Goal: Task Accomplishment & Management: Manage account settings

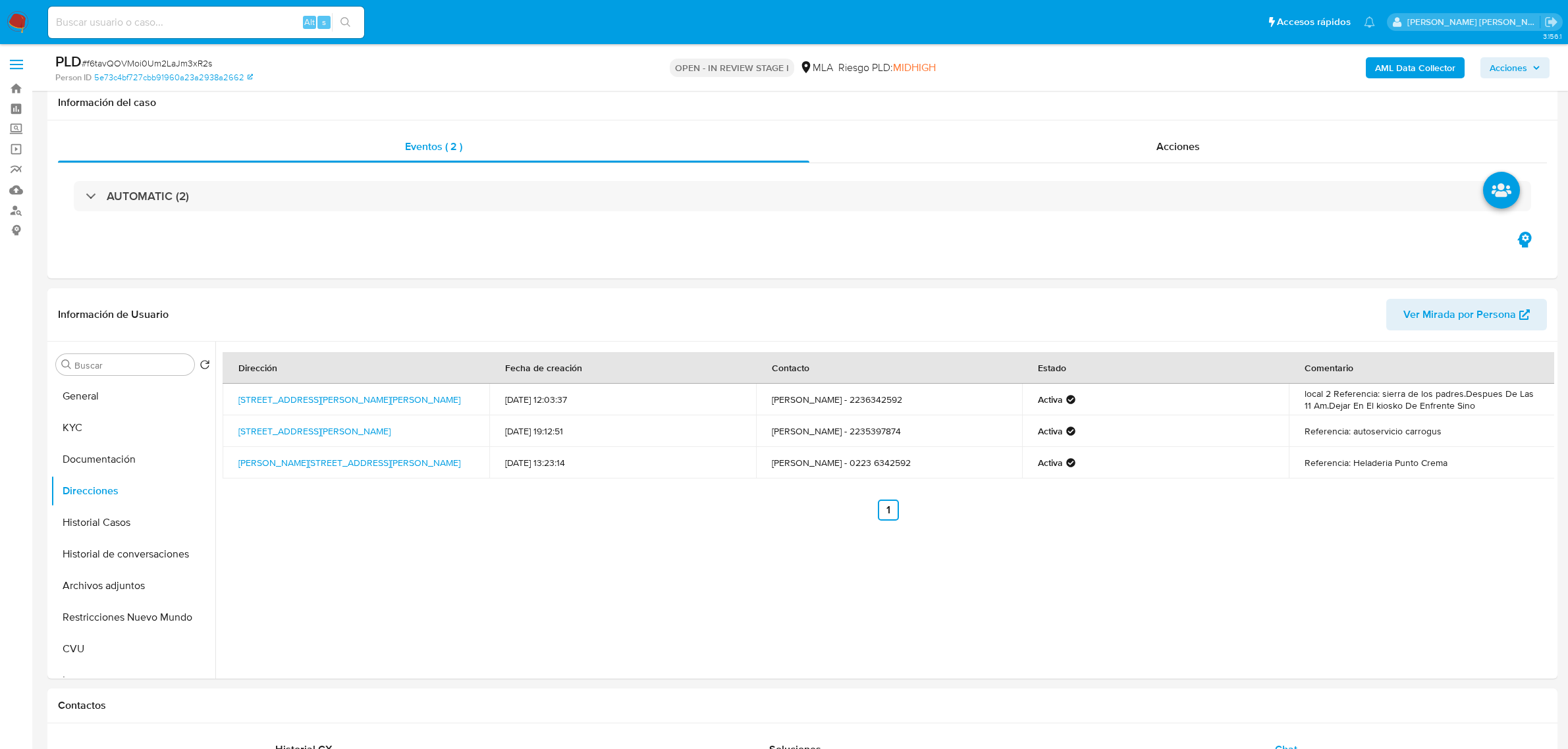
select select "10"
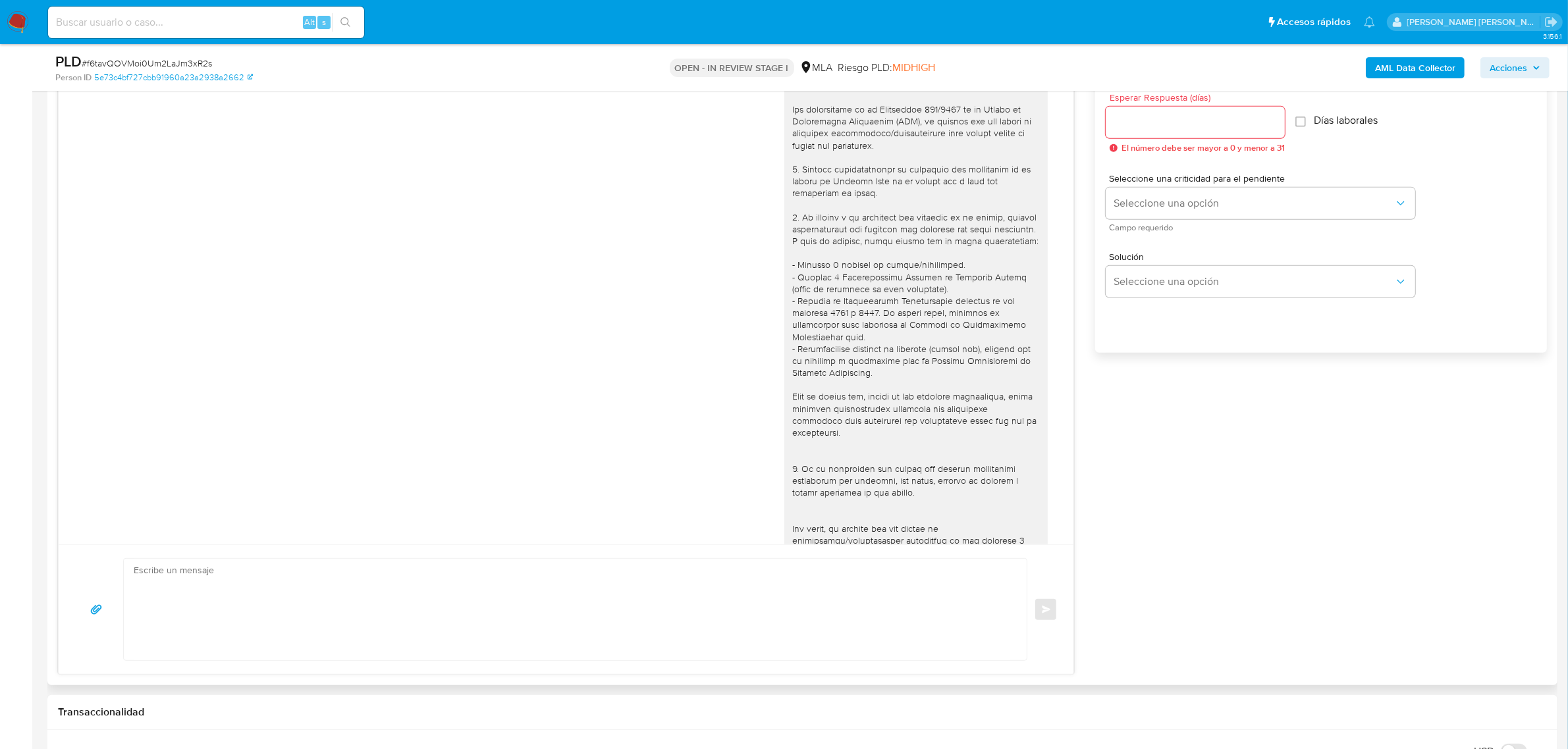
scroll to position [525, 0]
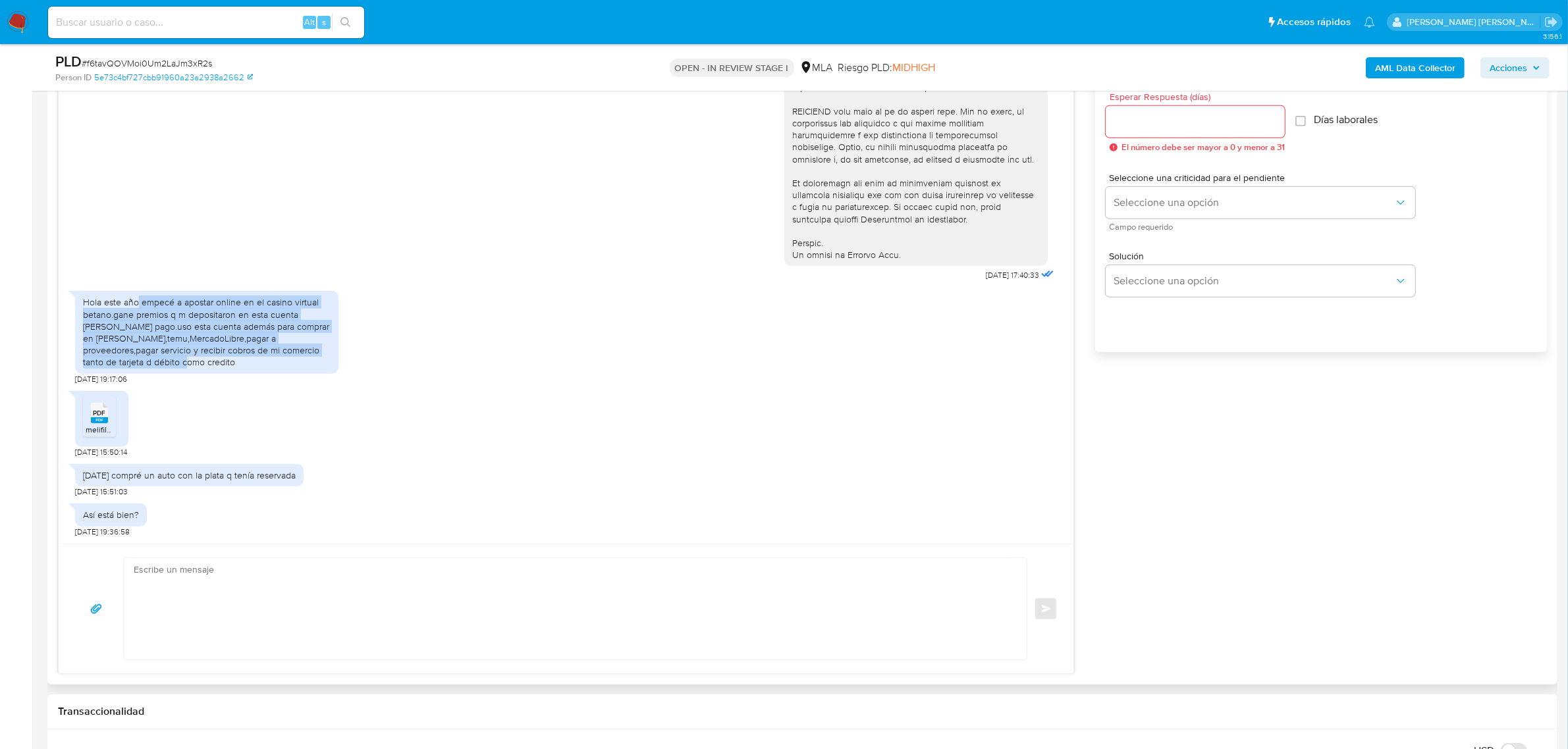
drag, startPoint x: 139, startPoint y: 304, endPoint x: 145, endPoint y: 359, distance: 55.3
click at [145, 359] on div "Hola este año empecé a apostar online en el casino virtual betano.gane premios …" at bounding box center [207, 332] width 248 height 72
copy div "empecé a apostar online en el casino virtual betano.gane premios q m depositaro…"
drag, startPoint x: 82, startPoint y: 476, endPoint x: 318, endPoint y: 484, distance: 236.1
click at [303, 484] on div "Hace 15 días compré un auto con la plata q tenía reservada" at bounding box center [189, 475] width 229 height 22
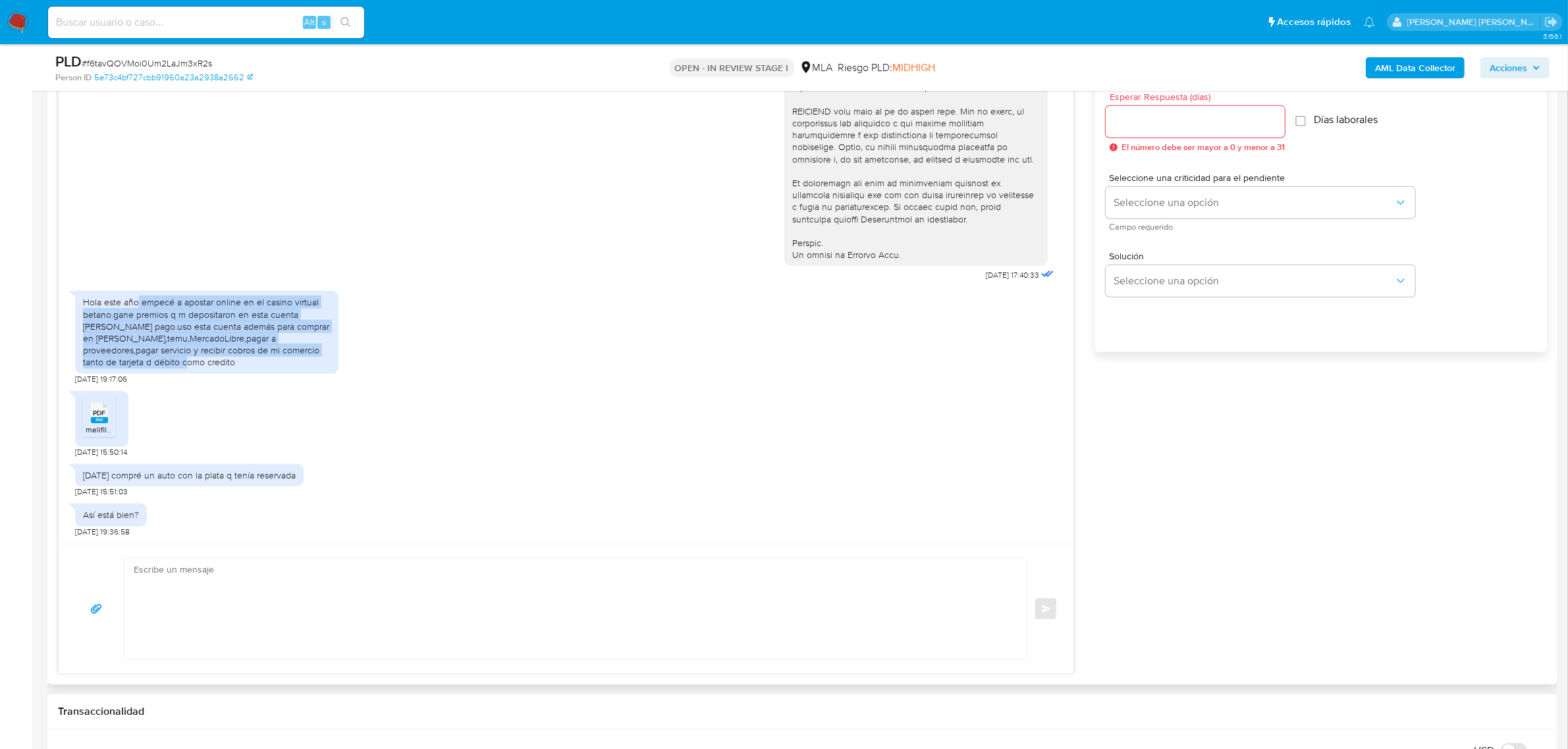
copy div "[DATE] compré un auto con la plata q tenía reservada"
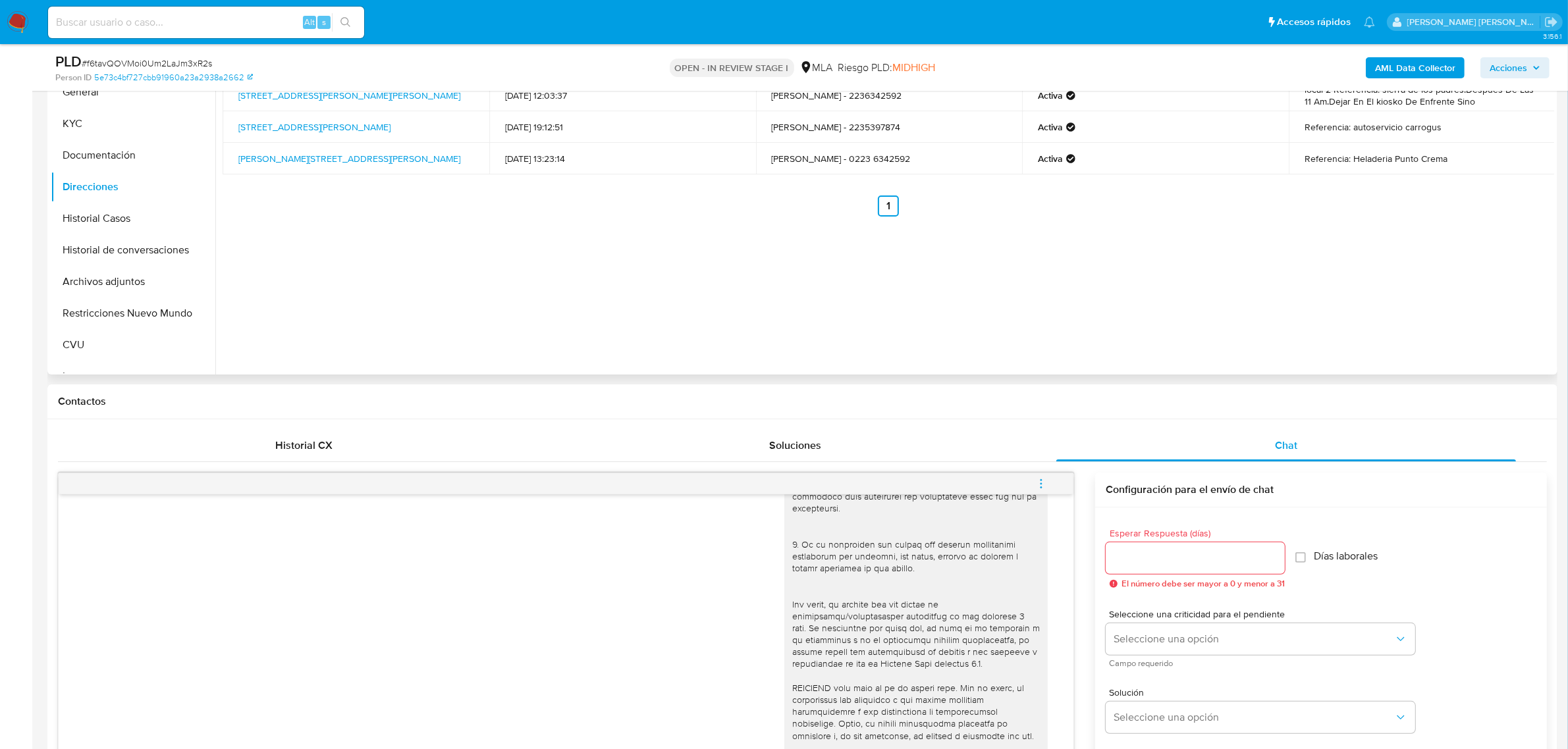
scroll to position [82, 0]
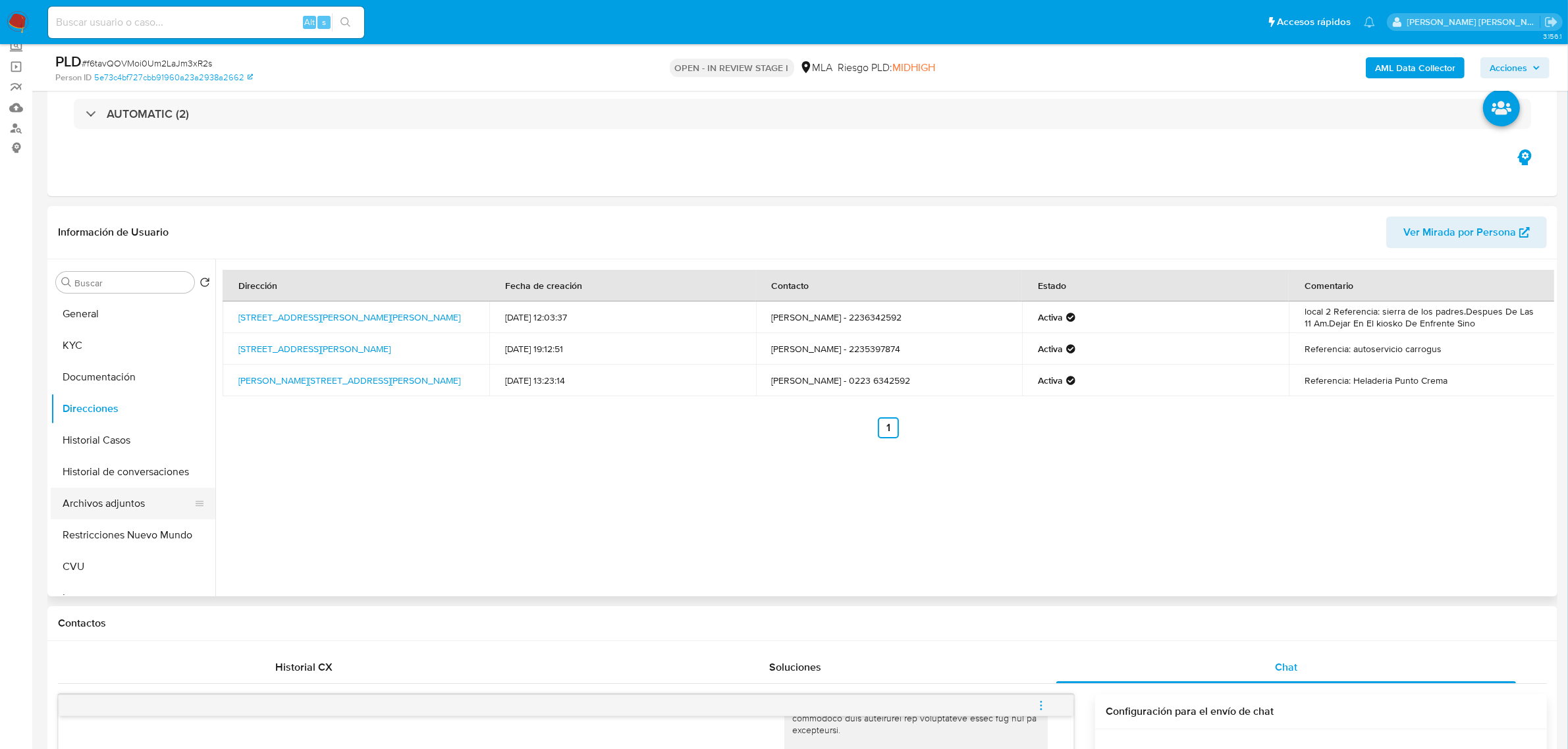
click at [114, 507] on button "Archivos adjuntos" at bounding box center [127, 504] width 154 height 32
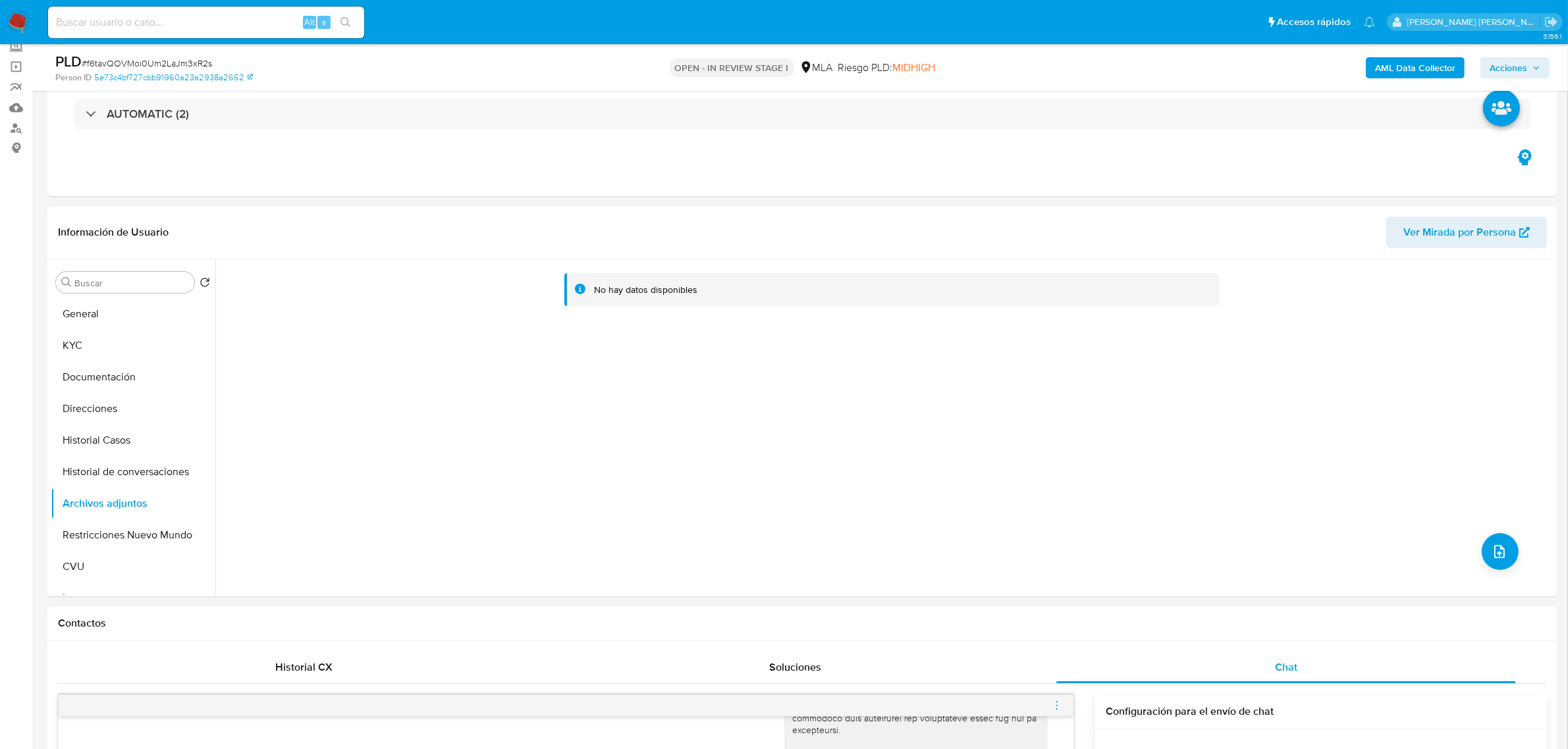
click at [1404, 65] on b "AML Data Collector" at bounding box center [1415, 68] width 80 height 21
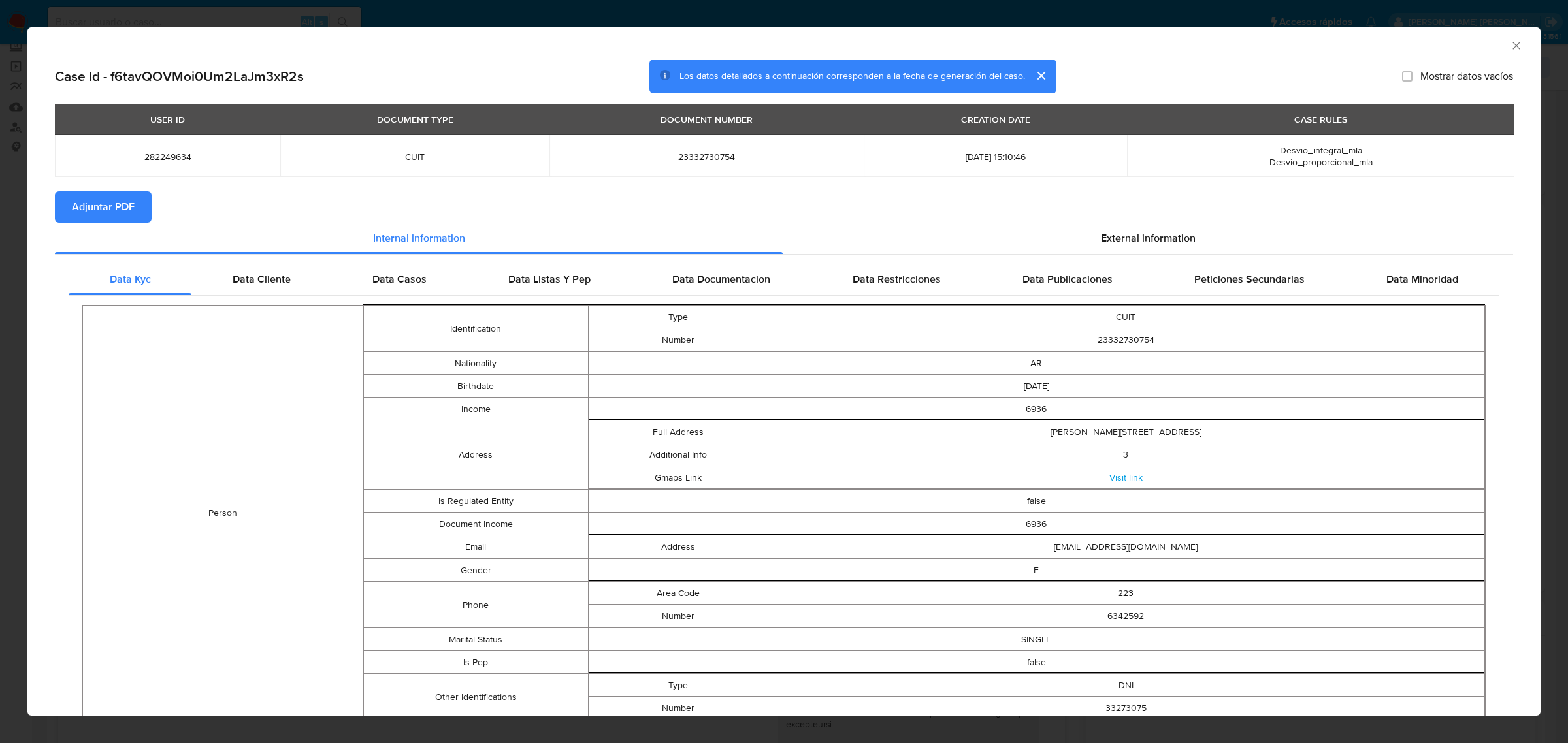
click at [105, 220] on span "Adjuntar PDF" at bounding box center [103, 207] width 62 height 29
drag, startPoint x: 1503, startPoint y: 44, endPoint x: 1483, endPoint y: 56, distance: 23.3
click at [1512, 44] on icon "Cerrar ventana" at bounding box center [1515, 44] width 7 height 7
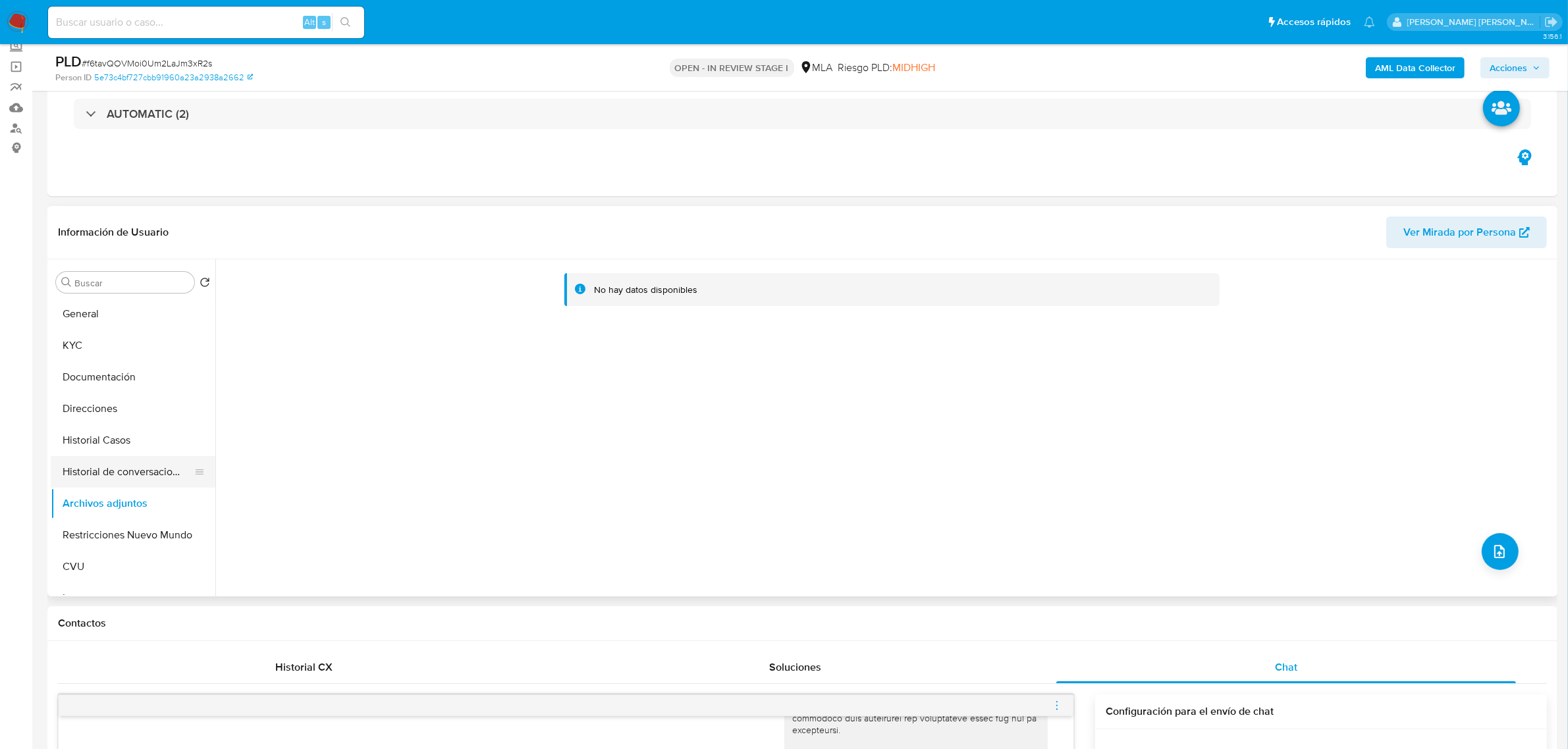
click at [101, 461] on button "Historial de conversaciones" at bounding box center [127, 472] width 154 height 32
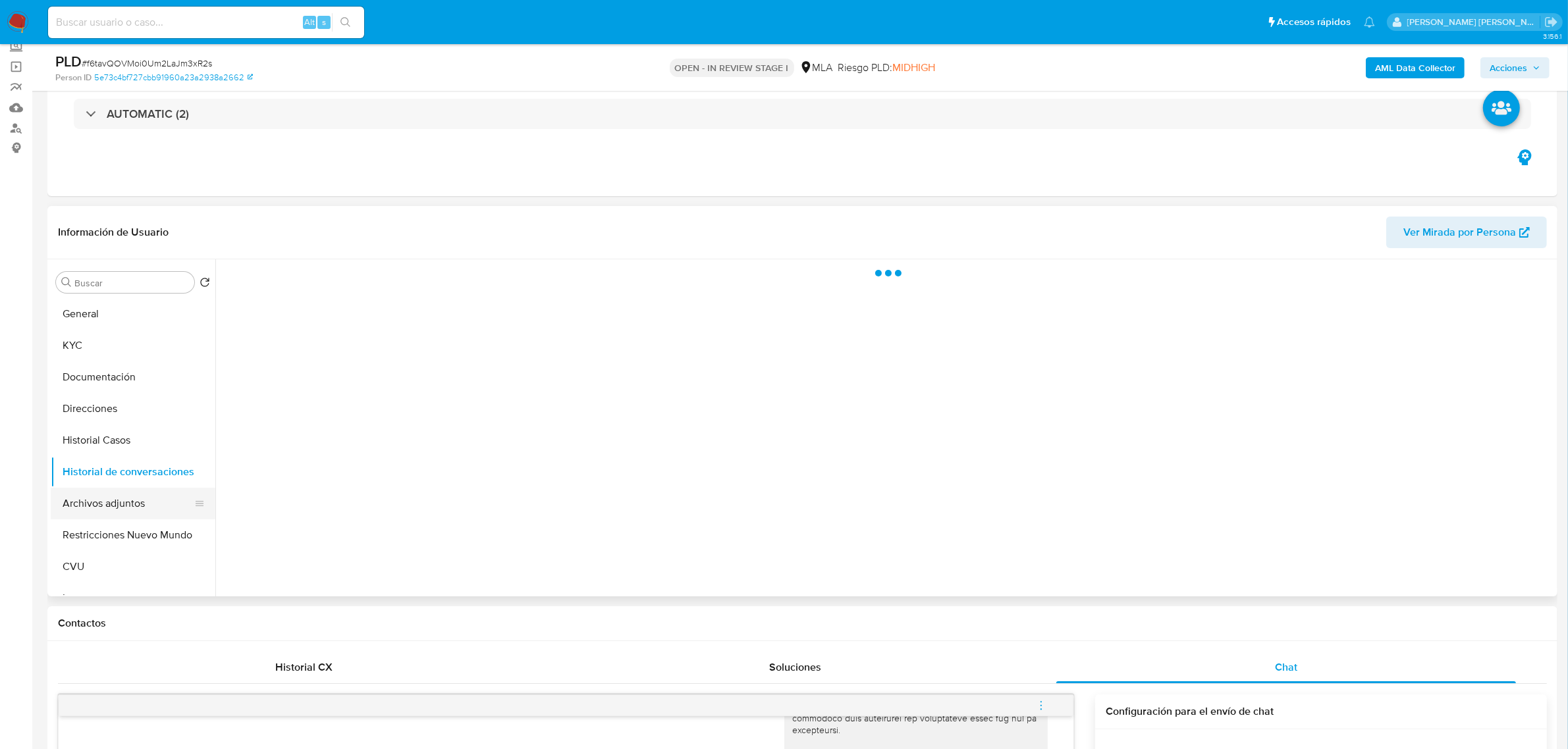
click at [102, 508] on button "Archivos adjuntos" at bounding box center [127, 504] width 154 height 32
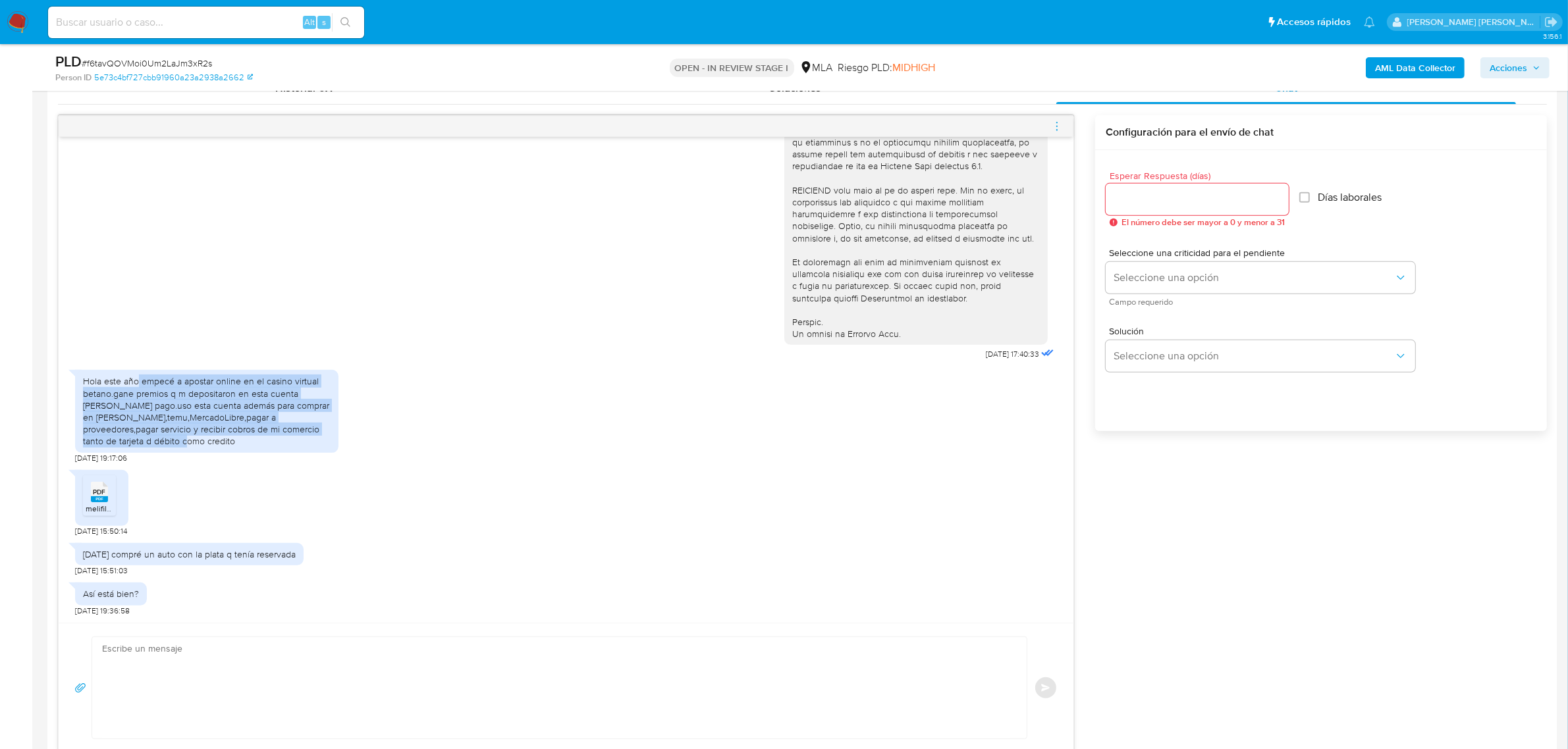
scroll to position [824, 0]
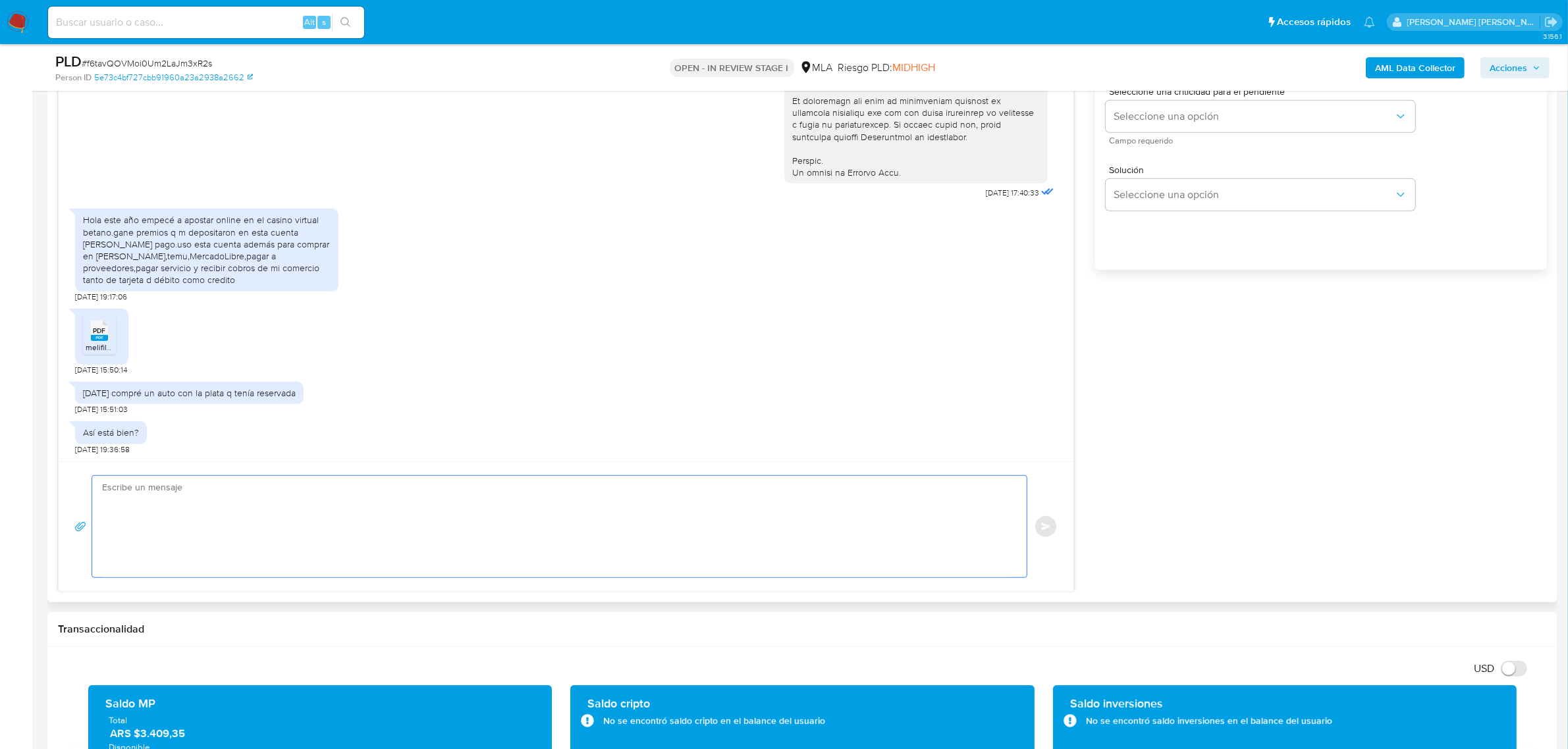
click at [281, 495] on textarea at bounding box center [555, 526] width 908 height 102
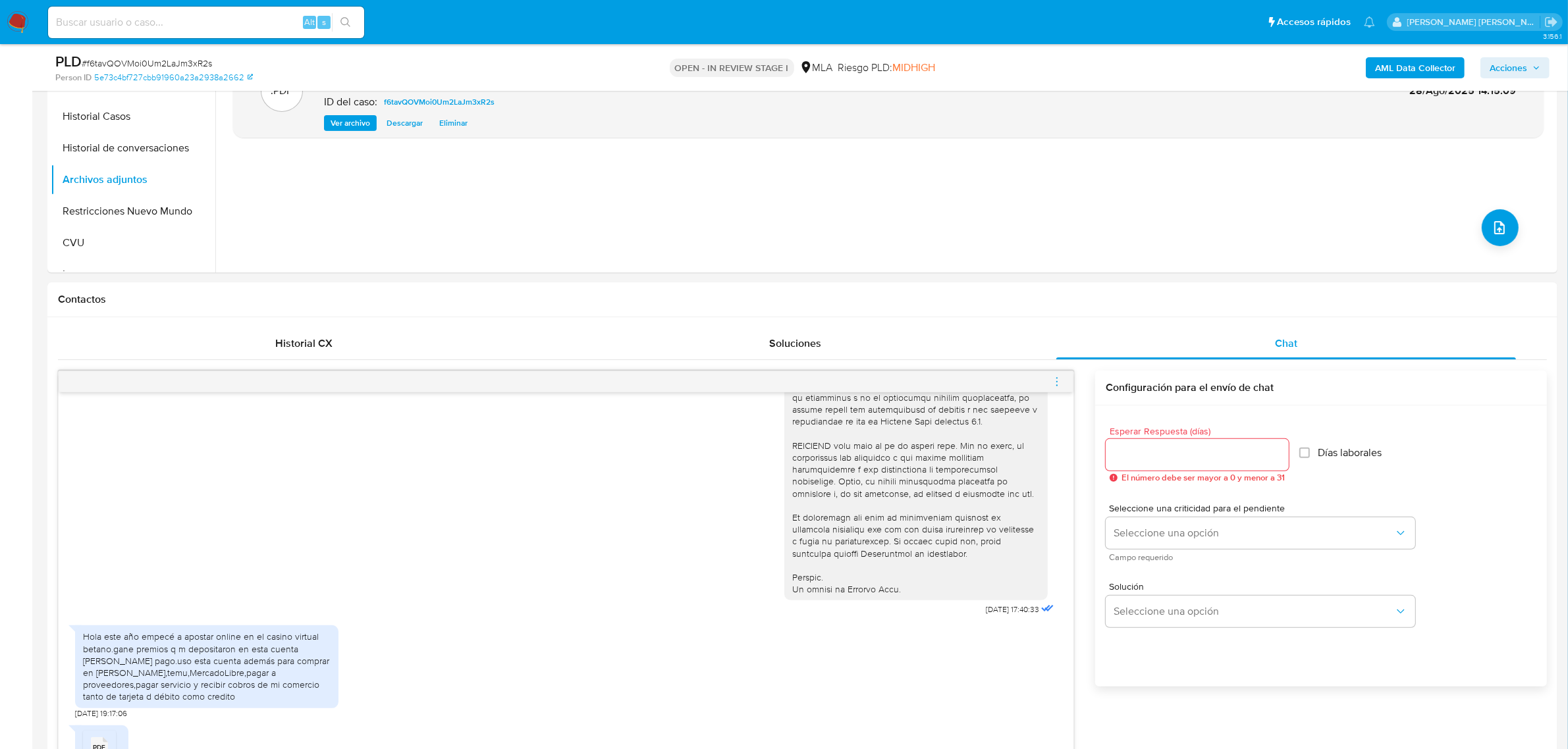
scroll to position [247, 0]
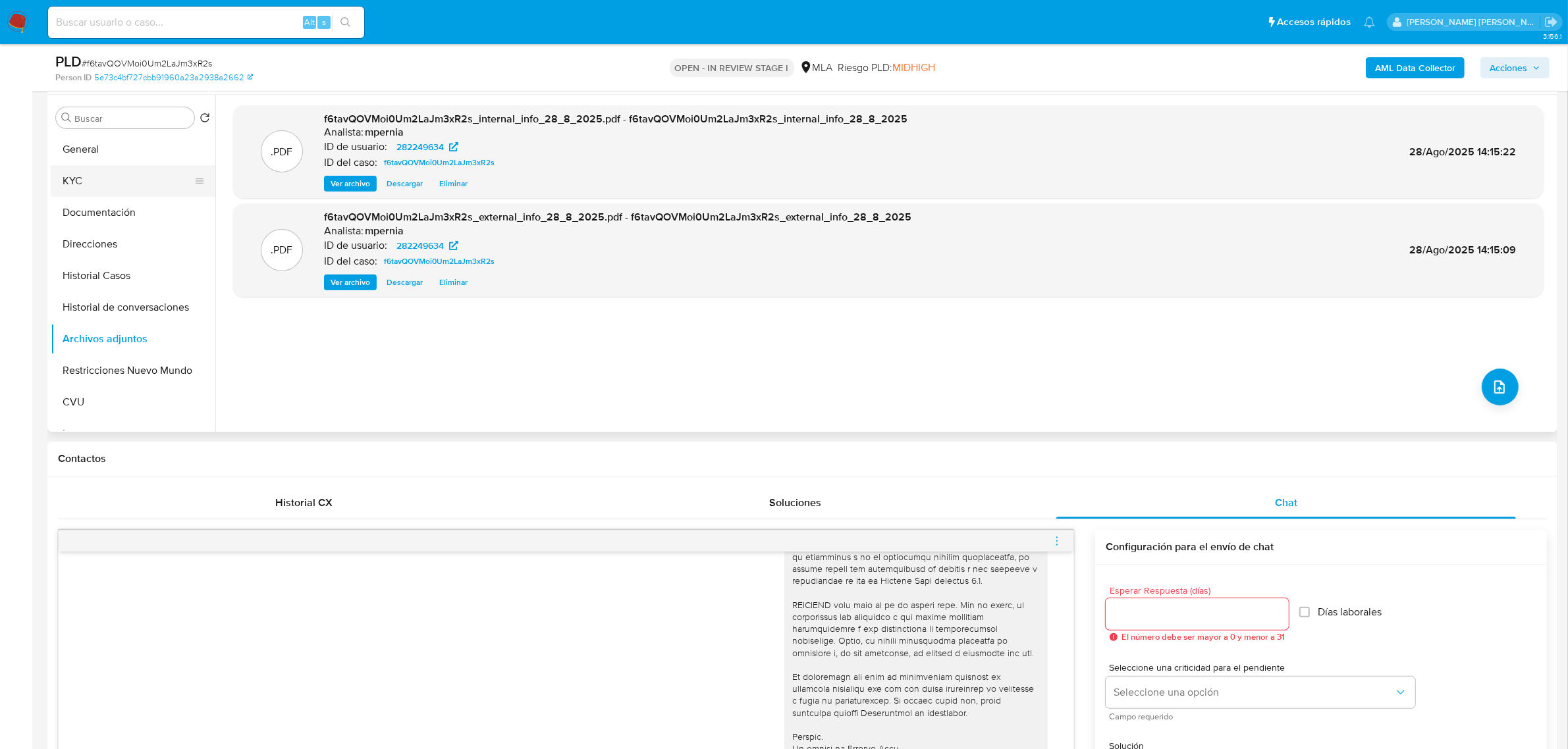
click at [70, 186] on button "KYC" at bounding box center [127, 181] width 154 height 32
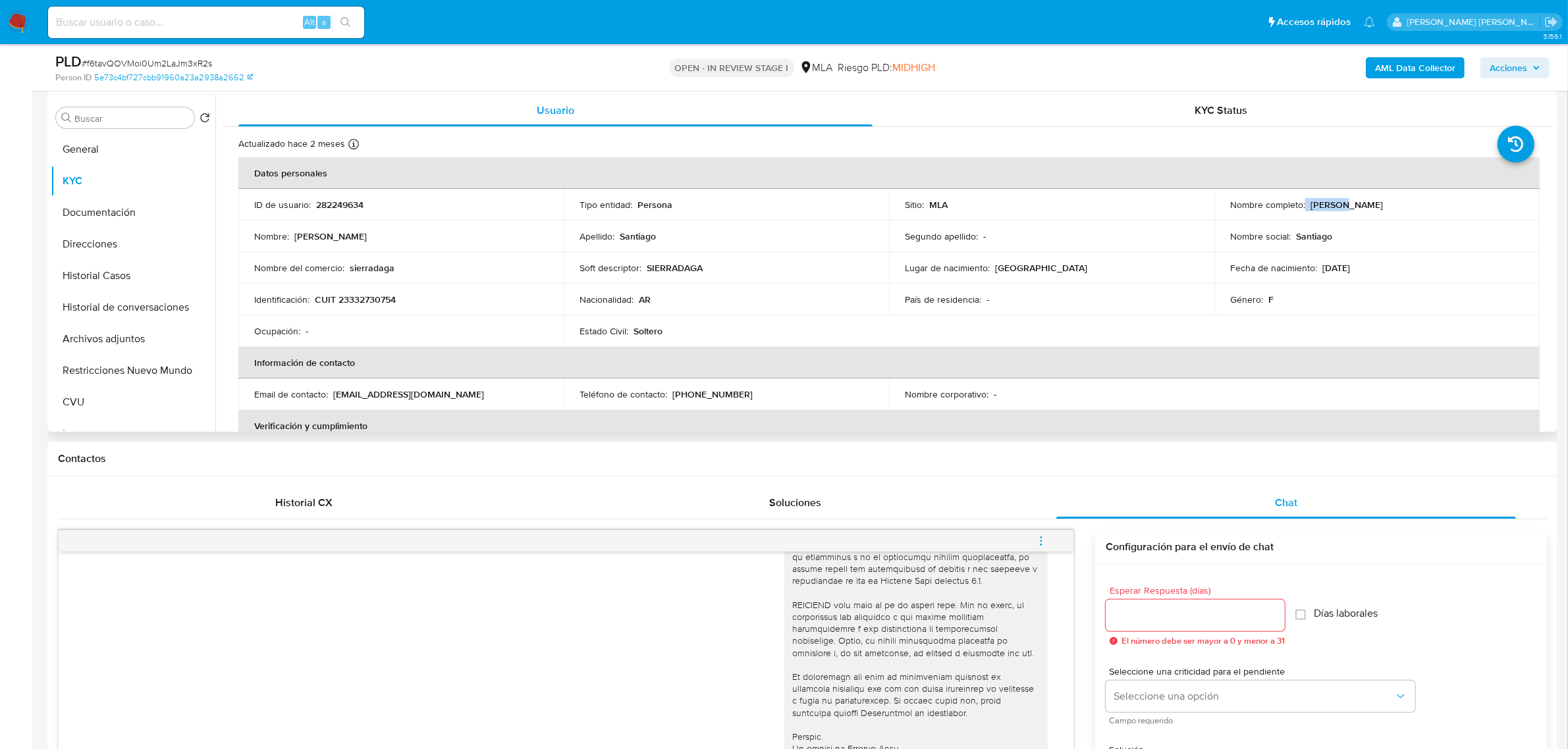
drag, startPoint x: 1301, startPoint y: 209, endPoint x: 1337, endPoint y: 204, distance: 36.3
click at [1337, 204] on div "Nombre completo : Daniela Santiago" at bounding box center [1376, 204] width 294 height 12
copy div "Daniela"
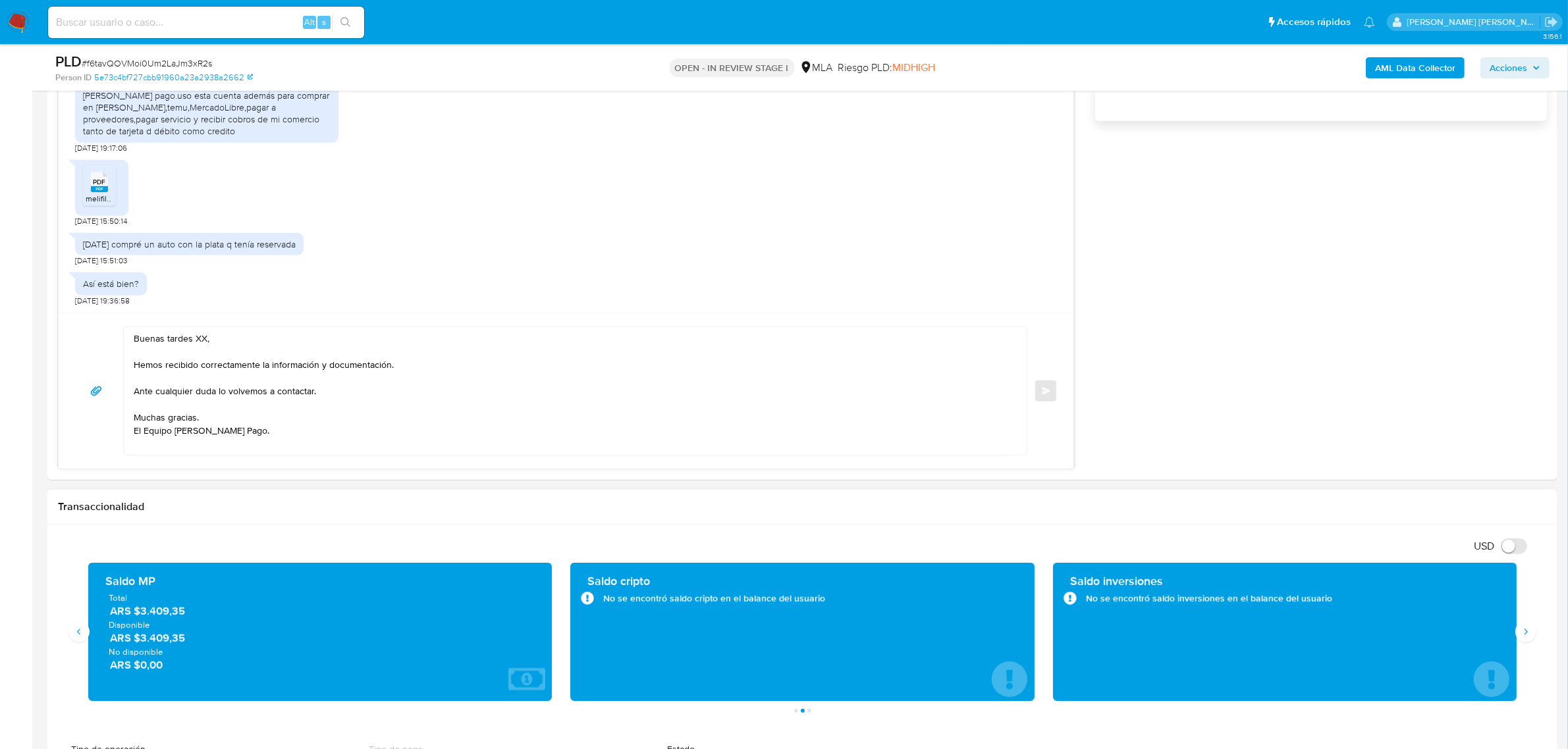
scroll to position [1070, 0]
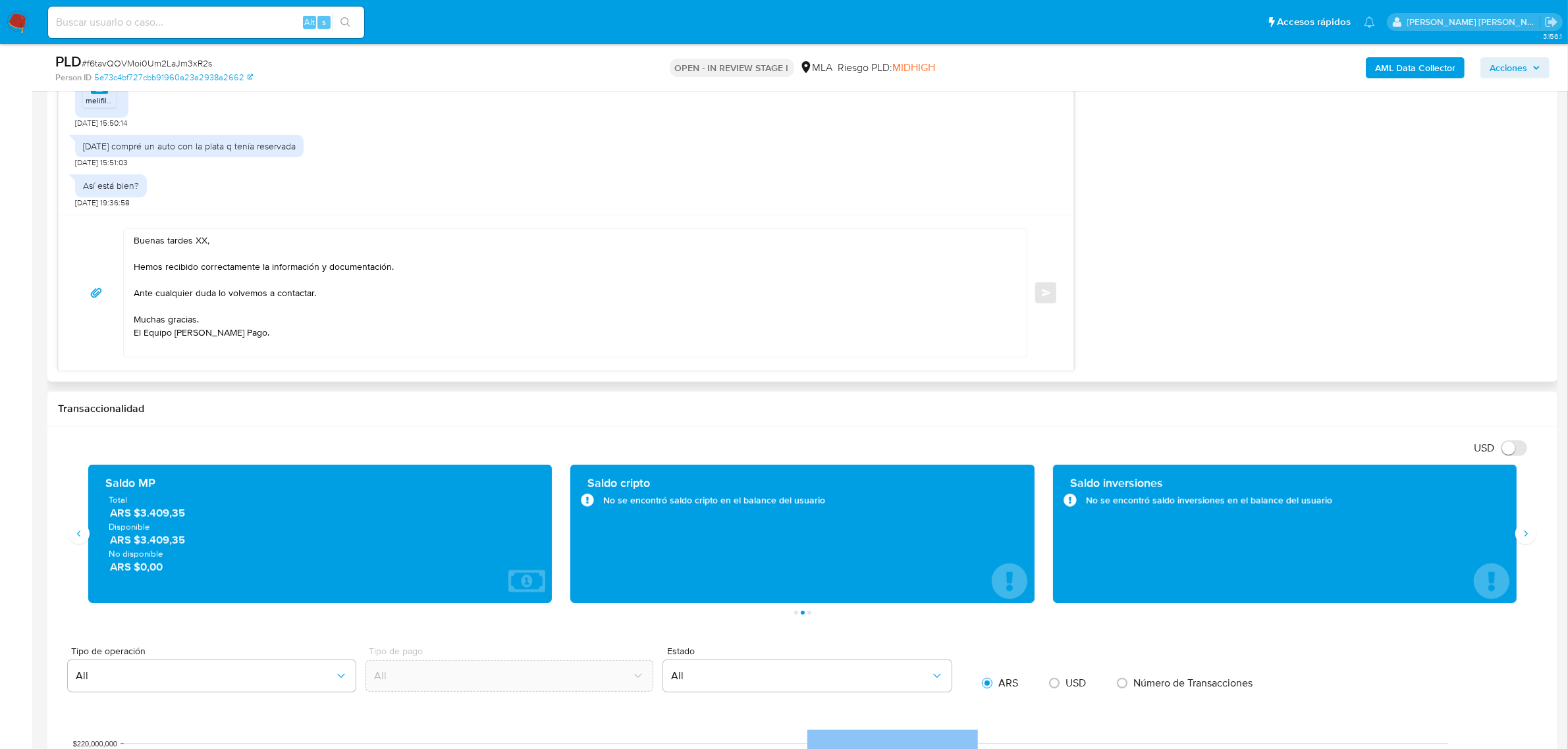
click at [199, 237] on textarea "Buenas tardes XX, Hemos recibido correctamente la información y documentación. …" at bounding box center [572, 294] width 877 height 128
paste textarea "Daniela"
click at [202, 297] on textarea "Buenas tardes Daniela, Hemos recibido correctamente la información y documentac…" at bounding box center [572, 294] width 877 height 128
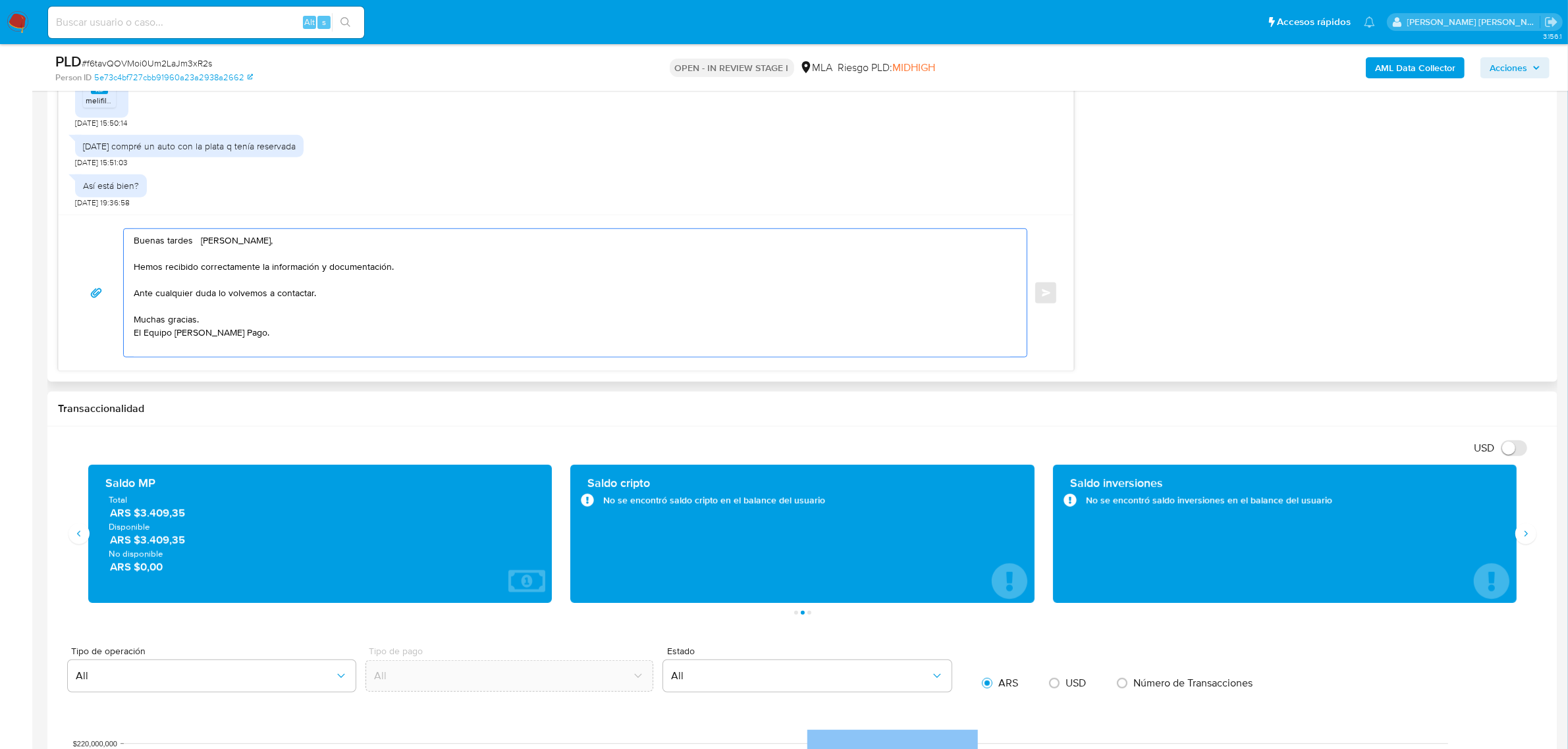
click at [202, 297] on textarea "Buenas tardes Daniela, Hemos recibido correctamente la información y documentac…" at bounding box center [572, 294] width 877 height 128
paste textarea "necesitamos que nos brindes"
click at [139, 296] on textarea "Buenas tardes Daniela, Hemos recibido correctamente la información y documentac…" at bounding box center [572, 294] width 877 height 128
click at [305, 296] on textarea "Buenas tardes Daniela, Hemos recibido correctamente la información y documentac…" at bounding box center [572, 294] width 877 height 128
paste textarea "- Resumen de Comprobantes Electrónicos emitidos de los períodos 2024 y 2025 Si …"
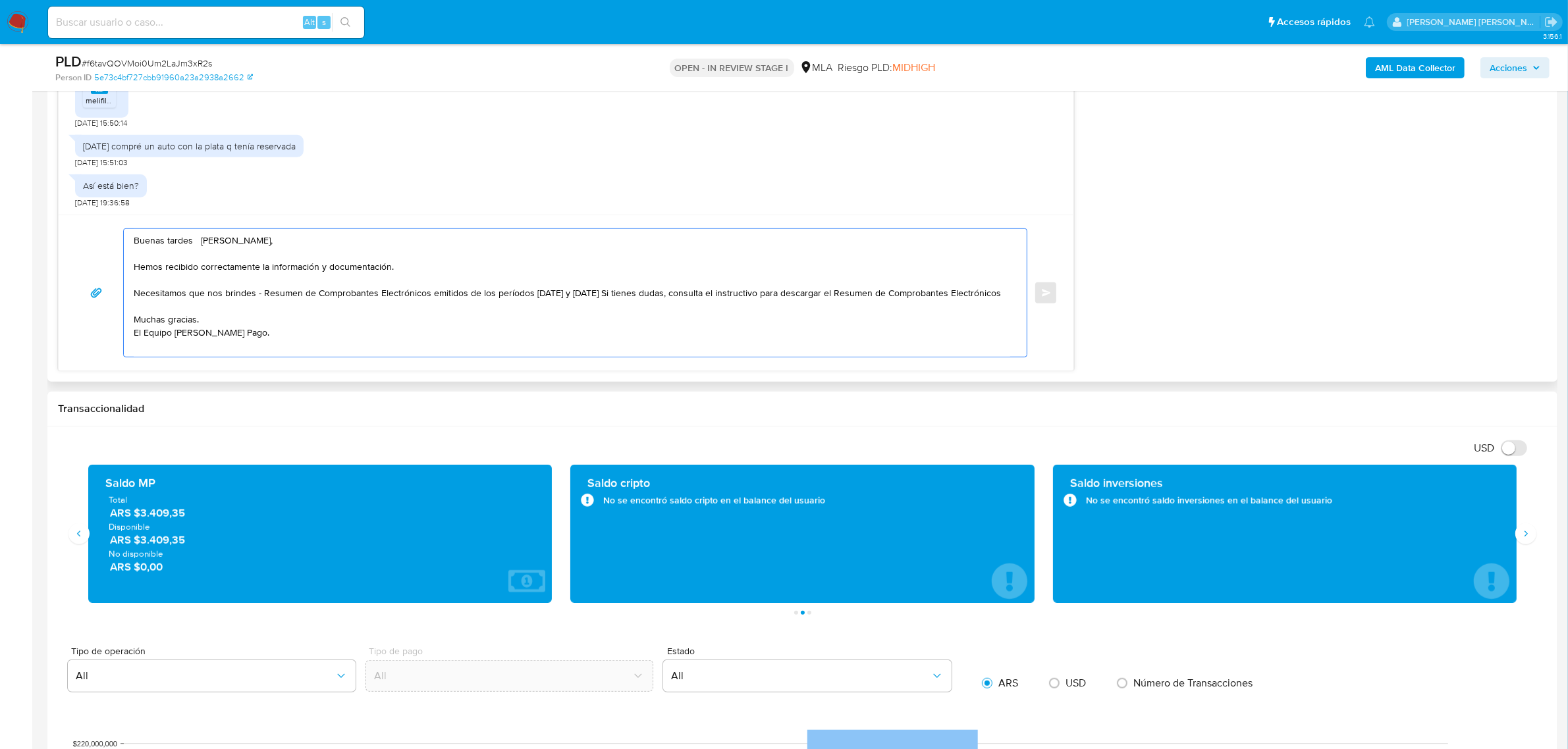
click at [584, 293] on textarea "Buenas tardes Daniela, Hemos recibido correctamente la información y documentac…" at bounding box center [572, 294] width 877 height 128
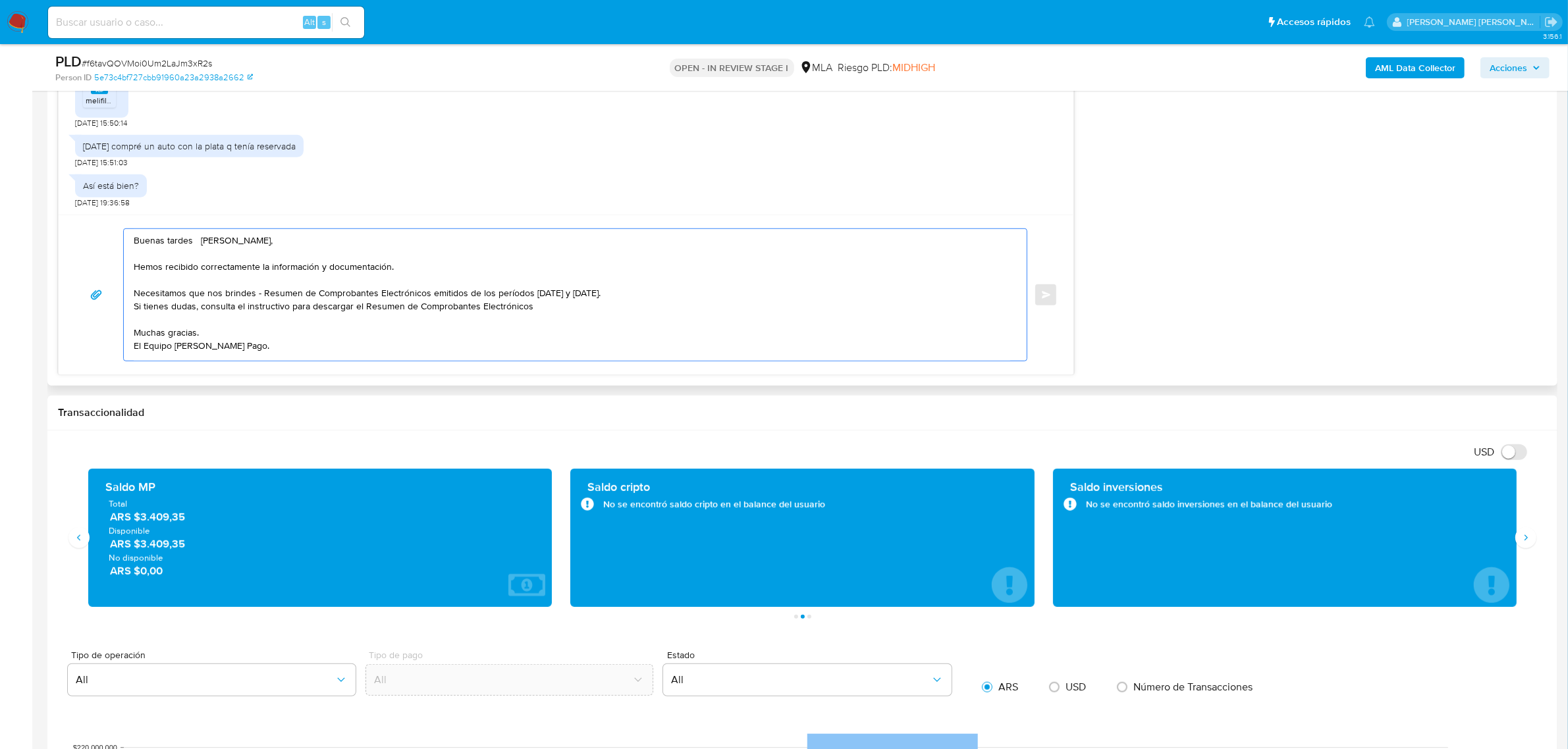
click at [584, 313] on textarea "Buenas tardes Daniela, Hemos recibido correctamente la información y documentac…" at bounding box center [572, 296] width 877 height 132
drag, startPoint x: 584, startPoint y: 311, endPoint x: 564, endPoint y: 304, distance: 21.2
click at [564, 304] on textarea "Buenas tardes Daniela, Hemos recibido correctamente la información y documentac…" at bounding box center [572, 296] width 877 height 132
paste textarea "https://www.mercadopago.com.ar/ayuda/30181"
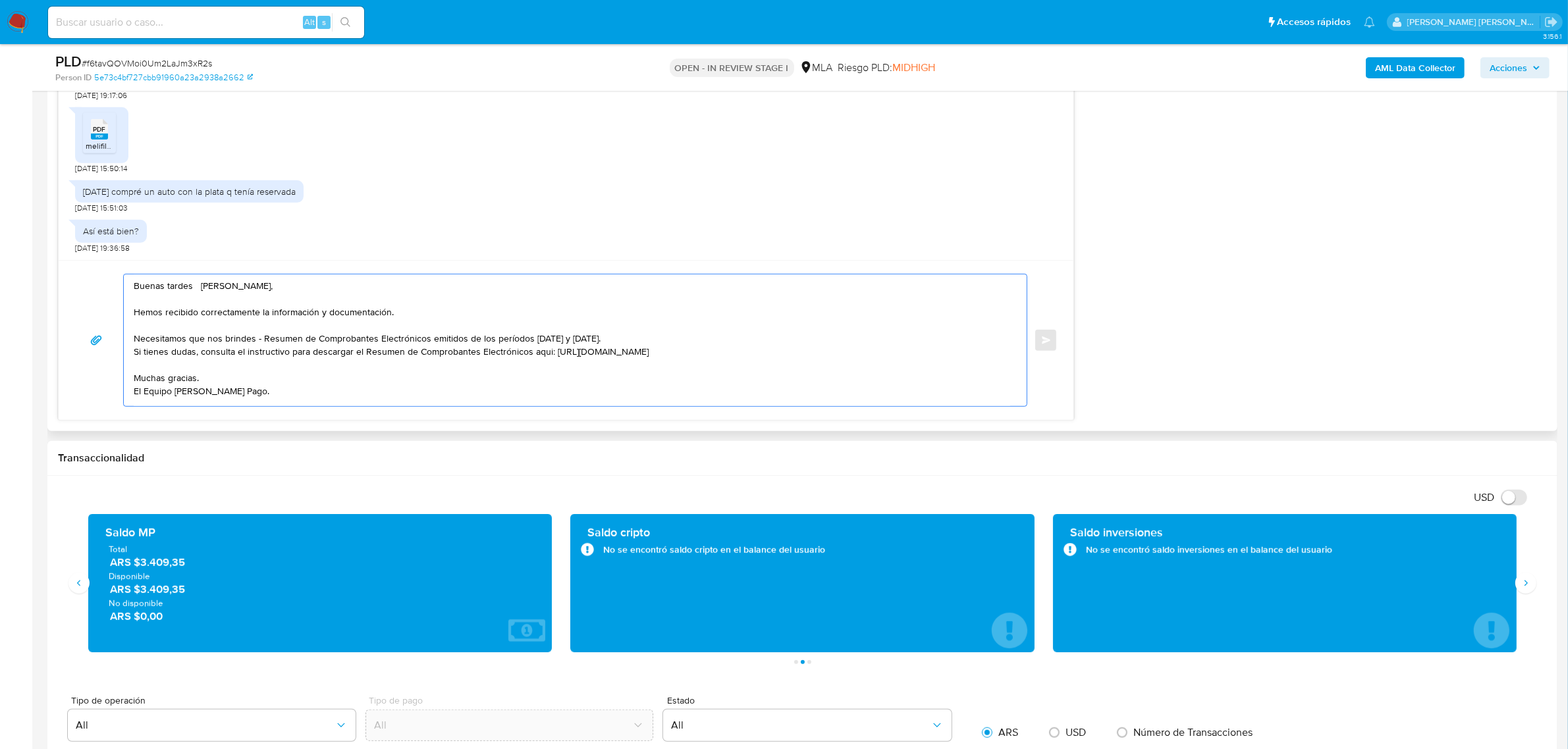
scroll to position [987, 0]
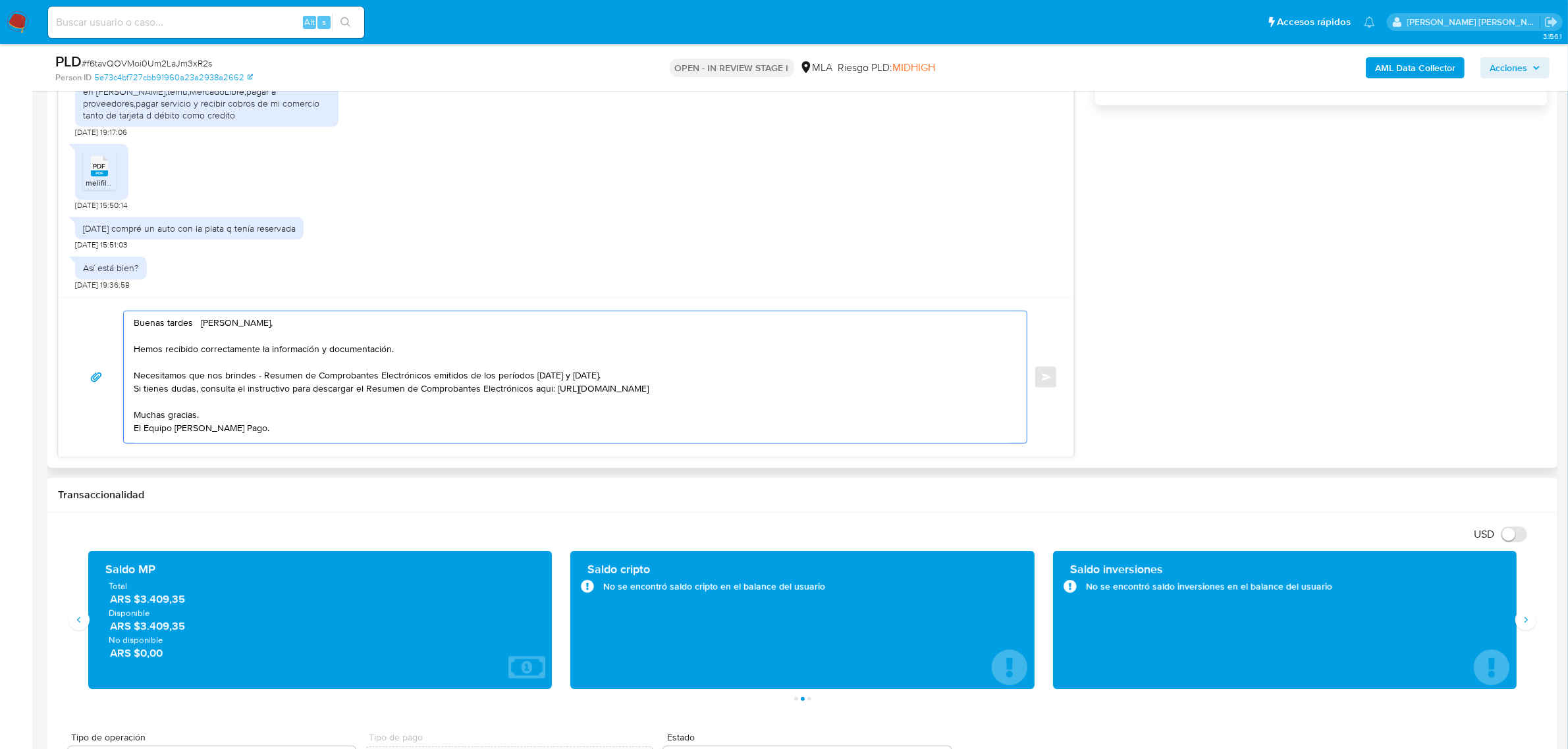
click at [203, 325] on textarea "Buenas tardes Daniela, Hemos recibido correctamente la información y documentac…" at bounding box center [572, 377] width 877 height 132
click at [245, 433] on textarea "Buenas tardes Daniela, Hemos recibido correctamente la información y documentac…" at bounding box center [572, 377] width 877 height 132
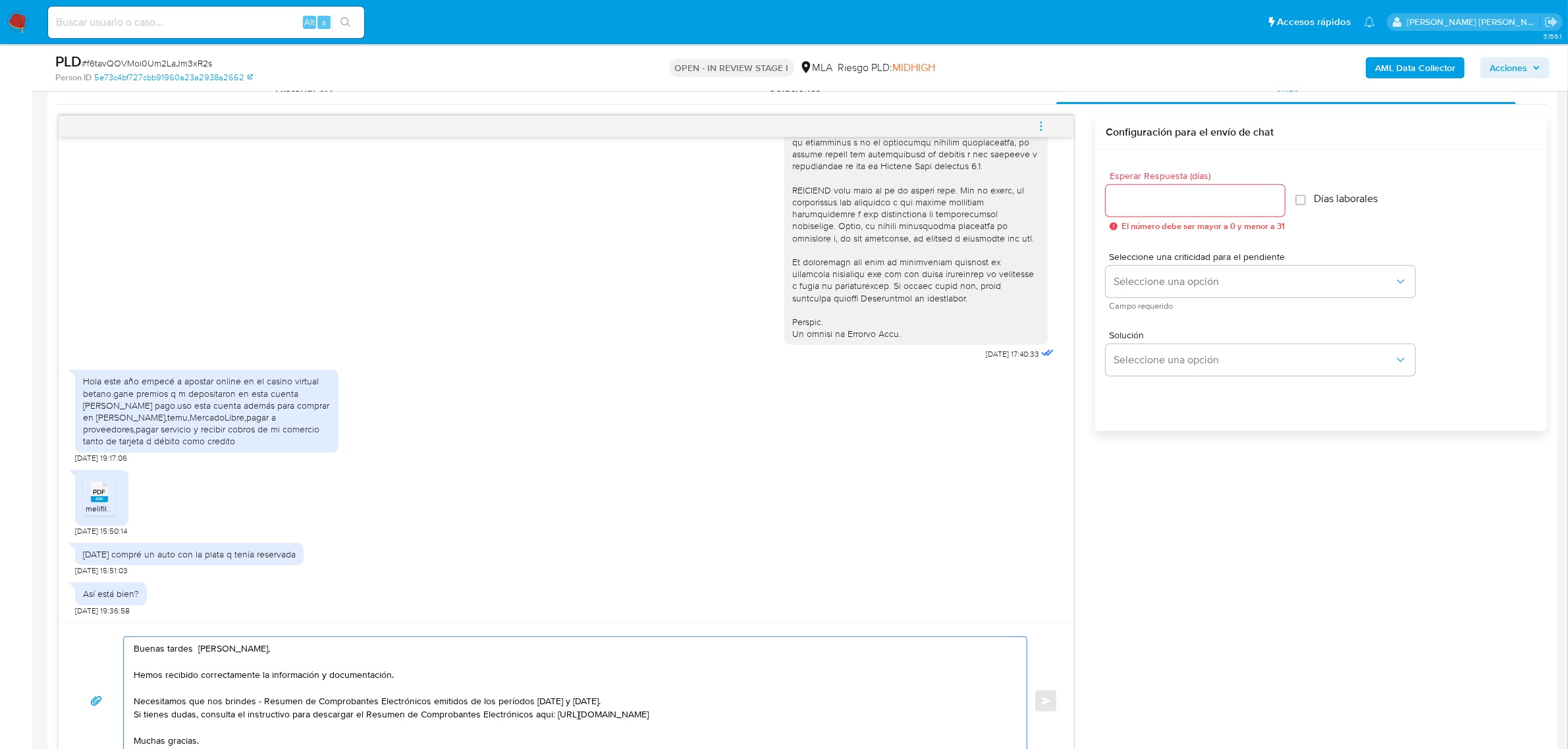
scroll to position [659, 0]
type textarea "Buenas tardes Daniela, Hemos recibido correctamente la información y documentac…"
click at [1137, 196] on input "Esperar Respuesta (días)" at bounding box center [1195, 204] width 179 height 17
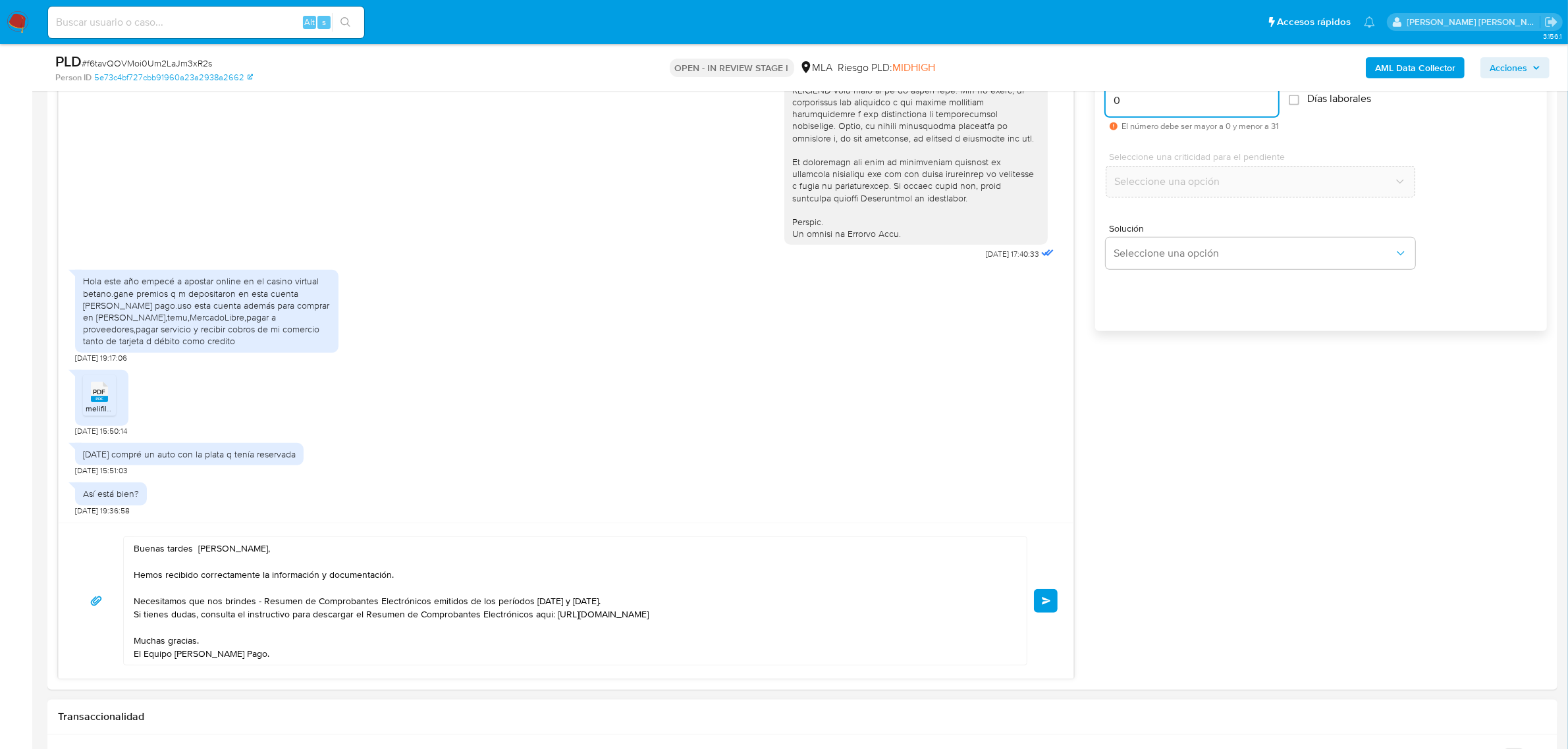
scroll to position [987, 0]
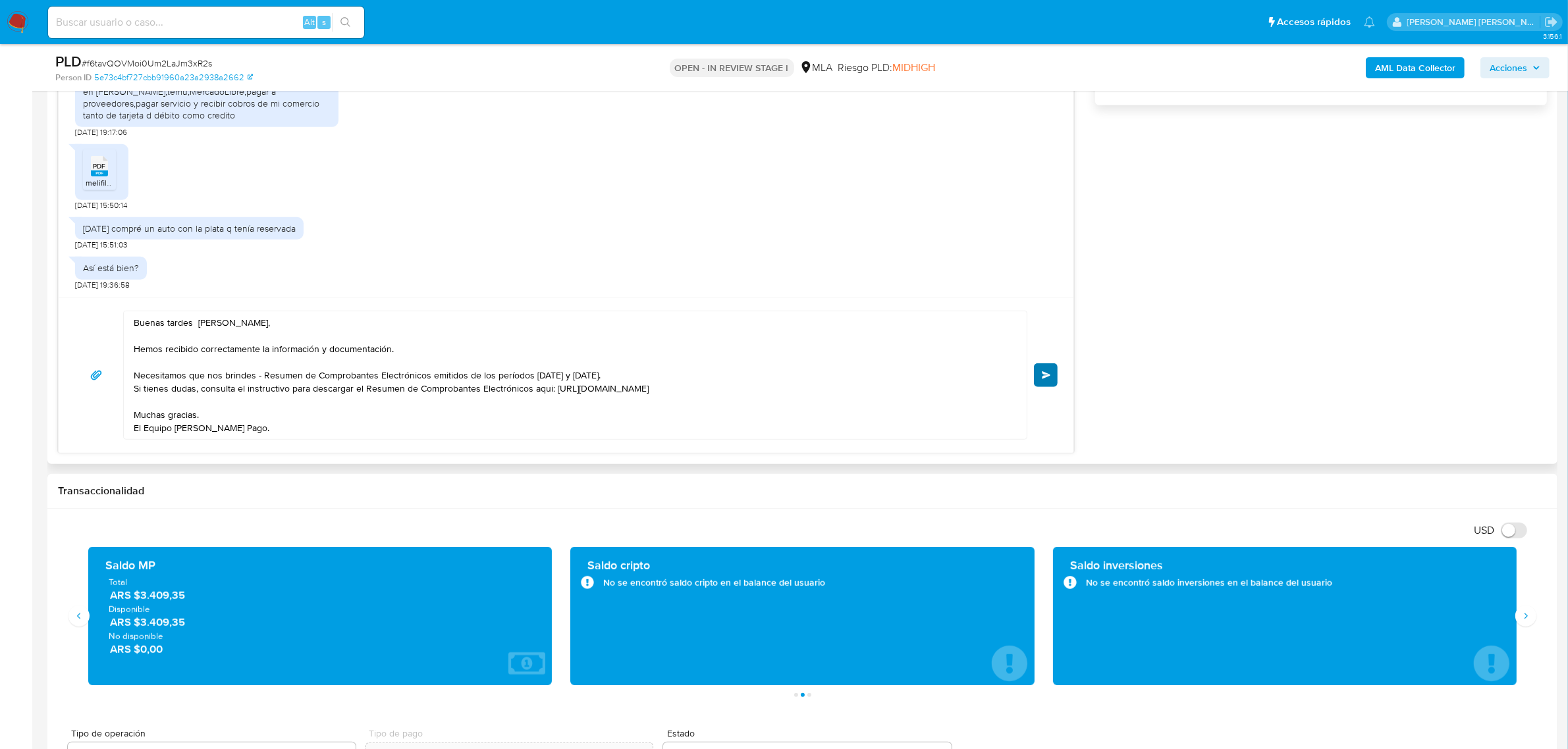
type input "0"
click at [1041, 384] on button "Enviar" at bounding box center [1046, 375] width 23 height 23
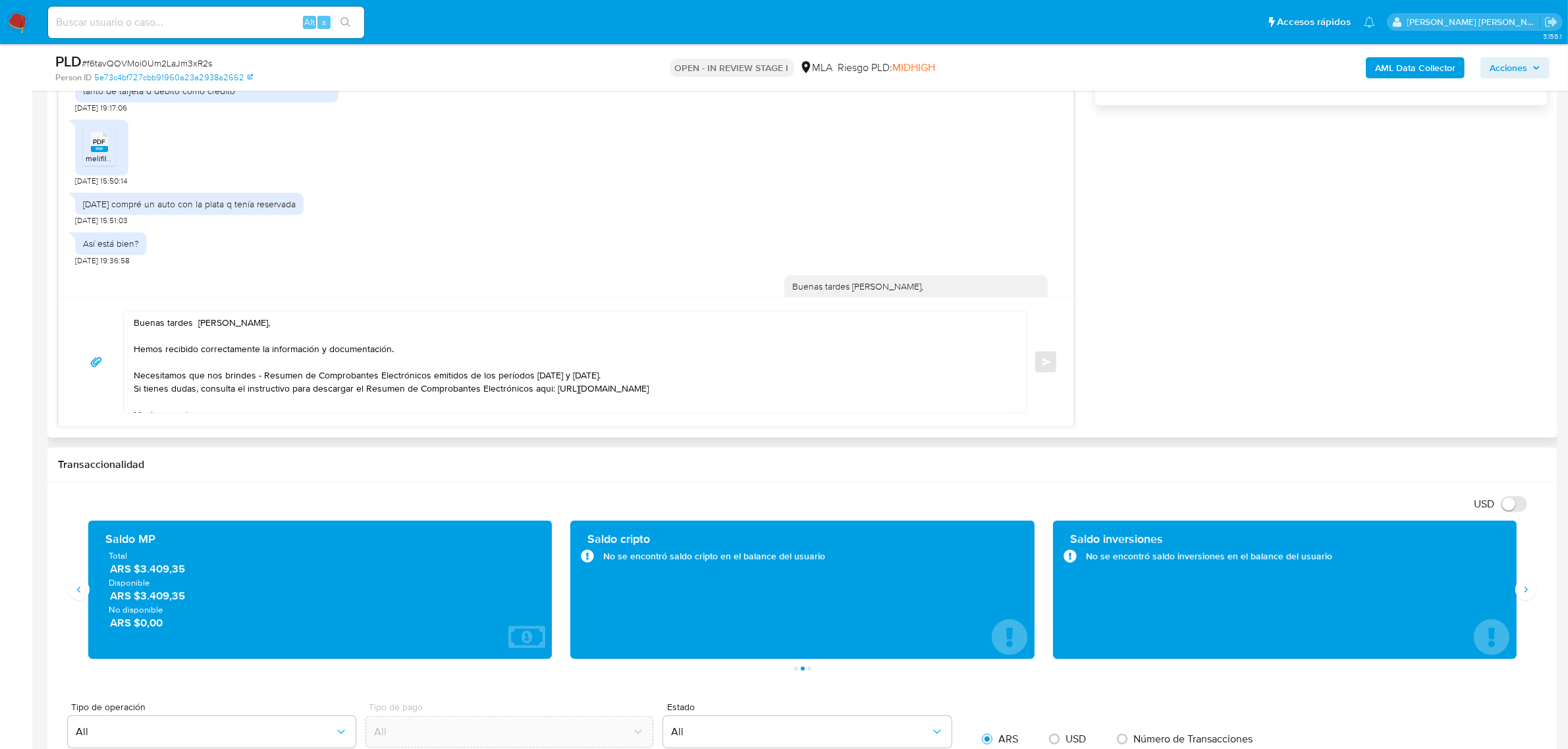
scroll to position [719, 0]
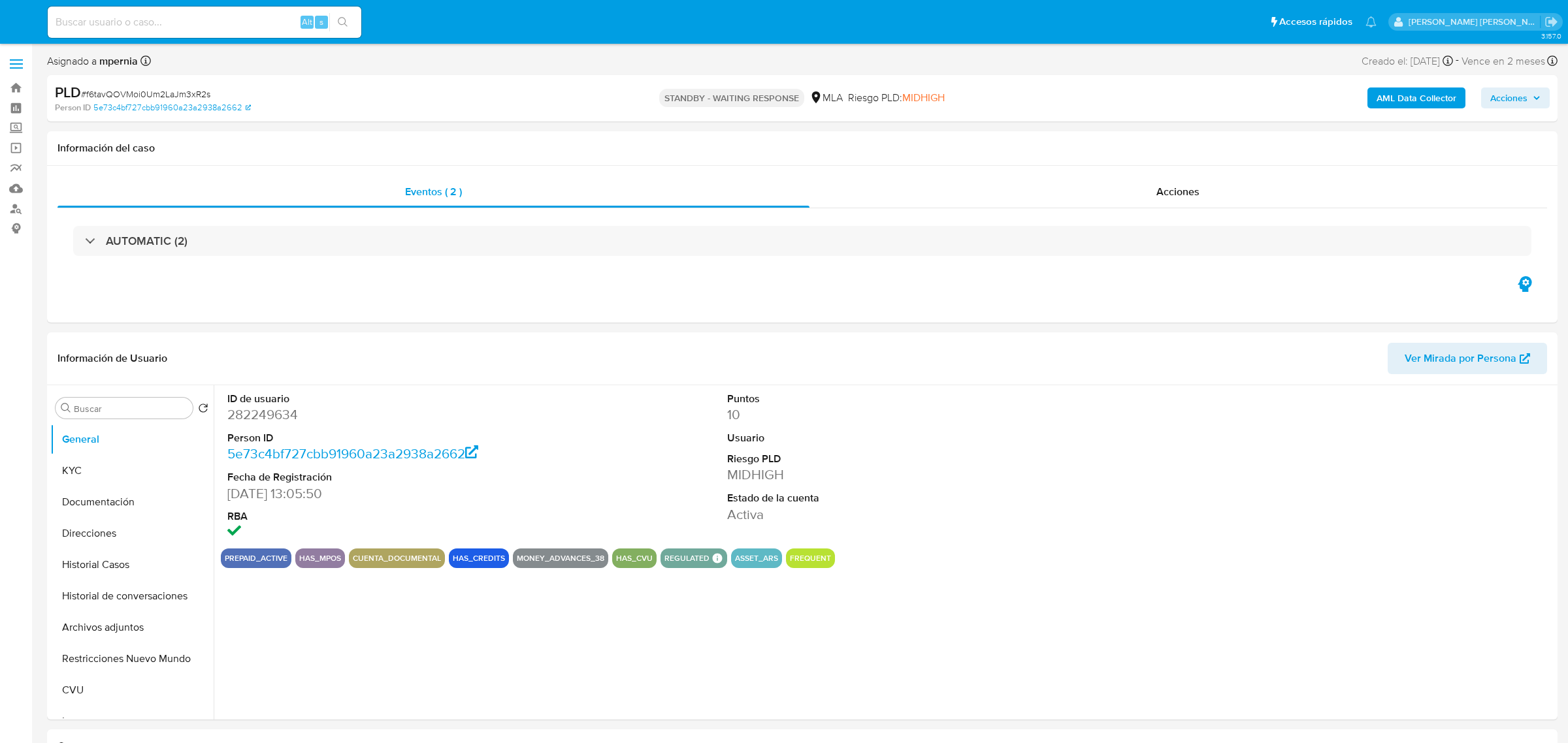
select select "10"
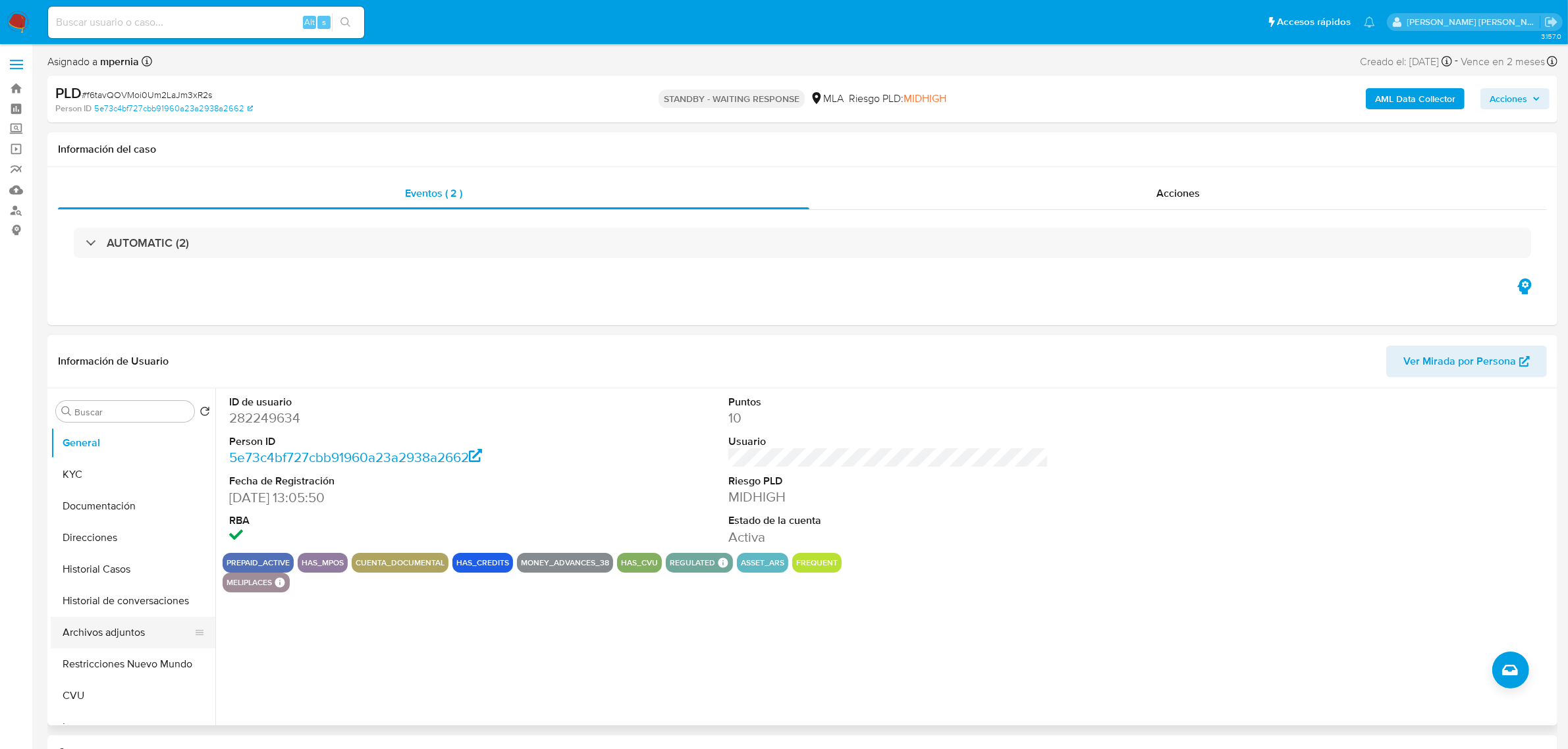
click at [94, 631] on button "Archivos adjuntos" at bounding box center [127, 633] width 154 height 32
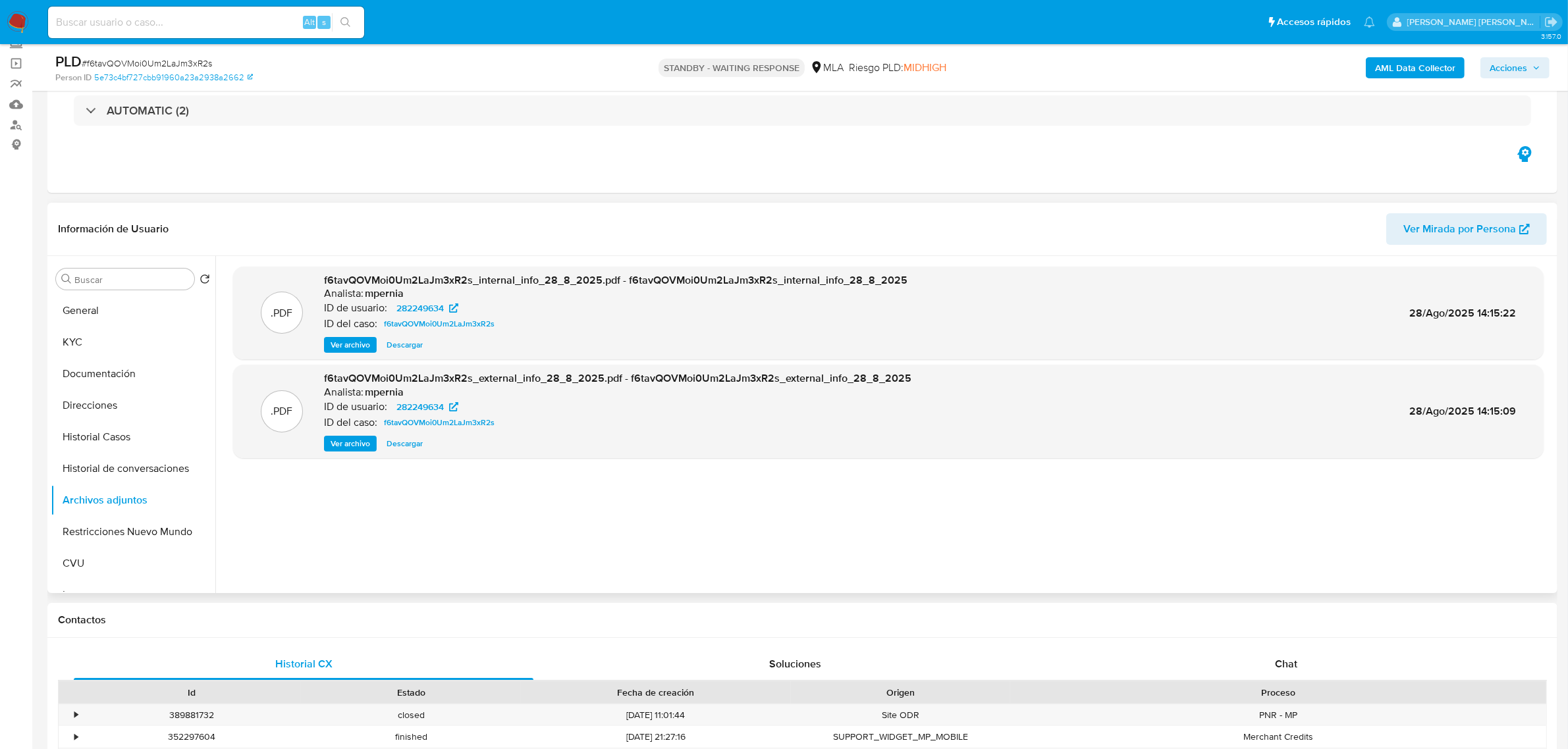
scroll to position [82, 0]
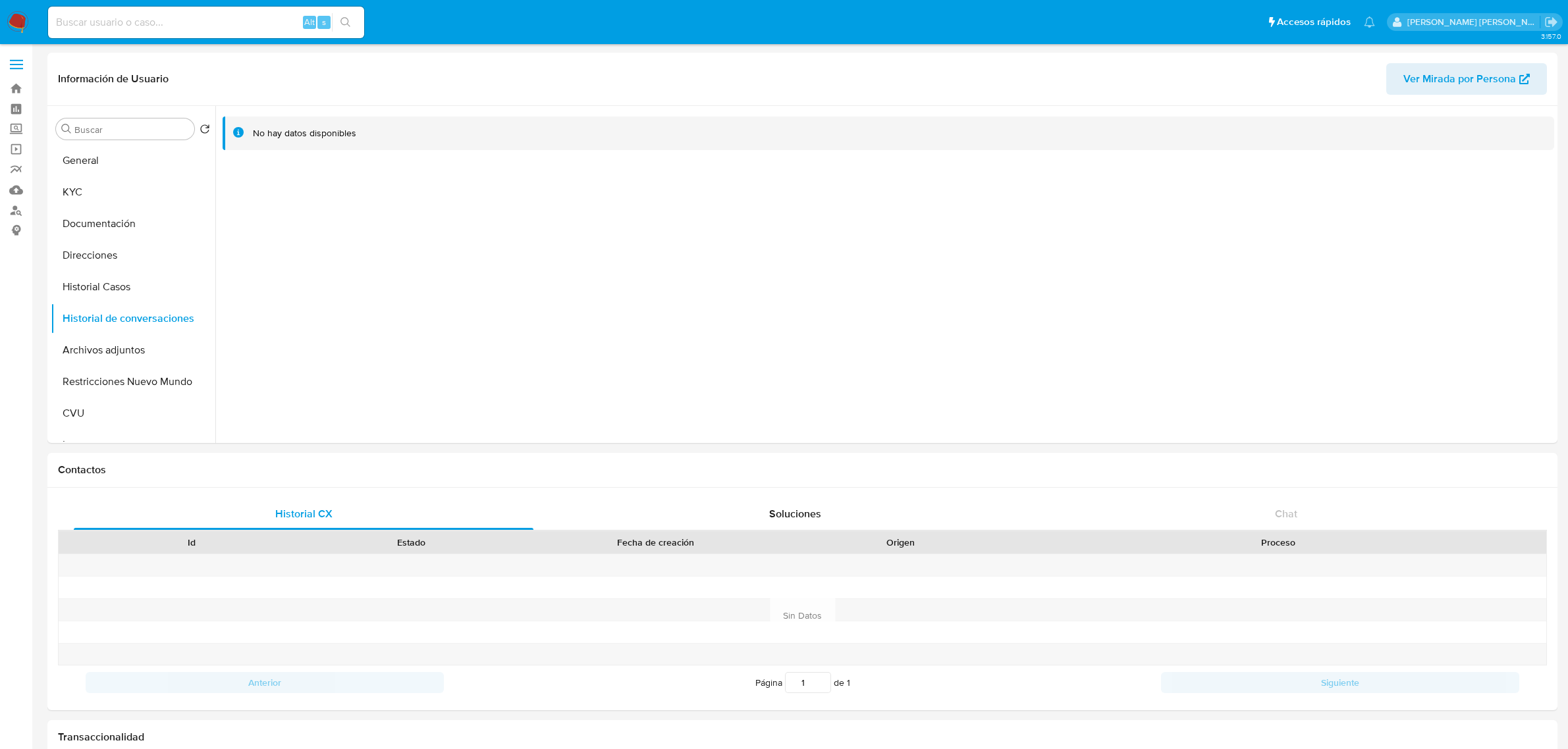
select select "10"
click at [217, 30] on input at bounding box center [206, 22] width 316 height 17
paste input "5049856"
type input "5049856"
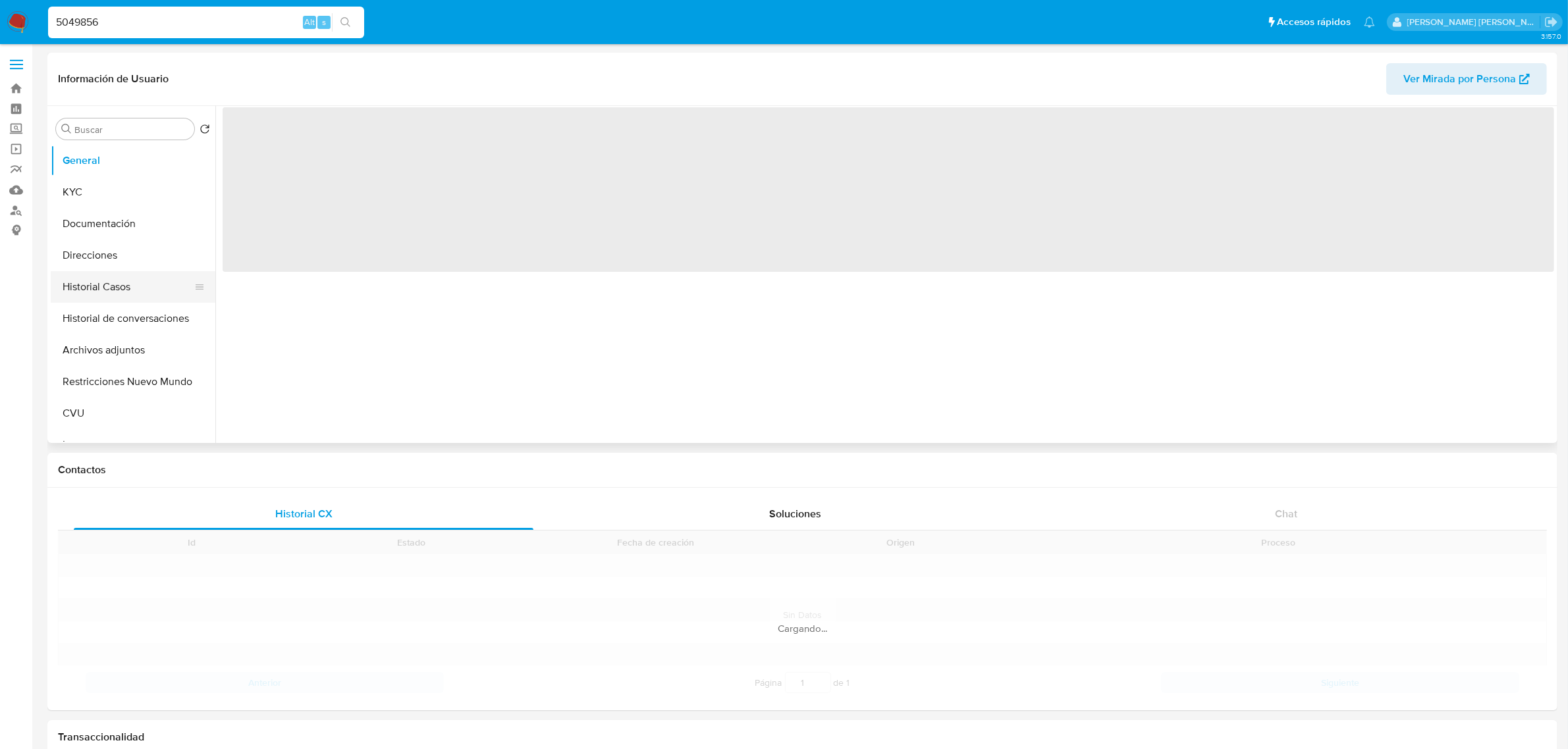
click at [110, 293] on button "Historial Casos" at bounding box center [127, 287] width 154 height 32
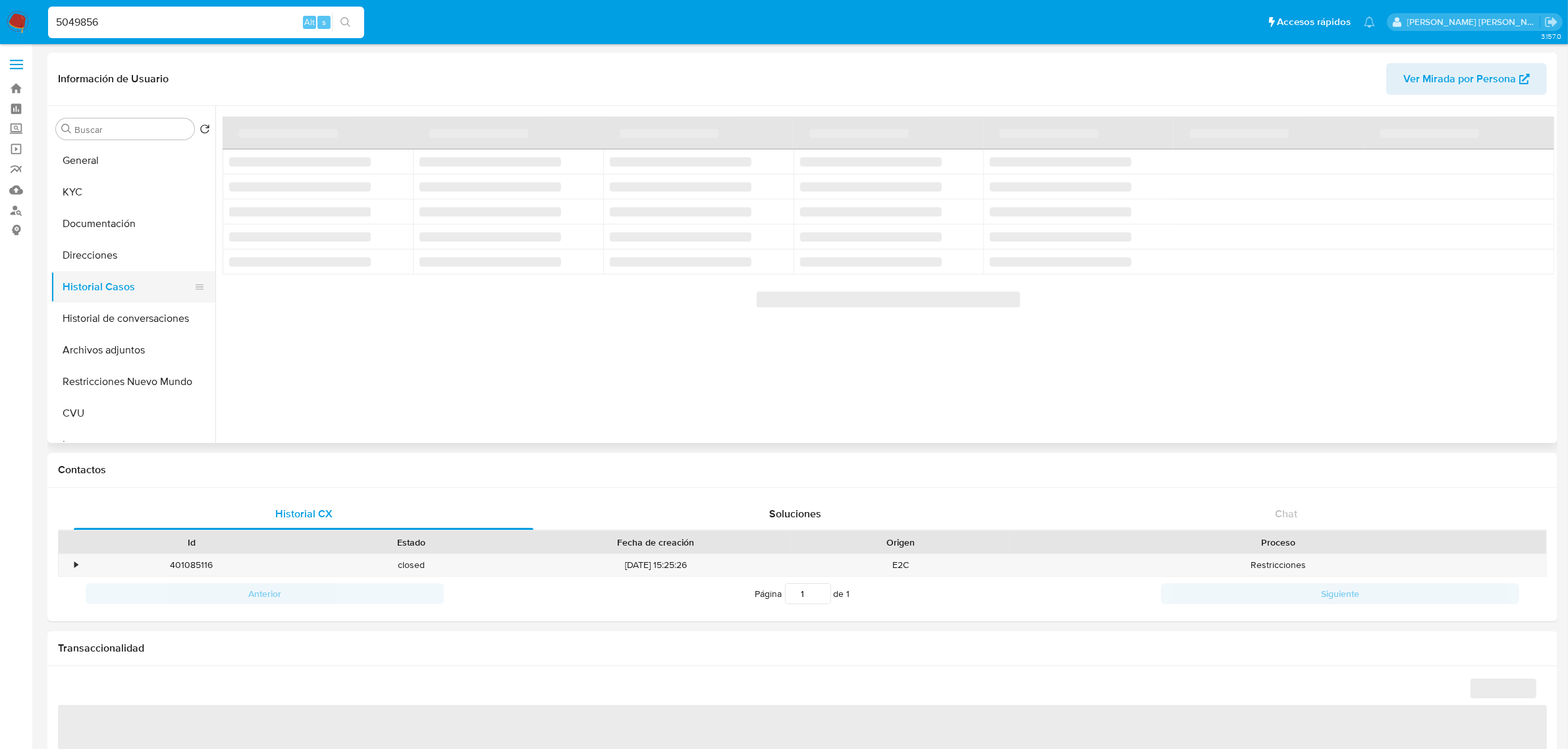
select select "10"
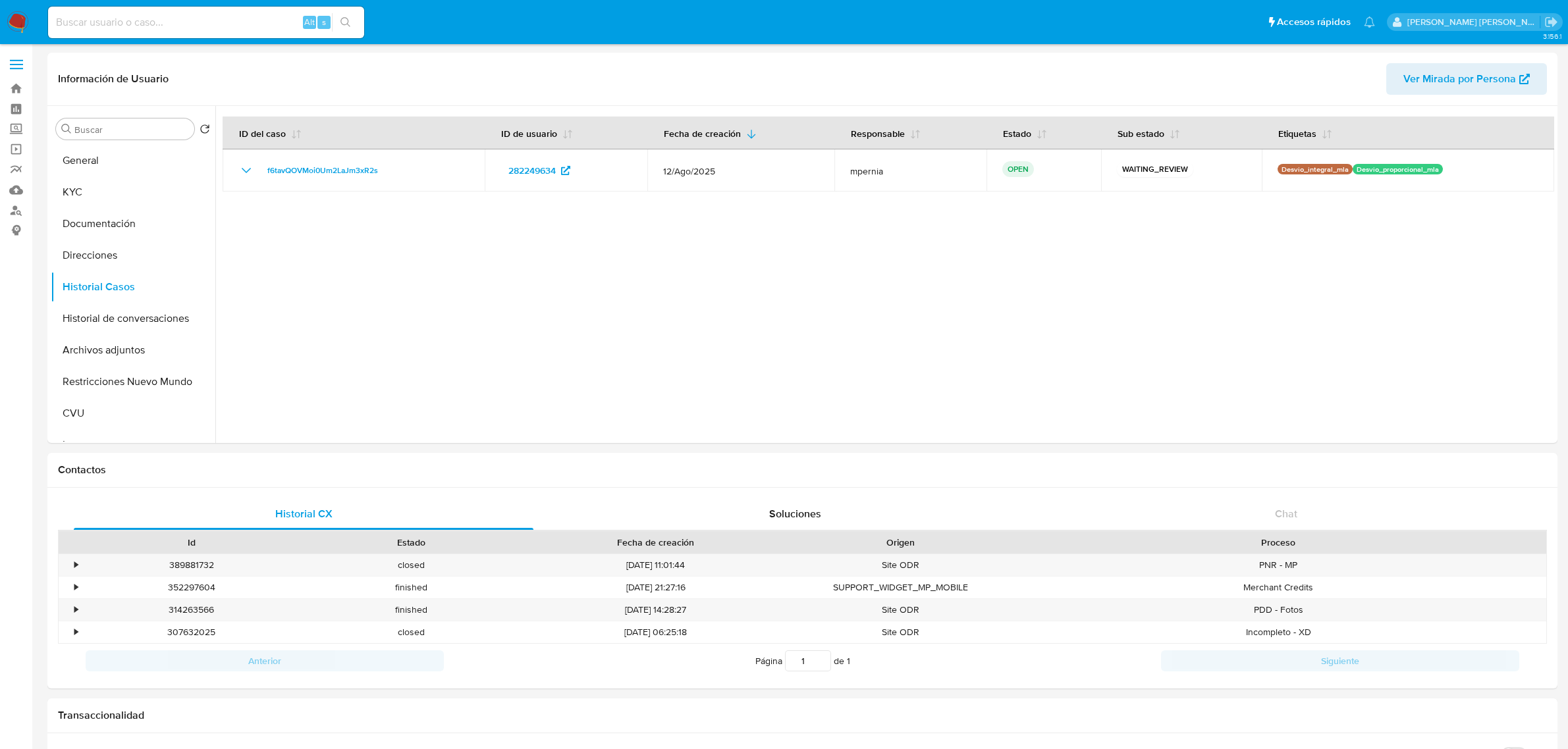
select select "10"
click at [96, 343] on button "Archivos adjuntos" at bounding box center [127, 350] width 154 height 32
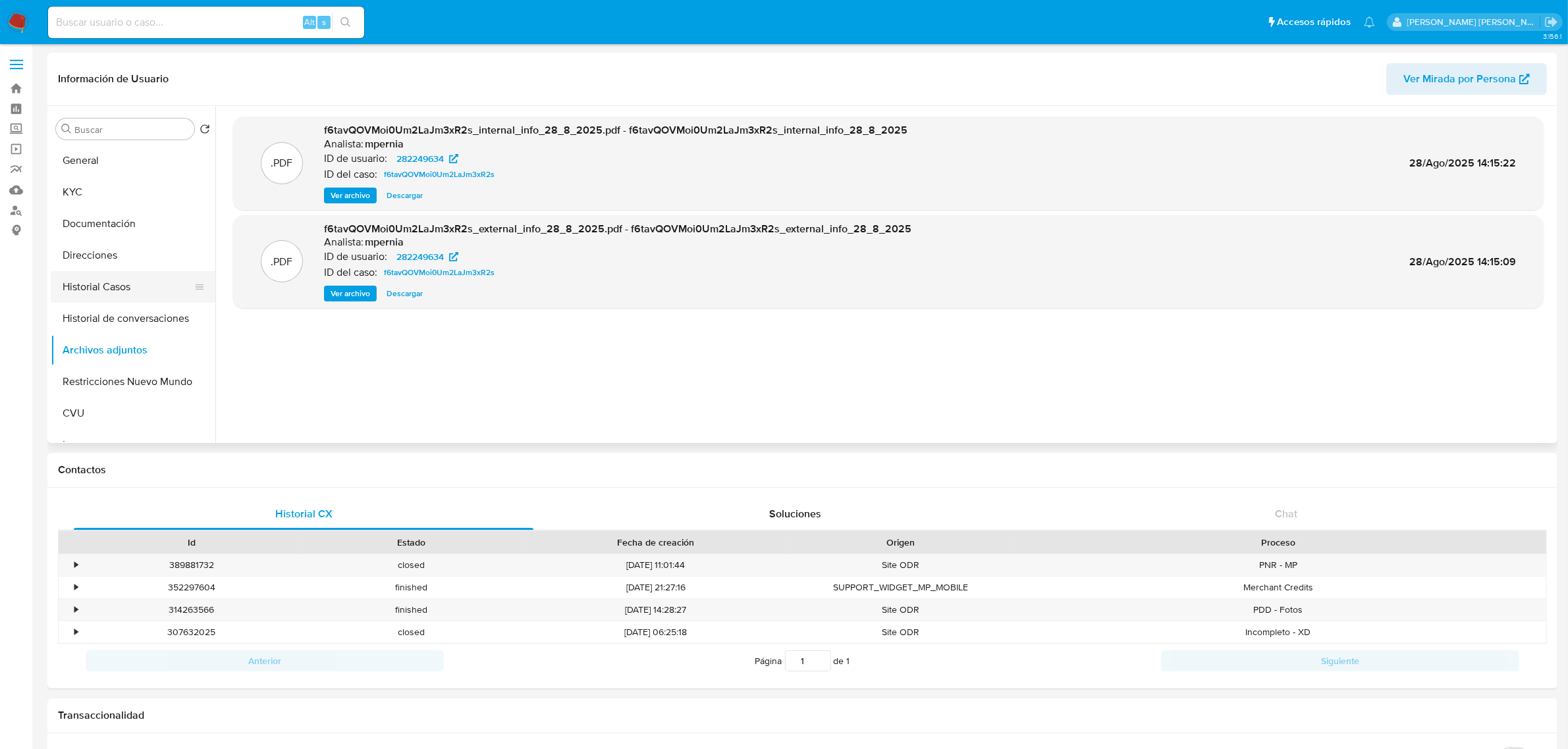
click at [92, 278] on button "Historial Casos" at bounding box center [127, 287] width 154 height 32
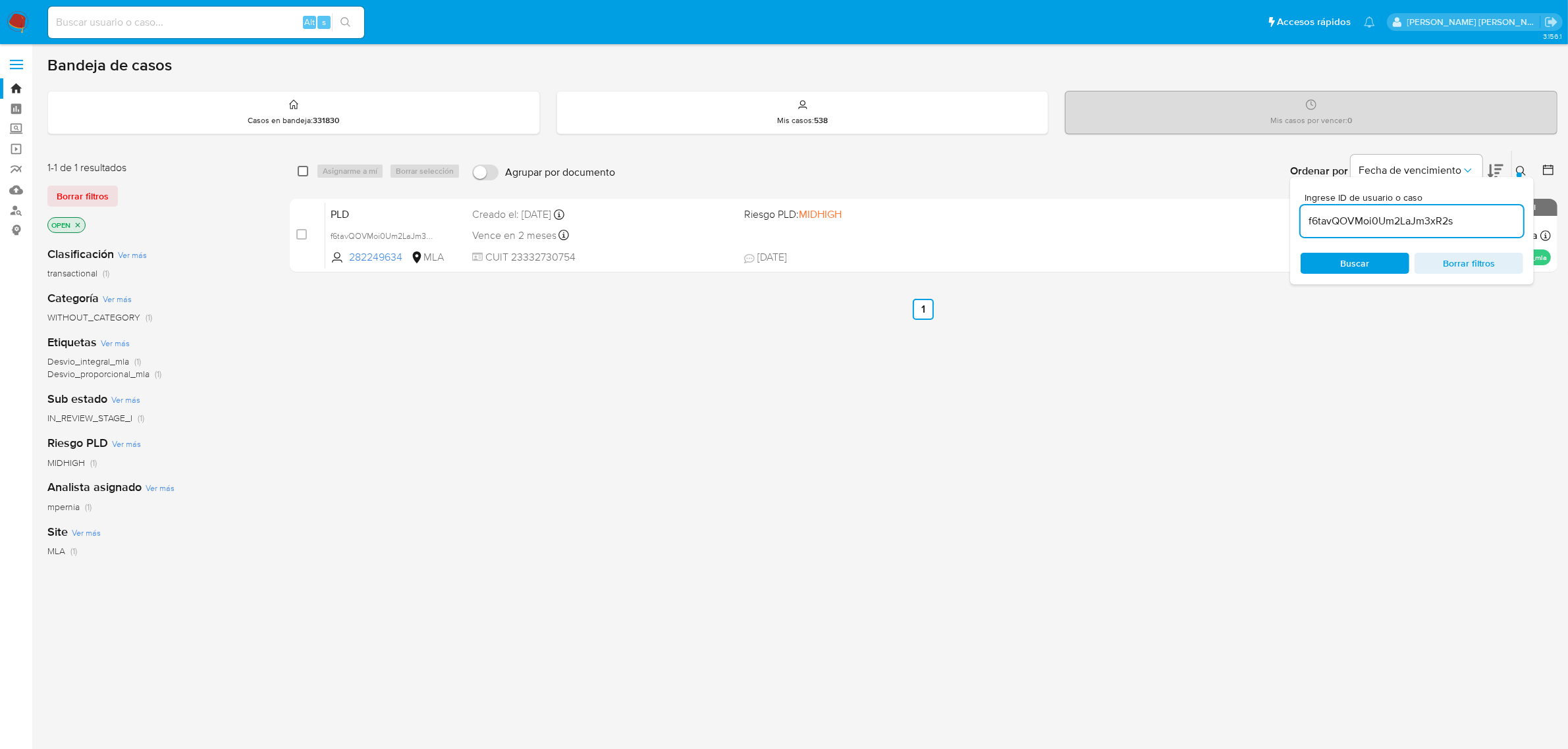
click at [298, 172] on input "checkbox" at bounding box center [302, 171] width 11 height 11
checkbox input "true"
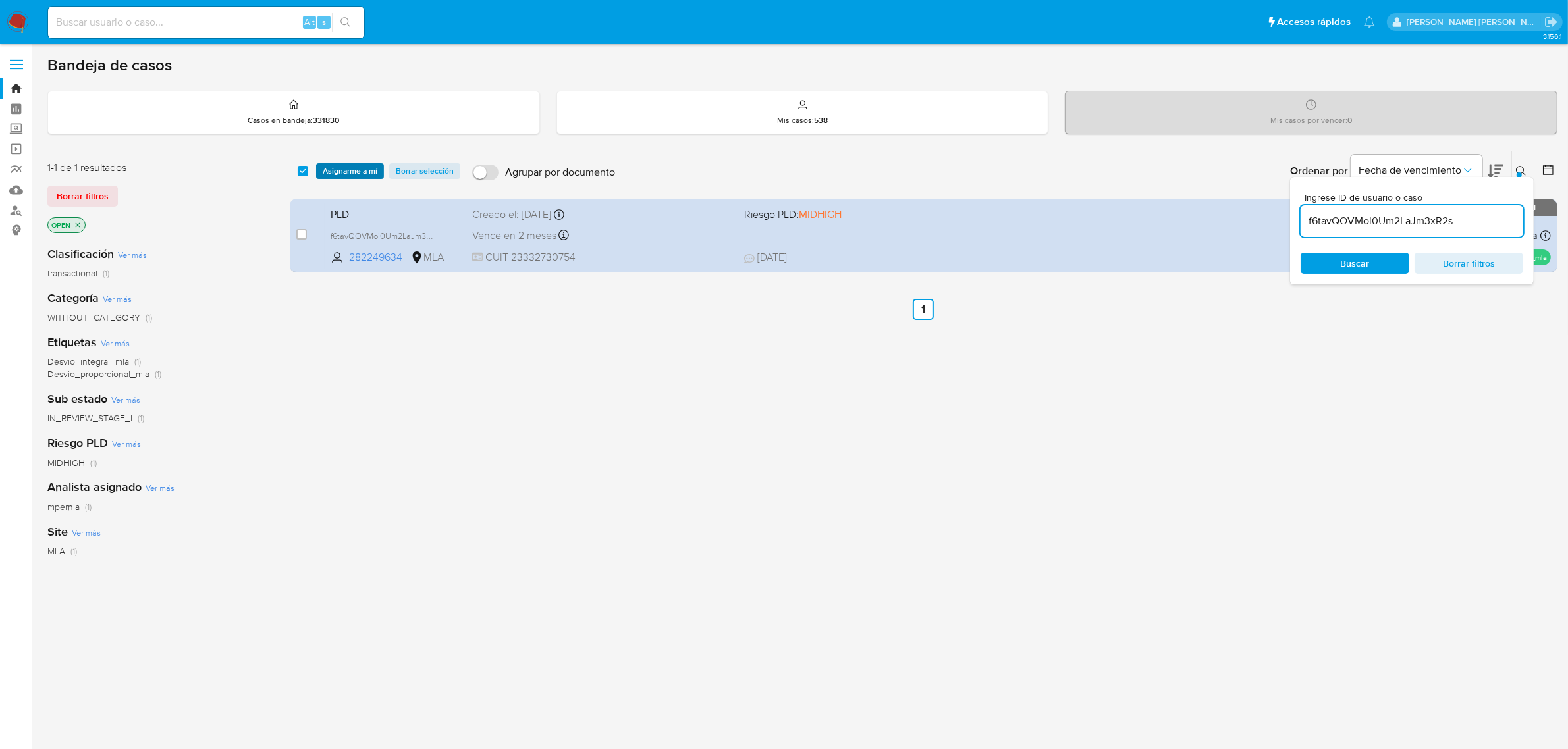
click at [325, 170] on span "Asignarme a mí" at bounding box center [350, 172] width 54 height 14
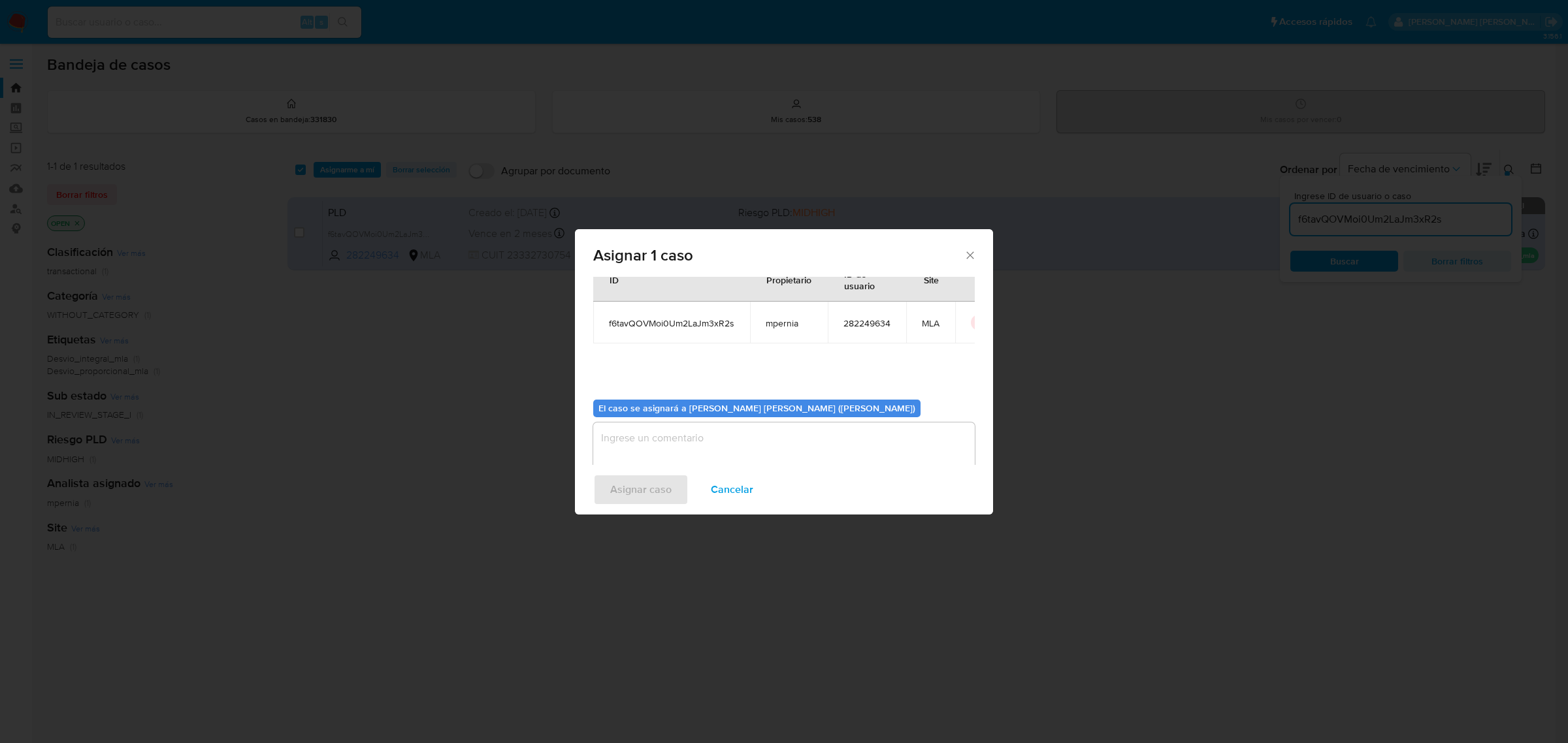
scroll to position [66, 0]
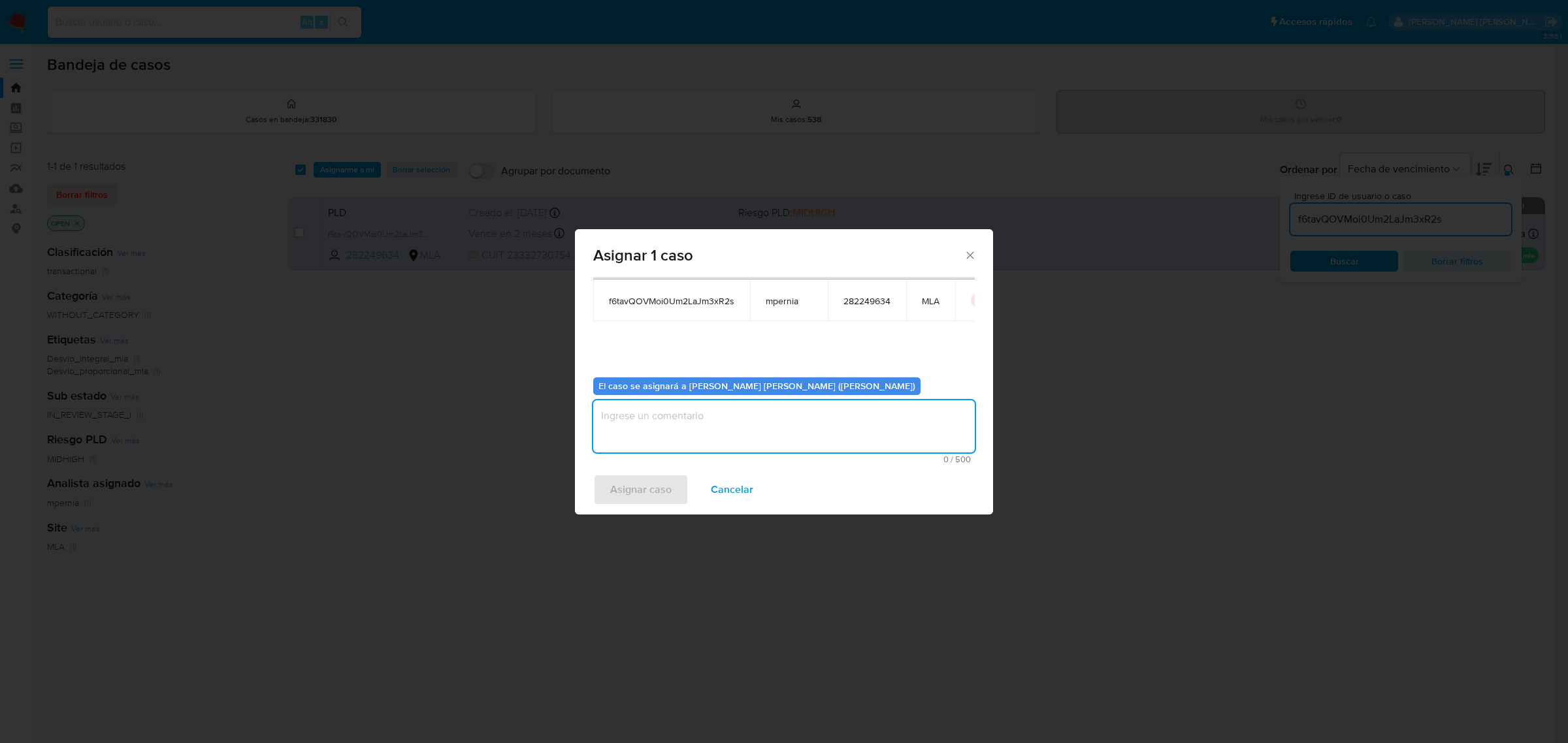
drag, startPoint x: 734, startPoint y: 418, endPoint x: 707, endPoint y: 396, distance: 34.8
click at [719, 411] on textarea "assign-modal" at bounding box center [784, 427] width 382 height 52
type textarea "-"
click at [615, 476] on span "Asignar caso" at bounding box center [641, 490] width 62 height 29
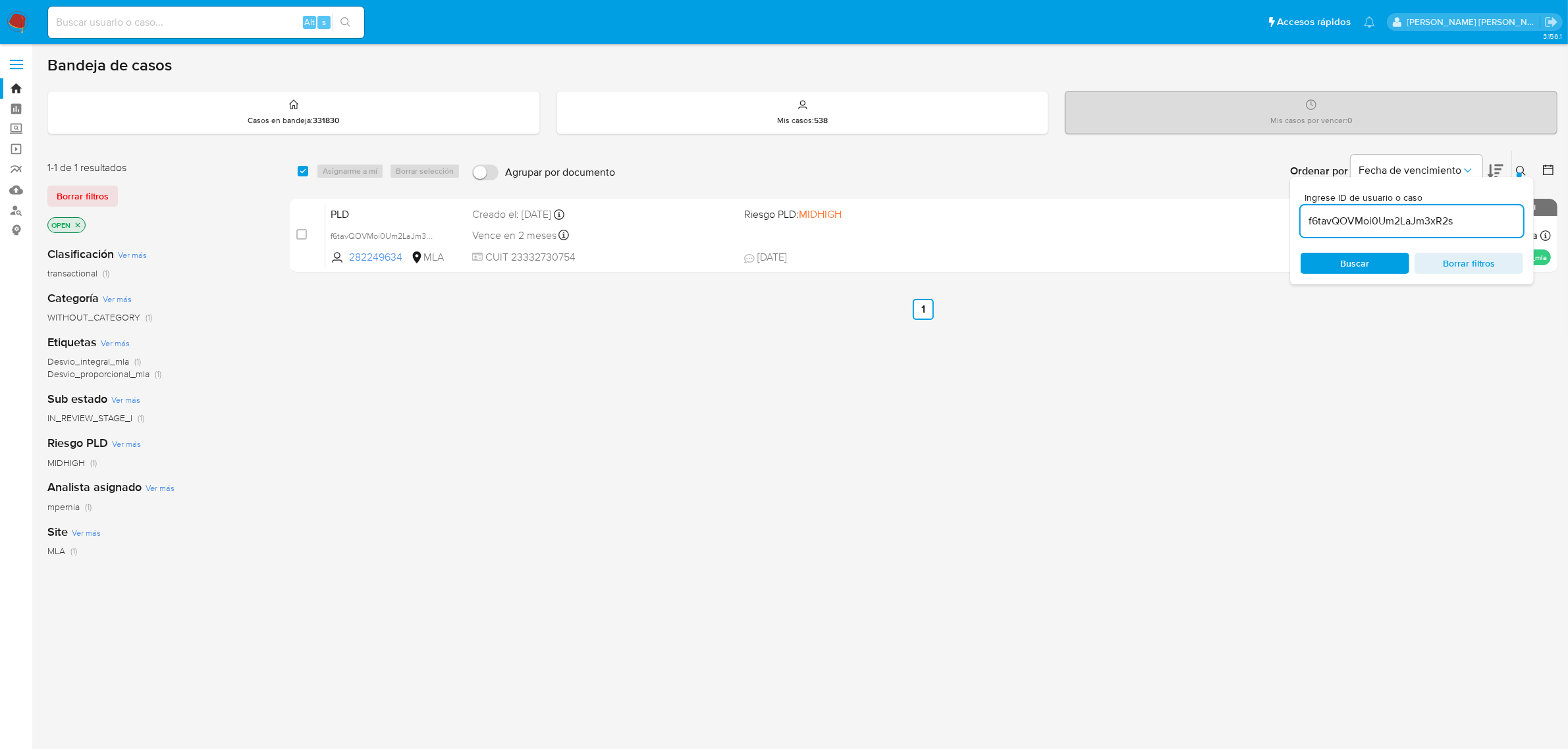
click at [1332, 228] on input "f6tavQOVMoi0Um2LaJm3xR2s" at bounding box center [1412, 222] width 223 height 17
paste input "EERyoZ89jtEJWv7drvEHLmmU"
click at [1332, 228] on input "f6tavQOVMoi0Um2LaJm3xR2s" at bounding box center [1412, 222] width 223 height 17
type input "EERyoZ89jtEJWv7drvEHLmmU"
click at [299, 168] on input "checkbox" at bounding box center [302, 171] width 11 height 11
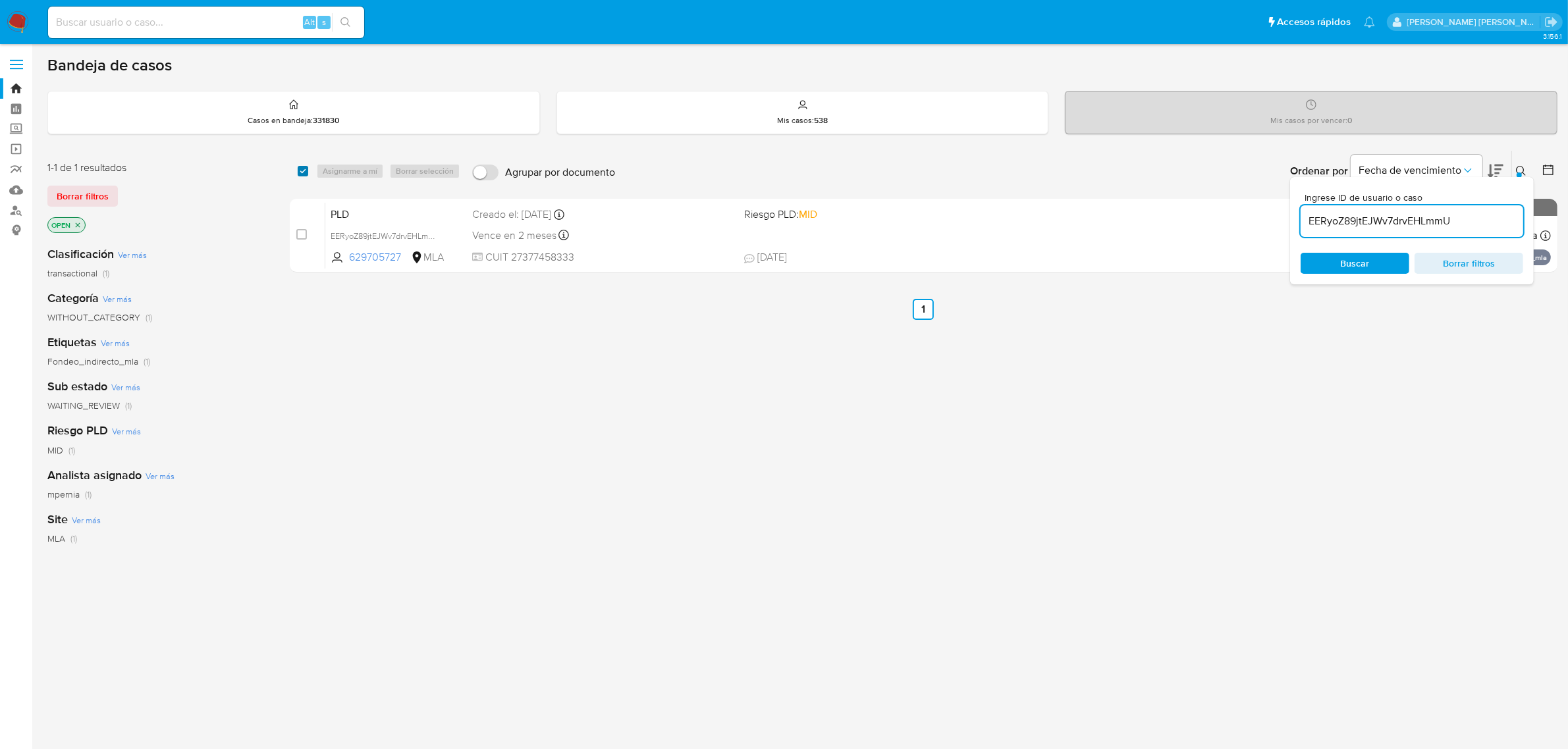
checkbox input "true"
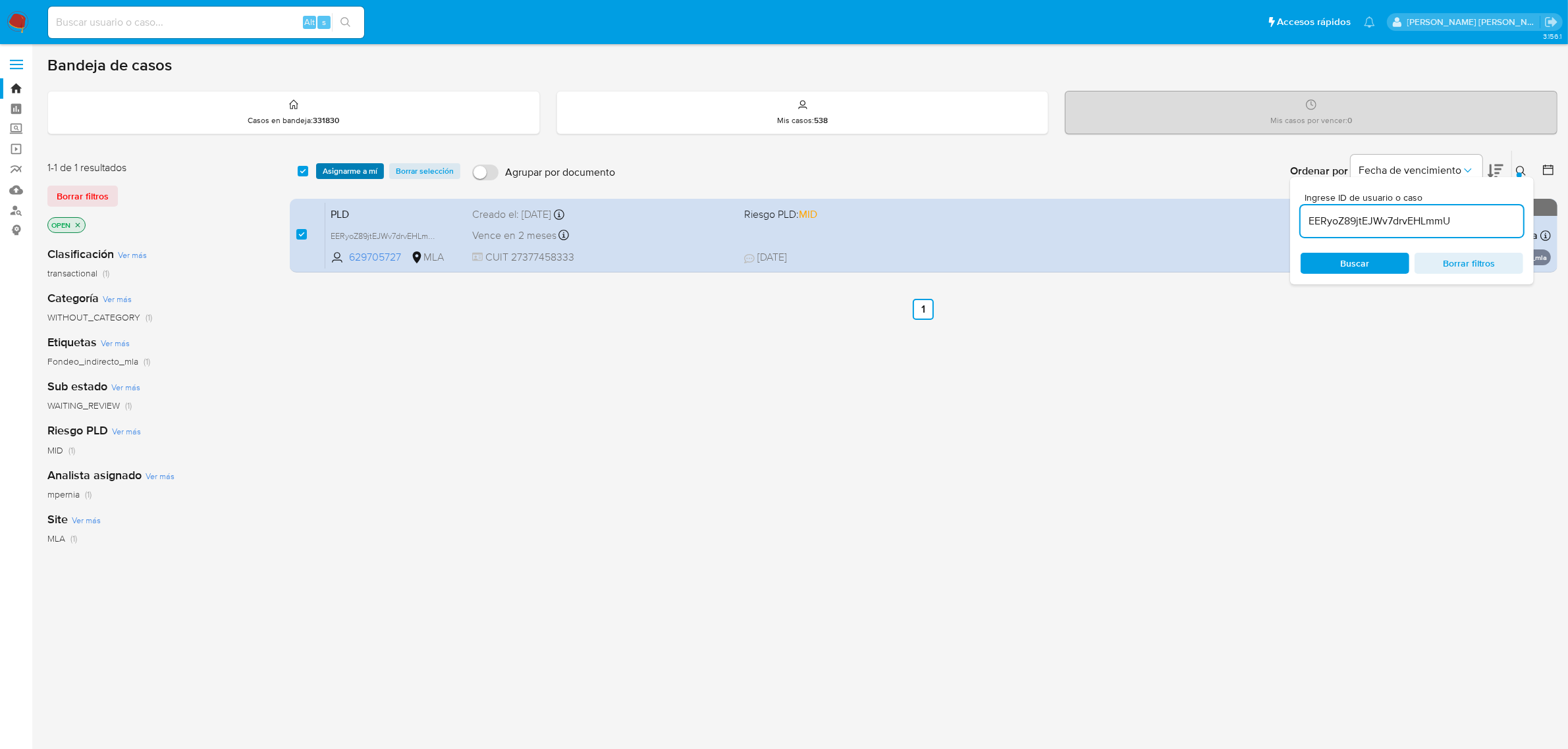
click at [338, 175] on span "Asignarme a mí" at bounding box center [350, 172] width 54 height 14
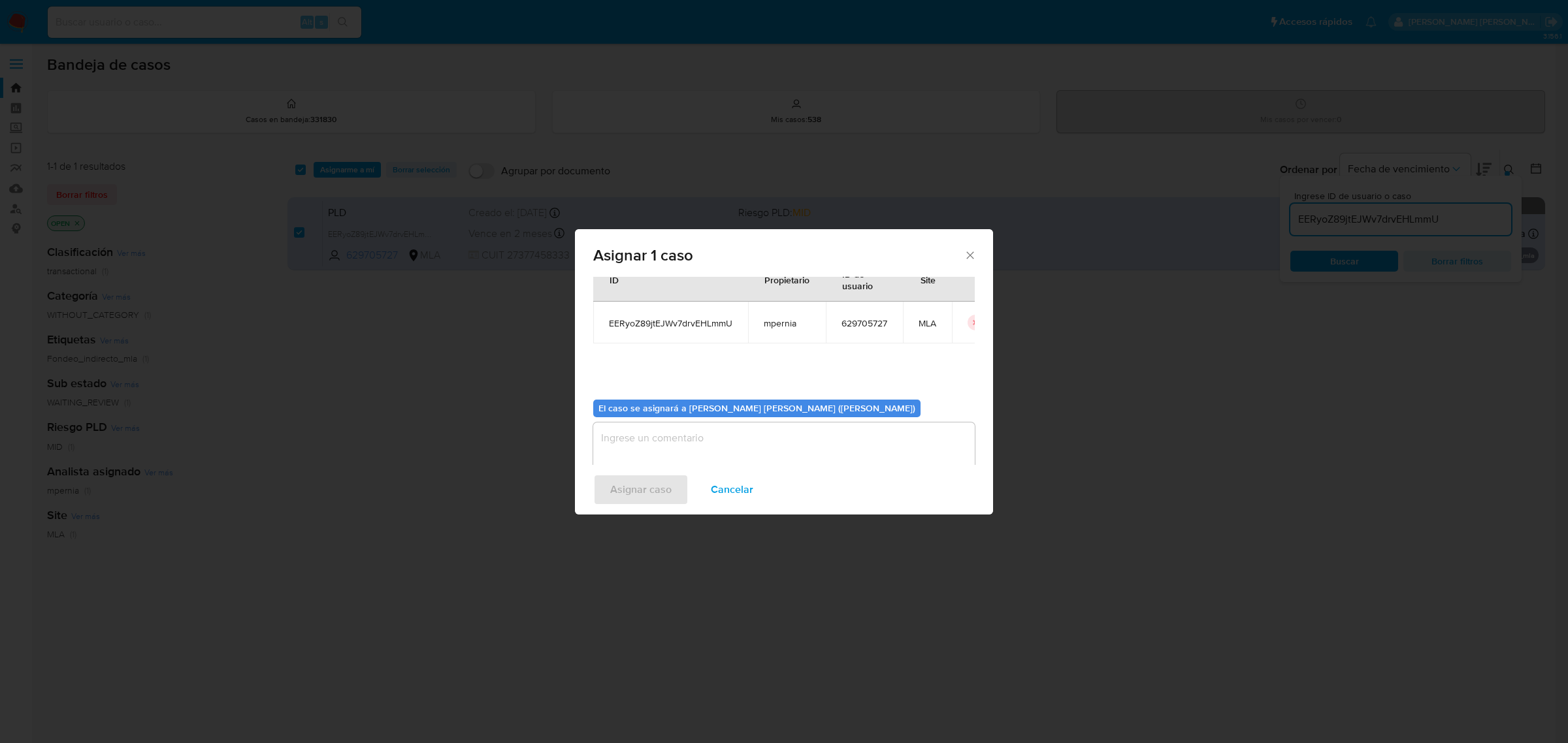
scroll to position [66, 0]
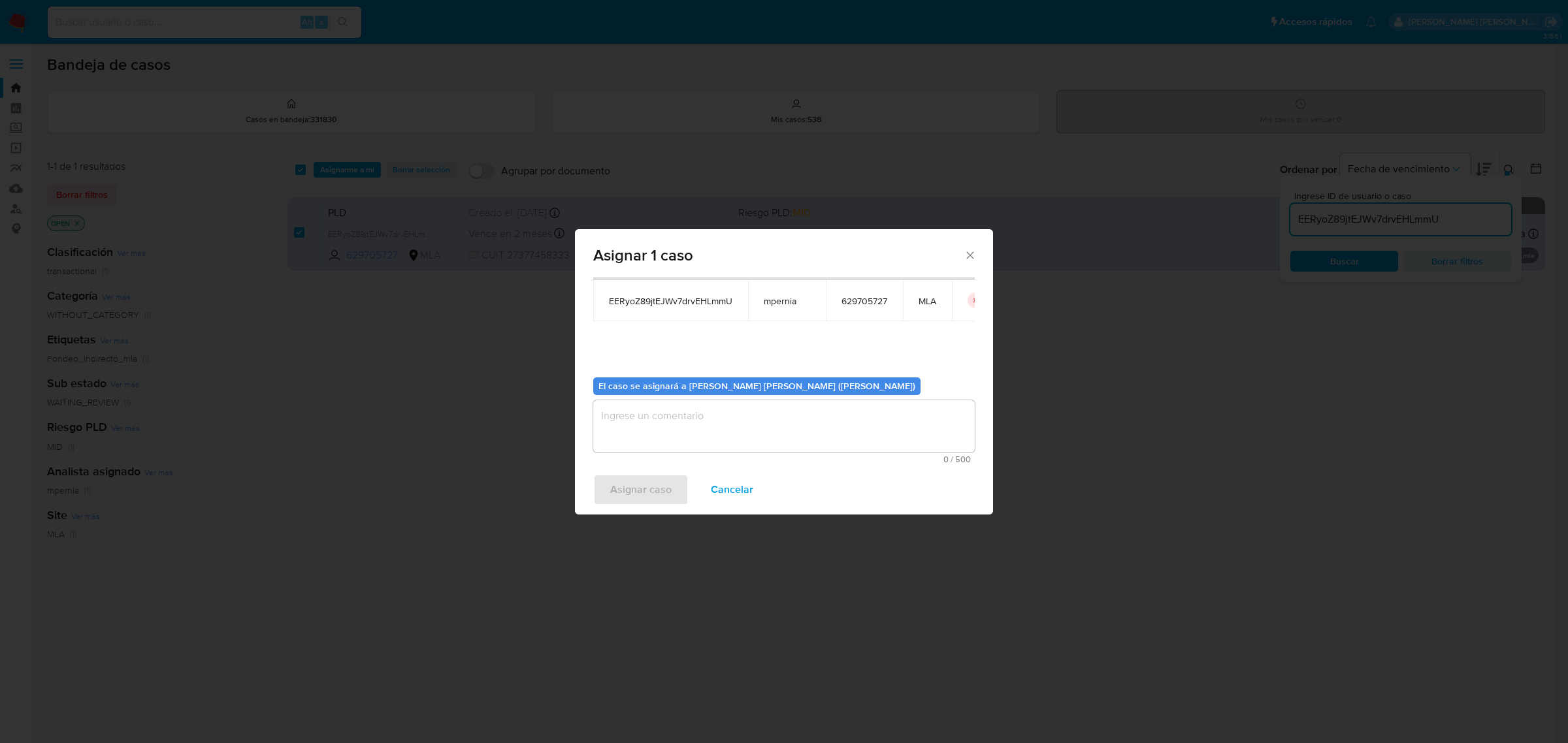
click at [626, 427] on textarea "assign-modal" at bounding box center [784, 427] width 382 height 52
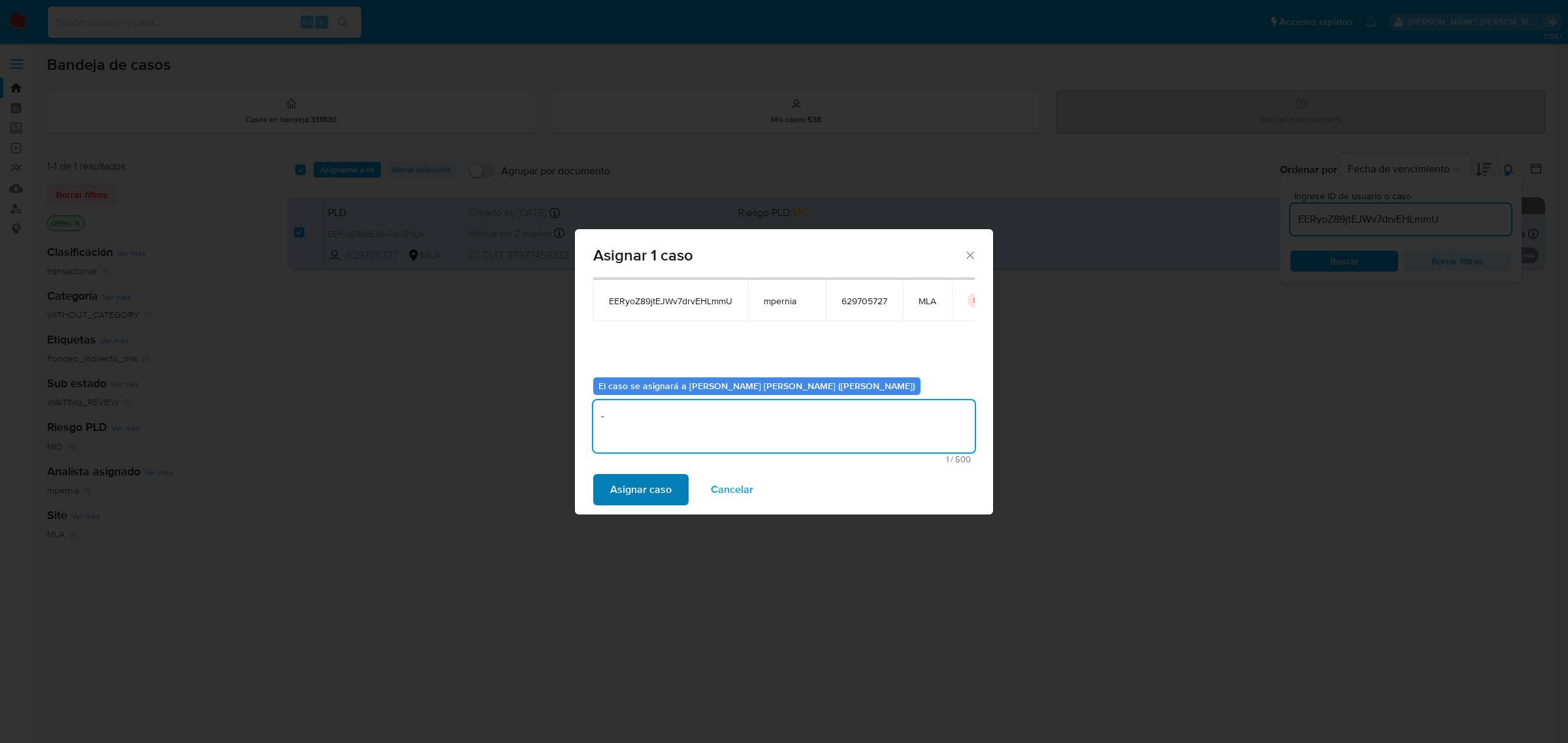
type textarea "-"
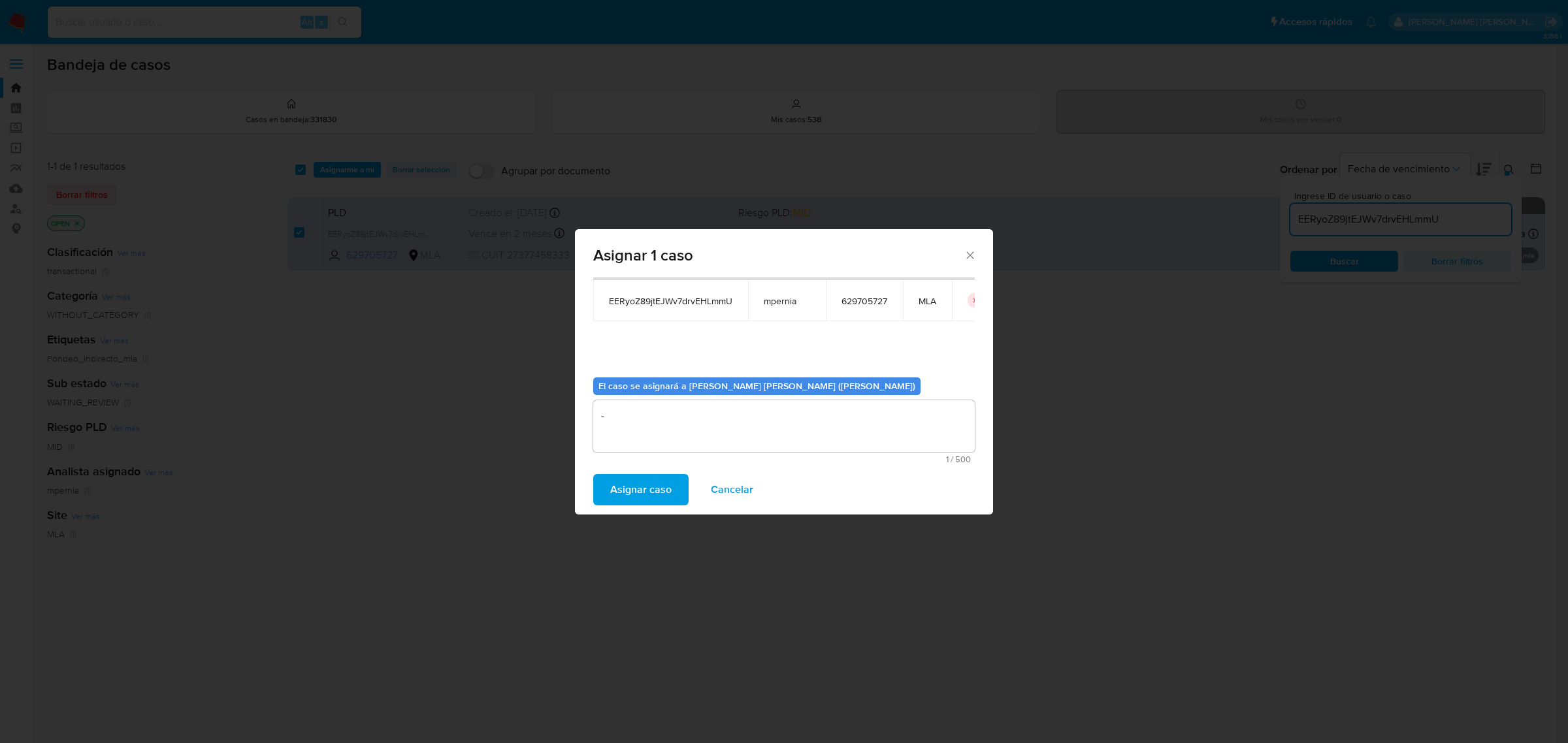
click at [631, 487] on span "Asignar caso" at bounding box center [641, 490] width 62 height 29
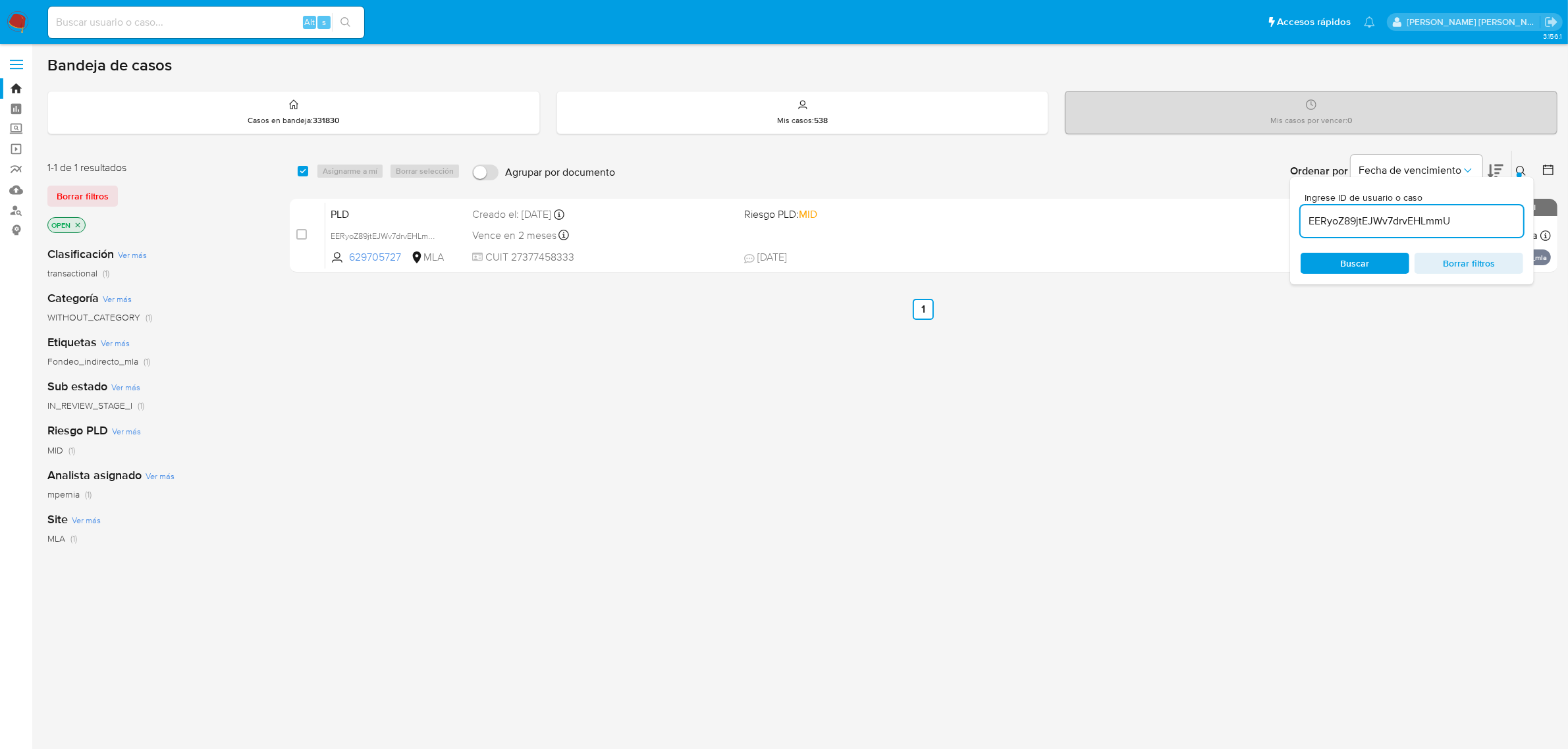
click at [1343, 213] on input "EERyoZ89jtEJWv7drvEHLmmU" at bounding box center [1412, 222] width 223 height 17
paste input "LMW26YaeDuteIyh1zFMvpDn0"
type input "LMW26YaeDuteIyh1zFMvpDn0"
click at [307, 172] on input "checkbox" at bounding box center [302, 171] width 11 height 11
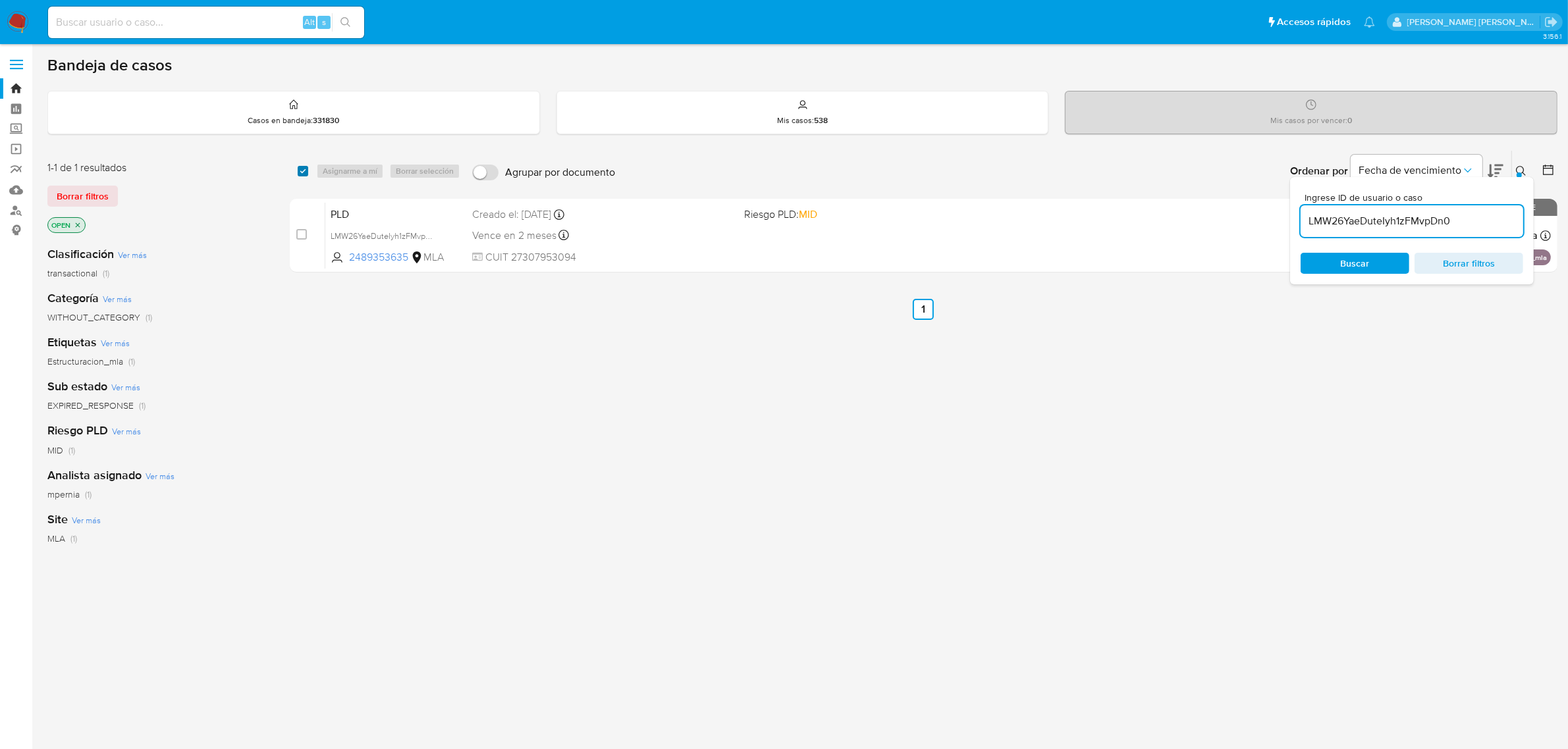
checkbox input "true"
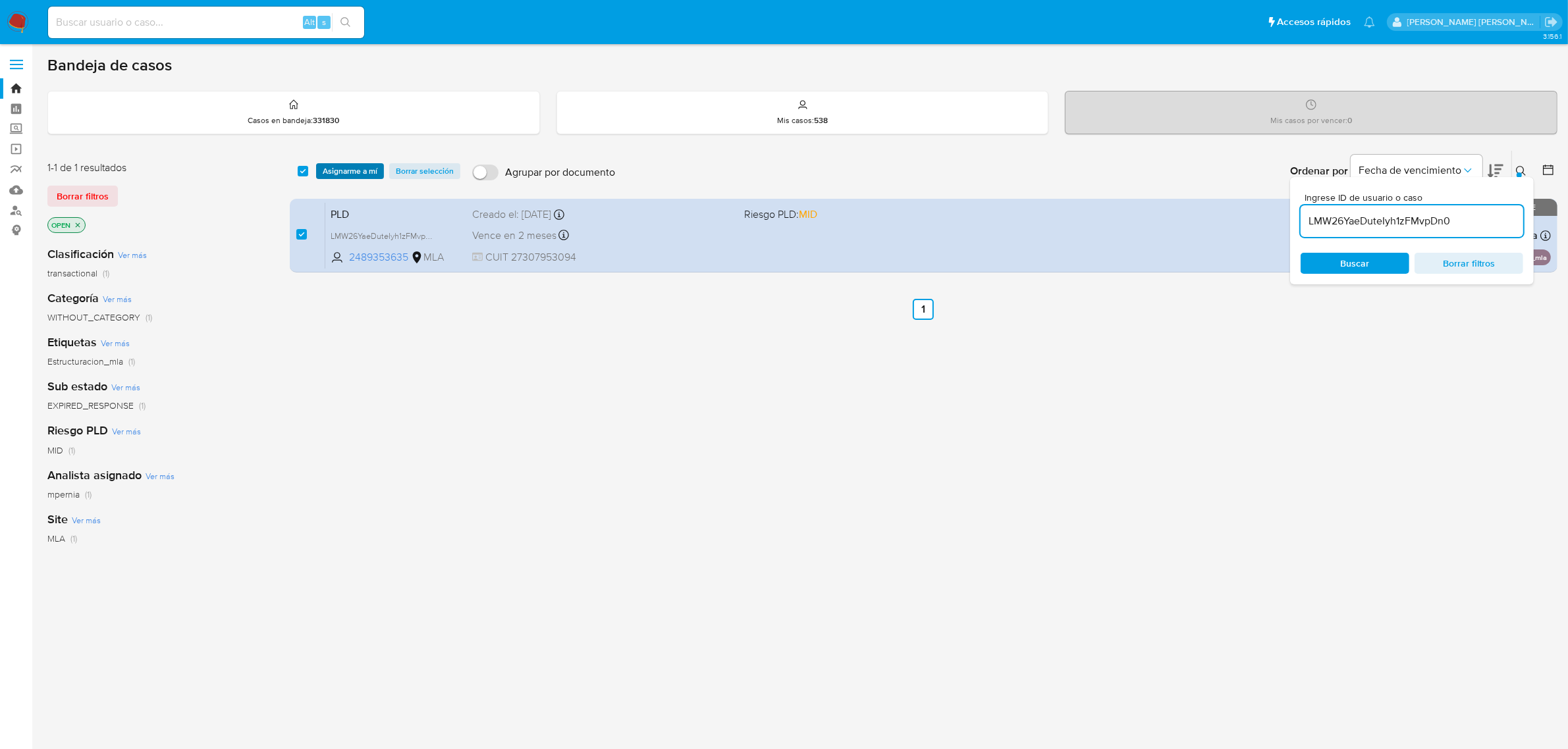
click at [342, 170] on span "Asignarme a mí" at bounding box center [350, 172] width 54 height 14
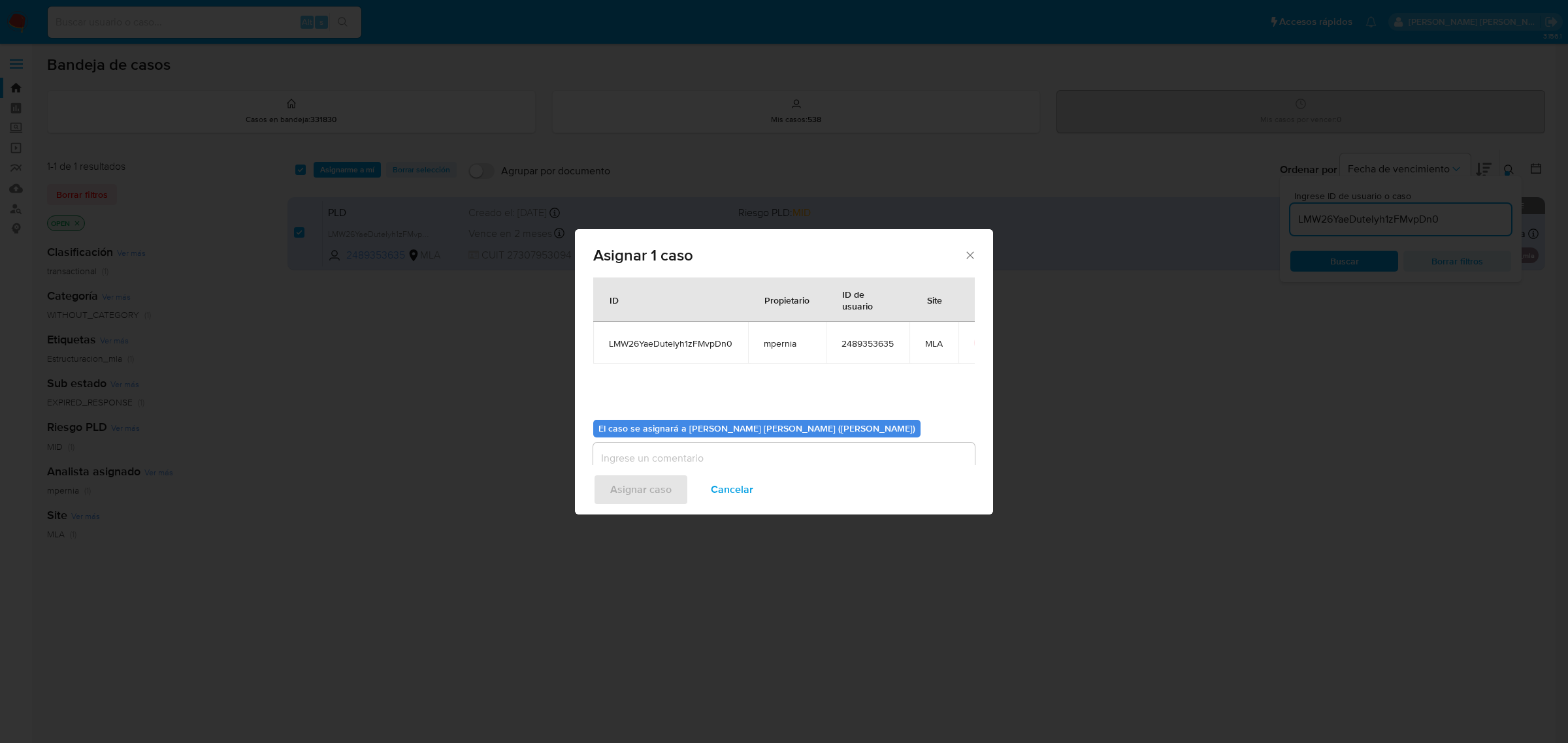
scroll to position [66, 0]
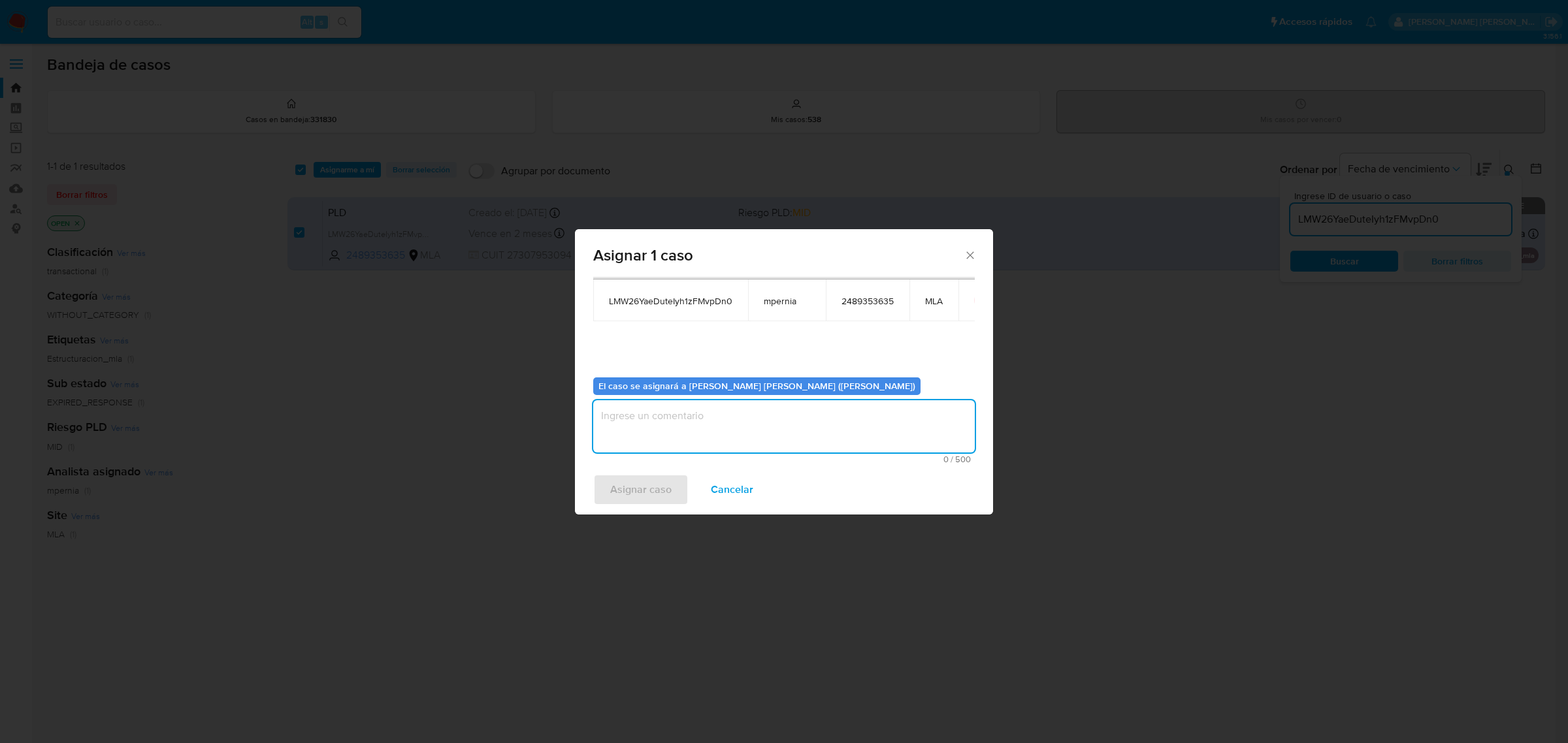
click at [692, 434] on textarea "assign-modal" at bounding box center [784, 427] width 382 height 52
type textarea "-"
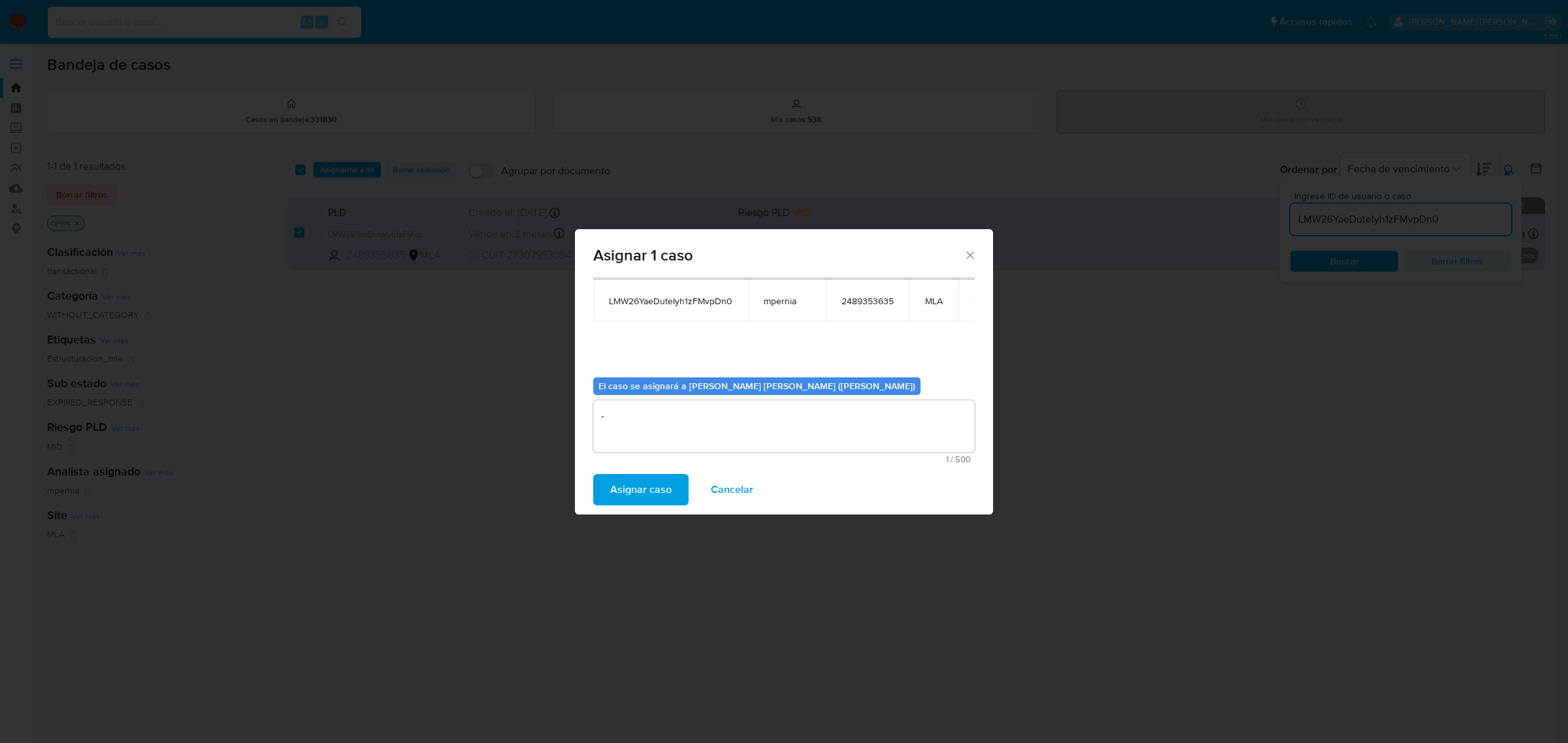
click at [637, 497] on span "Asignar caso" at bounding box center [641, 490] width 62 height 29
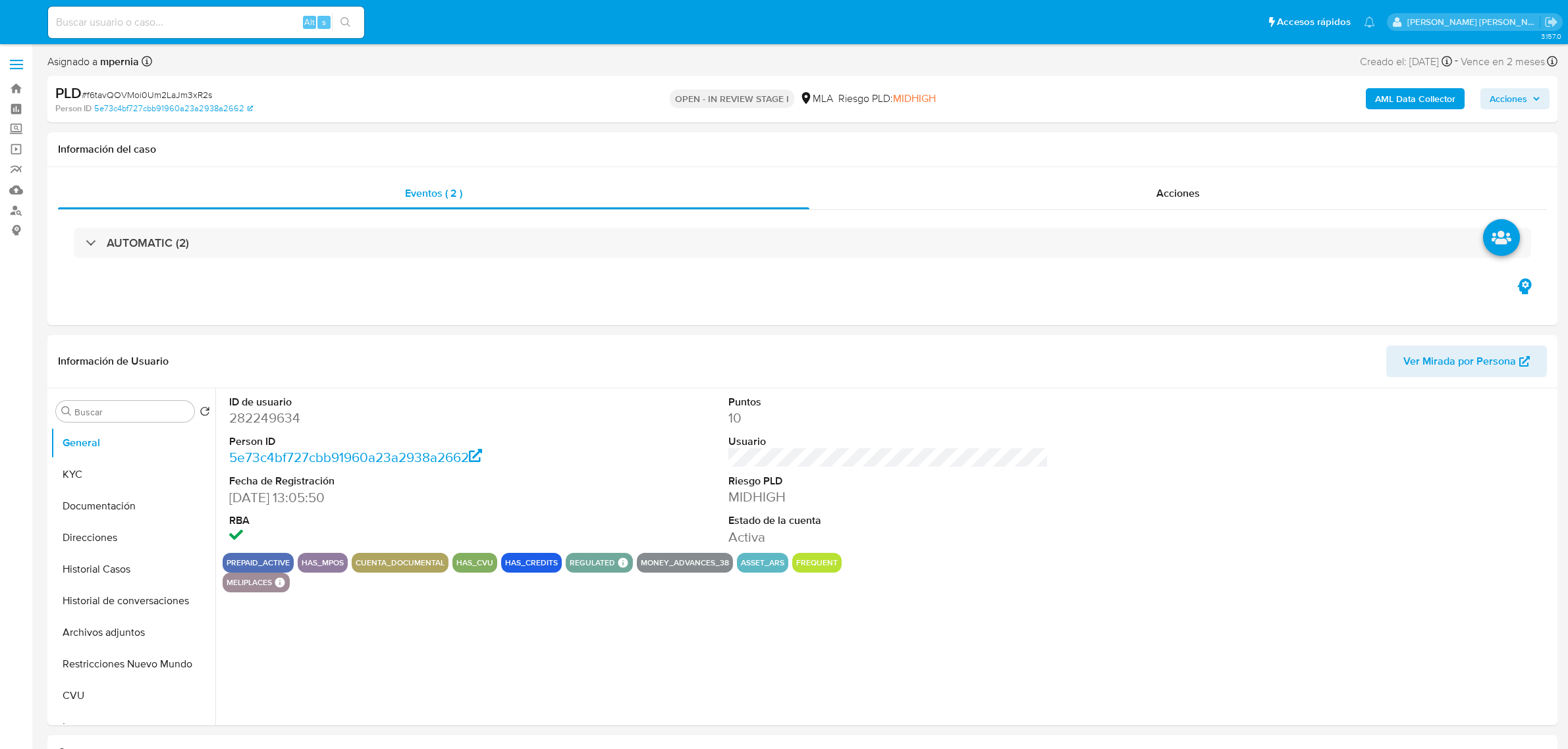
select select "10"
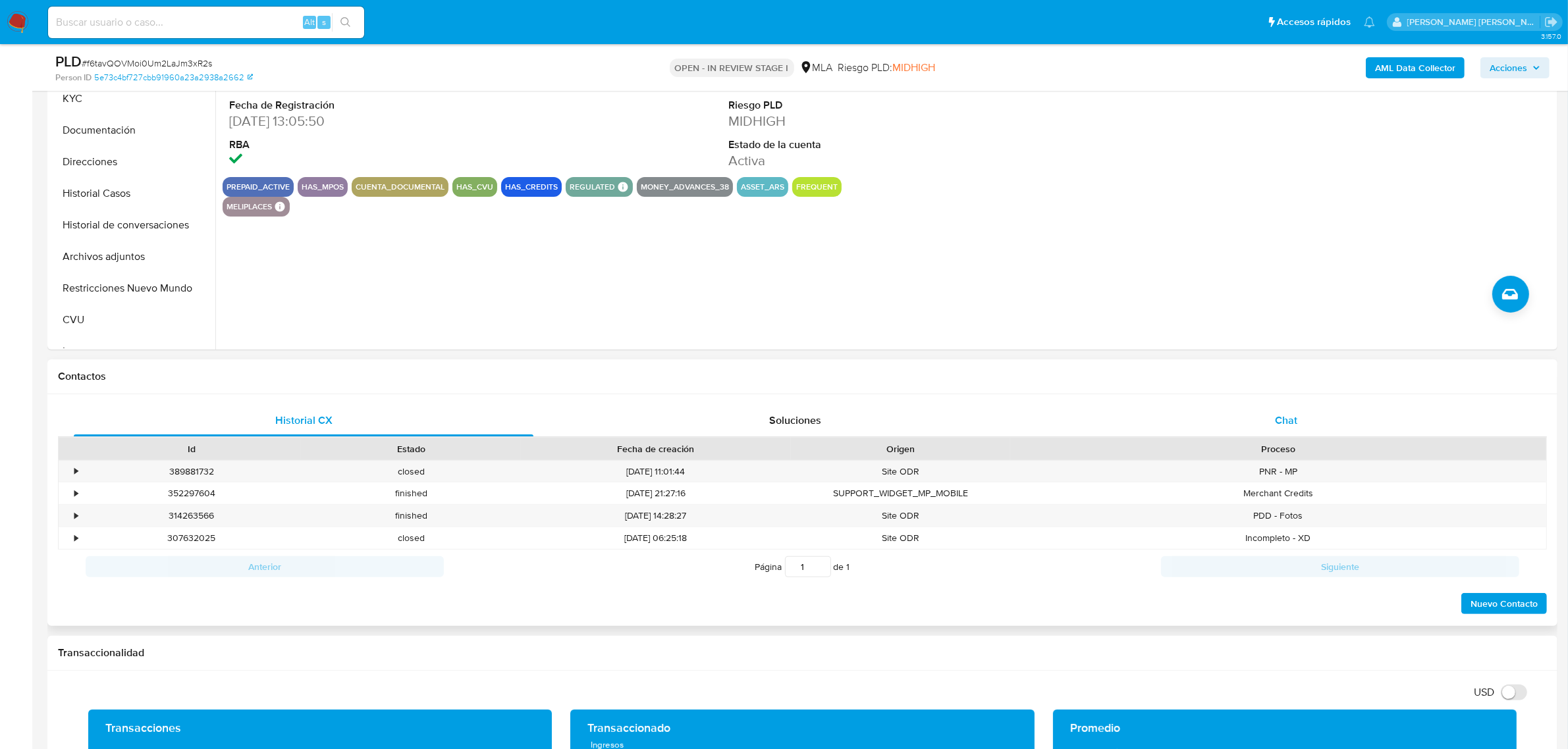
click at [1294, 420] on span "Chat" at bounding box center [1286, 421] width 22 height 16
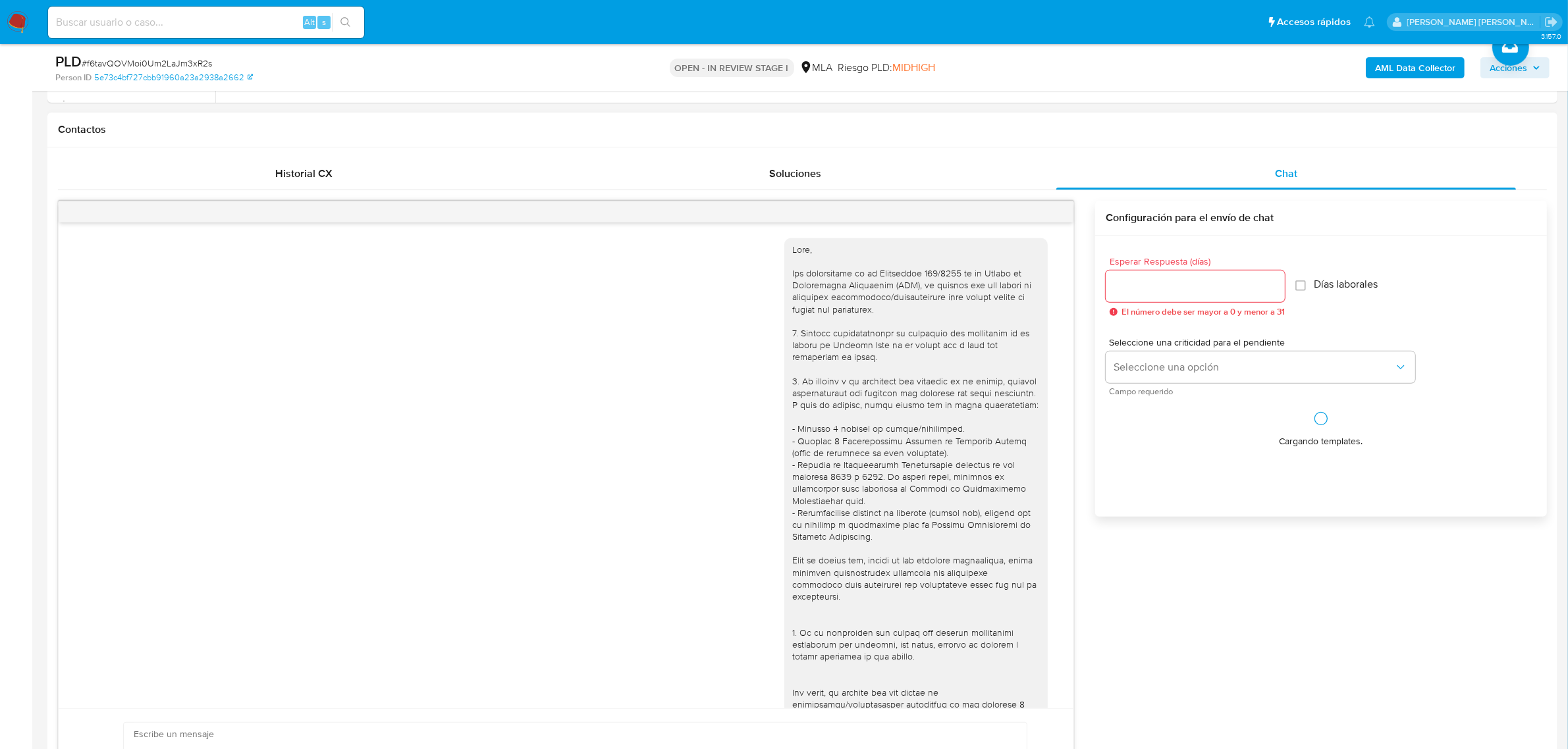
scroll to position [719, 0]
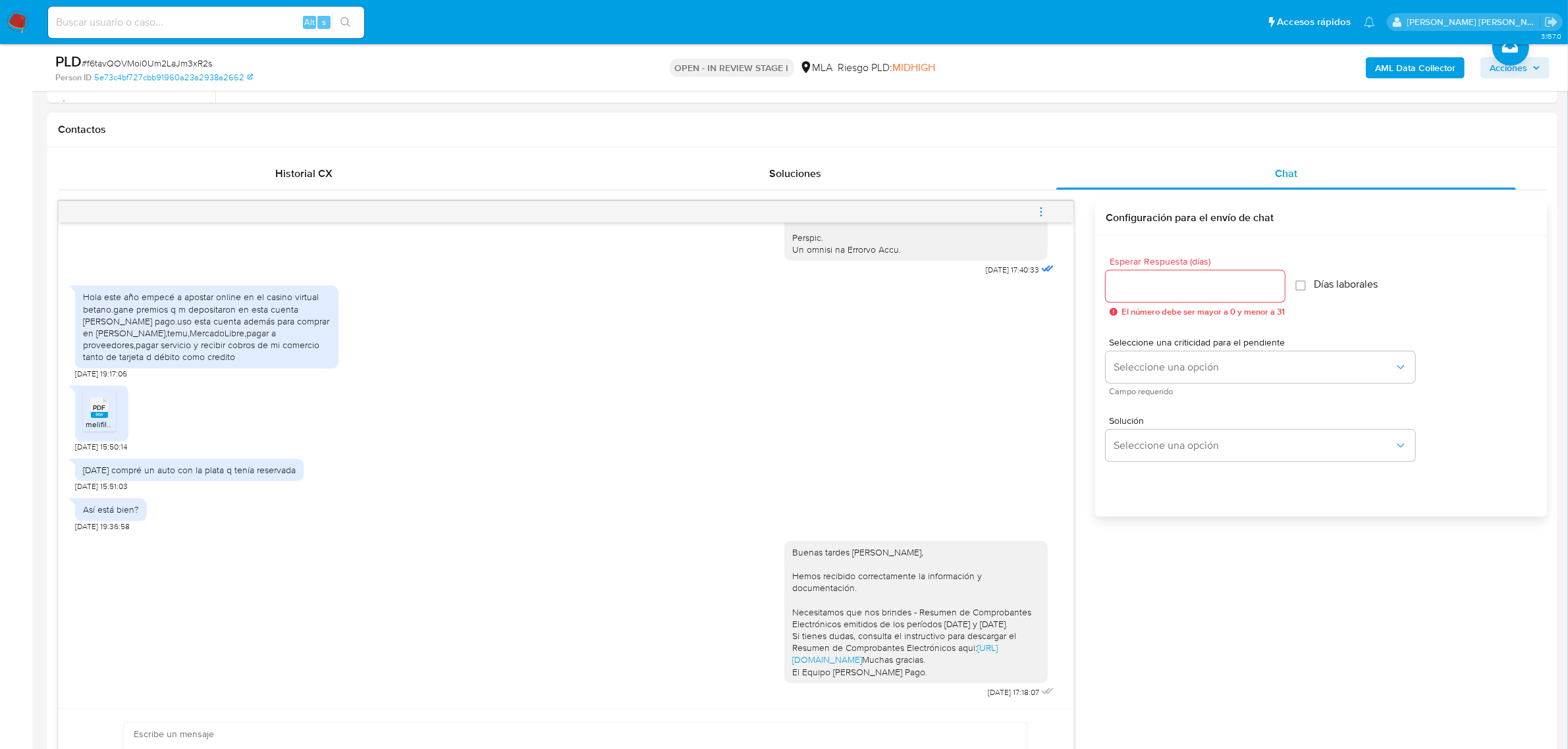
click at [1041, 215] on icon "menu-action" at bounding box center [1041, 212] width 12 height 12
click at [932, 186] on li "Cerrar conversación" at bounding box center [952, 187] width 135 height 23
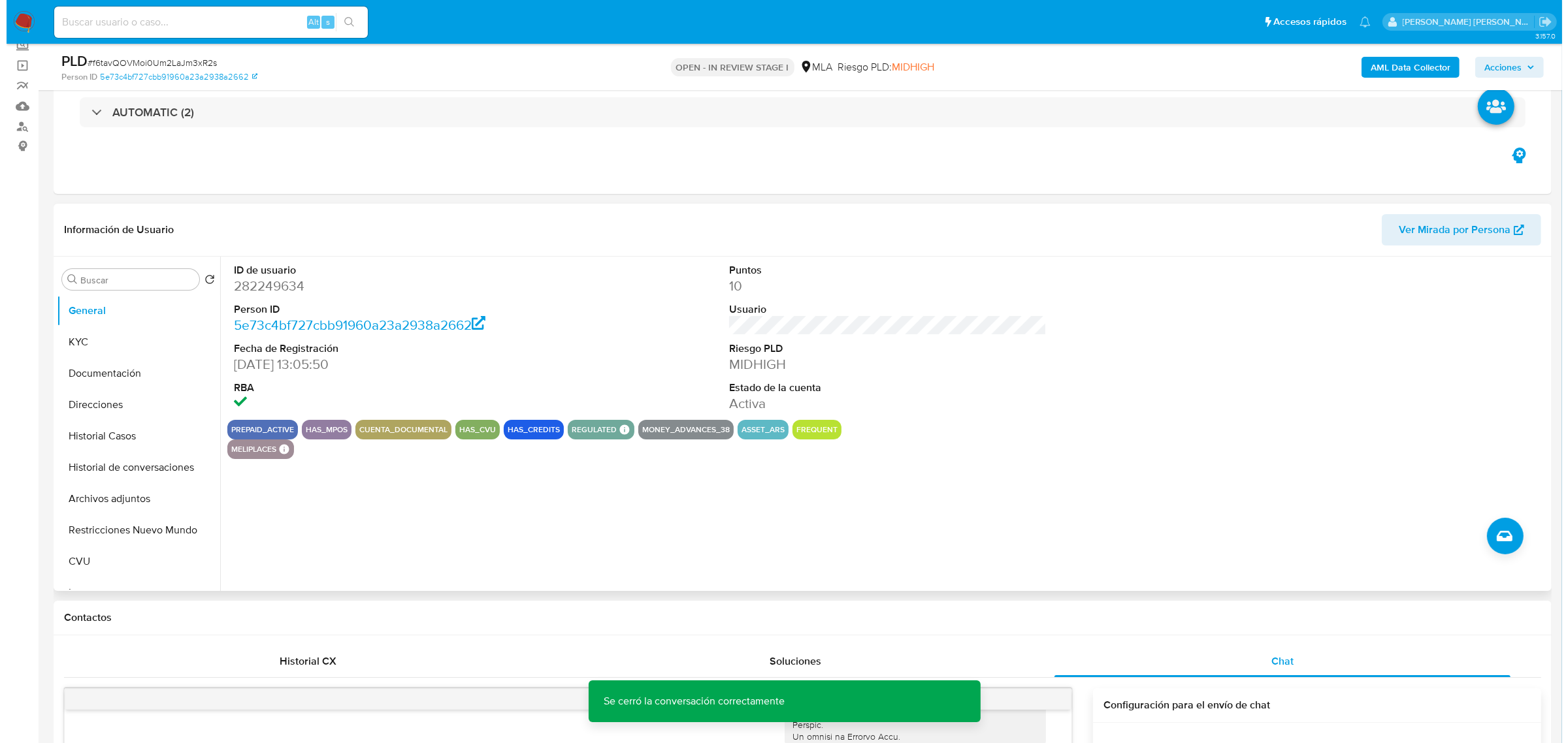
scroll to position [82, 0]
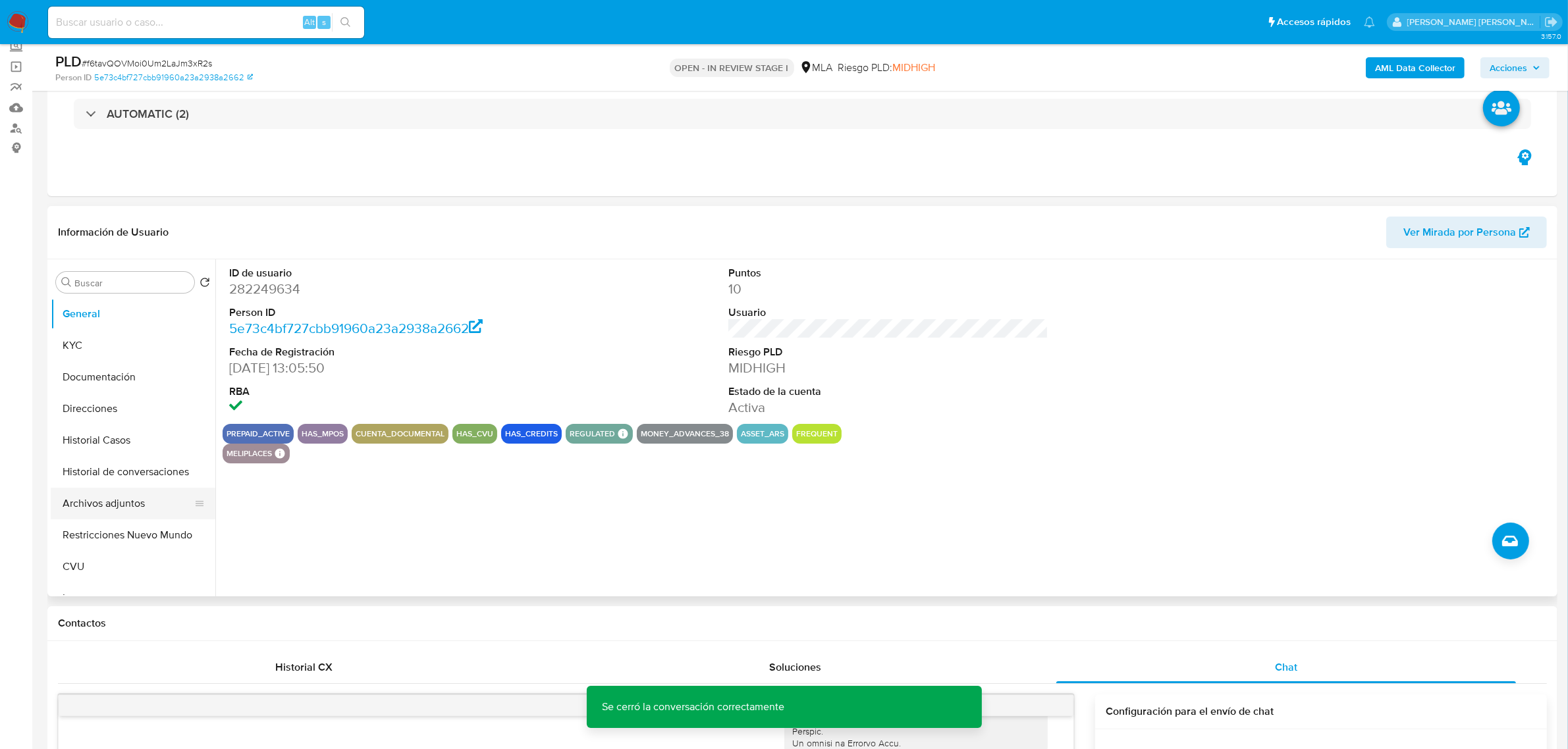
click at [73, 507] on button "Archivos adjuntos" at bounding box center [127, 504] width 154 height 32
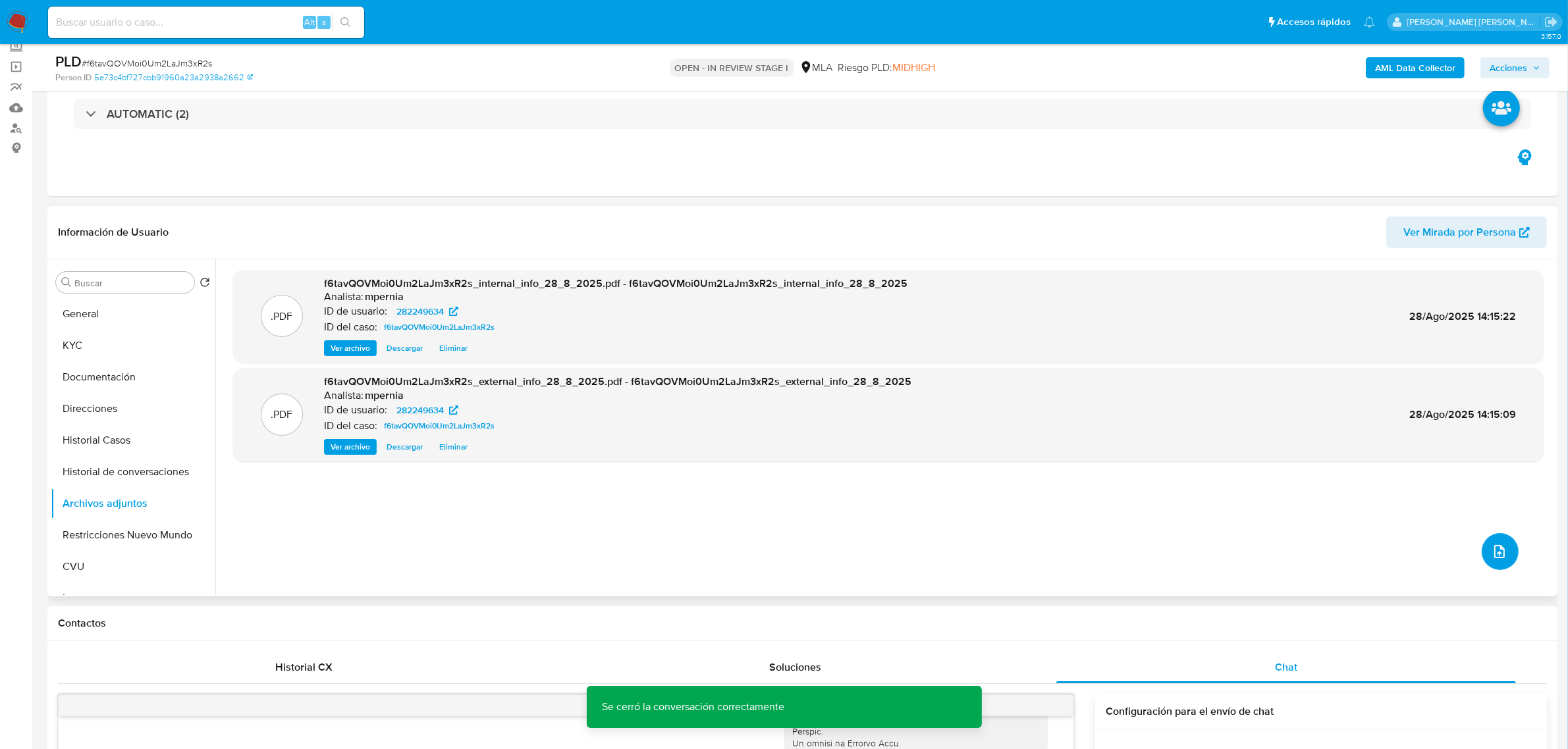
click at [1486, 563] on button "upload-file" at bounding box center [1500, 551] width 37 height 37
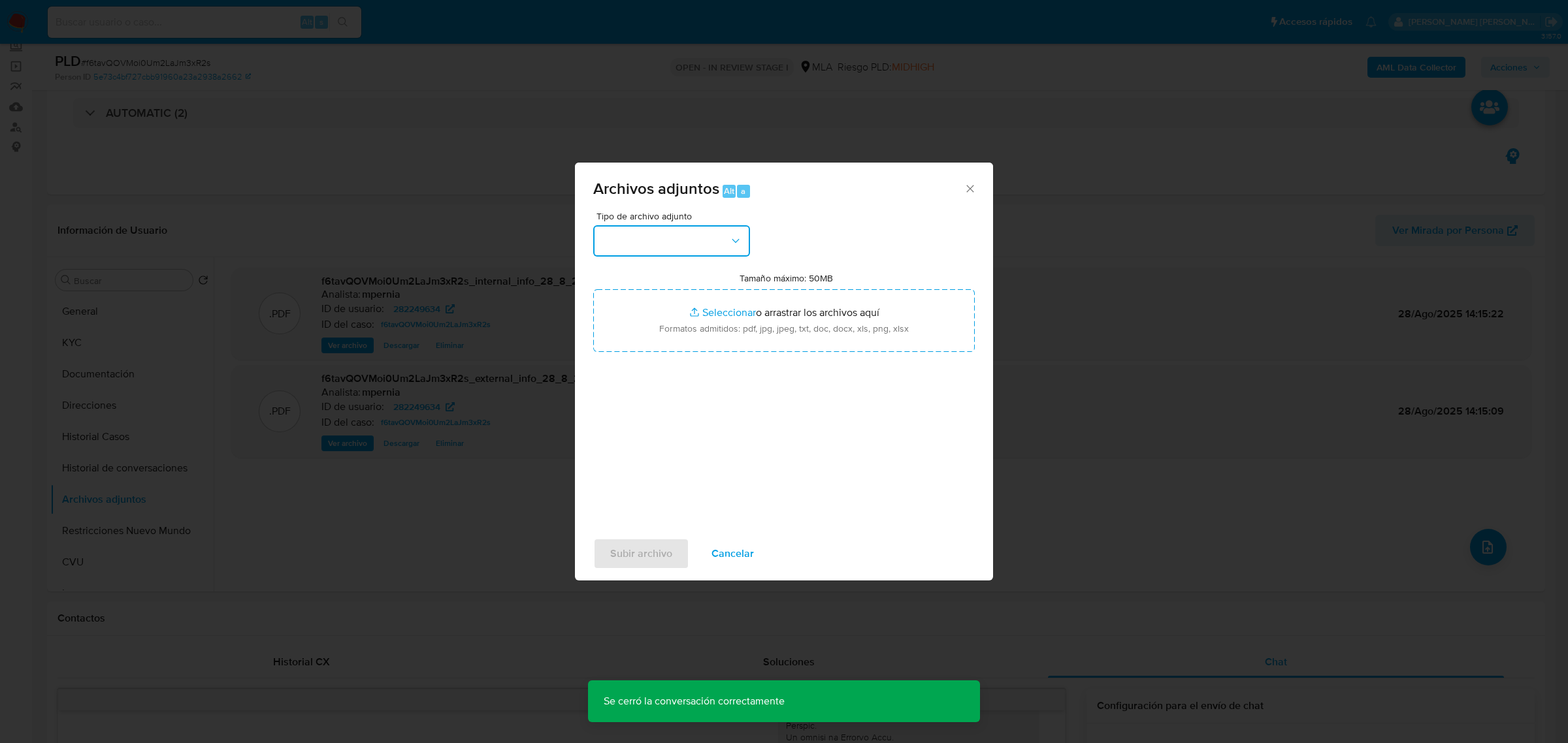
click at [657, 237] on button "button" at bounding box center [671, 240] width 157 height 32
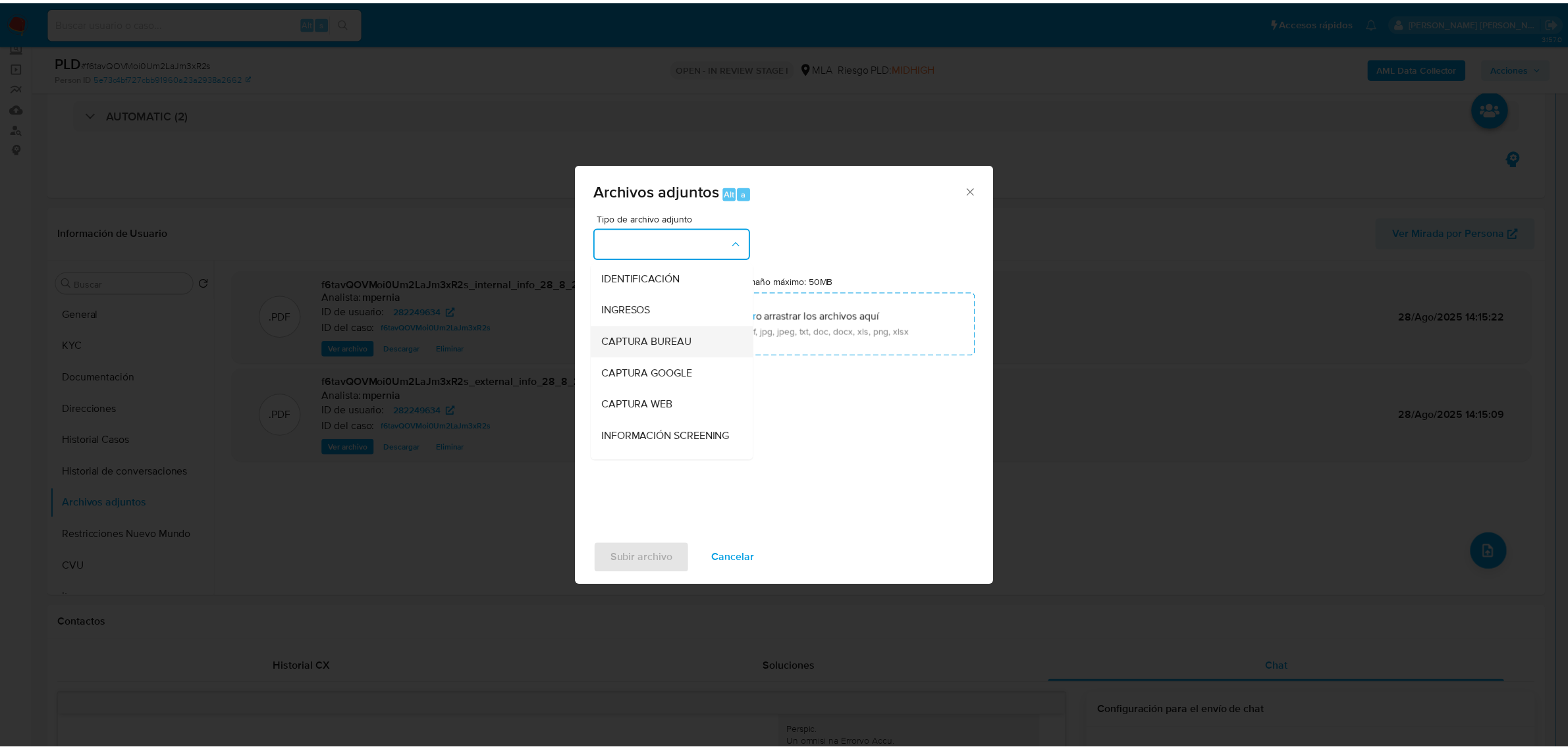
scroll to position [165, 0]
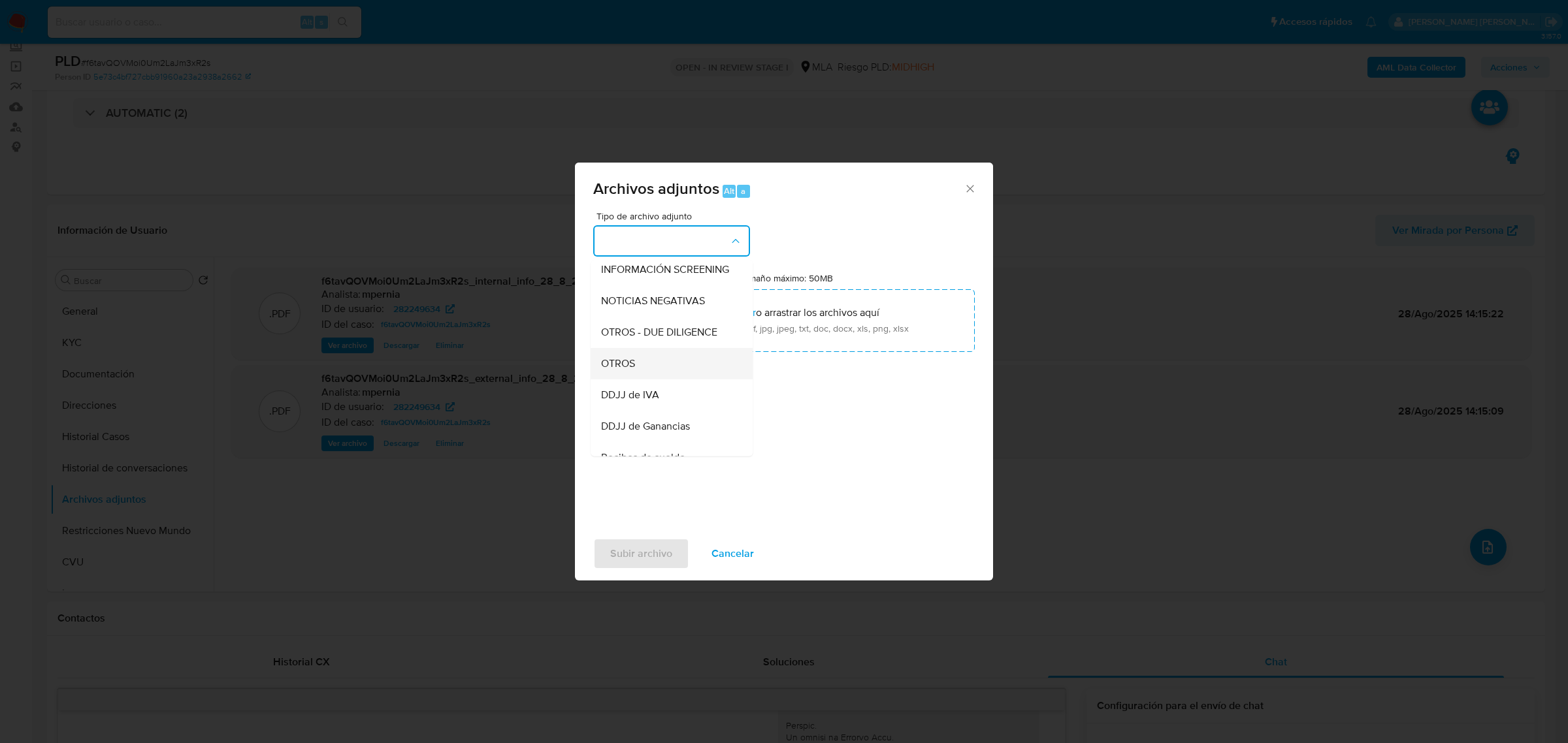
click at [629, 370] on span "OTROS" at bounding box center [617, 363] width 34 height 13
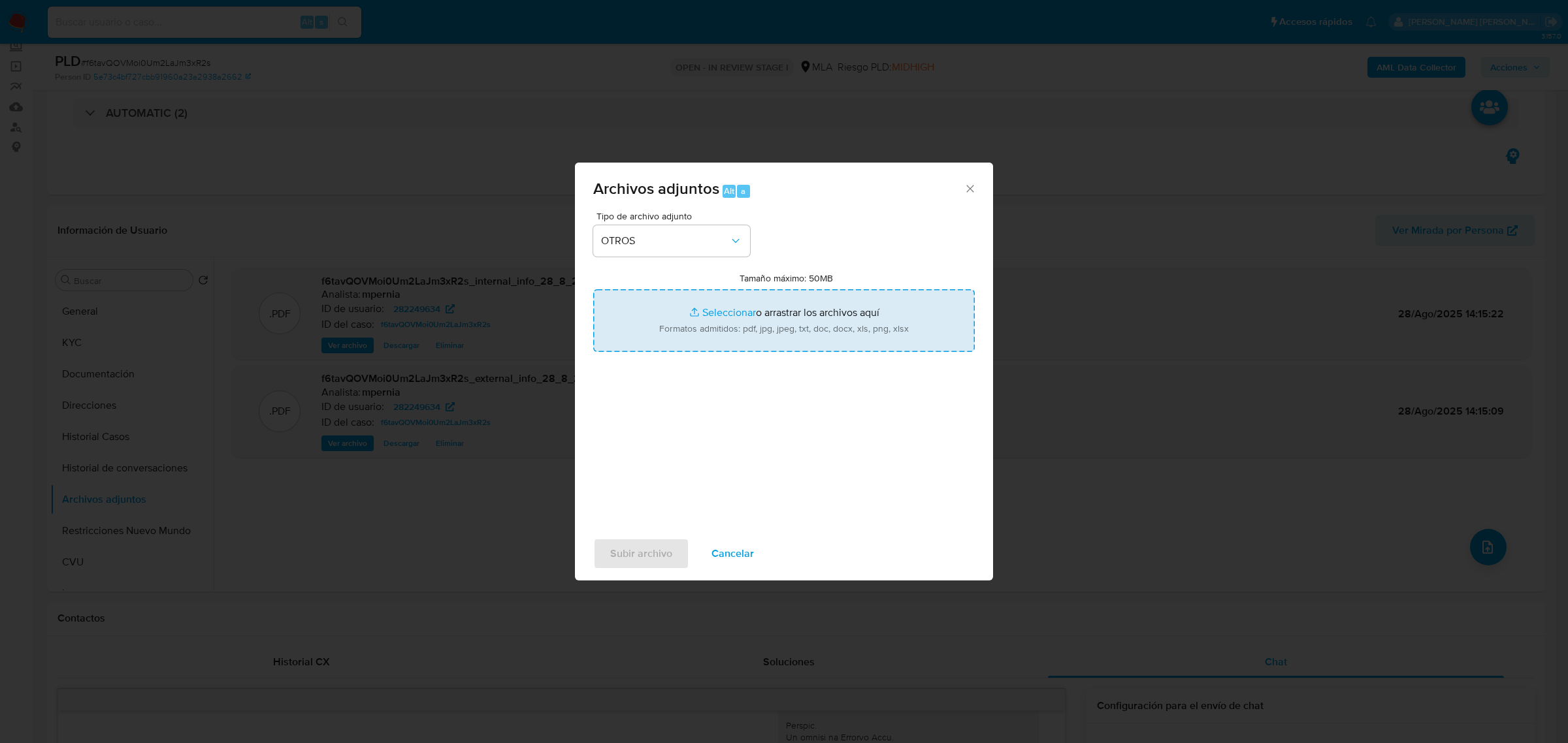
type input "C:\fakepath\Movimientos-Aladdin-282249634.xlsx"
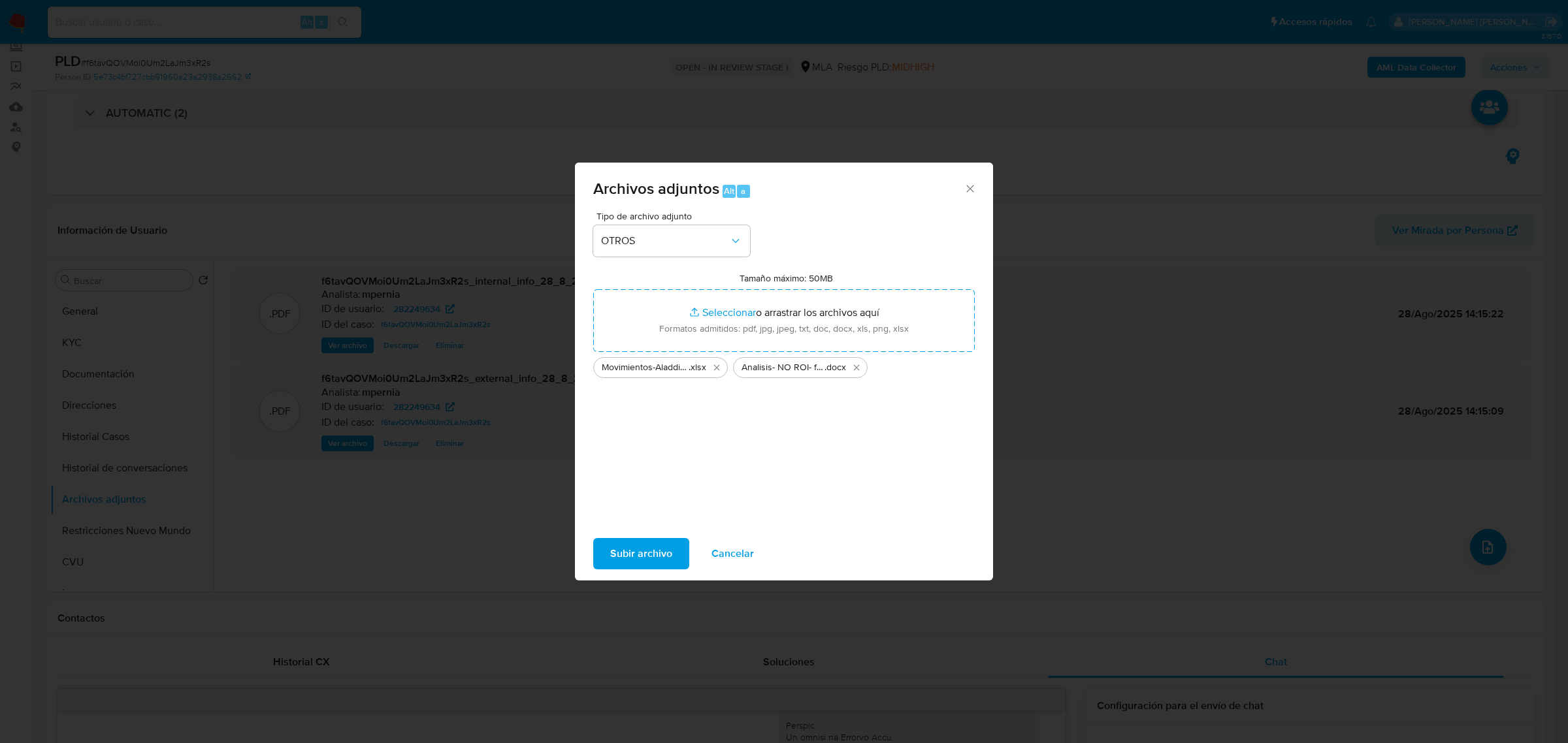
click at [609, 557] on button "Subir archivo" at bounding box center [641, 554] width 96 height 32
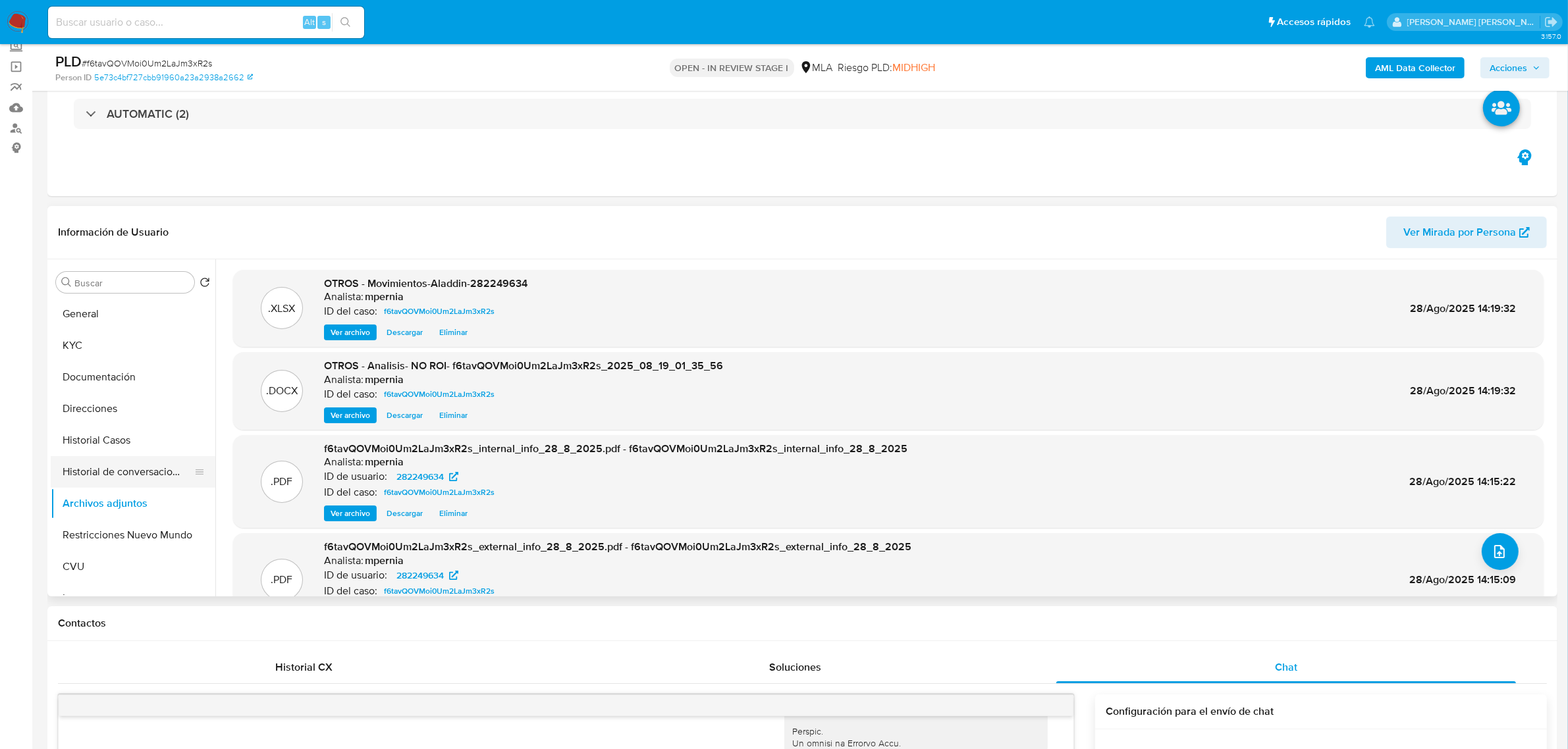
click at [118, 478] on button "Historial de conversaciones" at bounding box center [127, 472] width 154 height 32
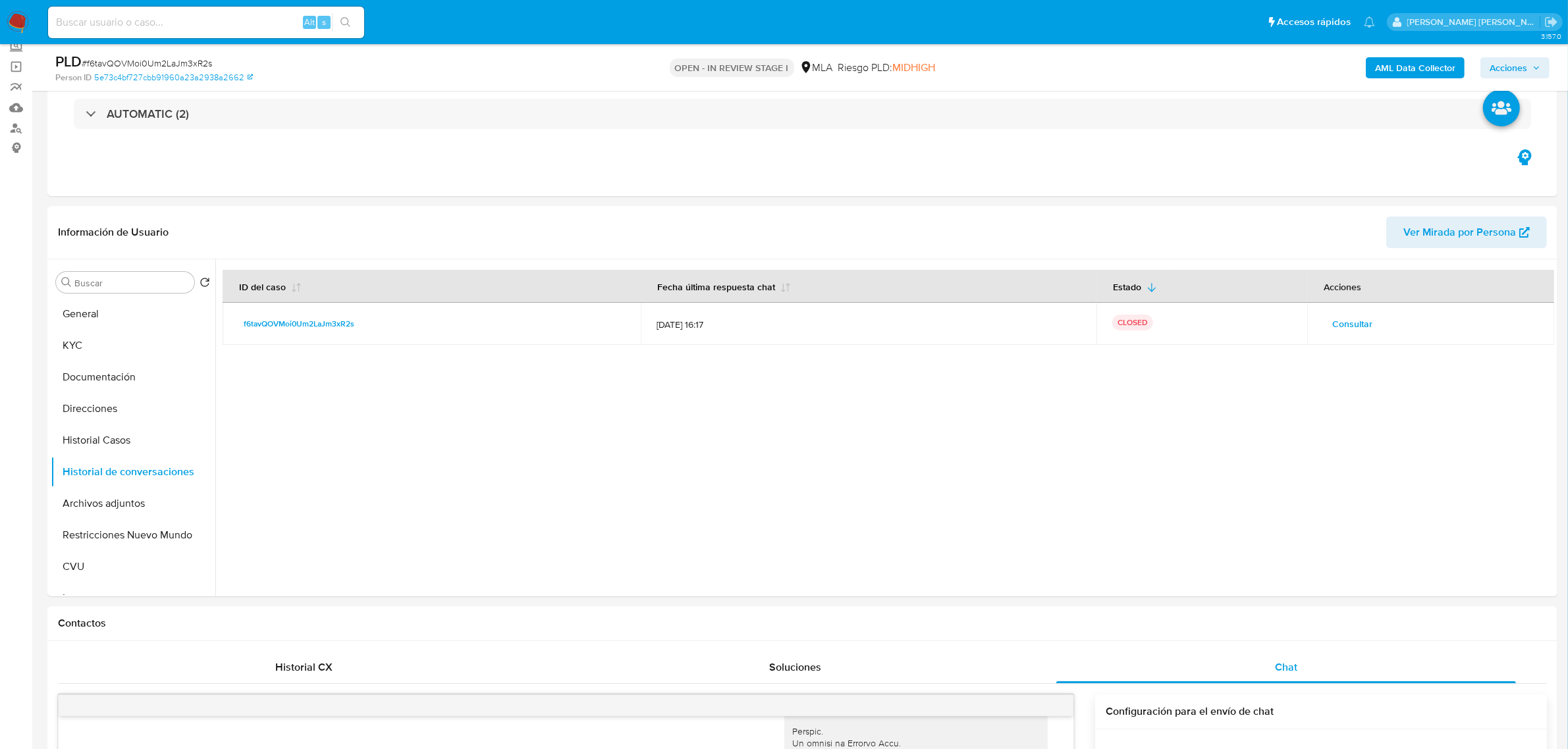
click at [1510, 73] on span "Acciones" at bounding box center [1508, 68] width 38 height 21
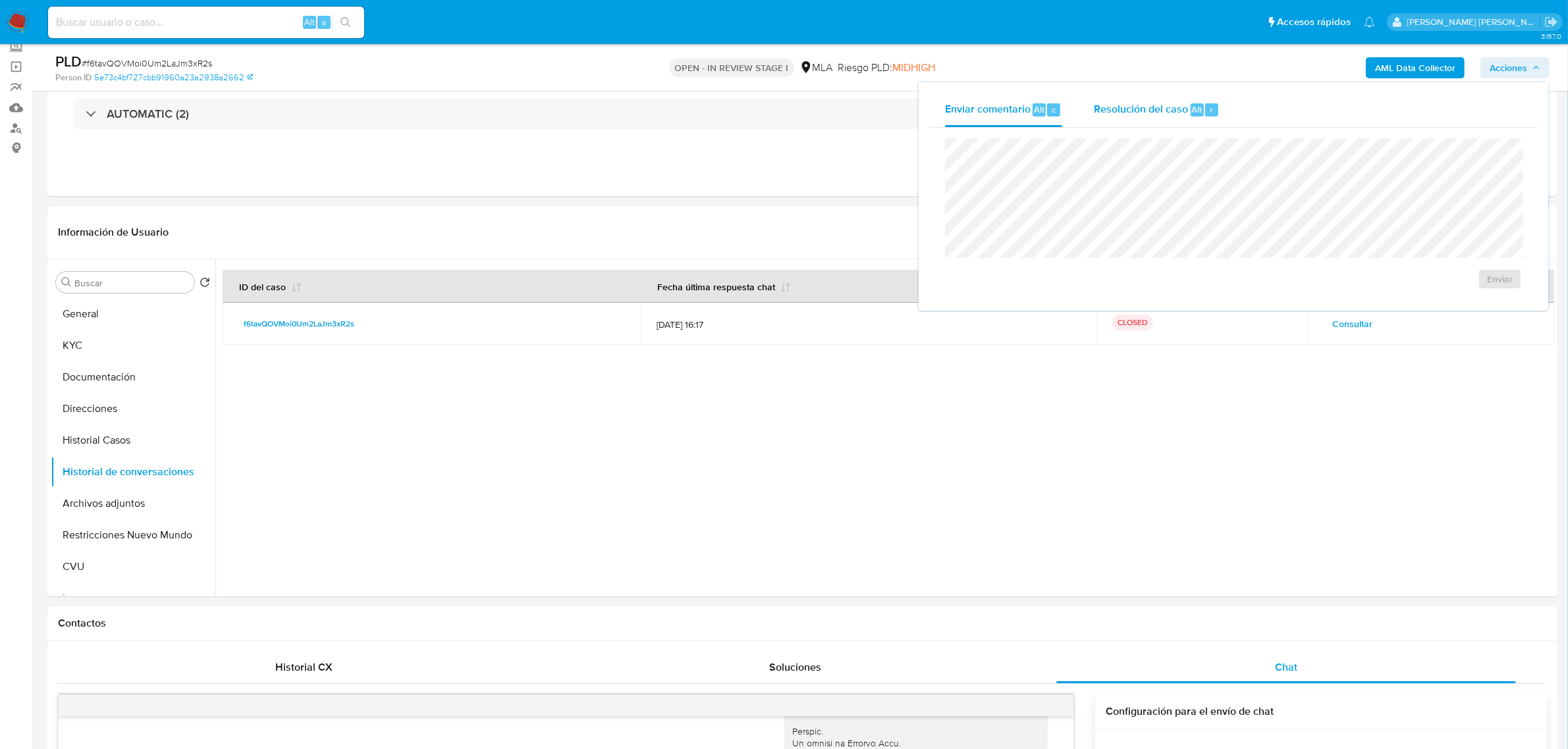
click at [1145, 125] on div "Resolución del caso Alt r" at bounding box center [1157, 109] width 126 height 34
click at [1345, 285] on span "No ROI Proposal" at bounding box center [1371, 287] width 69 height 18
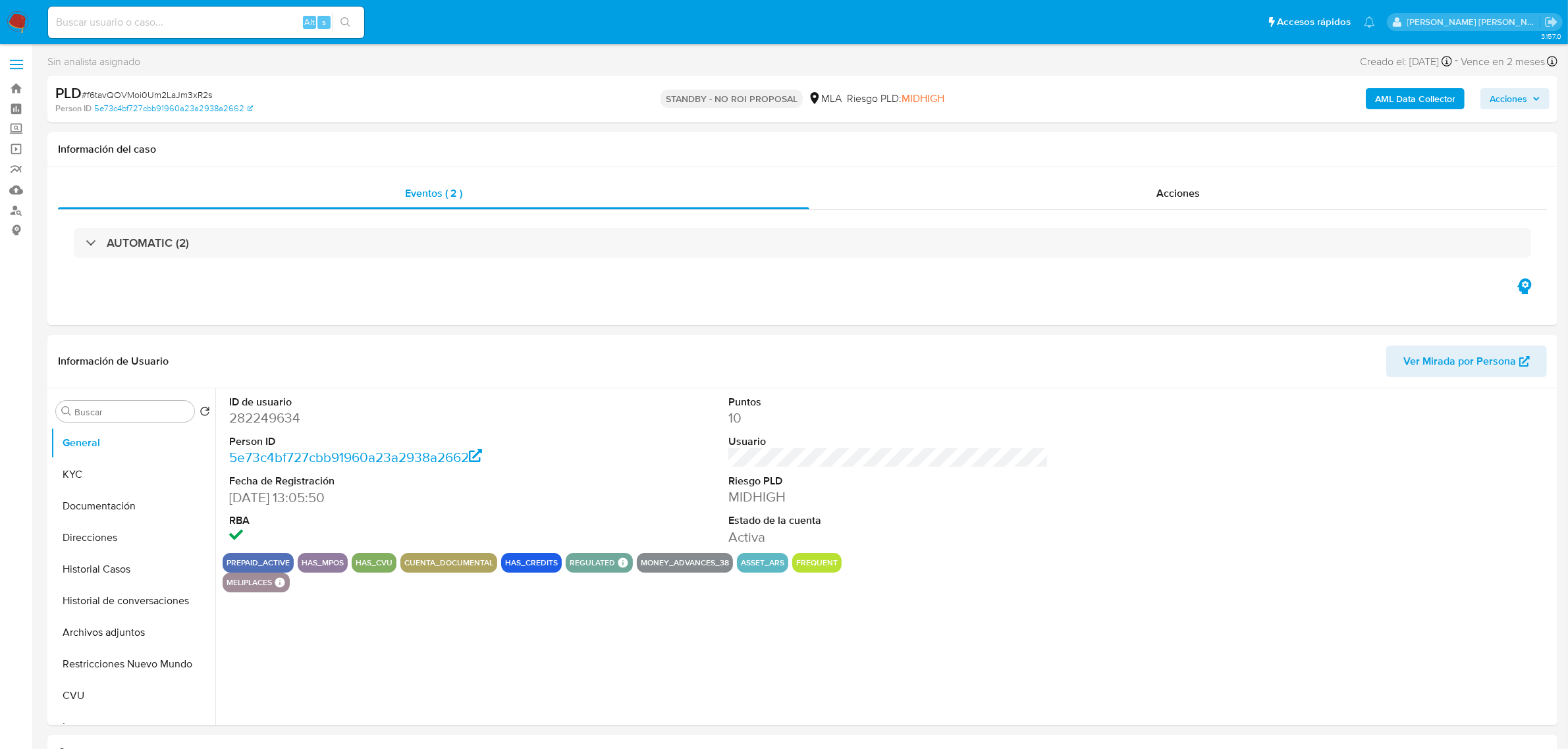
select select "10"
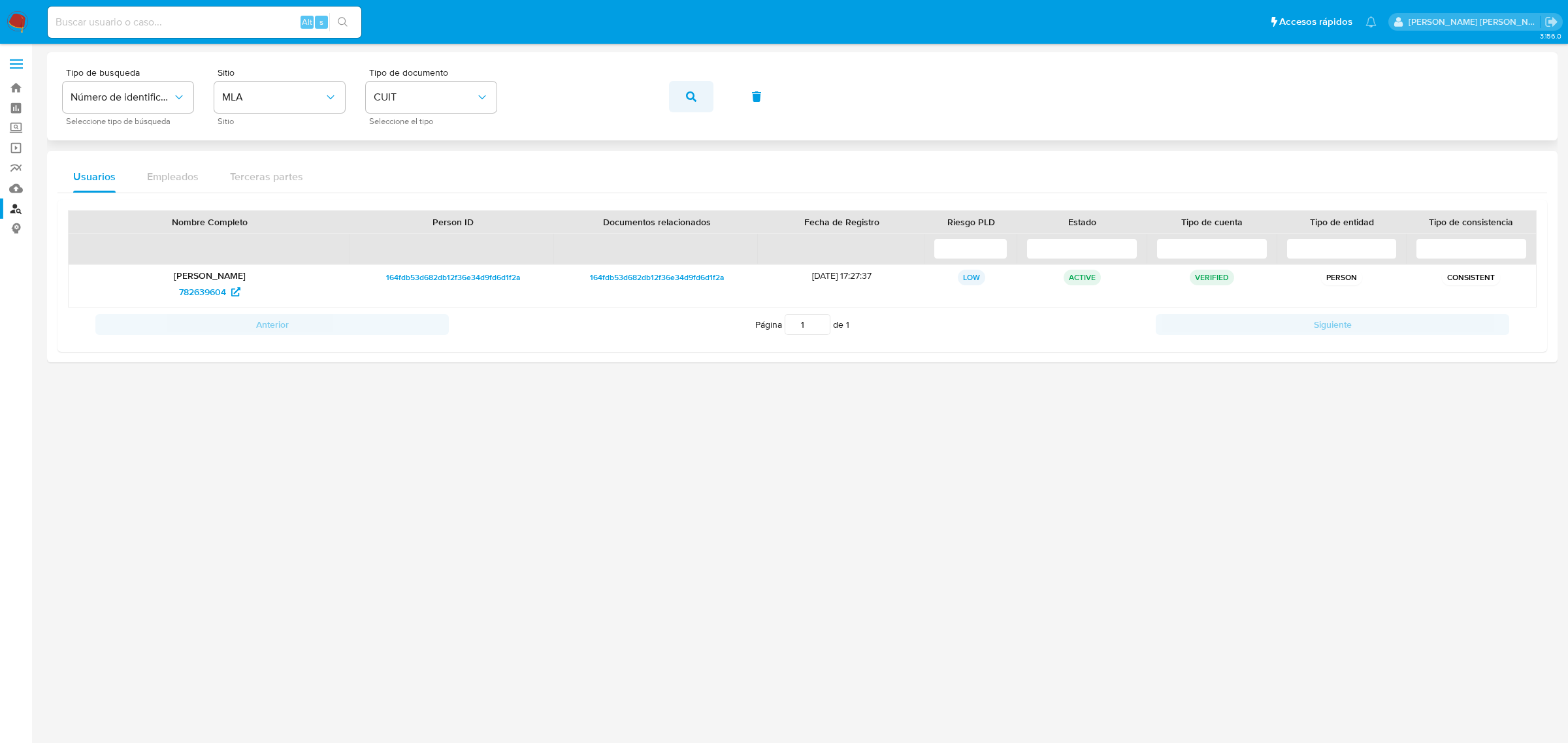
click at [688, 87] on span "button" at bounding box center [691, 97] width 11 height 29
click at [201, 294] on span "629705727" at bounding box center [203, 292] width 46 height 21
click at [686, 96] on icon "button" at bounding box center [691, 96] width 11 height 11
click at [207, 299] on span "1435698026" at bounding box center [202, 292] width 51 height 21
click at [688, 101] on span "button" at bounding box center [691, 97] width 11 height 29
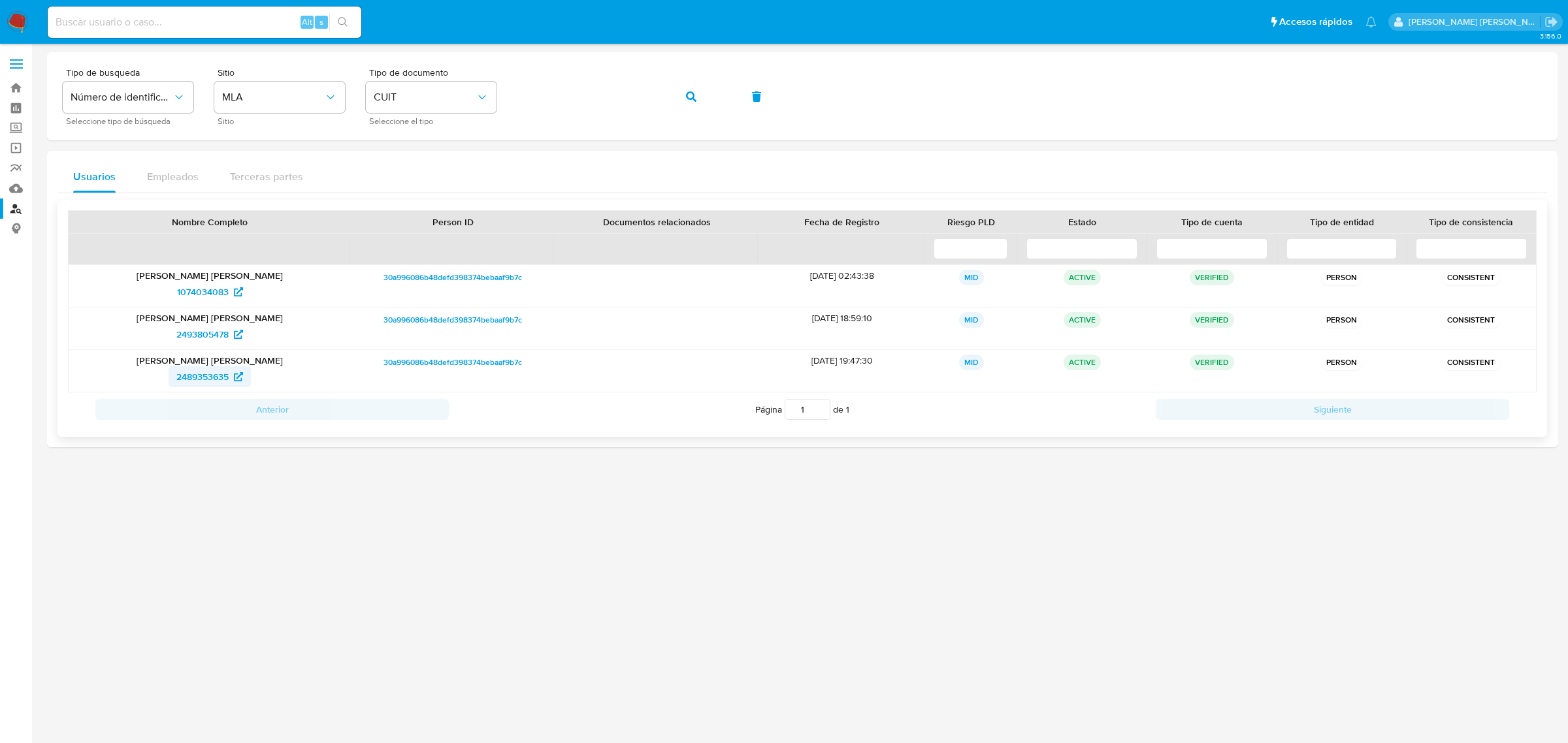
click at [217, 376] on span "2489353635" at bounding box center [202, 377] width 52 height 21
click at [684, 95] on button "button" at bounding box center [691, 96] width 44 height 32
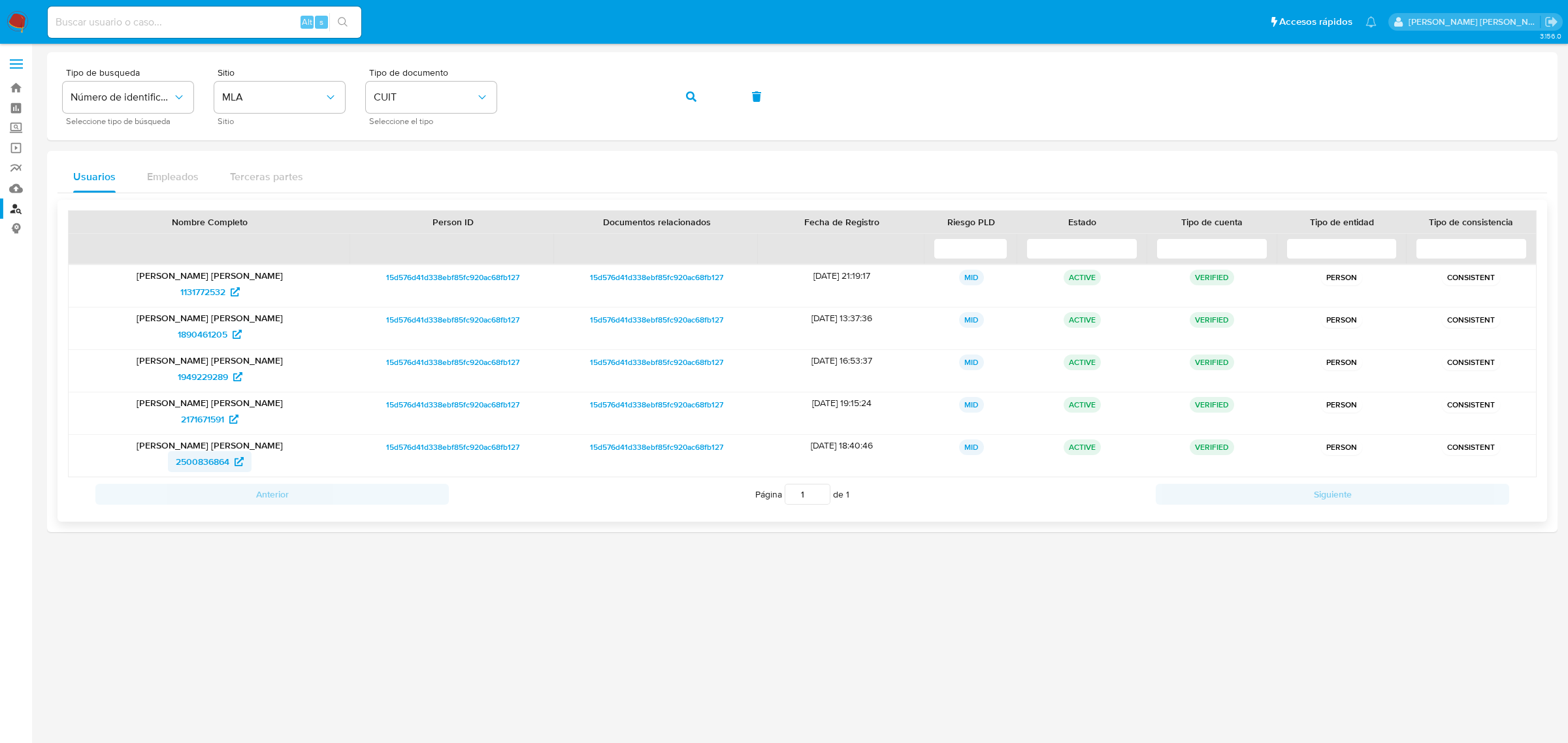
click at [203, 459] on span "2500836864" at bounding box center [203, 462] width 54 height 21
click at [688, 92] on icon "button" at bounding box center [691, 96] width 11 height 11
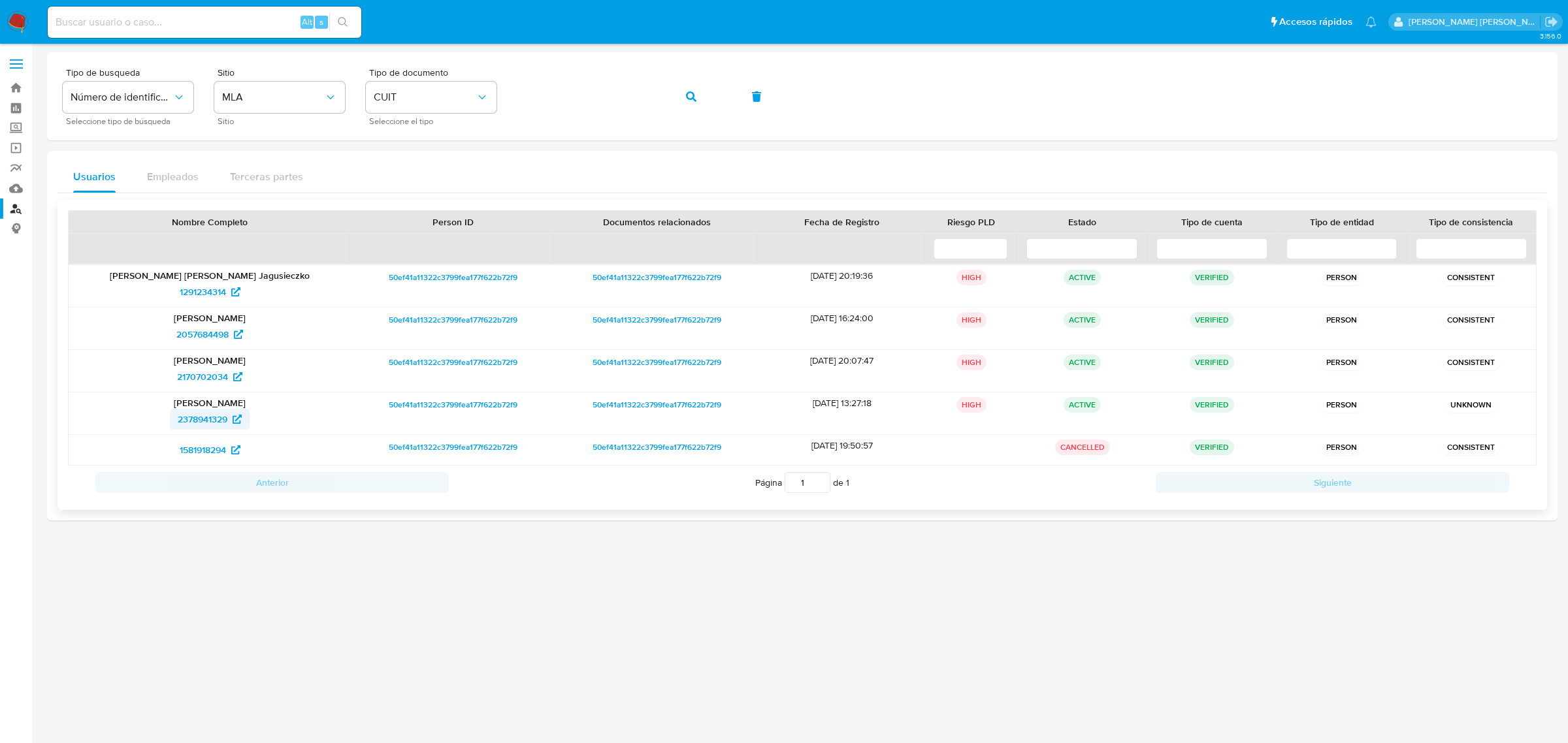
click at [196, 421] on span "2378941329" at bounding box center [203, 419] width 50 height 21
click at [222, 334] on span "2057684498" at bounding box center [202, 334] width 52 height 21
click at [700, 97] on button "button" at bounding box center [691, 96] width 44 height 32
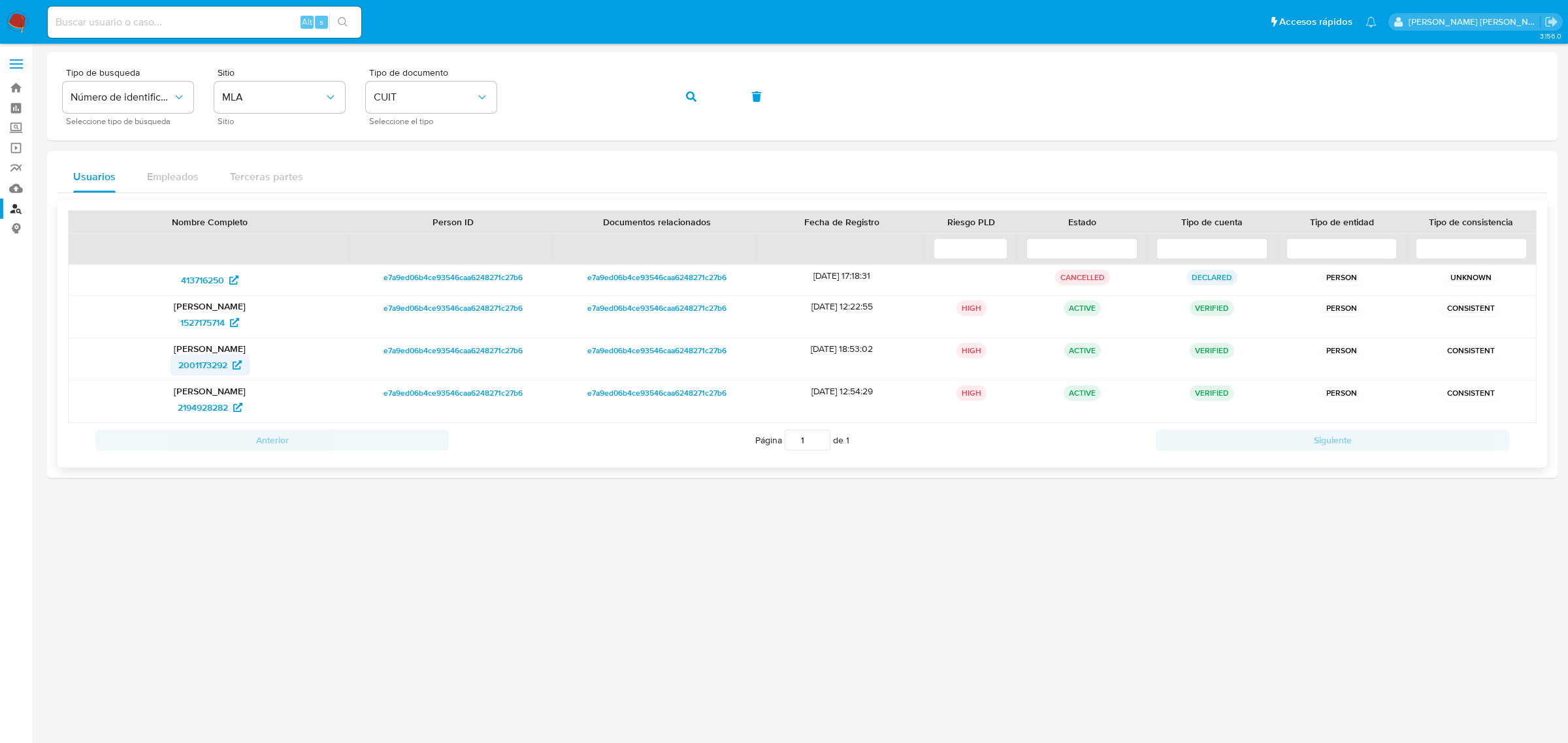
click at [217, 359] on span "2001173292" at bounding box center [203, 365] width 49 height 21
click at [697, 99] on button "button" at bounding box center [691, 96] width 44 height 32
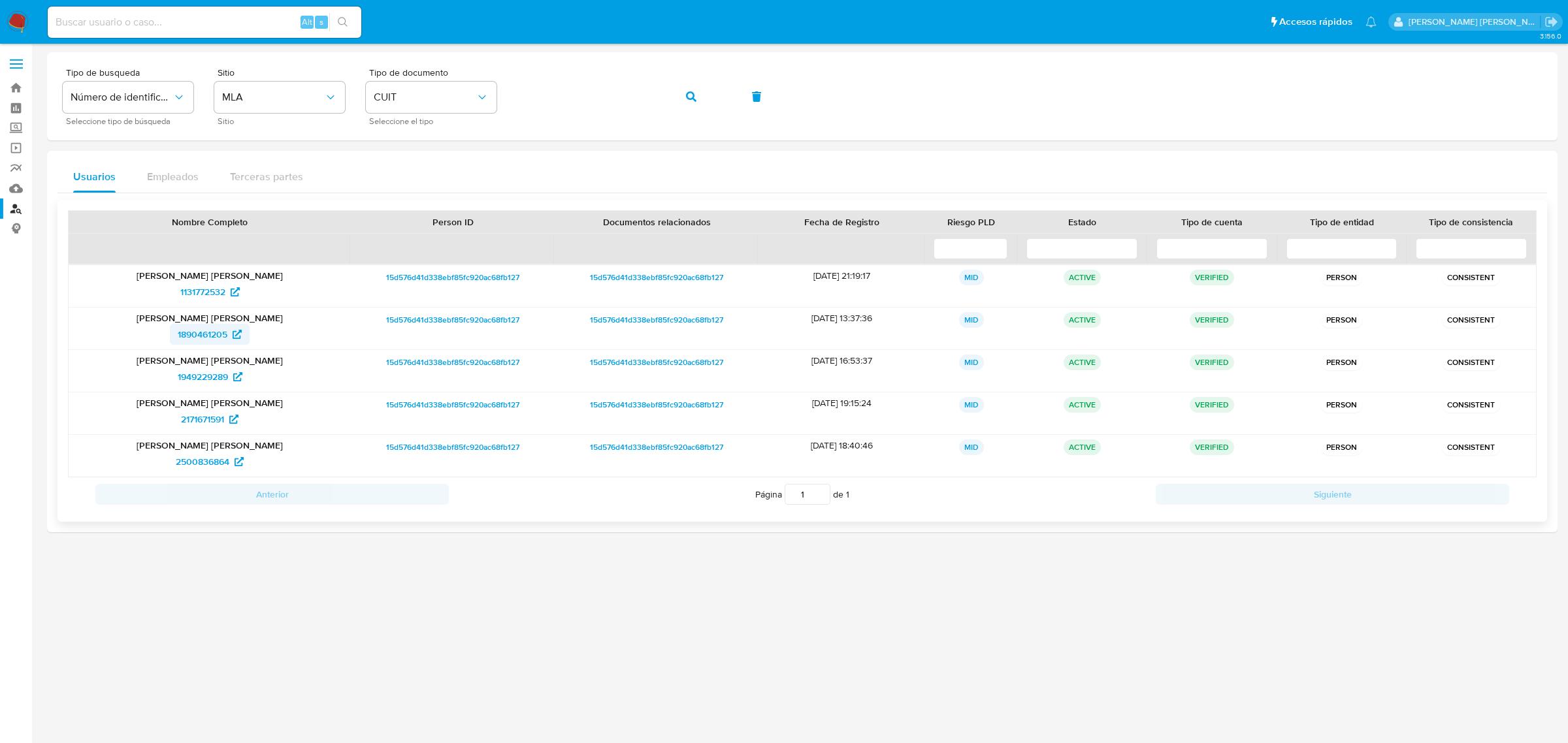
click at [197, 338] on span "1890461205" at bounding box center [203, 334] width 50 height 21
click at [692, 88] on span "button" at bounding box center [691, 97] width 11 height 29
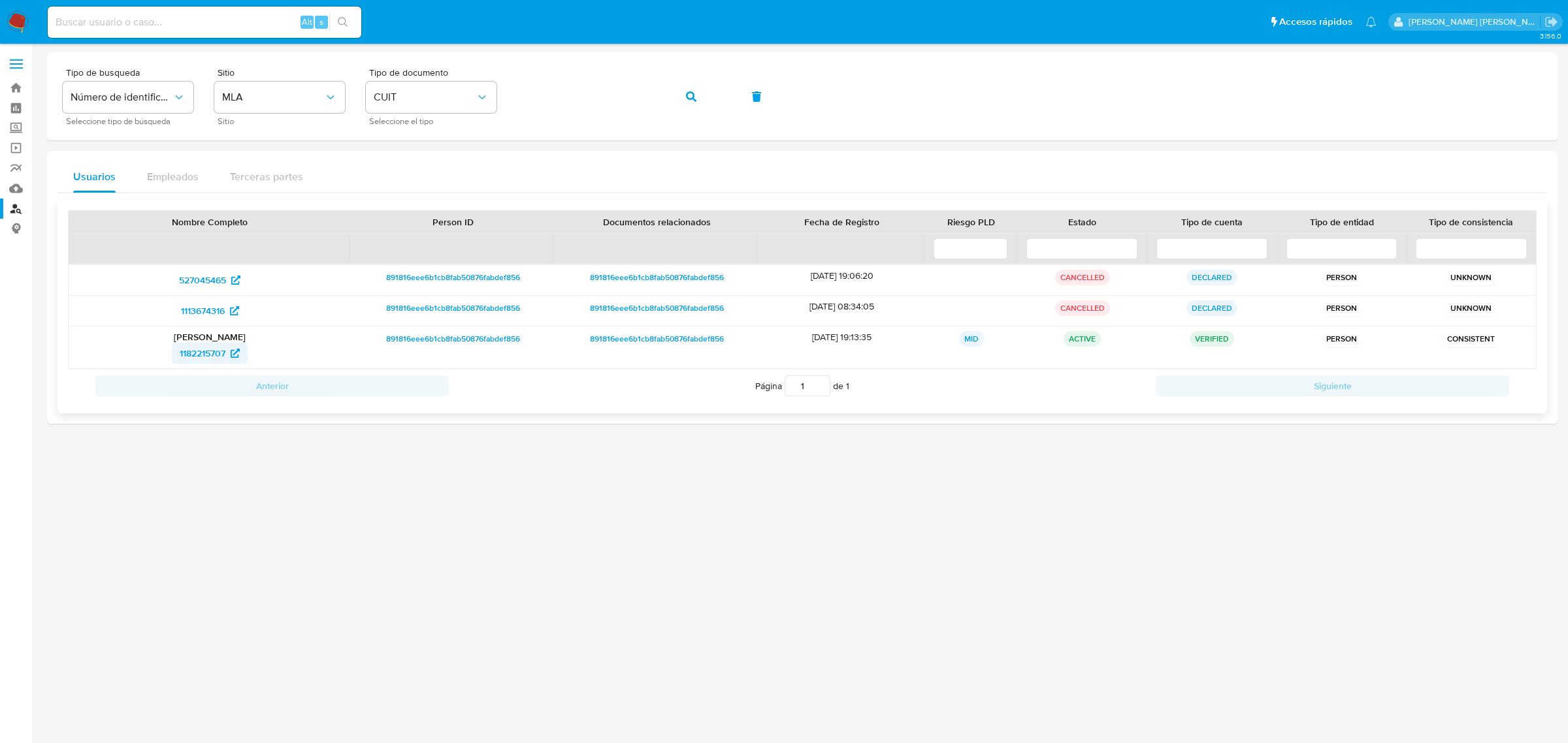
click at [219, 354] on span "1182215707" at bounding box center [203, 354] width 46 height 21
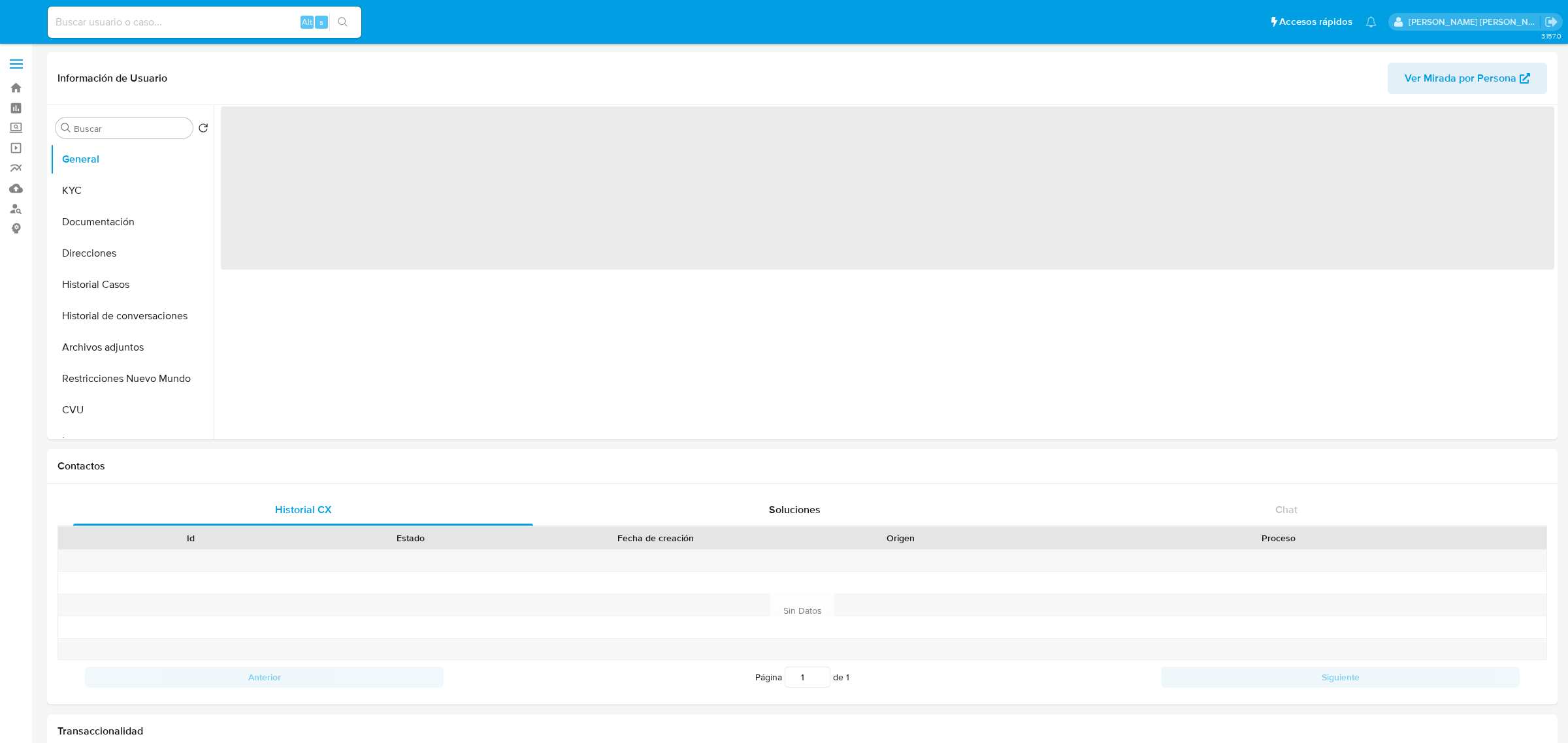
select select "10"
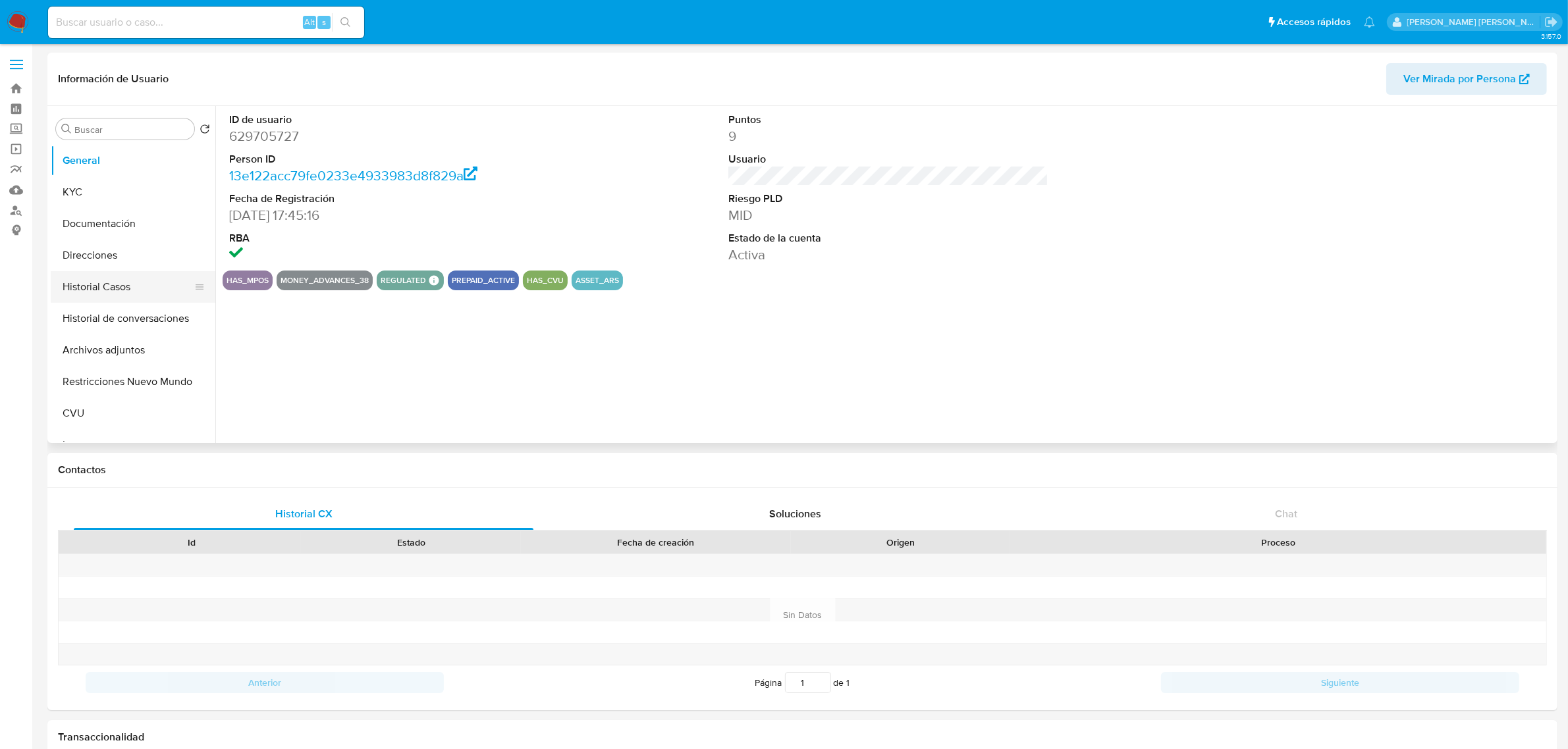
click at [87, 290] on button "Historial Casos" at bounding box center [127, 287] width 154 height 32
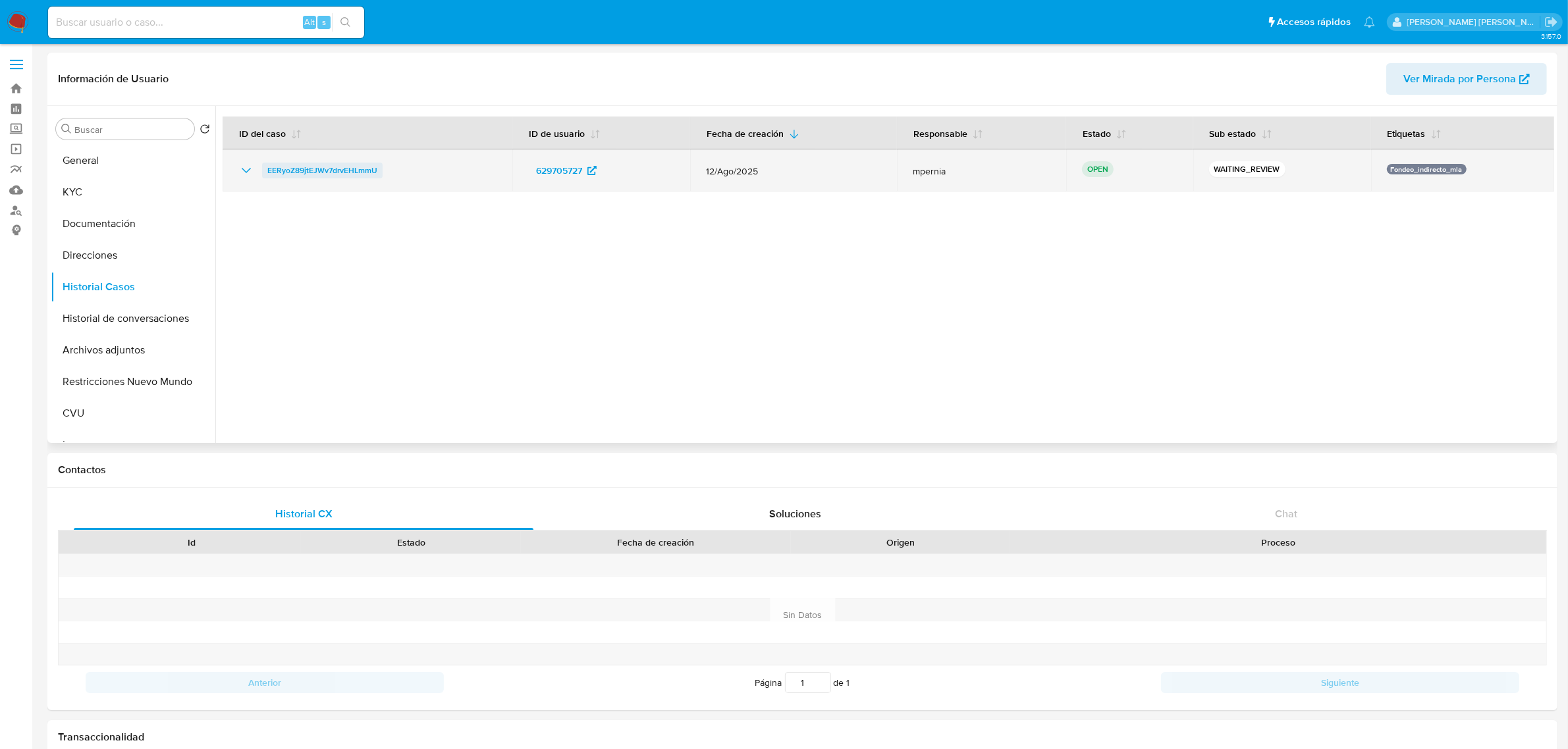
drag, startPoint x: 392, startPoint y: 168, endPoint x: 265, endPoint y: 163, distance: 127.1
click at [265, 163] on div "EERyoZ89jtEJWv7drvEHLmmU" at bounding box center [367, 171] width 258 height 16
click at [284, 170] on span "EERyoZ89jtEJWv7drvEHLmmU" at bounding box center [322, 171] width 110 height 16
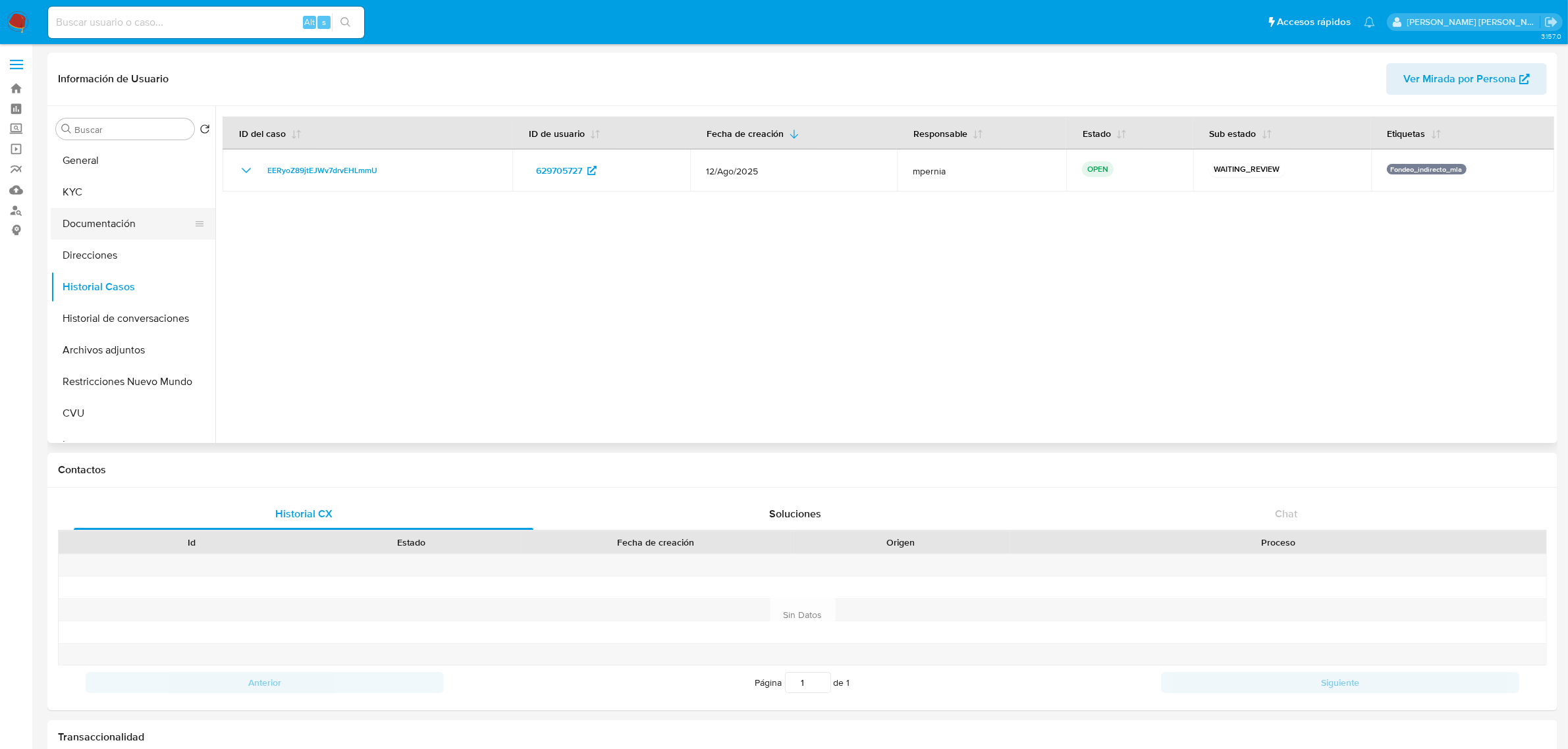
click at [113, 226] on button "Documentación" at bounding box center [127, 224] width 154 height 32
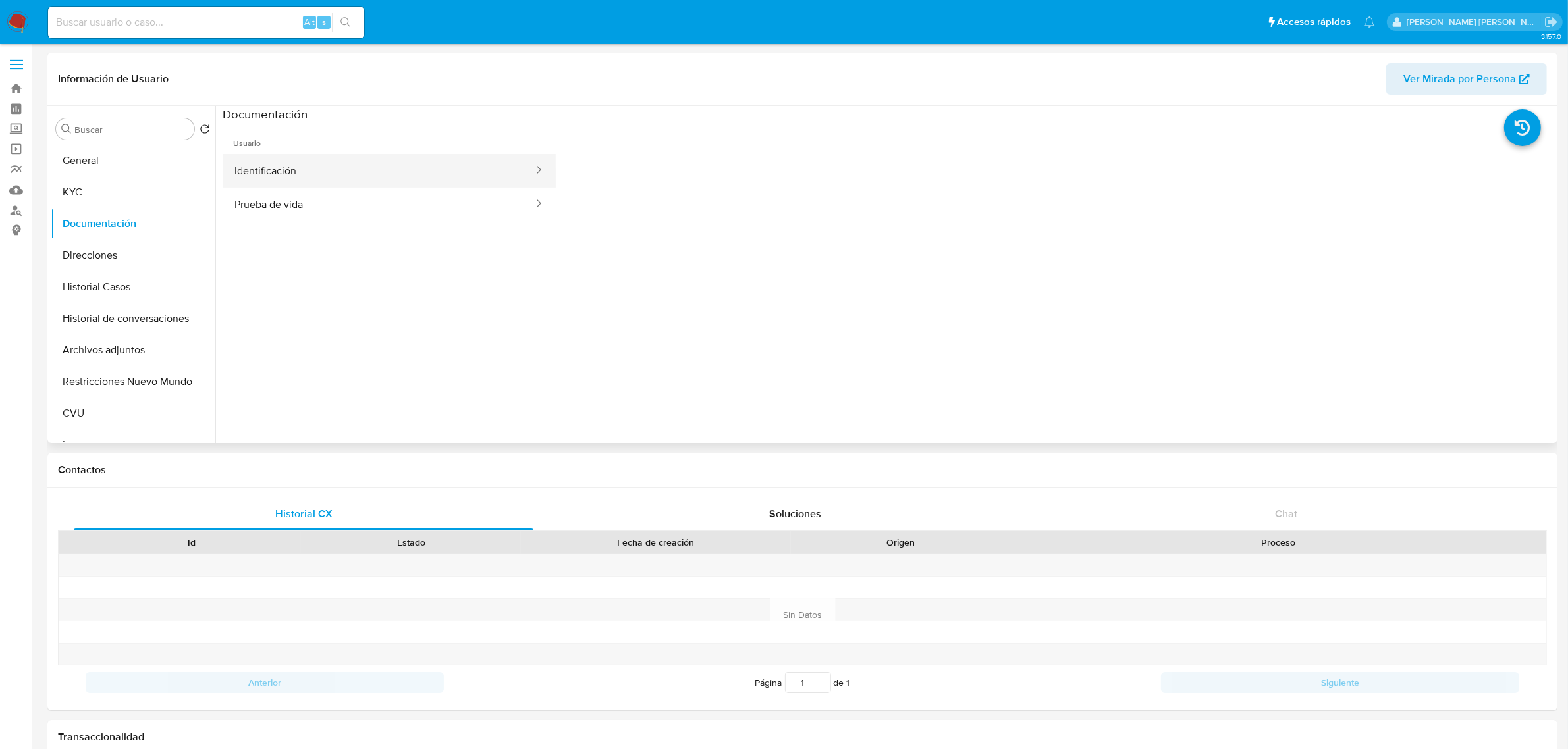
click at [311, 175] on button "Identificación" at bounding box center [379, 171] width 312 height 34
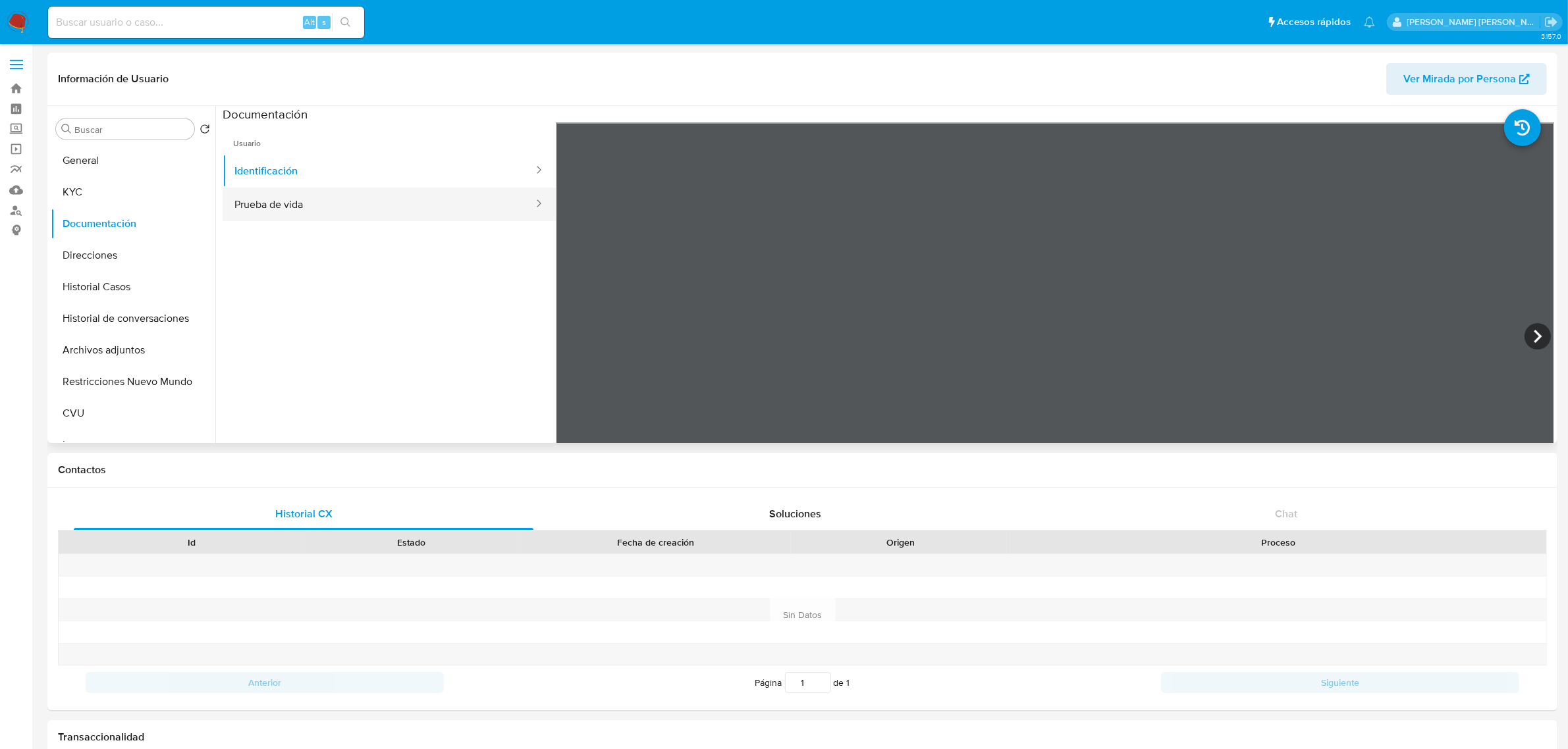
click at [278, 199] on button "Prueba de vida" at bounding box center [379, 204] width 312 height 34
click at [290, 177] on button "Identificación" at bounding box center [379, 171] width 312 height 34
click at [1534, 338] on icon at bounding box center [1538, 336] width 8 height 14
click at [20, 89] on link "Bandeja" at bounding box center [78, 88] width 157 height 20
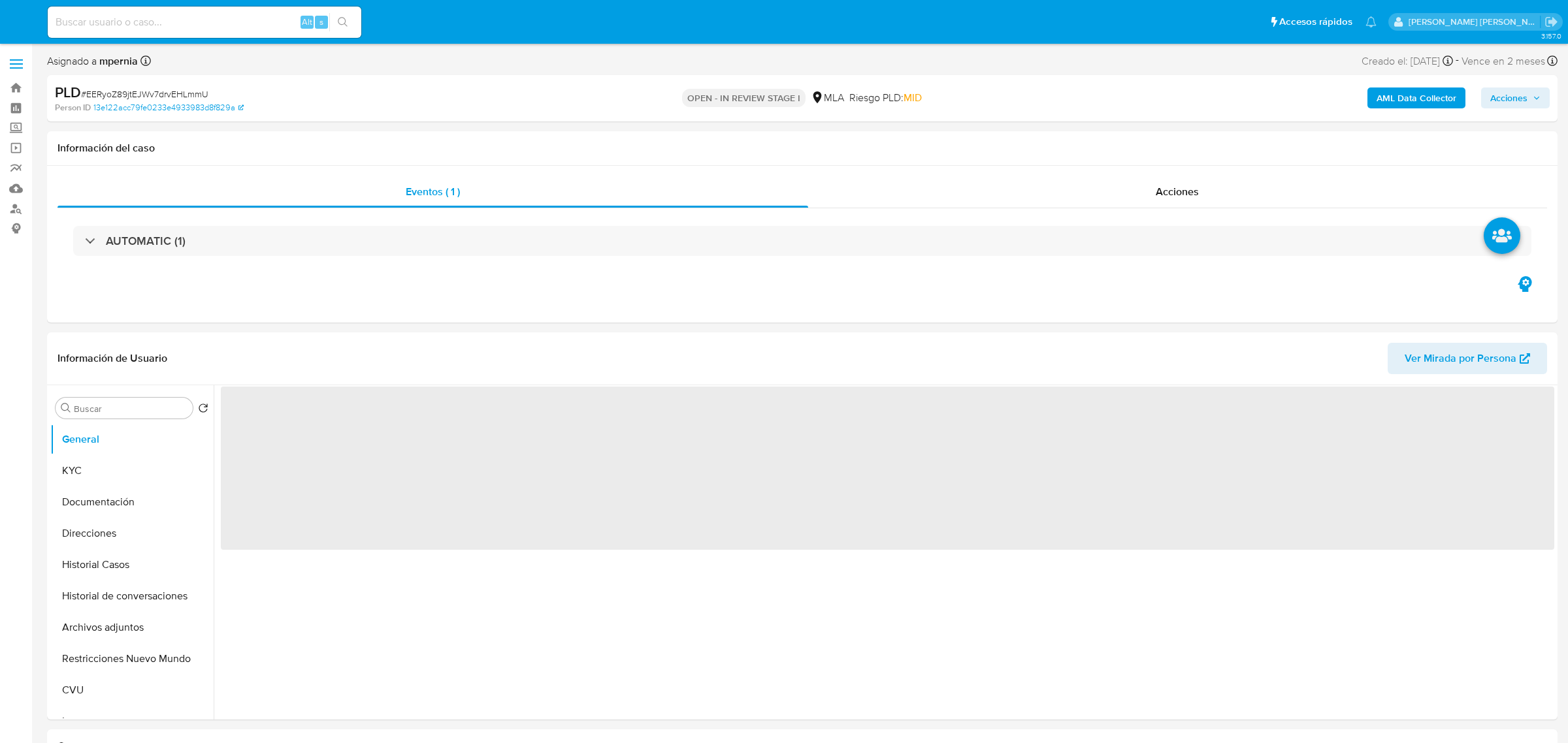
select select "10"
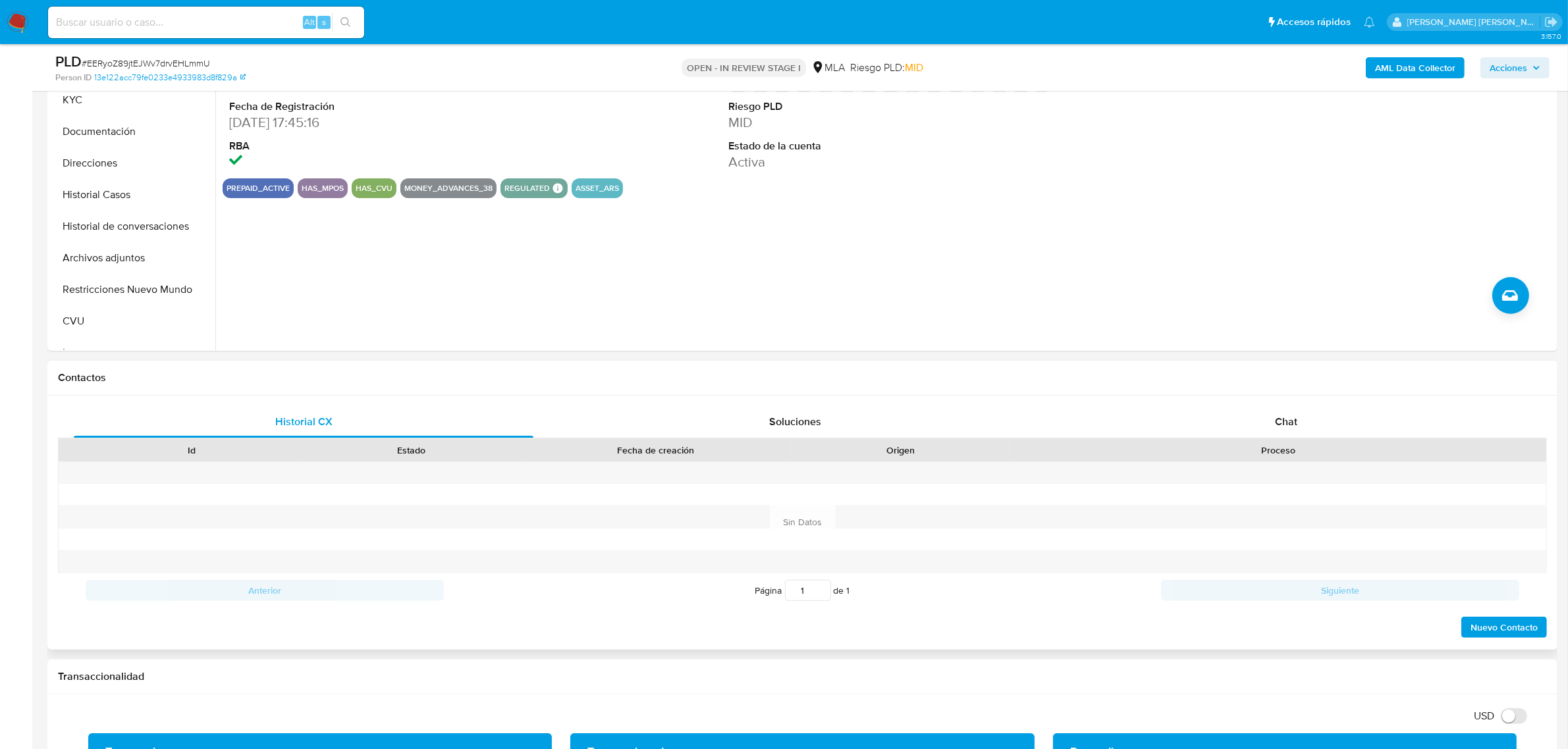
scroll to position [329, 0]
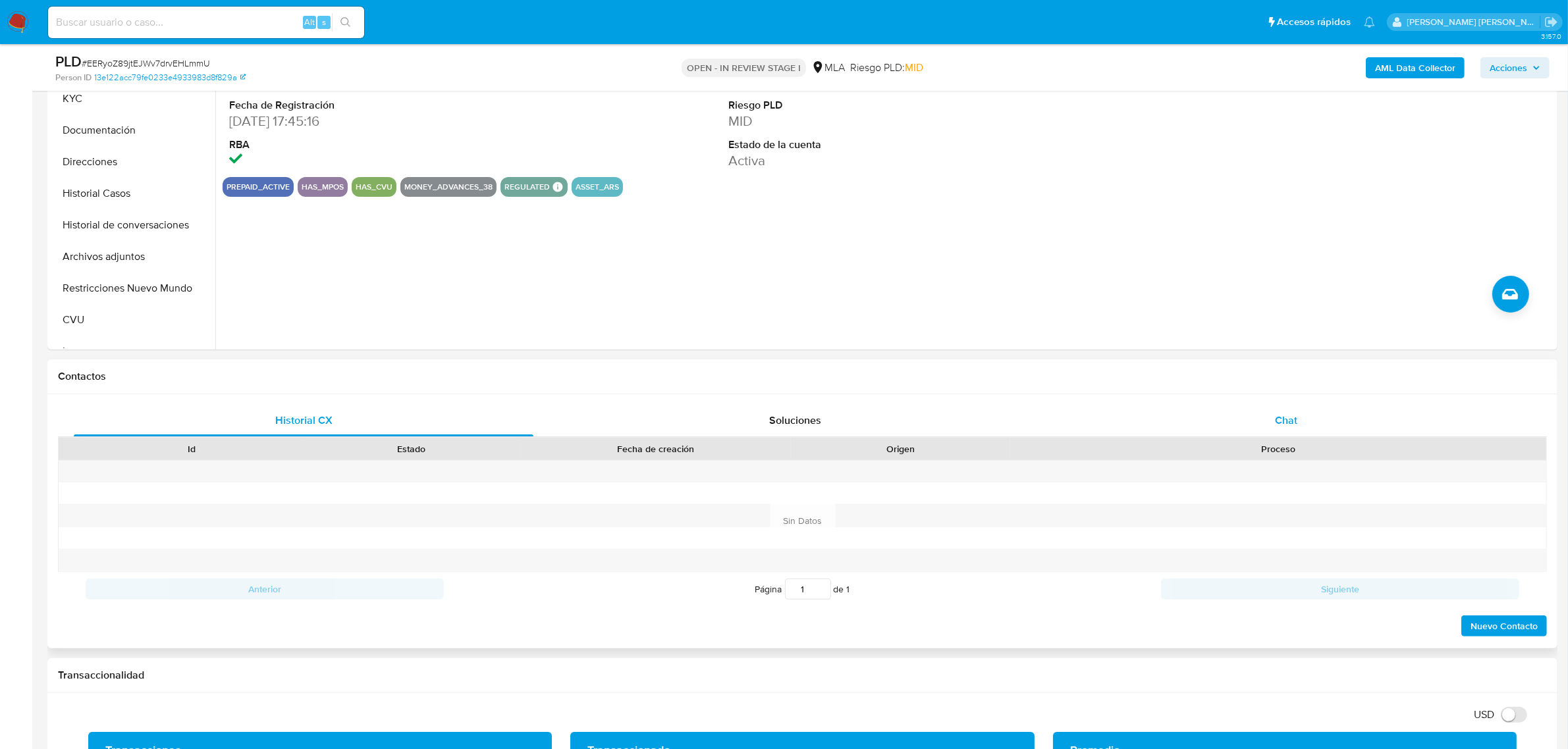
click at [1288, 421] on span "Chat" at bounding box center [1286, 421] width 22 height 16
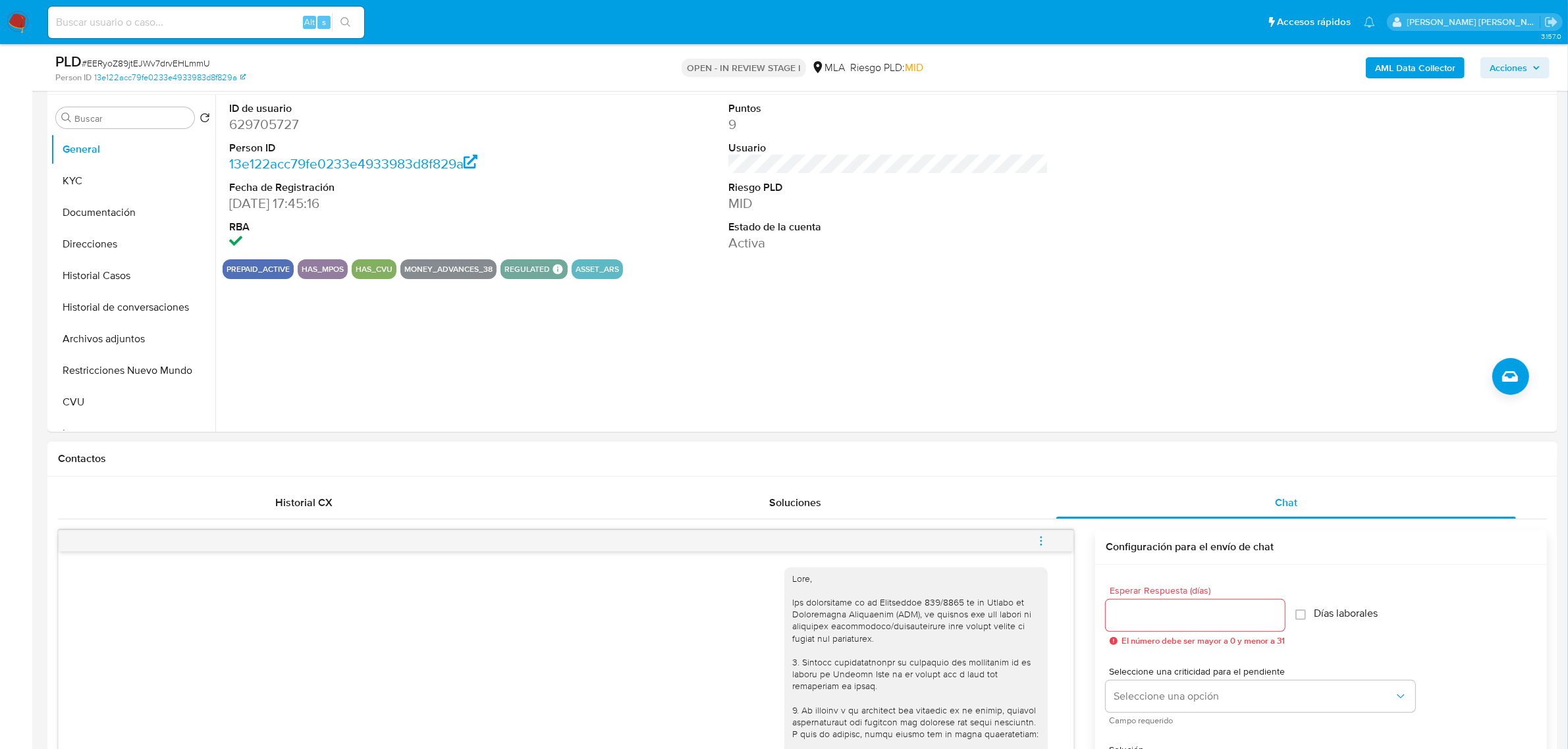
scroll to position [0, 0]
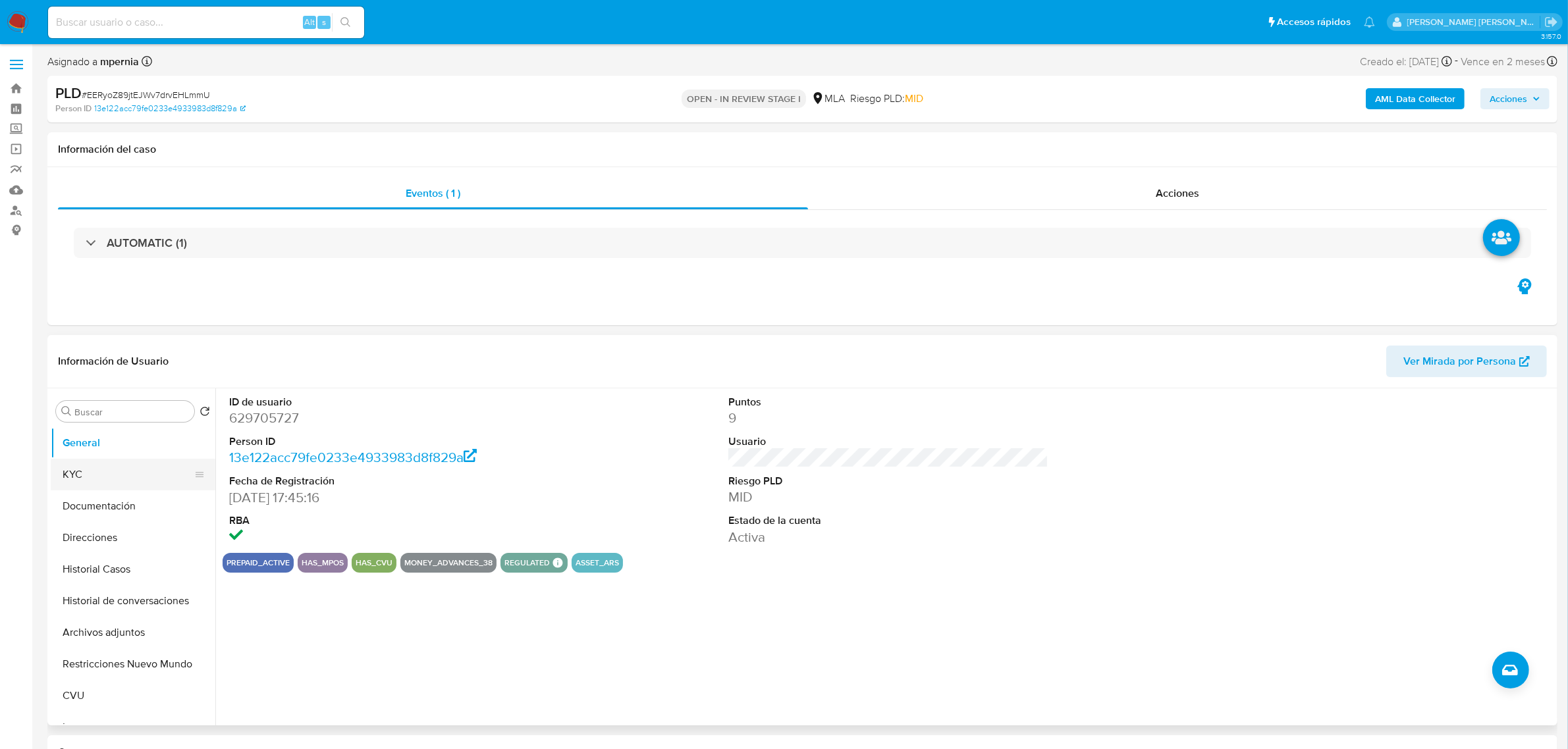
click at [107, 469] on button "KYC" at bounding box center [127, 475] width 154 height 32
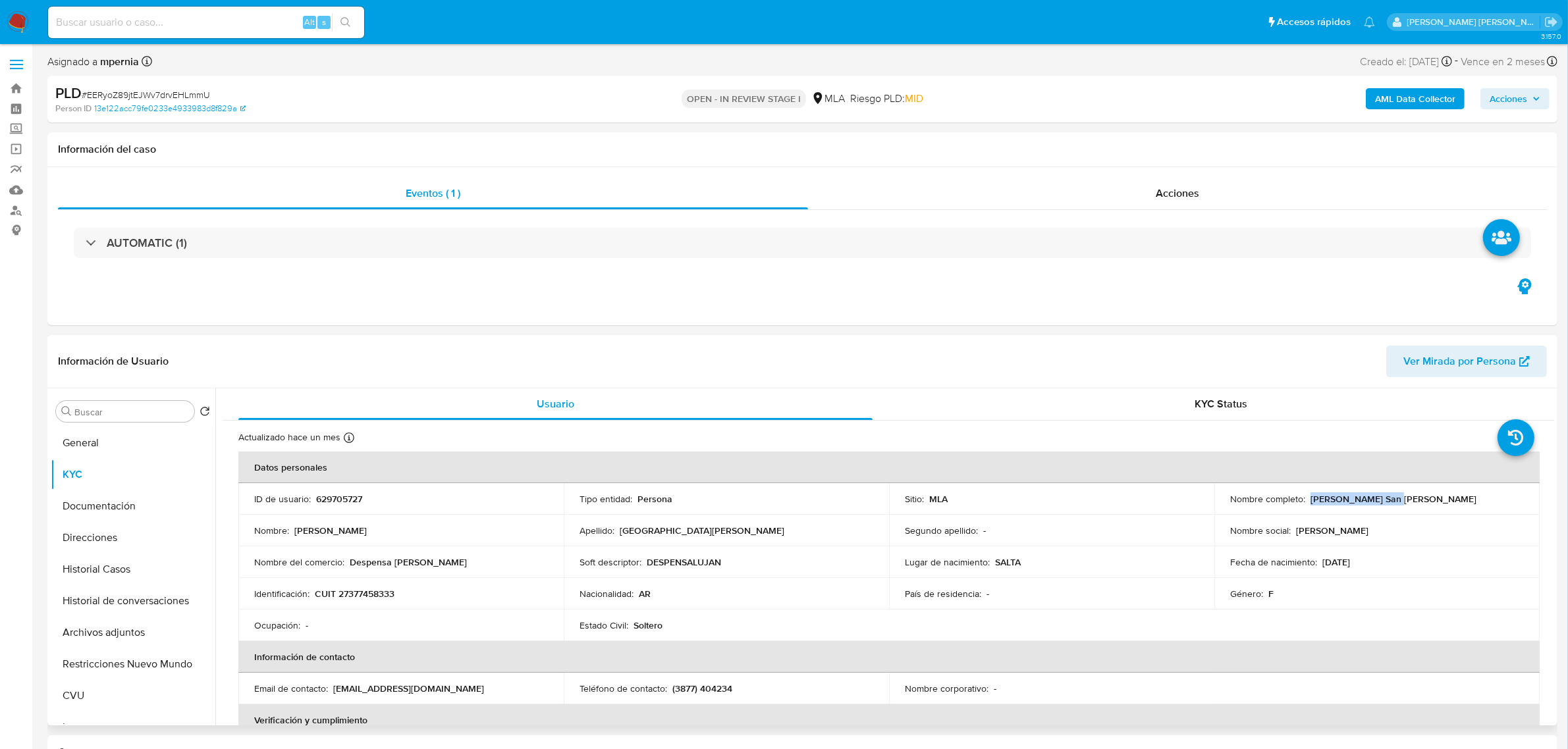
drag, startPoint x: 1308, startPoint y: 505, endPoint x: 1397, endPoint y: 503, distance: 89.0
click at [1397, 503] on div "Nombre completo : Eugenia San Millan" at bounding box center [1376, 499] width 294 height 12
click at [102, 539] on button "Direcciones" at bounding box center [127, 538] width 154 height 32
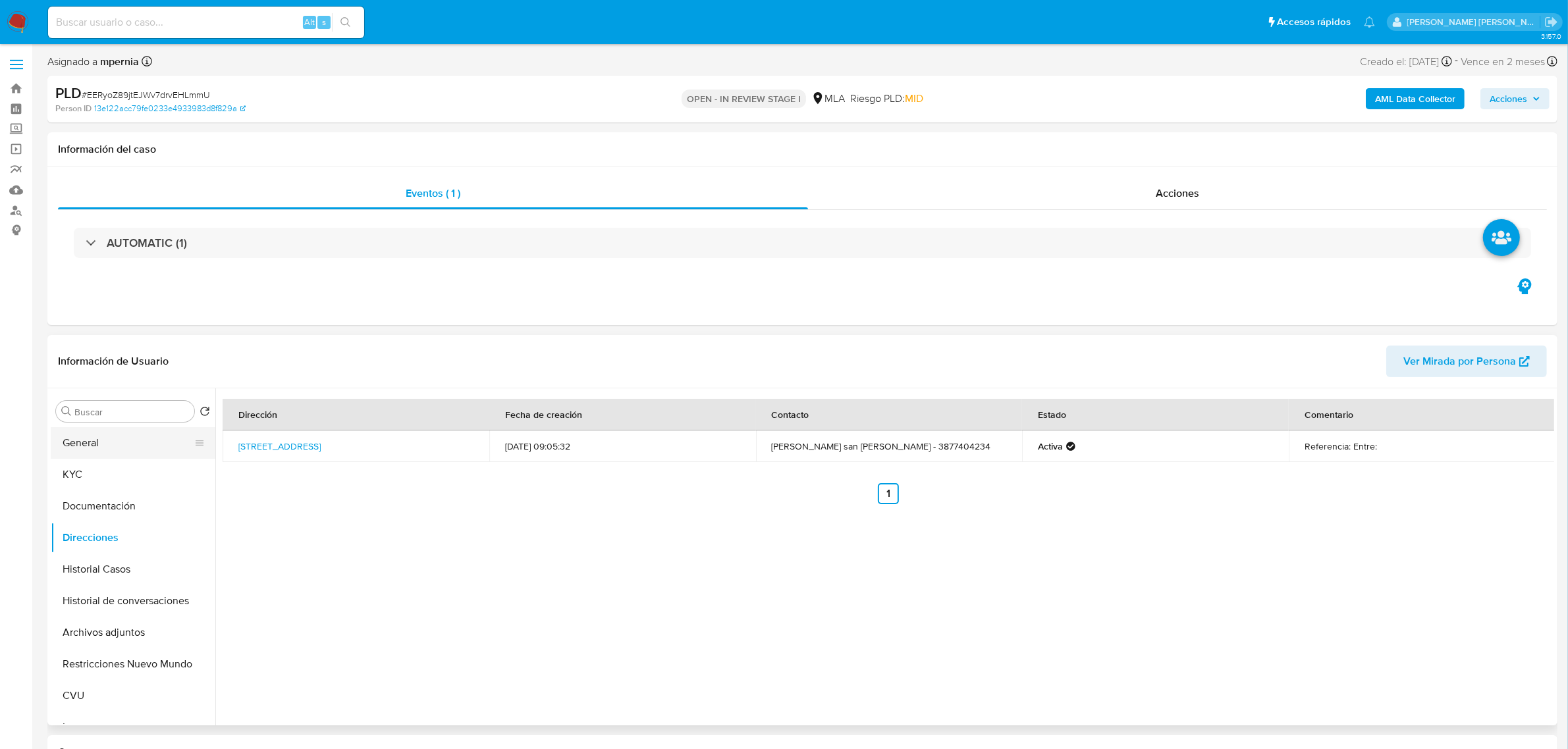
click at [82, 458] on ul "General KYC Documentación Direcciones Historial Casos Historial de conversacion…" at bounding box center [133, 576] width 165 height 296
click at [87, 463] on button "KYC" at bounding box center [127, 475] width 154 height 32
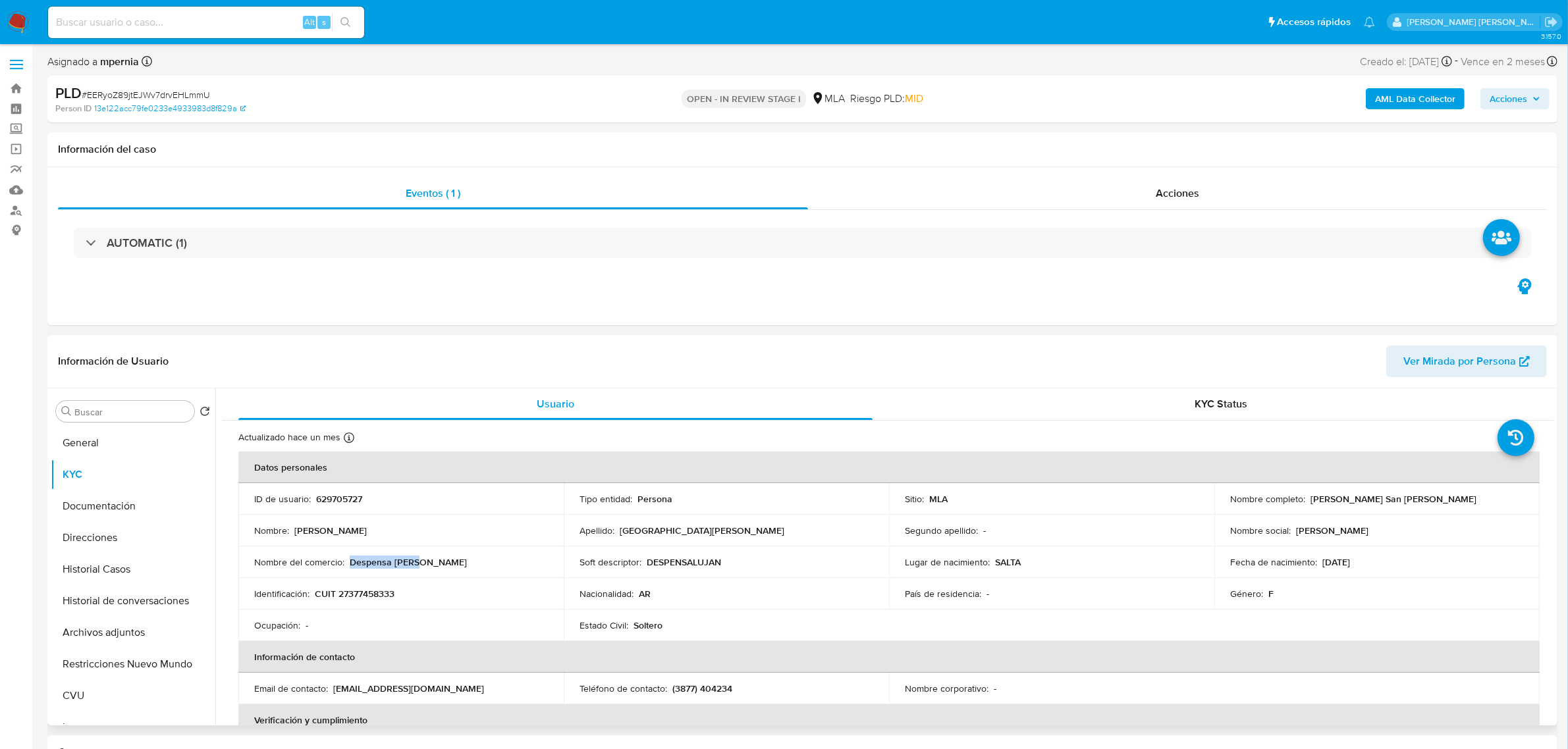
drag, startPoint x: 432, startPoint y: 564, endPoint x: 351, endPoint y: 561, distance: 81.1
click at [351, 561] on div "Nombre del comercio : Despensa Luján" at bounding box center [400, 562] width 294 height 12
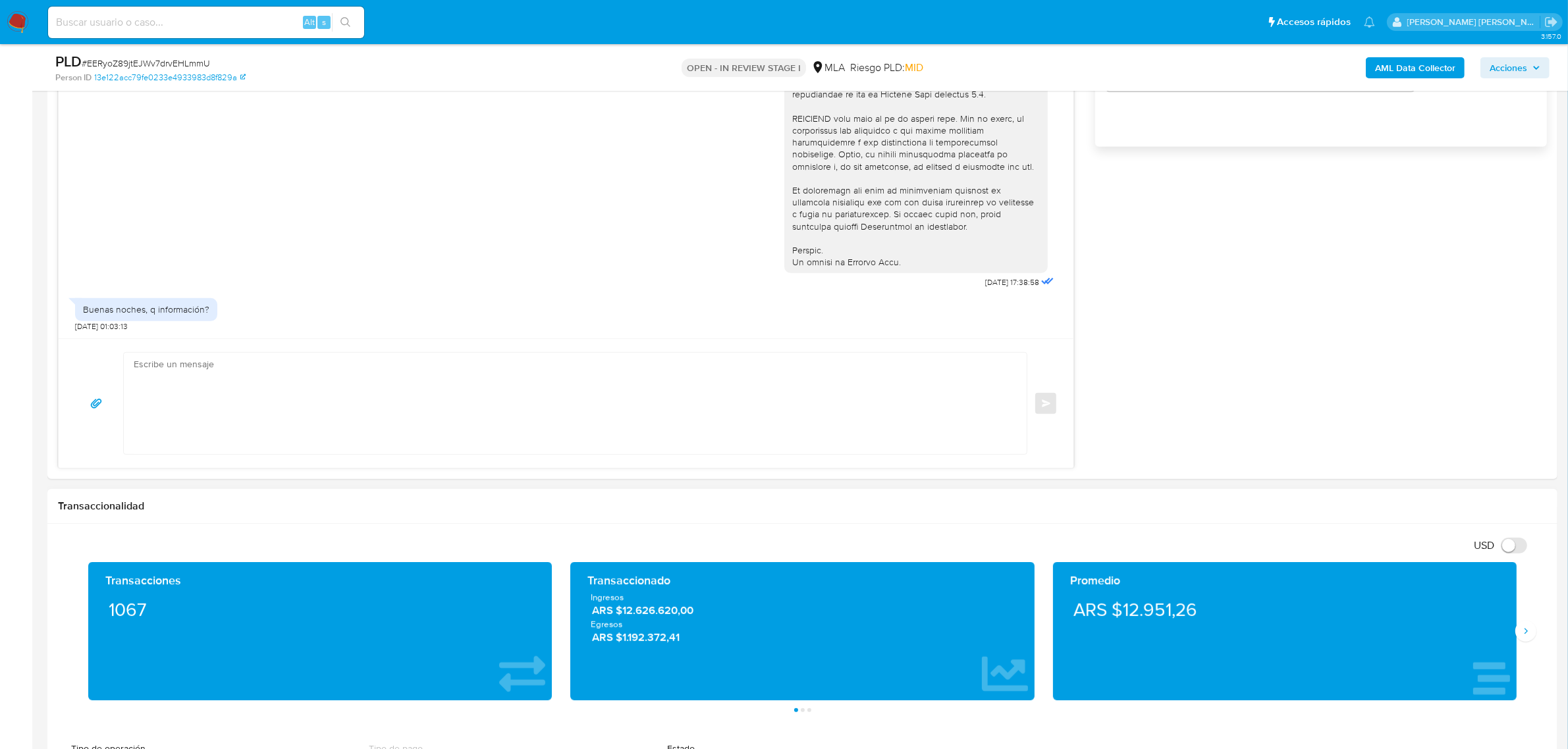
scroll to position [1070, 0]
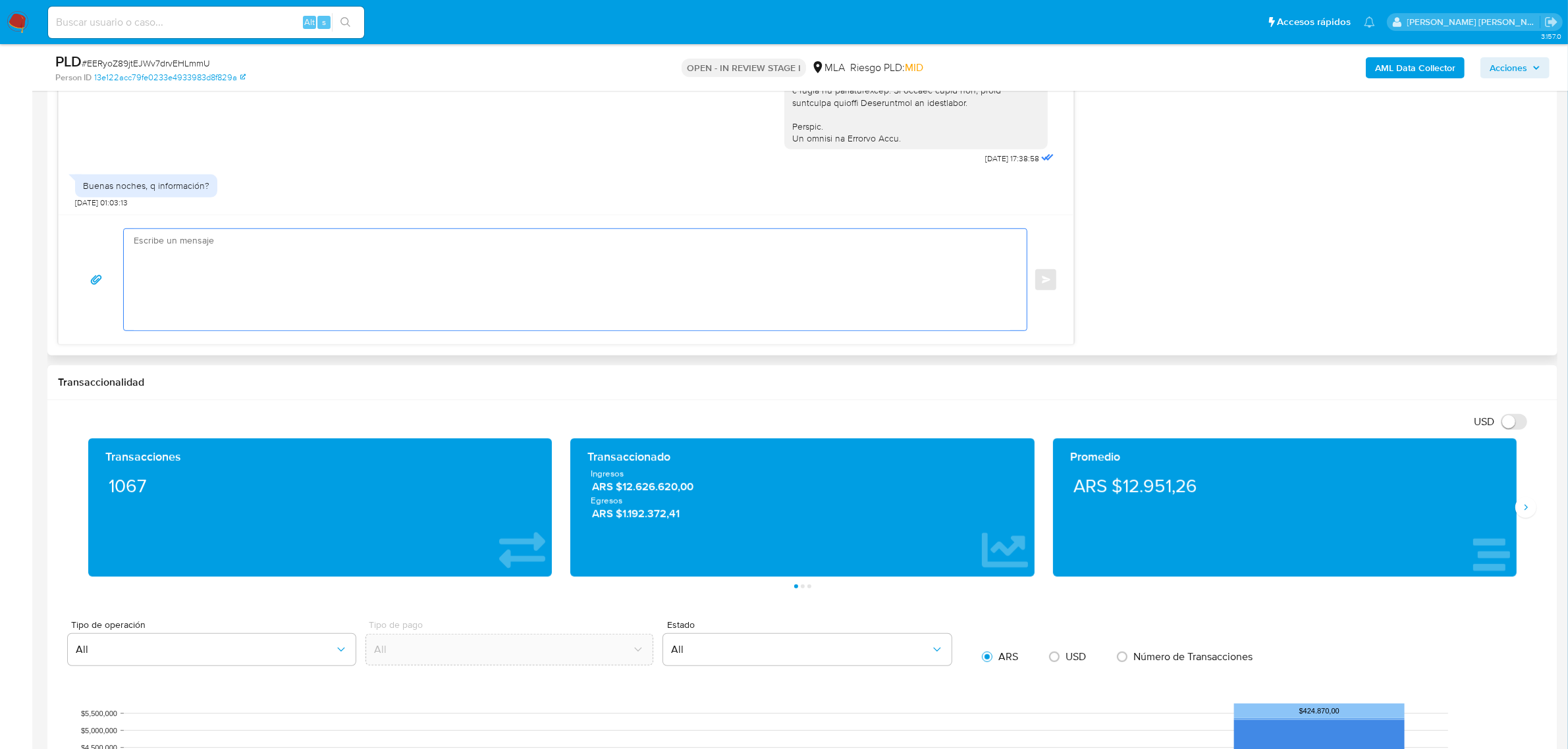
click at [198, 245] on textarea at bounding box center [572, 280] width 877 height 102
paste textarea "En función de las operaciones registradas en tu cuenta de Mercado Pago, necesit…"
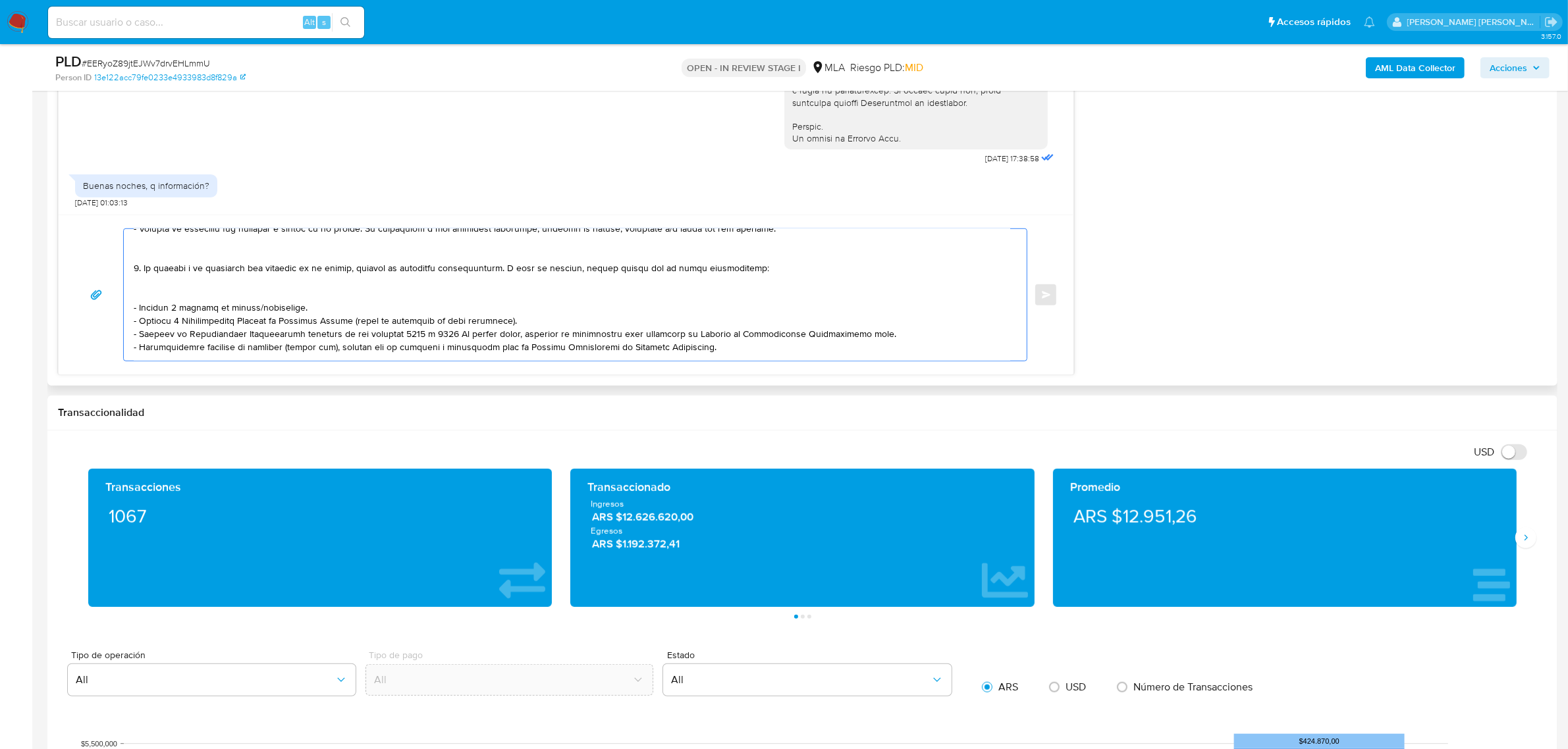
scroll to position [0, 0]
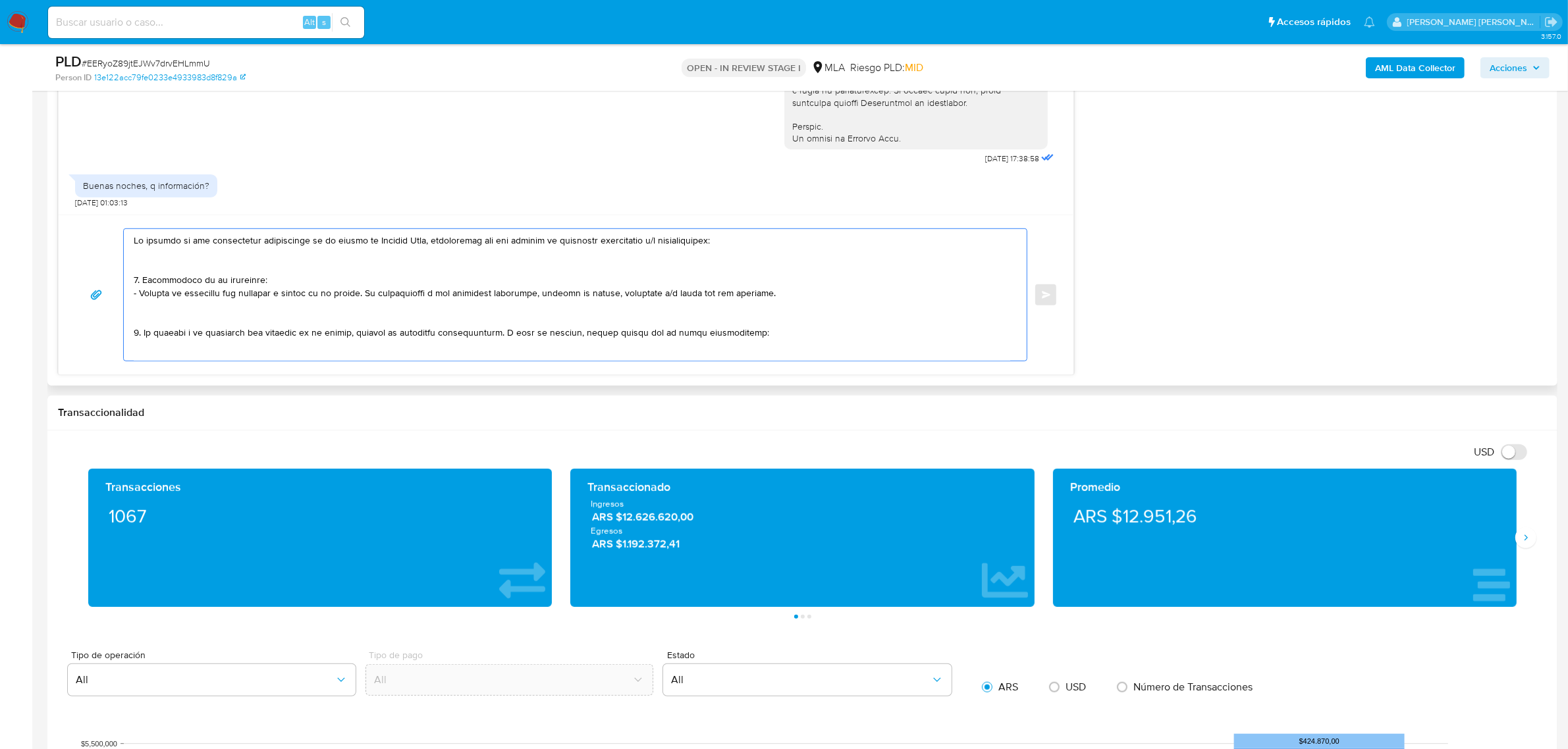
drag, startPoint x: 557, startPoint y: 243, endPoint x: 760, endPoint y: 240, distance: 203.0
click at [760, 240] on textarea at bounding box center [572, 296] width 877 height 132
drag, startPoint x: 140, startPoint y: 294, endPoint x: 142, endPoint y: 285, distance: 9.2
click at [142, 285] on textarea at bounding box center [572, 296] width 877 height 132
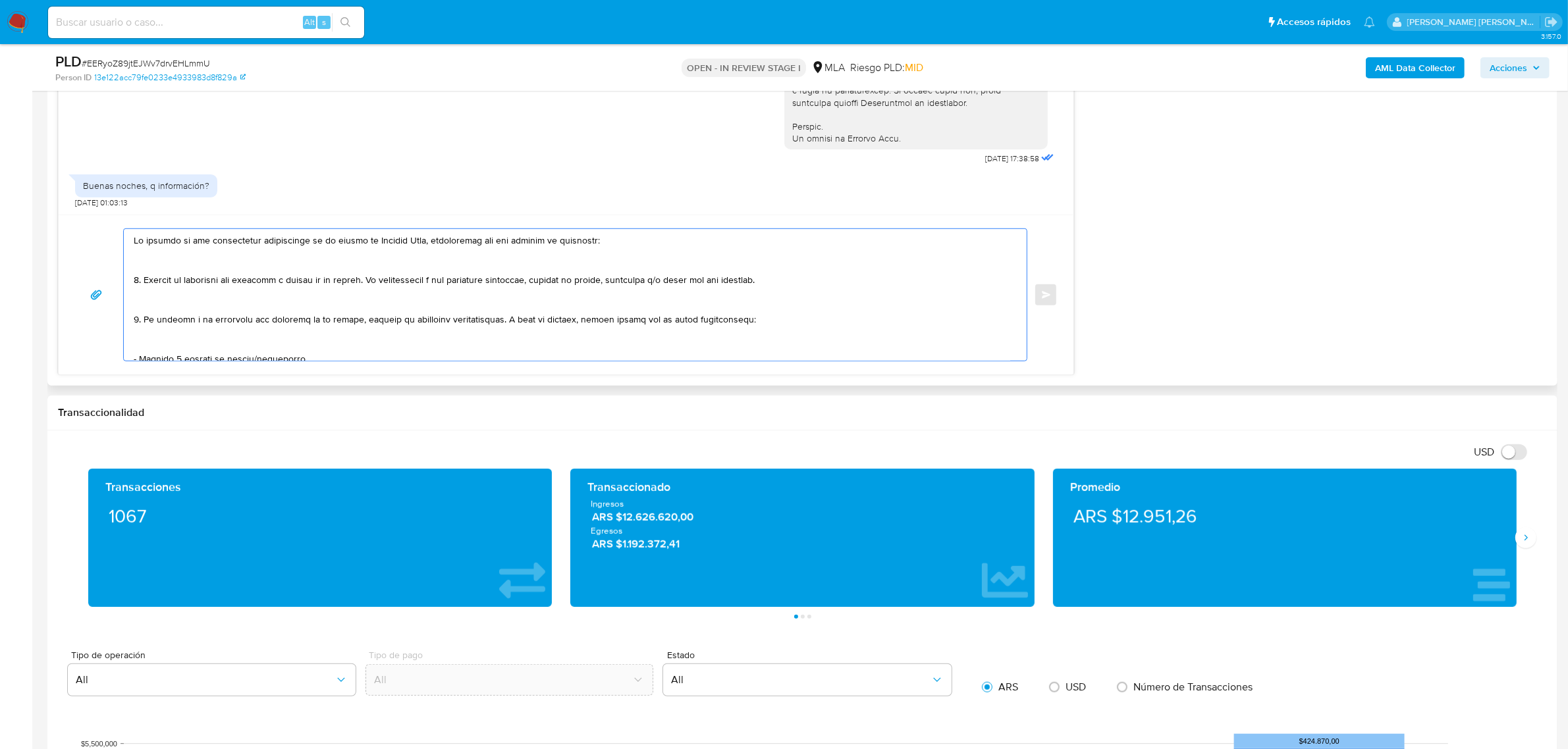
click at [363, 281] on textarea at bounding box center [572, 296] width 877 height 132
click at [361, 281] on textarea at bounding box center [572, 296] width 877 height 132
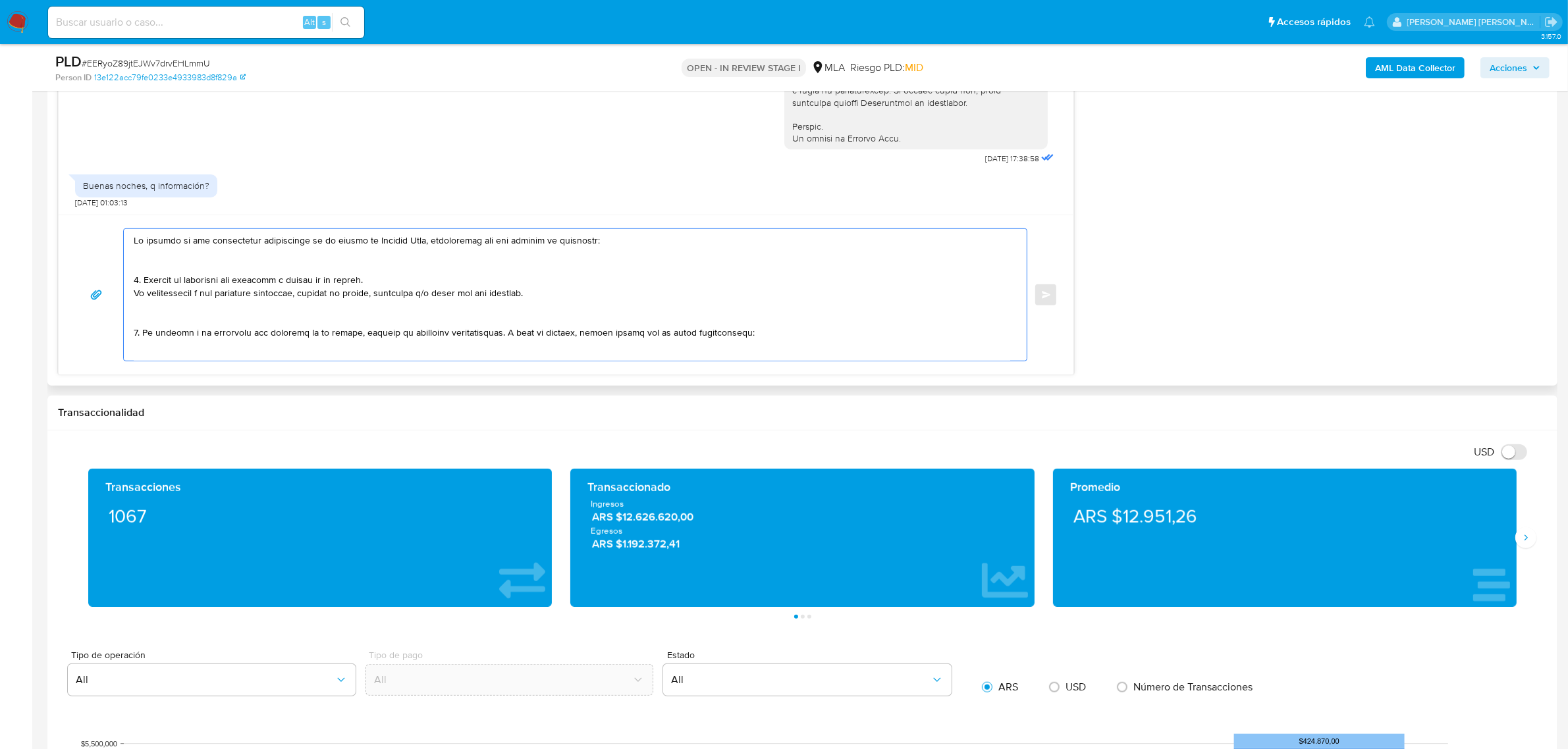
click at [221, 323] on textarea at bounding box center [572, 296] width 877 height 132
drag, startPoint x: 442, startPoint y: 336, endPoint x: 150, endPoint y: 336, distance: 292.0
click at [206, 336] on textarea at bounding box center [572, 296] width 877 height 132
click at [206, 334] on textarea at bounding box center [572, 296] width 877 height 132
click at [231, 341] on textarea at bounding box center [572, 296] width 877 height 132
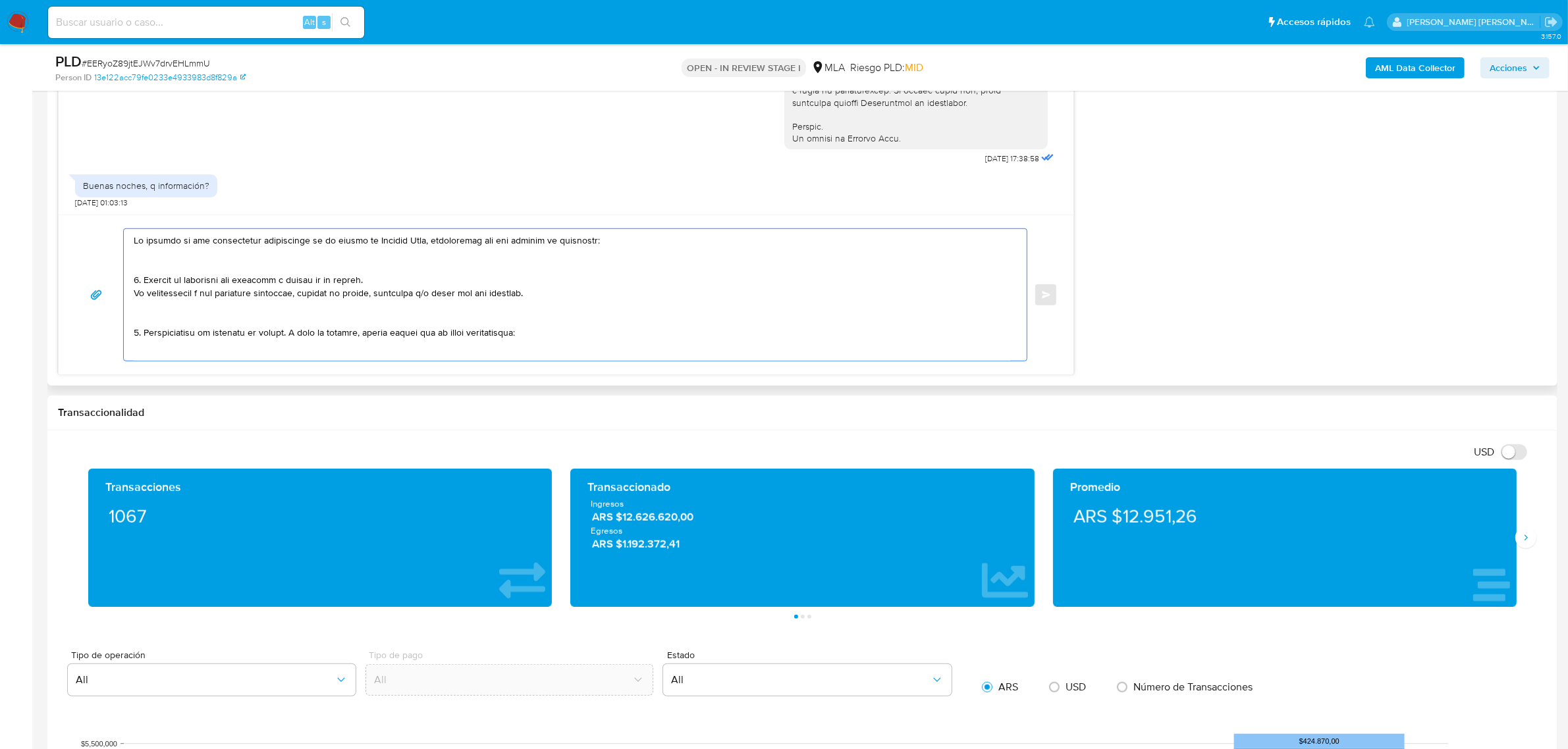
click at [232, 336] on textarea at bounding box center [572, 296] width 877 height 132
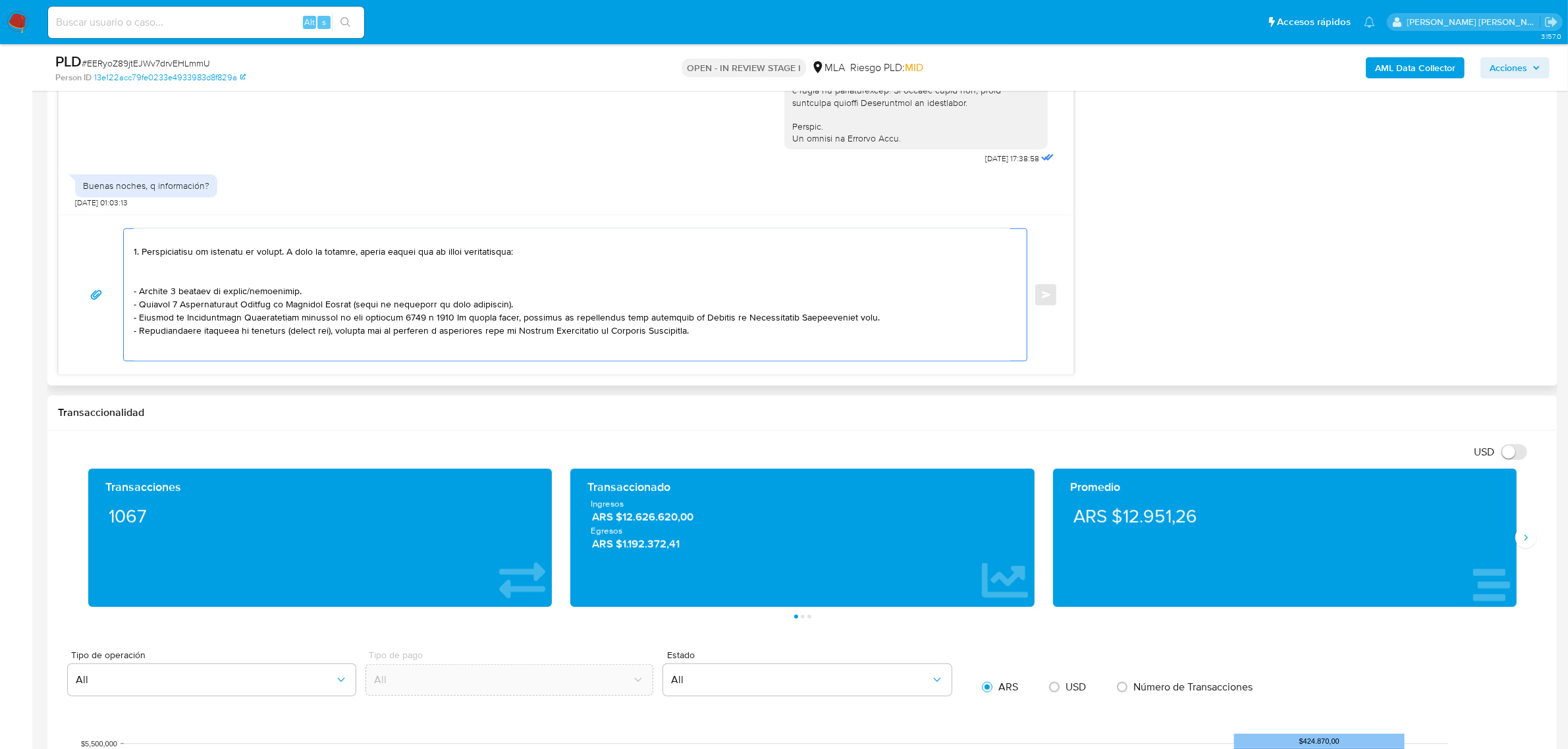
scroll to position [82, 0]
drag, startPoint x: 454, startPoint y: 252, endPoint x: 562, endPoint y: 254, distance: 108.0
click at [562, 254] on textarea at bounding box center [572, 296] width 877 height 132
drag, startPoint x: 517, startPoint y: 304, endPoint x: 136, endPoint y: 288, distance: 381.3
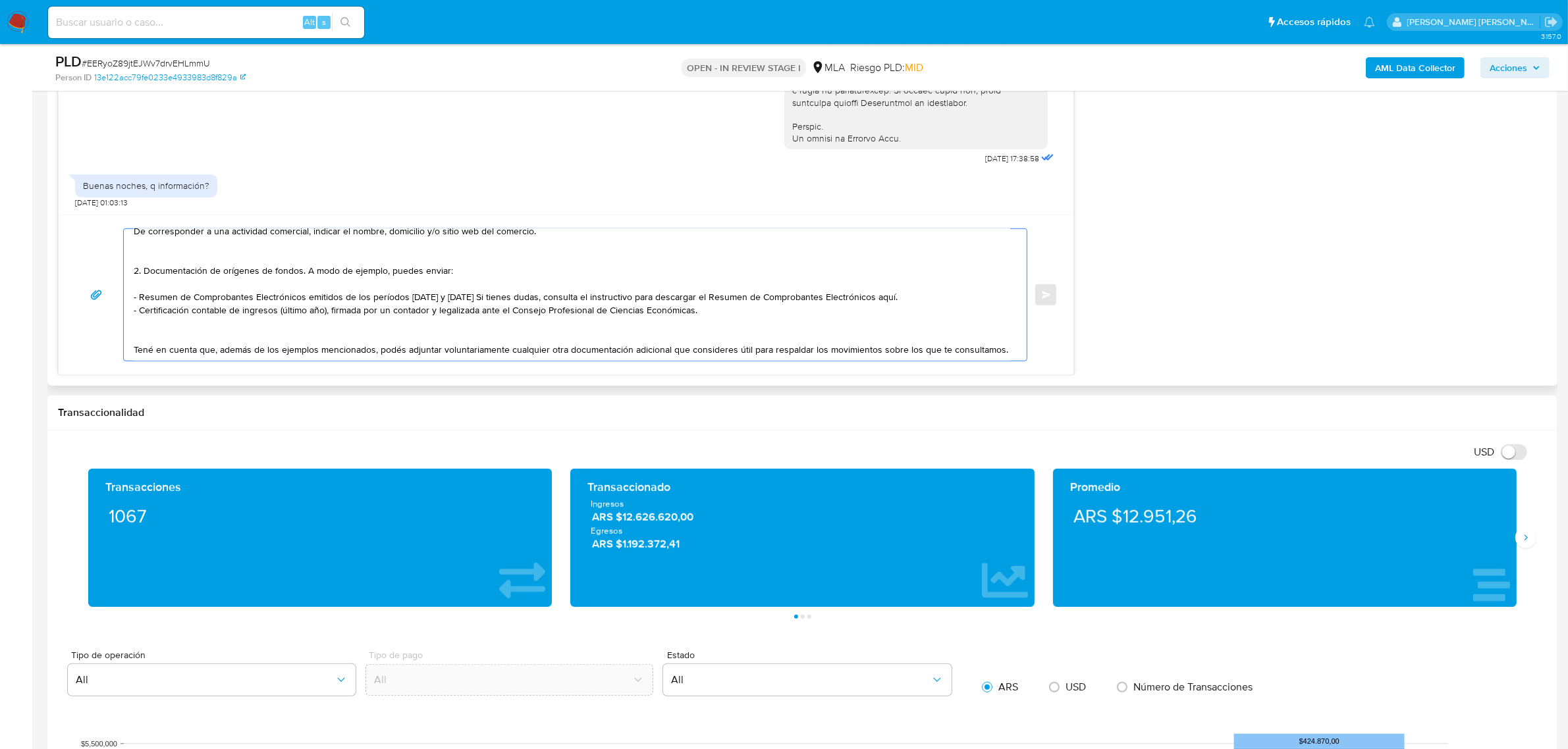
click at [464, 278] on textarea "En función de las operaciones registradas en tu cuenta de Mercado Pago, necesit…" at bounding box center [572, 296] width 877 height 132
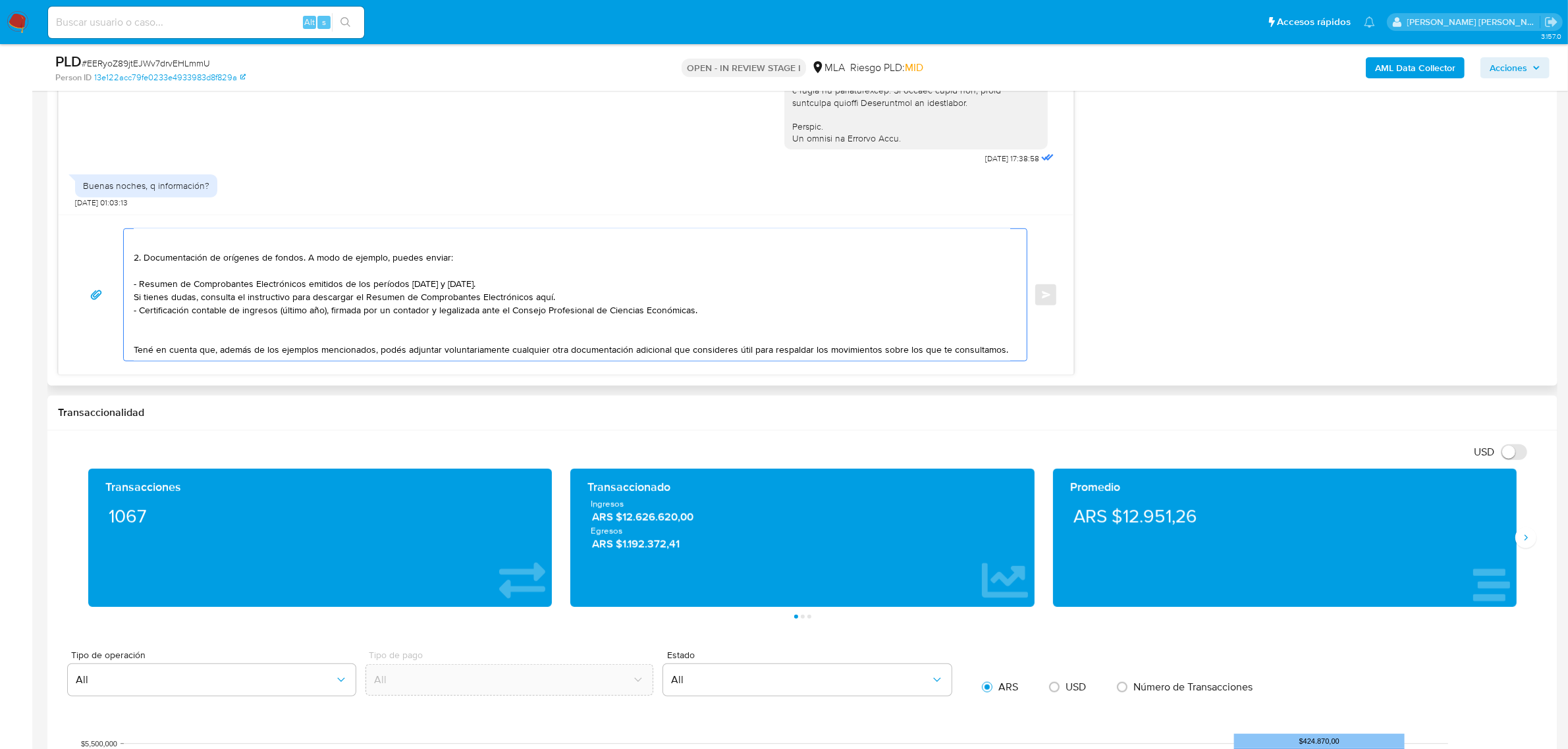
click at [531, 306] on textarea "En función de las operaciones registradas en tu cuenta de Mercado Pago, necesit…" at bounding box center [572, 296] width 877 height 132
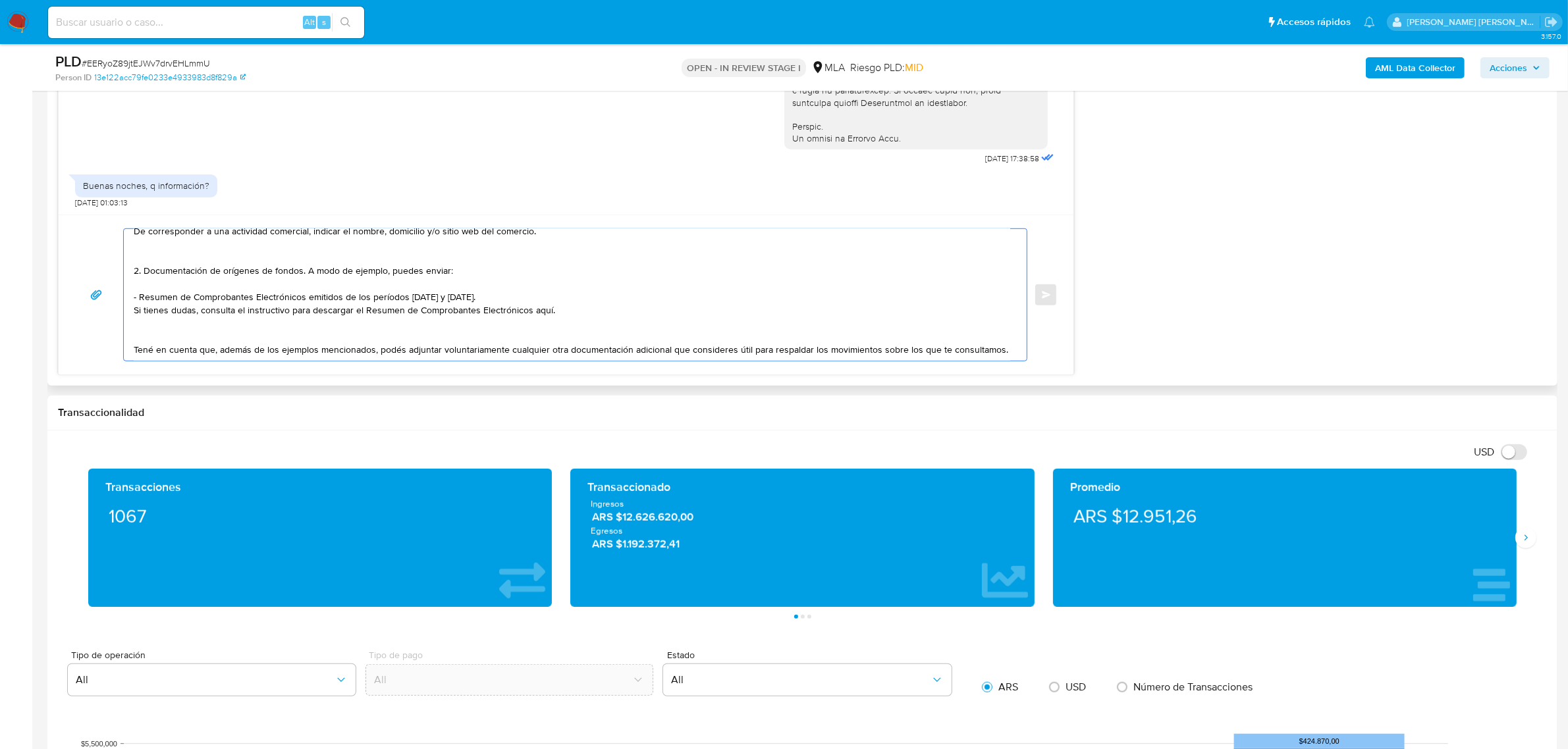
click at [565, 294] on textarea "En función de las operaciones registradas en tu cuenta de Mercado Pago, necesit…" at bounding box center [572, 296] width 877 height 132
paste textarea "https://www.mercadopago.com.ar/ayuda/30181"
drag, startPoint x: 239, startPoint y: 330, endPoint x: 376, endPoint y: 333, distance: 137.0
click at [376, 333] on textarea "En función de las operaciones registradas en tu cuenta de Mercado Pago, necesit…" at bounding box center [572, 296] width 877 height 132
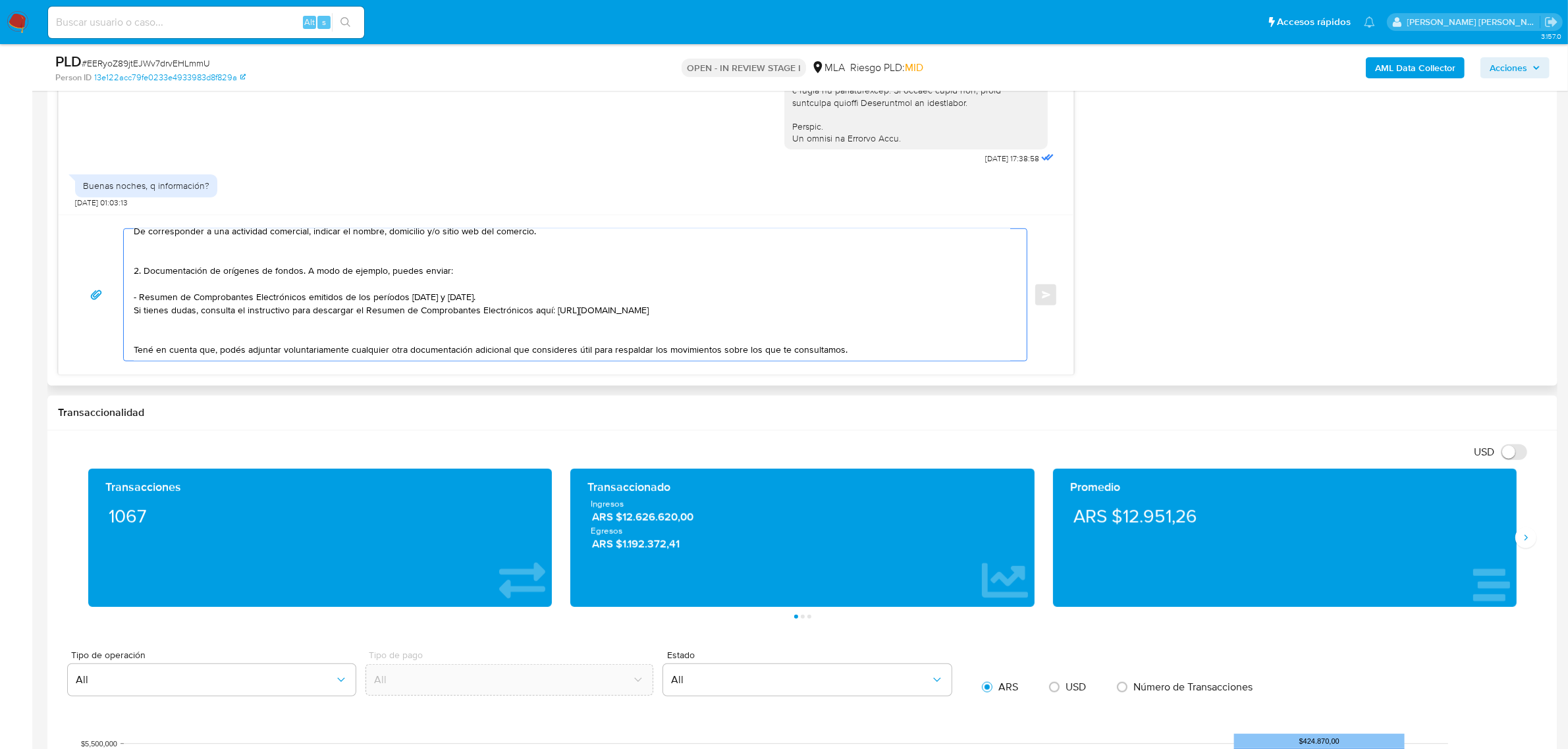
drag, startPoint x: 718, startPoint y: 340, endPoint x: 848, endPoint y: 338, distance: 130.0
click at [848, 338] on textarea "En función de las operaciones registradas en tu cuenta de Mercado Pago, necesit…" at bounding box center [572, 296] width 877 height 132
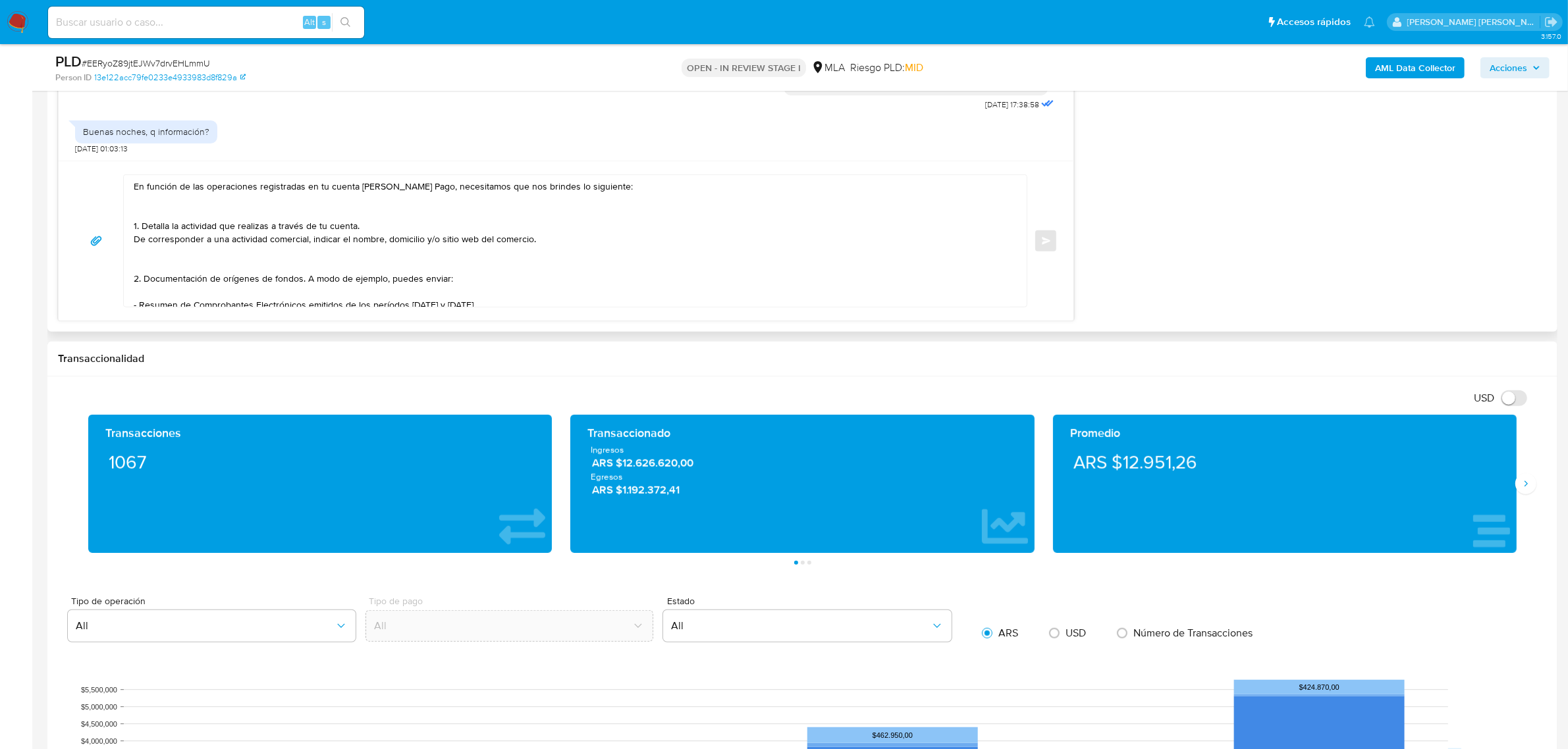
scroll to position [1070, 0]
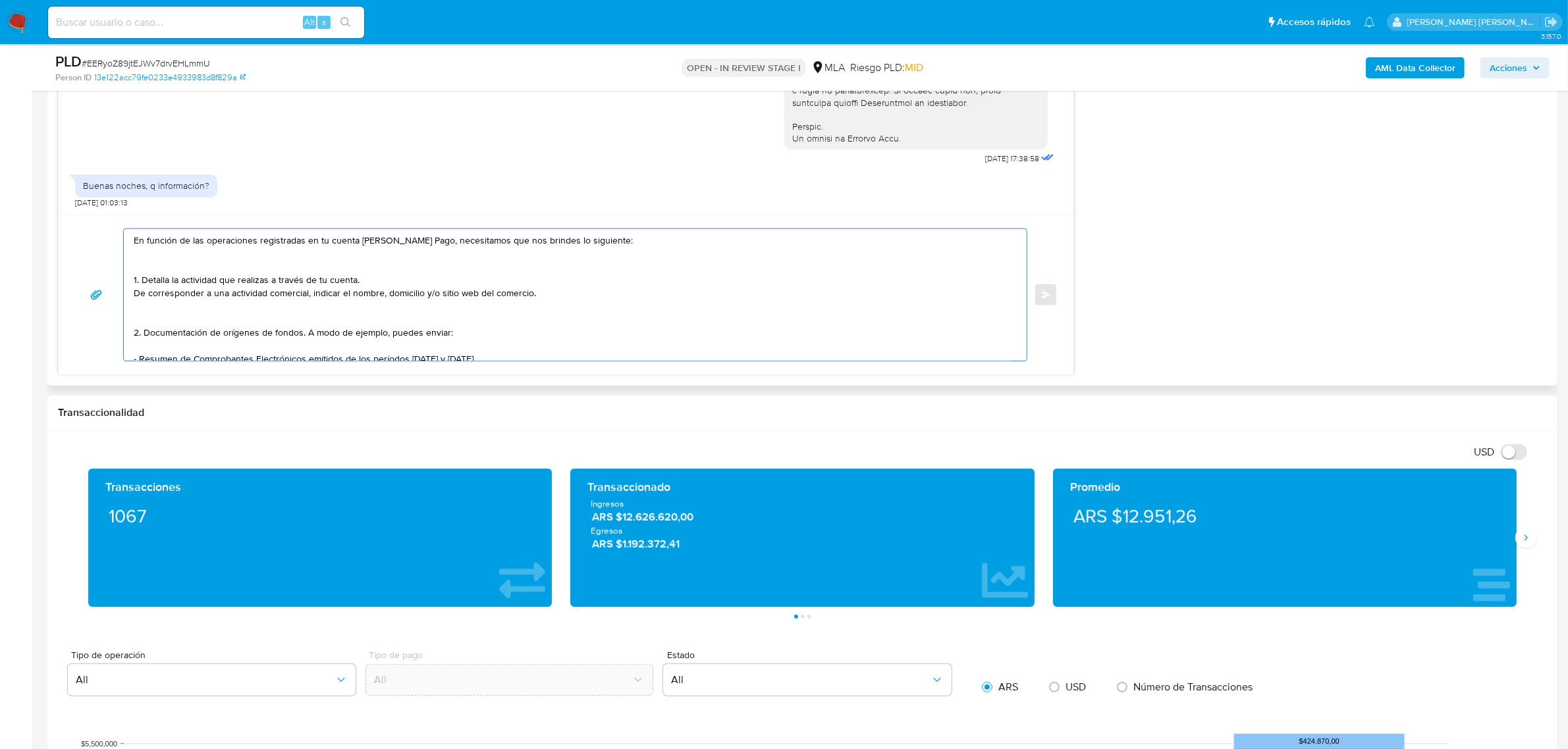
click at [455, 321] on textarea "En función de las operaciones registradas en tu cuenta de Mercado Pago, necesit…" at bounding box center [572, 296] width 877 height 132
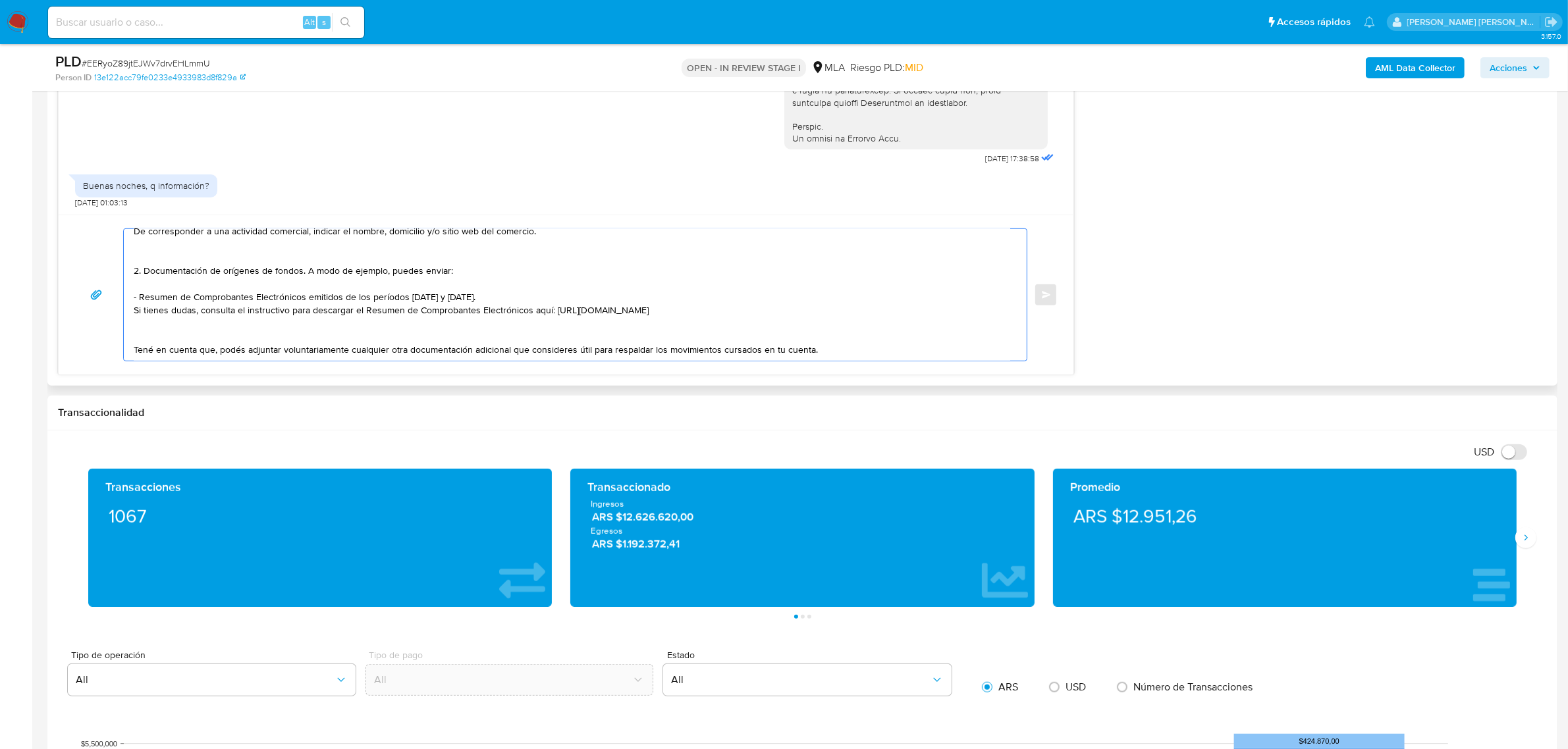
click at [361, 358] on textarea "En función de las operaciones registradas en tu cuenta de Mercado Pago, necesit…" at bounding box center [572, 296] width 877 height 132
paste textarea "Es importante que sepas que, en caso de no responder a lo solicitado o si lo pr…"
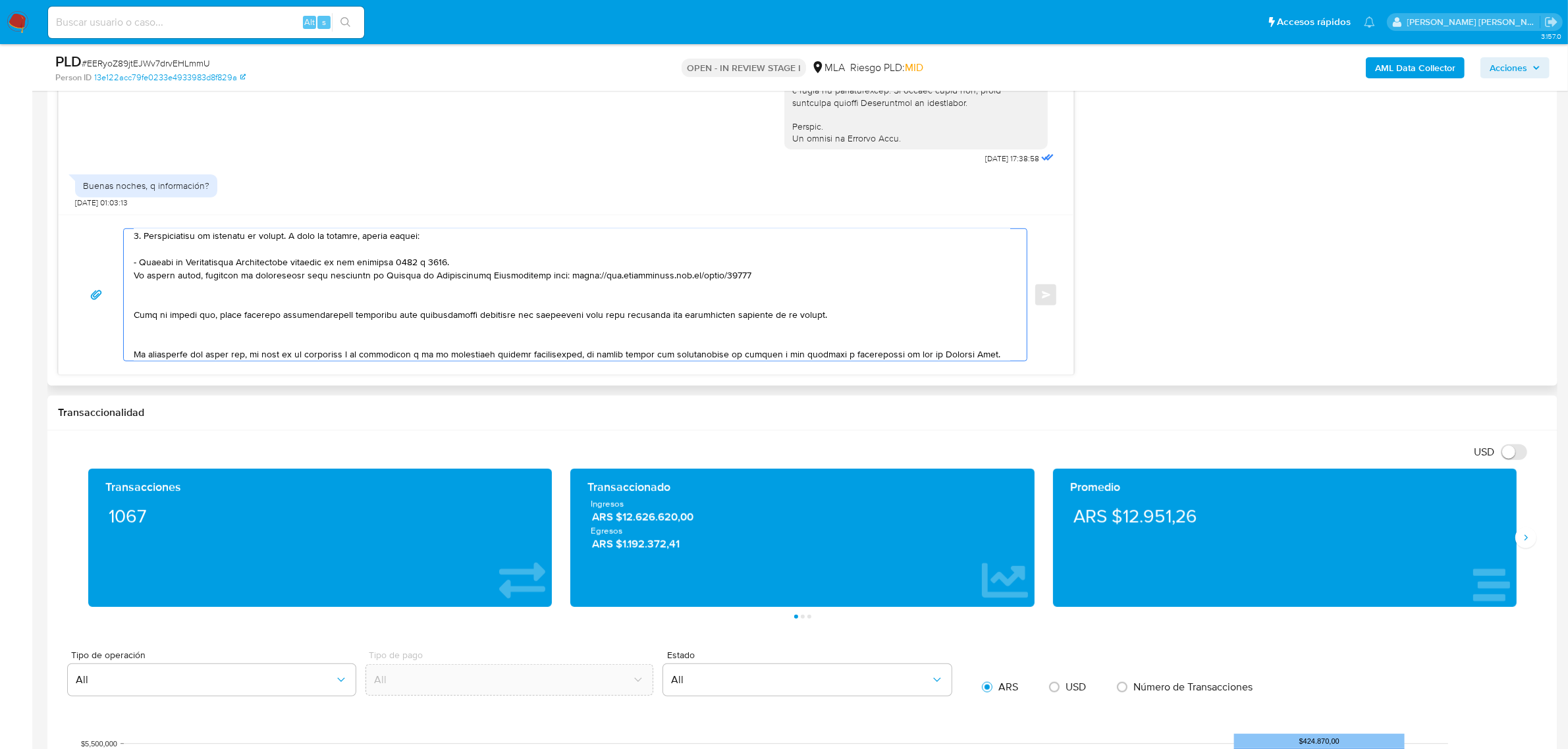
scroll to position [262, 0]
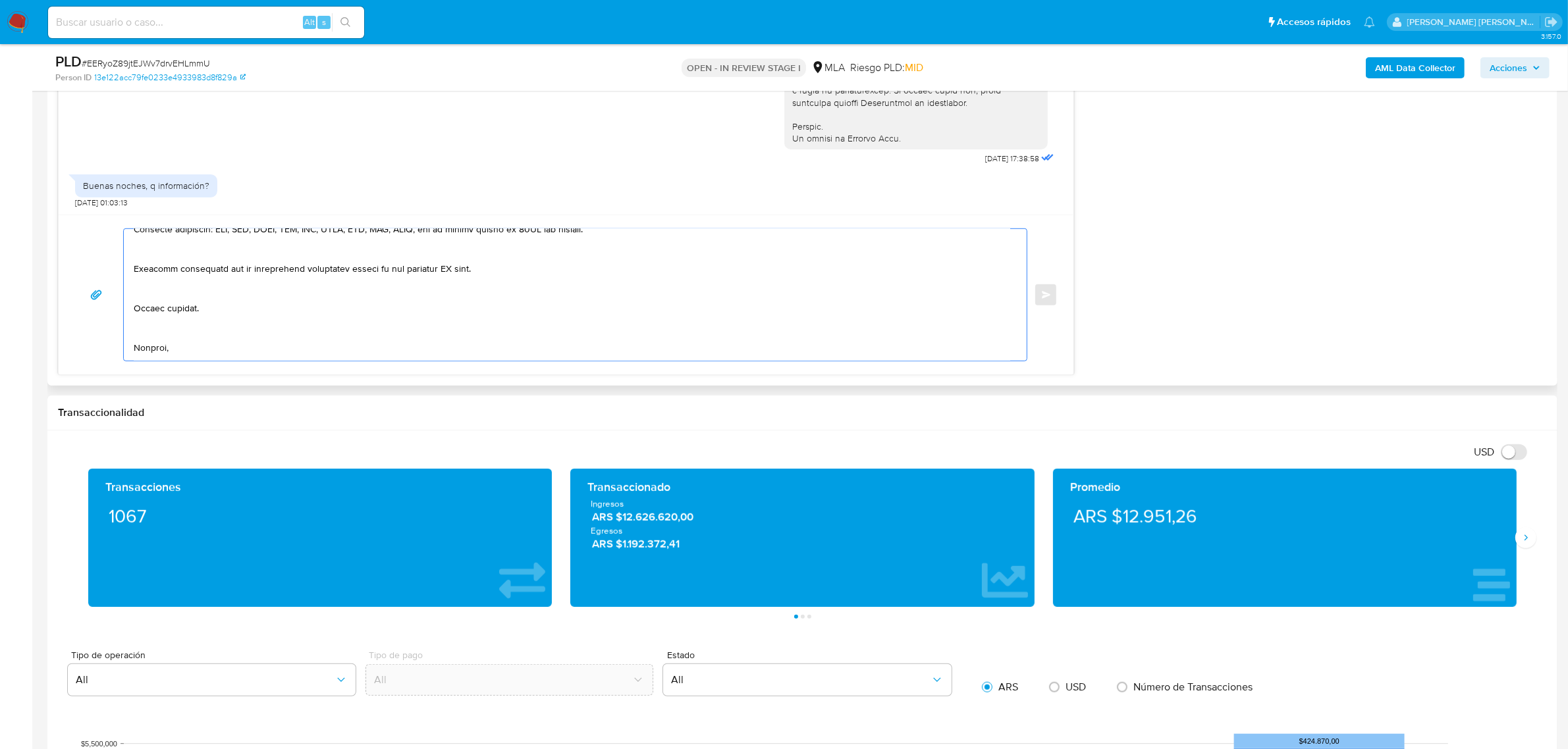
click at [204, 270] on textarea at bounding box center [572, 296] width 877 height 132
click at [140, 324] on textarea at bounding box center [572, 296] width 877 height 132
click at [153, 346] on textarea at bounding box center [572, 296] width 877 height 132
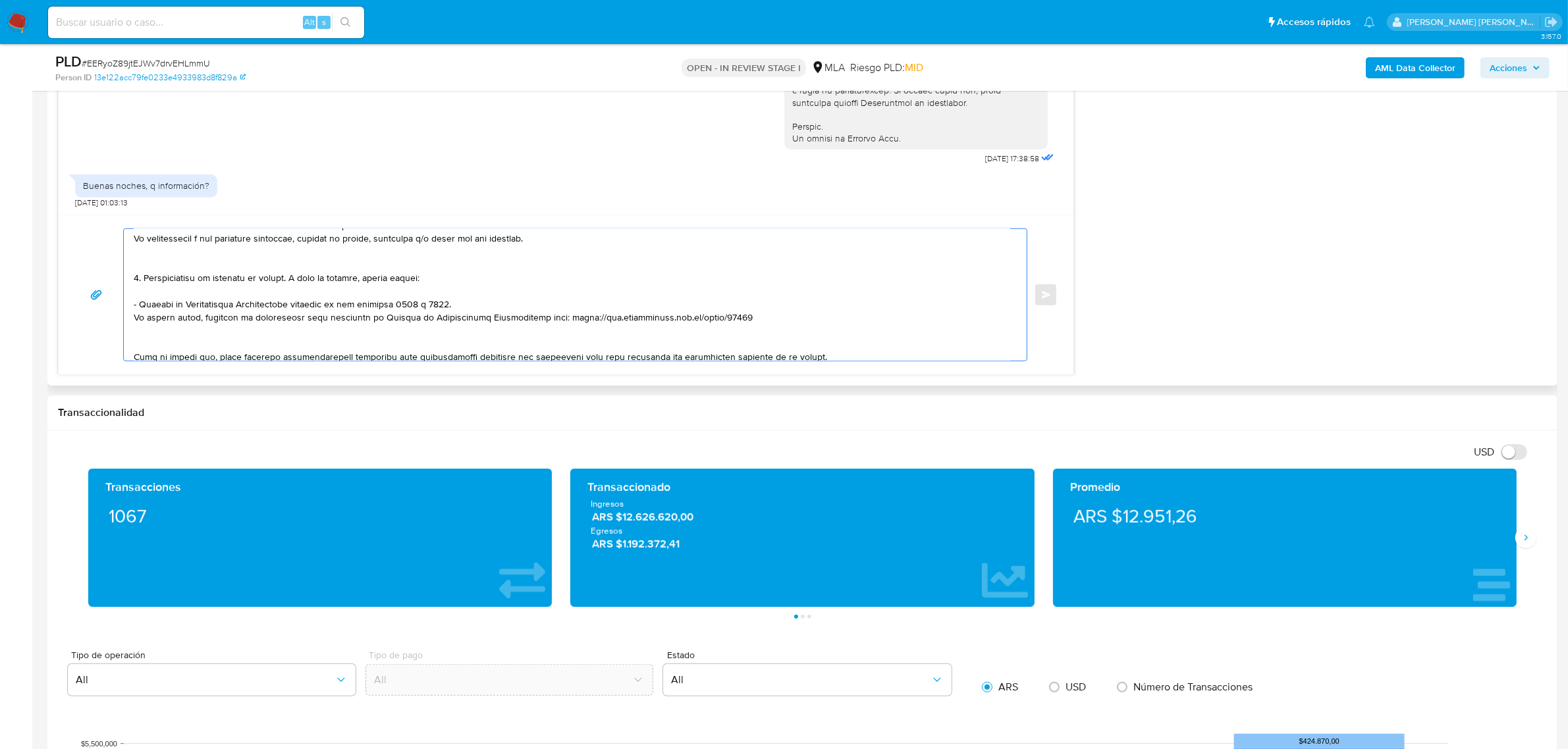
scroll to position [0, 0]
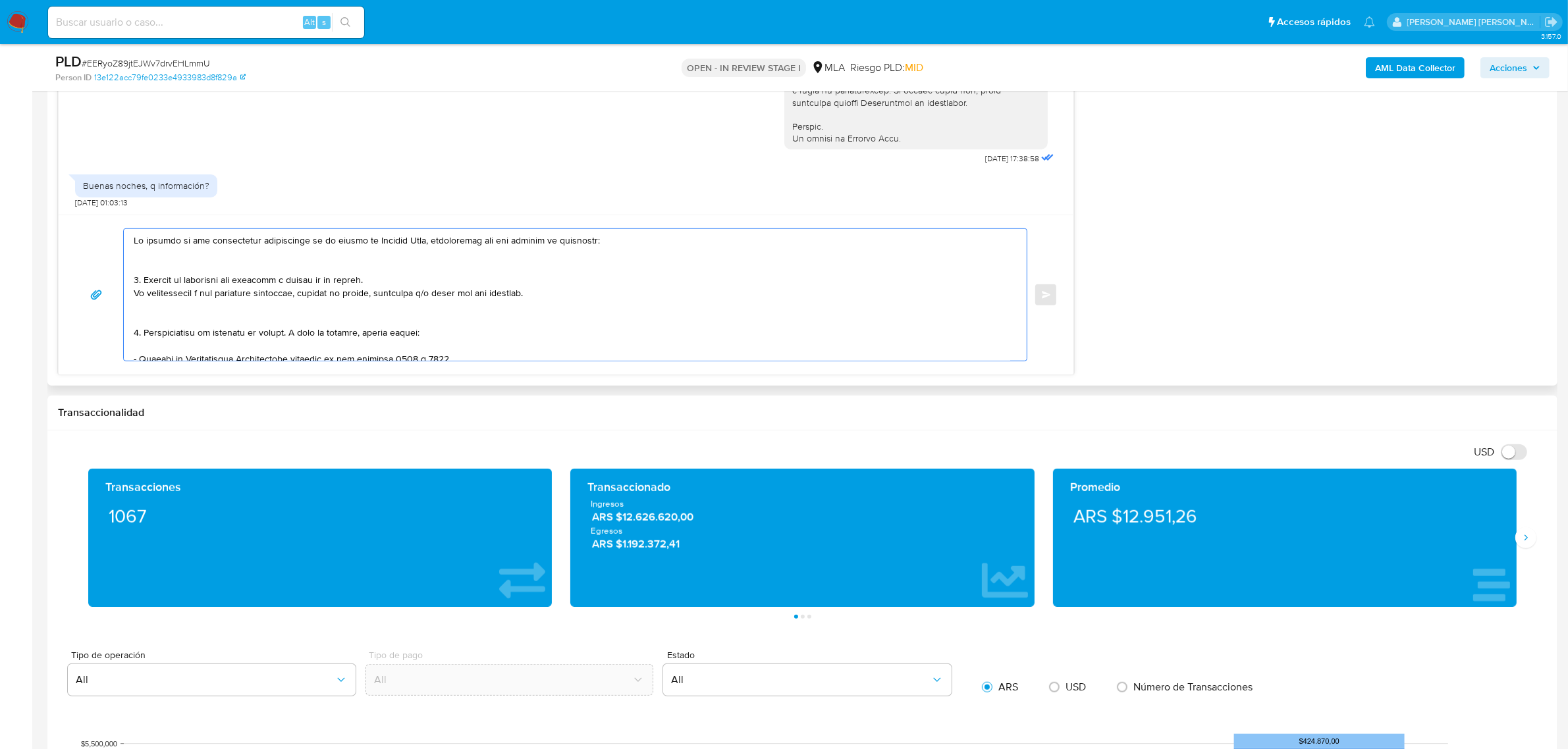
click at [159, 316] on textarea at bounding box center [572, 296] width 877 height 132
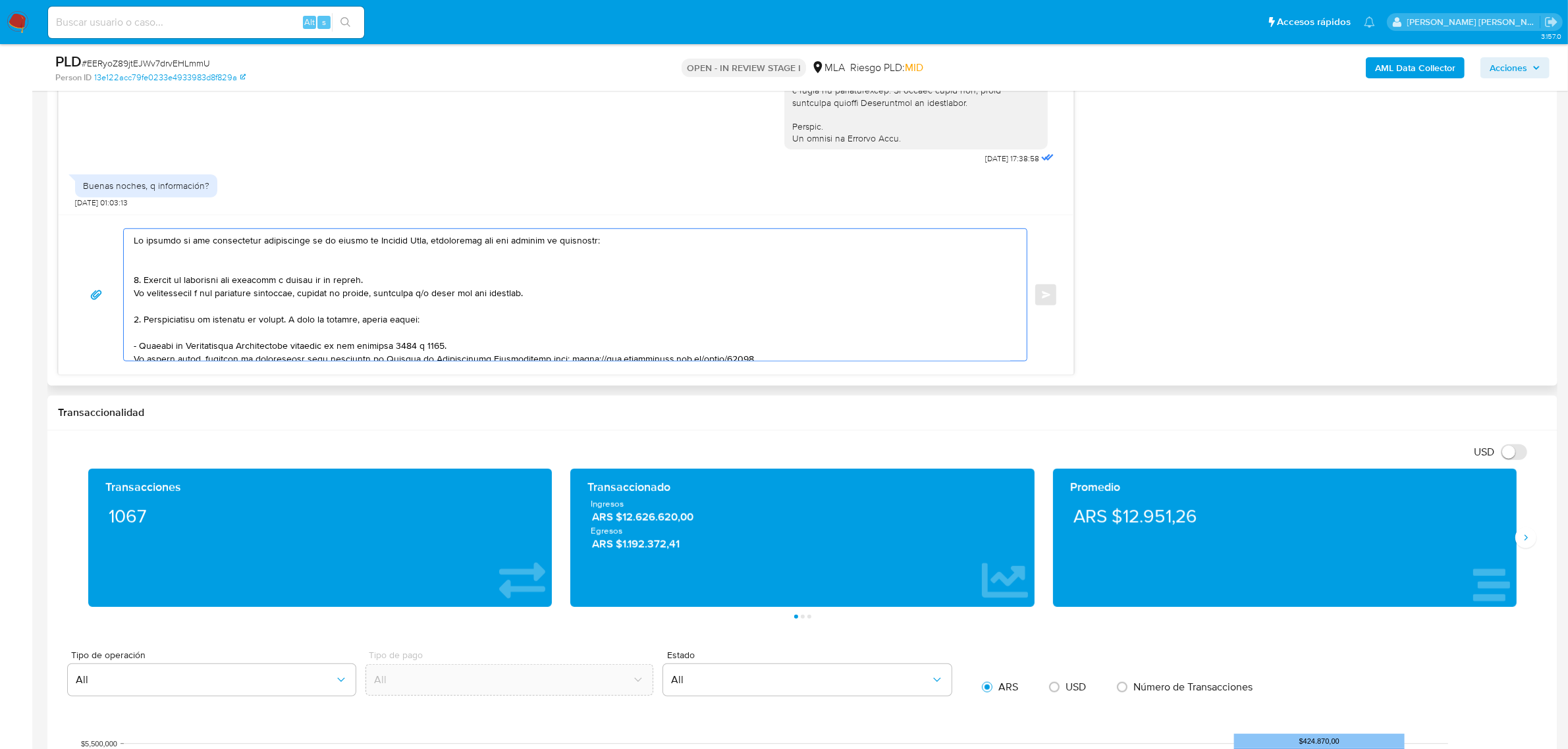
click at [158, 261] on textarea at bounding box center [572, 296] width 877 height 132
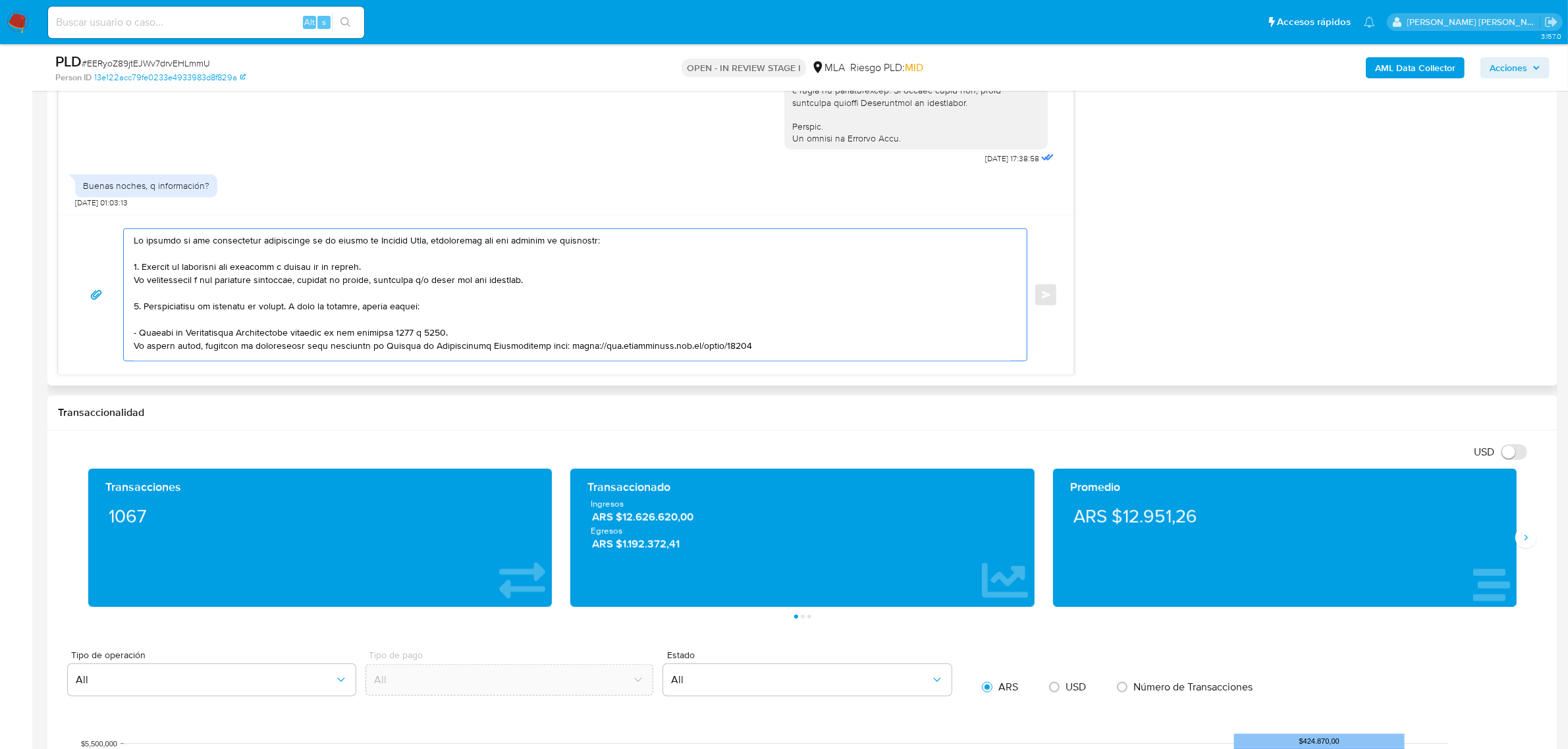
click at [153, 325] on textarea at bounding box center [572, 296] width 877 height 132
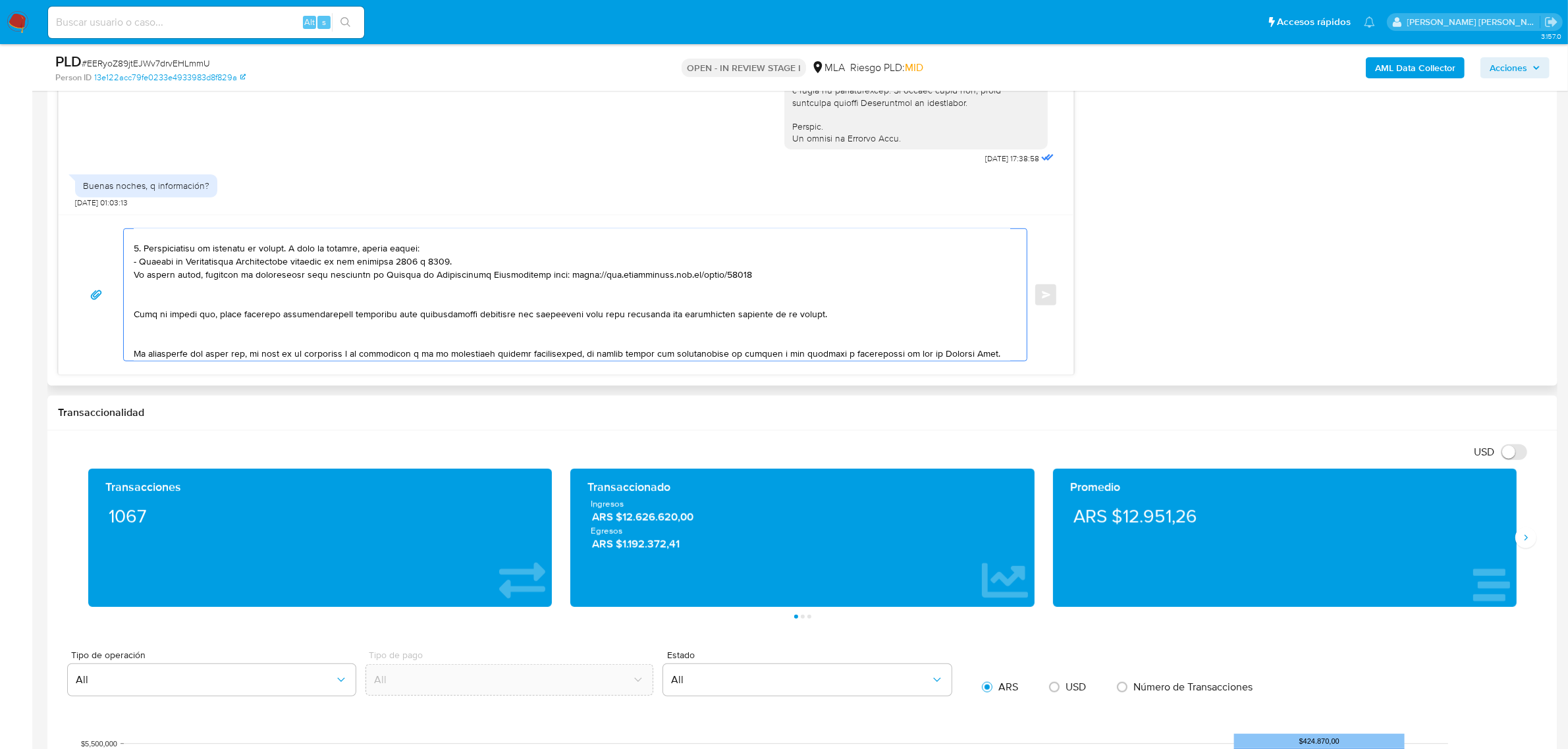
scroll to position [82, 0]
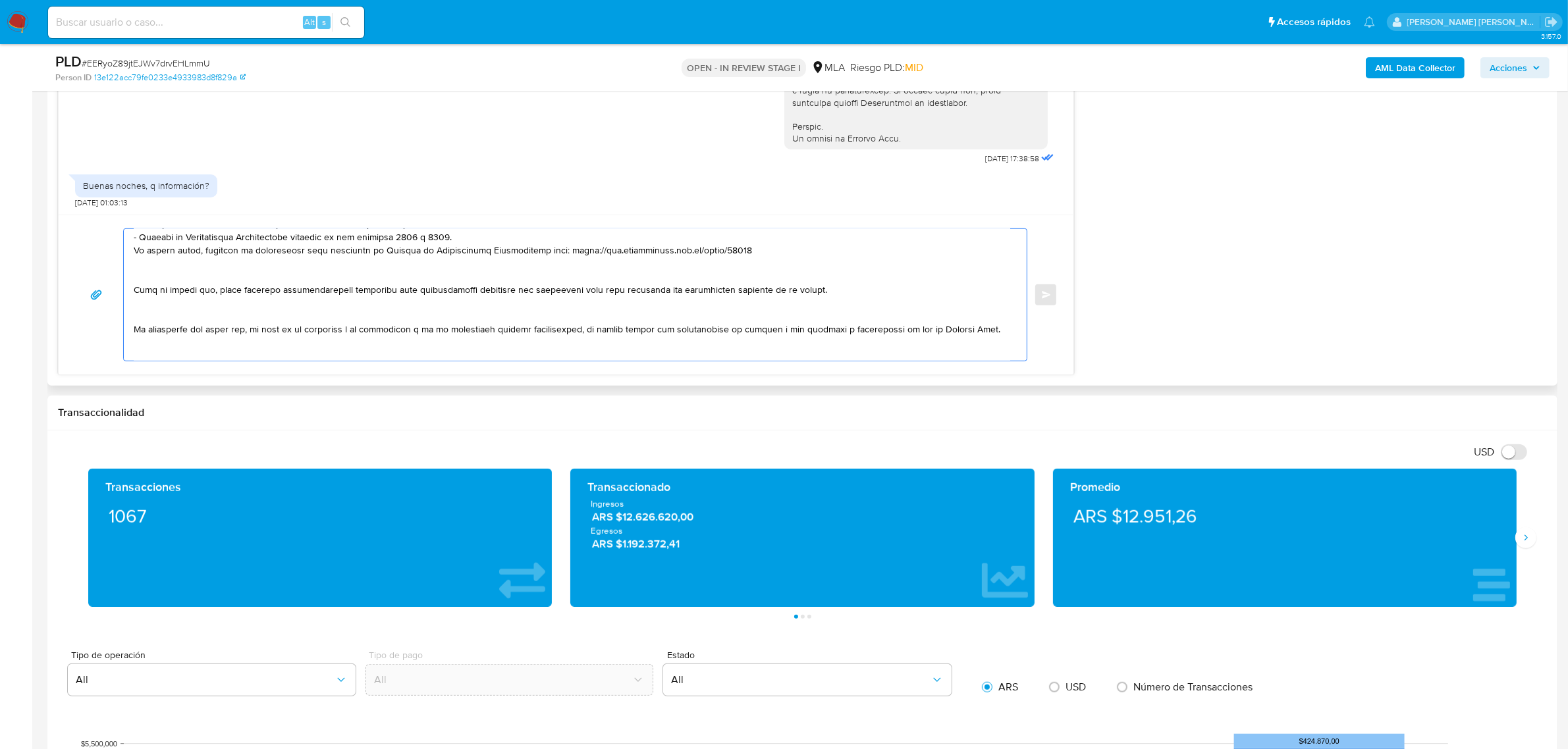
click at [134, 293] on textarea at bounding box center [572, 296] width 877 height 132
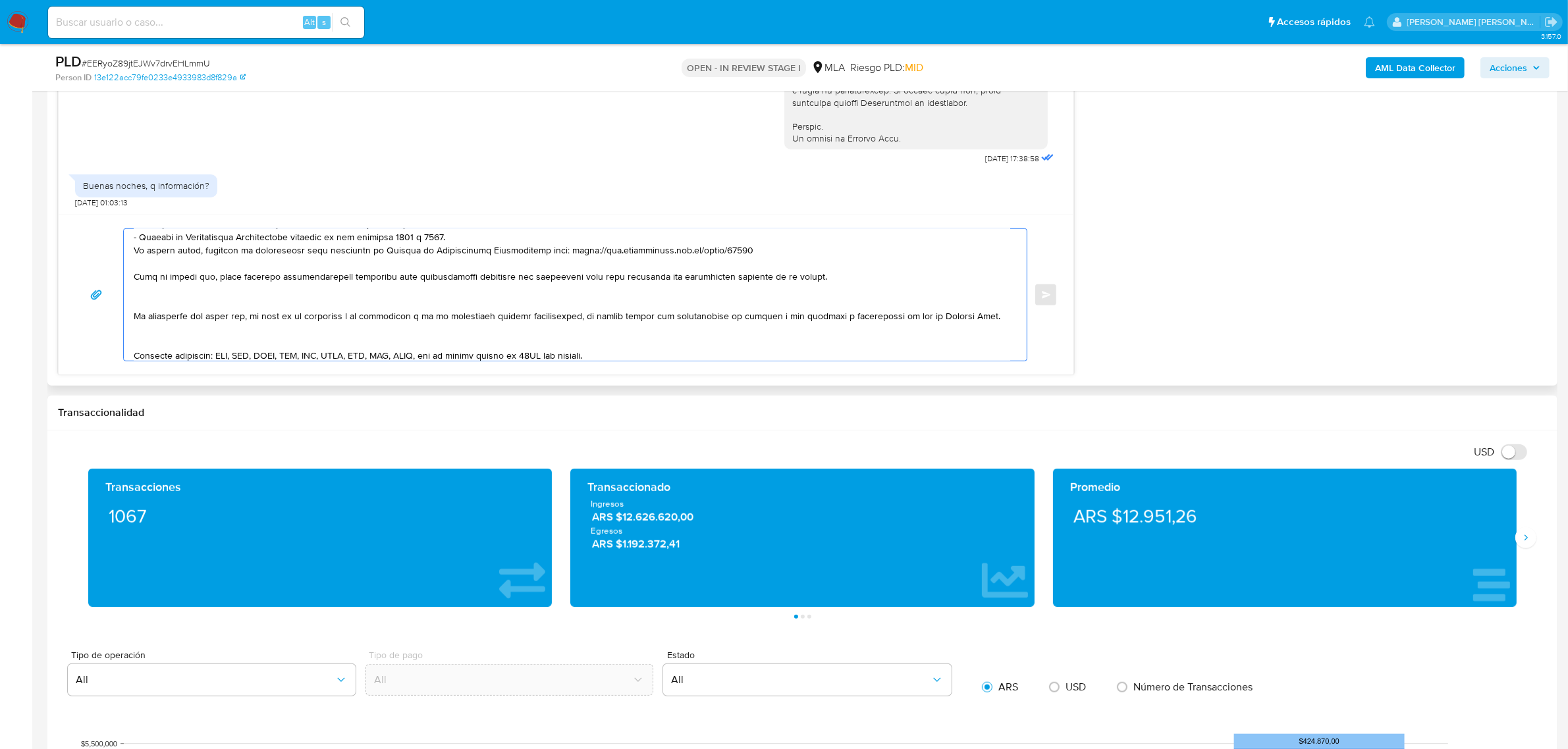
click at [134, 316] on textarea at bounding box center [572, 296] width 877 height 132
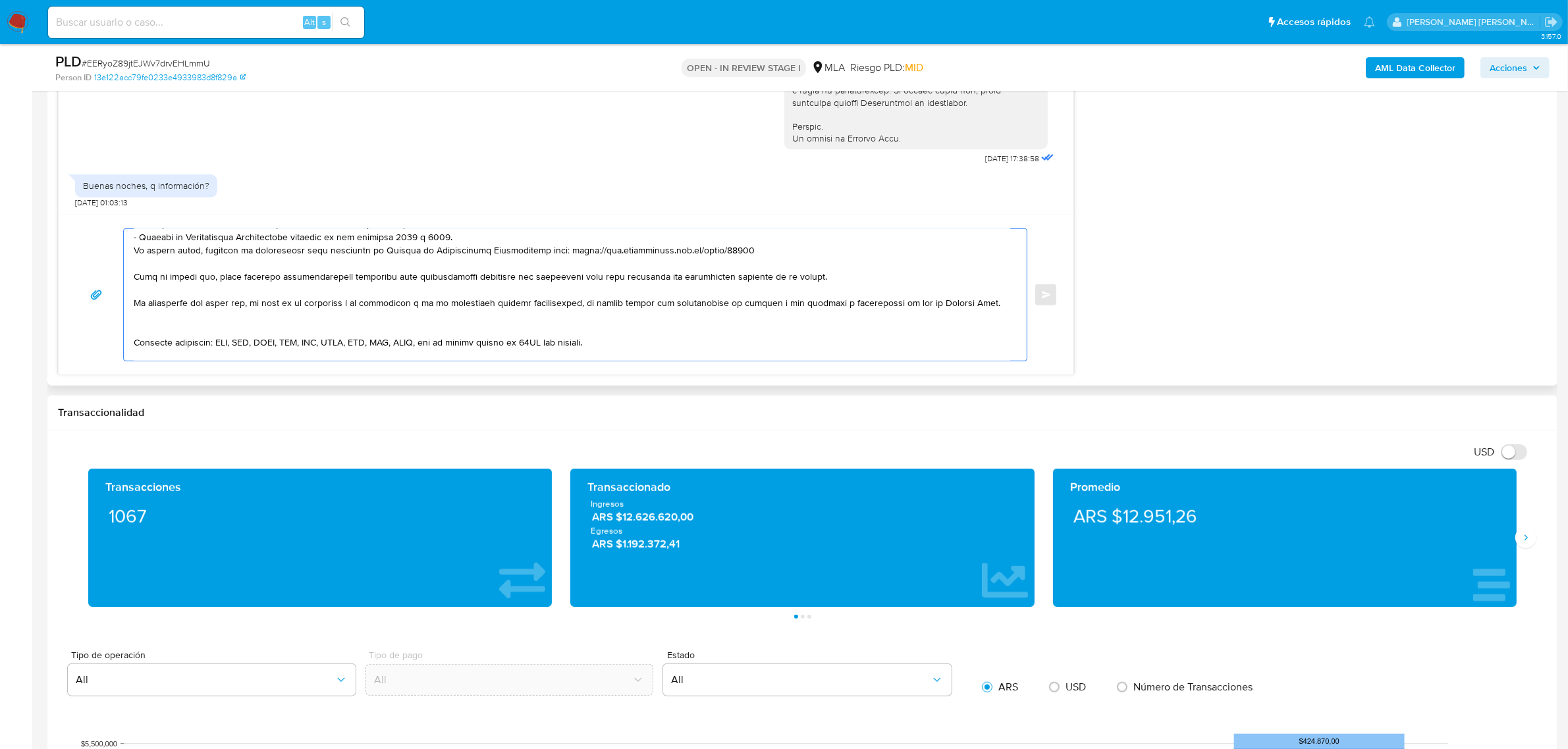
click at [134, 342] on textarea at bounding box center [572, 296] width 877 height 132
click at [137, 334] on textarea at bounding box center [572, 296] width 877 height 132
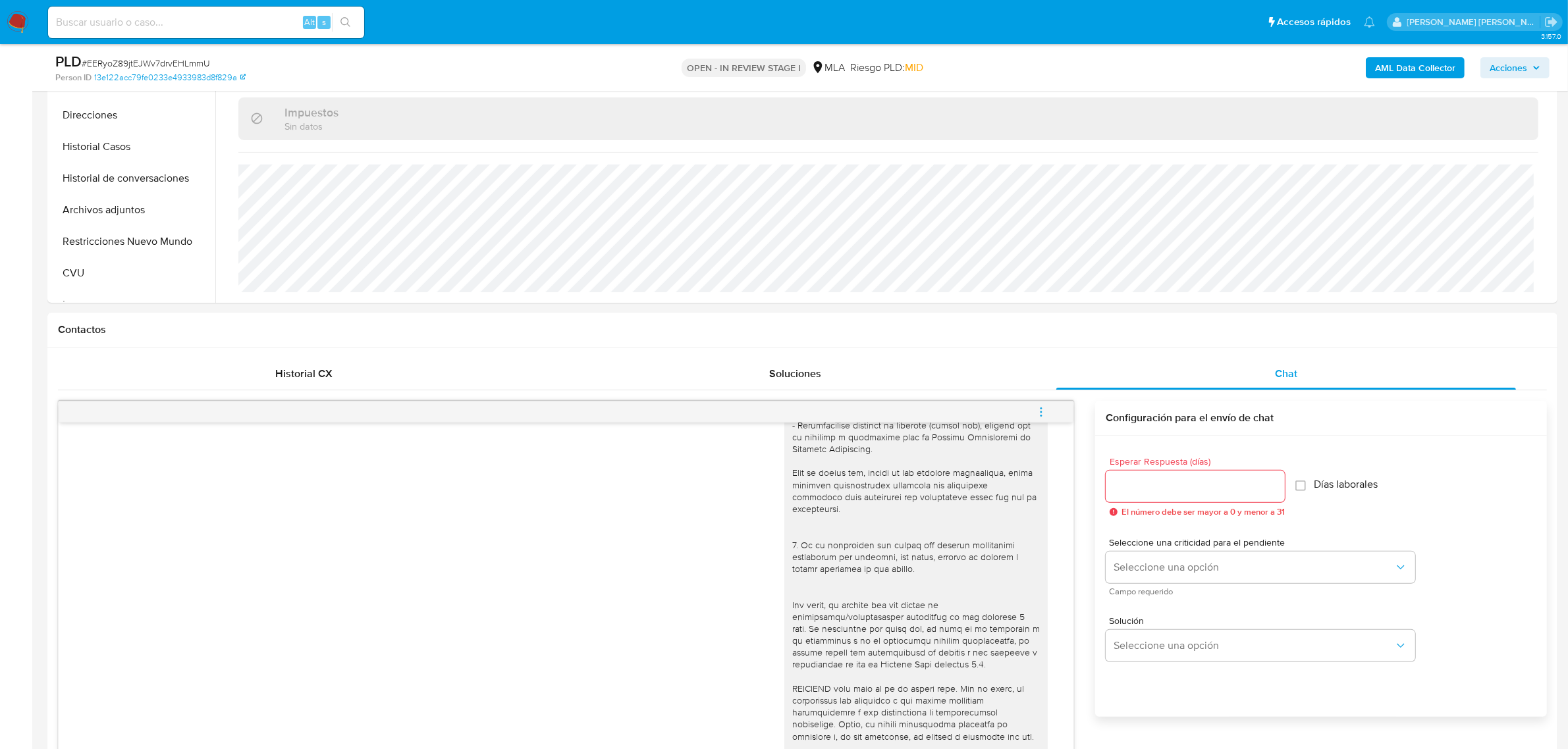
scroll to position [247, 0]
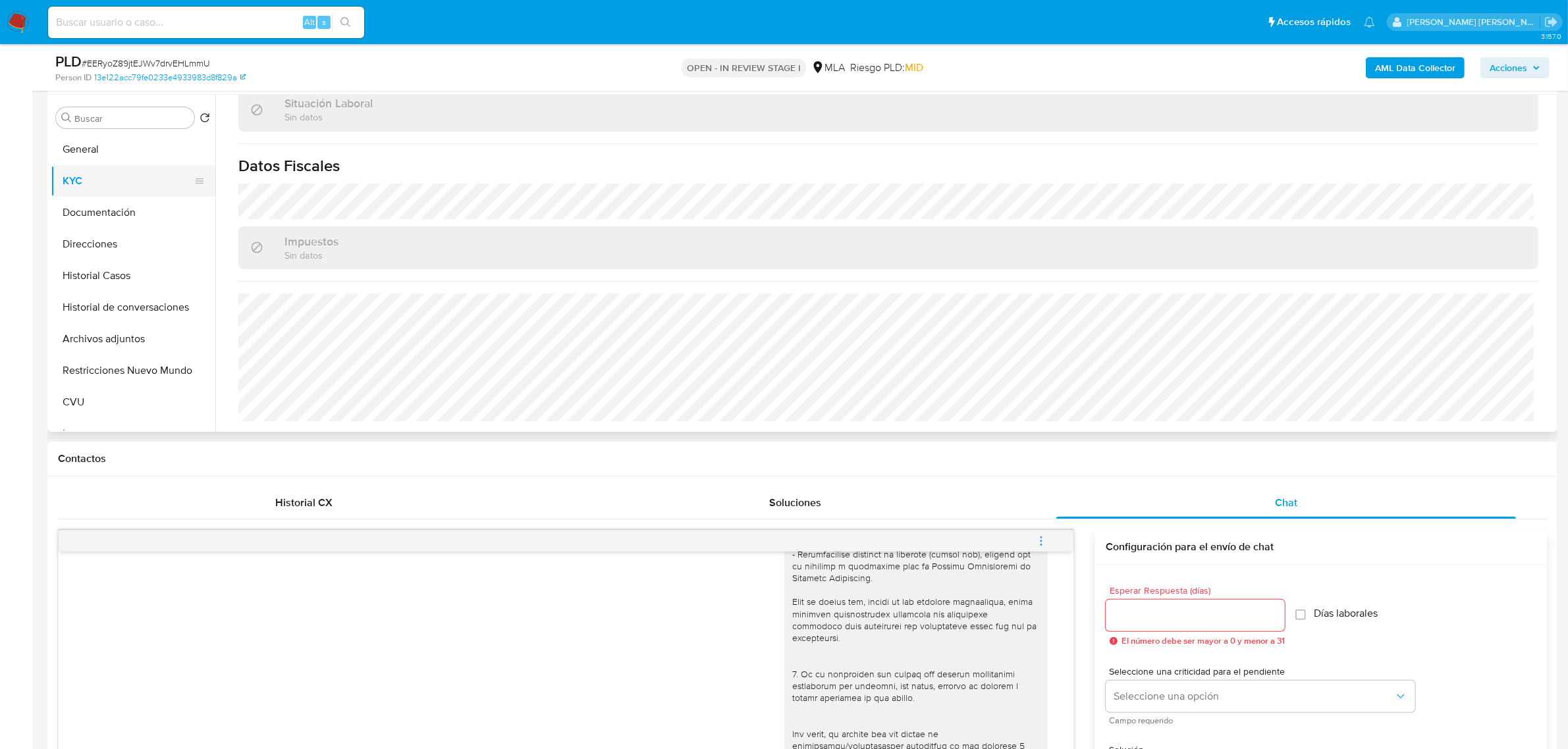
click at [104, 176] on button "KYC" at bounding box center [127, 181] width 154 height 32
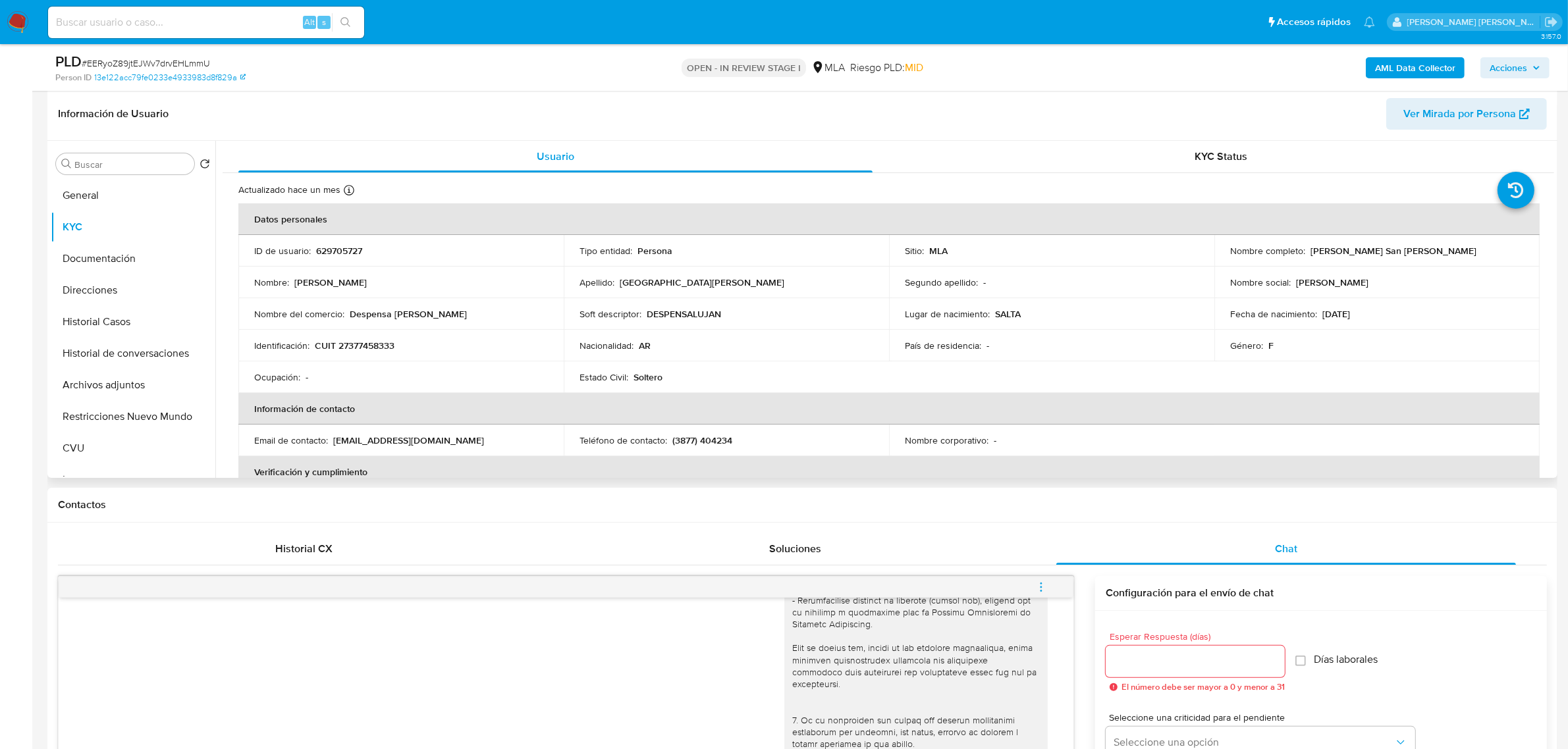
scroll to position [165, 0]
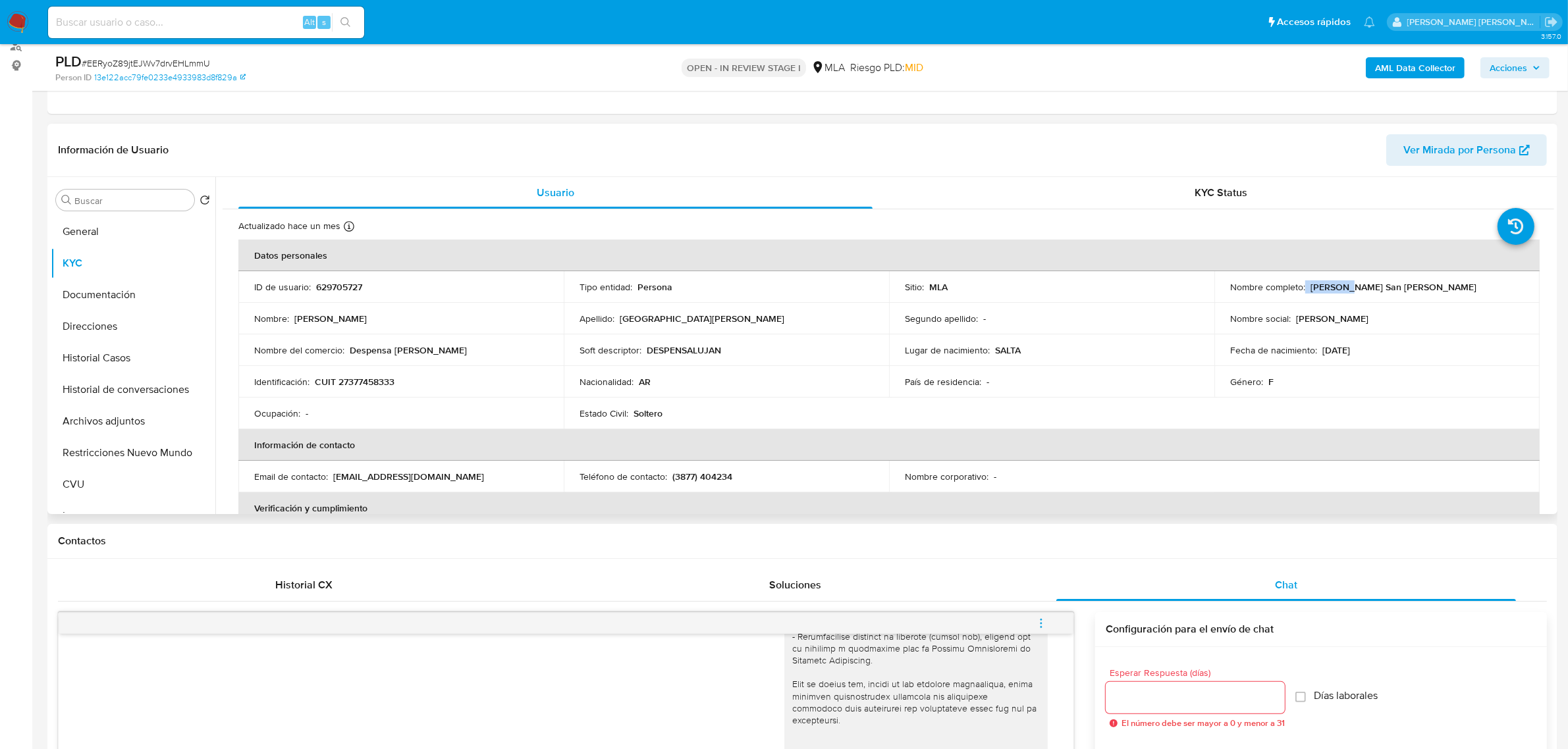
drag, startPoint x: 1302, startPoint y: 289, endPoint x: 1342, endPoint y: 287, distance: 40.0
click at [1342, 287] on div "Nombre completo : Eugenia San Millan" at bounding box center [1376, 287] width 294 height 12
copy div "Eugenia"
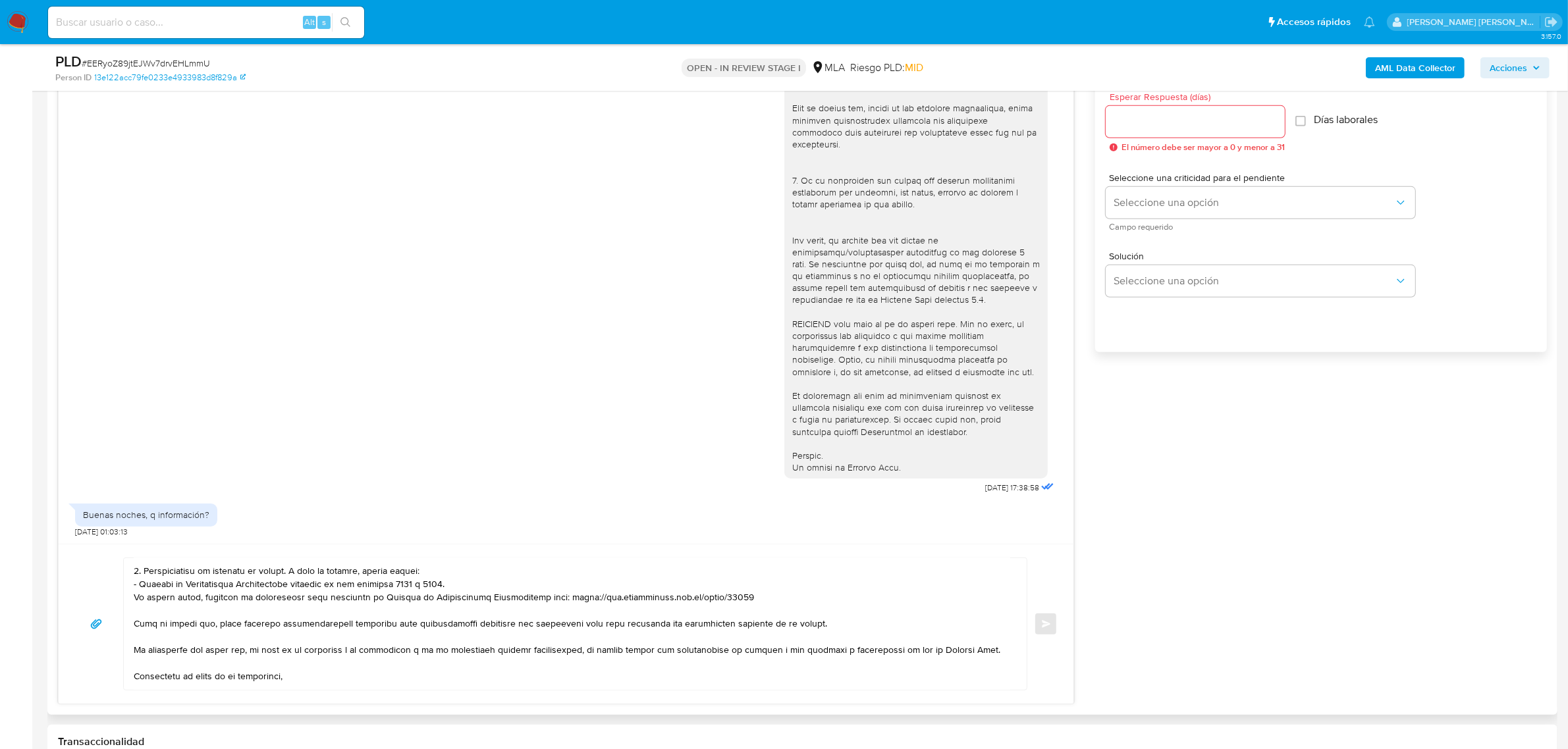
scroll to position [0, 0]
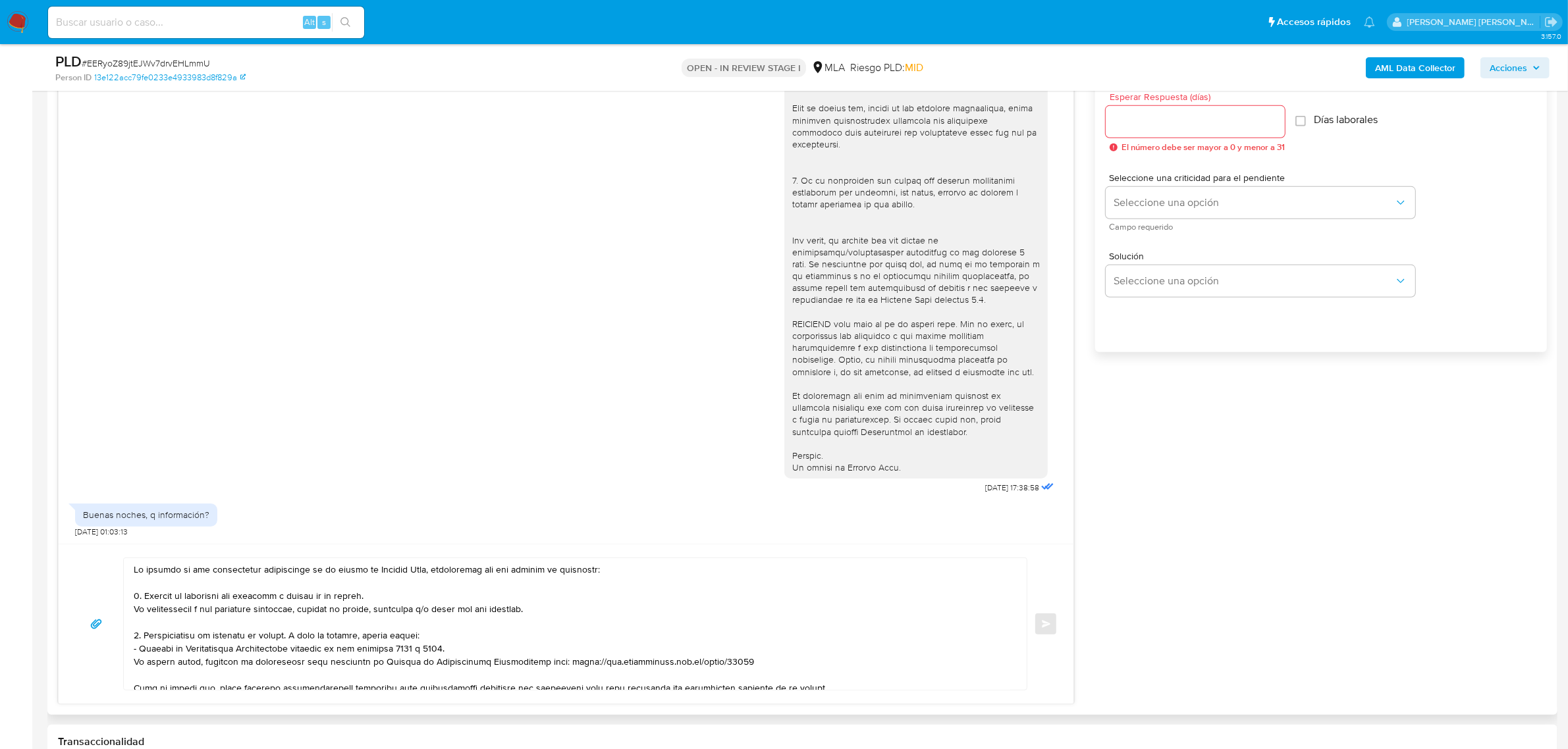
click at [134, 571] on textarea at bounding box center [572, 624] width 877 height 132
paste textarea "Eugenia"
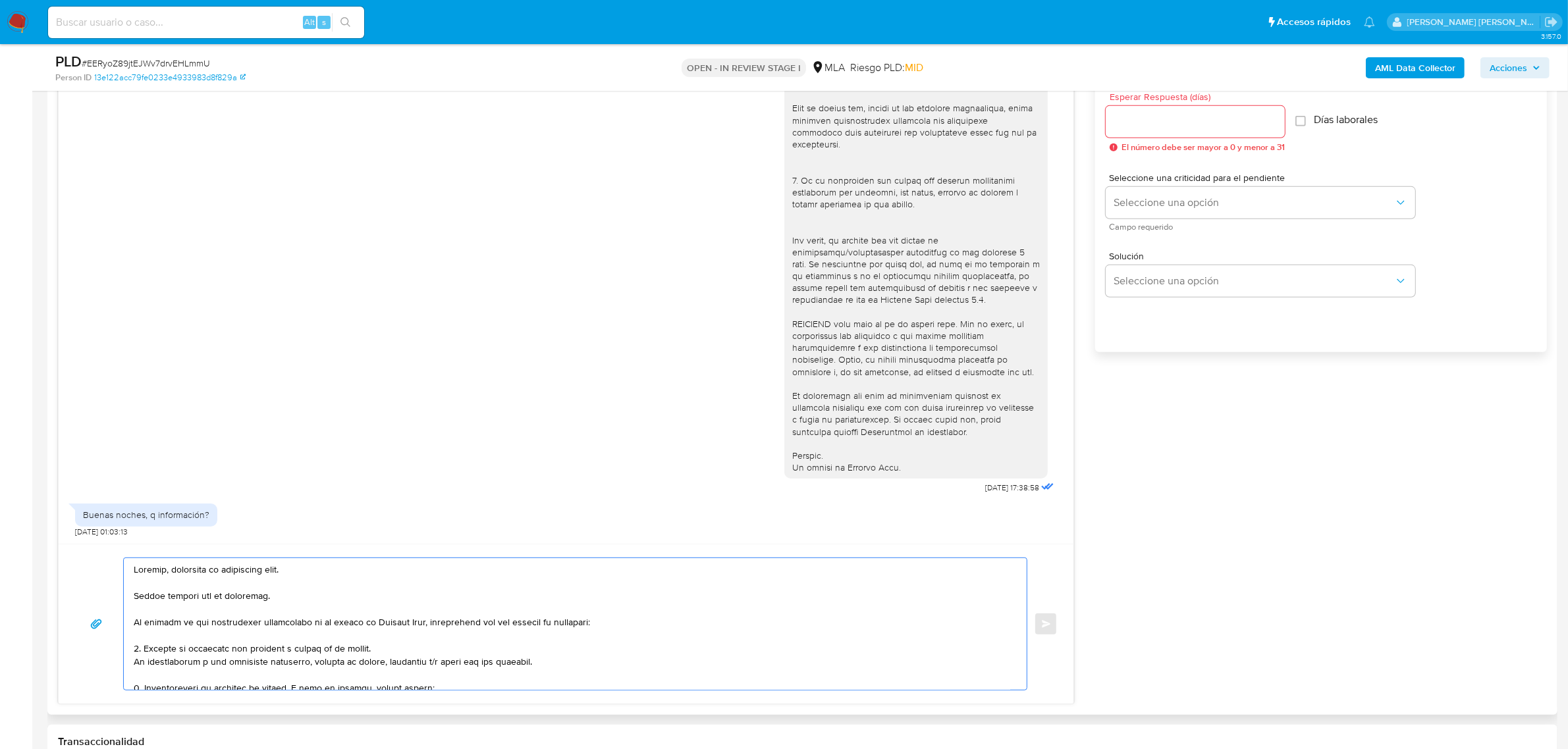
click at [259, 601] on textarea at bounding box center [572, 624] width 877 height 132
click at [303, 621] on textarea at bounding box center [572, 624] width 877 height 132
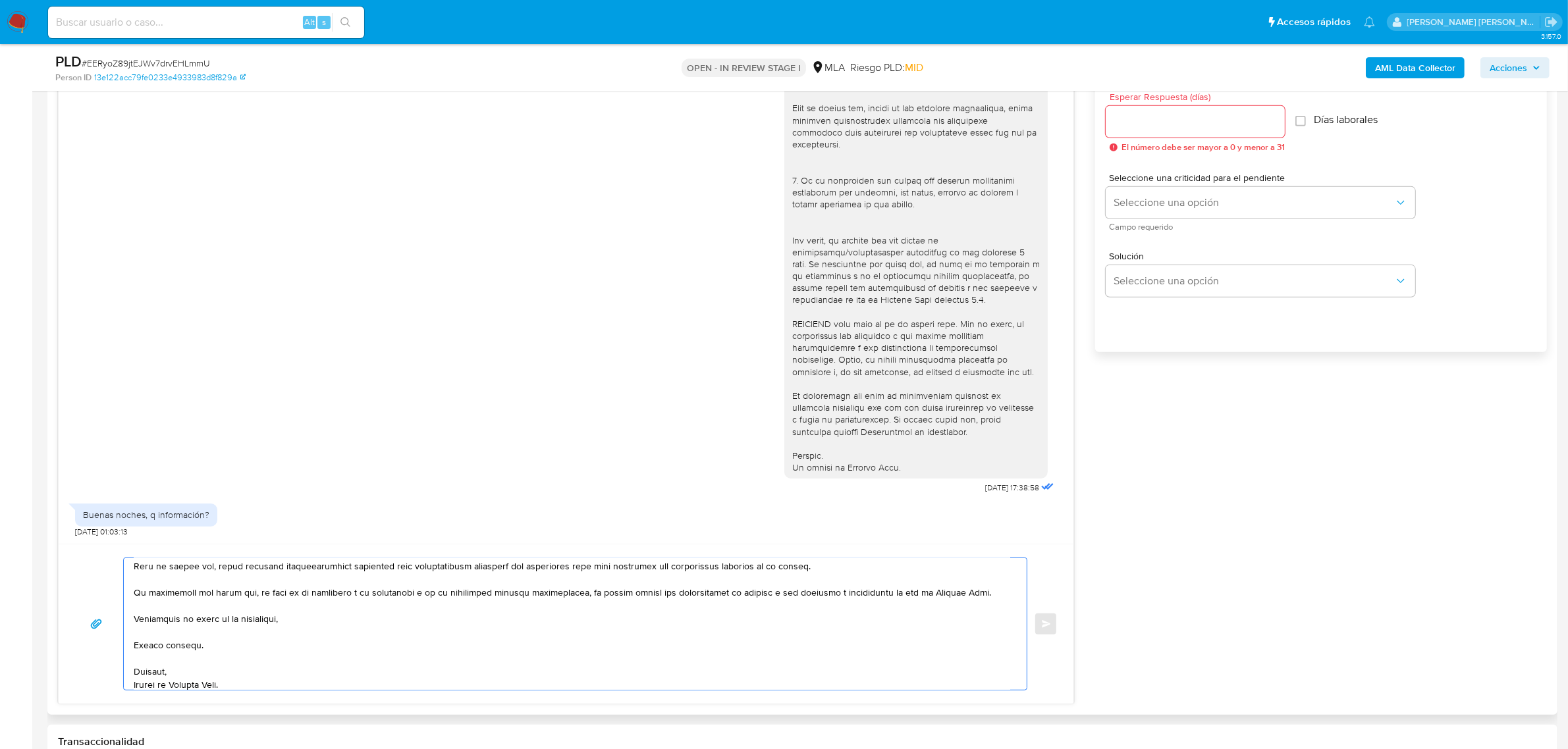
scroll to position [180, 0]
click at [182, 643] on textarea at bounding box center [572, 624] width 877 height 132
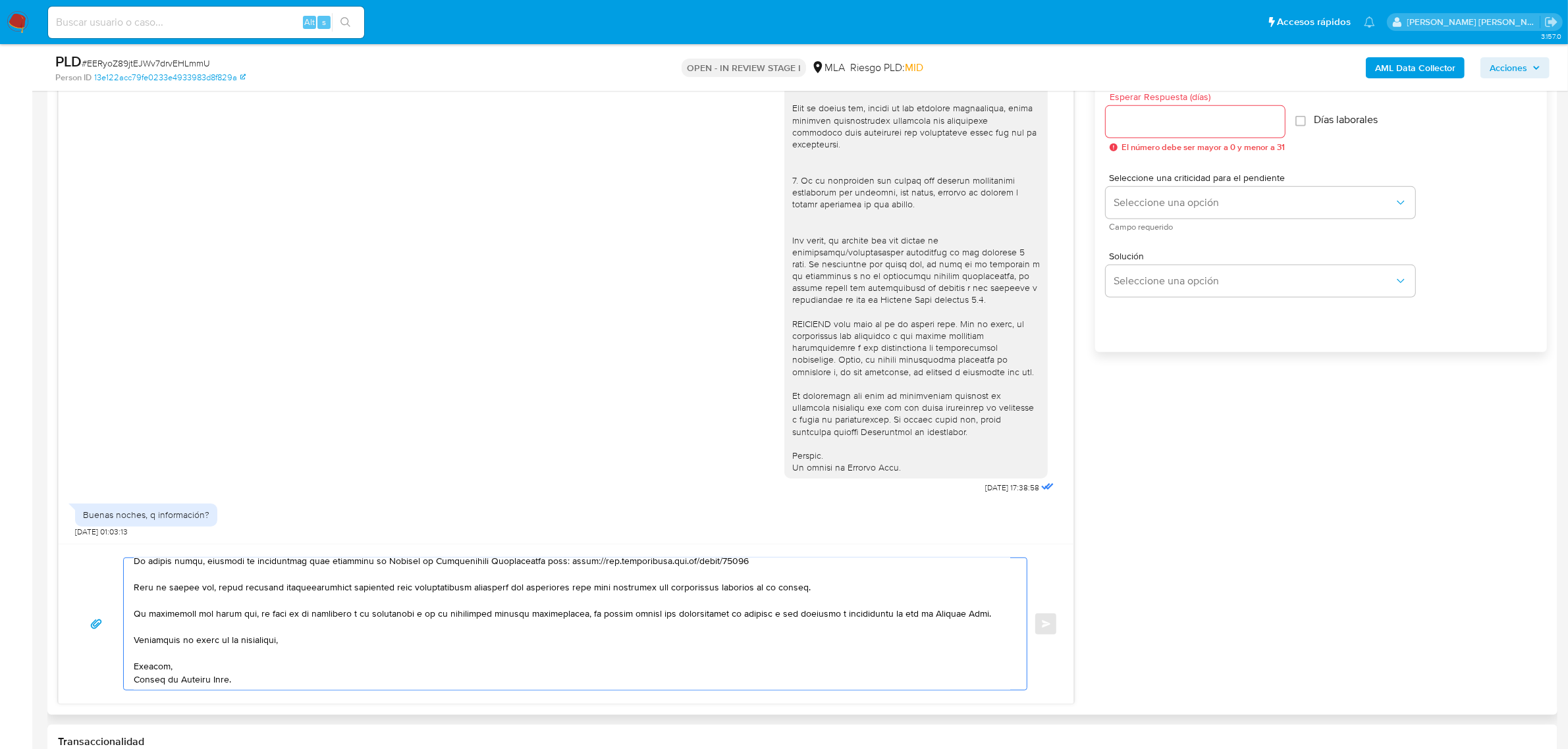
scroll to position [412, 0]
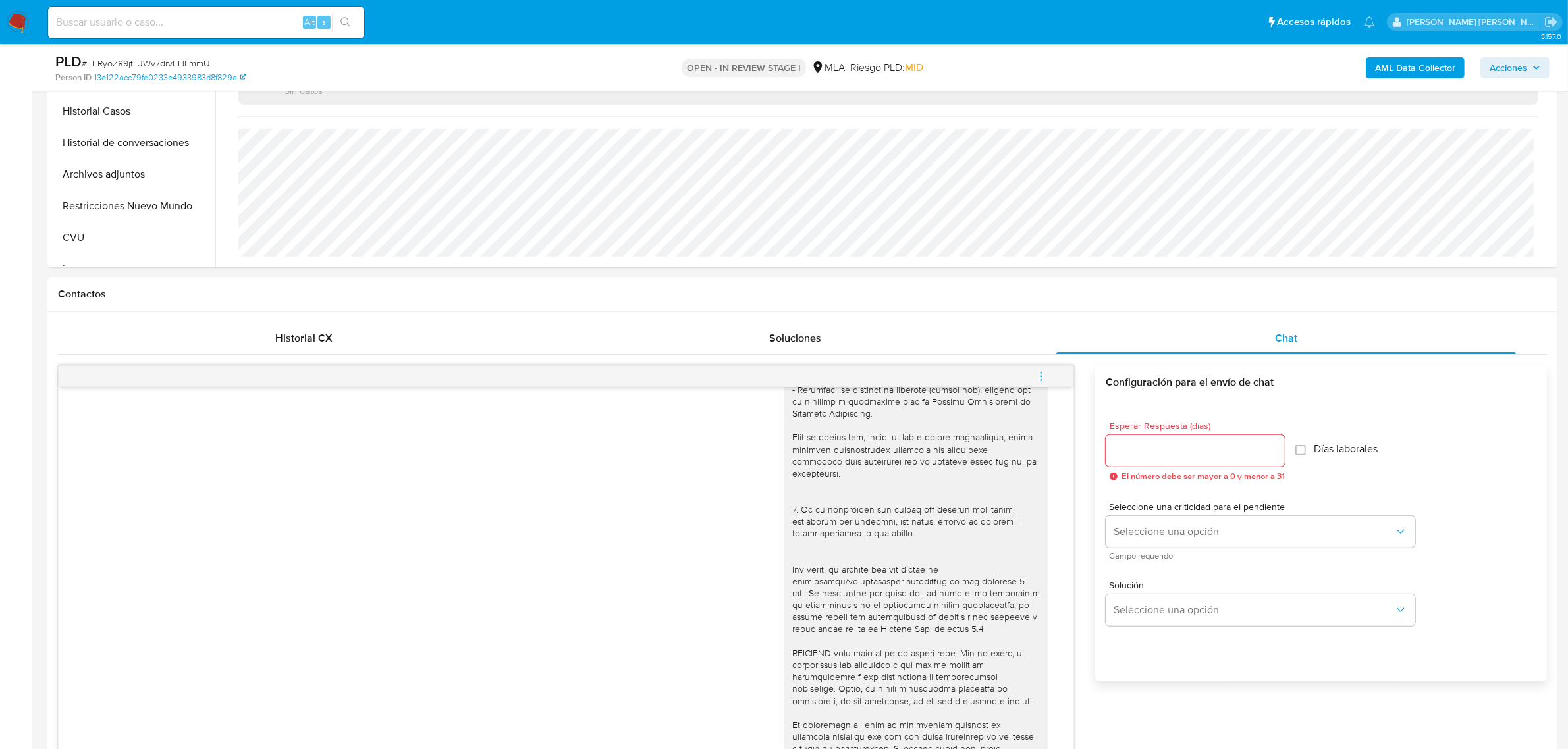
type textarea "Eugenia, esperamos te encuentres bien. Muchas gracias por tu respuesta. En func…"
click at [1183, 452] on input "Esperar Respuesta (días)" at bounding box center [1195, 452] width 179 height 17
type input "3"
click at [1186, 520] on button "Seleccione una opción" at bounding box center [1260, 532] width 309 height 32
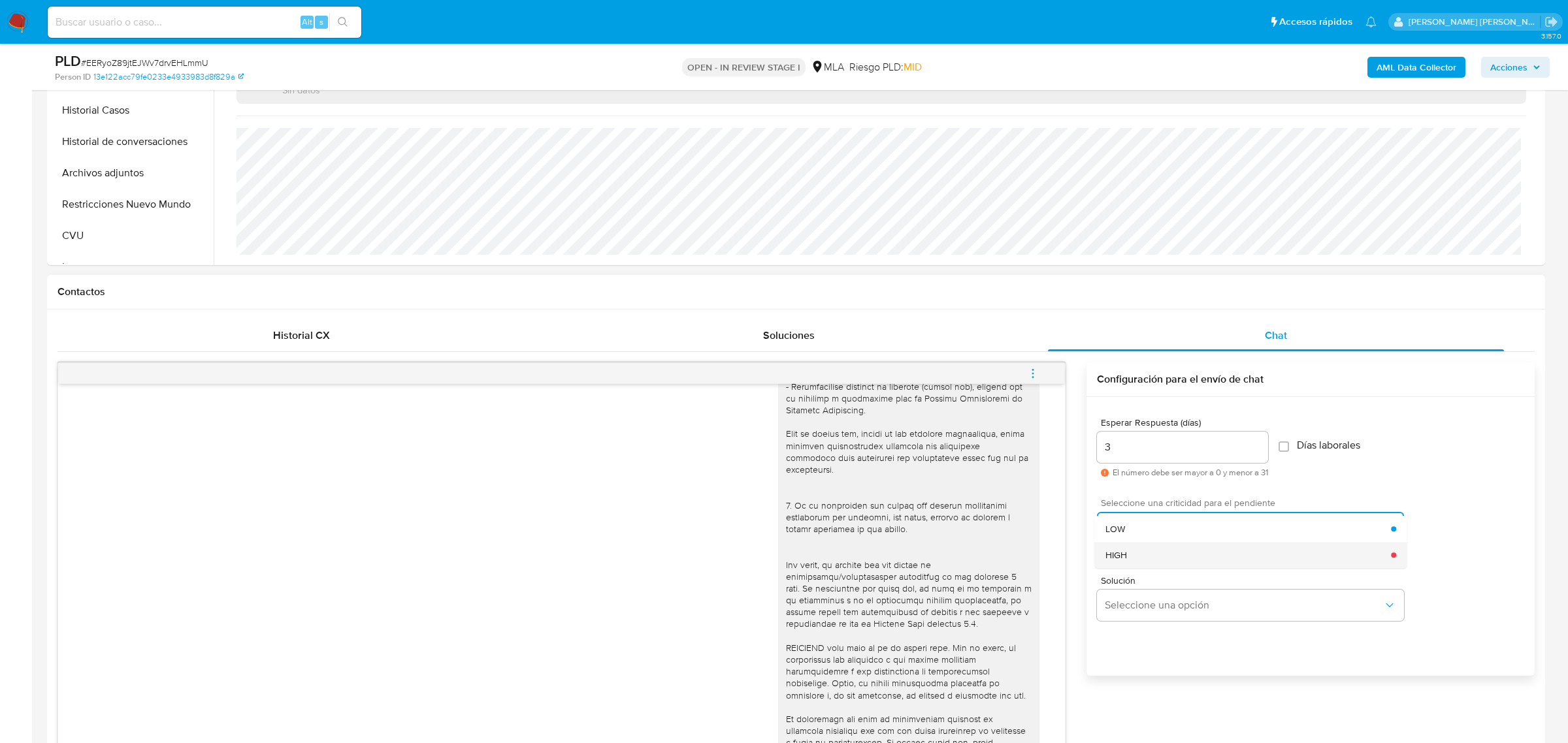
click at [1123, 550] on span "HIGH" at bounding box center [1116, 556] width 21 height 12
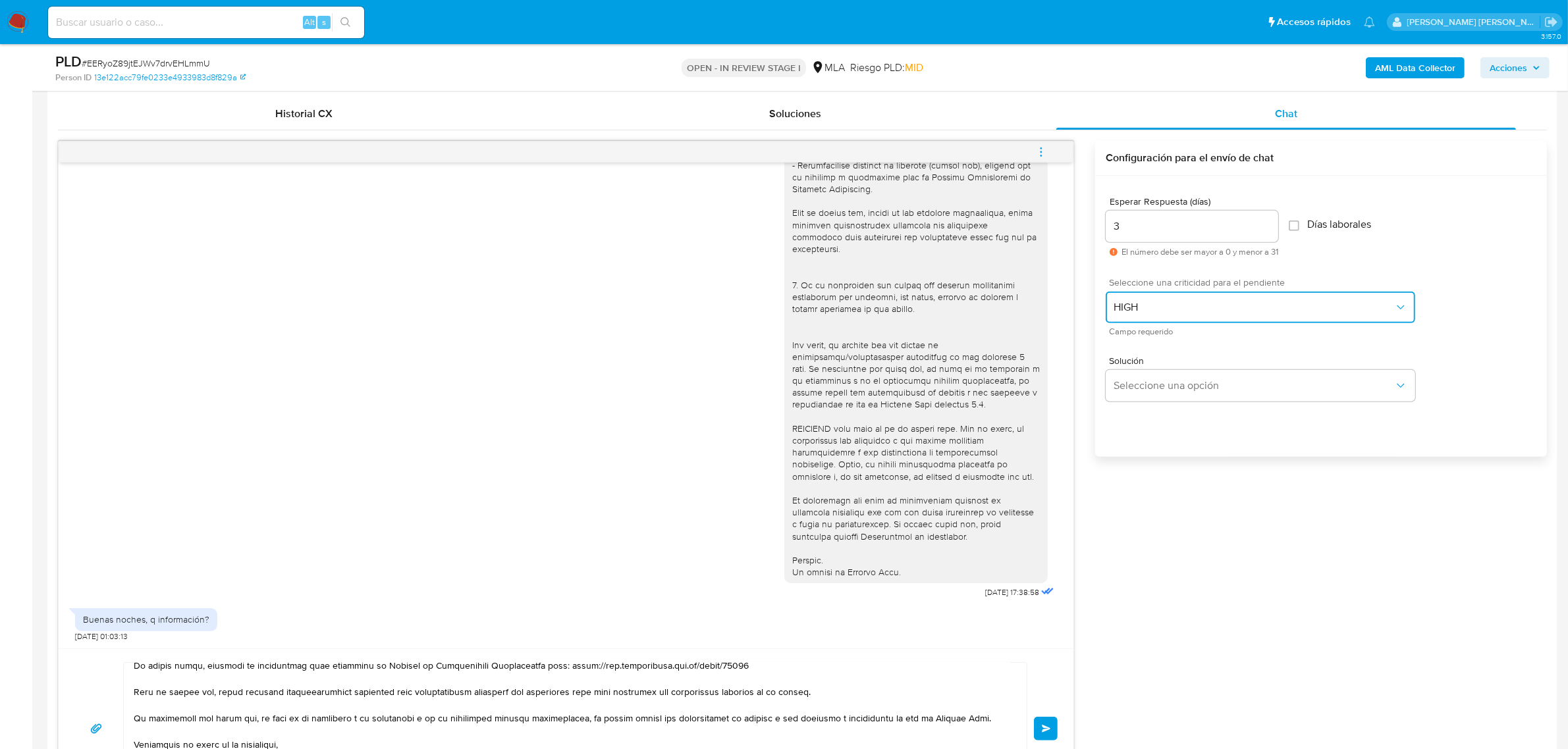
scroll to position [659, 0]
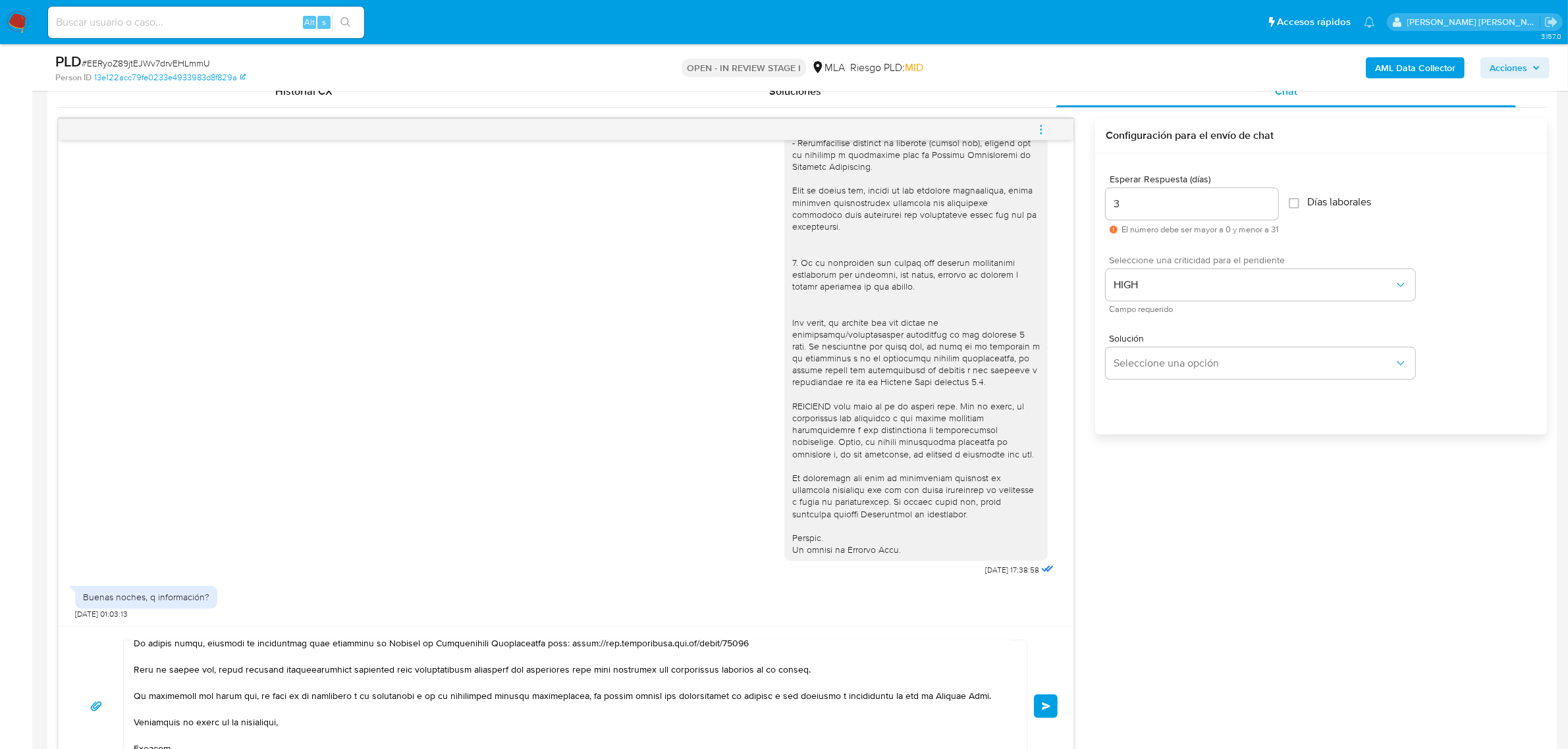
click at [1046, 712] on button "Enviar" at bounding box center [1046, 706] width 23 height 23
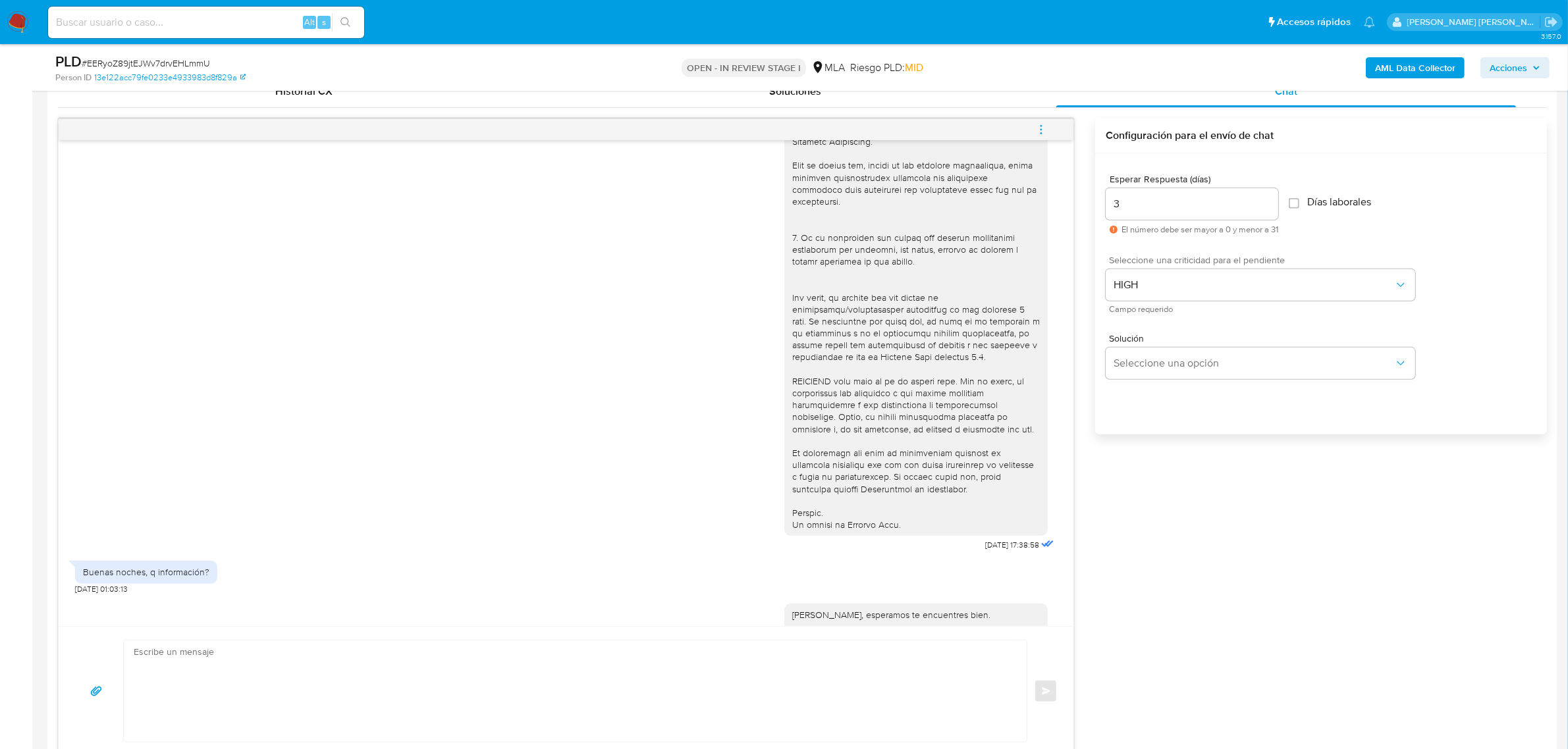
scroll to position [734, 0]
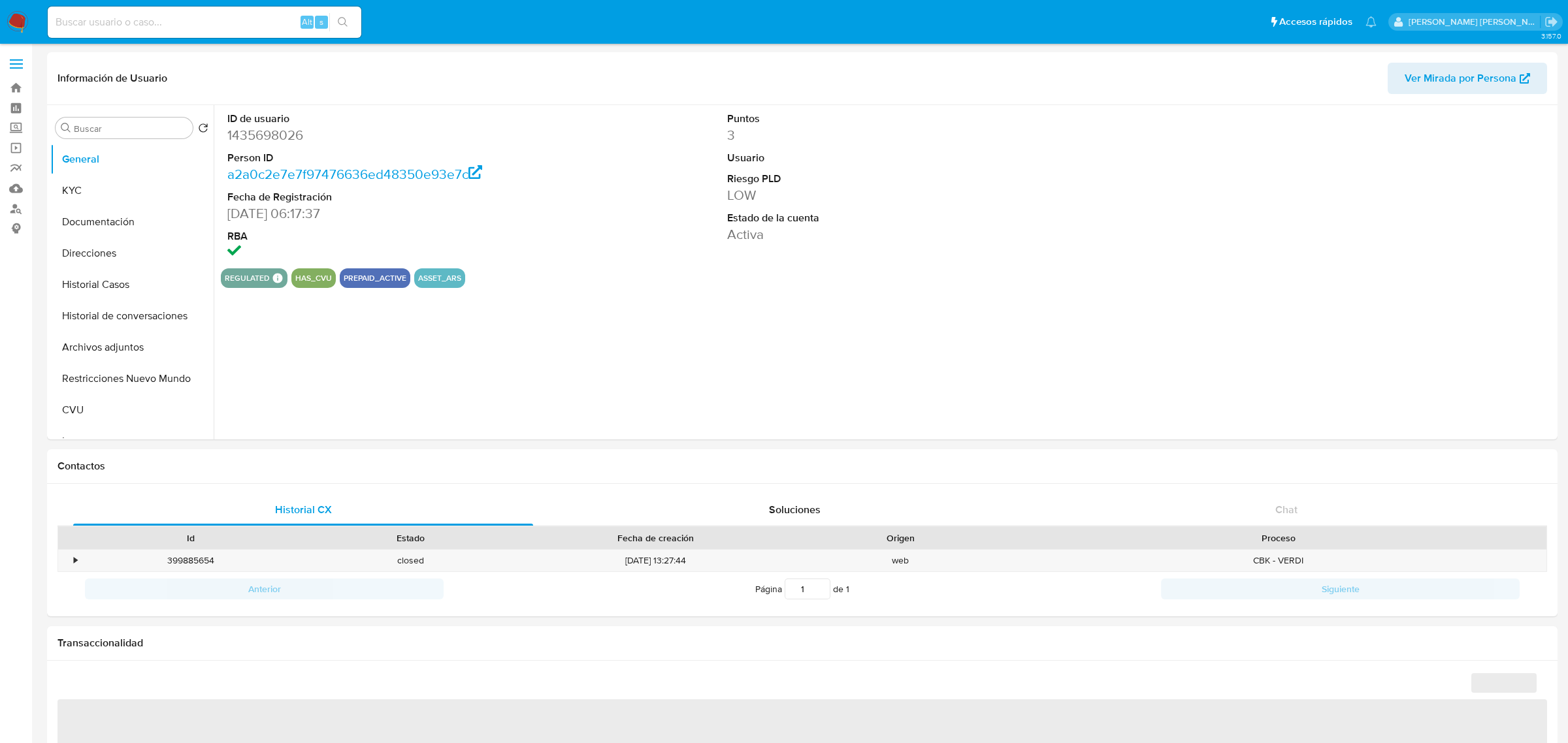
select select "10"
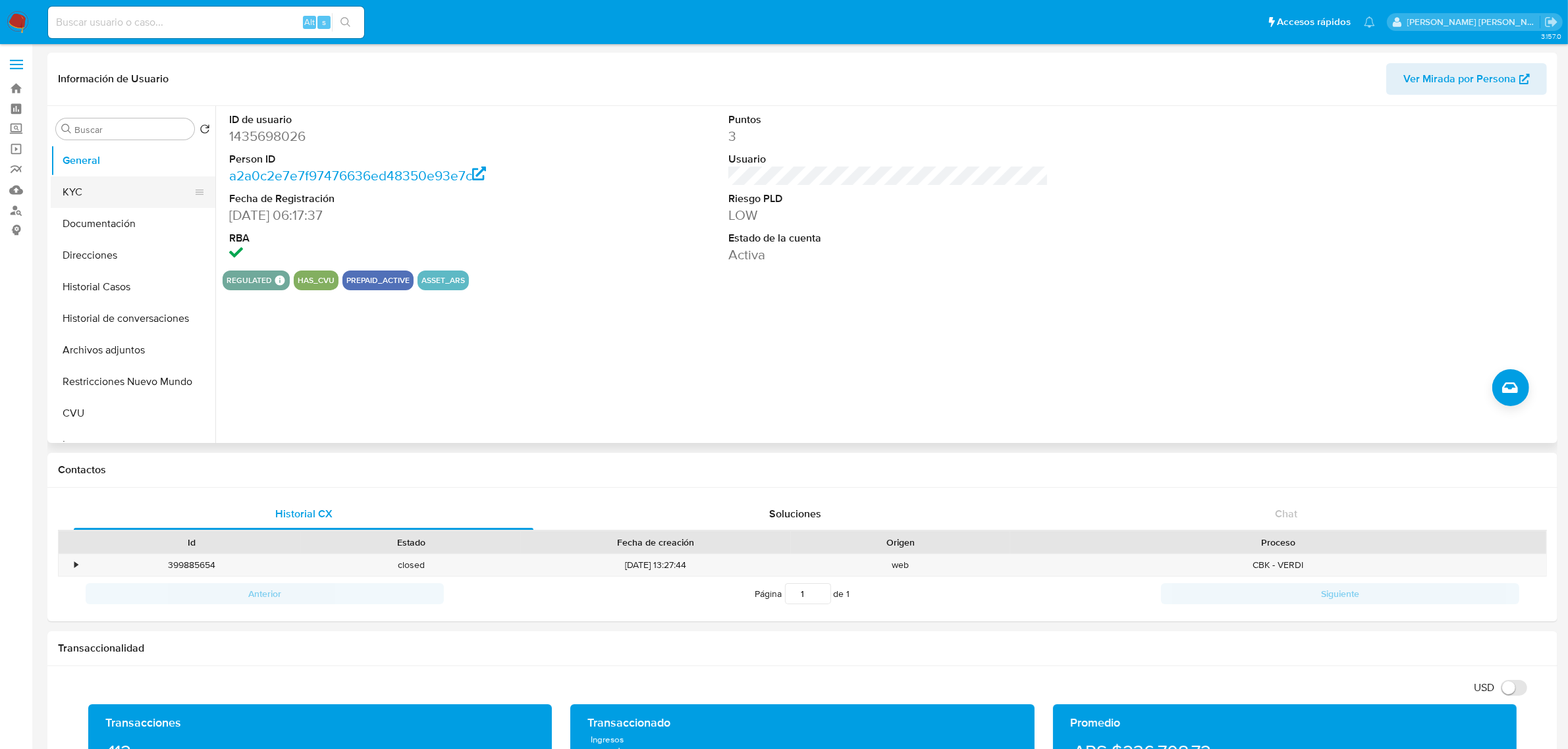
click at [125, 180] on button "KYC" at bounding box center [127, 192] width 154 height 32
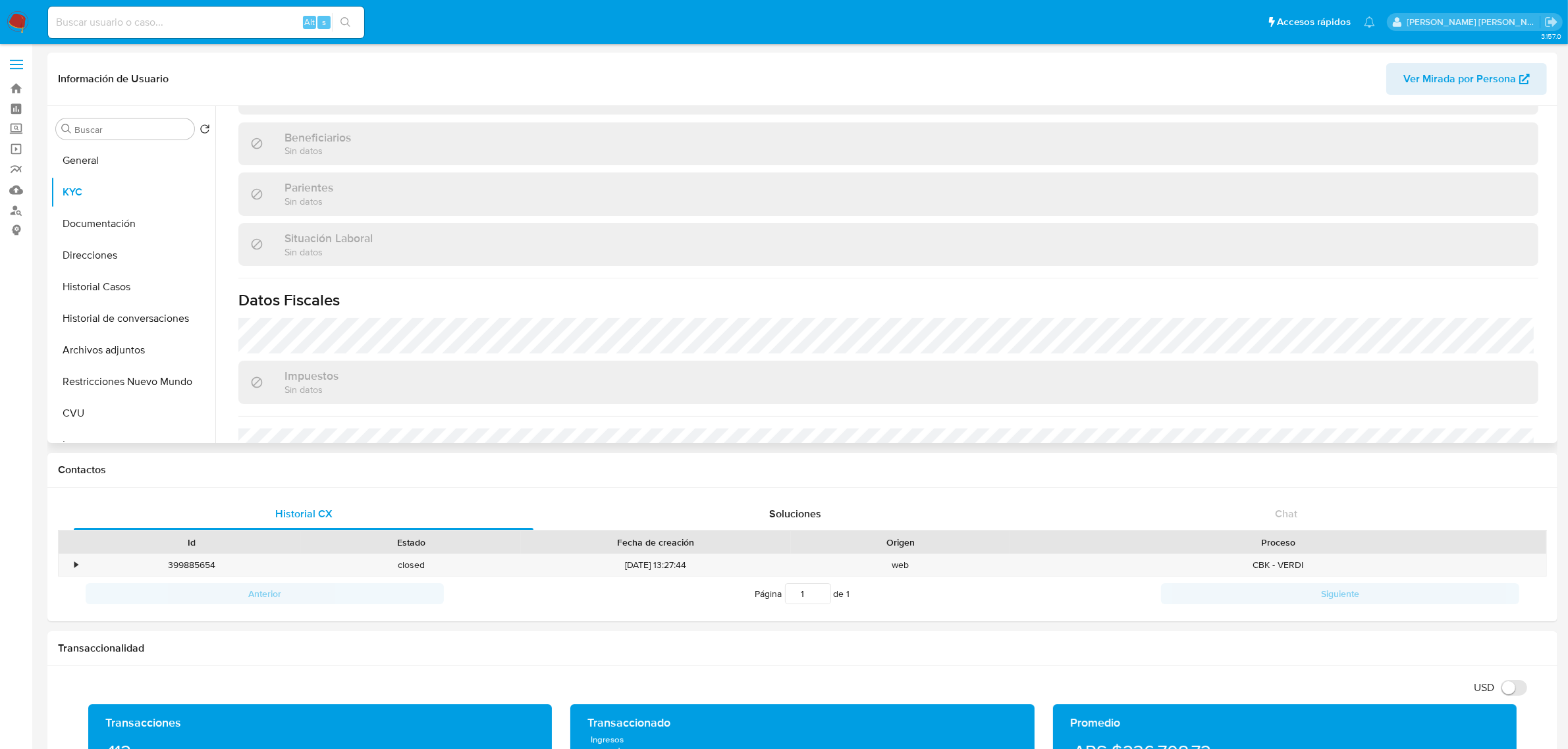
scroll to position [681, 0]
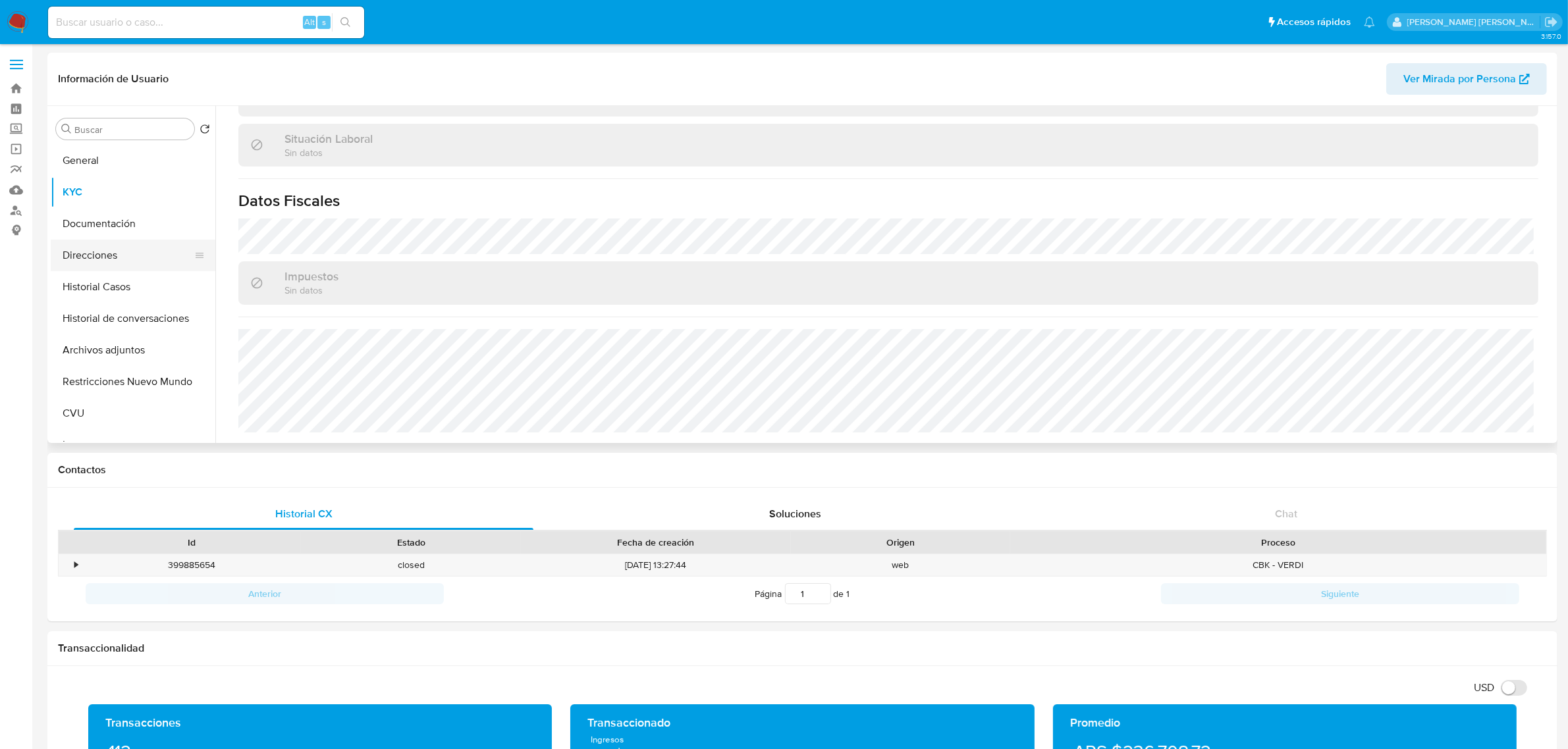
click at [116, 252] on button "Direcciones" at bounding box center [127, 255] width 154 height 32
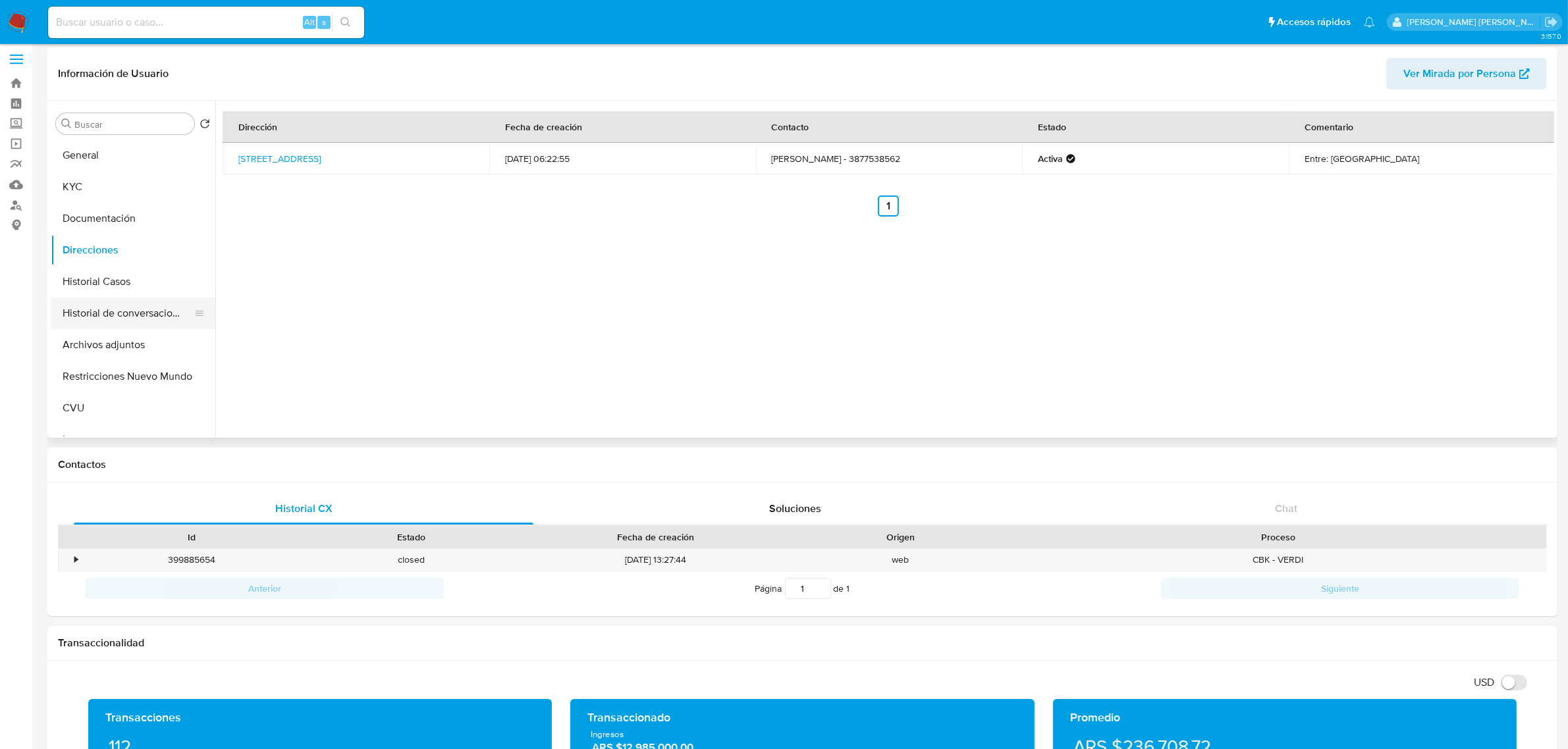
scroll to position [0, 0]
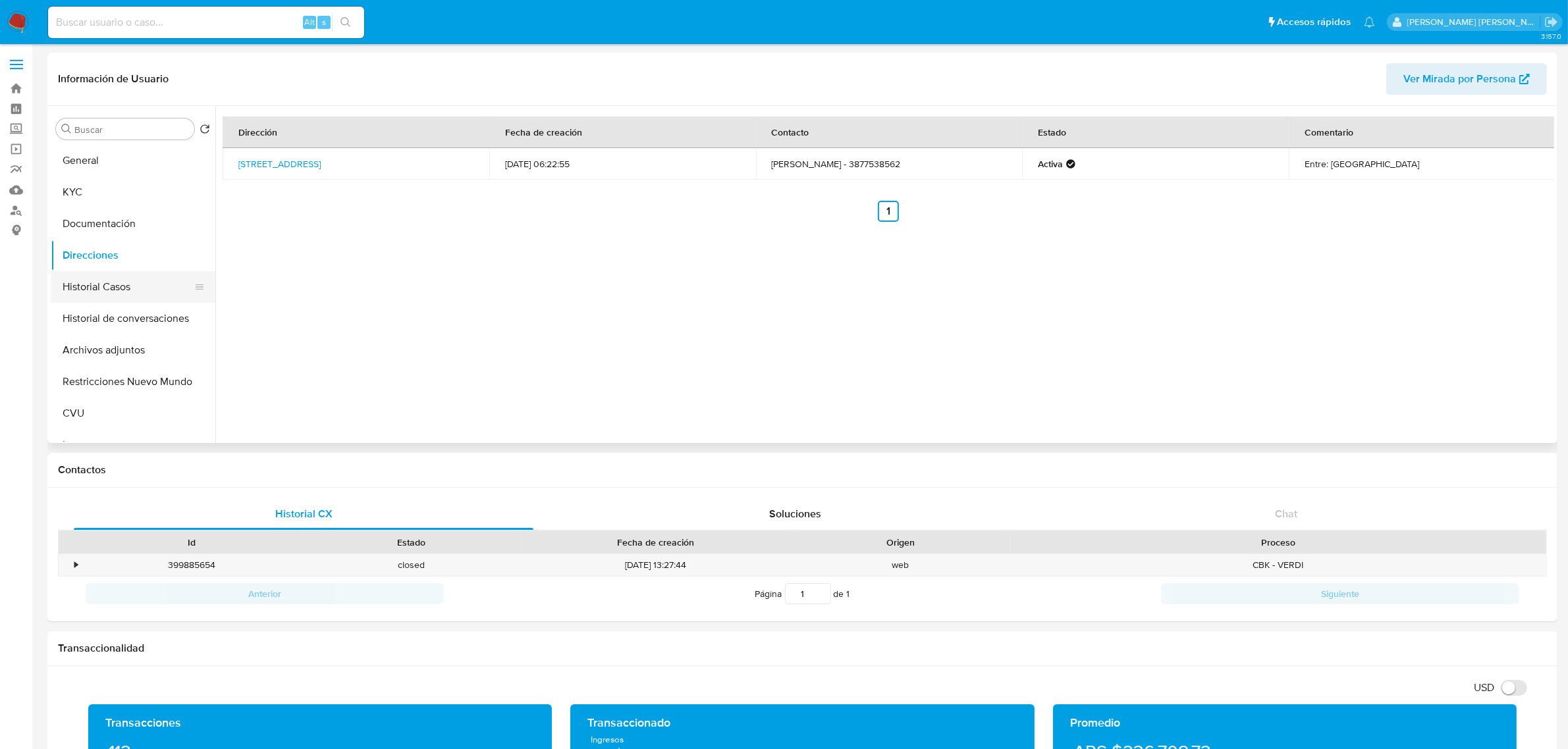
click at [94, 288] on button "Historial Casos" at bounding box center [127, 287] width 154 height 32
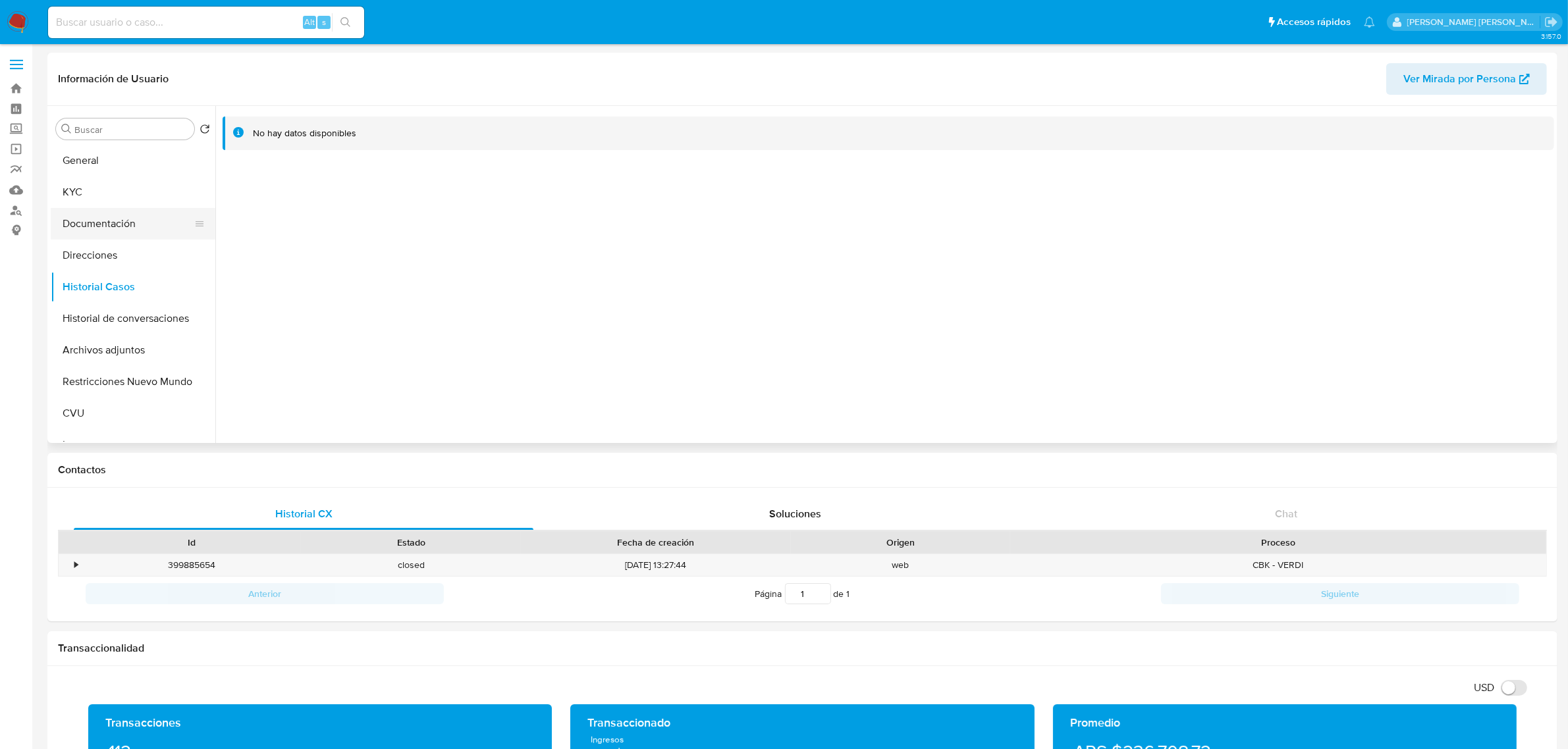
click at [112, 226] on button "Documentación" at bounding box center [127, 224] width 154 height 32
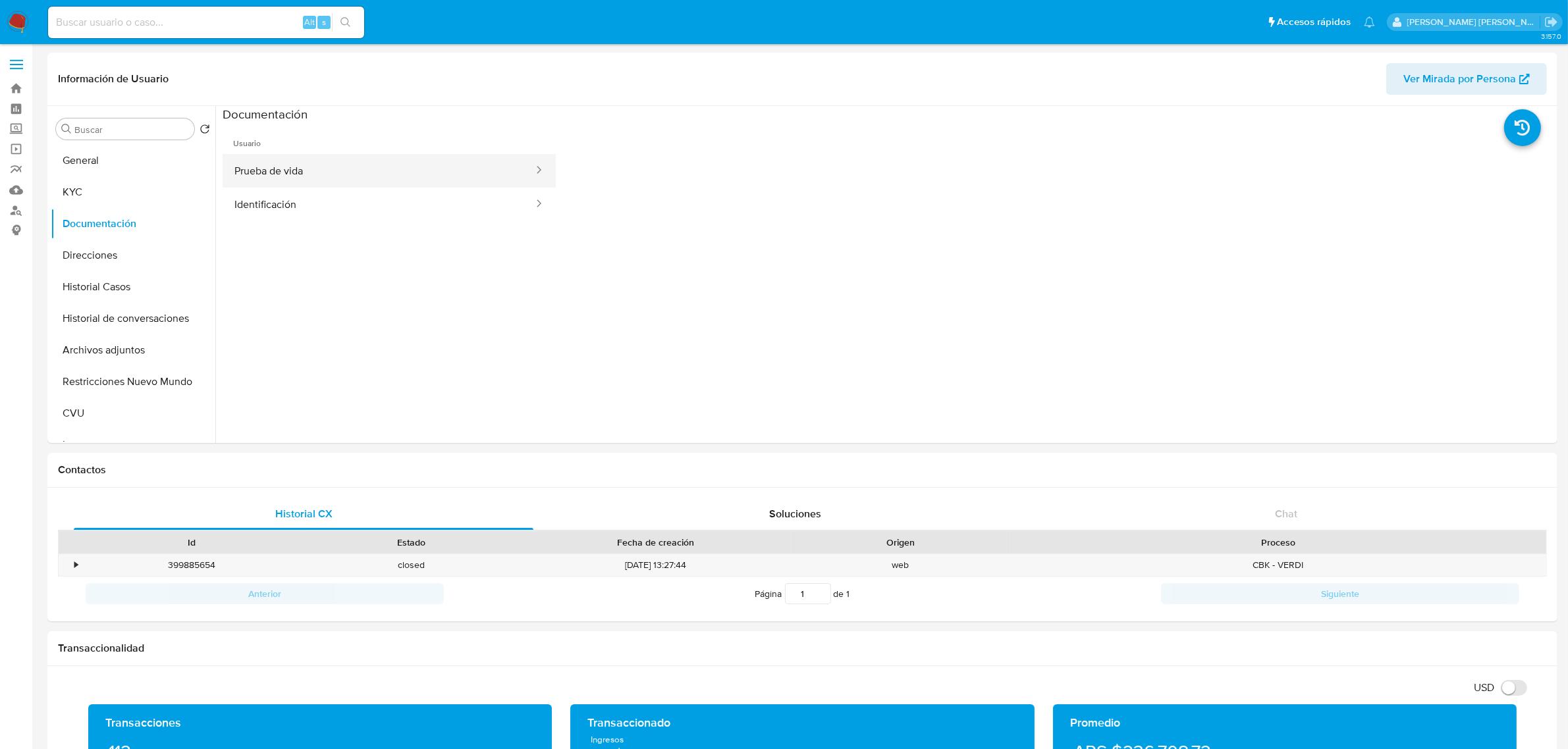
click at [329, 174] on button "Prueba de vida" at bounding box center [379, 171] width 312 height 34
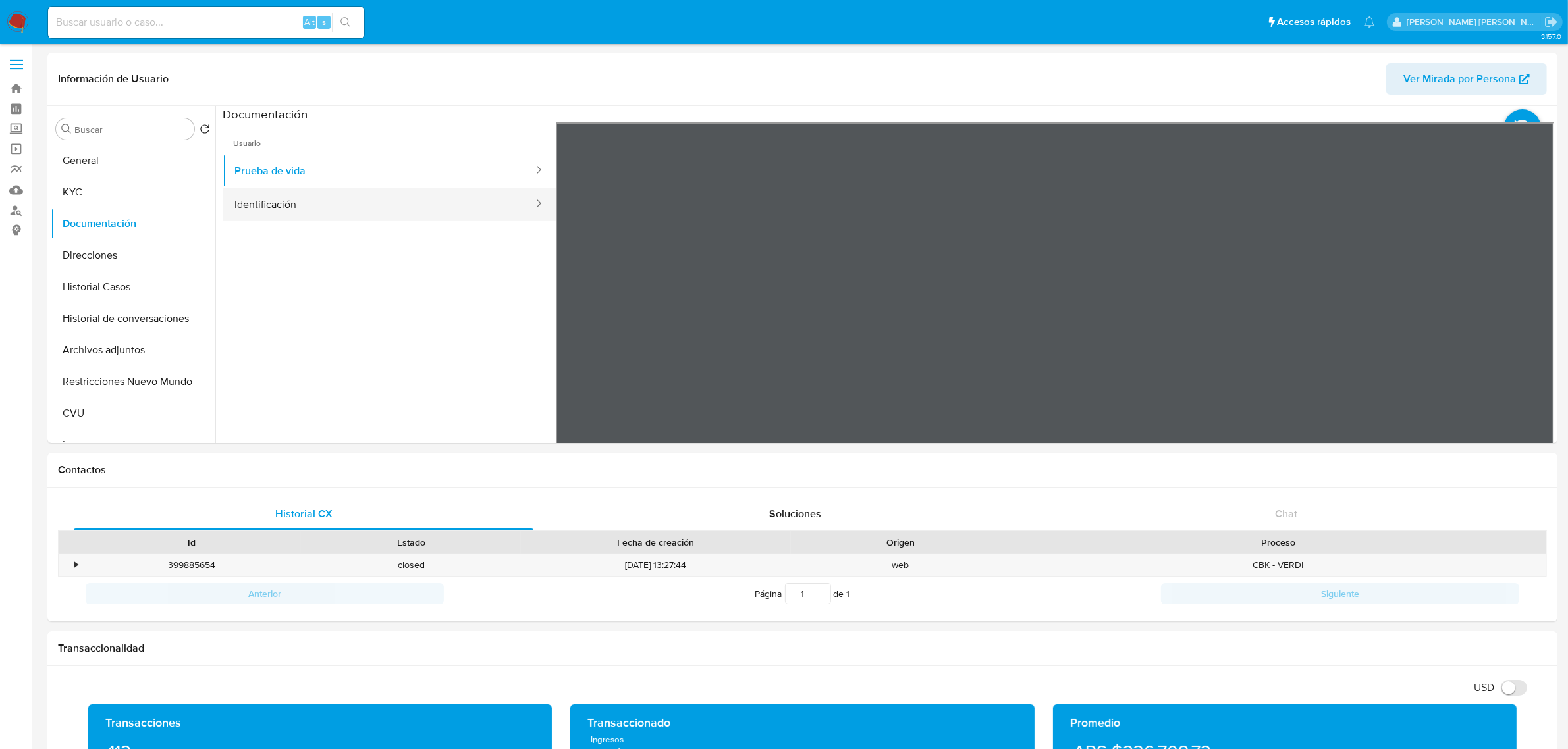
click at [295, 217] on button "Identificación" at bounding box center [379, 204] width 312 height 34
click at [1530, 338] on icon at bounding box center [1537, 336] width 26 height 26
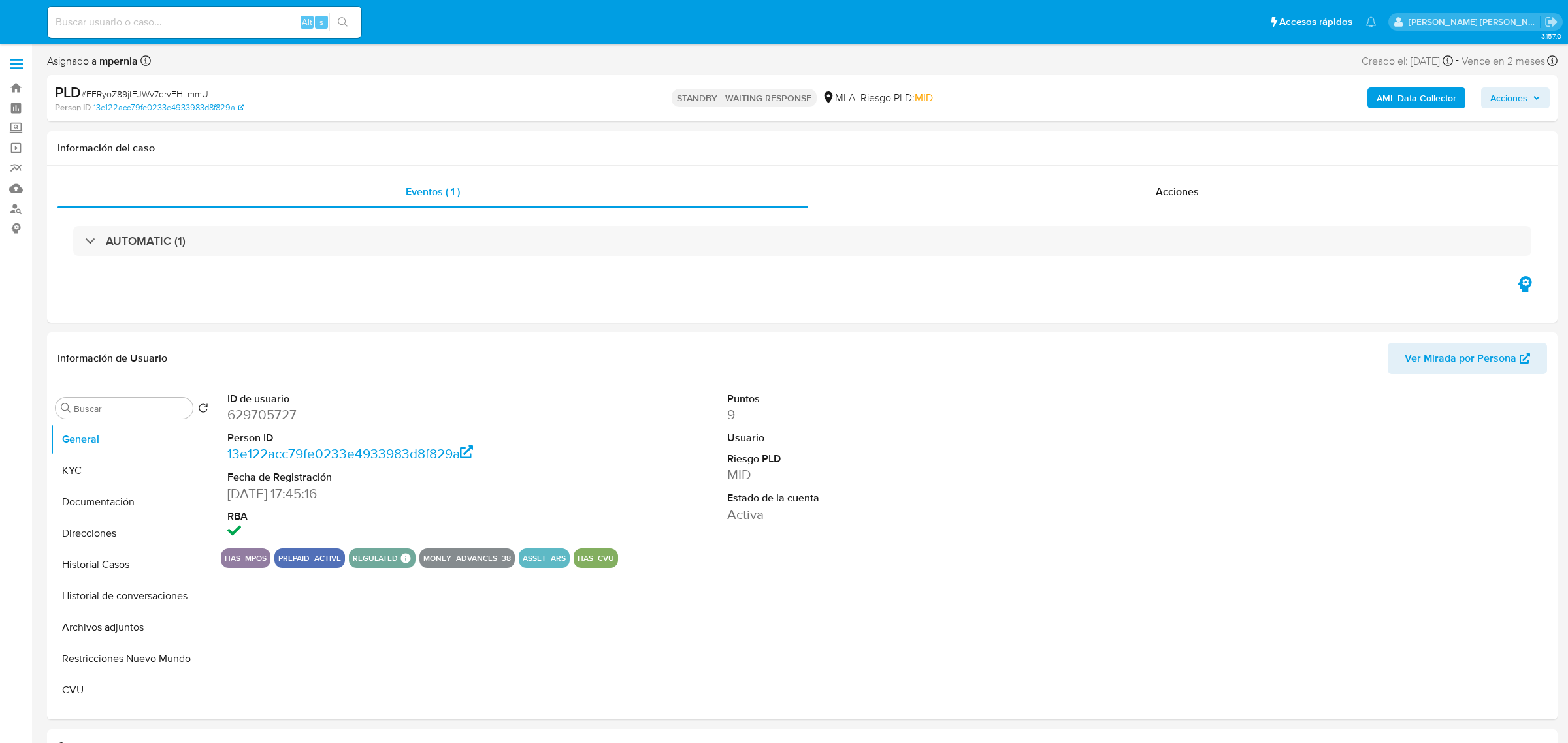
select select "10"
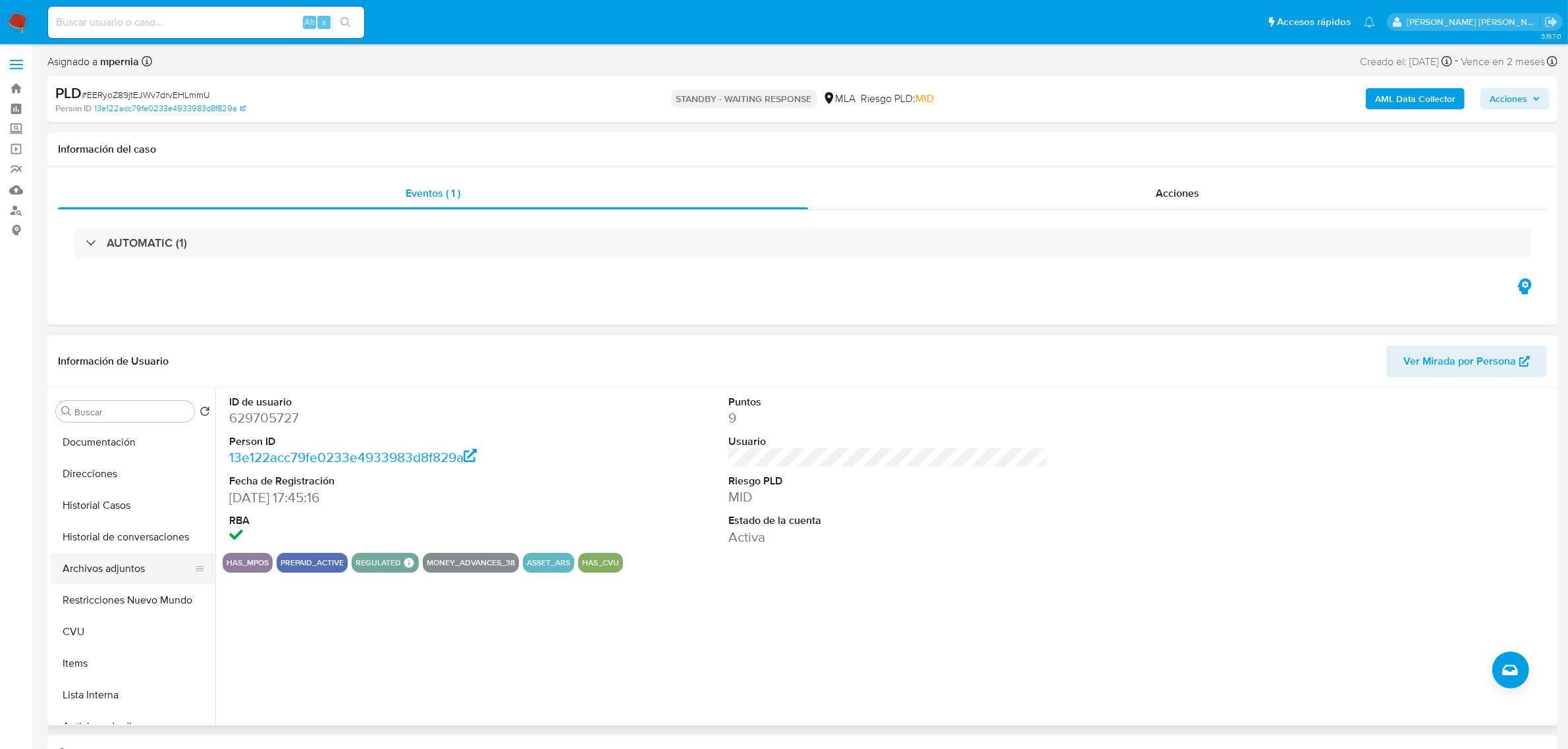
scroll to position [82, 0]
click at [90, 627] on button "CVU" at bounding box center [127, 613] width 154 height 32
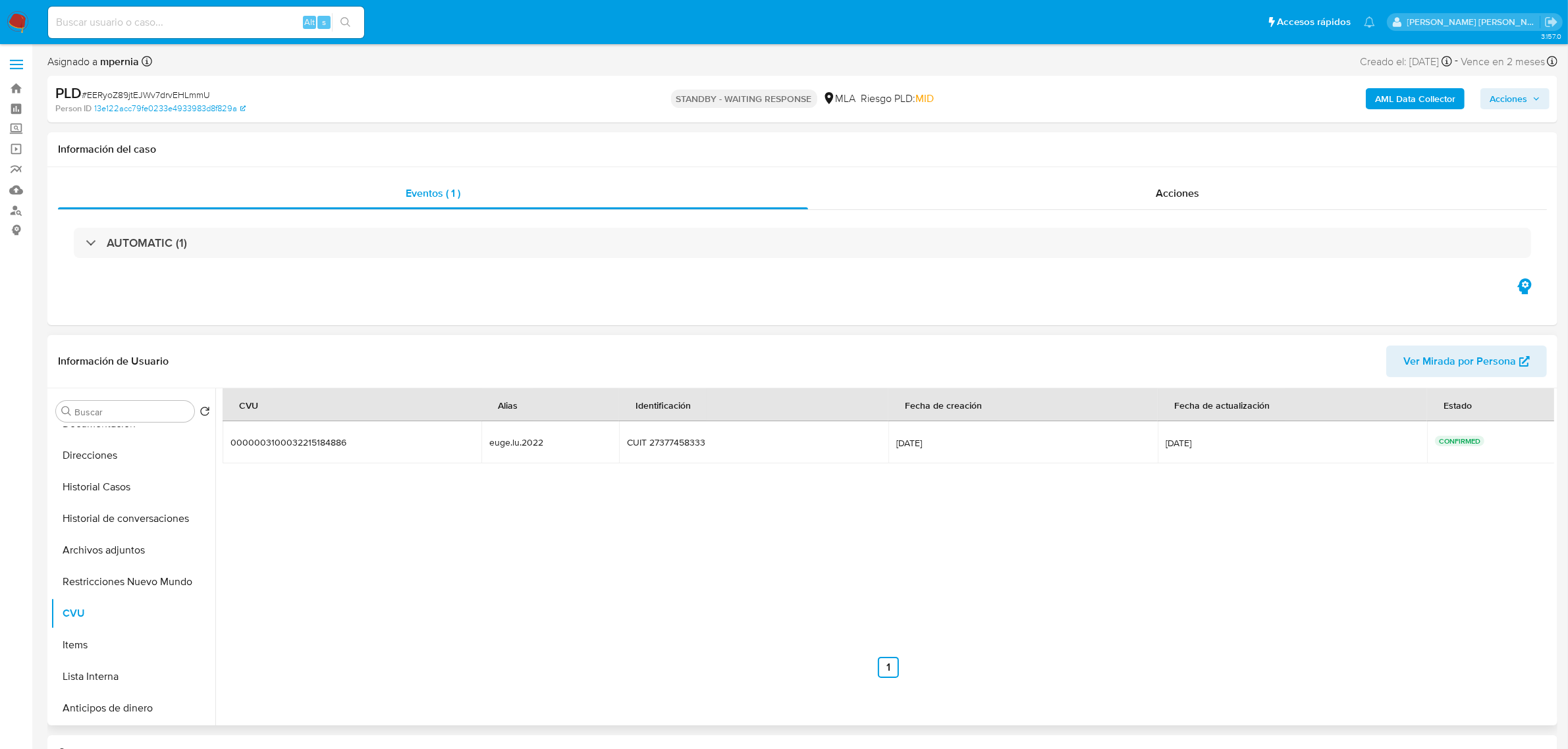
drag, startPoint x: 544, startPoint y: 446, endPoint x: 481, endPoint y: 449, distance: 63.1
click at [482, 449] on td "euge.lu.2022 euge.lu.2022" at bounding box center [549, 442] width 137 height 42
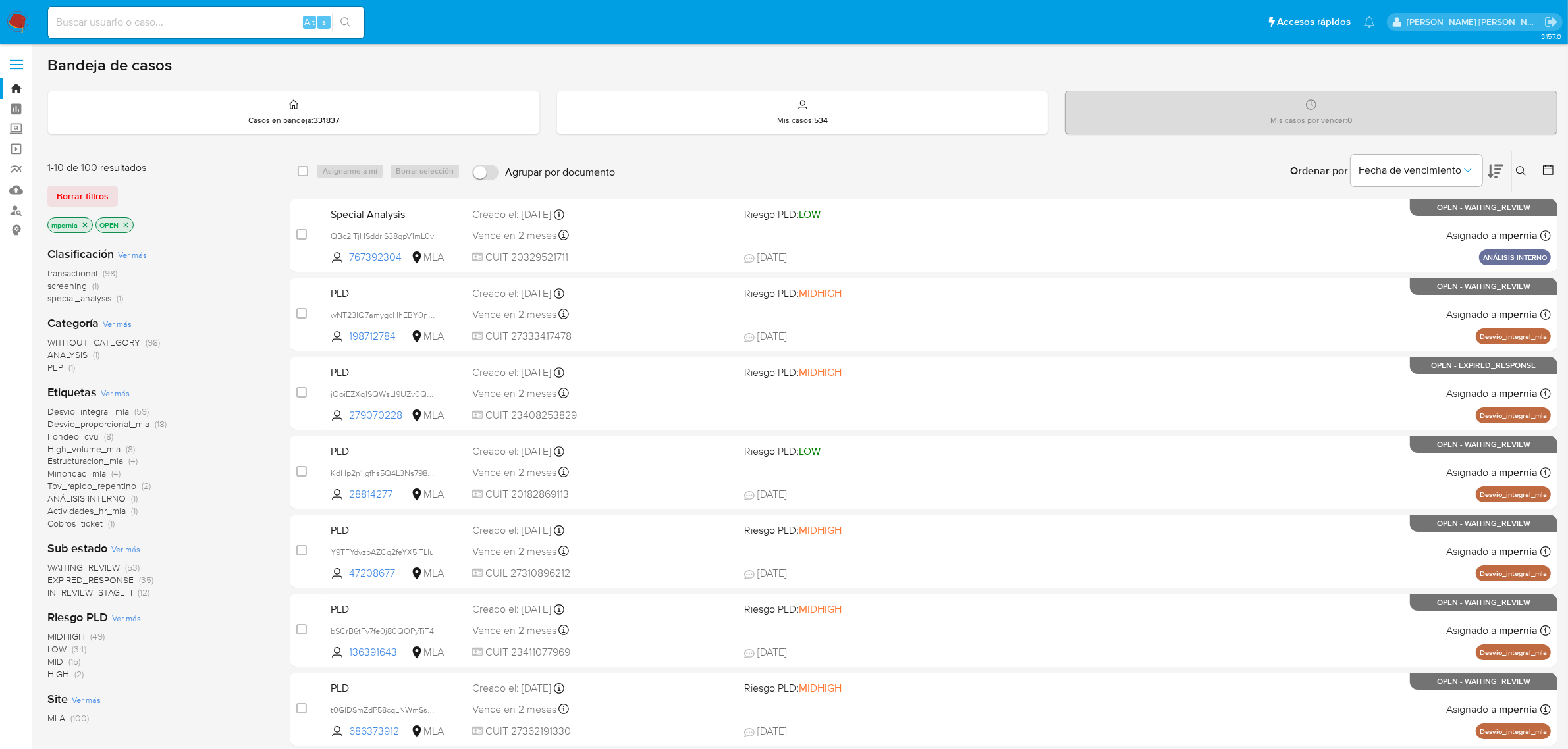
click at [67, 274] on span "transactional" at bounding box center [73, 273] width 50 height 14
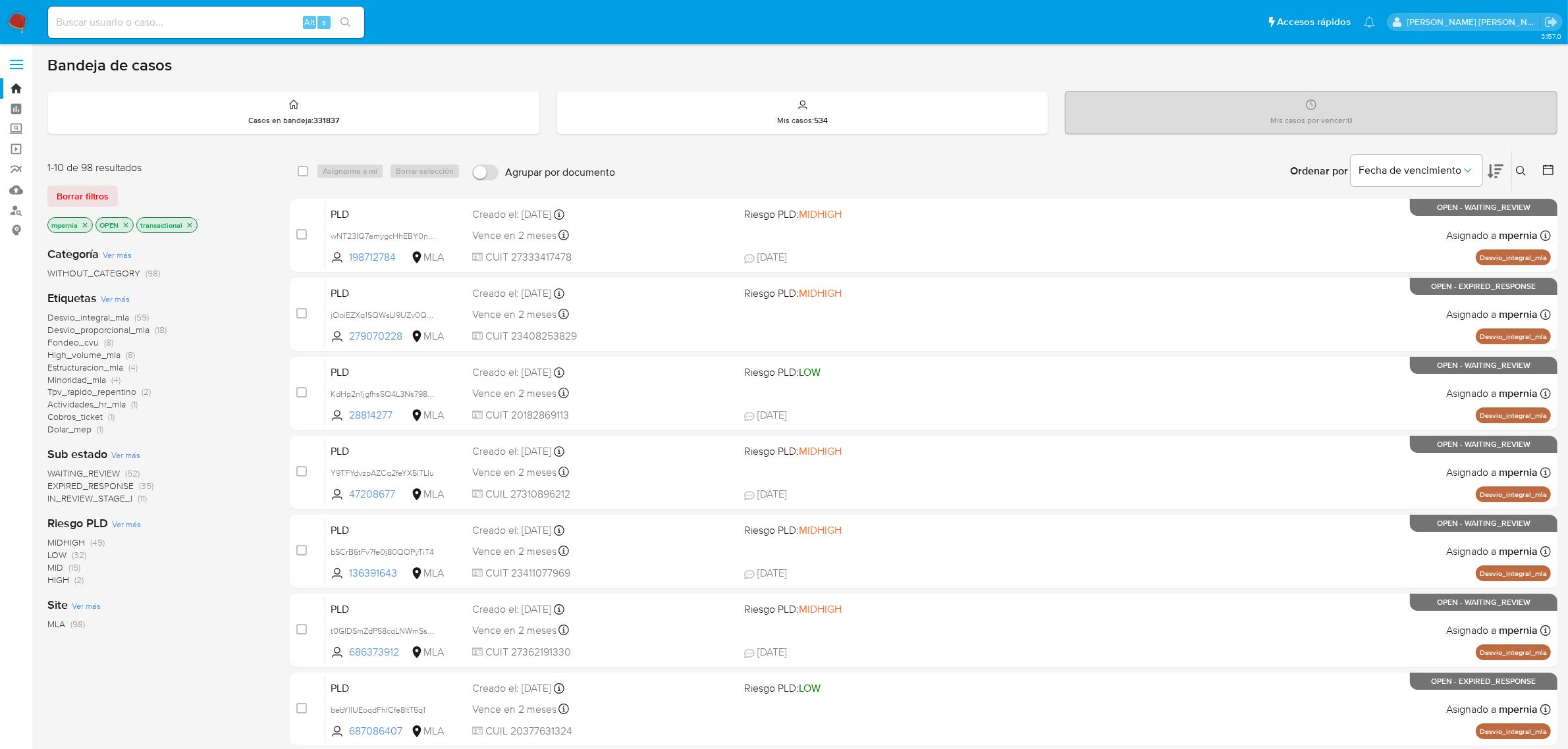
click at [82, 225] on icon "close-filter" at bounding box center [85, 225] width 8 height 8
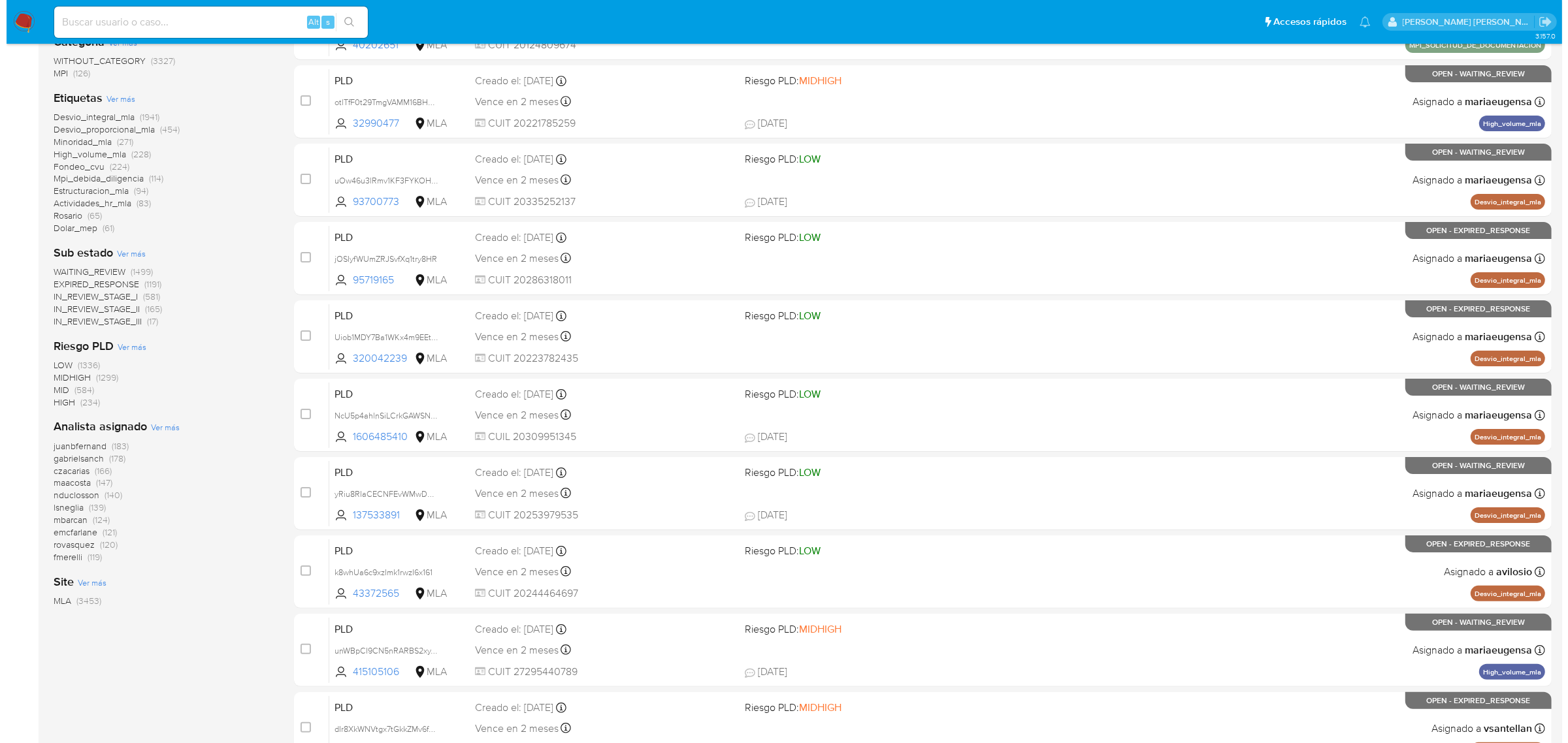
scroll to position [245, 0]
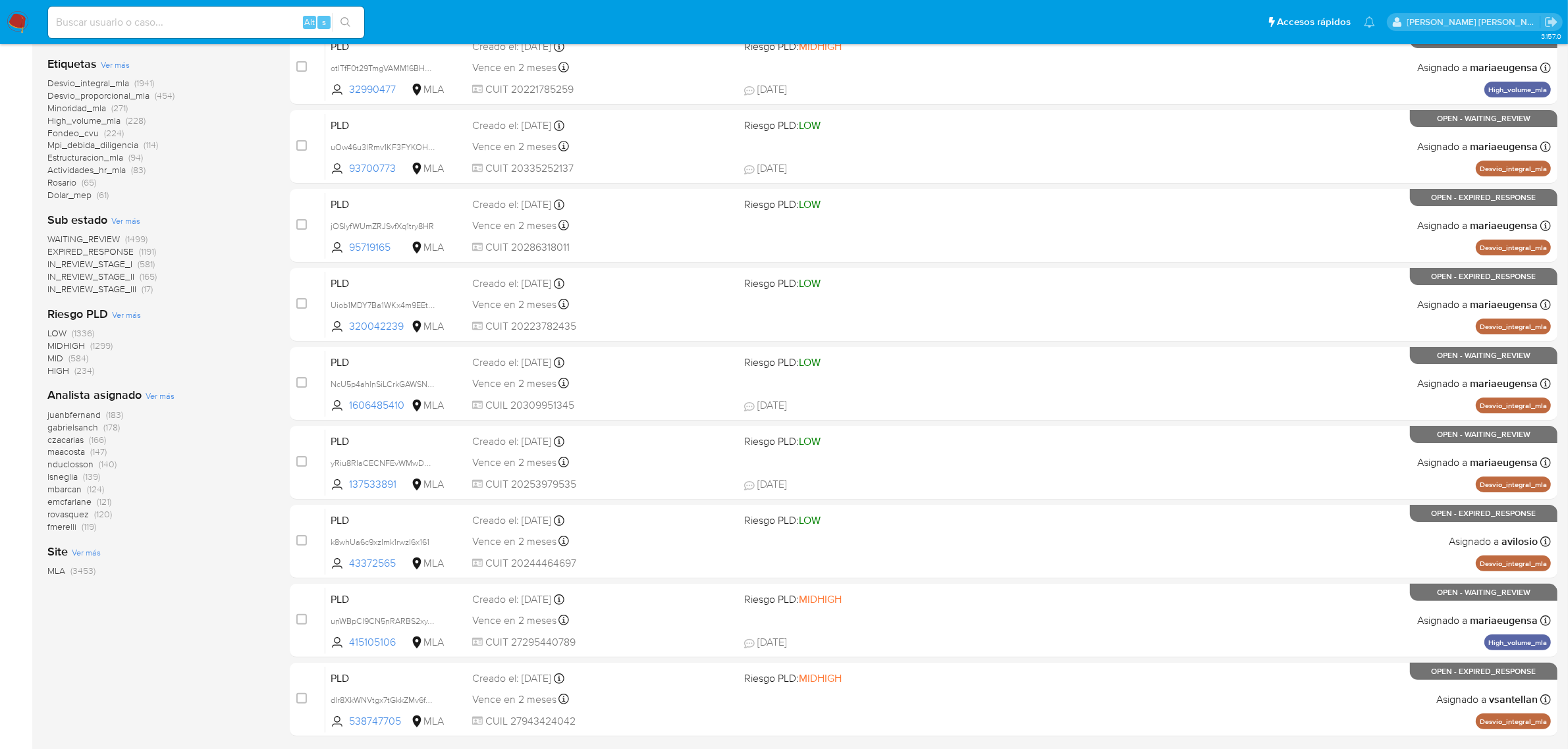
click at [163, 396] on span "Ver más" at bounding box center [160, 395] width 29 height 12
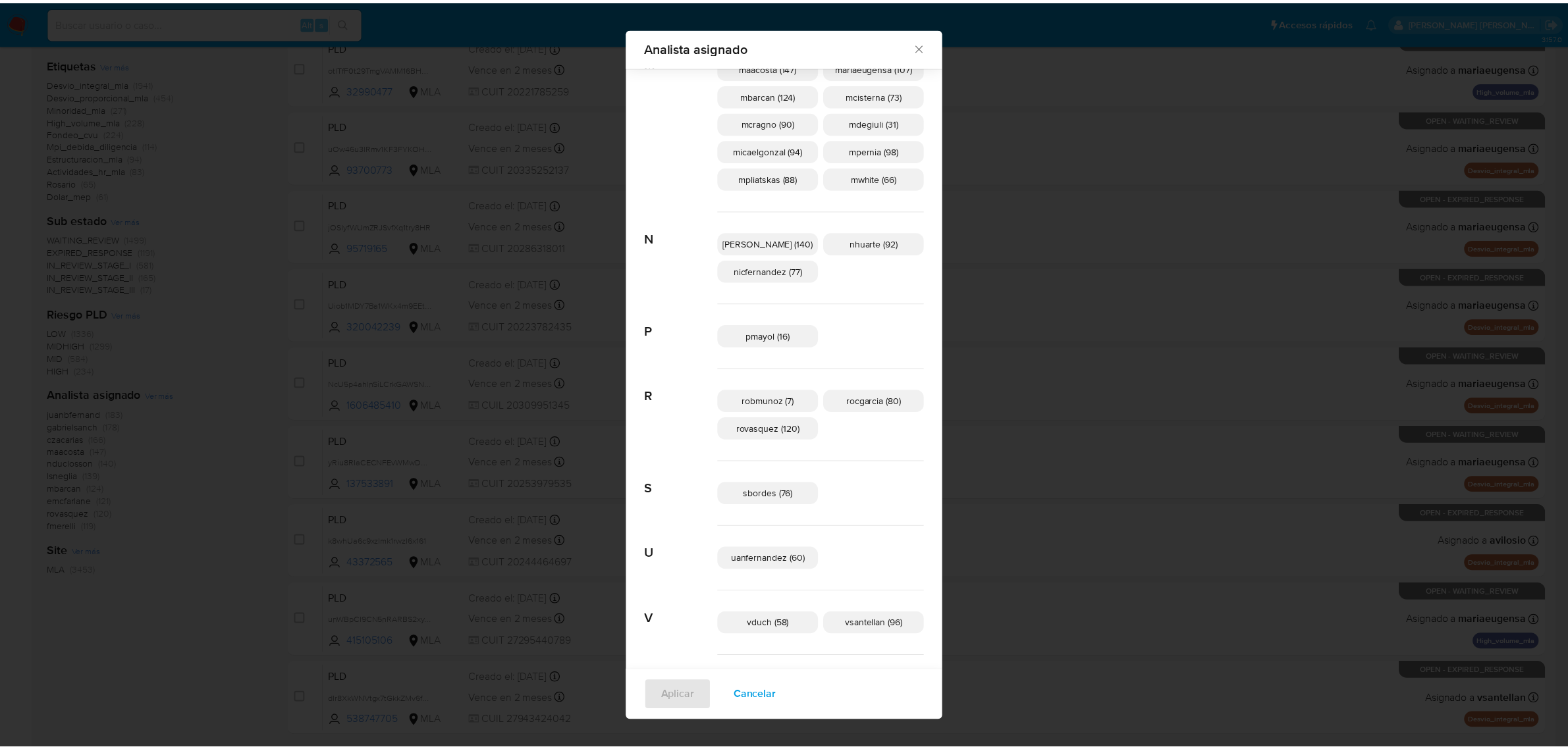
scroll to position [709, 0]
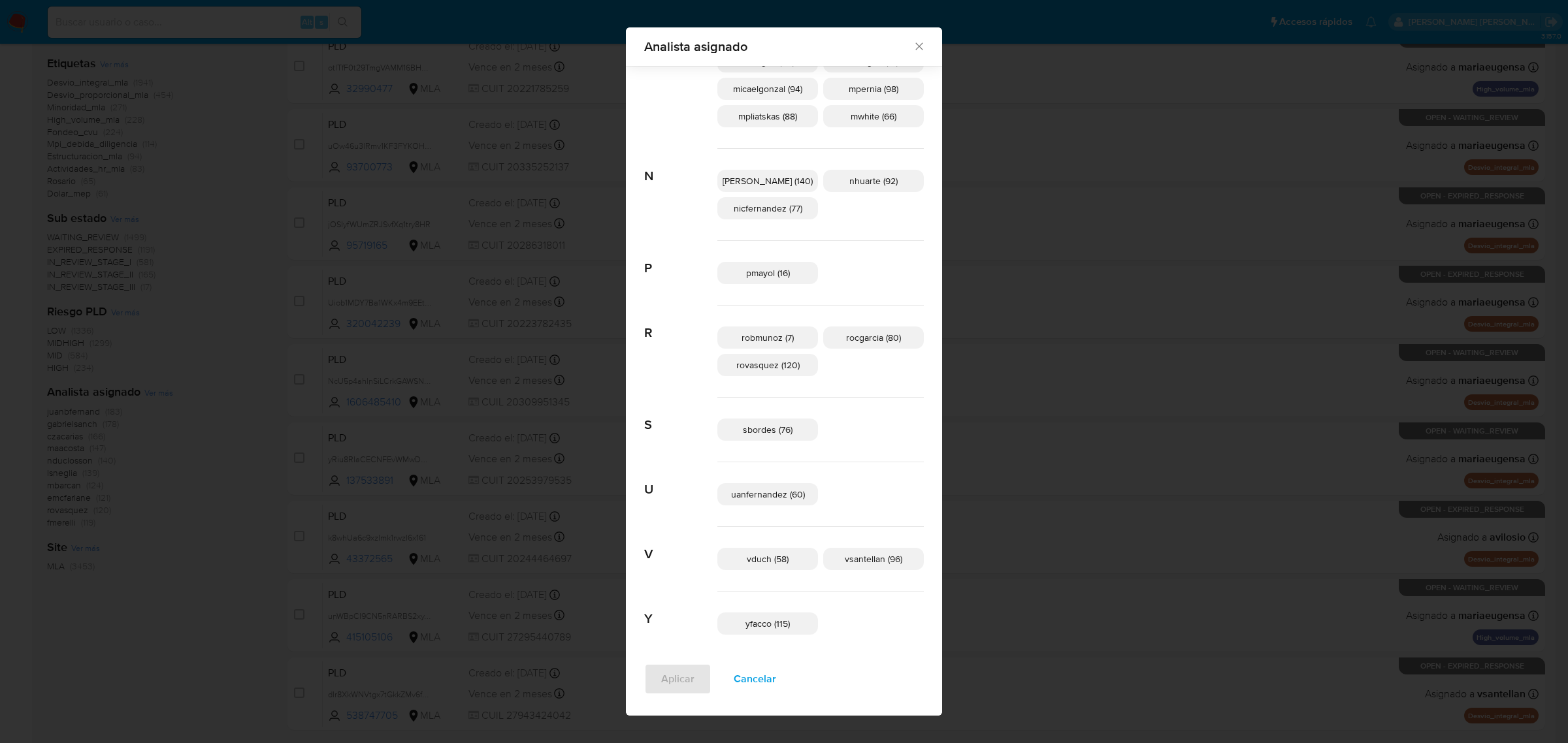
click at [912, 47] on icon "Cerrar" at bounding box center [919, 46] width 13 height 13
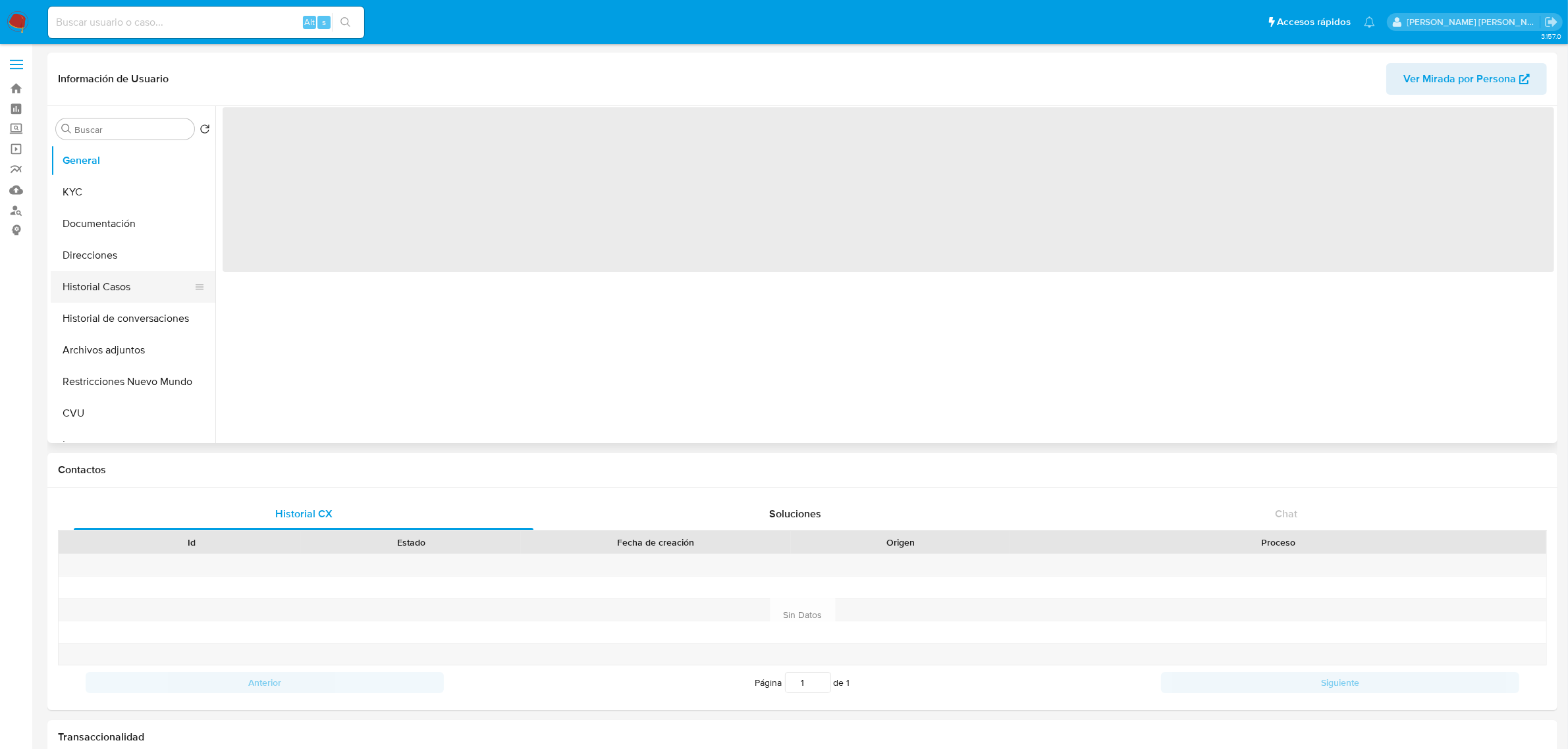
click at [113, 283] on button "Historial Casos" at bounding box center [127, 287] width 154 height 32
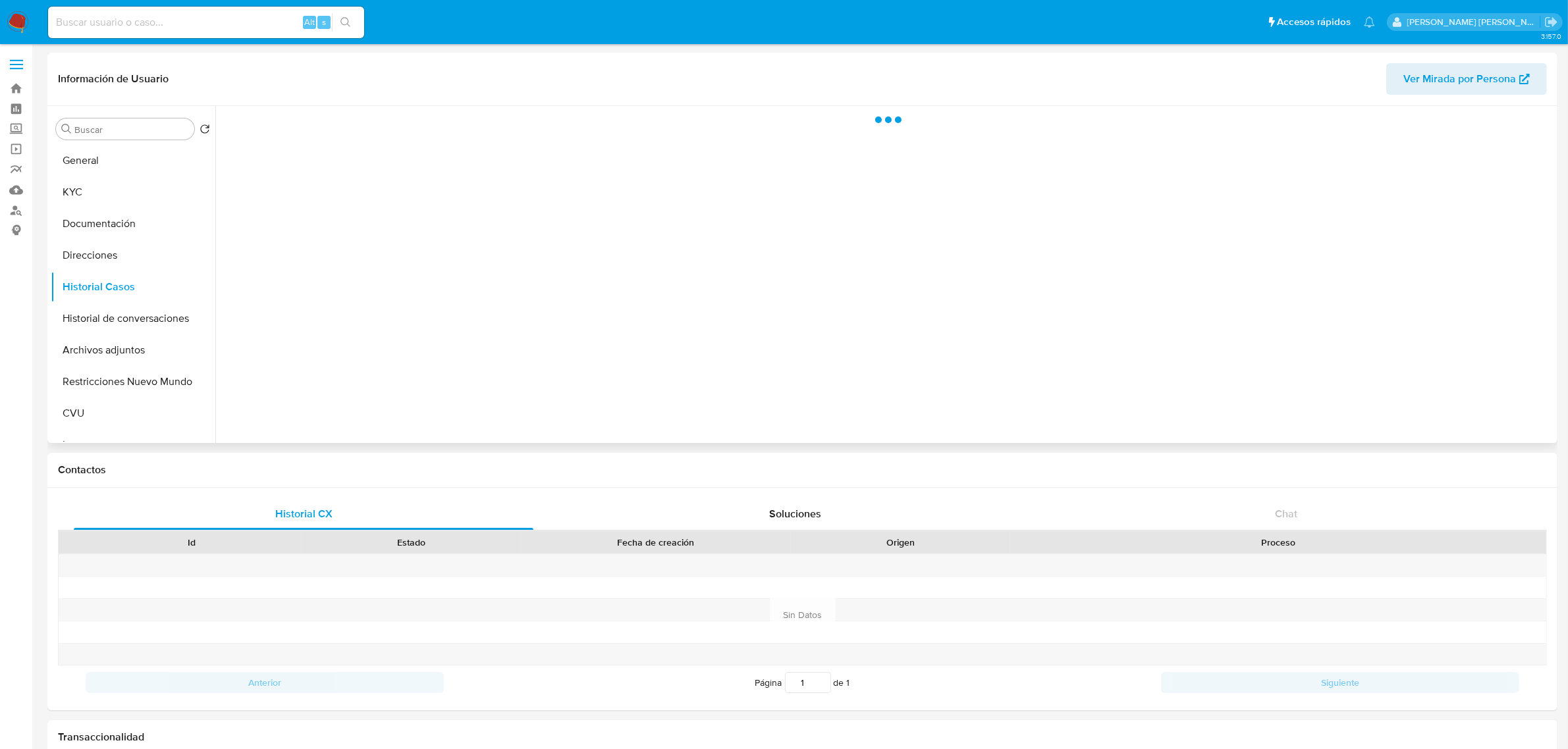
select select "10"
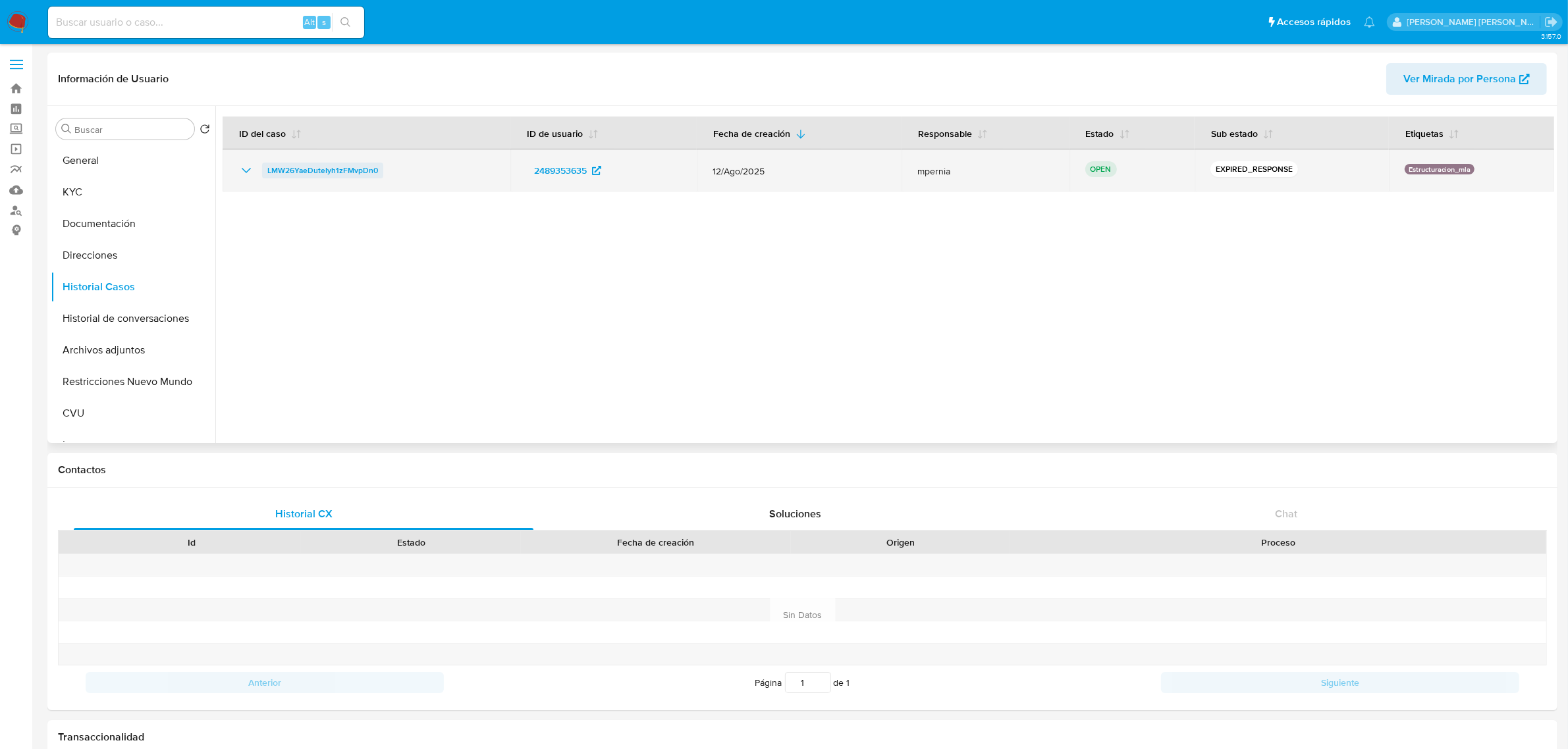
click at [361, 172] on span "LMW26YaeDuteIyh1zFMvpDn0" at bounding box center [323, 171] width 110 height 16
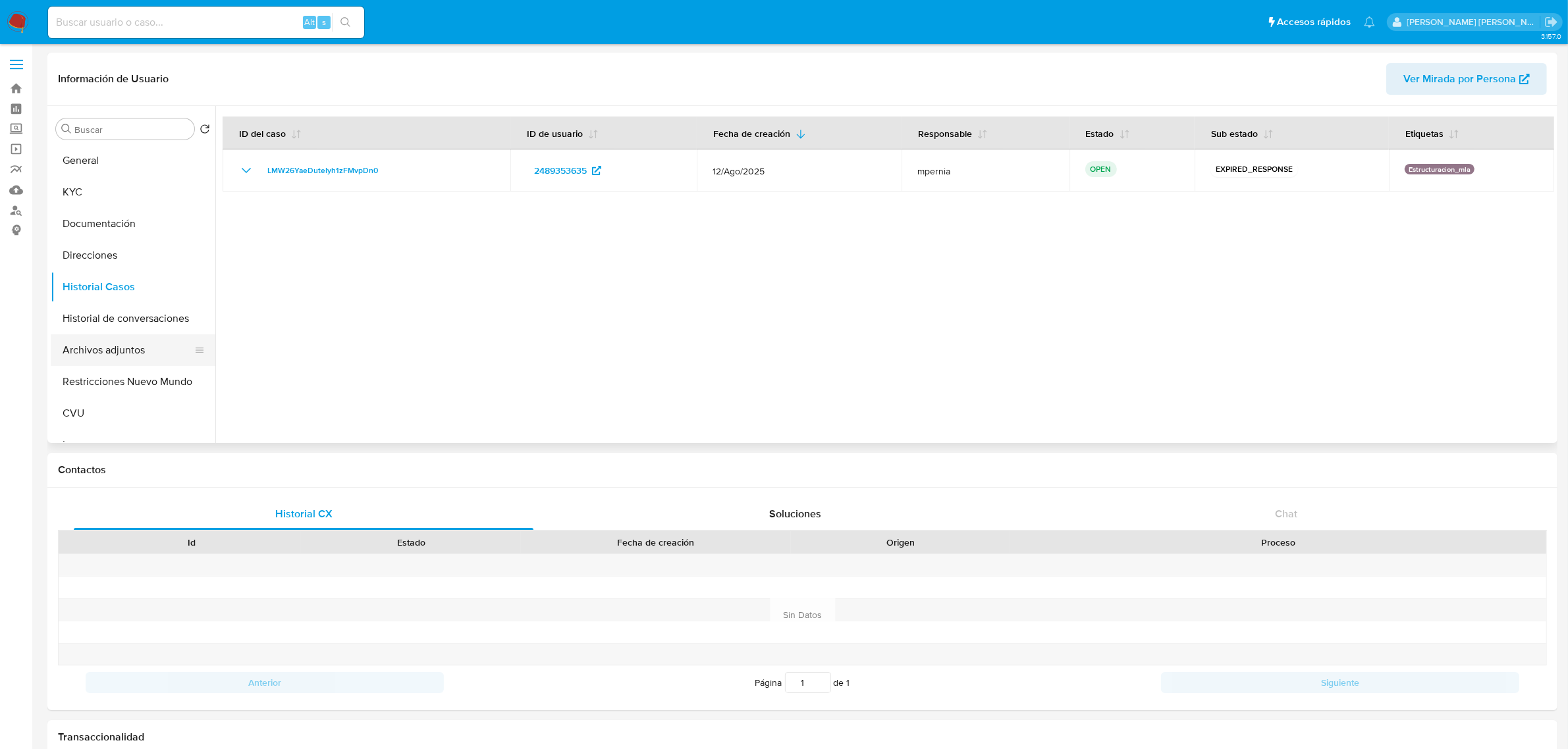
click at [76, 350] on button "Archivos adjuntos" at bounding box center [127, 350] width 154 height 32
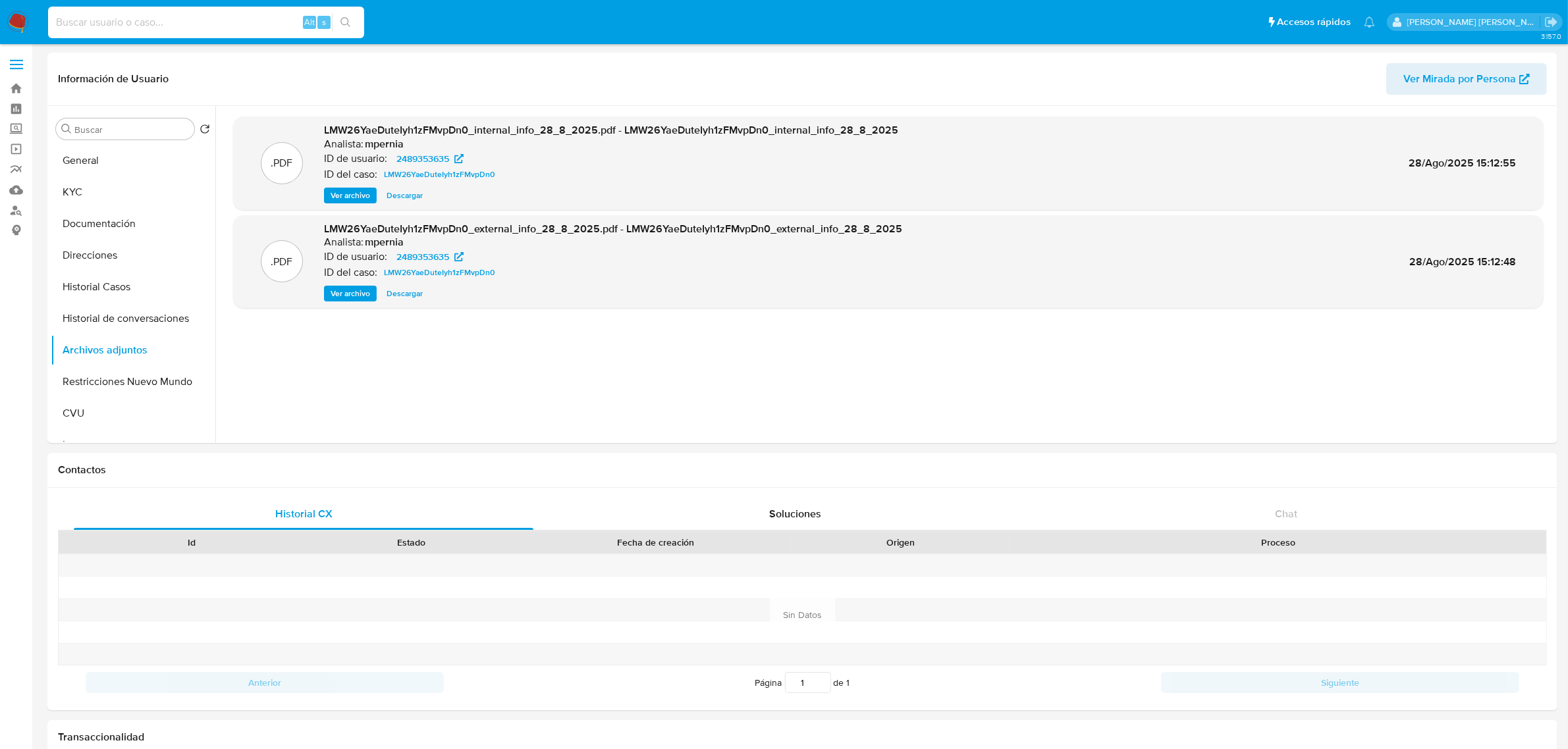
click at [229, 21] on input at bounding box center [206, 22] width 316 height 17
paste input "318087720"
type input "318087720"
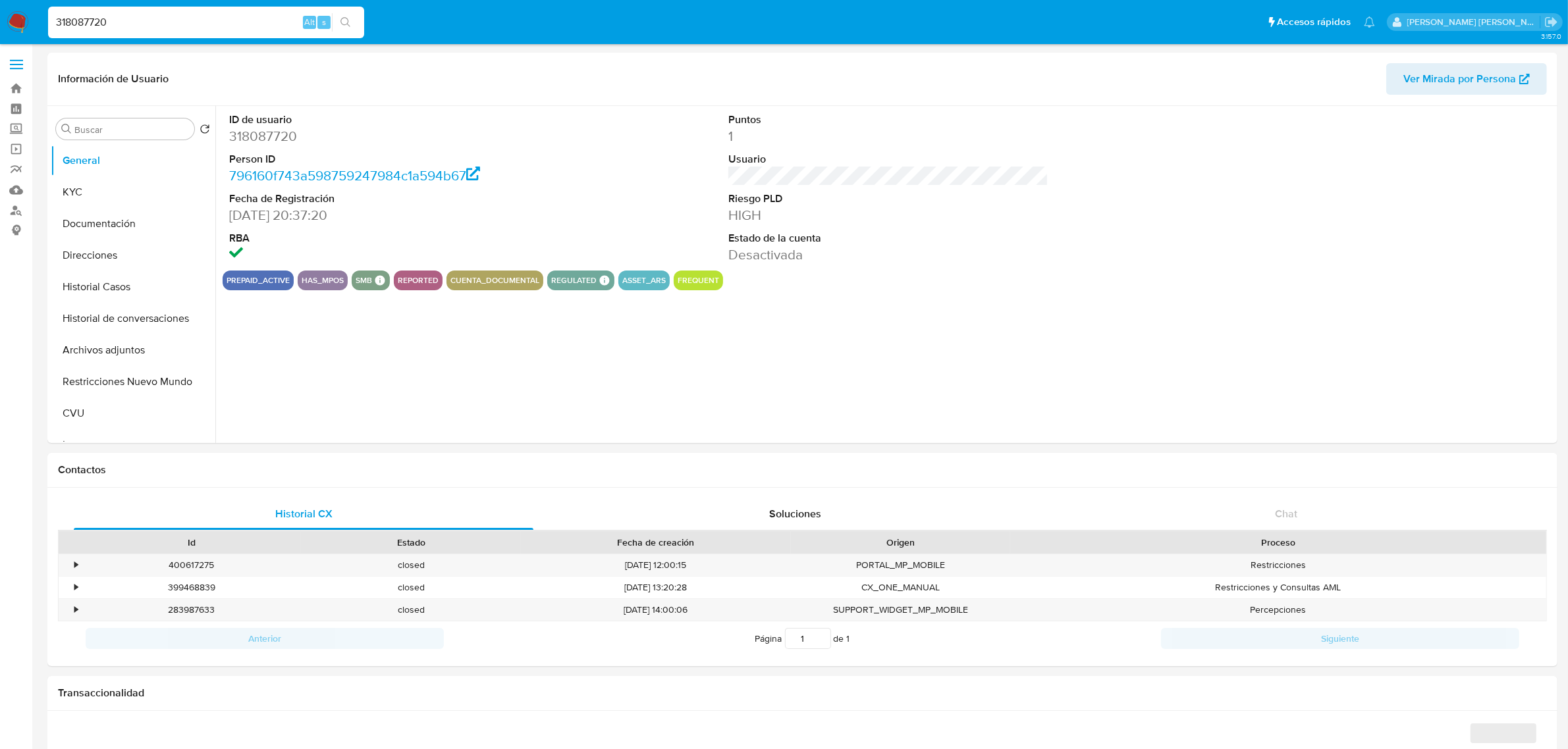
select select "10"
click at [1438, 78] on span "Ver Mirada por Persona" at bounding box center [1459, 78] width 112 height 32
click at [102, 393] on button "Restricciones Nuevo Mundo" at bounding box center [127, 382] width 154 height 32
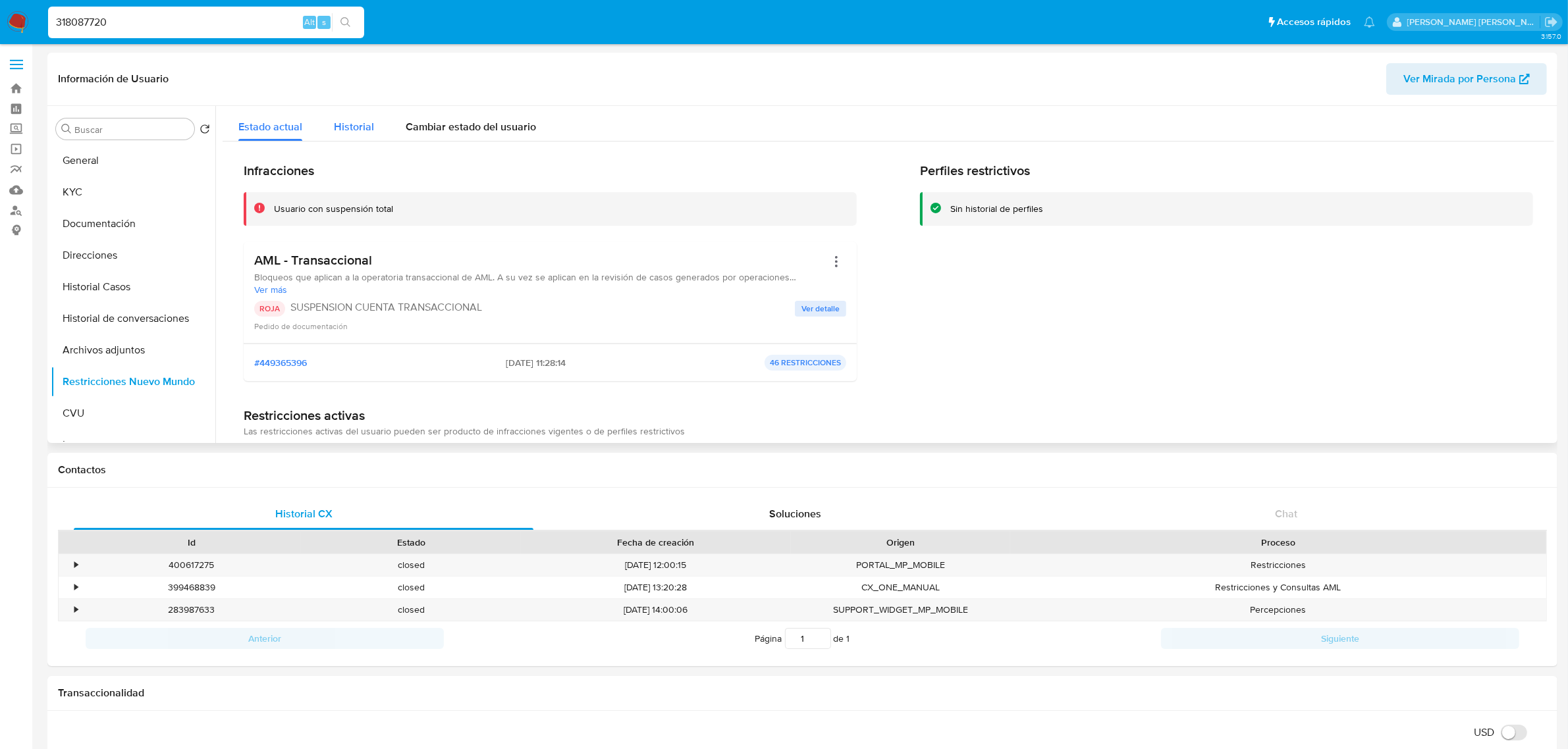
click at [358, 126] on span "Historial" at bounding box center [354, 127] width 40 height 16
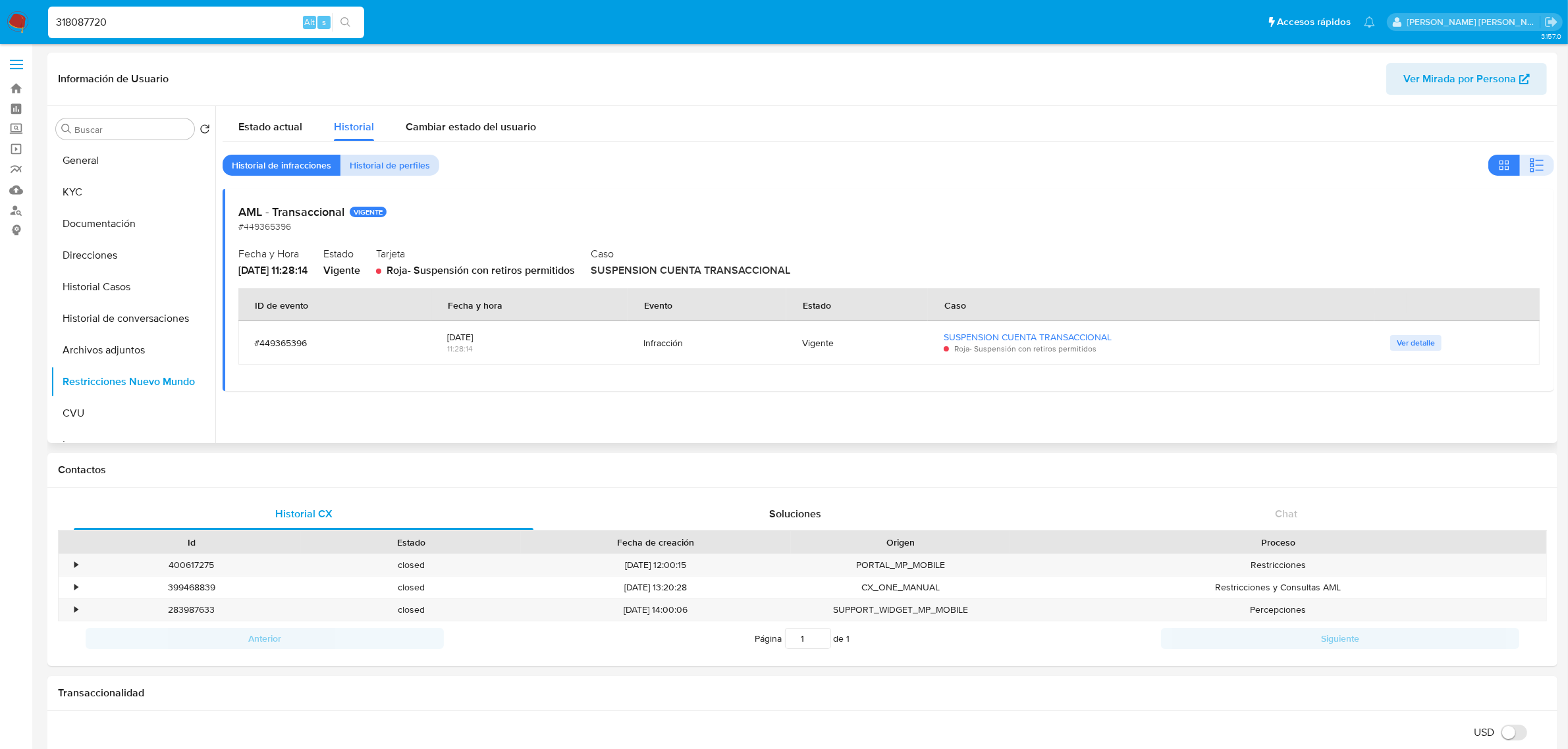
click at [412, 173] on span "Historial de perfiles" at bounding box center [390, 165] width 80 height 18
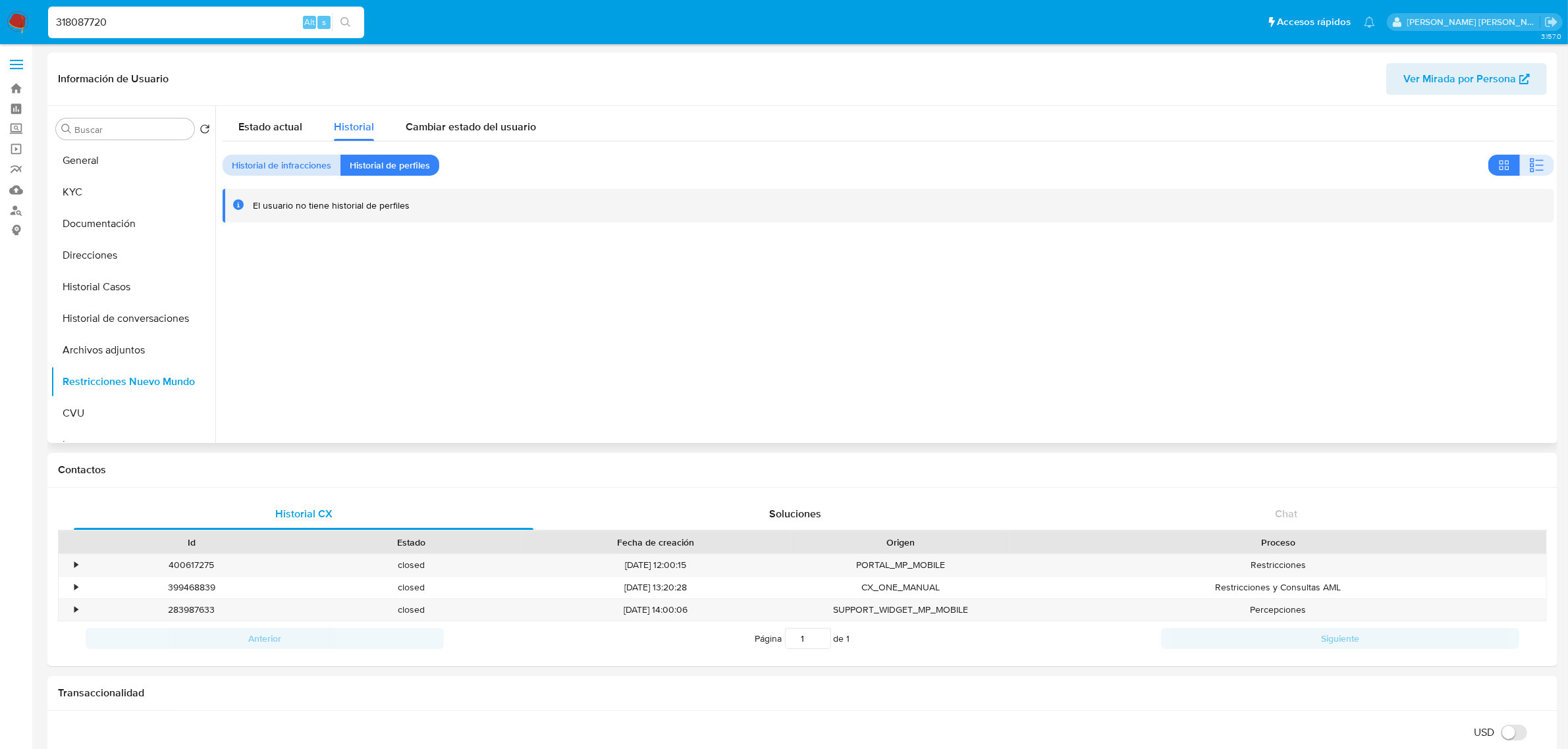
click at [307, 159] on span "Historial de infracciones" at bounding box center [281, 165] width 100 height 18
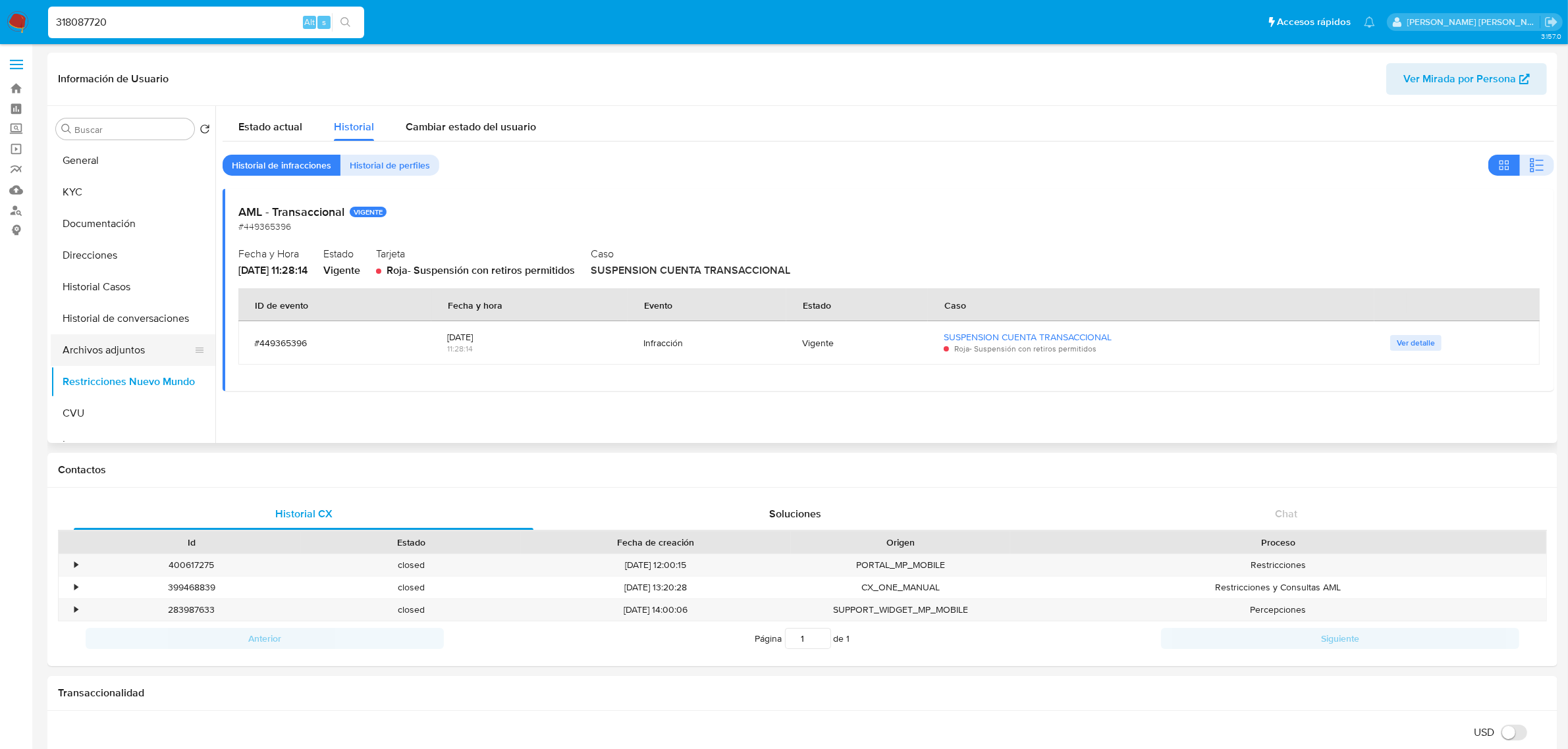
click at [100, 355] on button "Archivos adjuntos" at bounding box center [127, 350] width 154 height 32
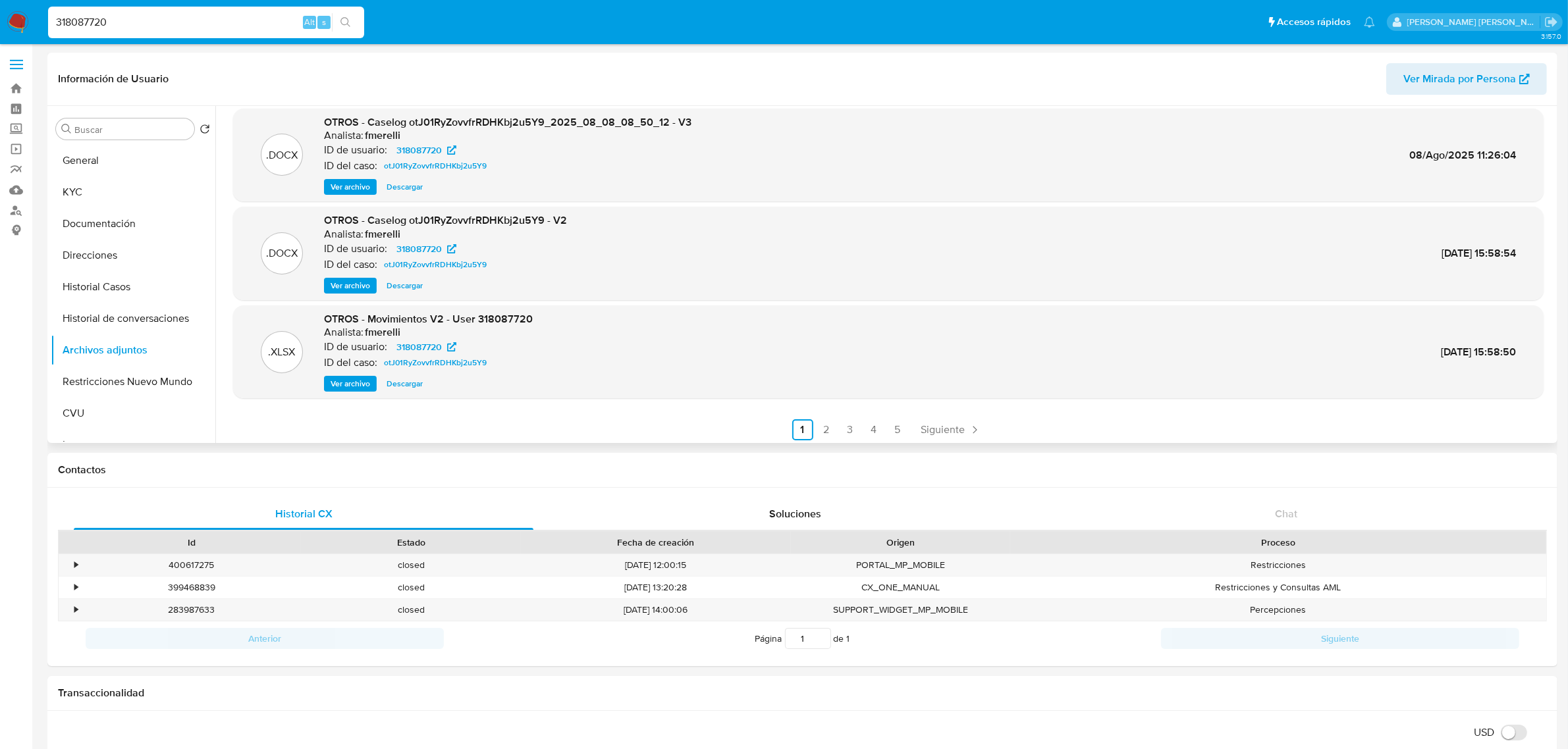
scroll to position [109, 0]
click at [827, 435] on link "2" at bounding box center [827, 427] width 21 height 21
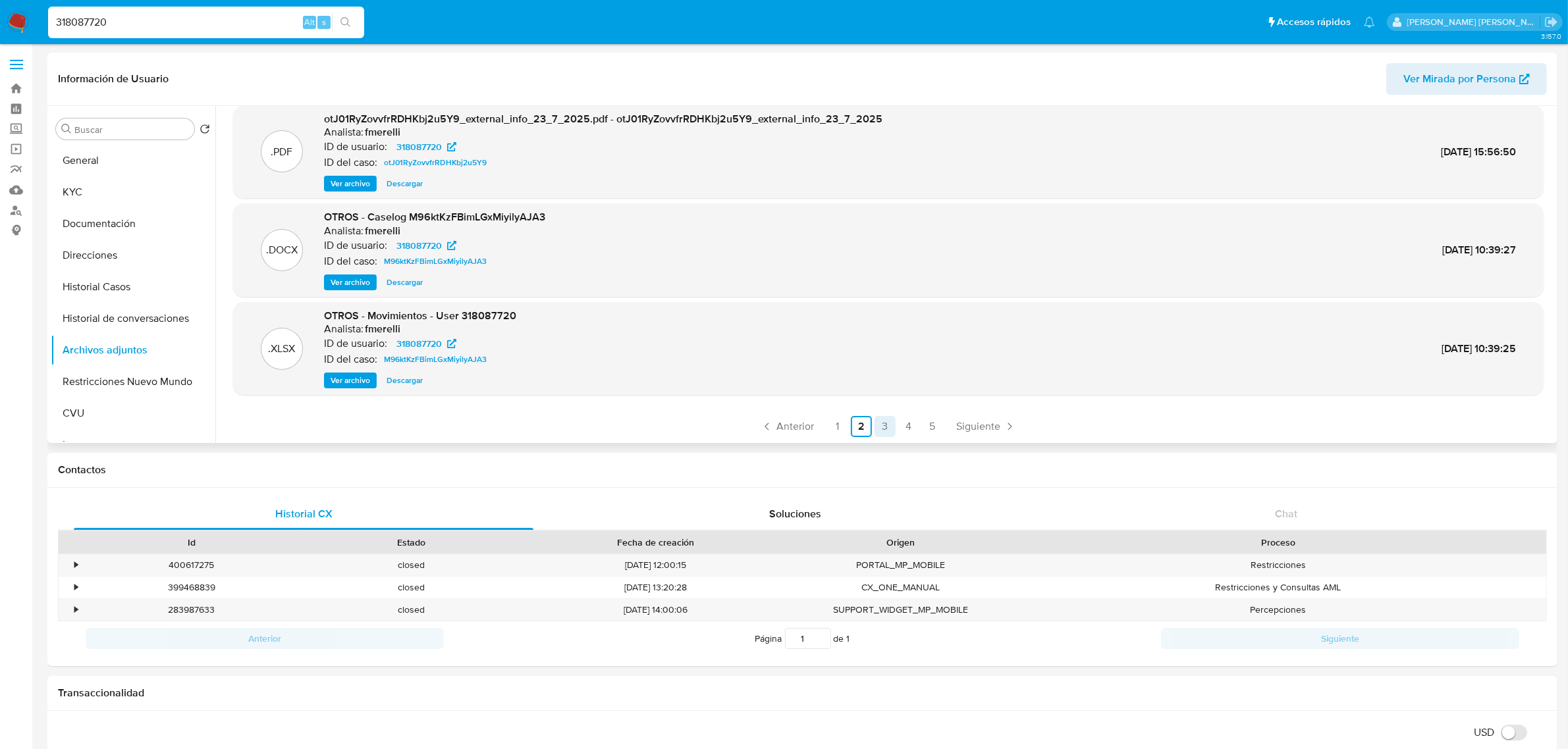
click at [875, 425] on link "3" at bounding box center [886, 427] width 21 height 21
click at [929, 426] on link "5" at bounding box center [932, 427] width 21 height 21
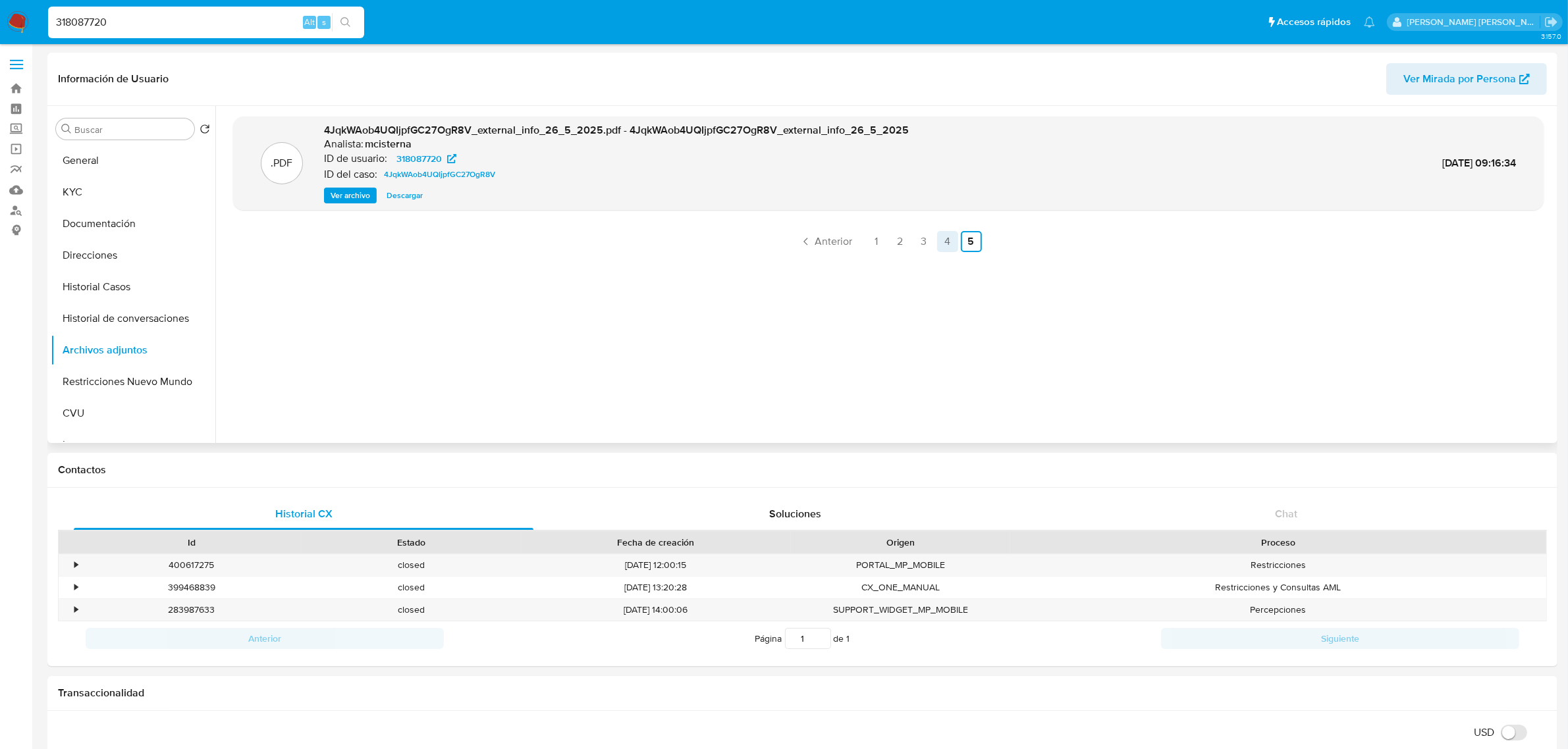
click at [949, 245] on link "4" at bounding box center [948, 242] width 21 height 21
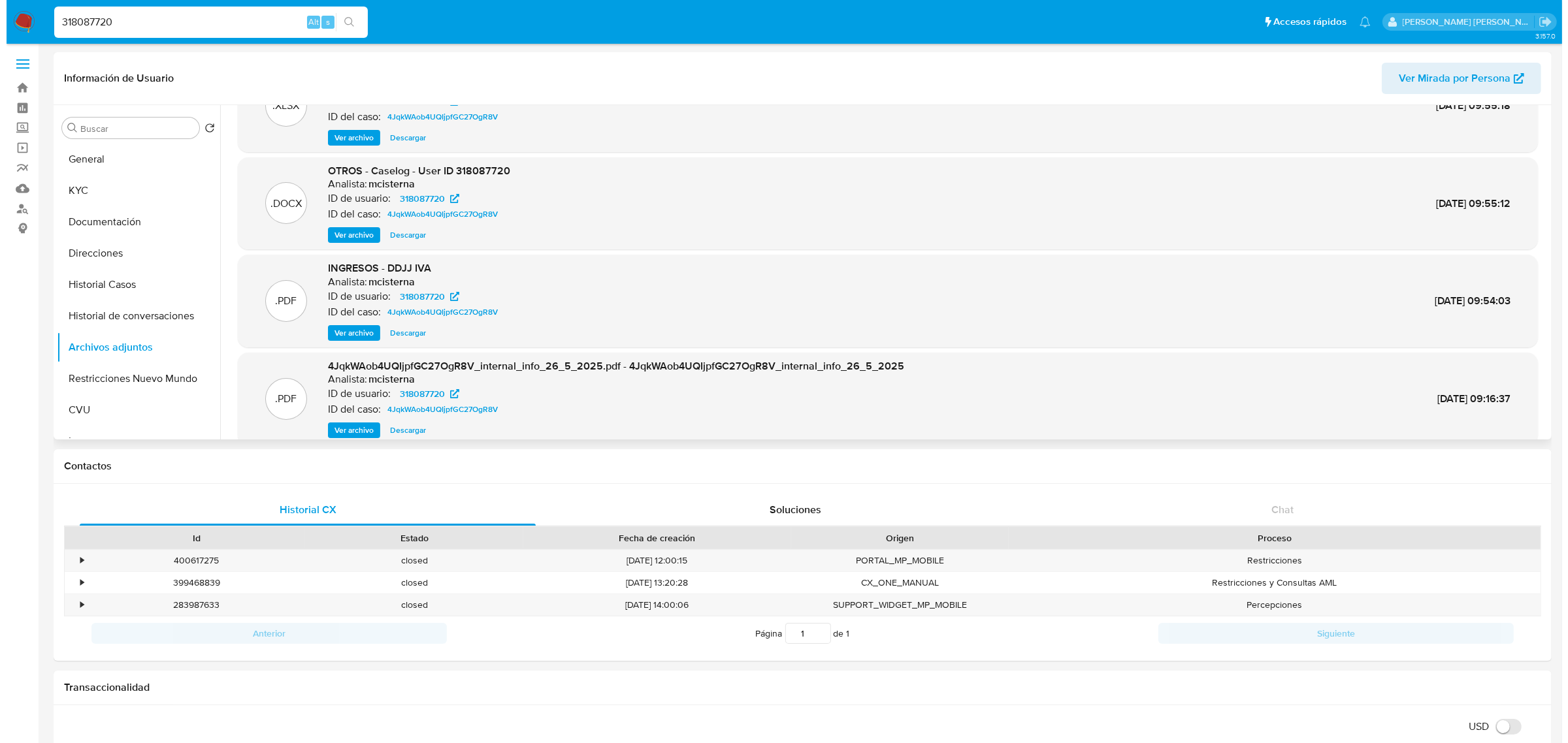
scroll to position [28, 0]
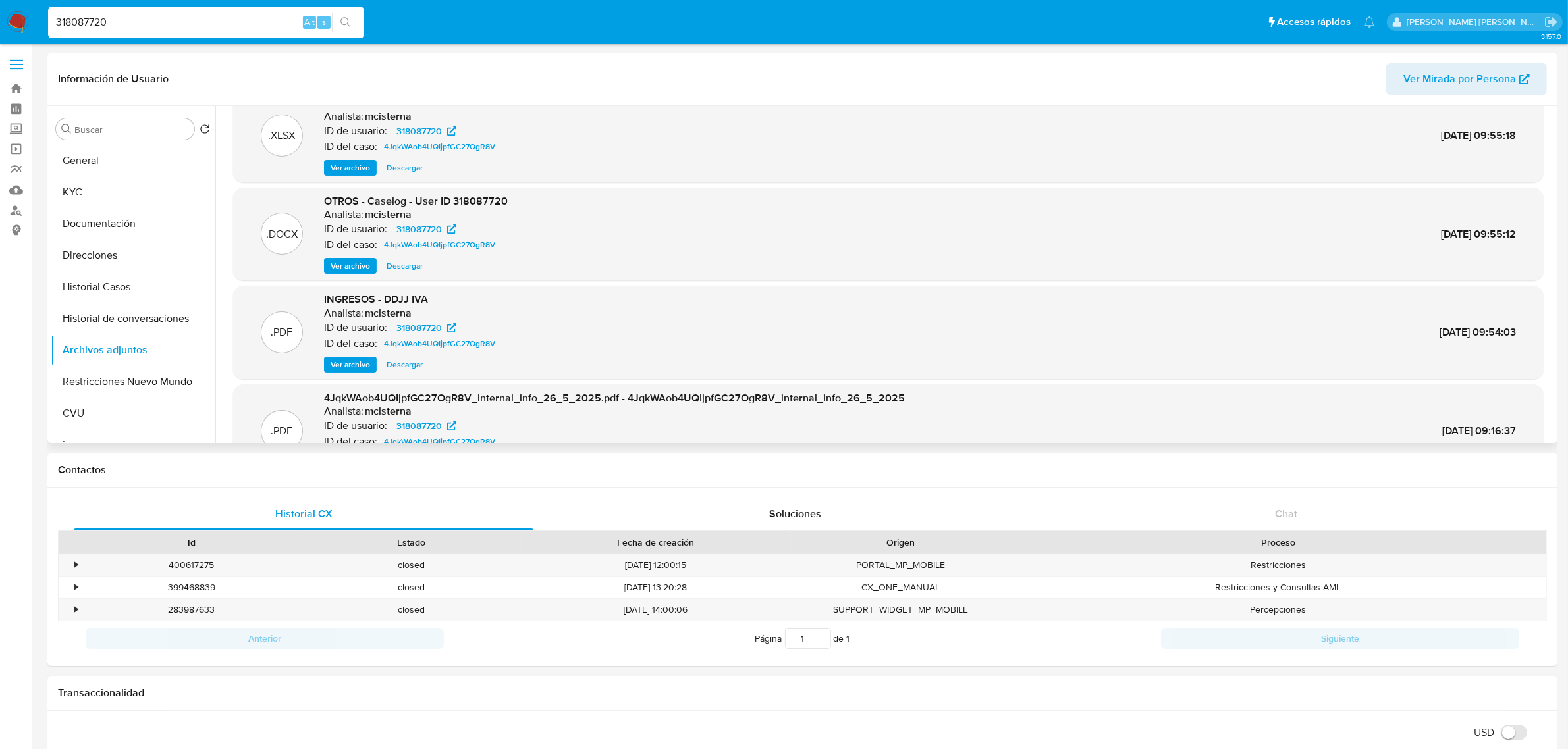
click at [355, 272] on span "Ver archivo" at bounding box center [350, 266] width 40 height 14
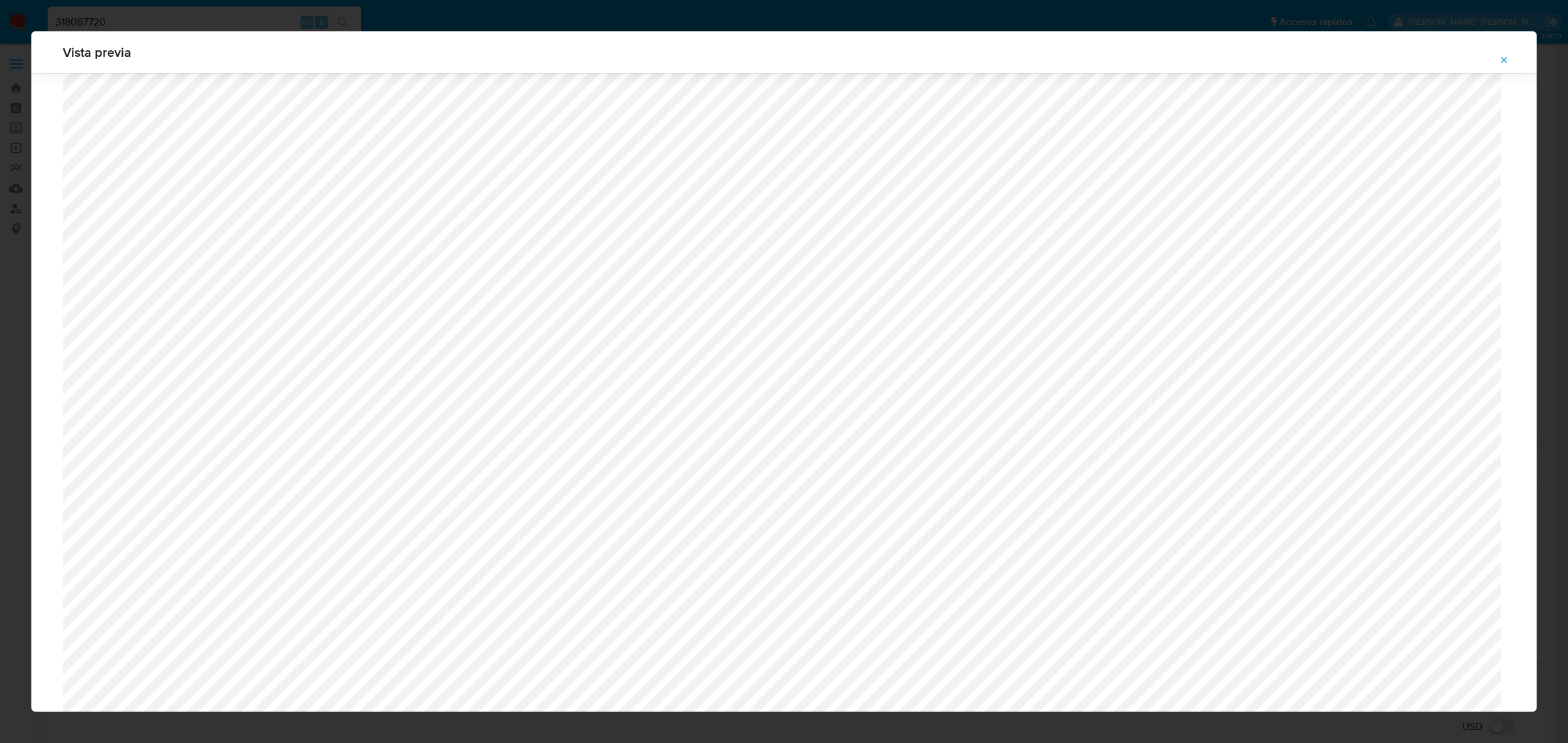
scroll to position [1199, 0]
click at [1503, 58] on icon "Attachment preview" at bounding box center [1505, 60] width 6 height 6
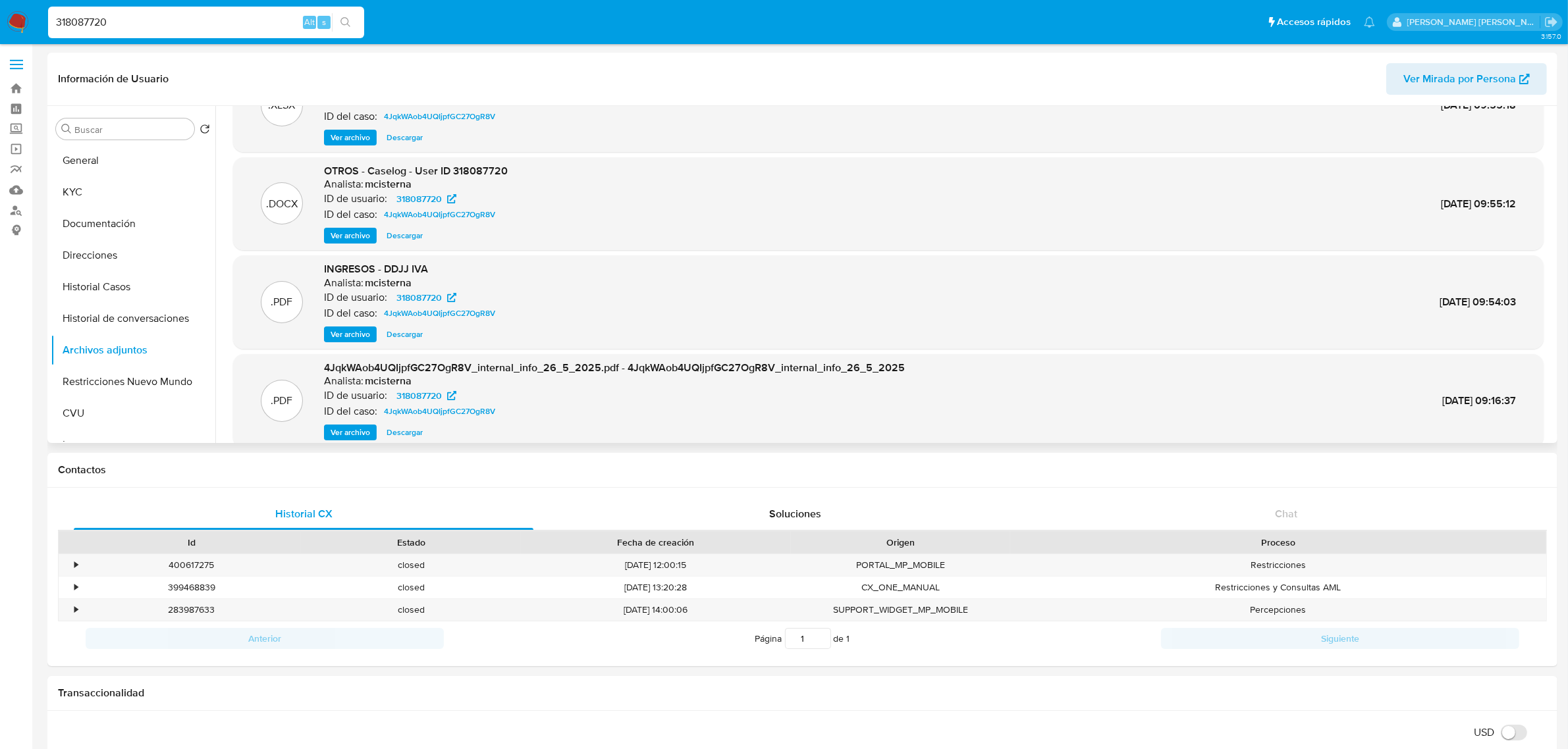
scroll to position [109, 0]
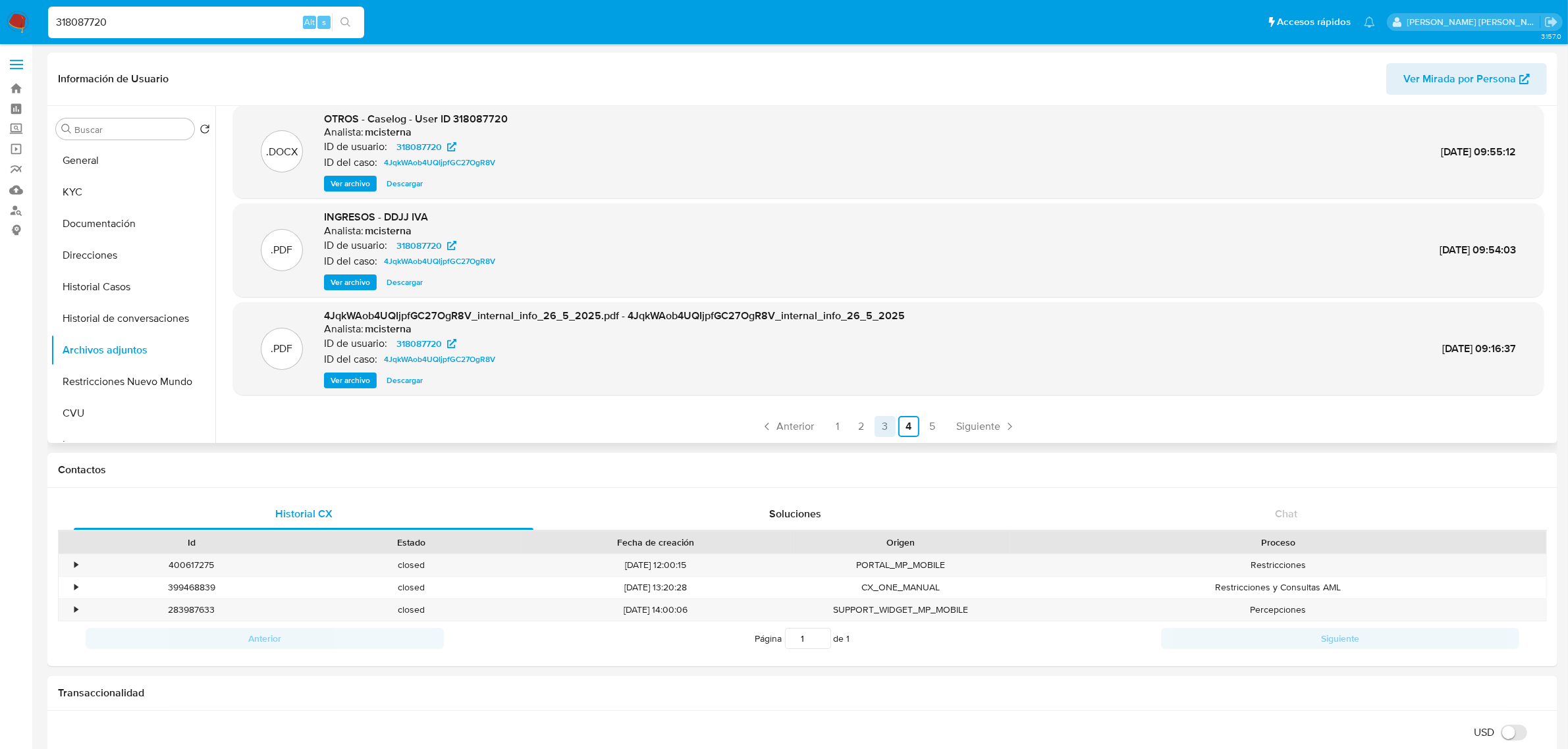
click at [880, 421] on link "3" at bounding box center [886, 427] width 21 height 21
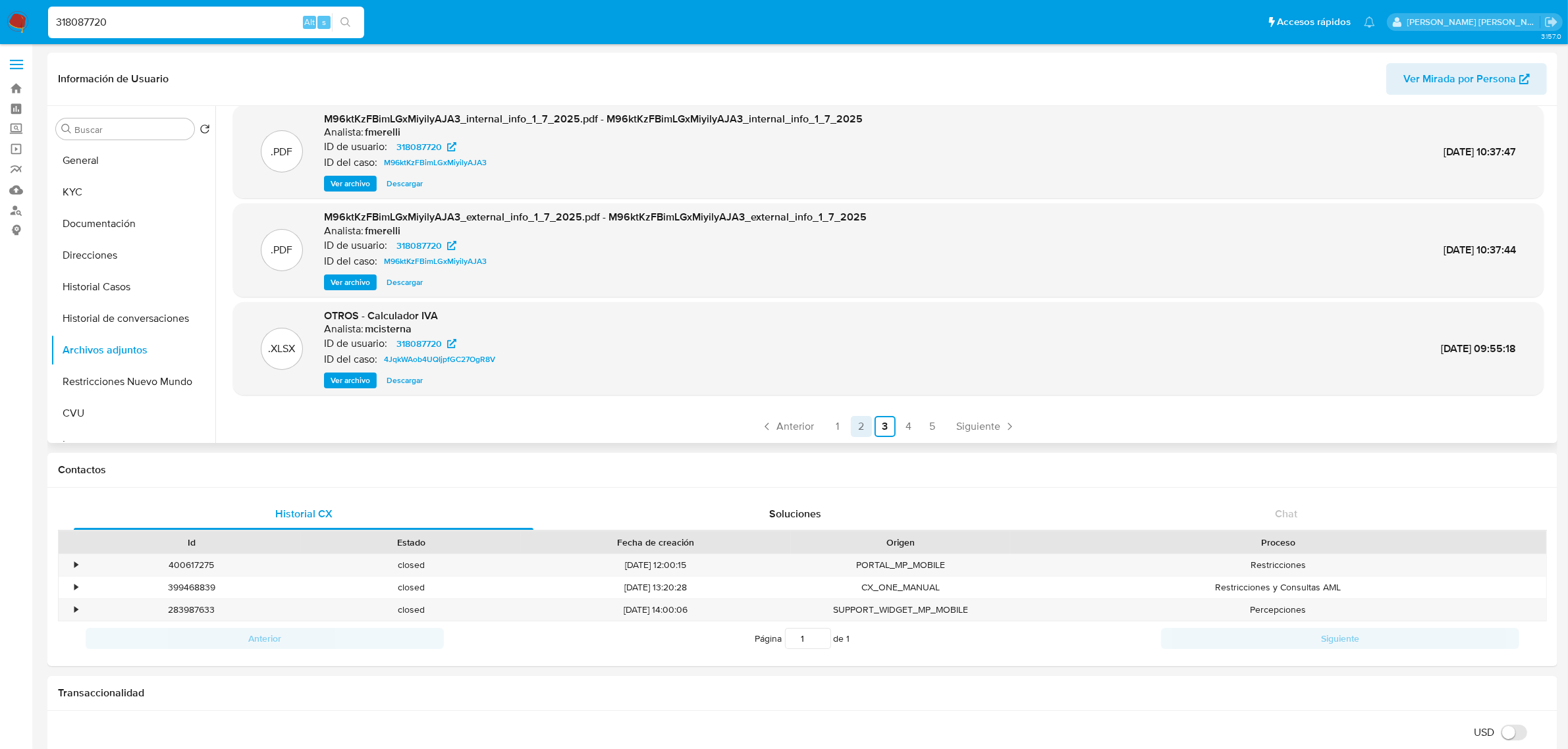
click at [863, 426] on link "2" at bounding box center [862, 427] width 21 height 21
click at [357, 281] on span "Ver archivo" at bounding box center [350, 283] width 40 height 14
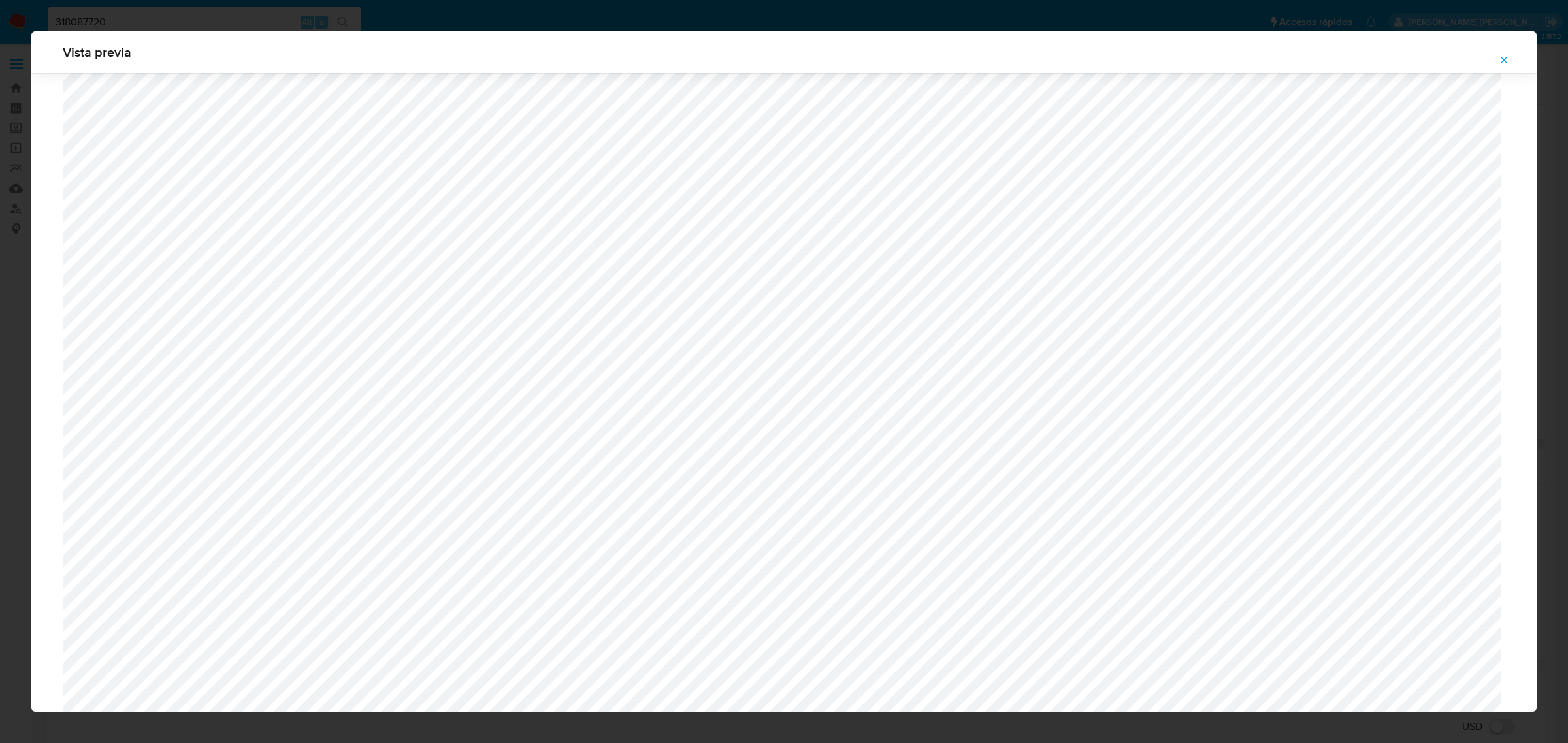
scroll to position [1035, 0]
click at [1504, 54] on span "Attachment preview" at bounding box center [1504, 60] width 11 height 18
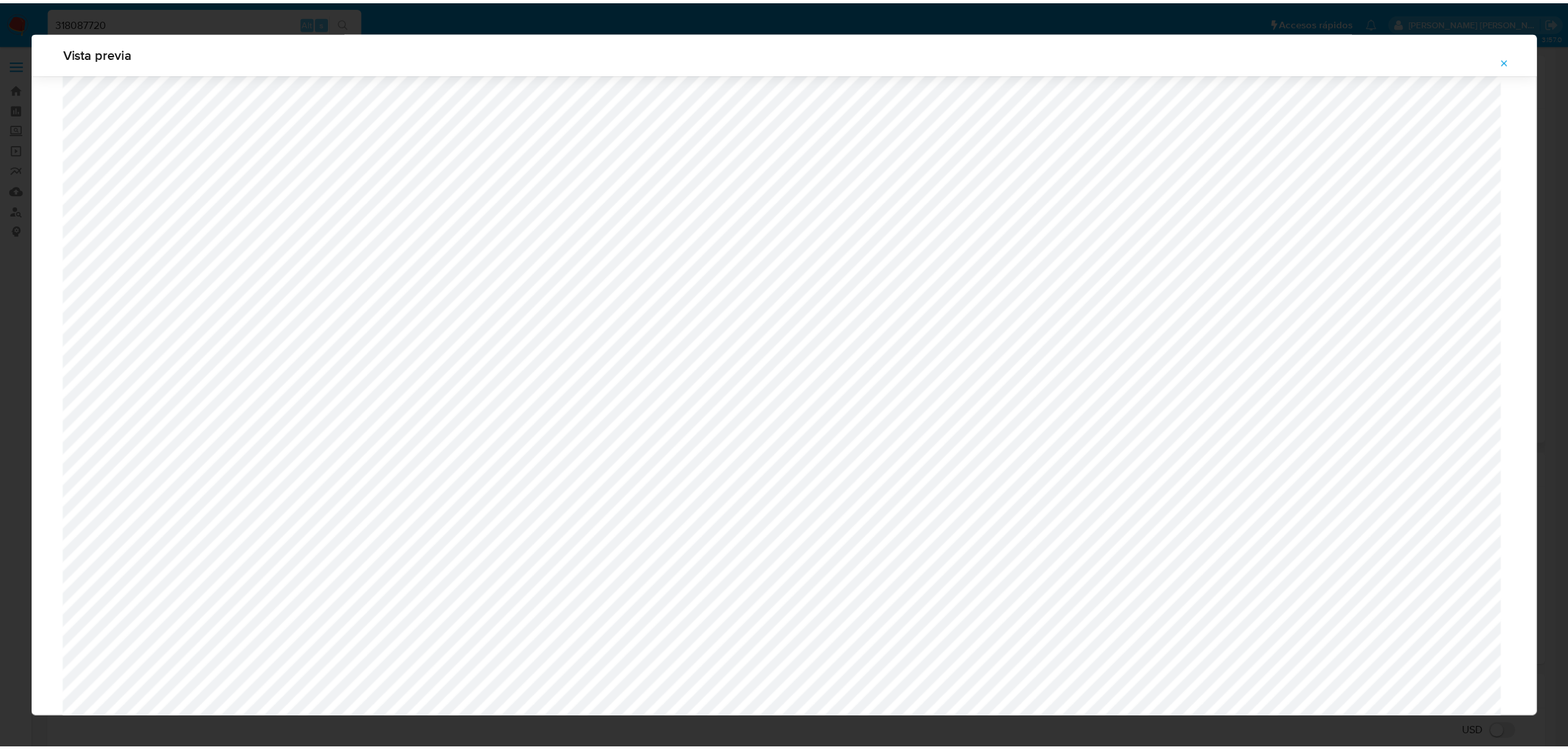
scroll to position [0, 0]
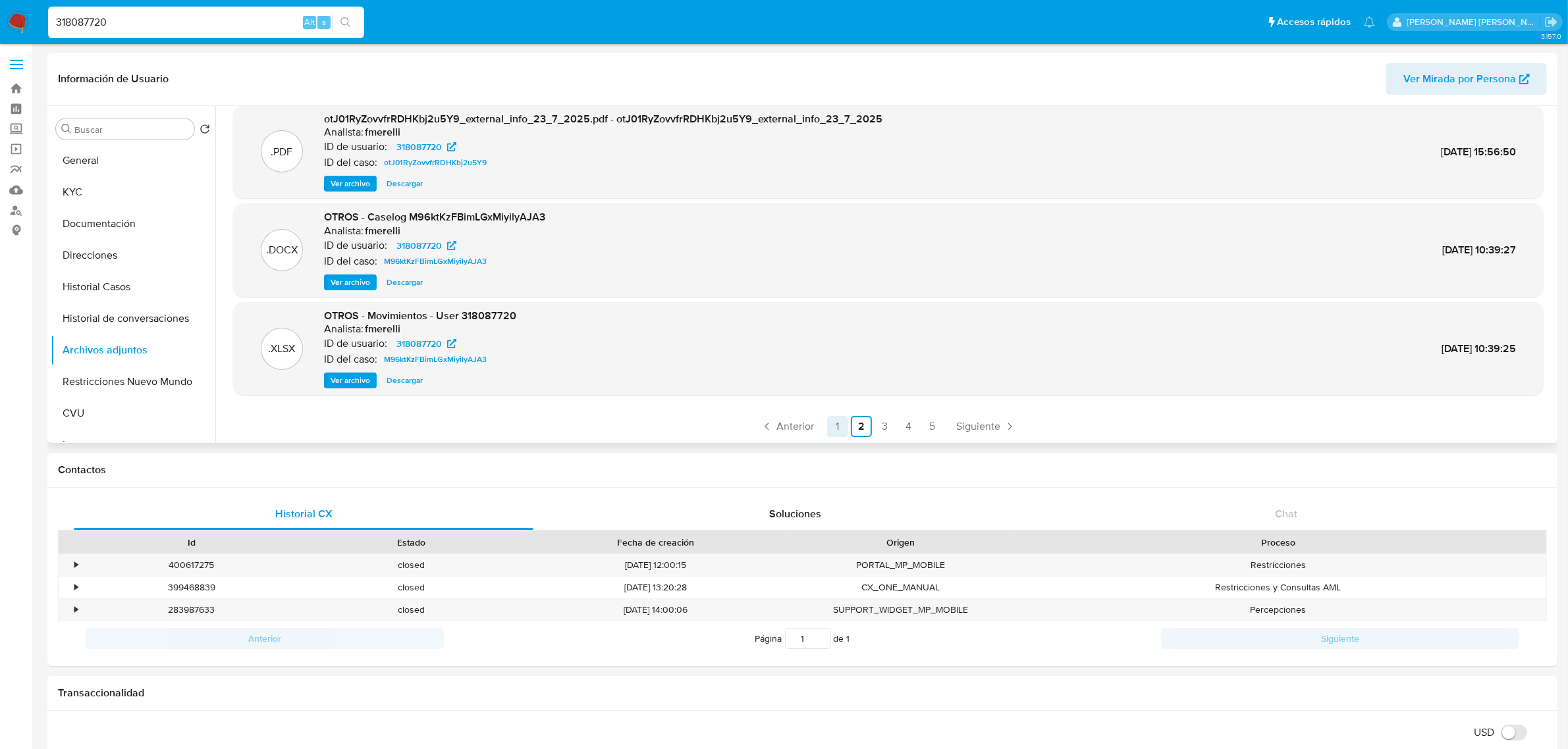
click at [831, 428] on link "1" at bounding box center [838, 427] width 21 height 21
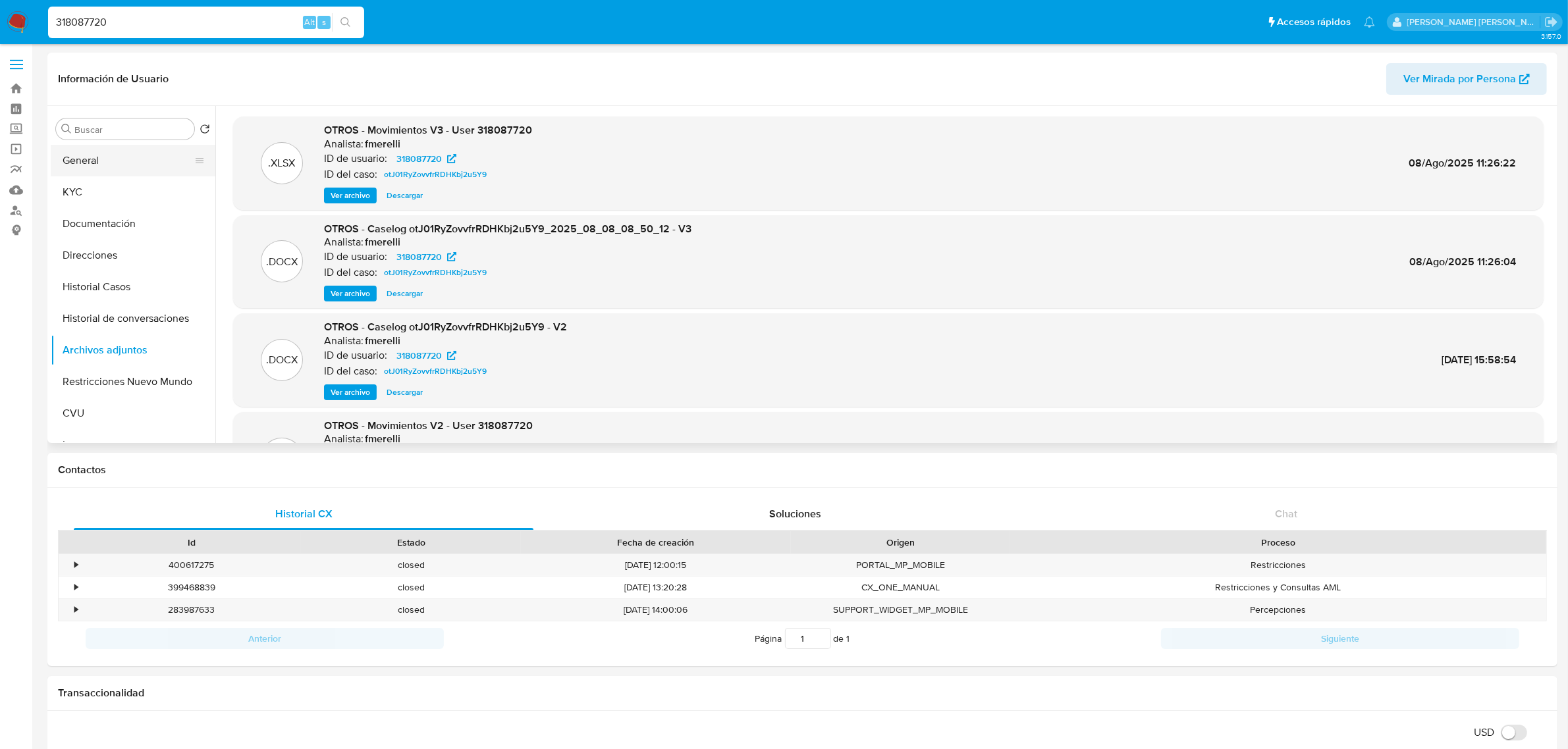
click at [96, 172] on button "General" at bounding box center [127, 161] width 154 height 32
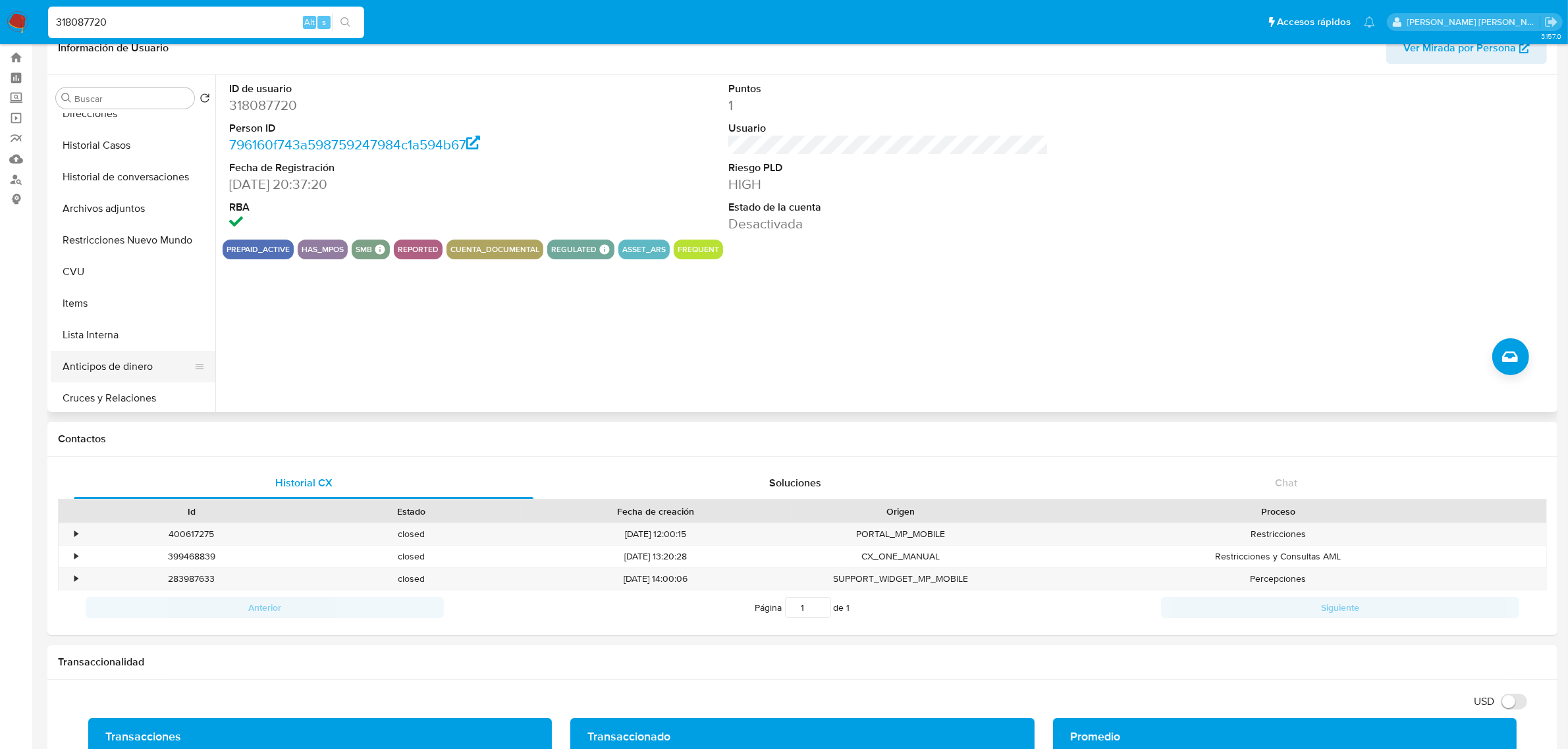
scroll to position [165, 0]
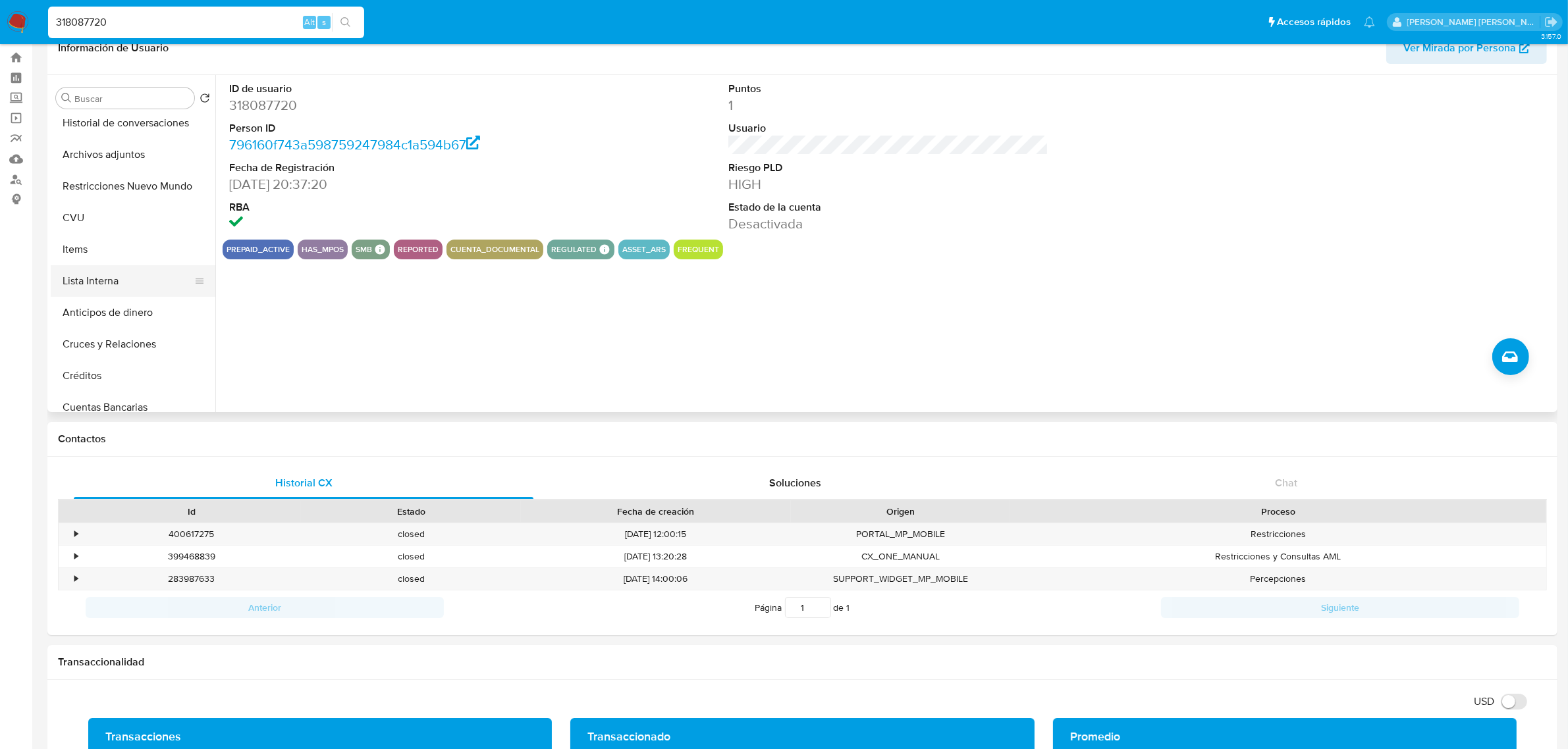
click at [106, 275] on button "Lista Interna" at bounding box center [127, 281] width 154 height 32
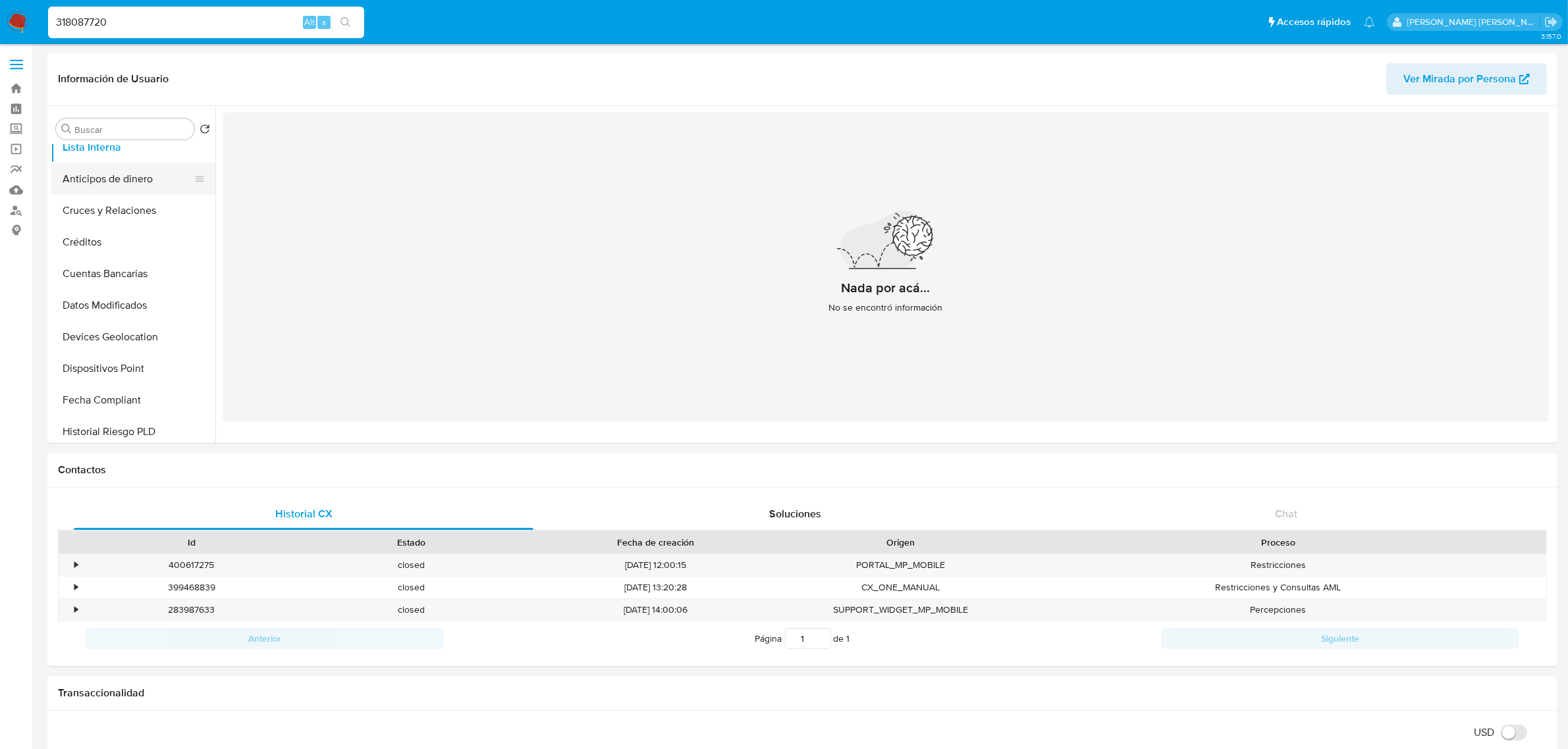
scroll to position [412, 0]
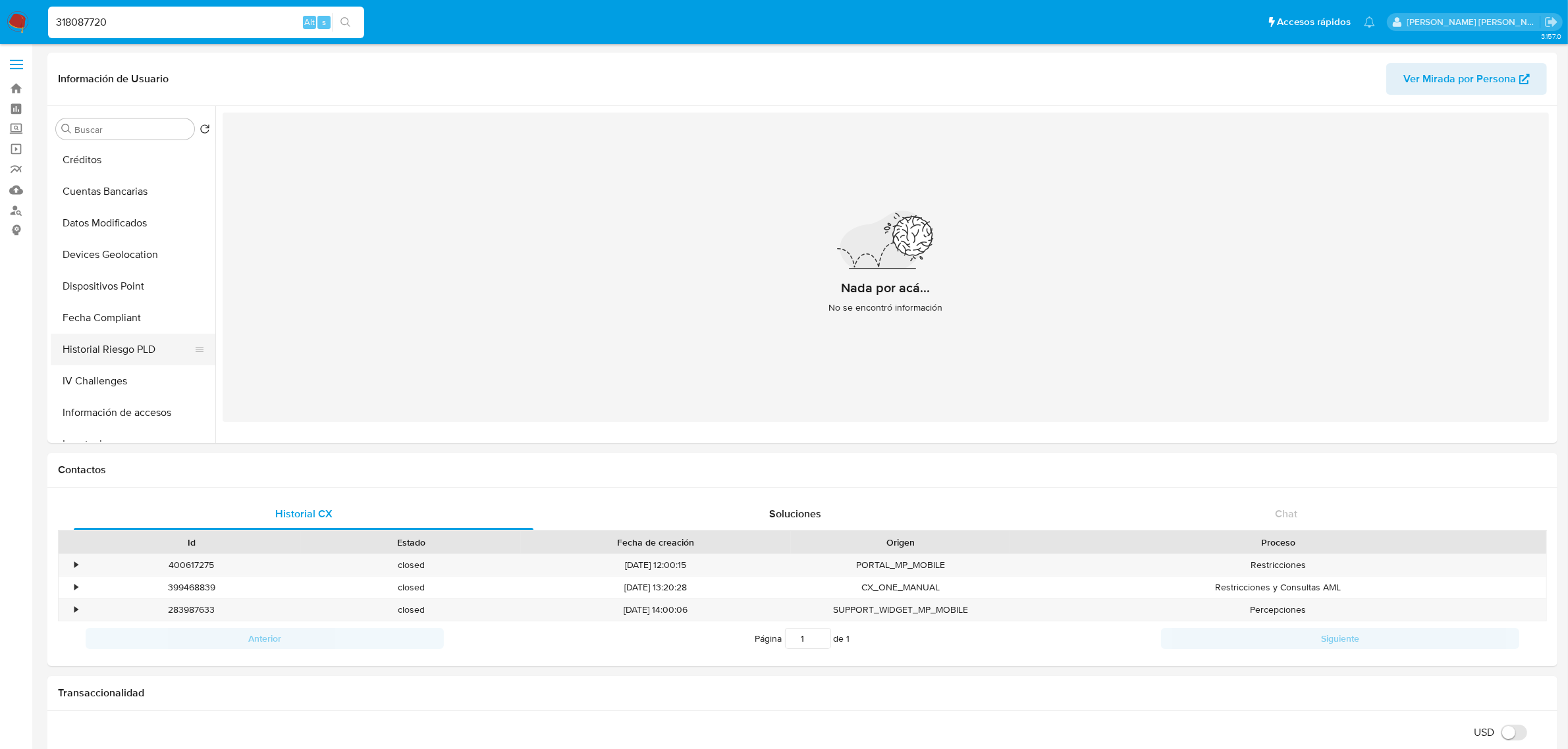
click at [129, 356] on button "Historial Riesgo PLD" at bounding box center [127, 350] width 154 height 32
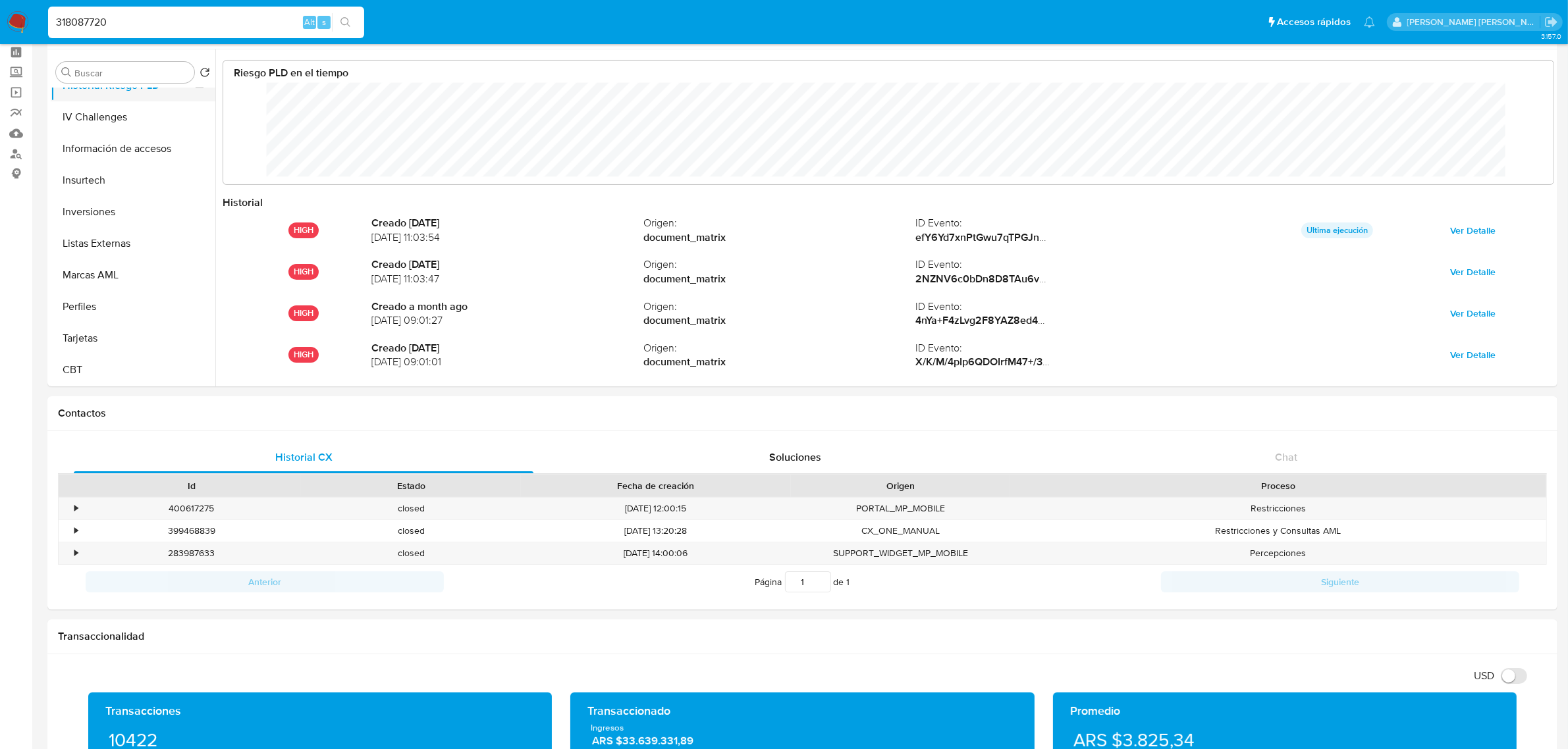
scroll to position [82, 0]
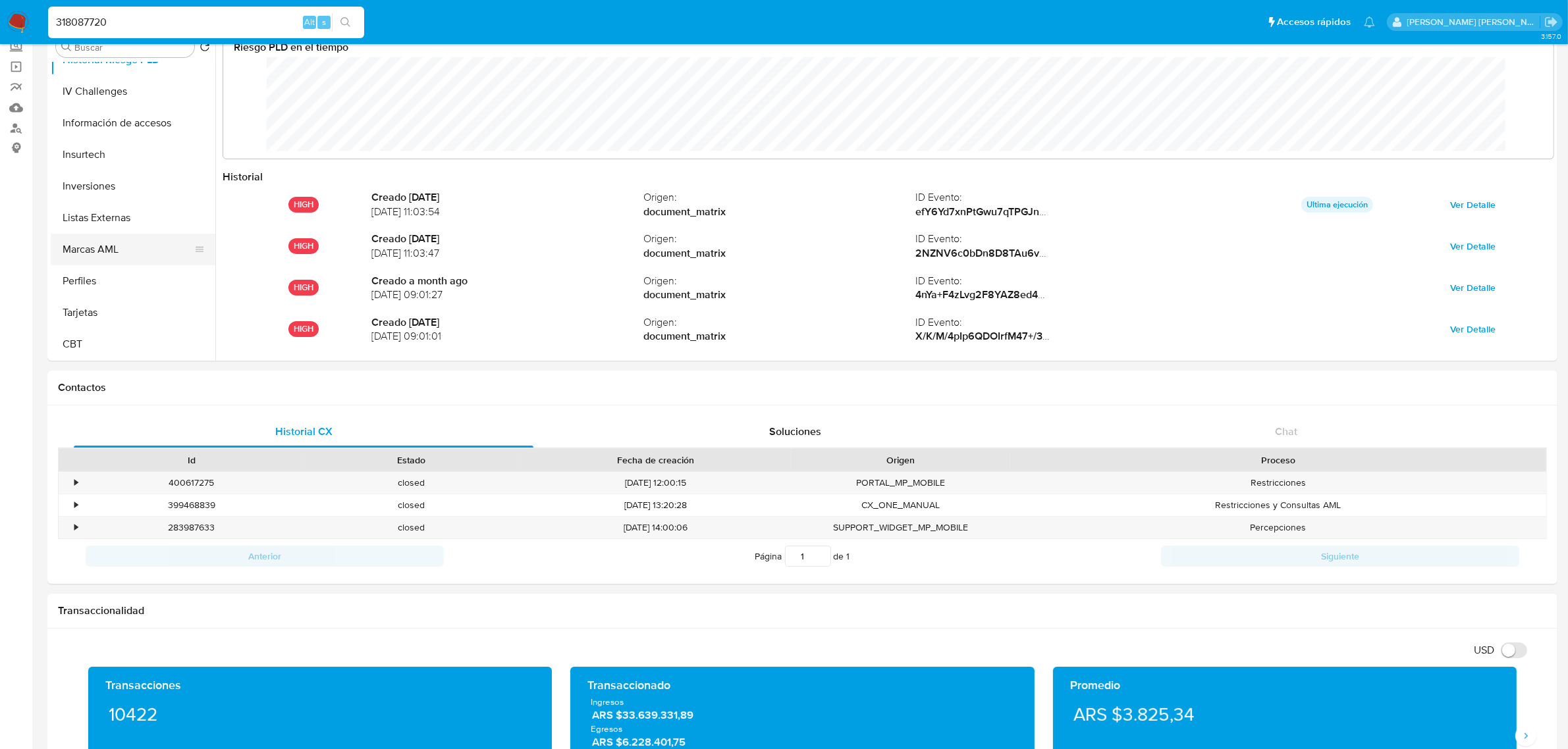
click at [102, 248] on button "Marcas AML" at bounding box center [127, 249] width 154 height 32
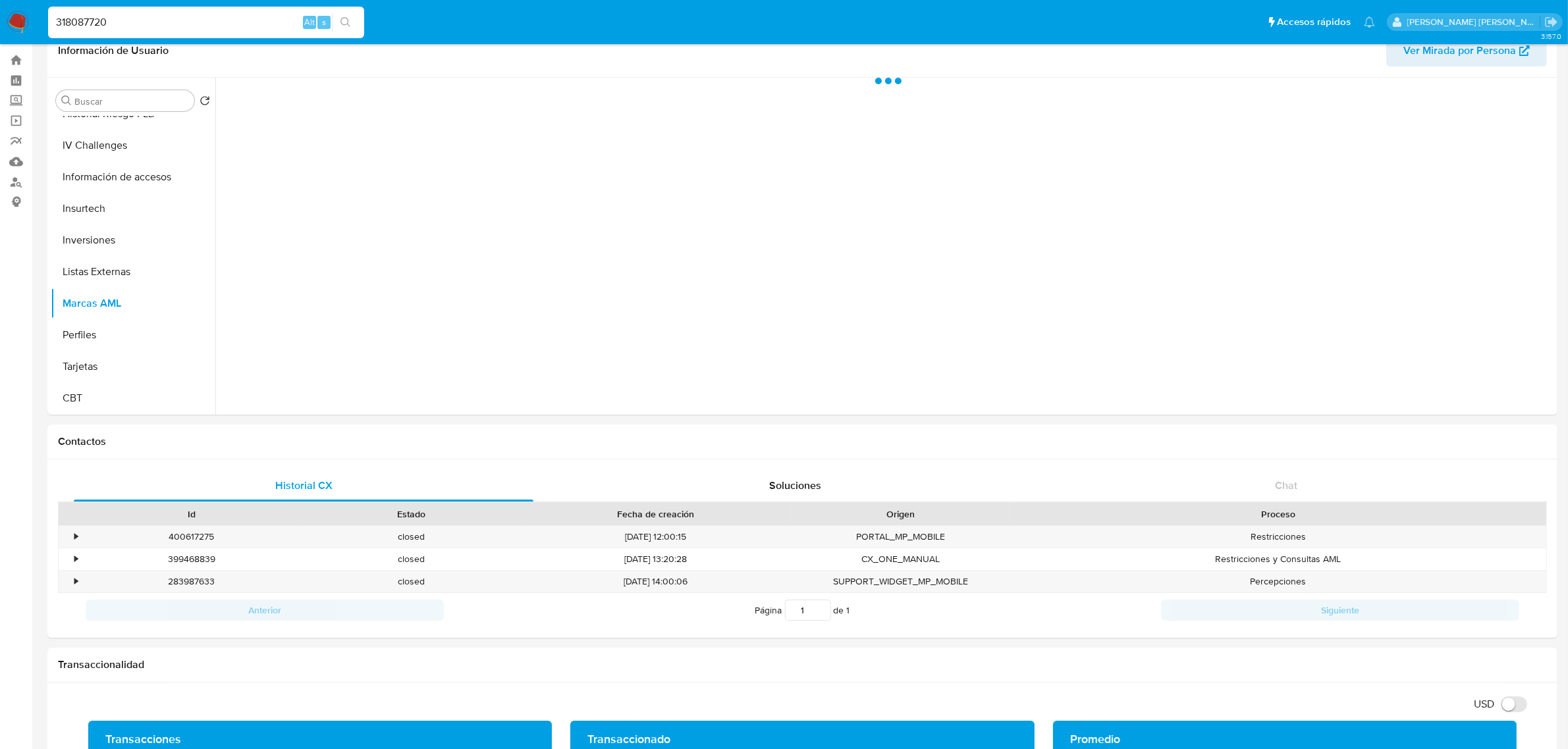
scroll to position [0, 0]
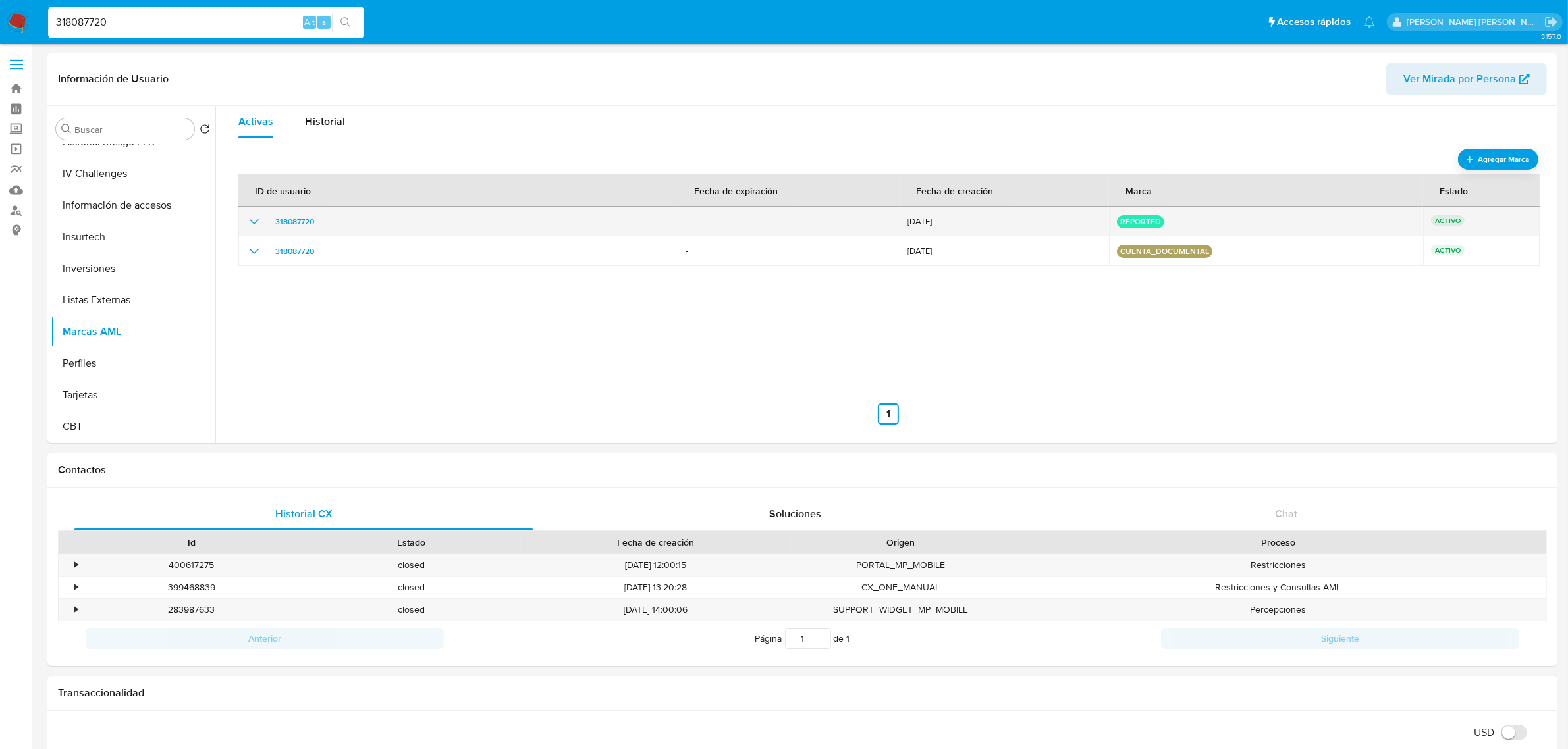
click at [252, 219] on icon "show_hidden_detail_by_id_318087720" at bounding box center [254, 222] width 16 height 16
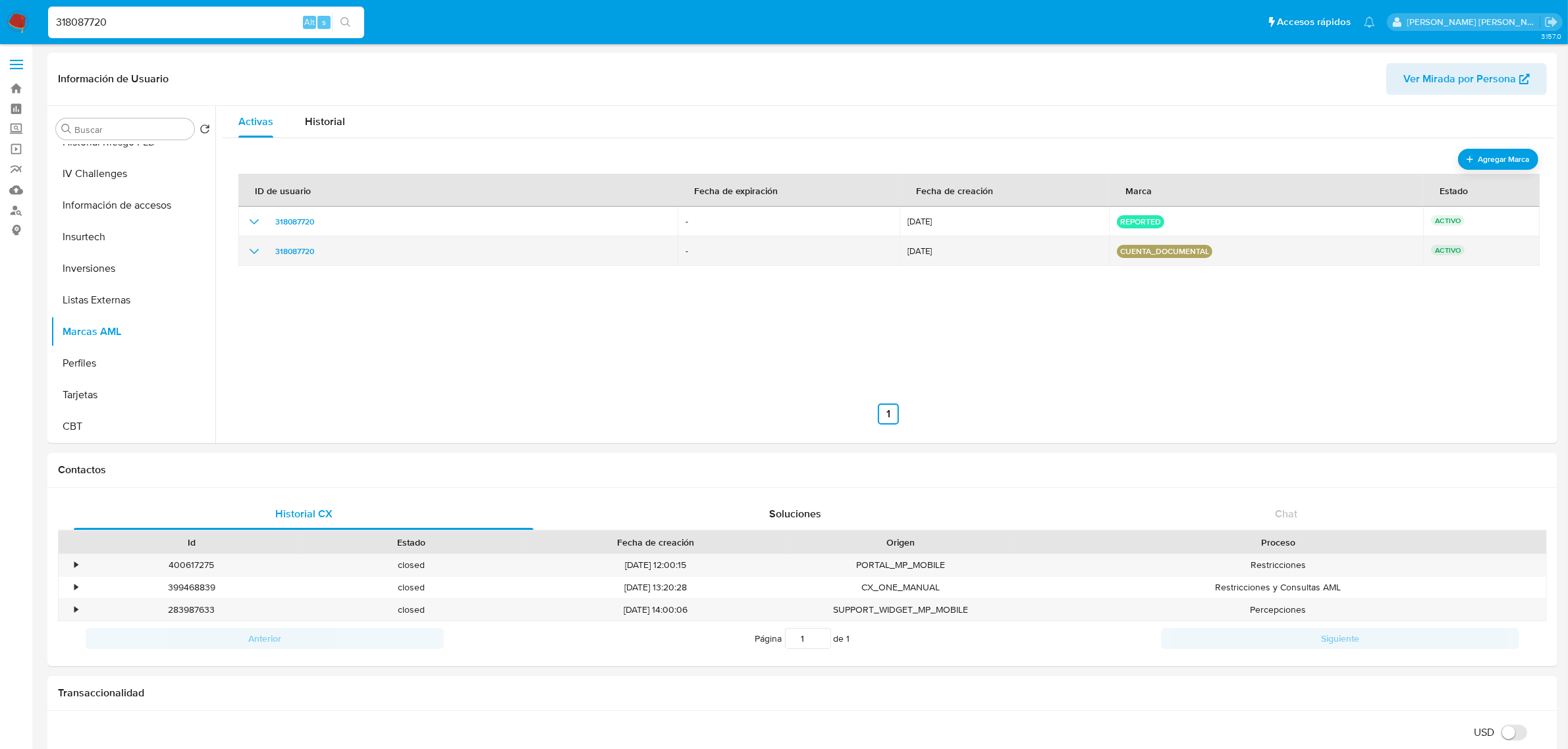
click at [254, 254] on icon "show_hidden_detail_by_id_318087720" at bounding box center [254, 251] width 16 height 16
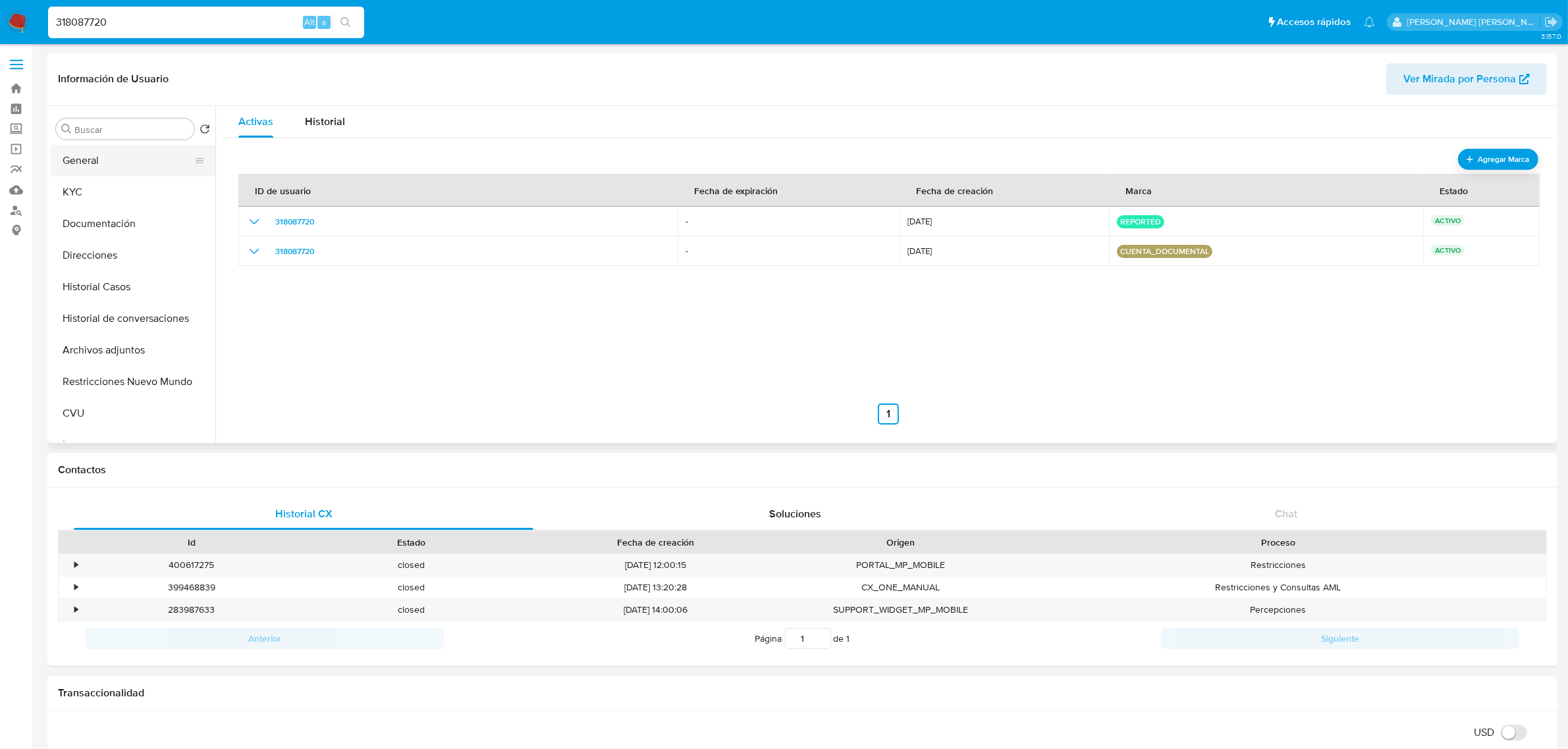
click at [78, 172] on button "General" at bounding box center [127, 161] width 154 height 32
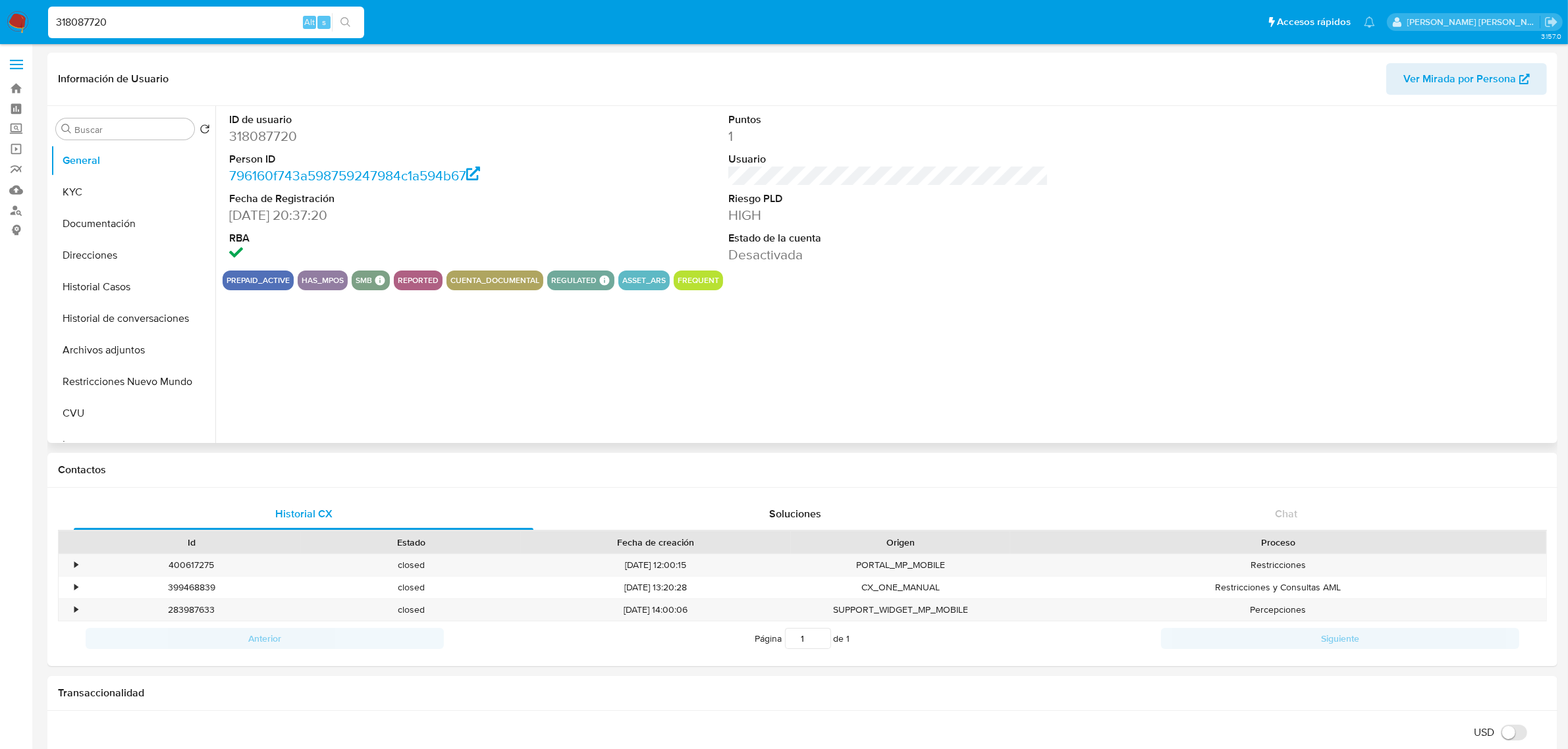
click at [255, 142] on dd "318087720" at bounding box center [390, 136] width 320 height 18
copy dd "318087720"
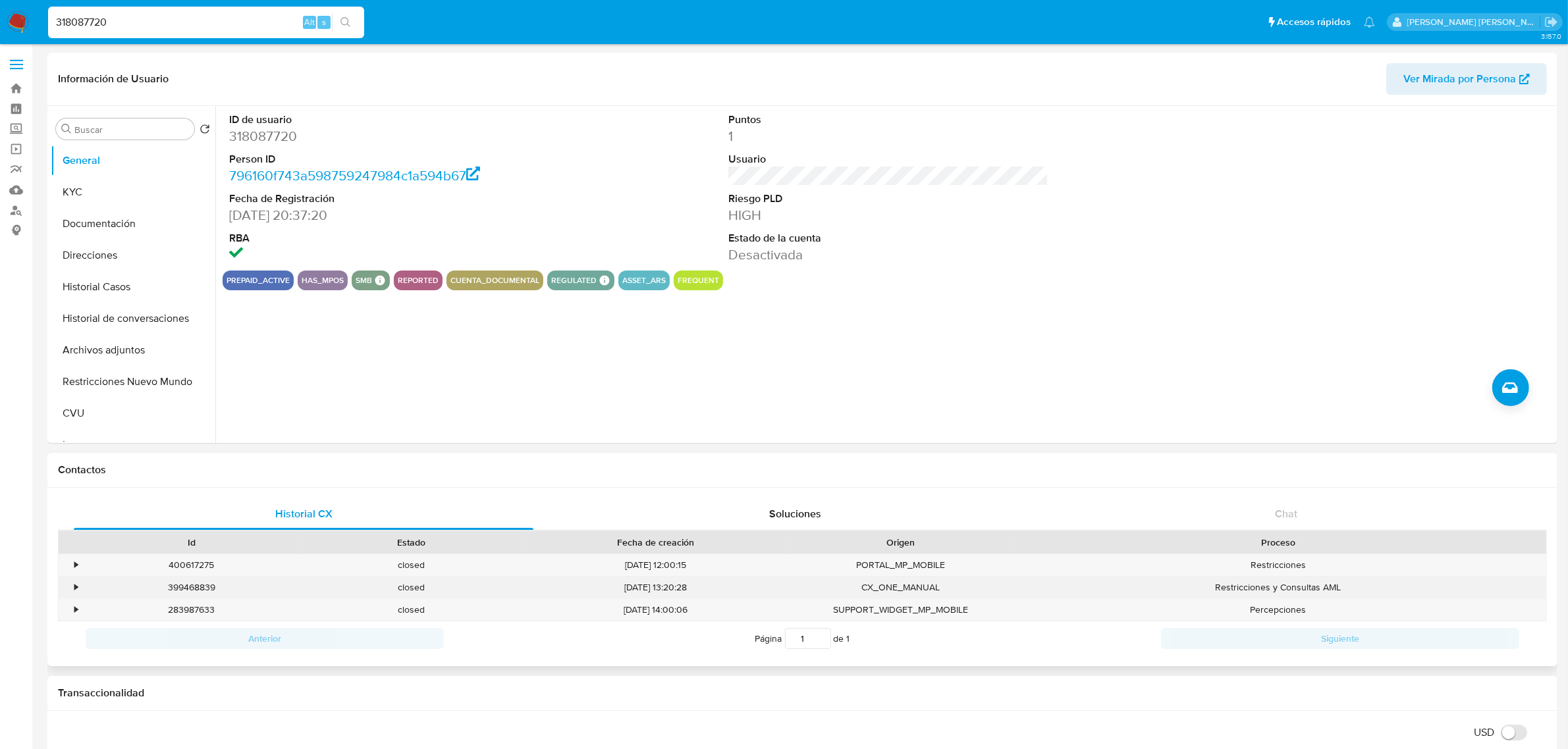
click at [193, 591] on div "399468839" at bounding box center [191, 587] width 219 height 21
copy div "399468839"
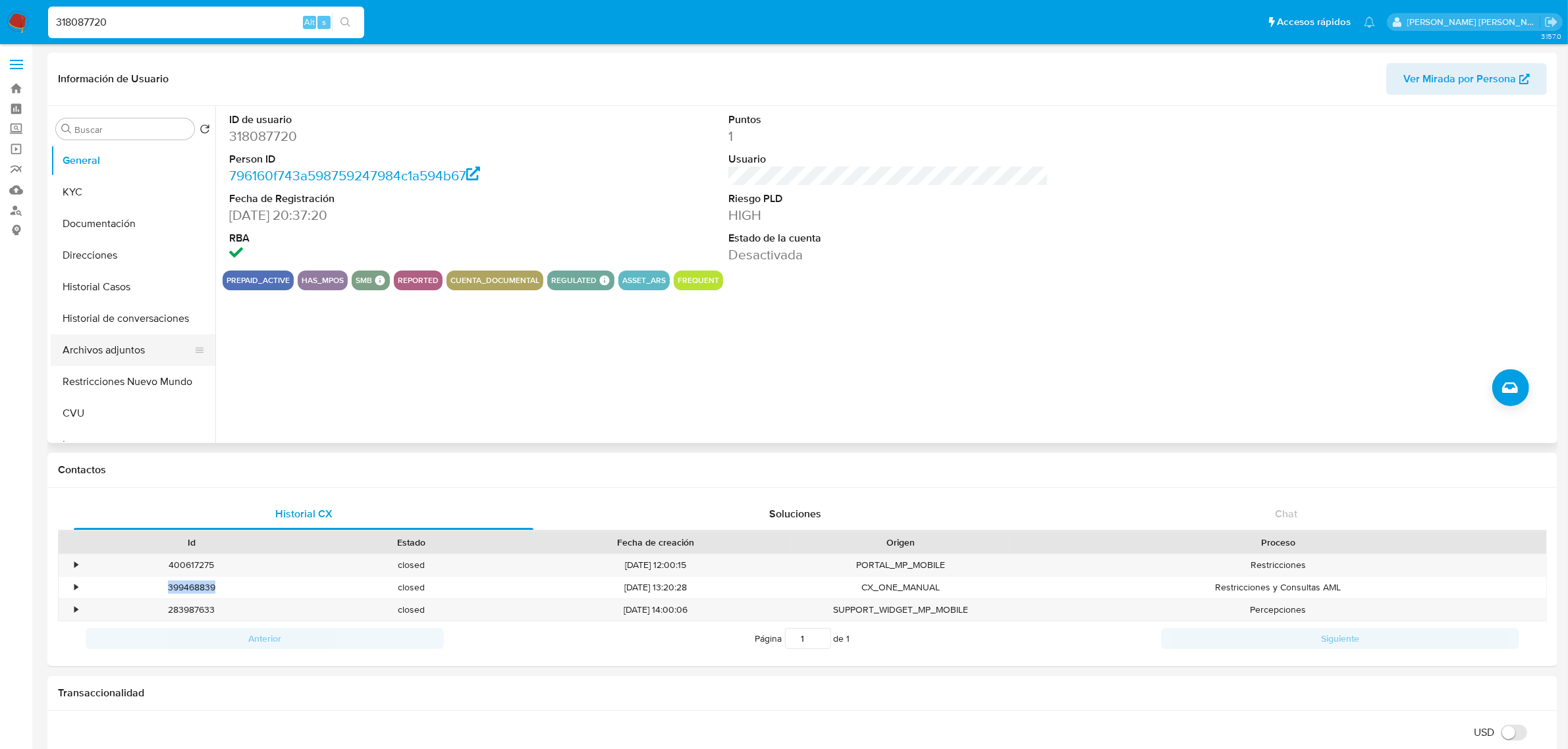
click at [108, 344] on button "Archivos adjuntos" at bounding box center [127, 350] width 154 height 32
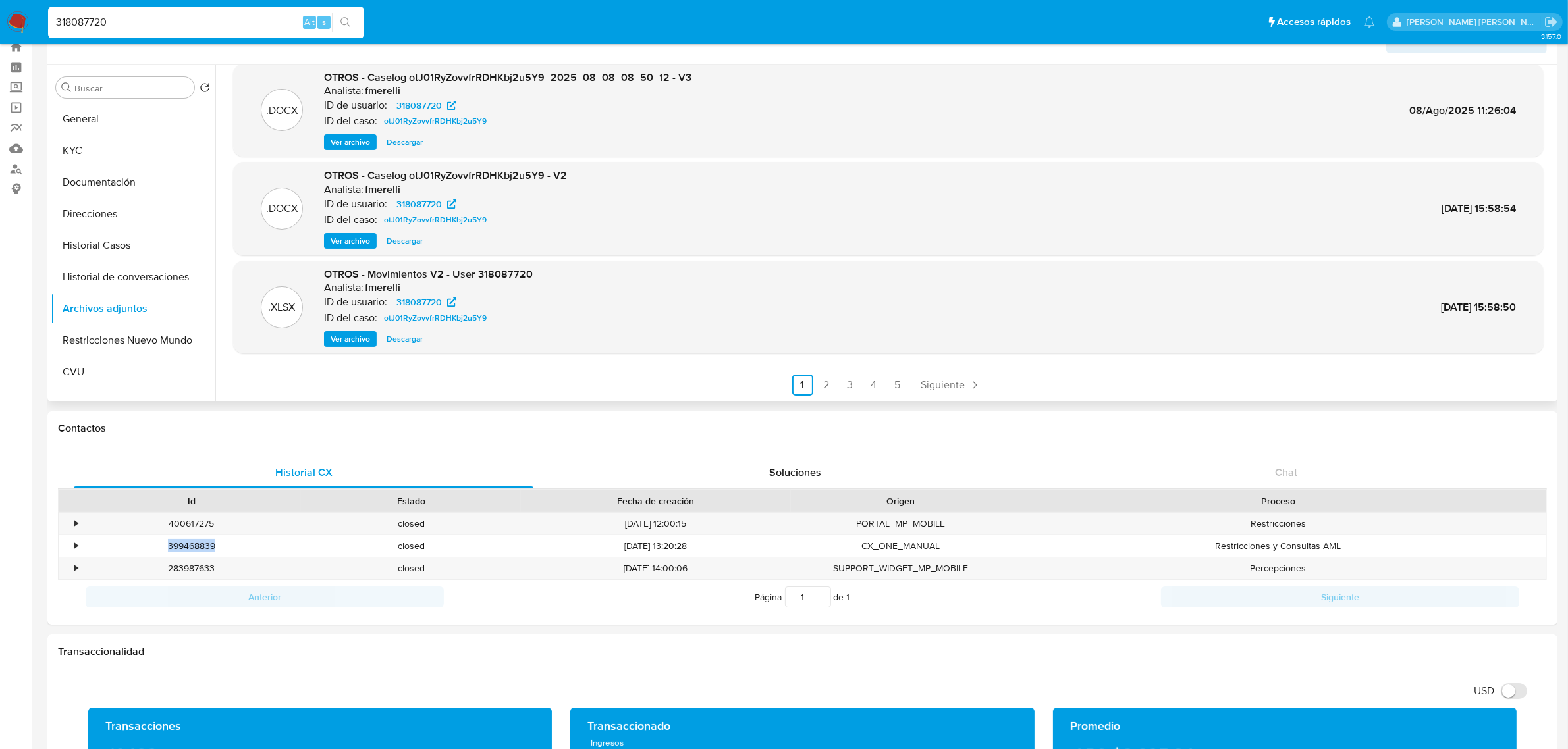
scroll to position [82, 0]
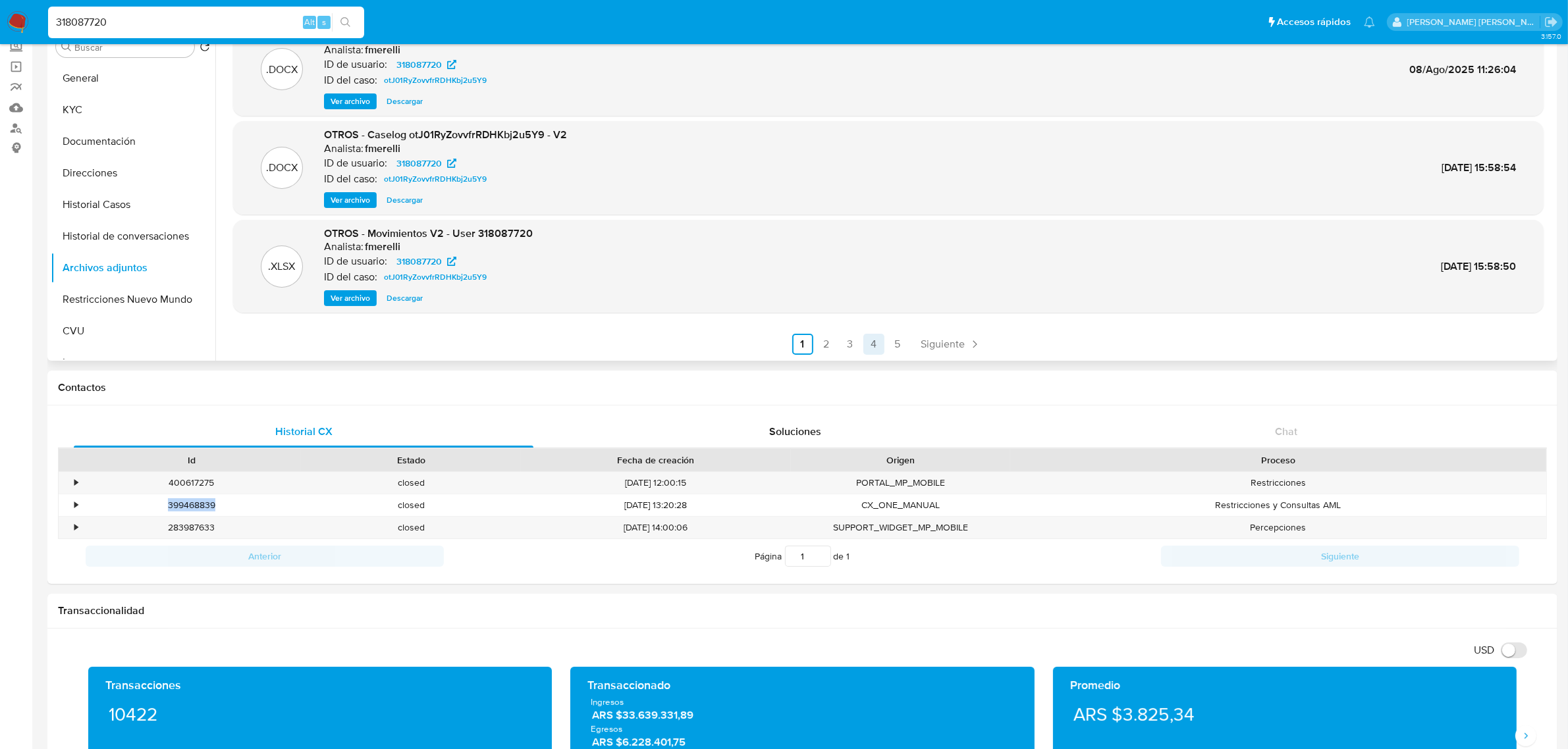
click at [869, 349] on link "4" at bounding box center [874, 345] width 21 height 21
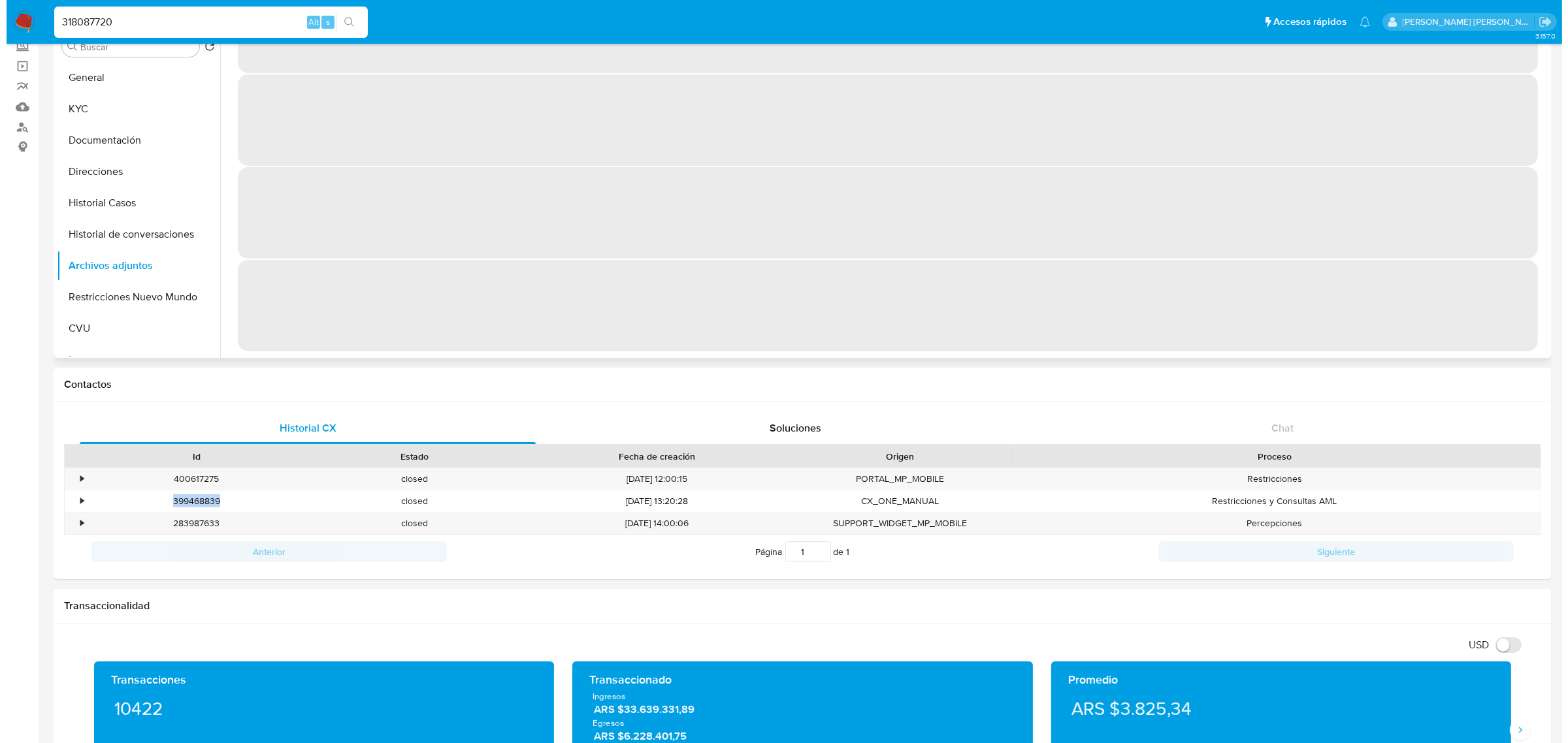
scroll to position [0, 0]
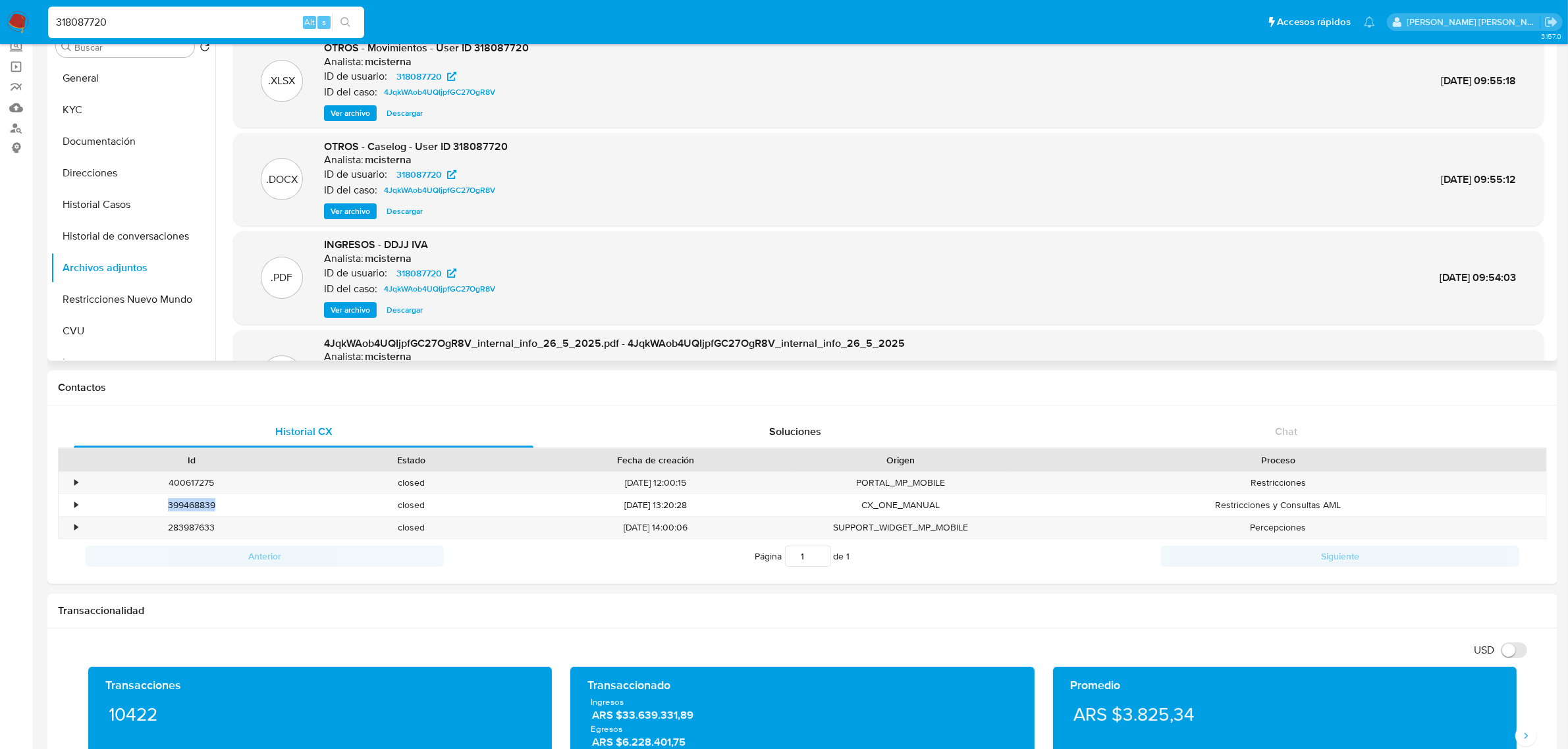
click at [369, 210] on span "Ver archivo" at bounding box center [350, 211] width 40 height 14
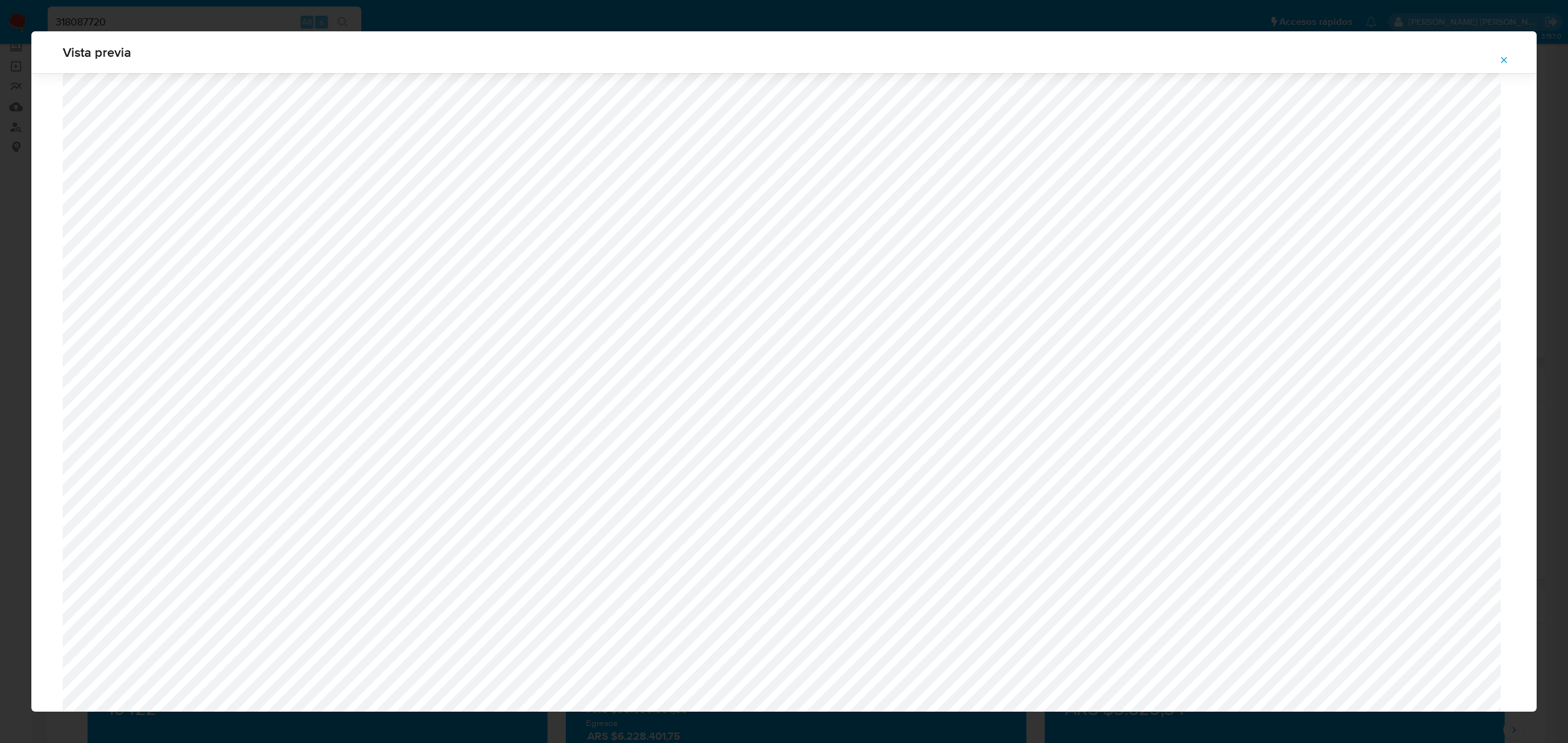
scroll to position [383, 0]
click at [1503, 64] on icon "Attachment preview" at bounding box center [1504, 60] width 11 height 11
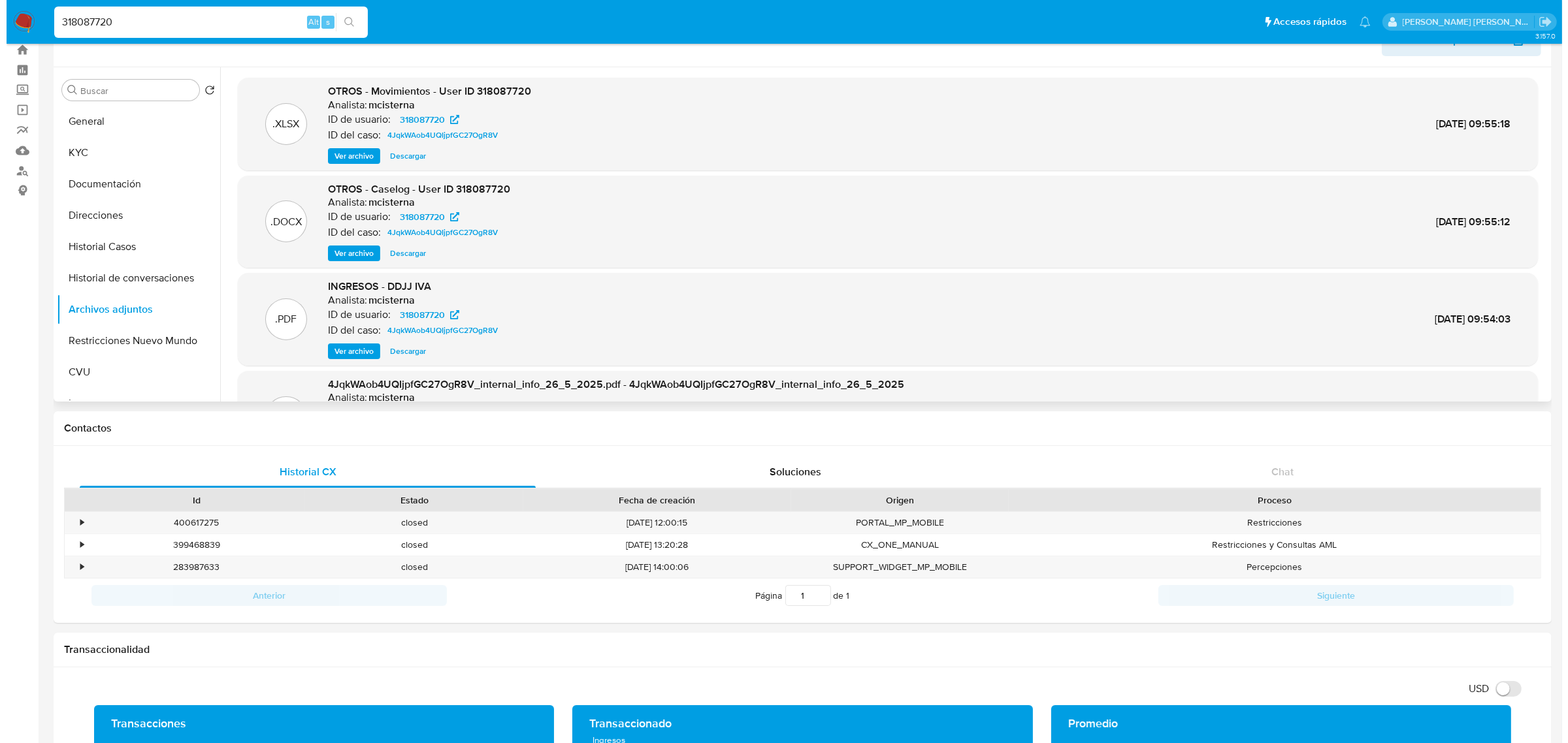
scroll to position [0, 0]
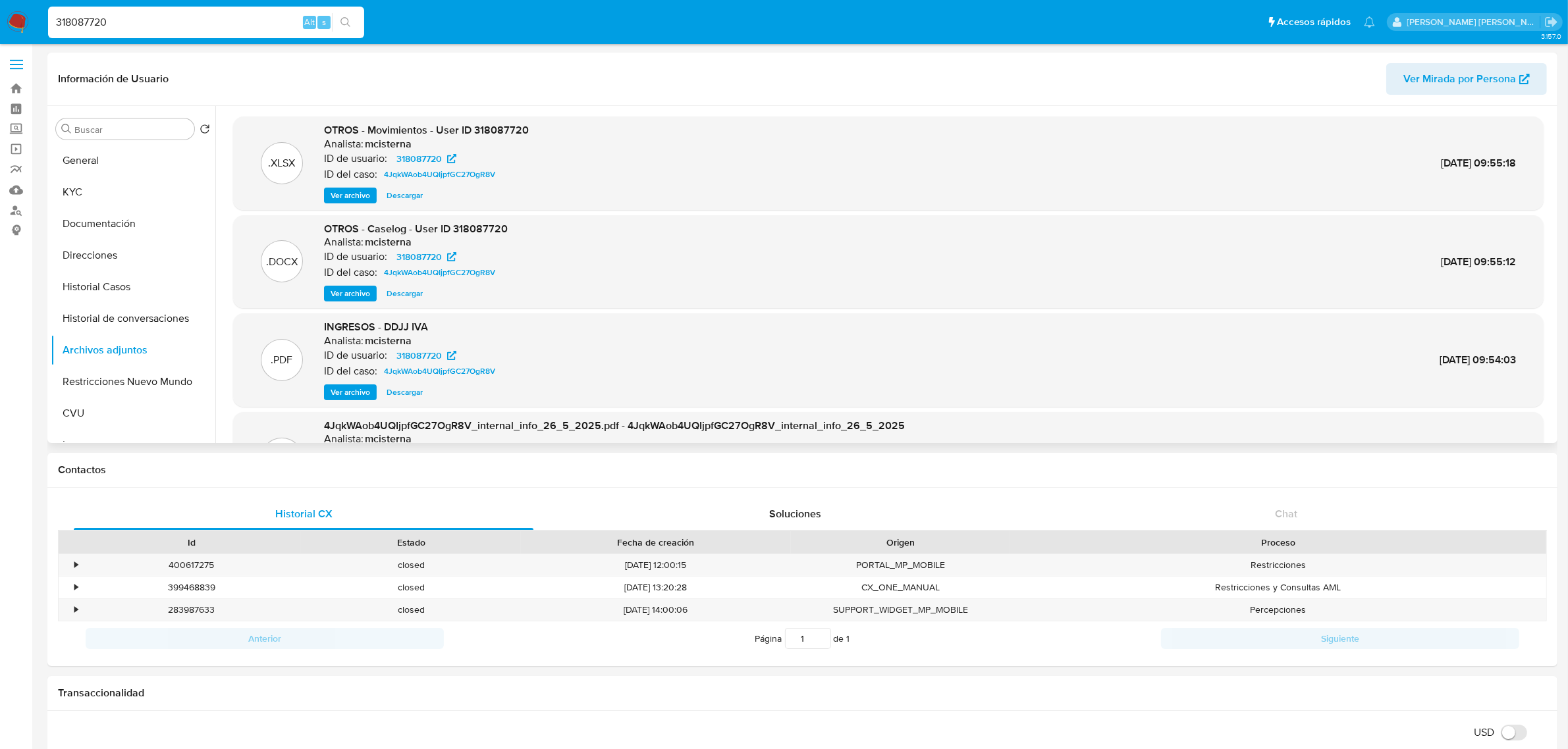
click at [356, 189] on span "Ver archivo" at bounding box center [350, 196] width 40 height 14
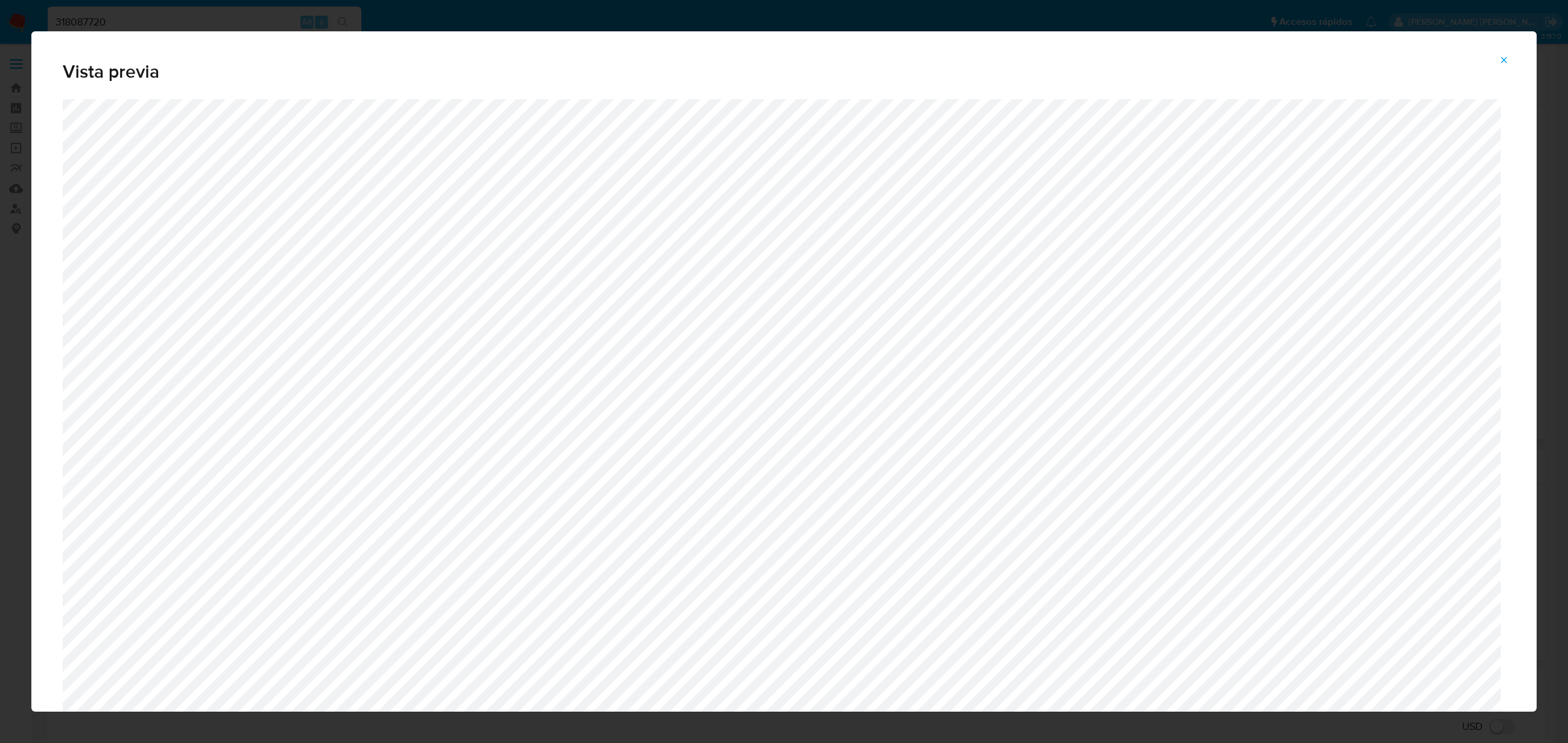
click at [1502, 62] on icon "Attachment preview" at bounding box center [1504, 60] width 11 height 11
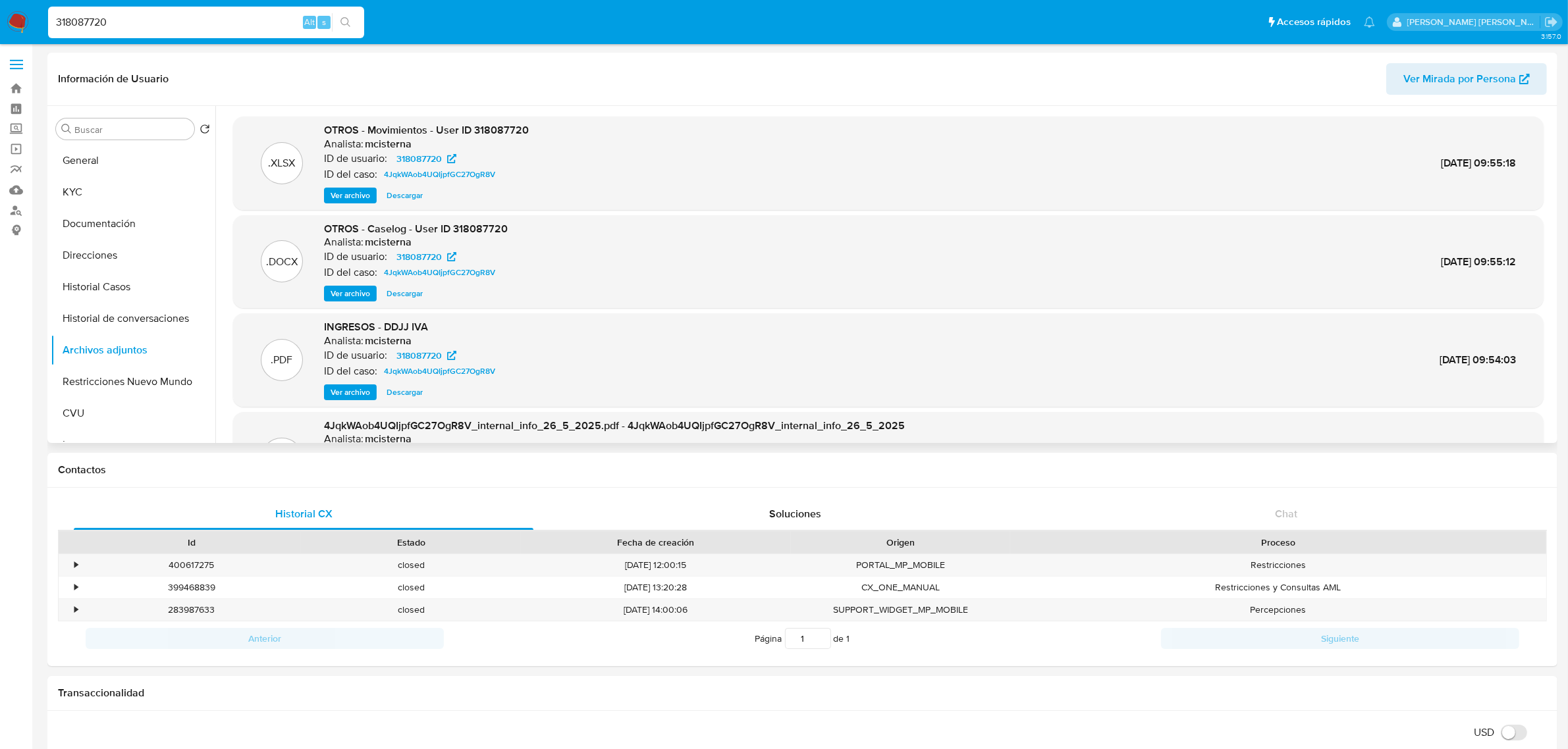
click at [396, 198] on span "Descargar" at bounding box center [404, 196] width 36 height 14
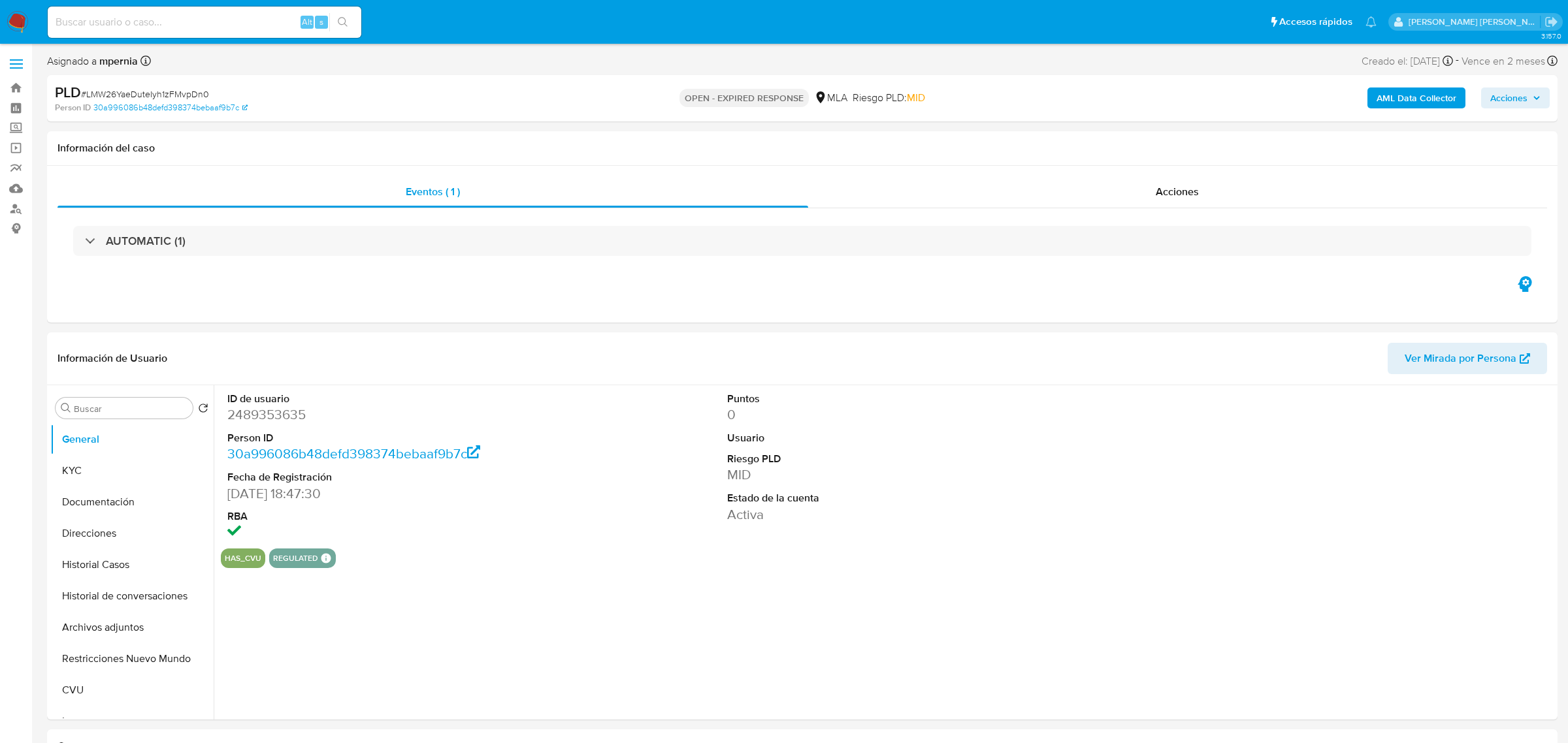
select select "10"
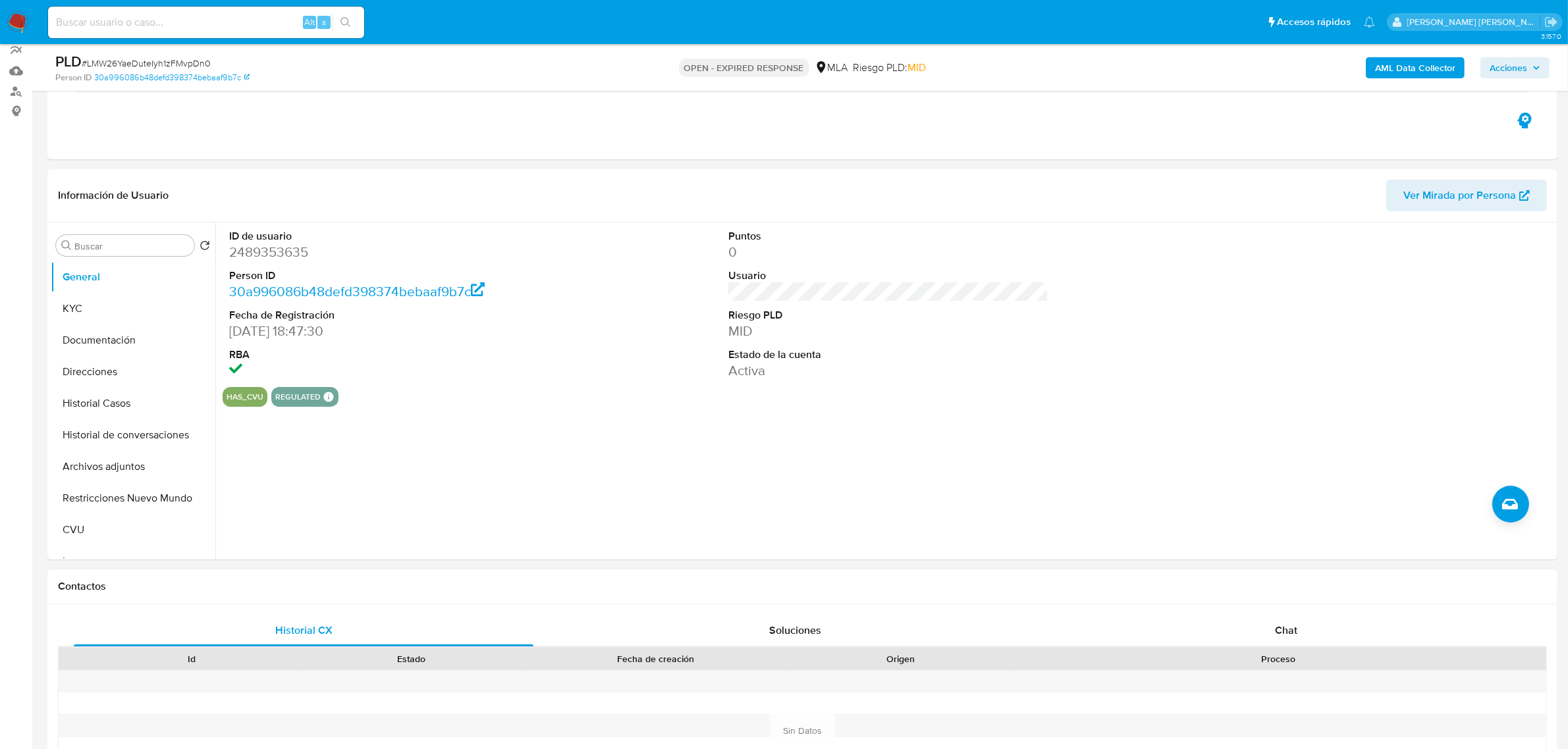
scroll to position [247, 0]
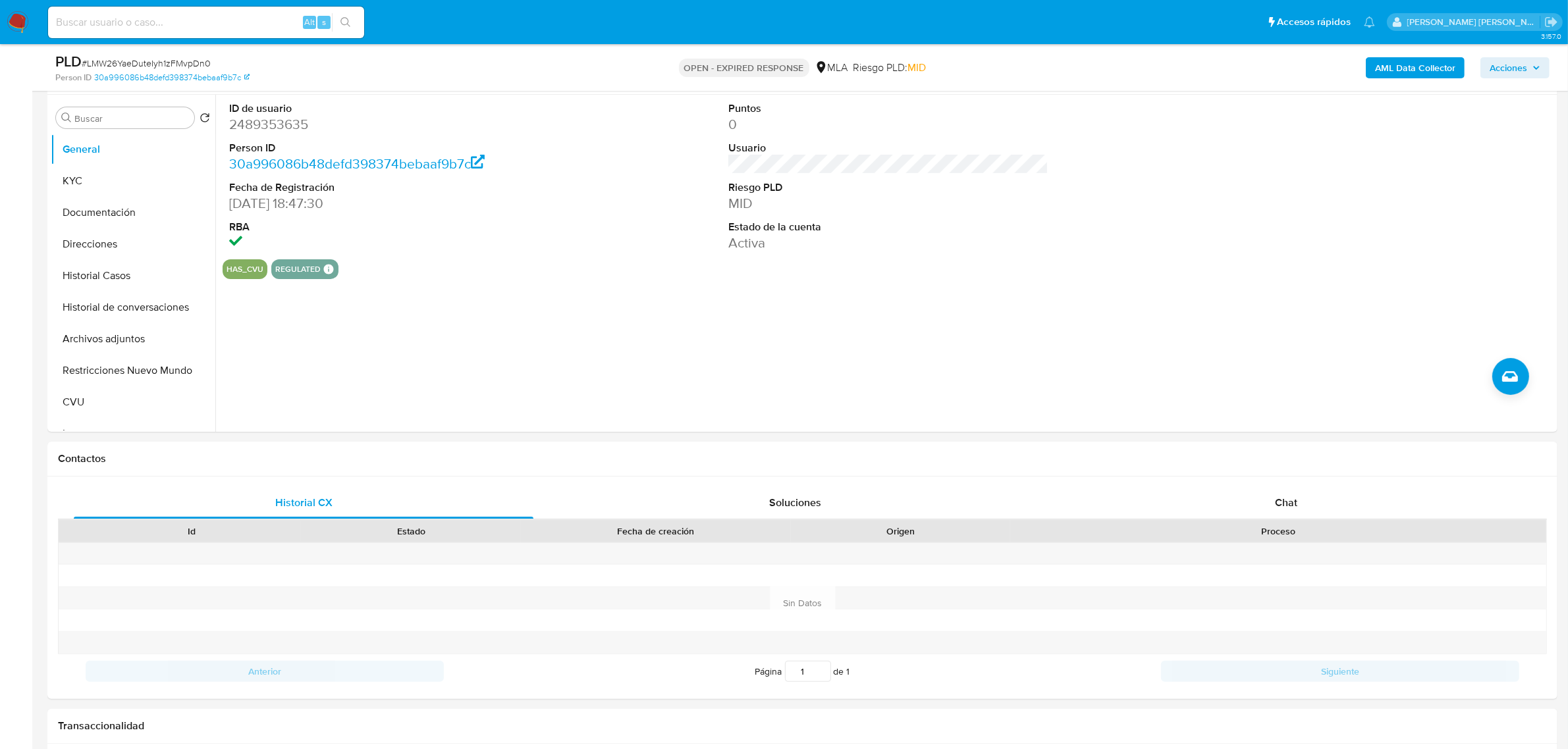
click at [182, 63] on span "# LMW26YaeDuteIyh1zFMvpDn0" at bounding box center [145, 63] width 129 height 14
copy span "LMW26YaeDuteIyh1zFMvpDn0"
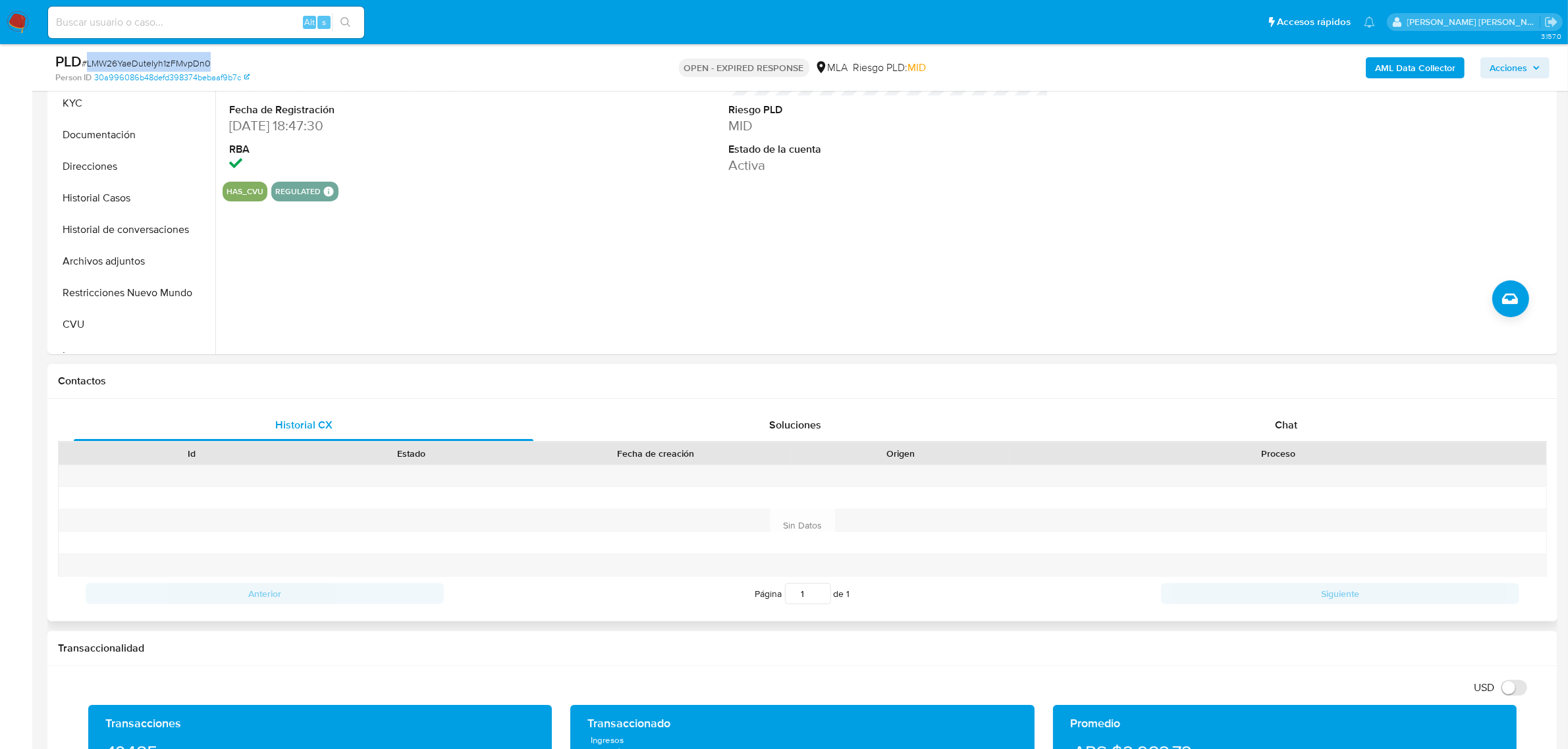
scroll to position [412, 0]
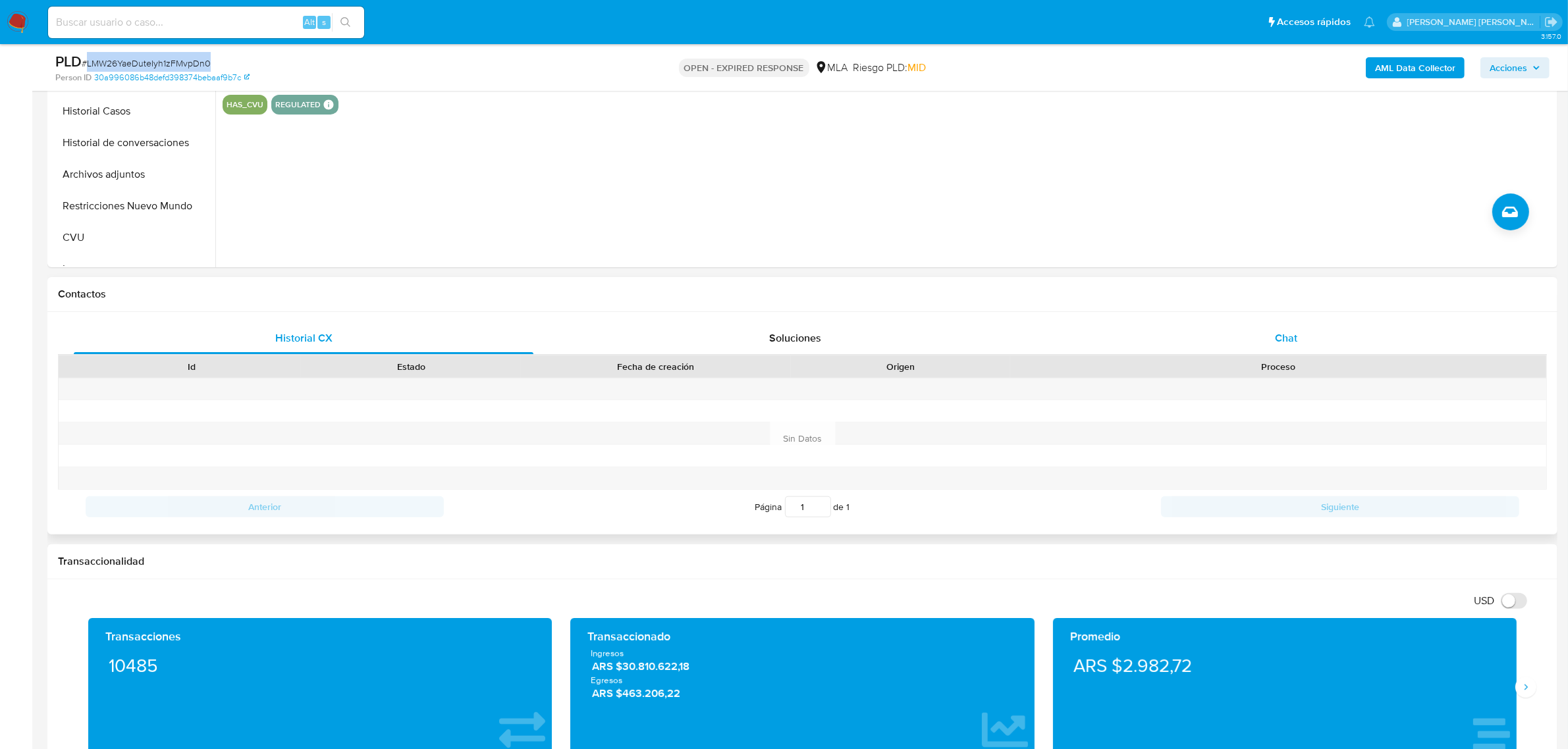
click at [1298, 344] on div "Chat" at bounding box center [1286, 338] width 459 height 32
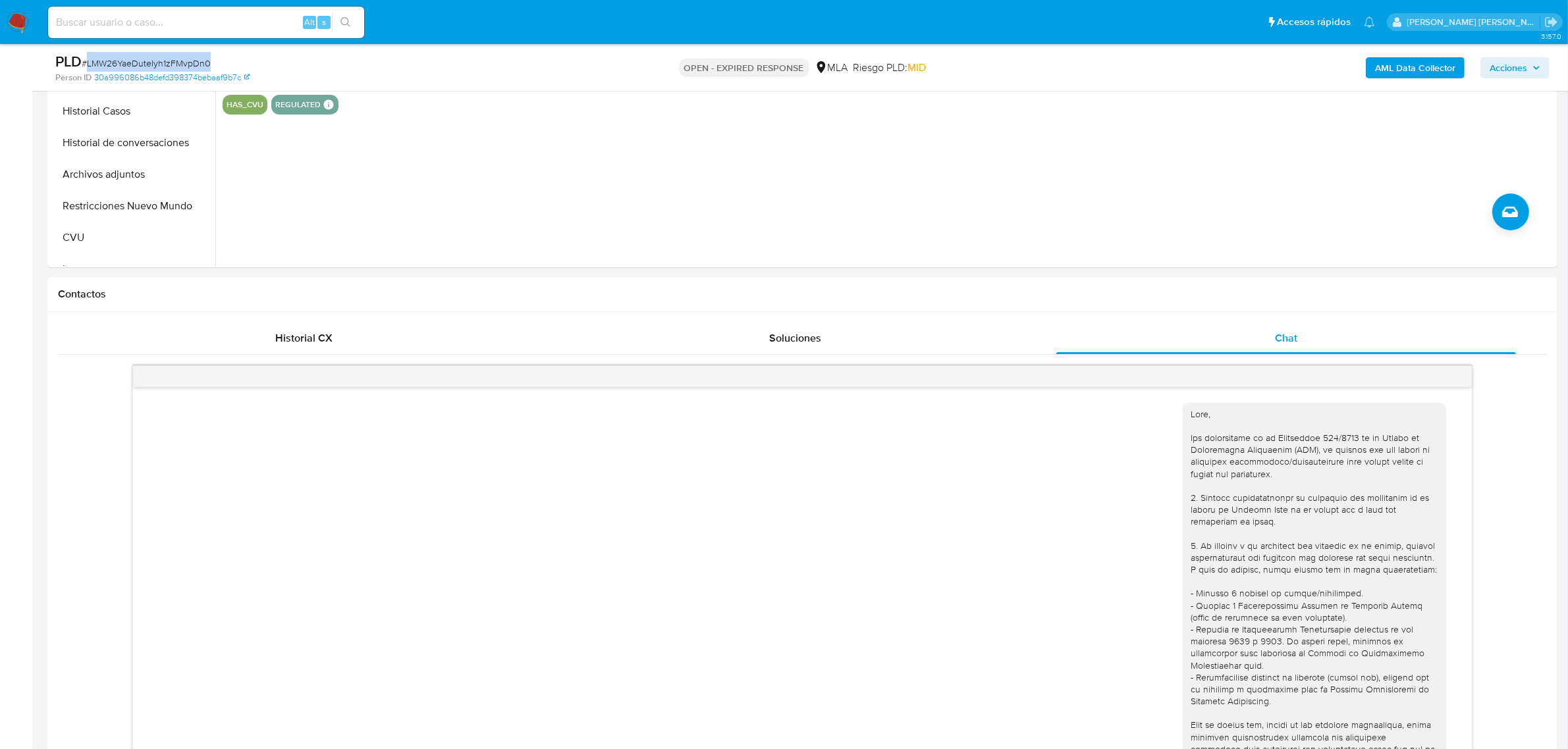
scroll to position [551, 0]
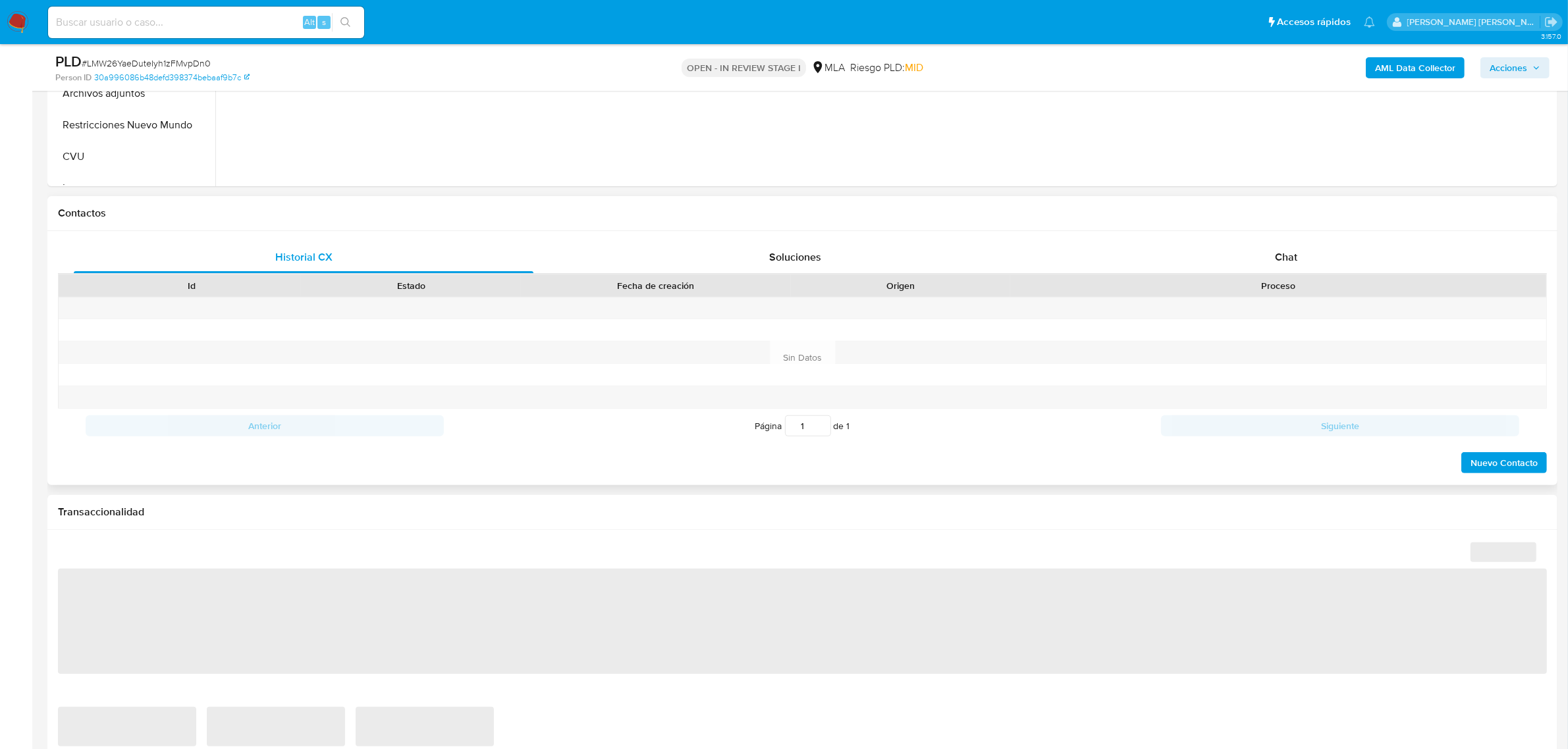
scroll to position [494, 0]
click at [1294, 245] on div "Chat" at bounding box center [1286, 256] width 459 height 32
select select "10"
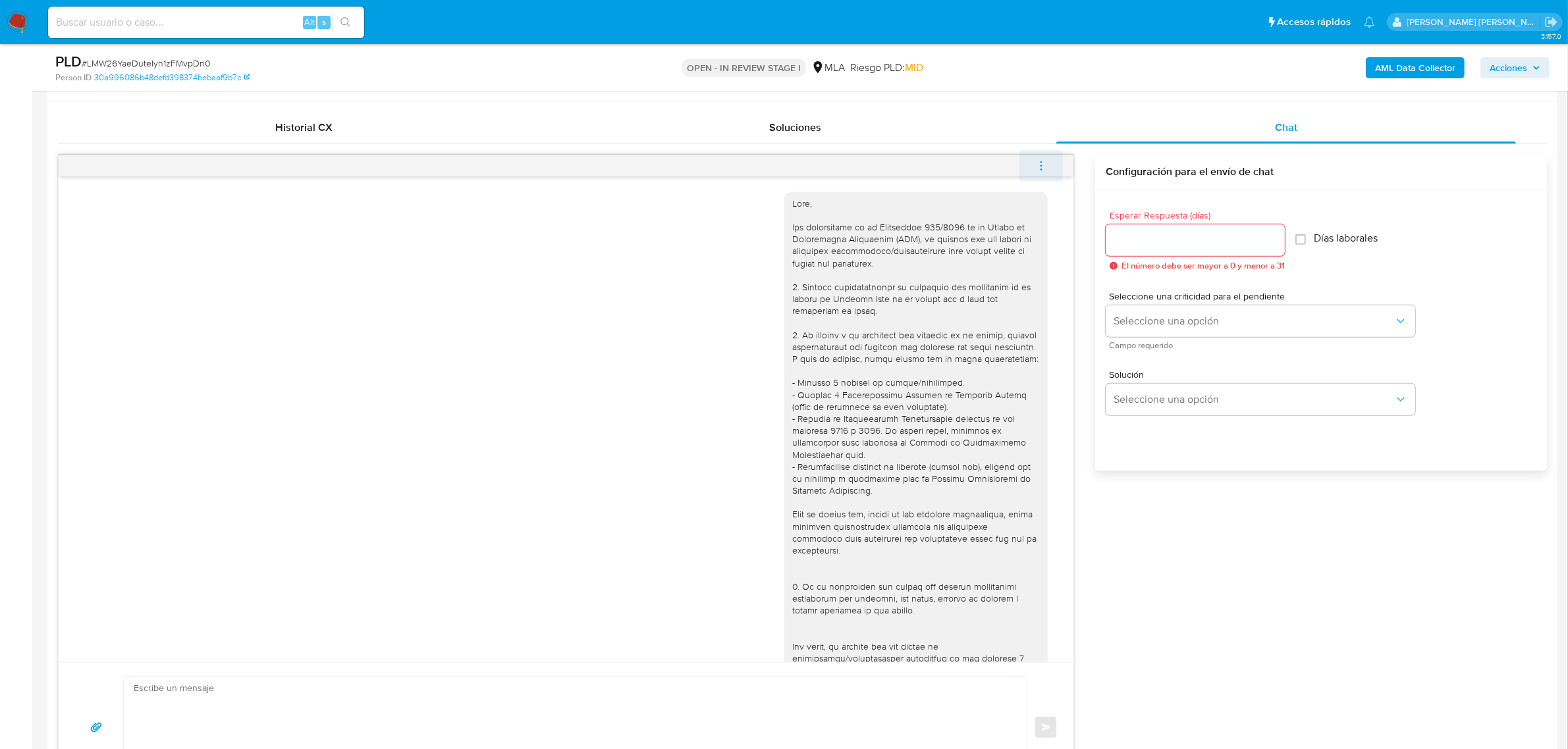
scroll to position [412, 0]
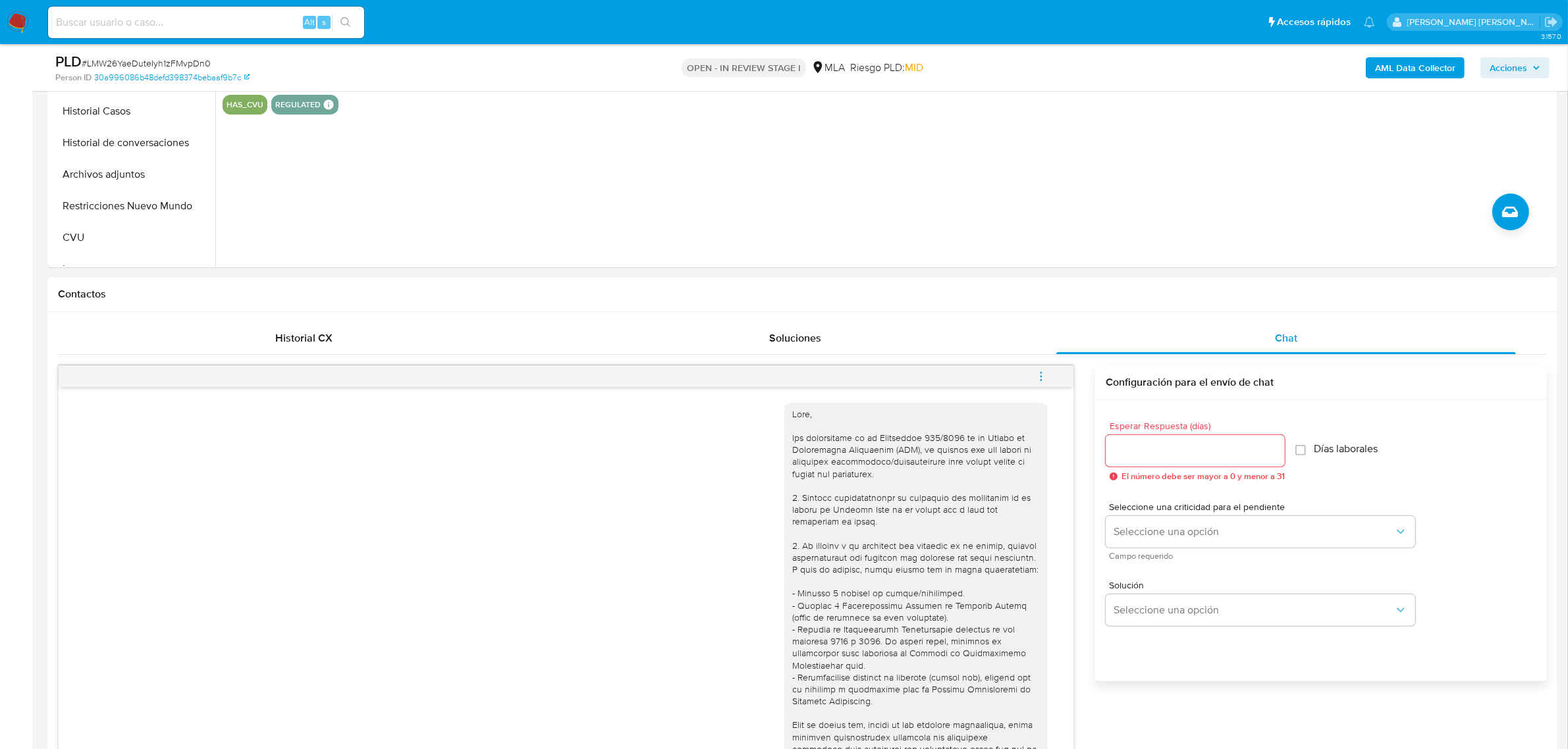
click at [1041, 379] on icon "menu-action" at bounding box center [1041, 377] width 12 height 12
click at [951, 354] on li "Cerrar conversación" at bounding box center [952, 352] width 135 height 23
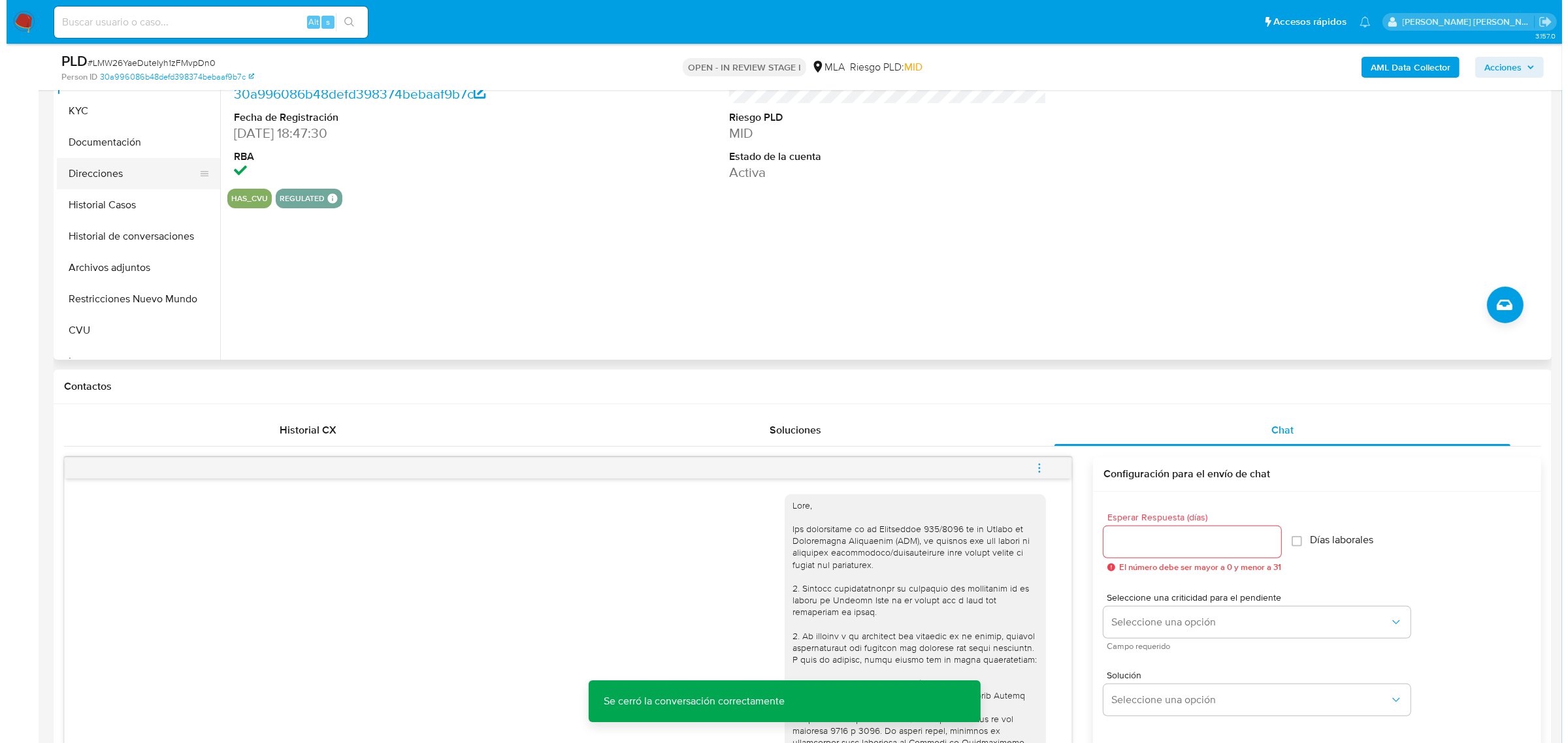
scroll to position [163, 0]
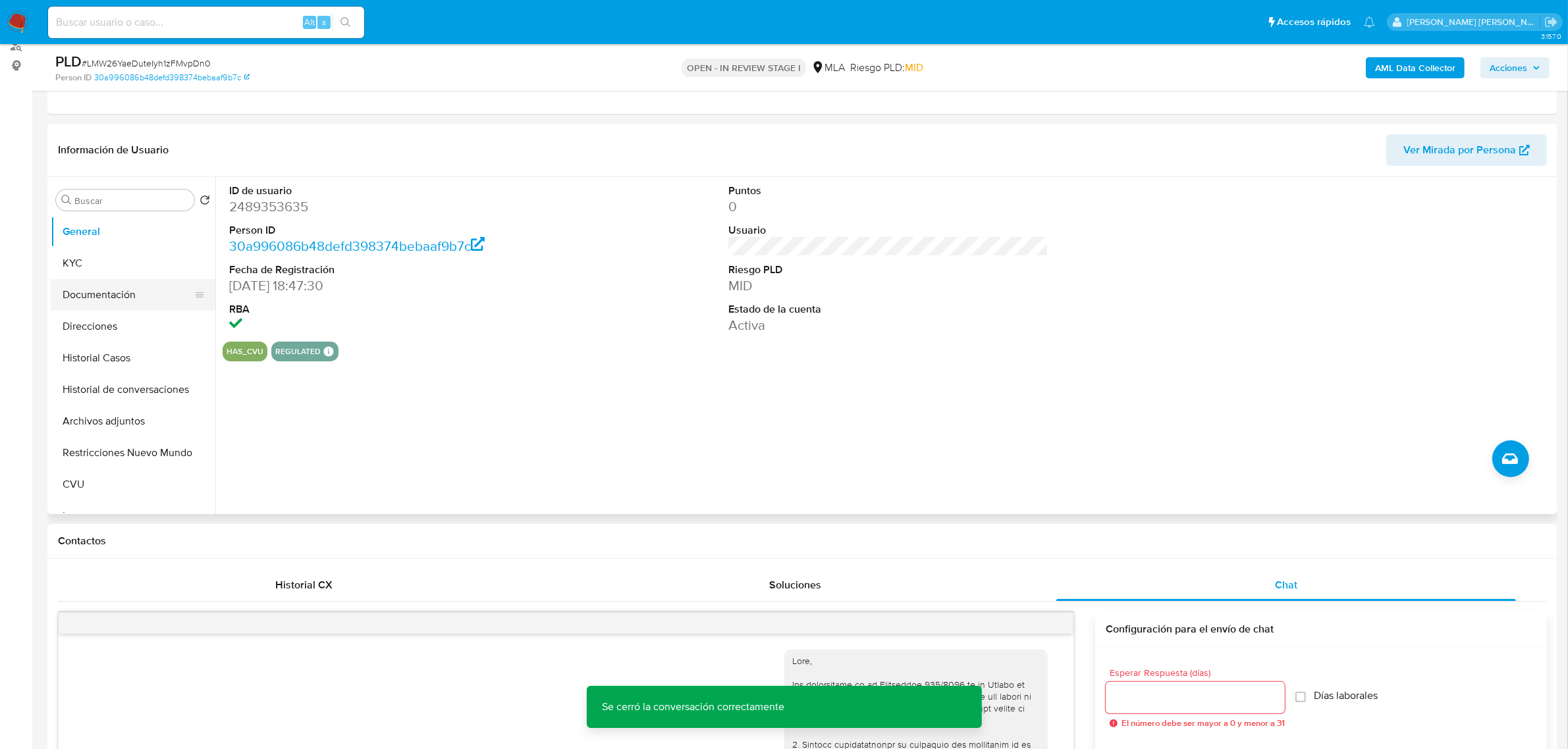
click at [64, 291] on button "Documentación" at bounding box center [127, 295] width 154 height 32
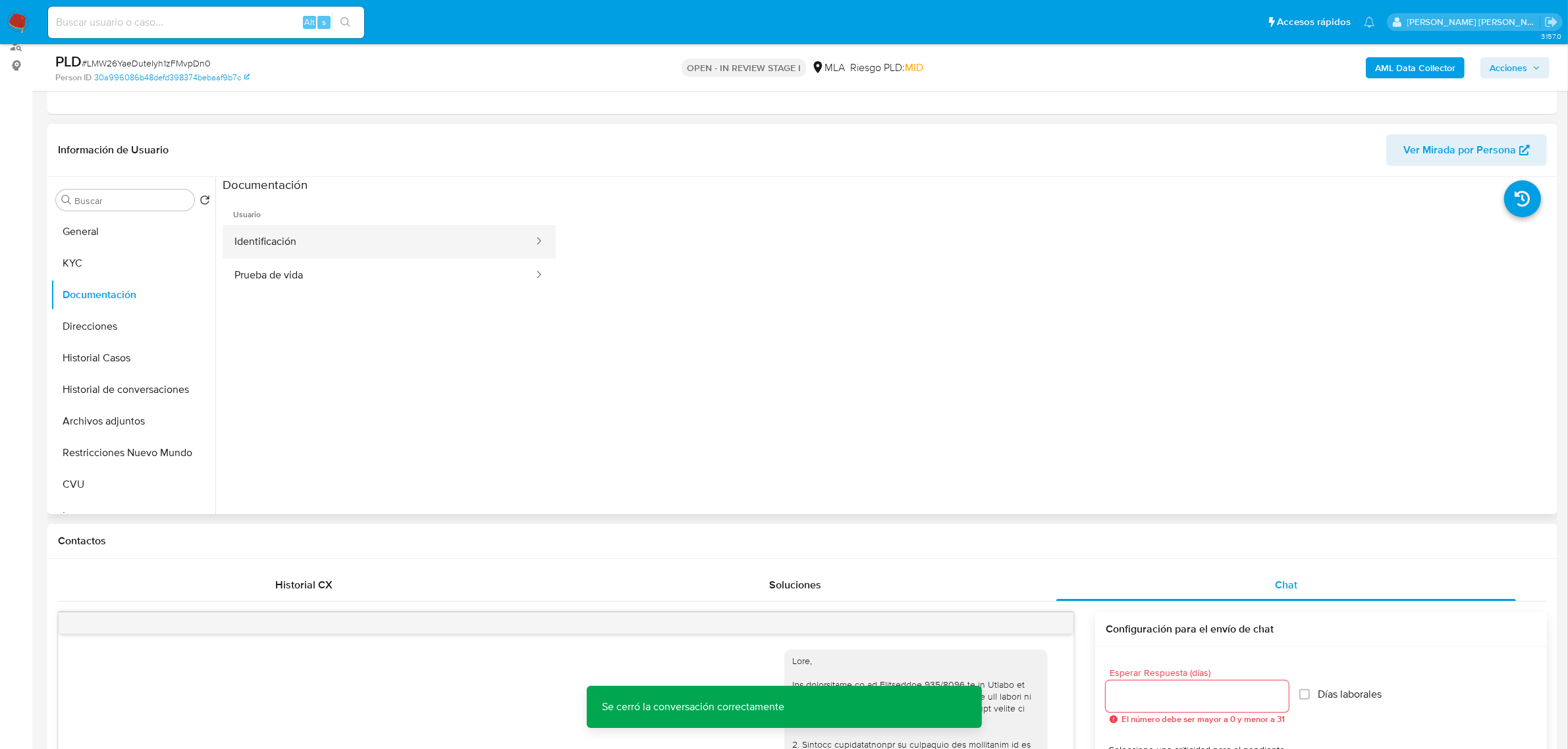
click at [318, 252] on button "Identificación" at bounding box center [379, 241] width 312 height 34
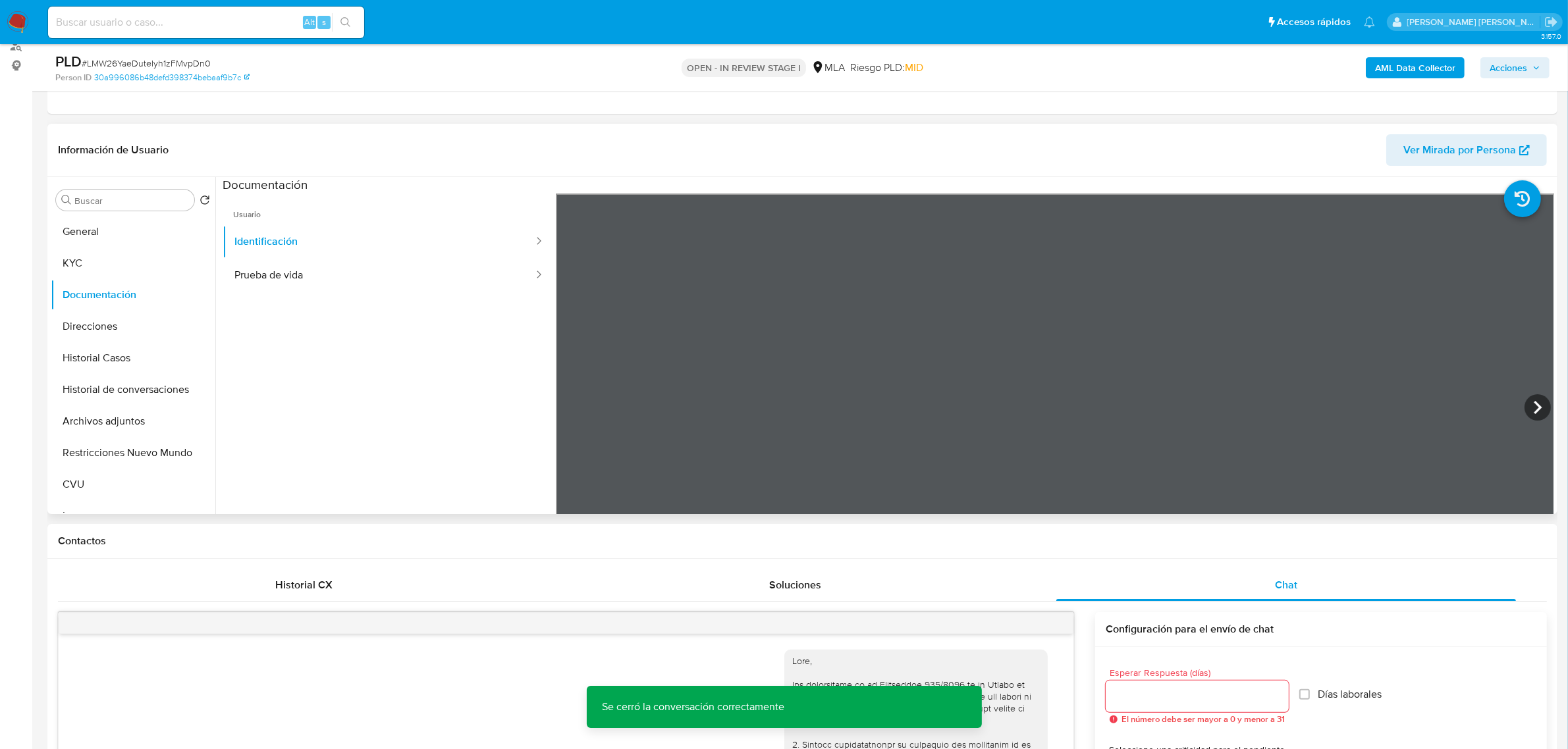
click at [881, 192] on section at bounding box center [889, 396] width 1332 height 438
click at [340, 265] on button "Prueba de vida" at bounding box center [379, 275] width 312 height 34
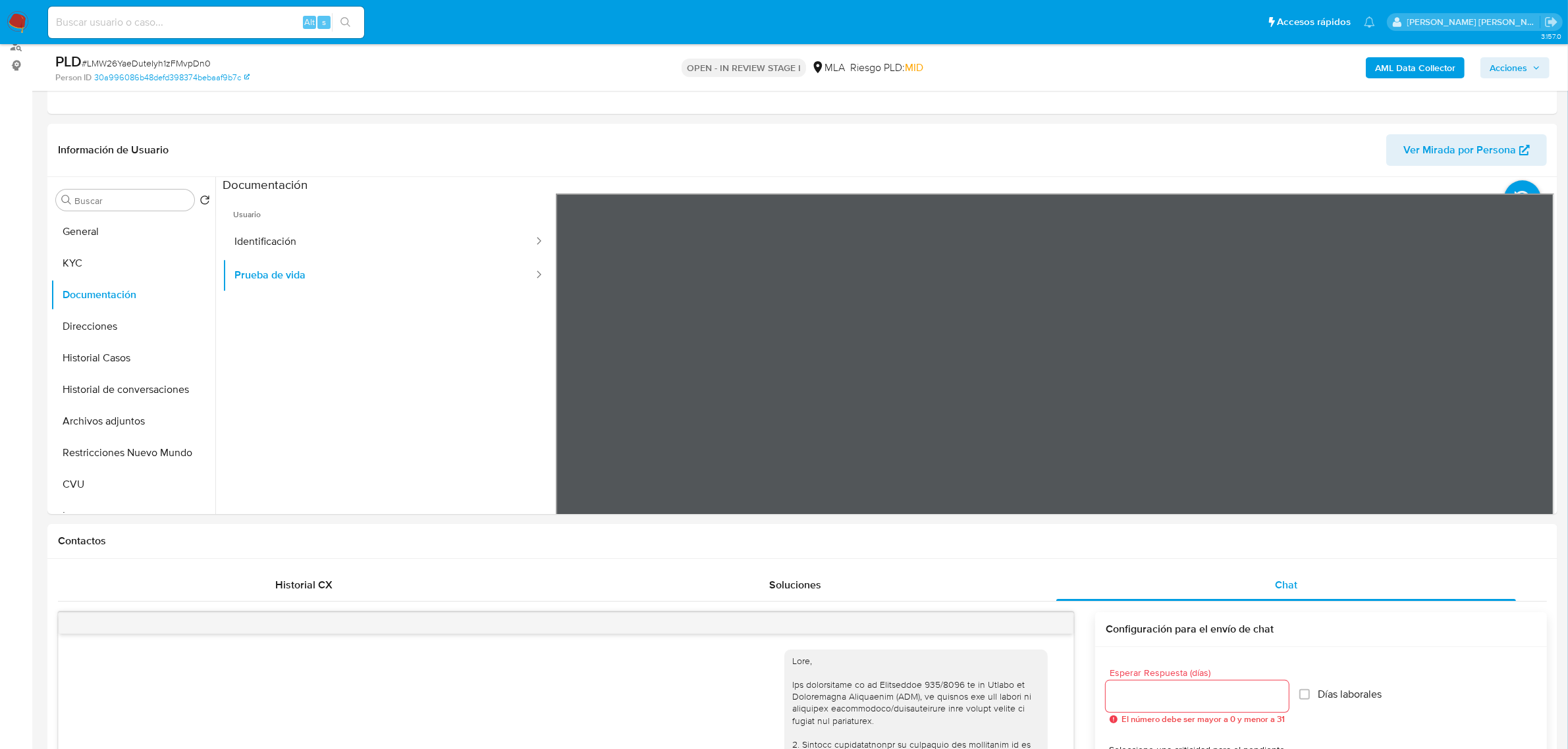
click at [1396, 52] on div "AML Data Collector Acciones" at bounding box center [1302, 68] width 494 height 31
click at [1397, 61] on b "AML Data Collector" at bounding box center [1415, 68] width 80 height 21
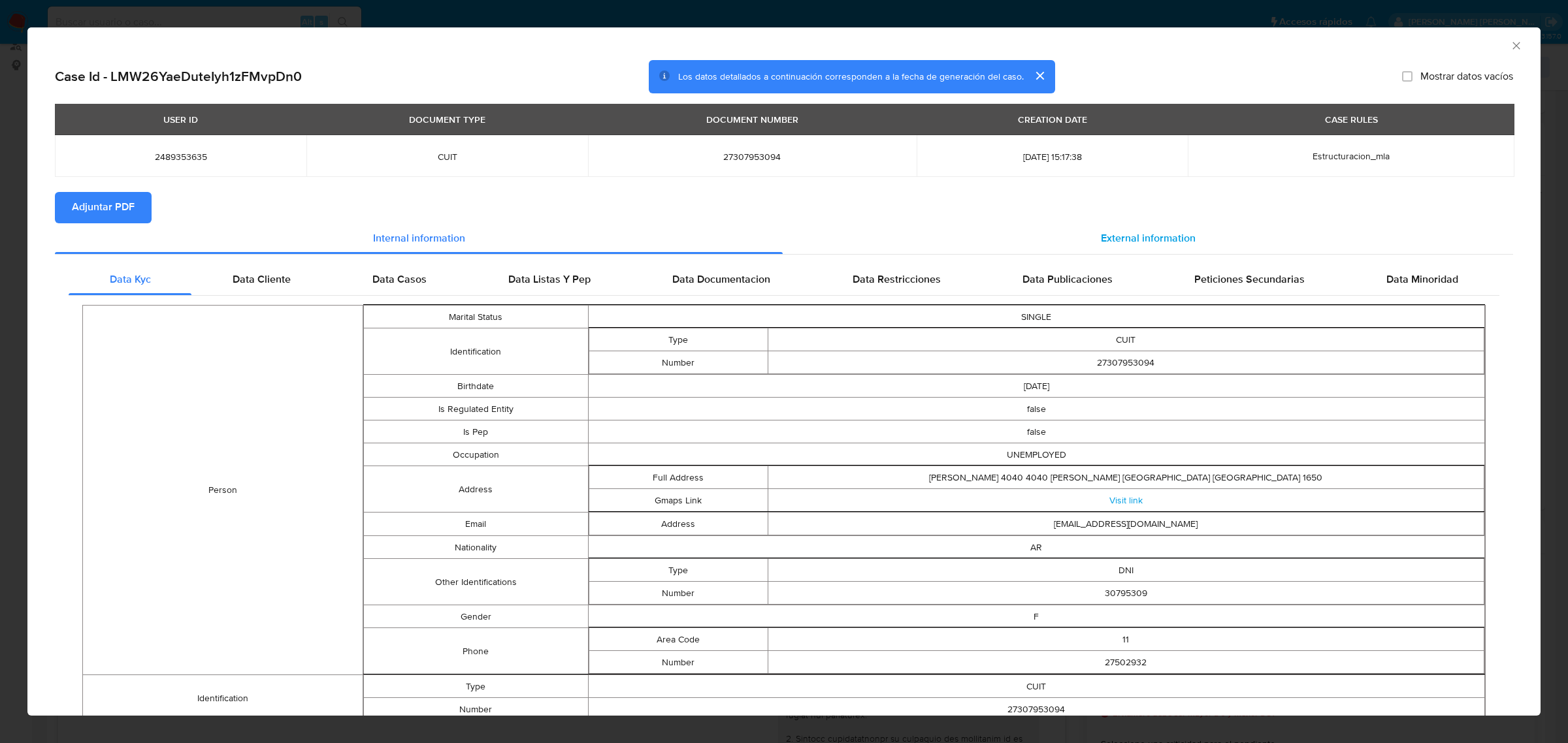
click at [1125, 235] on span "External information" at bounding box center [1148, 238] width 95 height 15
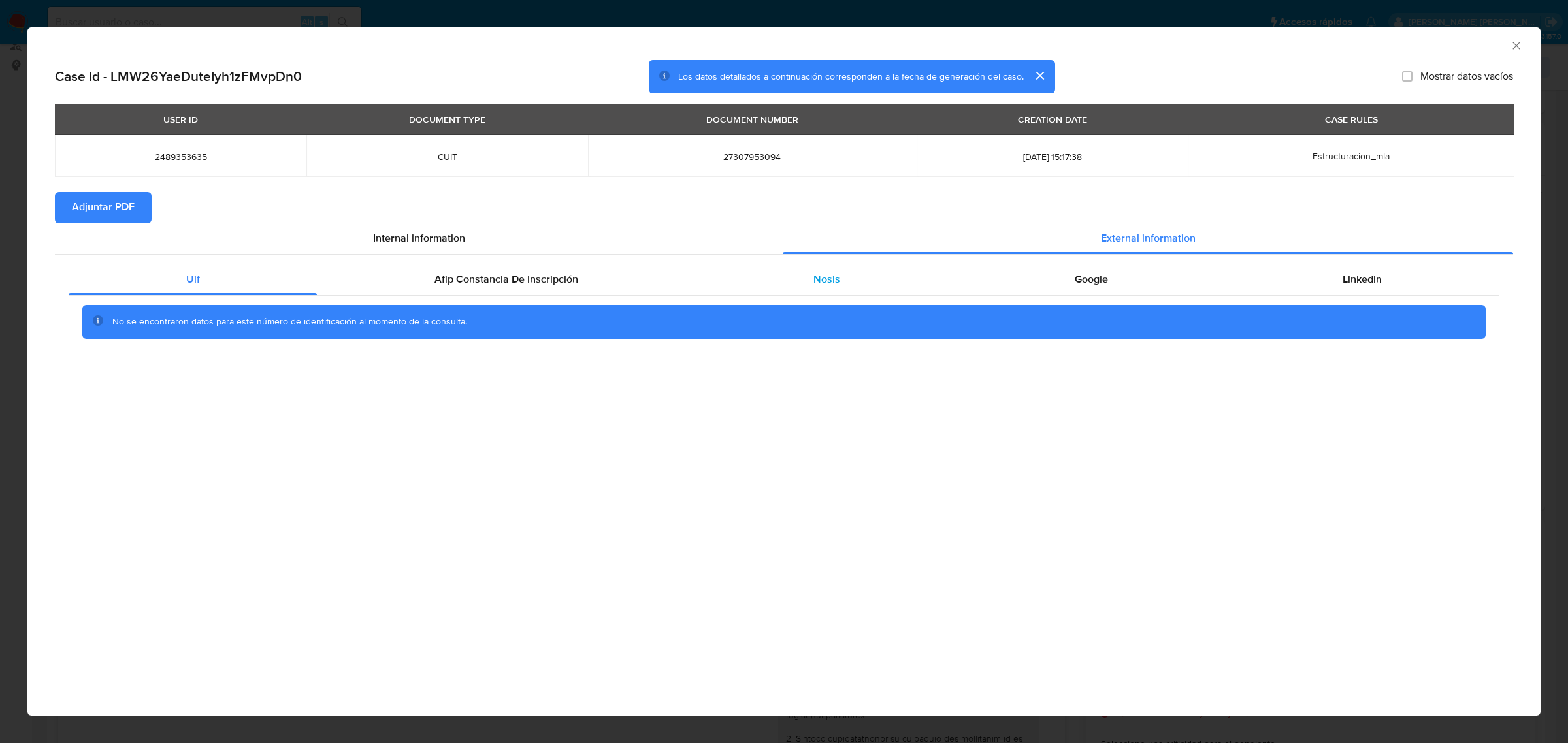
click at [853, 279] on div "Nosis" at bounding box center [827, 280] width 261 height 32
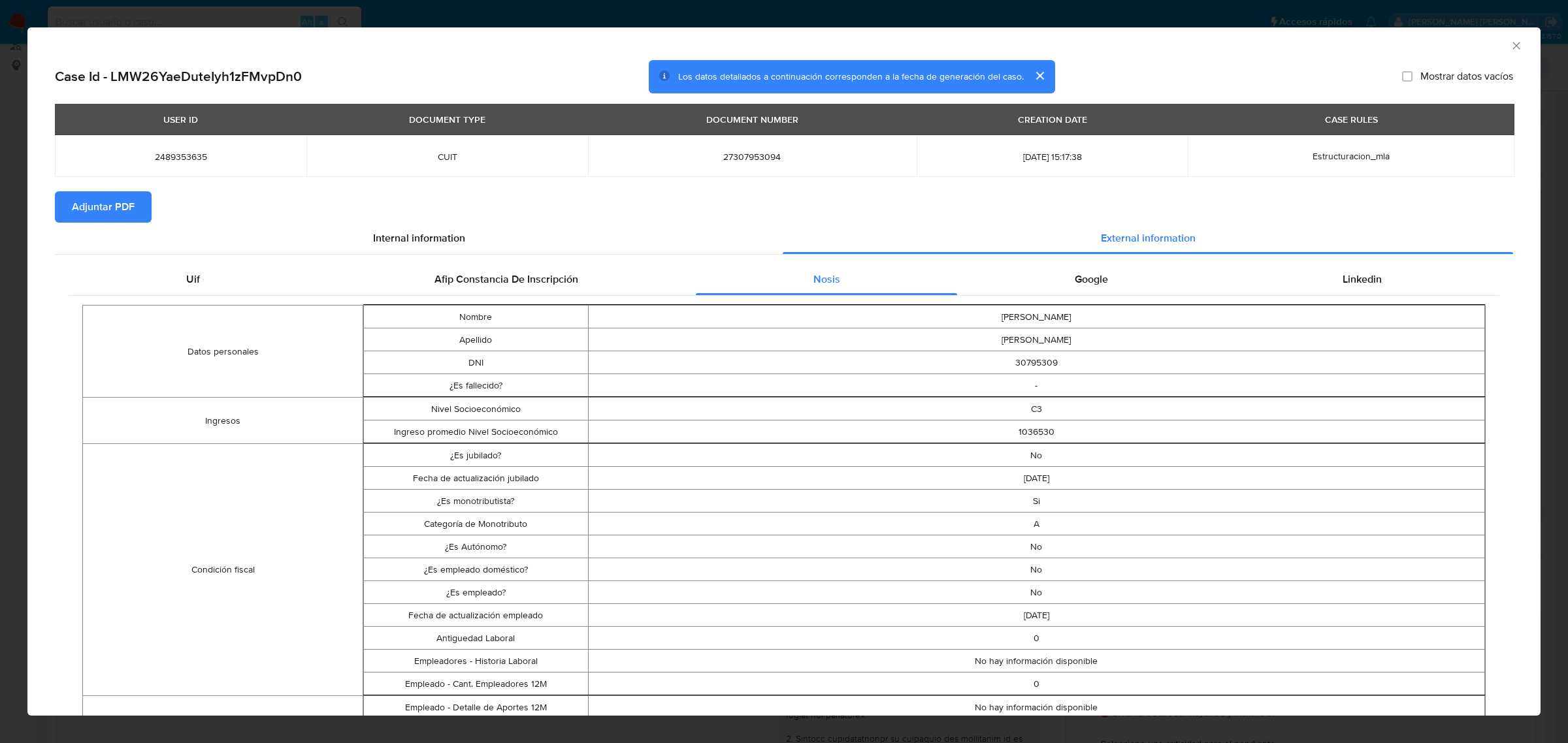
click at [136, 211] on button "Adjuntar PDF" at bounding box center [103, 207] width 97 height 32
click at [1510, 46] on icon "Cerrar ventana" at bounding box center [1517, 46] width 13 height 13
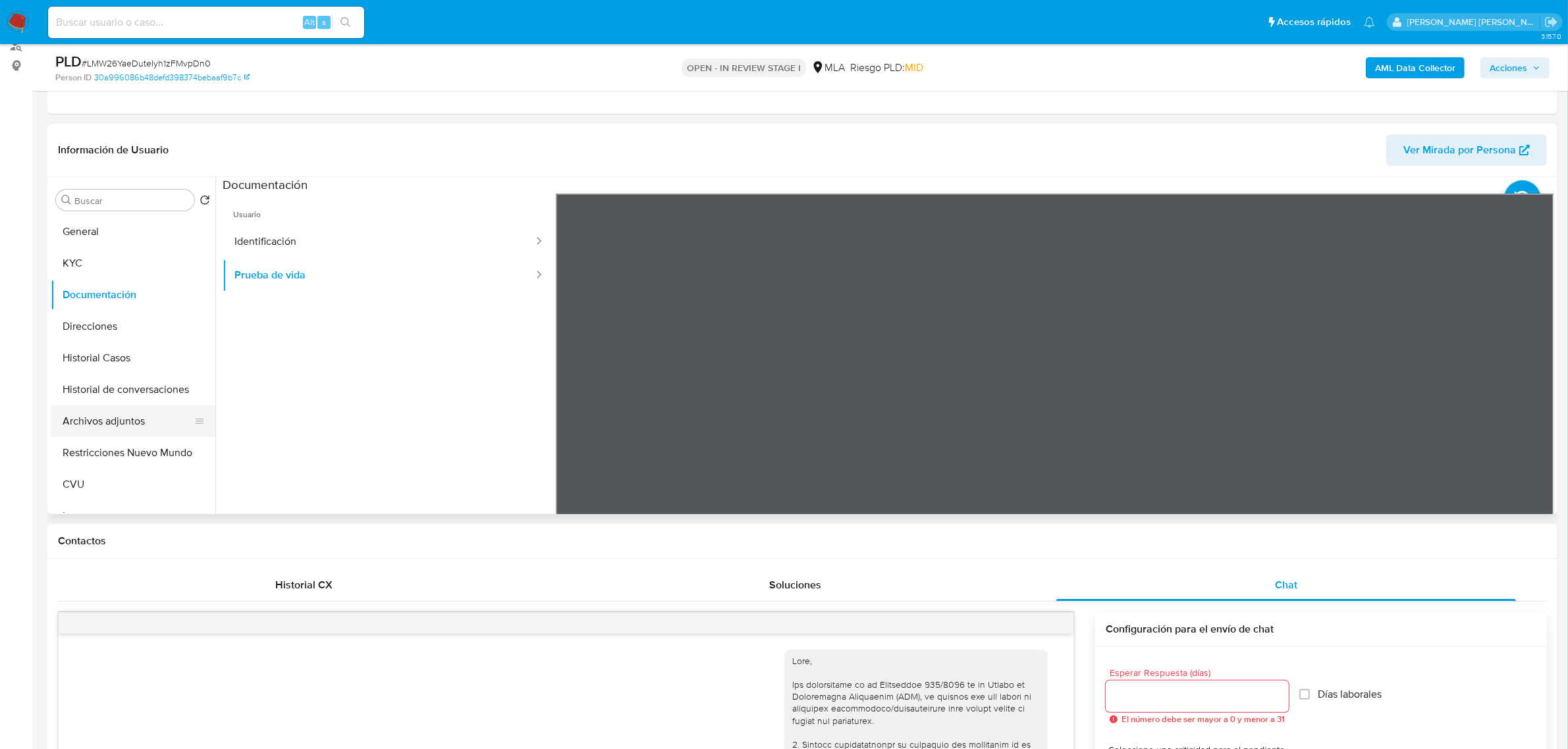
click at [119, 421] on button "Archivos adjuntos" at bounding box center [127, 421] width 154 height 32
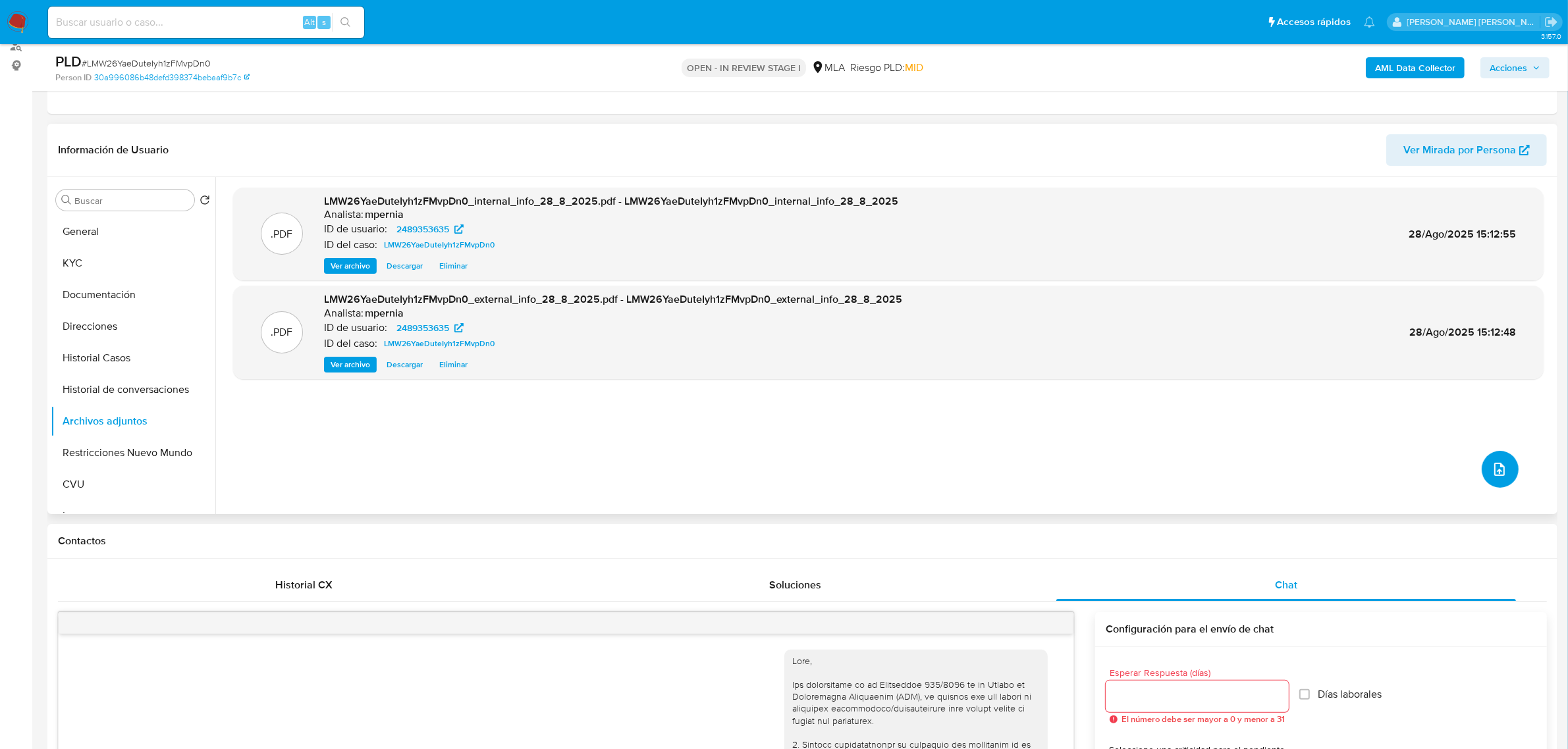
click at [1504, 461] on button "upload-file" at bounding box center [1500, 470] width 37 height 37
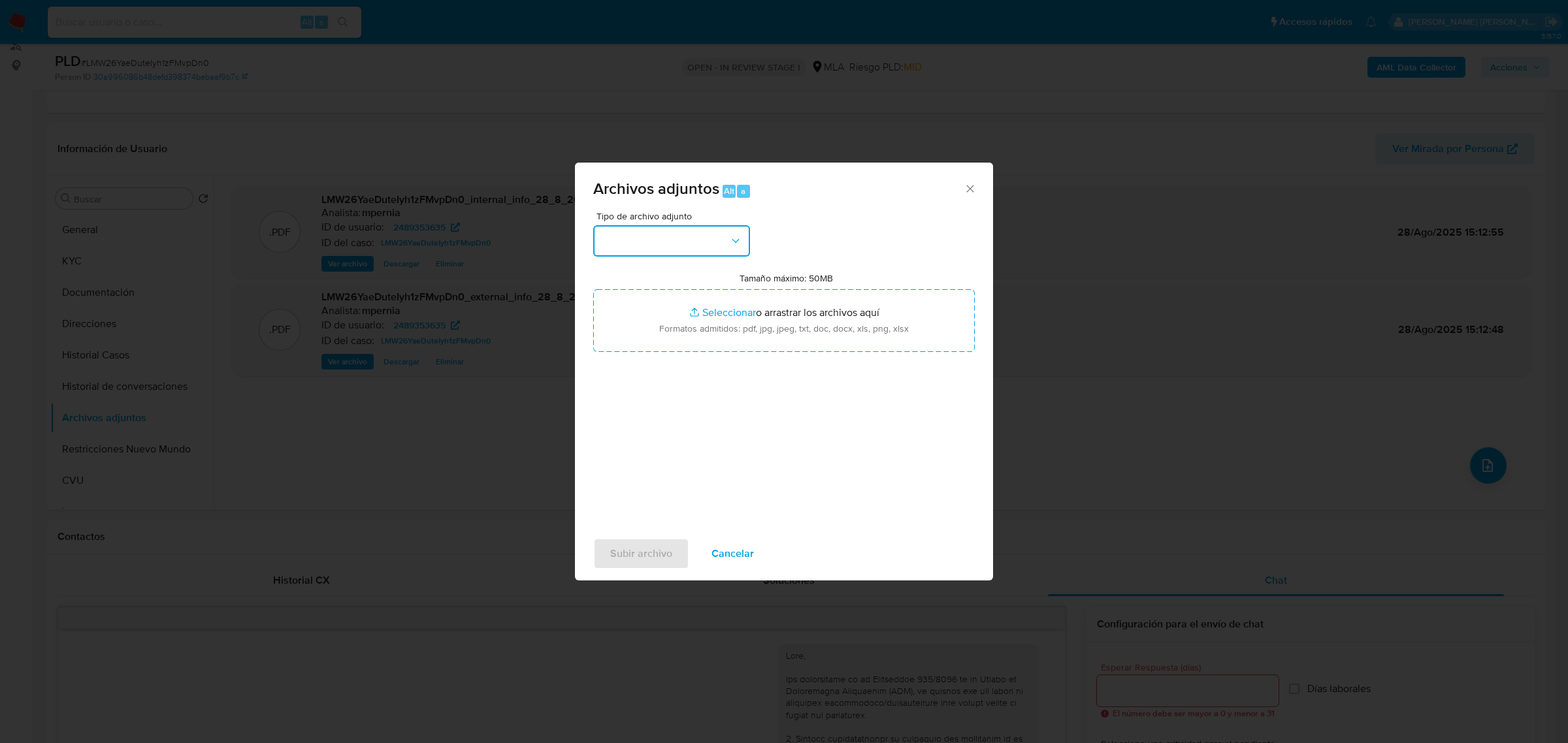
drag, startPoint x: 687, startPoint y: 230, endPoint x: 680, endPoint y: 253, distance: 24.0
click at [686, 230] on button "button" at bounding box center [671, 240] width 157 height 32
click at [645, 377] on div "OTROS" at bounding box center [667, 363] width 134 height 32
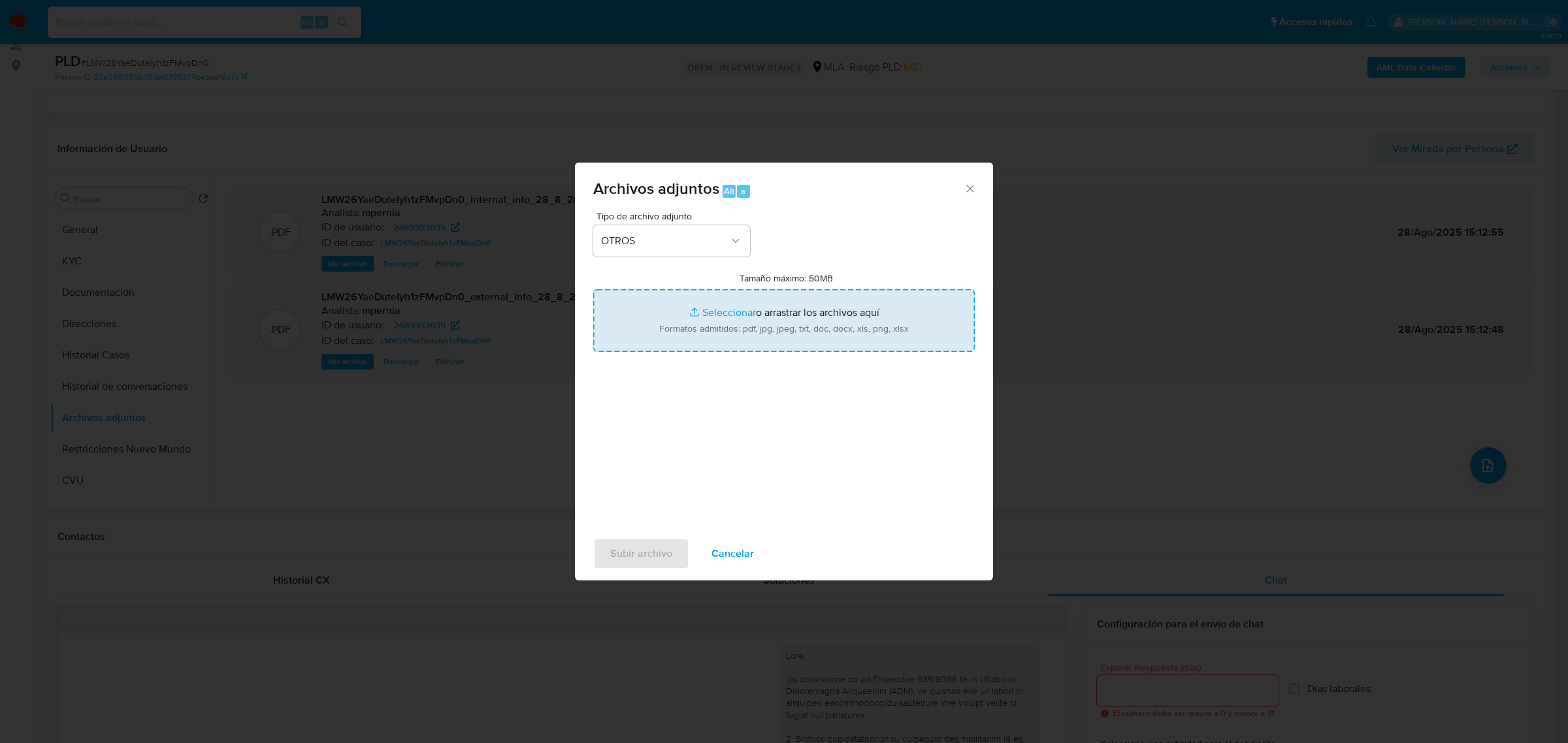
type input "C:\fakepath\Movimientos-Aladdin-2489353635.xlsx"
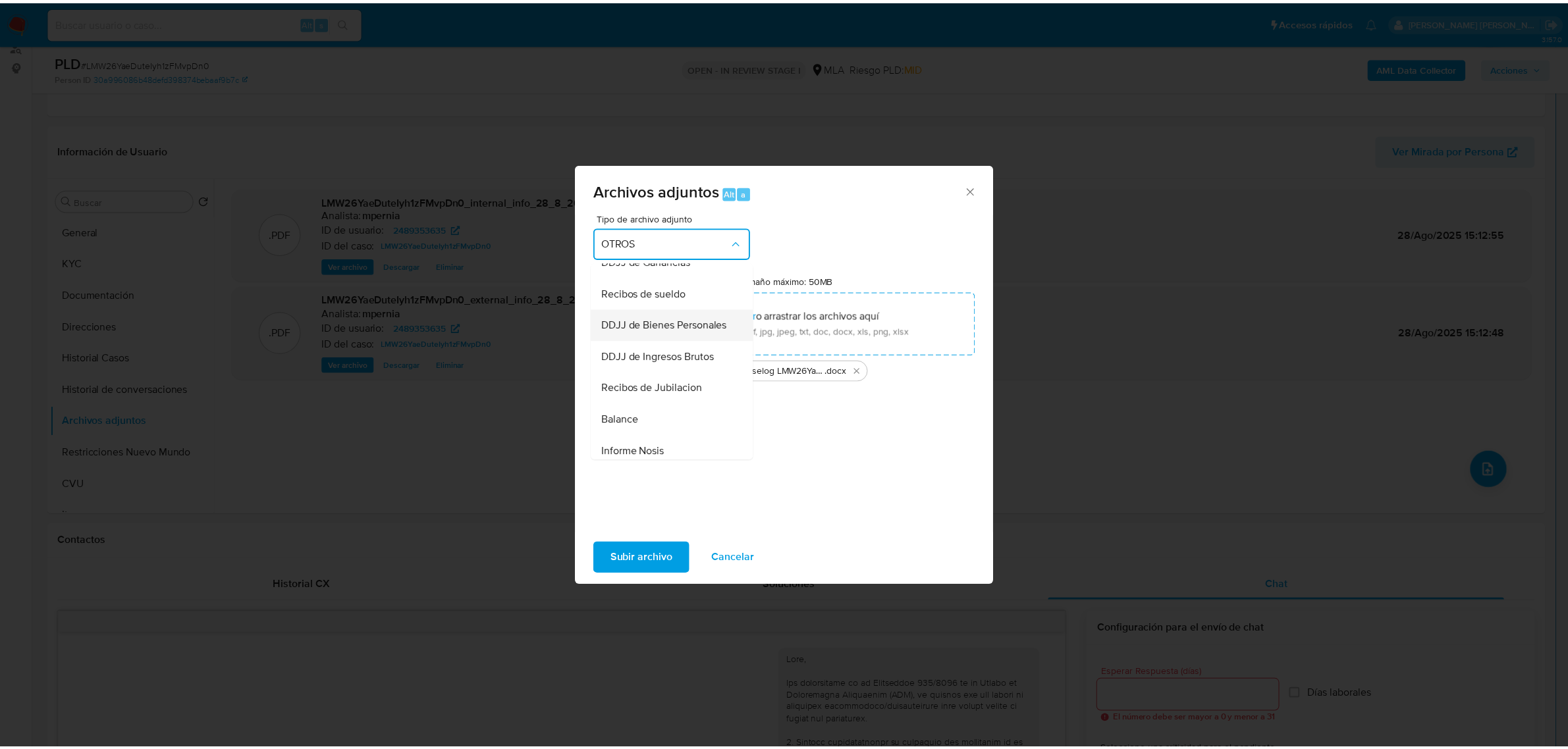
scroll to position [234, 0]
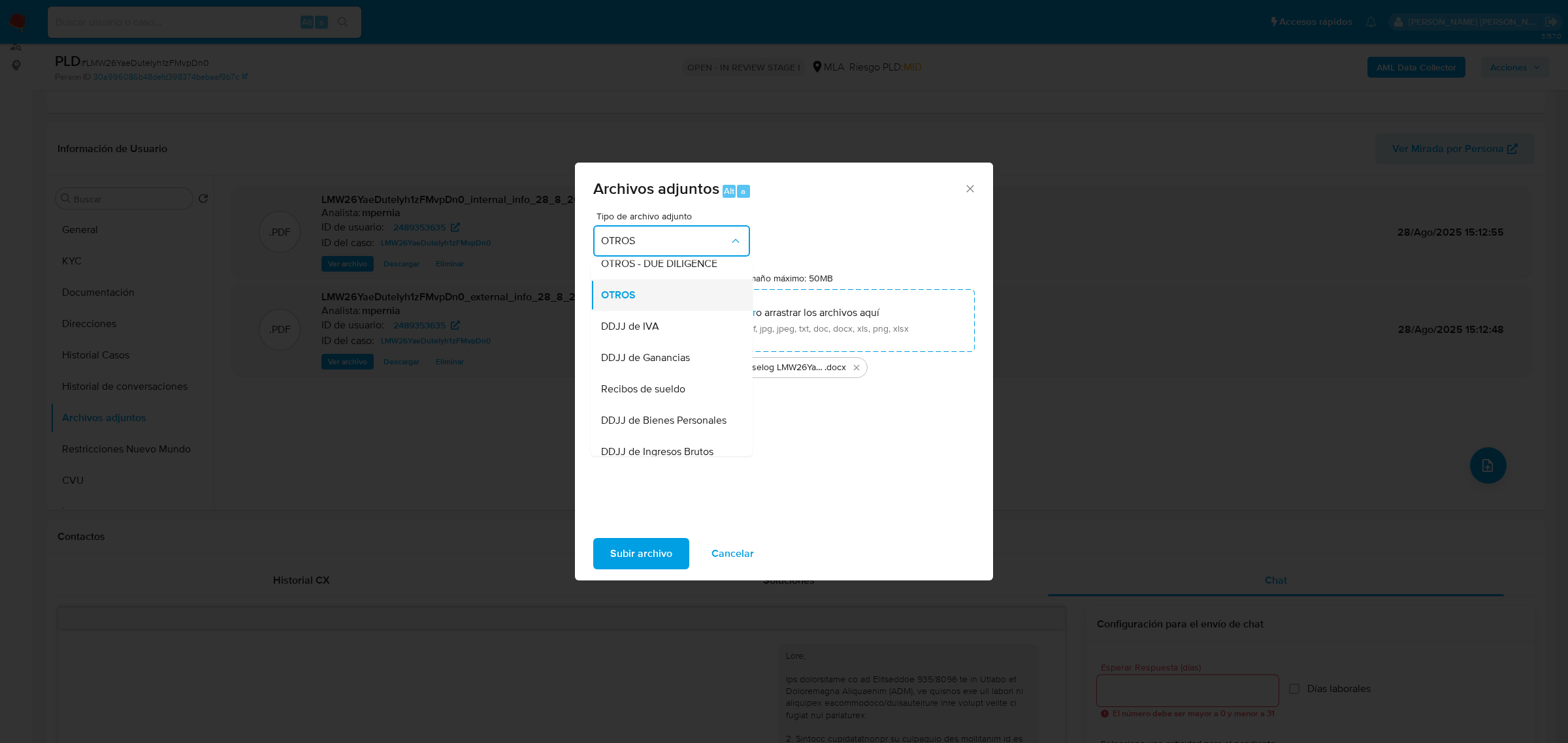
click at [629, 301] on span "OTROS" at bounding box center [618, 295] width 35 height 13
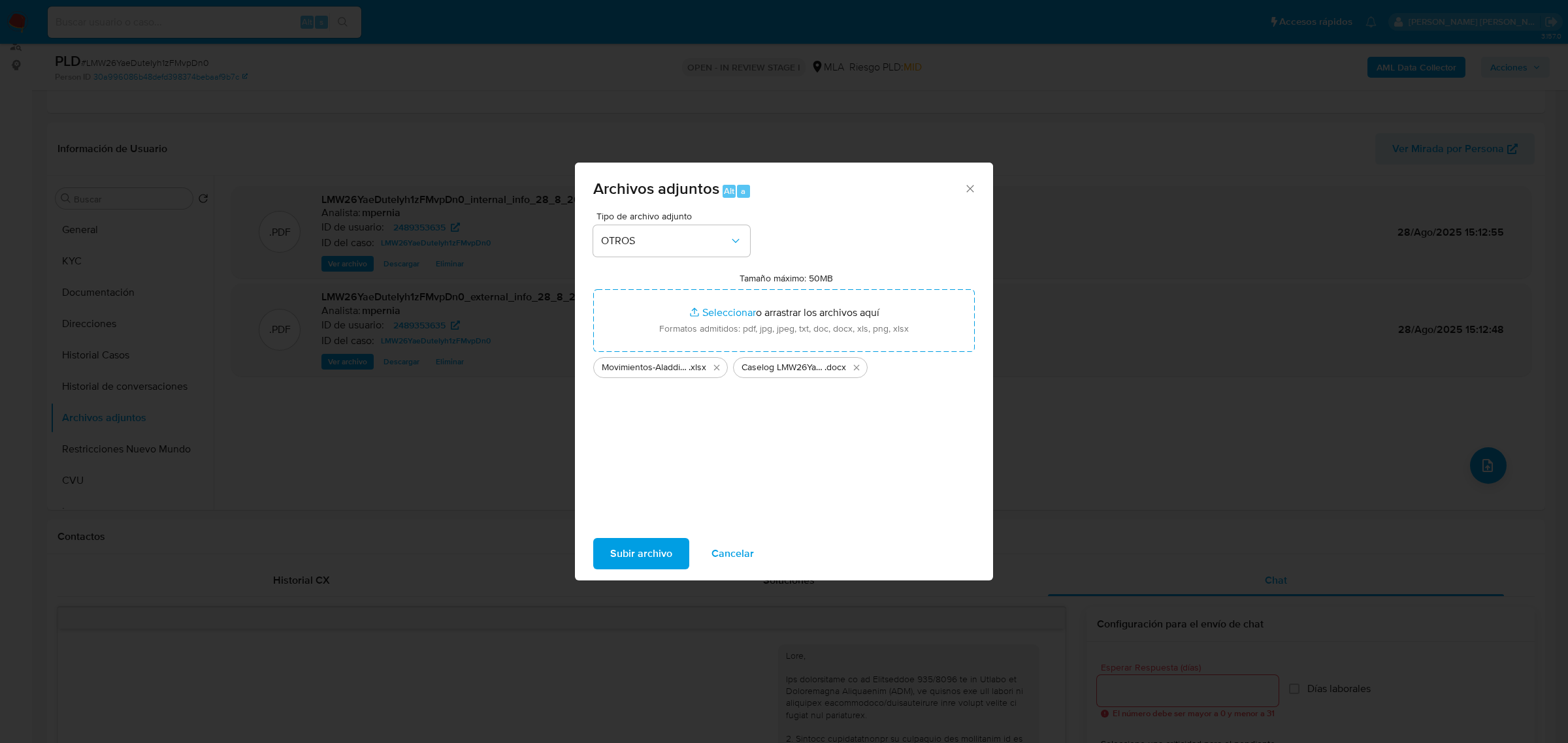
click at [615, 557] on span "Subir archivo" at bounding box center [641, 554] width 62 height 29
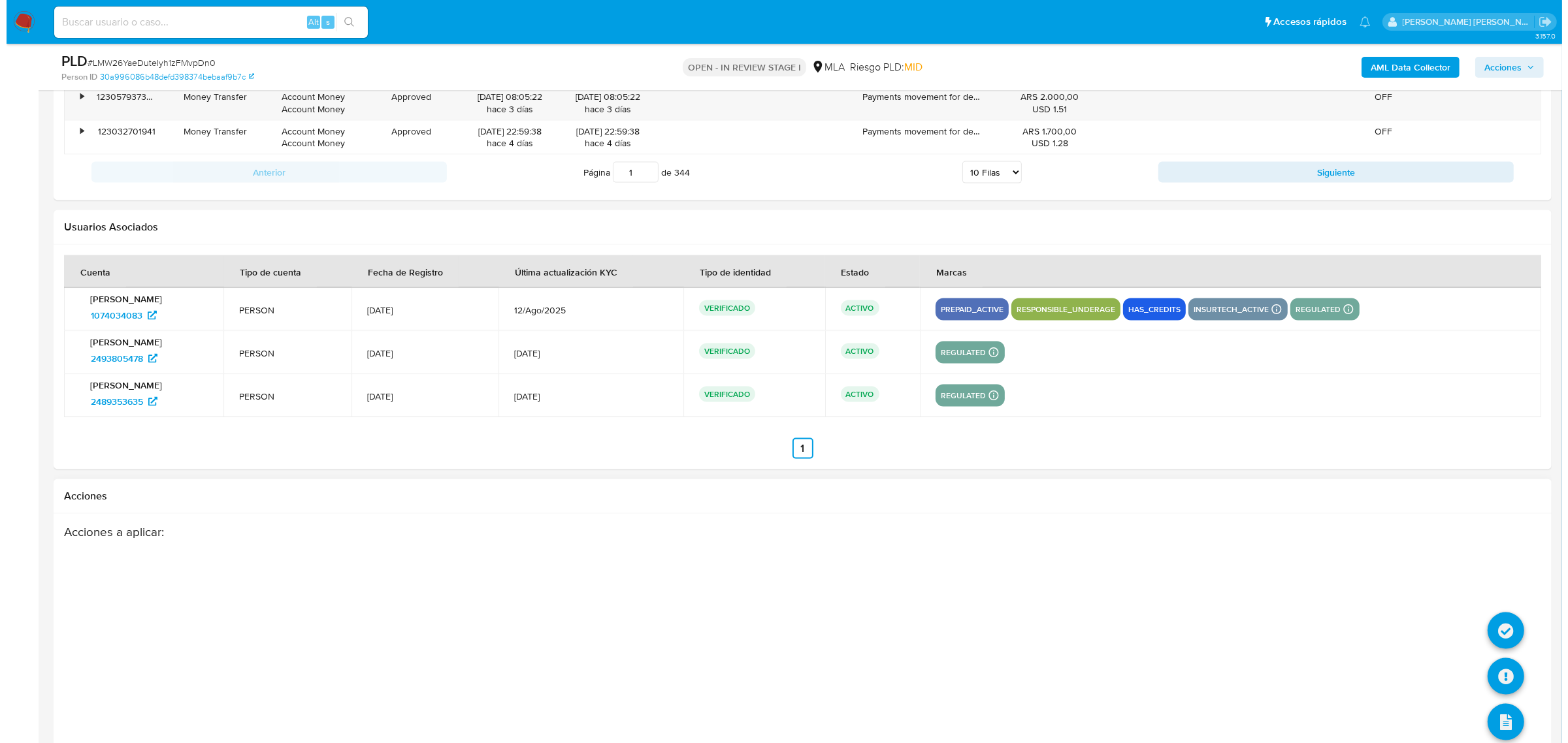
scroll to position [2388, 0]
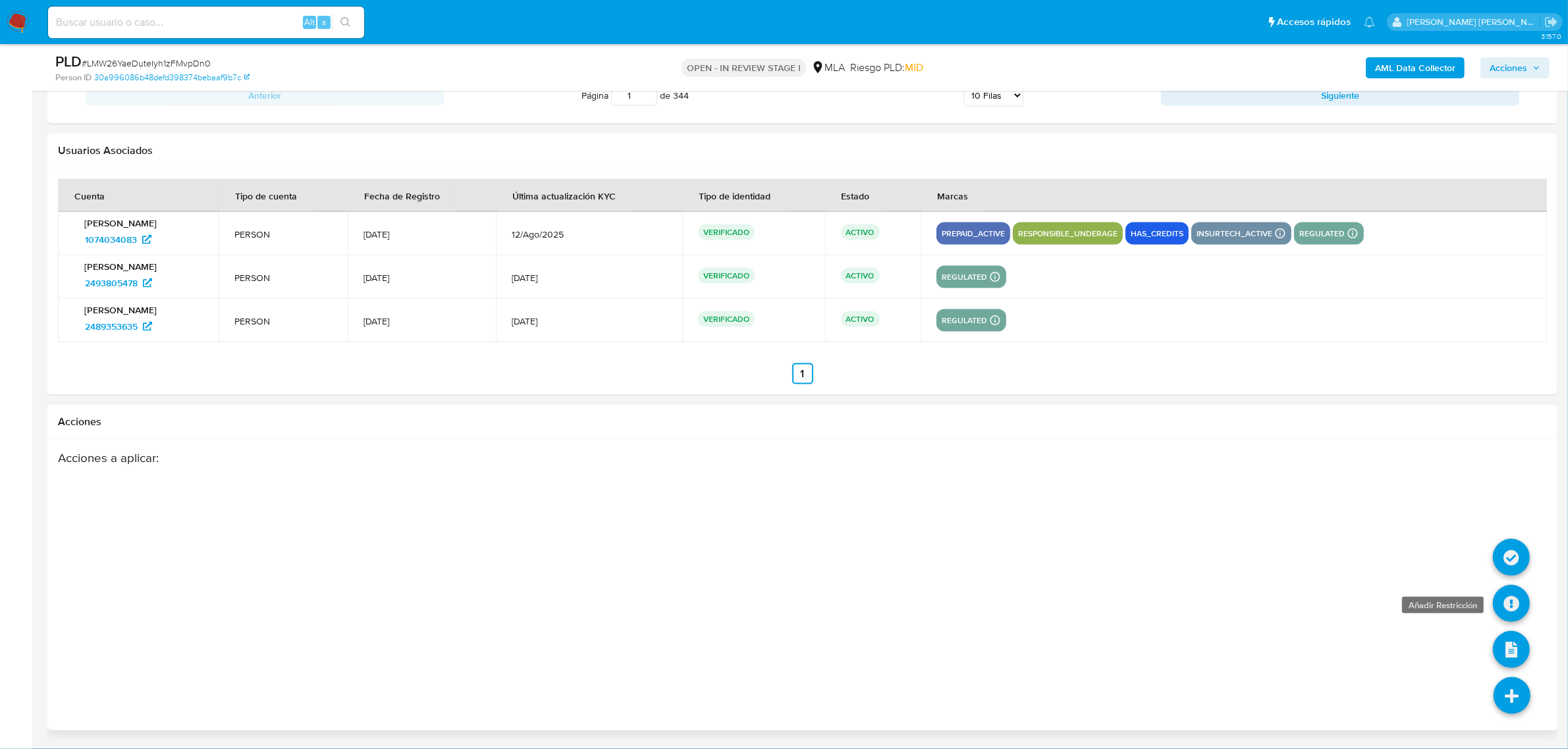
click at [1505, 598] on icon at bounding box center [1512, 604] width 37 height 37
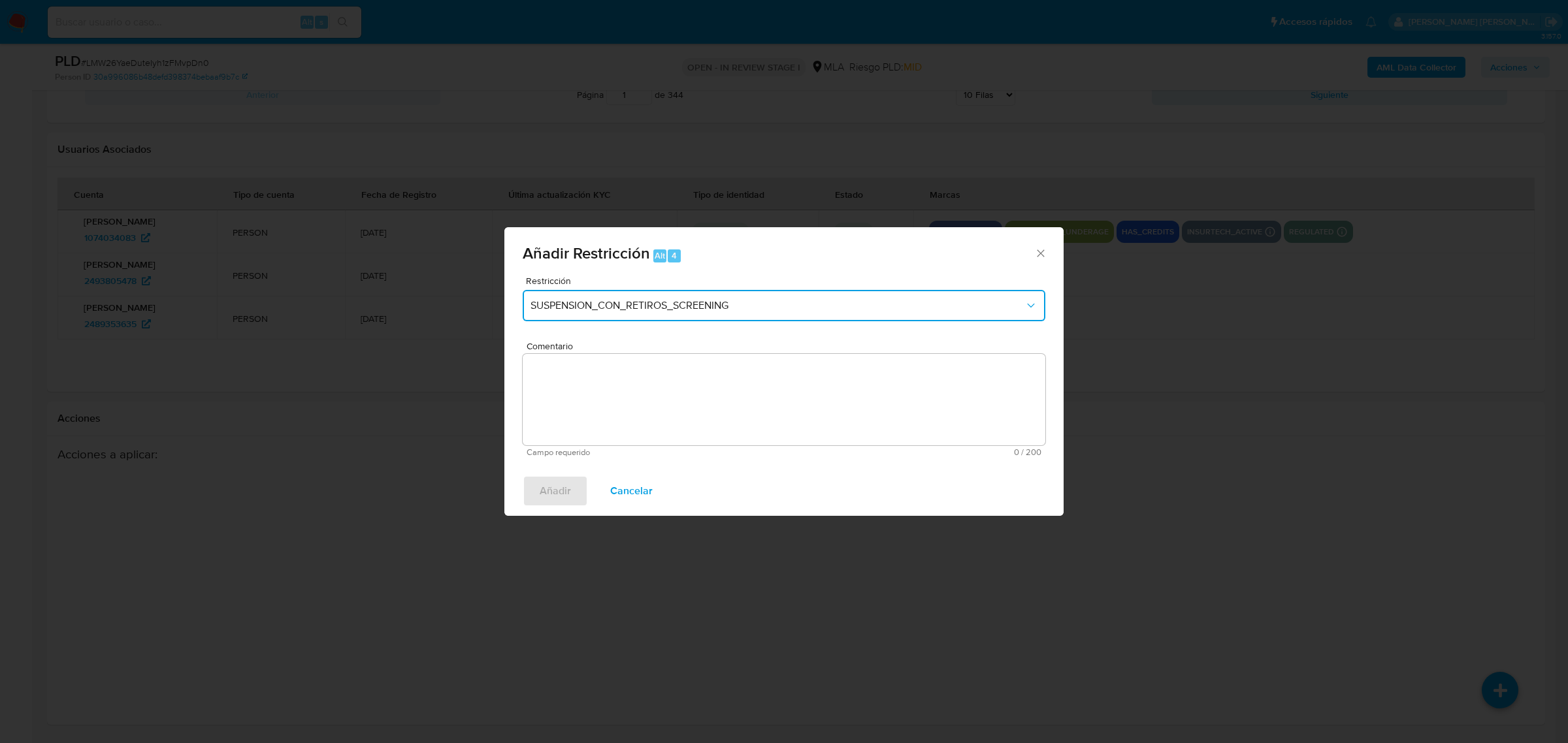
click at [628, 310] on span "SUSPENSION_CON_RETIROS_SCREENING" at bounding box center [778, 306] width 494 height 13
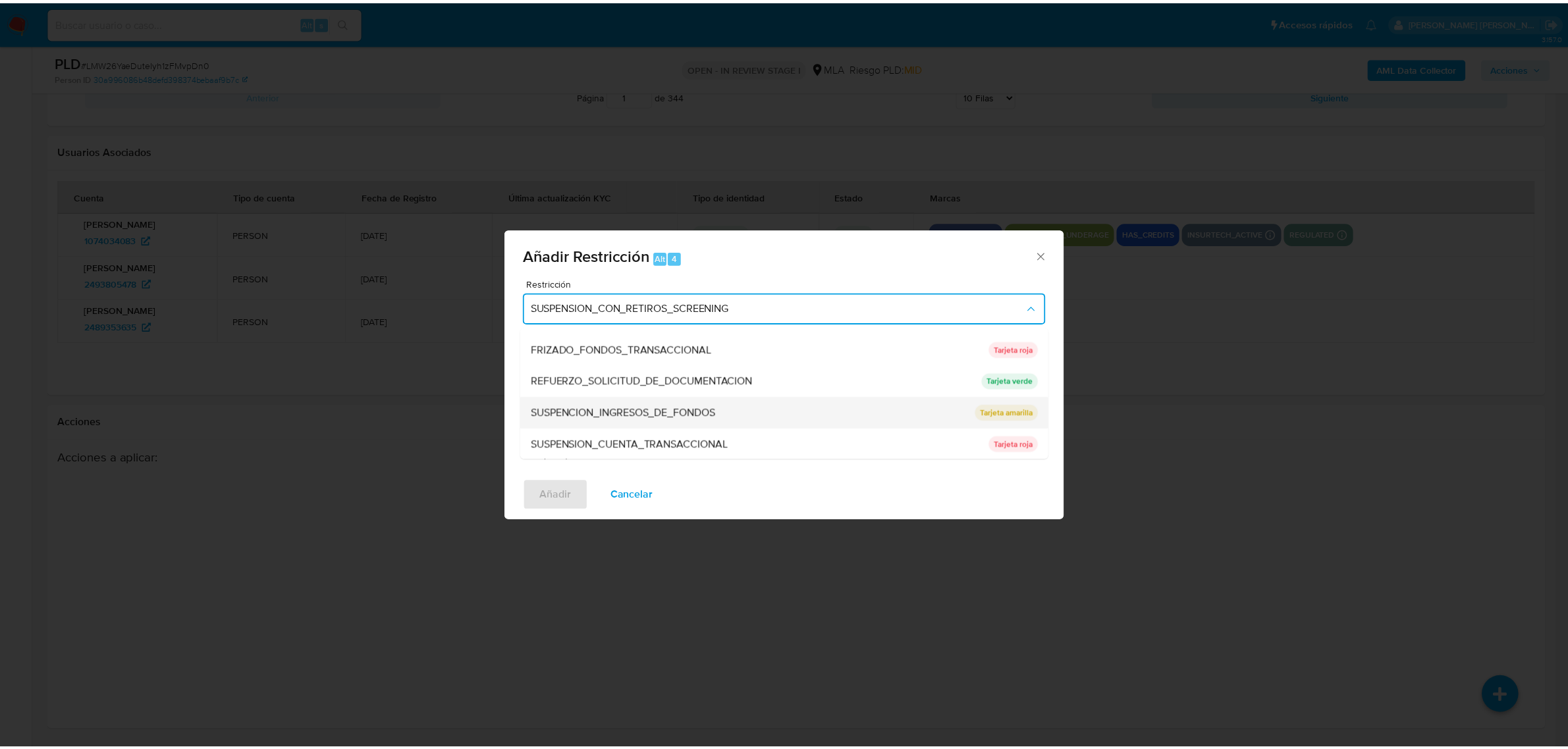
scroll to position [278, 0]
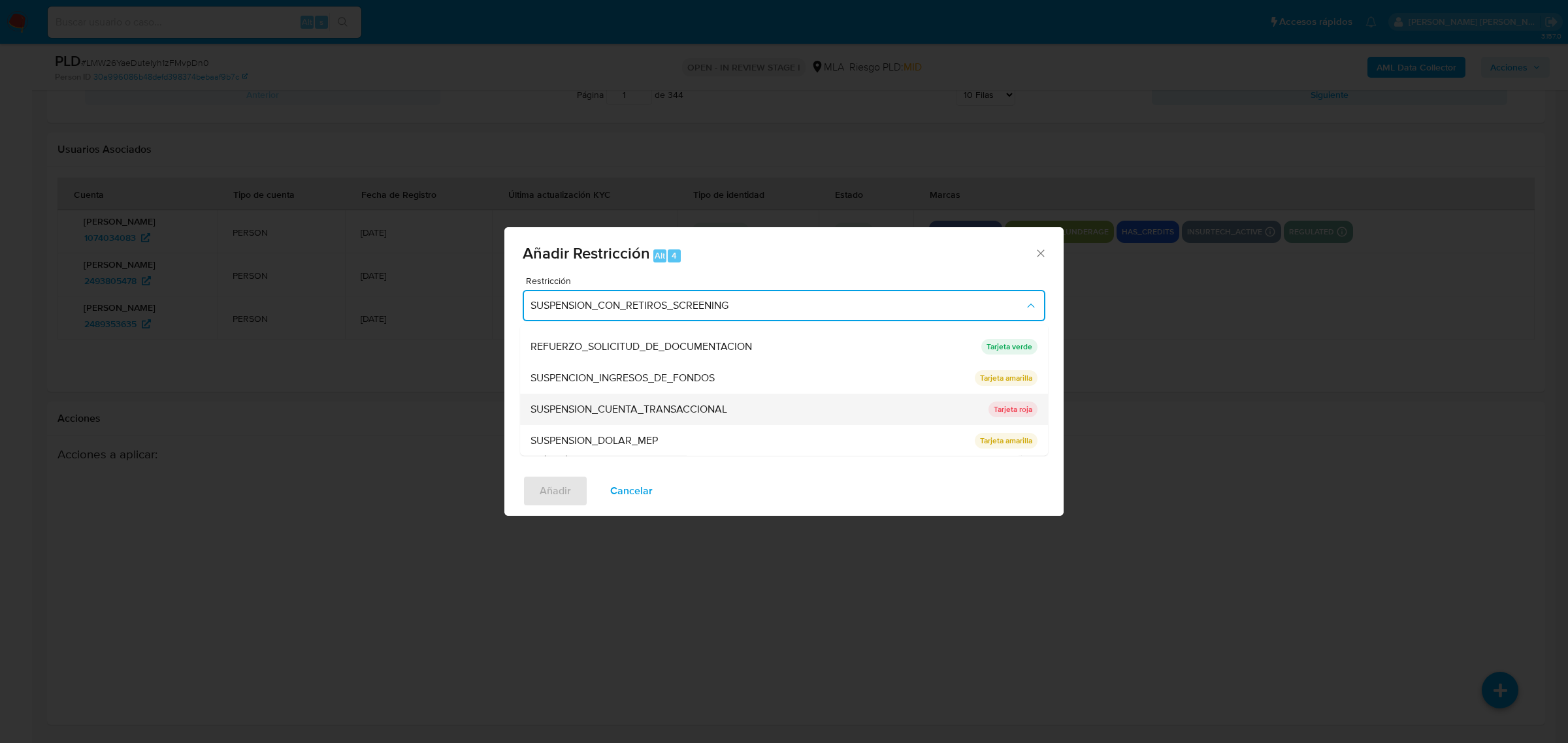
click at [611, 403] on span "SUSPENSION_CUENTA_TRANSACCIONAL" at bounding box center [629, 409] width 197 height 13
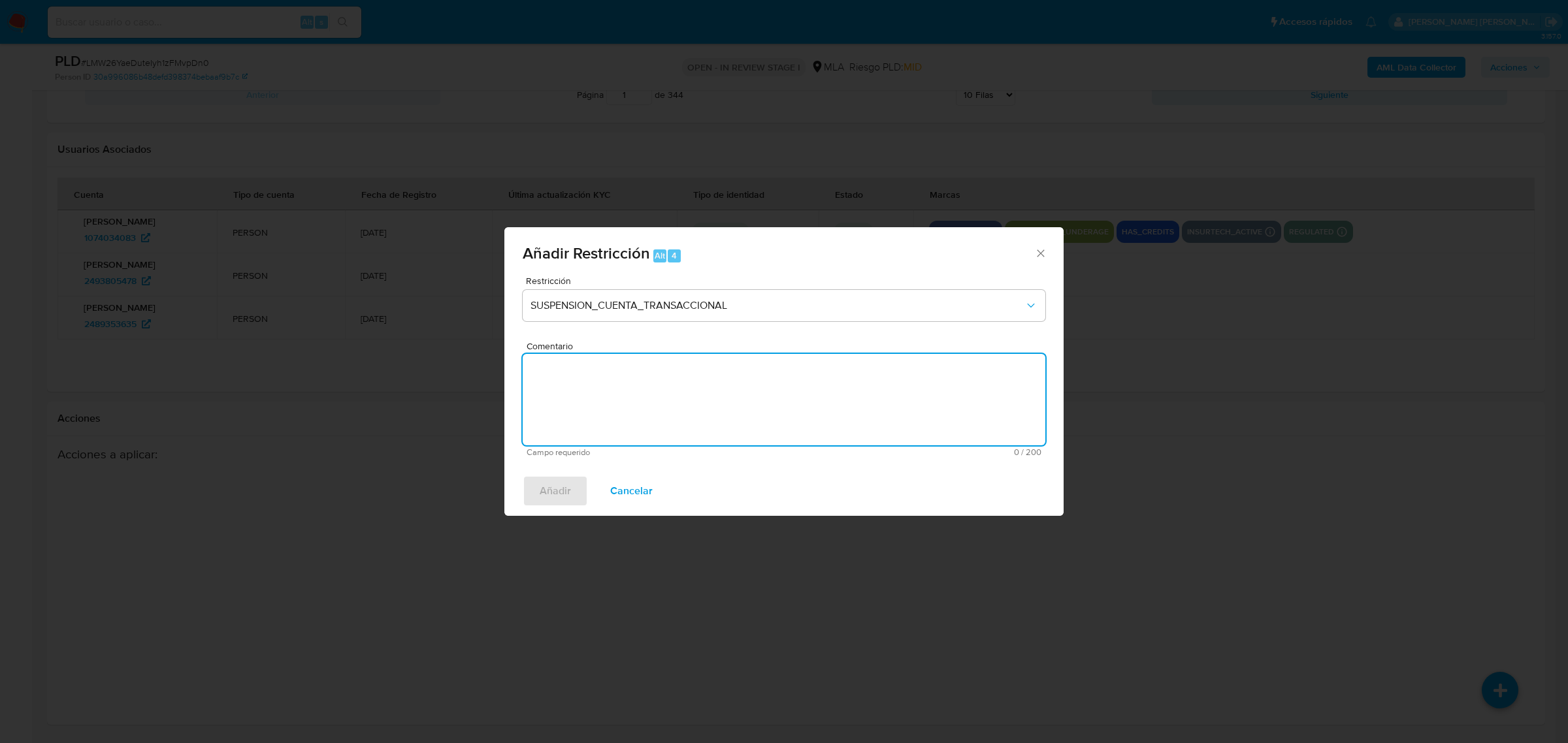
click at [603, 379] on textarea "Comentario" at bounding box center [784, 399] width 523 height 91
type textarea "AML"
click at [552, 479] on span "Añadir" at bounding box center [555, 491] width 32 height 29
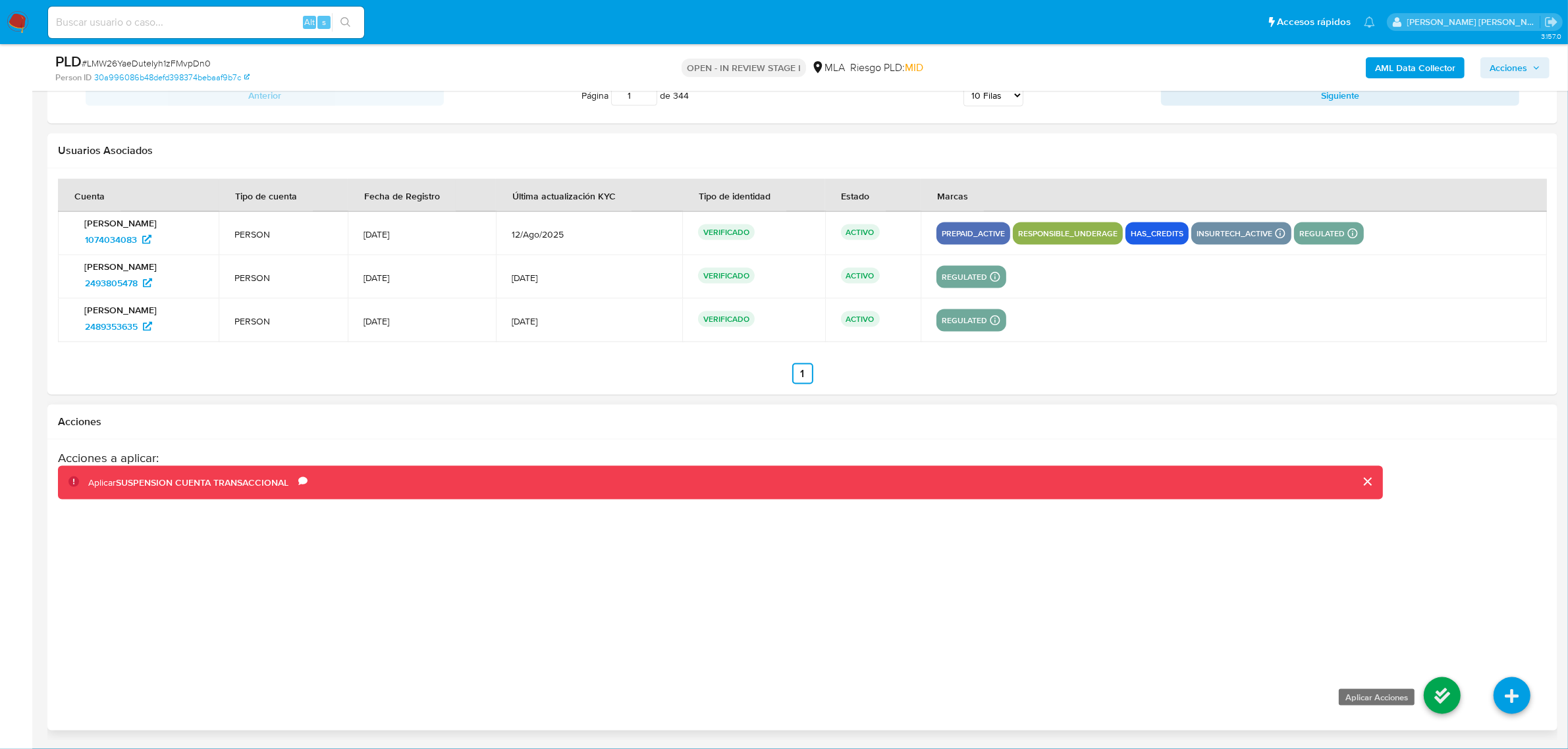
click at [1455, 708] on icon at bounding box center [1442, 696] width 37 height 37
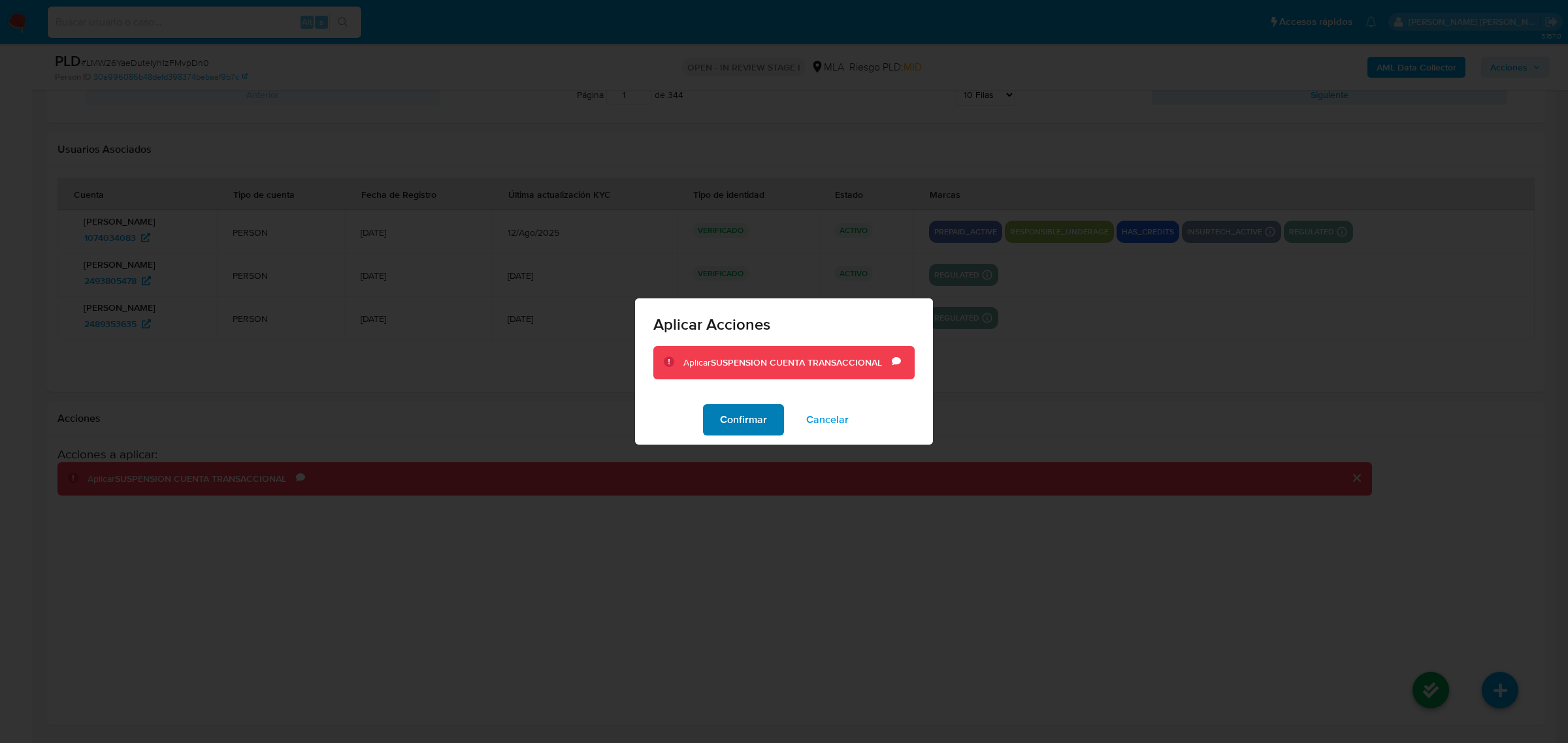
click at [743, 425] on span "Confirmar" at bounding box center [743, 420] width 47 height 29
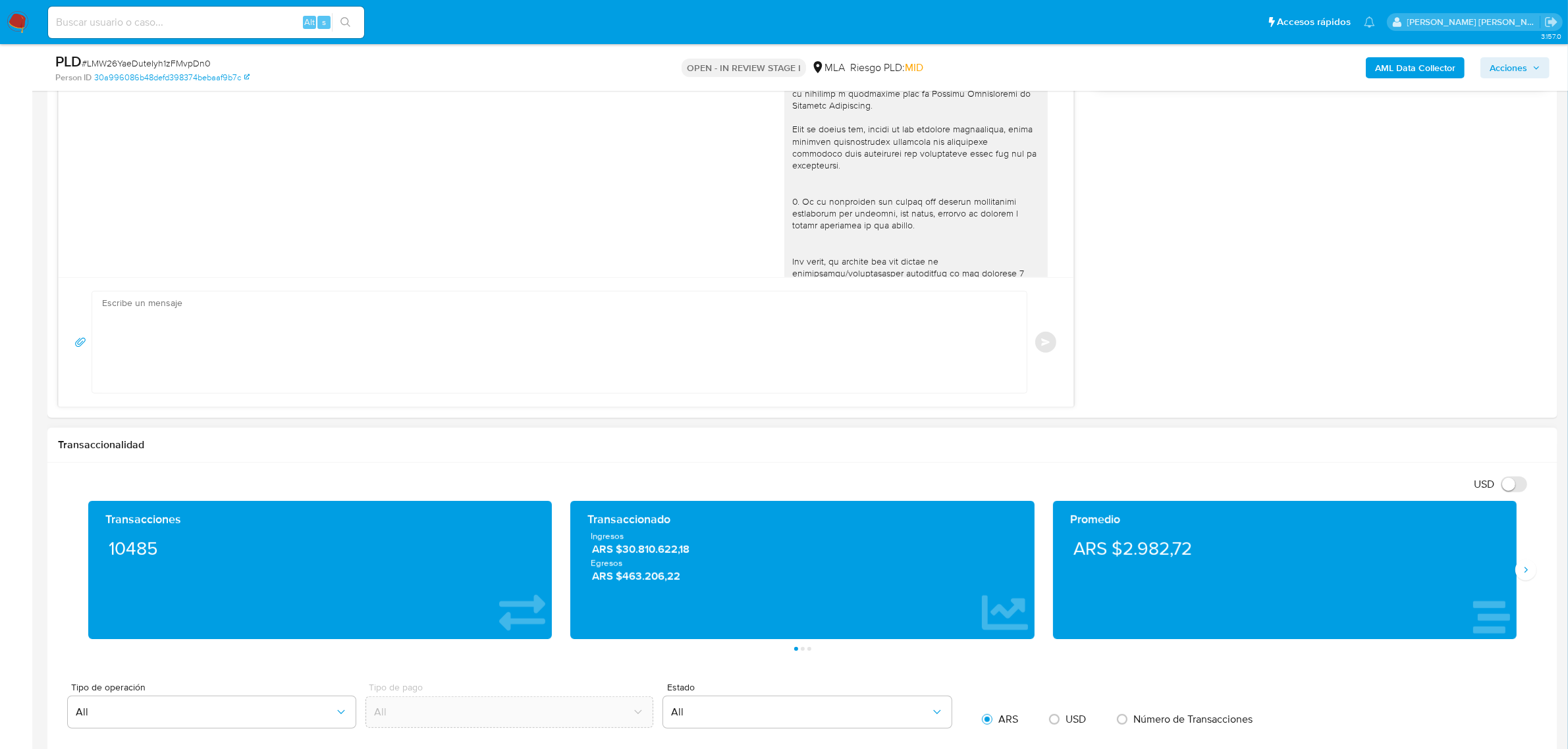
scroll to position [678, 0]
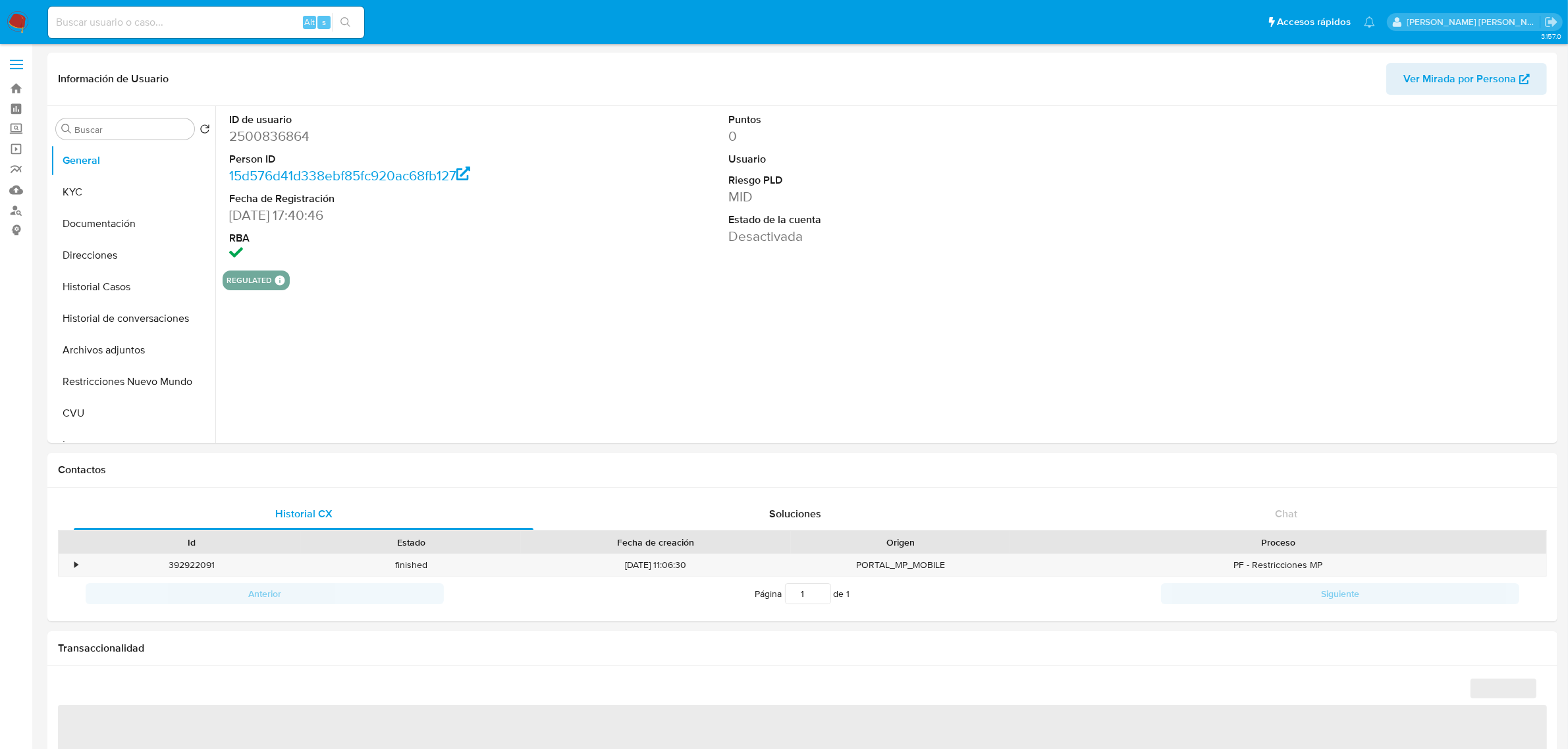
select select "10"
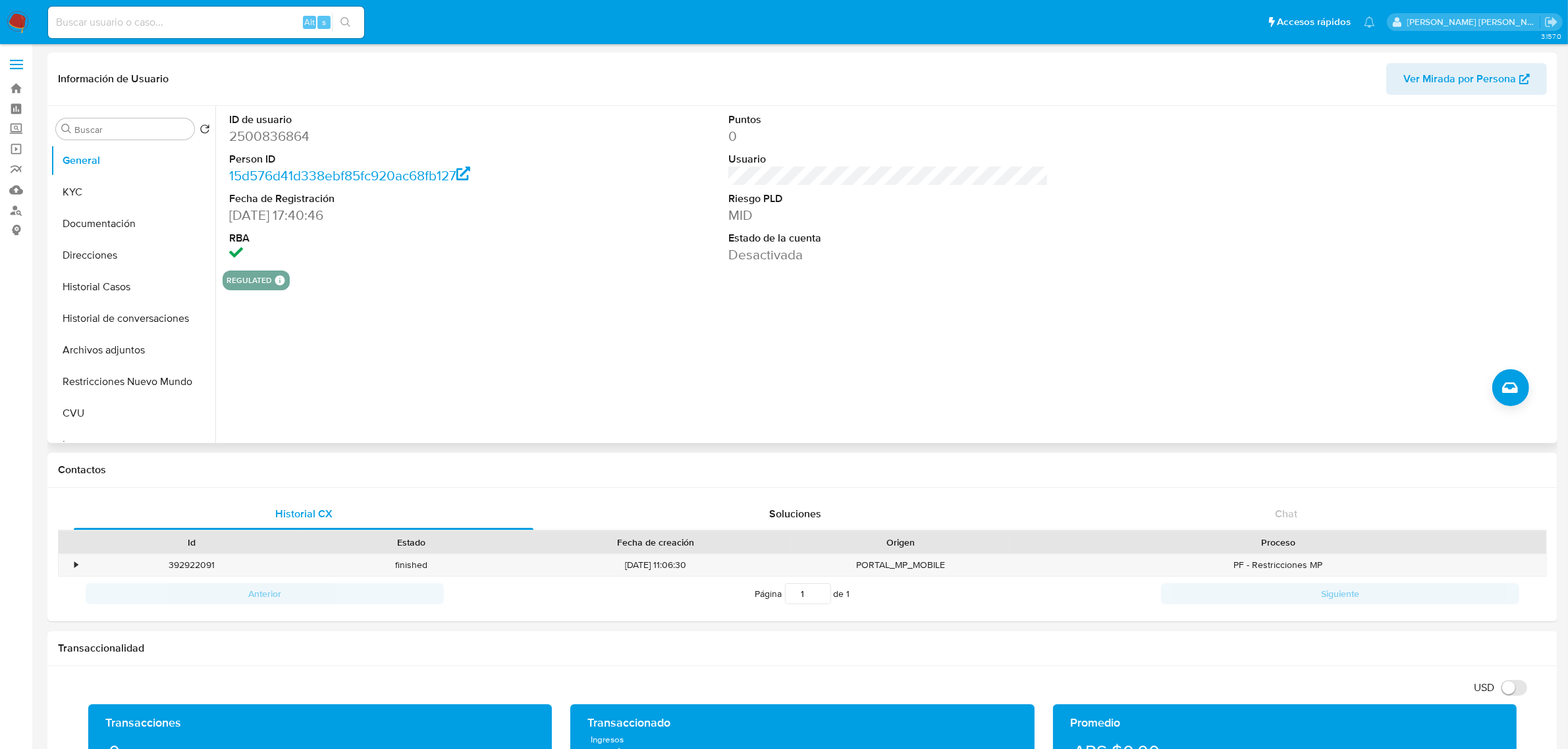
click at [1411, 79] on span "Ver Mirada por Persona" at bounding box center [1459, 78] width 112 height 32
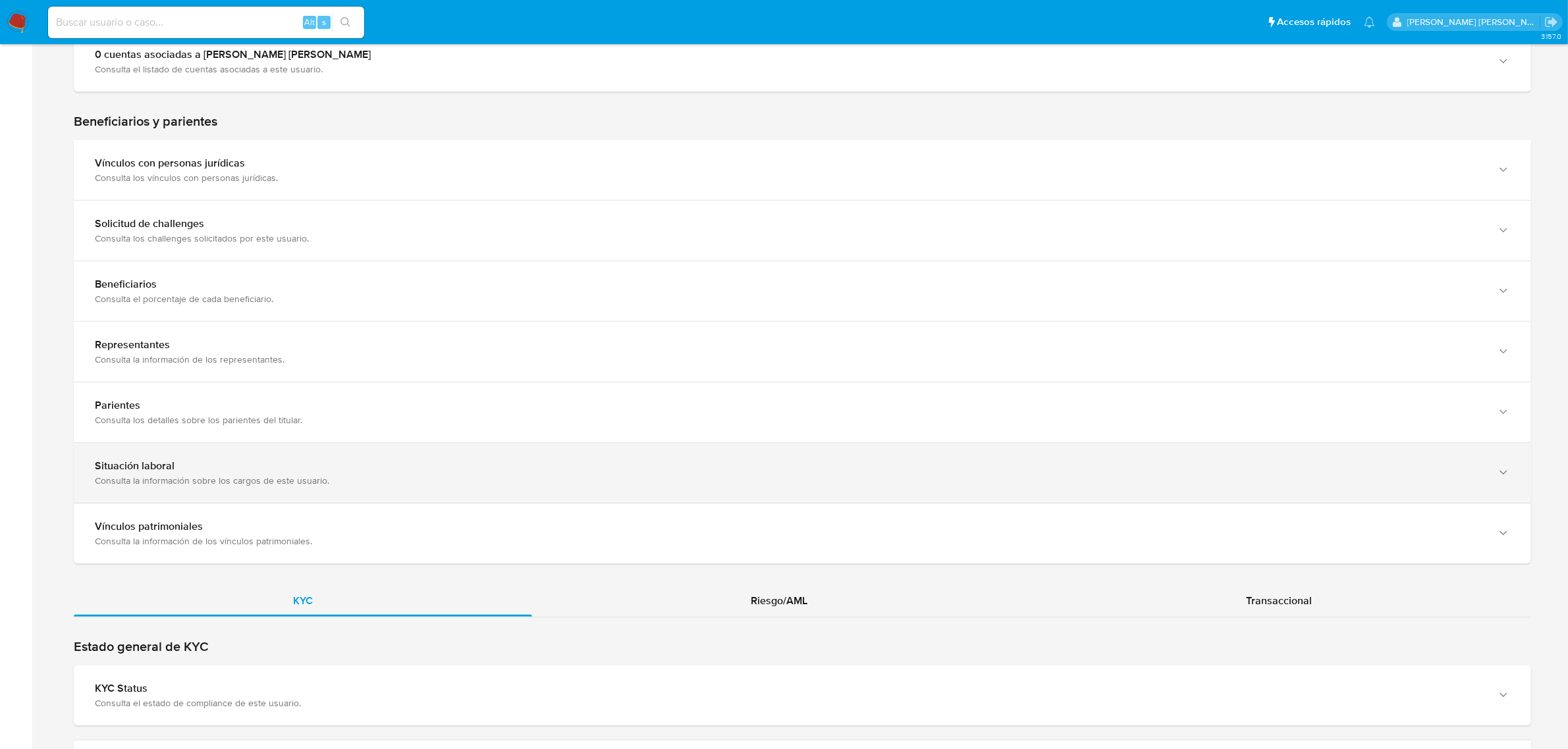
scroll to position [824, 0]
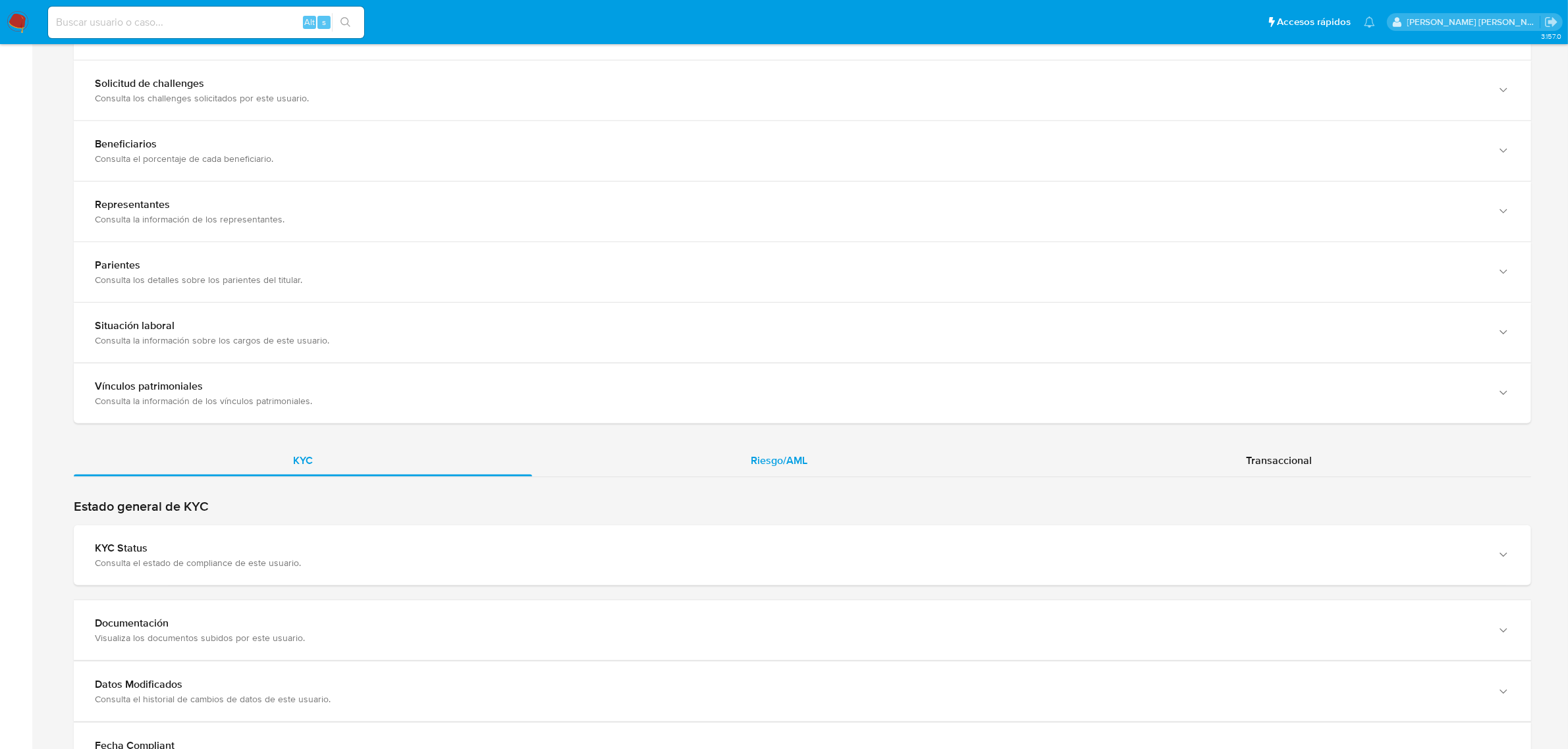
click at [788, 449] on div "Riesgo/AML" at bounding box center [779, 460] width 495 height 32
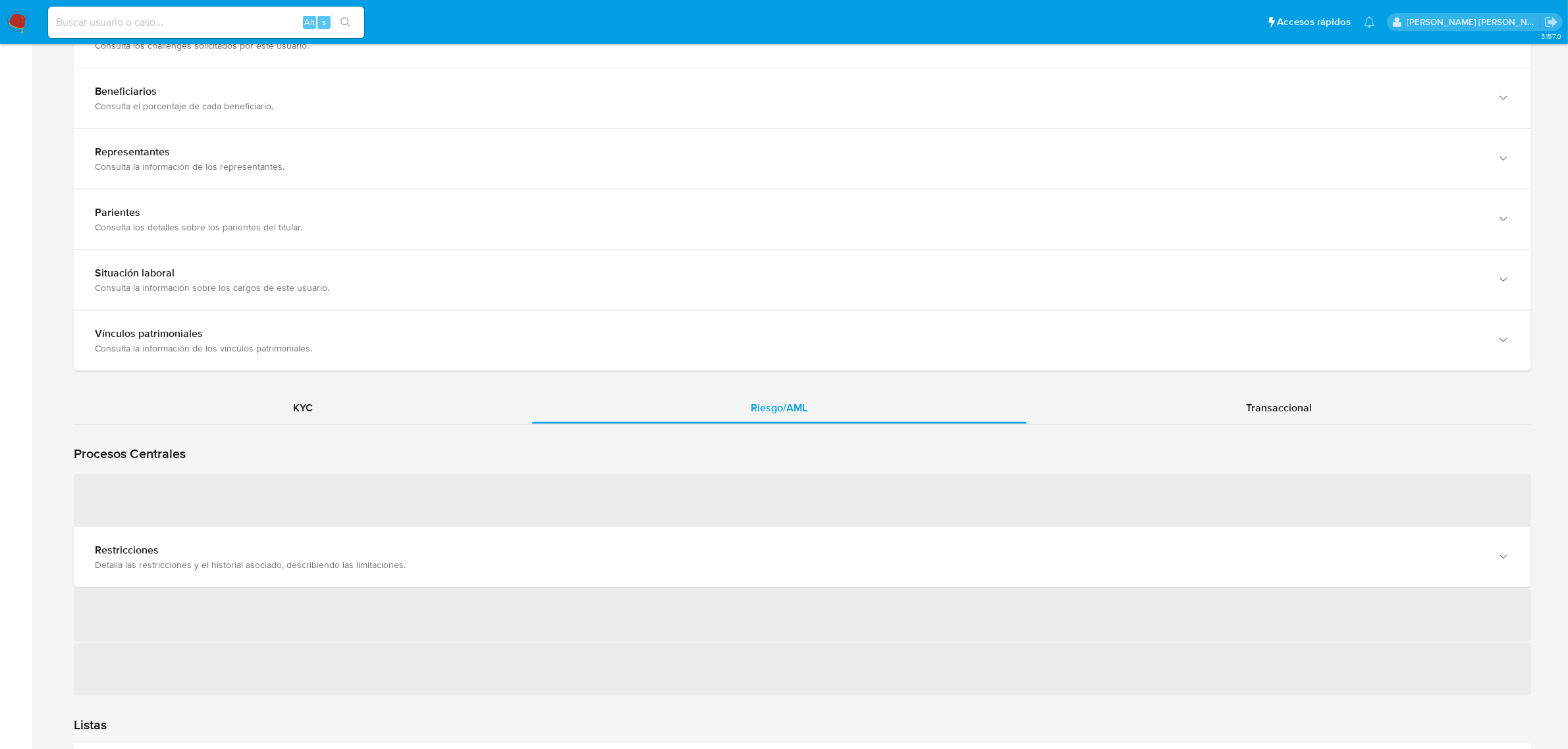
scroll to position [905, 0]
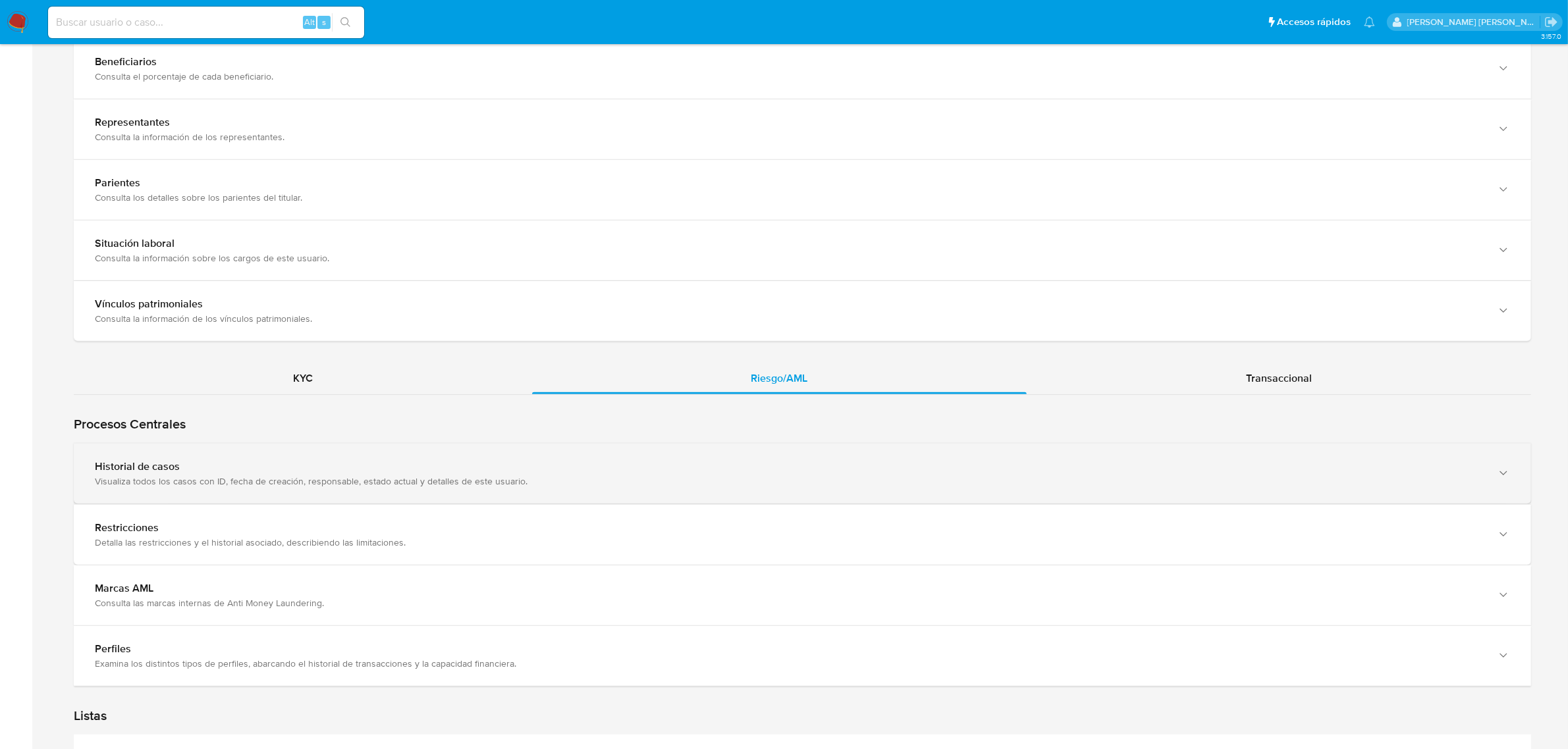
click at [284, 491] on div "Historial de casos Visualiza todos los casos con ID, fecha de creación, respons…" at bounding box center [802, 474] width 1458 height 60
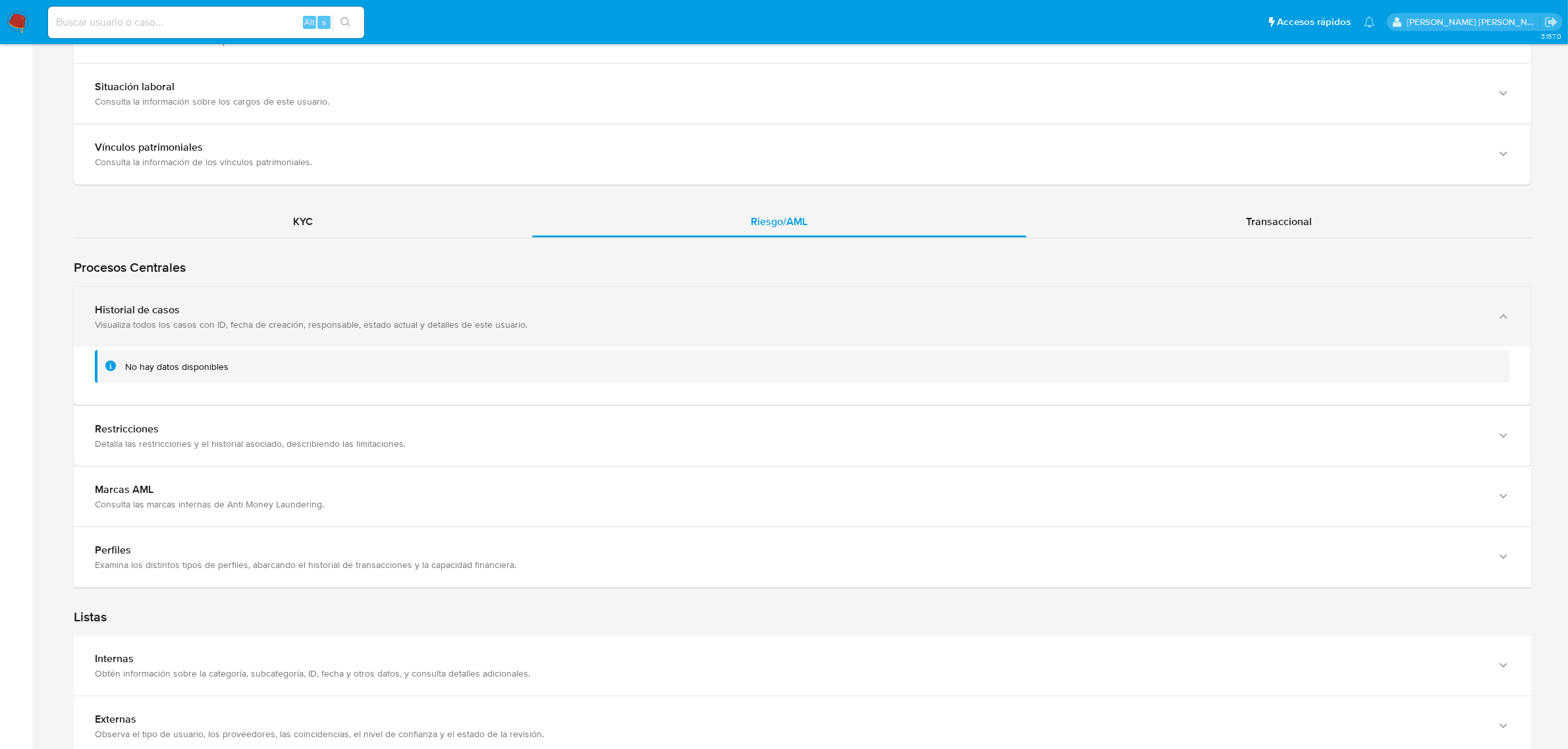
scroll to position [1070, 0]
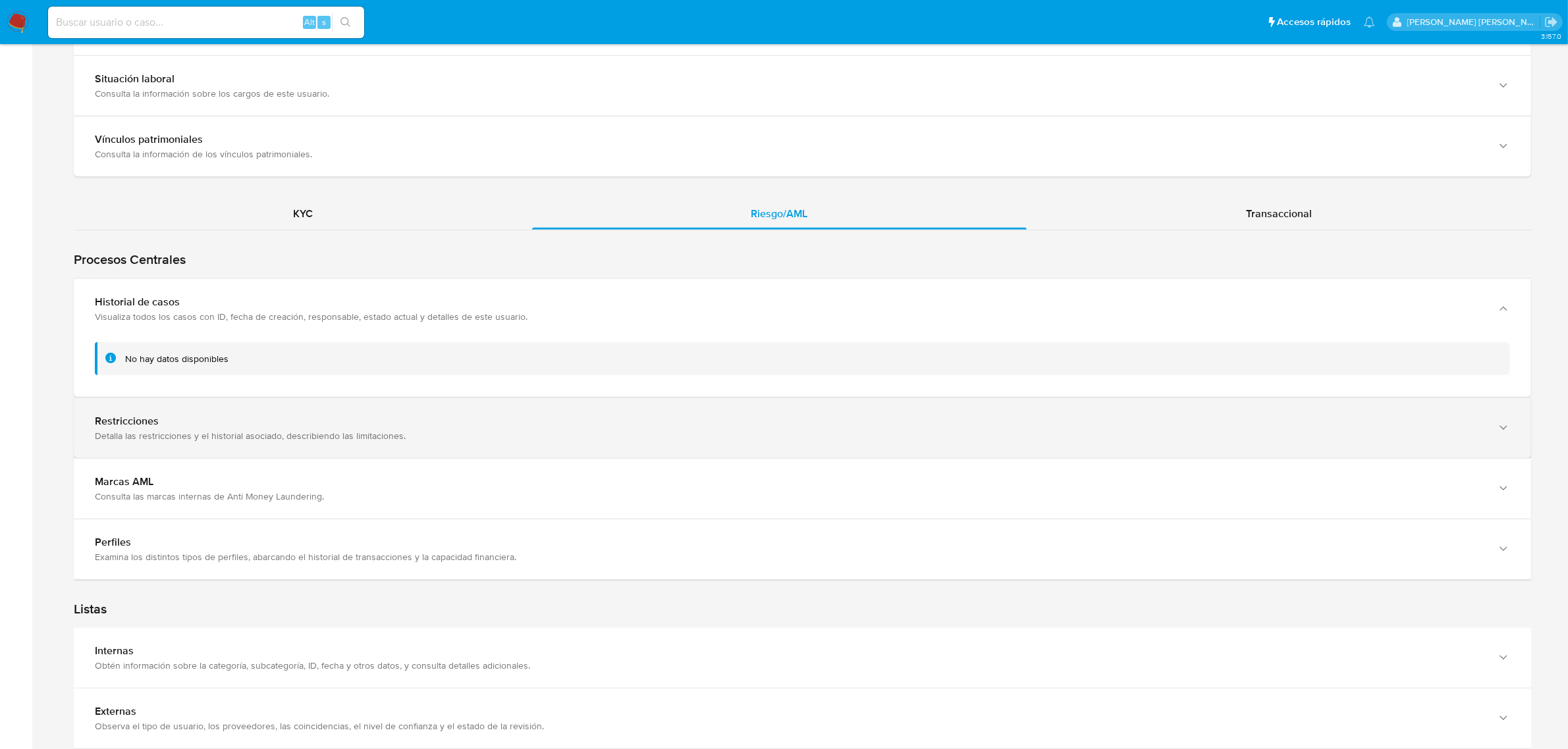
click at [260, 446] on div "Restricciones Detalla las restricciones y el historial asociado, describiendo l…" at bounding box center [802, 428] width 1458 height 60
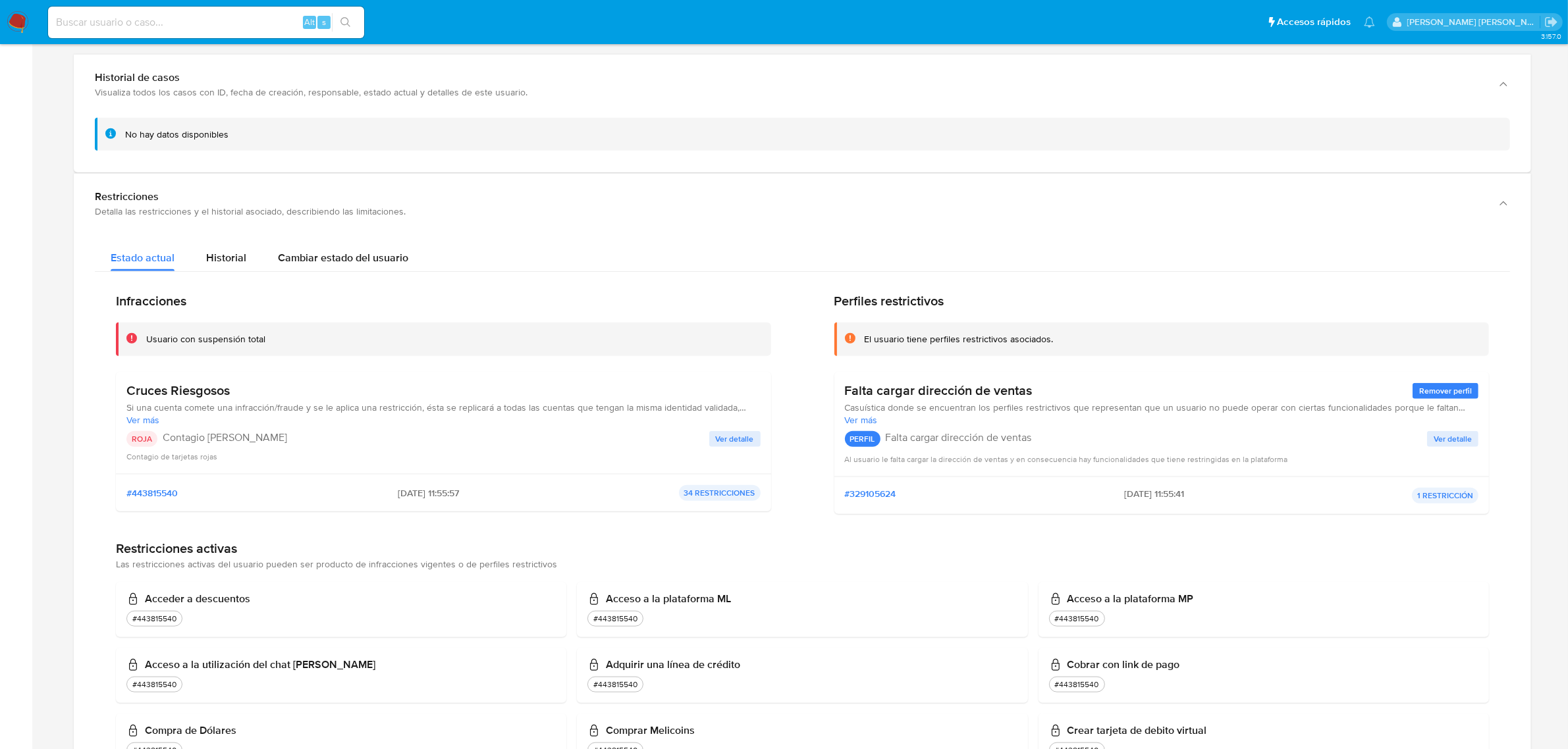
scroll to position [1399, 0]
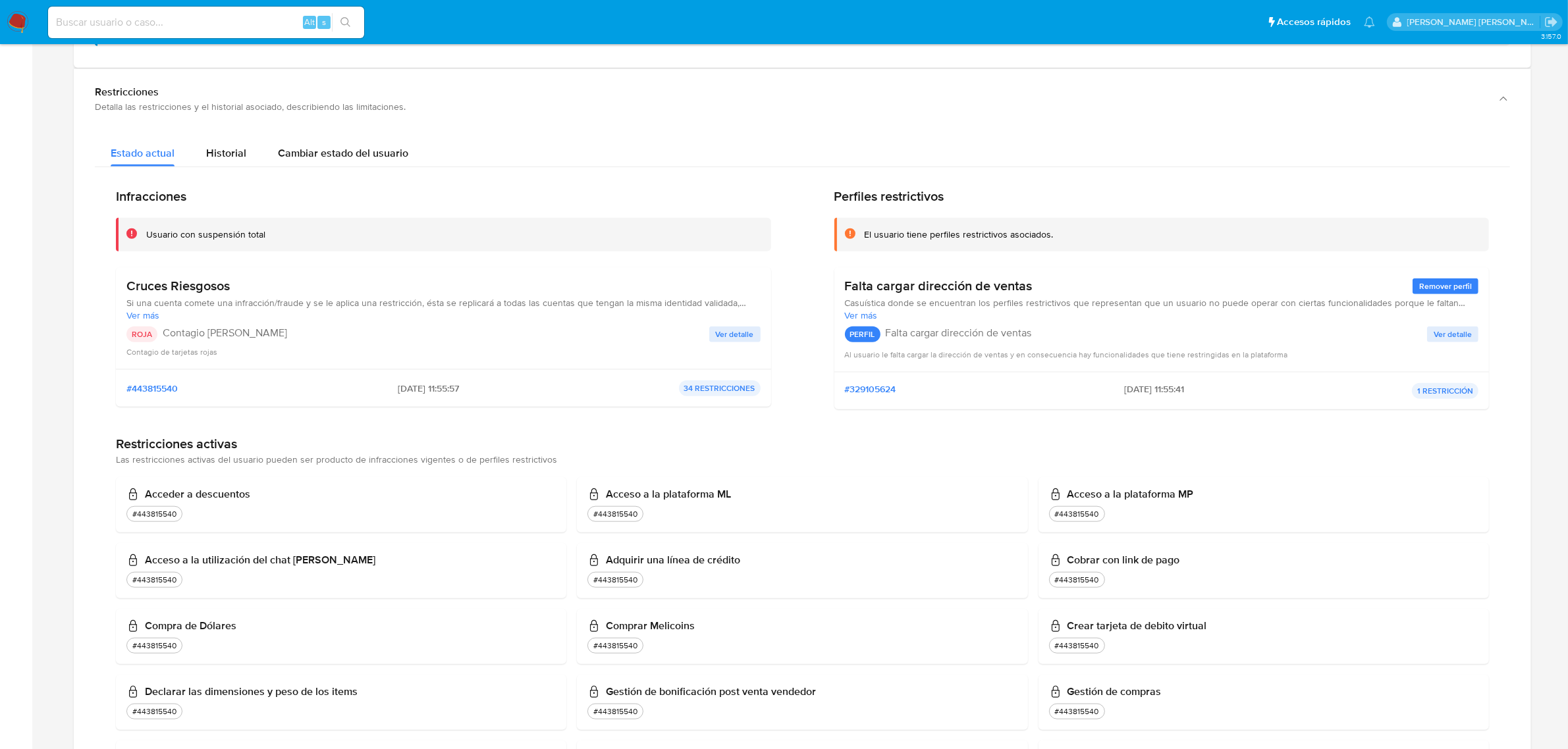
click at [751, 334] on span "Ver detalle" at bounding box center [735, 334] width 38 height 14
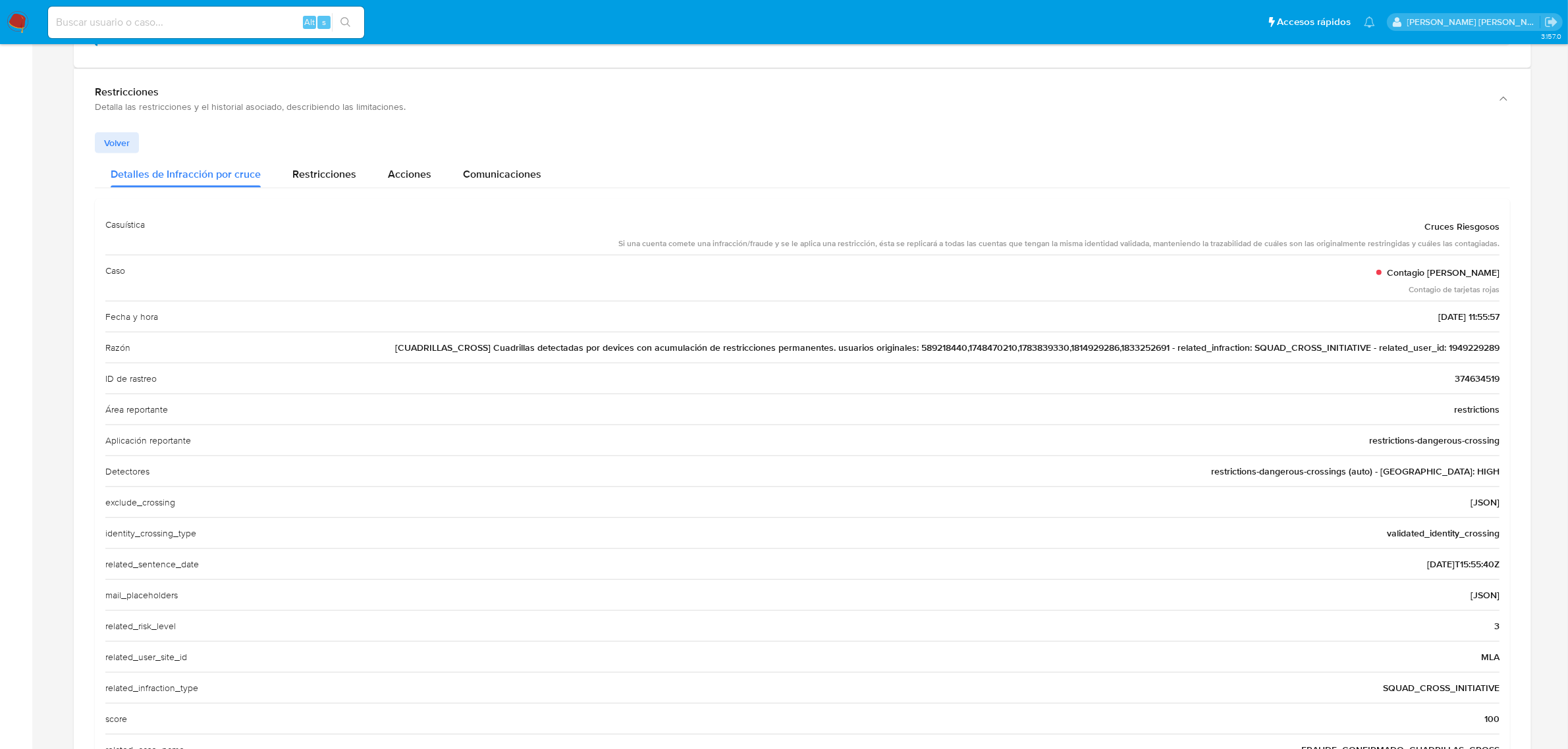
click at [120, 148] on span "Volver" at bounding box center [116, 142] width 26 height 18
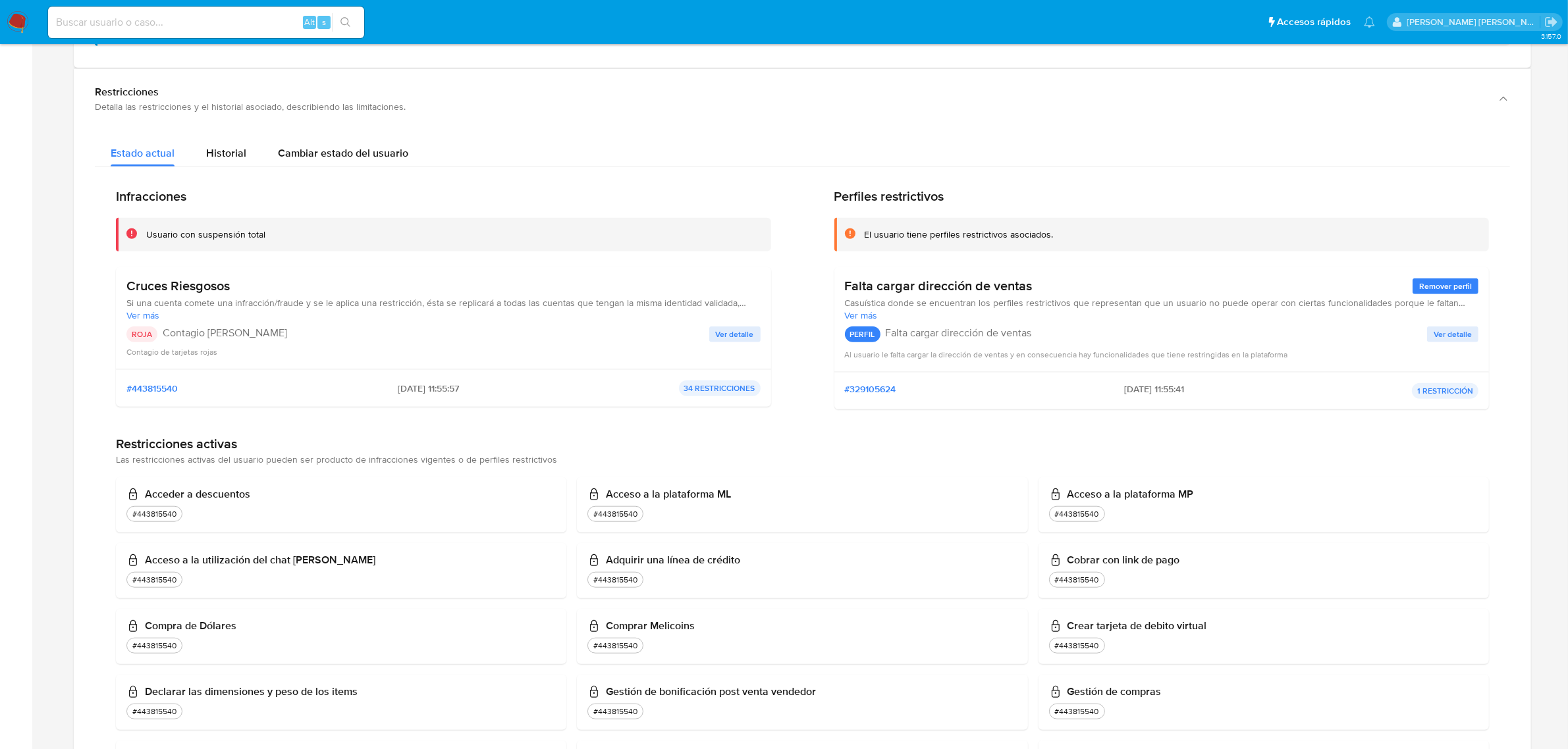
click at [737, 337] on span "Ver detalle" at bounding box center [735, 334] width 38 height 14
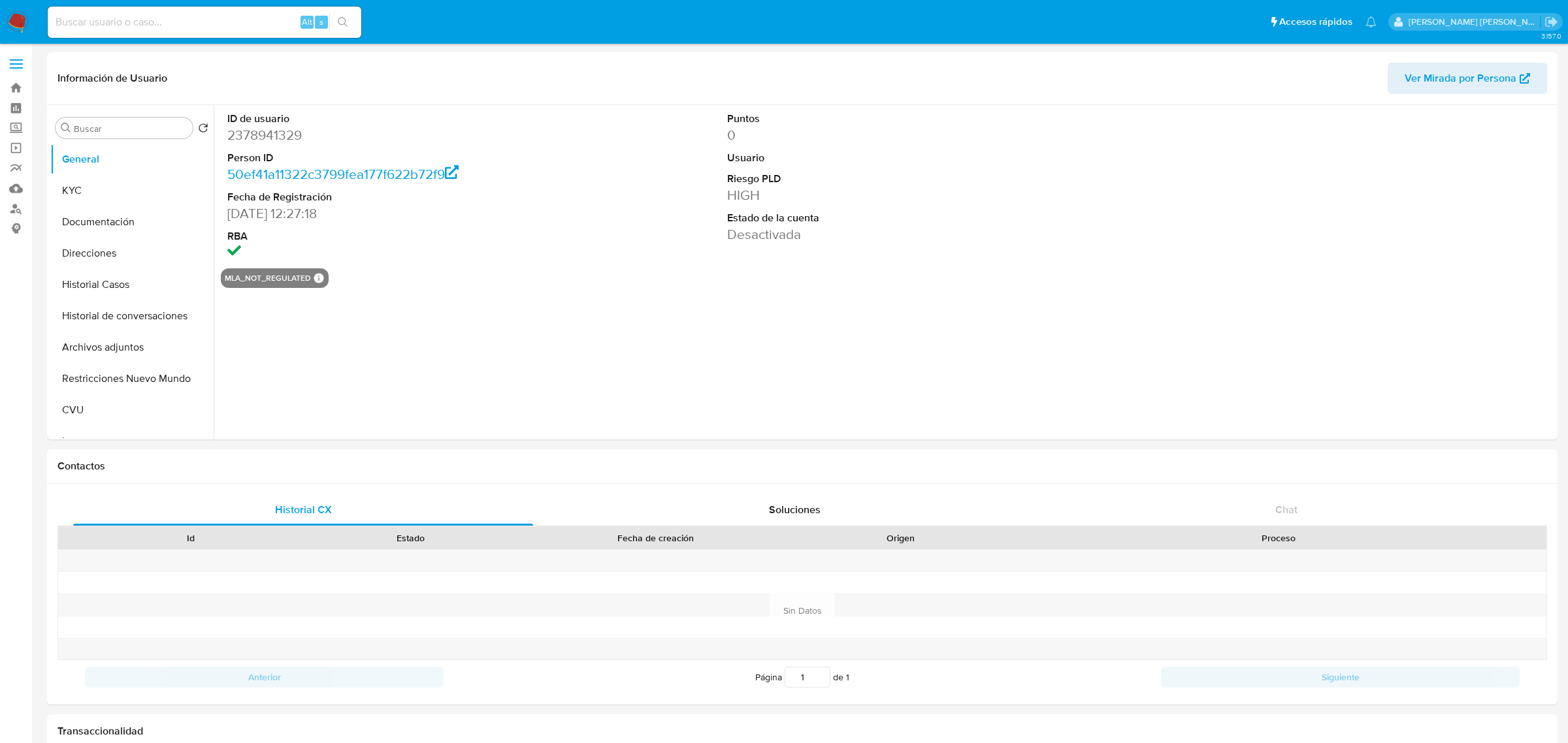
select select "10"
click at [1414, 73] on span "Ver Mirada por Persona" at bounding box center [1448, 78] width 112 height 32
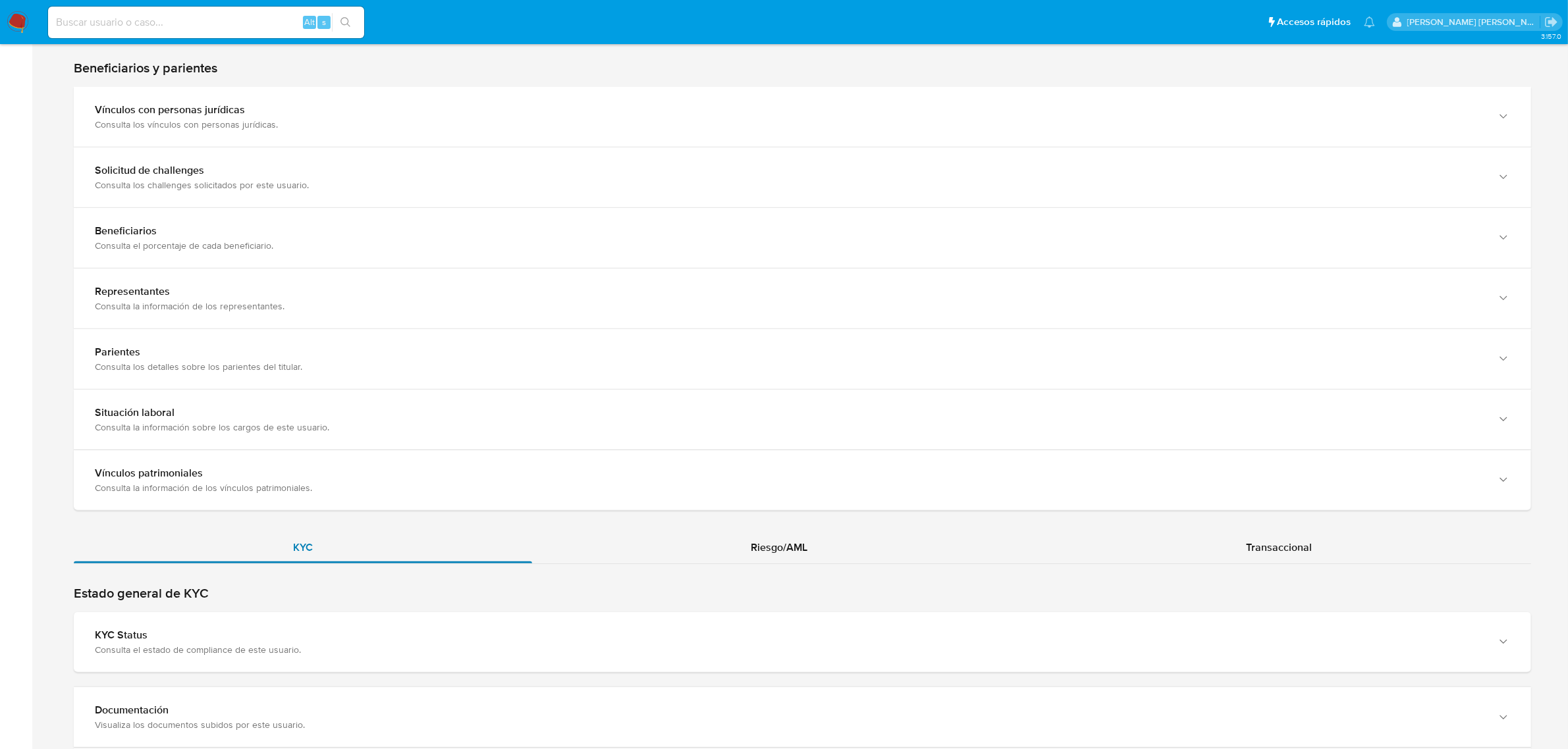
scroll to position [824, 0]
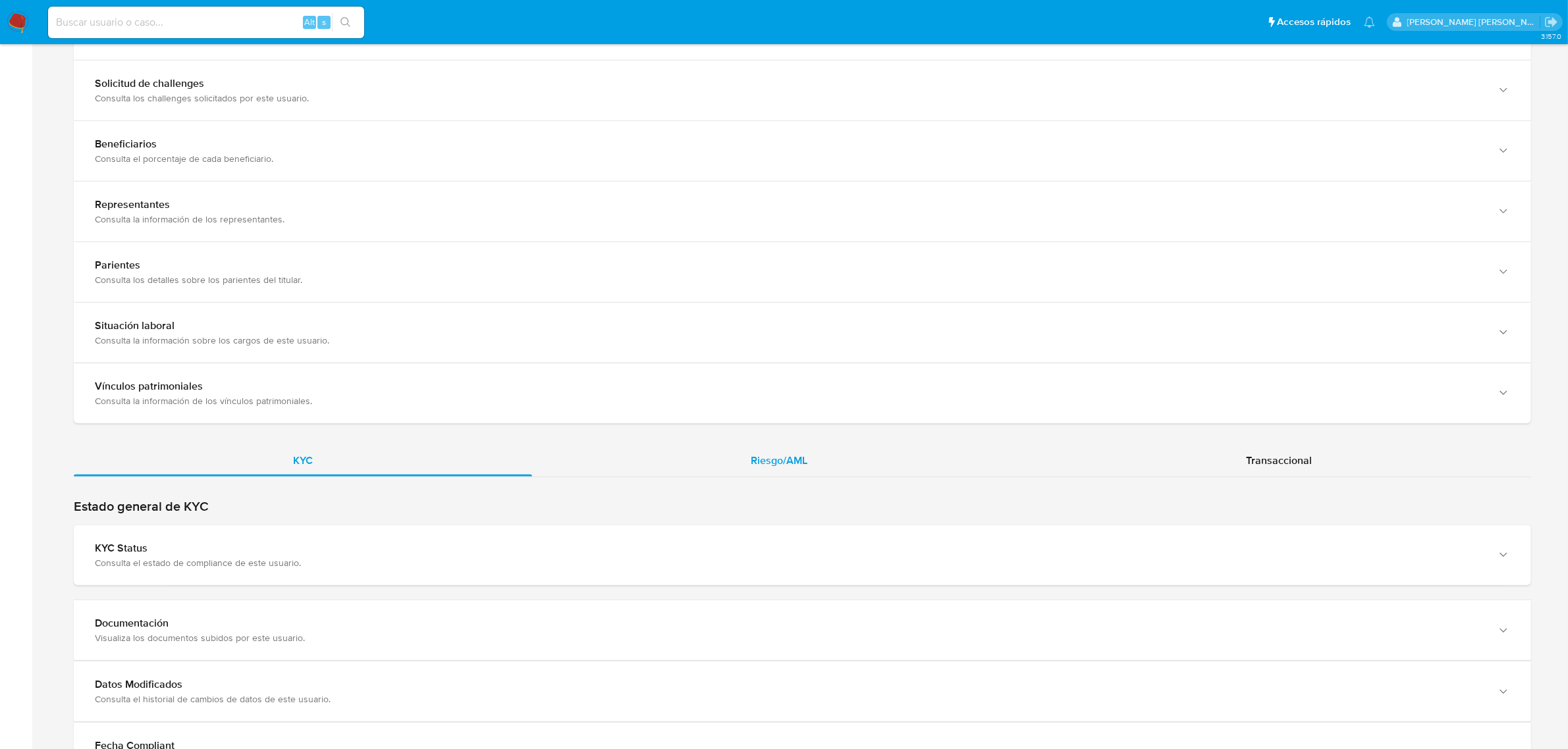
click at [812, 476] on div "Riesgo/AML" at bounding box center [779, 460] width 495 height 32
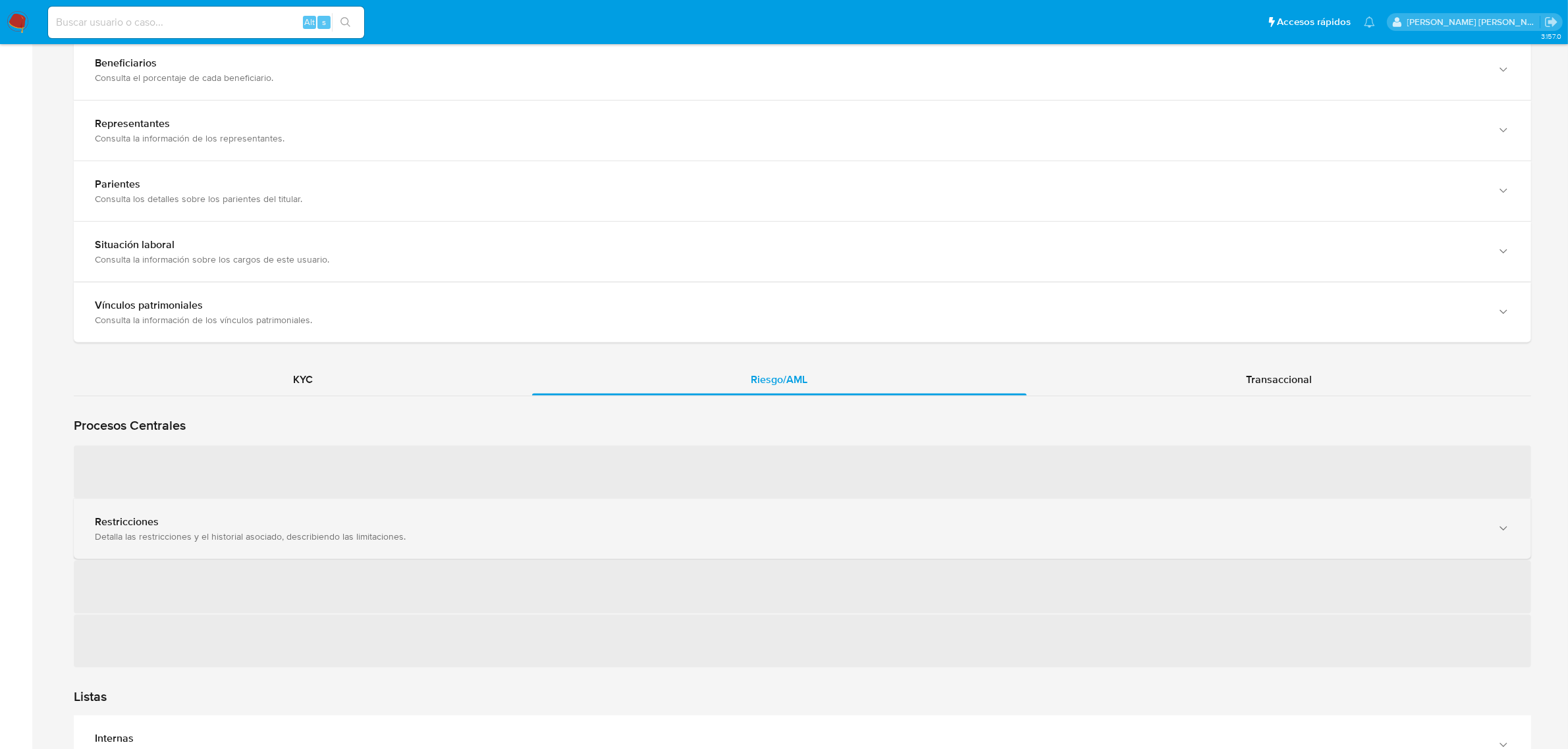
scroll to position [905, 0]
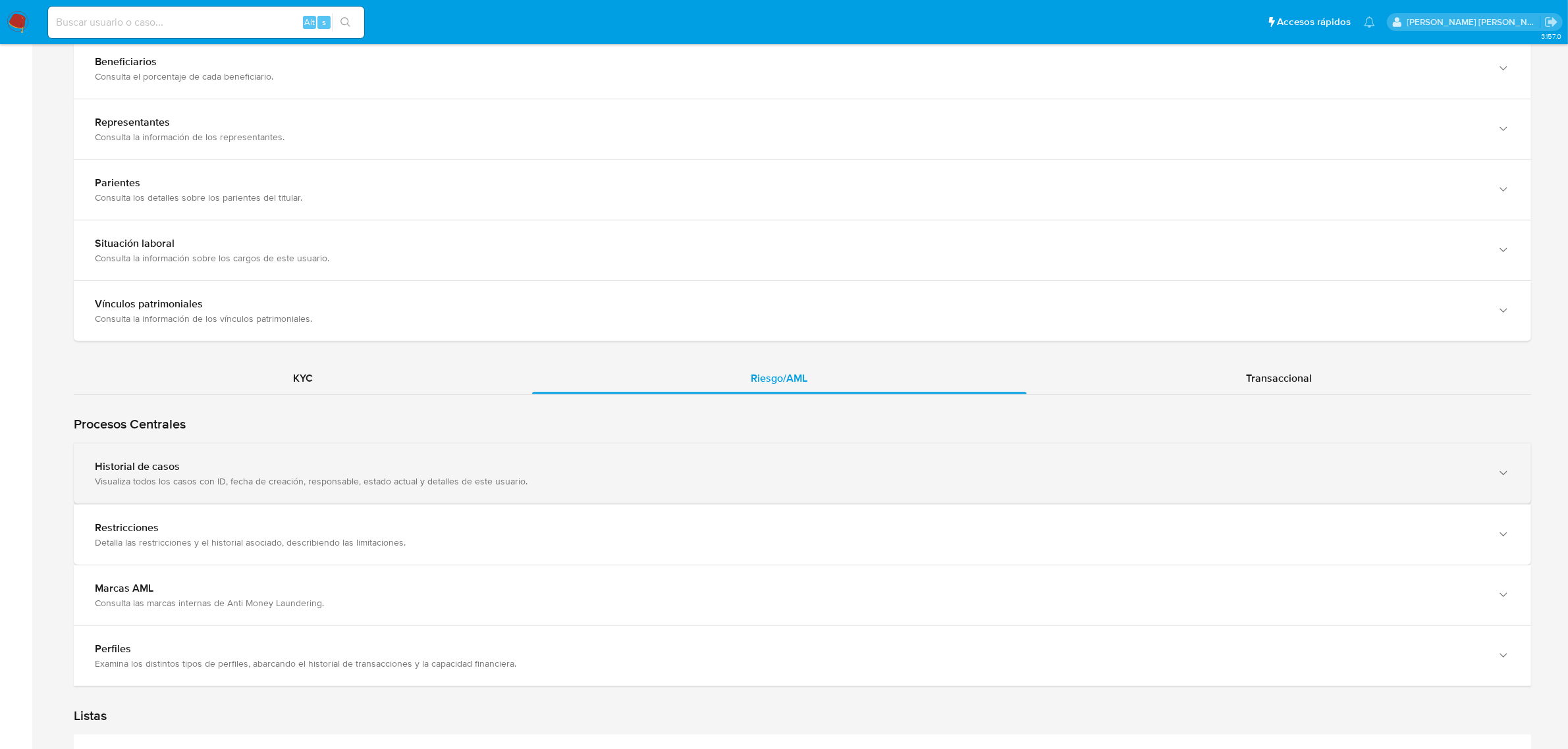
click at [259, 469] on div "Historial de casos" at bounding box center [789, 467] width 1389 height 14
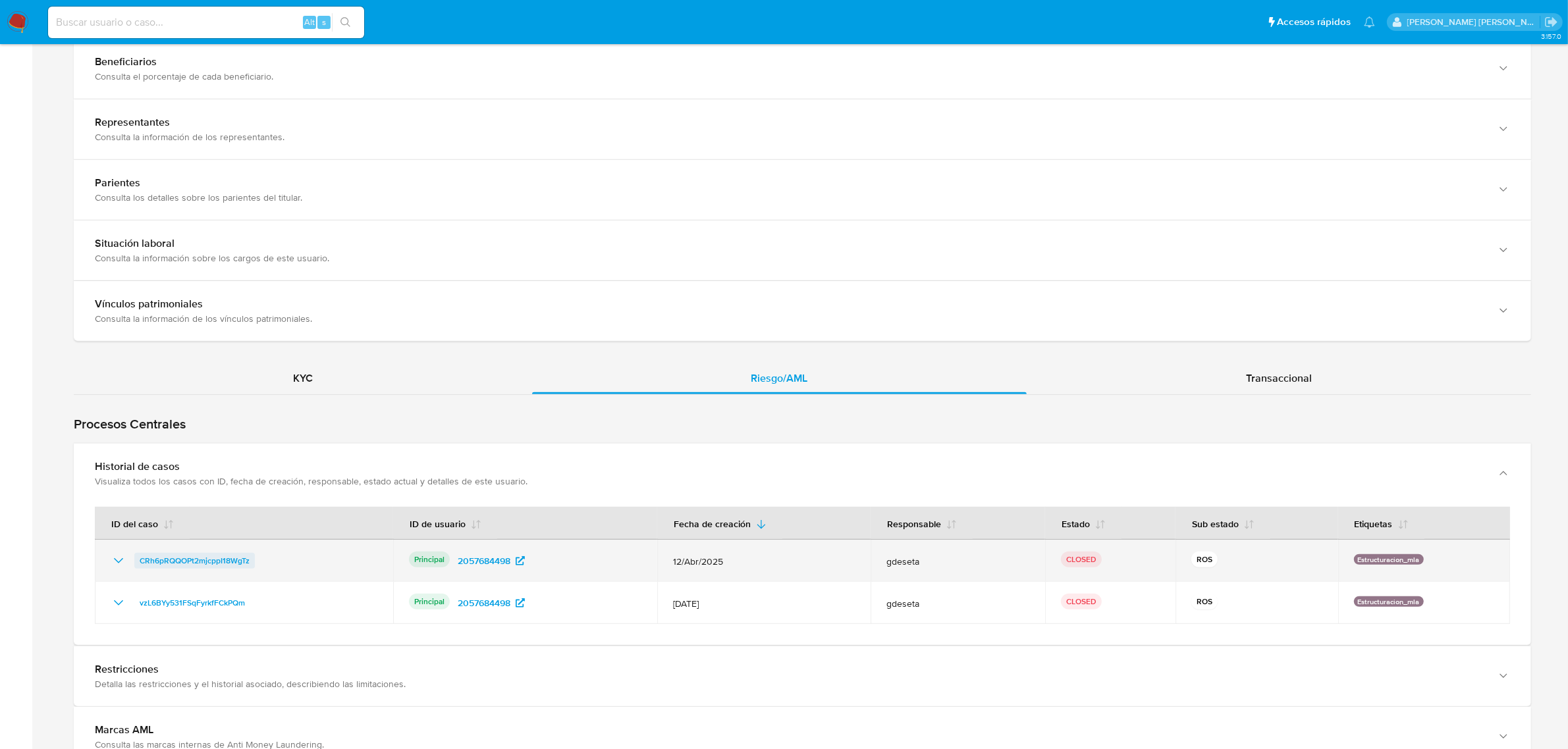
click at [172, 562] on span "CRh6pRQQOPt2mjcppI18WgTz" at bounding box center [194, 561] width 110 height 16
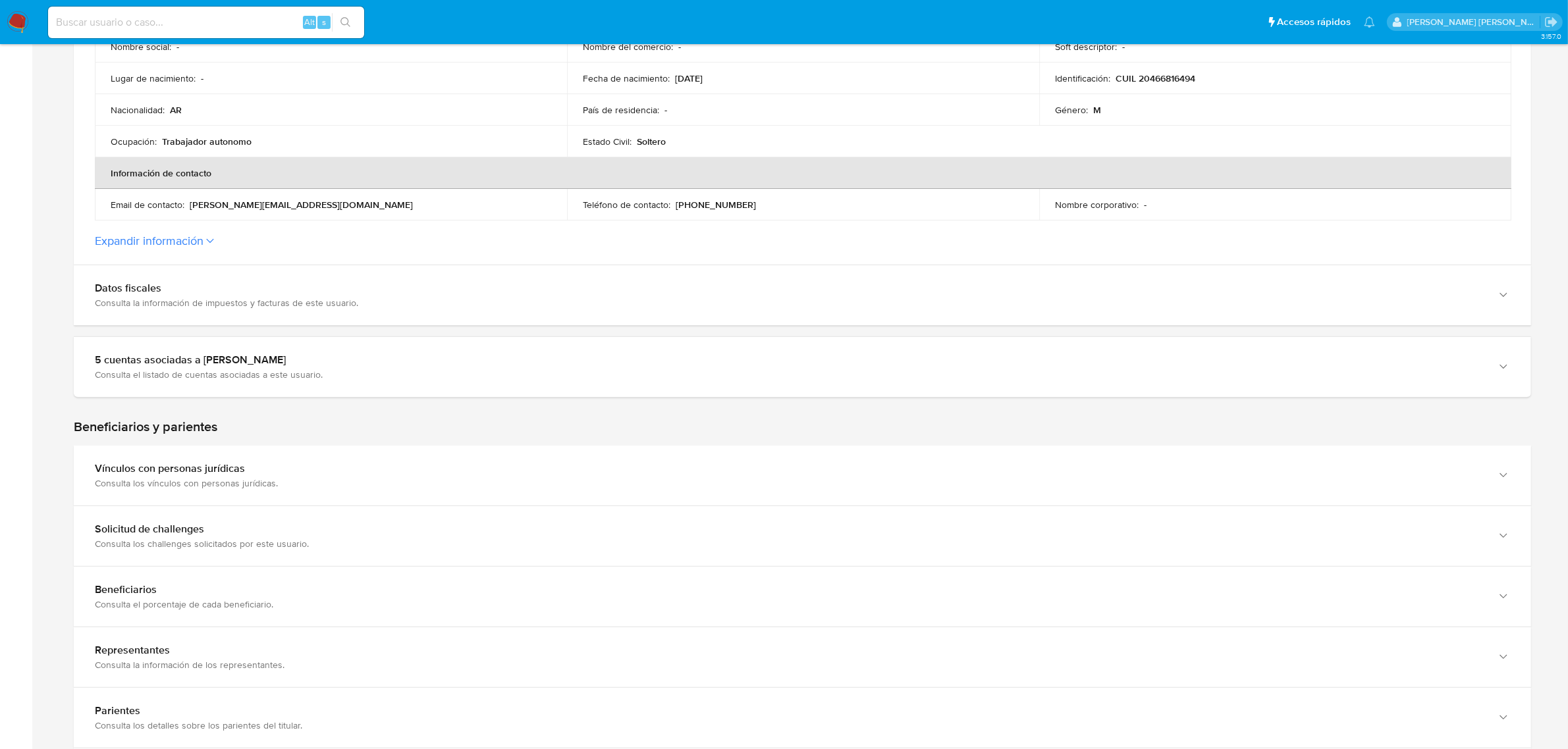
scroll to position [247, 0]
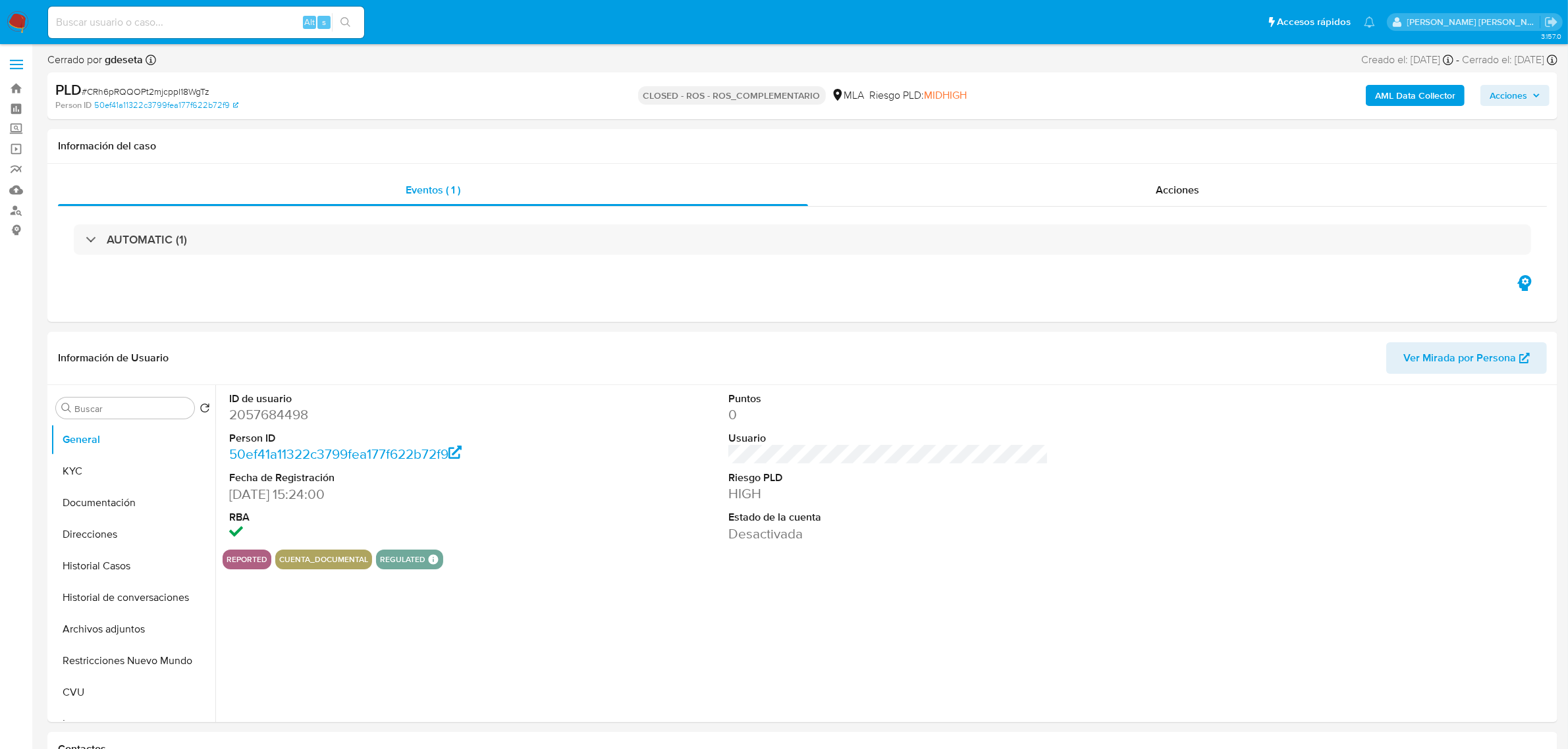
select select "10"
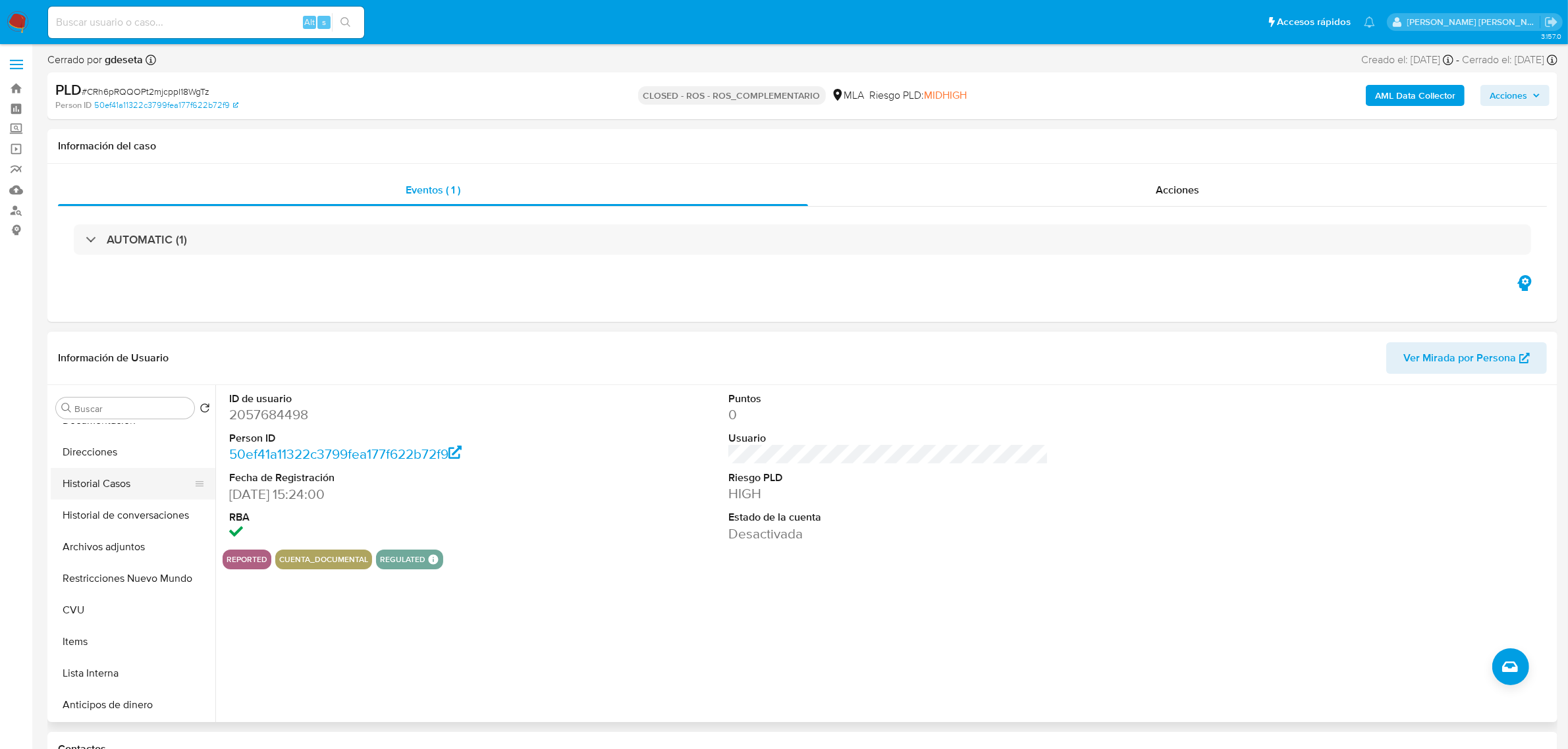
click at [99, 494] on button "Historial Casos" at bounding box center [127, 484] width 154 height 32
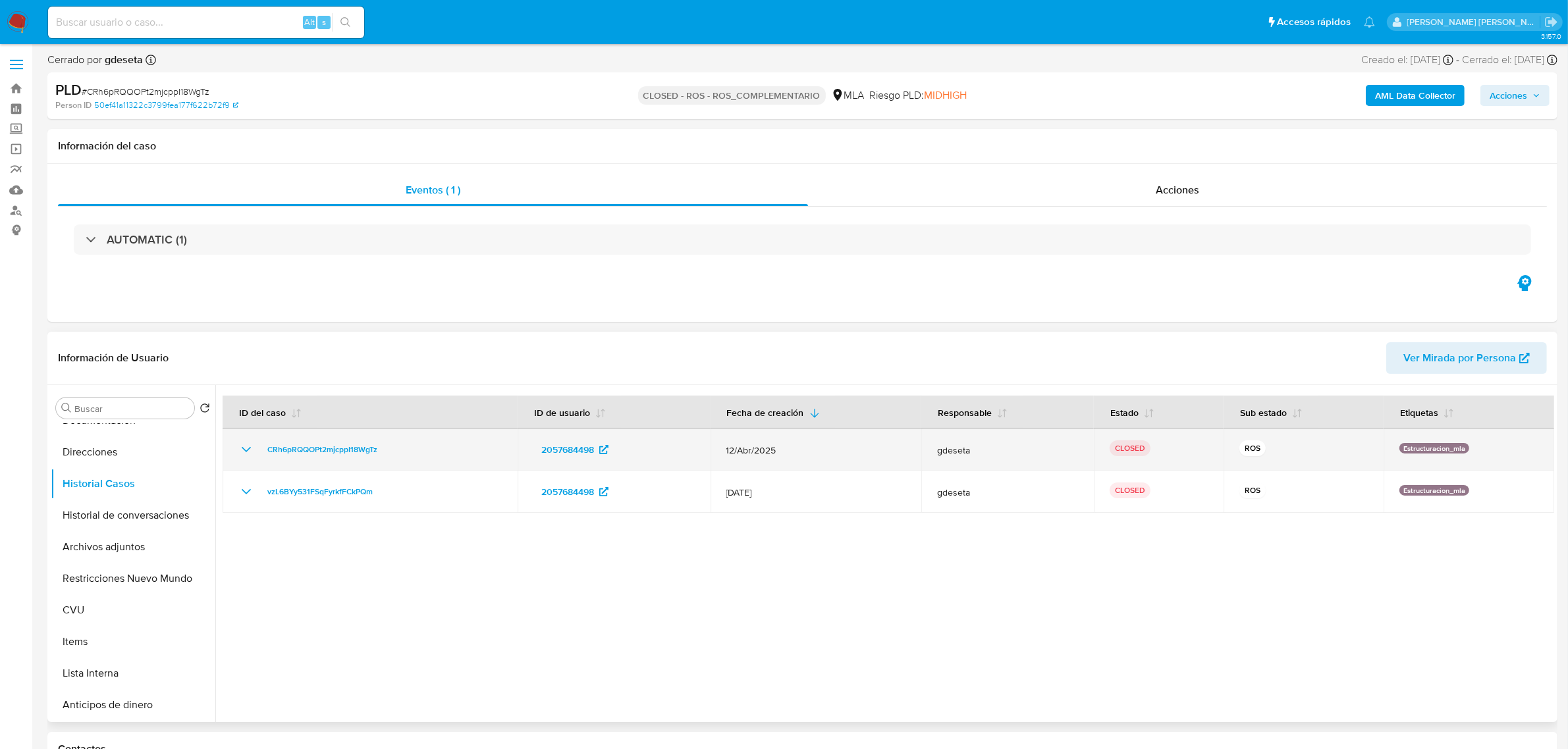
click at [245, 452] on icon "Mostrar/Ocultar" at bounding box center [246, 449] width 10 height 5
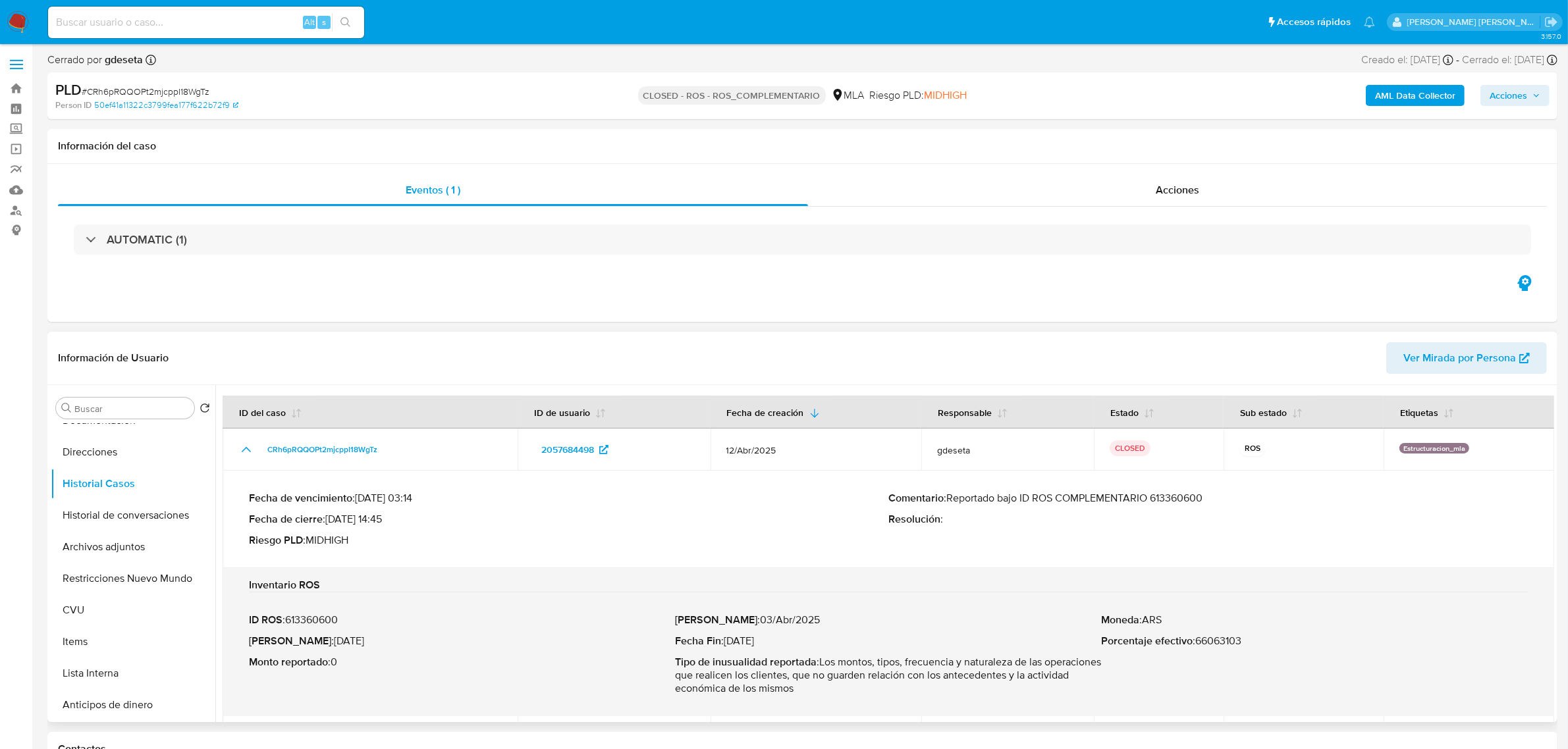
drag, startPoint x: 950, startPoint y: 500, endPoint x: 1211, endPoint y: 497, distance: 261.0
click at [1211, 497] on p "Comentario : Reportado bajo ID ROS COMPLEMENTARIO 613360600" at bounding box center [1208, 499] width 640 height 14
click at [107, 553] on button "Archivos adjuntos" at bounding box center [127, 546] width 154 height 32
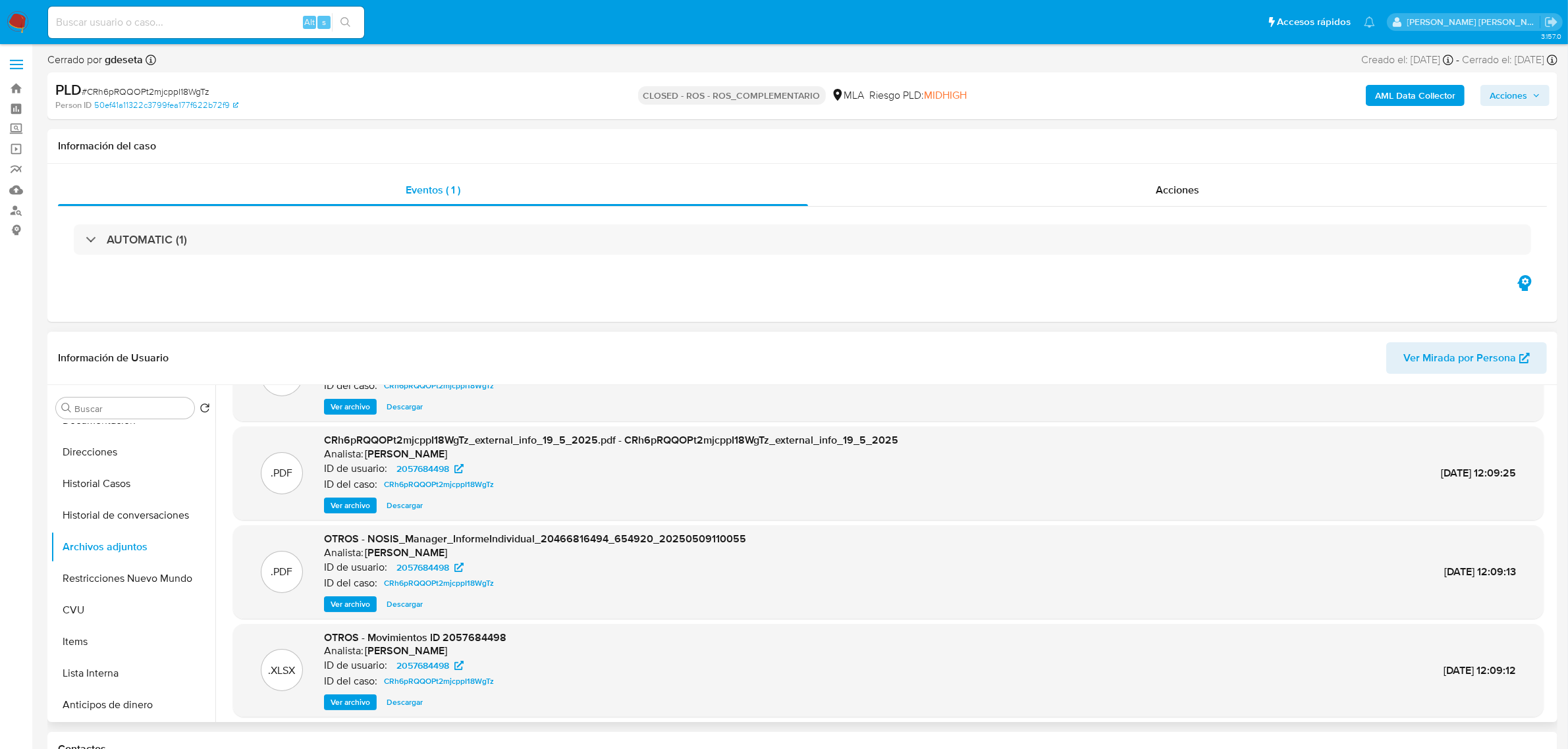
scroll to position [109, 0]
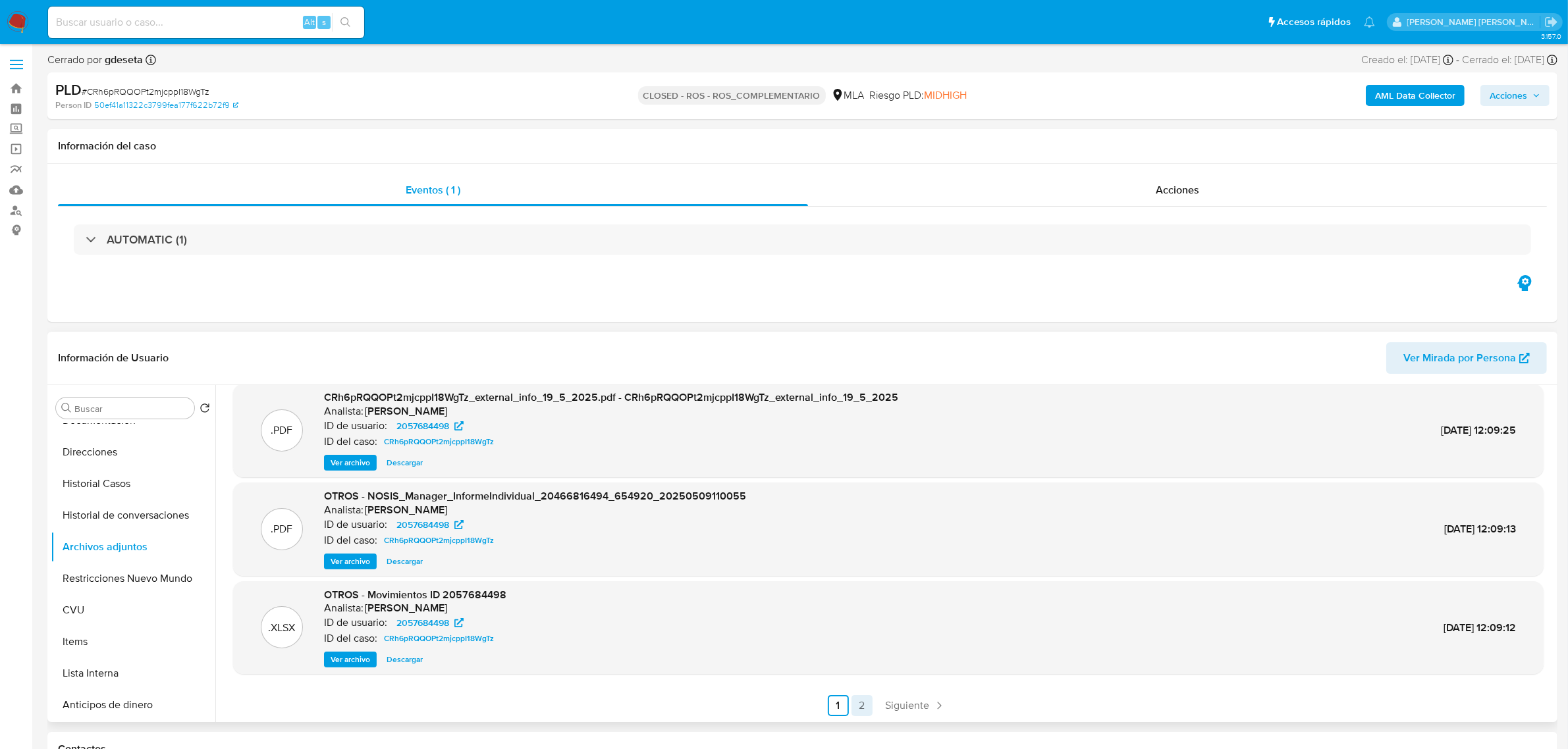
click at [860, 699] on link "2" at bounding box center [862, 706] width 21 height 21
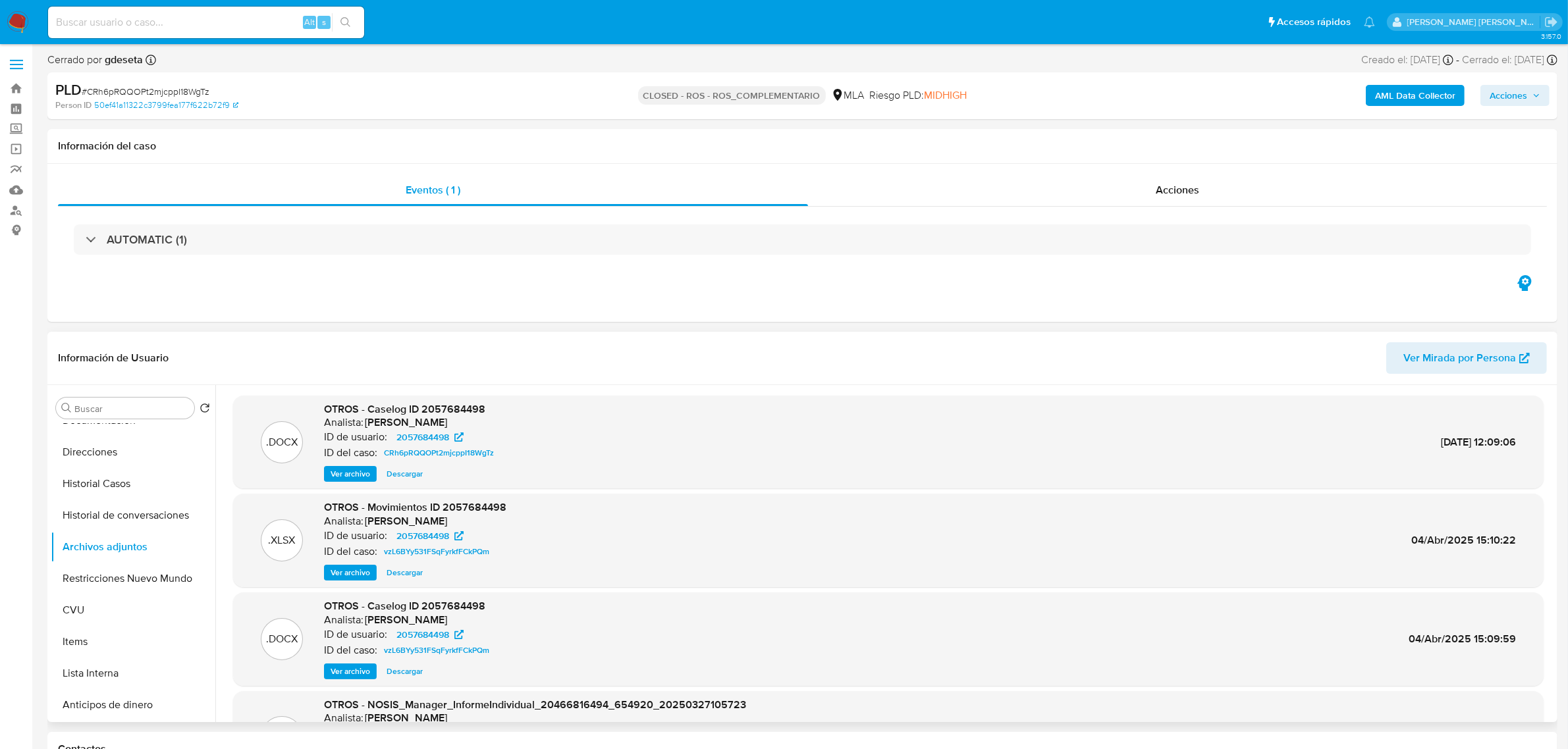
click at [357, 481] on span "Ver archivo" at bounding box center [350, 475] width 40 height 14
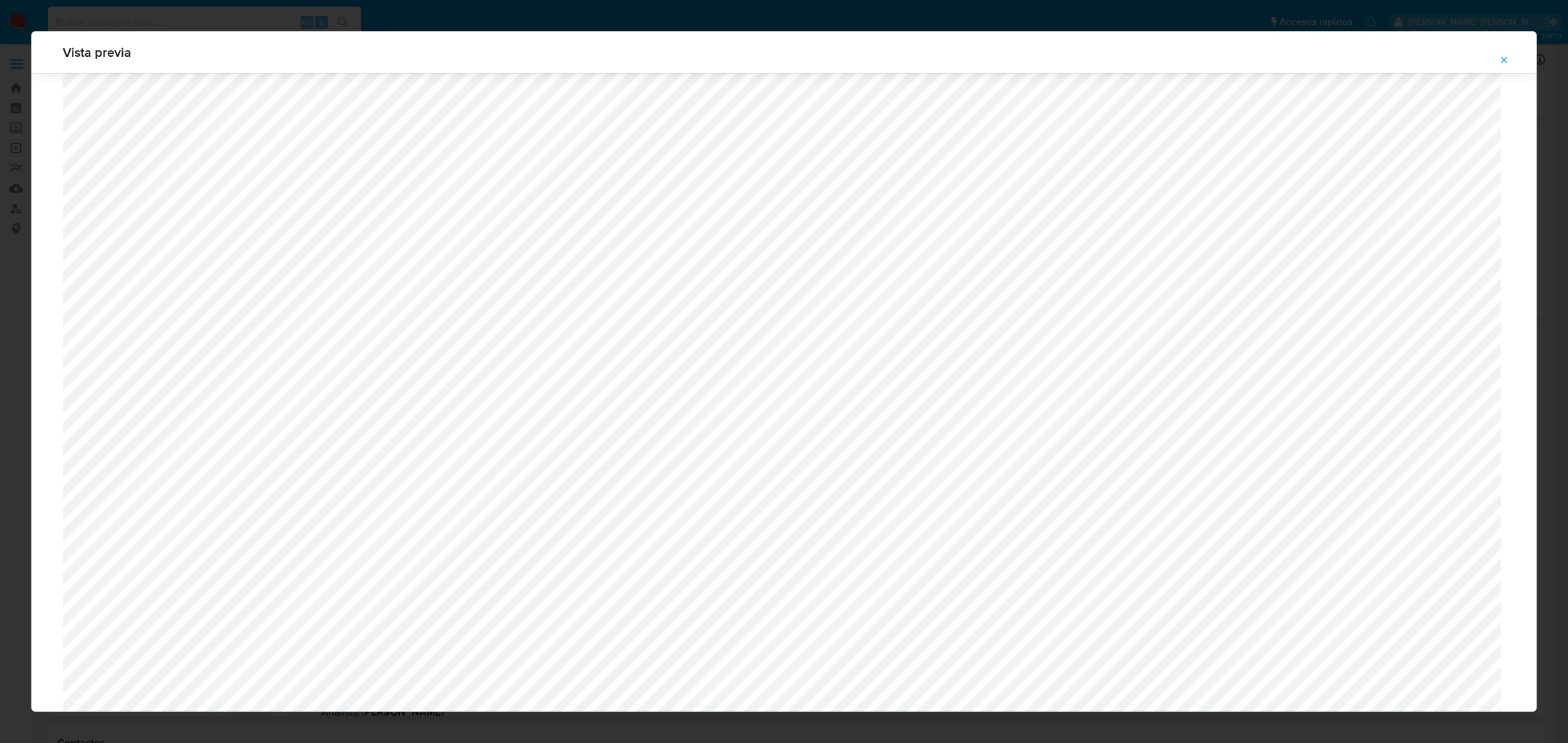
scroll to position [708, 0]
click at [1502, 57] on icon "Attachment preview" at bounding box center [1504, 60] width 11 height 11
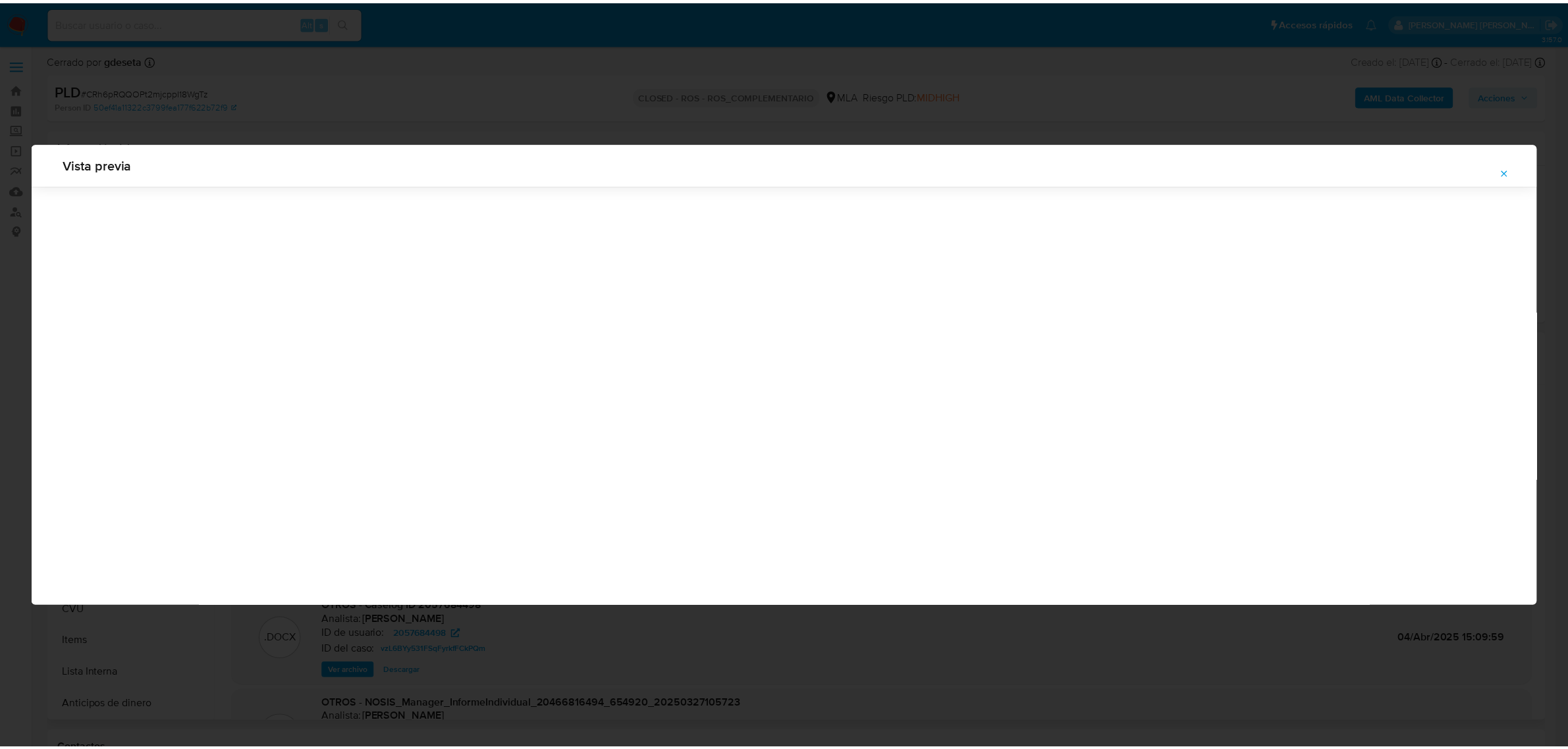
scroll to position [0, 0]
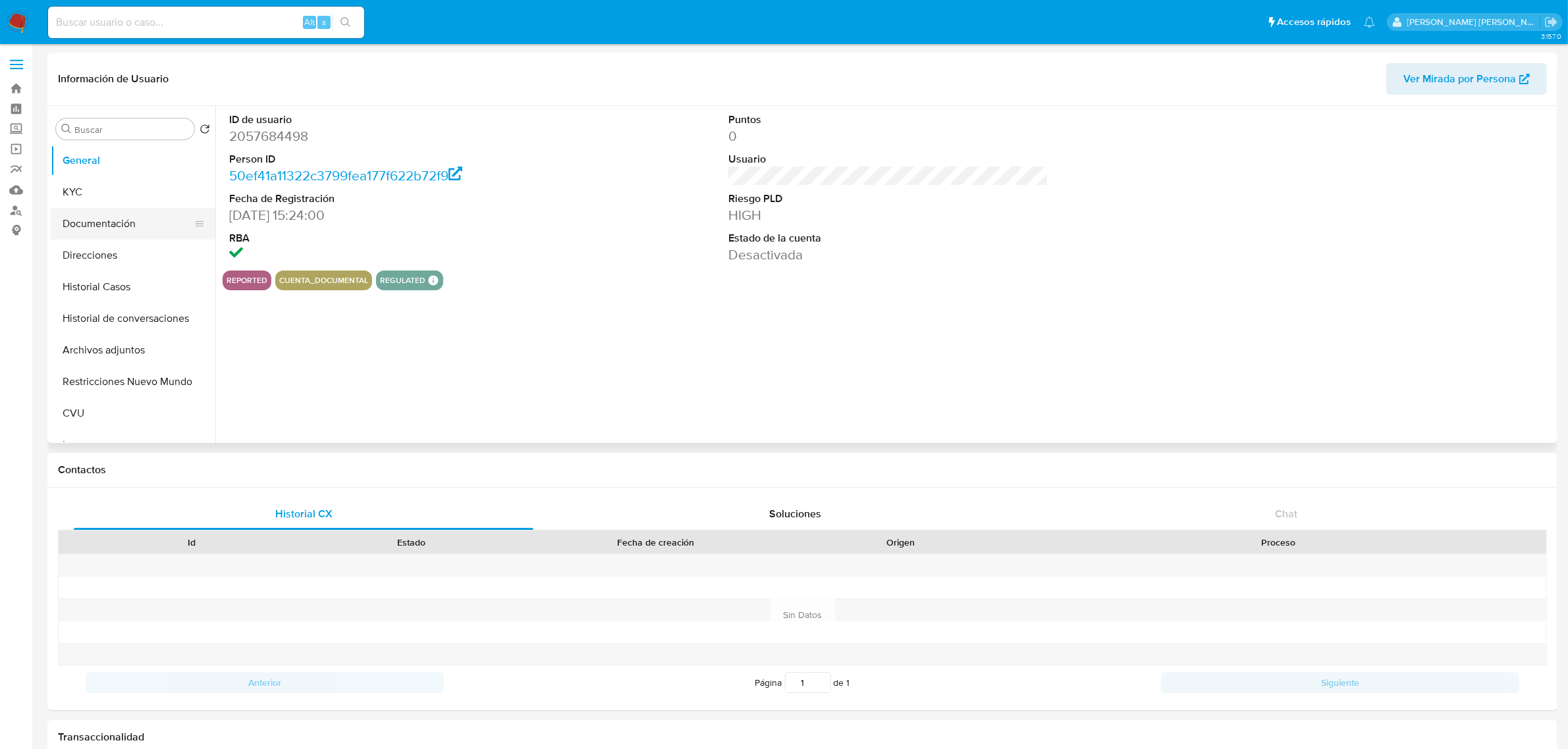
select select "10"
click at [79, 196] on button "KYC" at bounding box center [127, 192] width 154 height 32
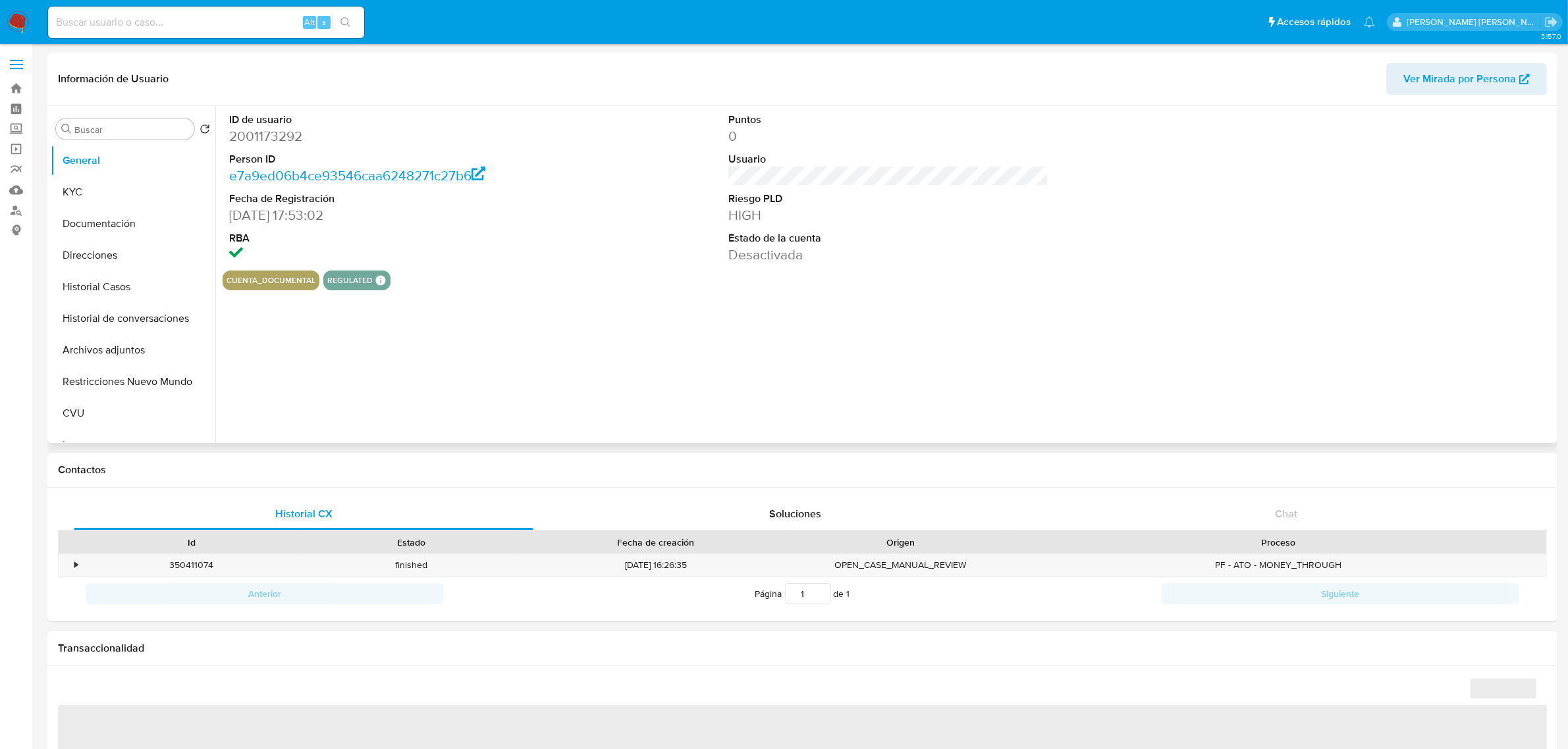
select select "10"
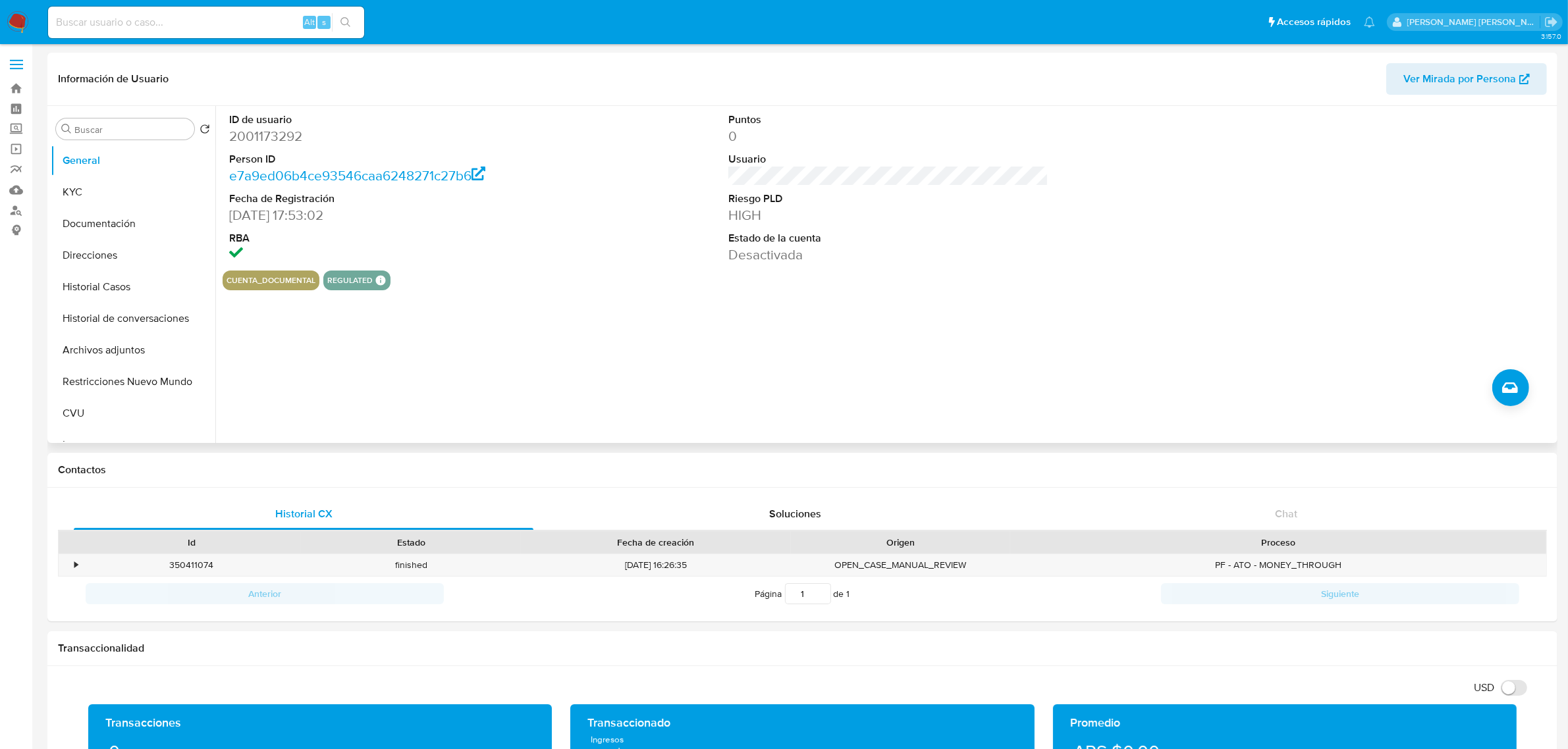
click at [1427, 75] on span "Ver Mirada por Persona" at bounding box center [1459, 78] width 112 height 32
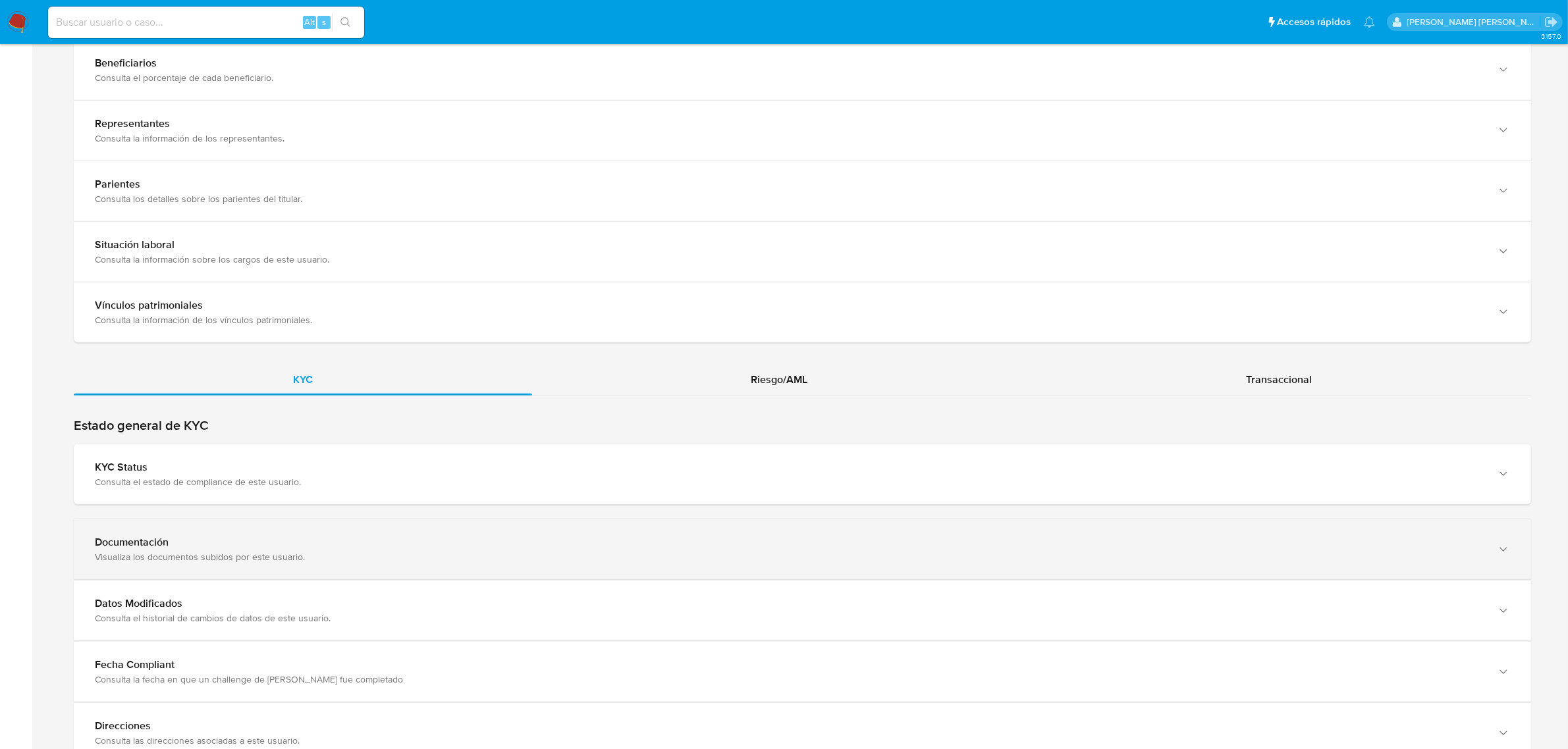
scroll to position [905, 0]
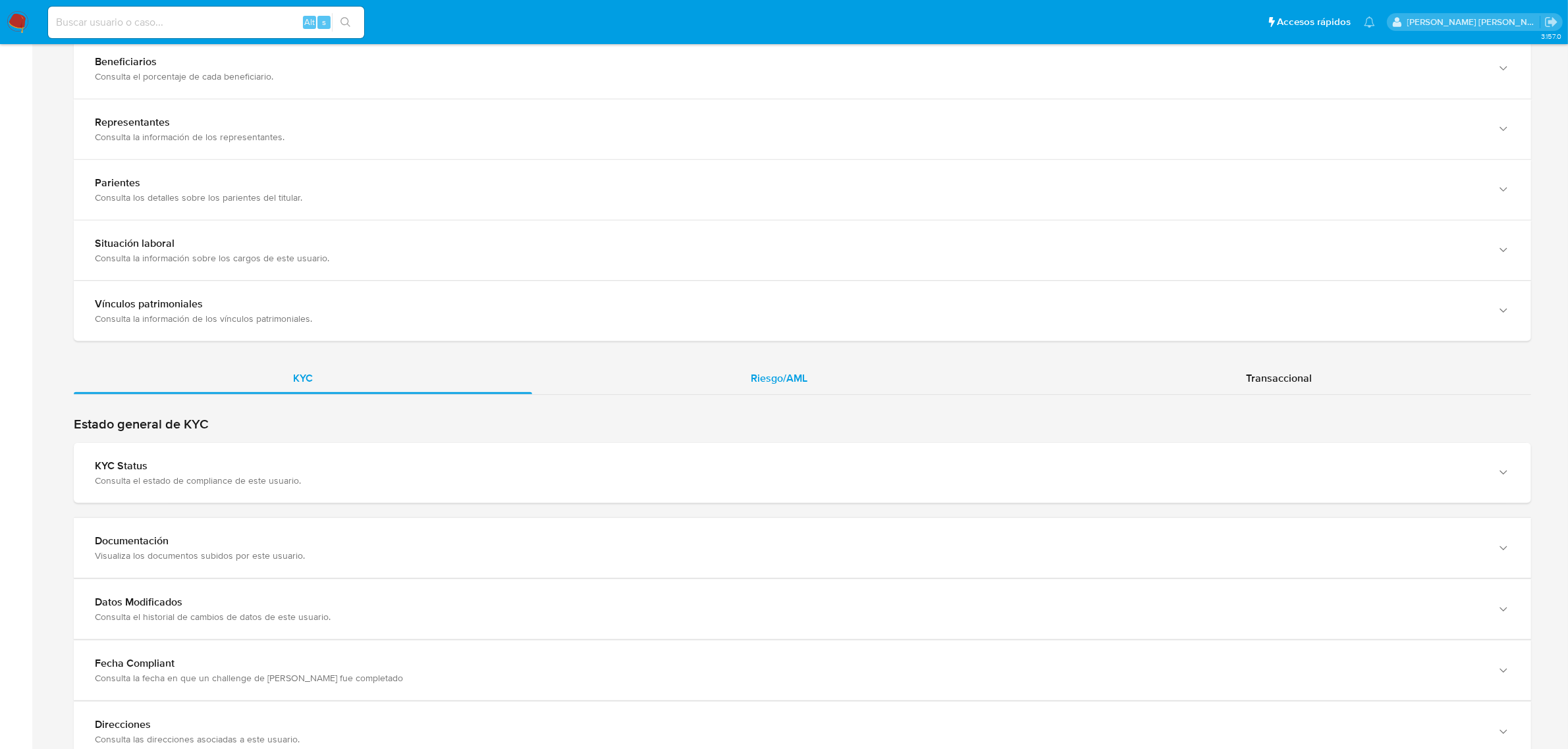
click at [788, 381] on span "Riesgo/AML" at bounding box center [779, 379] width 56 height 16
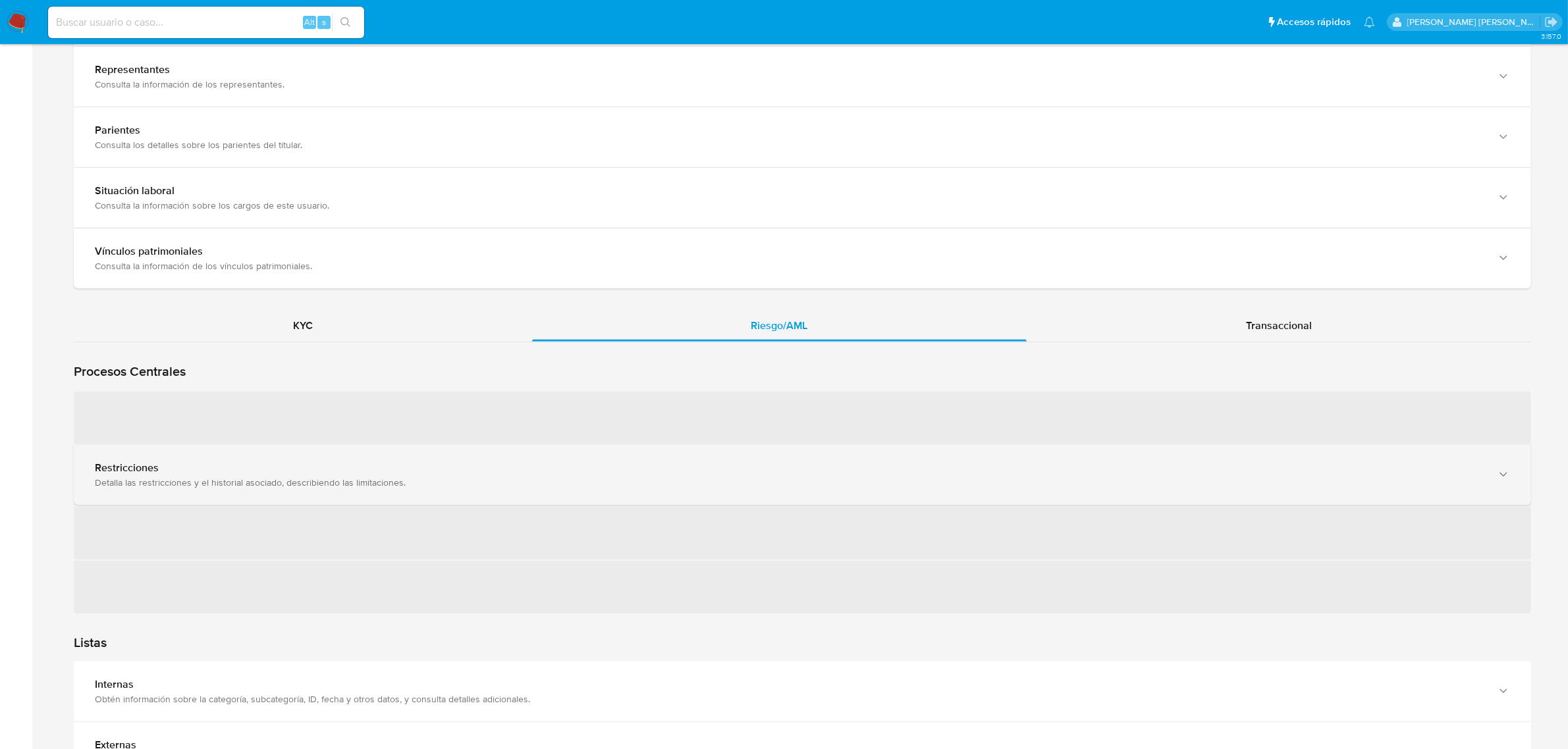
scroll to position [987, 0]
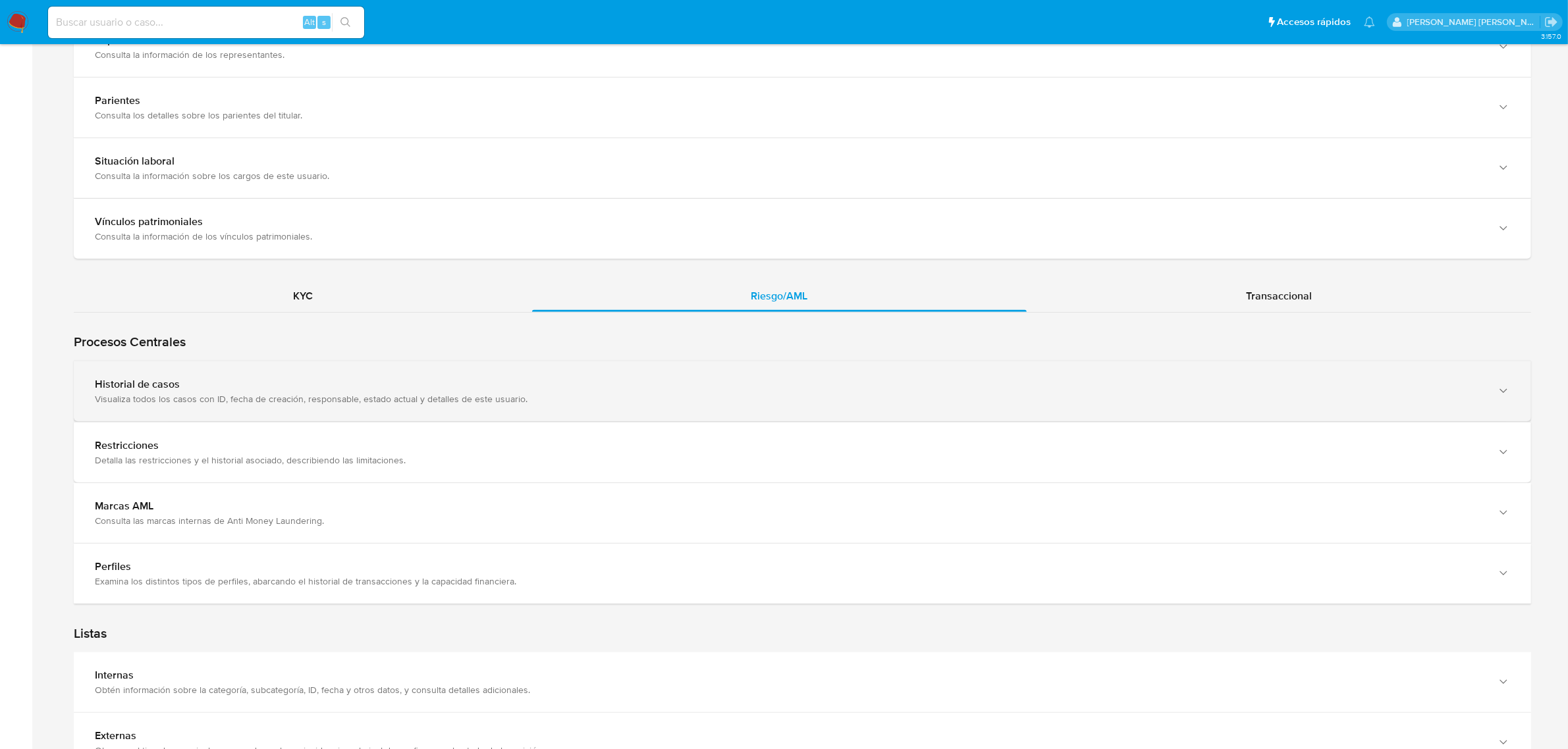
click at [178, 399] on div "Visualiza todos los casos con ID, fecha de creación, responsable, estado actual…" at bounding box center [789, 399] width 1389 height 12
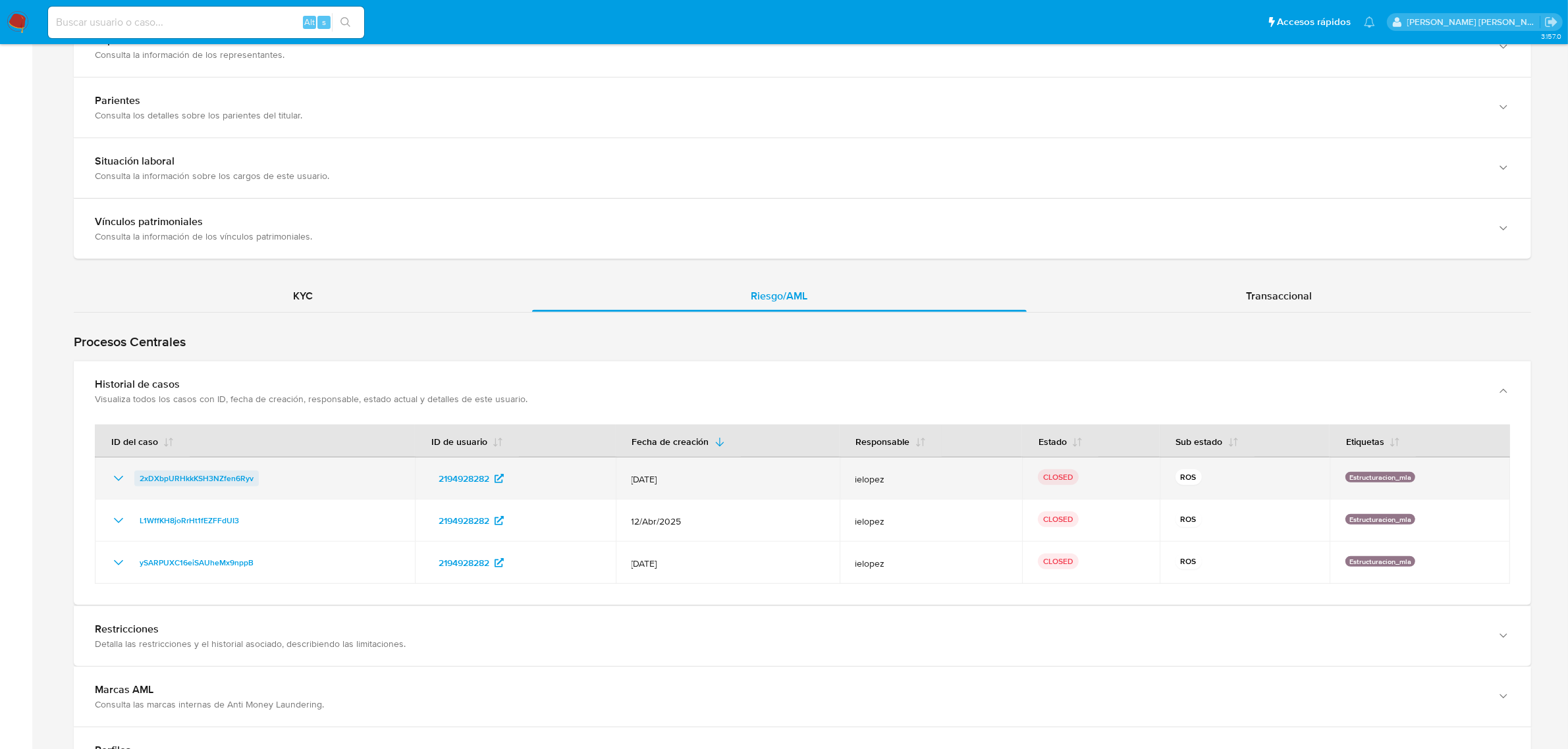
click at [175, 481] on span "2xDXbpURHkkKSH3NZfen6Ryv" at bounding box center [197, 479] width 114 height 16
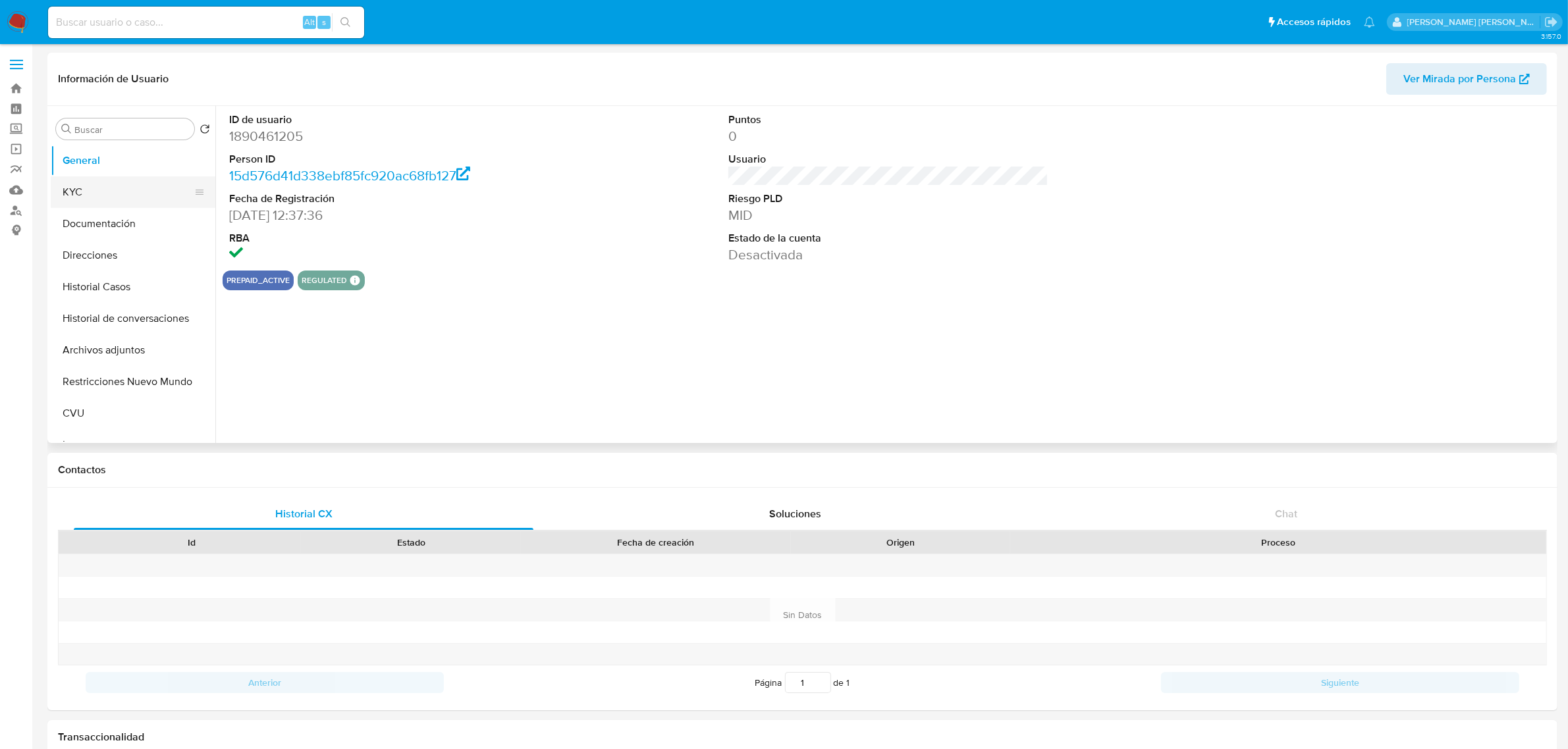
click at [89, 198] on button "KYC" at bounding box center [127, 192] width 154 height 32
select select "10"
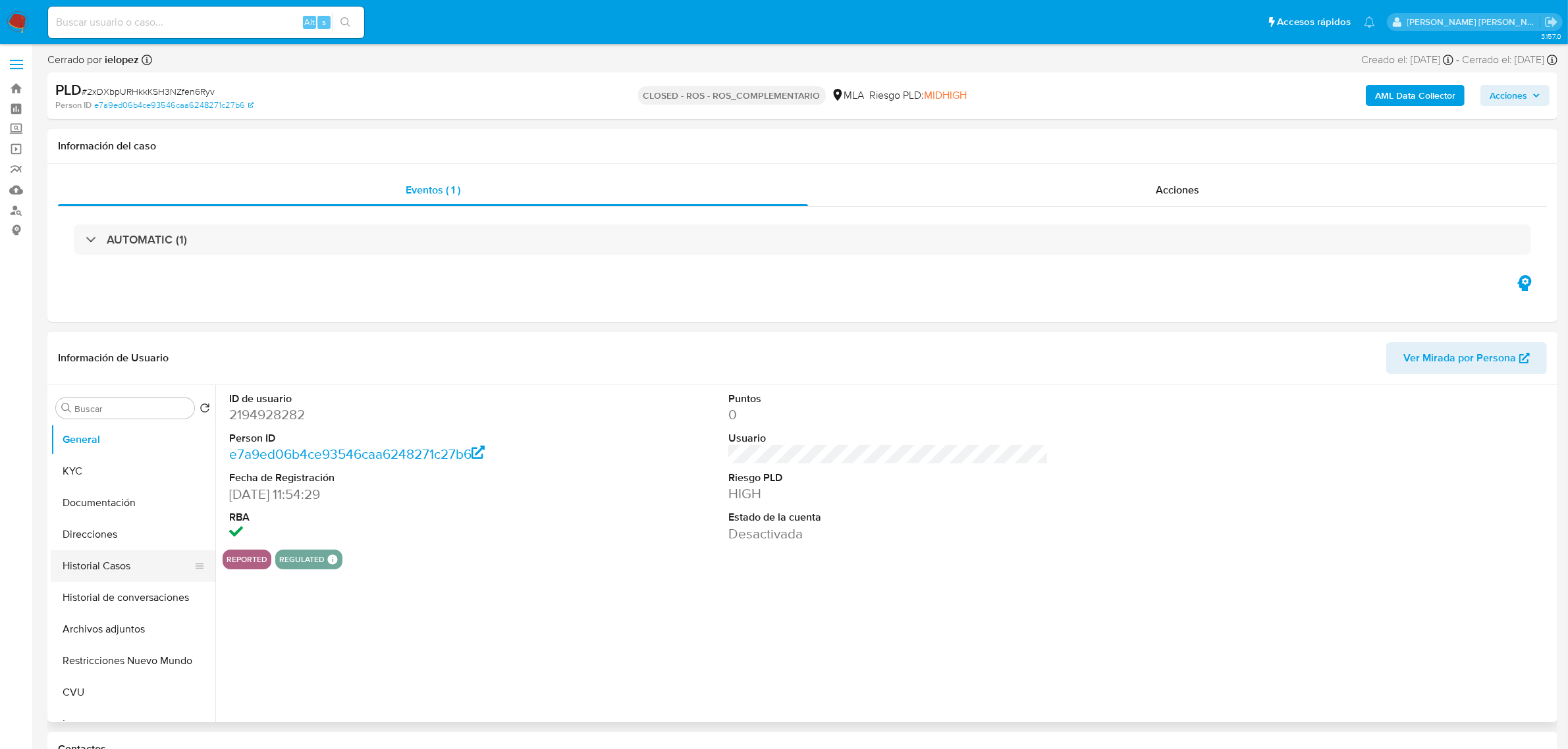
click at [78, 564] on button "Historial Casos" at bounding box center [127, 566] width 154 height 32
select select "10"
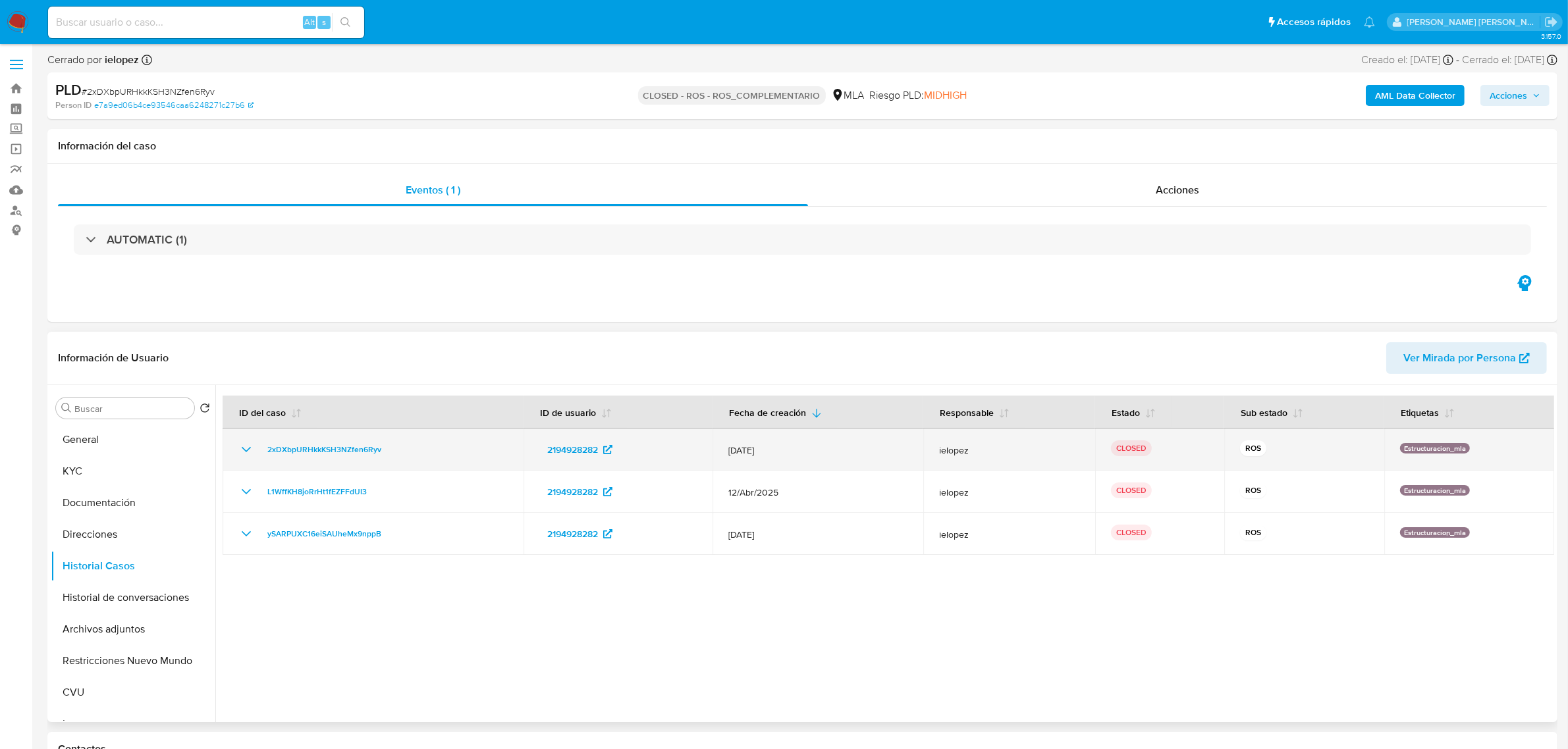
drag, startPoint x: 238, startPoint y: 449, endPoint x: 245, endPoint y: 450, distance: 7.1
click at [245, 450] on icon "Mostrar/Ocultar" at bounding box center [246, 450] width 16 height 16
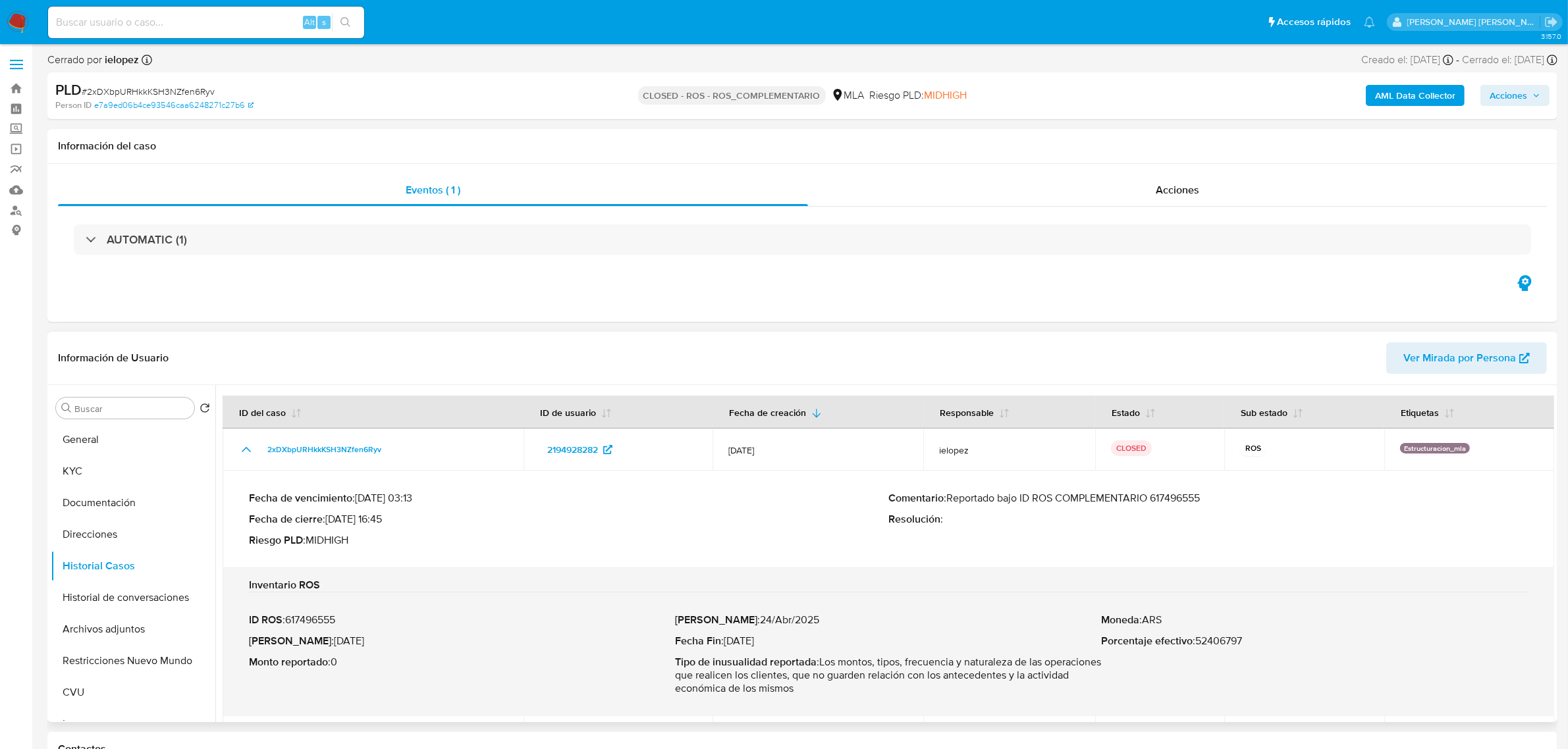
drag, startPoint x: 1217, startPoint y: 501, endPoint x: 951, endPoint y: 498, distance: 266.0
click at [951, 498] on p "Comentario : Reportado bajo ID ROS COMPLEMENTARIO 617496555" at bounding box center [1208, 499] width 640 height 14
click at [108, 627] on button "Archivos adjuntos" at bounding box center [127, 629] width 154 height 32
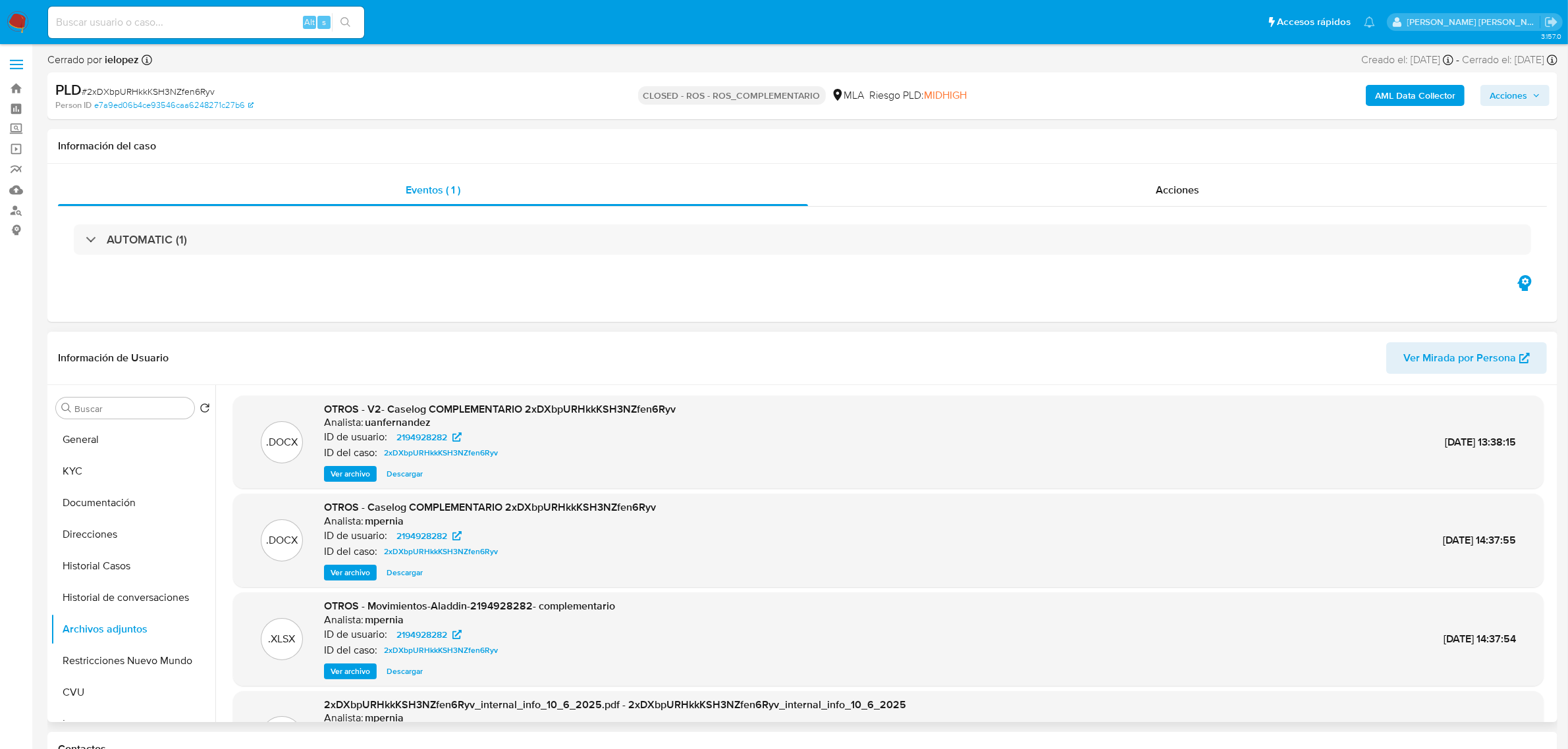
click at [353, 480] on span "Ver archivo" at bounding box center [350, 475] width 40 height 14
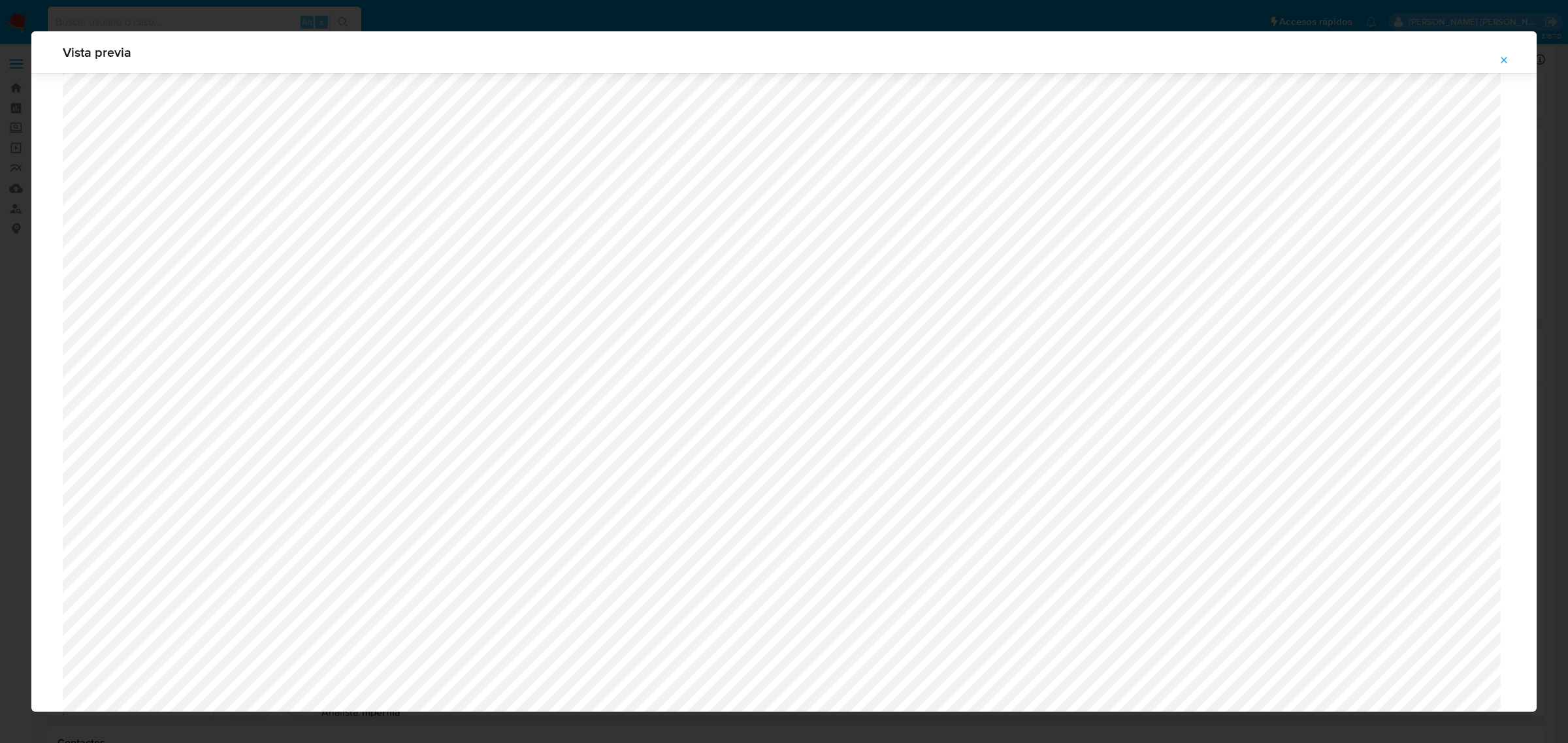
scroll to position [464, 0]
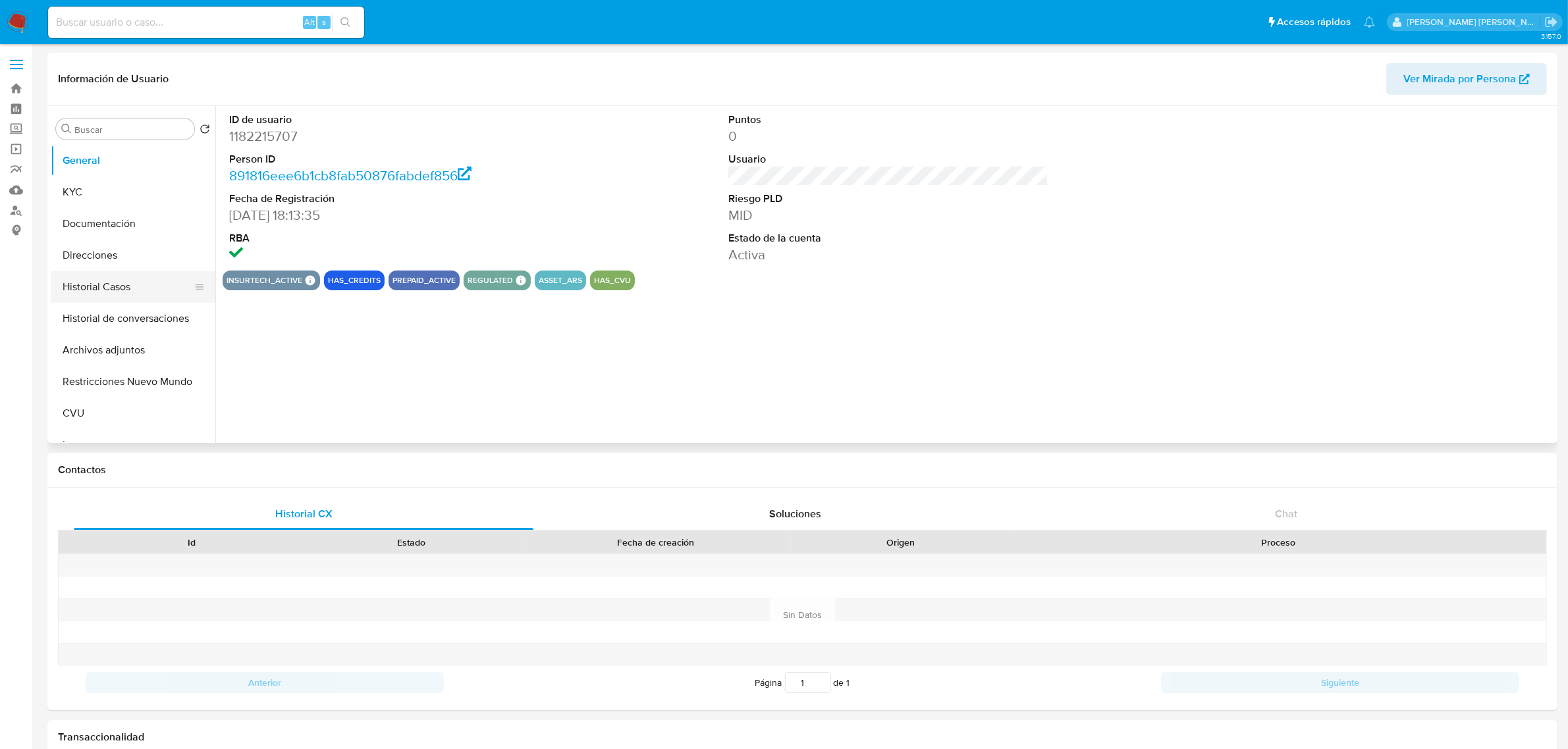
click at [126, 300] on button "Historial Casos" at bounding box center [127, 287] width 154 height 32
select select "10"
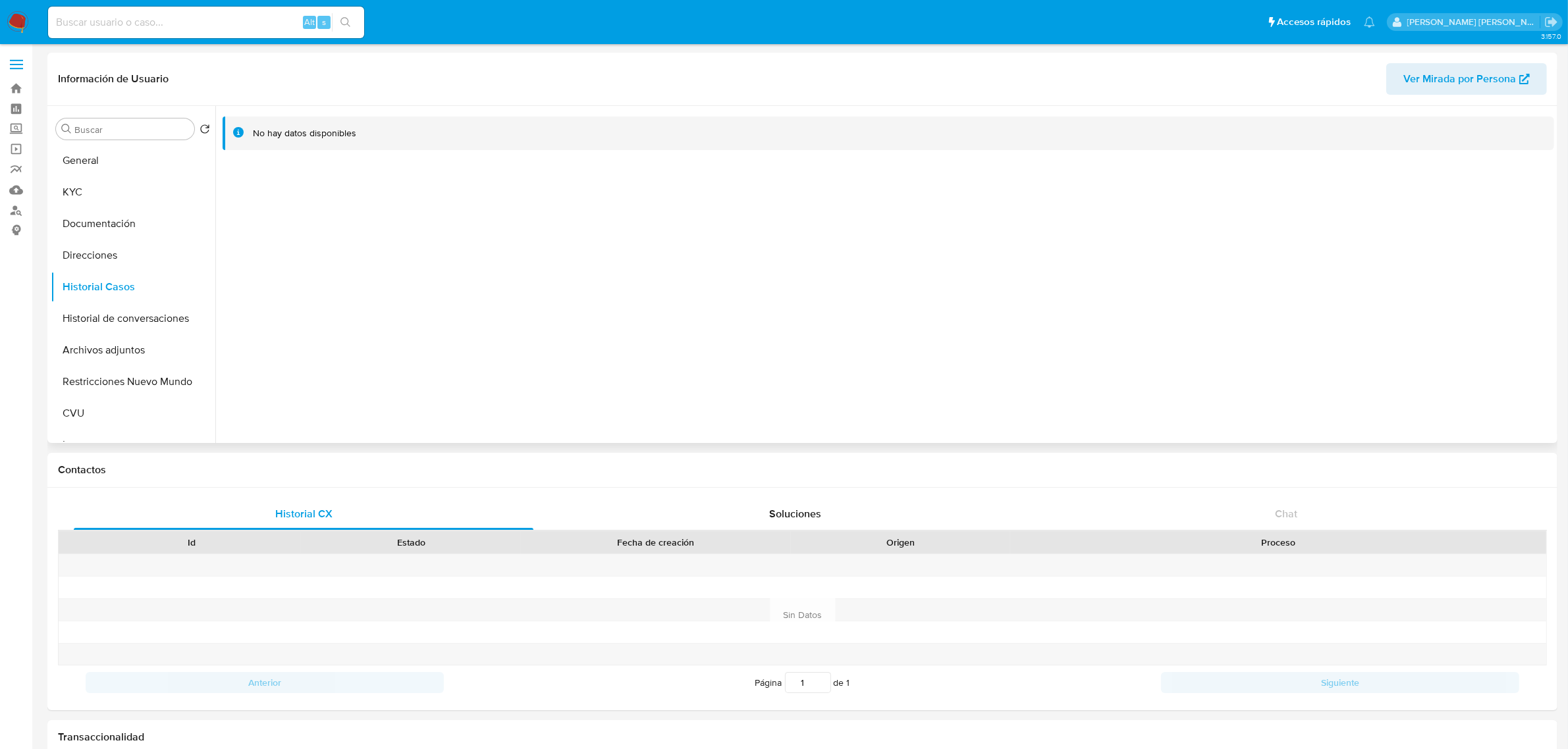
click at [1442, 74] on span "Ver Mirada por Persona" at bounding box center [1459, 78] width 112 height 32
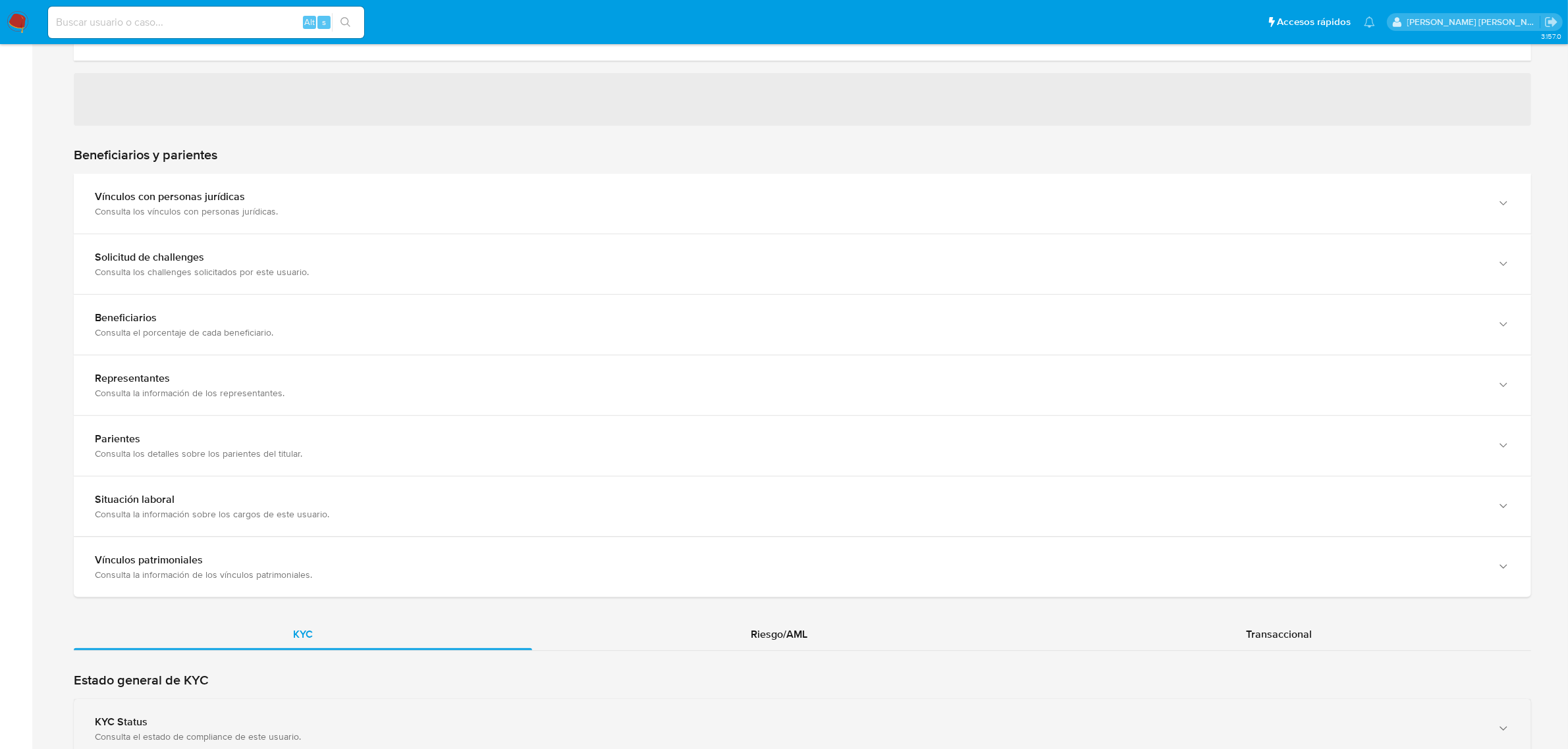
scroll to position [824, 0]
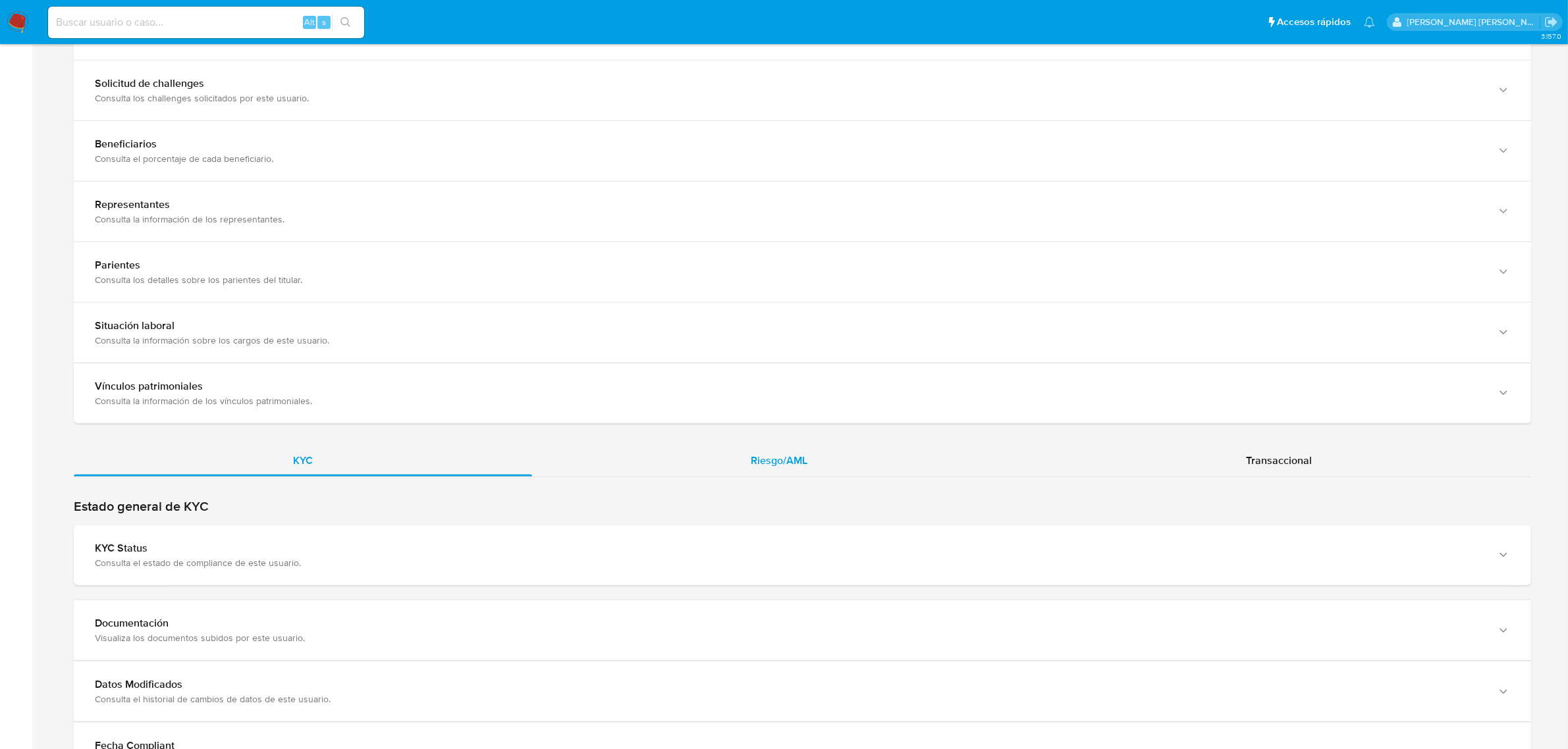
click at [782, 466] on span "Riesgo/AML" at bounding box center [779, 461] width 56 height 16
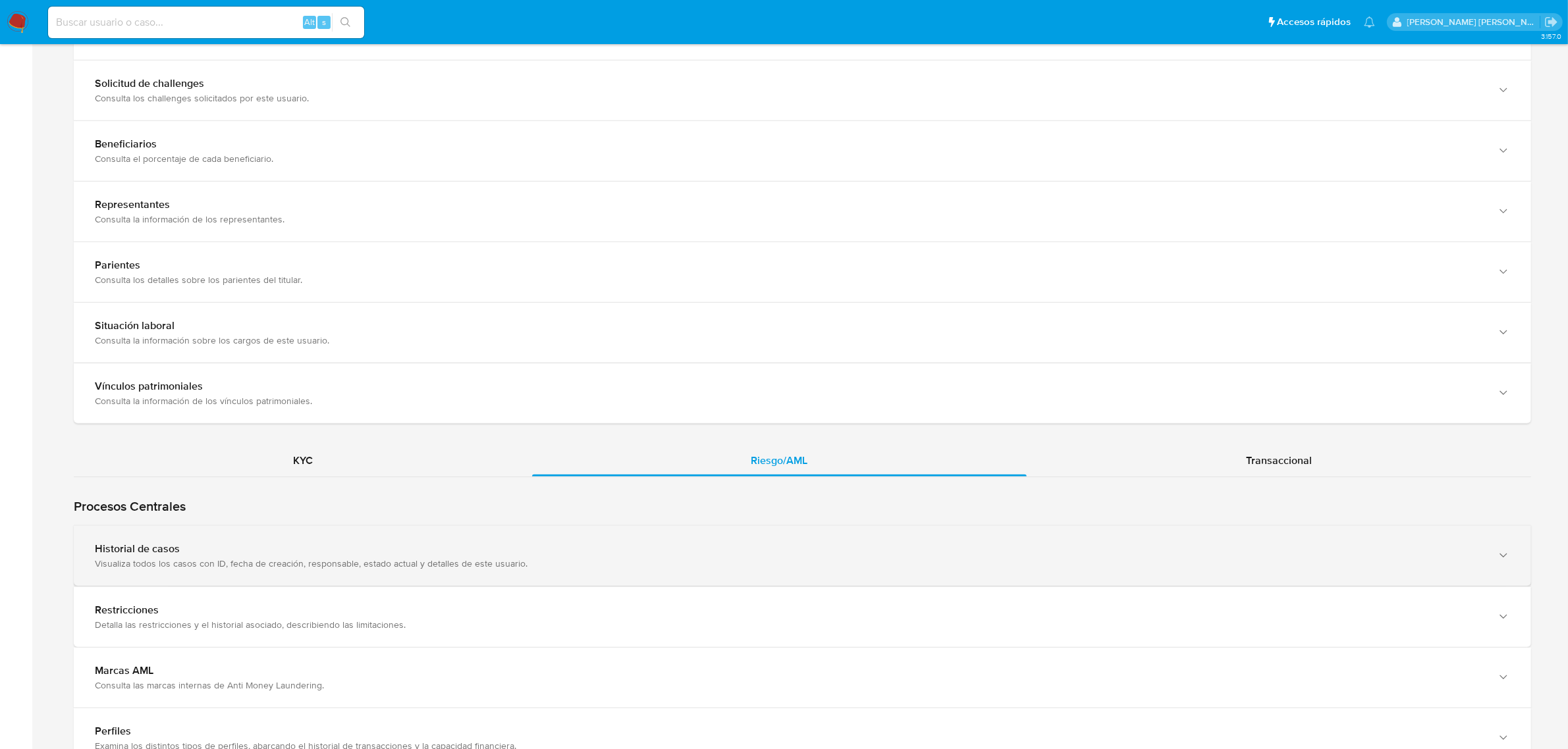
click at [357, 564] on div "Visualiza todos los casos con ID, fecha de creación, responsable, estado actual…" at bounding box center [789, 564] width 1389 height 12
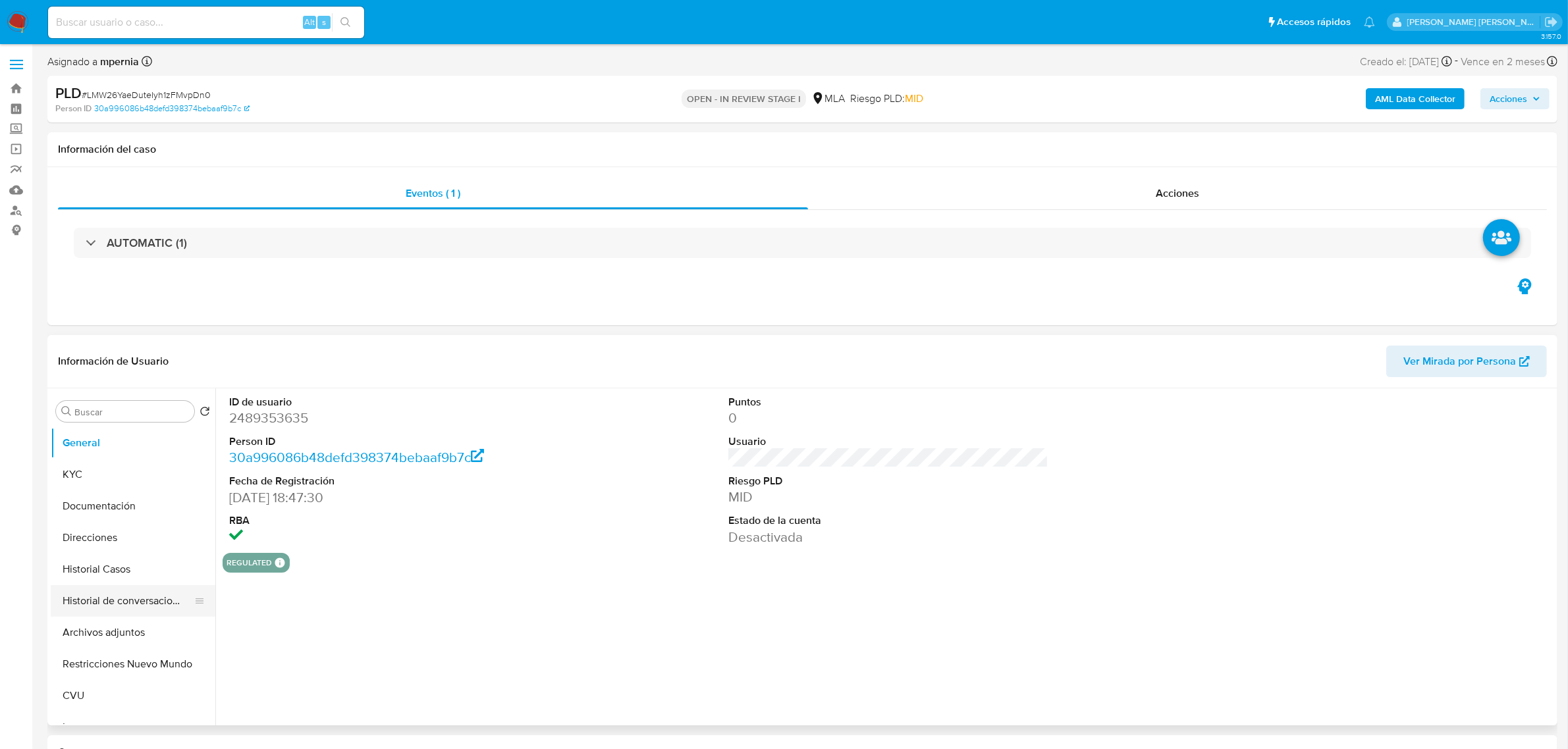
select select "10"
click at [124, 671] on button "Restricciones Nuevo Mundo" at bounding box center [127, 664] width 154 height 32
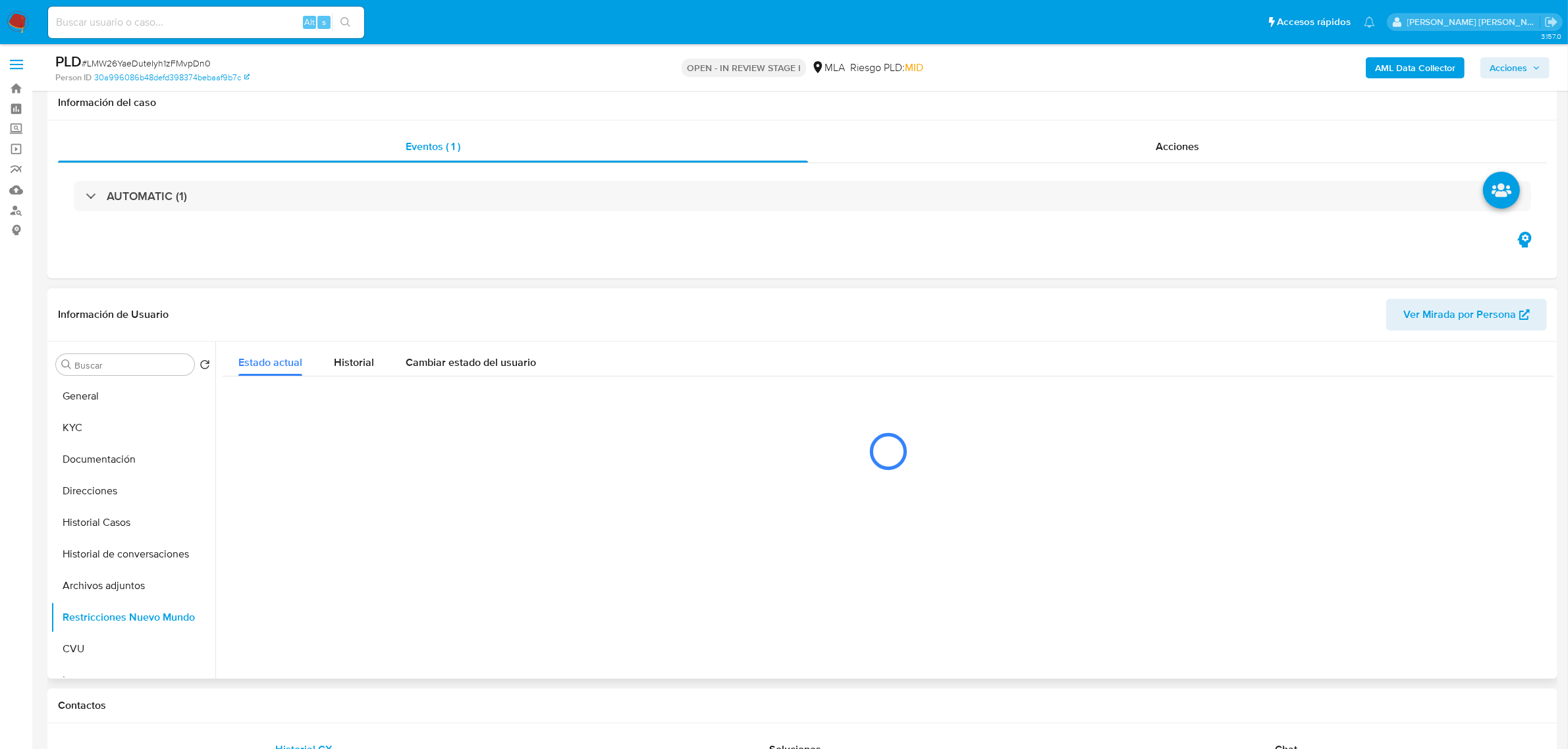
scroll to position [82, 0]
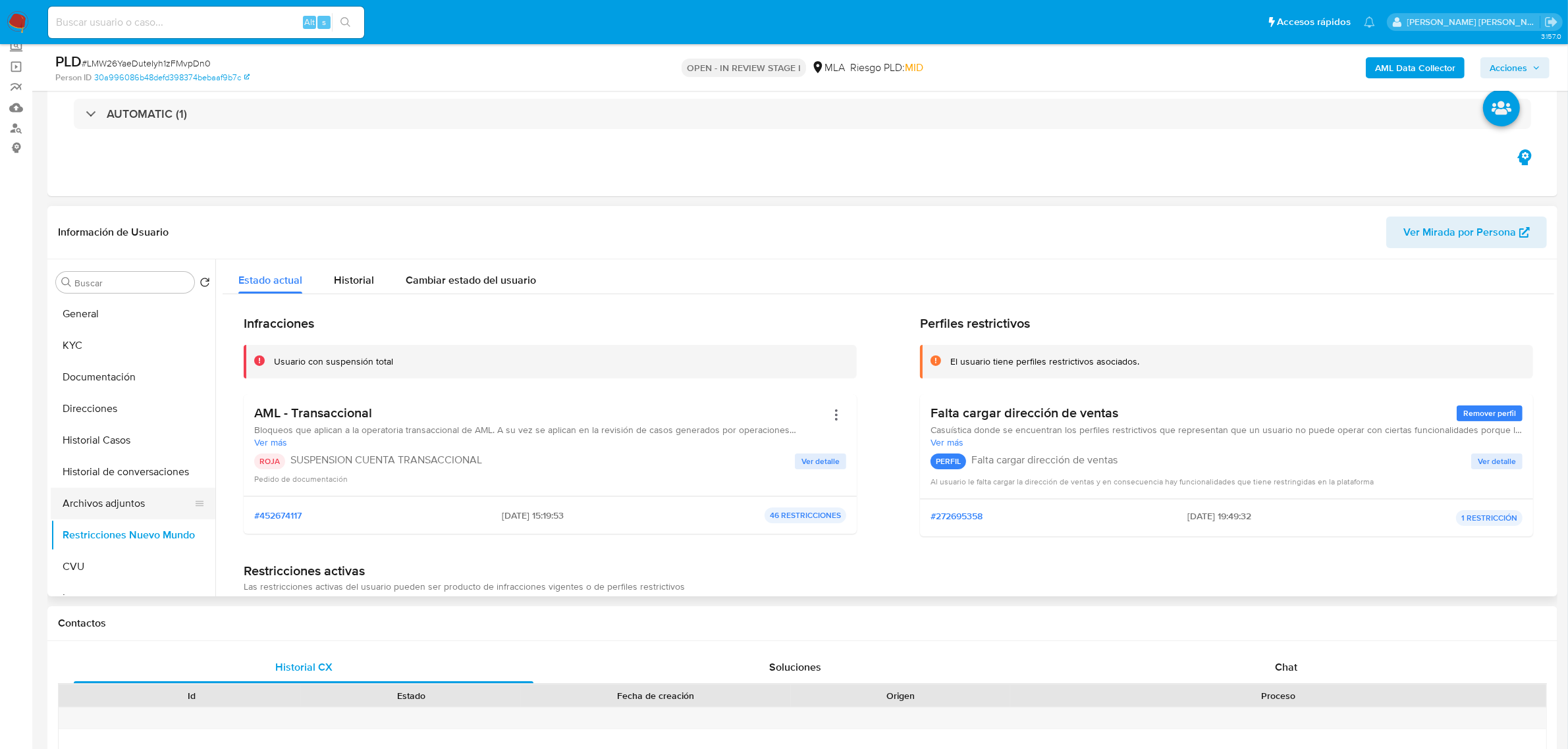
click at [100, 502] on button "Archivos adjuntos" at bounding box center [127, 504] width 154 height 32
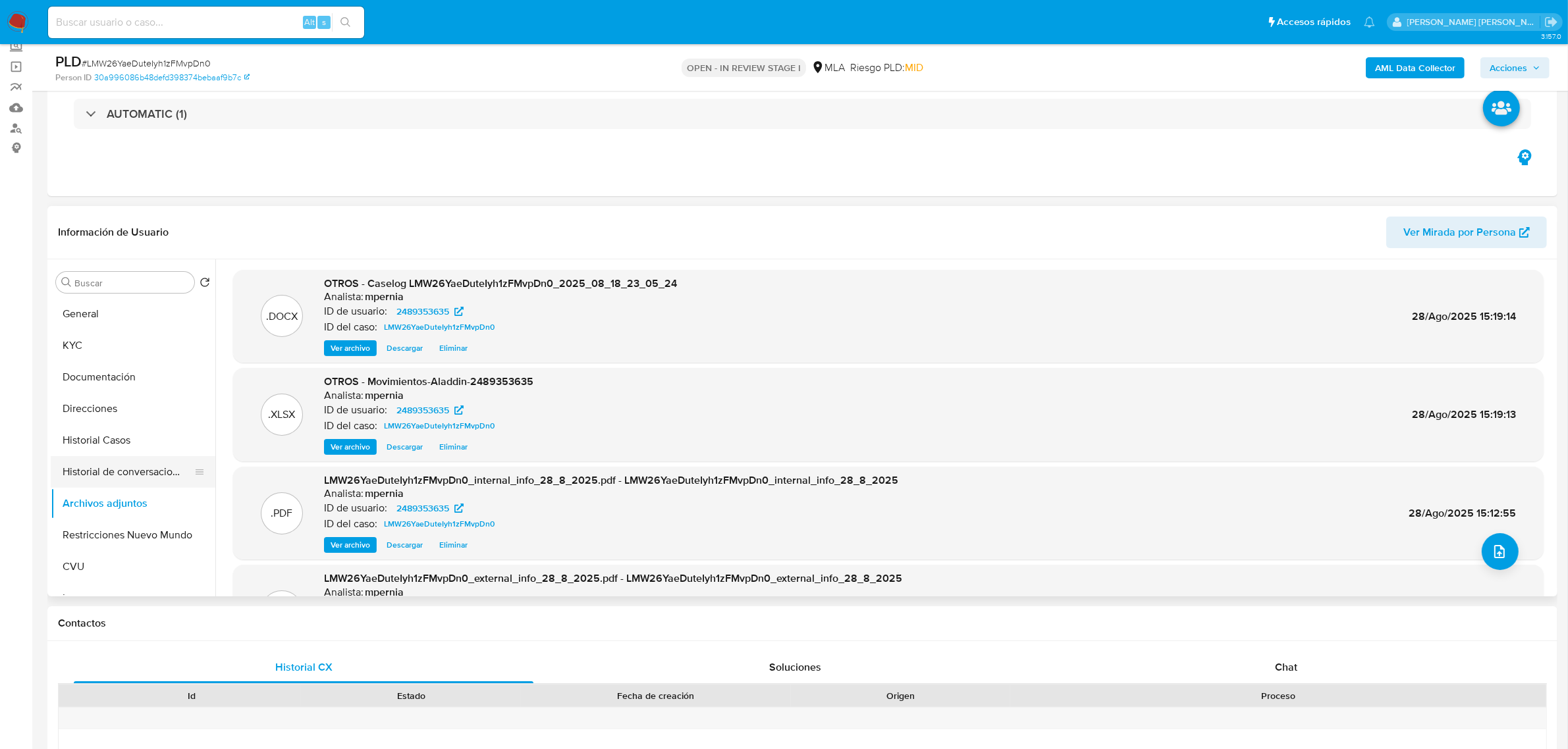
click at [109, 462] on button "Historial de conversaciones" at bounding box center [127, 472] width 154 height 32
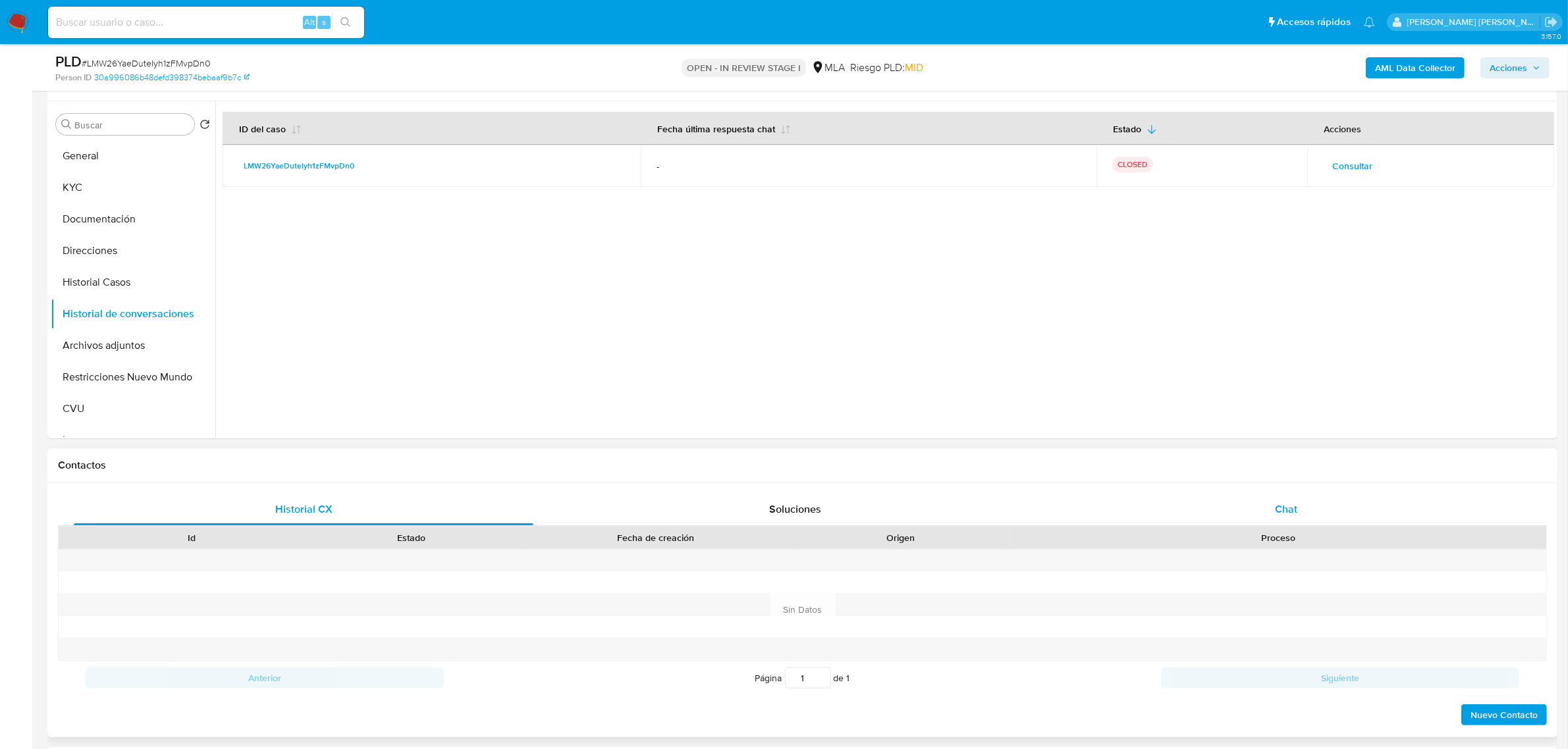
scroll to position [247, 0]
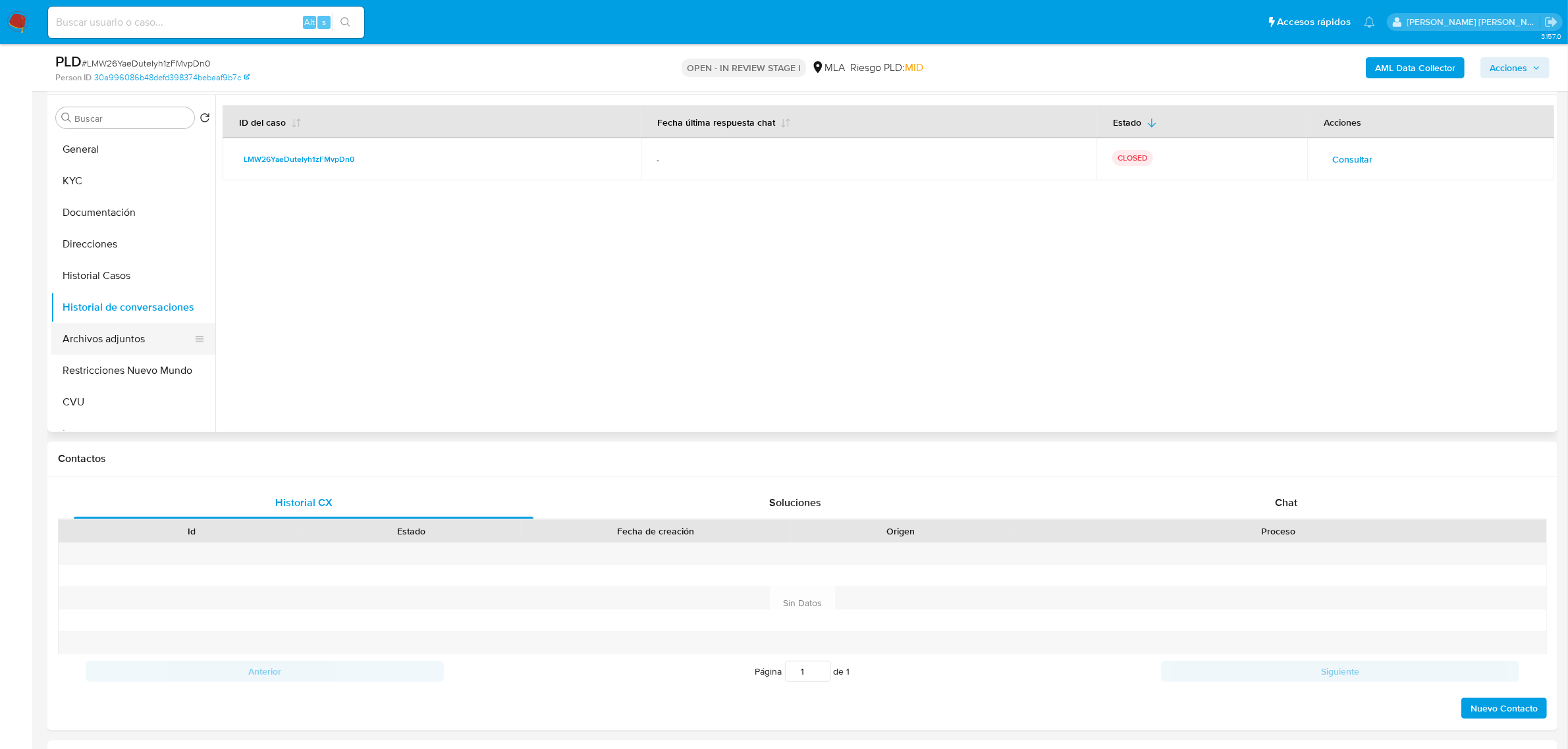
click at [100, 341] on button "Archivos adjuntos" at bounding box center [127, 339] width 154 height 32
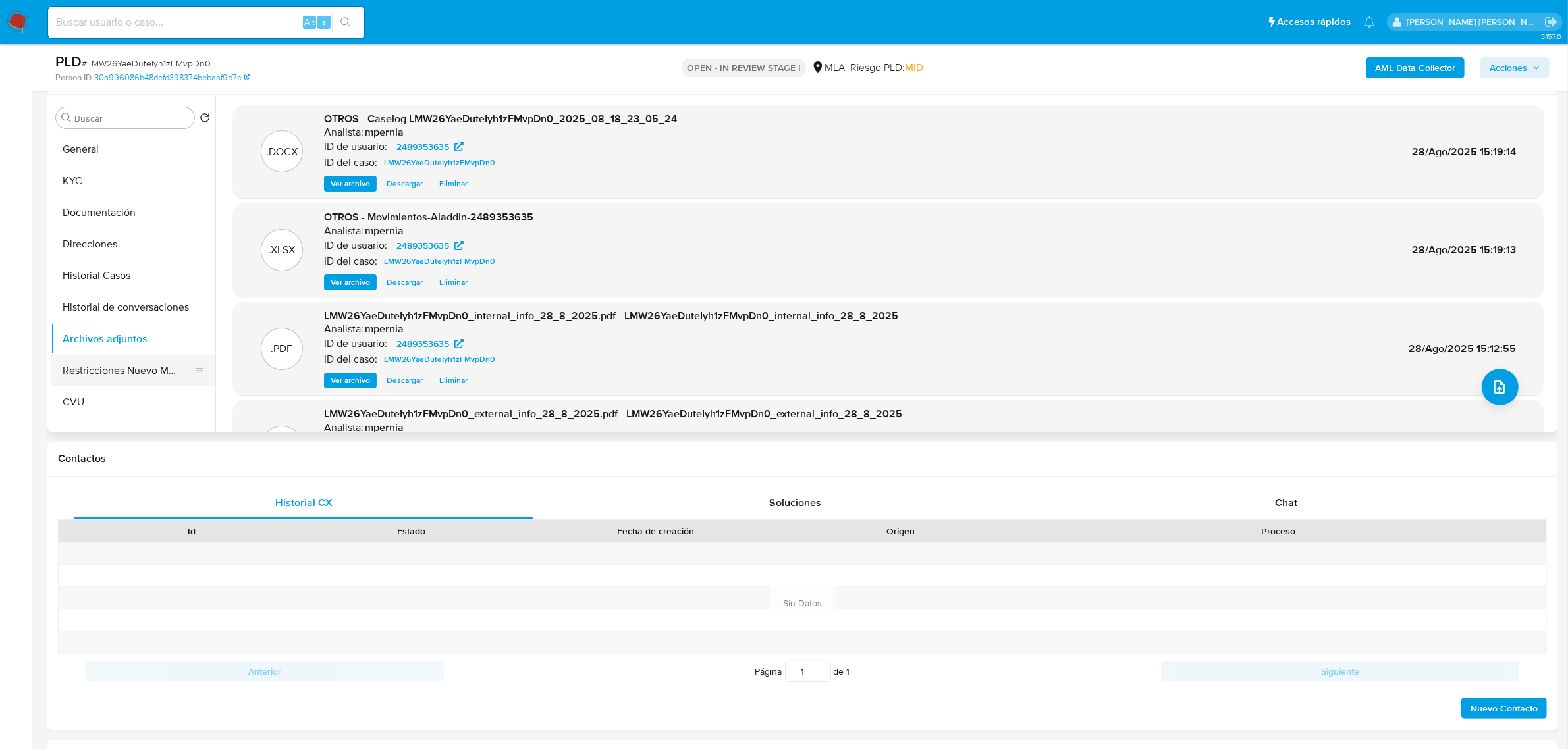
click at [155, 358] on button "Restricciones Nuevo Mundo" at bounding box center [127, 370] width 154 height 32
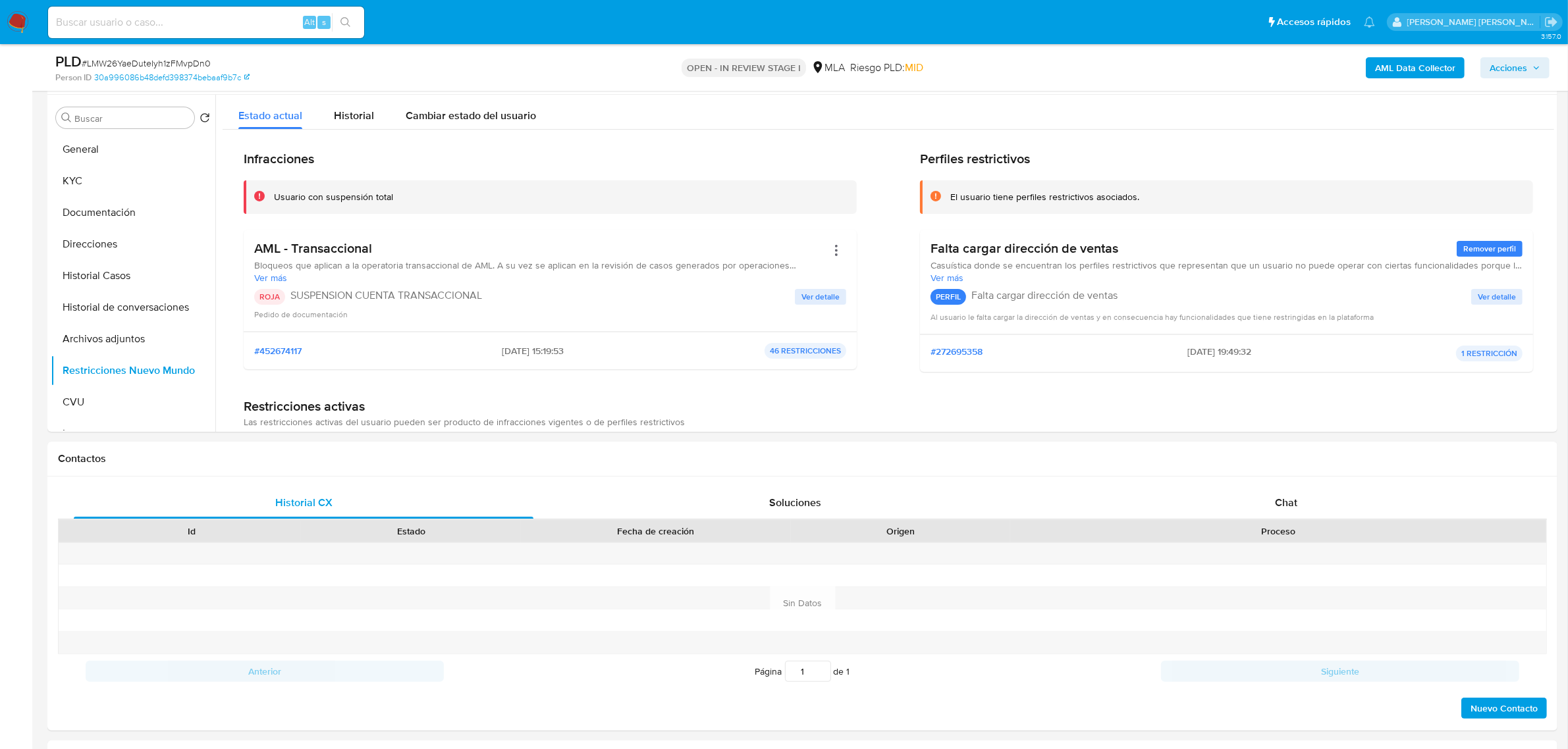
click at [1539, 61] on span "Acciones" at bounding box center [1515, 67] width 50 height 18
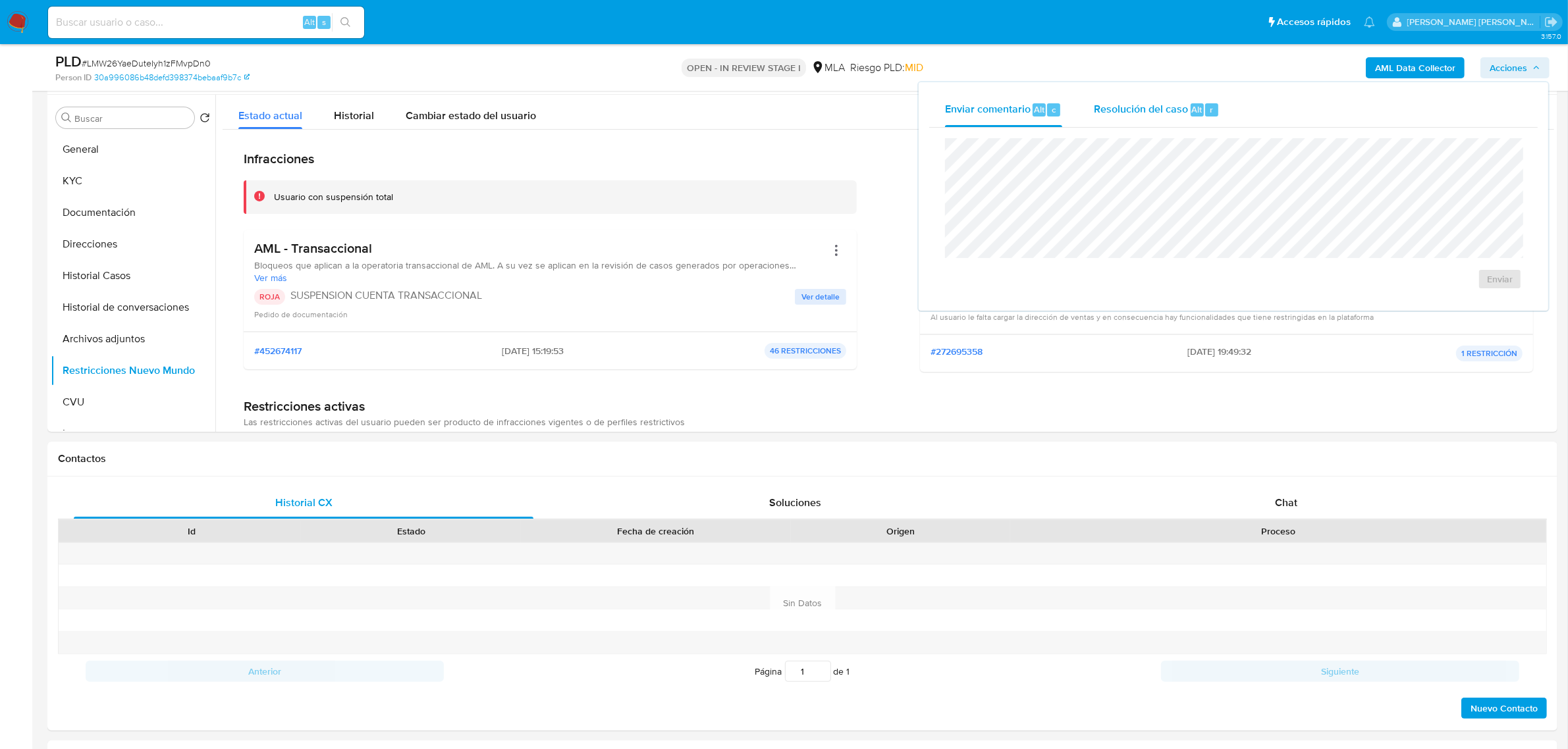
click at [1167, 109] on span "Resolución del caso" at bounding box center [1141, 109] width 94 height 16
click at [1460, 296] on span "ROI Proposal" at bounding box center [1467, 287] width 69 height 18
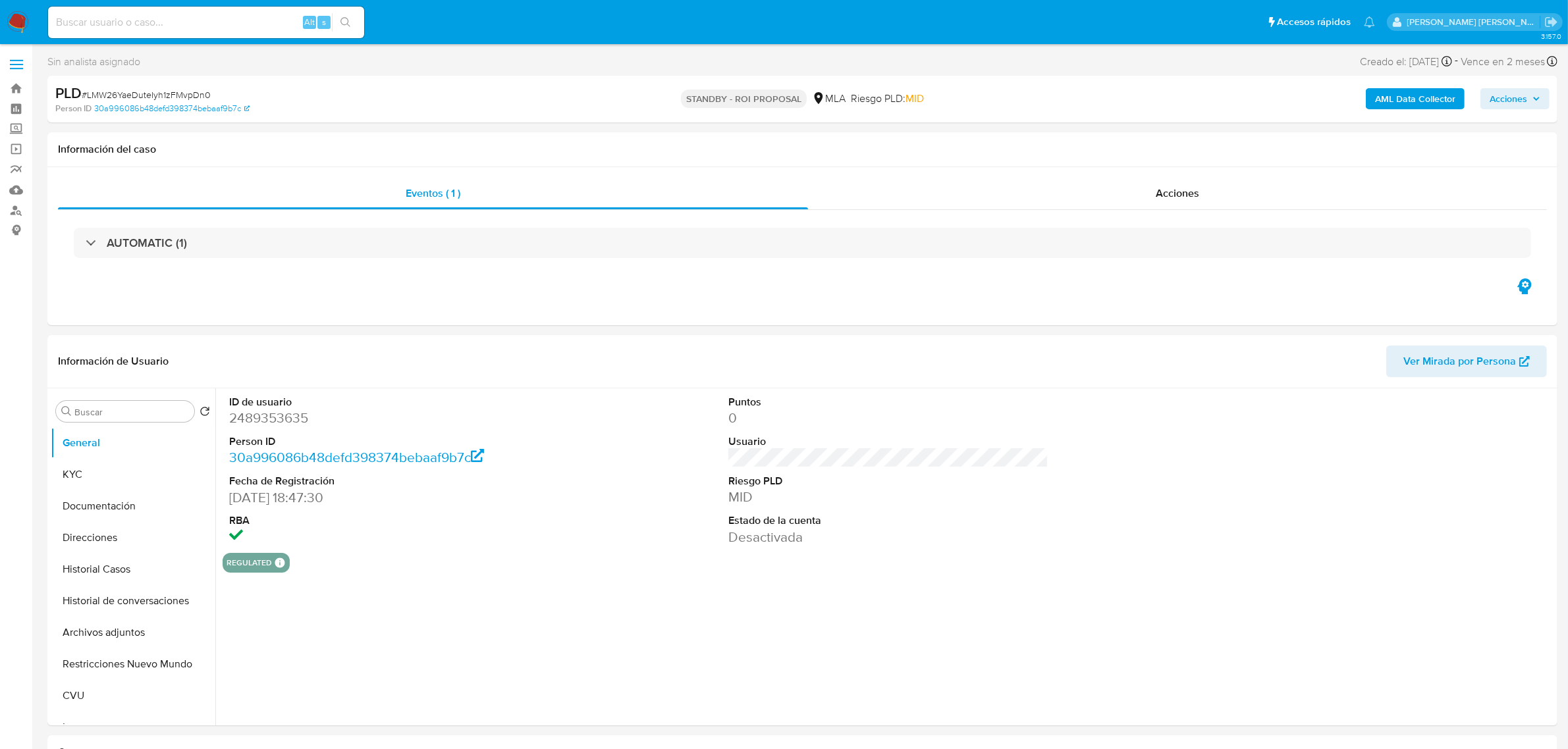
select select "10"
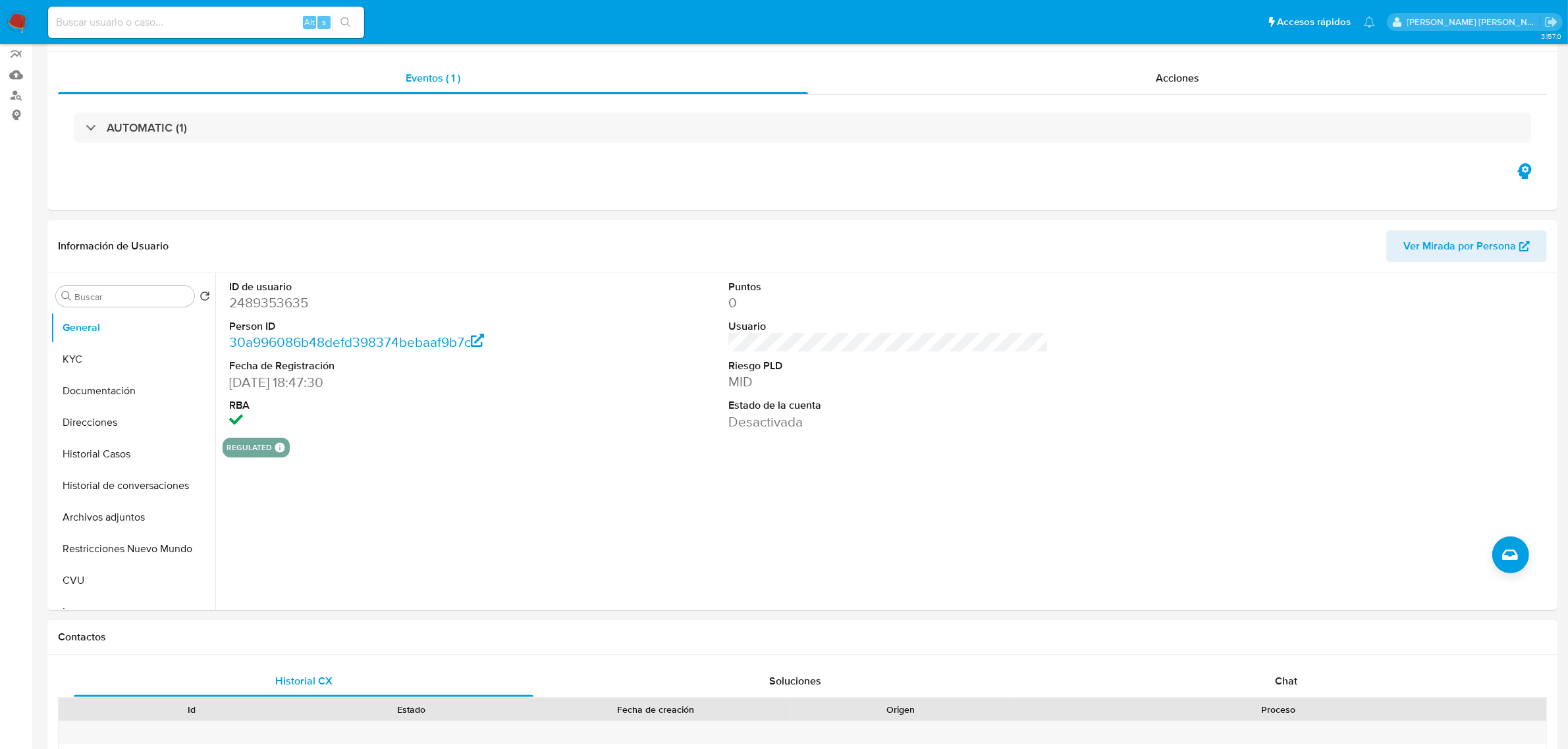
scroll to position [247, 0]
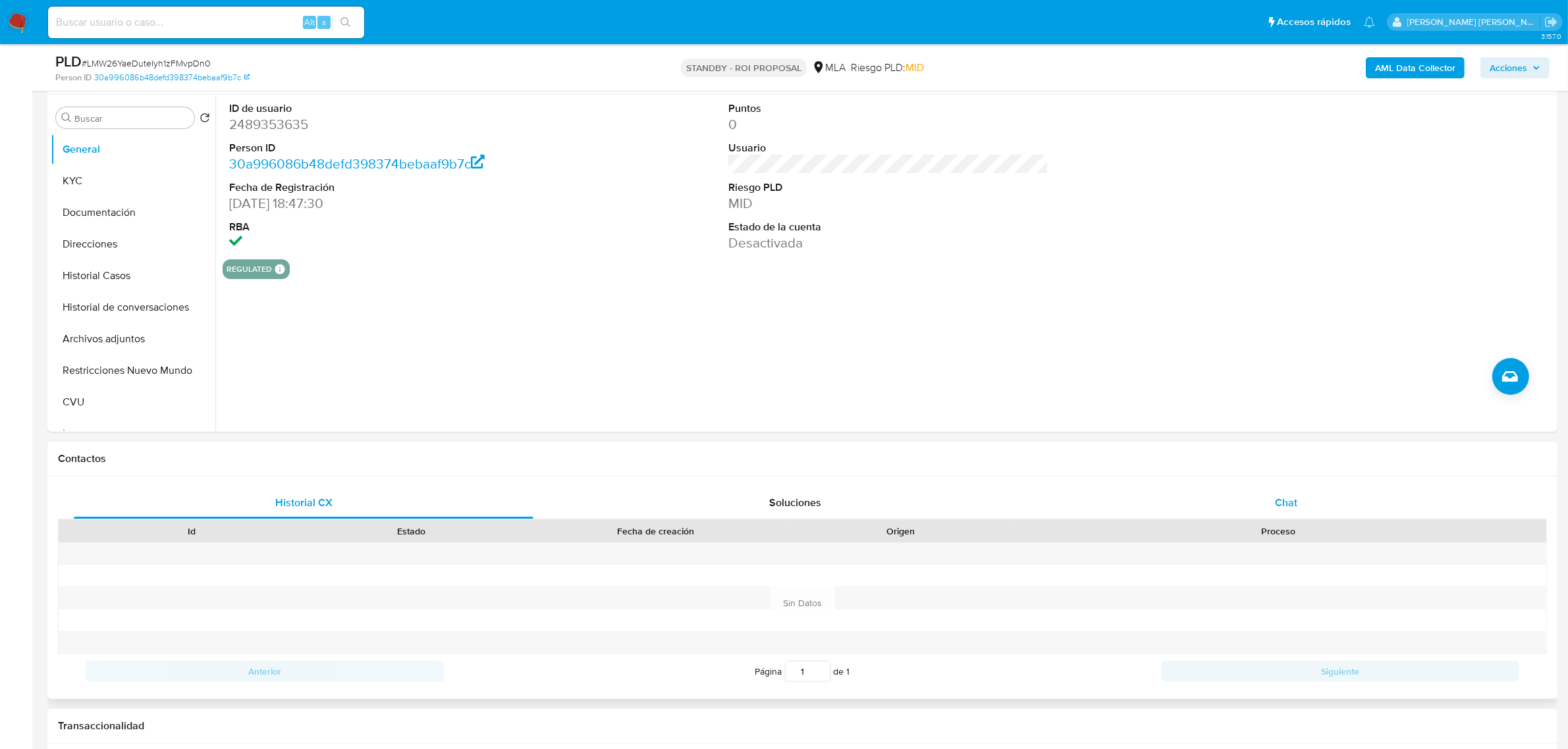
click at [1304, 509] on div "Chat" at bounding box center [1286, 503] width 459 height 32
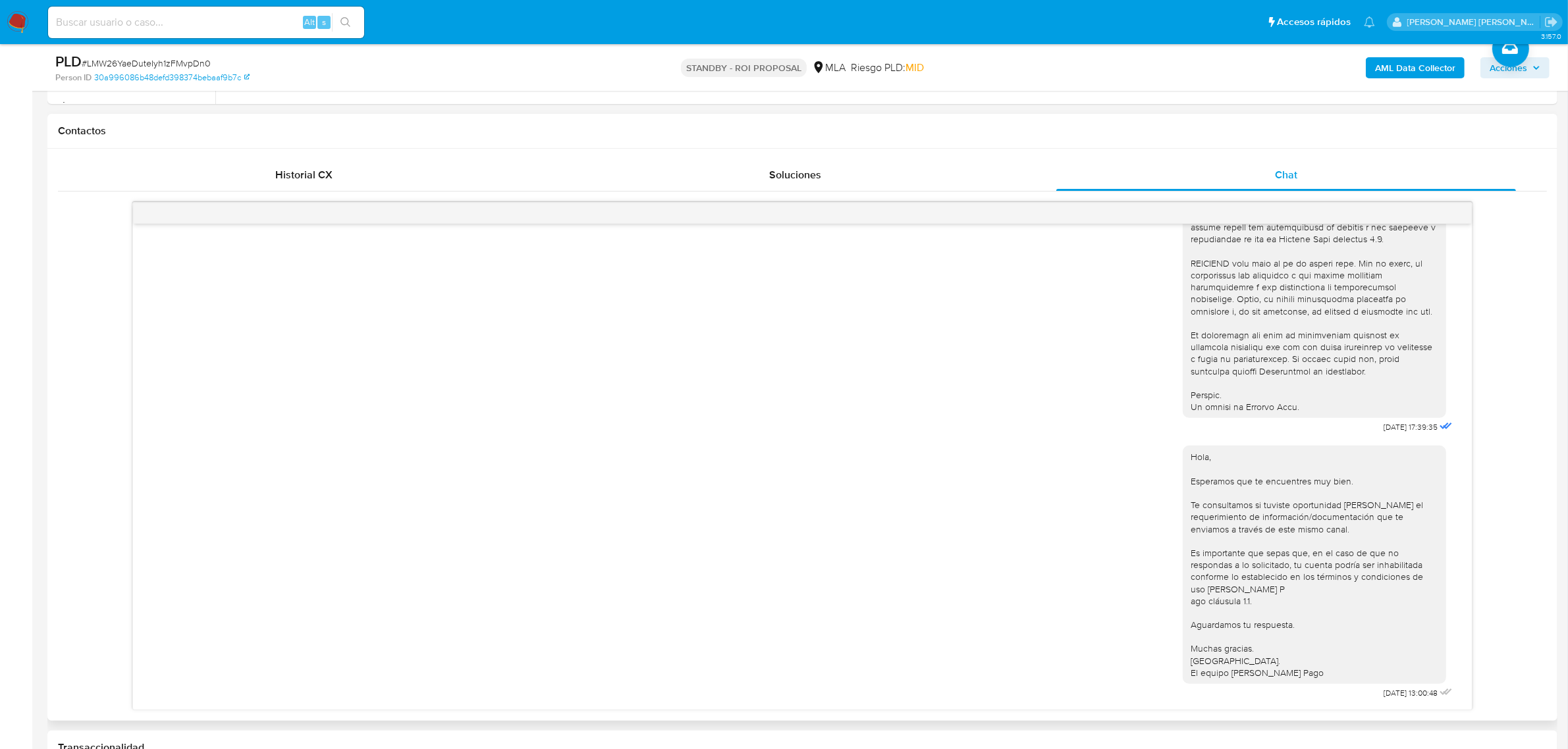
scroll to position [577, 0]
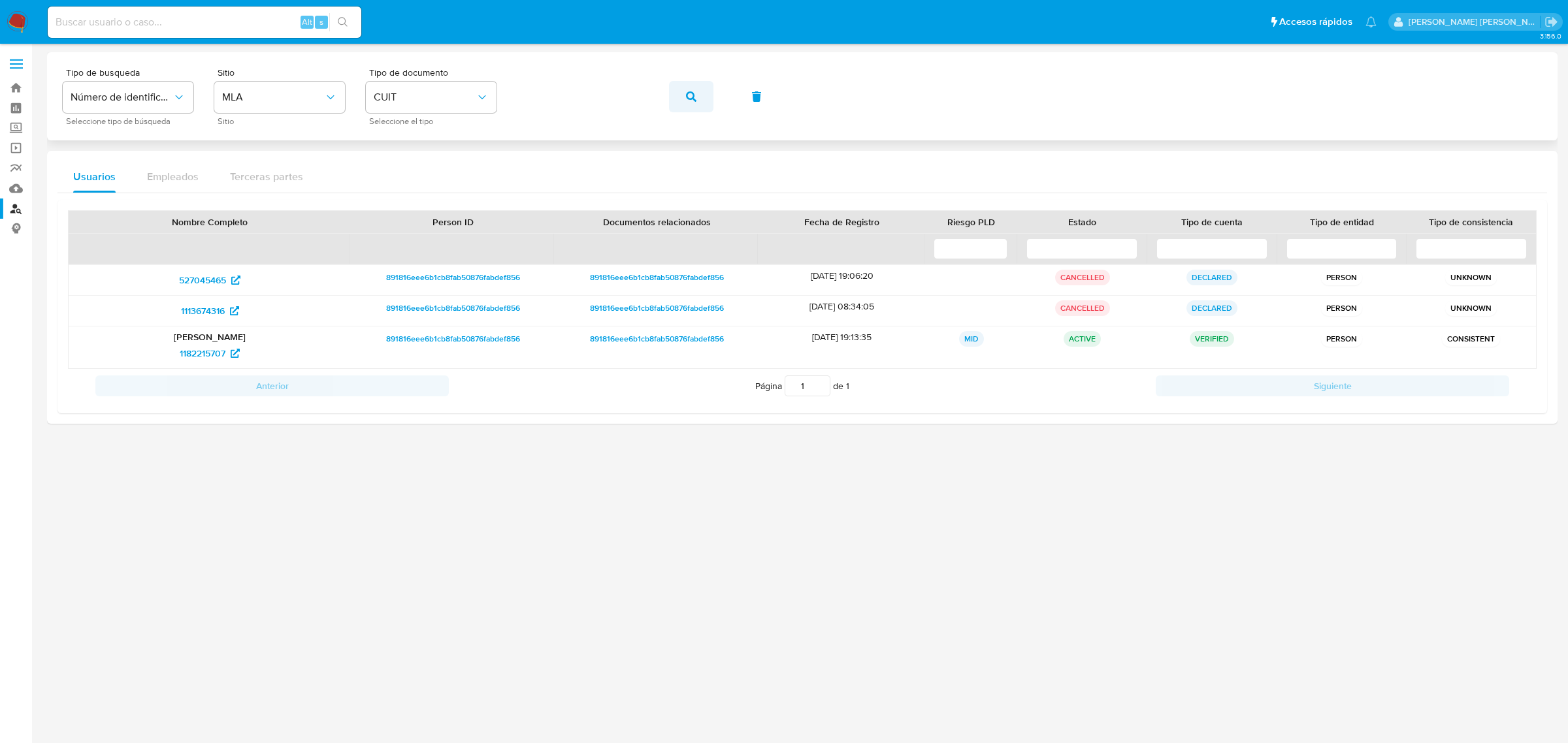
click at [692, 91] on icon "button" at bounding box center [691, 96] width 11 height 11
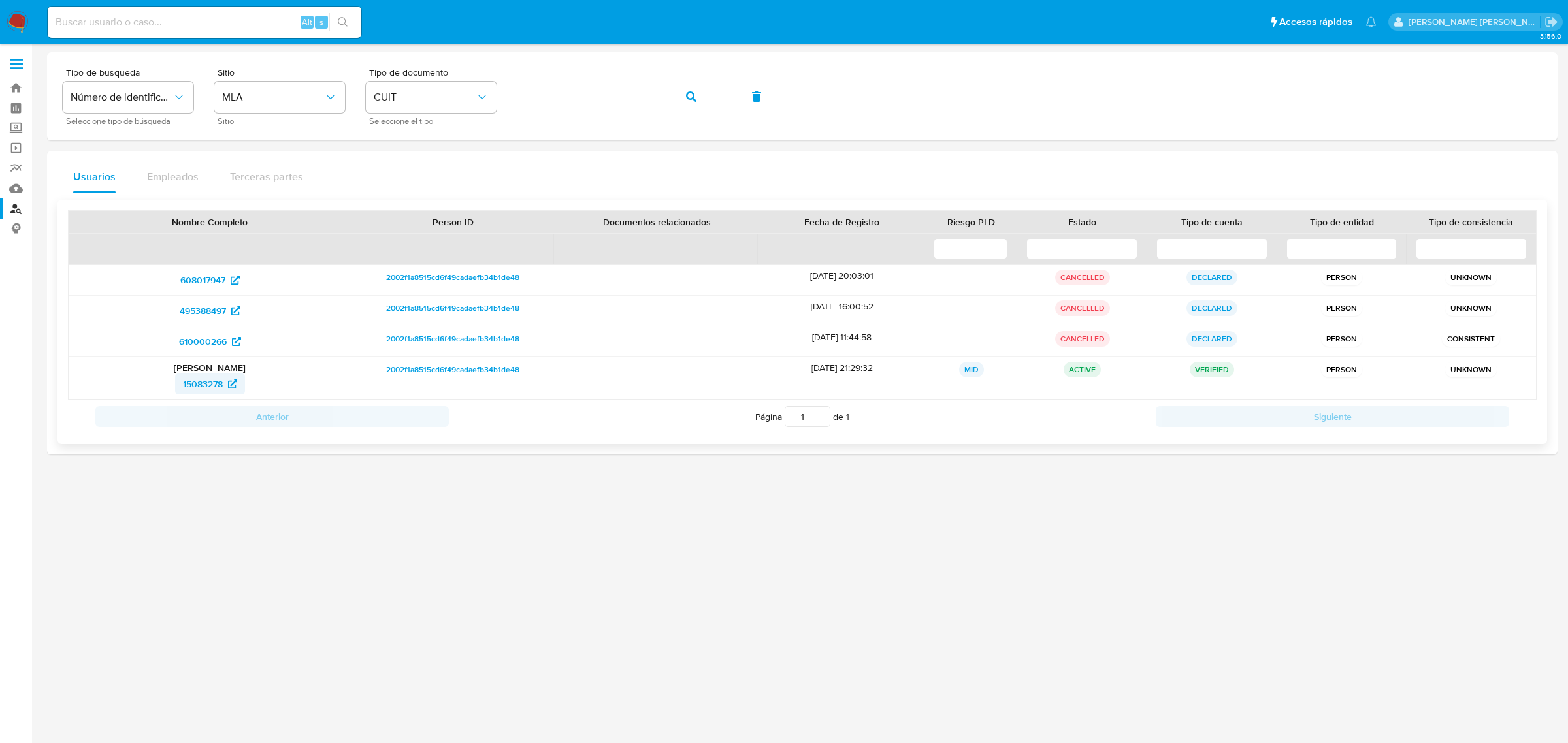
click at [214, 386] on span "15083278" at bounding box center [202, 384] width 39 height 21
click at [684, 99] on button "button" at bounding box center [691, 96] width 44 height 32
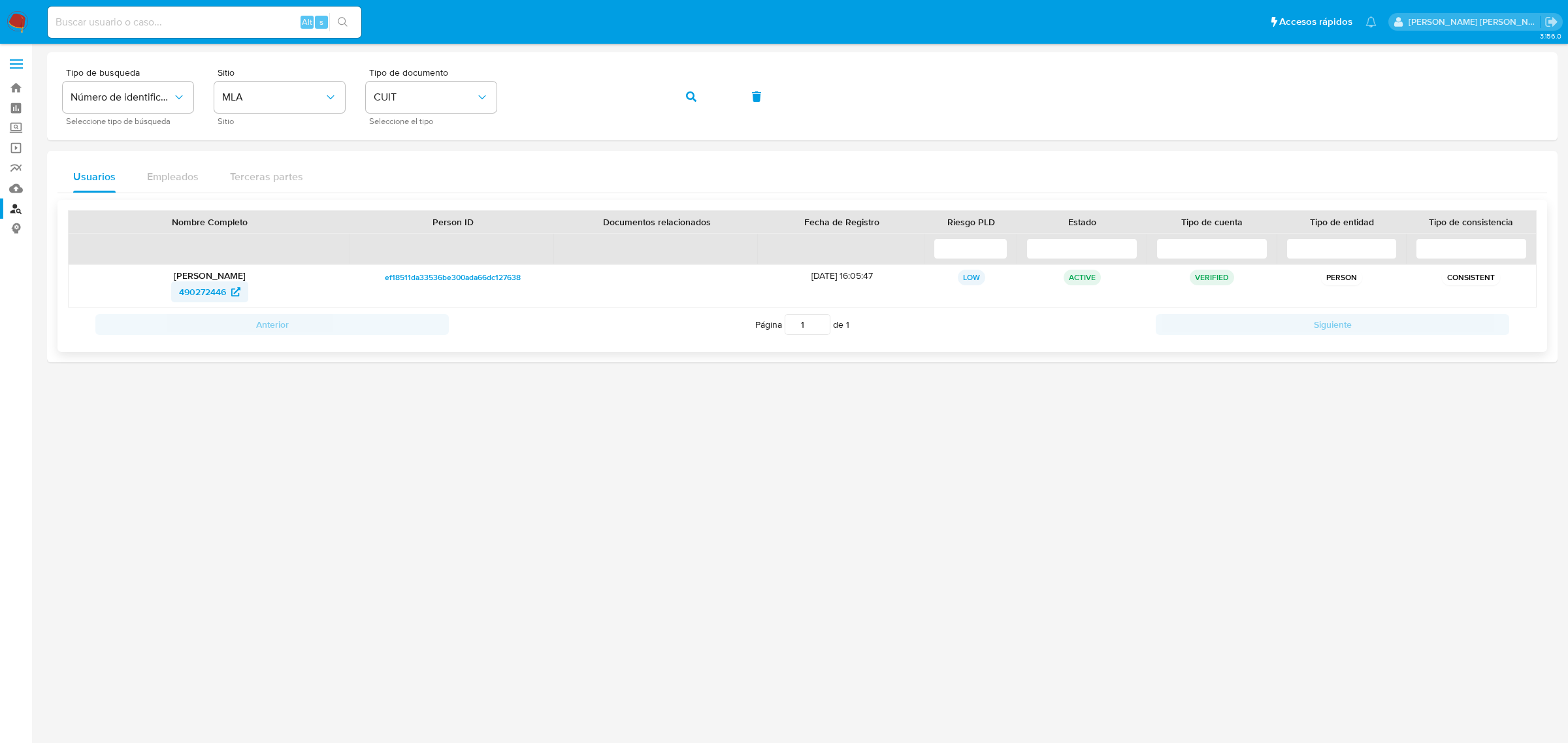
click at [181, 290] on span "490272446" at bounding box center [202, 292] width 47 height 21
click at [693, 95] on icon "button" at bounding box center [691, 96] width 11 height 11
click at [204, 287] on span "18565892" at bounding box center [202, 292] width 39 height 21
click at [690, 96] on icon "button" at bounding box center [691, 96] width 11 height 11
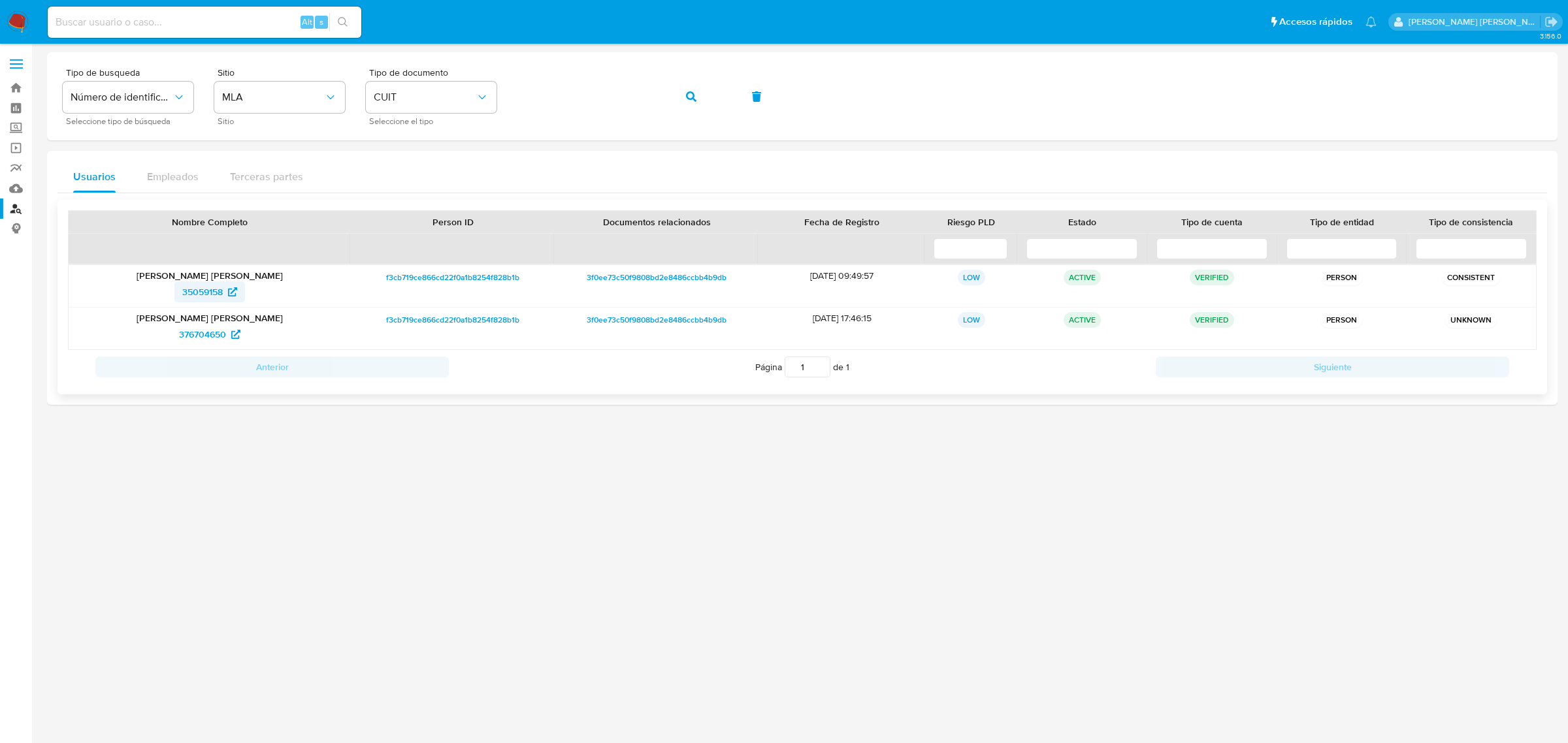
click at [204, 297] on span "35059158" at bounding box center [203, 292] width 40 height 21
click at [687, 97] on icon "button" at bounding box center [691, 96] width 11 height 11
click at [193, 294] on span "136959742" at bounding box center [203, 292] width 44 height 21
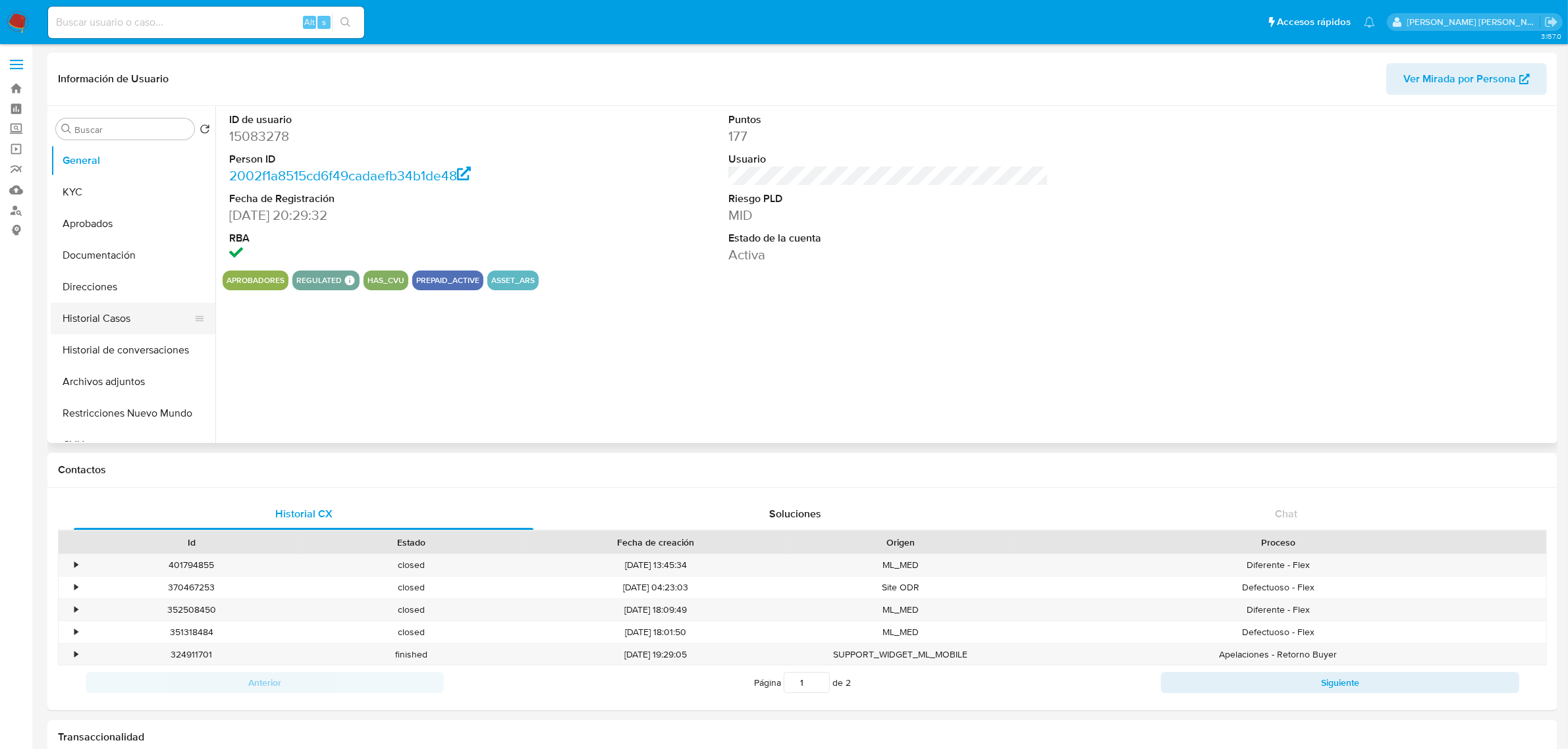
click at [109, 310] on button "Historial Casos" at bounding box center [127, 319] width 154 height 32
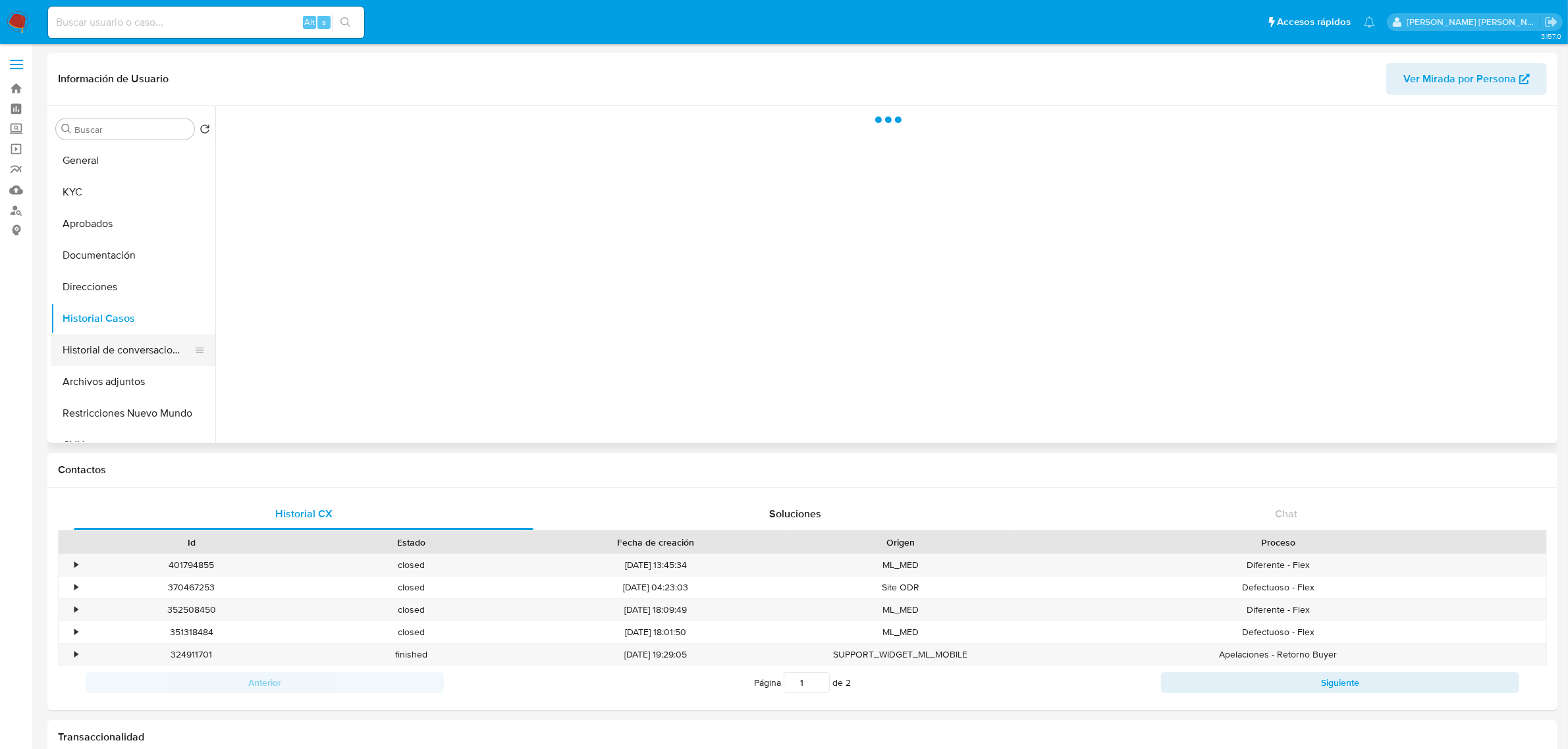
select select "10"
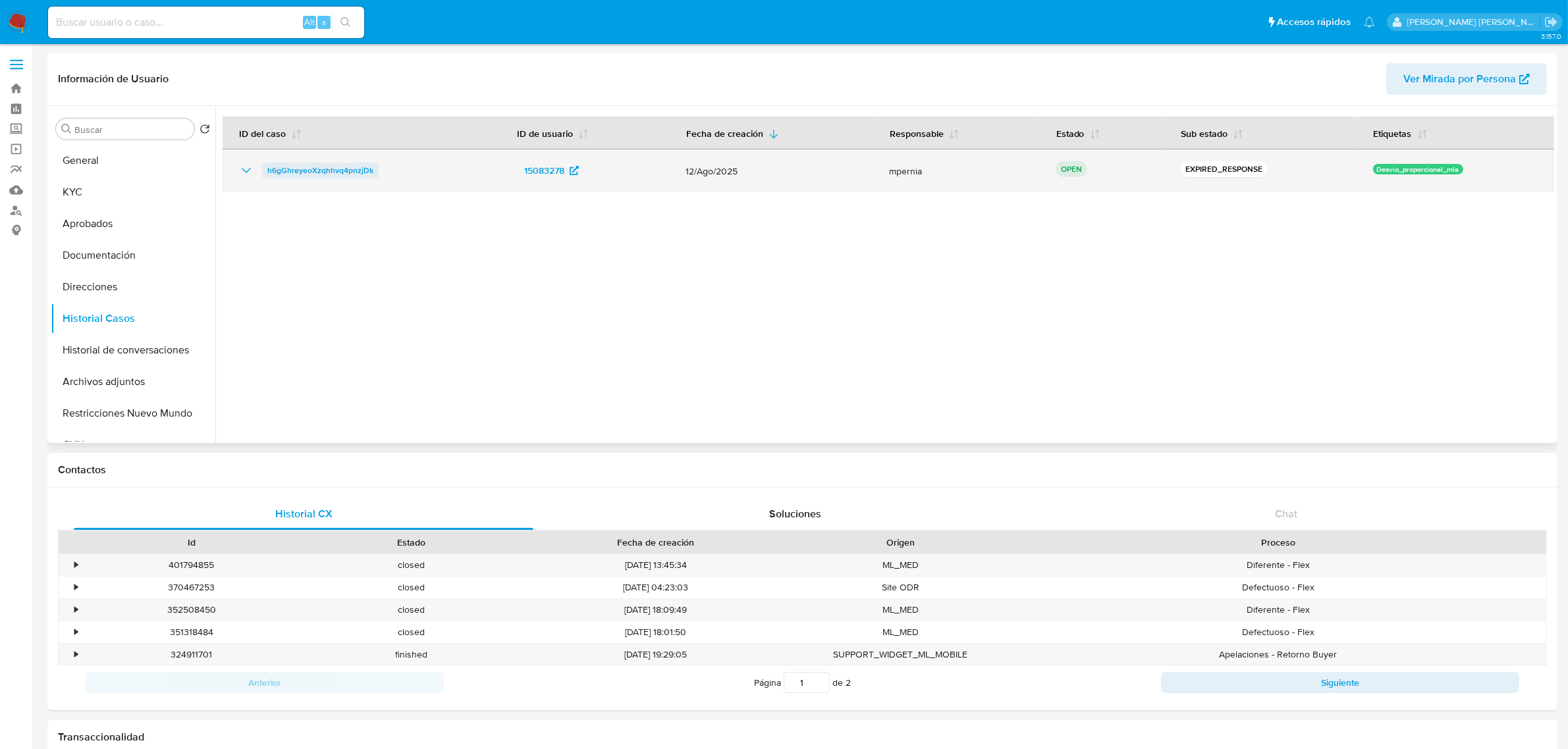
click at [320, 173] on span "h6gGhreyeoXzqhhvq4pnzjDk" at bounding box center [320, 171] width 106 height 16
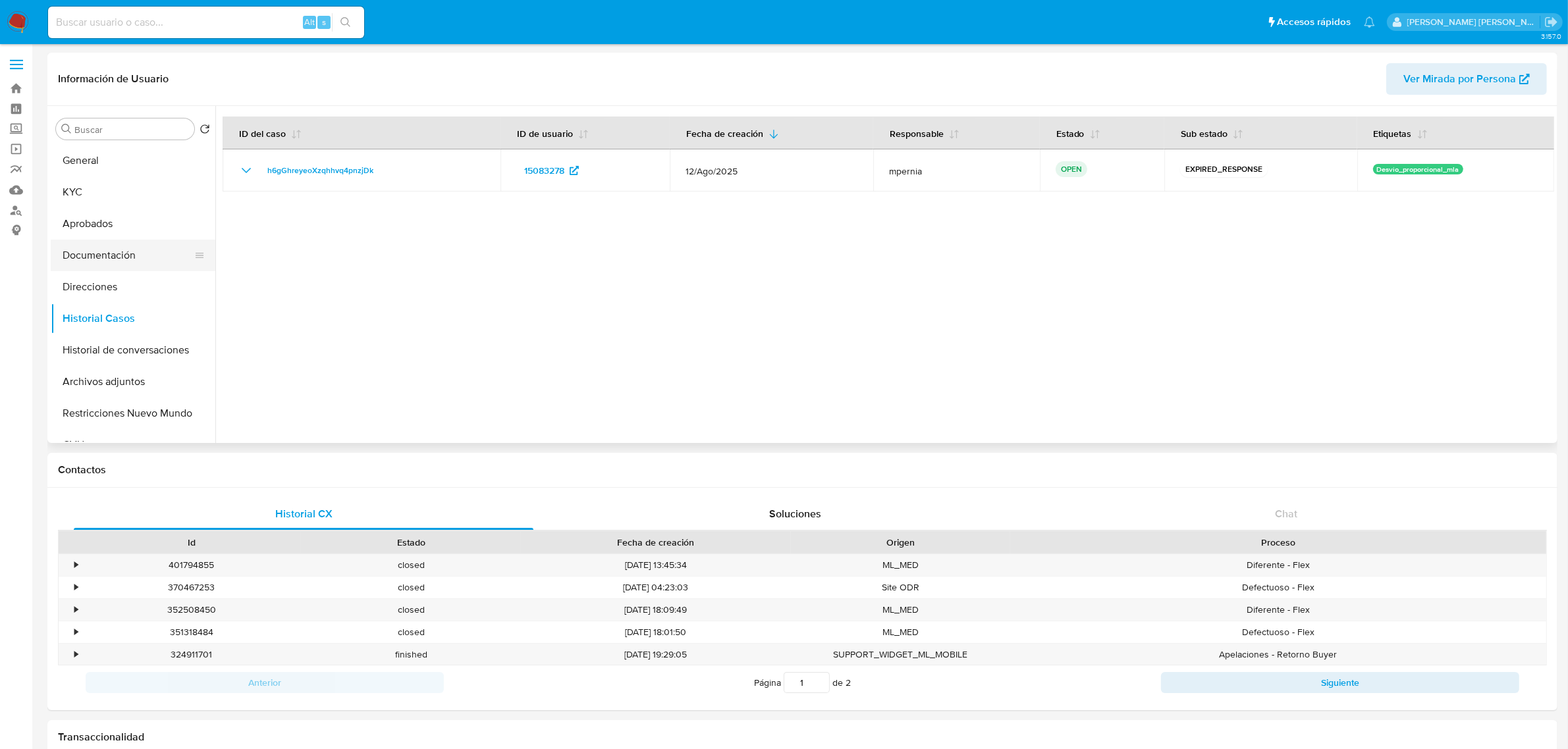
click at [68, 259] on button "Documentación" at bounding box center [127, 255] width 154 height 32
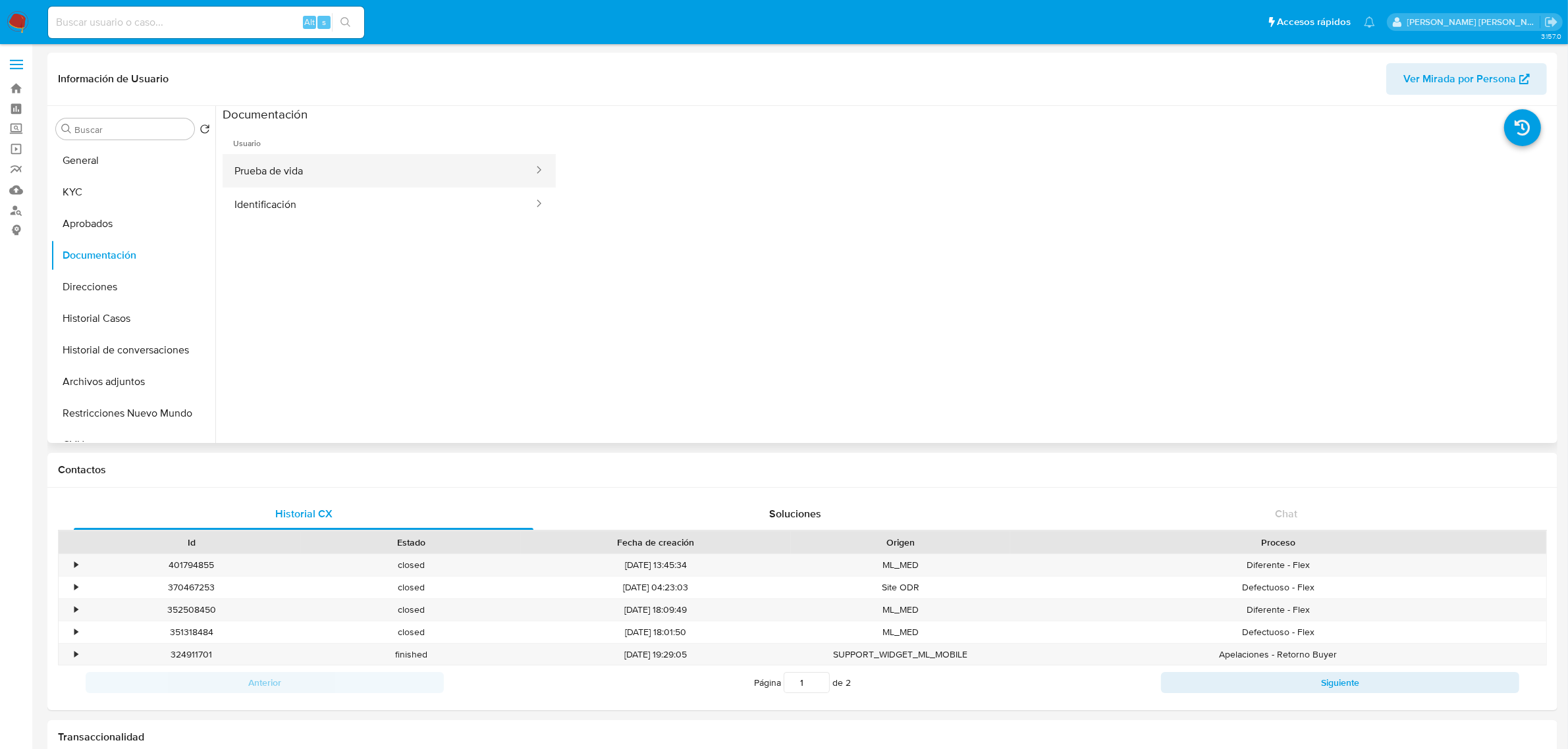
click at [262, 166] on button "Prueba de vida" at bounding box center [379, 171] width 312 height 34
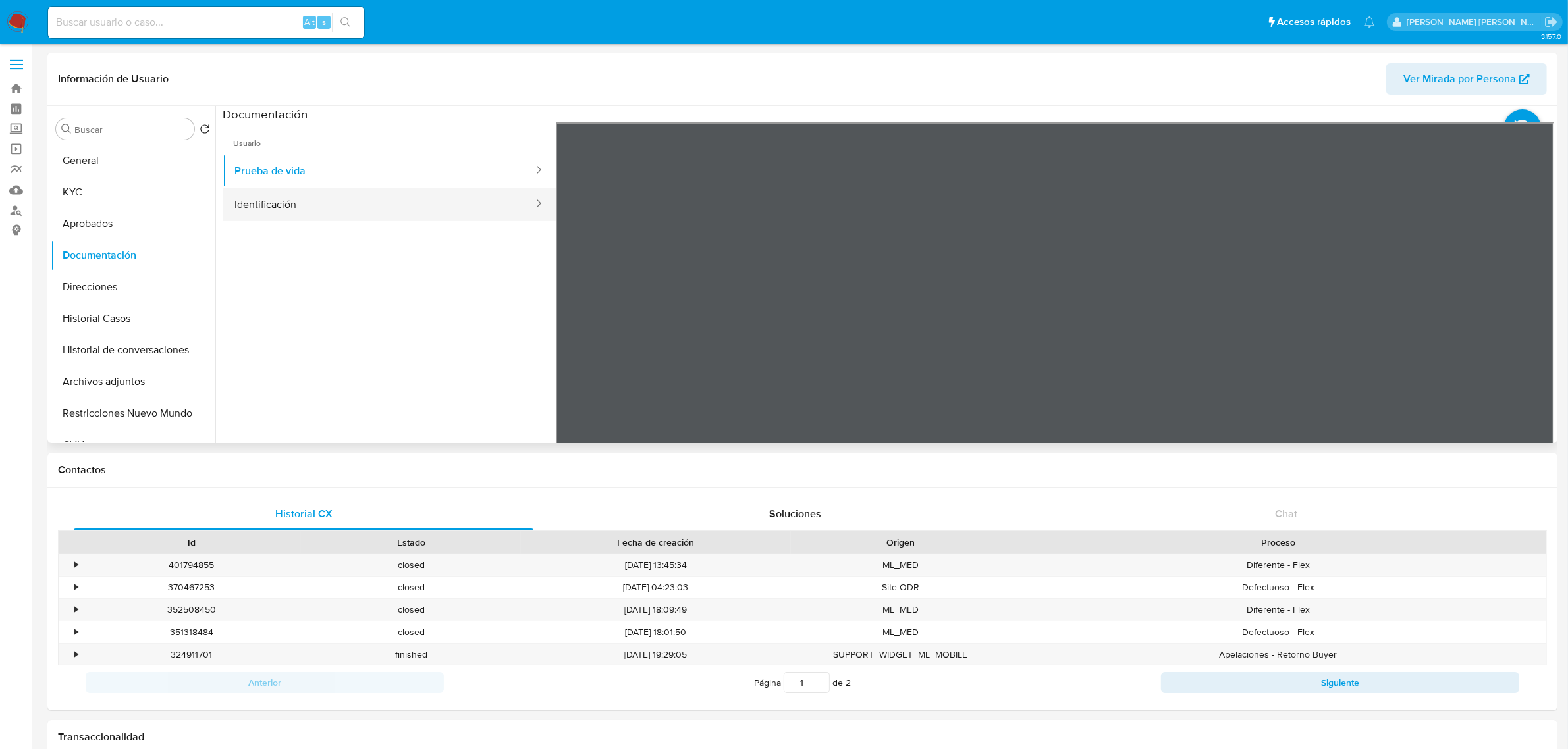
click at [297, 197] on button "Identificación" at bounding box center [379, 204] width 312 height 34
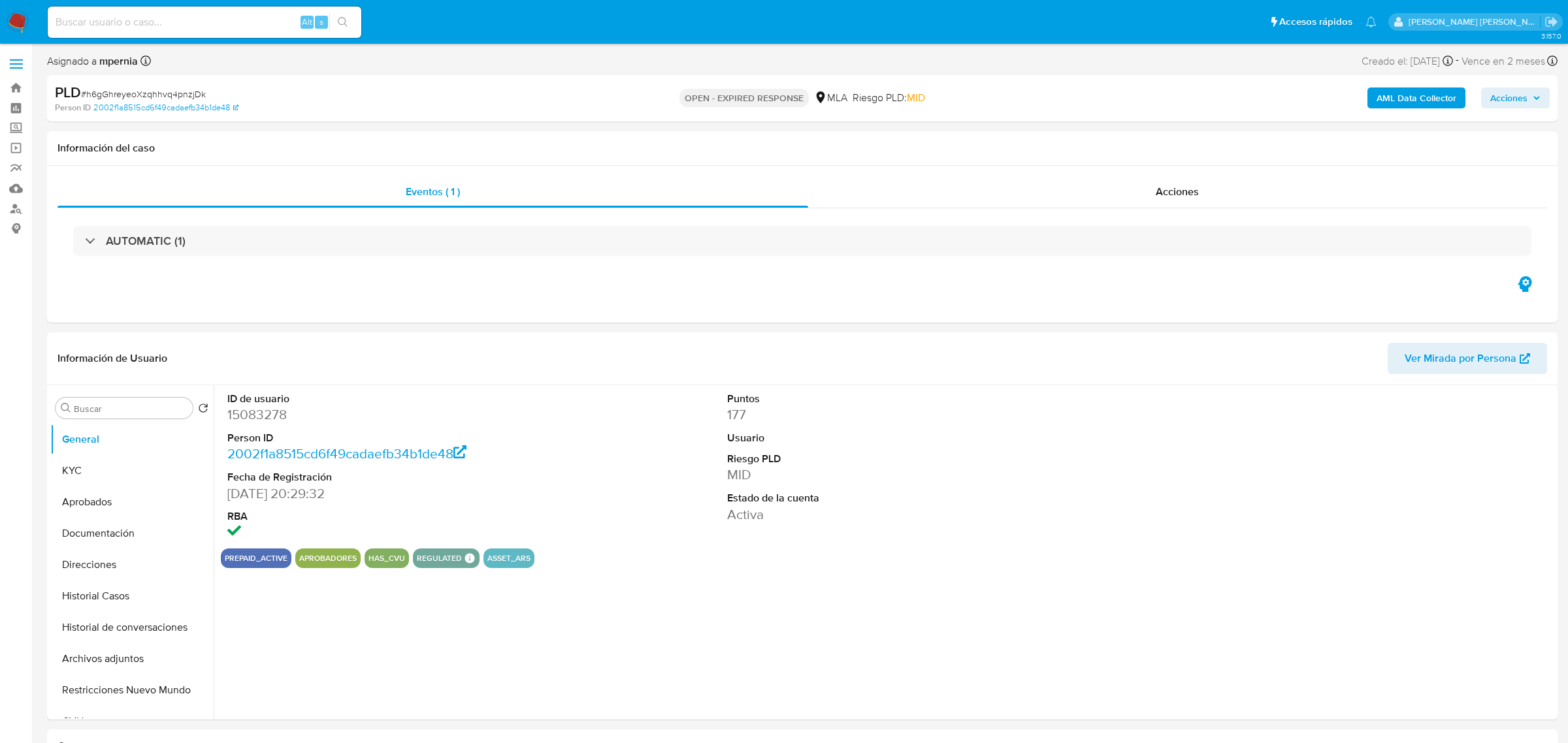
select select "10"
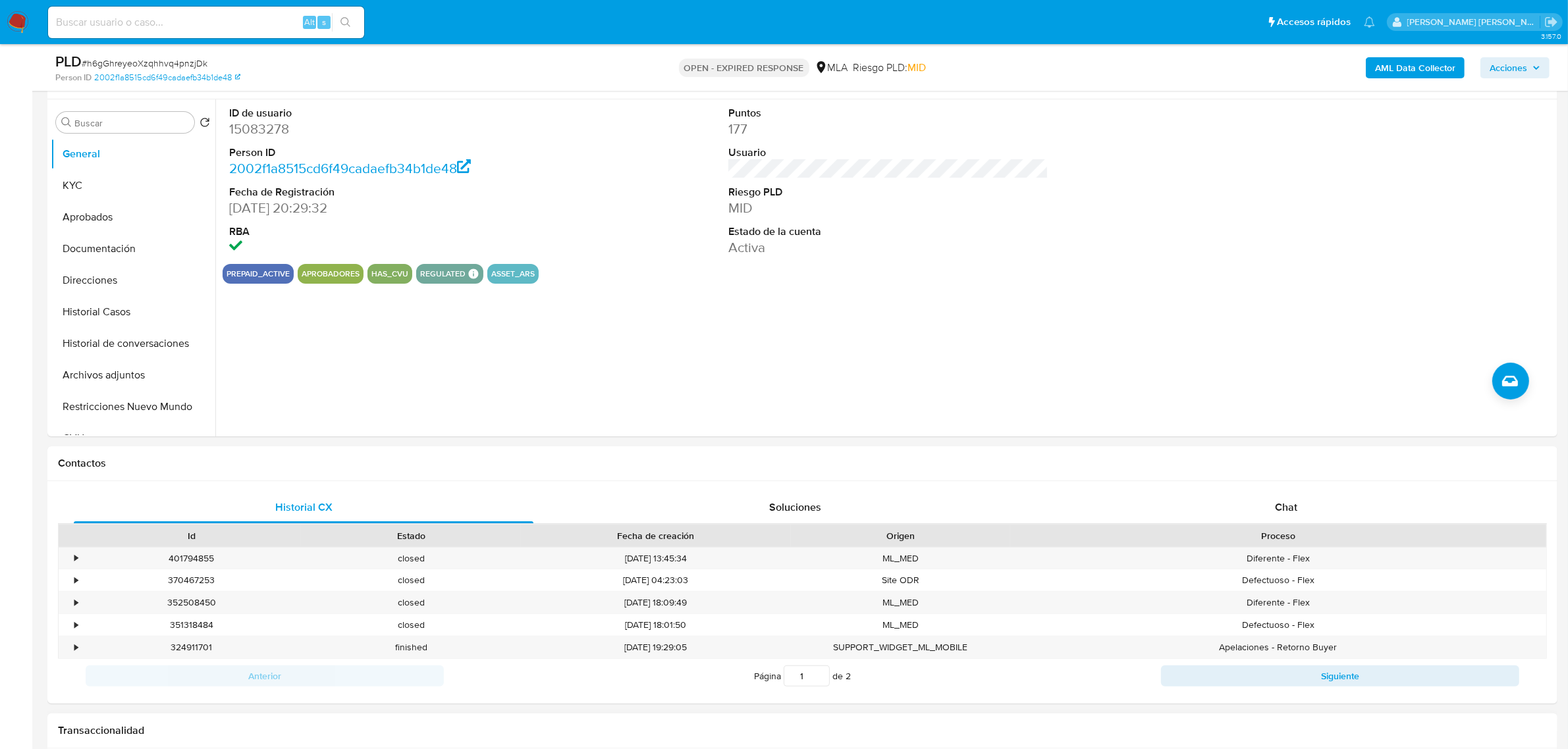
scroll to position [412, 0]
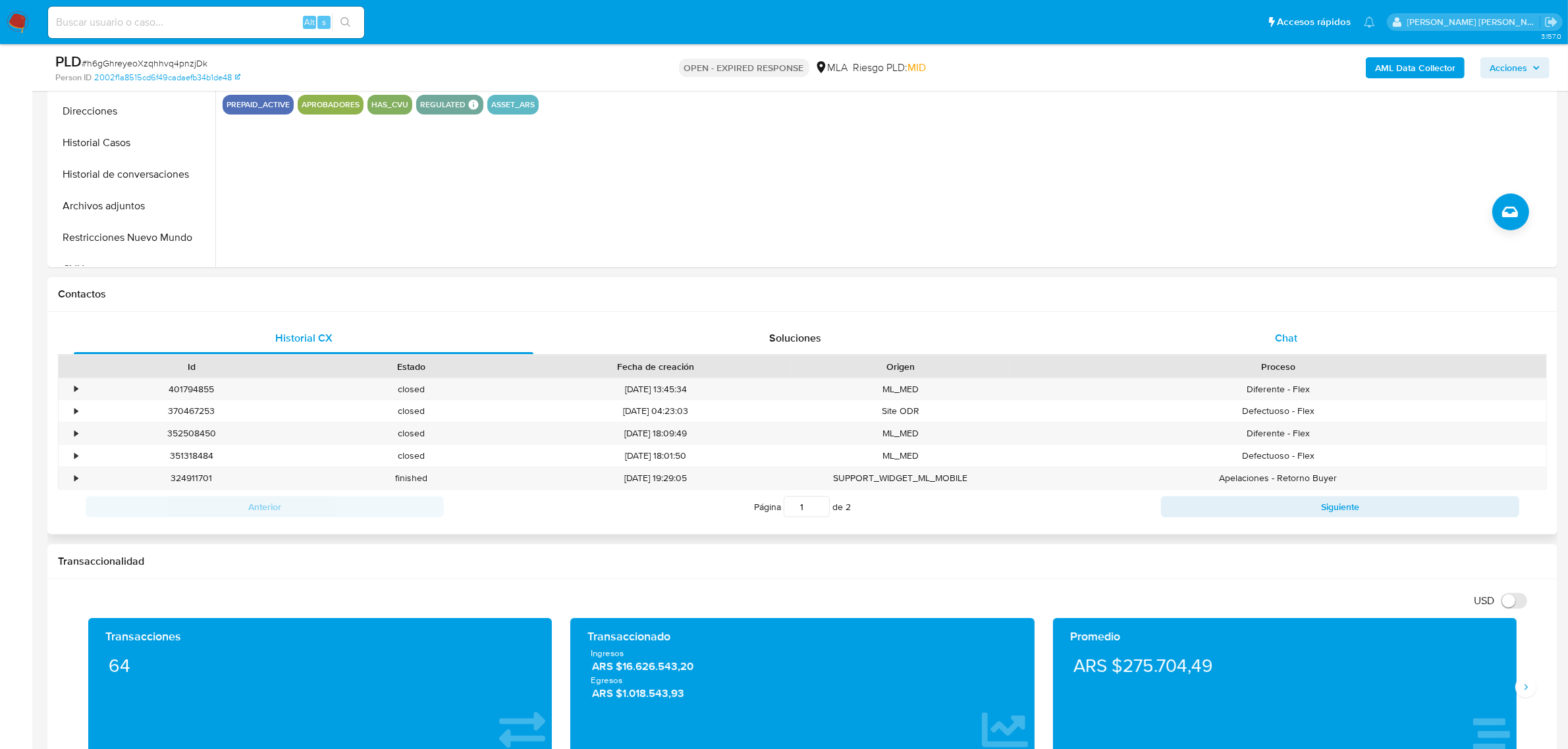
click at [1290, 344] on span "Chat" at bounding box center [1286, 338] width 22 height 16
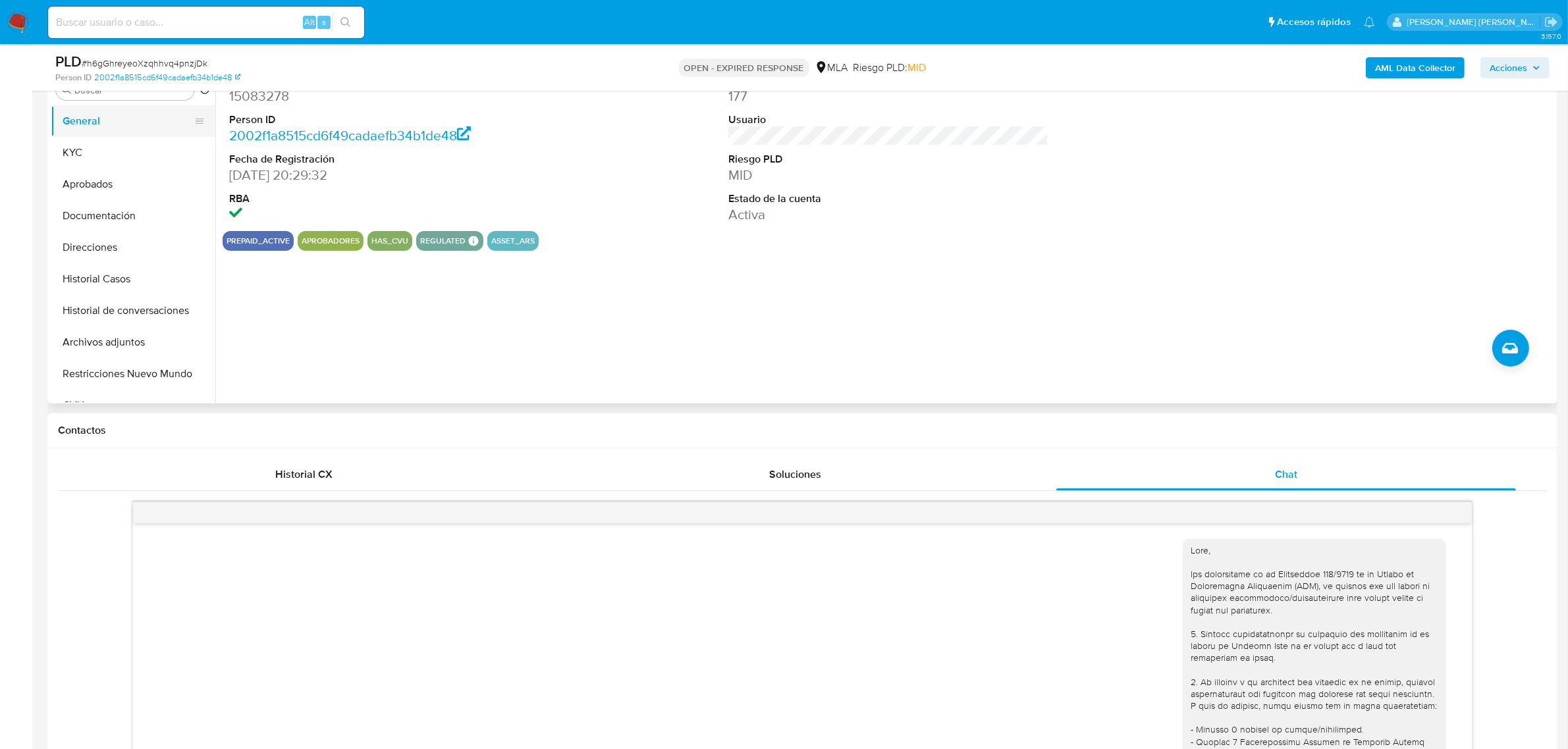
scroll to position [247, 0]
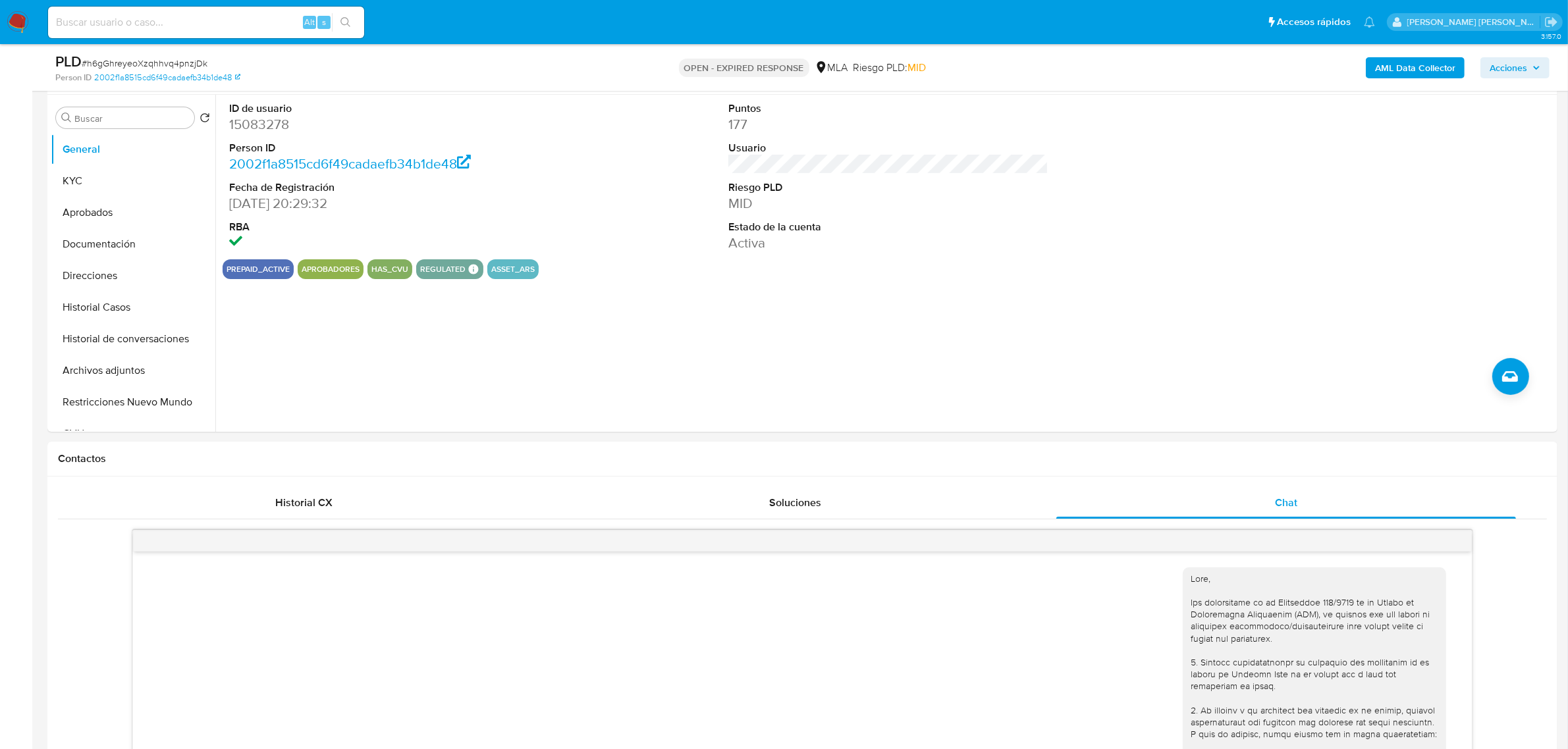
click at [143, 61] on span "# h6gGhreyeoXzqhhvq4pnzjDk" at bounding box center [144, 63] width 126 height 14
copy span "h6gGhreyeoXzqhhvq4pnzjDk"
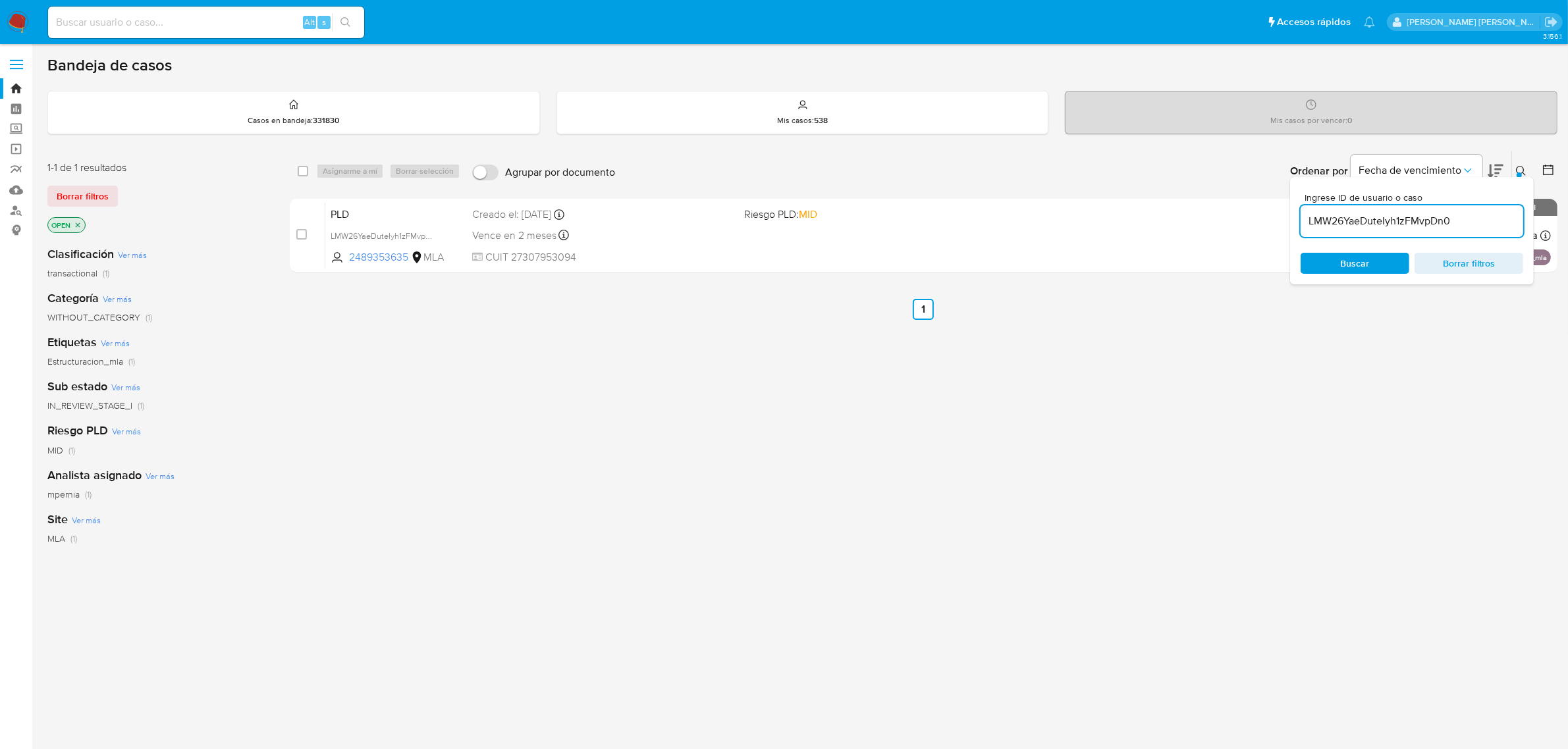
click at [1358, 221] on input "LMW26YaeDuteIyh1zFMvpDn0" at bounding box center [1412, 222] width 223 height 17
paste input "h6gGhreyeoXzqhhvq4pnzjDk"
click at [1358, 221] on input "LMW26YaeDuteIyh1zFMvpDn0" at bounding box center [1412, 222] width 223 height 17
type input "h6gGhreyeoXzqhhvq4pnzjDk"
click at [303, 175] on input "checkbox" at bounding box center [302, 171] width 11 height 11
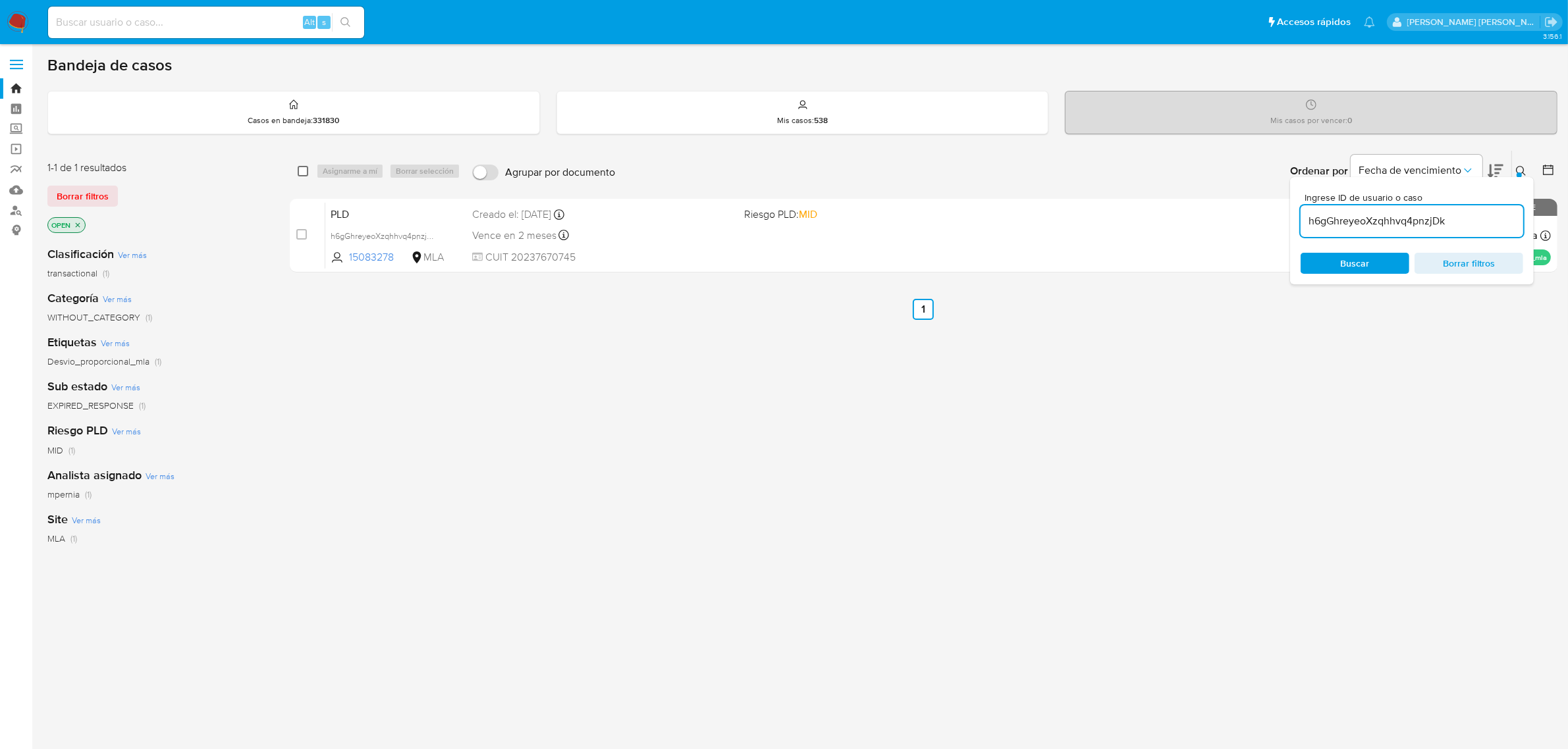
checkbox input "true"
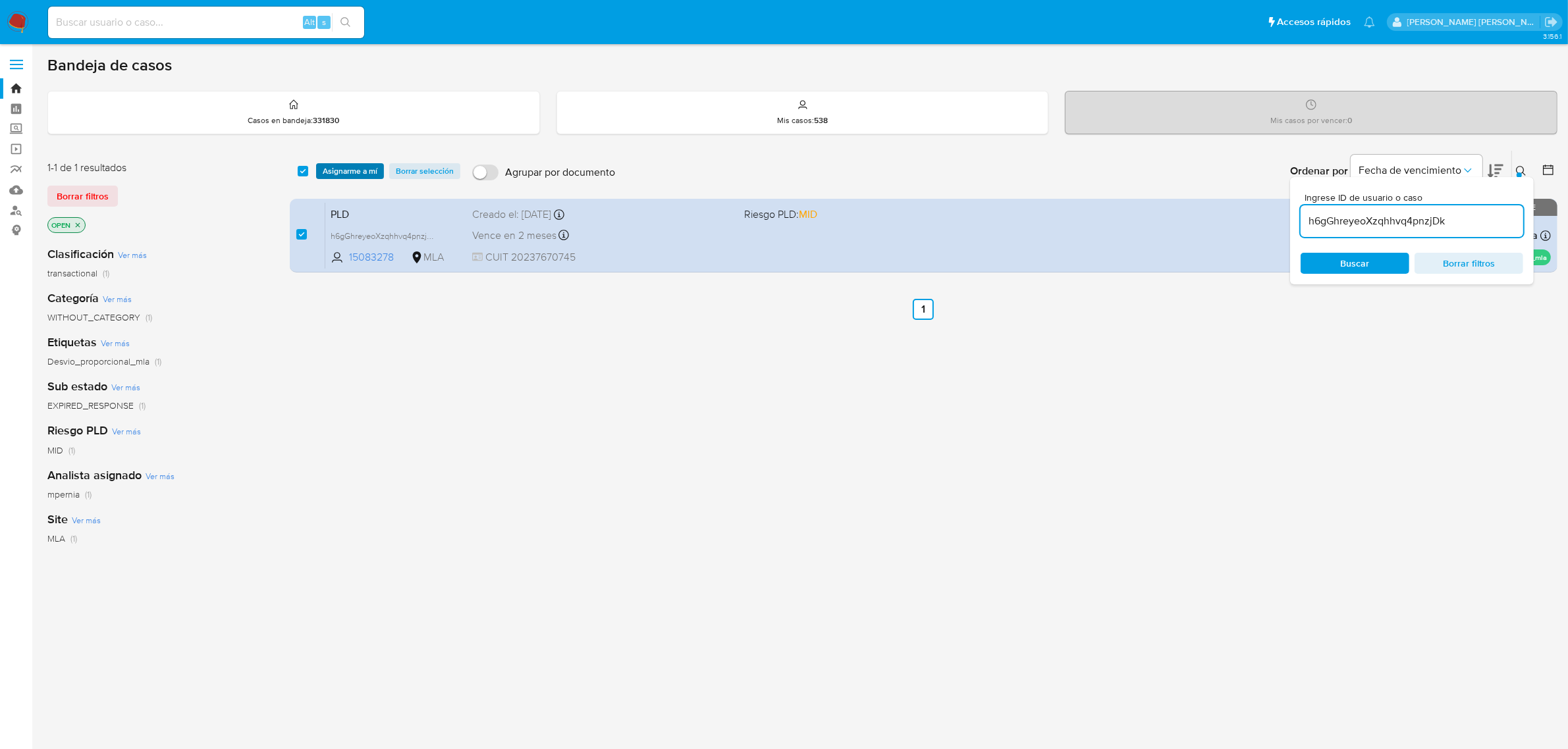
click at [341, 176] on span "Asignarme a mí" at bounding box center [350, 172] width 54 height 14
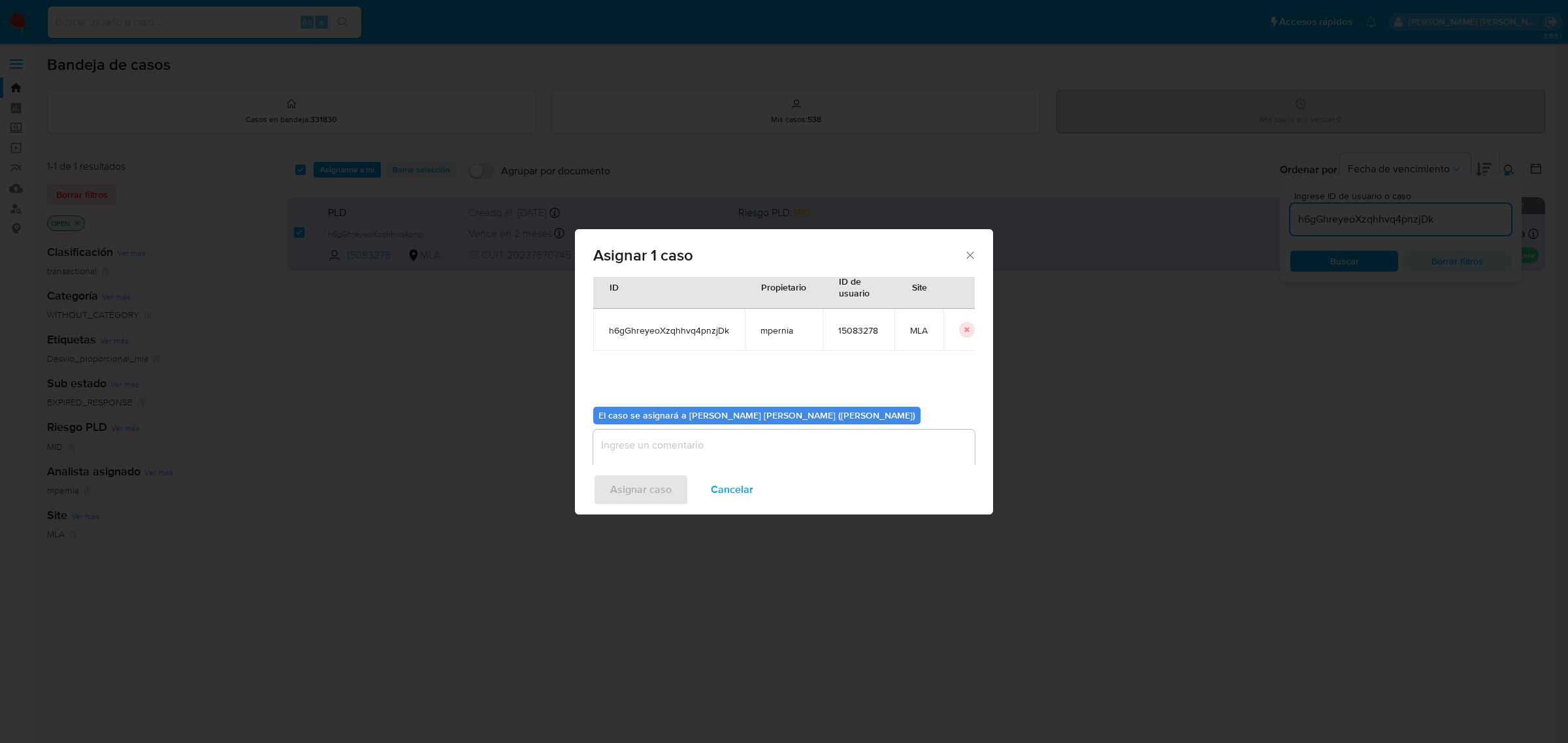
scroll to position [66, 0]
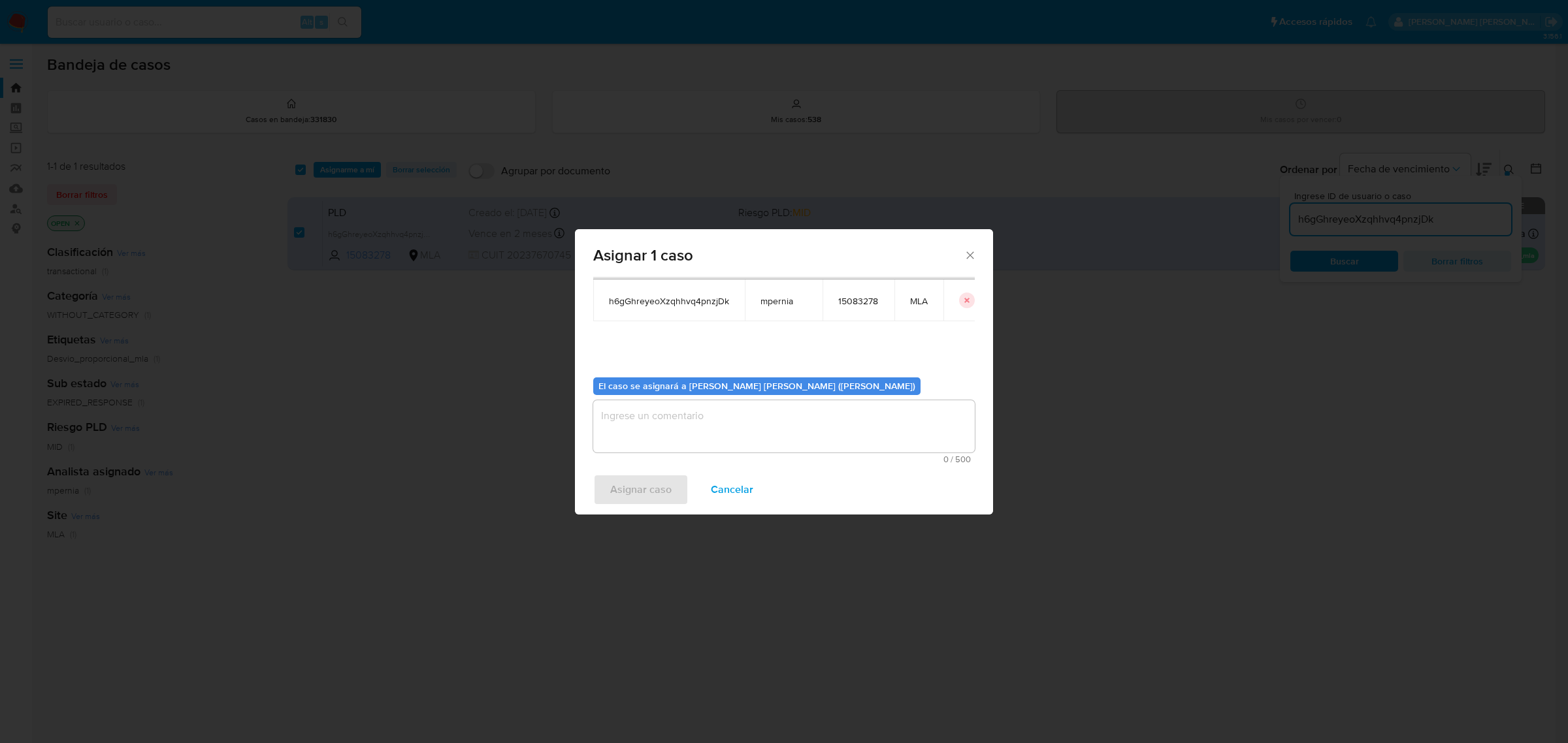
click at [708, 430] on textarea "assign-modal" at bounding box center [784, 427] width 382 height 52
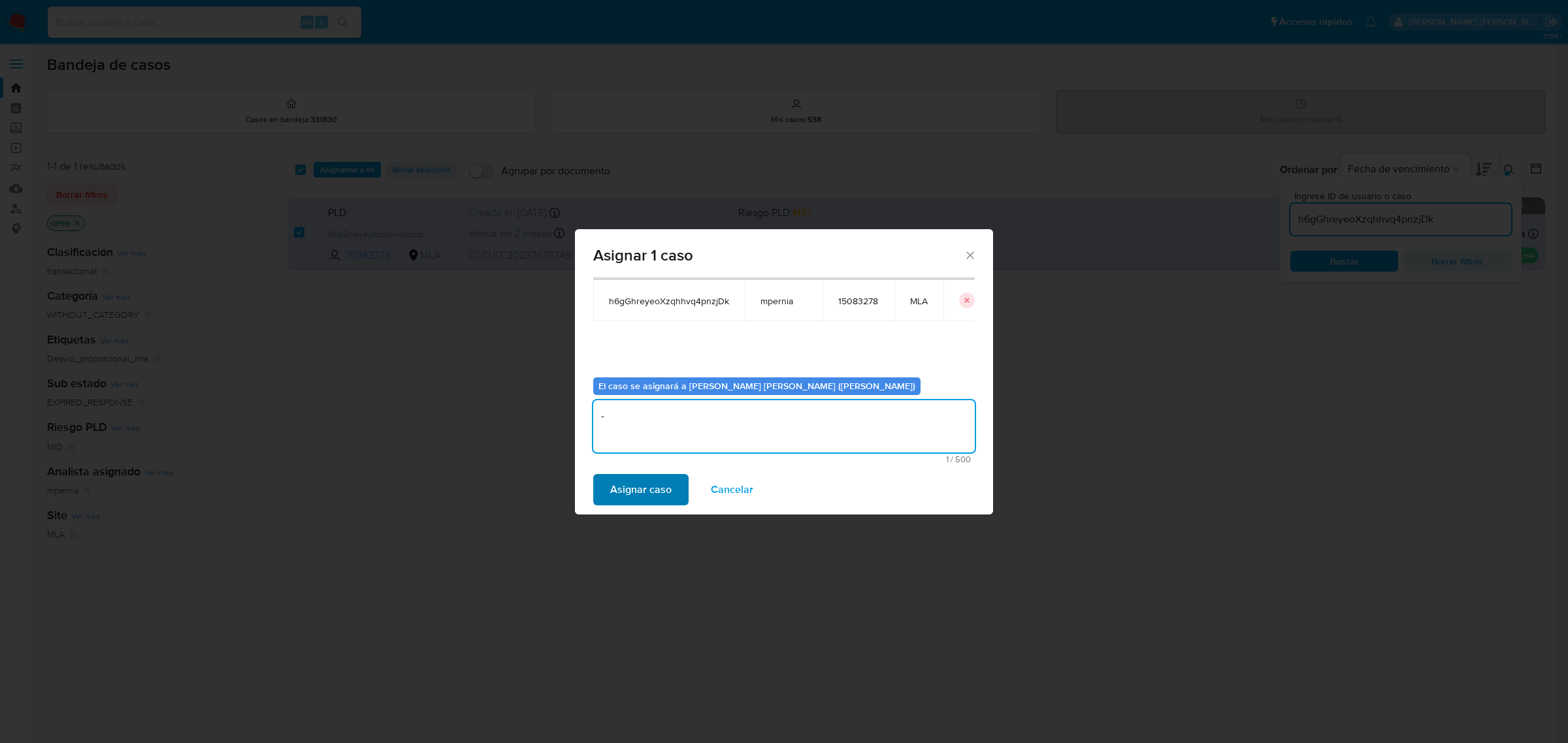
type textarea "-"
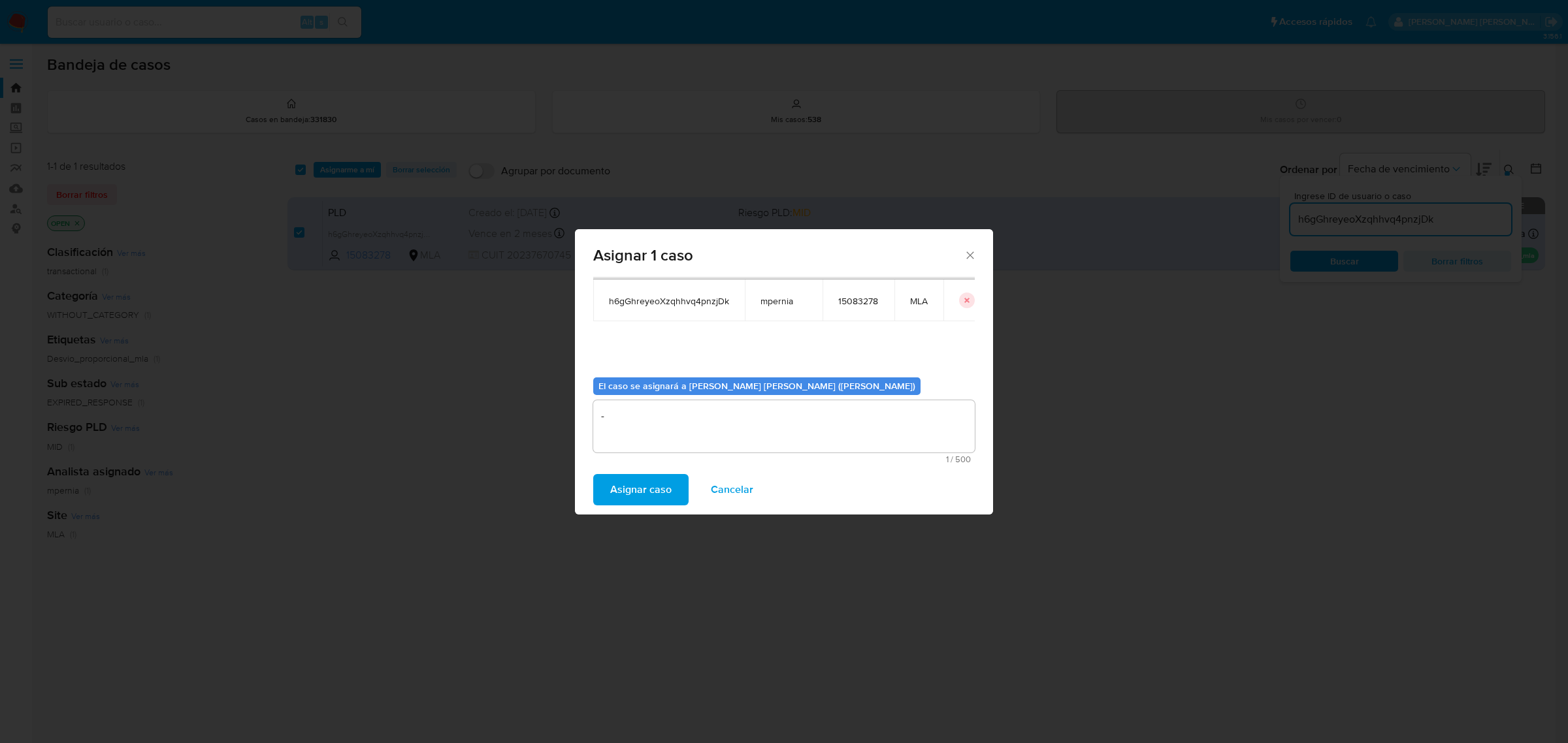
click at [631, 482] on span "Asignar caso" at bounding box center [641, 490] width 62 height 29
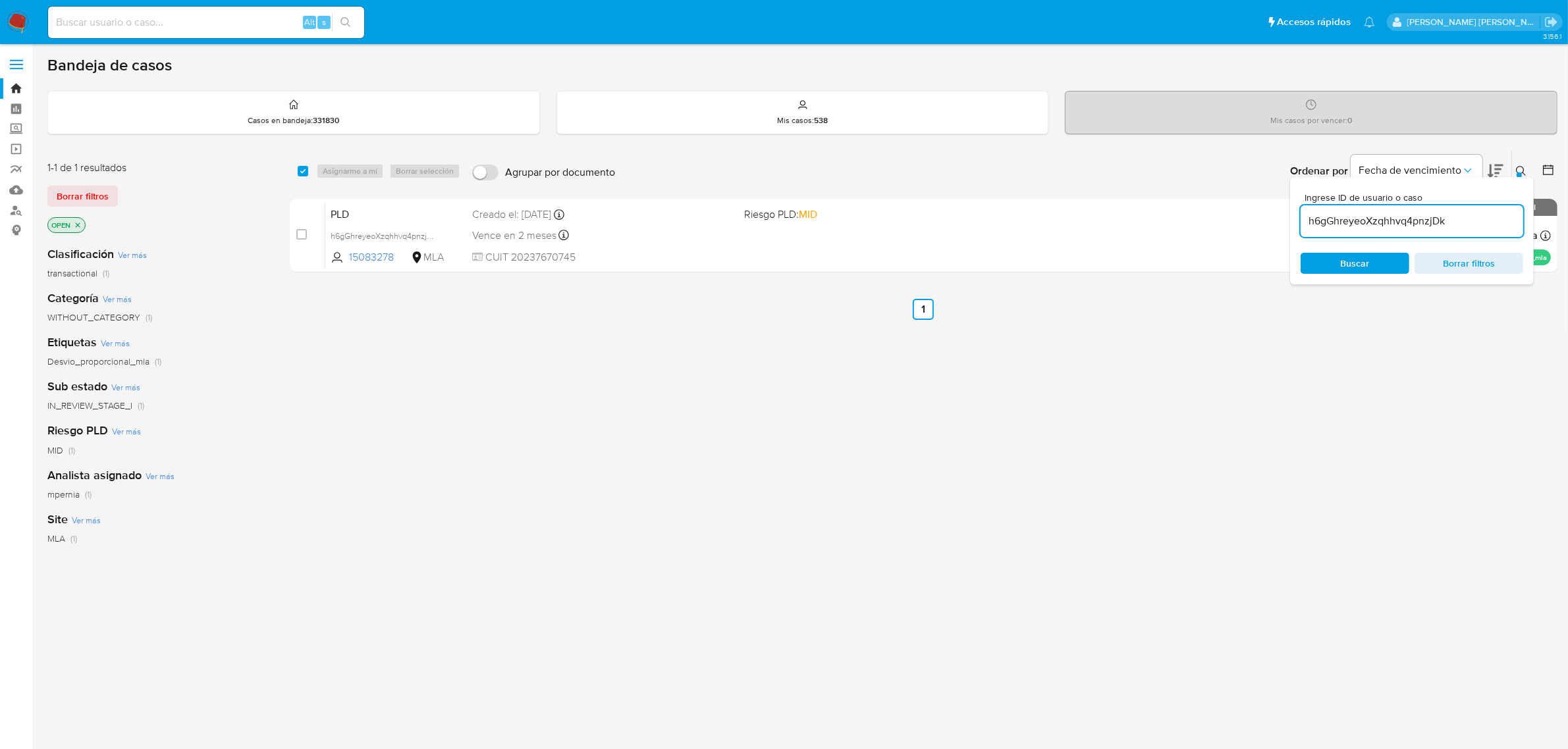
click at [1420, 221] on input "h6gGhreyeoXzqhhvq4pnzjDk" at bounding box center [1412, 222] width 223 height 17
paste input "kzwEyDt4qfvWG5uI6s6ft3J0"
click at [1420, 221] on input "h6gGhreyeoXzqhhvq4pnzjDk" at bounding box center [1412, 222] width 223 height 17
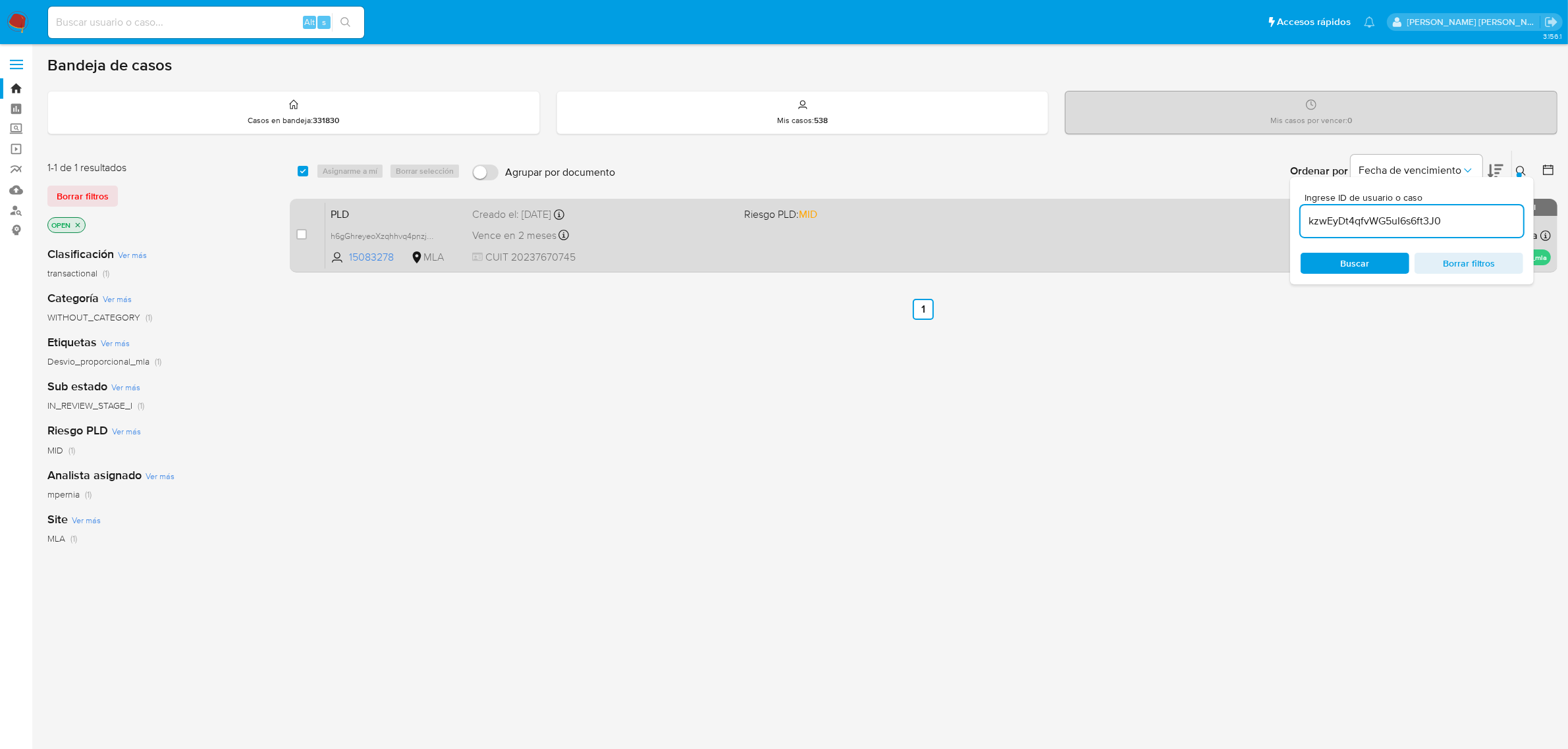
type input "kzwEyDt4qfvWG5uI6s6ft3J0"
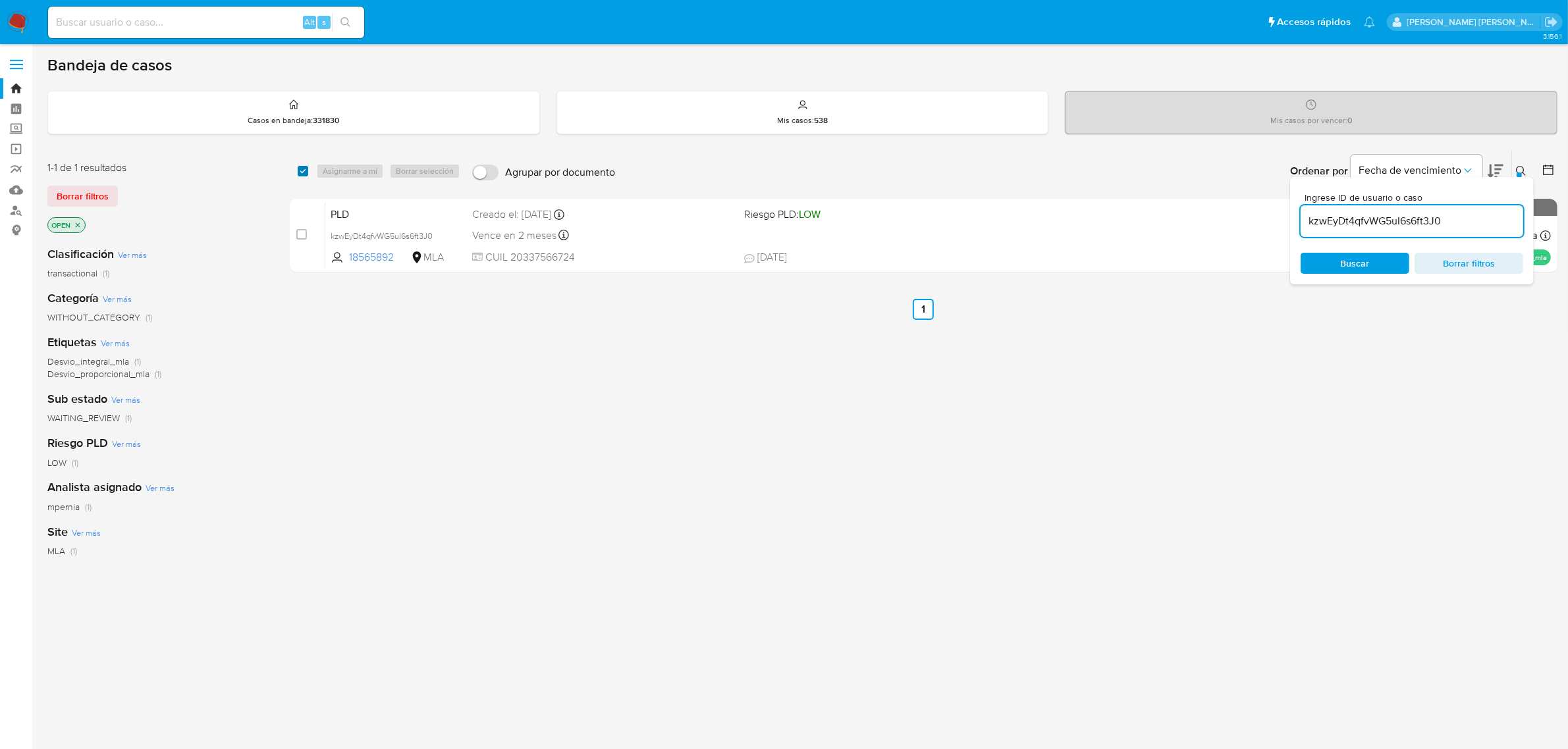
click at [303, 173] on input "checkbox" at bounding box center [302, 171] width 11 height 11
checkbox input "true"
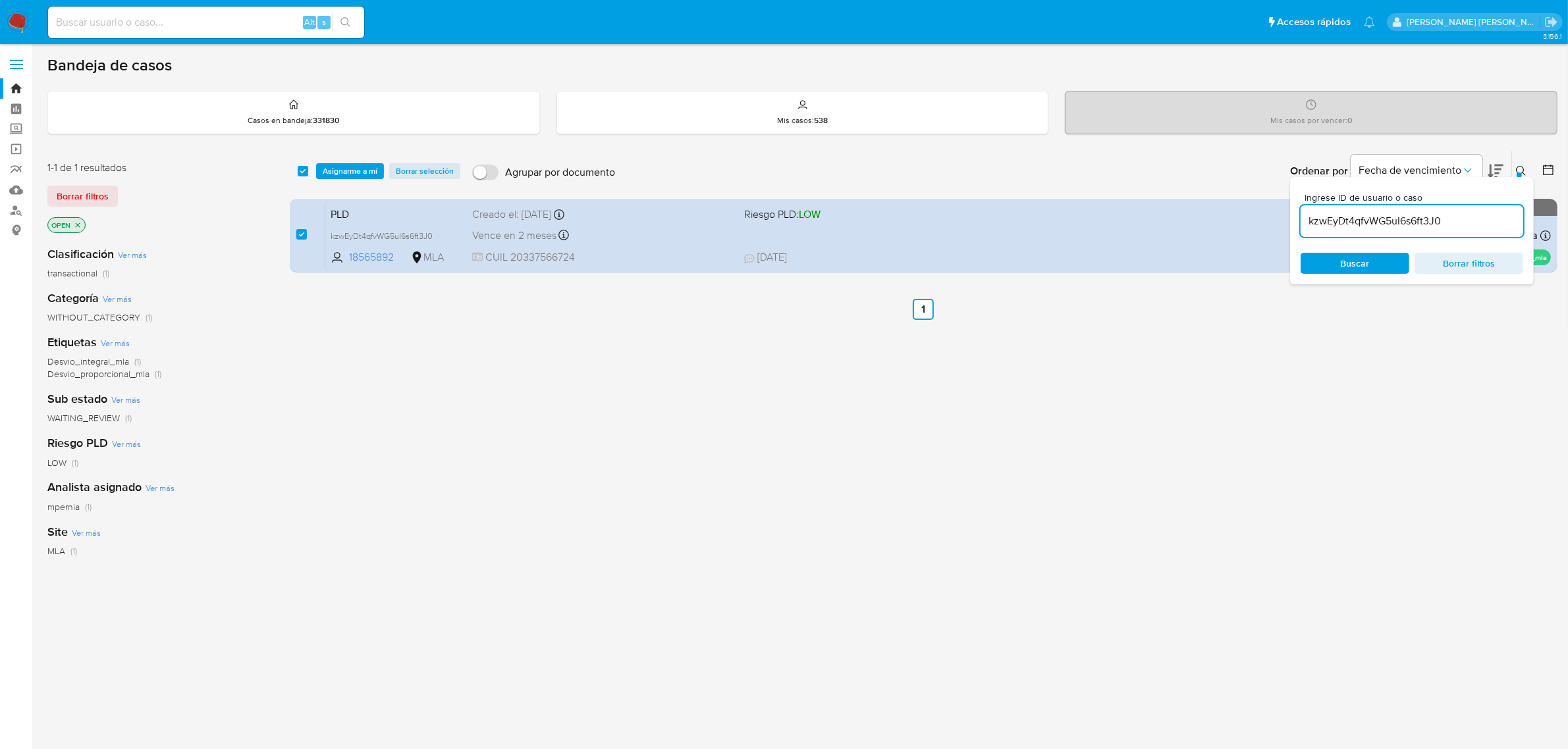
click at [328, 180] on div "select-all-cases-checkbox Asignarme a mí Borrar selección Agrupar por documento…" at bounding box center [924, 172] width 1268 height 41
click at [362, 167] on span "Asignarme a mí" at bounding box center [350, 172] width 54 height 14
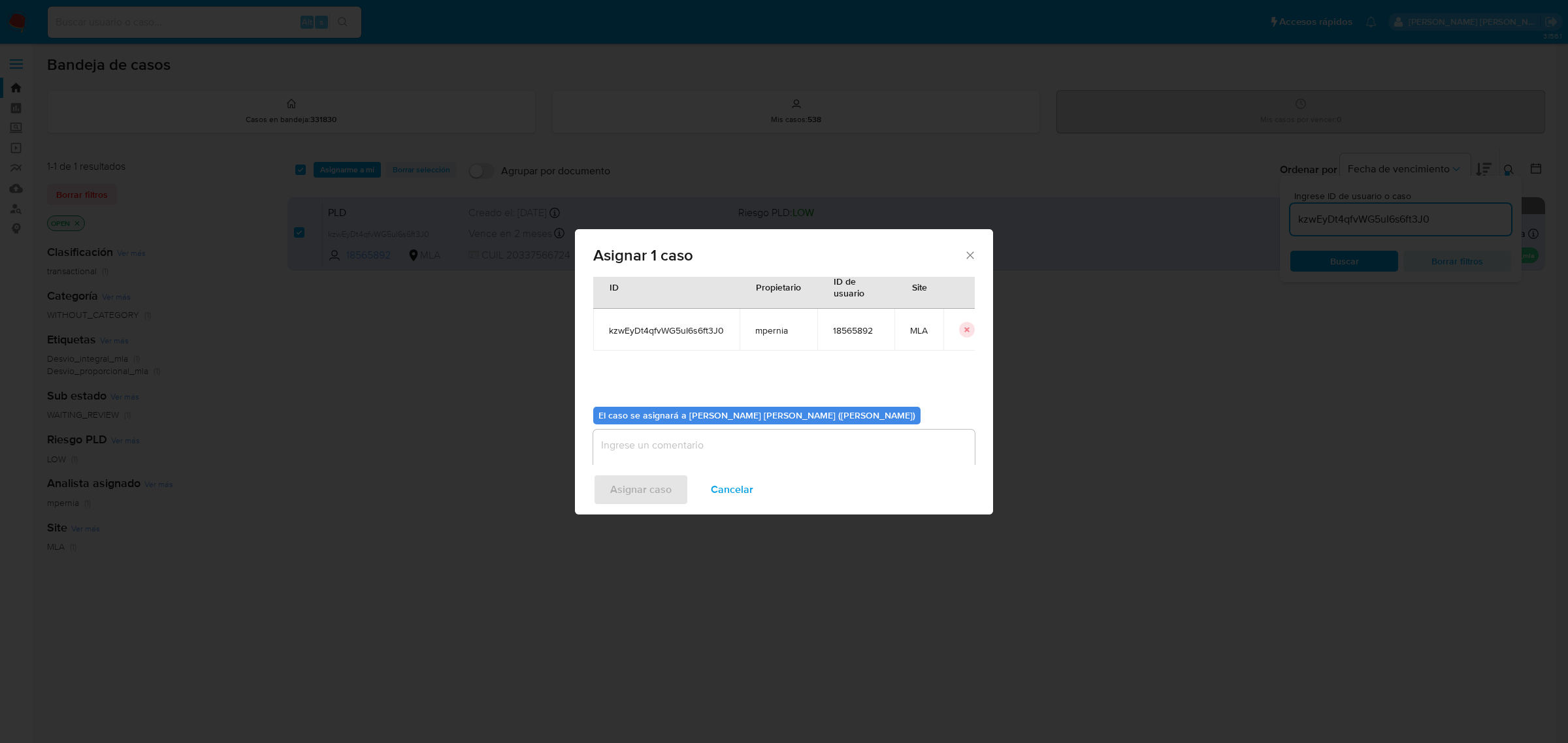
scroll to position [66, 0]
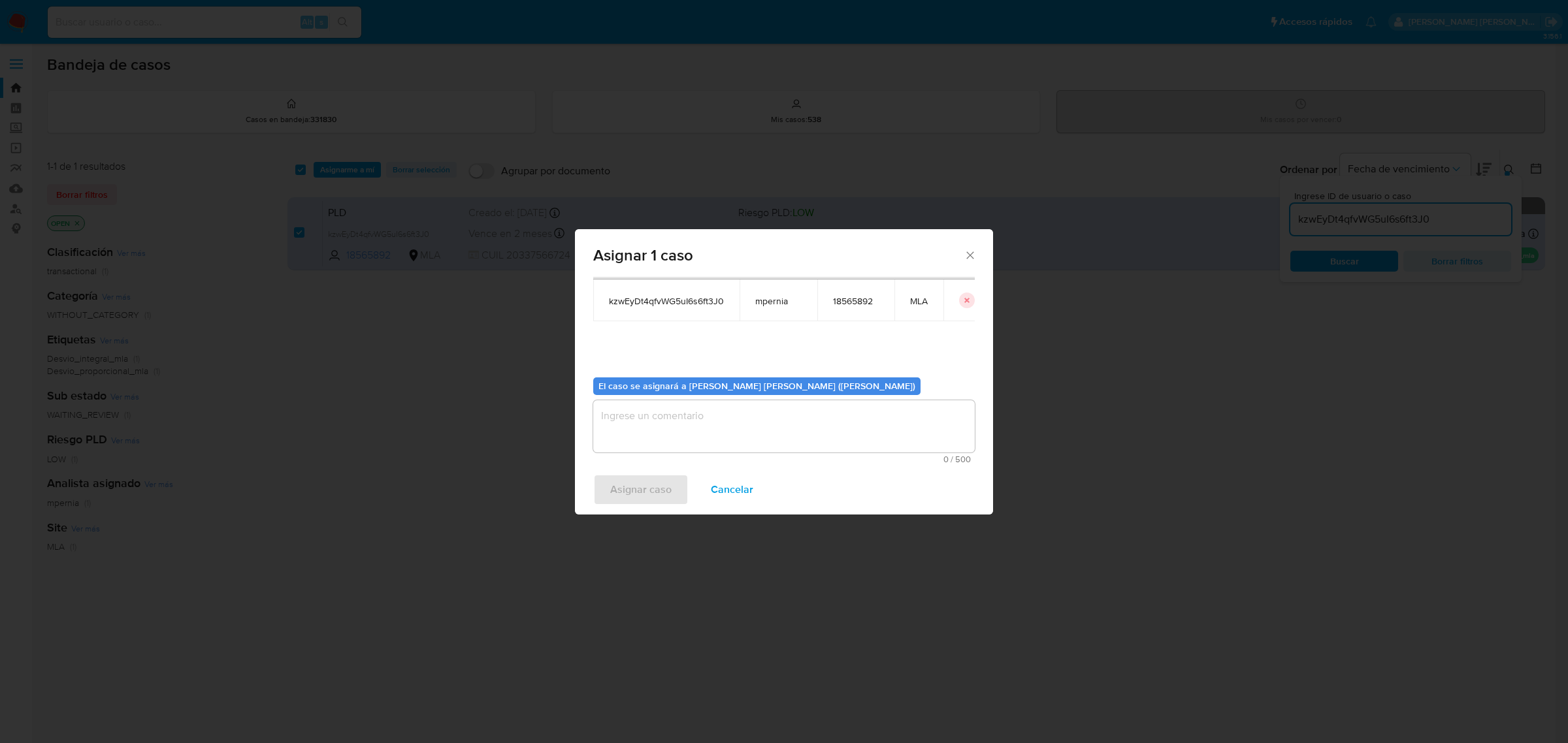
click at [654, 432] on textarea "assign-modal" at bounding box center [784, 427] width 382 height 52
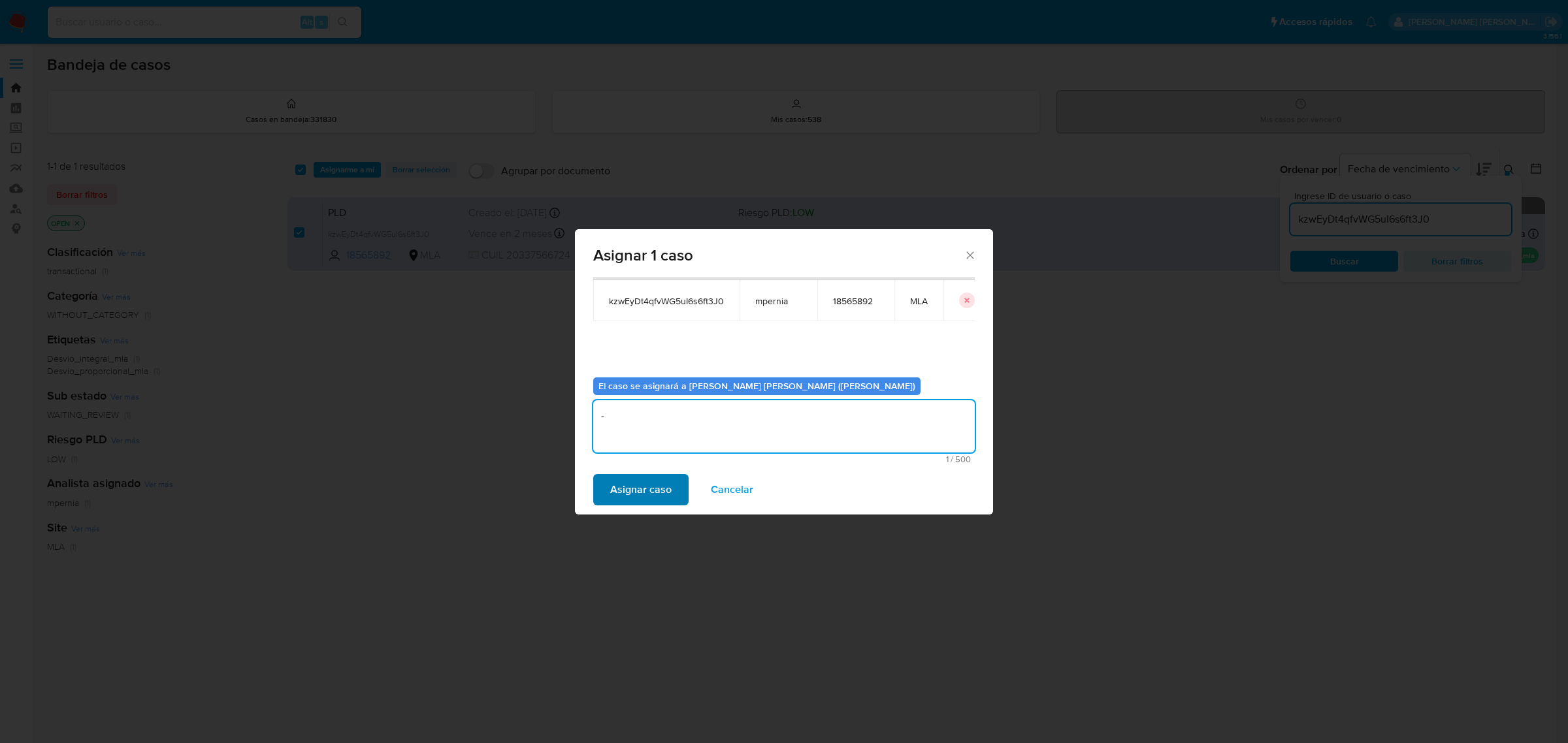
type textarea "-"
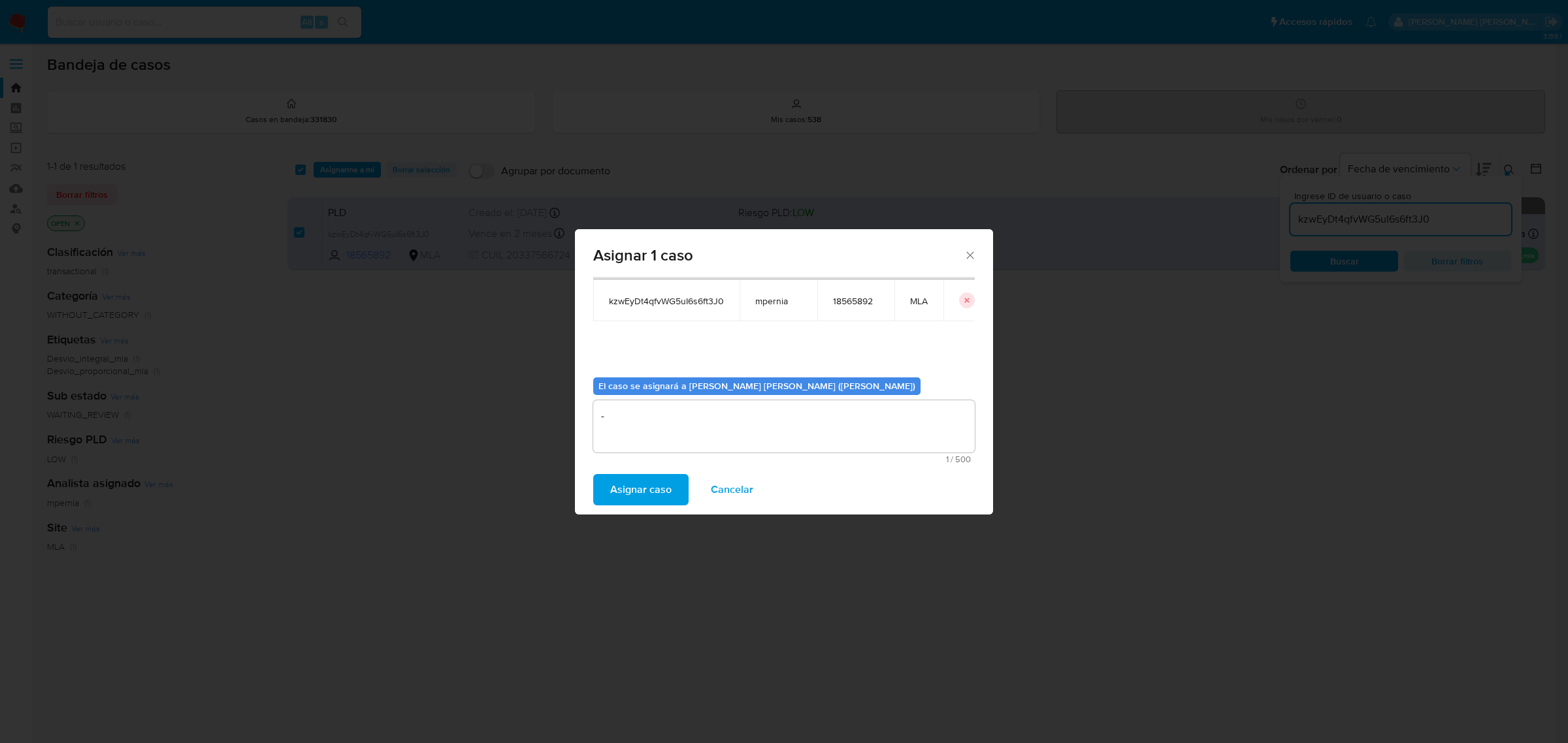
click at [654, 494] on span "Asignar caso" at bounding box center [641, 490] width 62 height 29
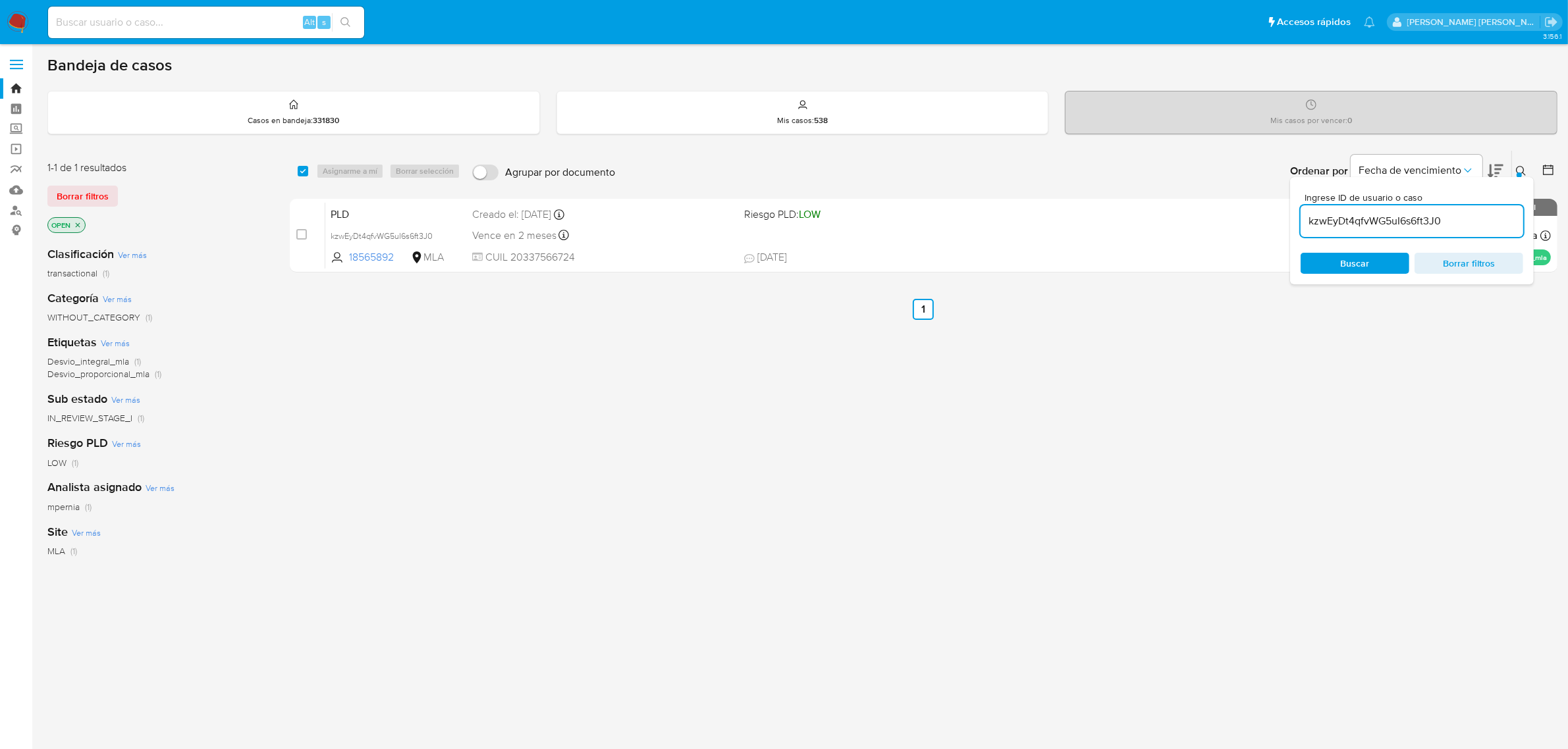
click at [294, 170] on div "select-all-cases-checkbox Asignarme a mí Borrar selección Agrupar por documento…" at bounding box center [924, 172] width 1268 height 41
click at [300, 170] on input "checkbox" at bounding box center [302, 171] width 11 height 11
checkbox input "true"
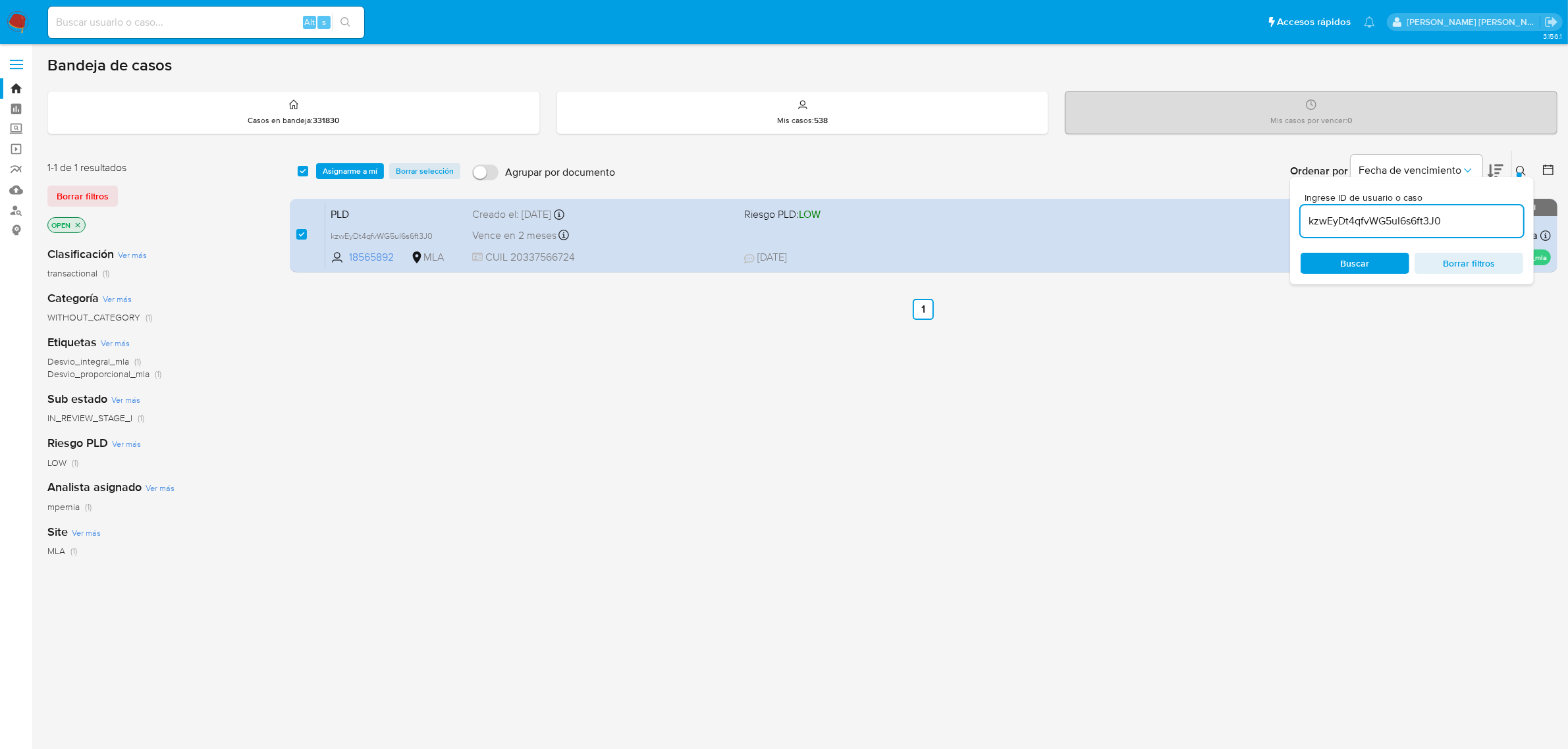
click at [336, 160] on div "select-all-cases-checkbox Asignarme a mí Borrar selección Agrupar por documento…" at bounding box center [924, 172] width 1268 height 41
click at [350, 174] on span "Asignarme a mí" at bounding box center [350, 172] width 54 height 14
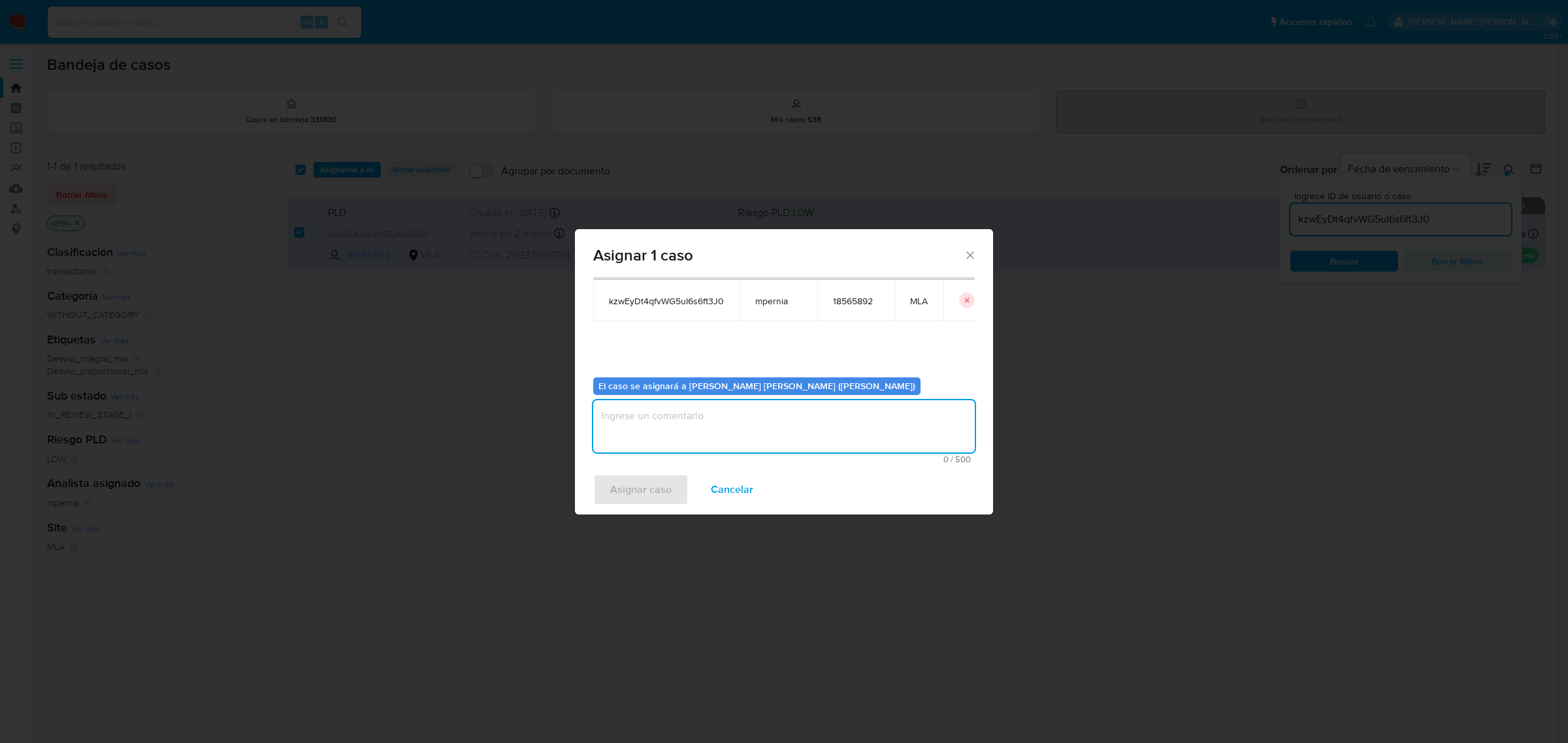
click at [647, 406] on textarea "assign-modal" at bounding box center [784, 427] width 382 height 52
type textarea "-"
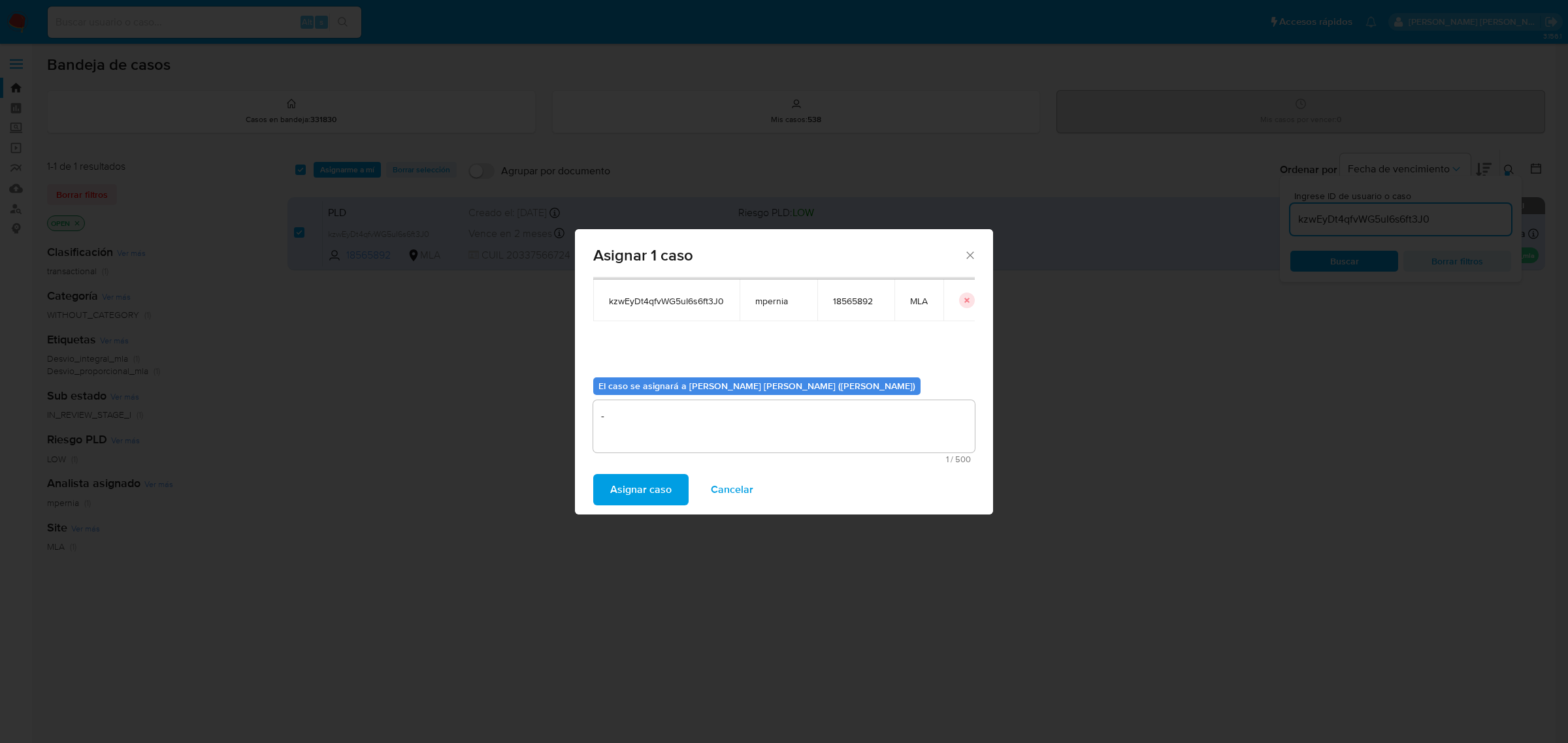
click at [633, 483] on span "Asignar caso" at bounding box center [641, 490] width 62 height 29
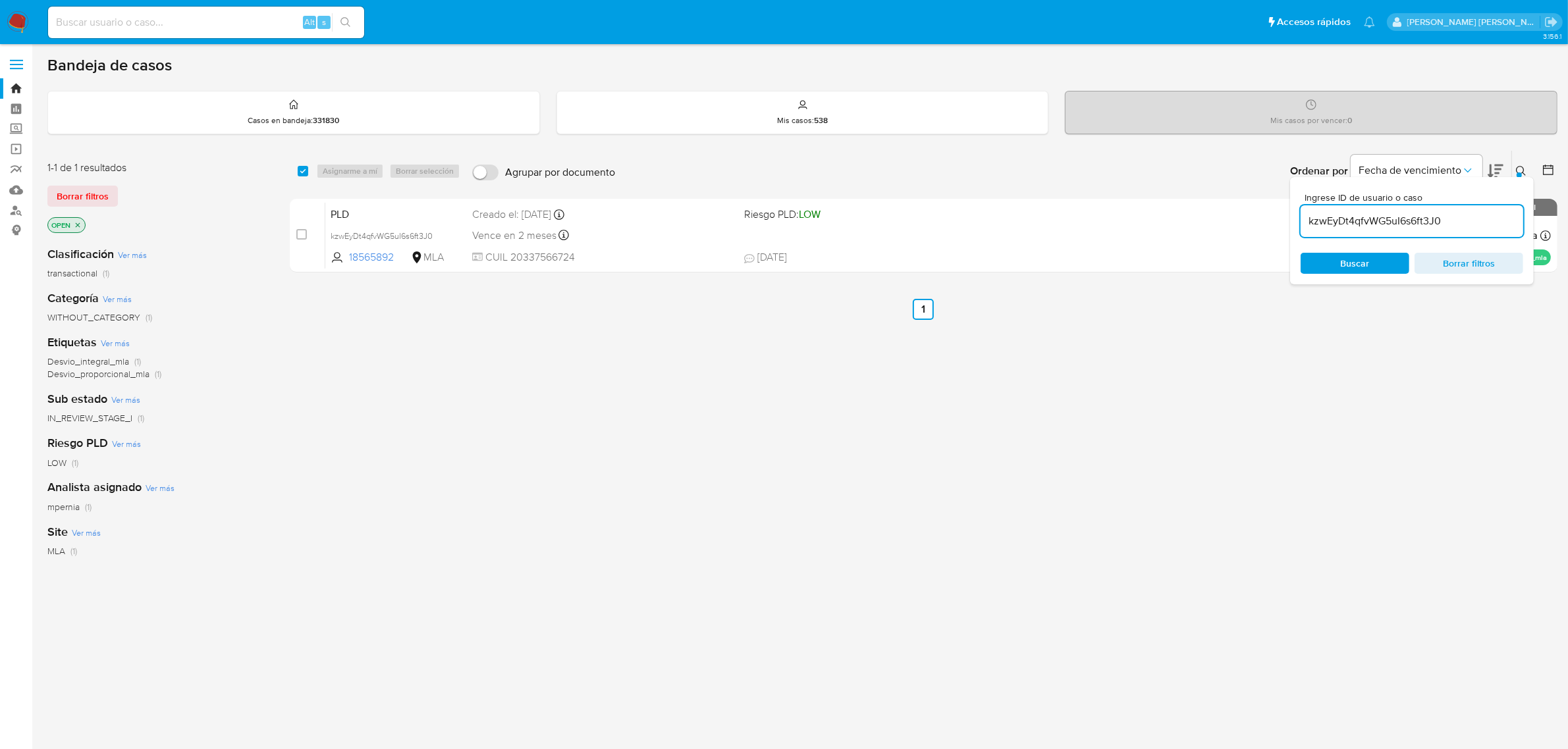
click at [1341, 232] on div "kzwEyDt4qfvWG5uI6s6ft3J0" at bounding box center [1412, 221] width 223 height 32
click at [1338, 223] on input "kzwEyDt4qfvWG5uI6s6ft3J0" at bounding box center [1412, 222] width 223 height 17
click at [1338, 222] on input "kzwEyDt4qfvWG5uI6s6ft3J0" at bounding box center [1412, 222] width 223 height 17
paste input "QO2ftFNc9WAWr29zJOJrbRaj"
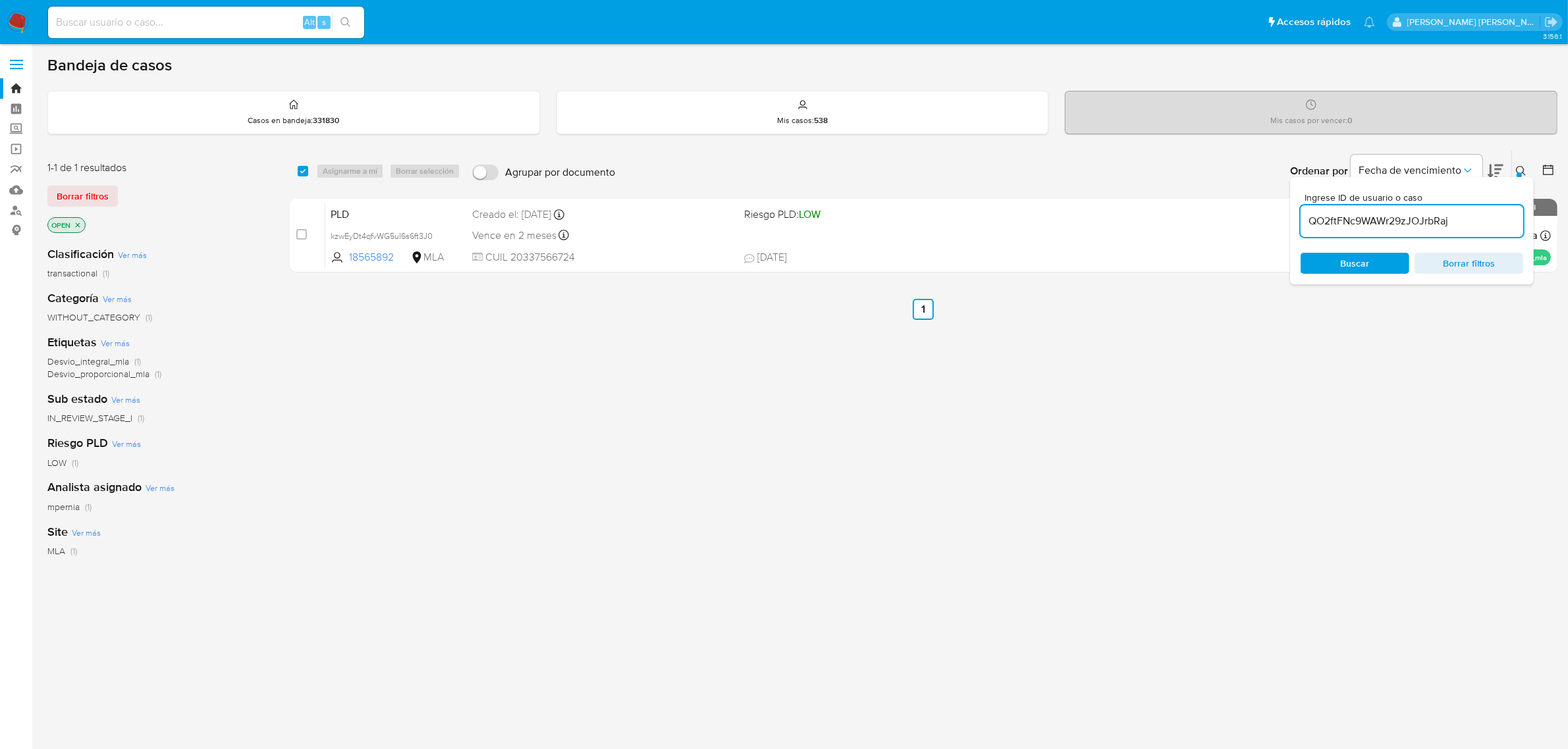
type input "QO2ftFNc9WAWr29zJOJrbRaj"
drag, startPoint x: 303, startPoint y: 172, endPoint x: 309, endPoint y: 177, distance: 7.8
click at [303, 172] on input "checkbox" at bounding box center [302, 171] width 11 height 11
checkbox input "true"
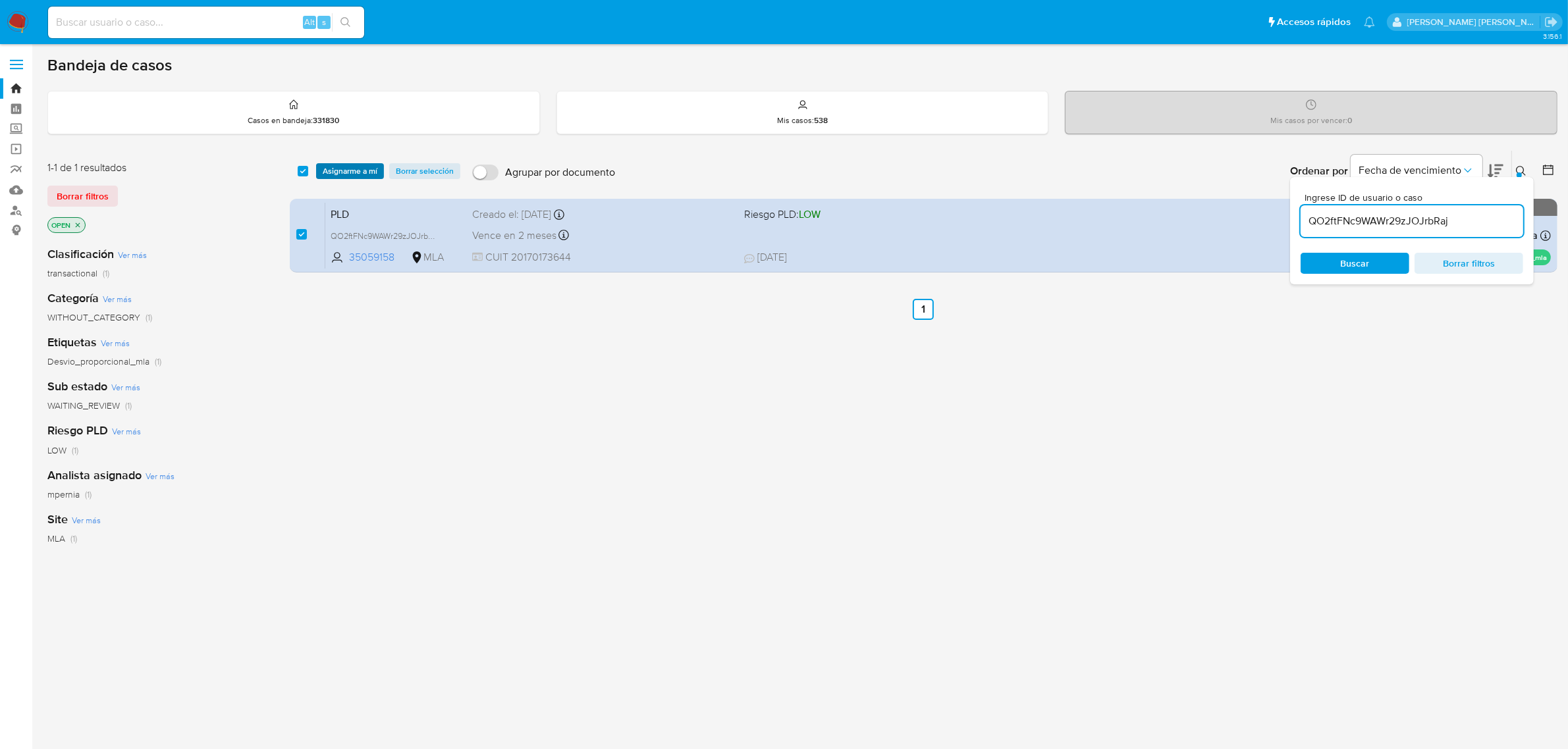
click at [333, 173] on span "Asignarme a mí" at bounding box center [350, 172] width 54 height 14
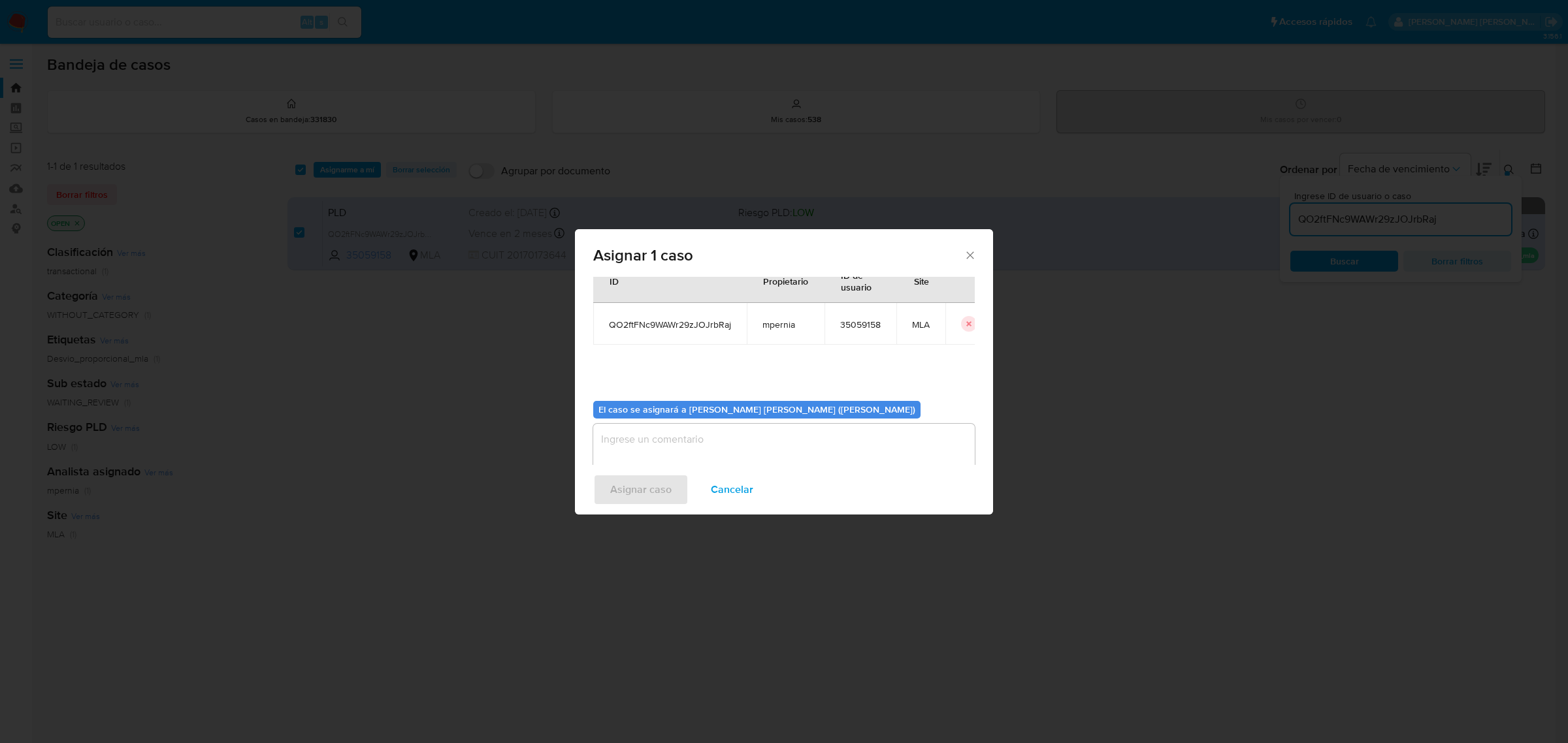
scroll to position [66, 0]
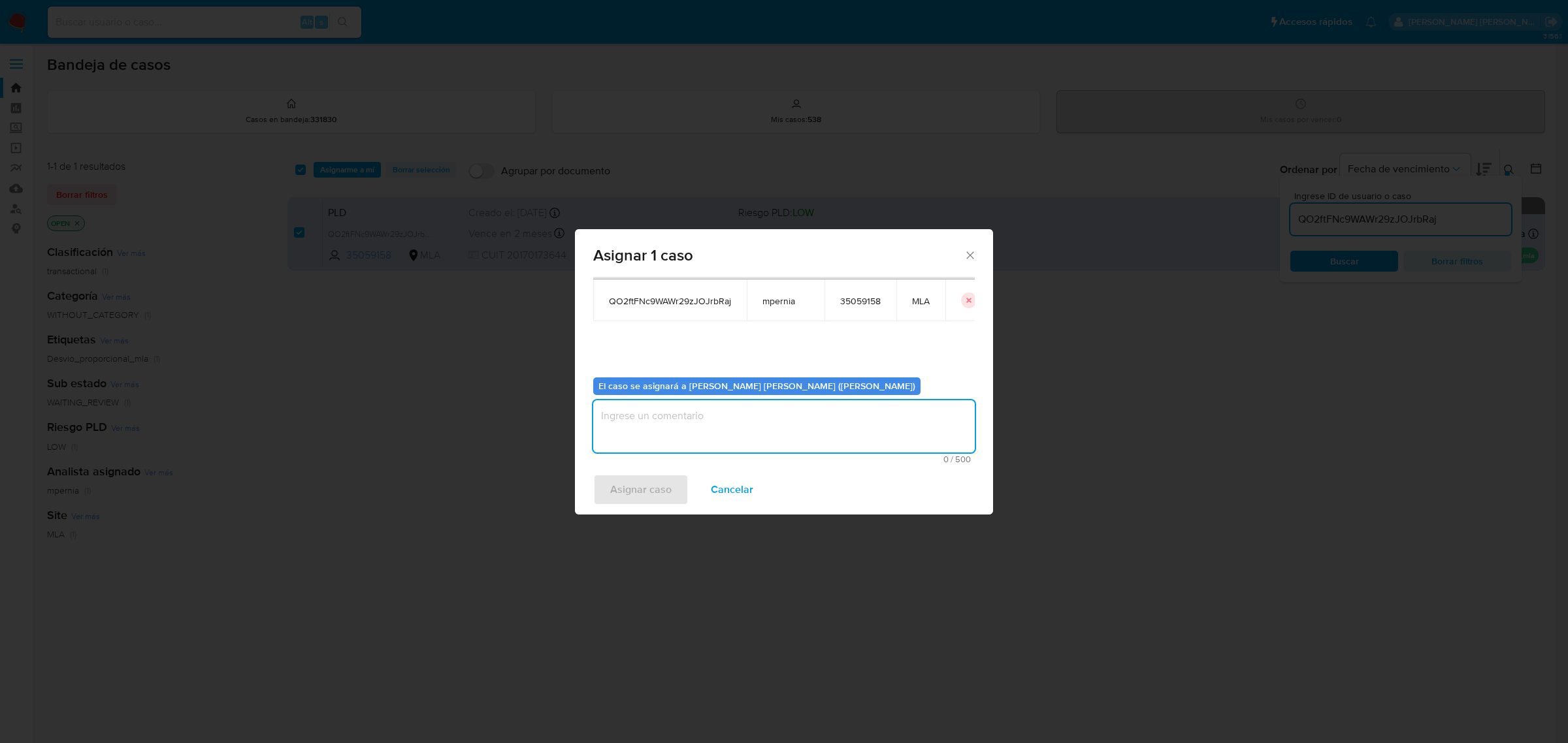
click at [666, 446] on textarea "assign-modal" at bounding box center [784, 427] width 382 height 52
type textarea "-"
click at [654, 483] on span "Asignar caso" at bounding box center [641, 490] width 62 height 29
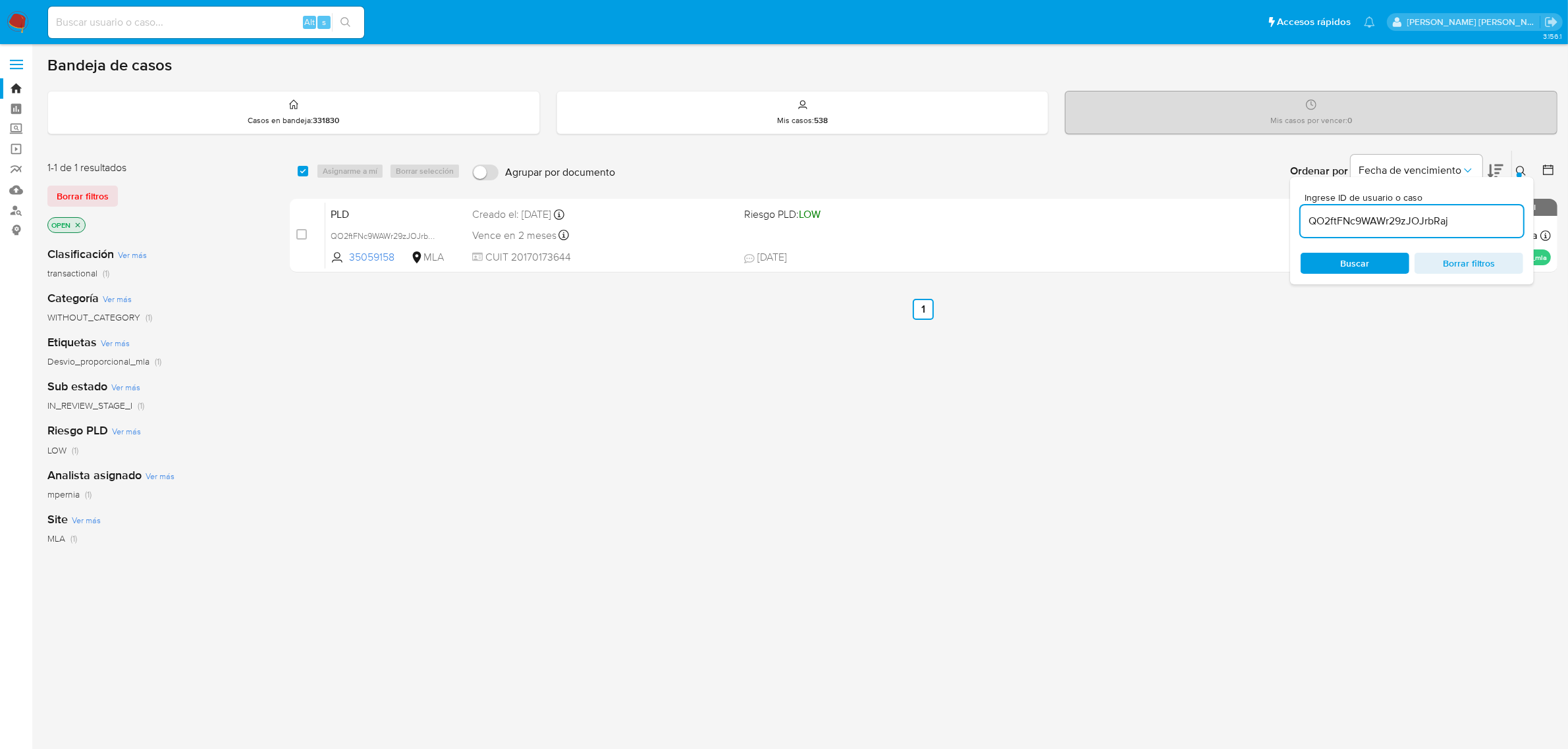
click at [1352, 215] on input "QO2ftFNc9WAWr29zJOJrbRaj" at bounding box center [1412, 222] width 223 height 17
paste input "XW6L5SwpX26rVi1qJUUhOVlJ"
type input "XW6L5SwpX26rVi1qJUUhOVlJ"
click at [298, 172] on input "checkbox" at bounding box center [302, 171] width 11 height 11
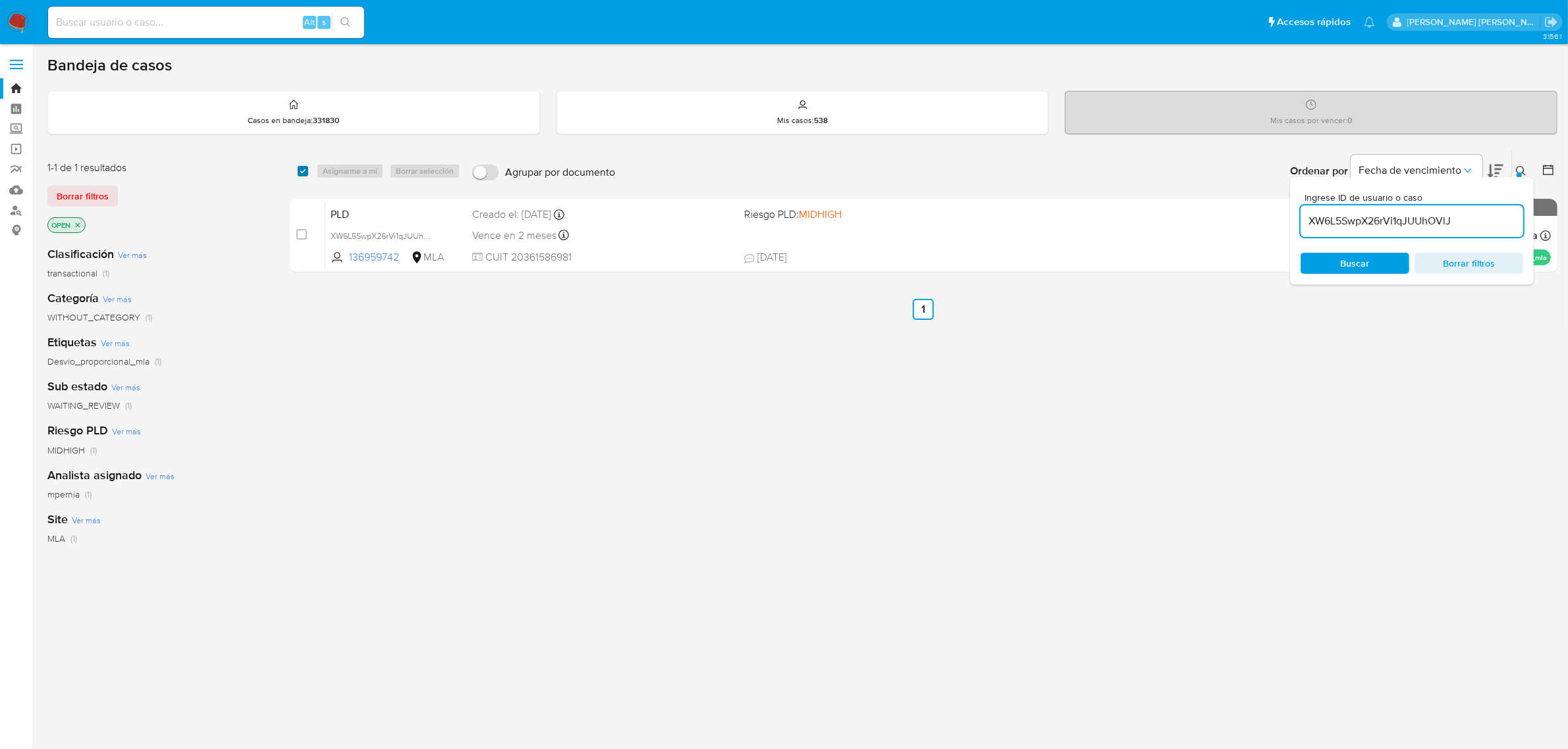
checkbox input "true"
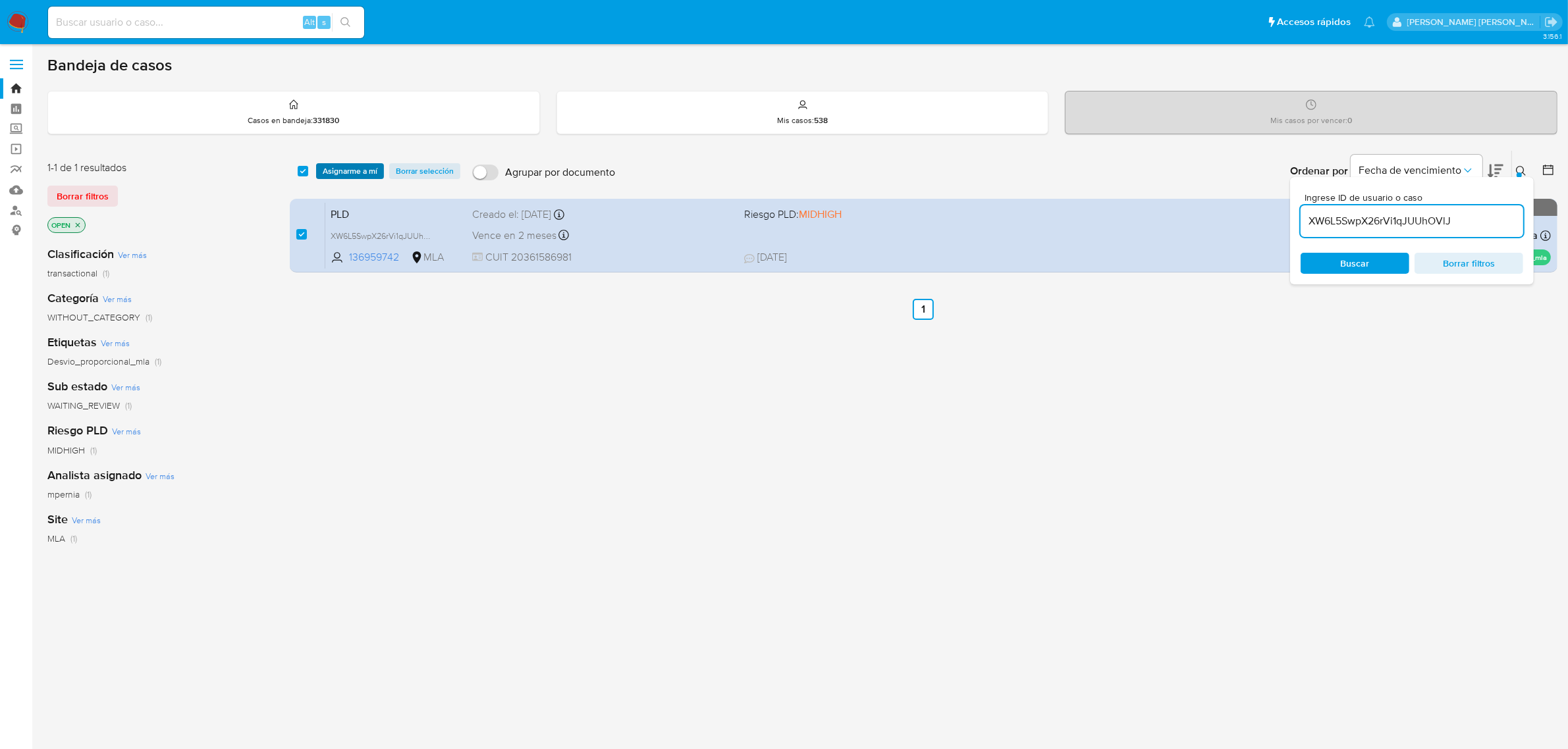
click at [340, 170] on span "Asignarme a mí" at bounding box center [350, 172] width 54 height 14
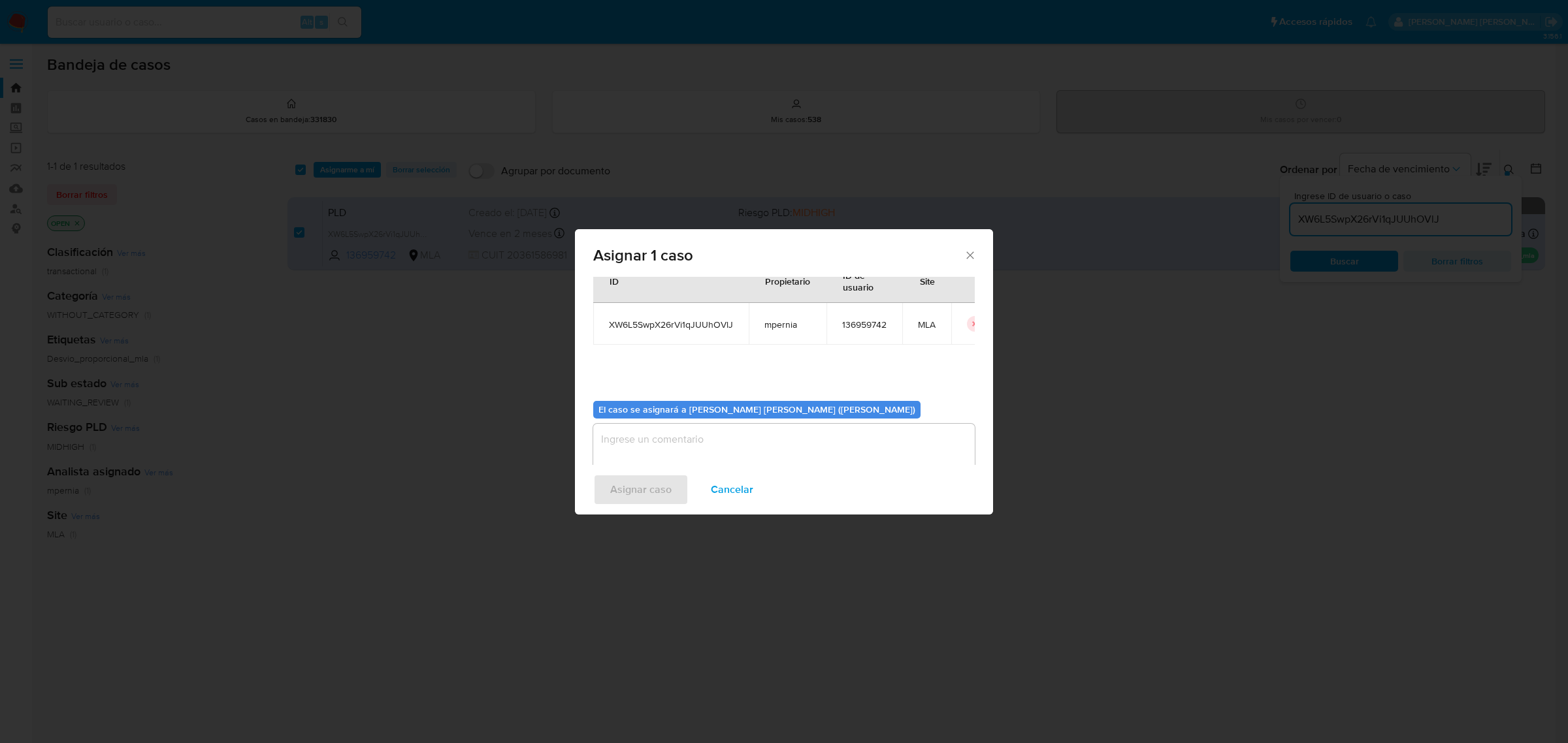
scroll to position [66, 0]
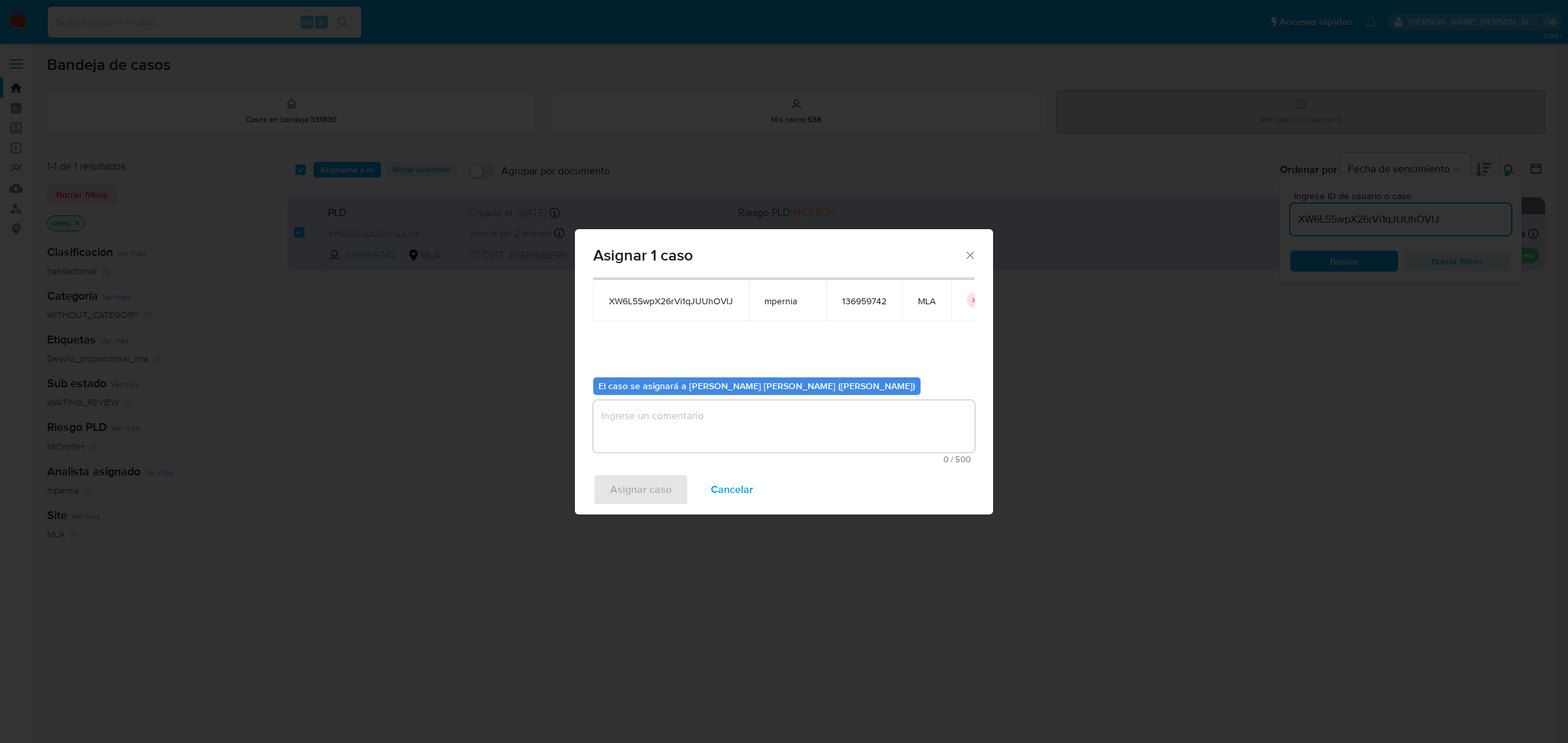
click at [660, 450] on textarea "assign-modal" at bounding box center [784, 427] width 382 height 52
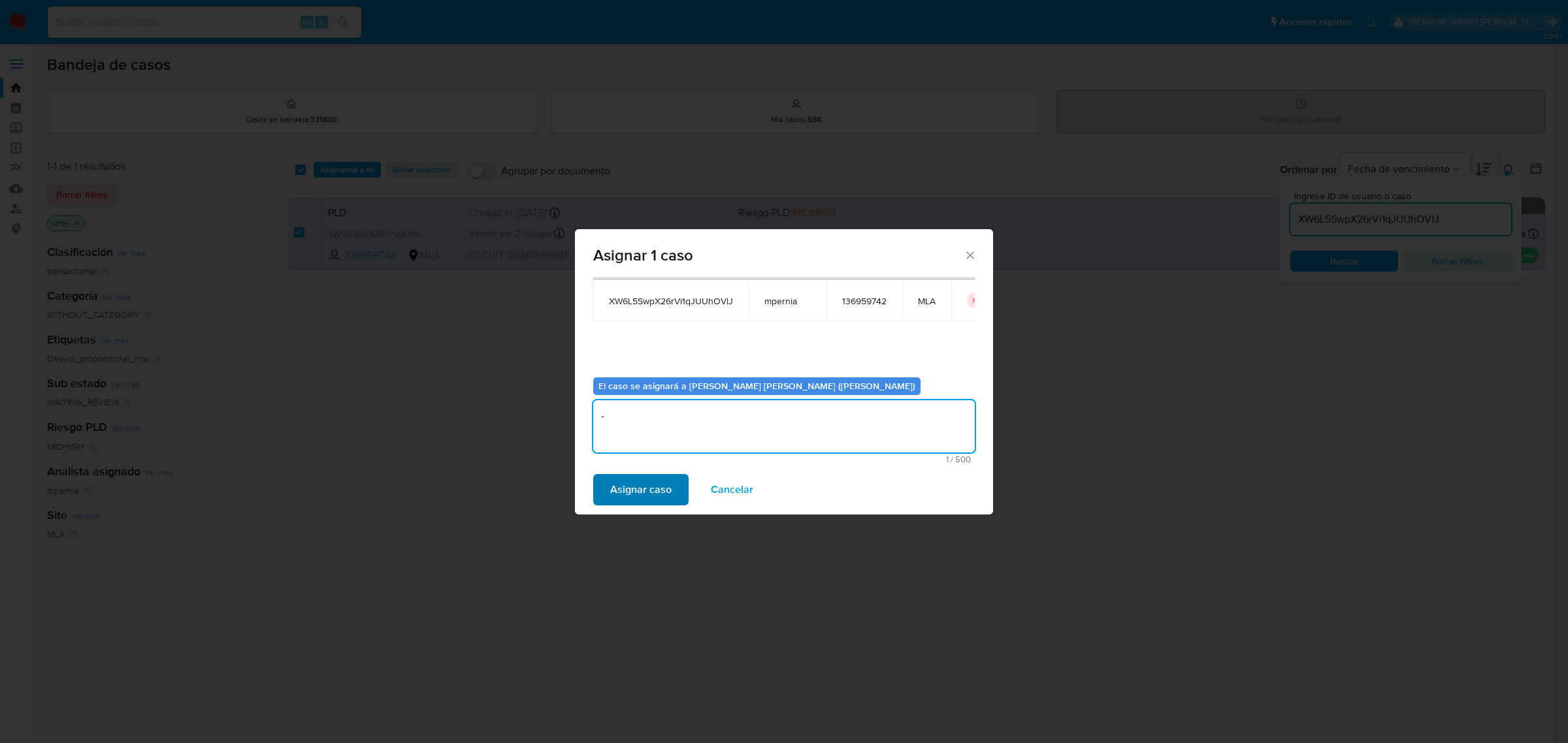
type textarea "-"
click at [652, 486] on span "Asignar caso" at bounding box center [641, 490] width 62 height 29
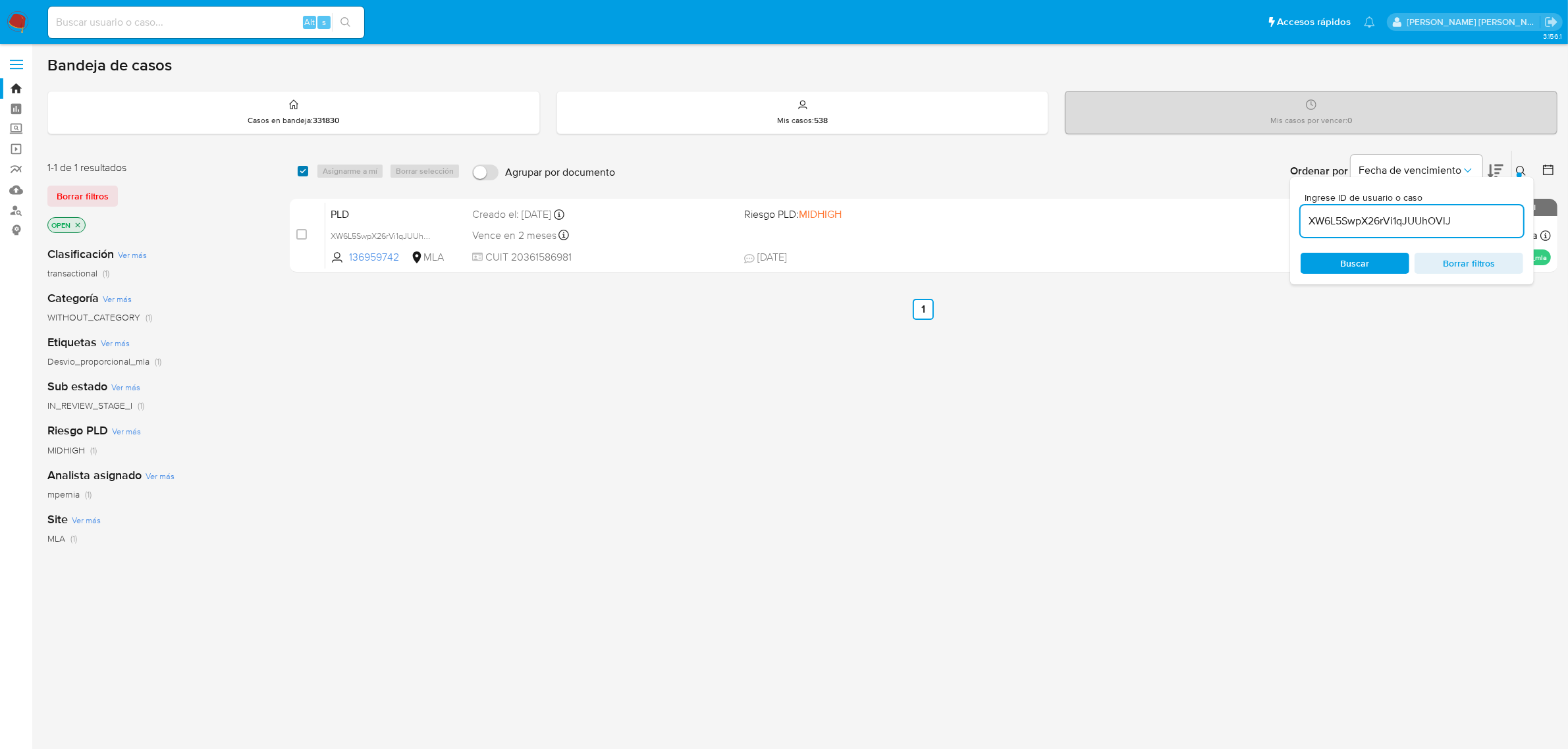
click at [298, 173] on input "checkbox" at bounding box center [302, 171] width 11 height 11
checkbox input "true"
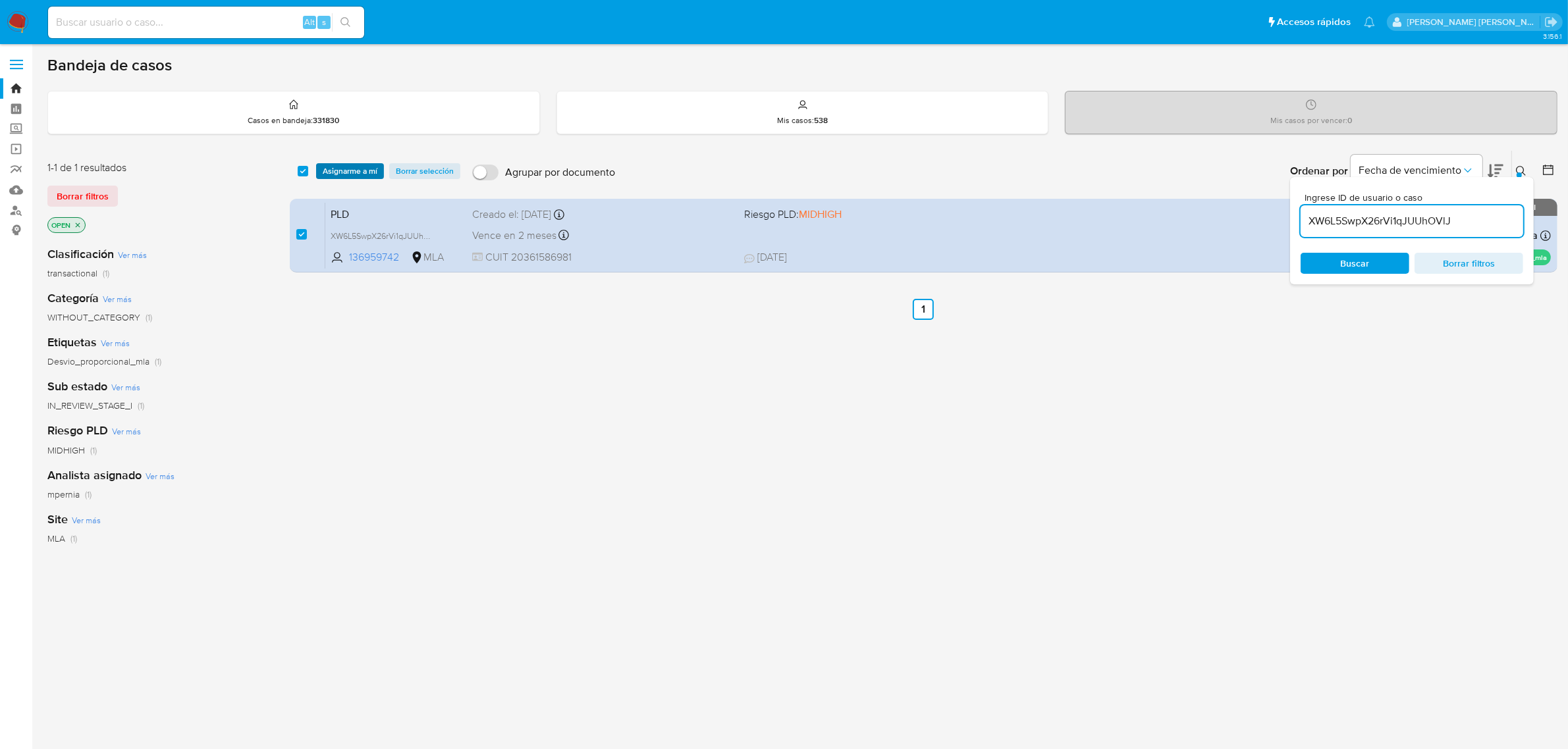
click at [362, 172] on span "Asignarme a mí" at bounding box center [350, 172] width 54 height 14
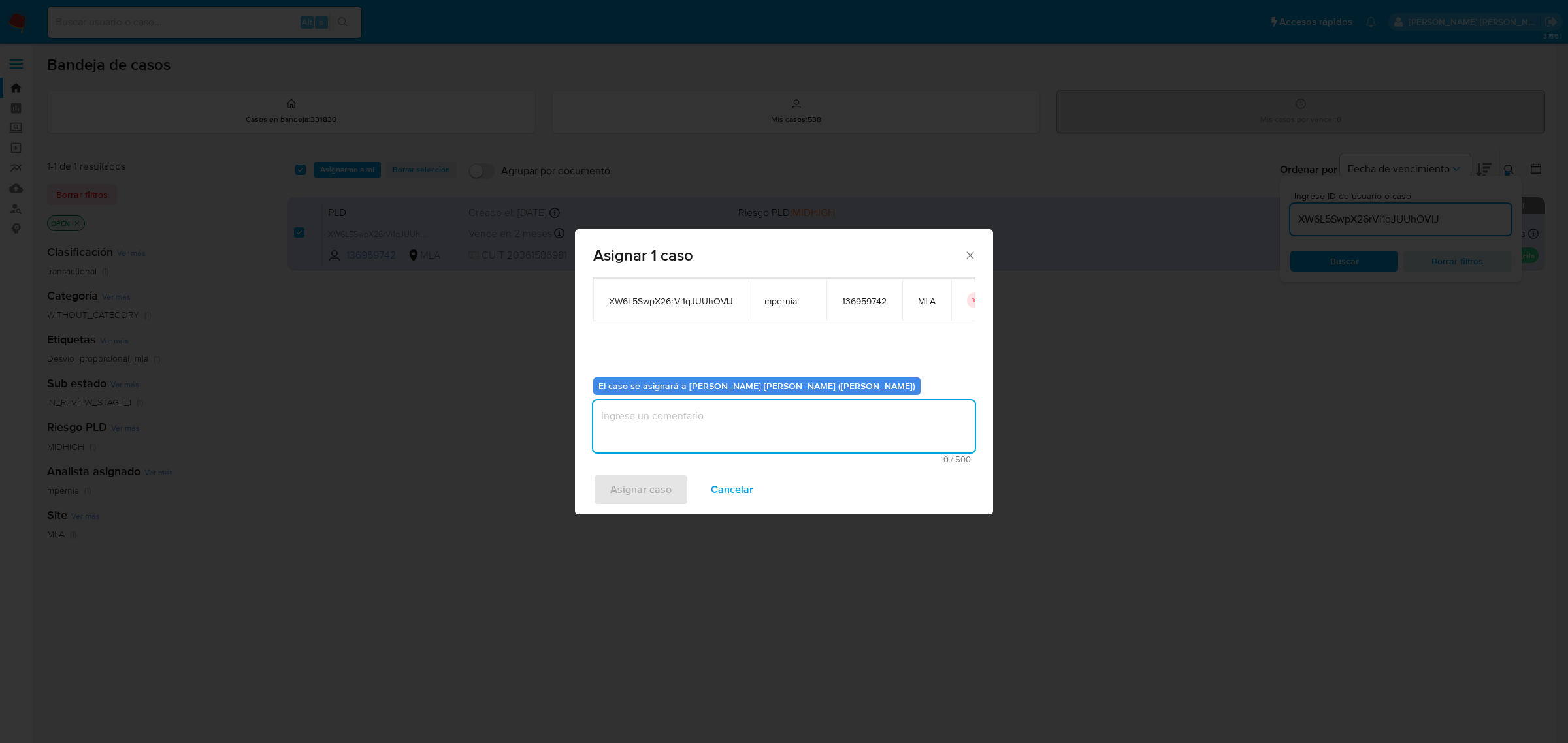
click at [686, 427] on textarea "assign-modal" at bounding box center [784, 427] width 382 height 52
type textarea "-"
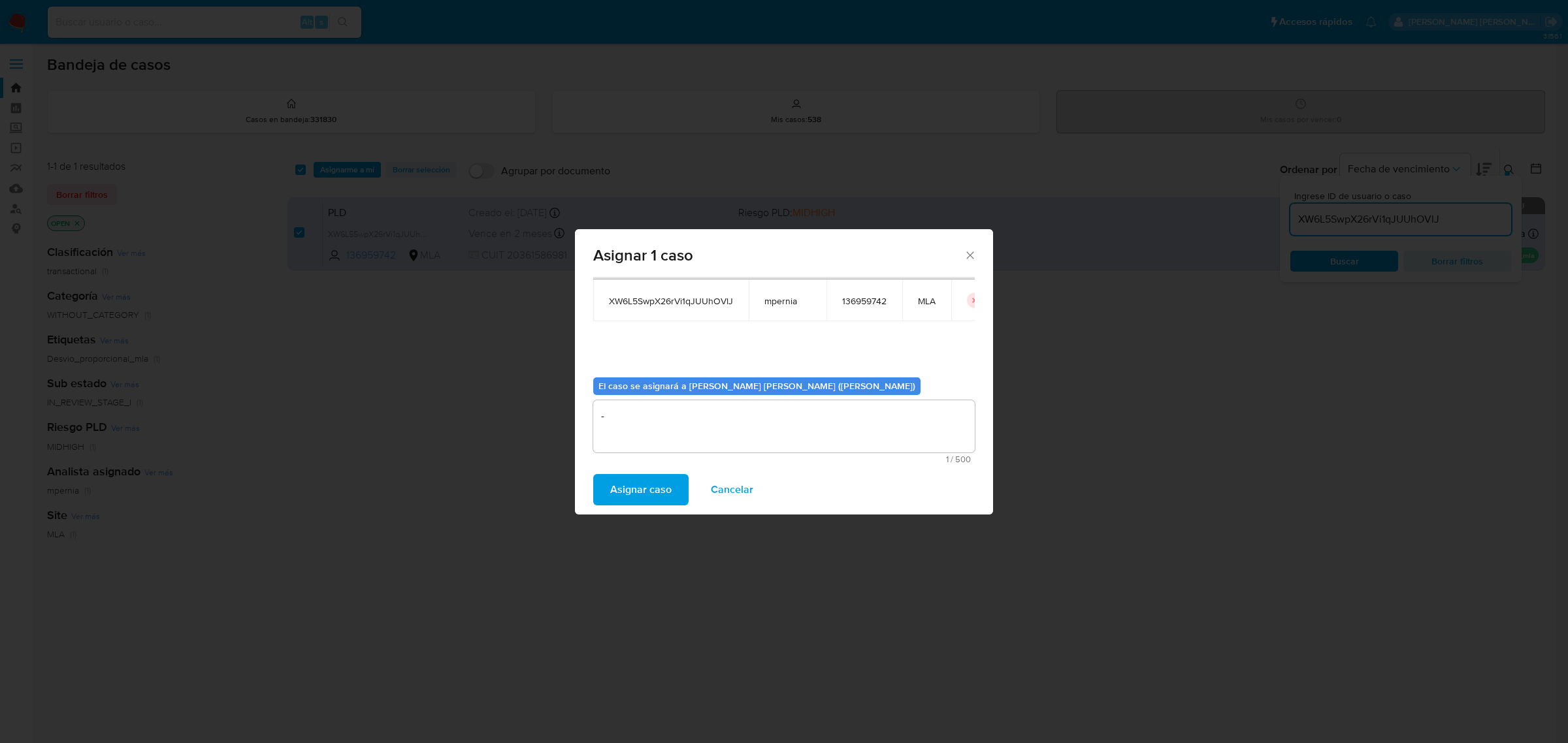
click at [634, 483] on span "Asignar caso" at bounding box center [641, 490] width 62 height 29
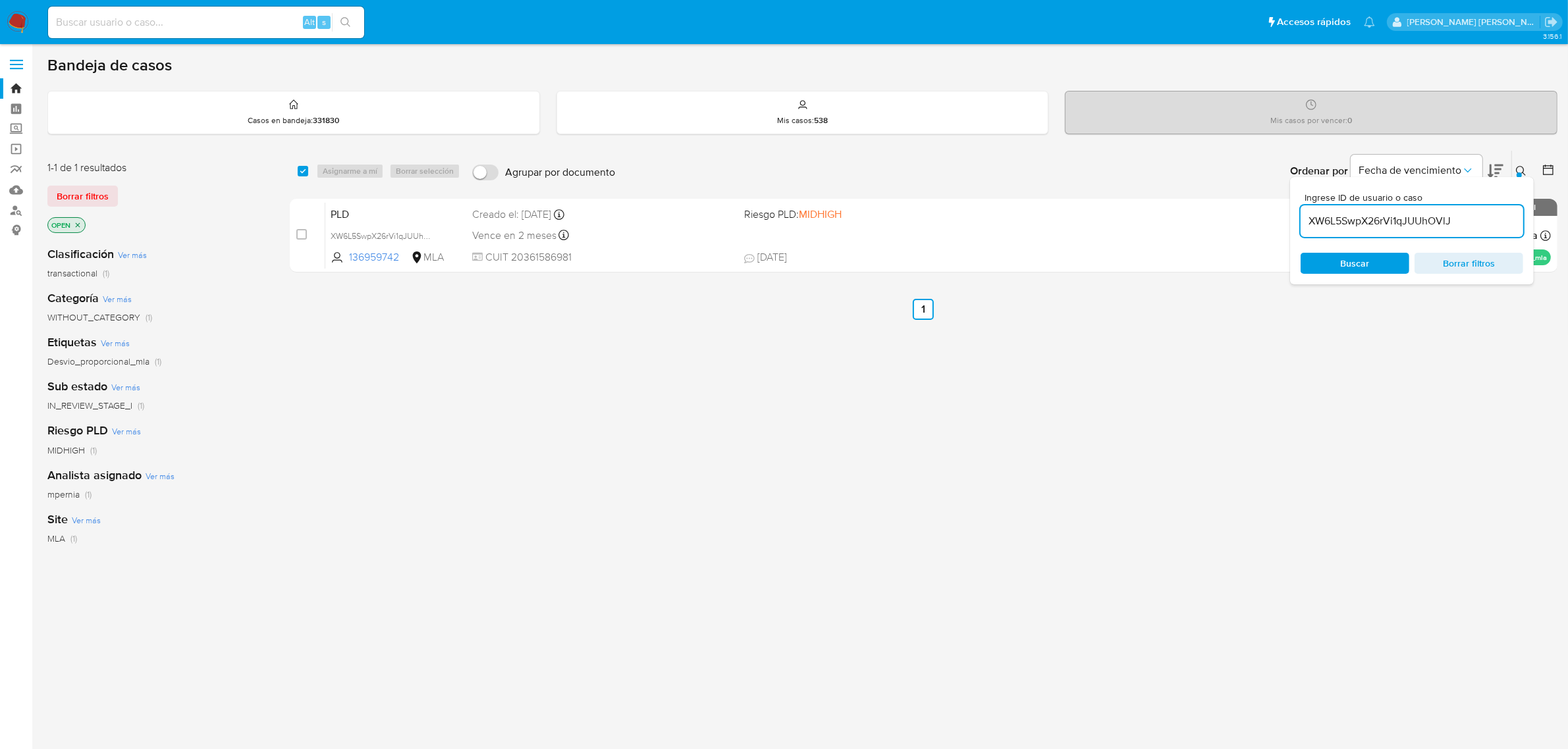
click at [1333, 213] on input "XW6L5SwpX26rVi1qJUUhOVlJ" at bounding box center [1412, 222] width 223 height 17
paste input "FMNf1u5FpeYuGOn5G0WnPKnP"
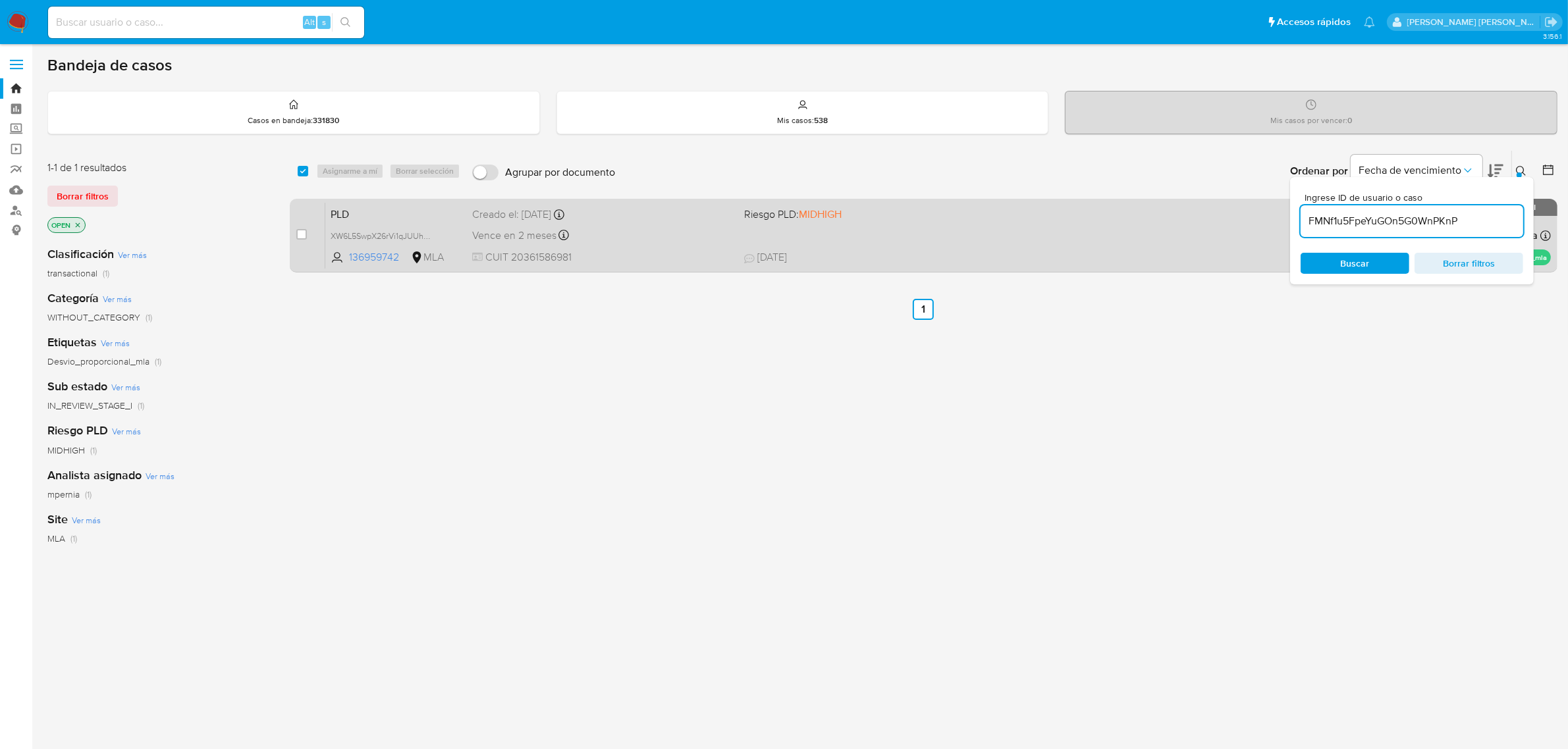
type input "FMNf1u5FpeYuGOn5G0WnPKnP"
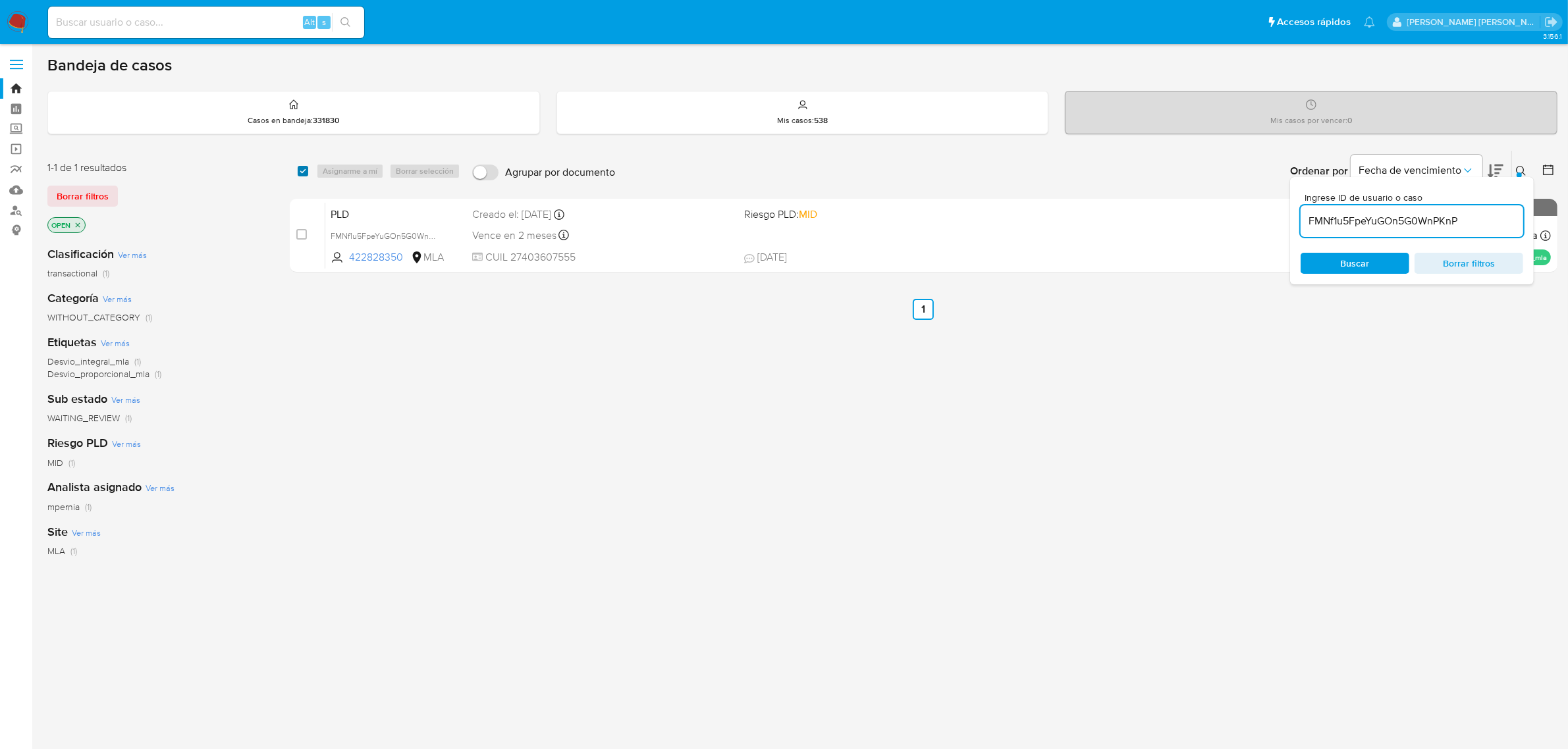
click at [303, 174] on input "checkbox" at bounding box center [302, 171] width 11 height 11
checkbox input "true"
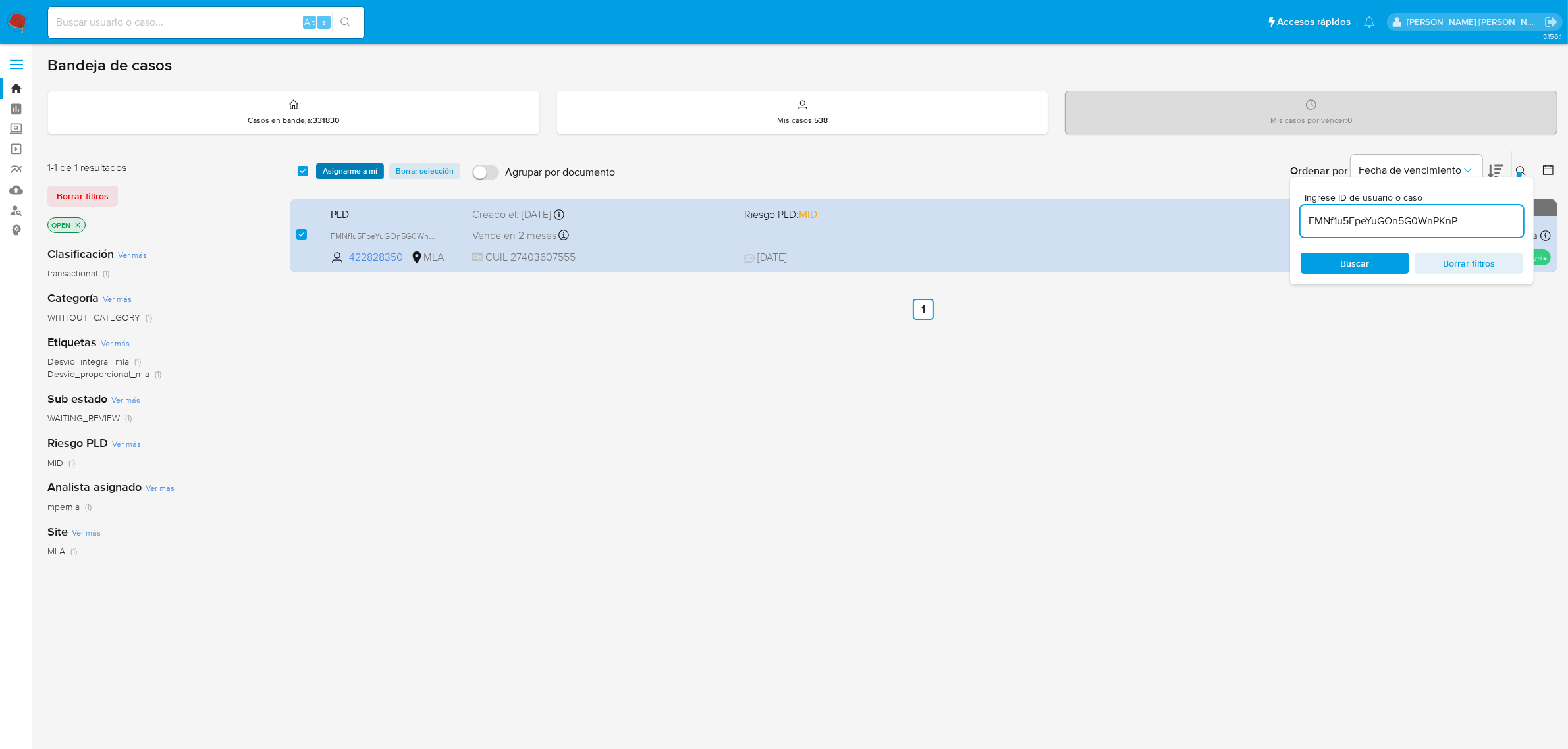
click at [334, 169] on span "Asignarme a mí" at bounding box center [350, 172] width 54 height 14
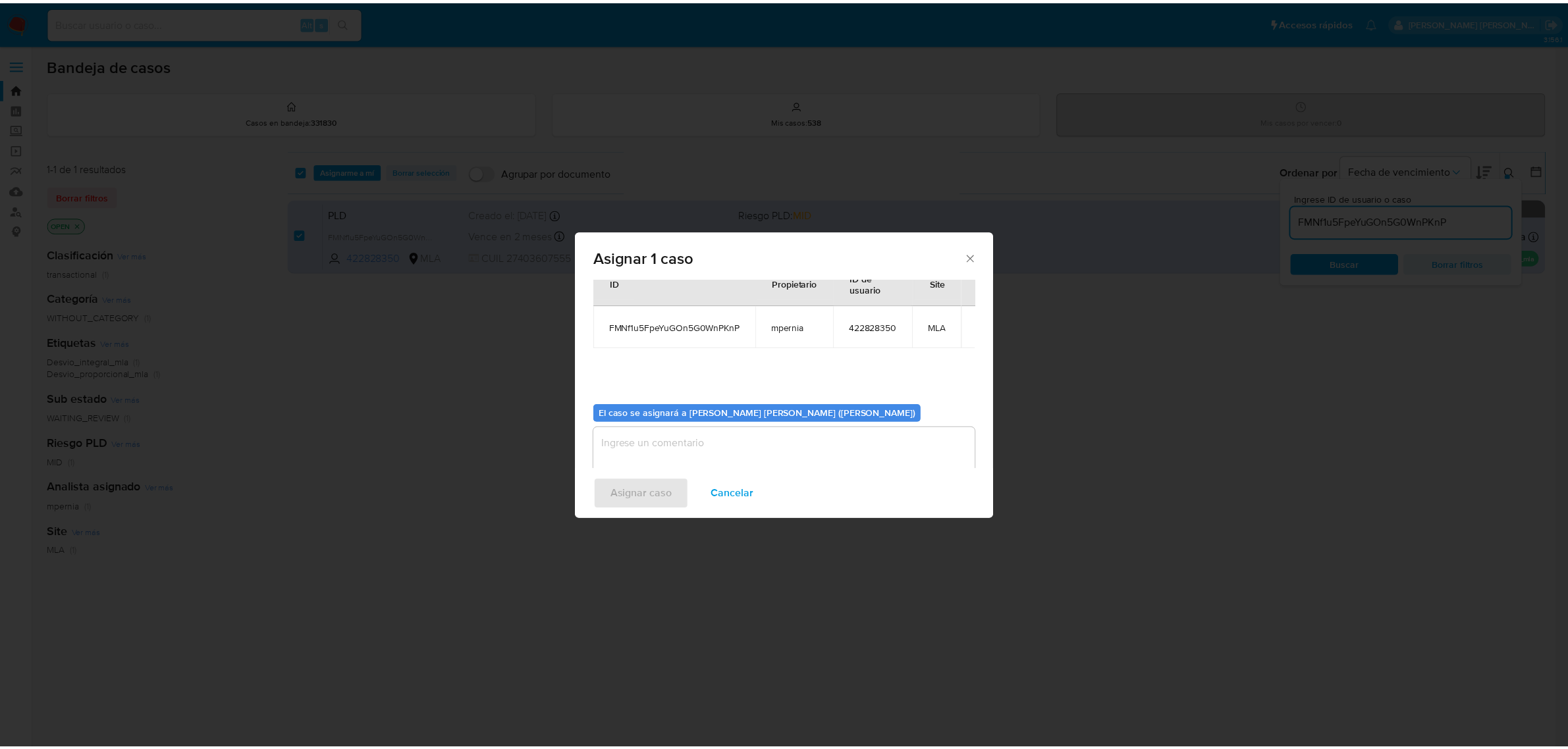
scroll to position [67, 0]
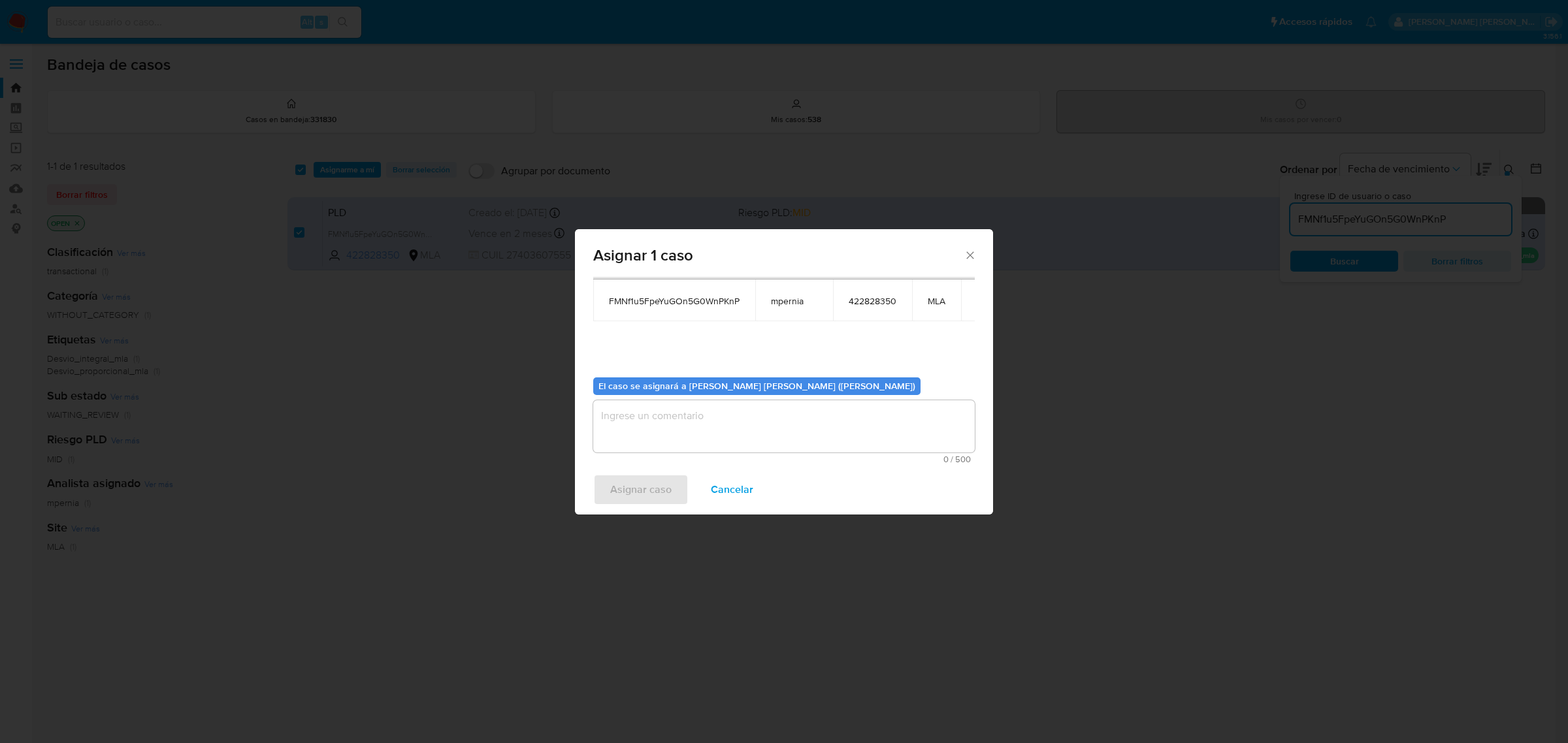
click at [680, 436] on textarea "assign-modal" at bounding box center [784, 427] width 382 height 52
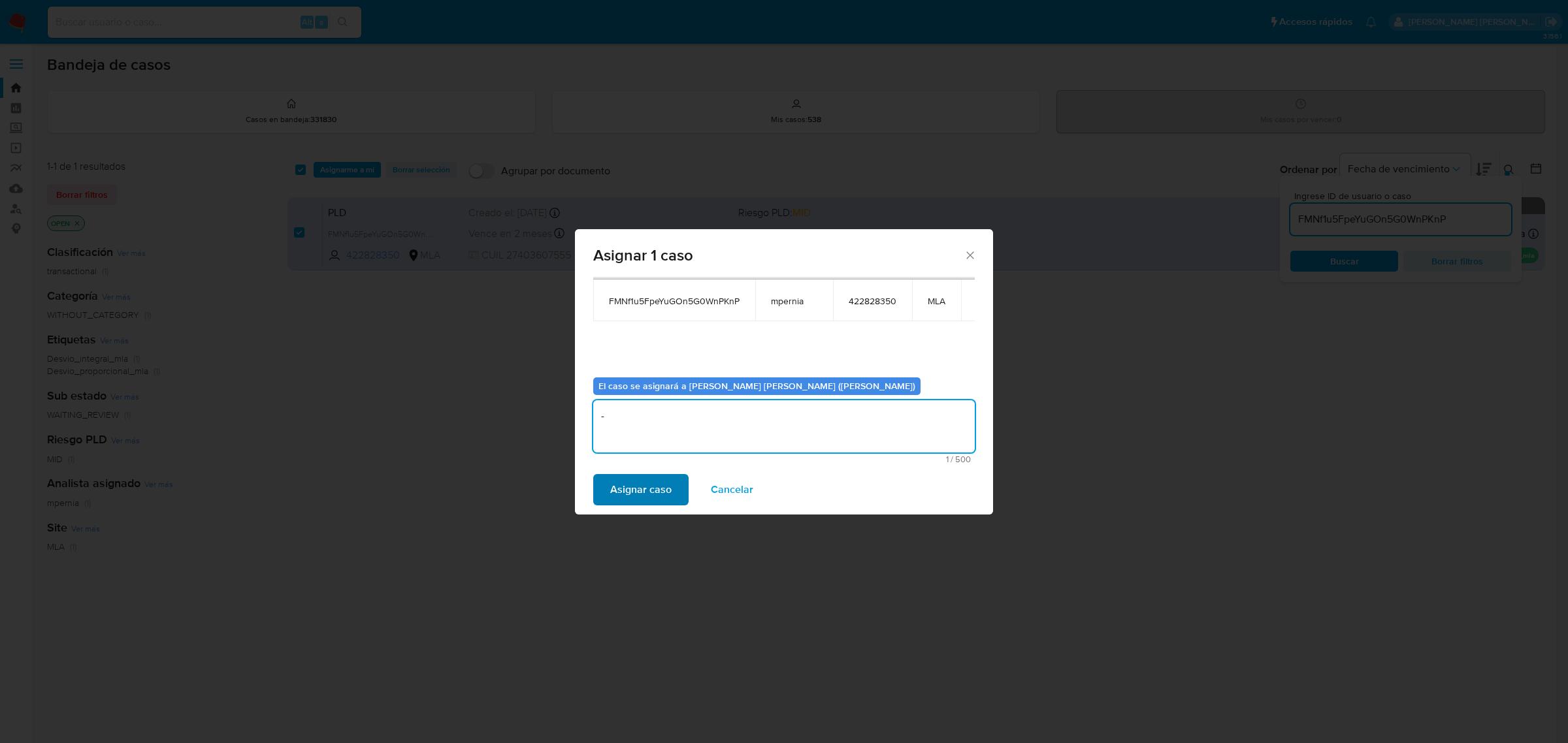
type textarea "-"
click at [647, 490] on span "Asignar caso" at bounding box center [641, 490] width 62 height 29
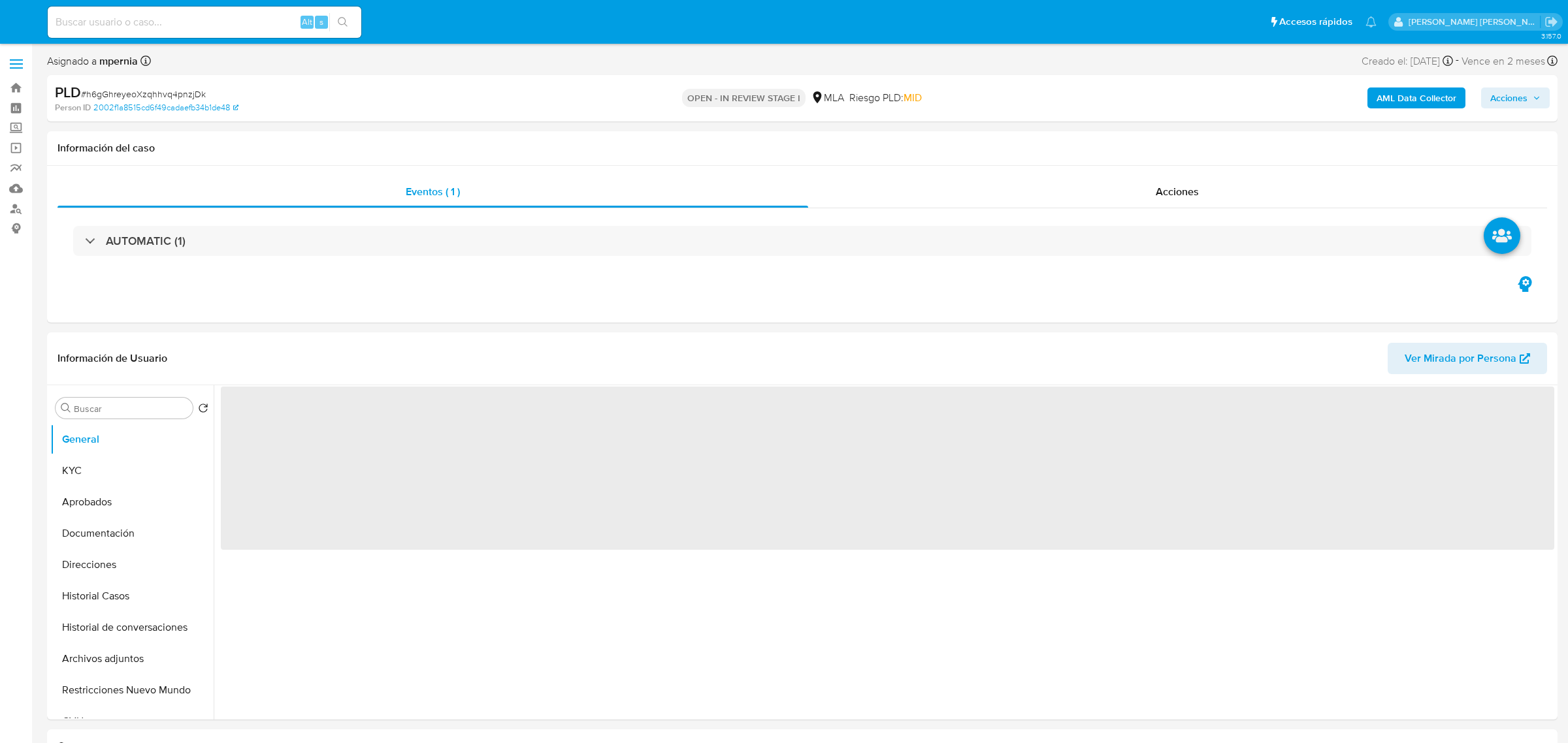
select select "10"
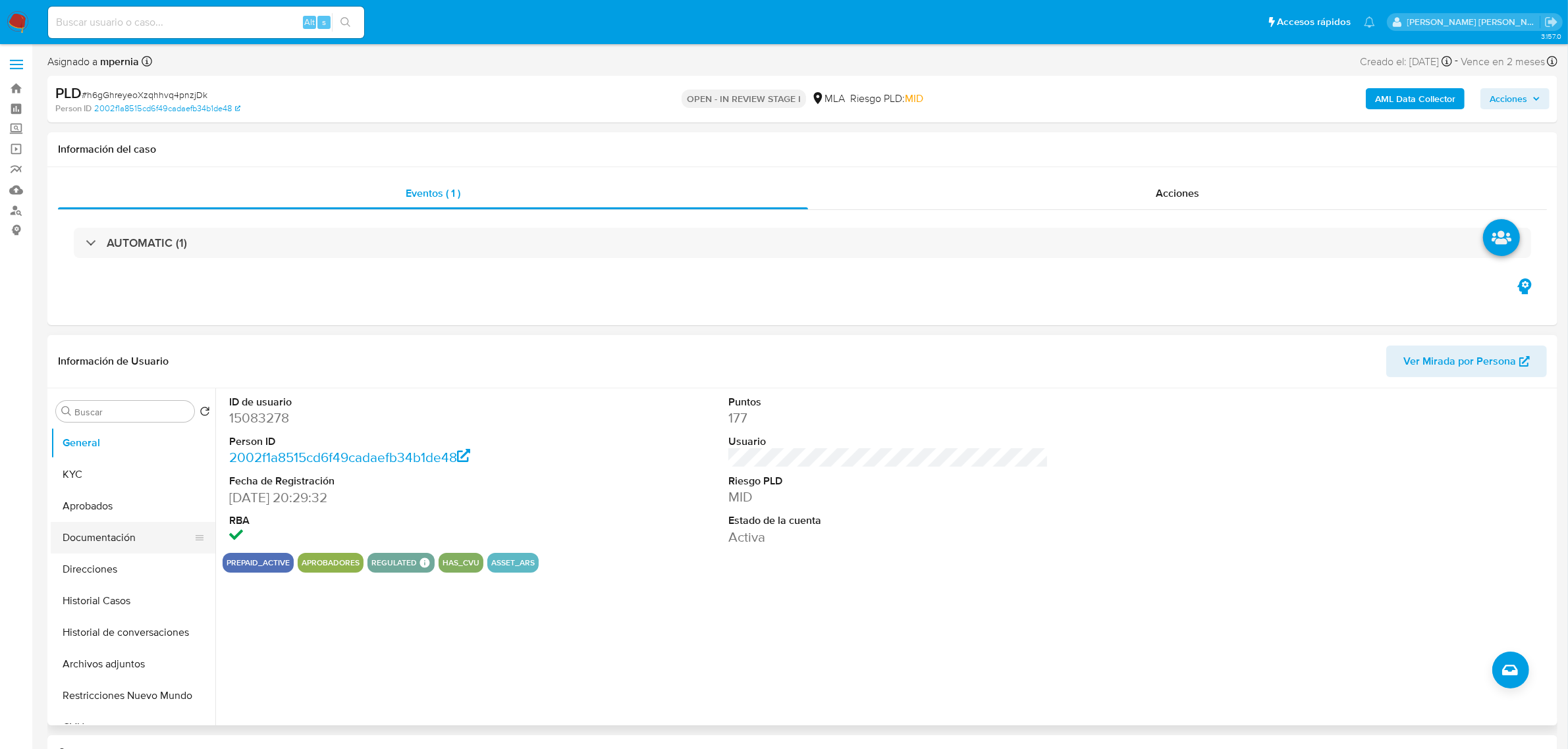
click at [104, 538] on button "Documentación" at bounding box center [127, 538] width 154 height 32
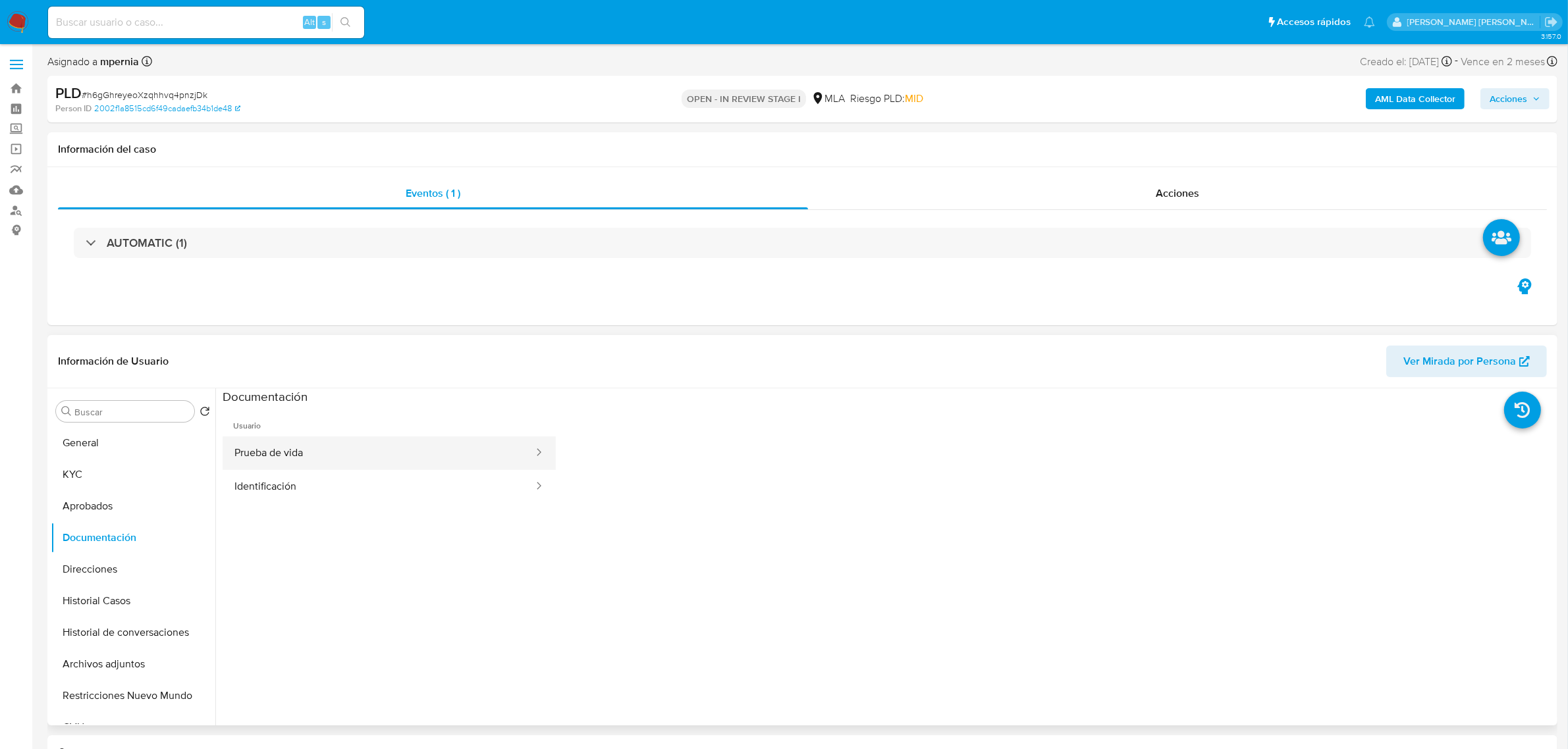
click at [270, 449] on button "Prueba de vida" at bounding box center [379, 453] width 312 height 34
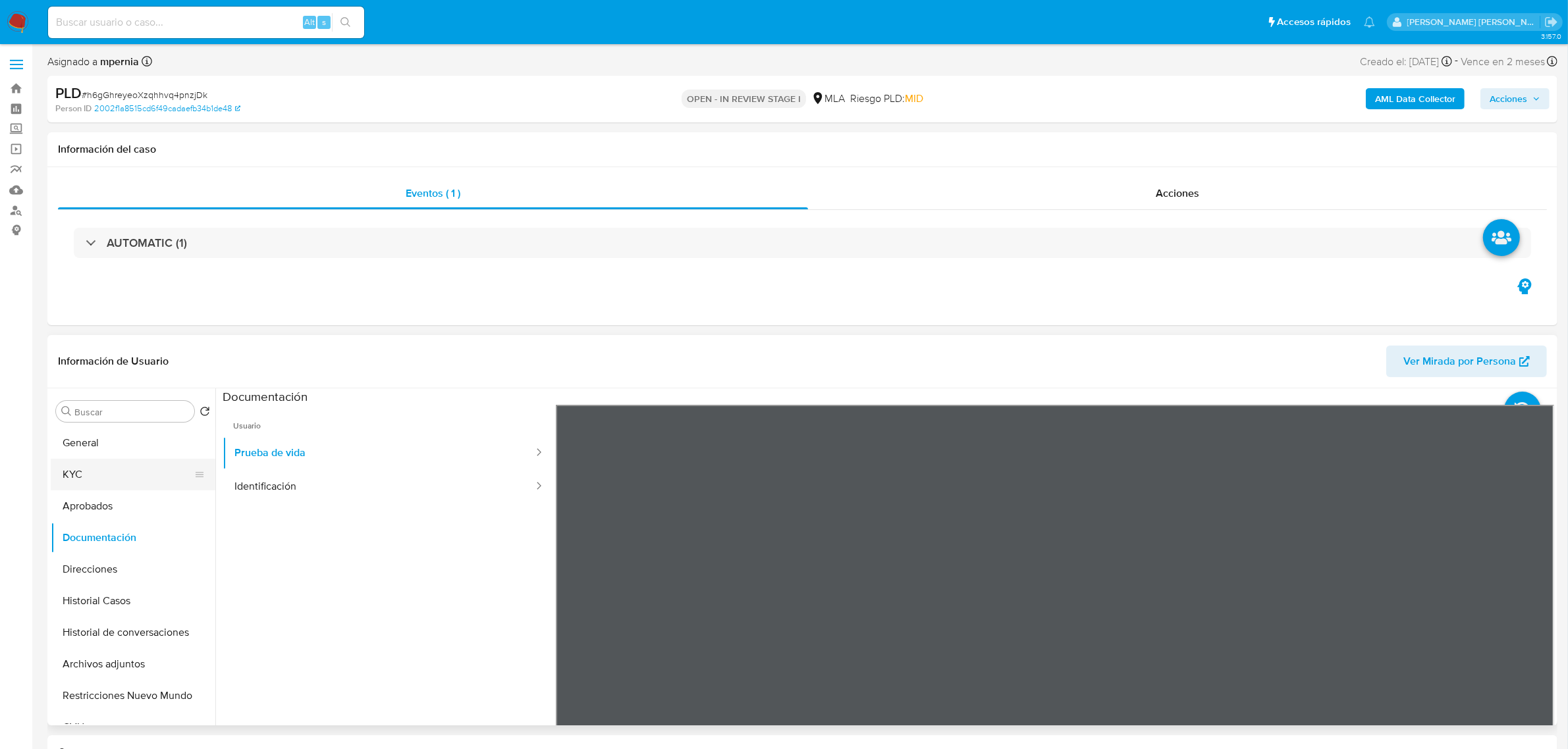
click at [91, 476] on button "KYC" at bounding box center [127, 475] width 154 height 32
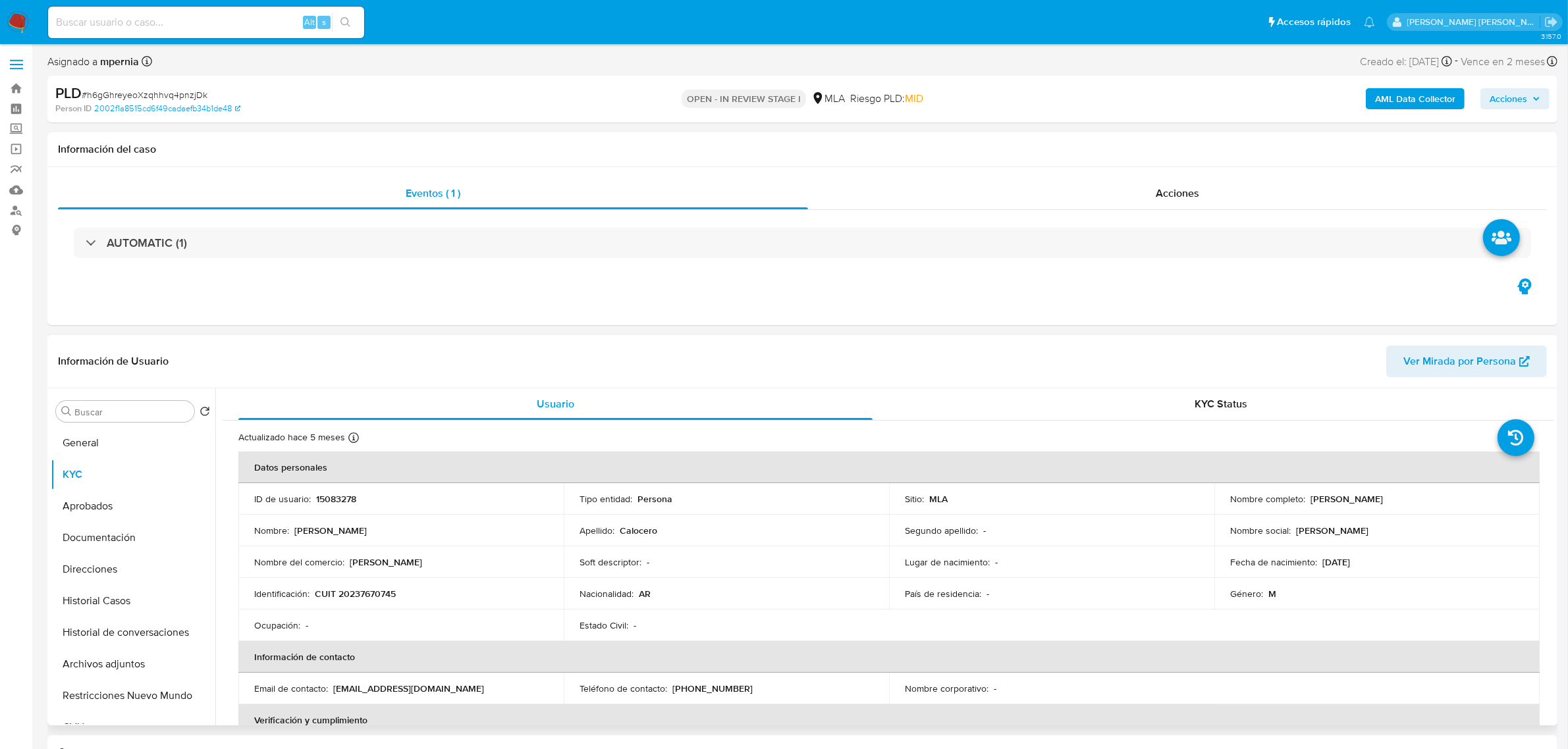
drag, startPoint x: 1308, startPoint y: 501, endPoint x: 1439, endPoint y: 503, distance: 131.0
click at [1439, 503] on div "Nombre completo : [PERSON_NAME]" at bounding box center [1376, 499] width 294 height 12
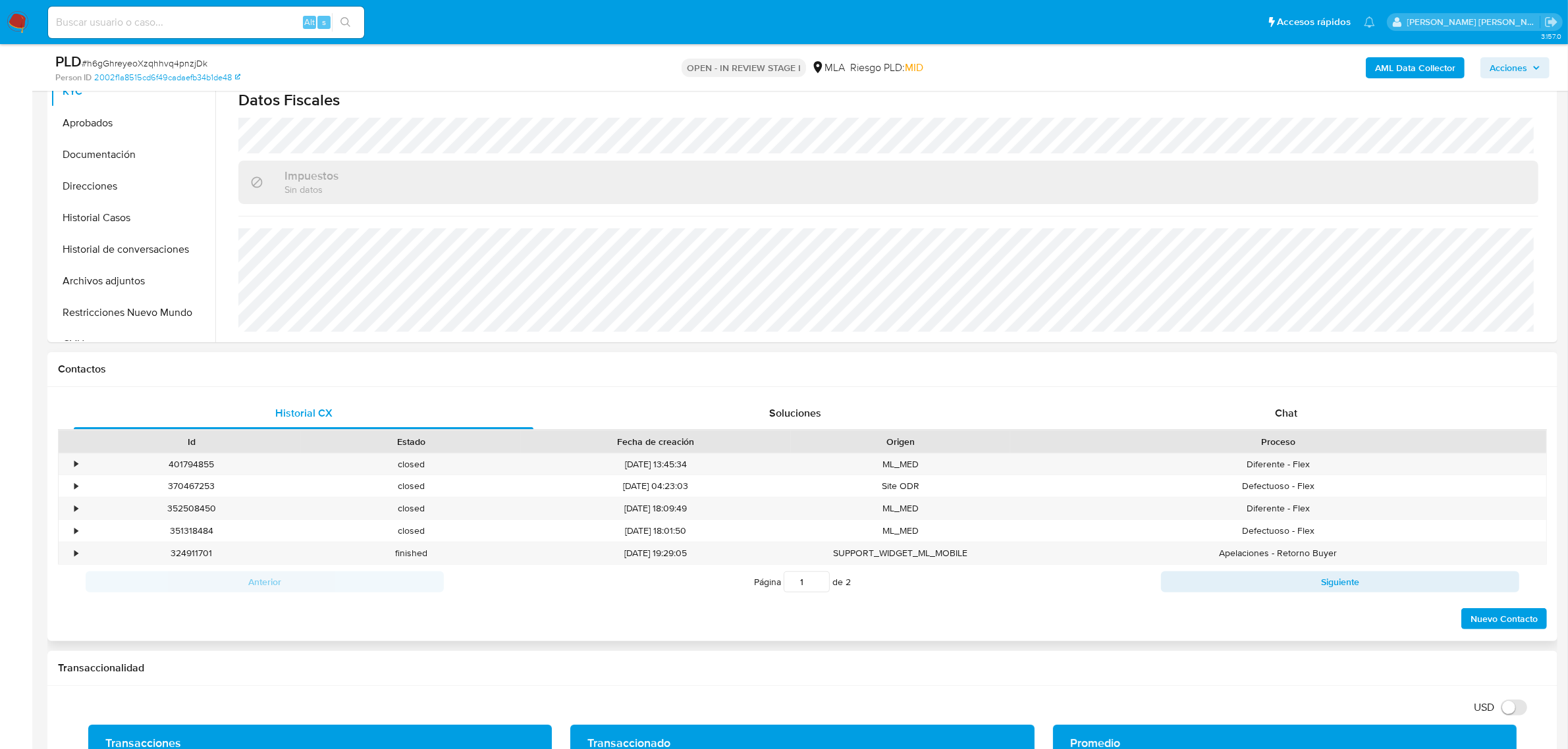
scroll to position [329, 0]
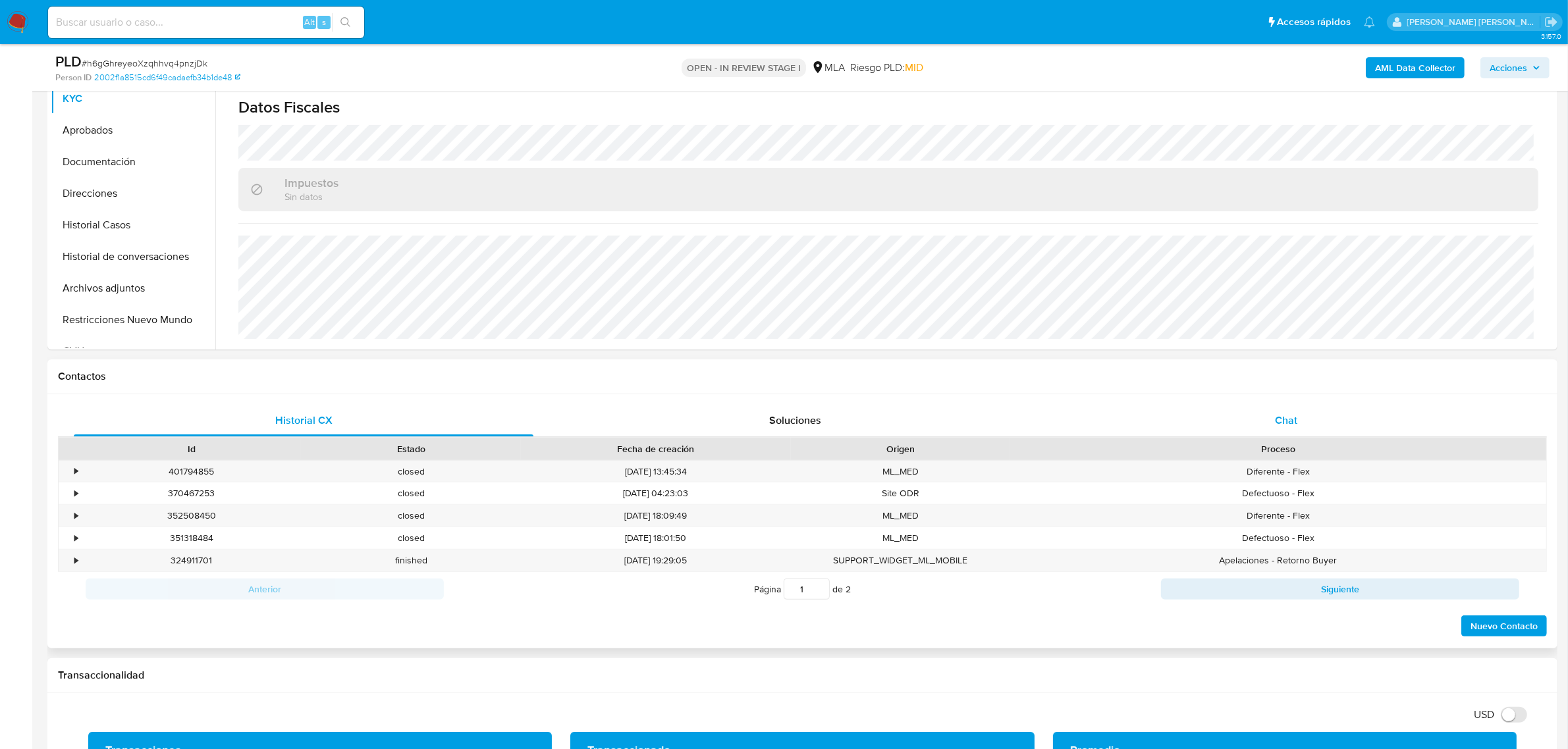
click at [1292, 421] on span "Chat" at bounding box center [1286, 421] width 22 height 16
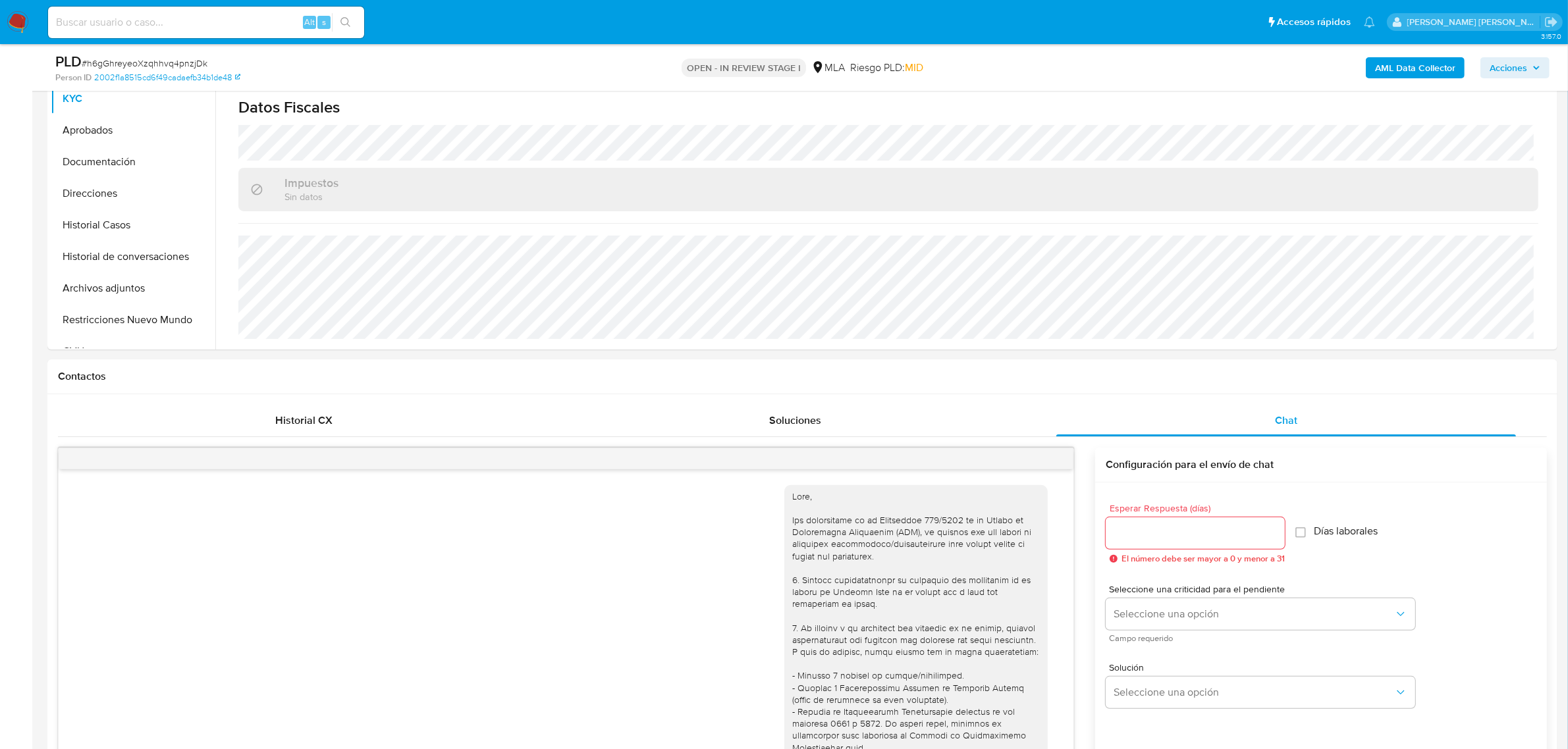
scroll to position [551, 0]
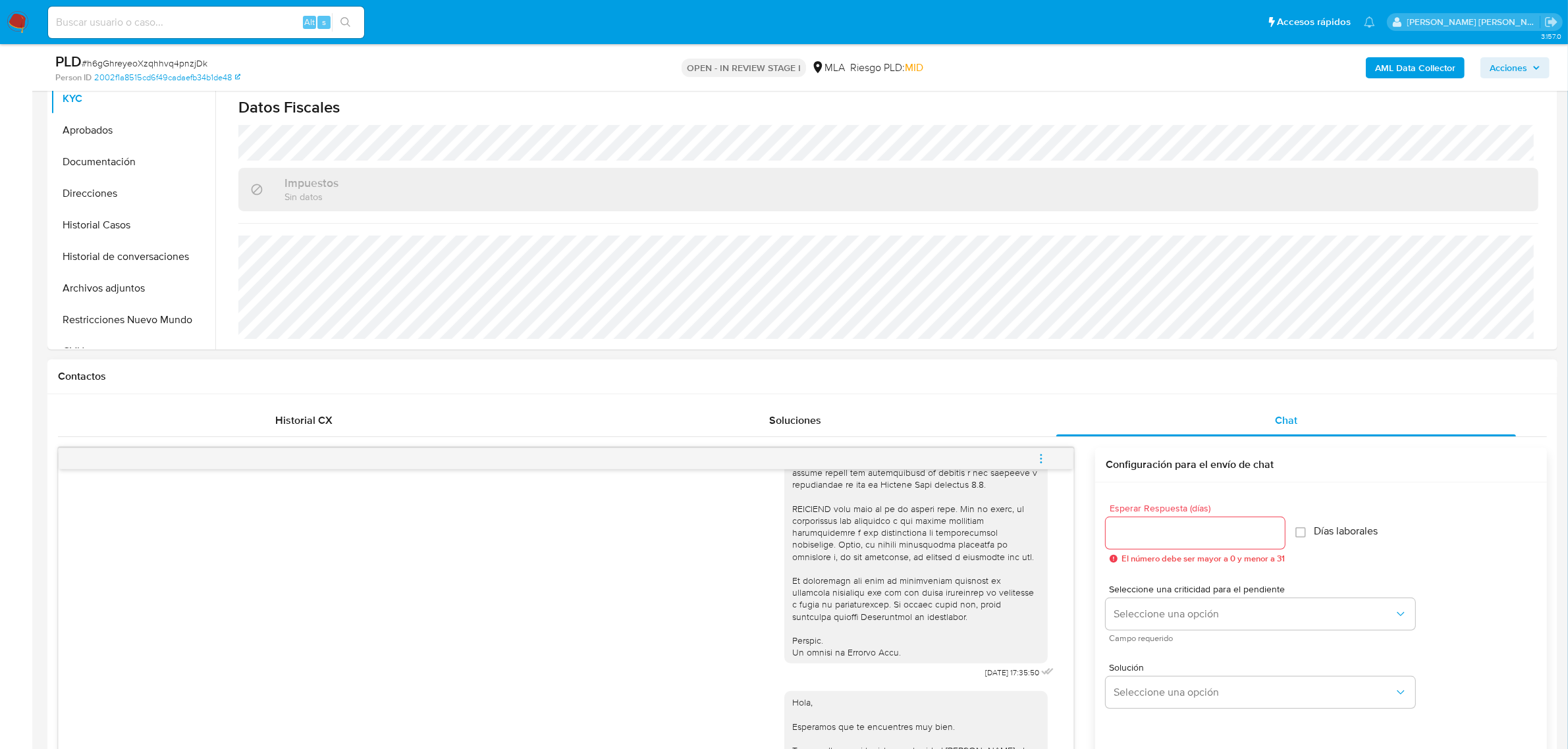
click at [1048, 454] on icon "menu-action" at bounding box center [1041, 459] width 12 height 12
click at [988, 437] on li "Cerrar conversación" at bounding box center [952, 434] width 135 height 23
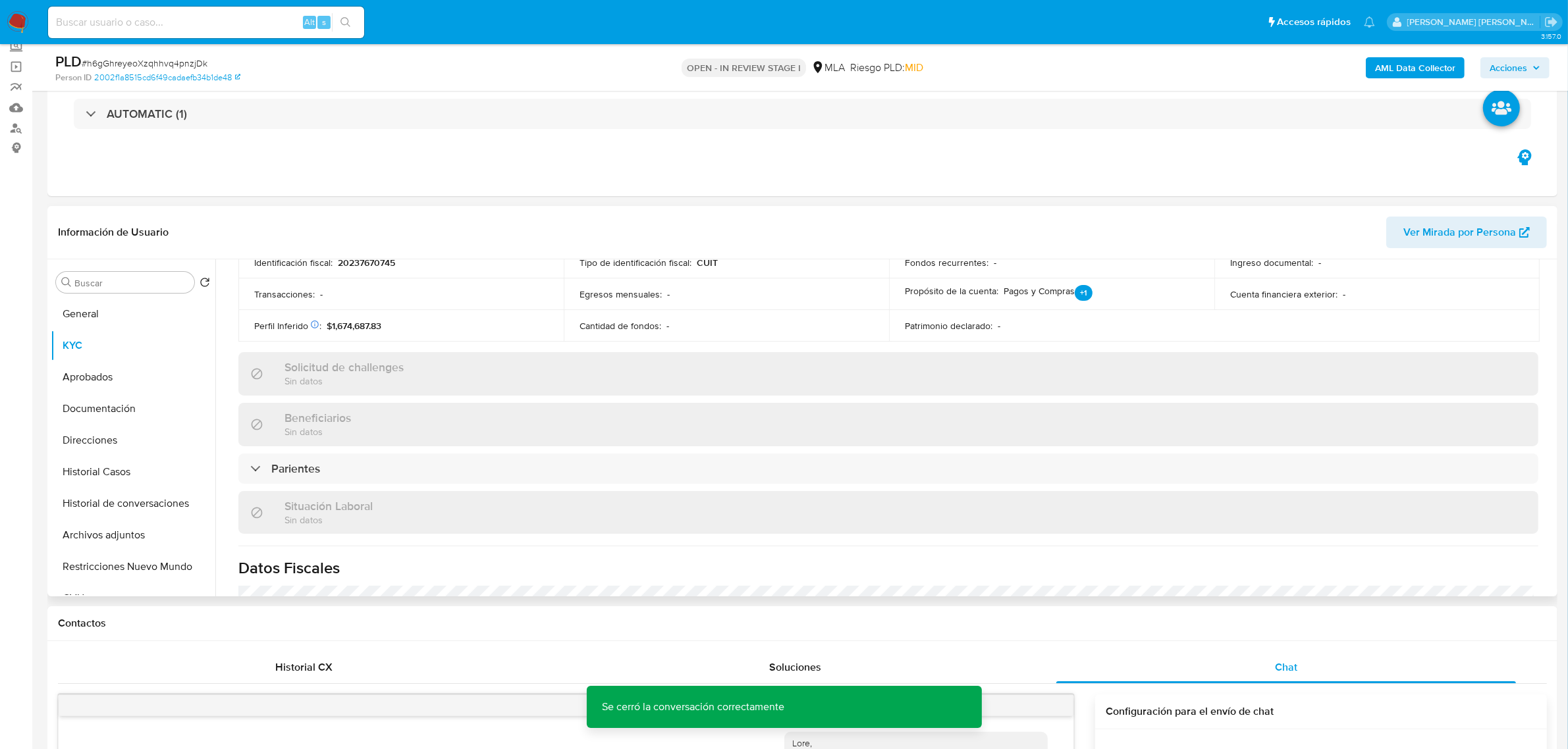
scroll to position [421, 0]
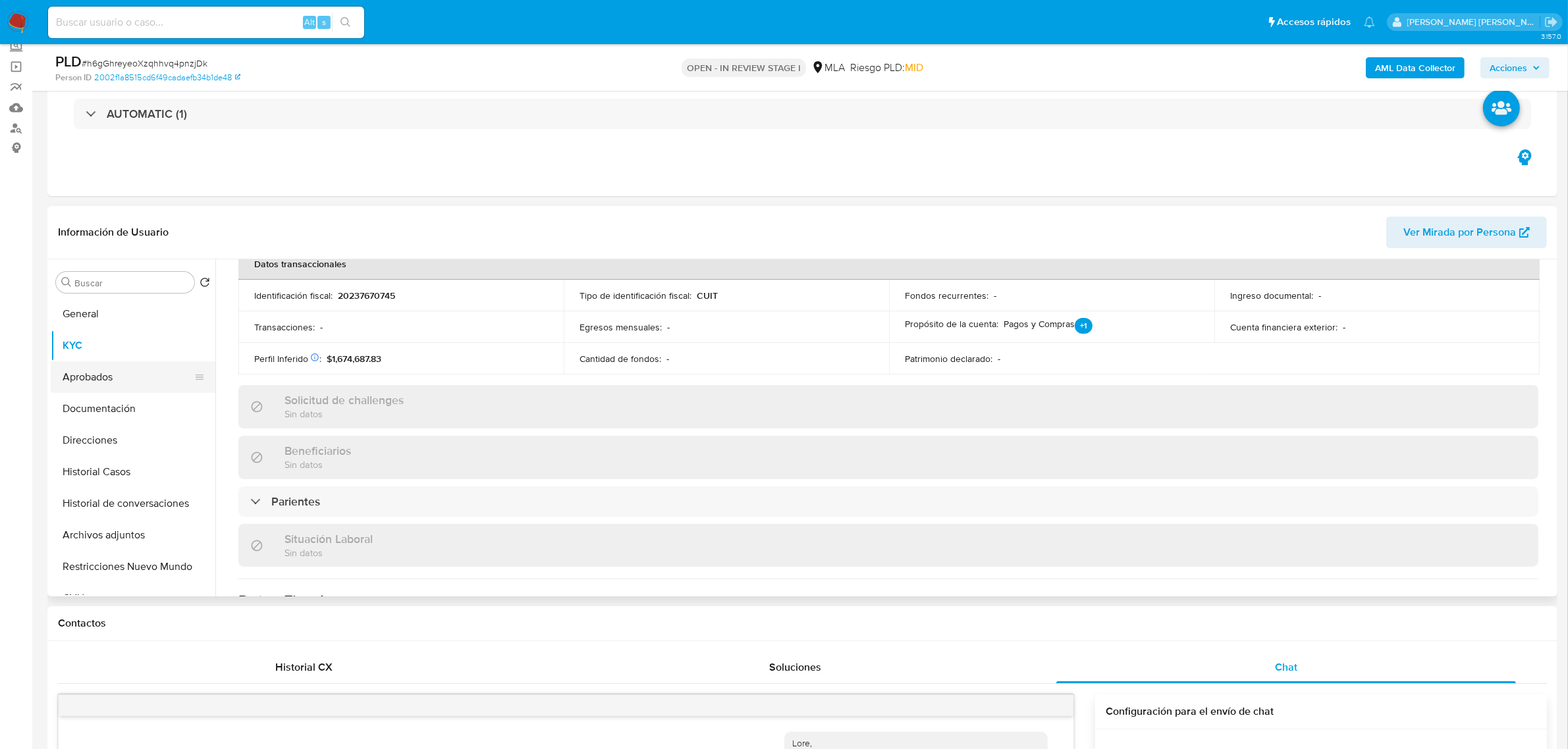
click at [135, 374] on button "Aprobados" at bounding box center [127, 377] width 154 height 32
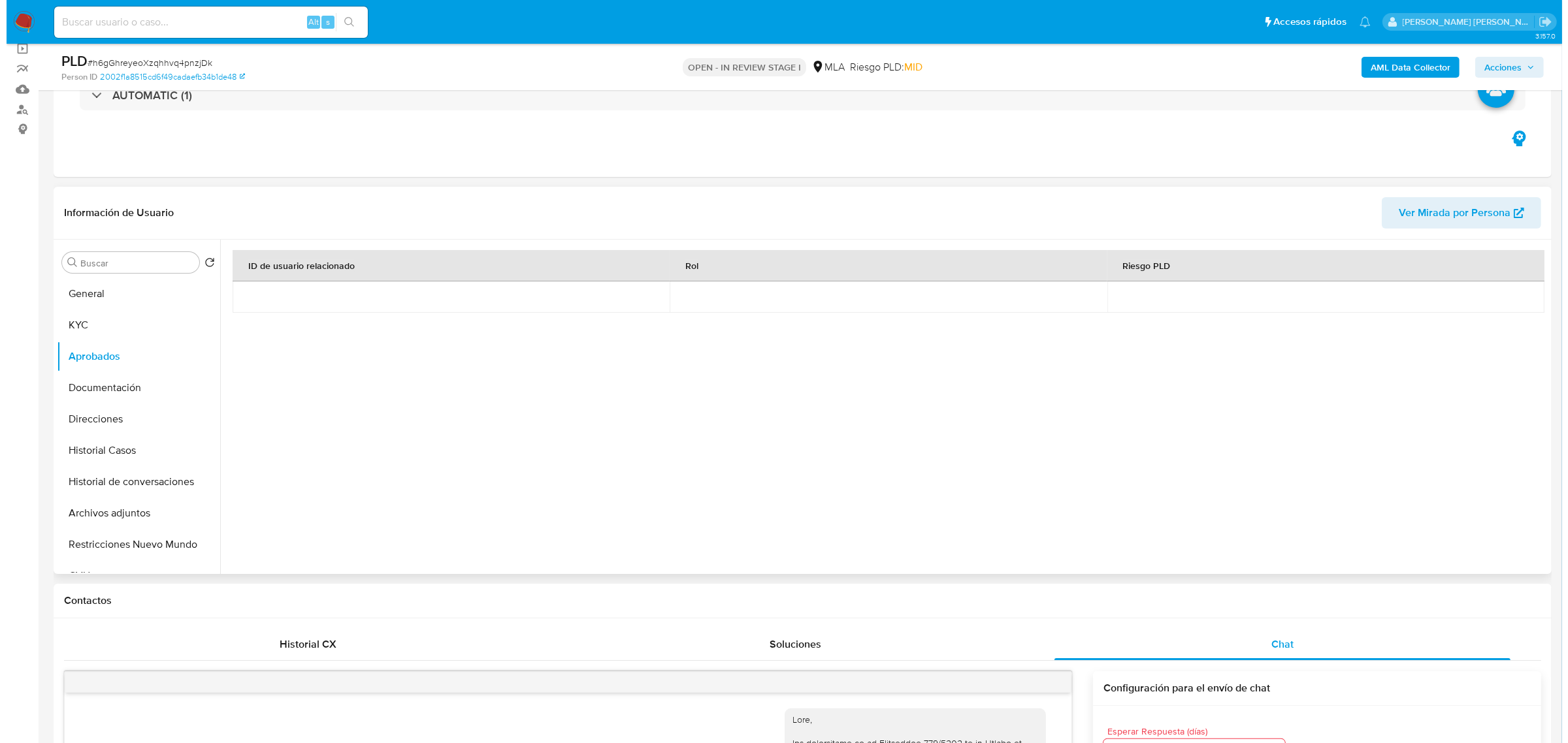
scroll to position [82, 0]
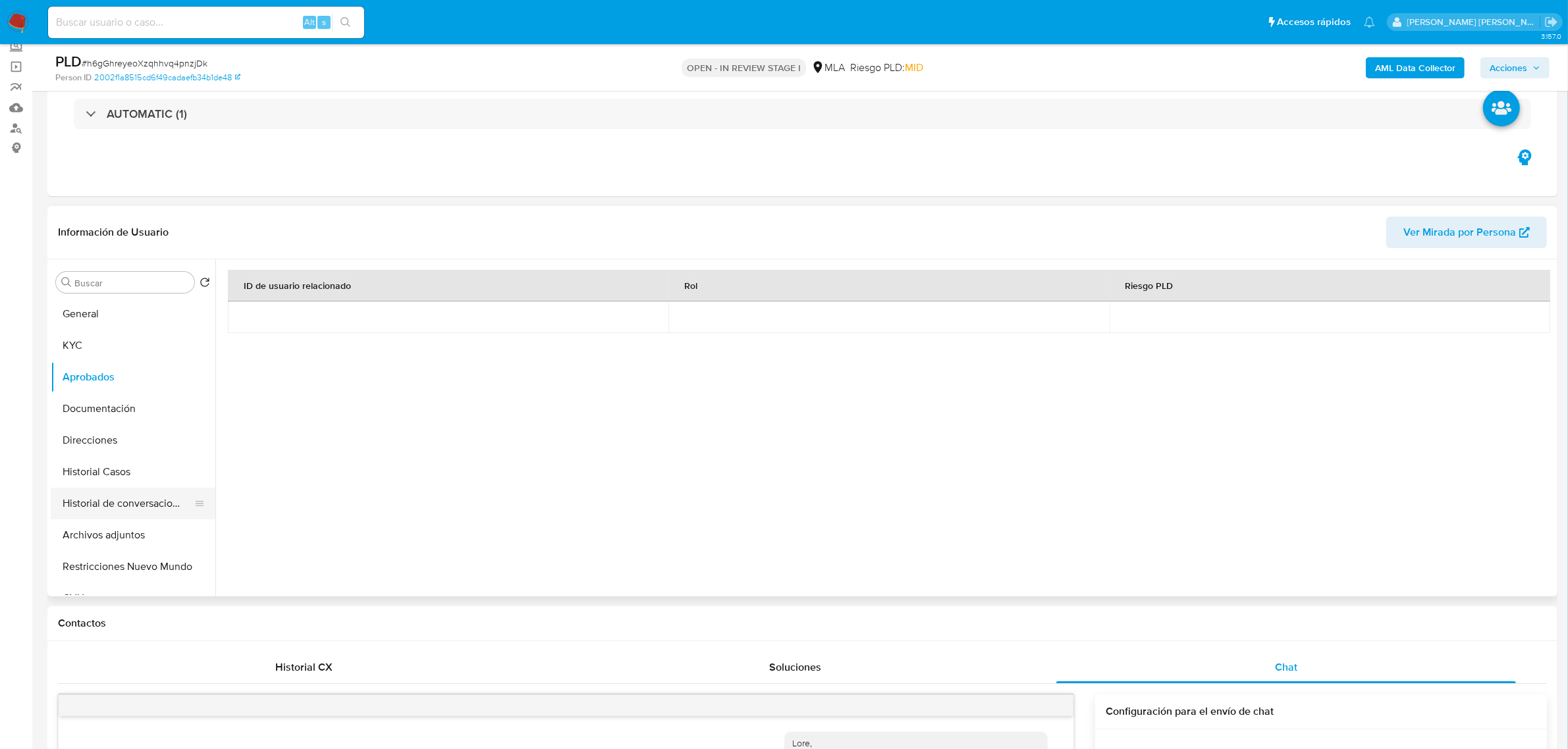
click at [131, 505] on button "Historial de conversaciones" at bounding box center [127, 504] width 154 height 32
click at [1411, 63] on b "AML Data Collector" at bounding box center [1415, 68] width 80 height 21
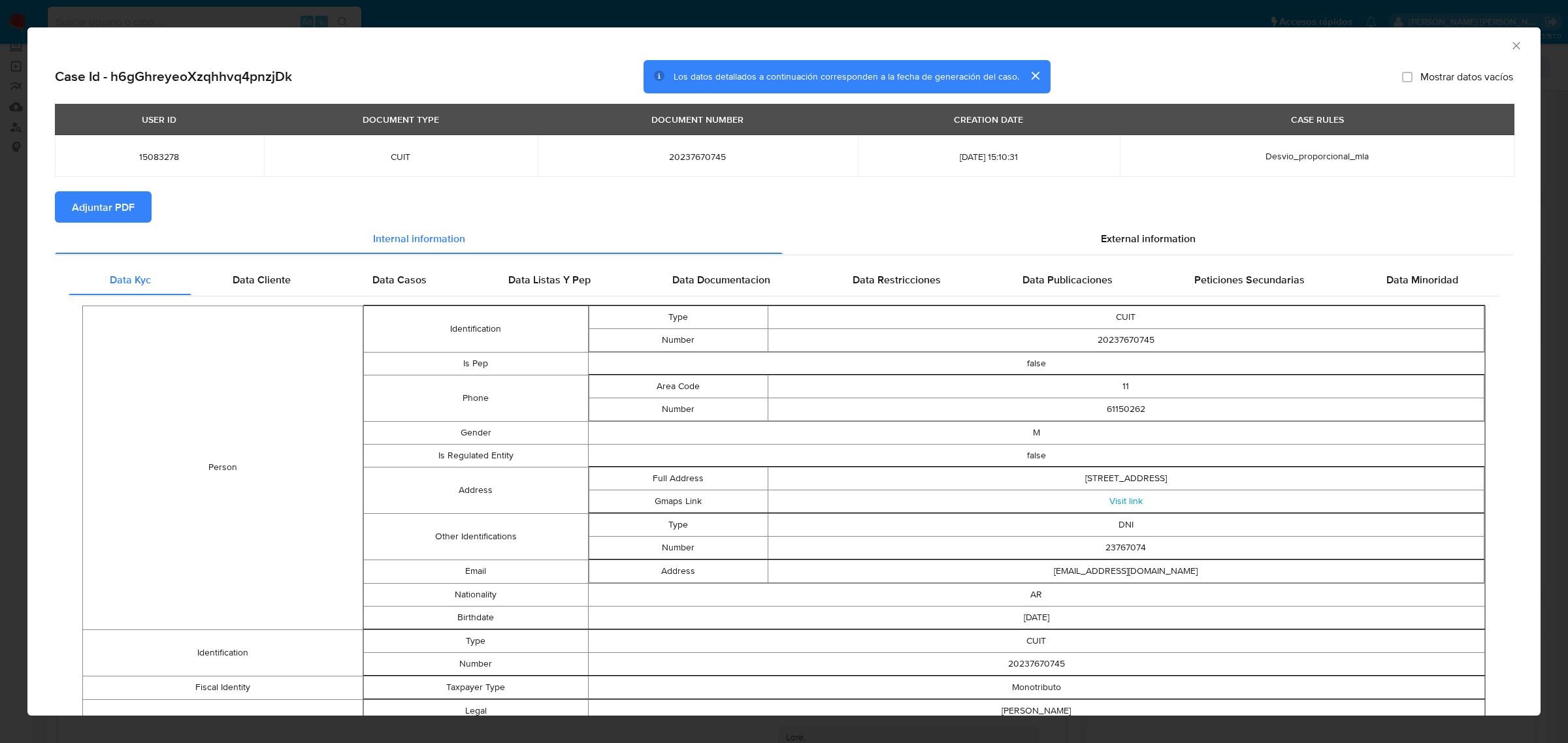
click at [112, 200] on span "Adjuntar PDF" at bounding box center [103, 207] width 62 height 29
click at [1510, 47] on icon "Cerrar ventana" at bounding box center [1517, 46] width 13 height 13
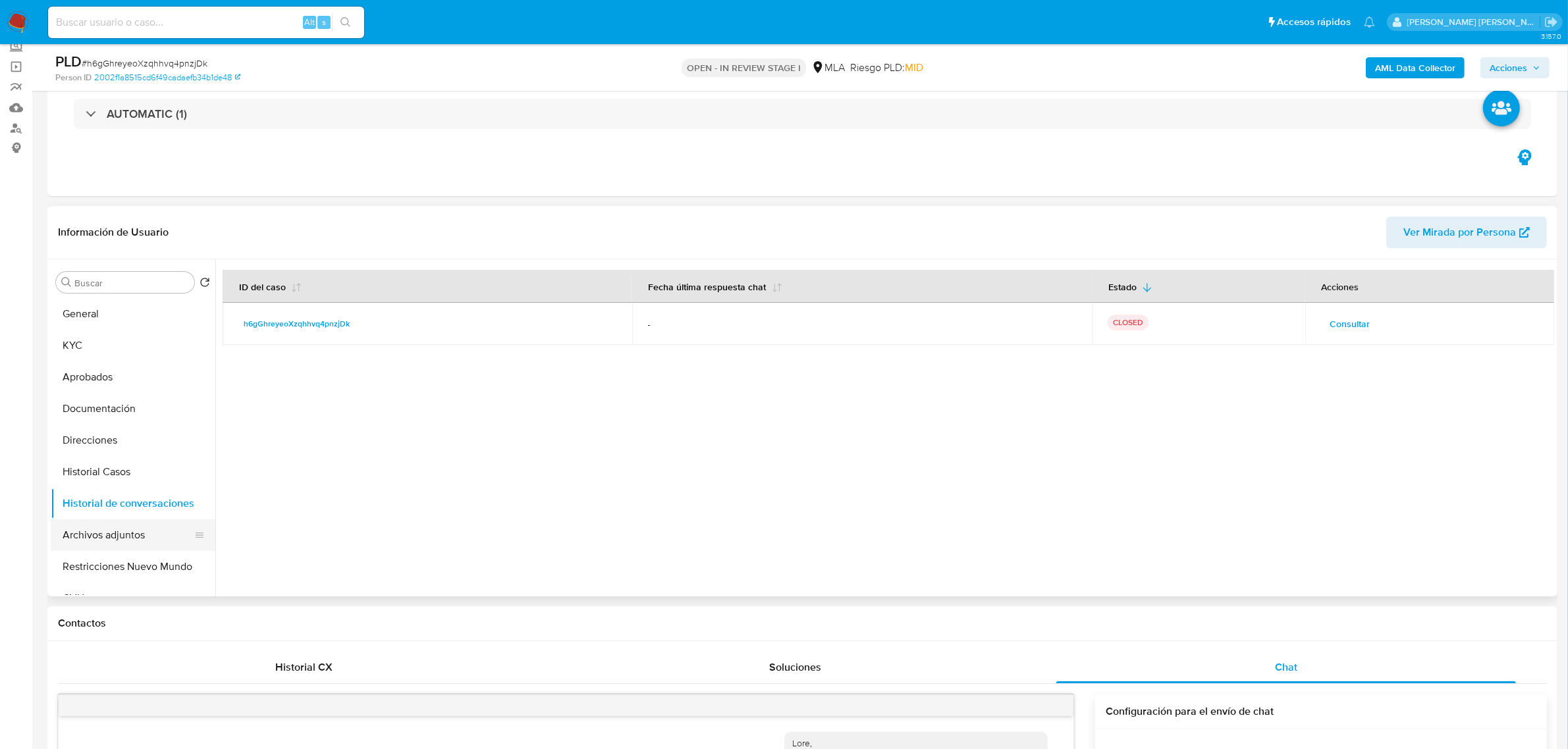
click at [108, 544] on button "Archivos adjuntos" at bounding box center [127, 535] width 154 height 32
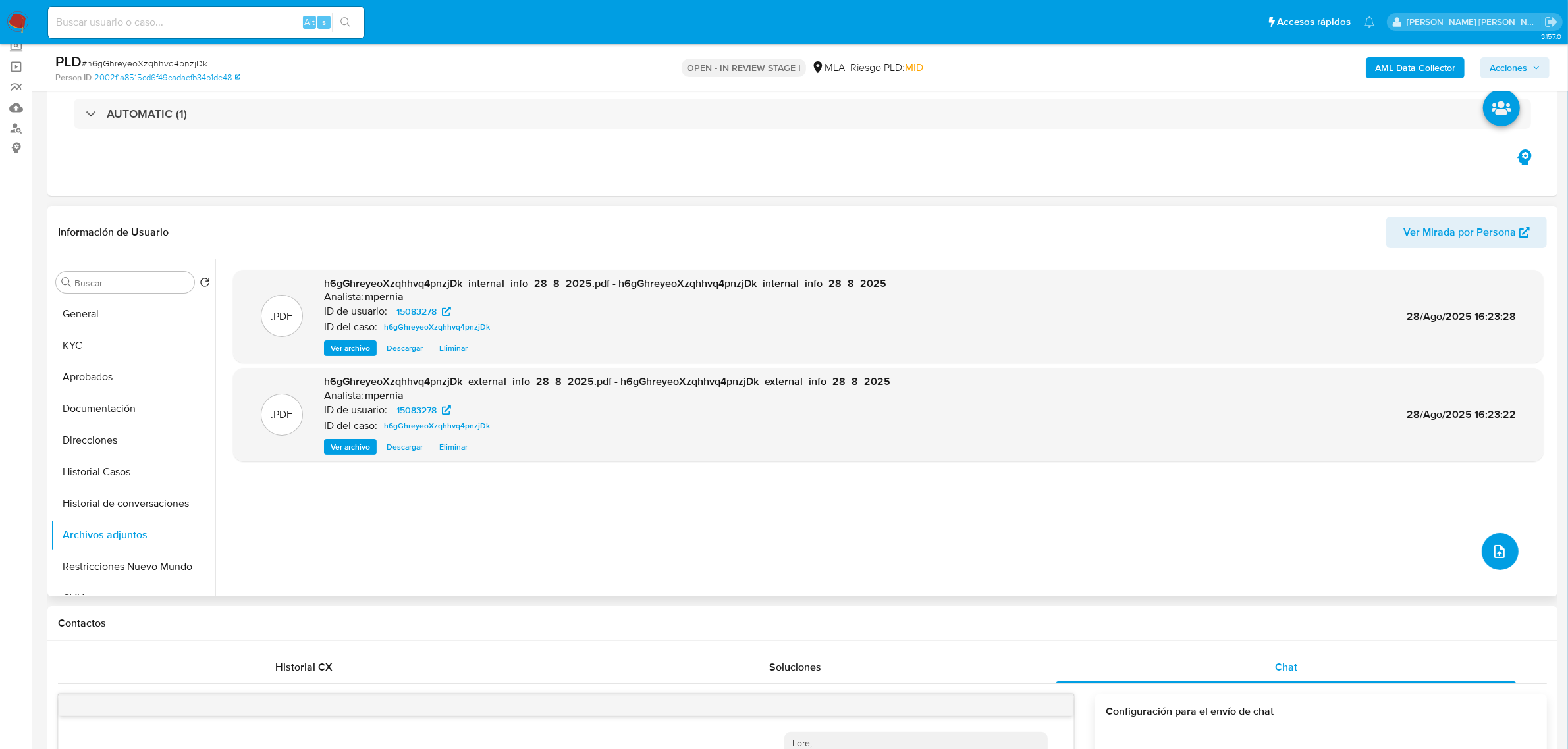
click at [1482, 547] on button "upload-file" at bounding box center [1500, 551] width 37 height 37
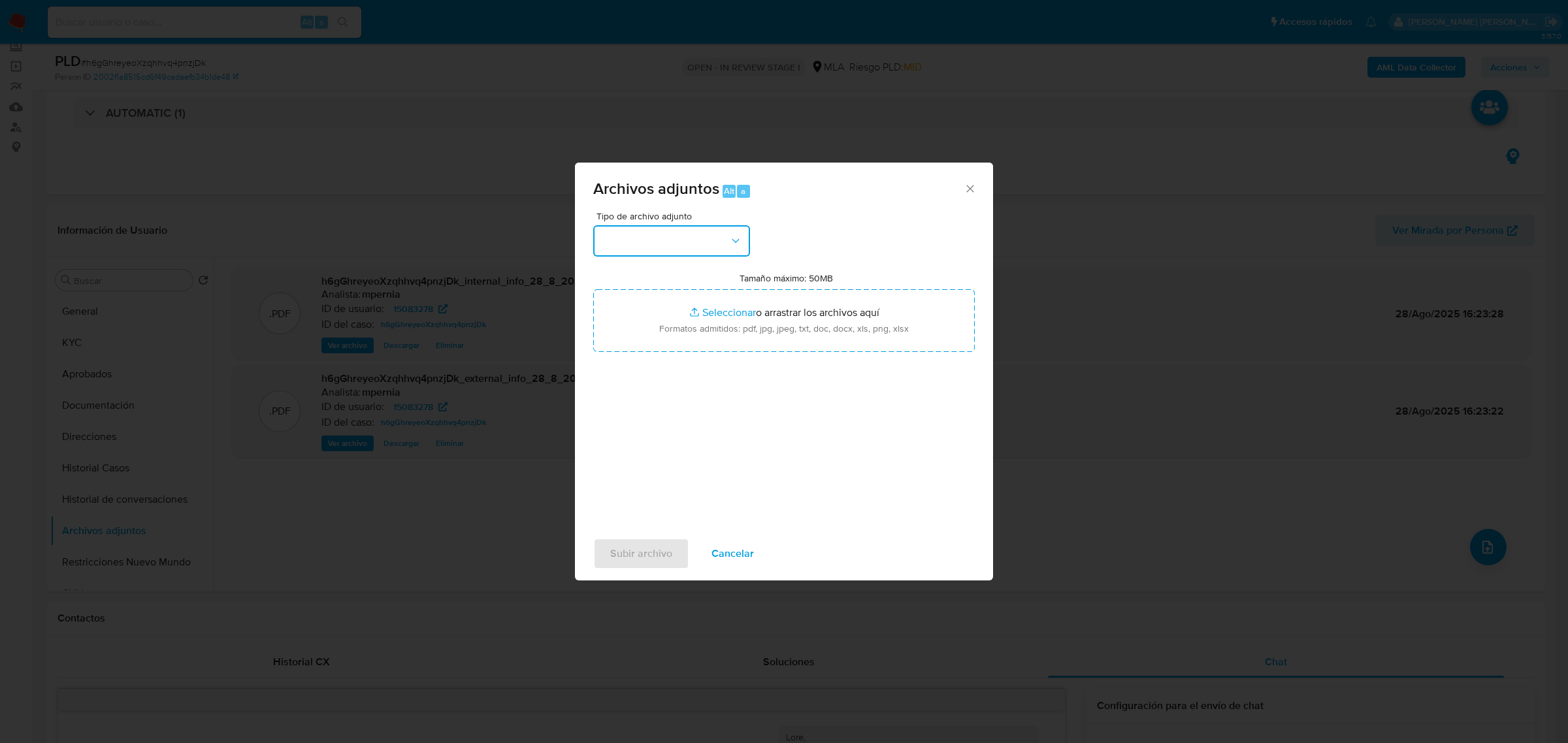
click at [701, 236] on button "button" at bounding box center [671, 240] width 157 height 32
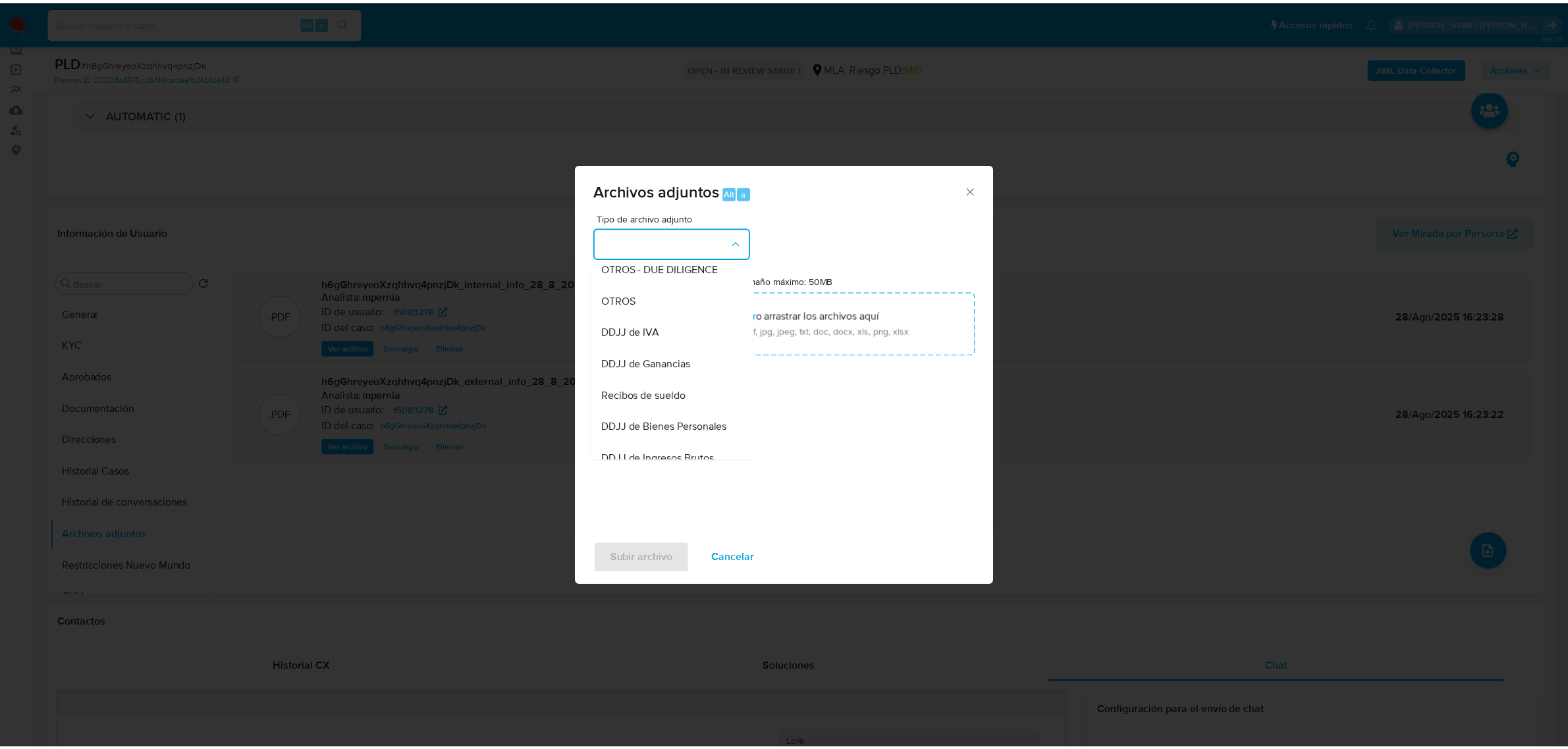
scroll to position [247, 0]
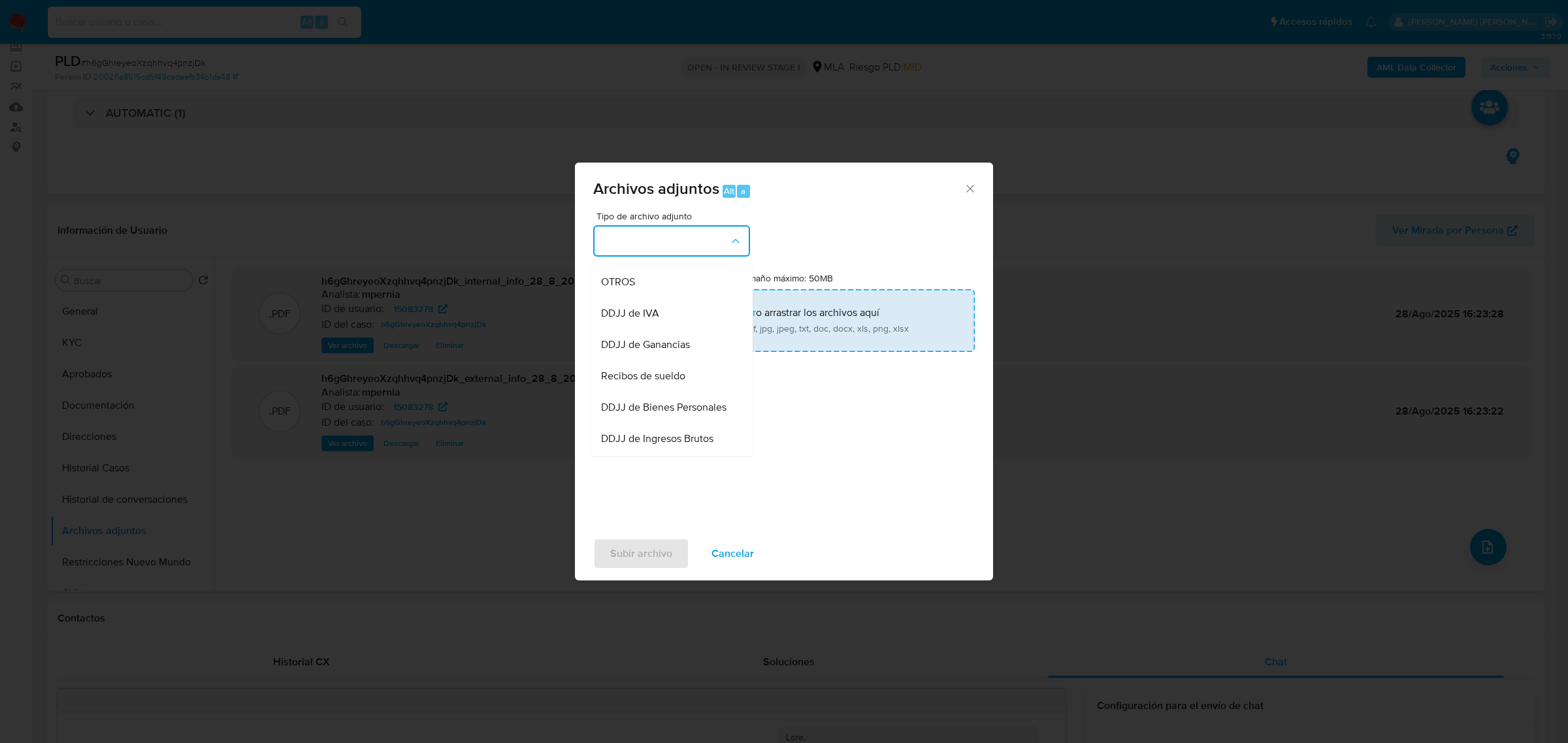
click at [631, 297] on div "OTROS" at bounding box center [667, 282] width 134 height 32
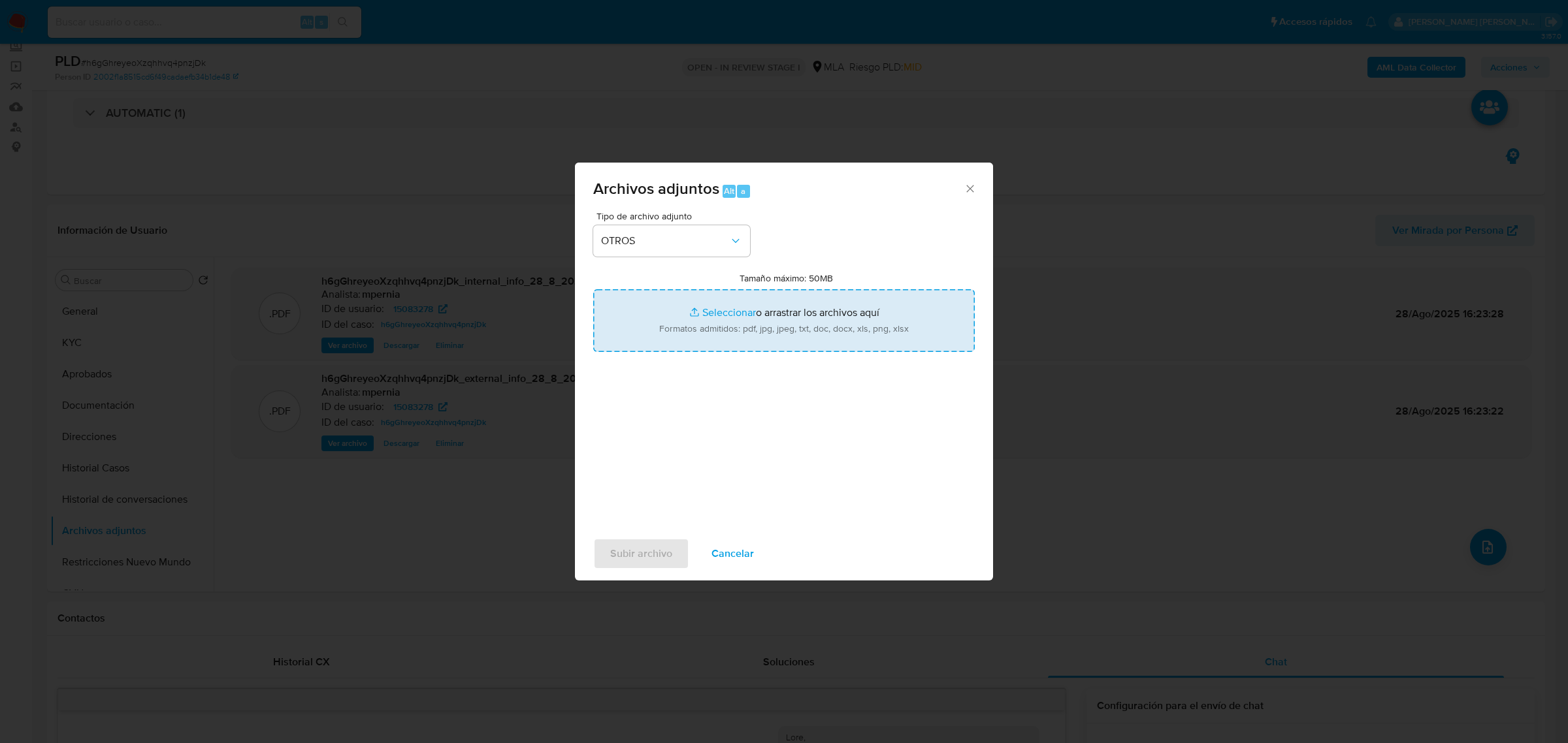
type input "C:\fakepath\Movimientos-Aladdin-15083278.xlsx"
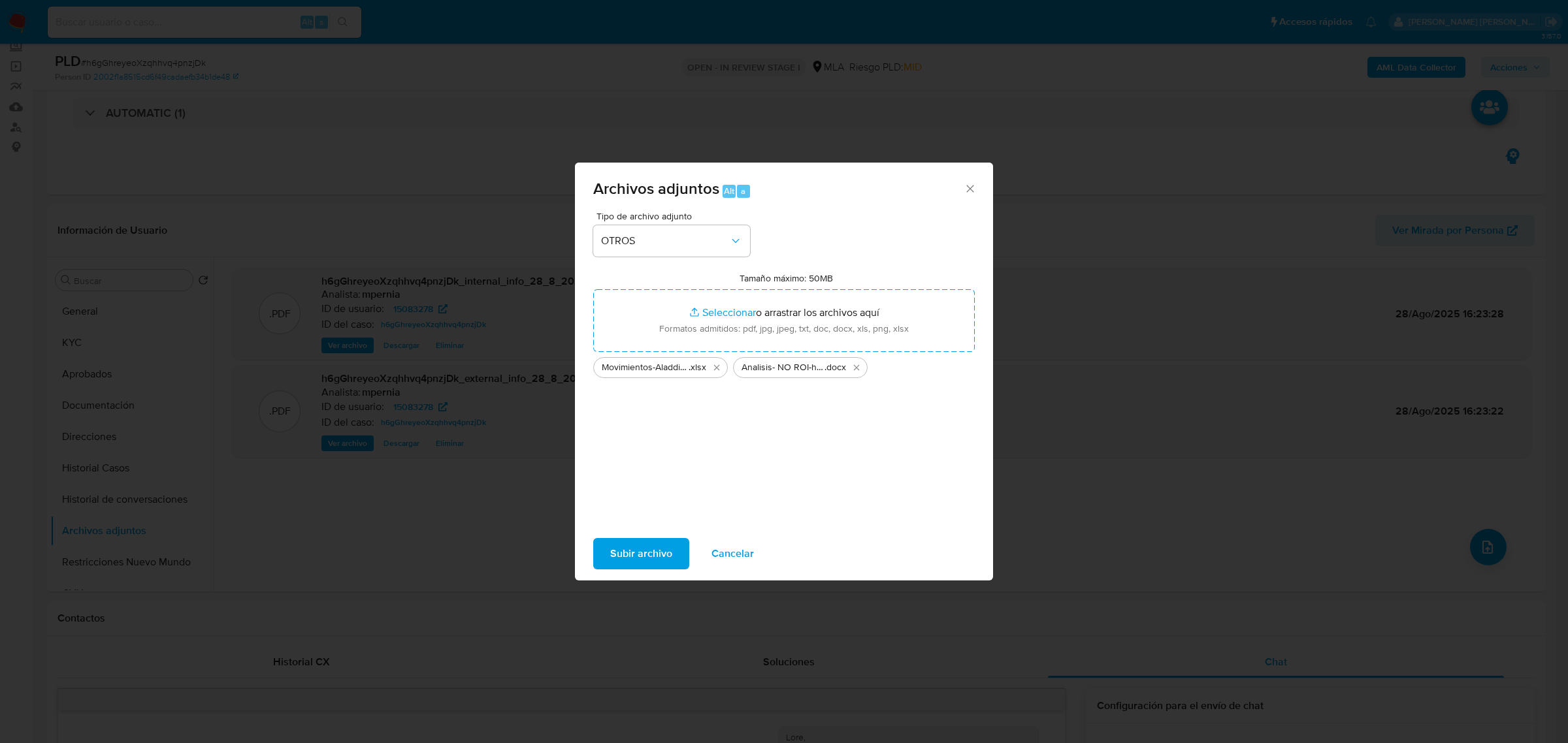
click at [640, 554] on span "Subir archivo" at bounding box center [641, 554] width 62 height 29
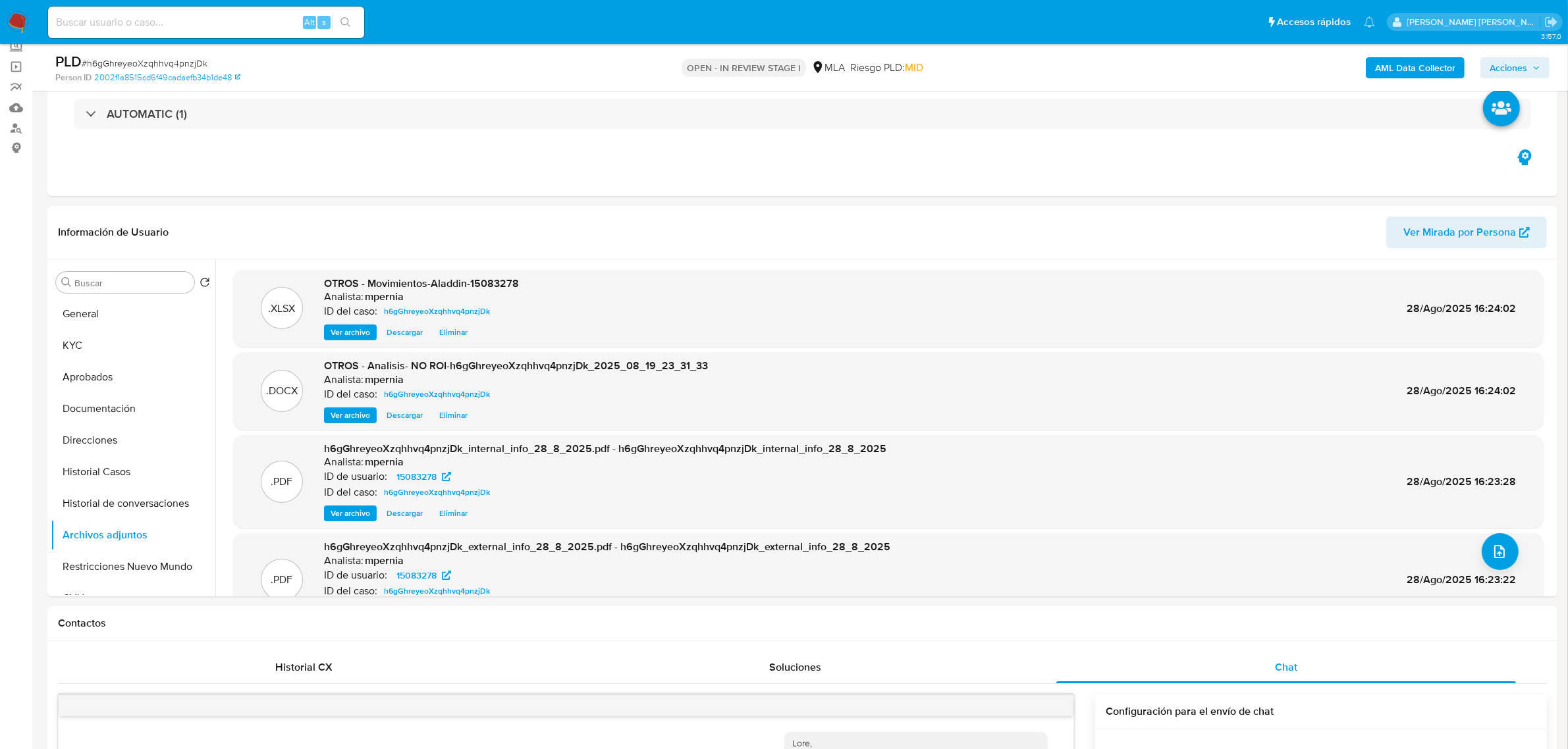
click at [1512, 63] on span "Acciones" at bounding box center [1508, 68] width 38 height 21
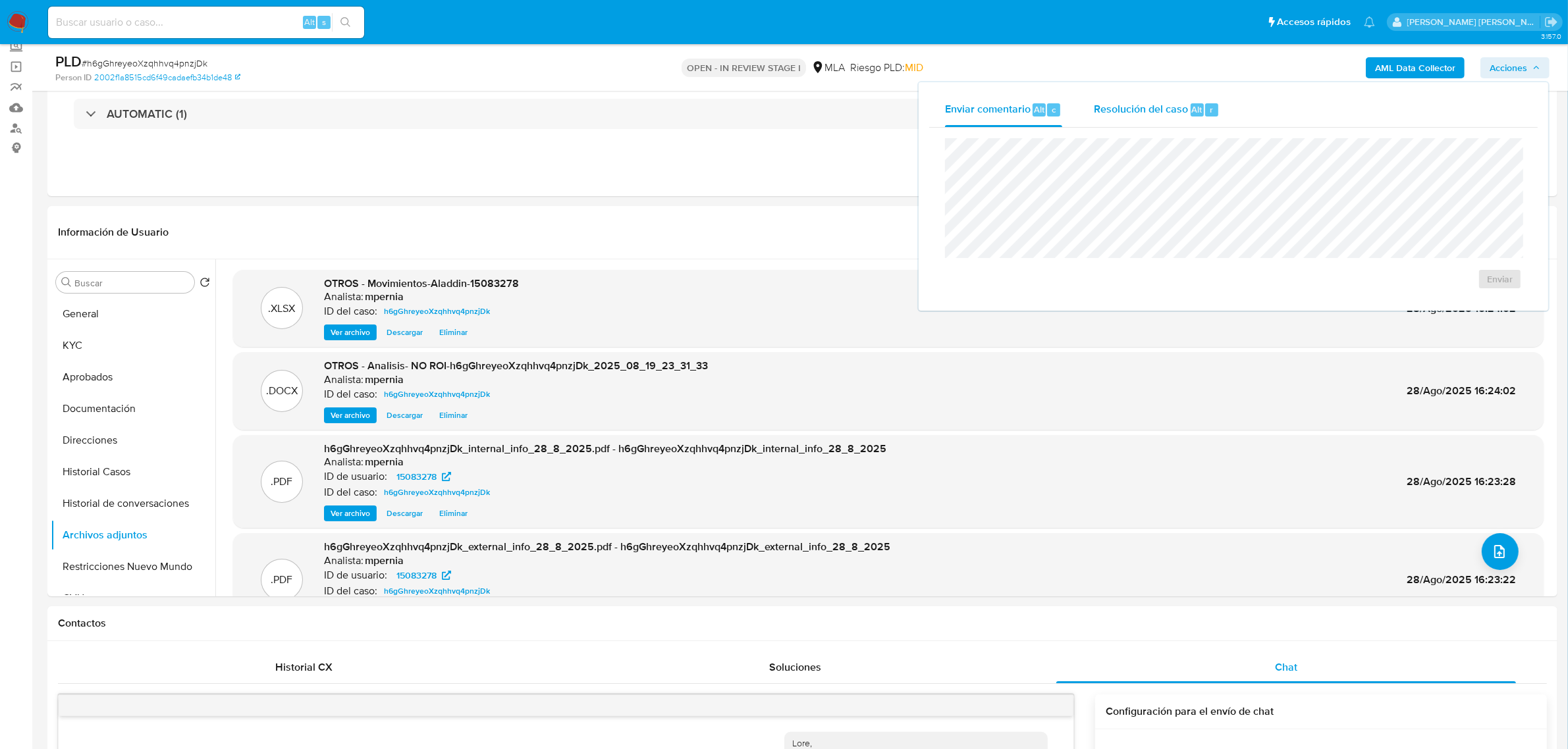
click at [1151, 120] on div "Resolución del caso Alt r" at bounding box center [1157, 109] width 126 height 34
click at [1368, 295] on span "No ROI Proposal" at bounding box center [1371, 287] width 69 height 18
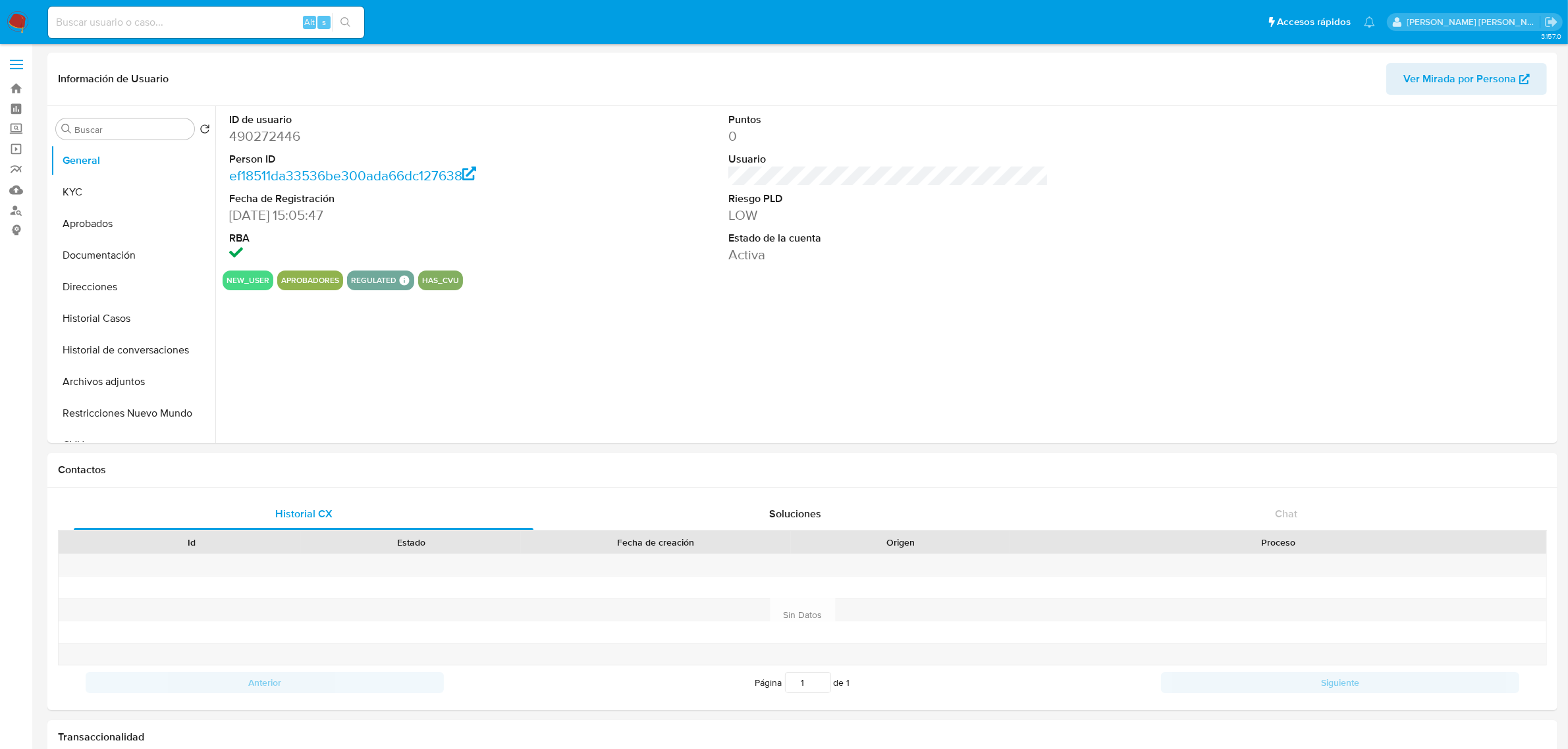
select select "10"
click at [63, 190] on button "KYC" at bounding box center [127, 192] width 154 height 32
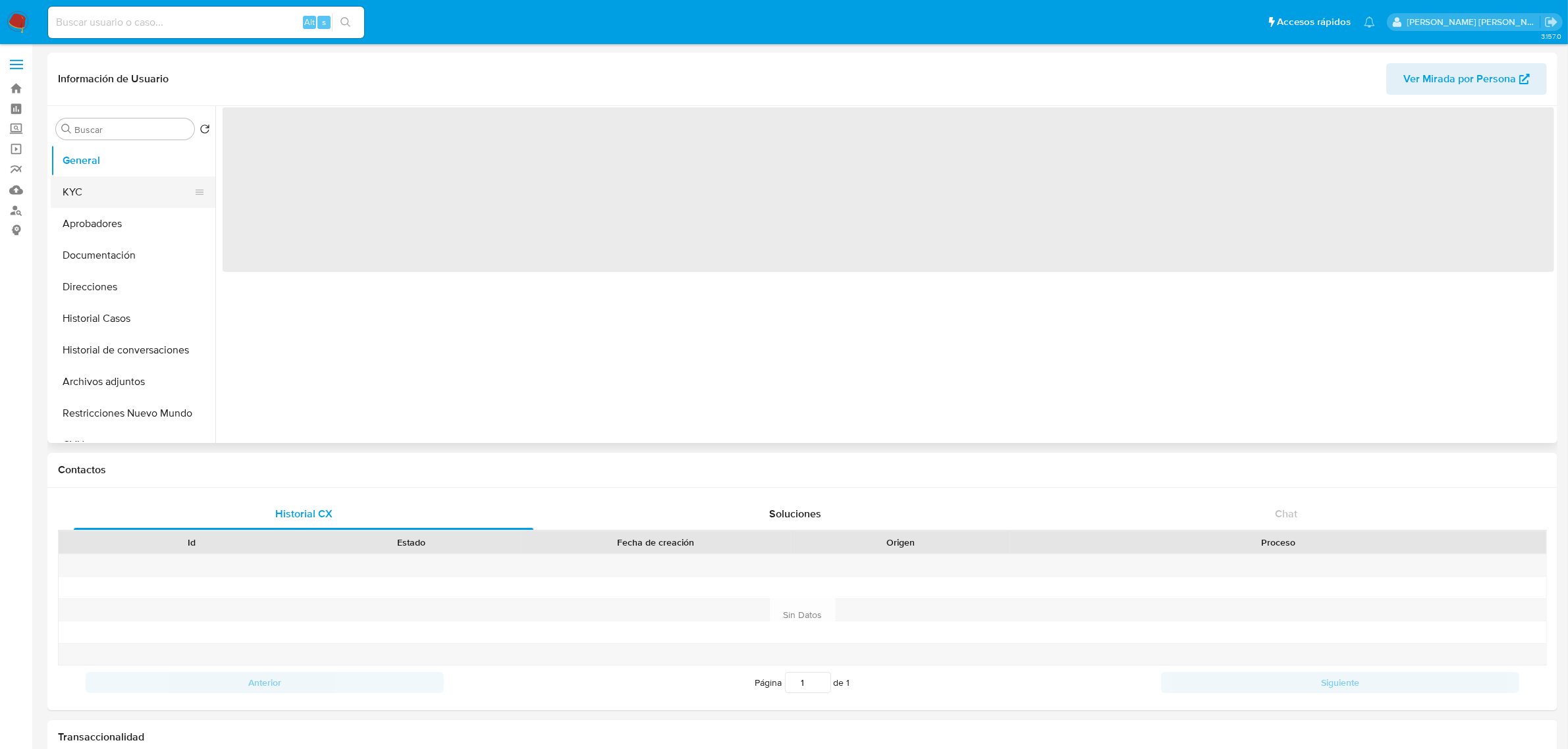
click at [97, 186] on button "KYC" at bounding box center [127, 192] width 154 height 32
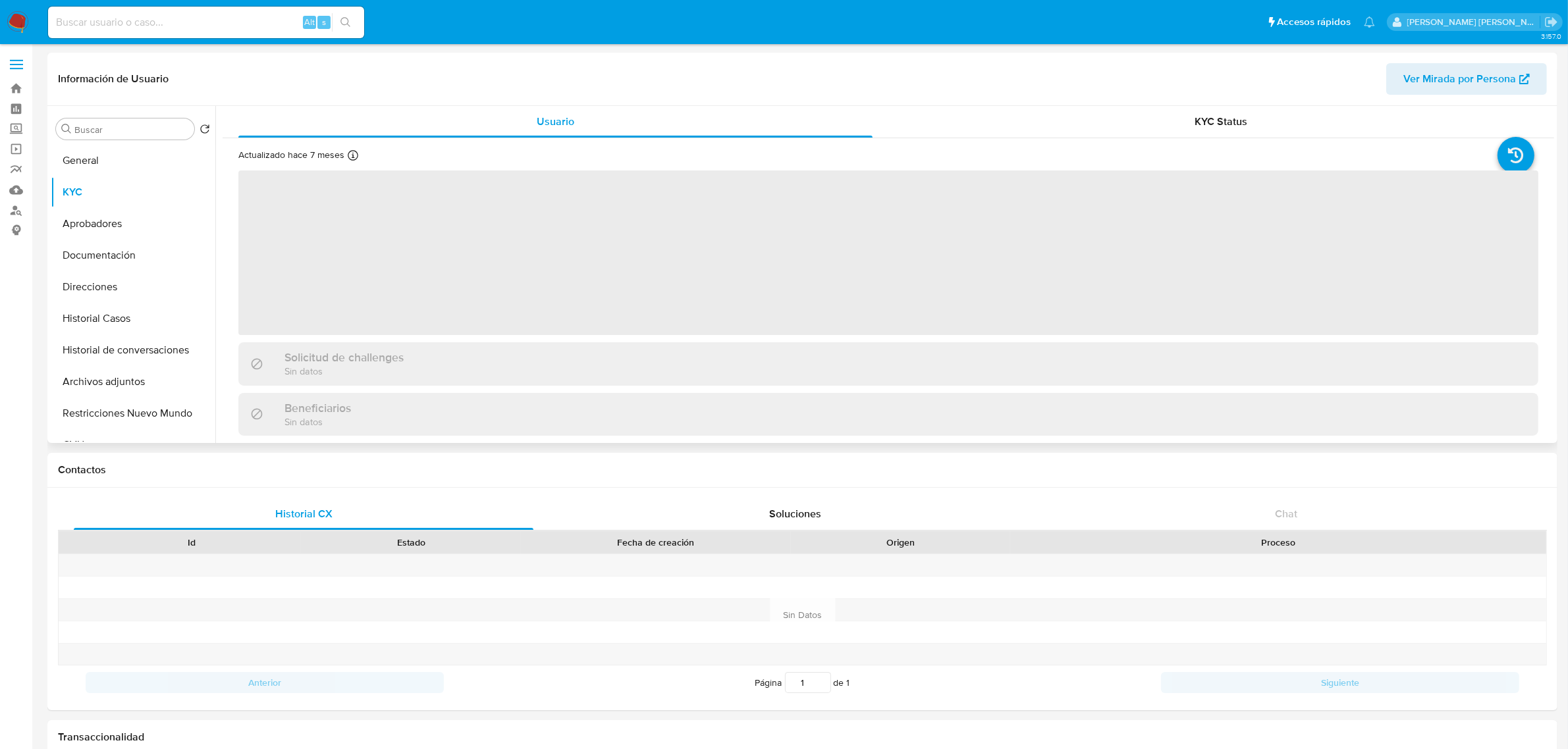
select select "10"
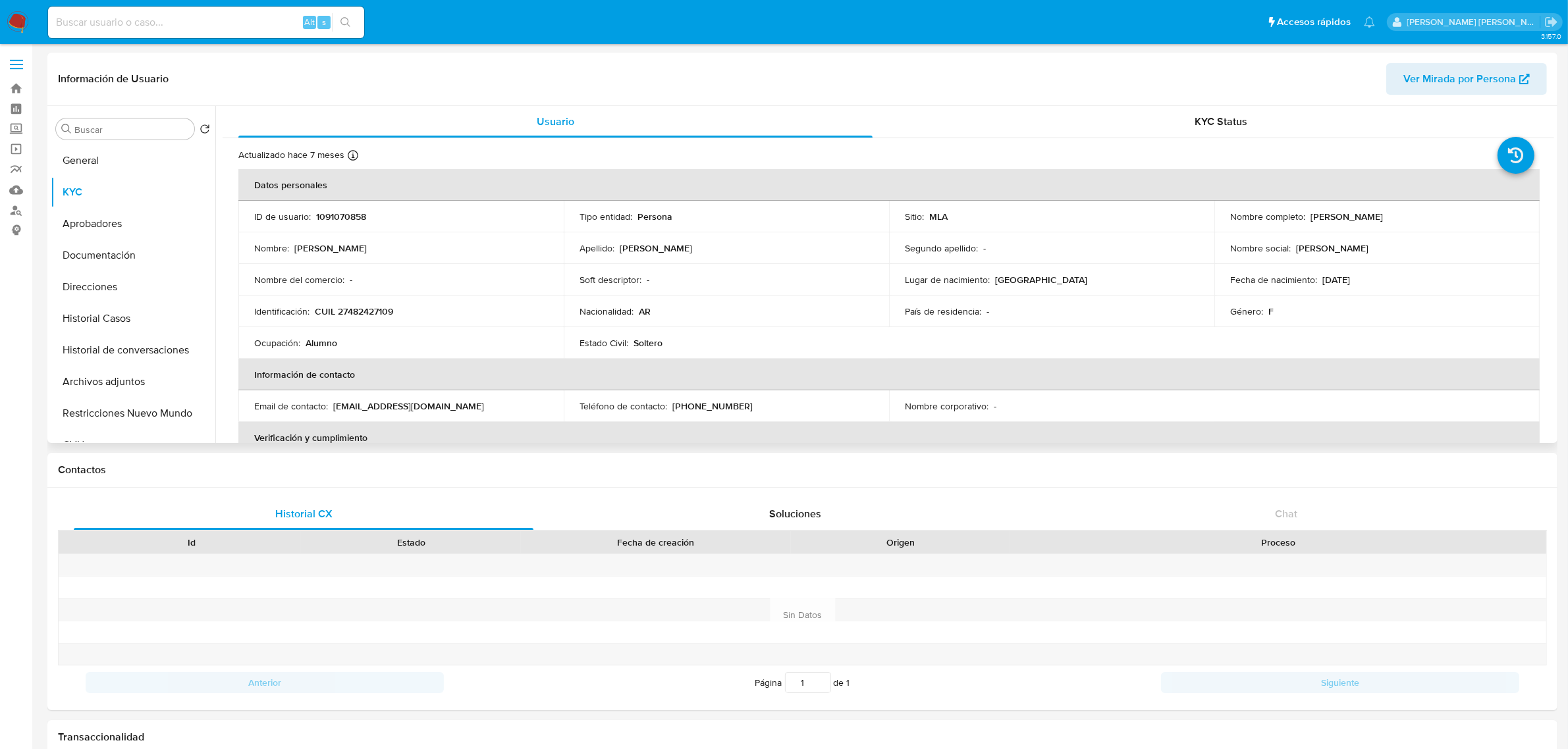
drag, startPoint x: 1306, startPoint y: 212, endPoint x: 1443, endPoint y: 224, distance: 137.5
click at [1443, 224] on td "Nombre completo : Delfina Jazmín Calocero Rivarola" at bounding box center [1377, 216] width 326 height 32
copy p "Delfina Jazmín Calocero Rivarola"
drag, startPoint x: 315, startPoint y: 311, endPoint x: 406, endPoint y: 320, distance: 91.4
click at [406, 320] on td "Identificación : CUIL 27482427109" at bounding box center [401, 311] width 326 height 32
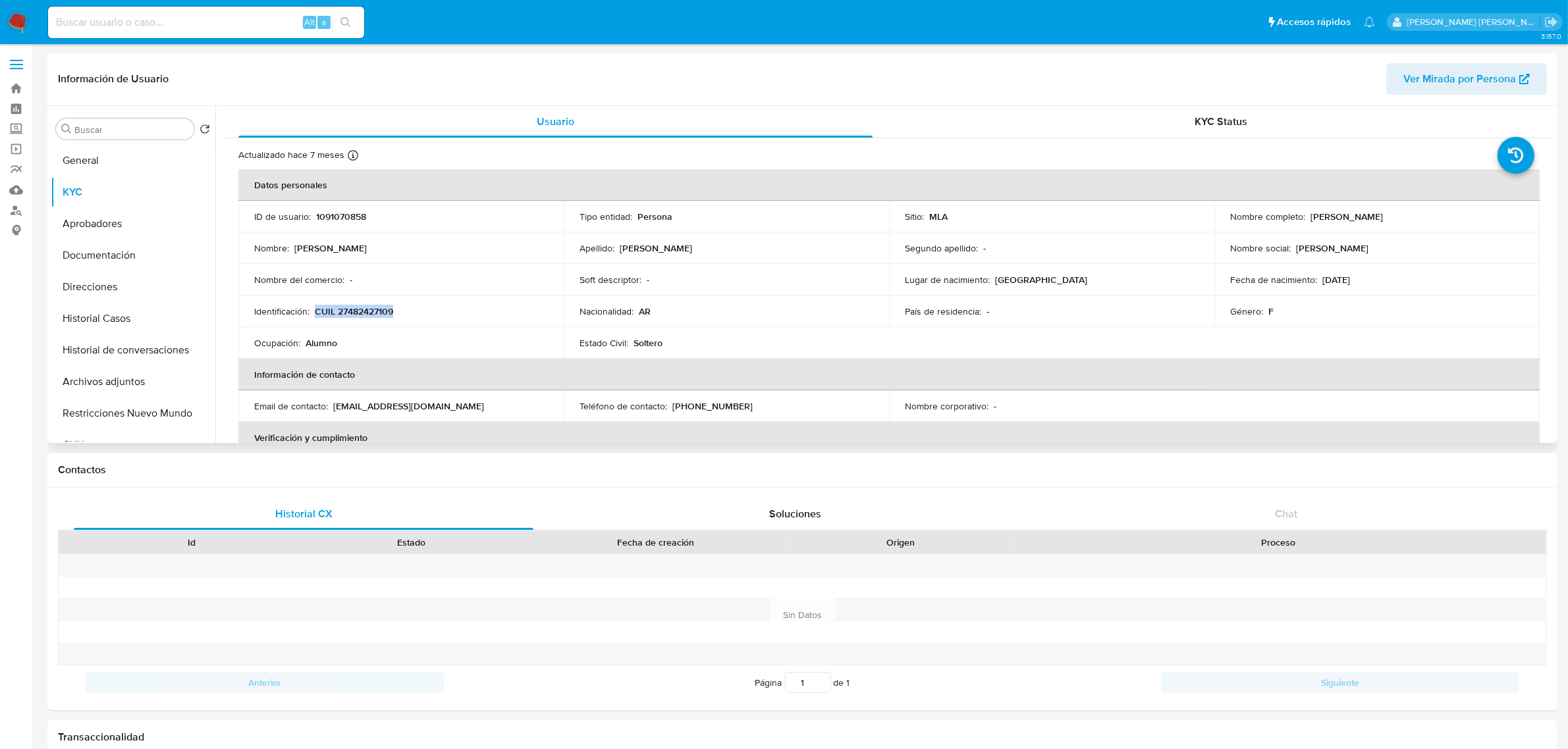
copy p "CUIL 27482427109"
click at [126, 258] on button "Documentación" at bounding box center [127, 255] width 154 height 32
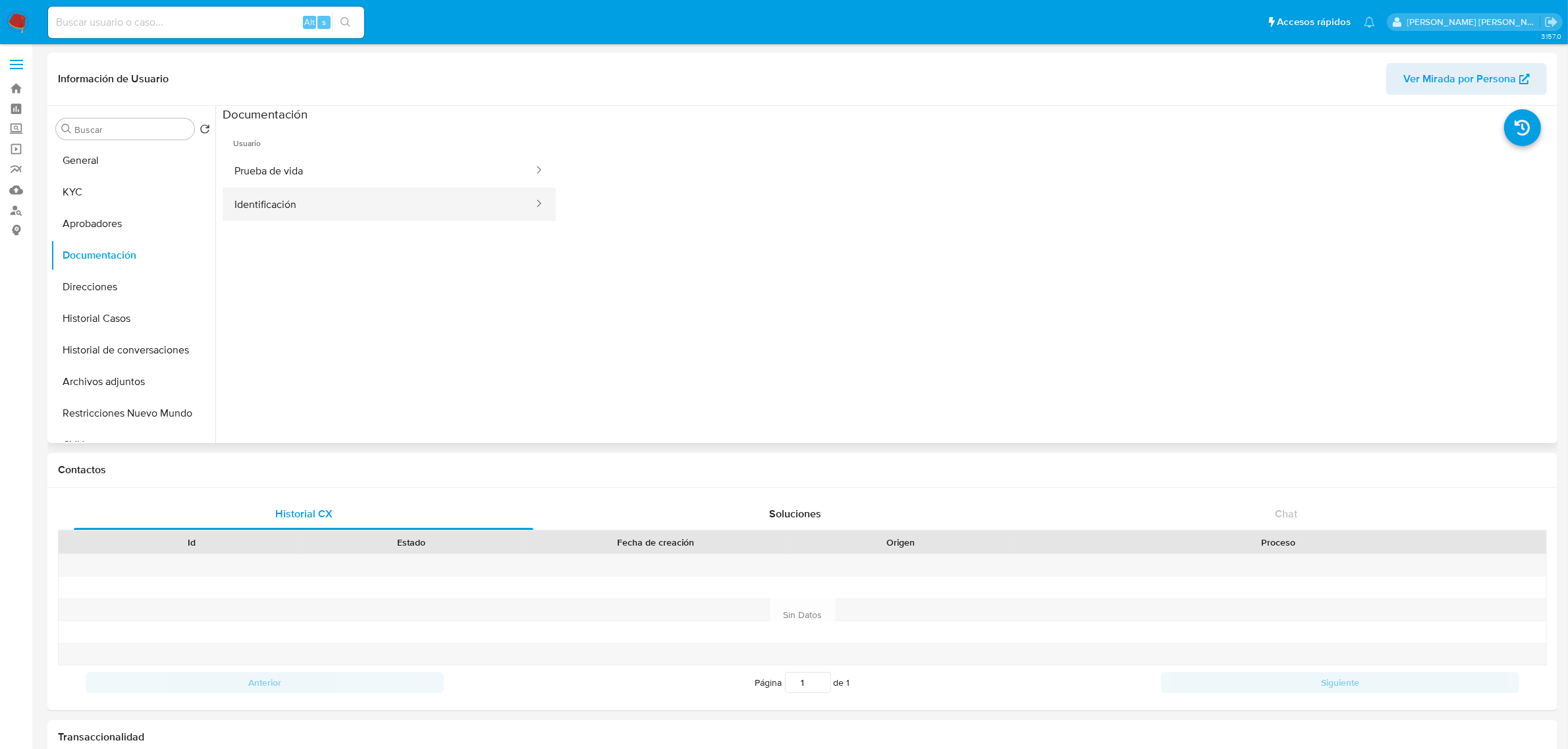
click at [303, 197] on button "Identificación" at bounding box center [379, 204] width 312 height 34
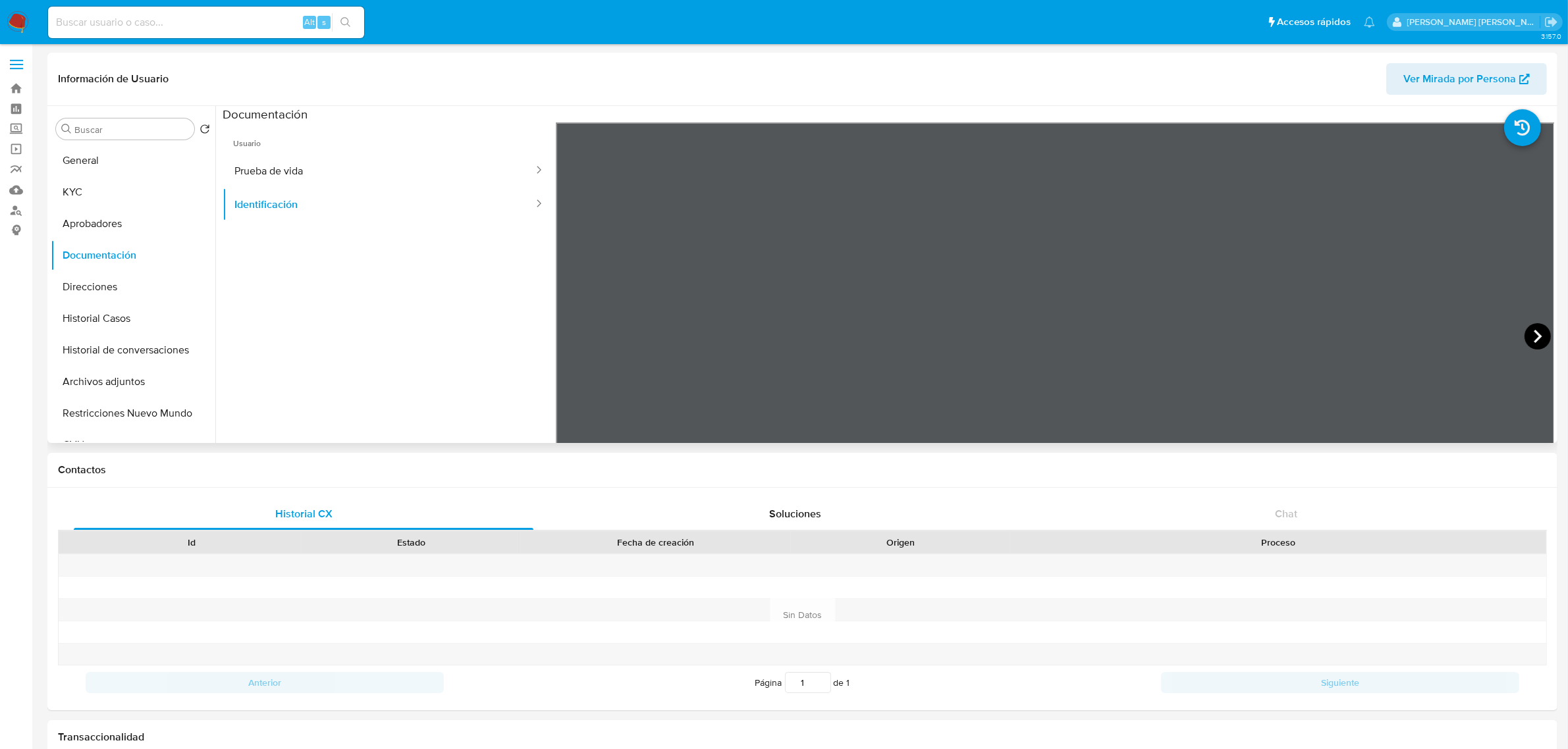
click at [1524, 339] on icon at bounding box center [1537, 336] width 26 height 26
click at [56, 192] on button "KYC" at bounding box center [127, 192] width 154 height 32
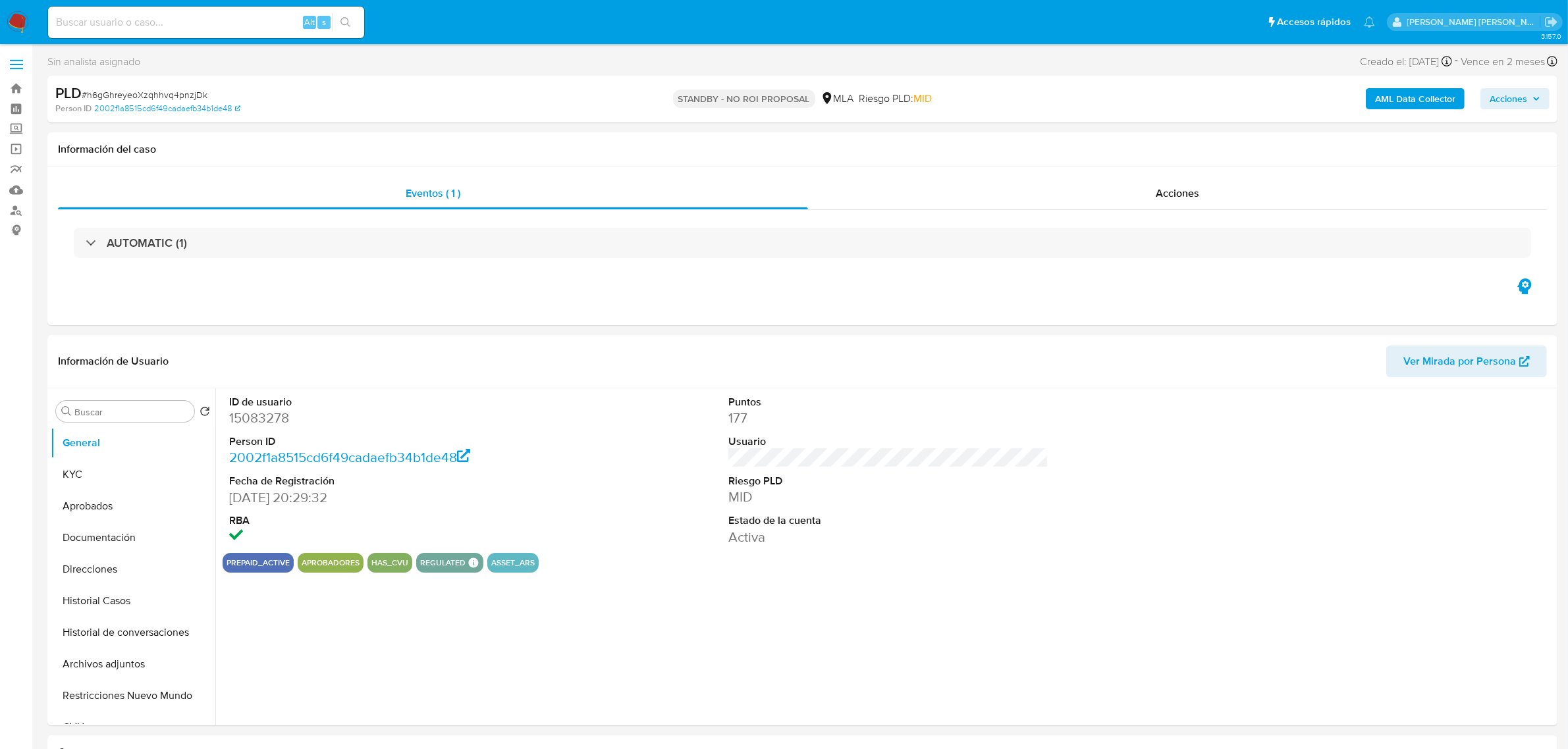
select select "10"
click at [119, 601] on button "Historial Casos" at bounding box center [127, 601] width 154 height 32
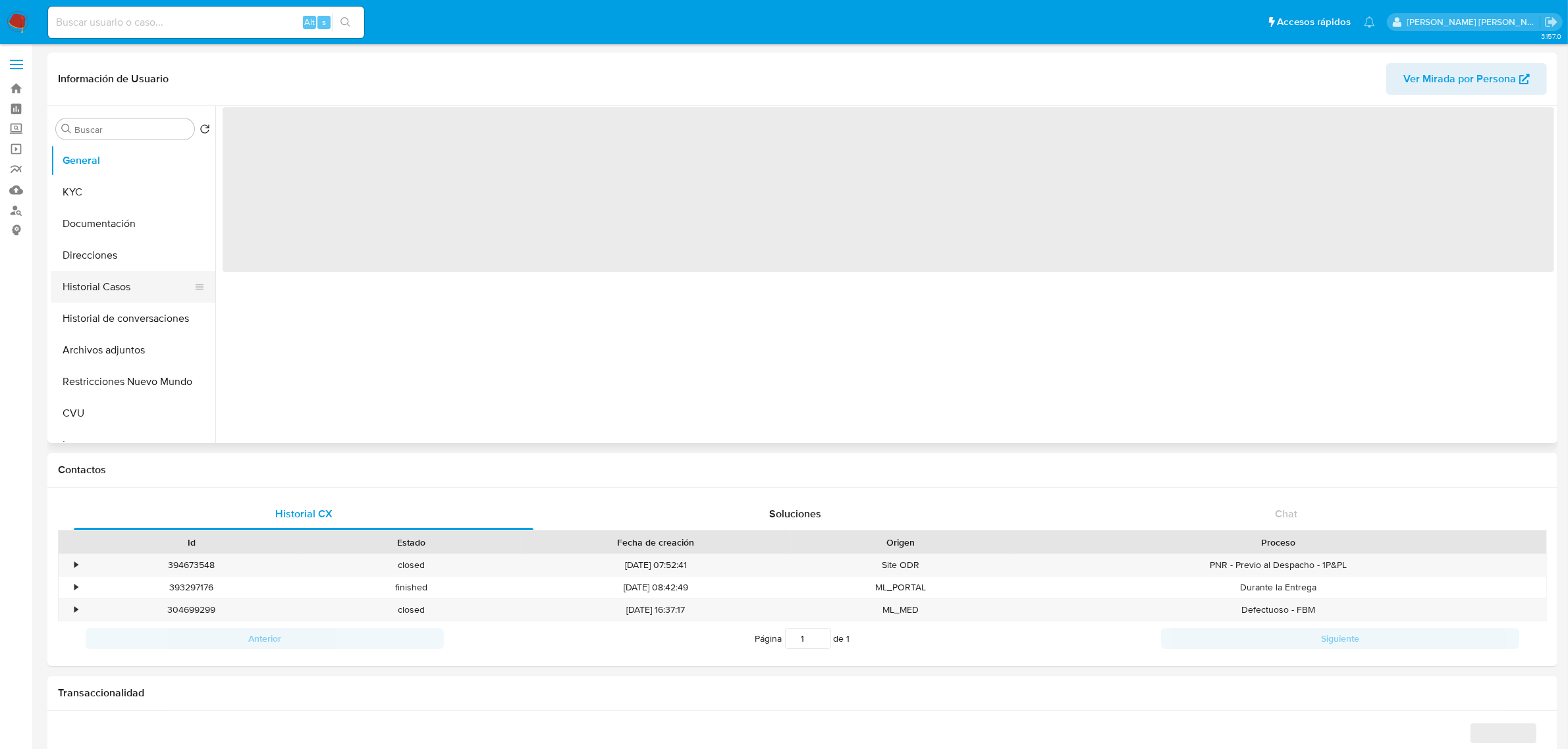
click at [108, 299] on button "Historial Casos" at bounding box center [127, 287] width 154 height 32
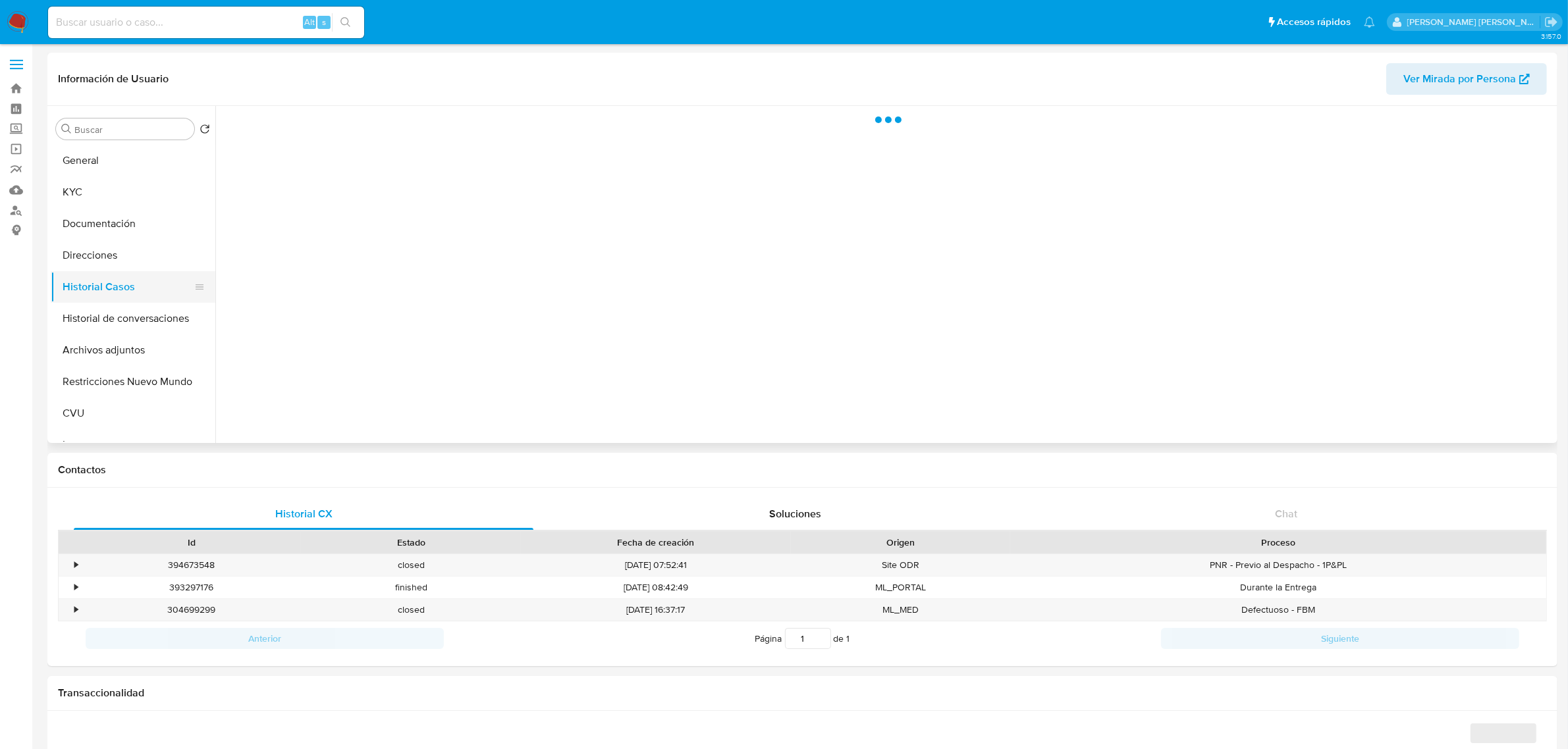
select select "10"
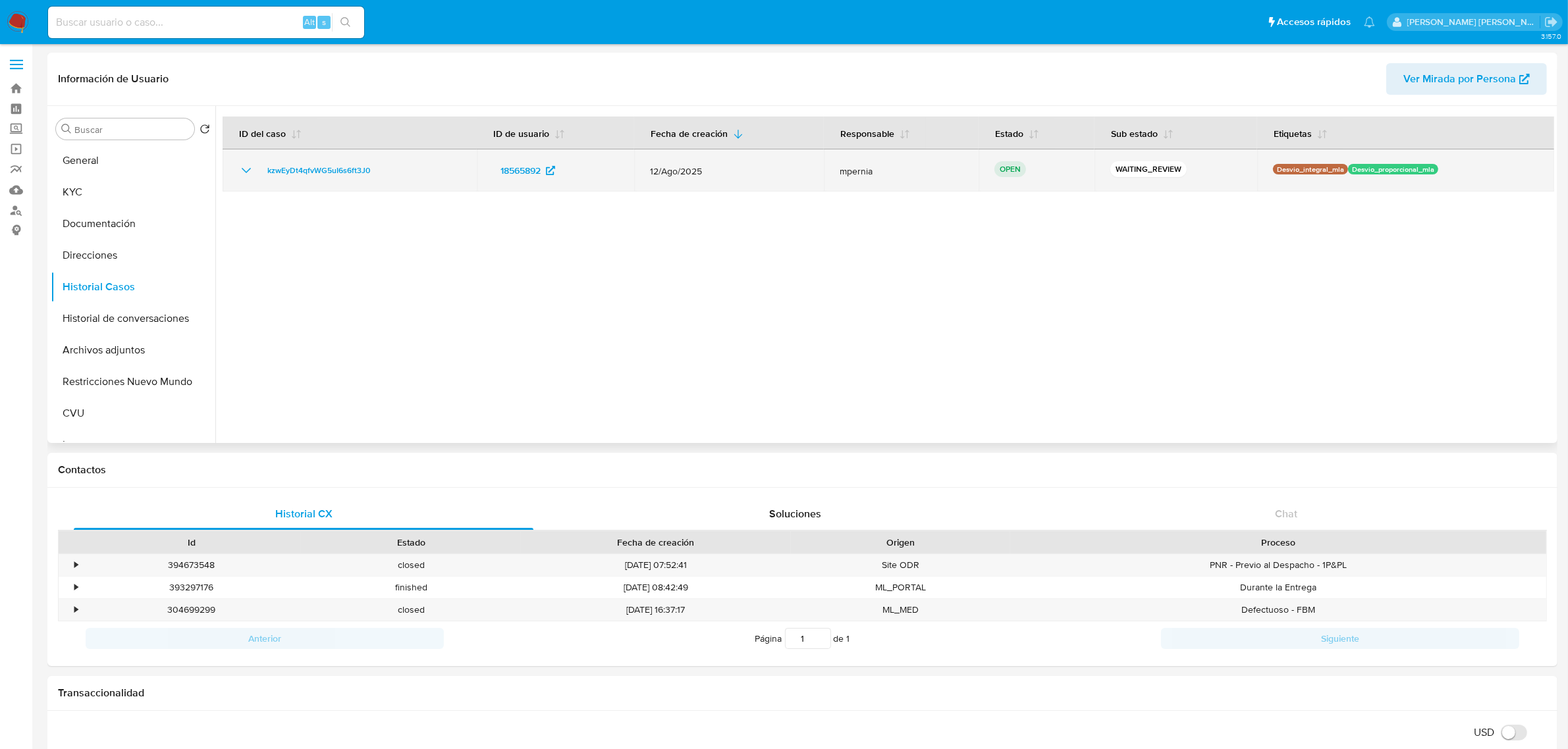
drag, startPoint x: 384, startPoint y: 173, endPoint x: 275, endPoint y: 159, distance: 109.9
click at [275, 159] on td "kzwEyDt4qfvWG5uI6s6ft3J0" at bounding box center [350, 170] width 254 height 42
click at [347, 164] on span "kzwEyDt4qfvWG5uI6s6ft3J0" at bounding box center [319, 171] width 103 height 16
click at [18, 93] on link "Bandeja" at bounding box center [78, 88] width 157 height 20
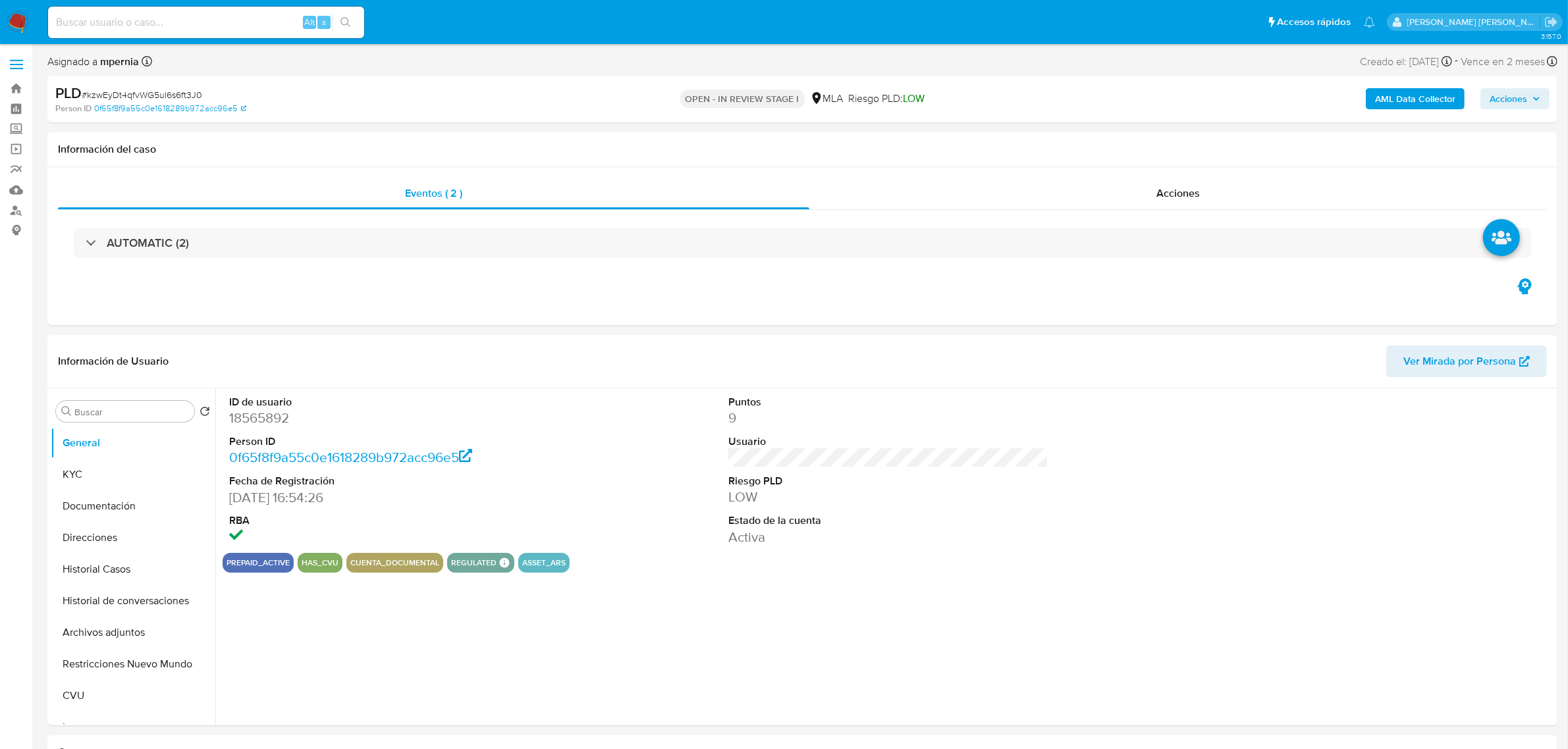
select select "10"
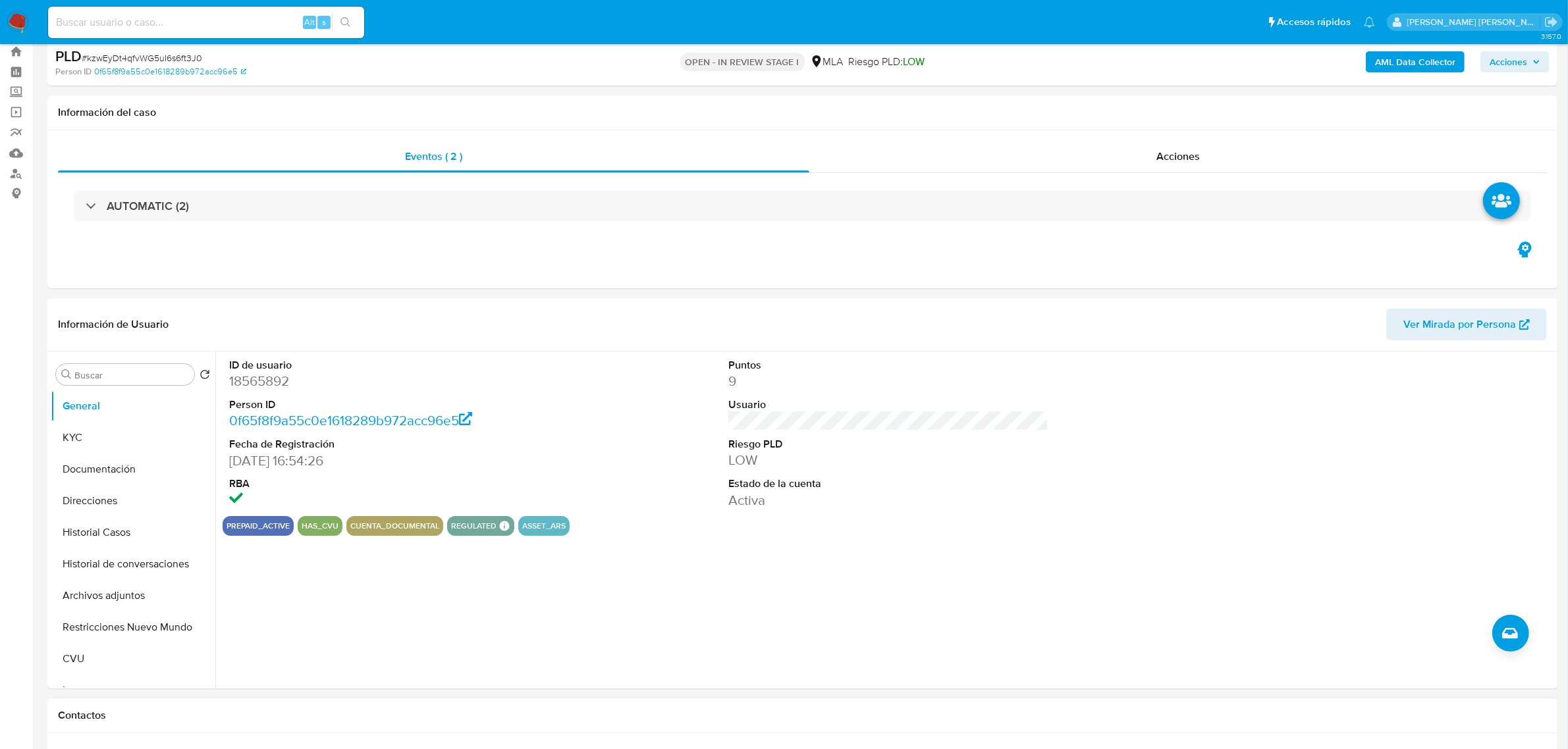
scroll to position [412, 0]
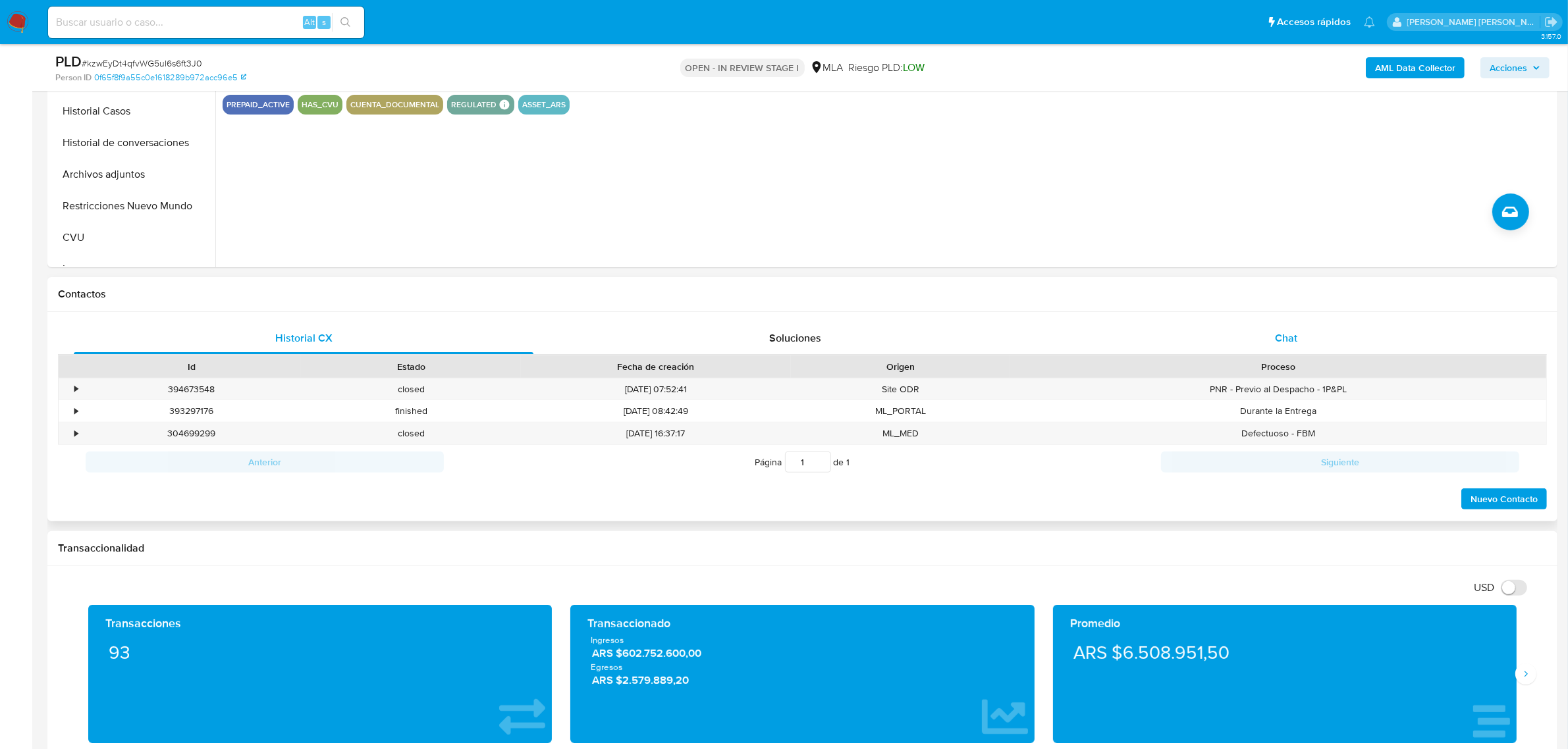
click at [1284, 346] on div "Chat" at bounding box center [1286, 338] width 459 height 32
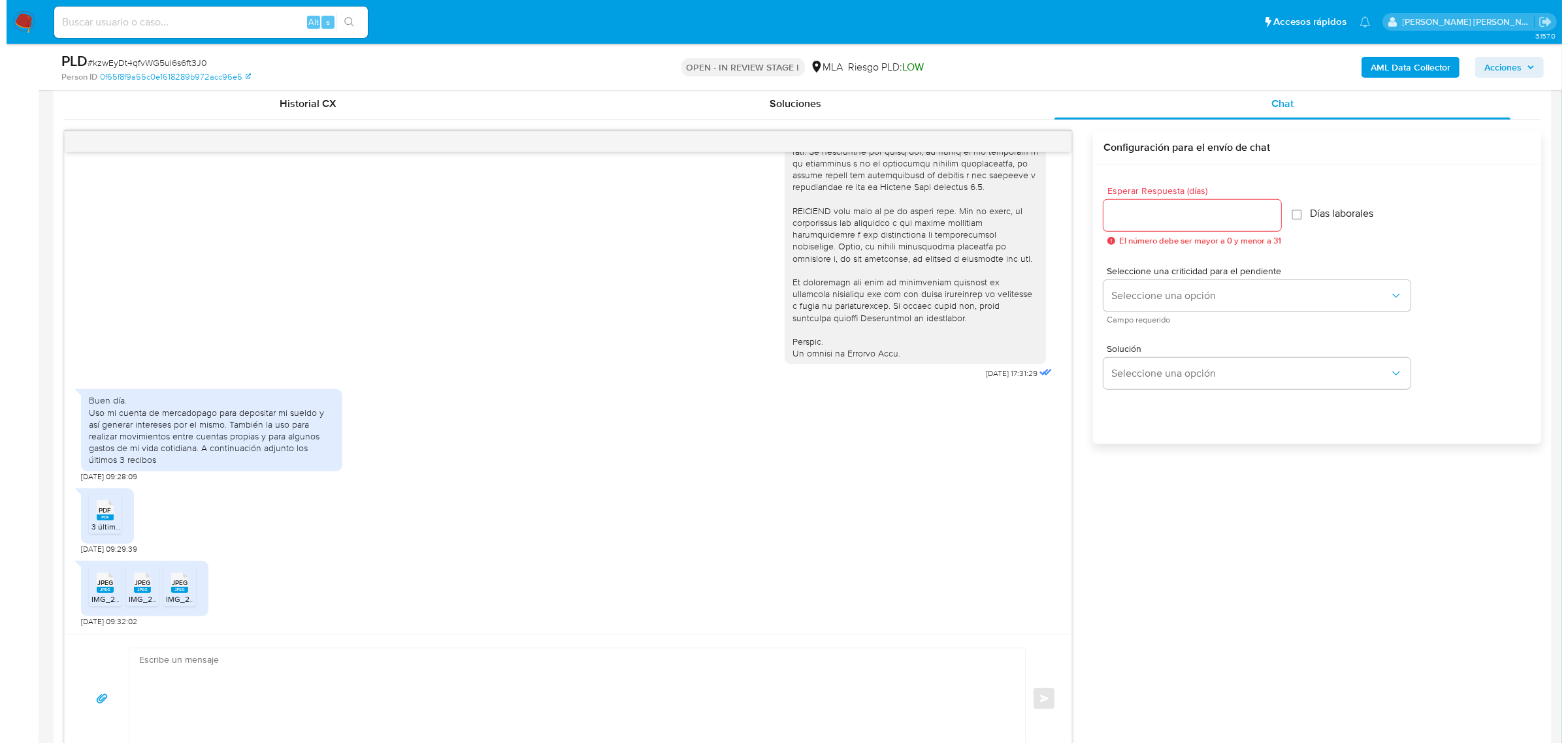
scroll to position [654, 0]
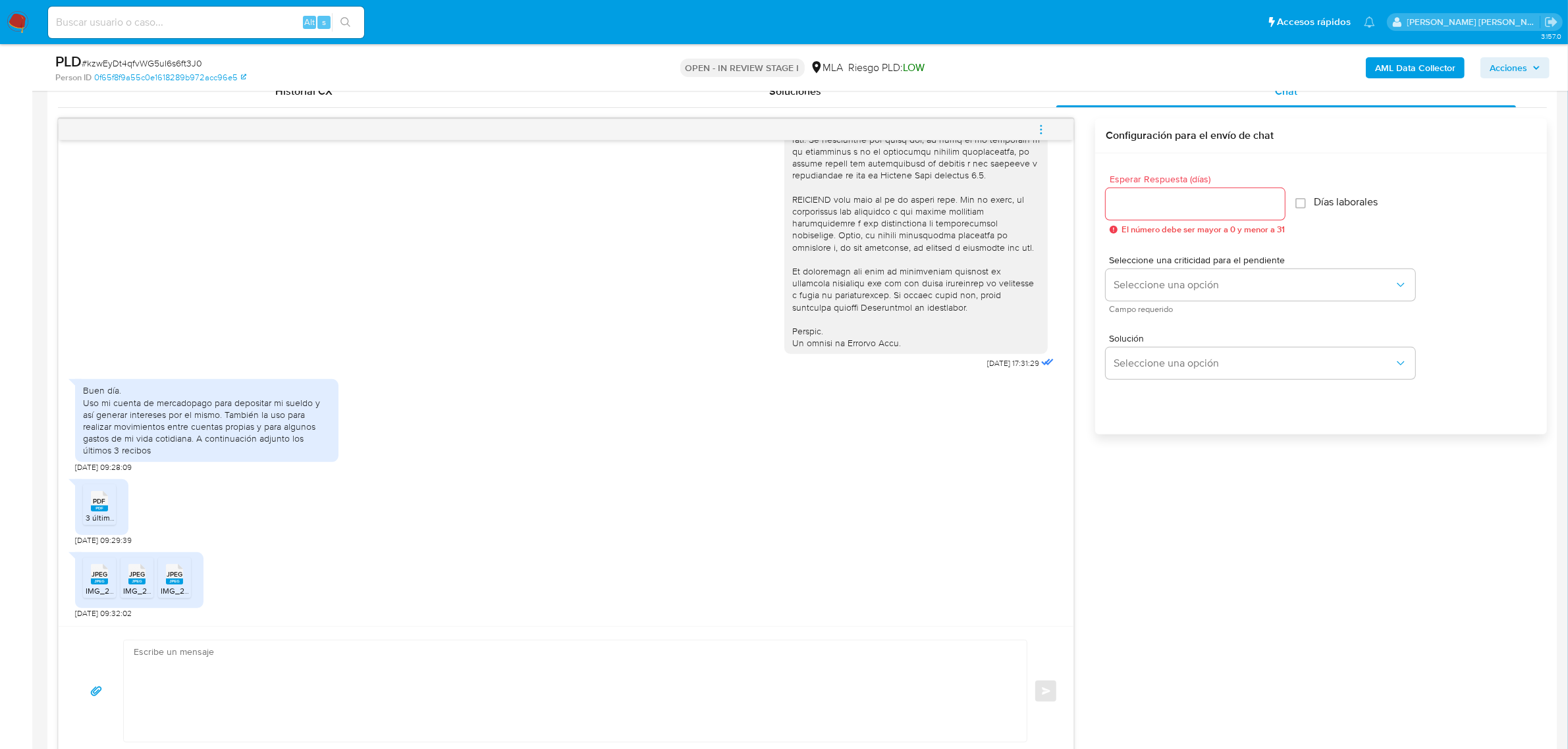
click at [93, 509] on rect at bounding box center [100, 509] width 17 height 6
click at [99, 575] on span "JPEG" at bounding box center [99, 575] width 16 height 9
click at [141, 584] on rect at bounding box center [138, 581] width 17 height 6
click at [175, 580] on rect at bounding box center [174, 581] width 17 height 6
drag, startPoint x: 83, startPoint y: 403, endPoint x: 218, endPoint y: 449, distance: 142.6
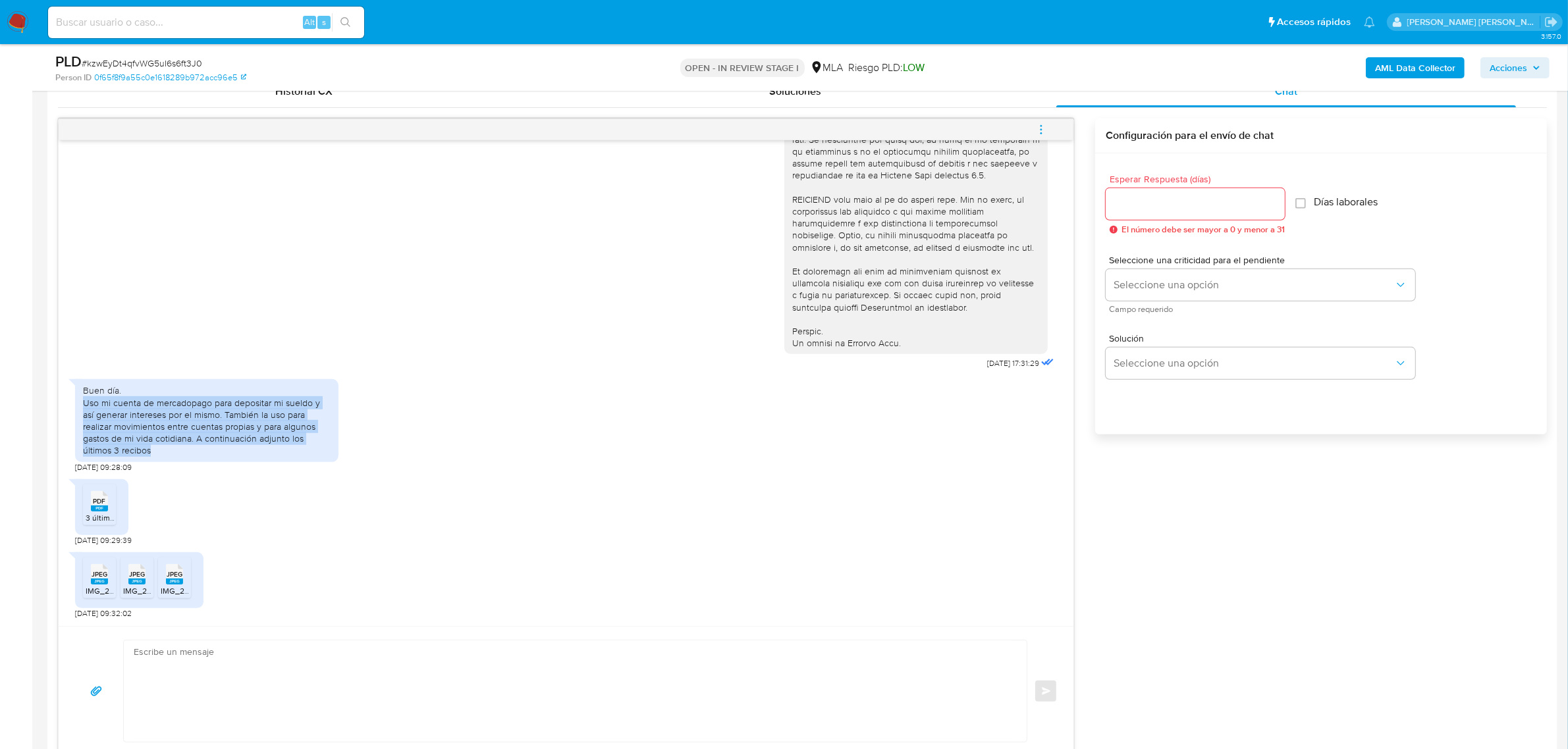
click at [218, 449] on div "Buen día. Uso mi cuenta de mercadopago para depositar mi sueldo y así generar i…" at bounding box center [207, 421] width 248 height 72
copy div "Uso mi cuenta de mercadopago para depositar mi sueldo y así generar intereses p…"
click at [1368, 71] on button "AML Data Collector" at bounding box center [1415, 68] width 99 height 21
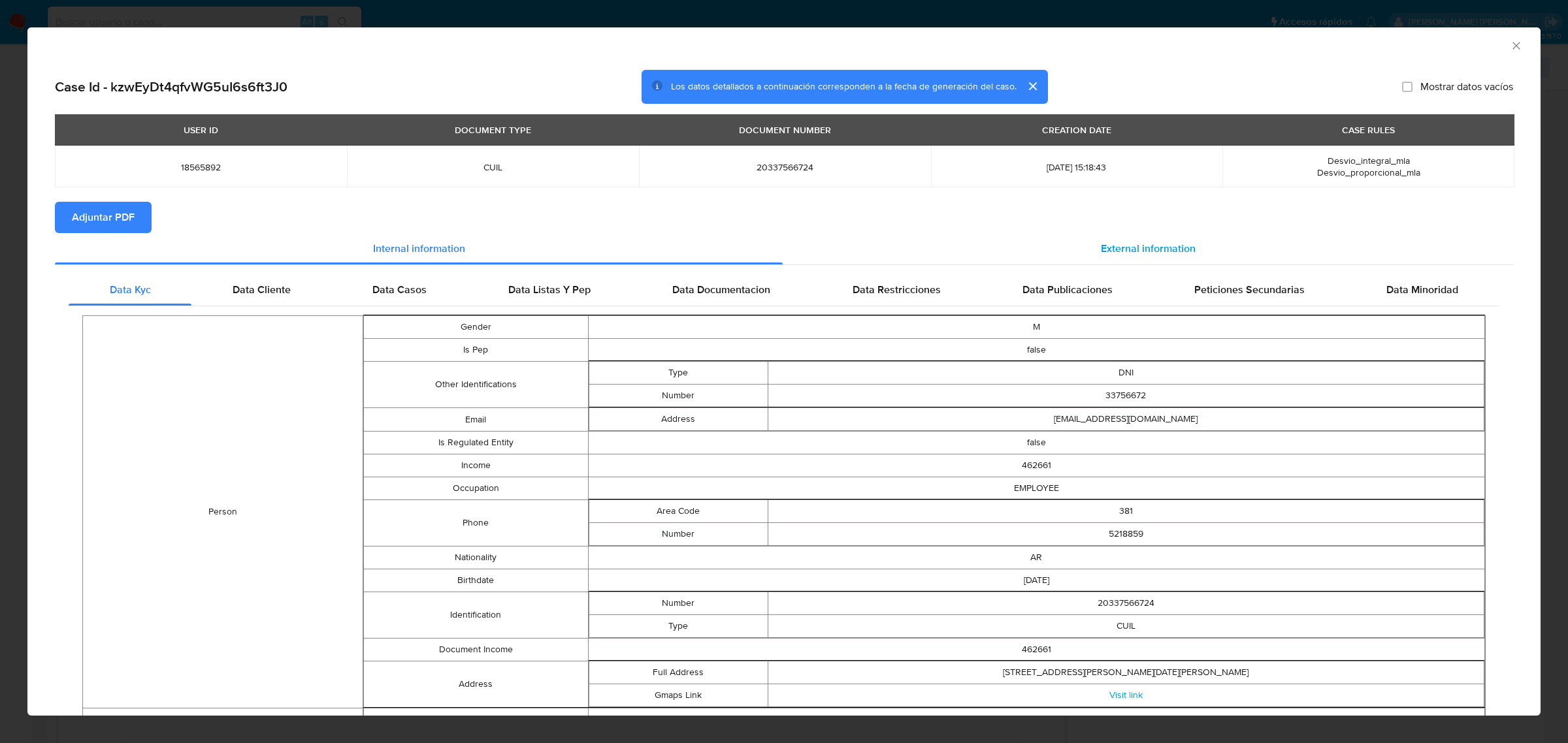
click at [1118, 242] on span "External information" at bounding box center [1148, 249] width 95 height 15
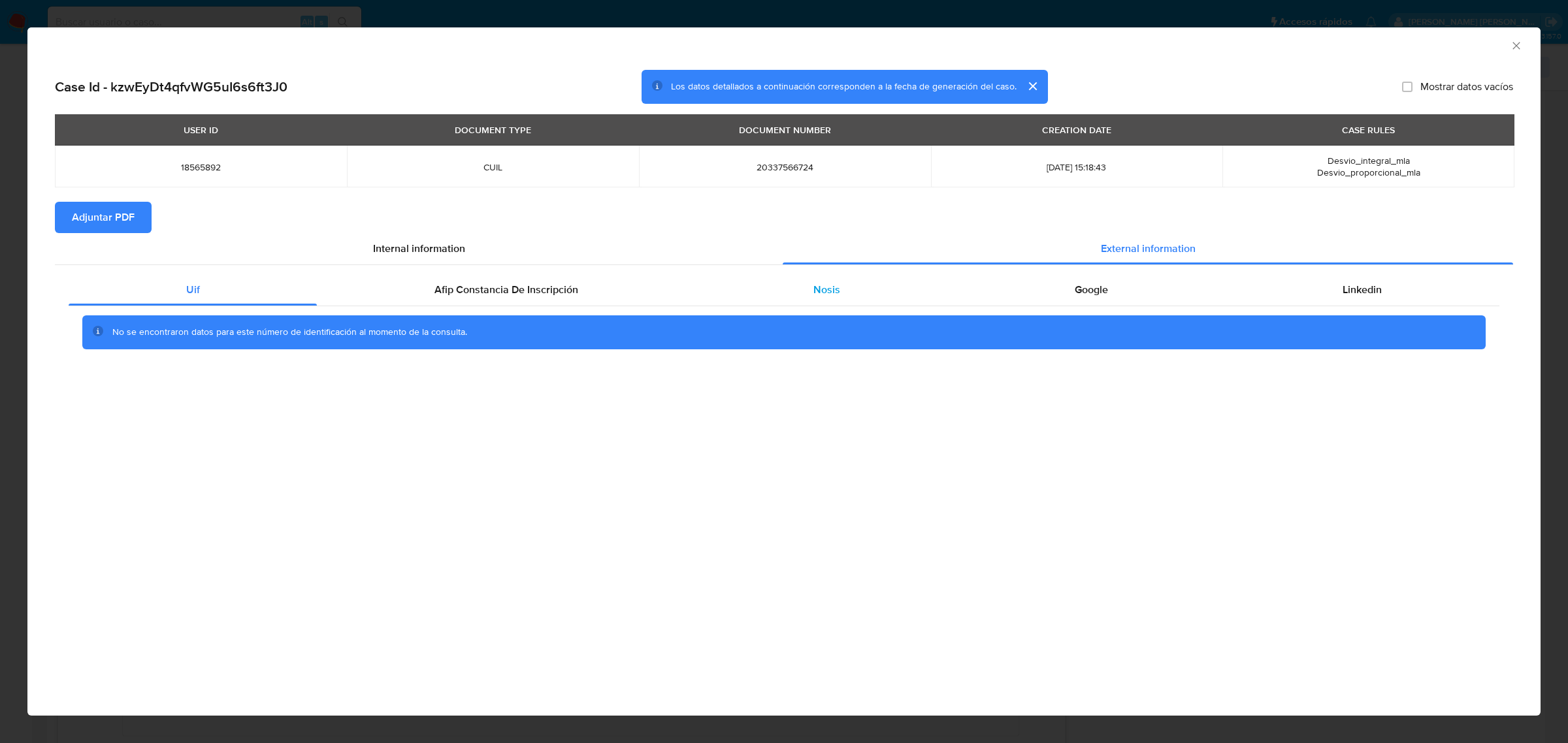
click at [820, 294] on span "Nosis" at bounding box center [827, 290] width 27 height 15
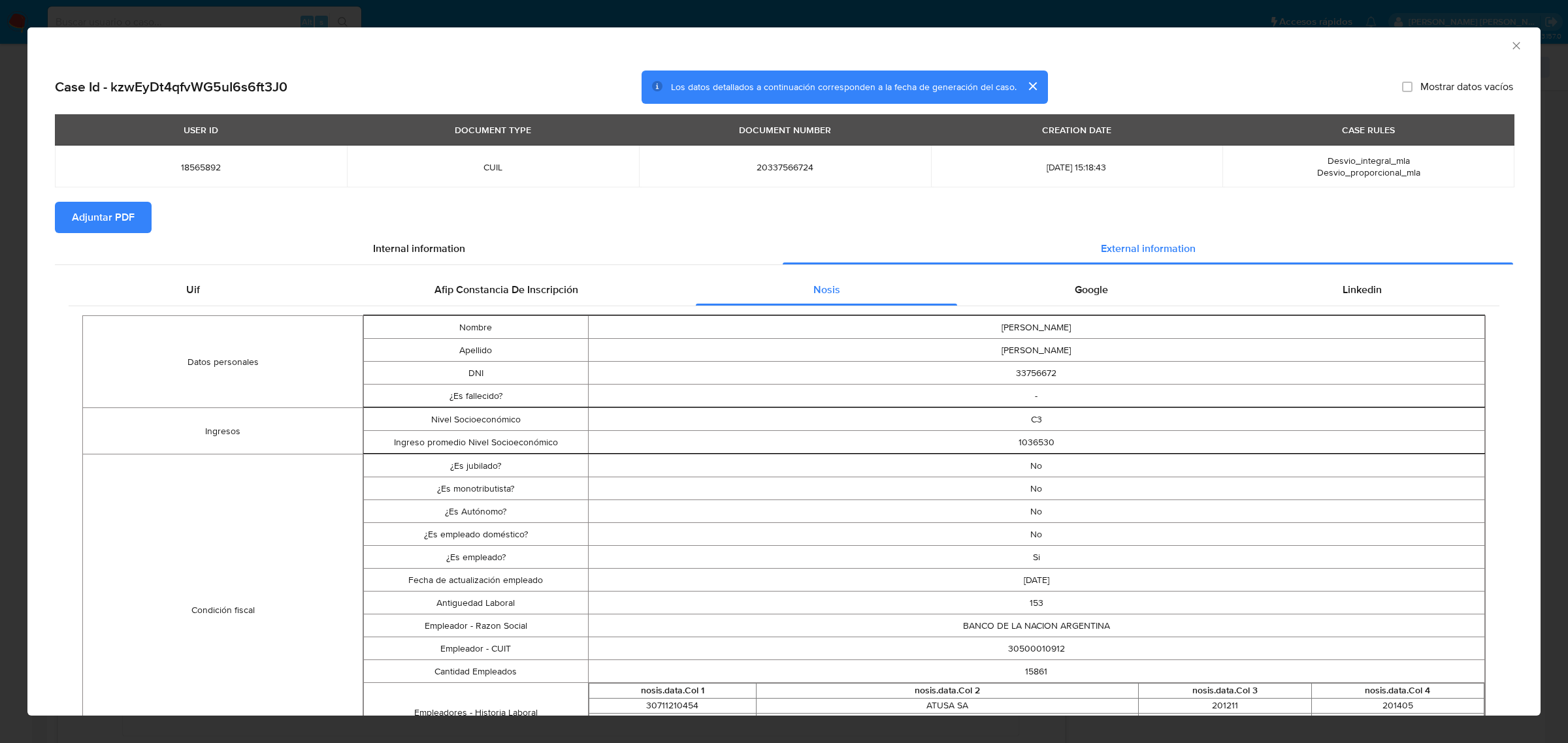
click at [1031, 647] on td "30500010912" at bounding box center [1036, 649] width 897 height 23
copy td "30500010912"
click at [90, 220] on span "Adjuntar PDF" at bounding box center [103, 217] width 62 height 29
click at [1510, 44] on icon "Cerrar ventana" at bounding box center [1517, 46] width 13 height 13
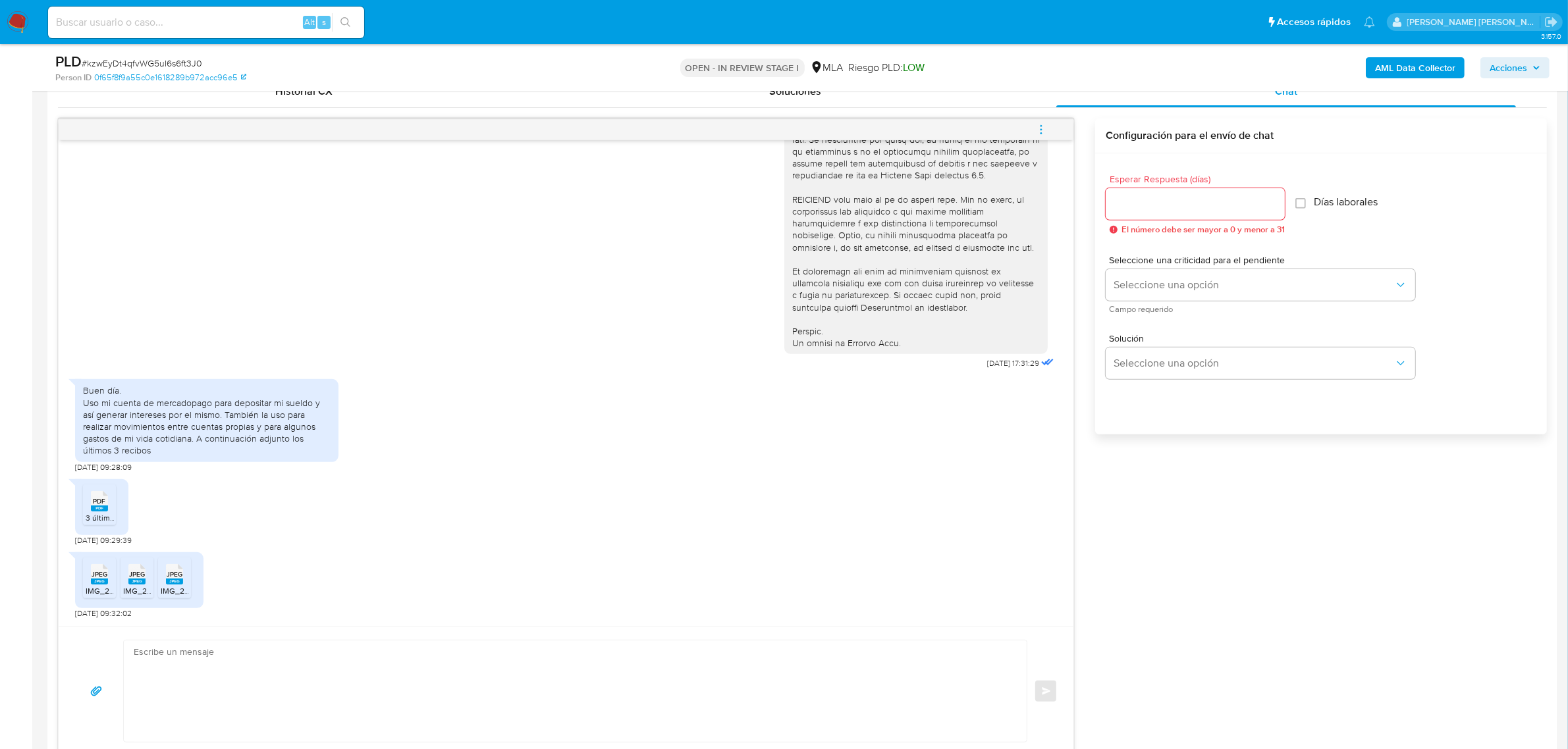
click at [1038, 133] on icon "menu-action" at bounding box center [1041, 130] width 12 height 12
click at [933, 120] on li "Abrir gestor de archivos" at bounding box center [952, 129] width 135 height 23
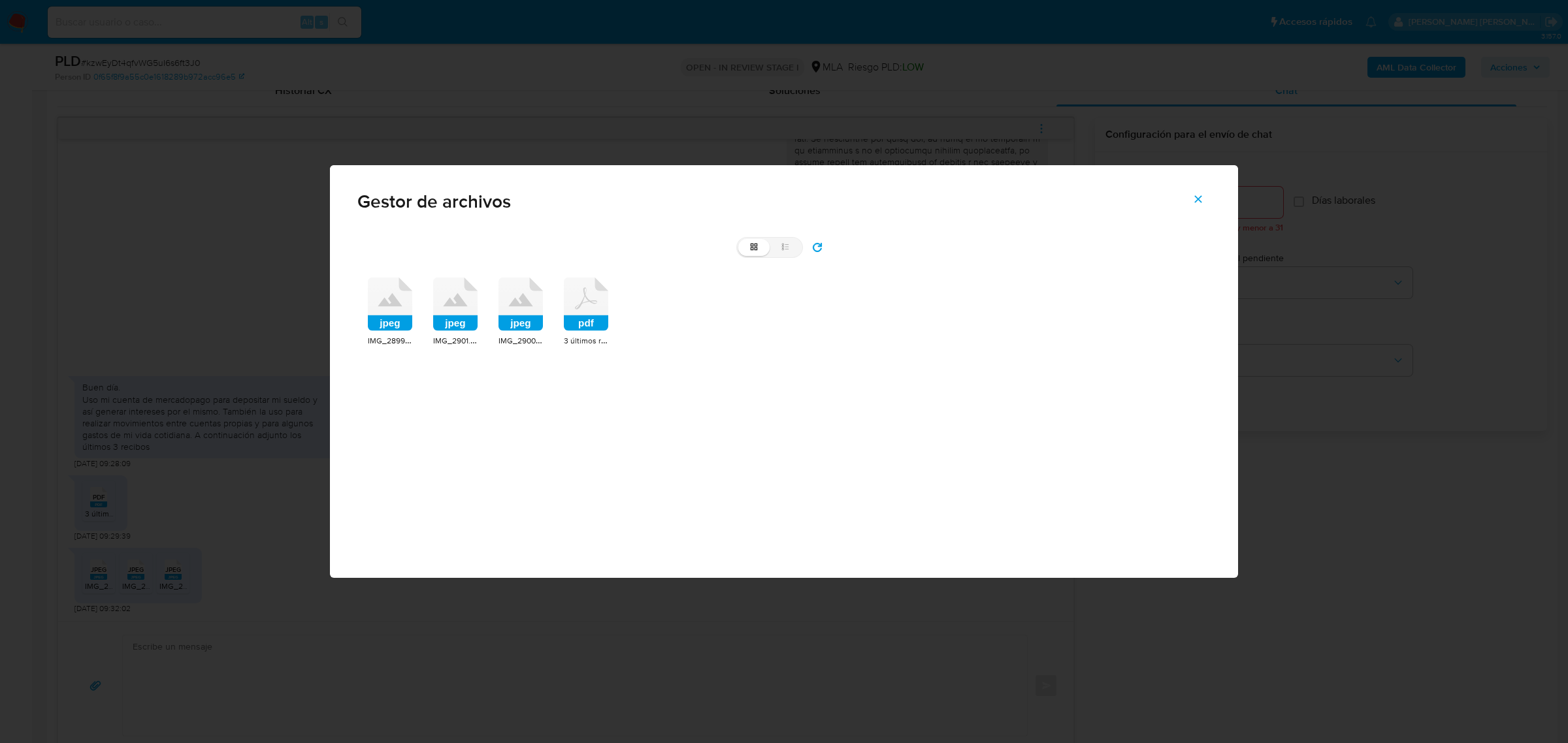
click at [592, 320] on rect at bounding box center [585, 323] width 44 height 15
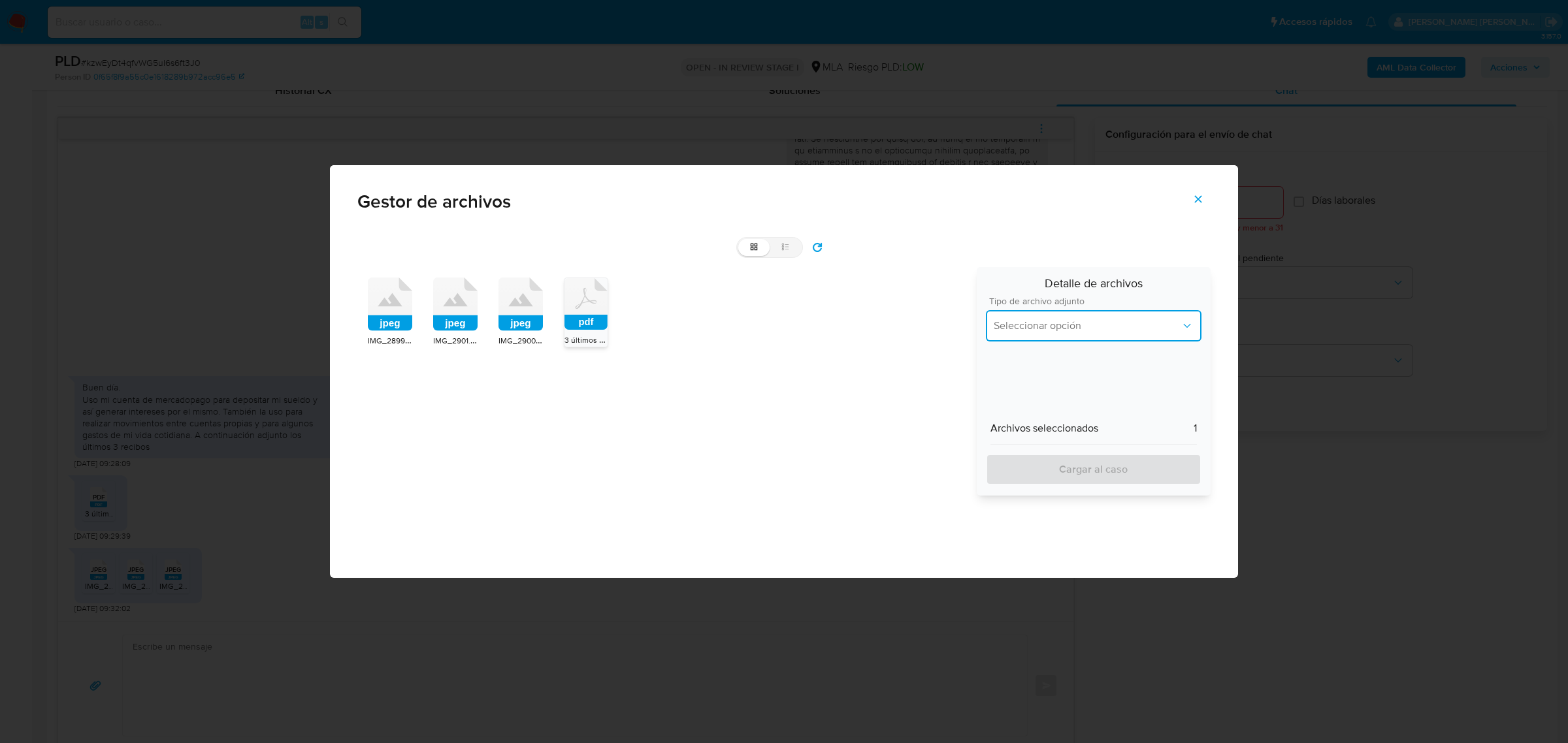
click at [1054, 320] on span "Seleccionar opción" at bounding box center [1087, 326] width 187 height 13
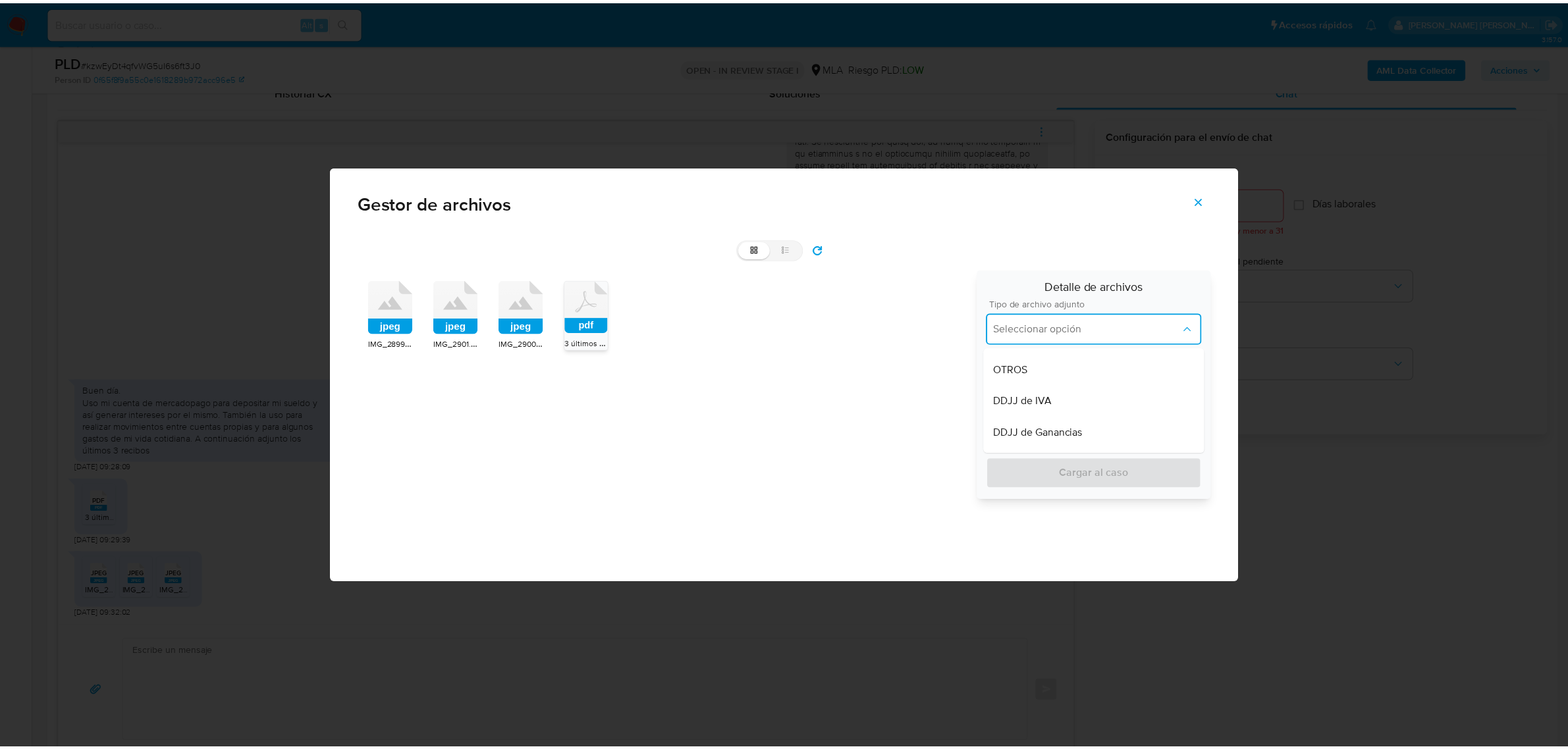
scroll to position [329, 0]
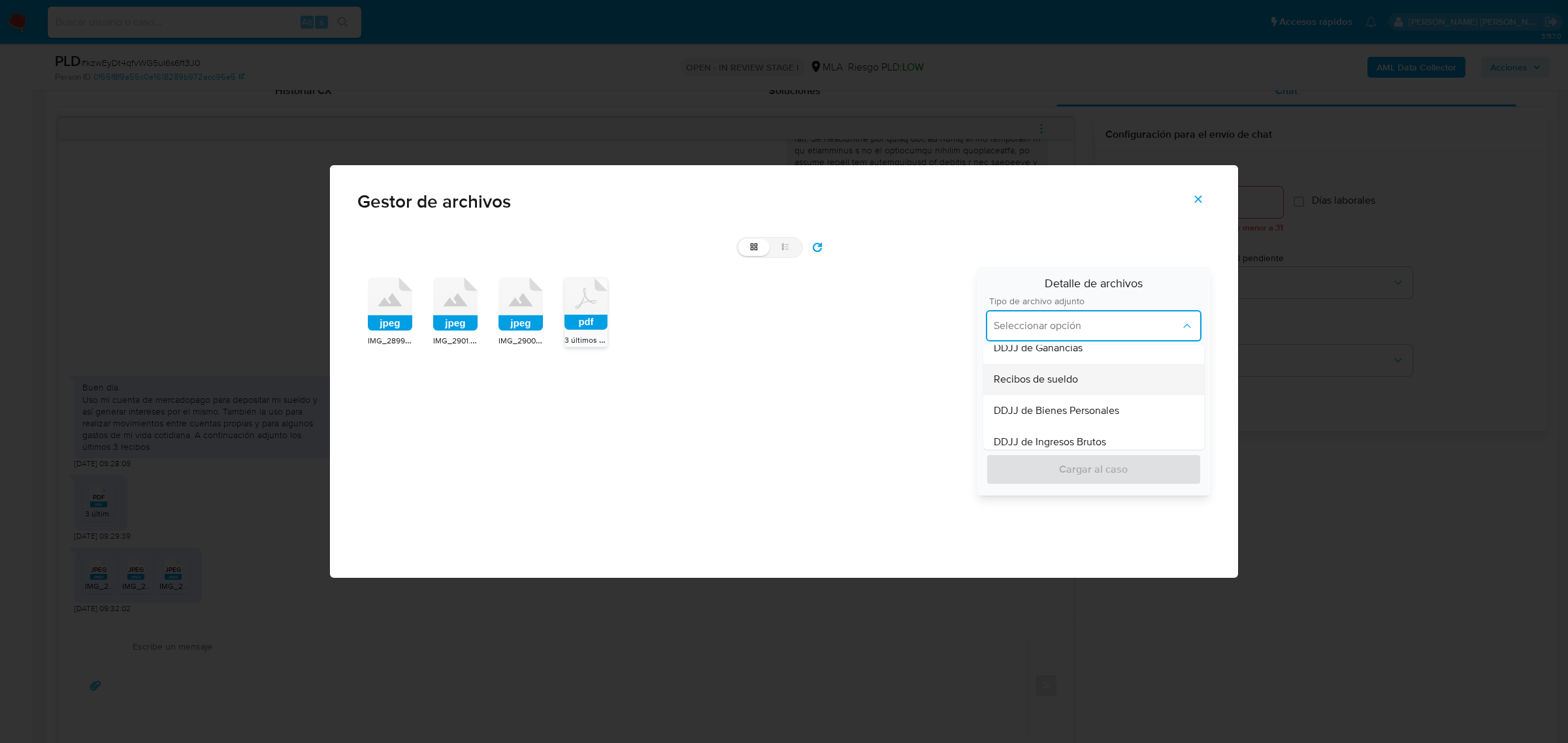
click at [1049, 379] on span "Recibos de sueldo" at bounding box center [1036, 380] width 85 height 13
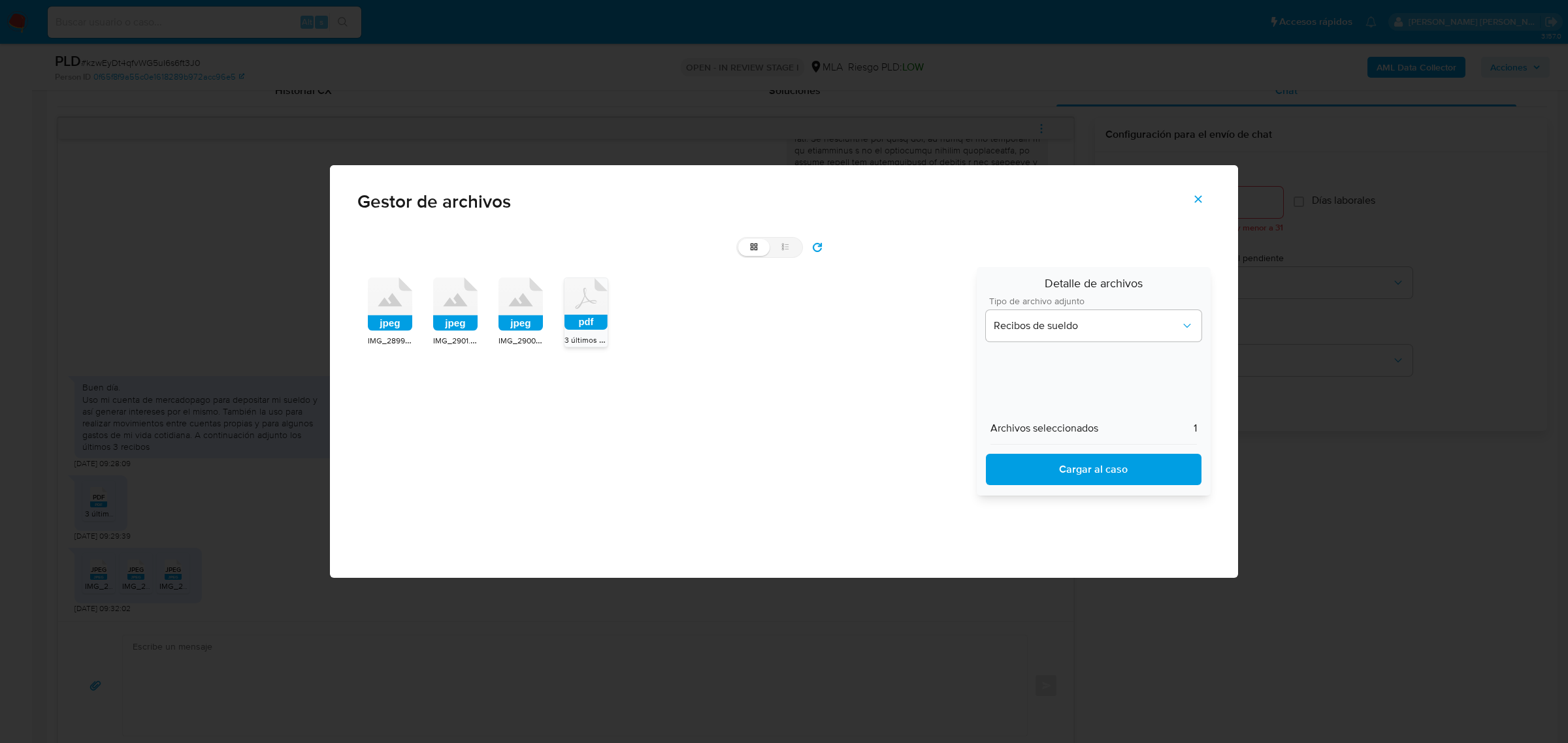
click at [1044, 459] on span "Cargar al caso" at bounding box center [1093, 470] width 182 height 29
click at [1196, 200] on icon "Cerrar" at bounding box center [1198, 199] width 12 height 12
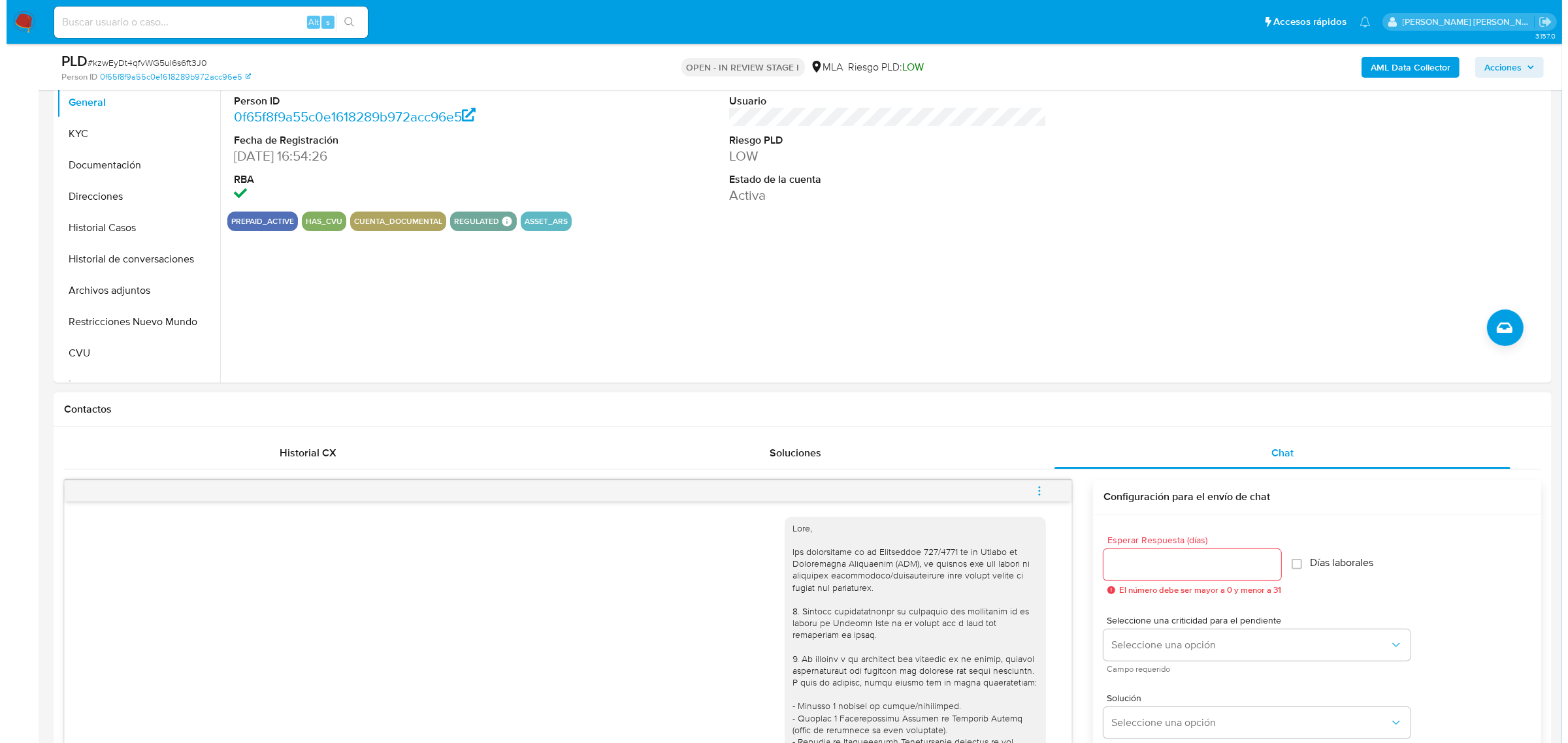
scroll to position [245, 0]
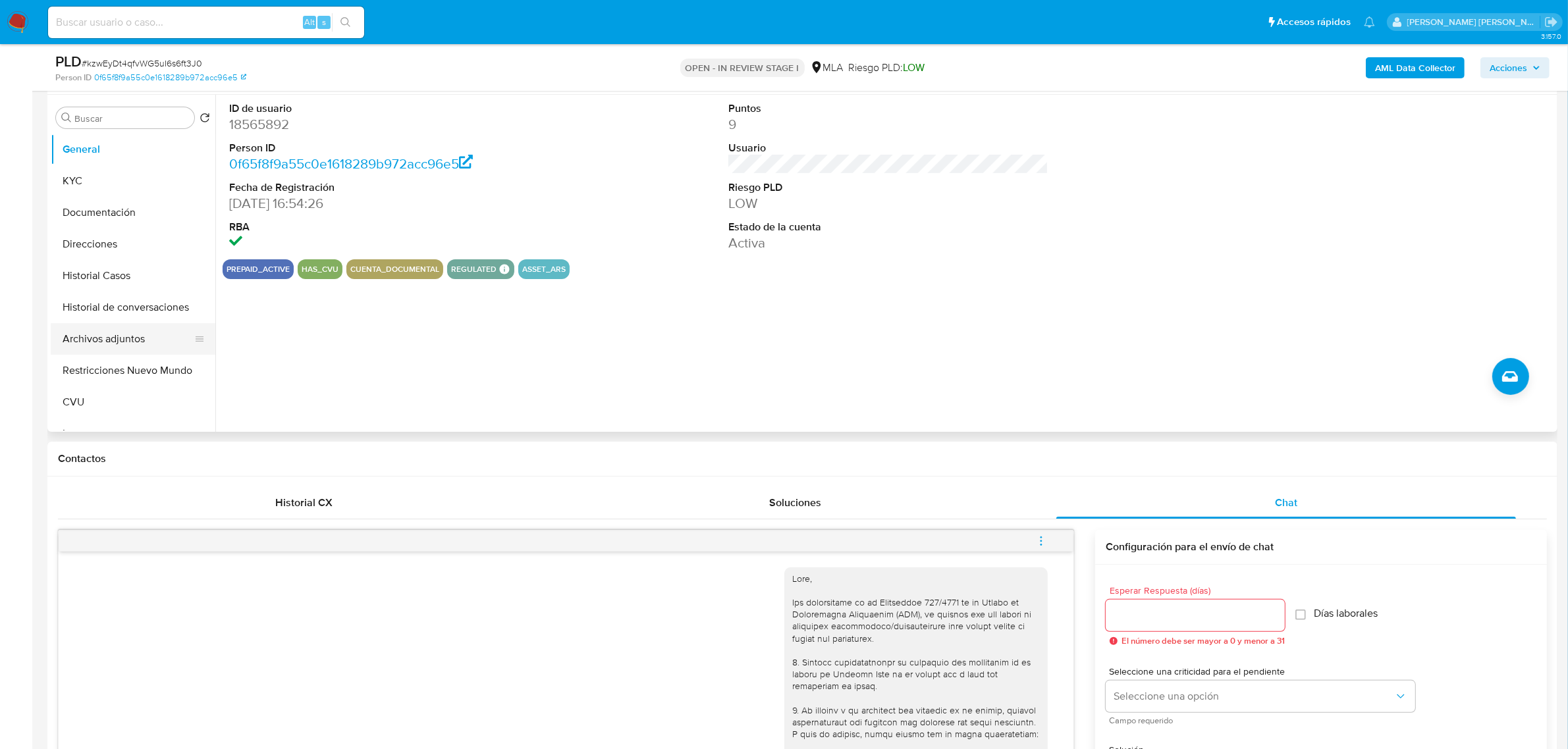
click at [102, 336] on button "Archivos adjuntos" at bounding box center [127, 339] width 154 height 32
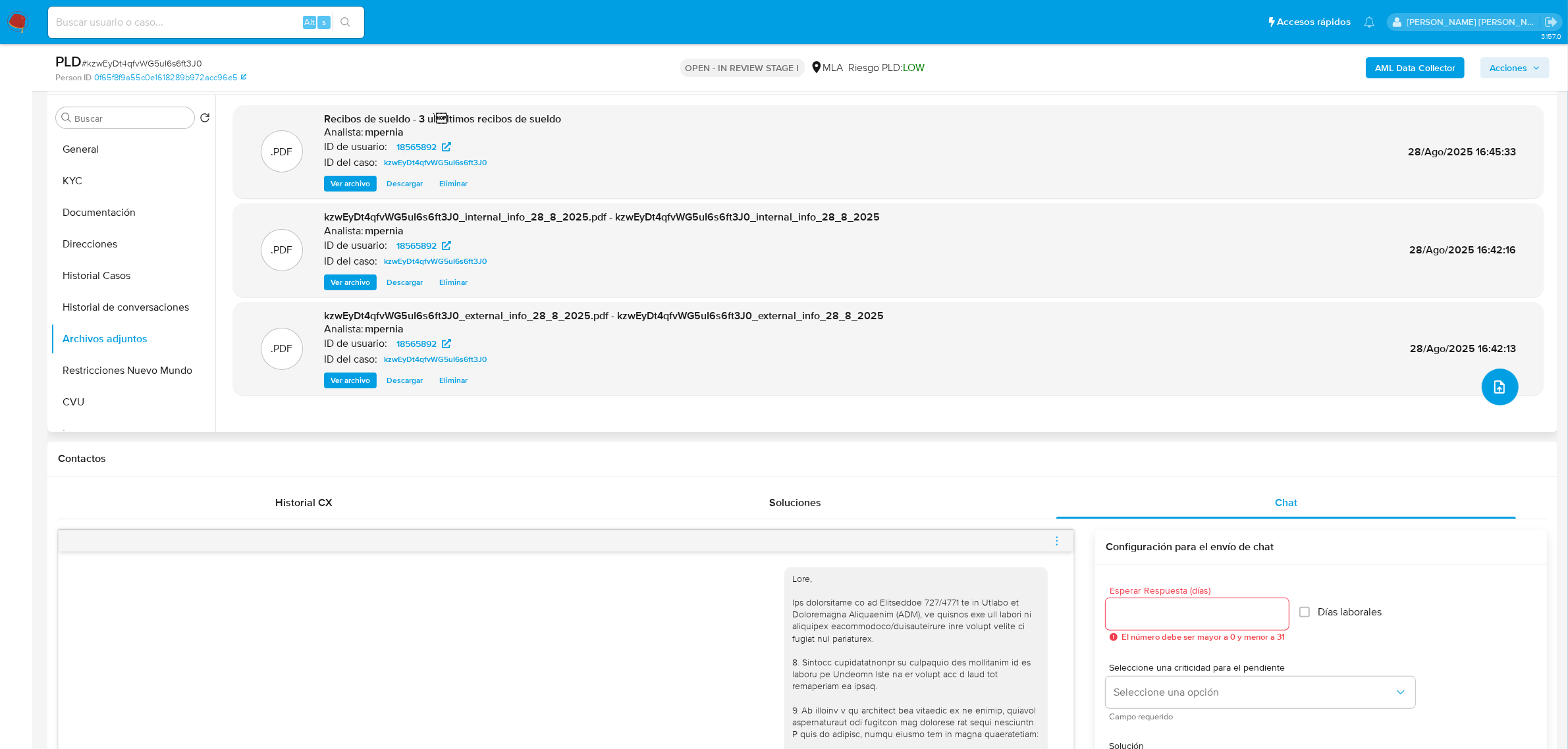
click at [1493, 402] on button "upload-file" at bounding box center [1500, 388] width 37 height 37
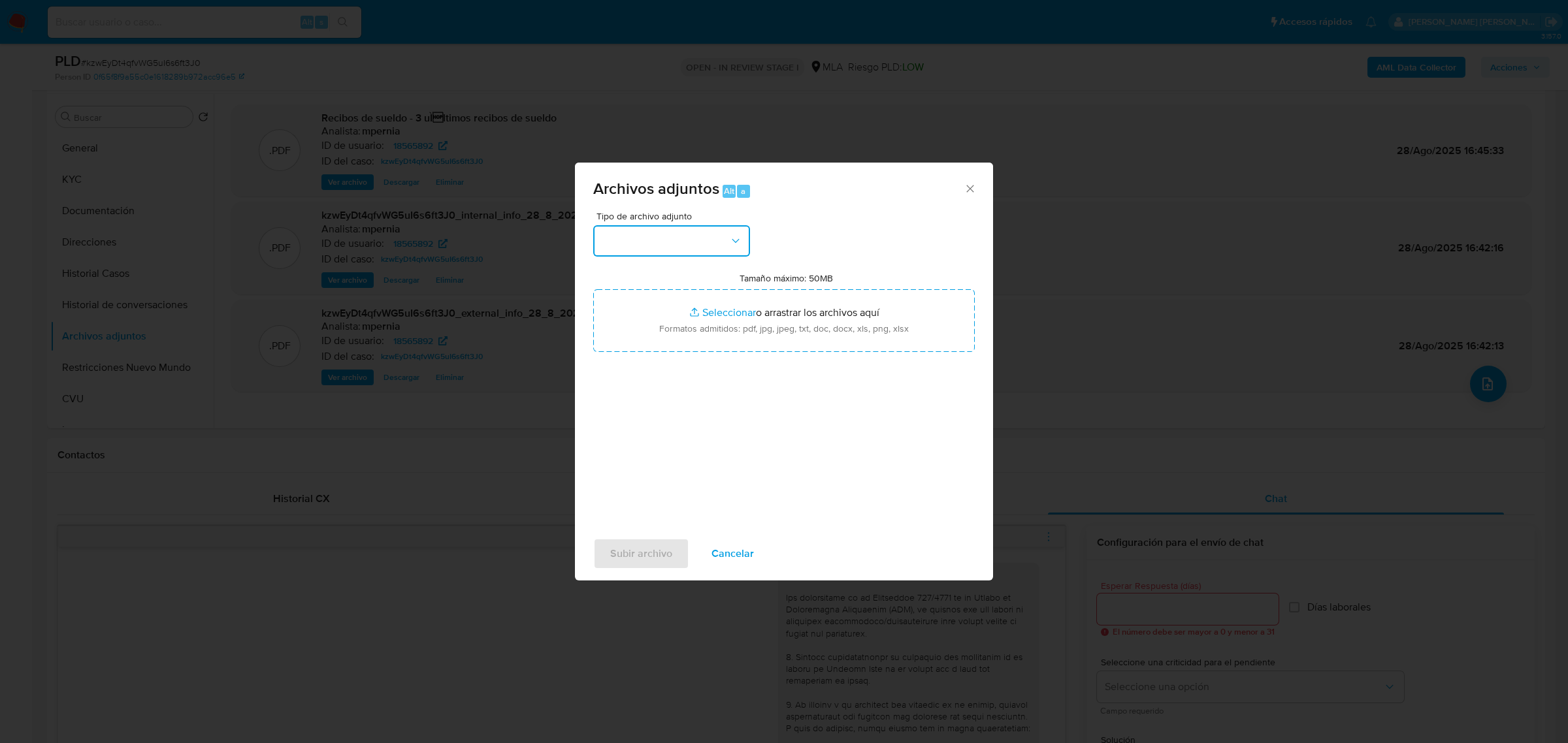
click at [709, 240] on button "button" at bounding box center [671, 240] width 157 height 32
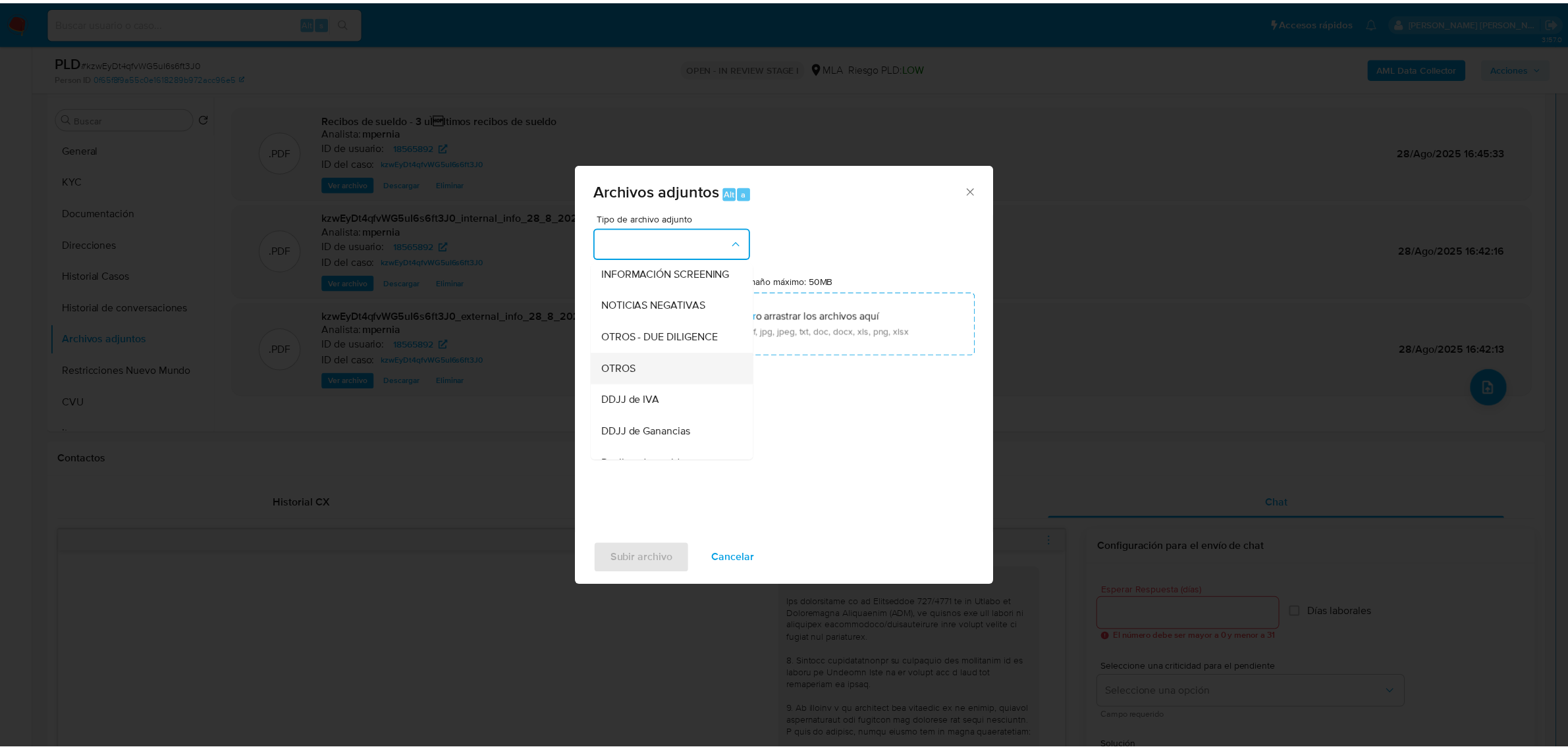
scroll to position [165, 0]
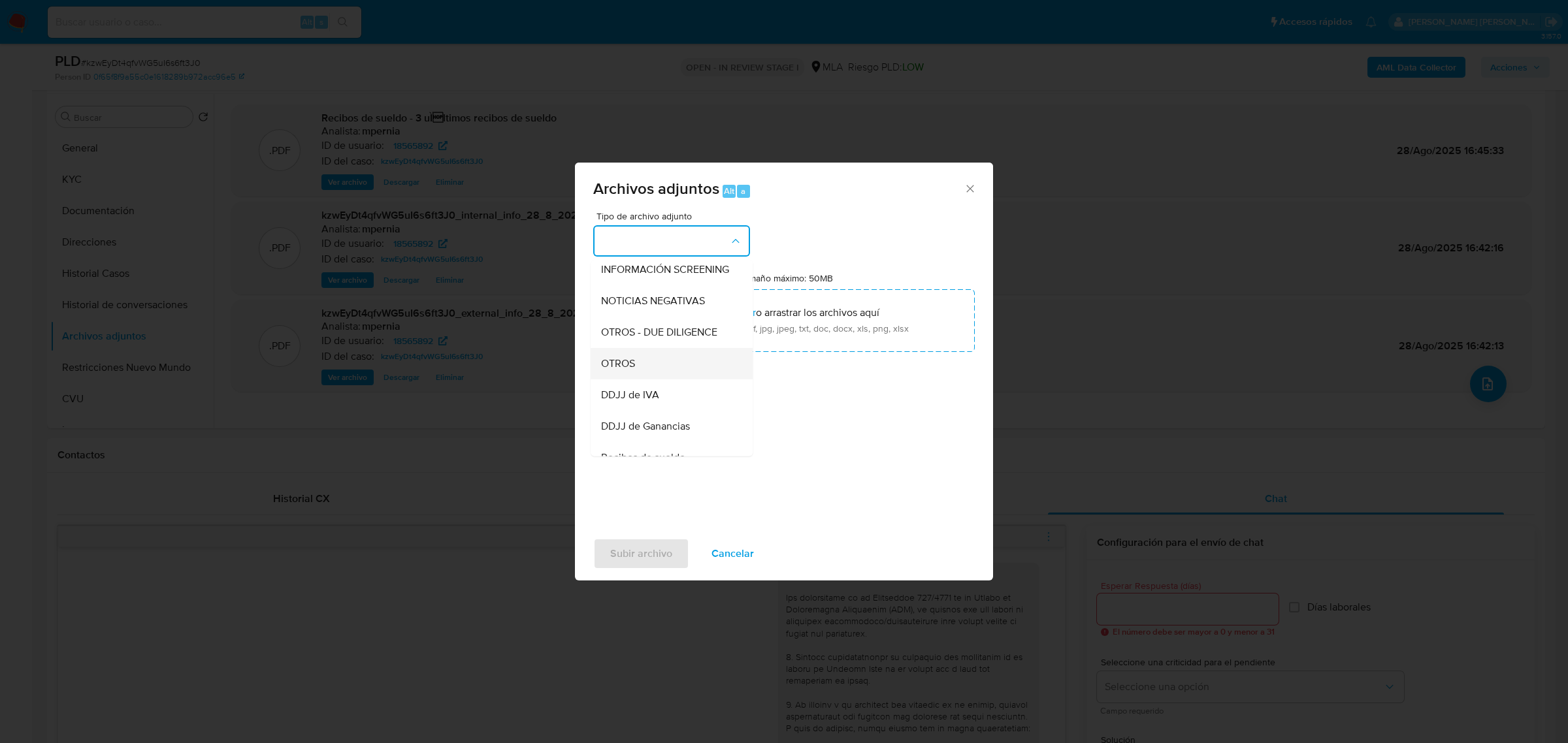
click at [665, 370] on div "OTROS" at bounding box center [667, 363] width 134 height 32
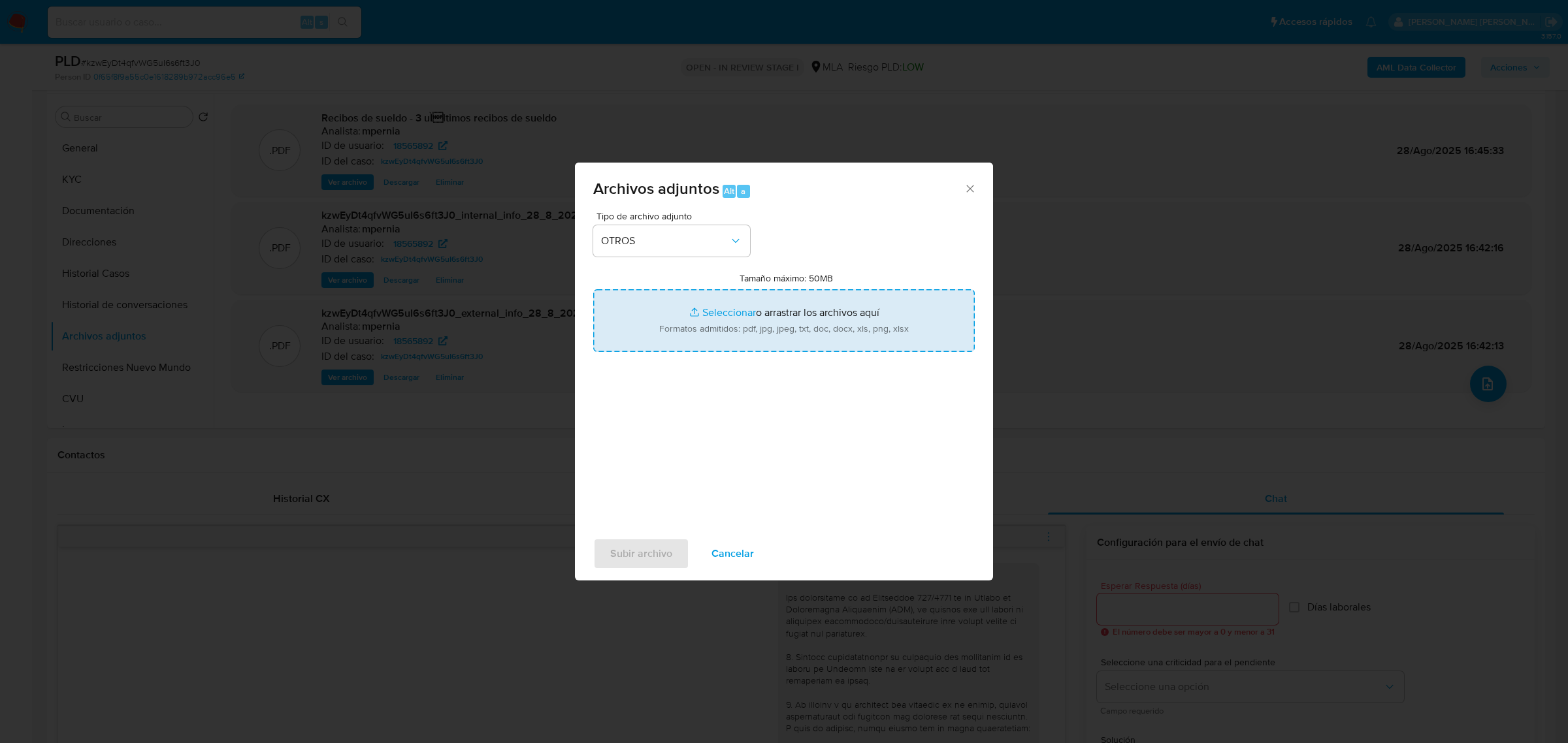
type input "C:\fakepath\Movimientos-Aladdin-18565892.xlsx"
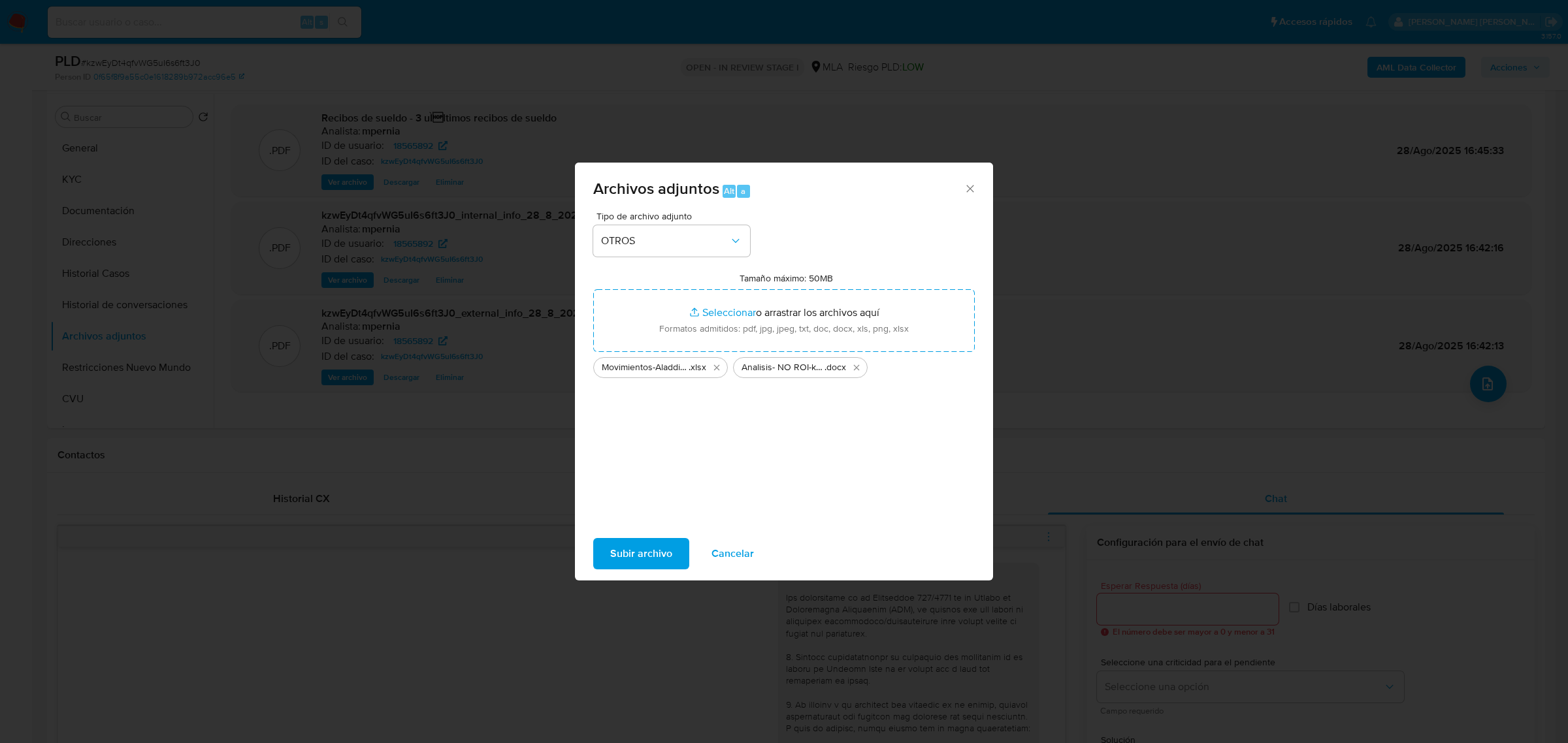
click at [651, 551] on span "Subir archivo" at bounding box center [641, 554] width 62 height 29
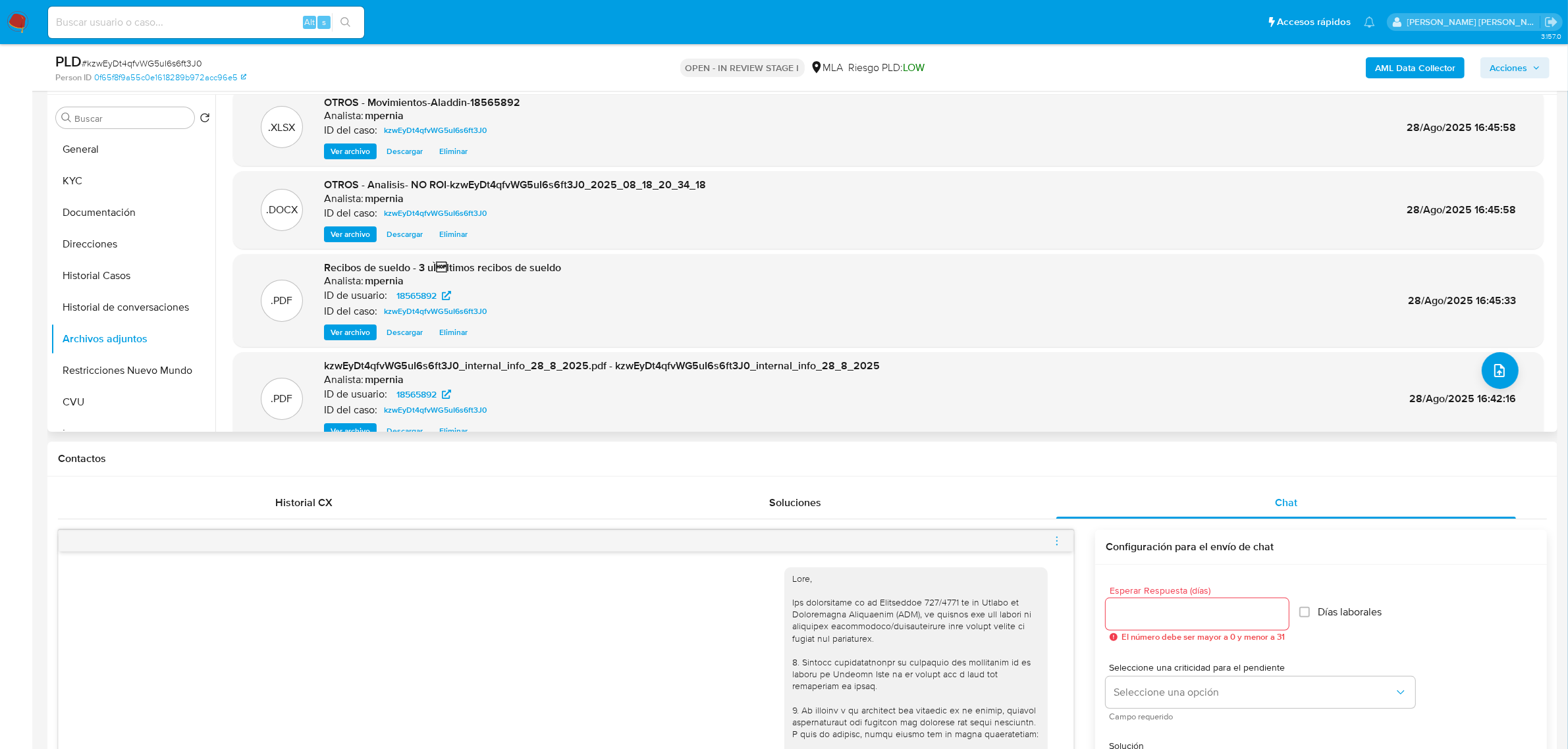
scroll to position [42, 0]
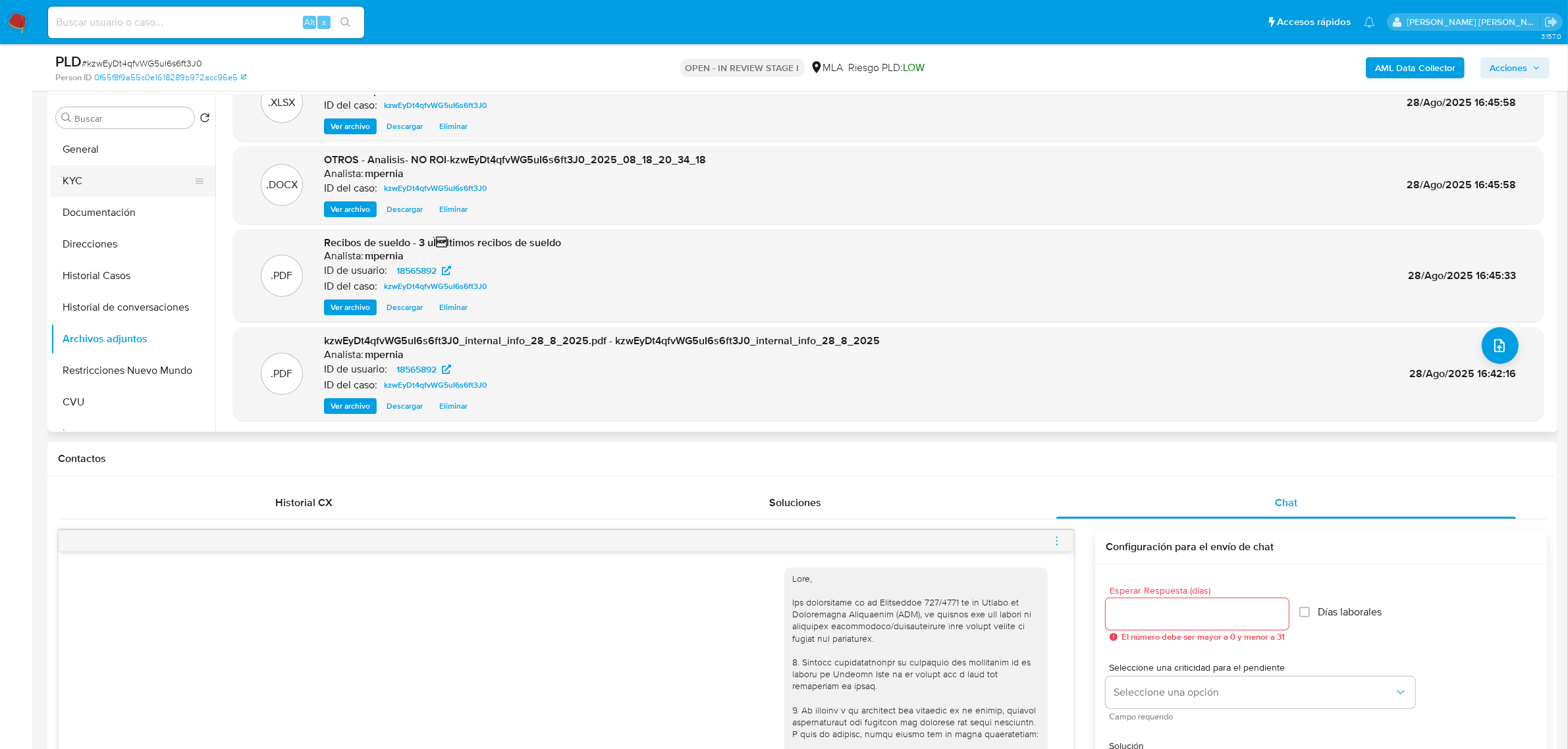
click at [114, 182] on button "KYC" at bounding box center [127, 181] width 154 height 32
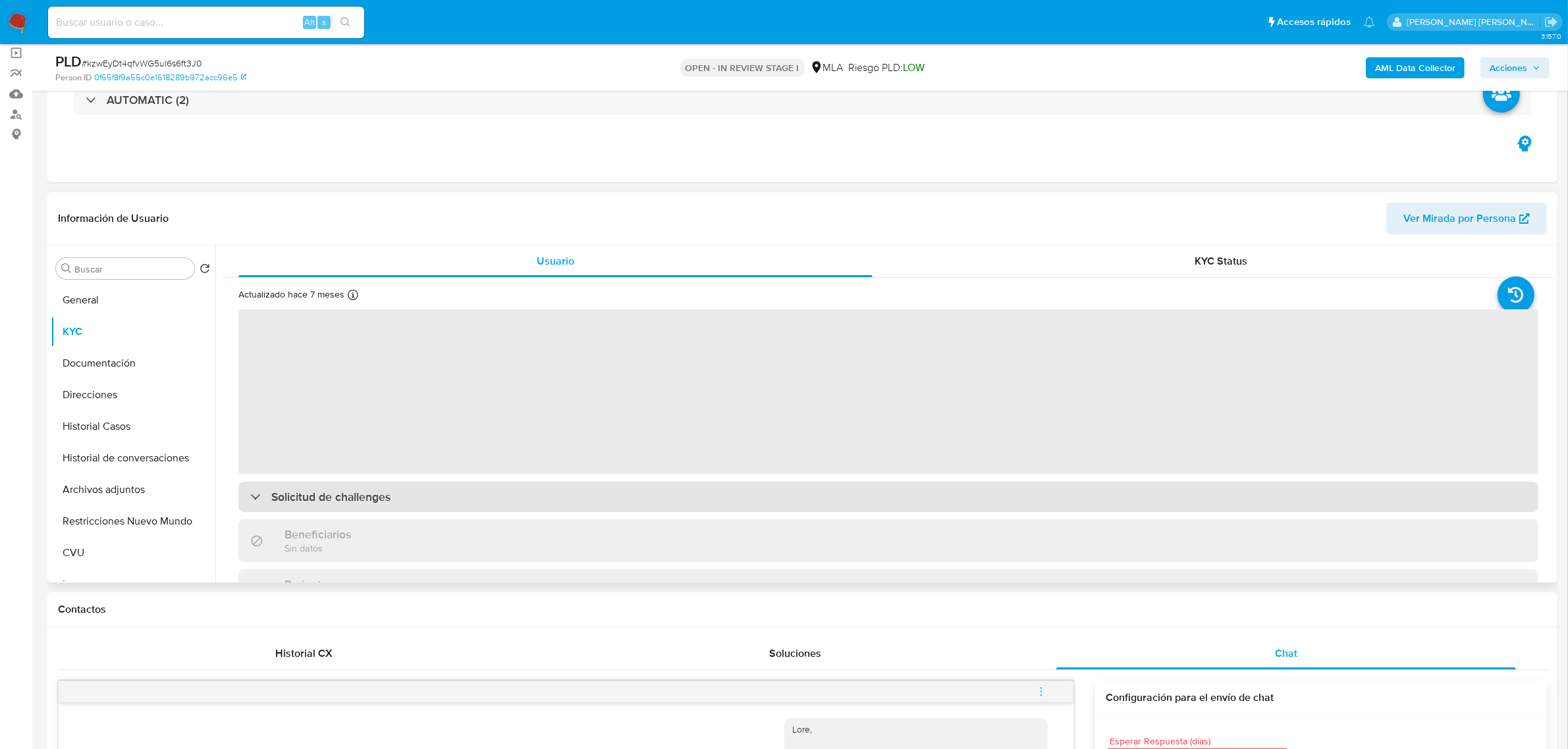
scroll to position [82, 0]
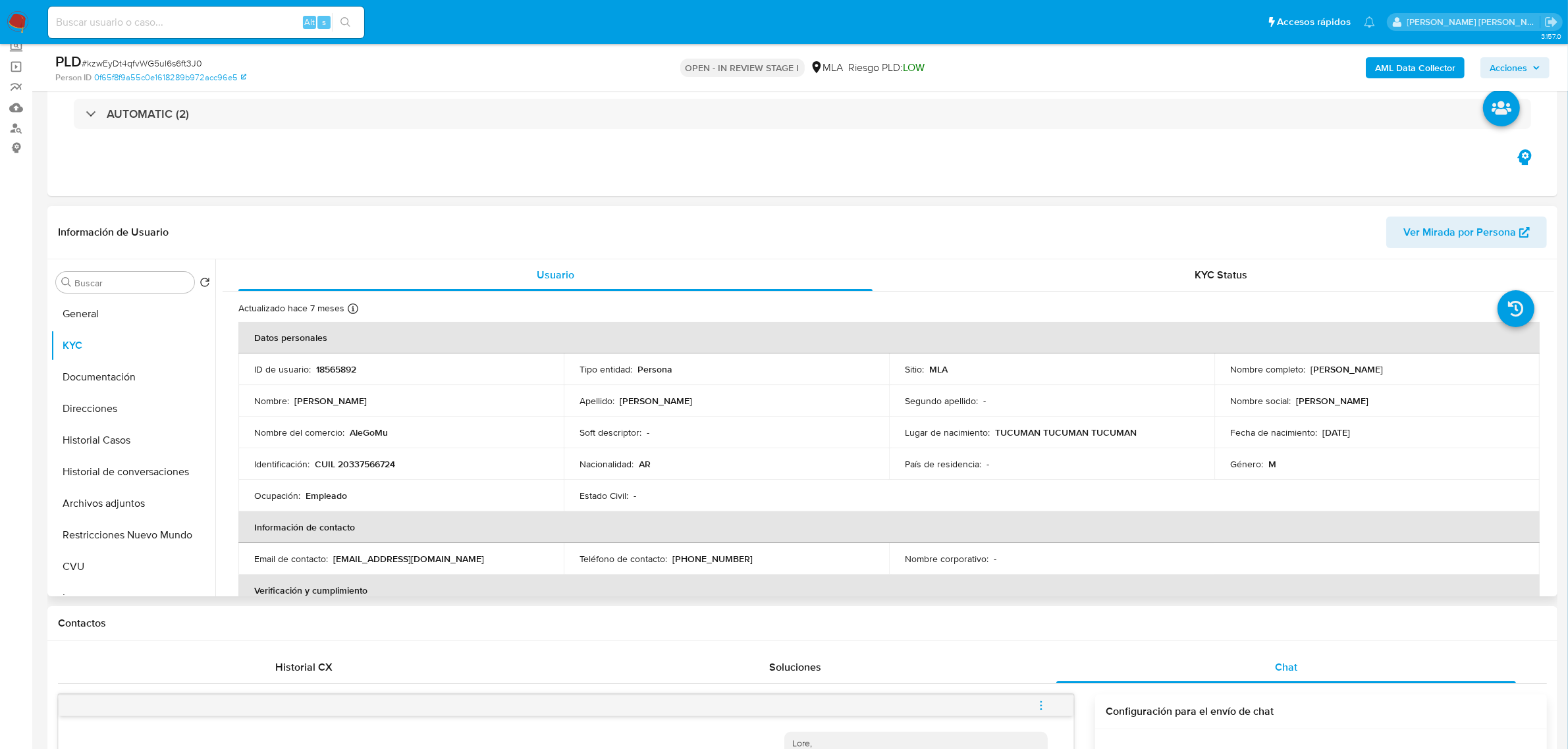
drag, startPoint x: 1305, startPoint y: 372, endPoint x: 1388, endPoint y: 371, distance: 83.0
click at [1388, 371] on div "Nombre completo : Alejandro Ezequiel Gomez Muñoz" at bounding box center [1376, 369] width 294 height 12
copy p "Alejandro Ezequiel"
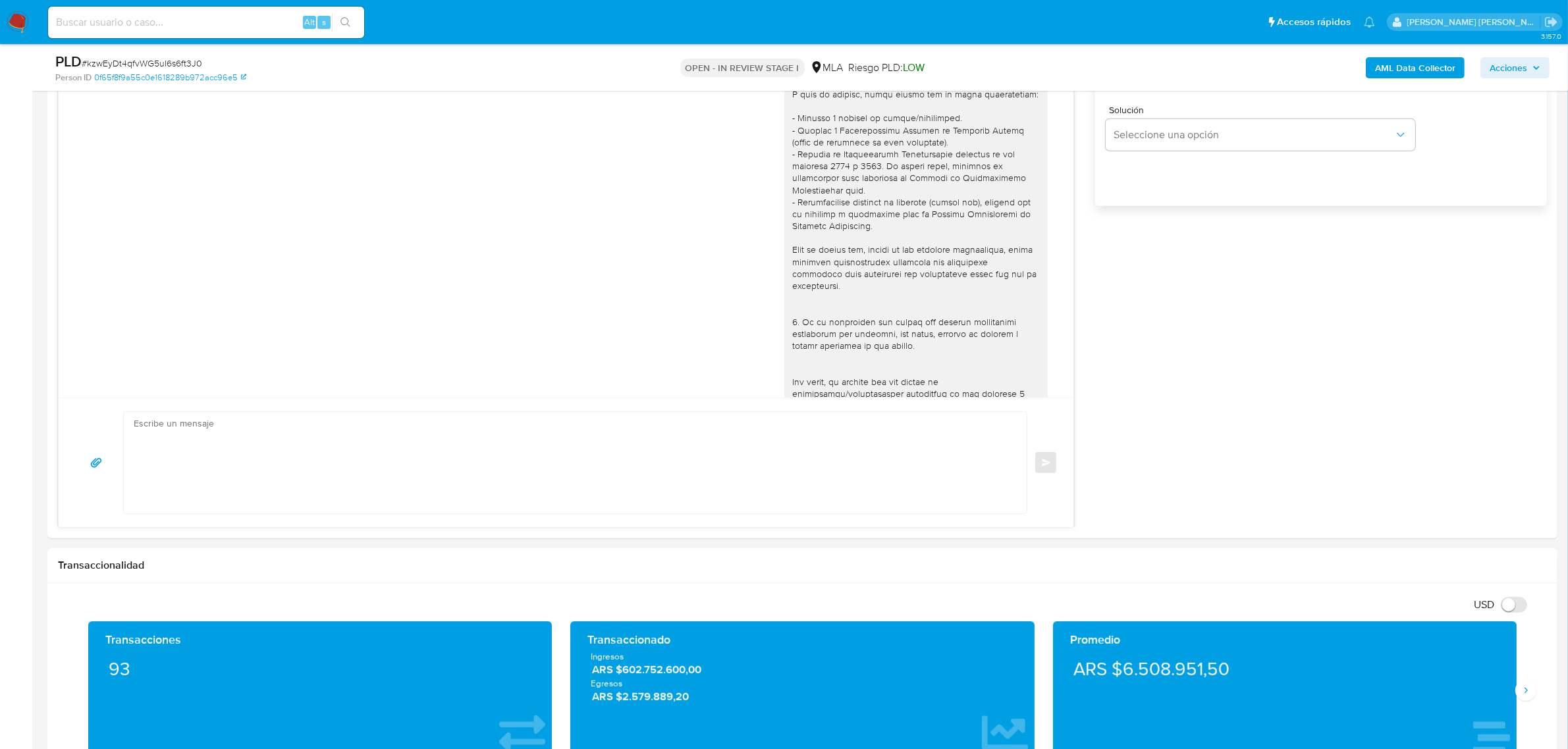
scroll to position [1070, 0]
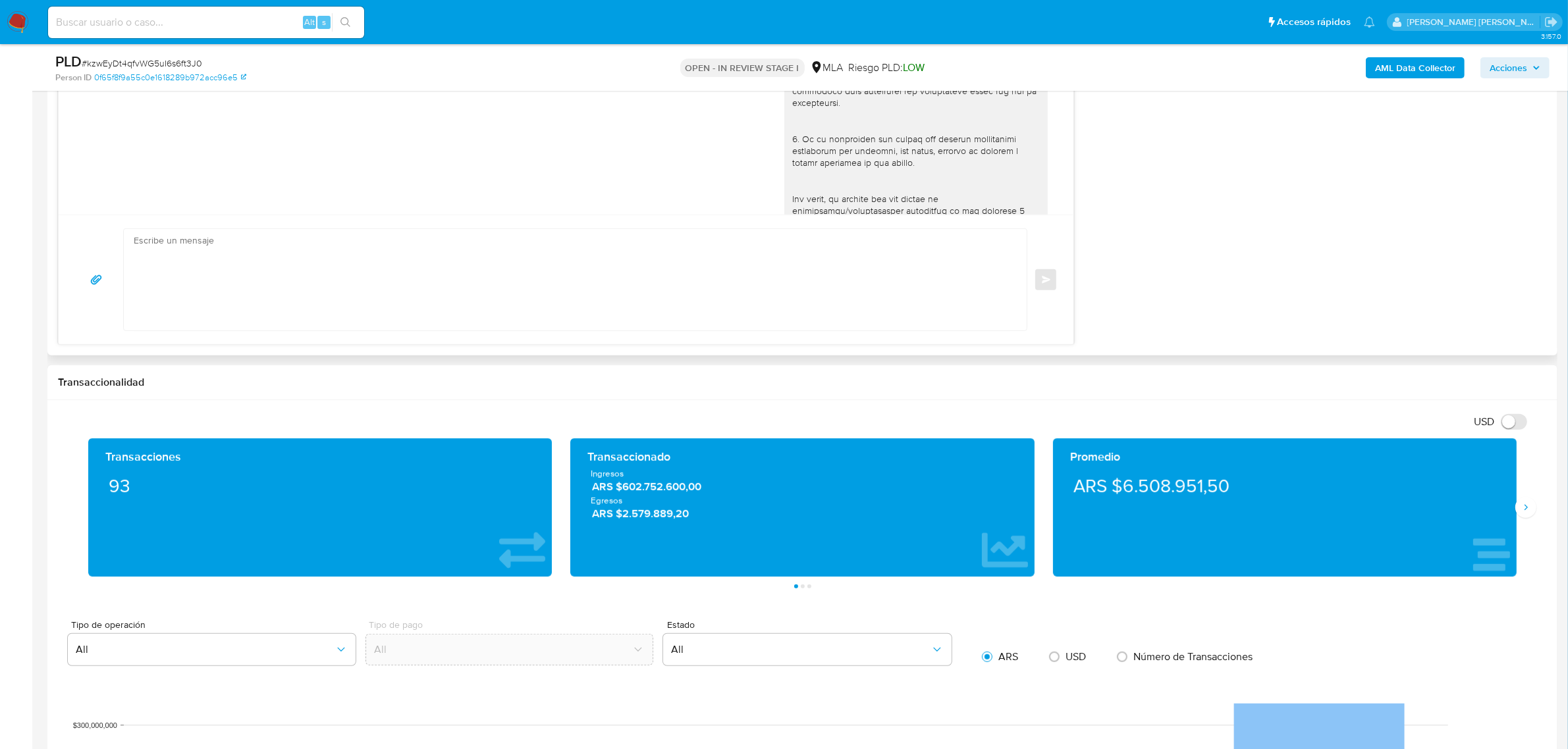
click at [227, 278] on textarea at bounding box center [572, 280] width 877 height 102
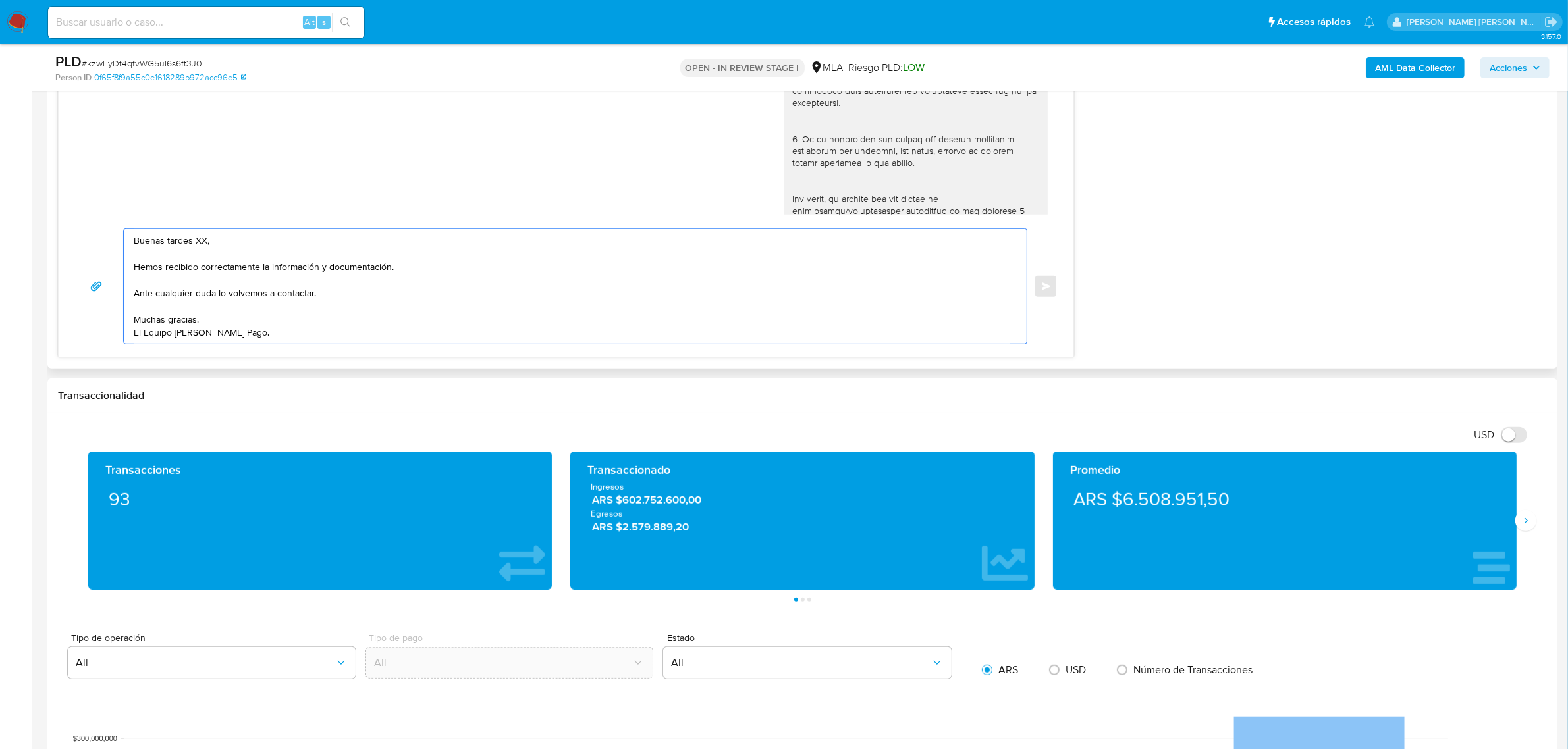
click at [201, 241] on textarea "Buenas tardes XX, Hemos recibido correctamente la información y documentación. …" at bounding box center [572, 287] width 877 height 114
paste textarea "Alejandro Ezequiel"
type textarea "Buenas tardes Alejandro Ezequiel, Hemos recibido correctamente la información y…"
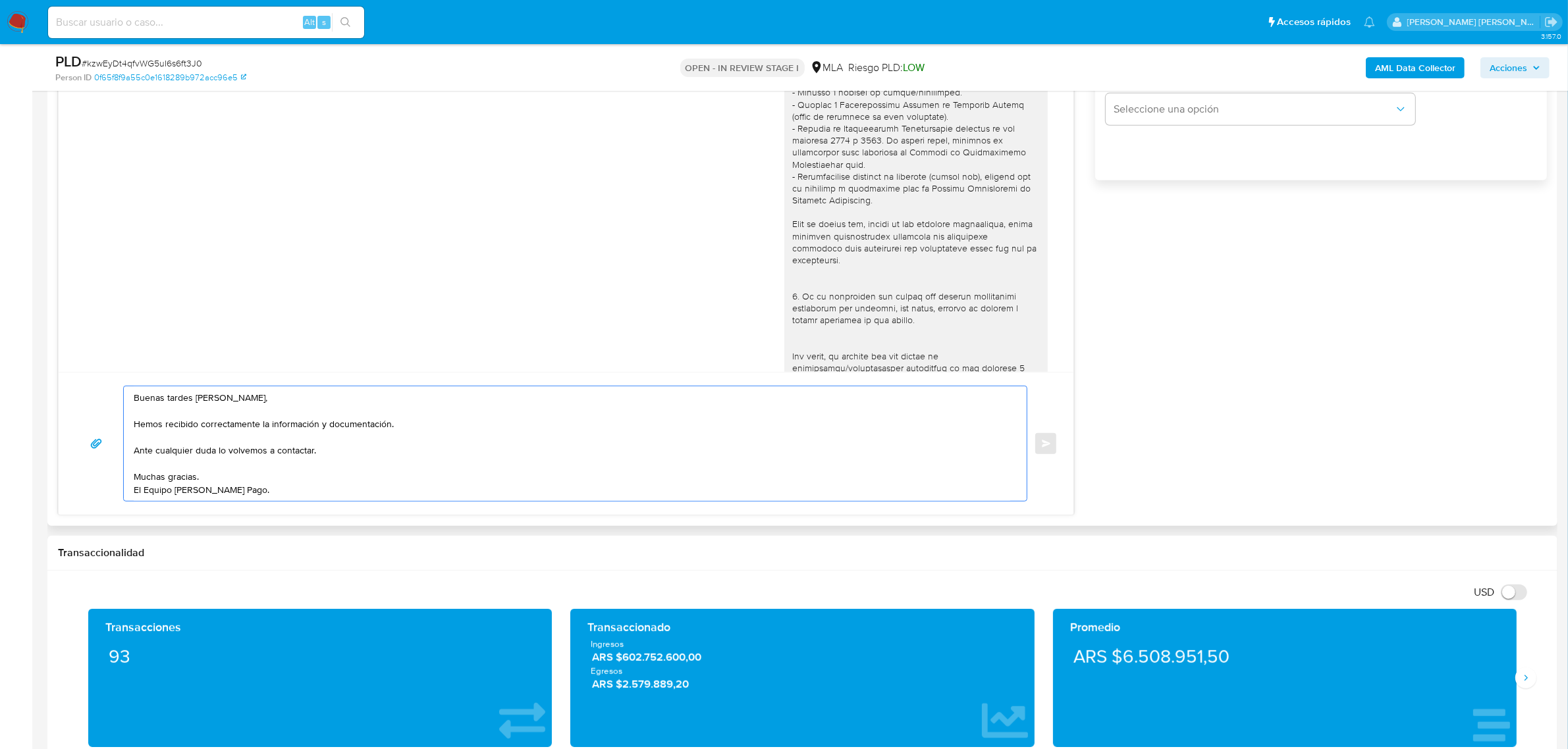
scroll to position [659, 0]
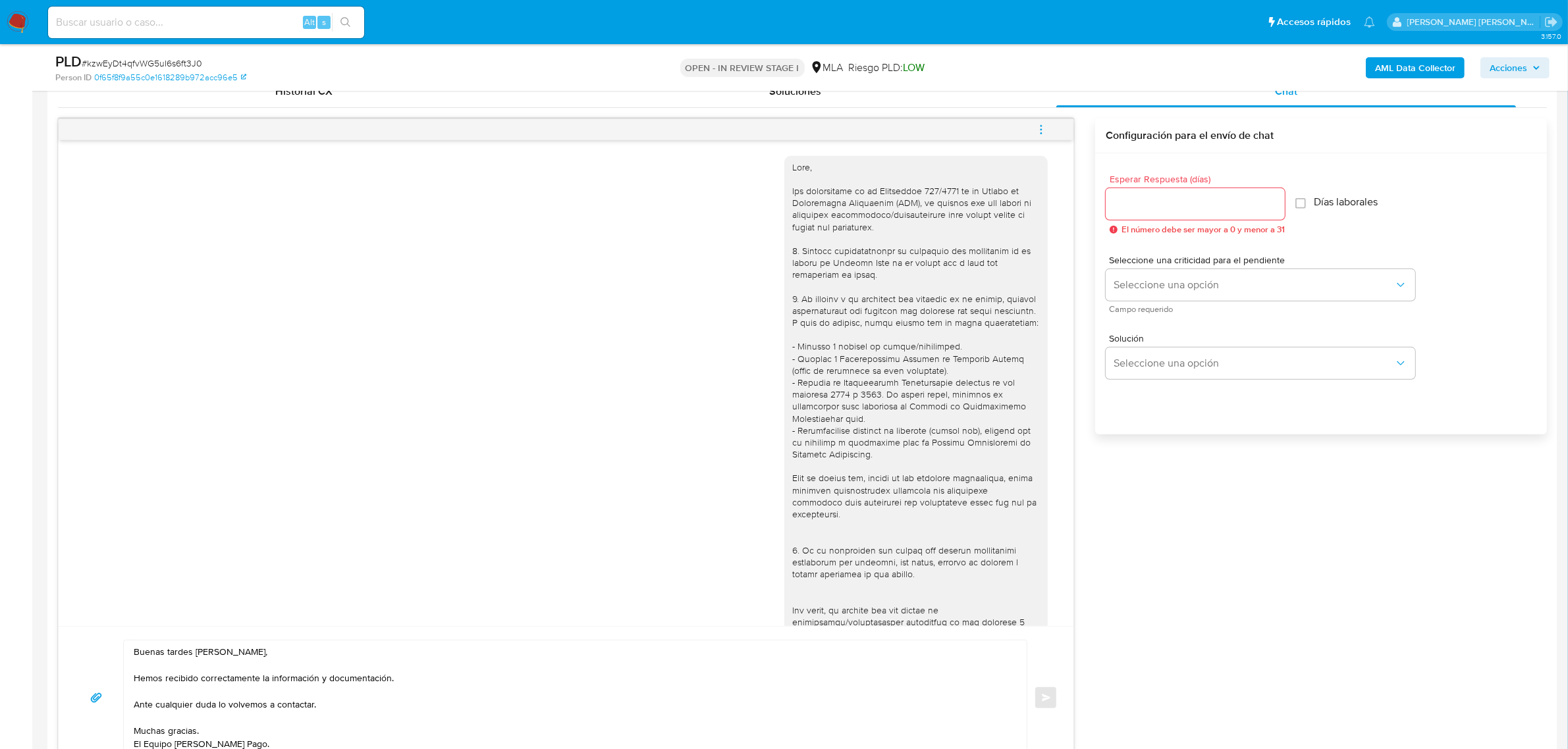
click at [1191, 193] on div at bounding box center [1195, 203] width 179 height 32
click at [1191, 200] on input "Esperar Respuesta (días)" at bounding box center [1195, 204] width 179 height 17
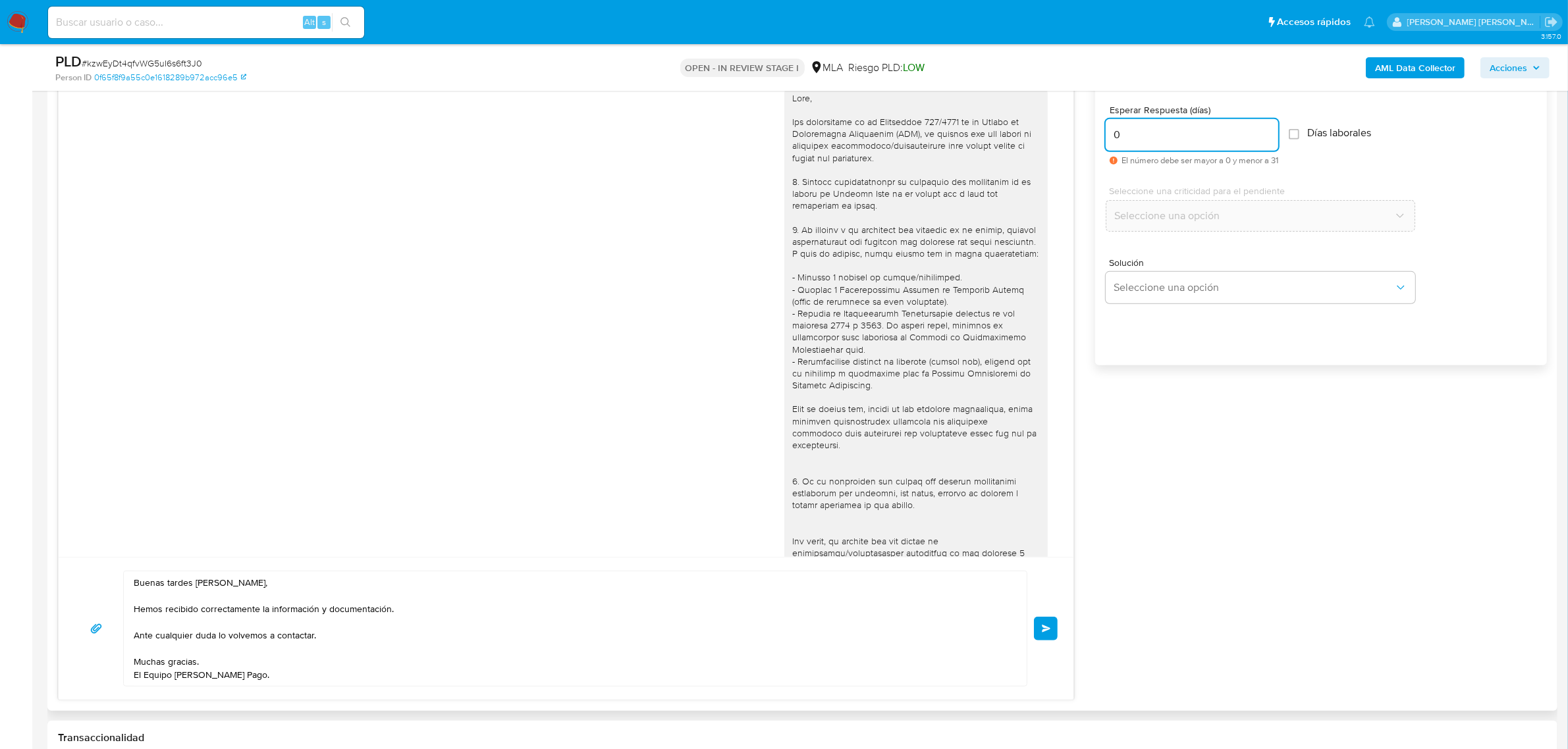
scroll to position [824, 0]
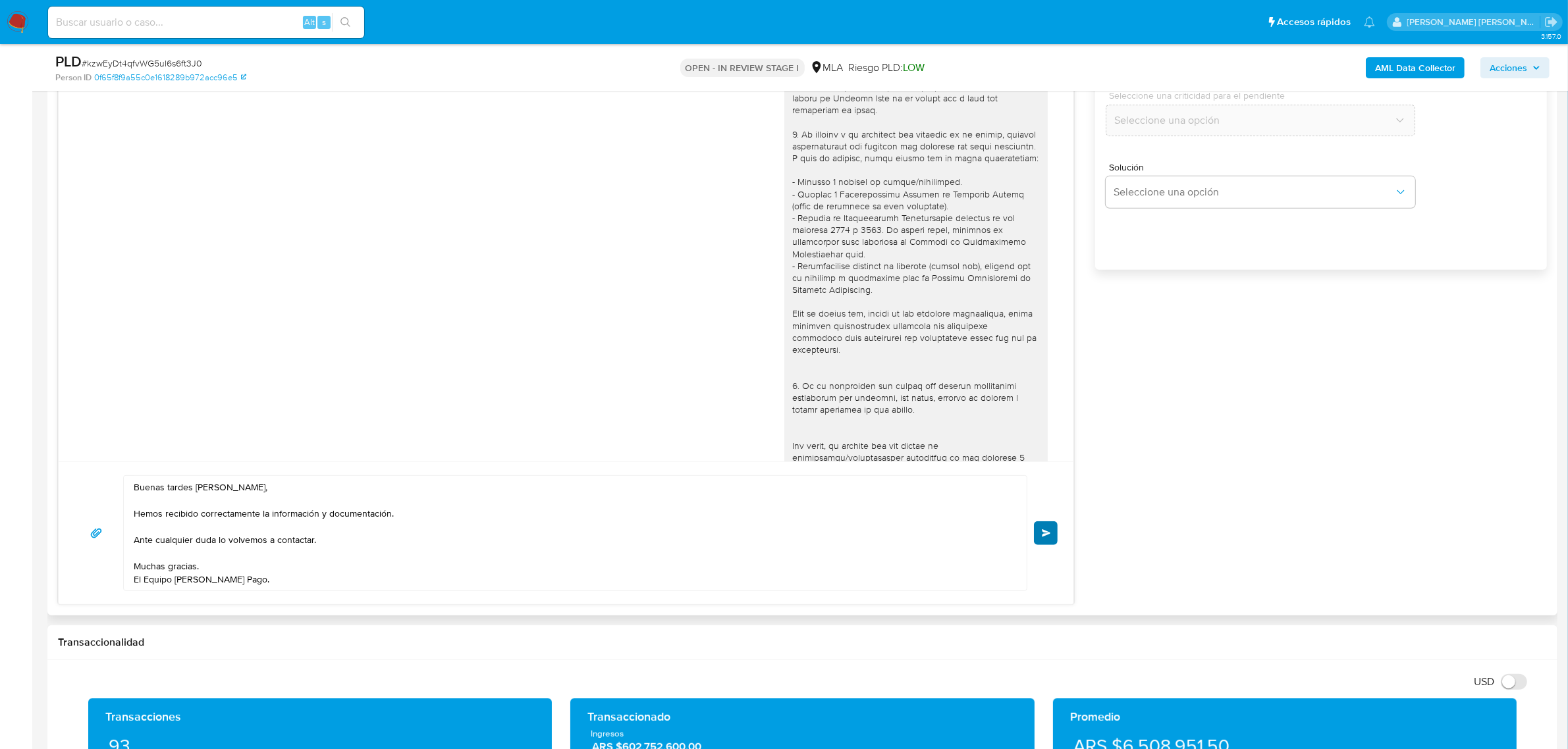
type input "0"
click at [1042, 542] on button "Enviar" at bounding box center [1046, 533] width 23 height 23
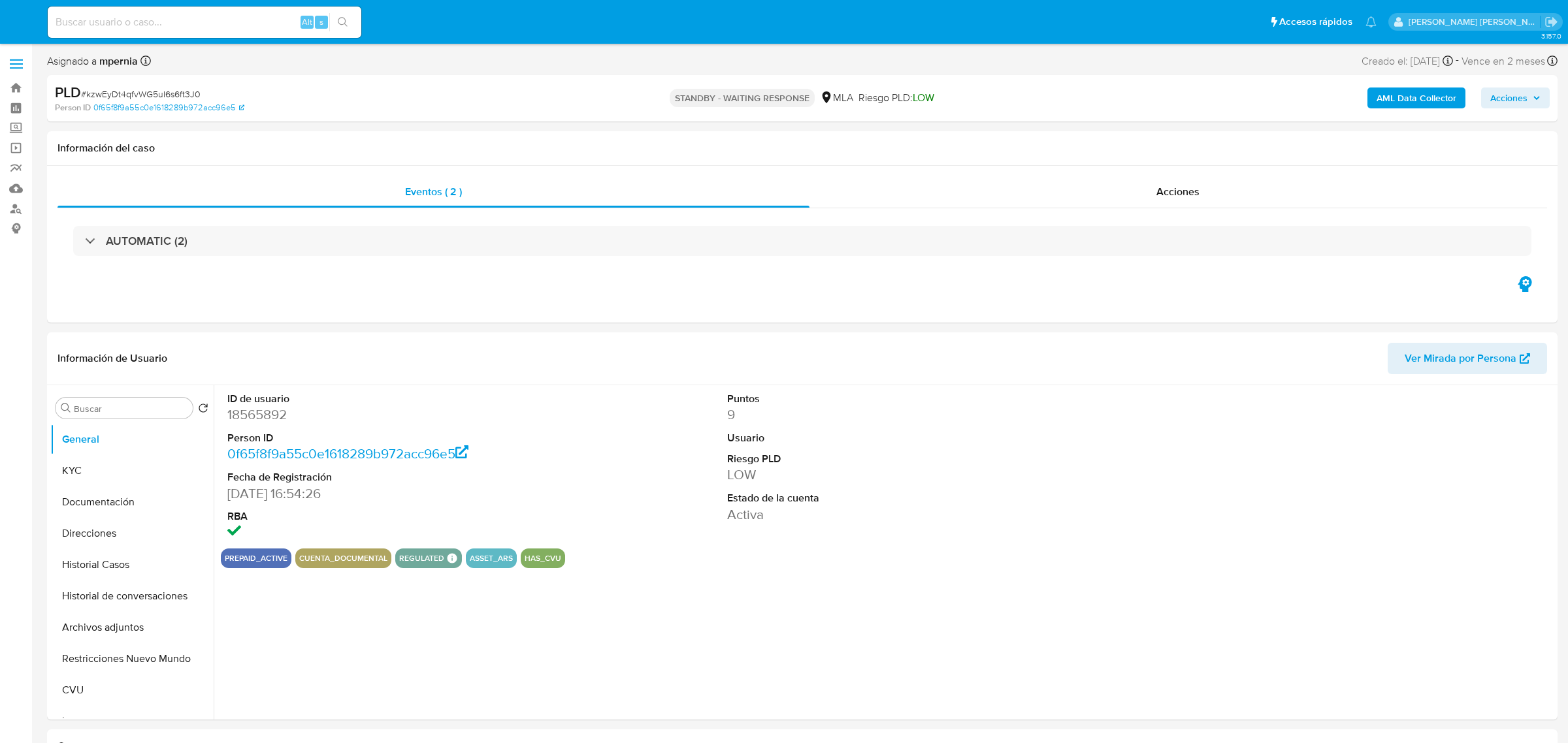
select select "10"
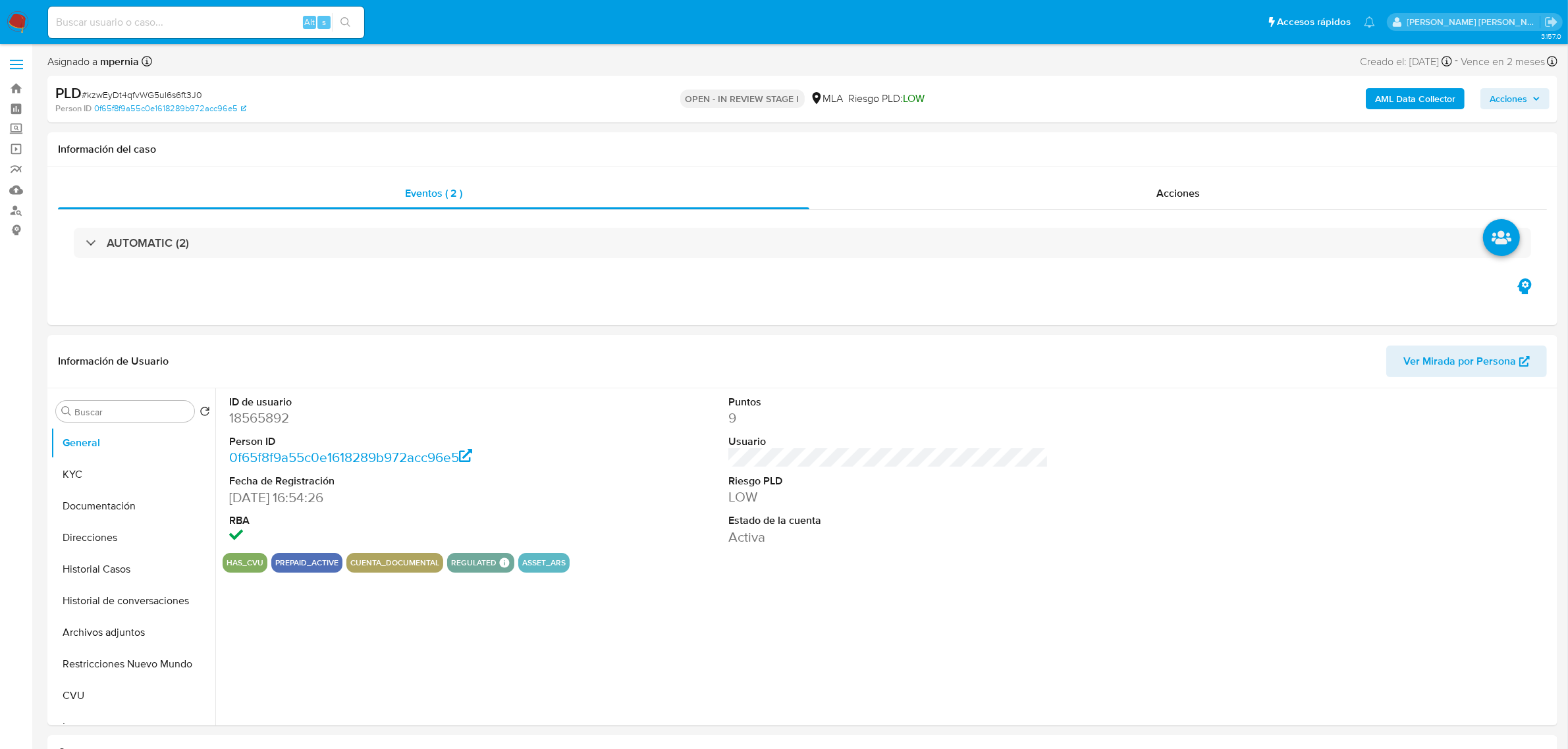
select select "10"
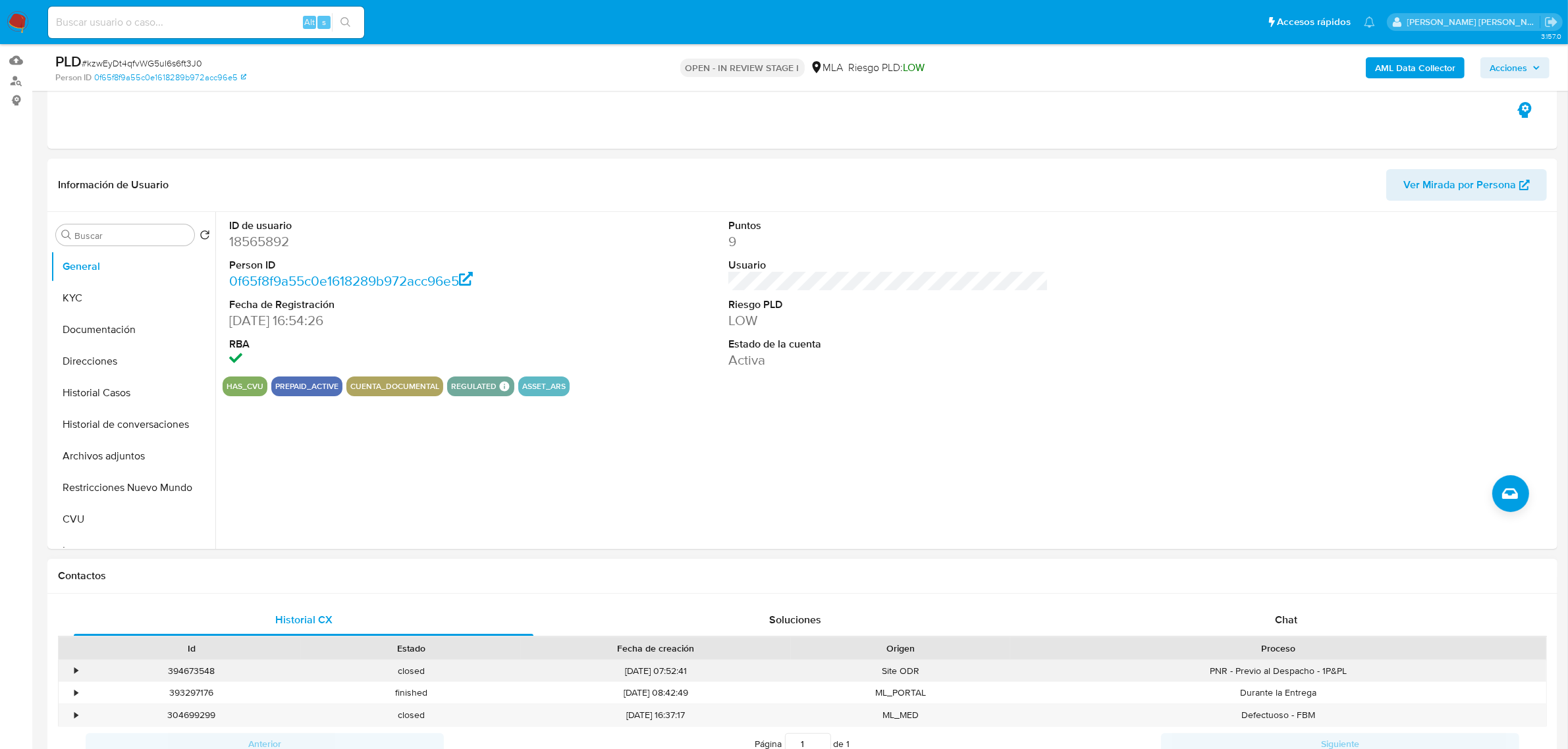
scroll to position [329, 0]
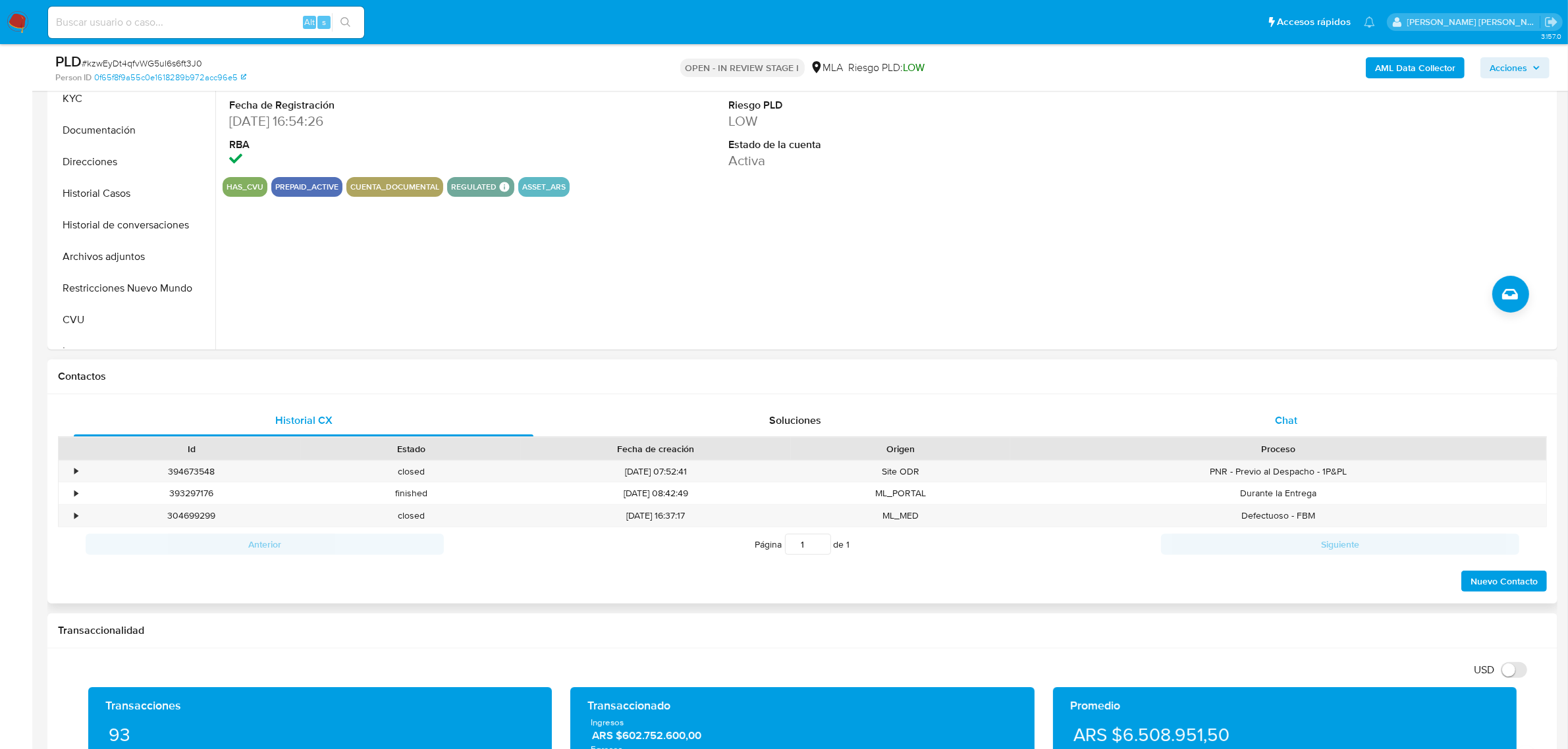
click at [1295, 417] on span "Chat" at bounding box center [1286, 421] width 22 height 16
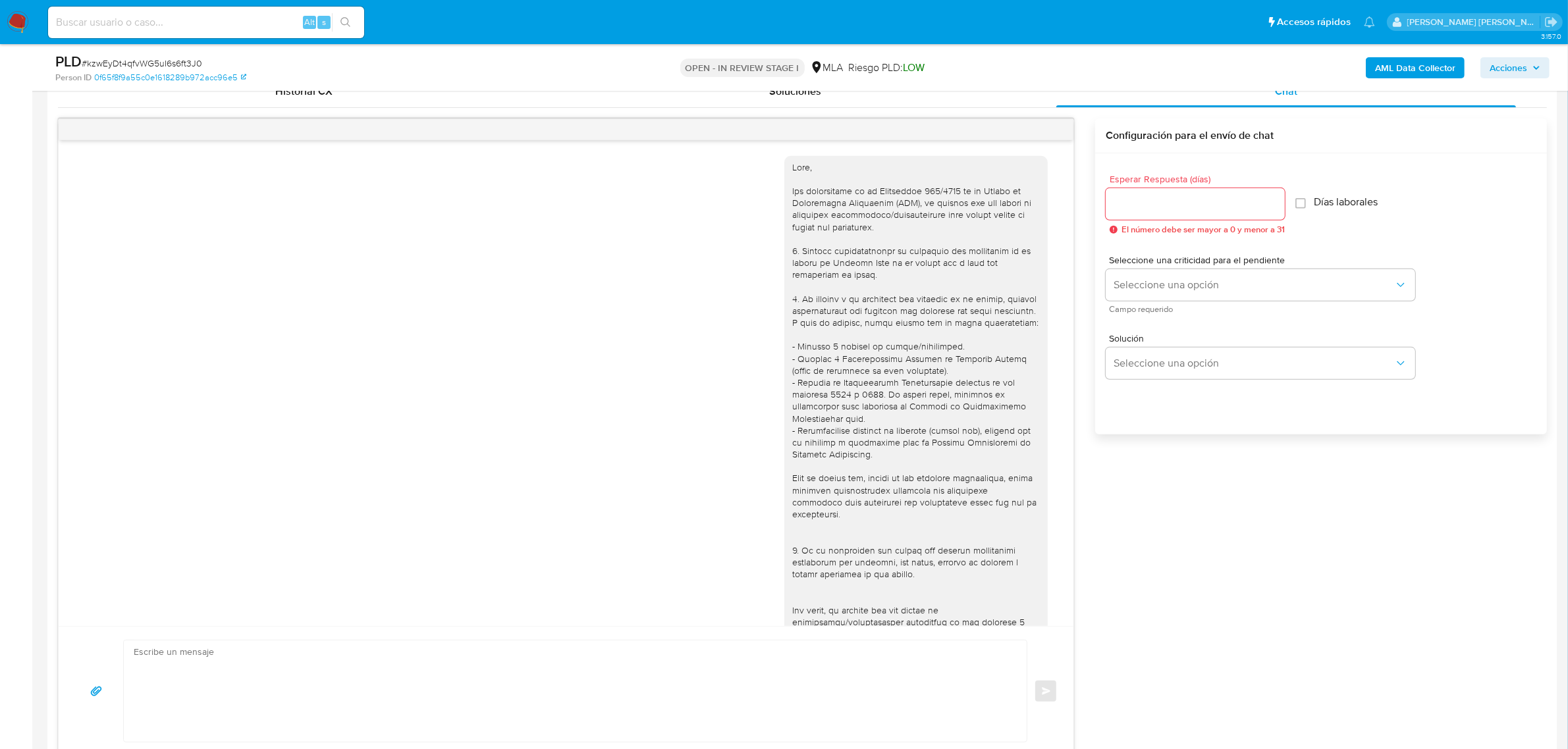
scroll to position [665, 0]
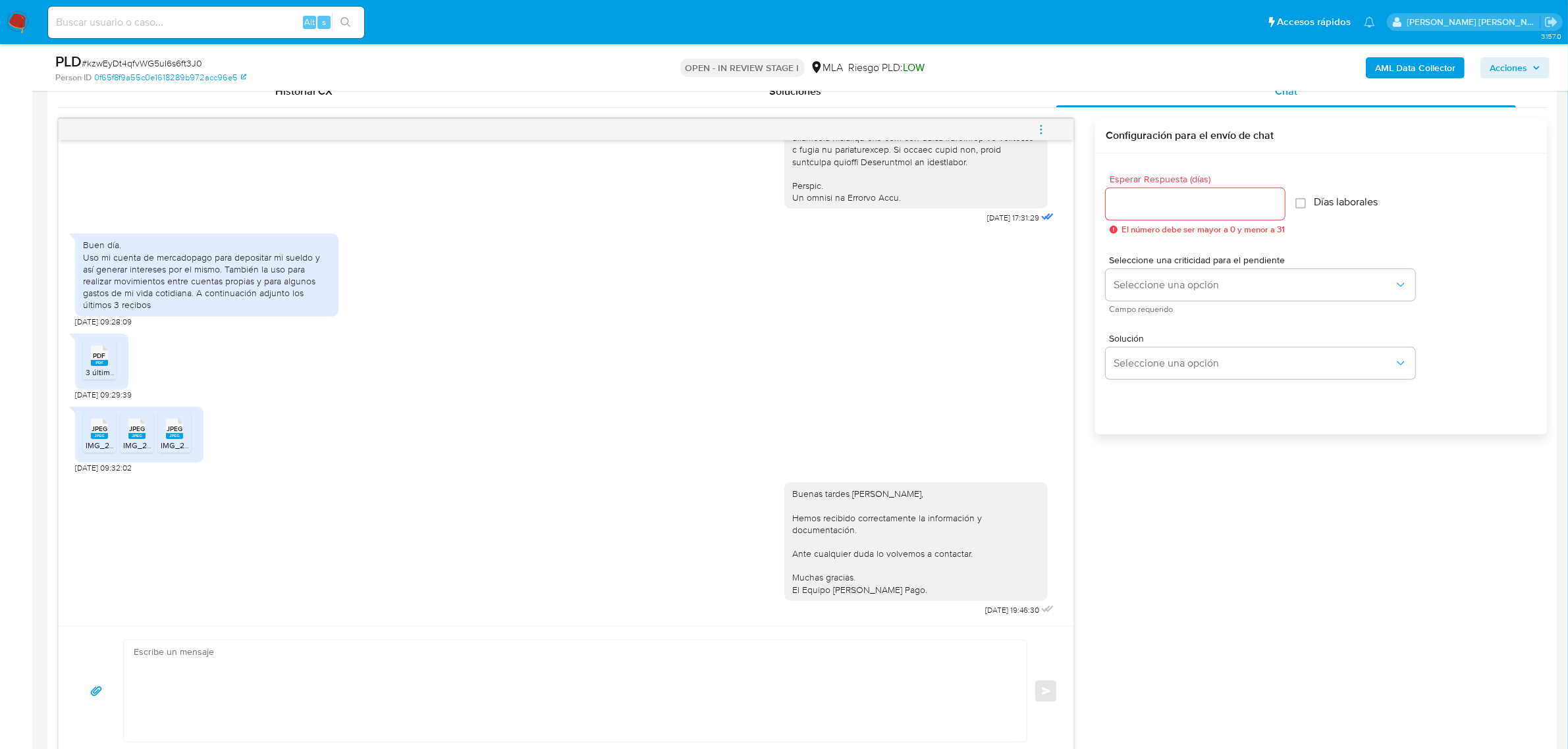
click at [1046, 134] on icon "menu-action" at bounding box center [1041, 130] width 12 height 12
click at [978, 108] on li "Cerrar conversación" at bounding box center [952, 106] width 135 height 23
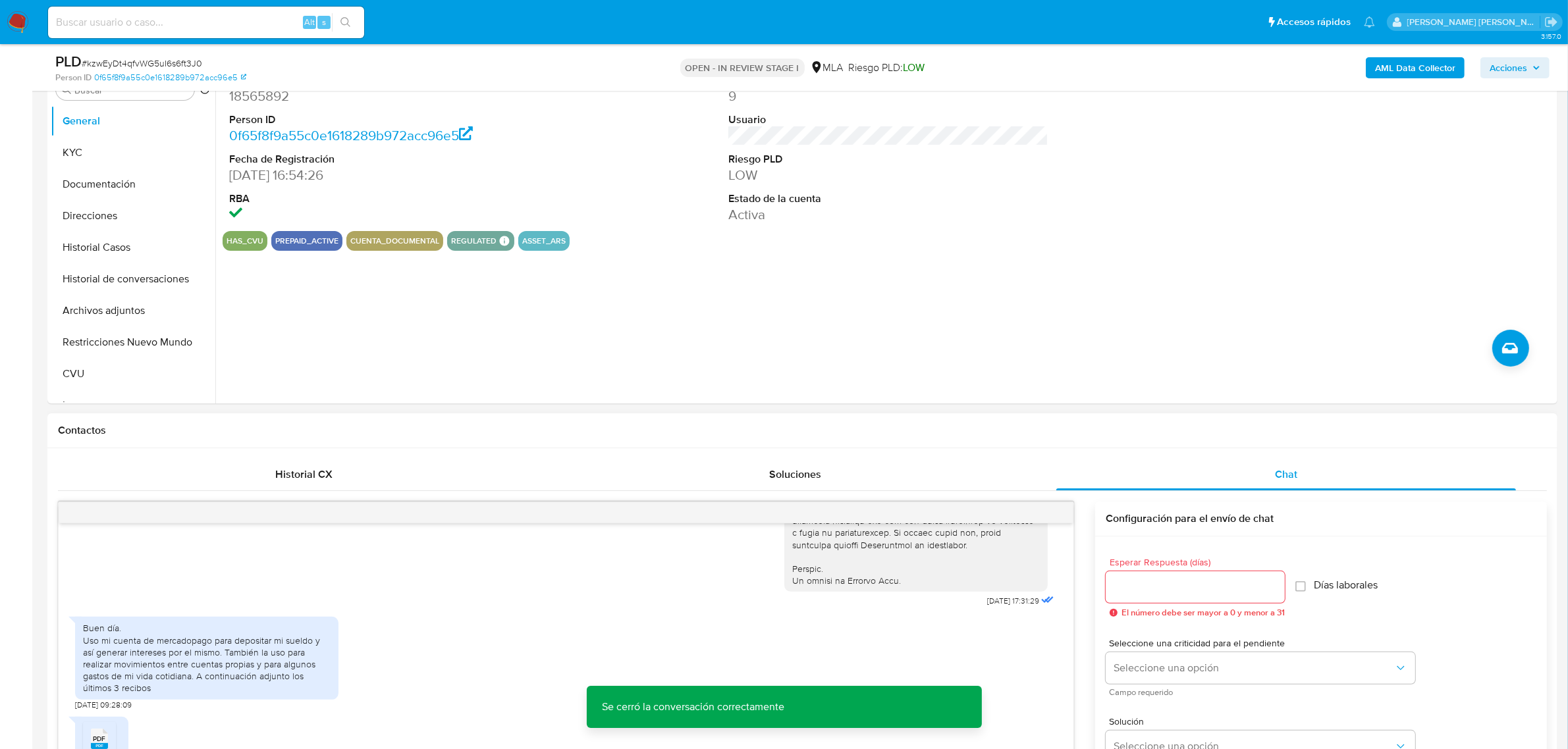
scroll to position [247, 0]
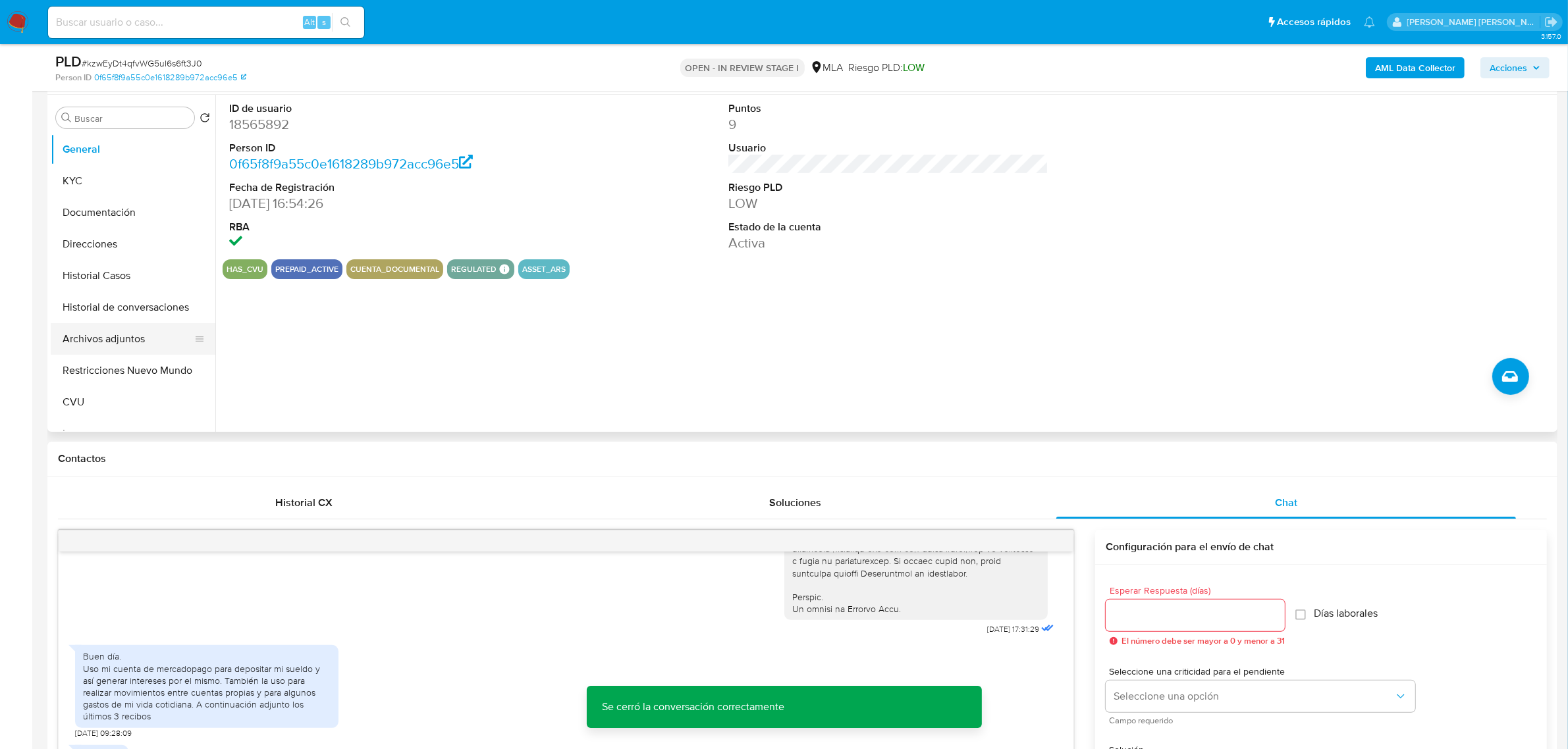
click at [106, 334] on button "Archivos adjuntos" at bounding box center [127, 339] width 154 height 32
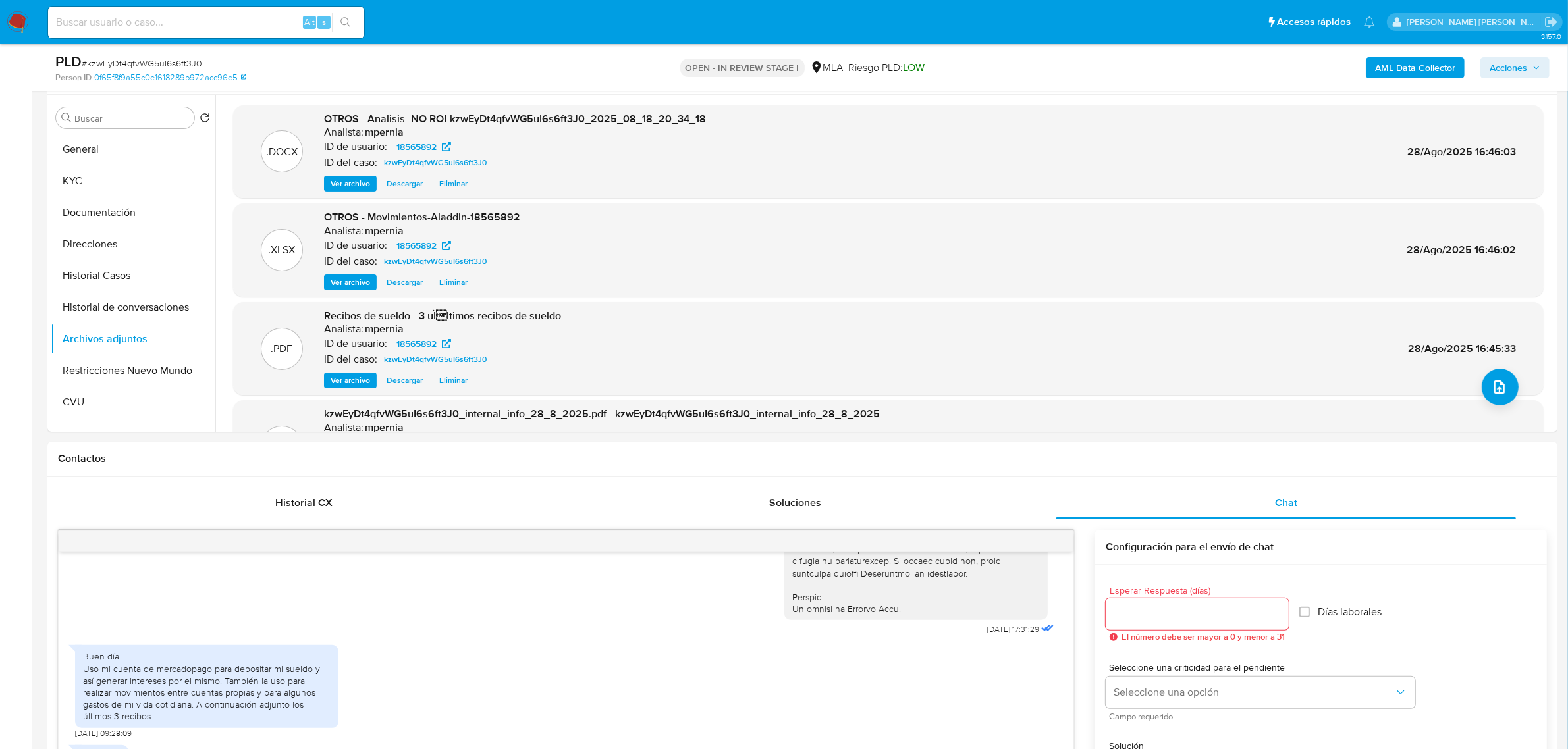
click at [1501, 78] on span "Acciones" at bounding box center [1508, 68] width 38 height 21
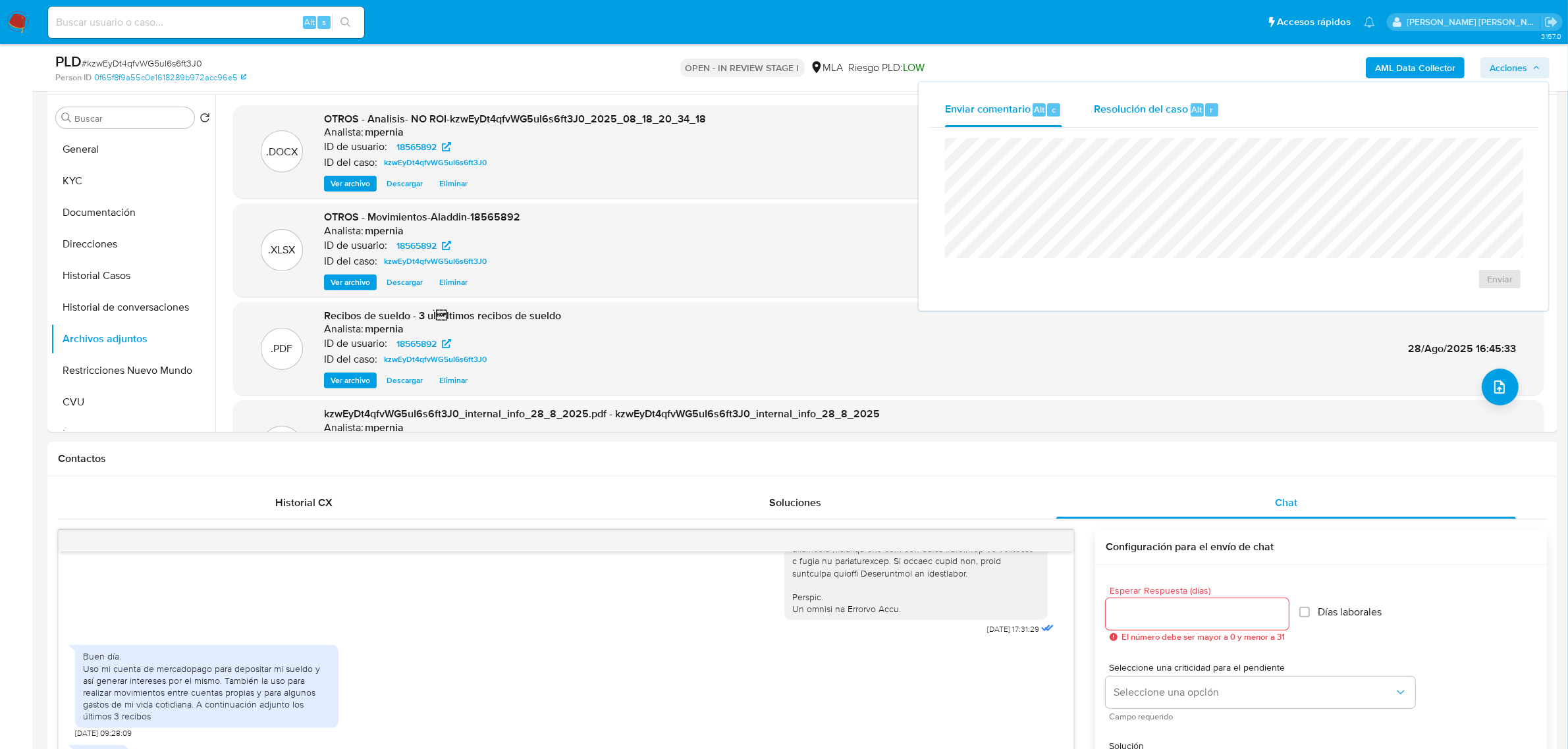
click at [1171, 107] on span "Resolución del caso" at bounding box center [1141, 109] width 94 height 16
click at [1354, 278] on span "No ROI Proposal" at bounding box center [1371, 287] width 69 height 18
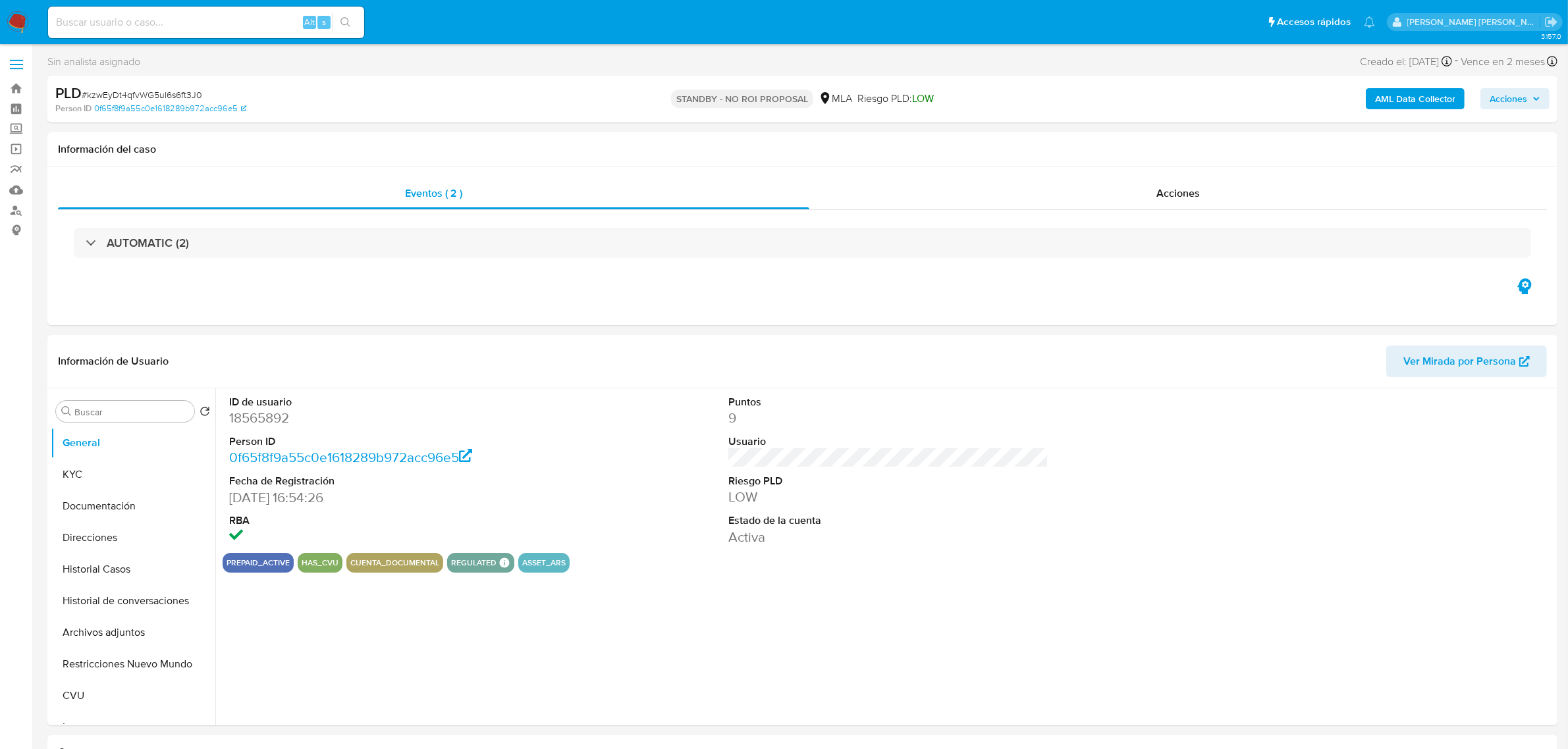
select select "10"
click at [100, 557] on button "Historial Casos" at bounding box center [127, 570] width 154 height 32
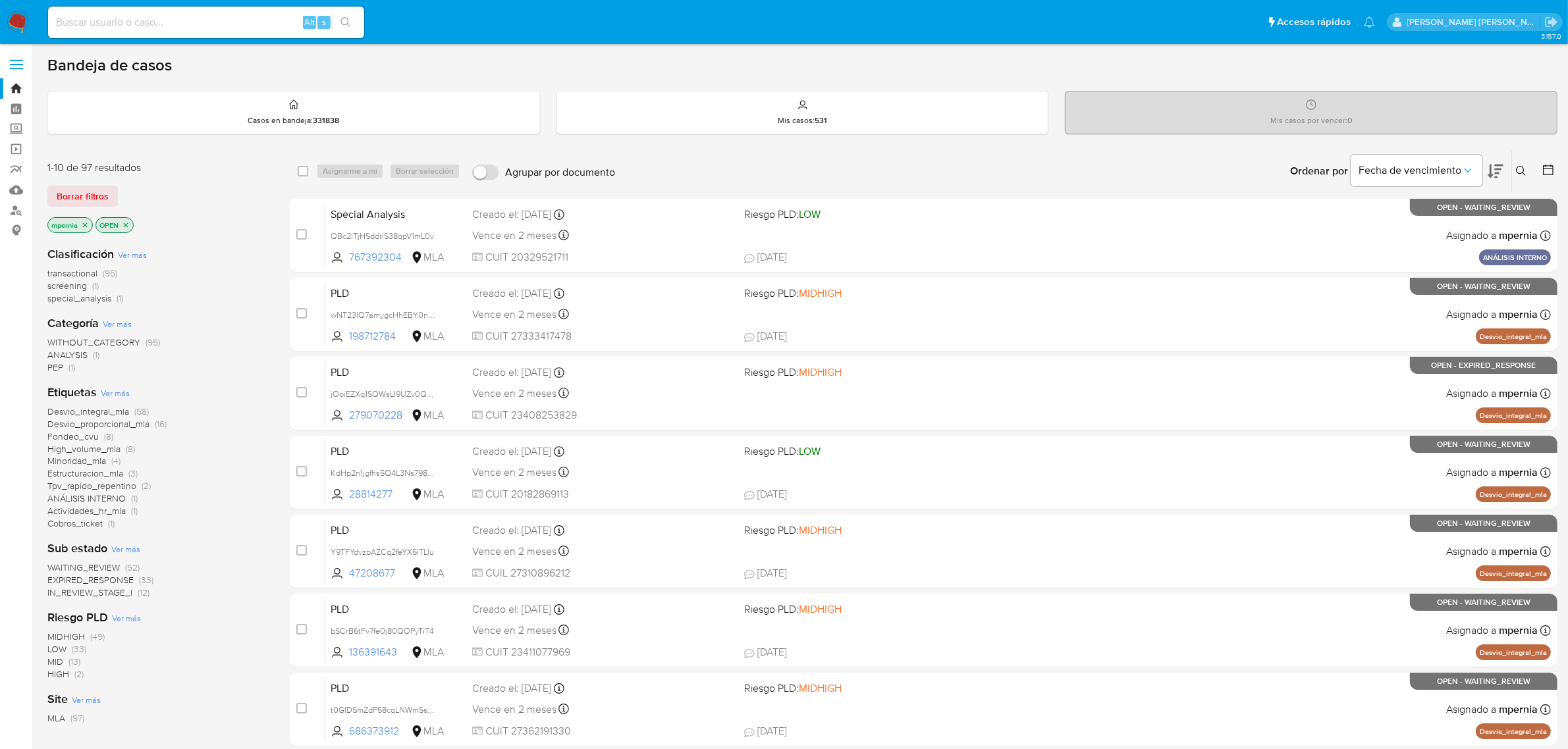
click at [68, 268] on span "transactional" at bounding box center [73, 273] width 50 height 14
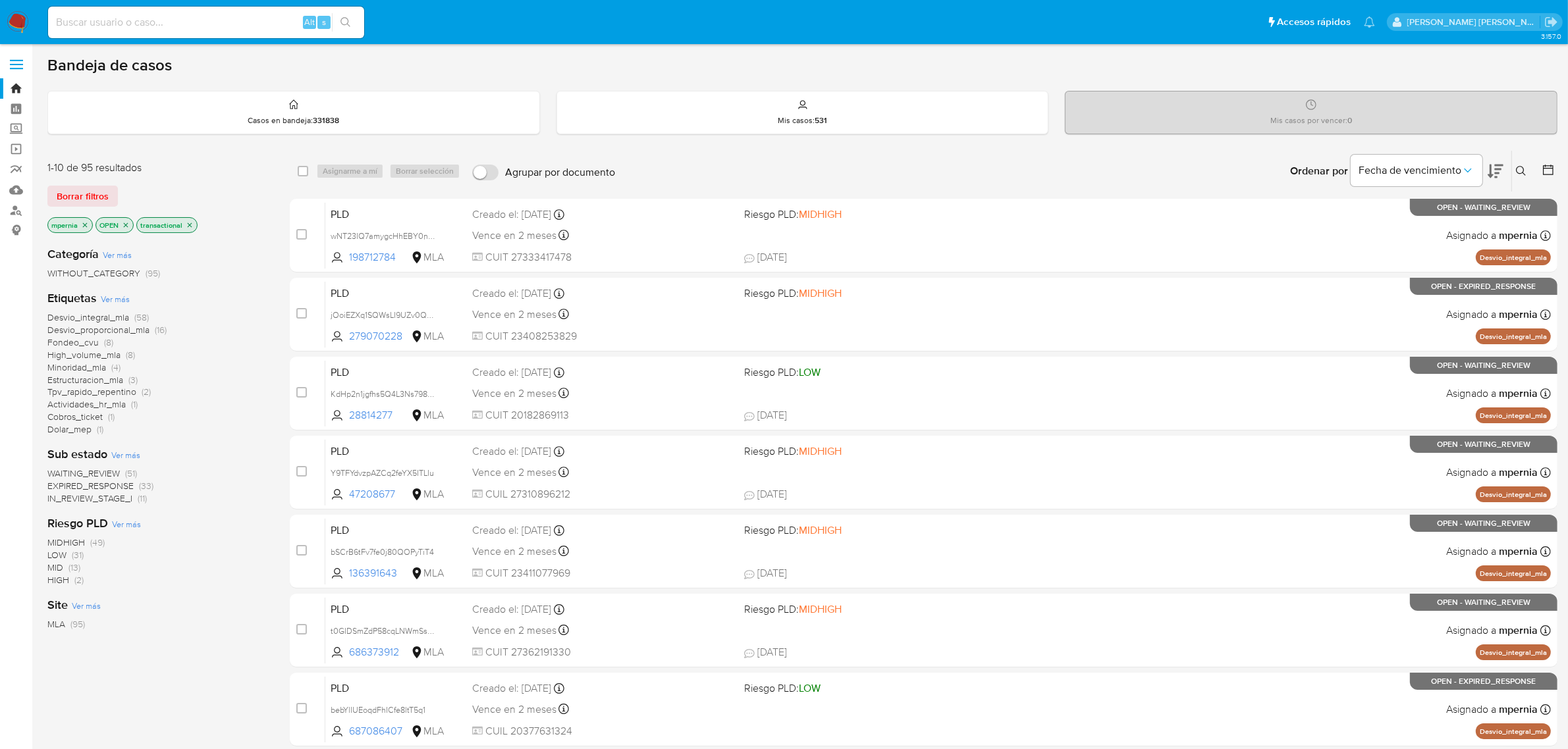
click at [83, 225] on icon "close-filter" at bounding box center [85, 225] width 8 height 8
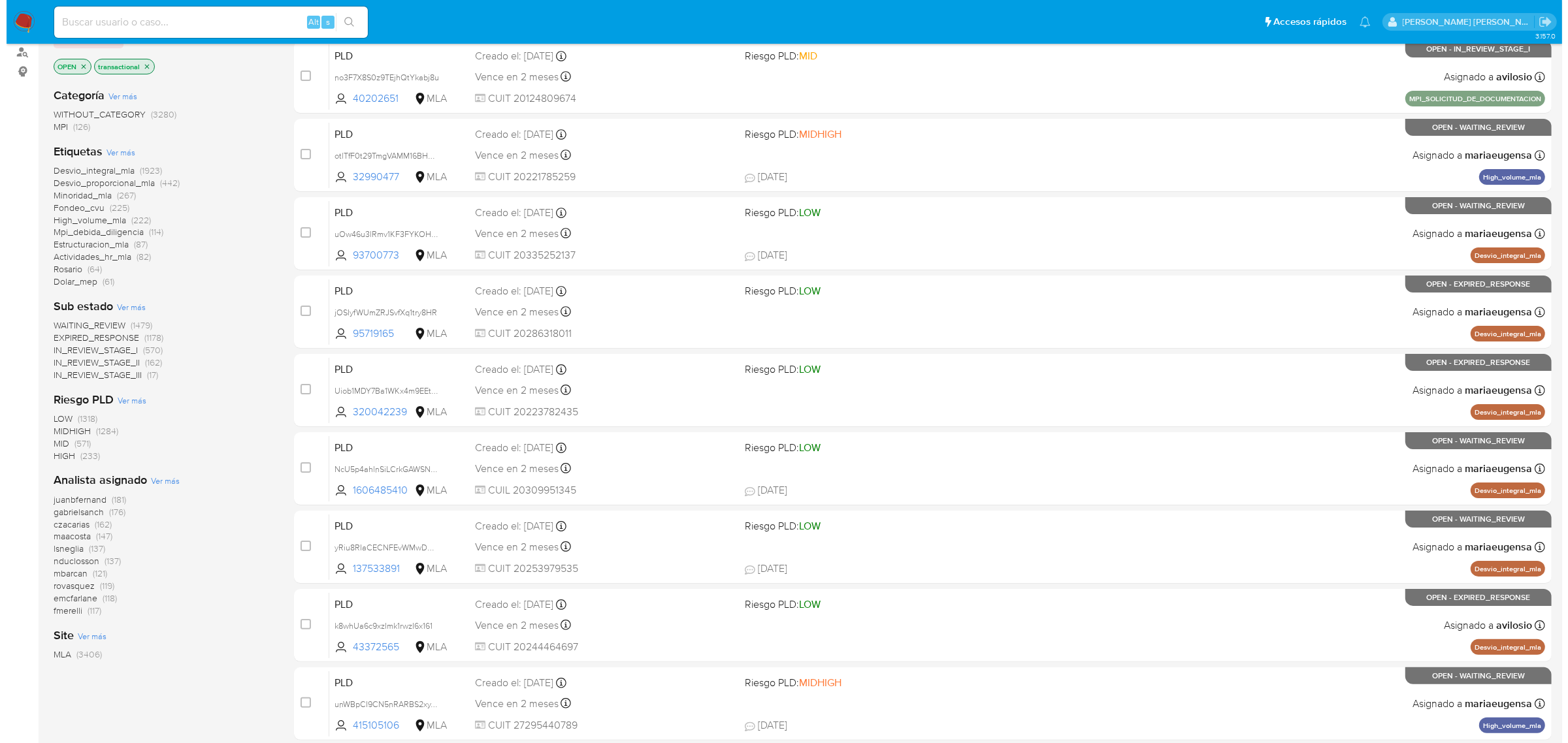
scroll to position [163, 0]
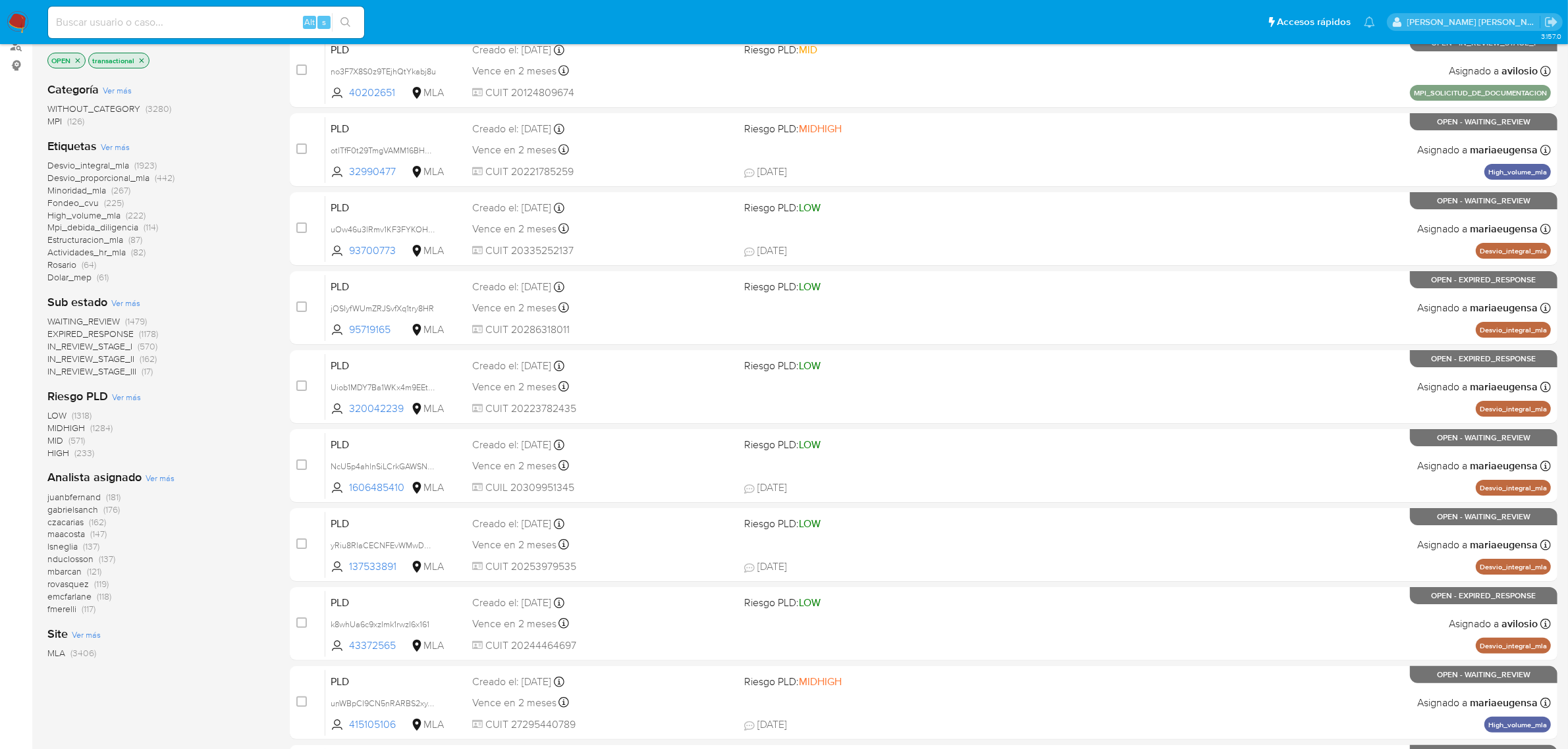
click at [153, 482] on span "Ver más" at bounding box center [160, 478] width 29 height 12
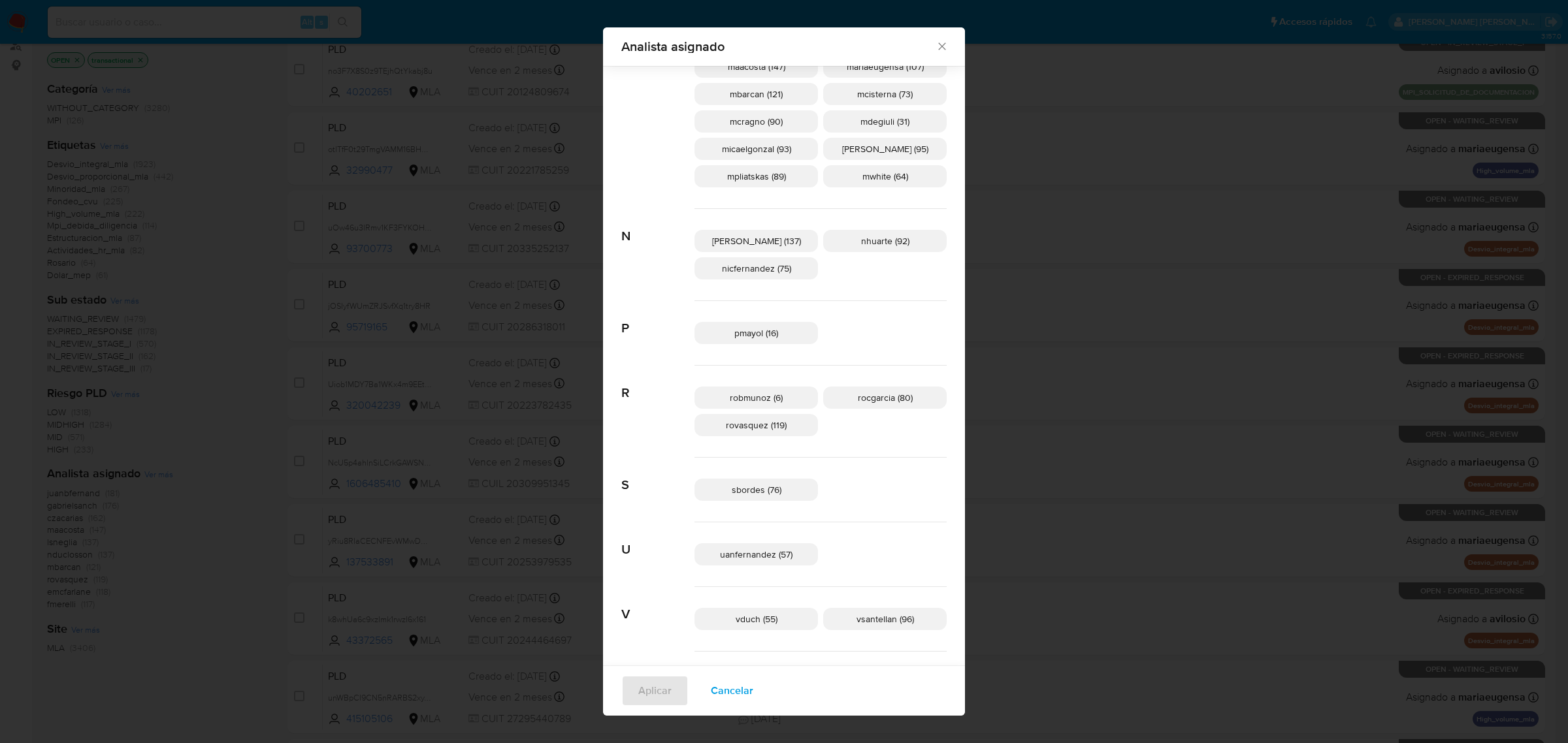
scroll to position [704, 0]
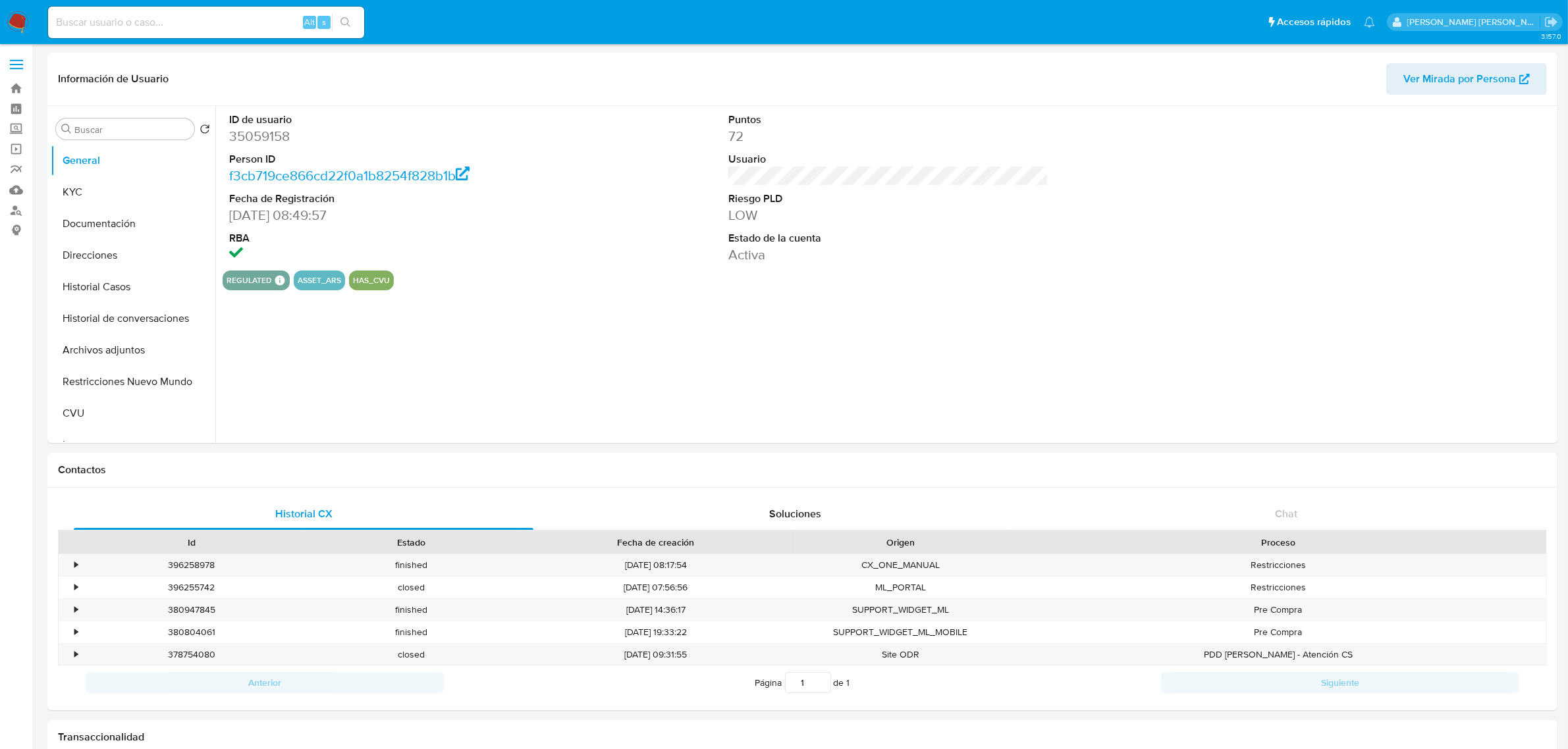
select select "10"
click at [108, 290] on button "Historial Casos" at bounding box center [127, 287] width 154 height 32
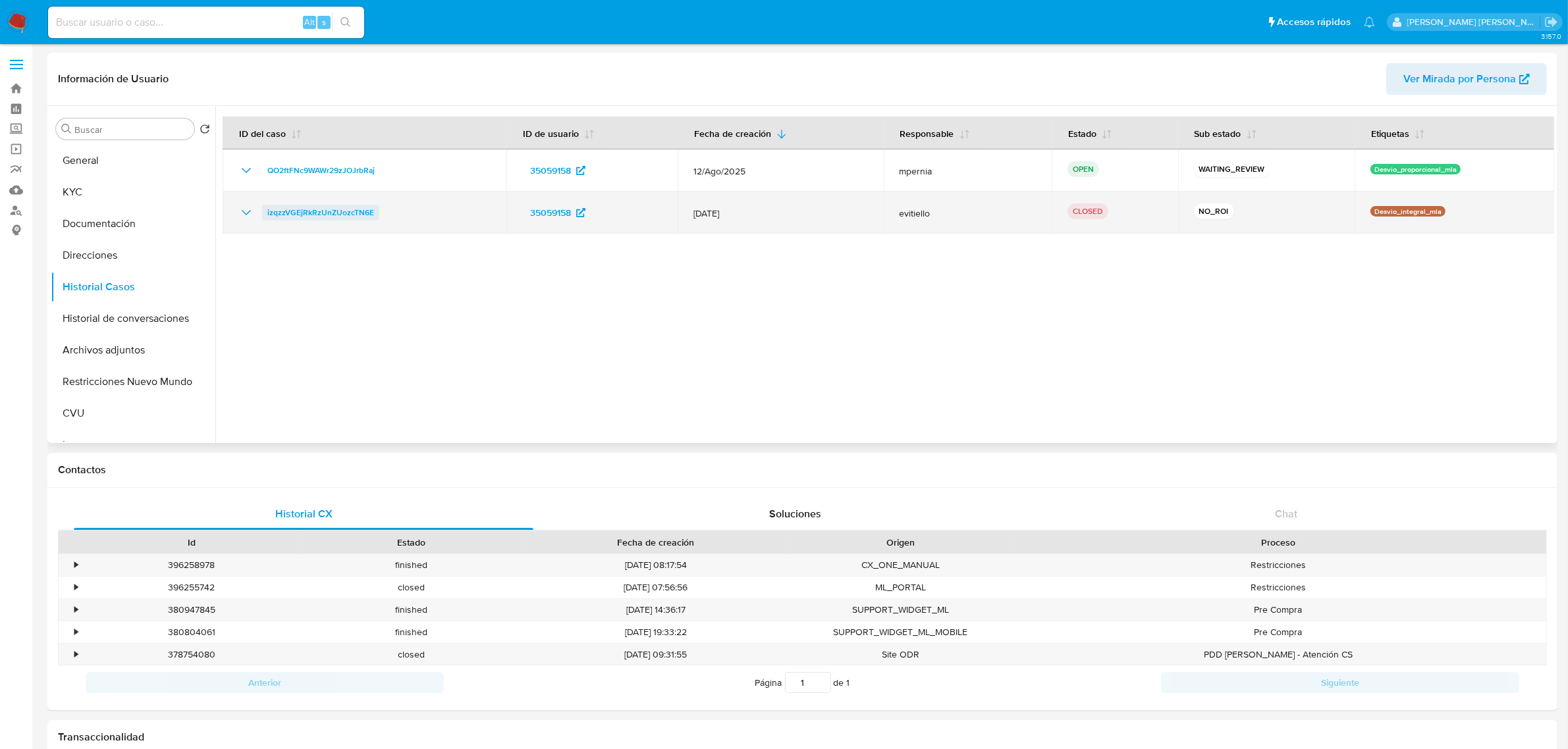
click at [359, 212] on span "izqzzVGEjRkRzUnZUozcTN6E" at bounding box center [321, 212] width 107 height 16
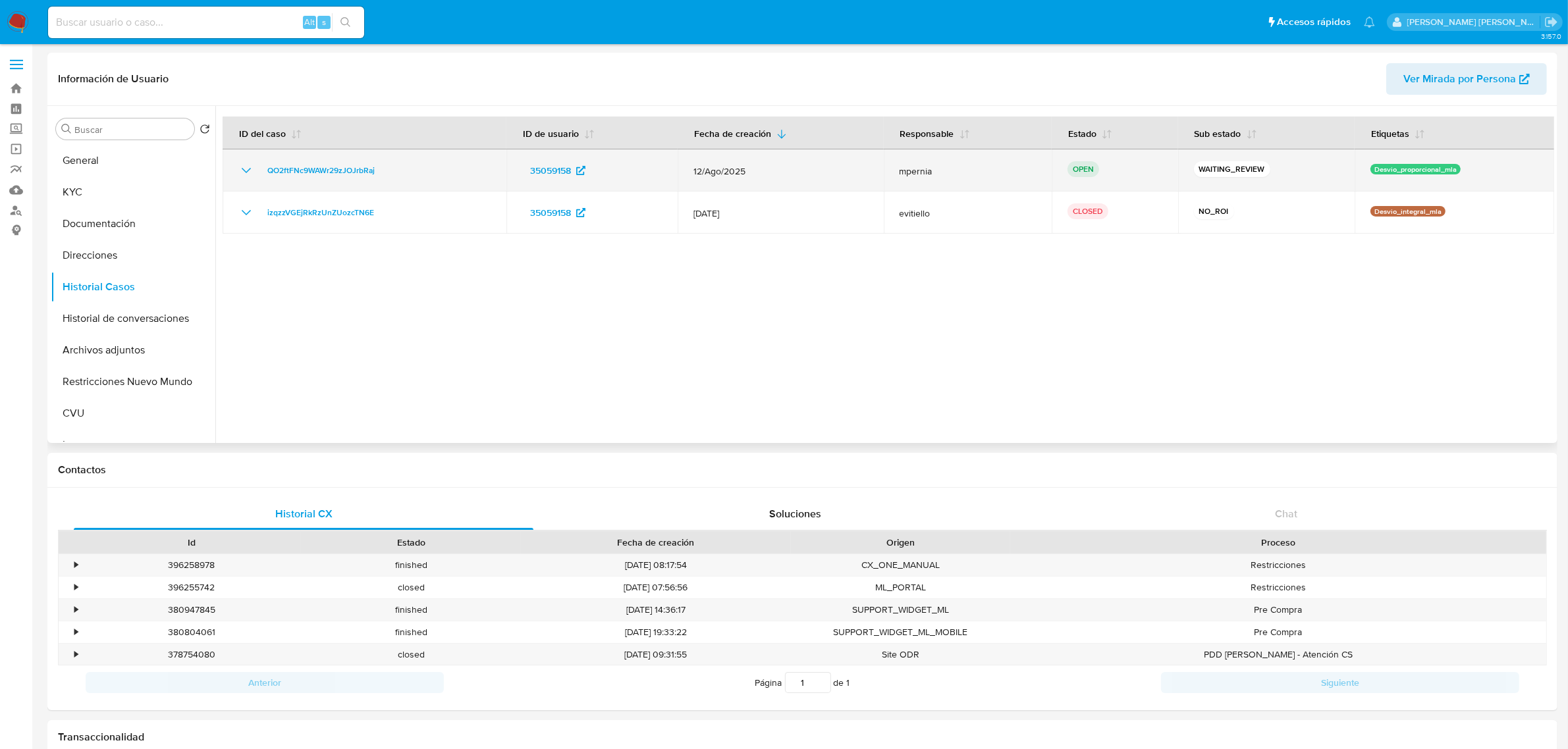
drag, startPoint x: 395, startPoint y: 170, endPoint x: 282, endPoint y: 158, distance: 113.6
click at [282, 158] on td "QO2ftFNc9WAWr29zJOJrbRaj" at bounding box center [364, 170] width 284 height 42
click at [323, 174] on span "QO2ftFNc9WAWr29zJOJrbRaj" at bounding box center [321, 171] width 108 height 16
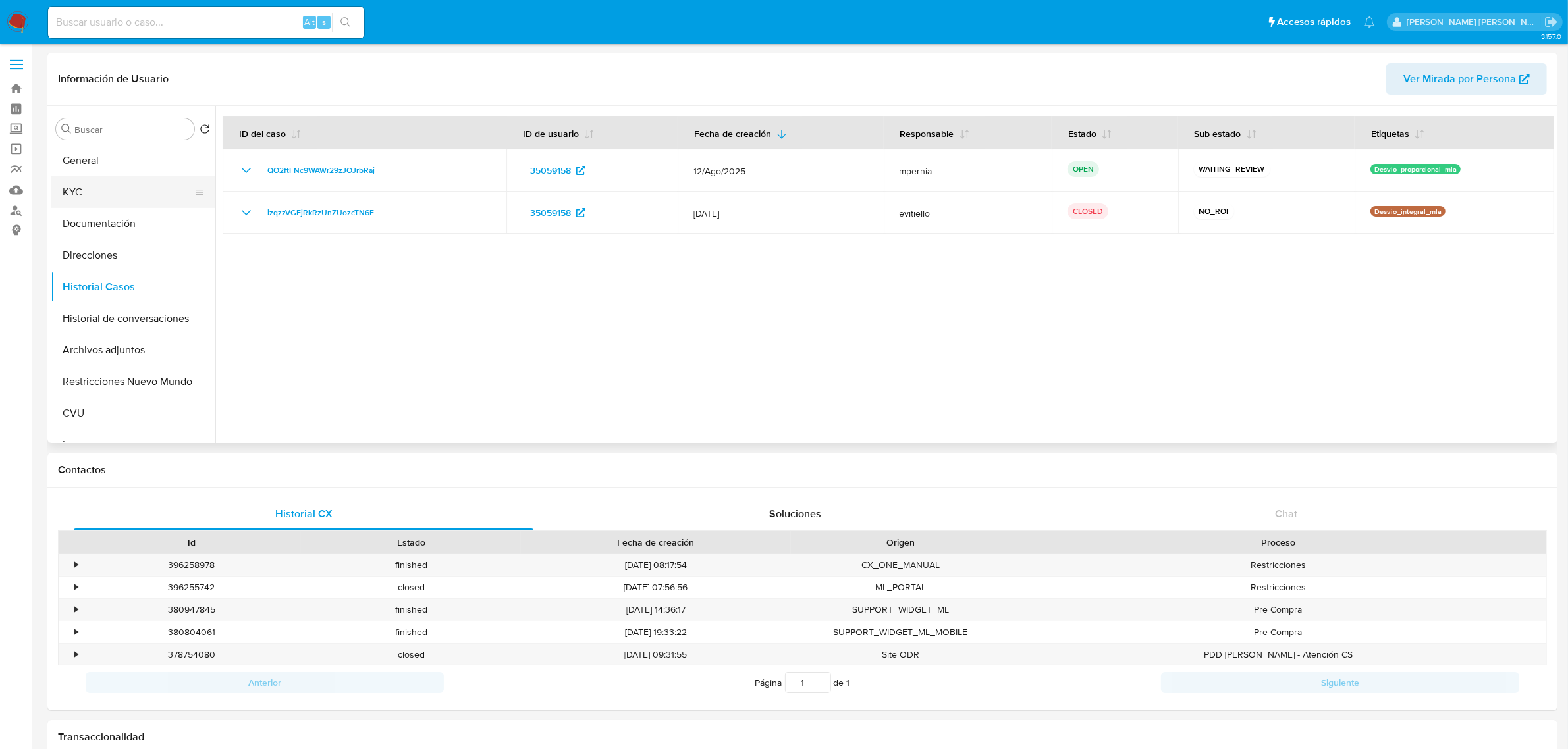
click at [74, 192] on button "KYC" at bounding box center [127, 192] width 154 height 32
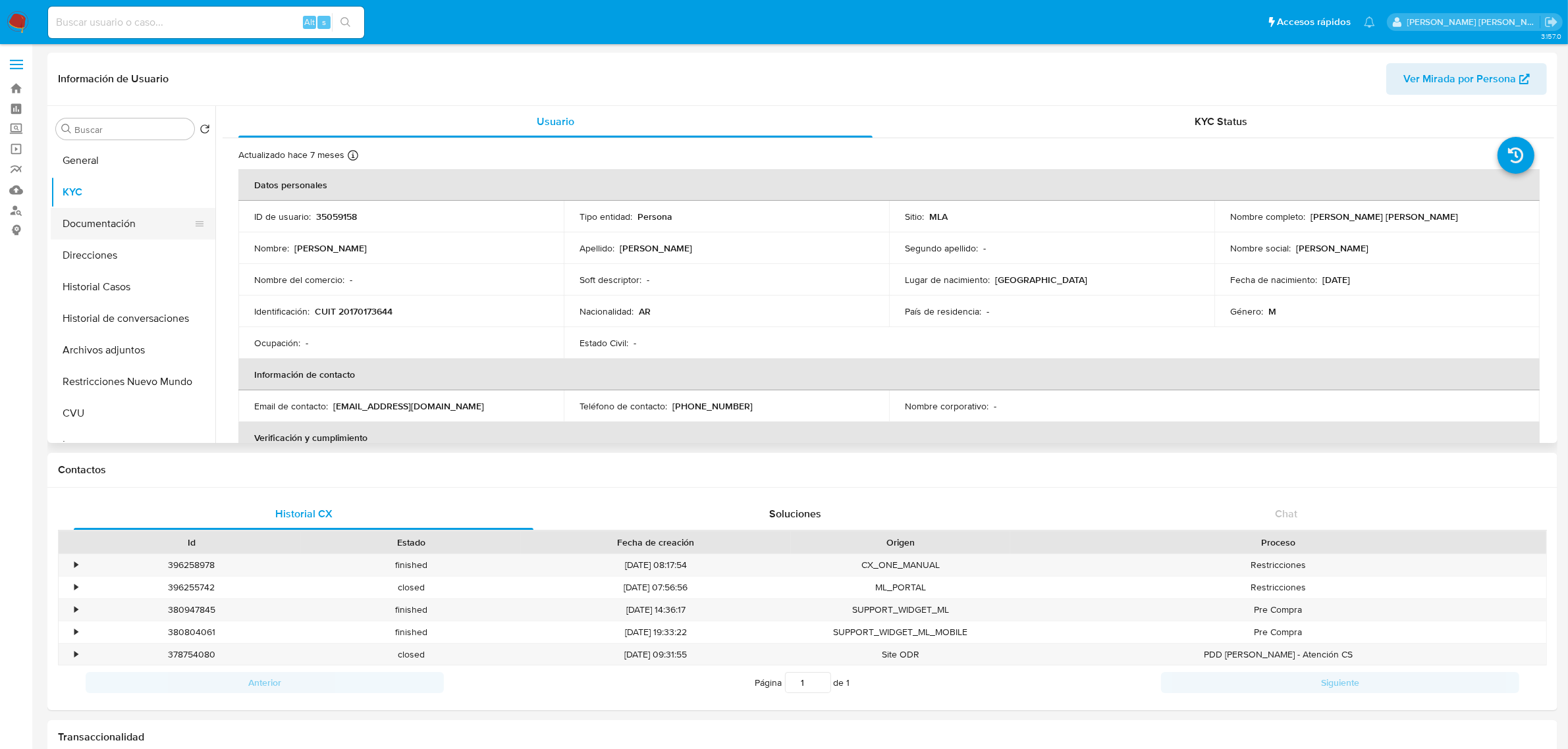
click at [98, 223] on button "Documentación" at bounding box center [127, 224] width 154 height 32
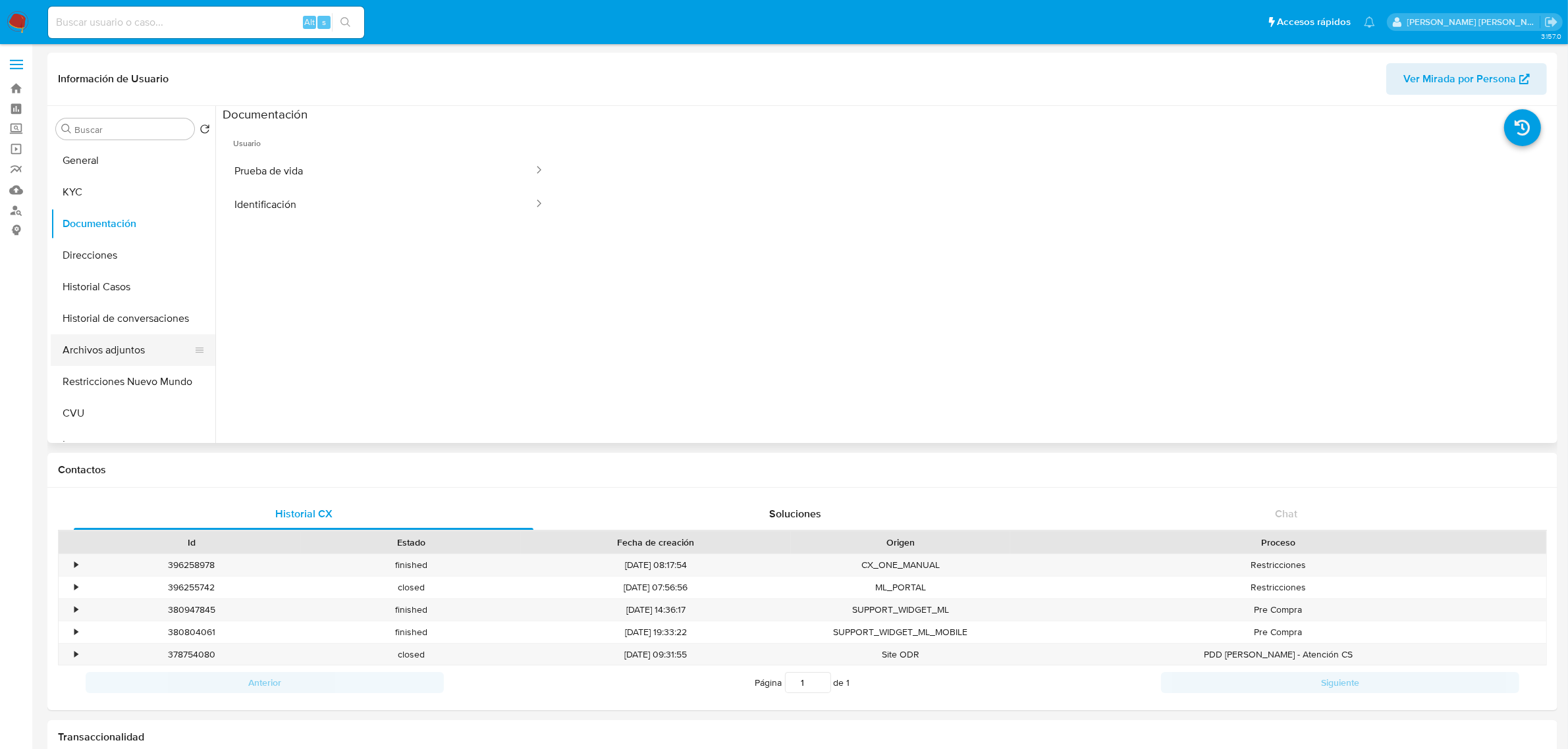
click at [110, 356] on button "Archivos adjuntos" at bounding box center [127, 350] width 154 height 32
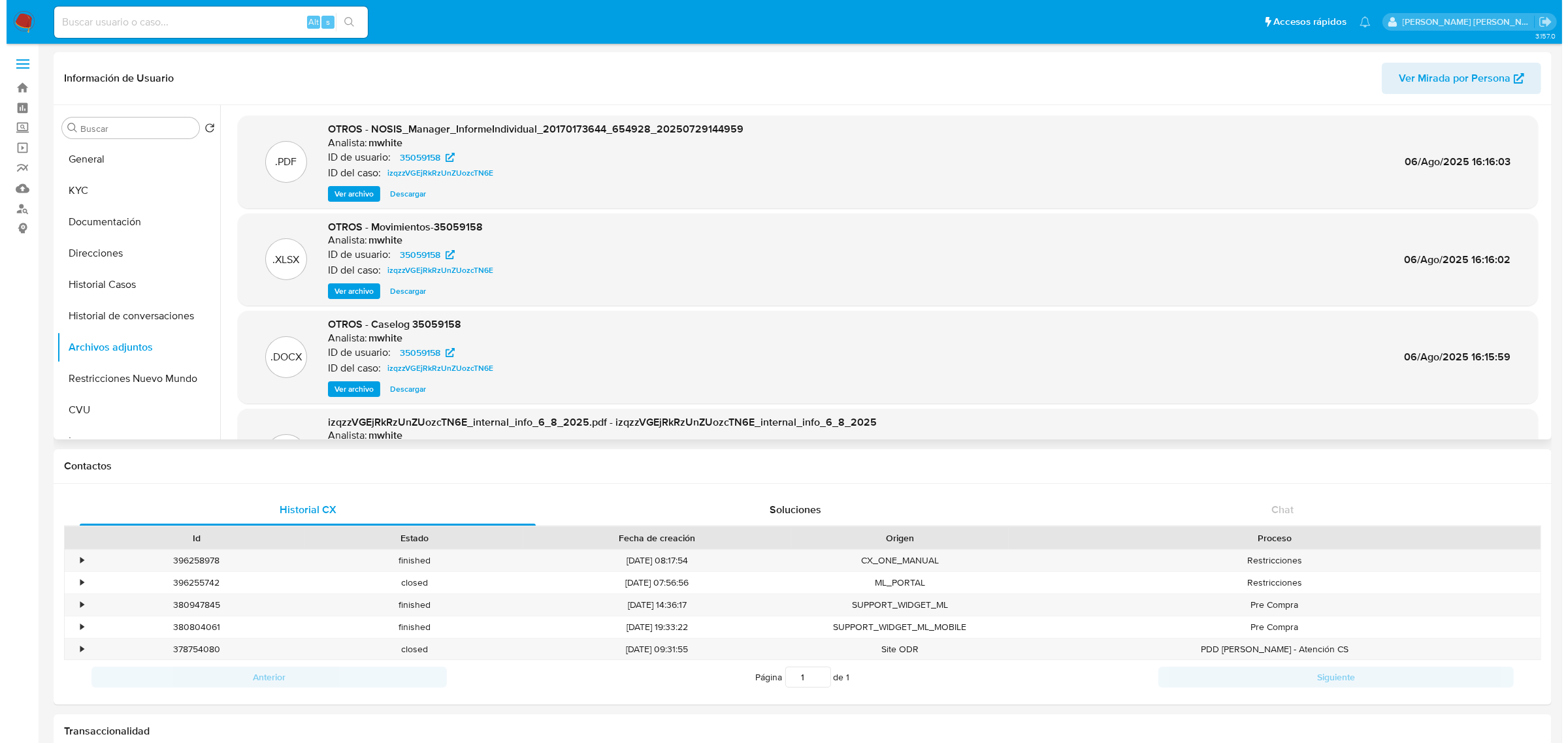
scroll to position [82, 0]
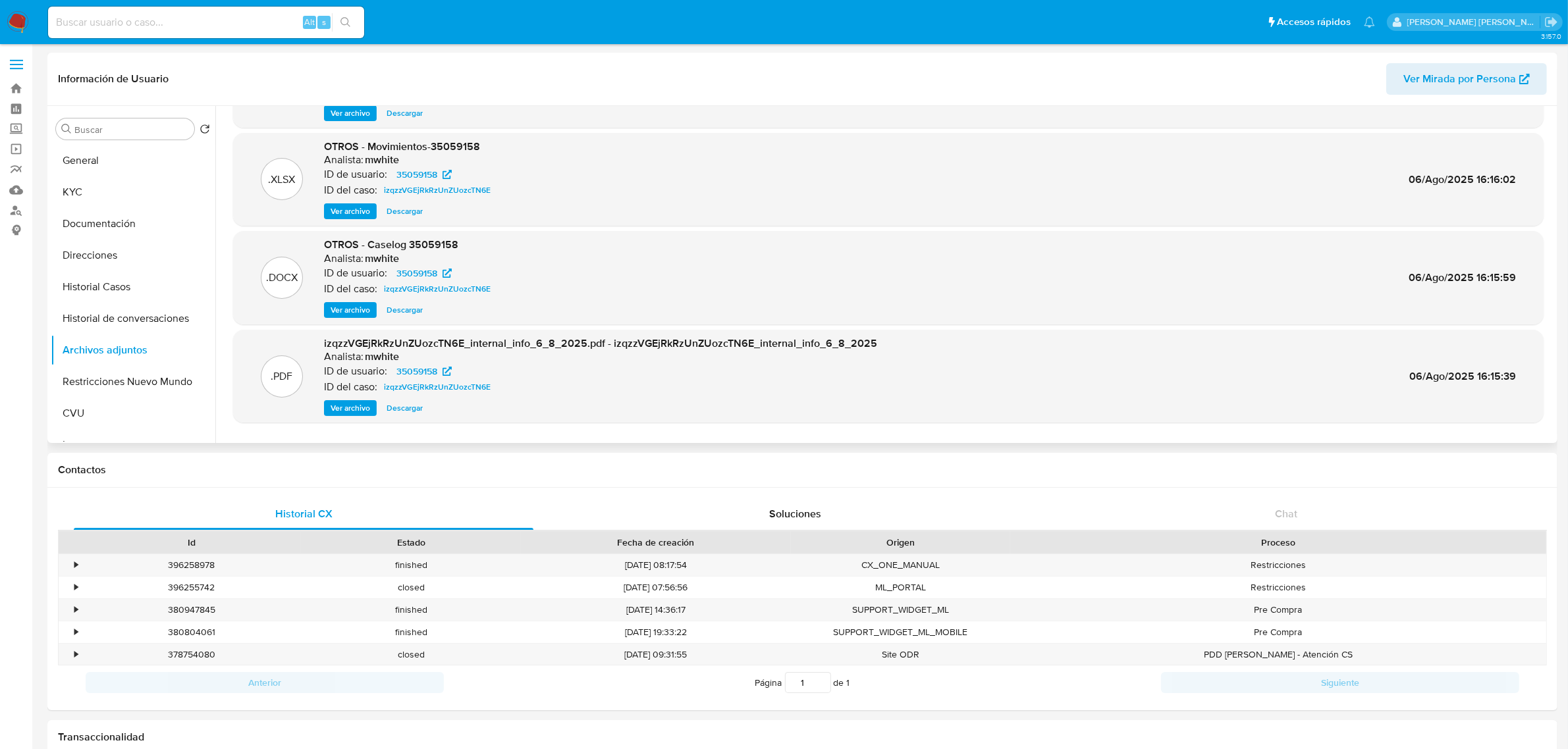
click at [340, 309] on span "Ver archivo" at bounding box center [350, 310] width 40 height 14
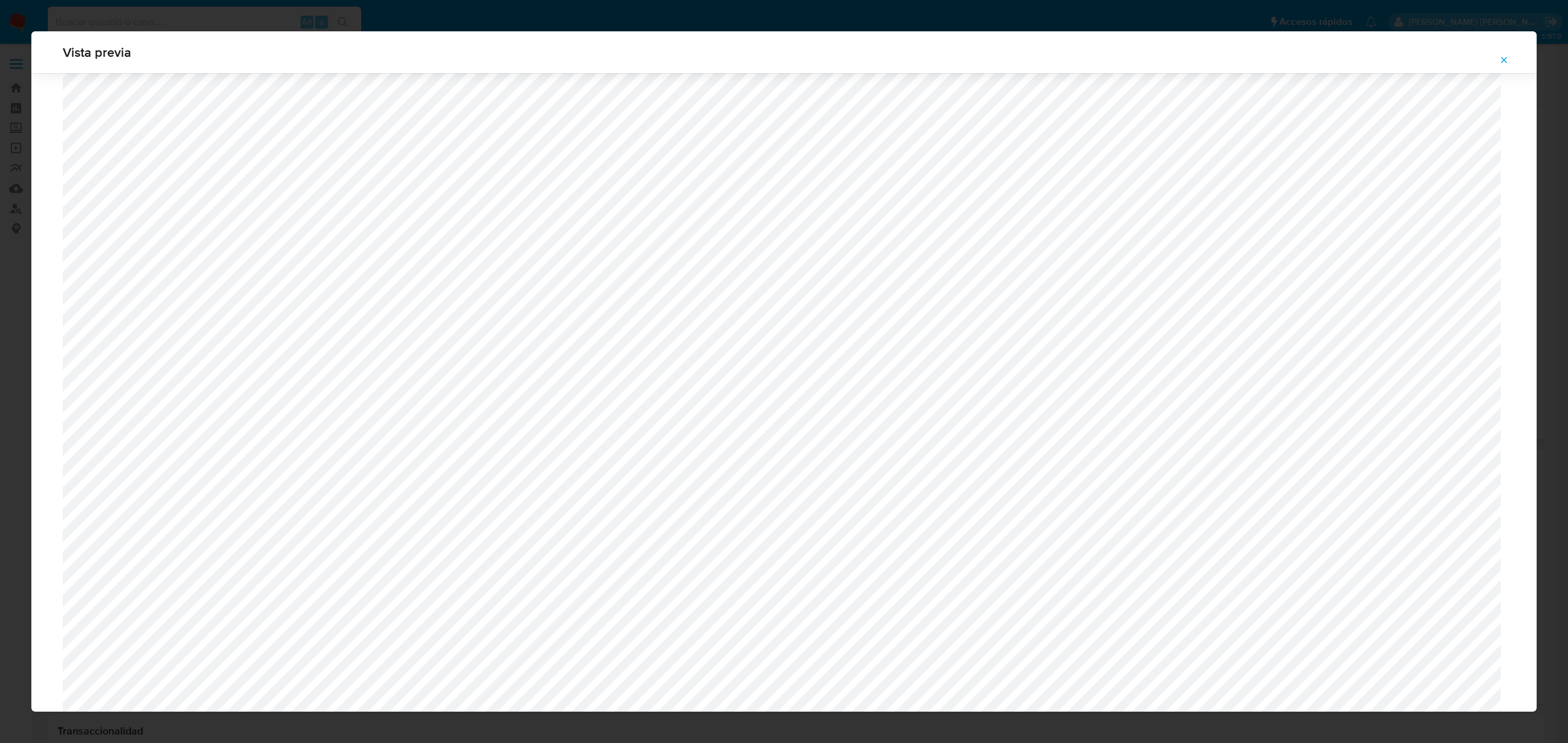
scroll to position [872, 0]
click at [1500, 66] on span "Attachment preview" at bounding box center [1504, 60] width 11 height 18
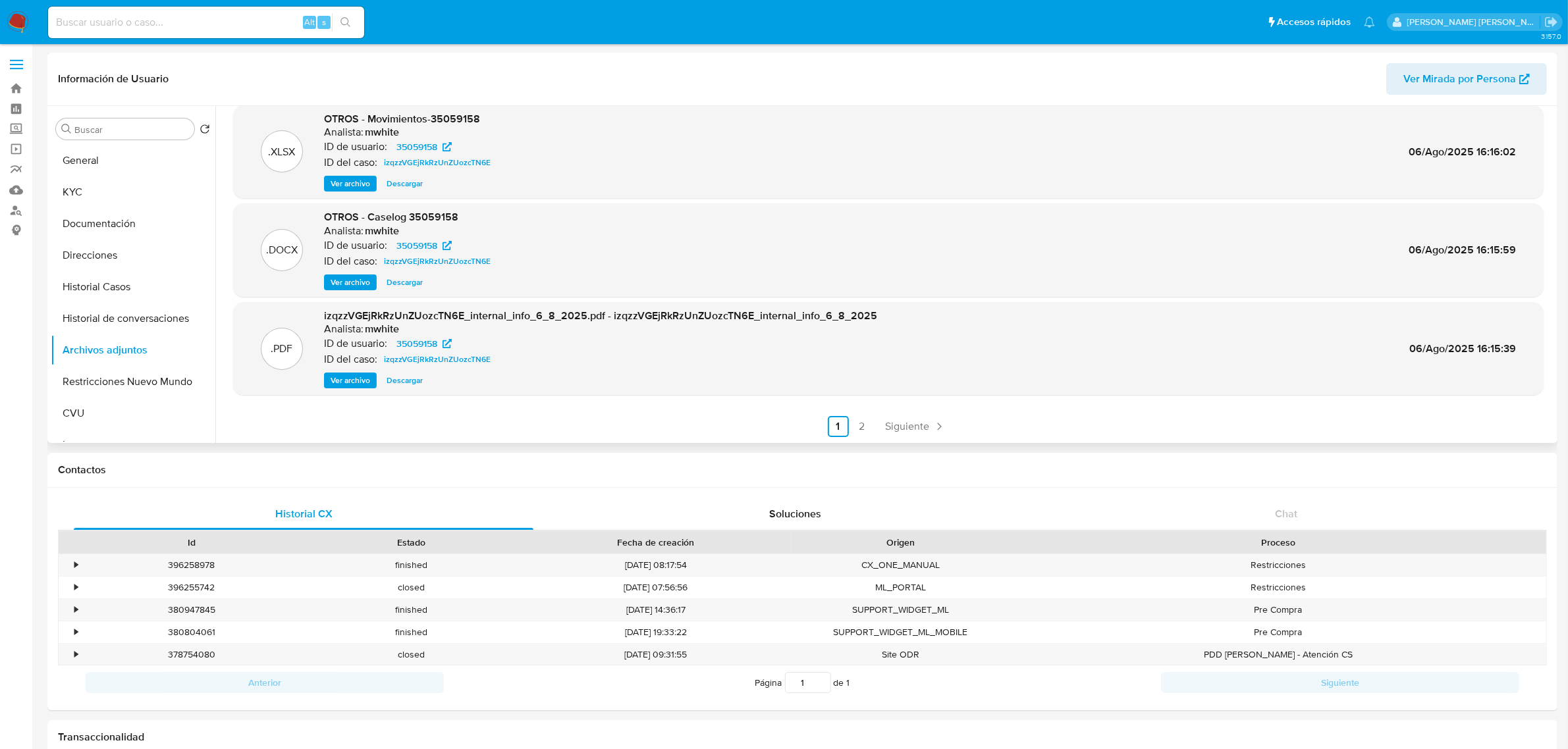
scroll to position [28, 0]
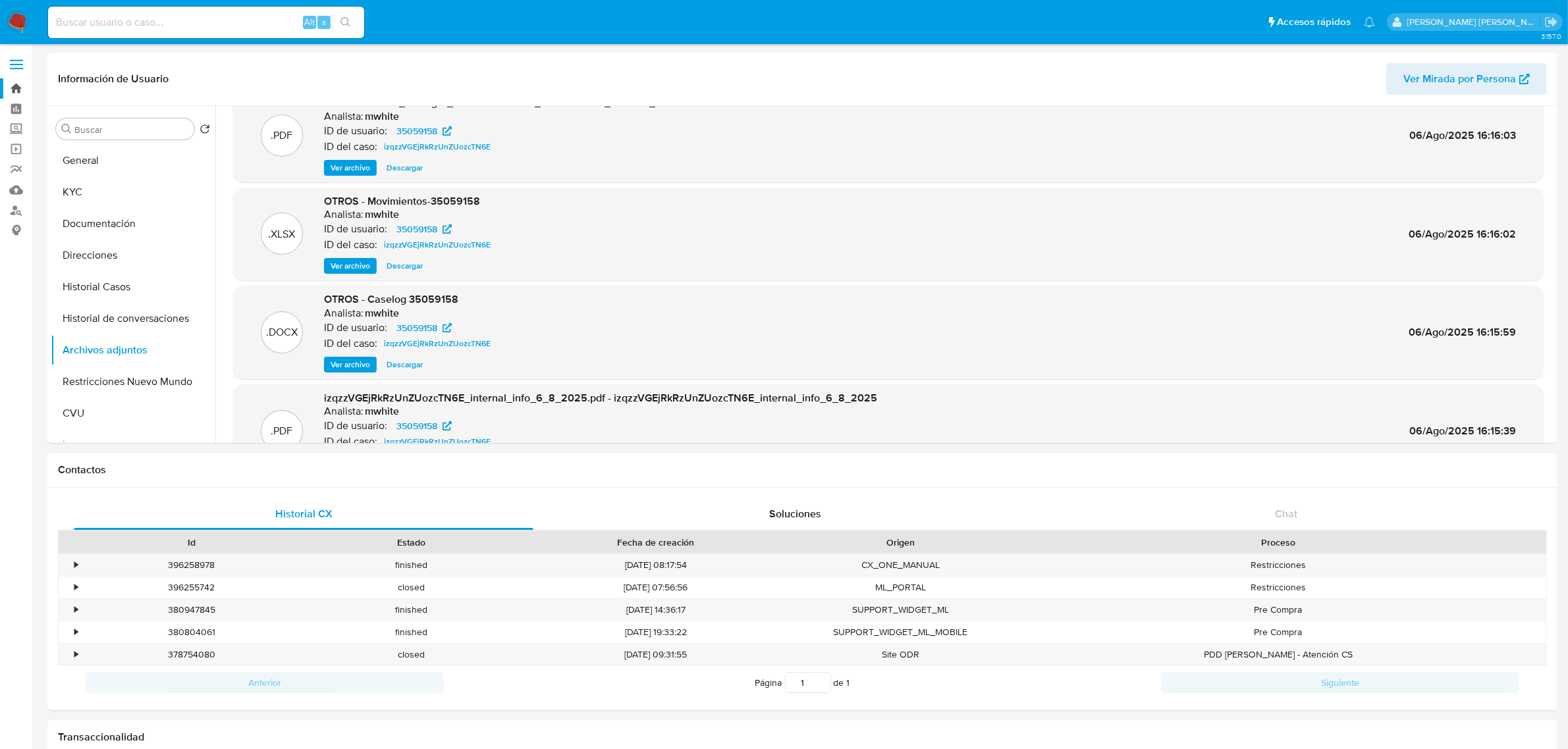
click at [23, 87] on link "Bandeja" at bounding box center [78, 88] width 157 height 20
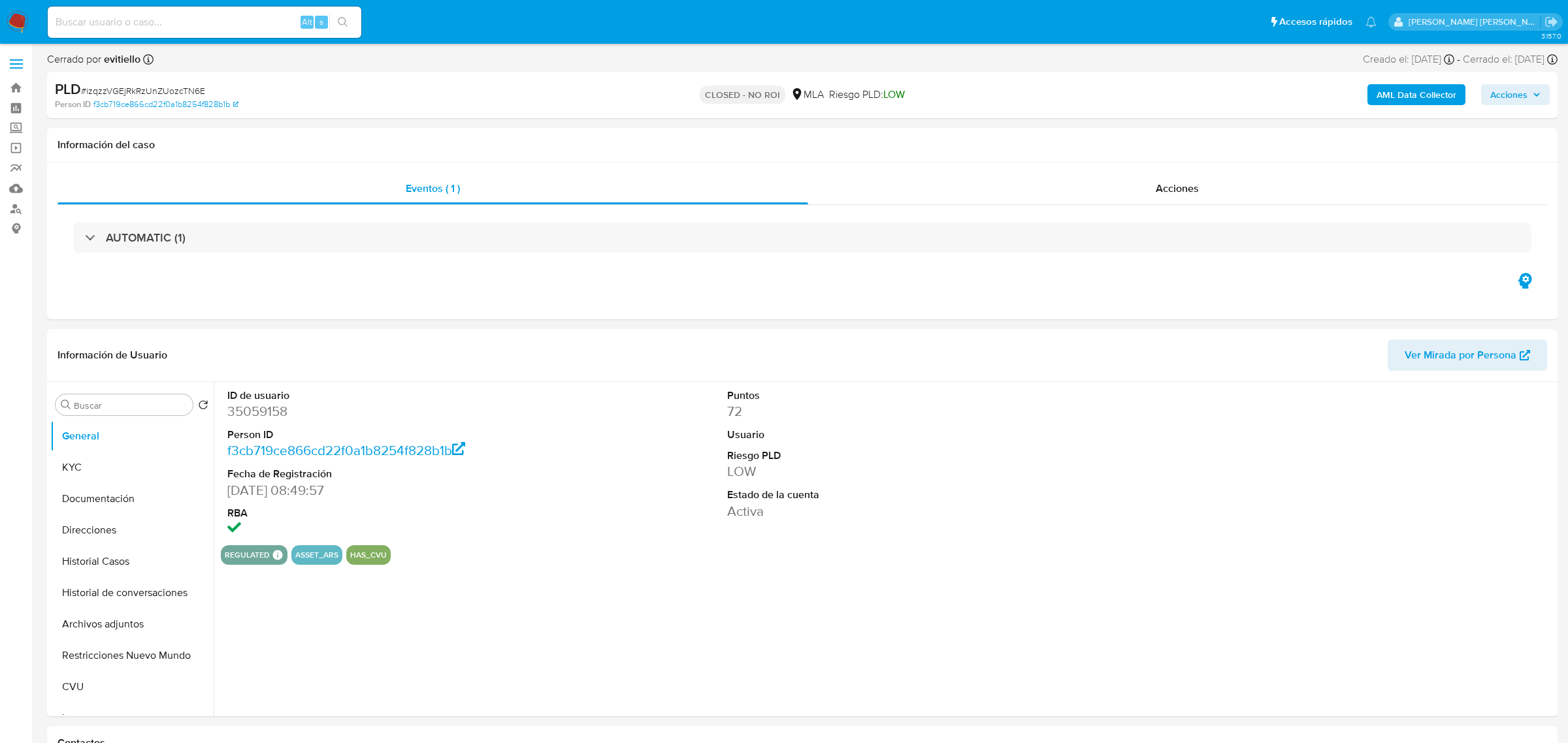
select select "10"
click at [1176, 200] on div "Acciones" at bounding box center [1168, 188] width 734 height 32
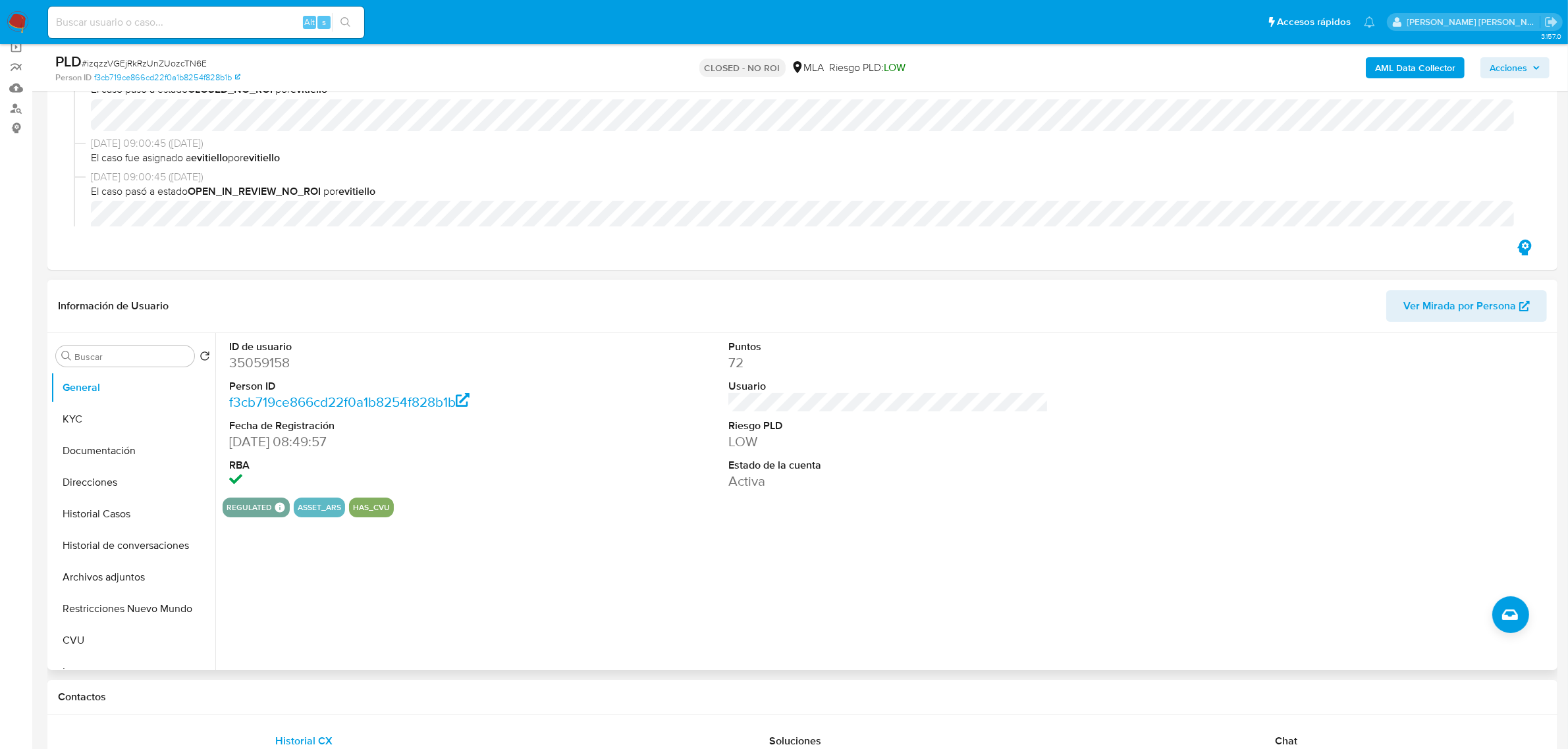
scroll to position [247, 0]
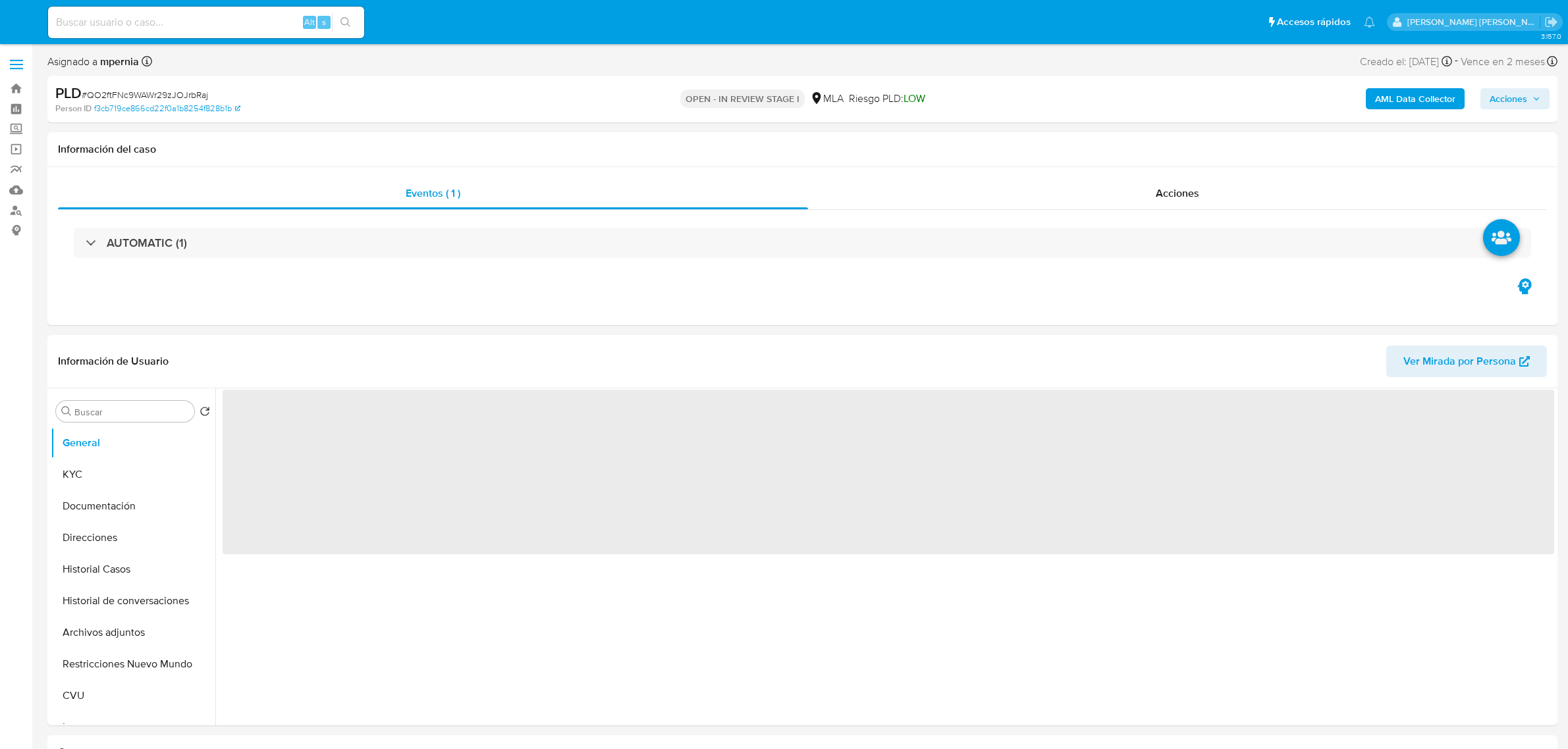
select select "10"
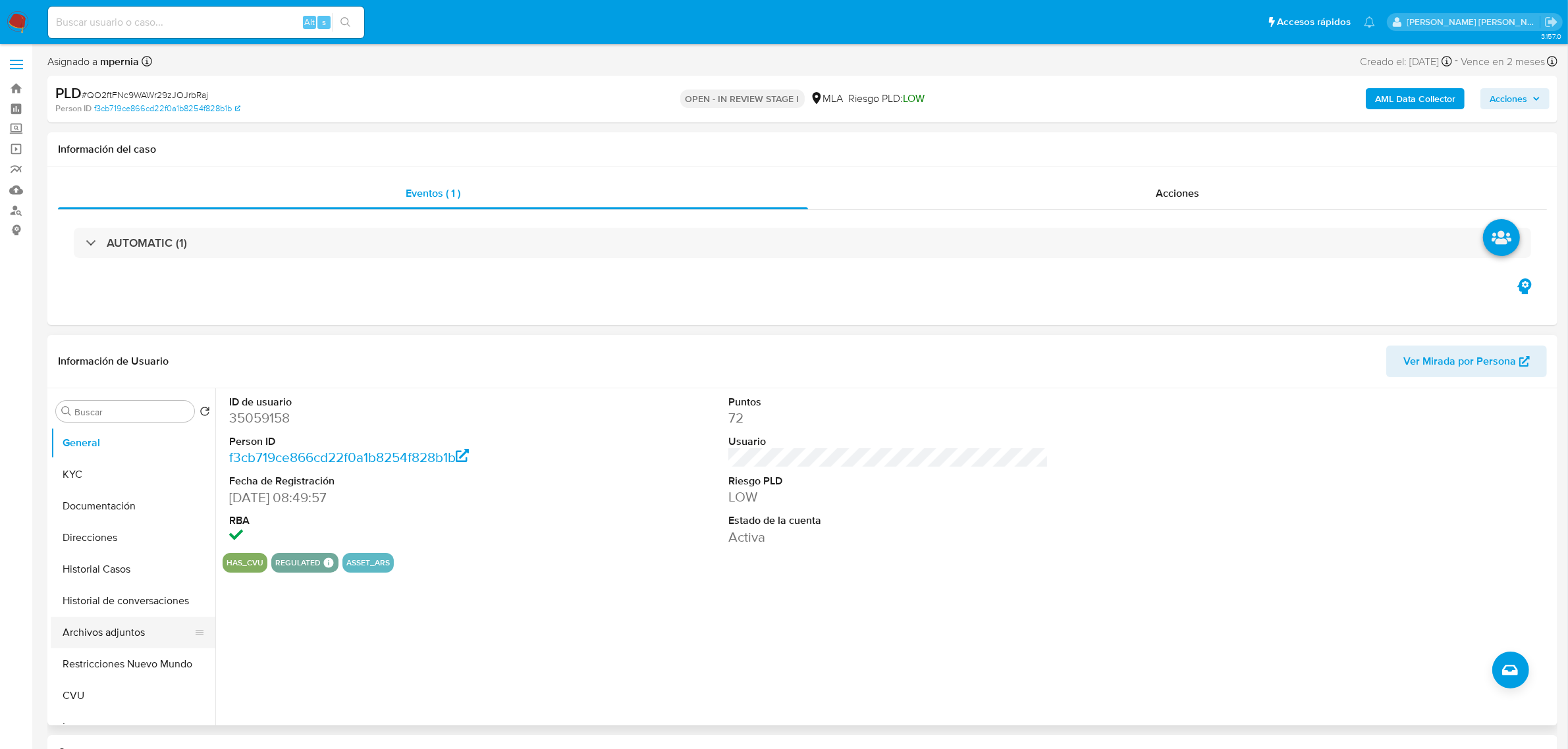
click at [94, 627] on button "Archivos adjuntos" at bounding box center [127, 633] width 154 height 32
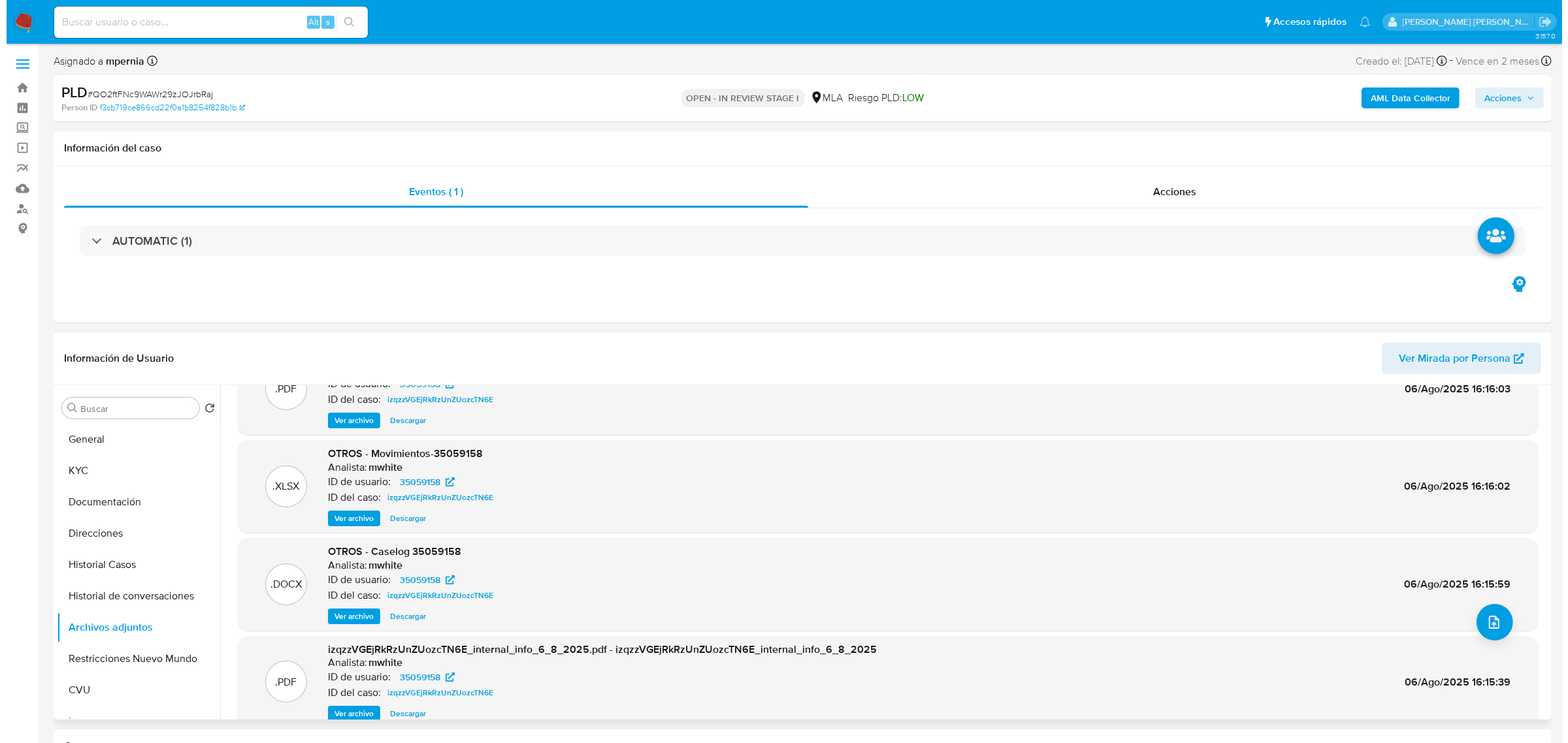
scroll to position [82, 0]
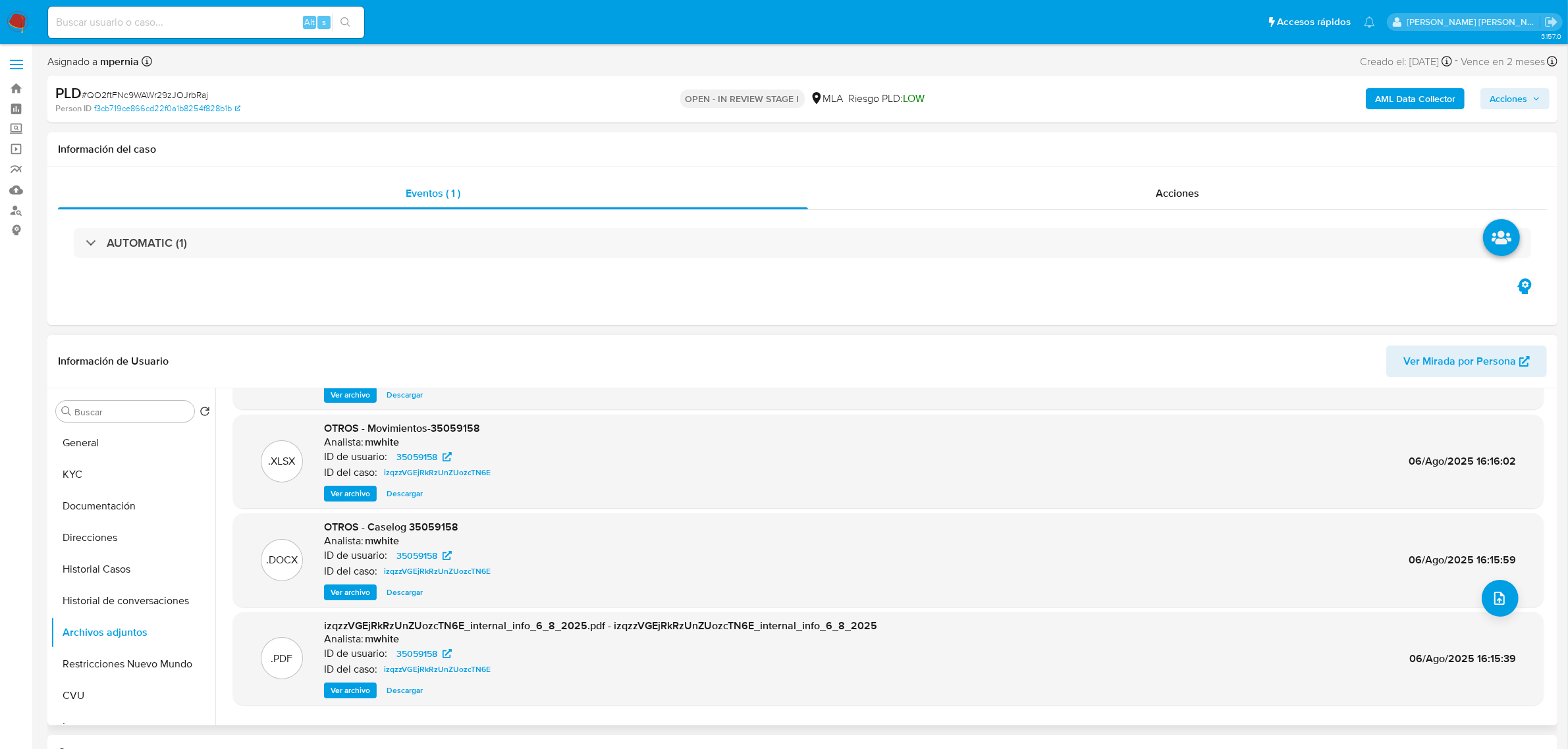
click at [348, 593] on span "Ver archivo" at bounding box center [350, 593] width 40 height 14
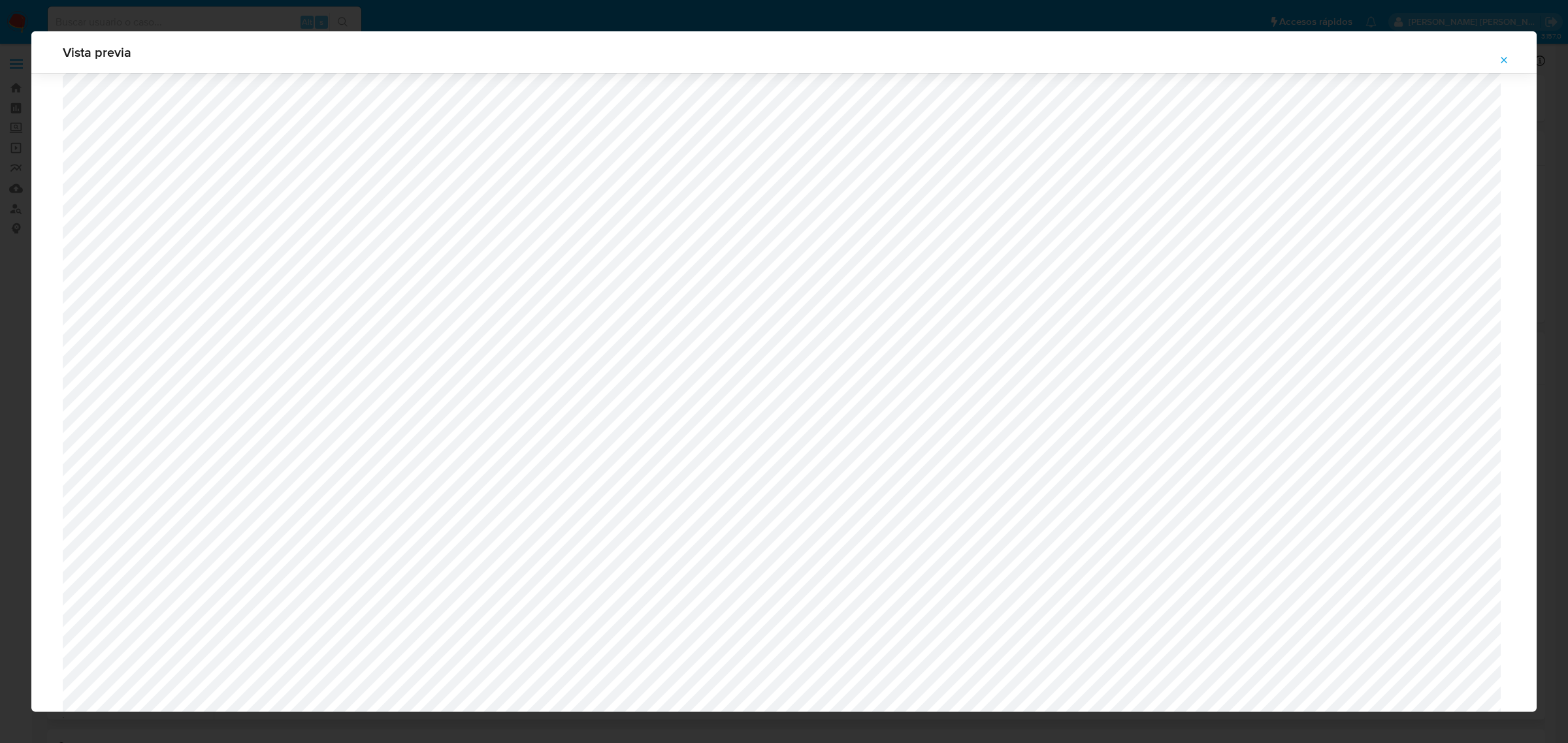
scroll to position [790, 0]
click at [1510, 58] on button "Attachment preview" at bounding box center [1504, 61] width 29 height 21
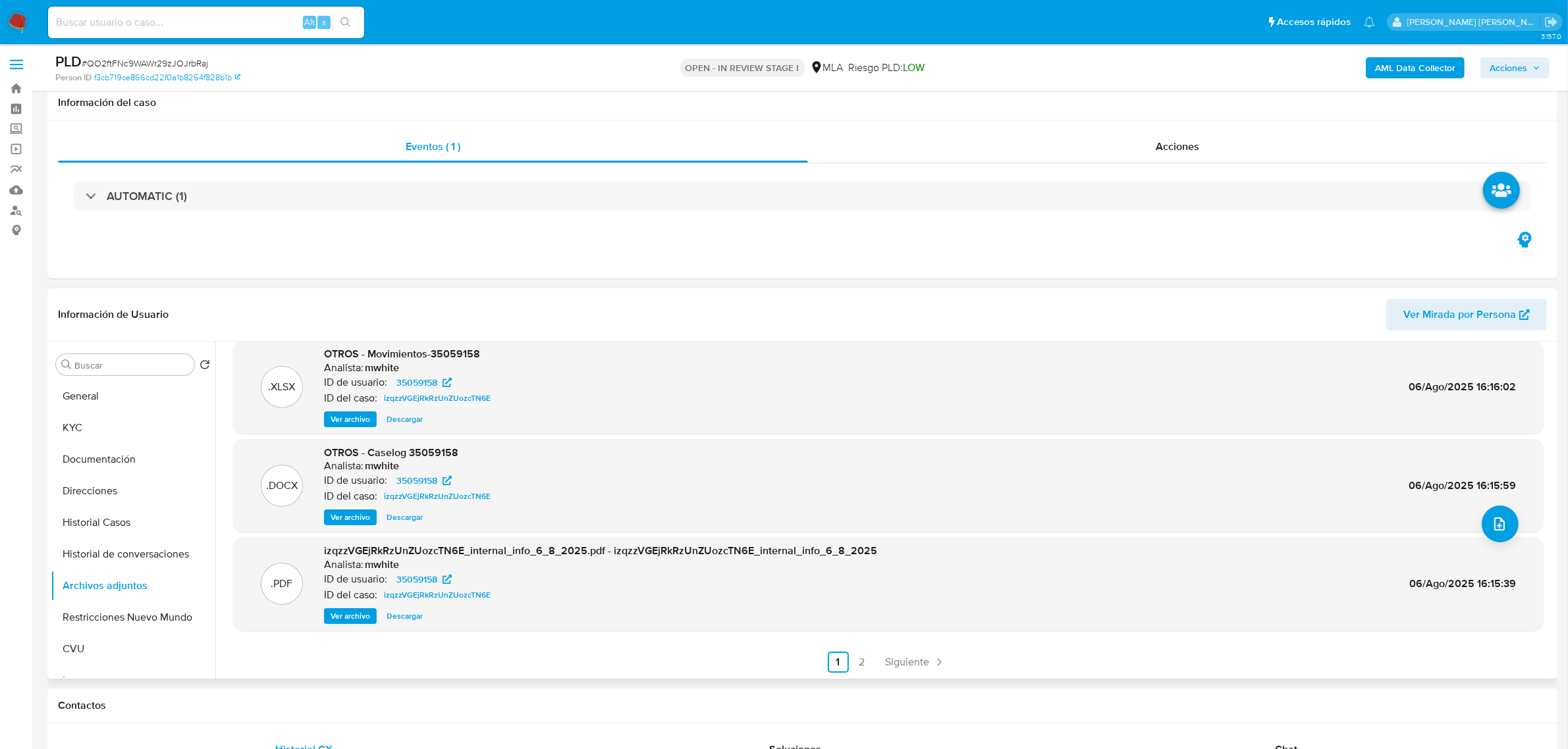
scroll to position [165, 0]
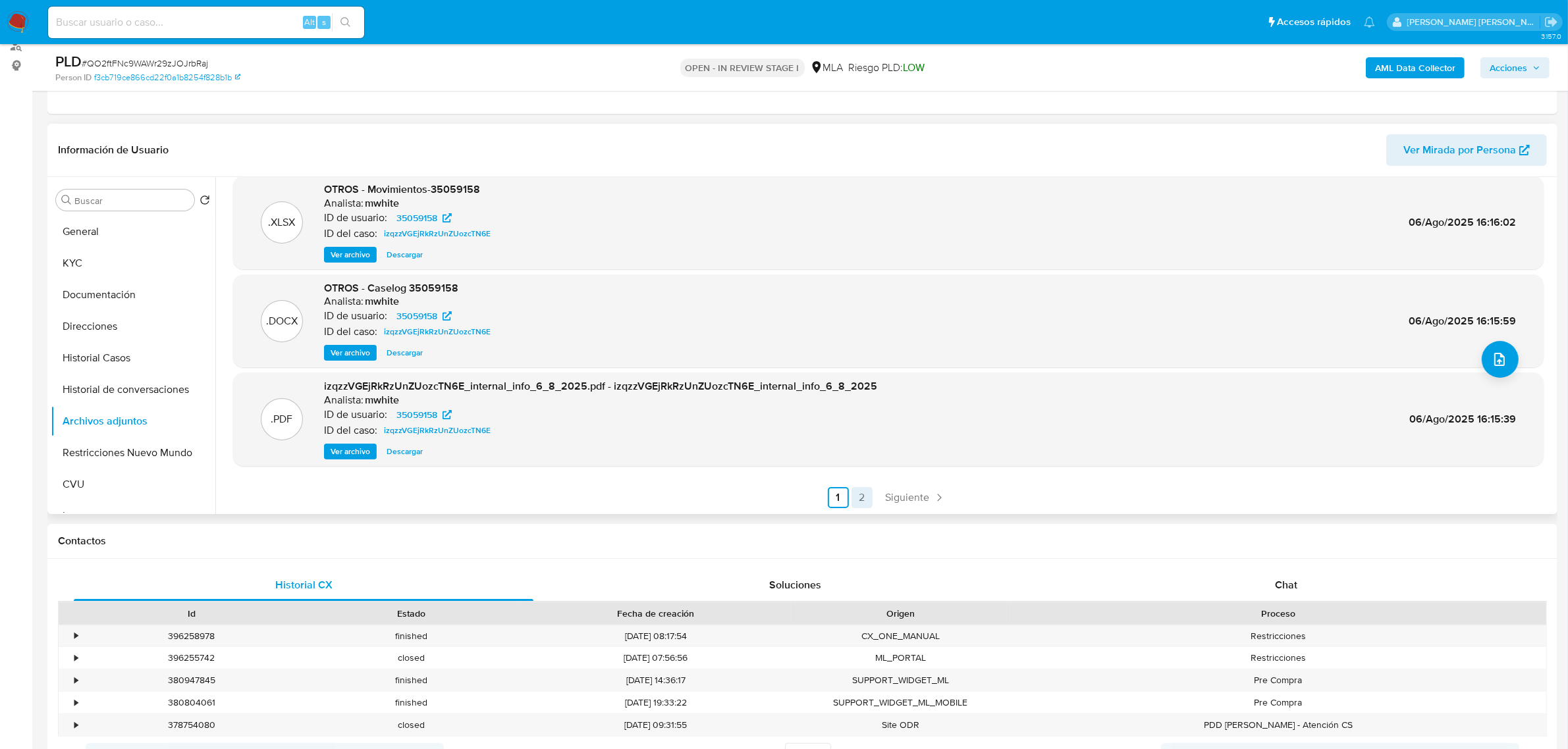
click at [867, 500] on link "2" at bounding box center [862, 498] width 21 height 21
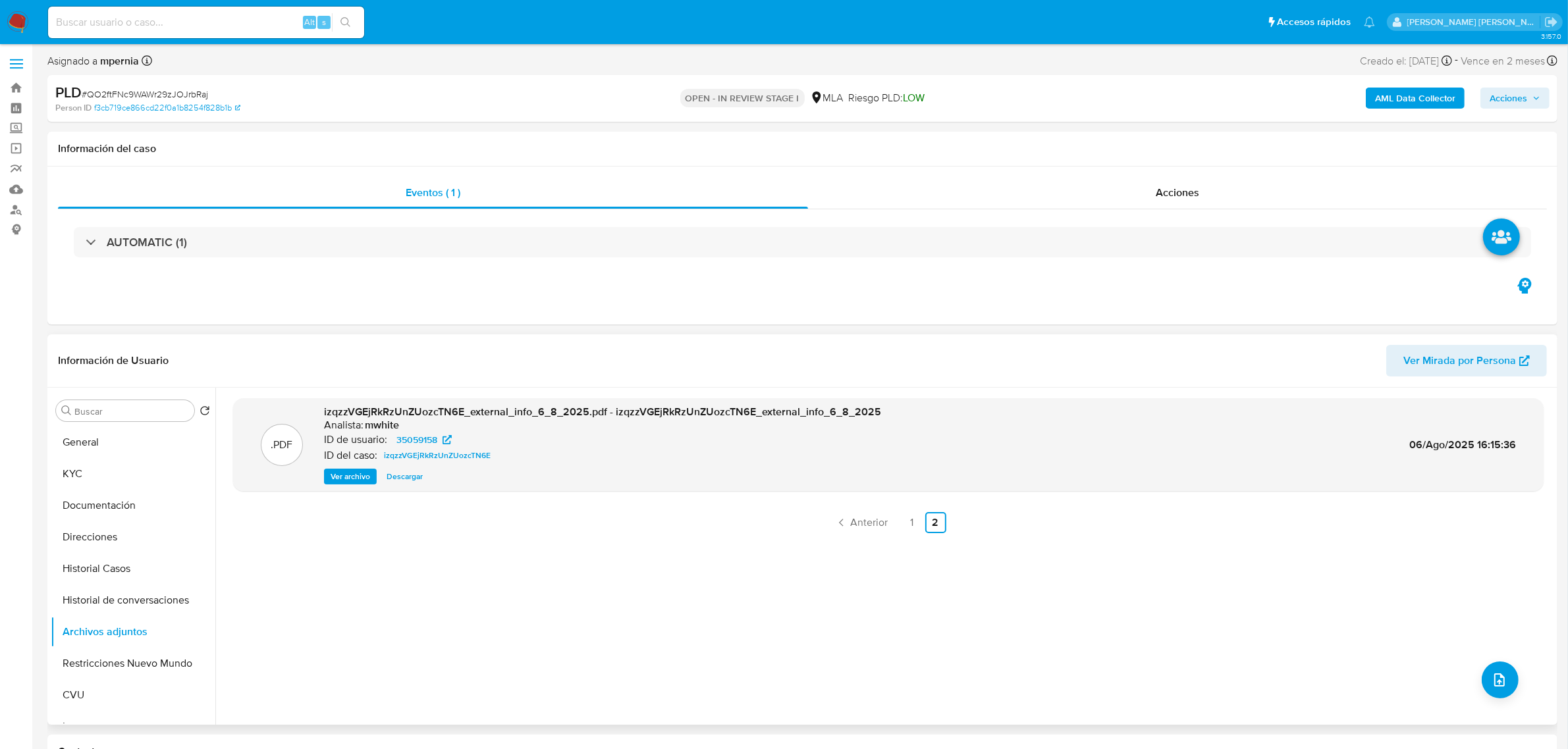
scroll to position [0, 0]
click at [907, 527] on link "1" at bounding box center [912, 523] width 21 height 21
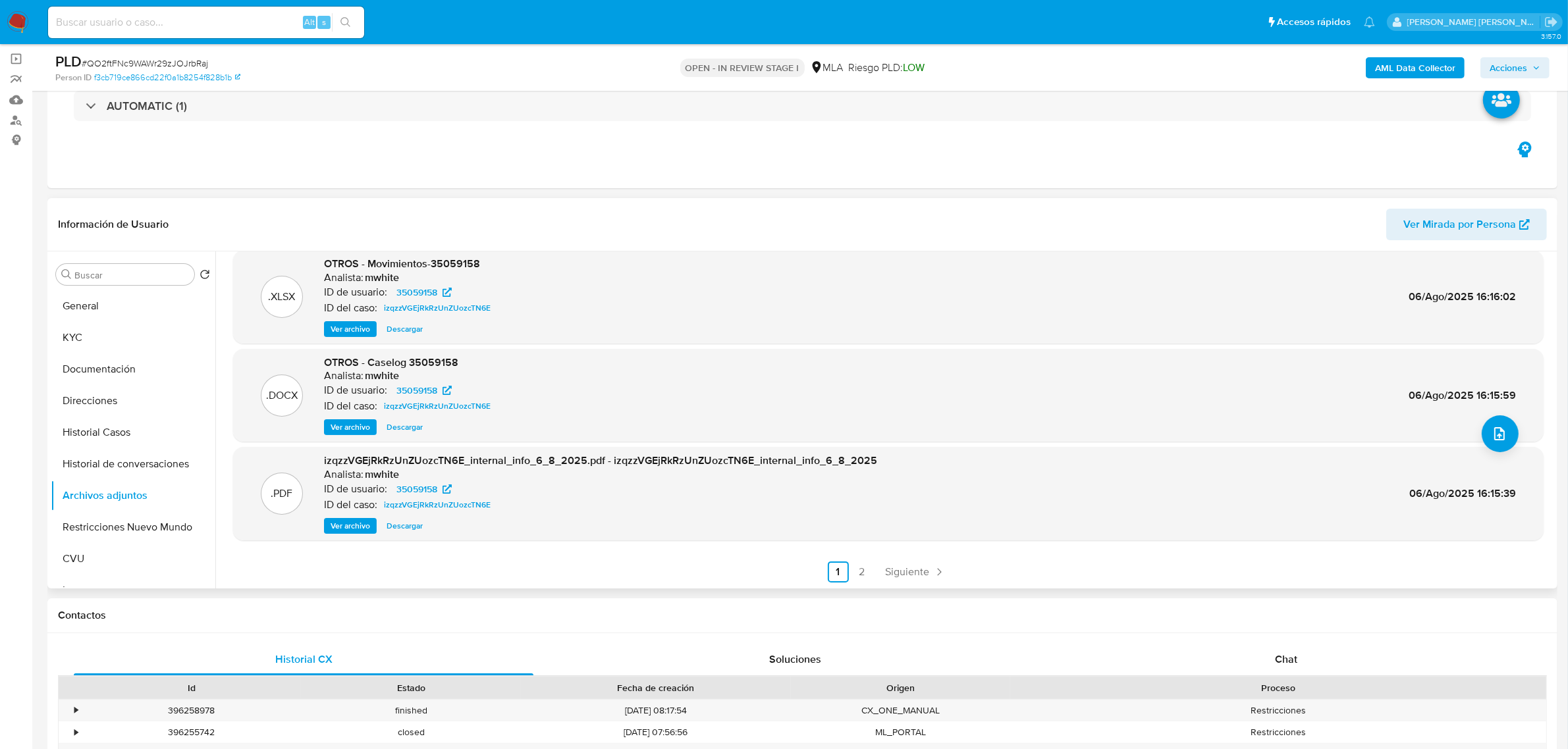
scroll to position [165, 0]
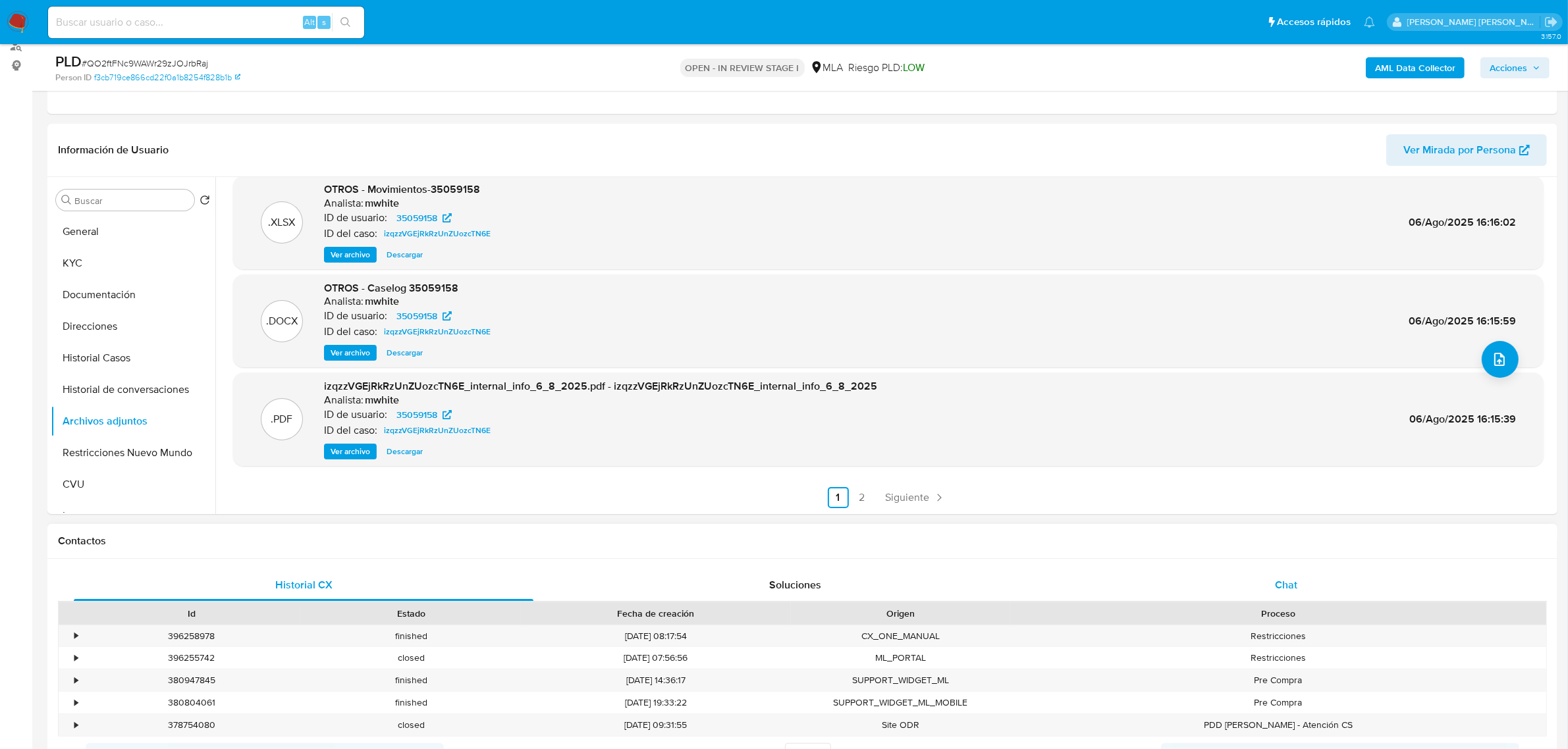
click at [1270, 581] on div "Chat" at bounding box center [1286, 585] width 459 height 32
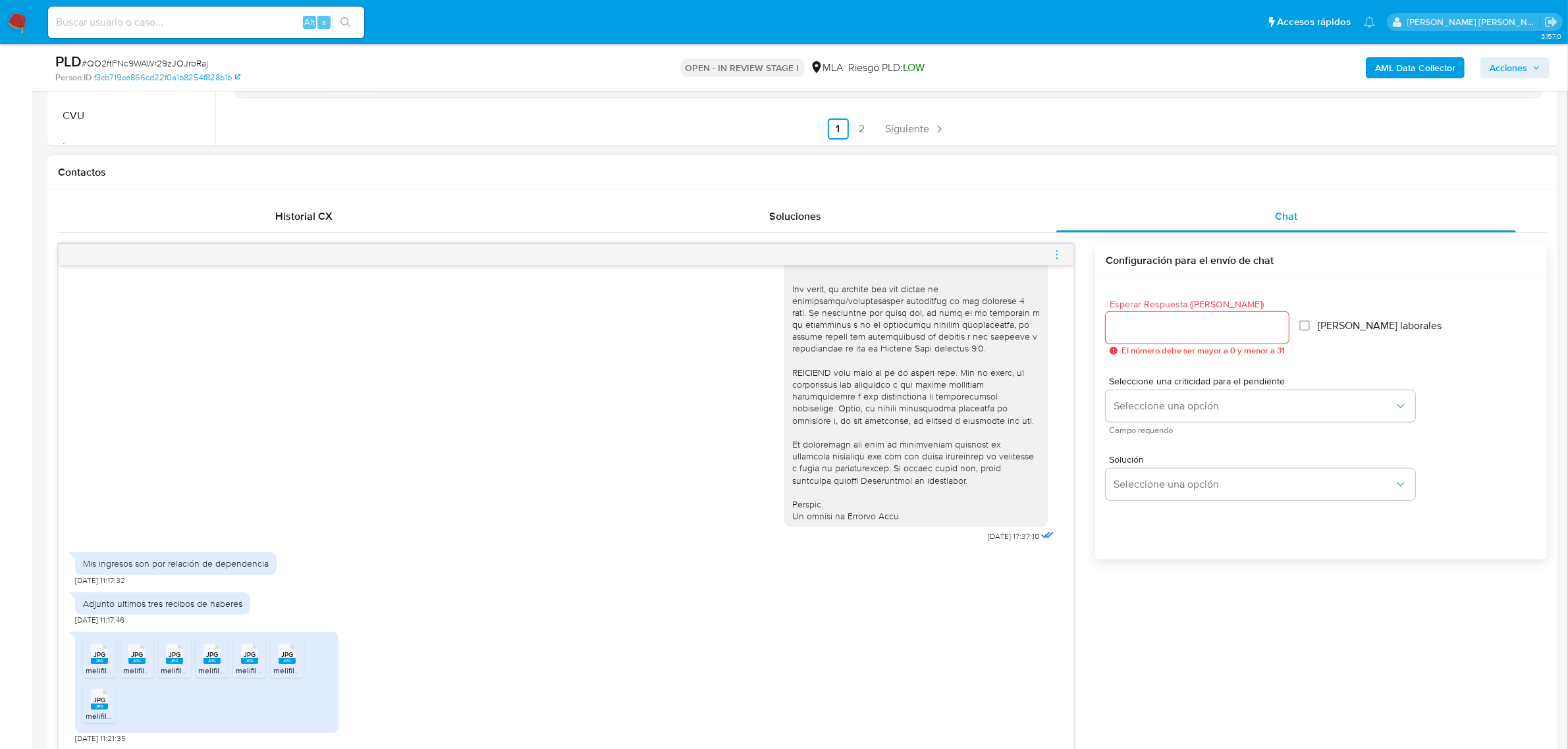
scroll to position [577, 0]
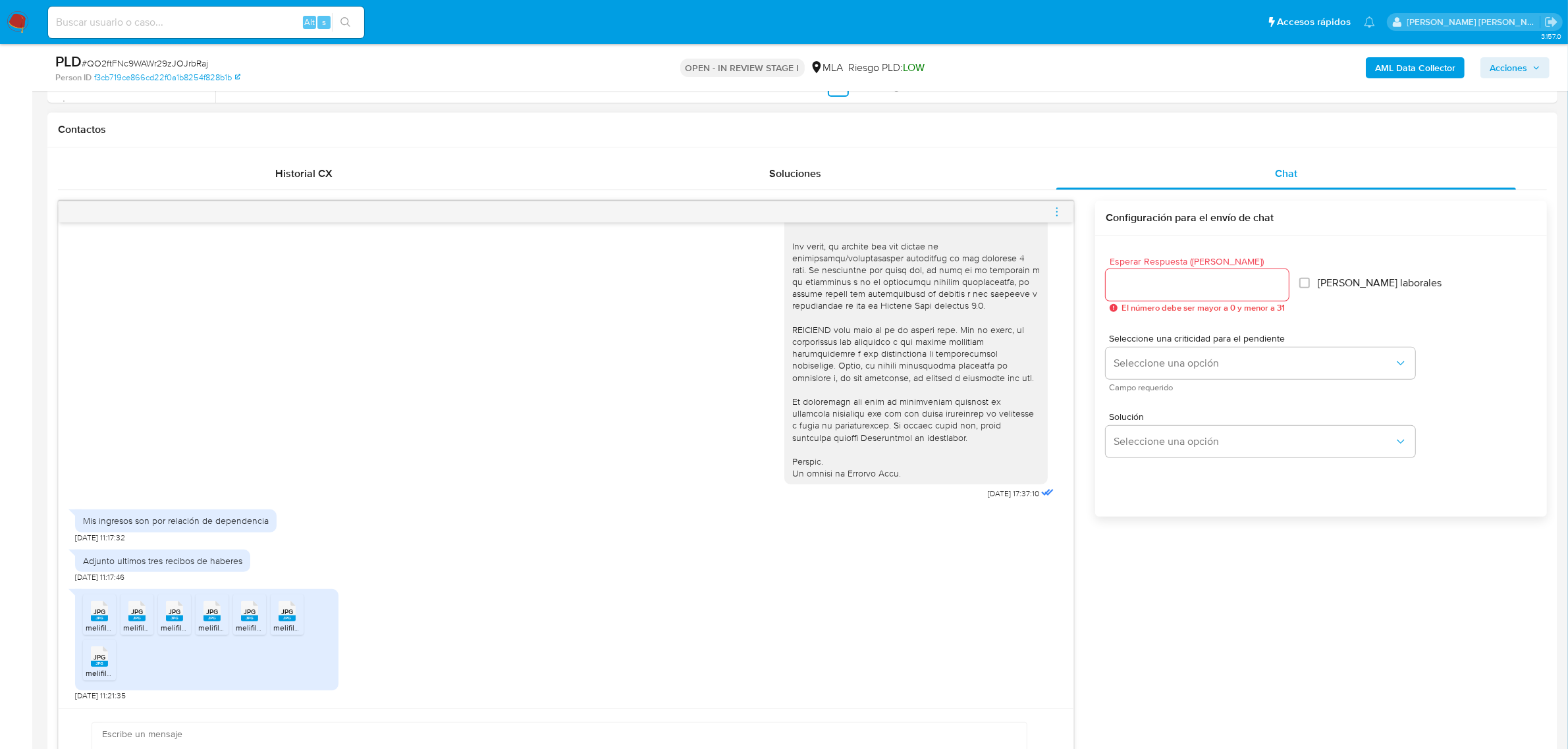
click at [102, 630] on span "melifile3646503777797153523.jpg" at bounding box center [145, 628] width 121 height 12
click at [133, 622] on rect at bounding box center [138, 618] width 17 height 6
click at [180, 623] on icon "JPG" at bounding box center [174, 611] width 17 height 23
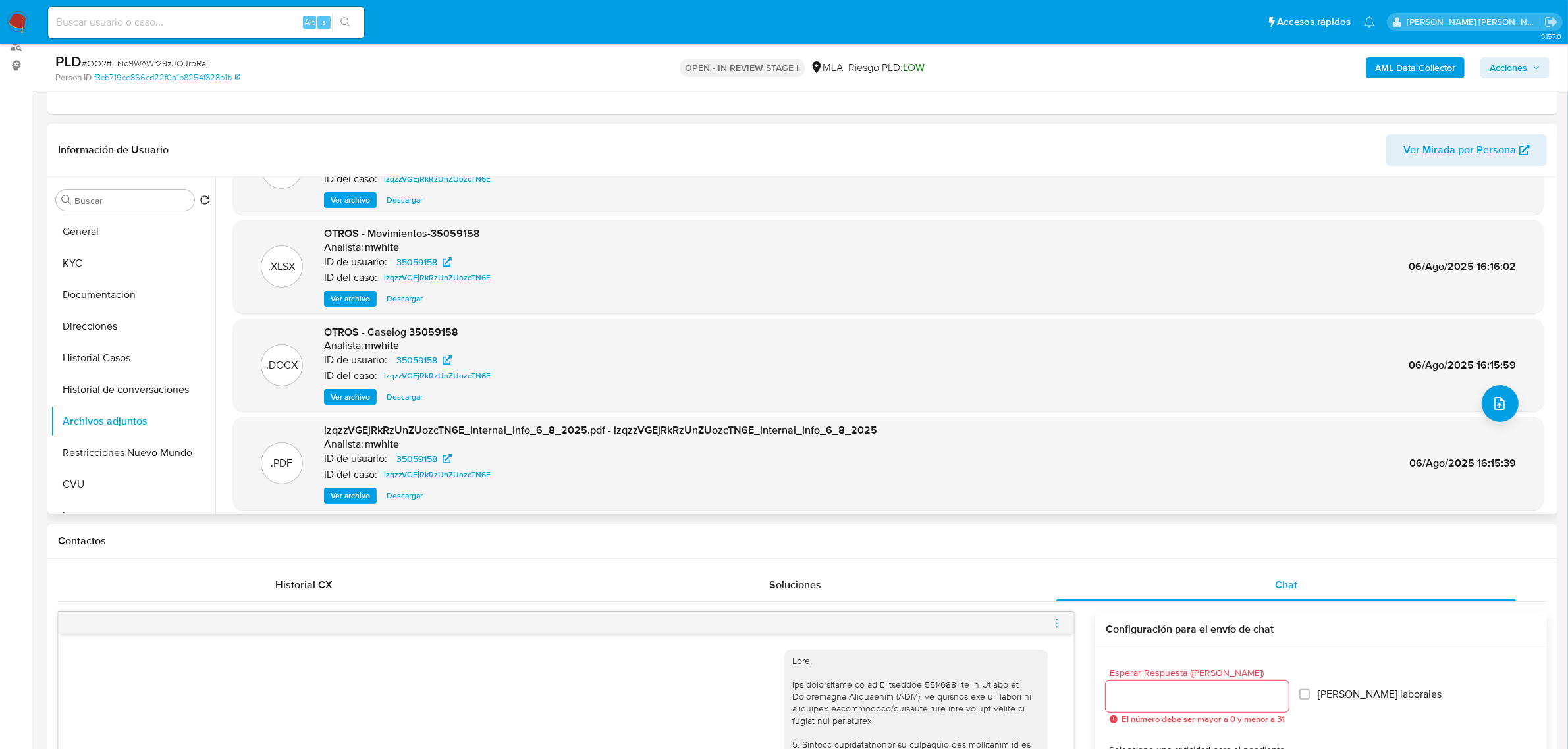
scroll to position [28, 0]
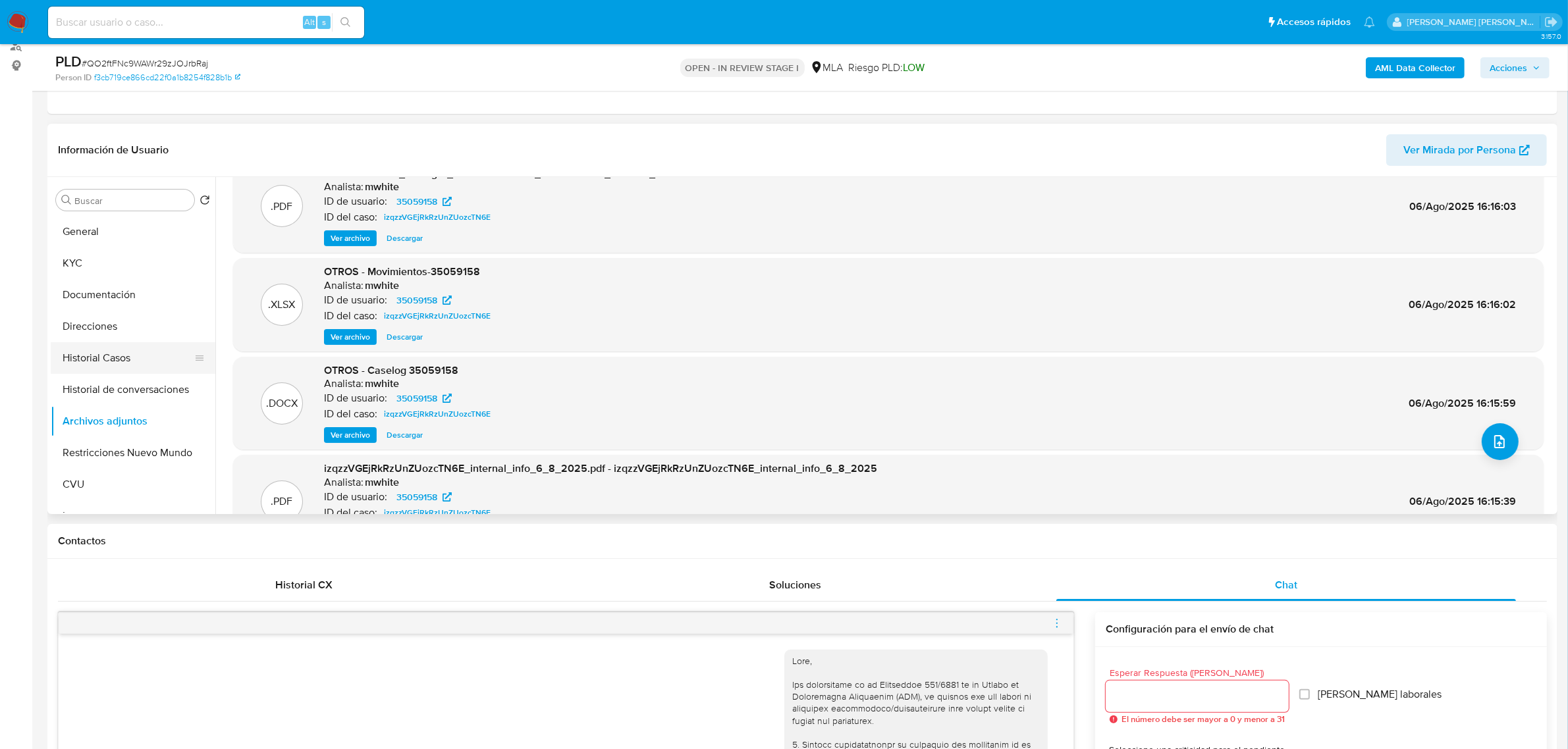
click at [135, 363] on button "Historial Casos" at bounding box center [127, 358] width 154 height 32
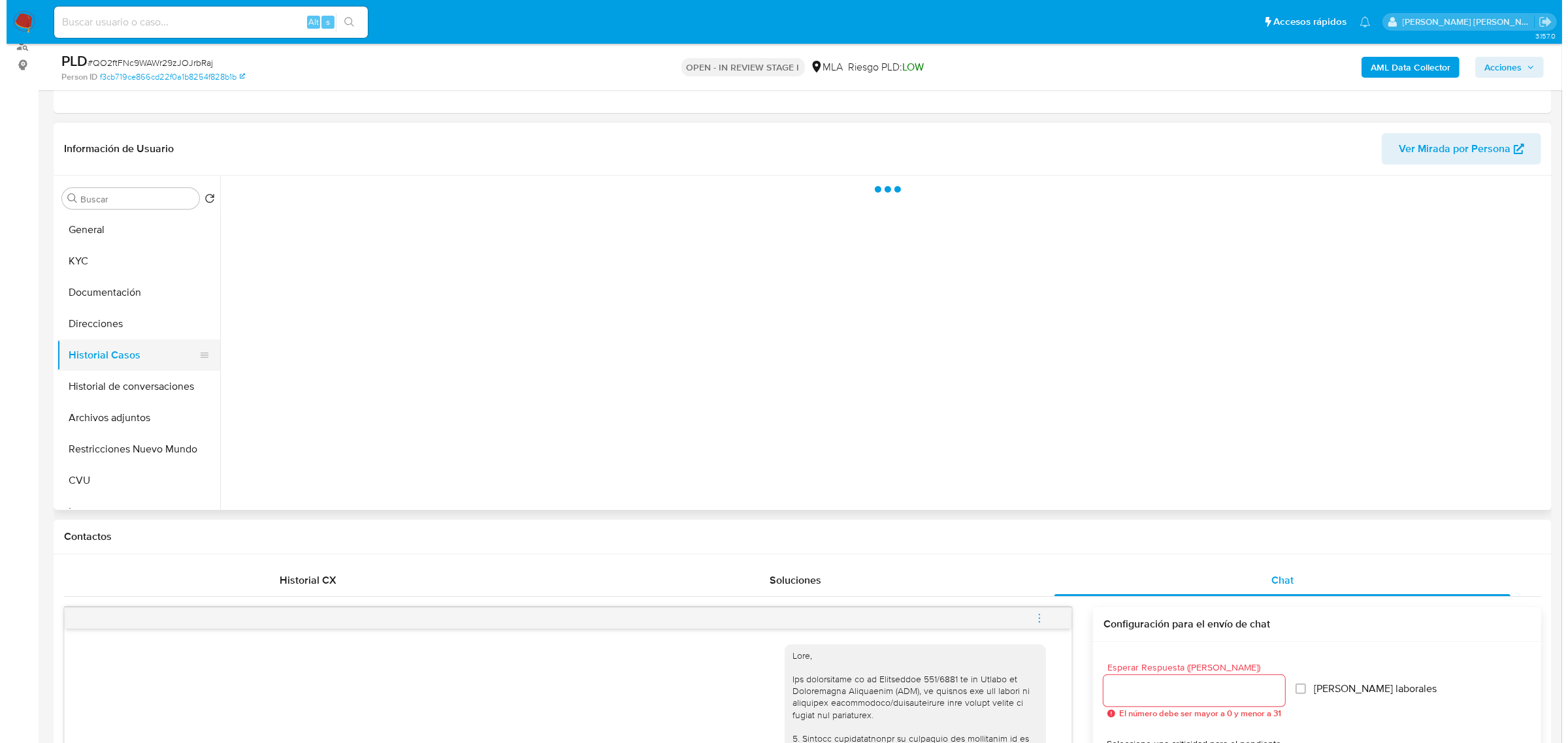
scroll to position [0, 0]
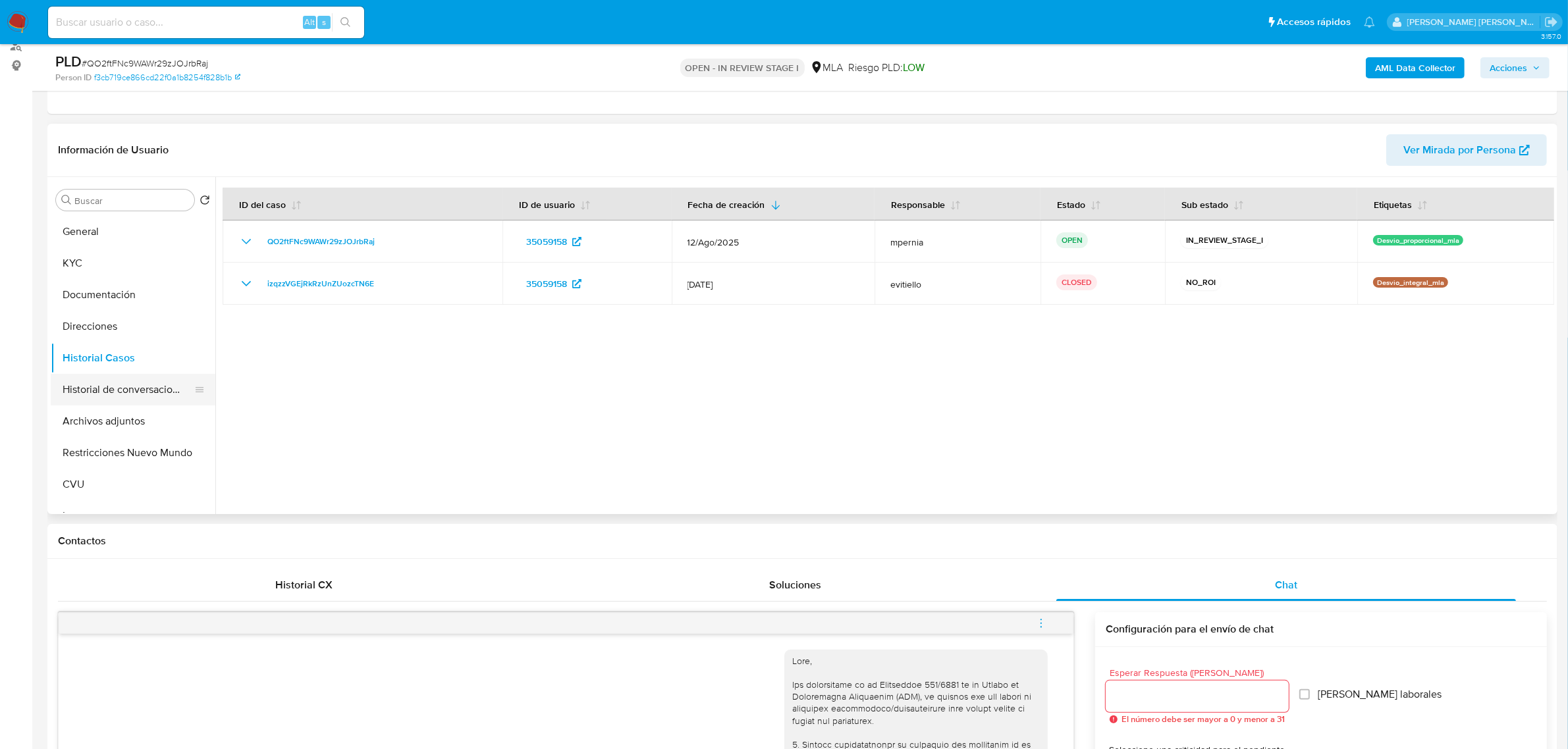
click at [123, 393] on button "Historial de conversaciones" at bounding box center [127, 390] width 154 height 32
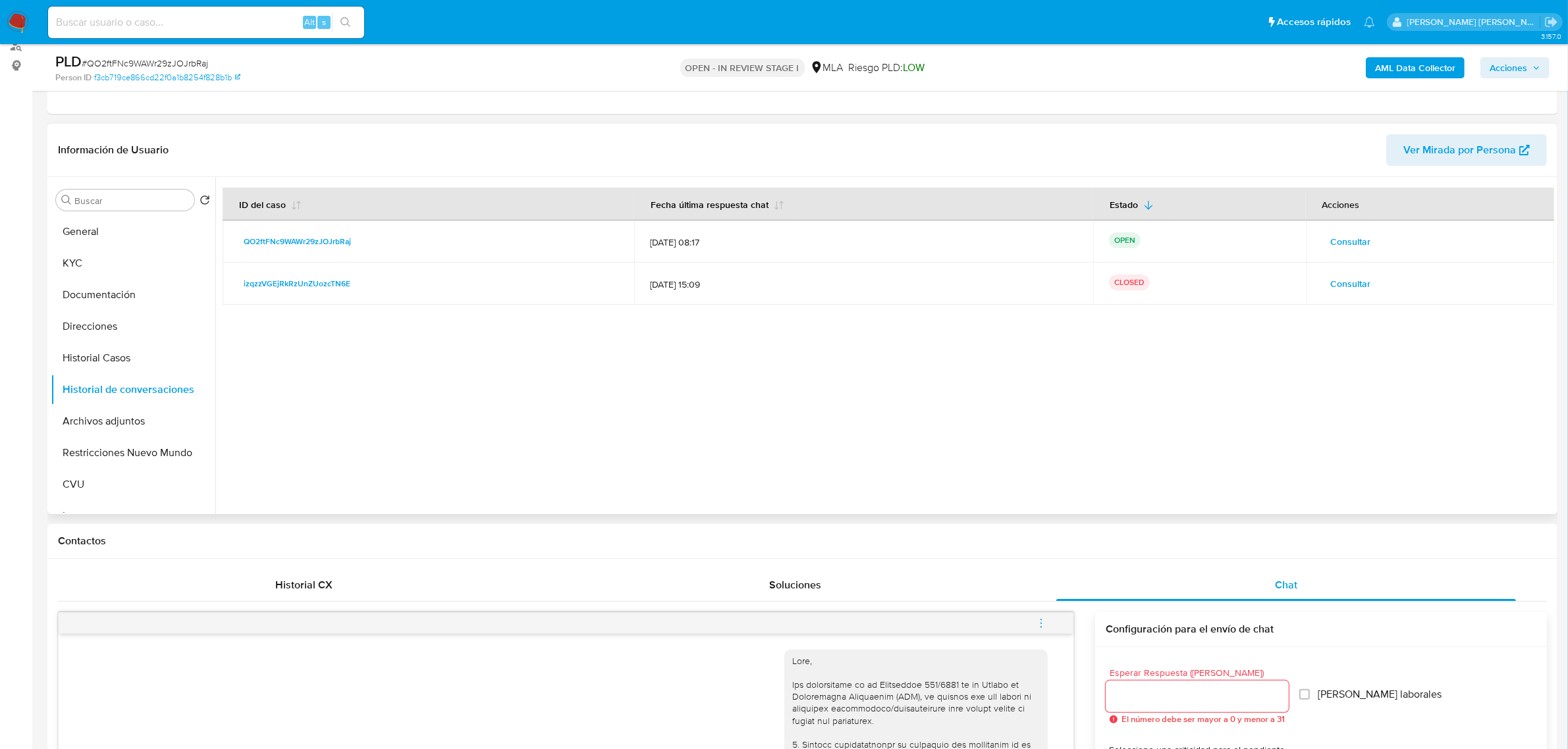
click at [1325, 272] on td "Consultar" at bounding box center [1430, 283] width 248 height 42
click at [1337, 281] on span "Consultar" at bounding box center [1350, 283] width 40 height 18
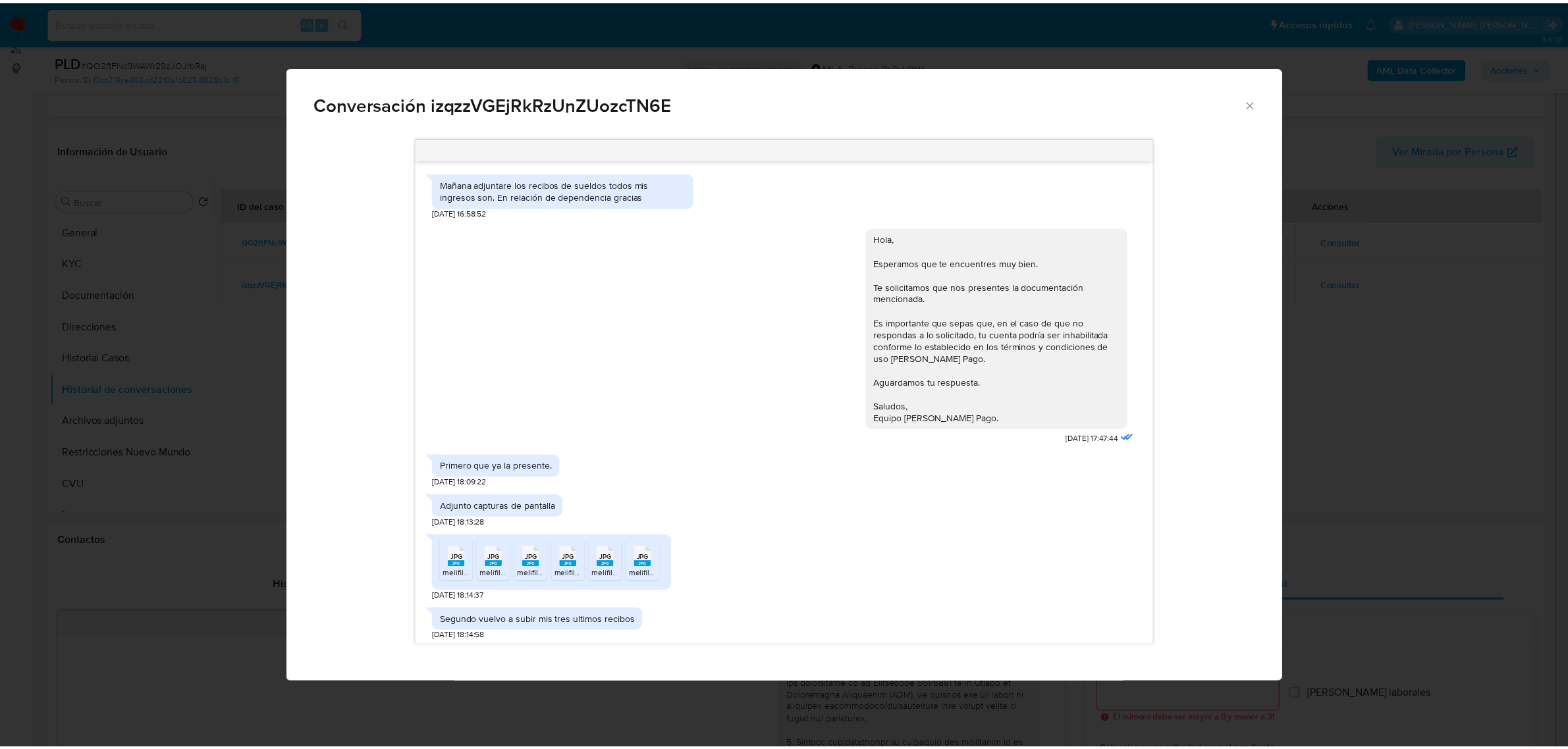
scroll to position [244, 0]
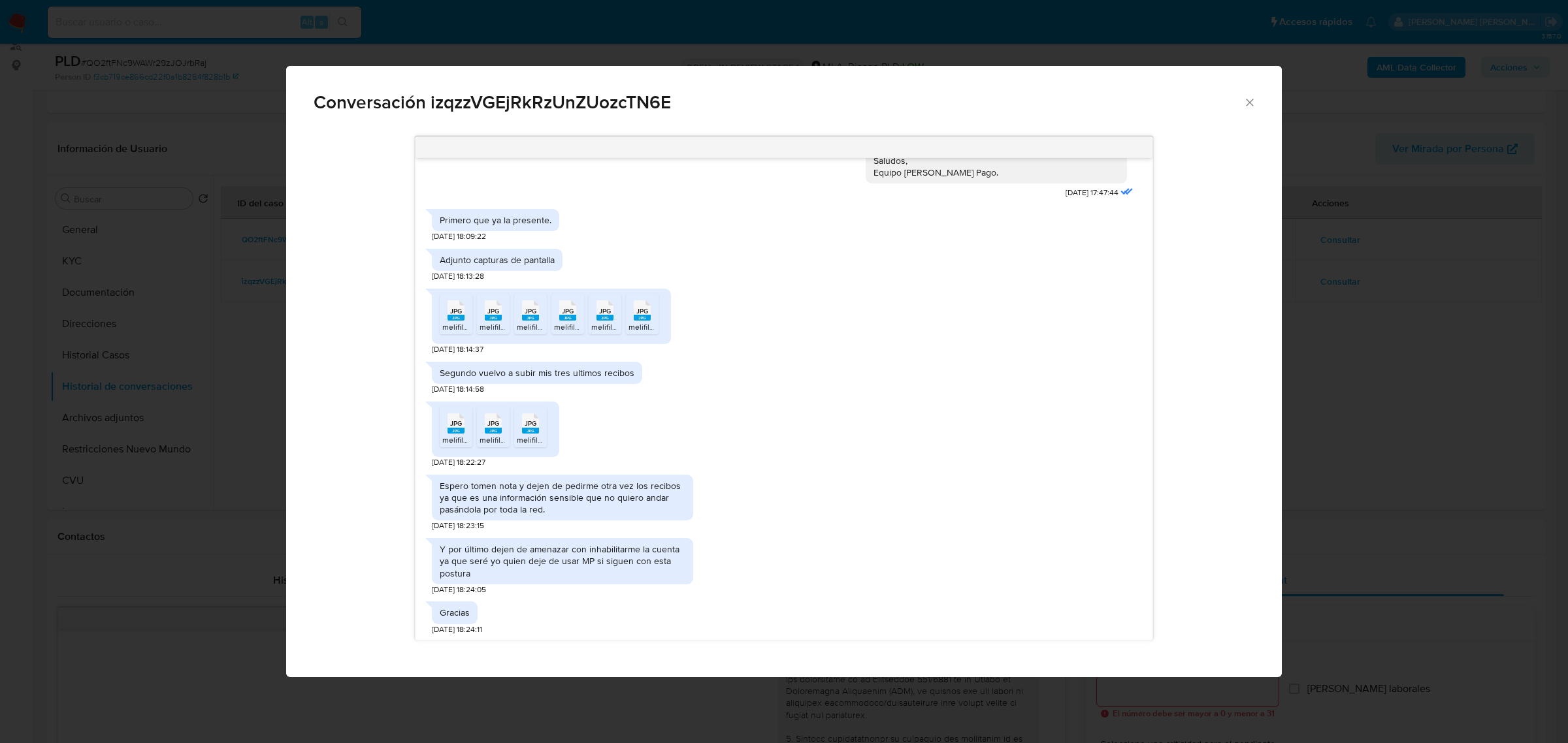
click at [1245, 99] on icon "Cerrar" at bounding box center [1250, 103] width 13 height 13
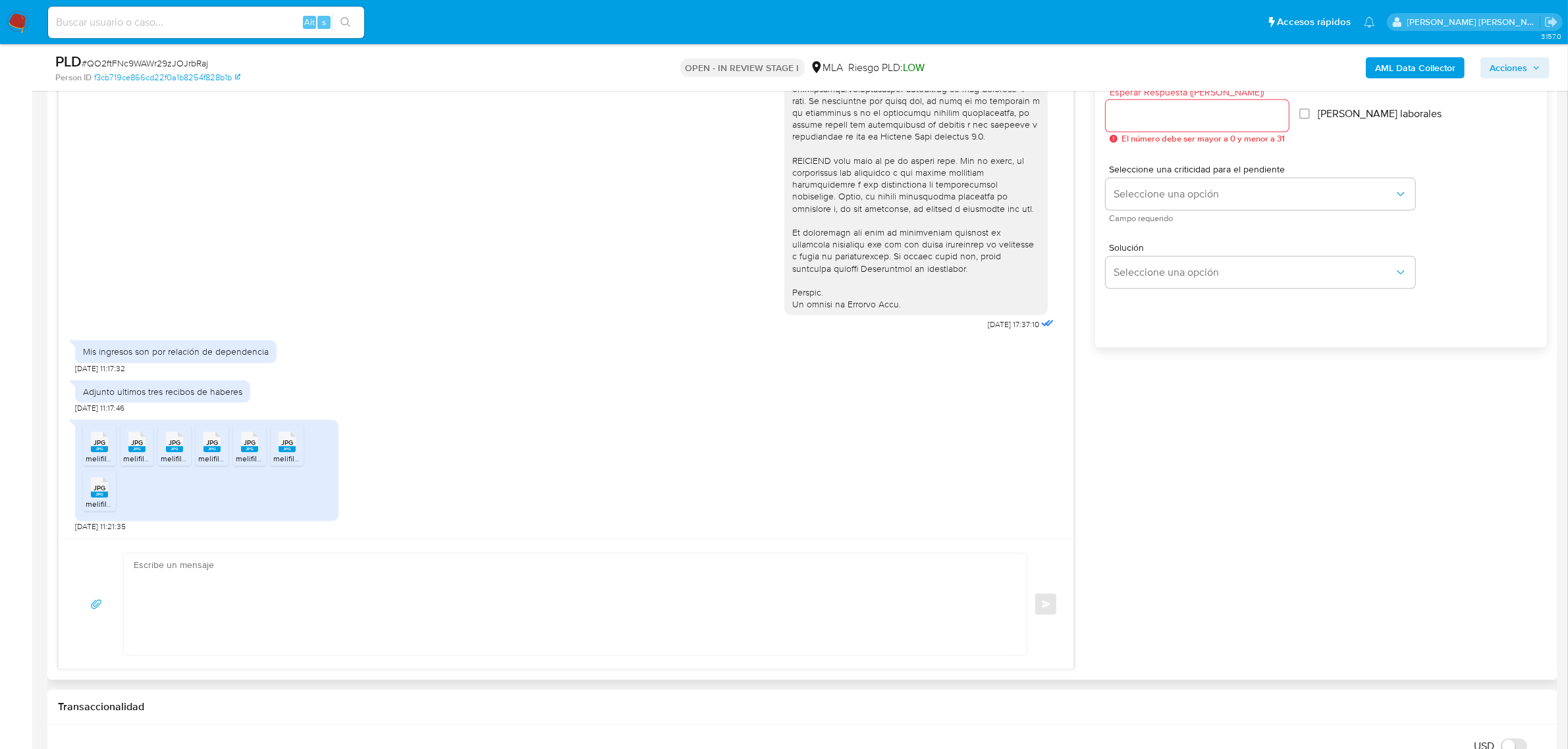
scroll to position [824, 0]
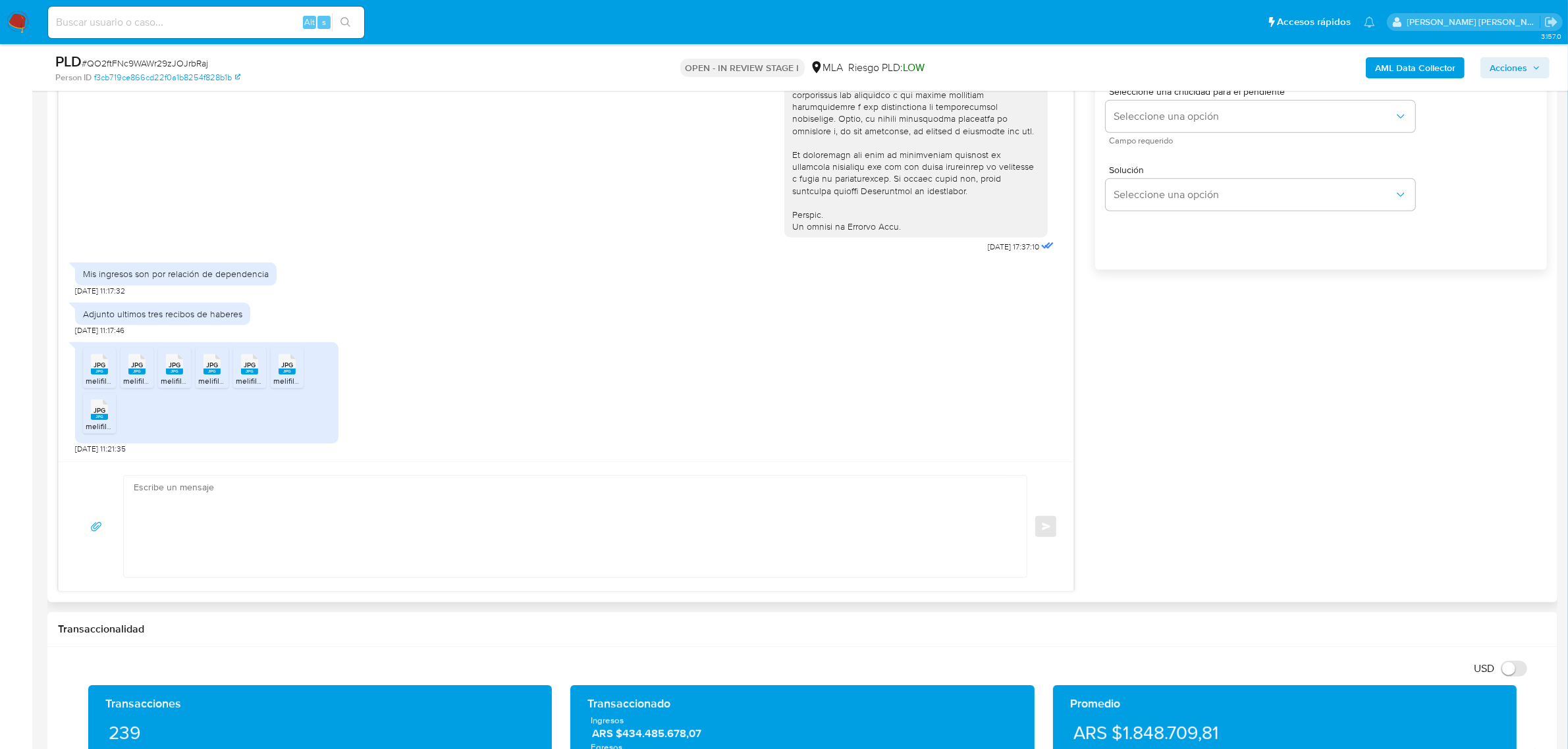
click at [104, 373] on rect at bounding box center [100, 372] width 17 height 6
click at [139, 371] on rect at bounding box center [138, 372] width 17 height 6
click at [166, 369] on icon at bounding box center [174, 364] width 17 height 20
click at [211, 376] on icon "JPG" at bounding box center [212, 364] width 17 height 23
click at [241, 374] on rect at bounding box center [250, 372] width 17 height 6
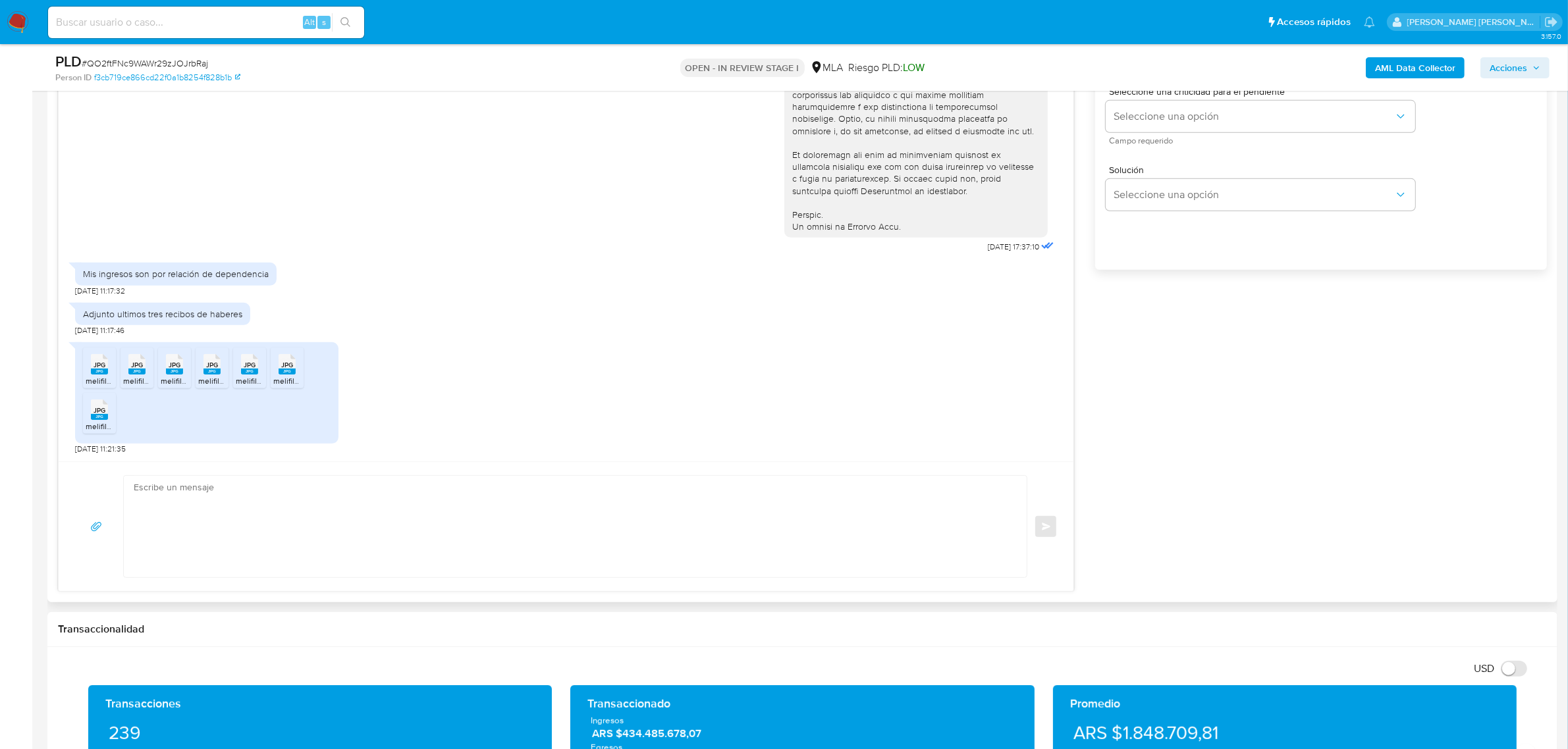
click at [287, 369] on span "JPG" at bounding box center [287, 364] width 12 height 9
click at [100, 419] on rect at bounding box center [100, 417] width 17 height 6
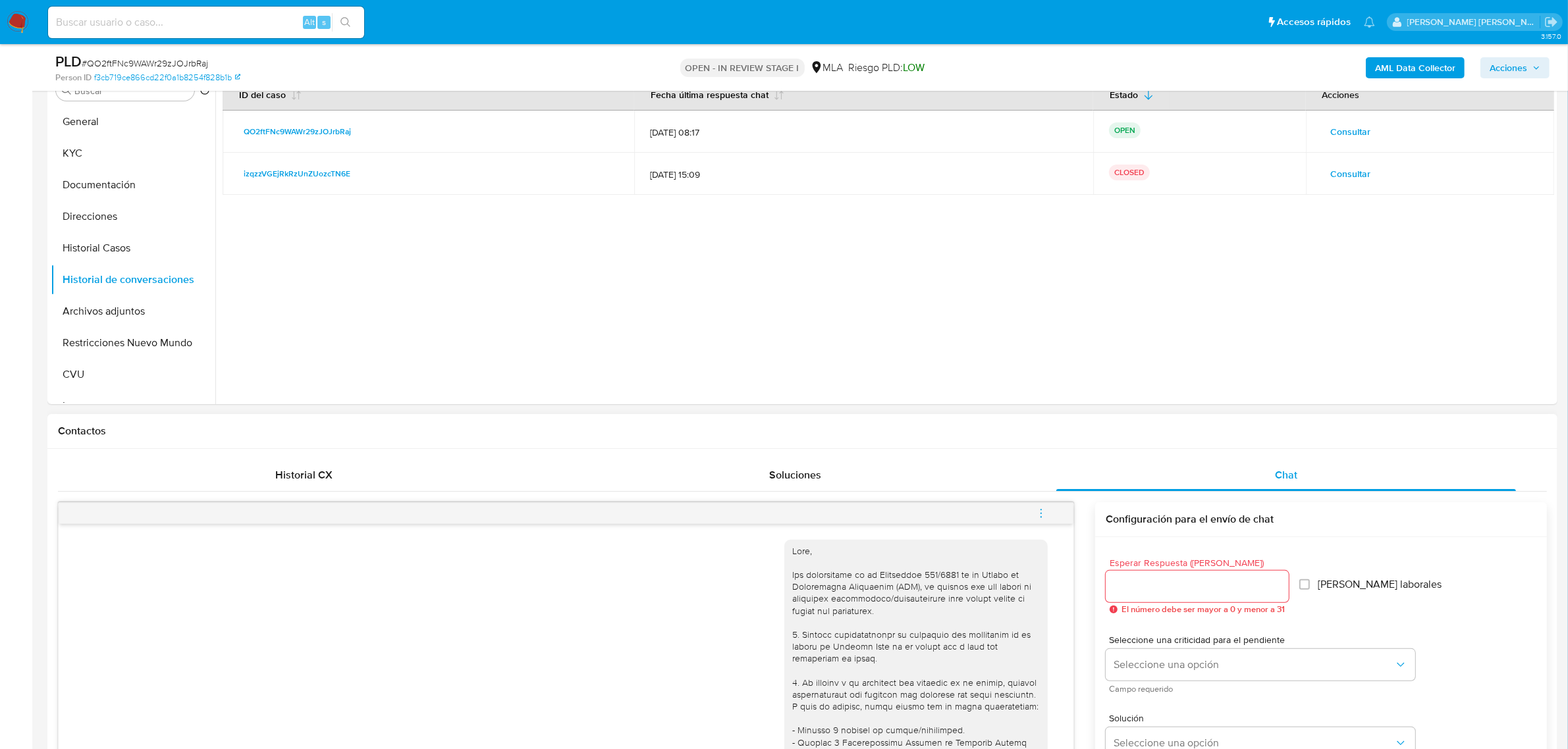
scroll to position [165, 0]
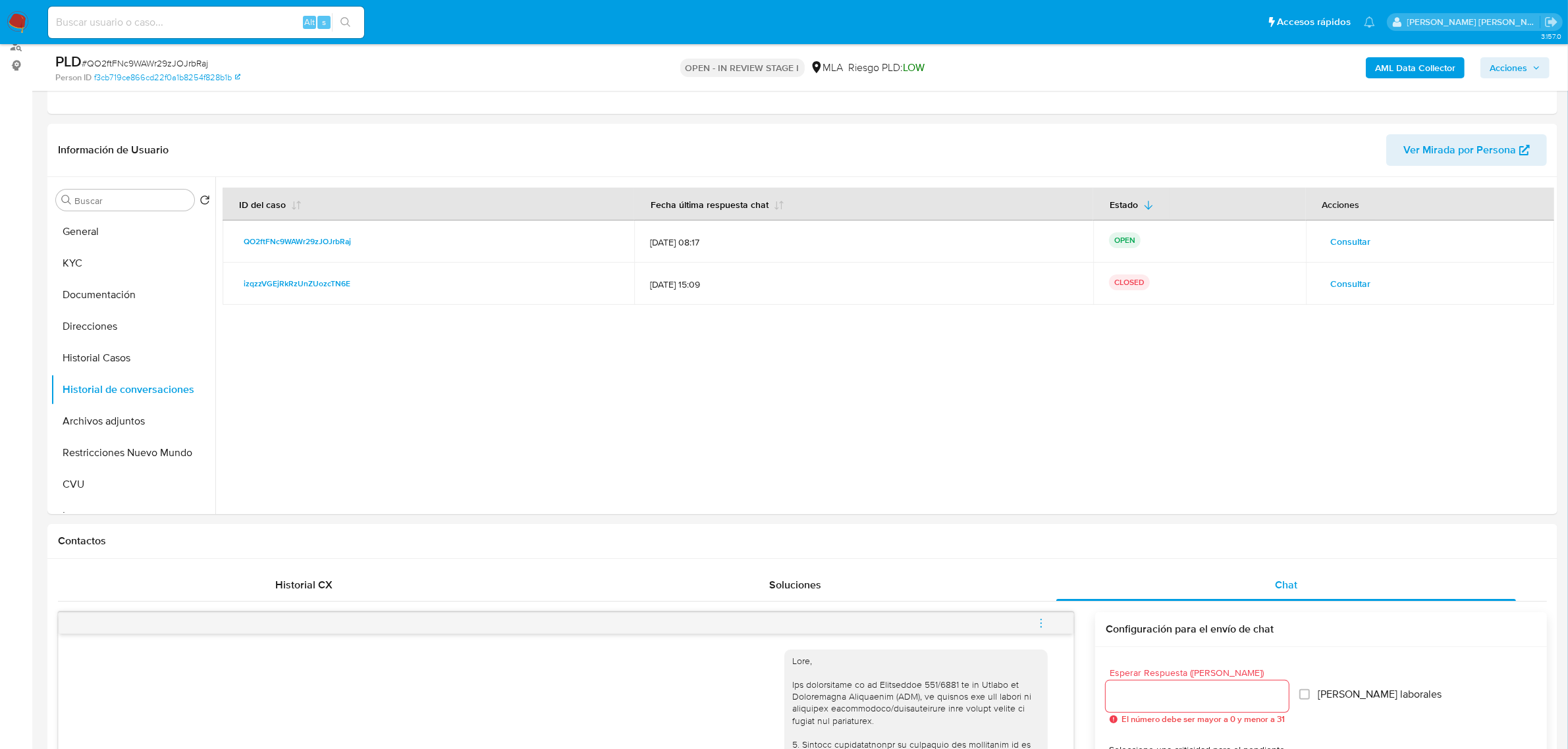
click at [1394, 57] on b "AML Data Collector" at bounding box center [1415, 68] width 80 height 21
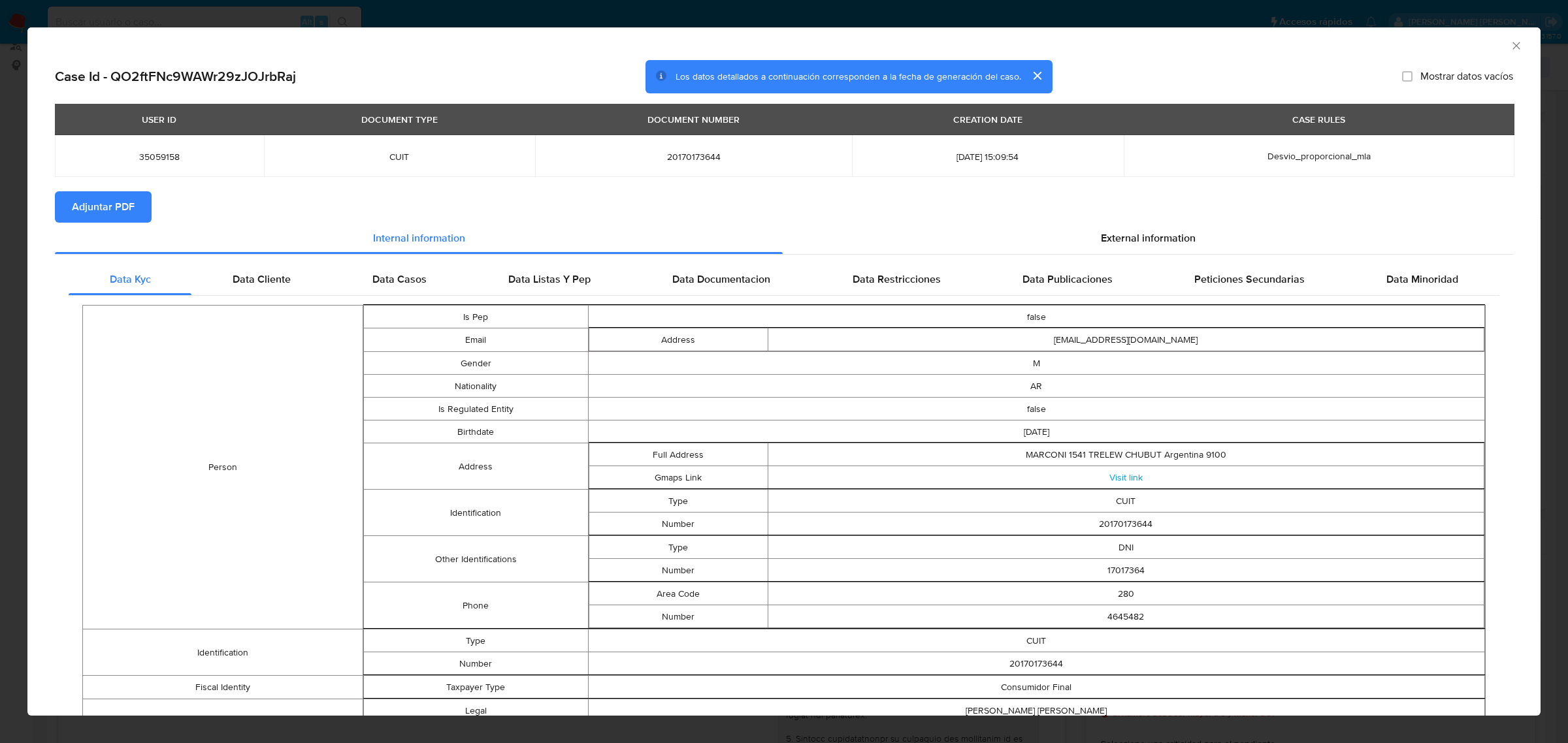
drag, startPoint x: 122, startPoint y: 213, endPoint x: 129, endPoint y: 185, distance: 28.9
click at [122, 213] on span "Adjuntar PDF" at bounding box center [103, 207] width 62 height 29
click at [1510, 41] on icon "Cerrar ventana" at bounding box center [1517, 46] width 13 height 13
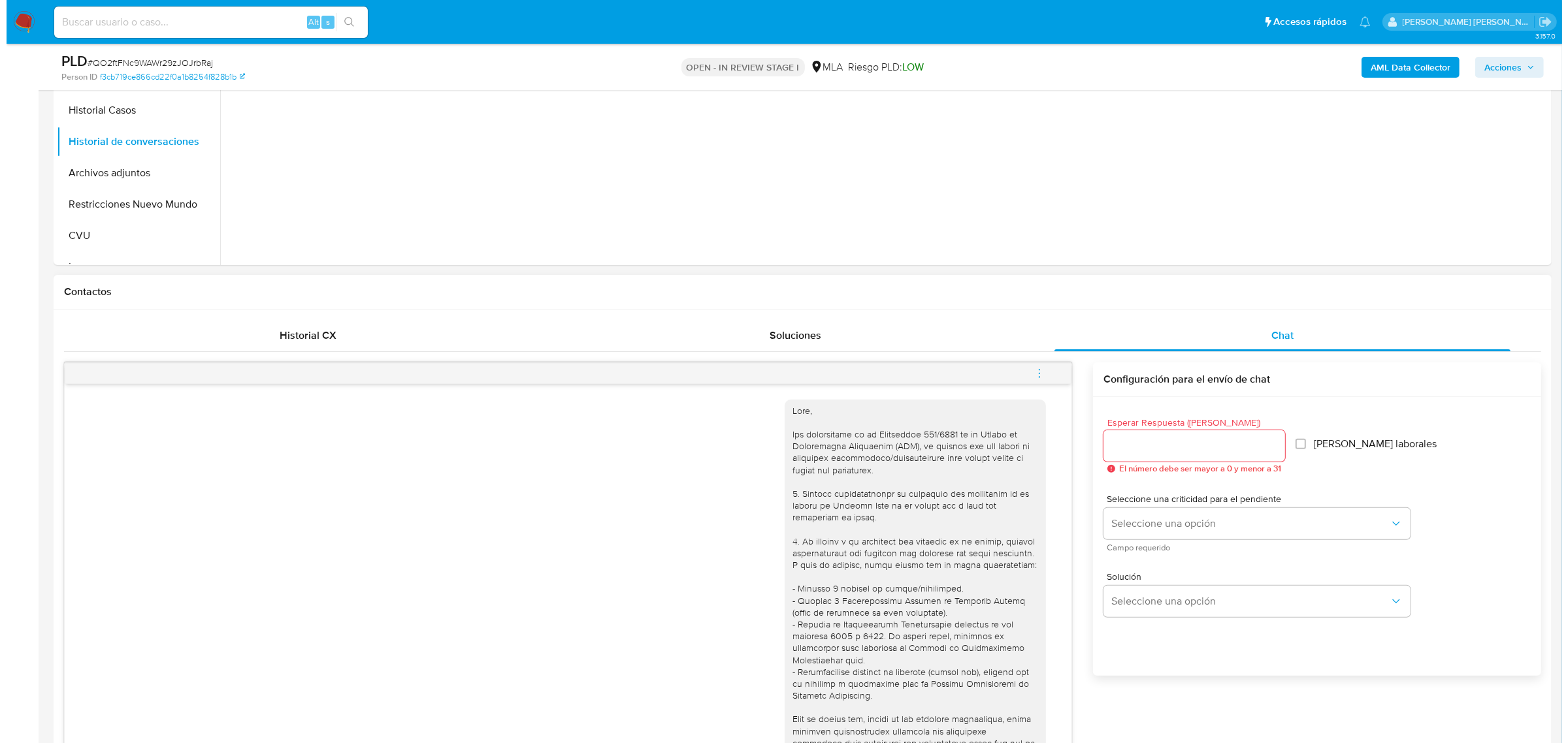
scroll to position [82, 0]
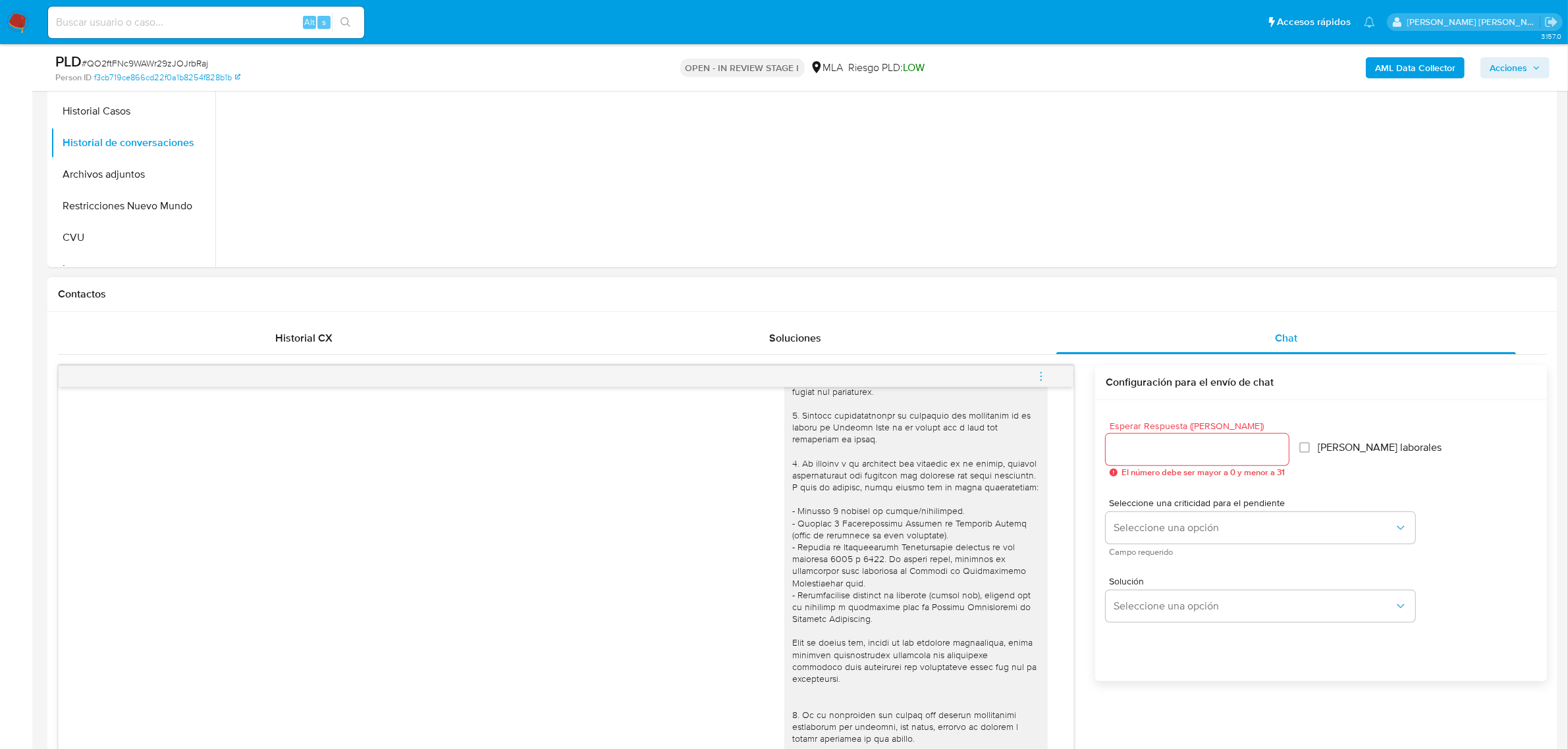
click at [1035, 377] on icon "menu-action" at bounding box center [1041, 377] width 12 height 12
click at [935, 371] on li "Abrir gestor de archivos" at bounding box center [952, 376] width 135 height 23
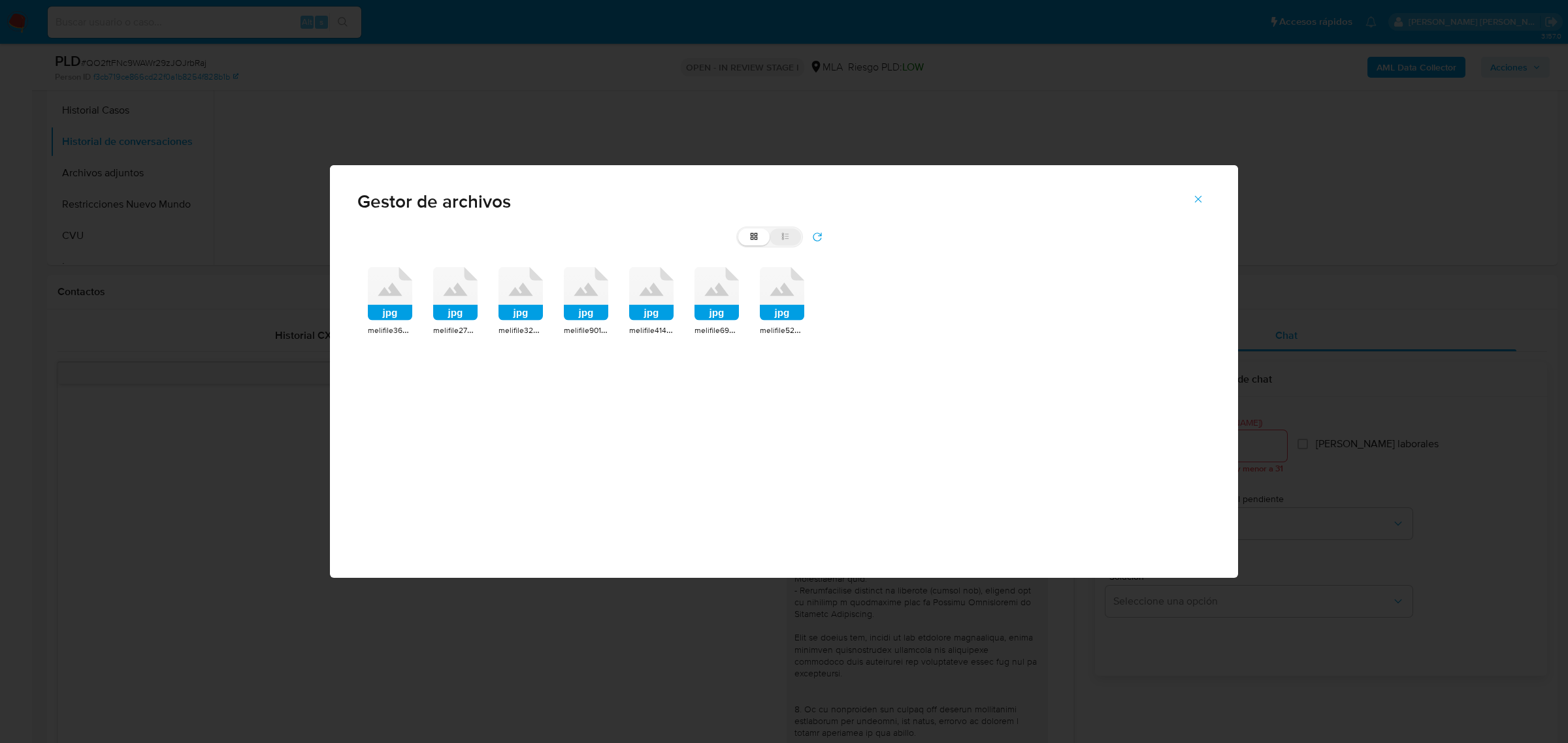
click at [792, 239] on label "list" at bounding box center [785, 237] width 32 height 17
click at [739, 230] on input "list" at bounding box center [738, 229] width 1 height 1
radio input "true"
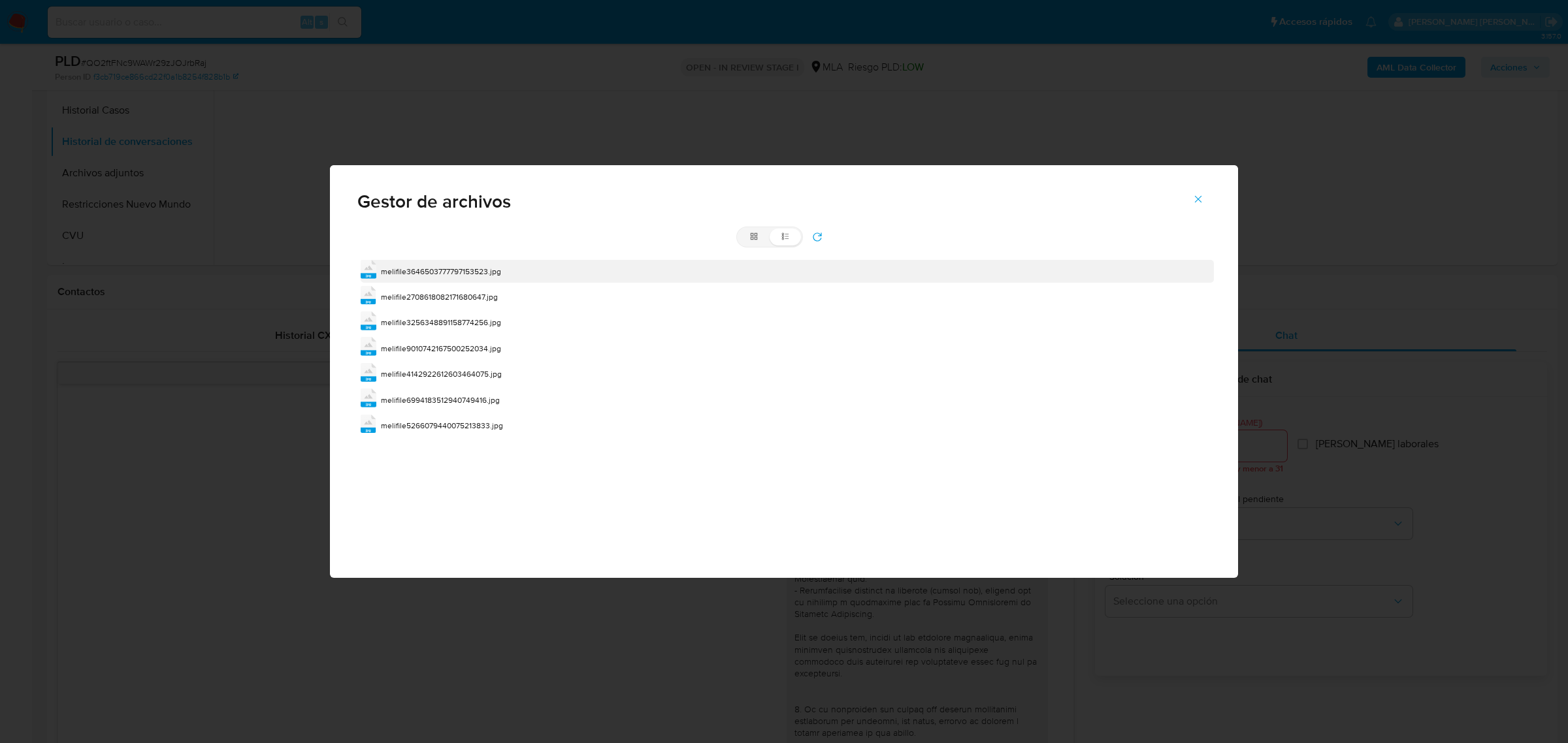
click at [443, 282] on div "jpg melifile3646503777797153523.jpg" at bounding box center [787, 270] width 854 height 22
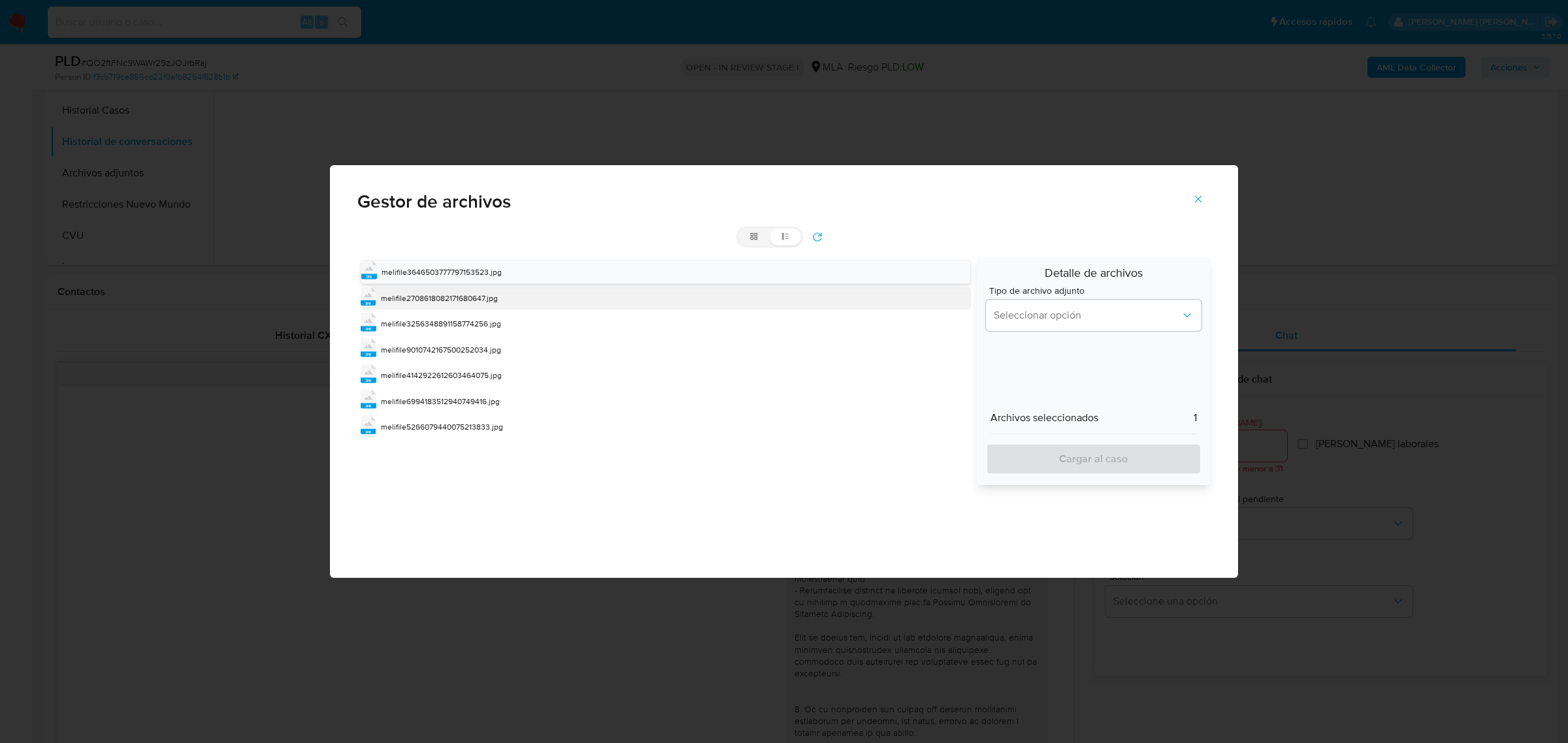
click at [454, 298] on span "melifile2708618082171680647.jpg" at bounding box center [439, 298] width 117 height 12
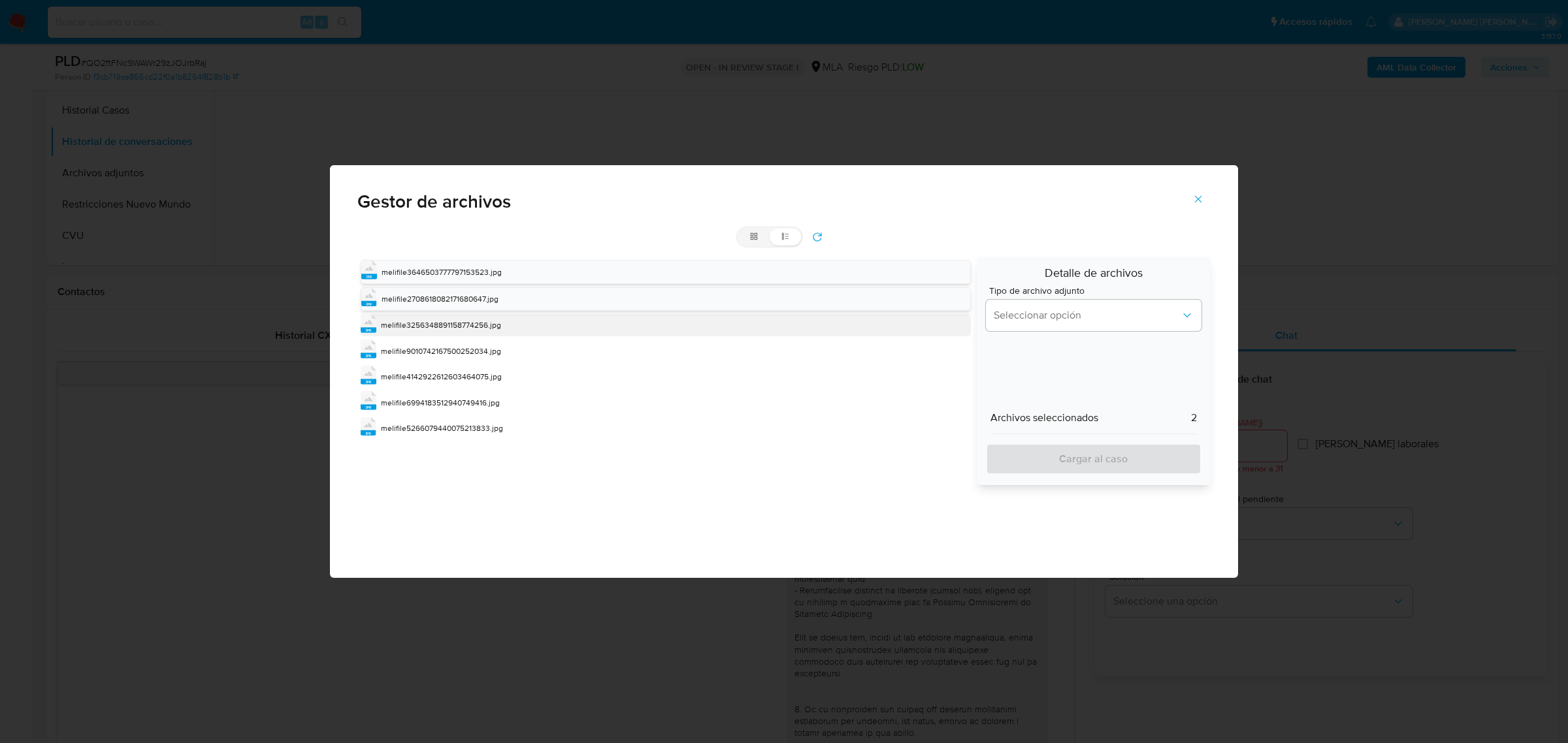
click at [456, 325] on span "melifile3256348891158774256.jpg" at bounding box center [440, 325] width 120 height 12
click at [455, 350] on span "melifile9010742167500252034.jpg" at bounding box center [440, 353] width 120 height 12
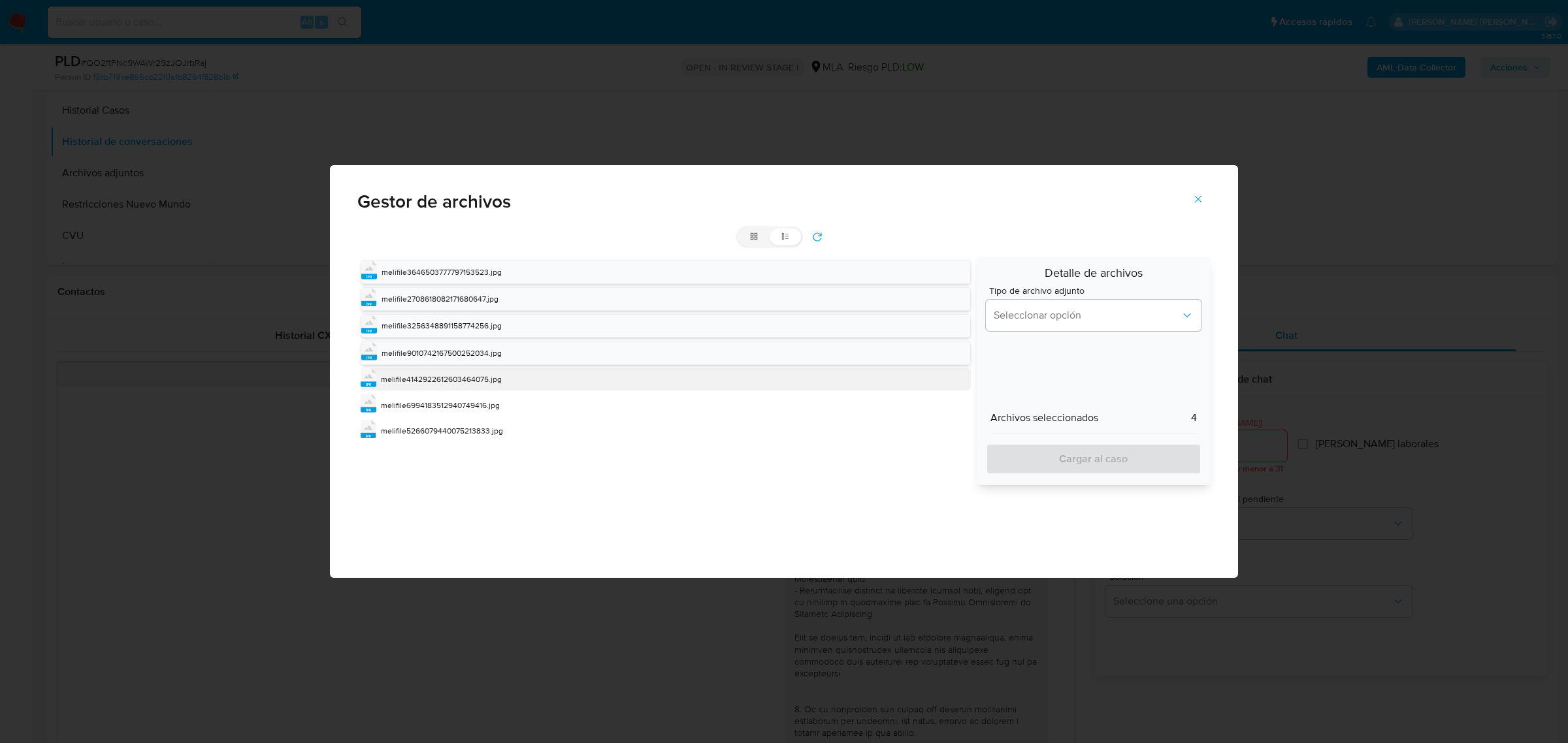
click at [467, 376] on span "melifile4142922612603464075.jpg" at bounding box center [441, 380] width 121 height 12
drag, startPoint x: 471, startPoint y: 407, endPoint x: 481, endPoint y: 439, distance: 33.5
click at [470, 407] on span "melifile6994183512940749416.jpg" at bounding box center [440, 407] width 119 height 12
drag, startPoint x: 478, startPoint y: 434, endPoint x: 517, endPoint y: 441, distance: 39.6
click at [481, 434] on span "melifile5266079440075213833.jpg" at bounding box center [441, 433] width 122 height 12
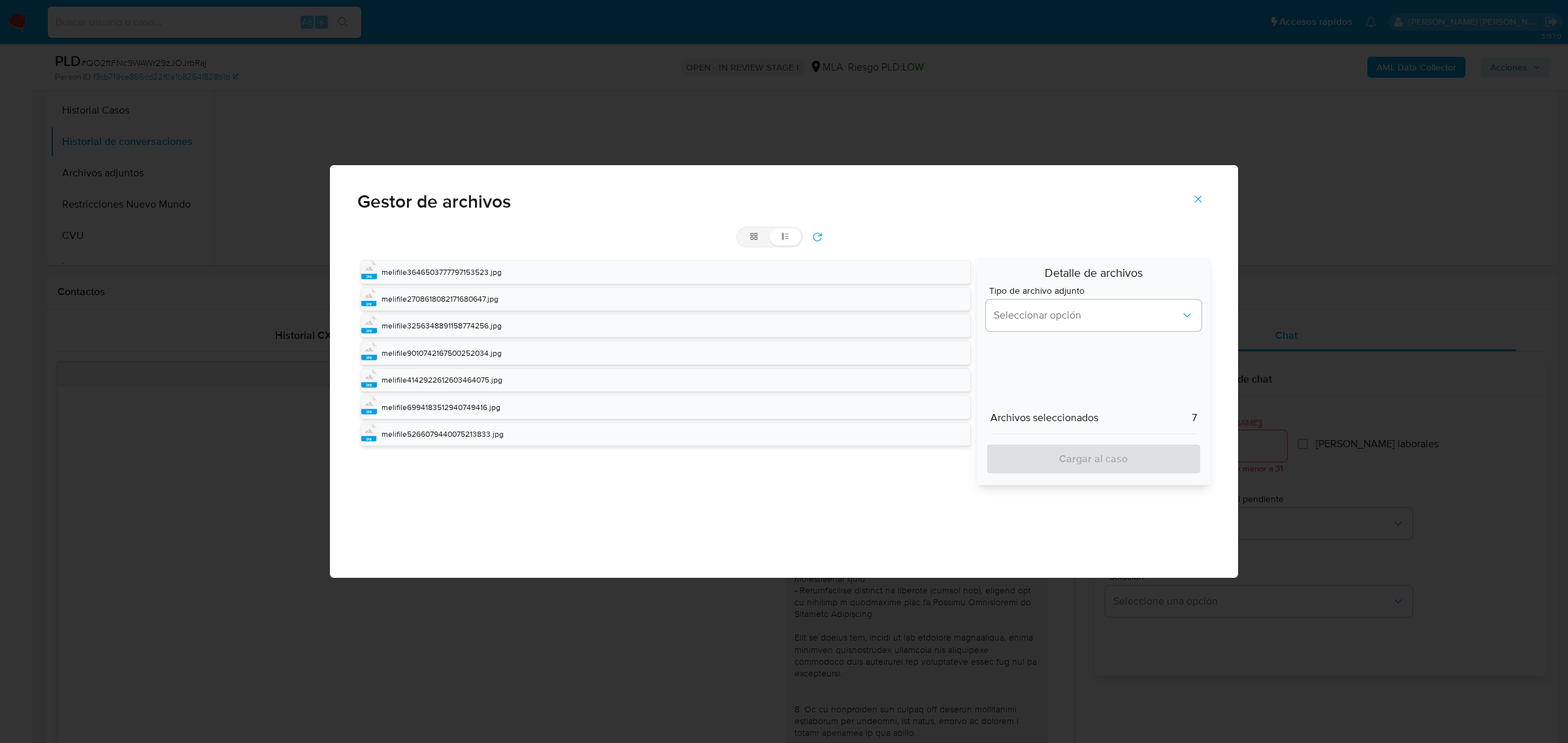
click at [1076, 334] on div "Tipo de archivo adjunto Seleccionar opción" at bounding box center [1094, 311] width 215 height 50
click at [1077, 318] on span "Seleccionar opción" at bounding box center [1087, 315] width 187 height 13
click at [1047, 376] on div "INGRESOS" at bounding box center [1090, 382] width 192 height 32
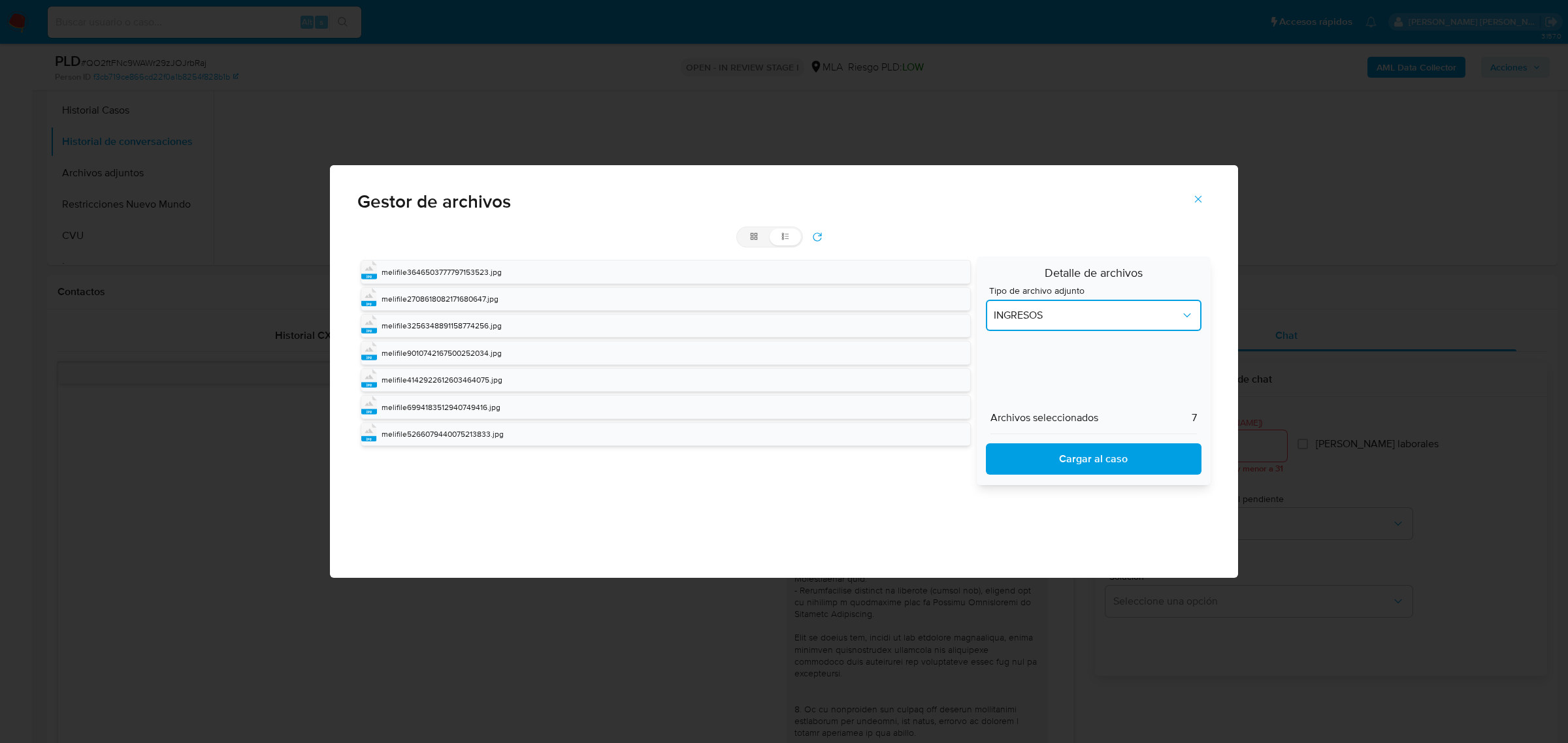
click at [1050, 325] on button "INGRESOS" at bounding box center [1094, 315] width 215 height 32
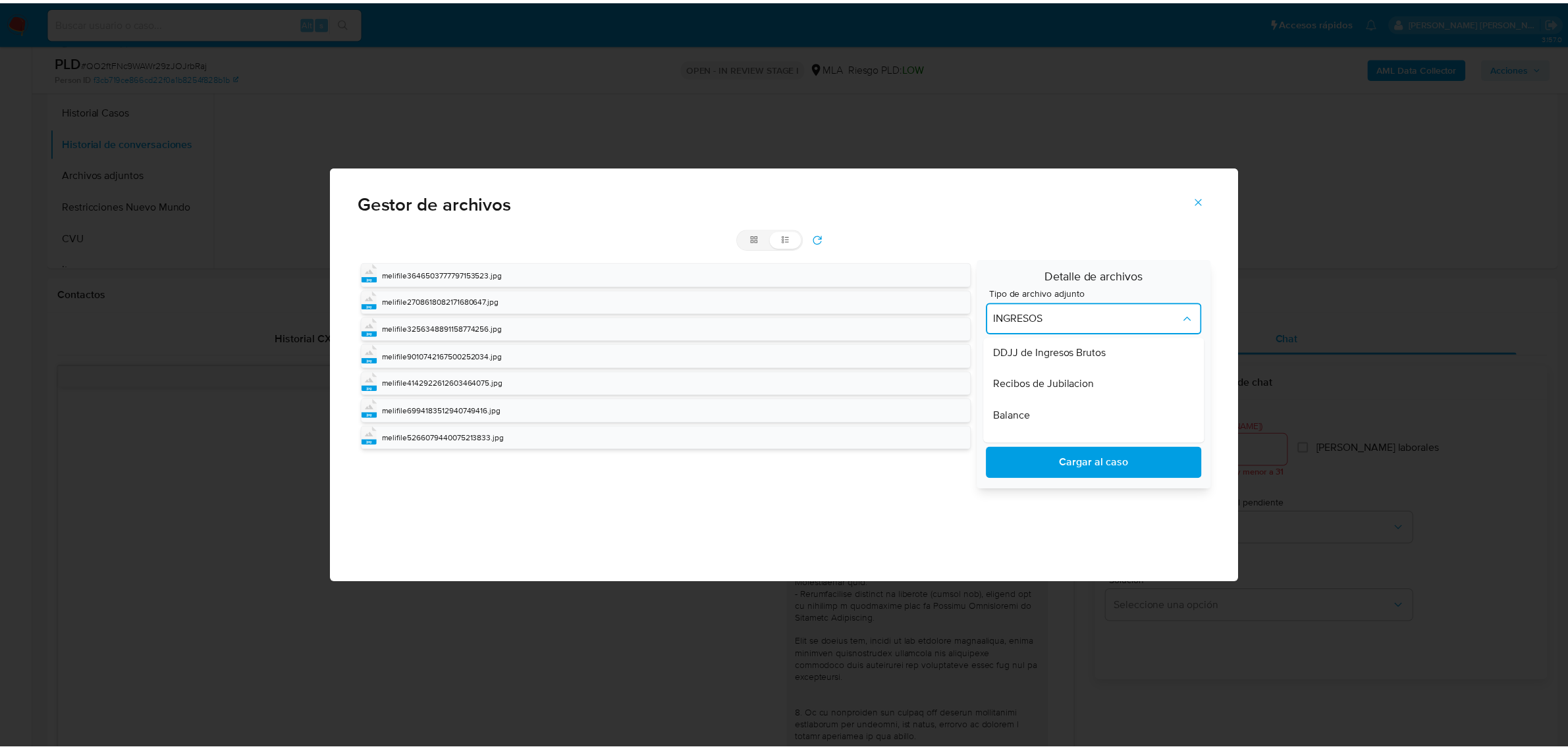
scroll to position [329, 0]
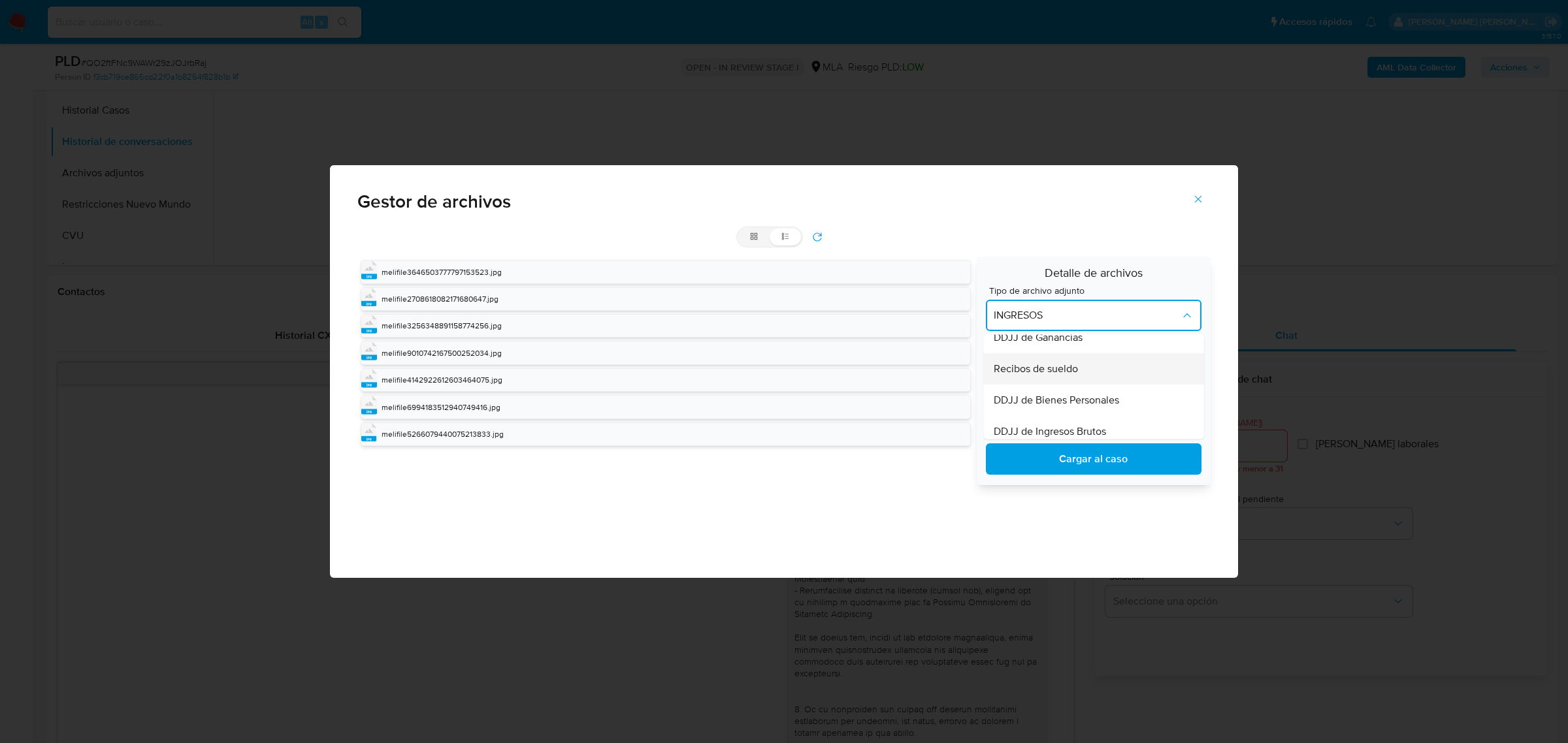
click at [1045, 370] on span "Recibos de sueldo" at bounding box center [1036, 369] width 85 height 13
click at [1059, 449] on span "Cargar al caso" at bounding box center [1093, 459] width 182 height 29
click at [1198, 200] on icon "Cerrar" at bounding box center [1198, 199] width 7 height 7
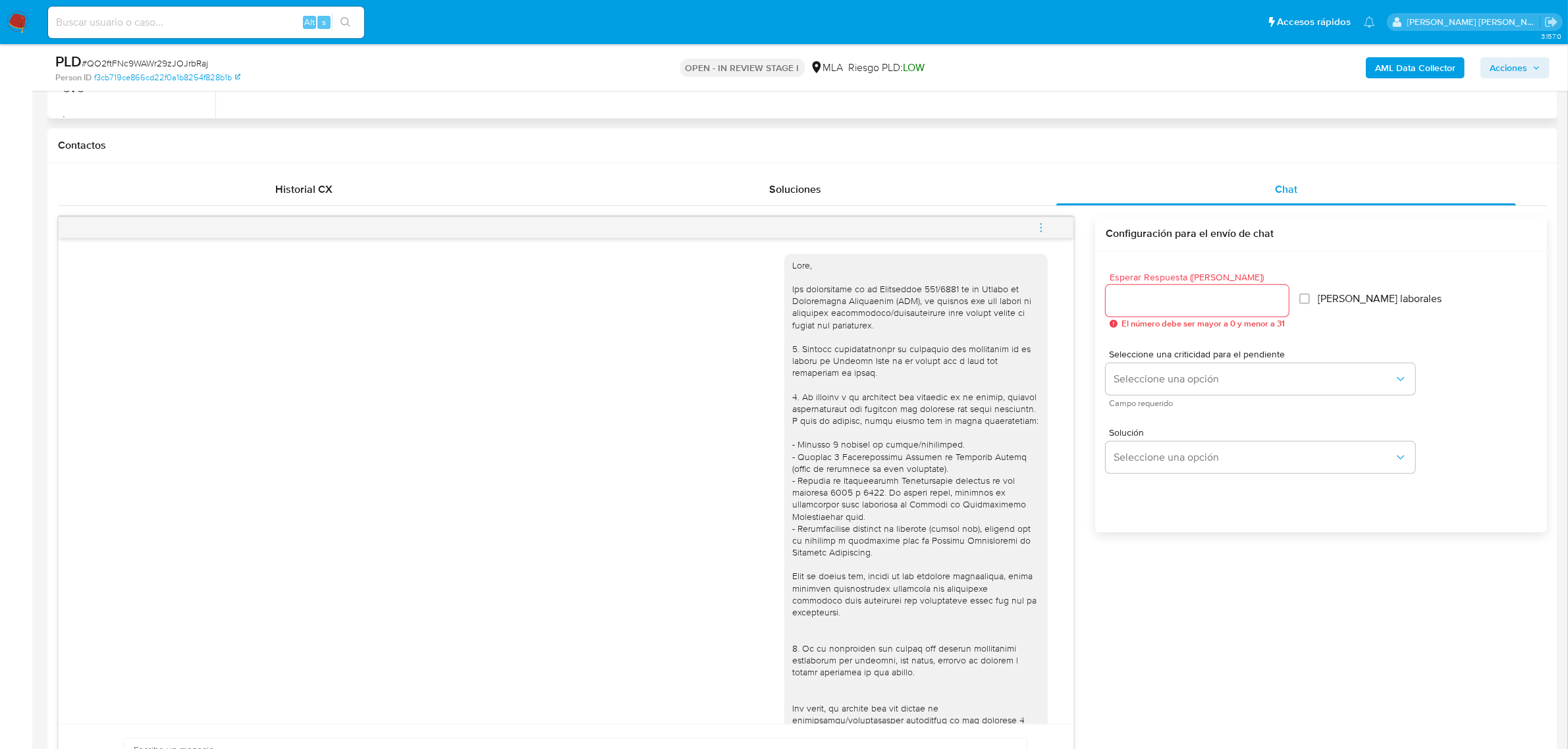
scroll to position [165, 0]
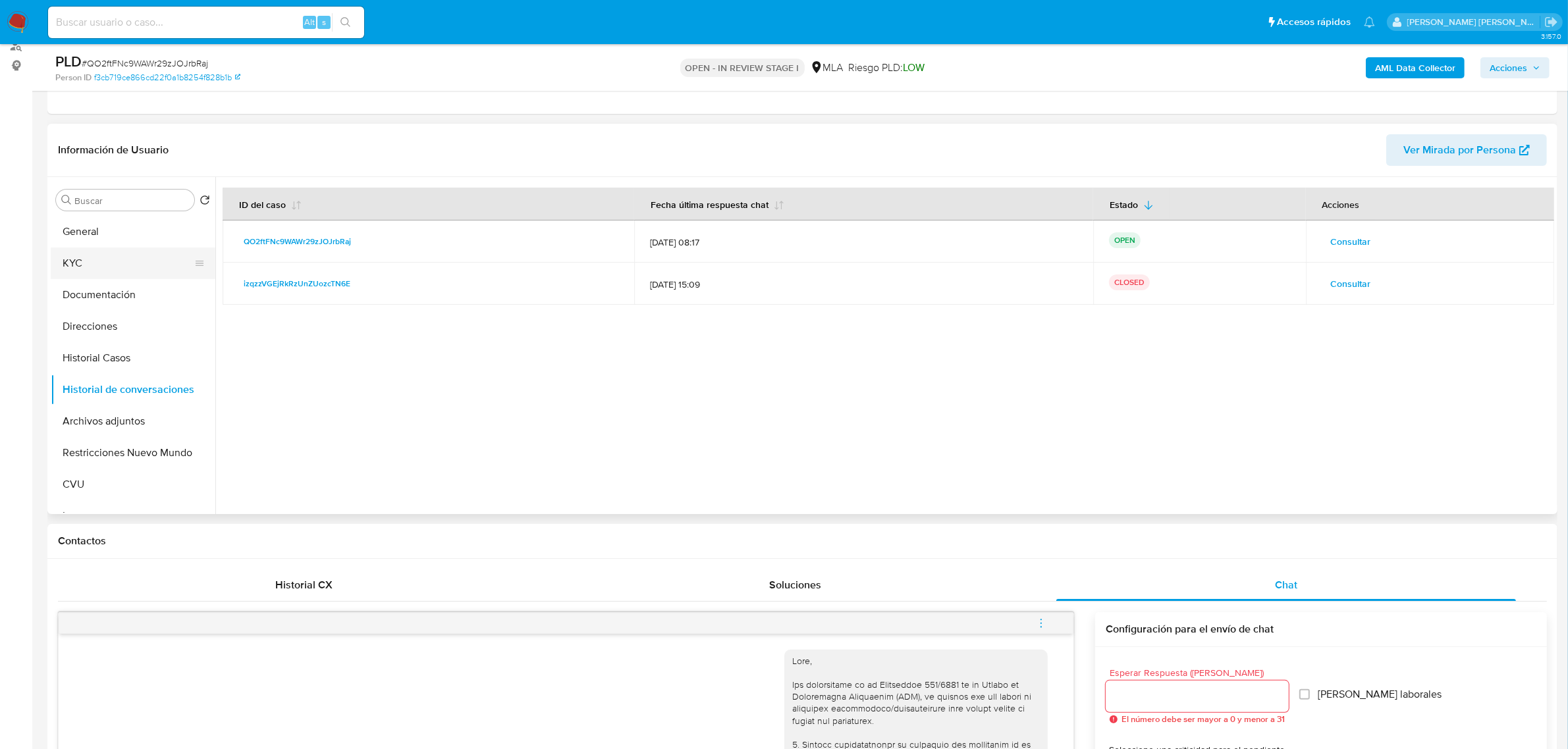
click at [97, 270] on button "KYC" at bounding box center [127, 264] width 154 height 32
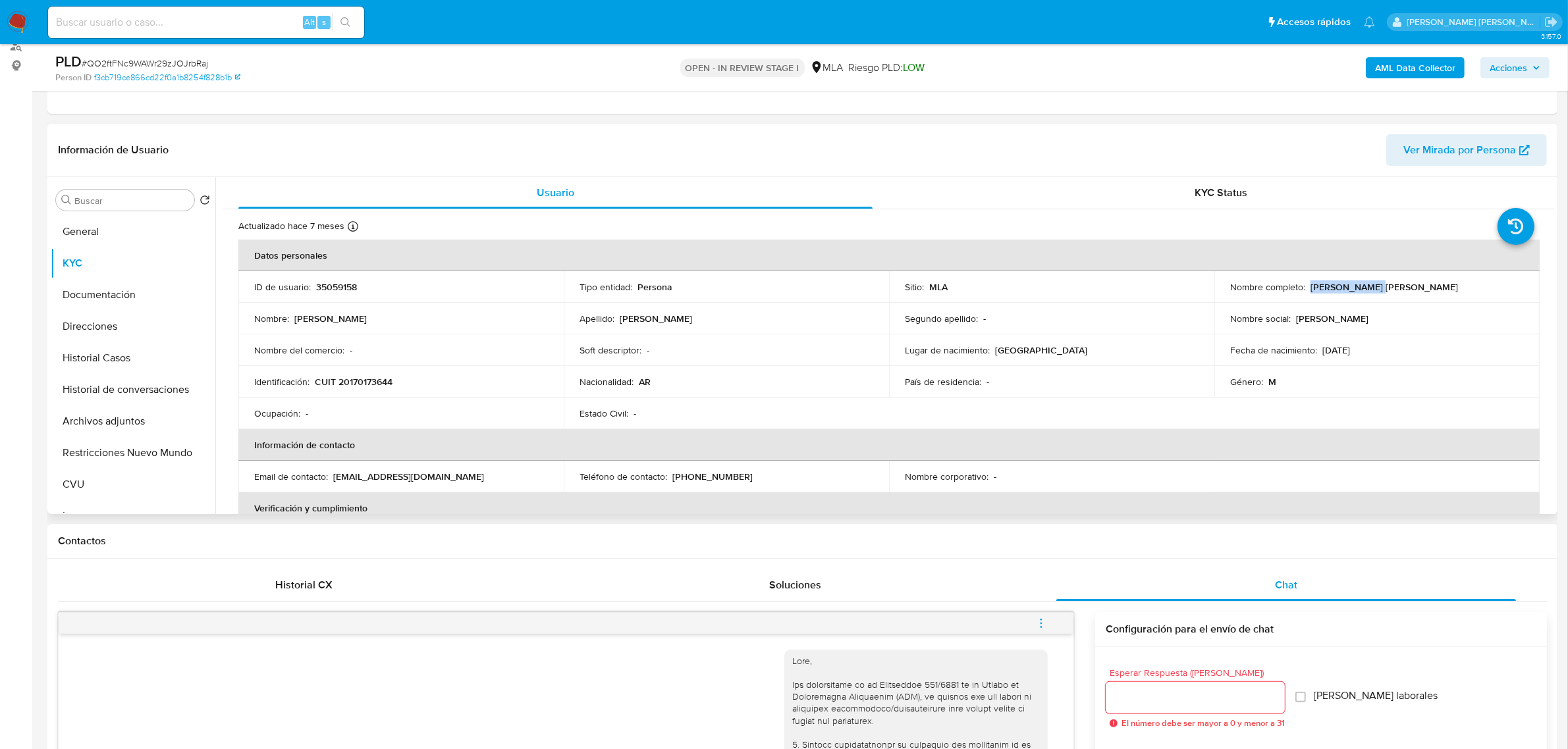
drag, startPoint x: 1305, startPoint y: 289, endPoint x: 1370, endPoint y: 291, distance: 65.0
click at [1370, 291] on div "Nombre completo : Fabian Eduardo di Bartolo" at bounding box center [1376, 287] width 294 height 12
copy p "Fabian Eduardo"
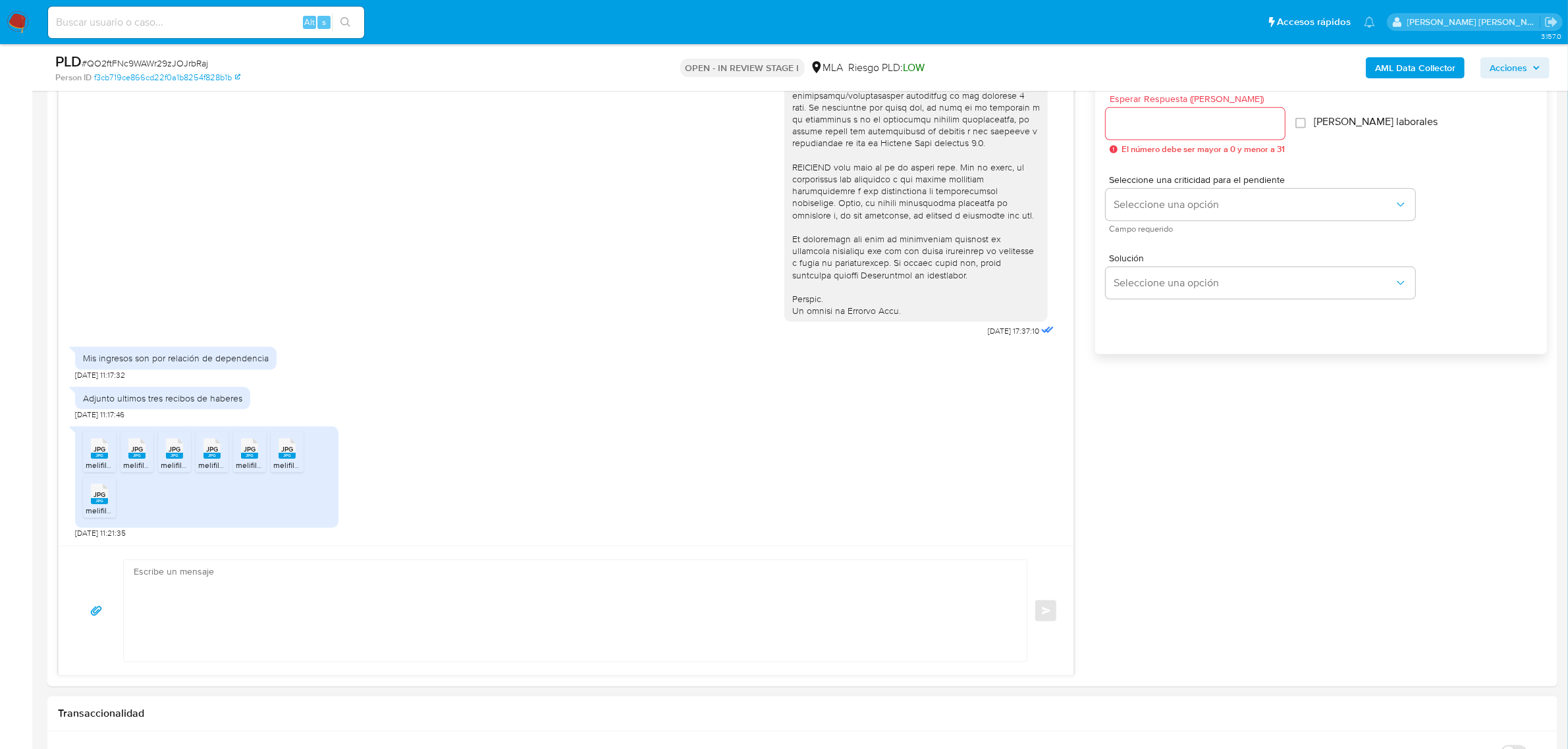
scroll to position [987, 0]
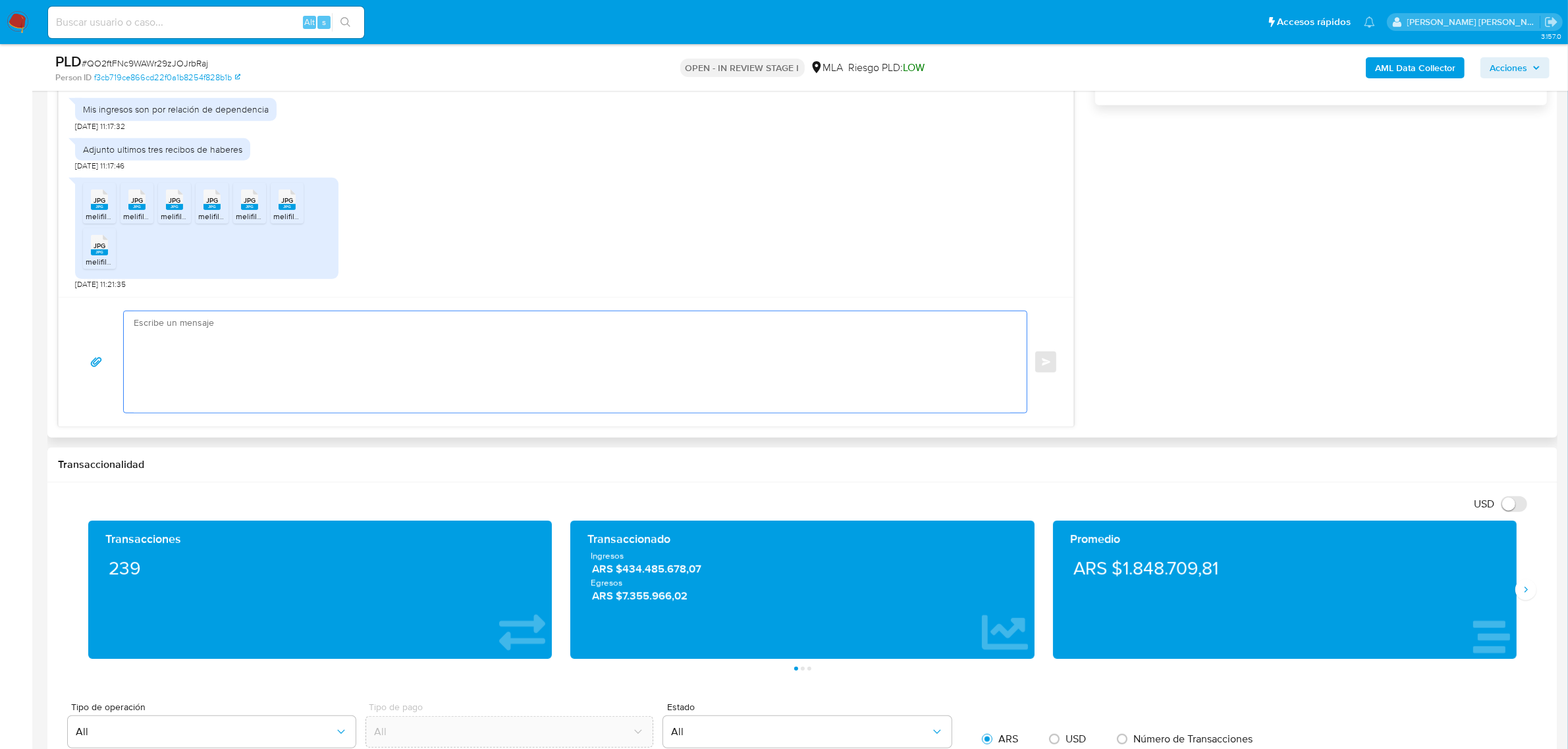
click at [252, 351] on textarea at bounding box center [572, 361] width 877 height 102
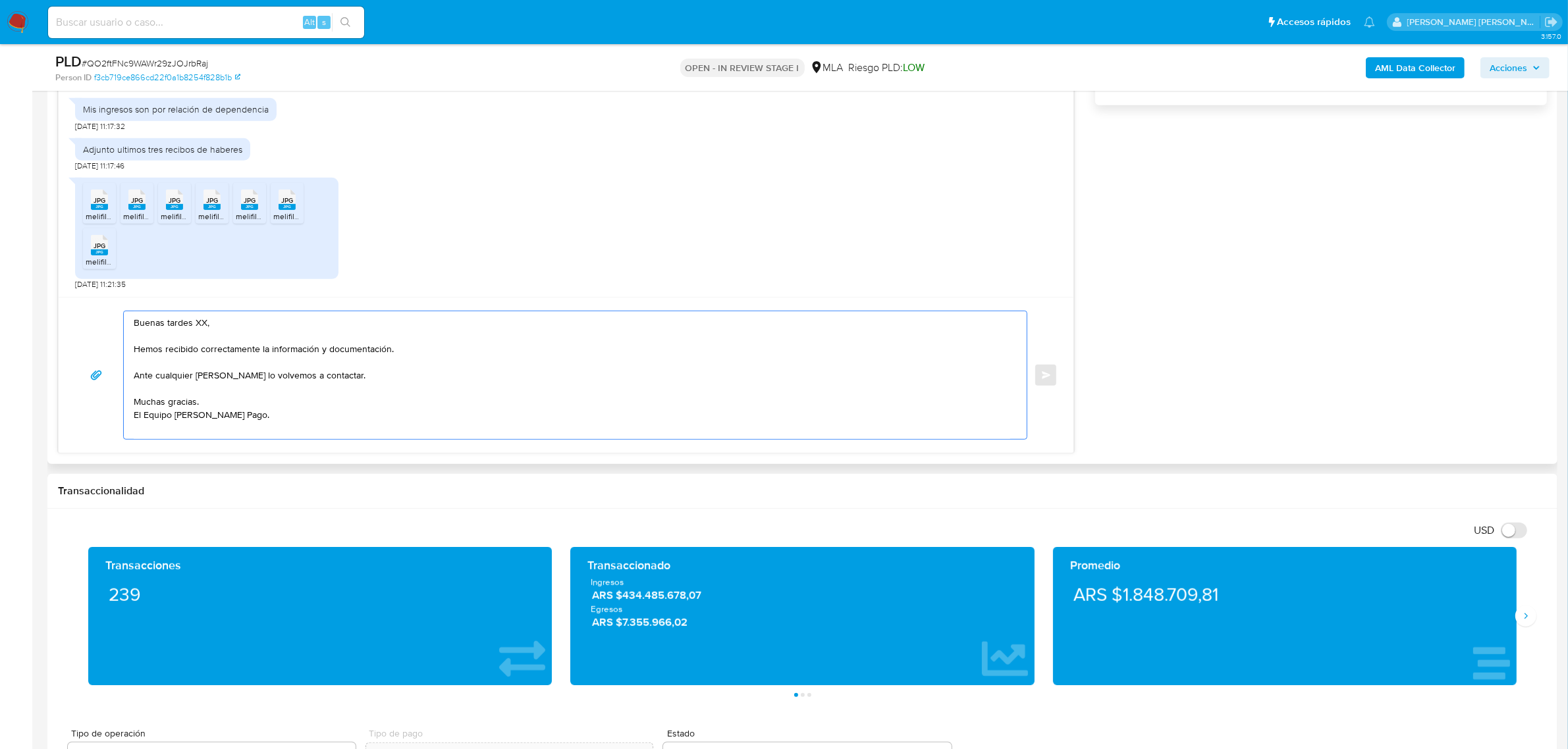
click at [199, 321] on textarea "Buenas tardes XX, Hemos recibido correctamente la información y documentación. …" at bounding box center [572, 375] width 877 height 128
click at [200, 322] on textarea "Buenas tardes XX, Hemos recibido correctamente la información y documentación. …" at bounding box center [572, 375] width 877 height 128
click at [199, 329] on textarea "Buenas tardes XX, Hemos recibido correctamente la información y documentación. …" at bounding box center [572, 375] width 877 height 128
click at [199, 324] on textarea "Buenas tardes XX, Hemos recibido correctamente la información y documentación. …" at bounding box center [572, 375] width 877 height 128
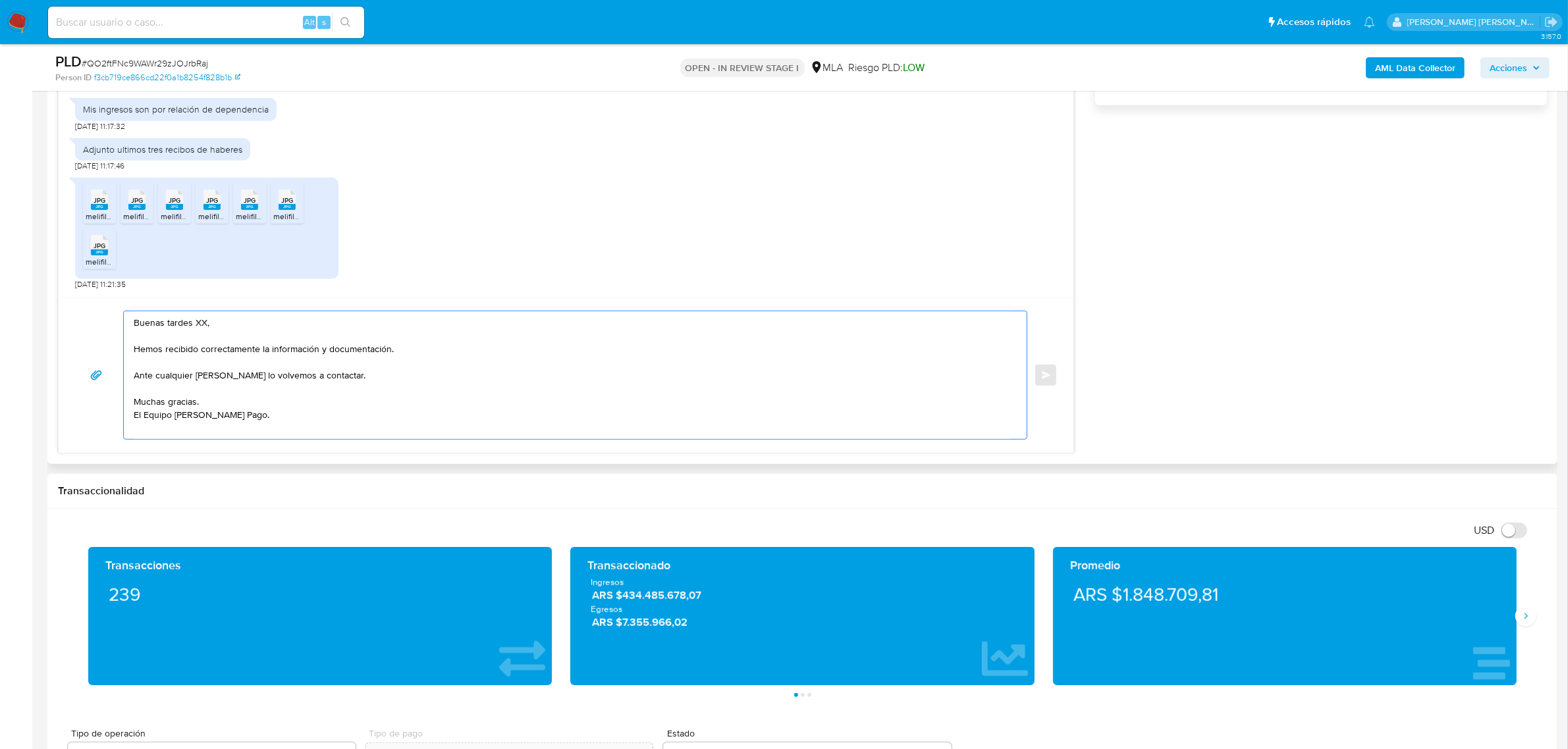
click at [199, 324] on textarea "Buenas tardes XX, Hemos recibido correctamente la información y documentación. …" at bounding box center [572, 375] width 877 height 128
paste textarea "Fabian Eduardo"
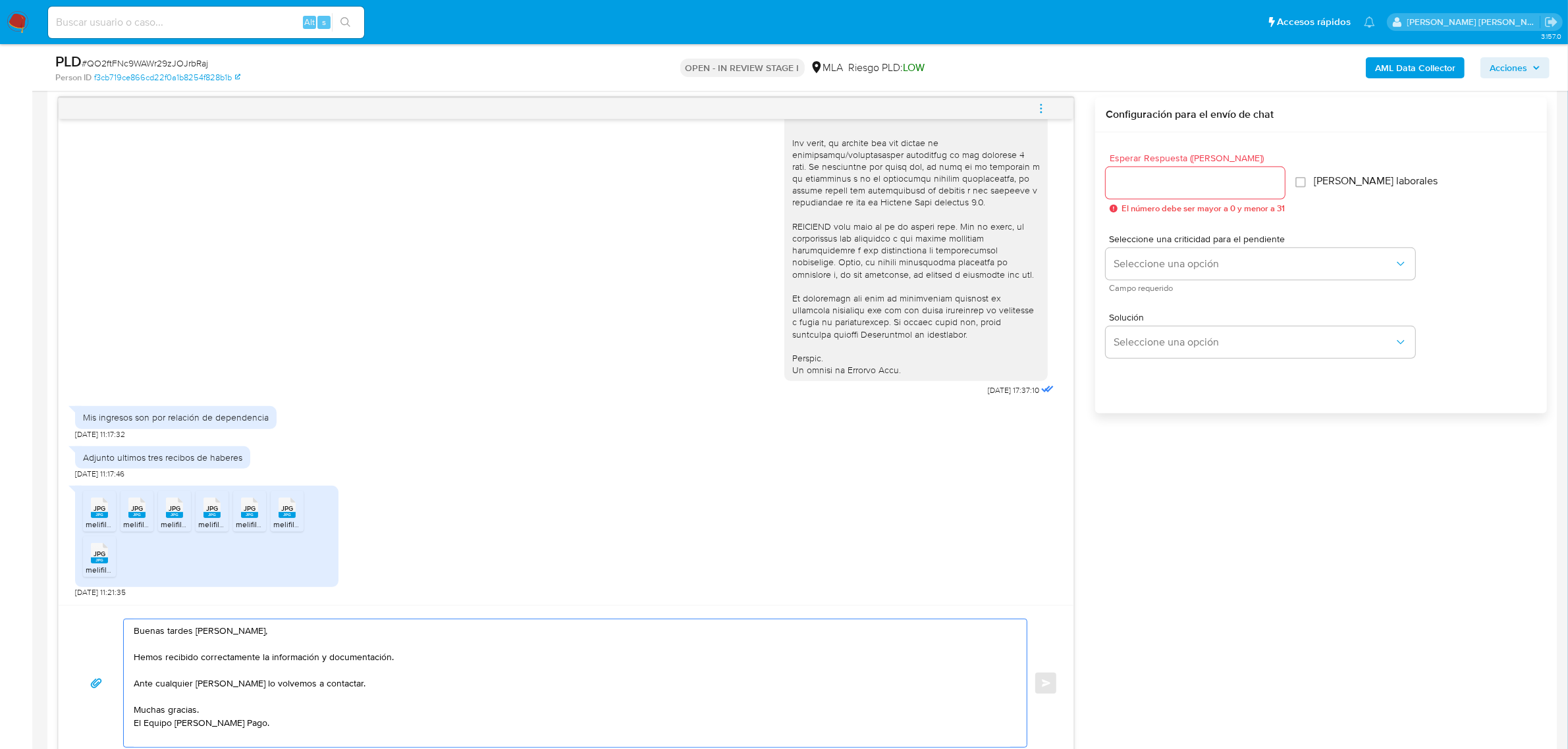
scroll to position [659, 0]
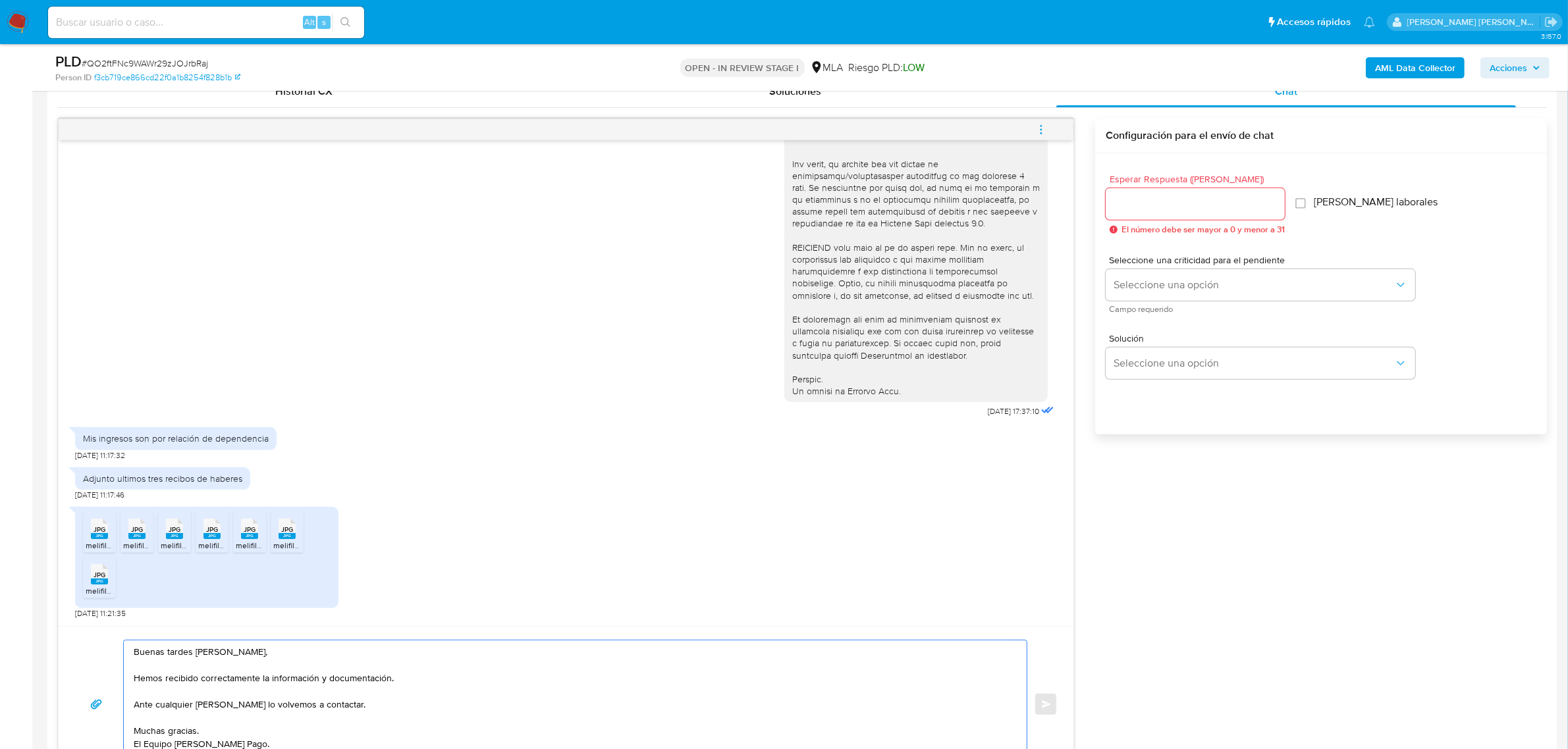
type textarea "Buenas tardes Fabian Eduardo, Hemos recibido correctamente la información y doc…"
click at [1144, 209] on input "Esperar Respuesta (días)" at bounding box center [1195, 204] width 179 height 17
drag, startPoint x: 1140, startPoint y: 205, endPoint x: 1079, endPoint y: 204, distance: 61.0
click at [1079, 204] on div "18/08/2025 17:37:10 Mis ingresos son por relación de dependencia 19/08/2025 11:…" at bounding box center [802, 451] width 1490 height 665
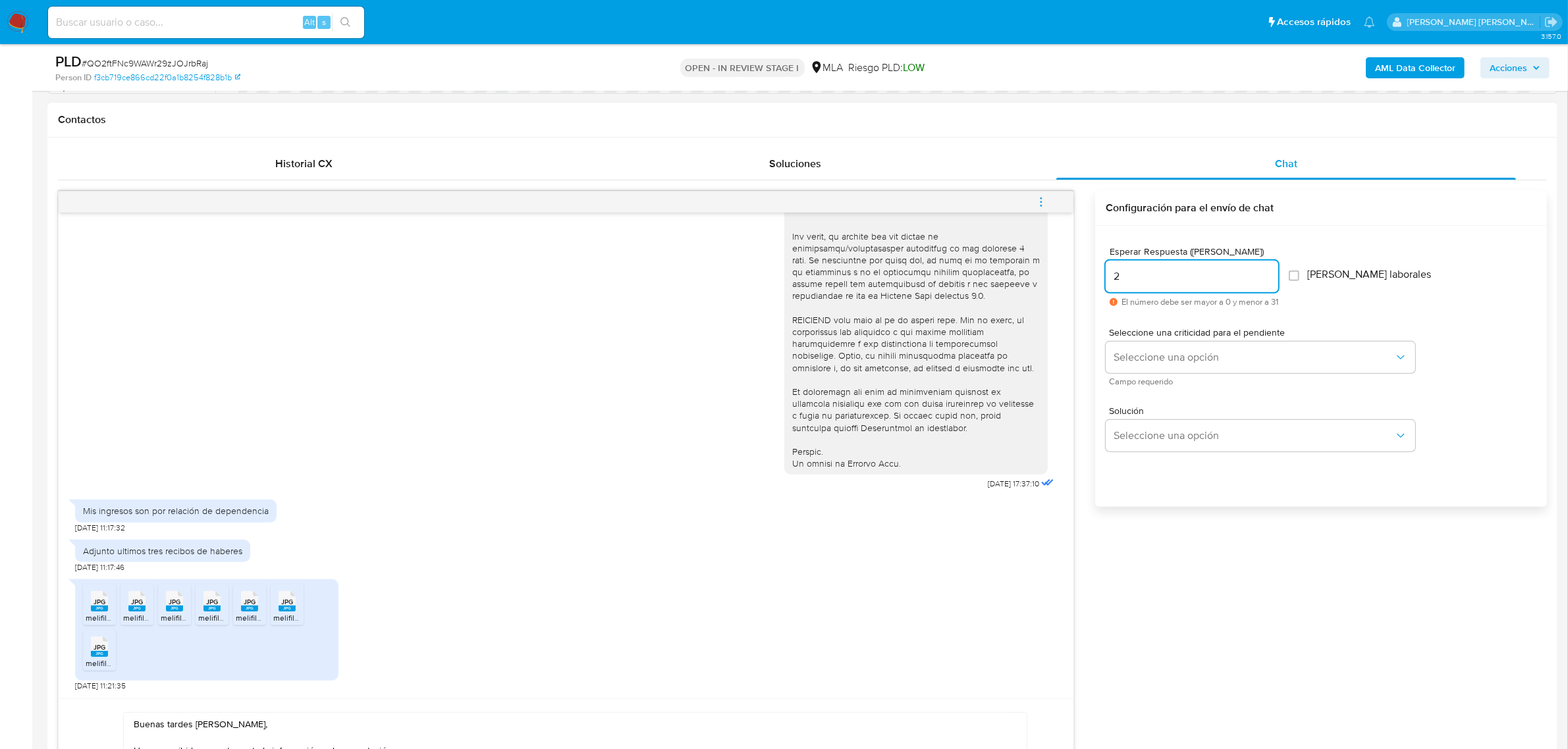
scroll to position [577, 0]
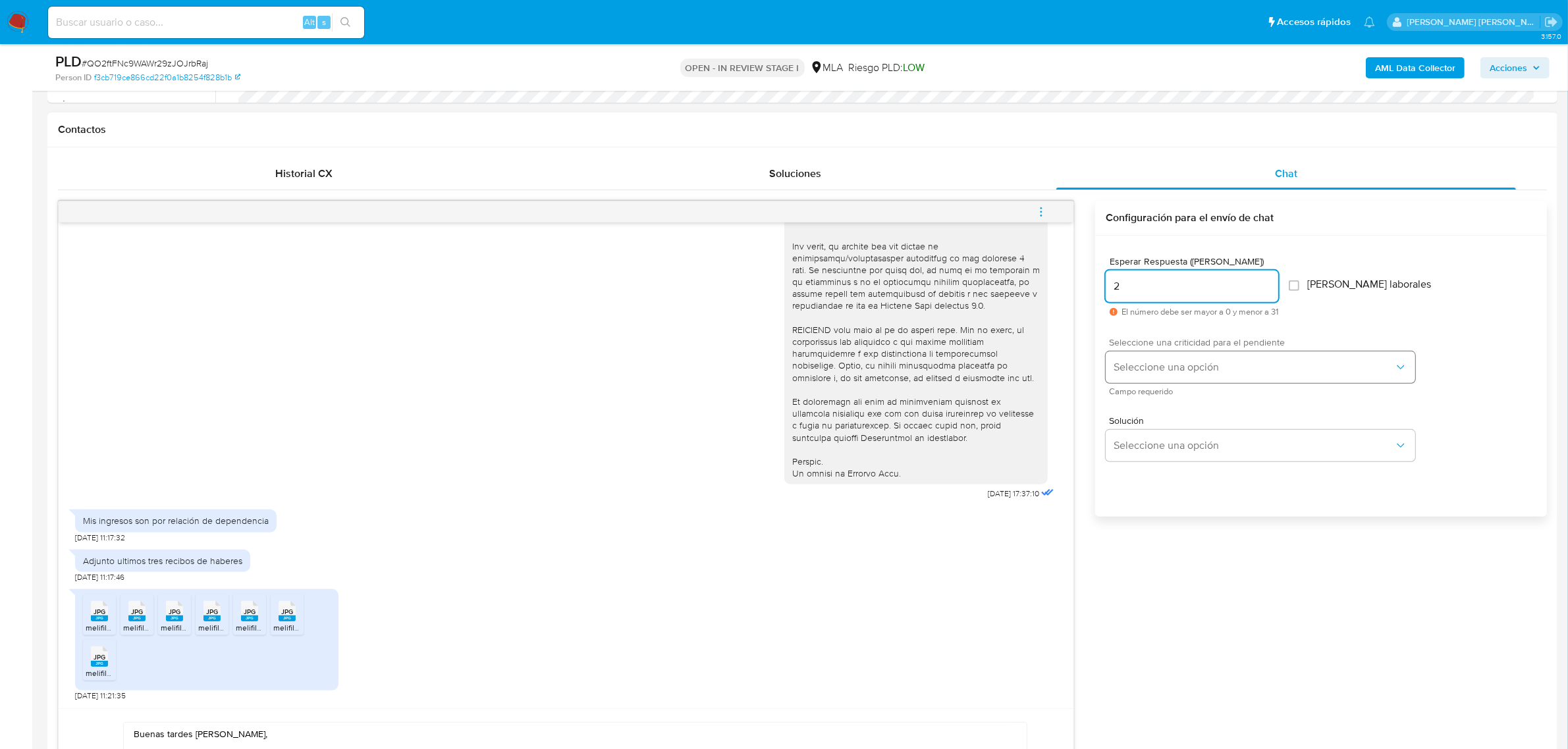
type input "2"
click at [1183, 360] on span "Seleccione una opción" at bounding box center [1254, 367] width 281 height 14
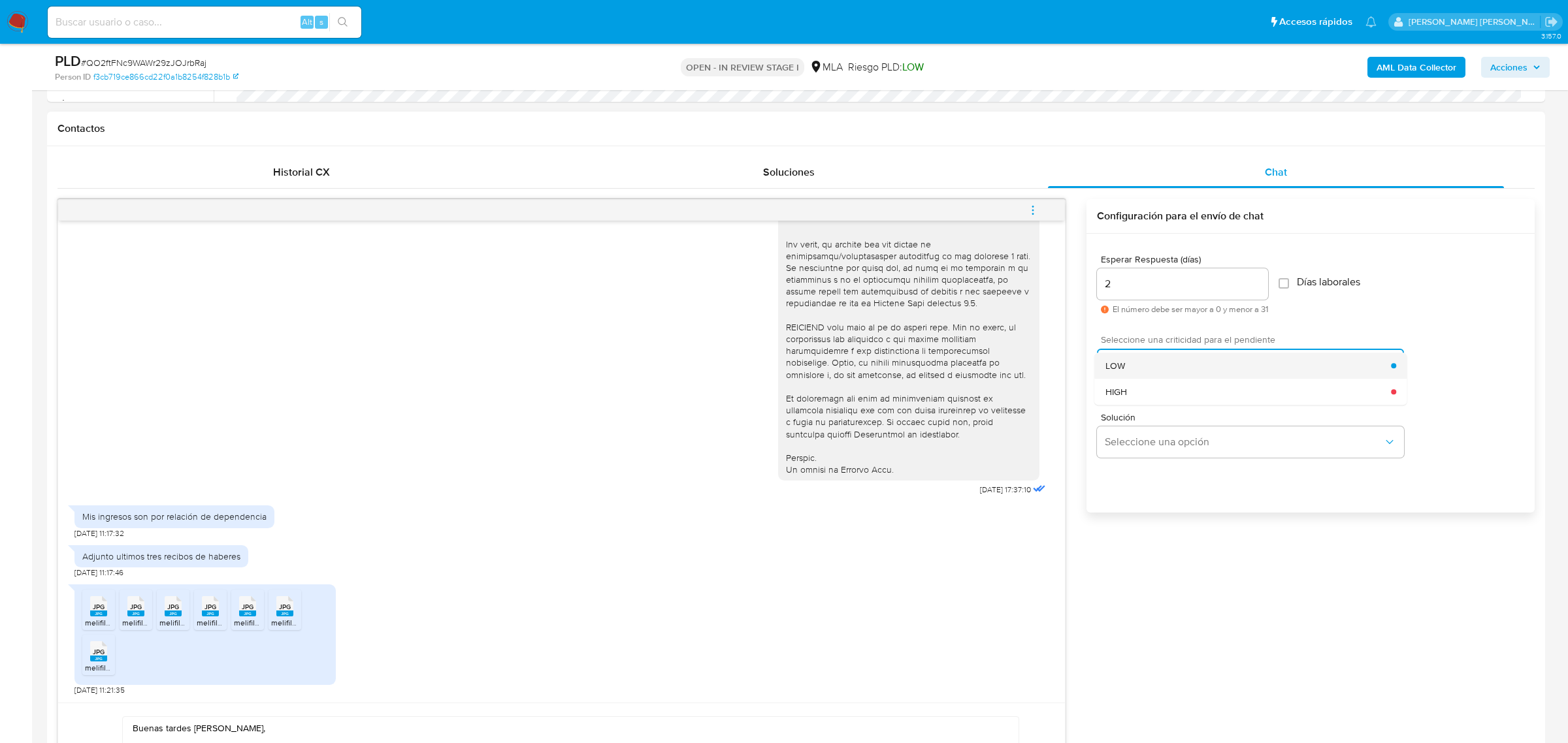
click at [1119, 366] on span "LOW" at bounding box center [1115, 365] width 19 height 12
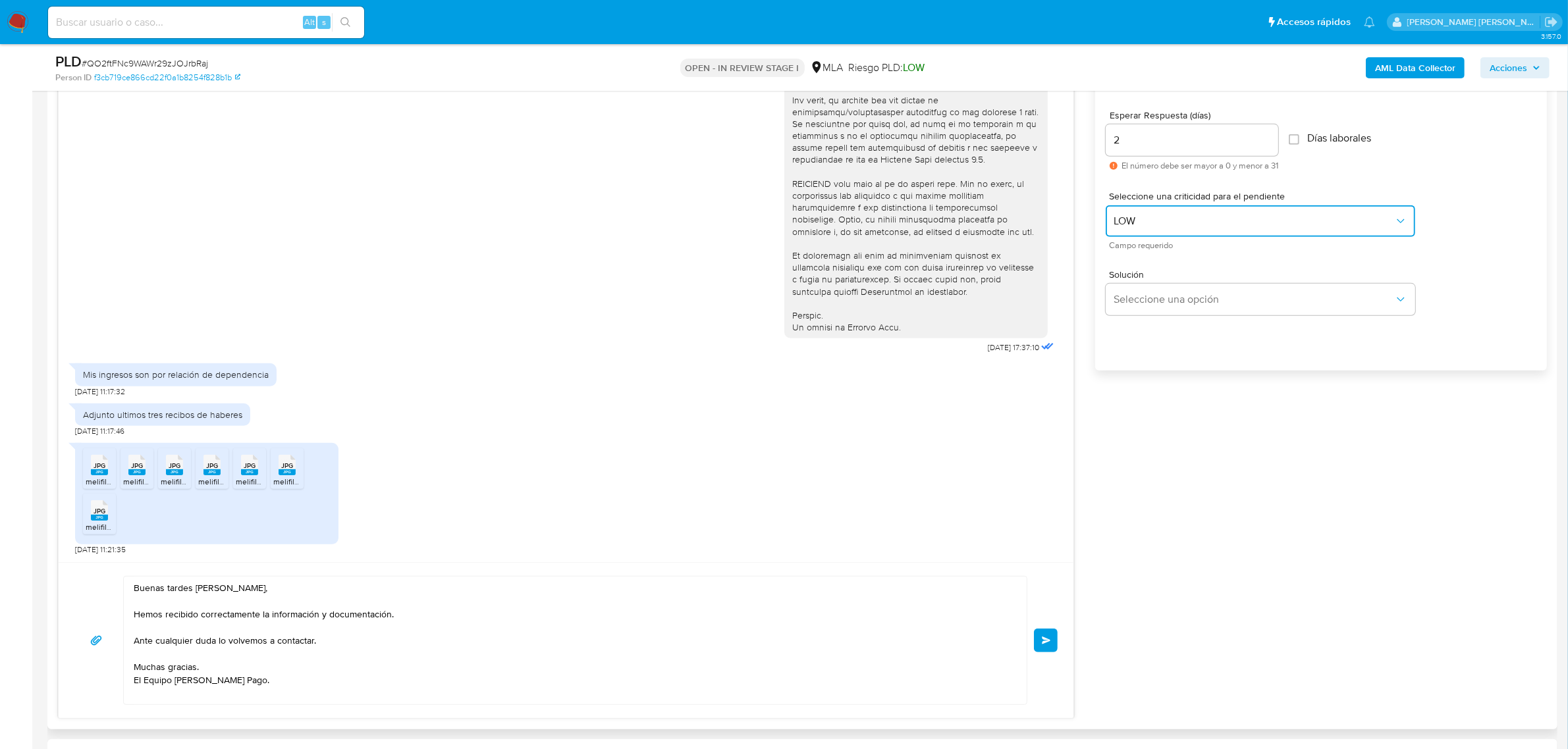
scroll to position [905, 0]
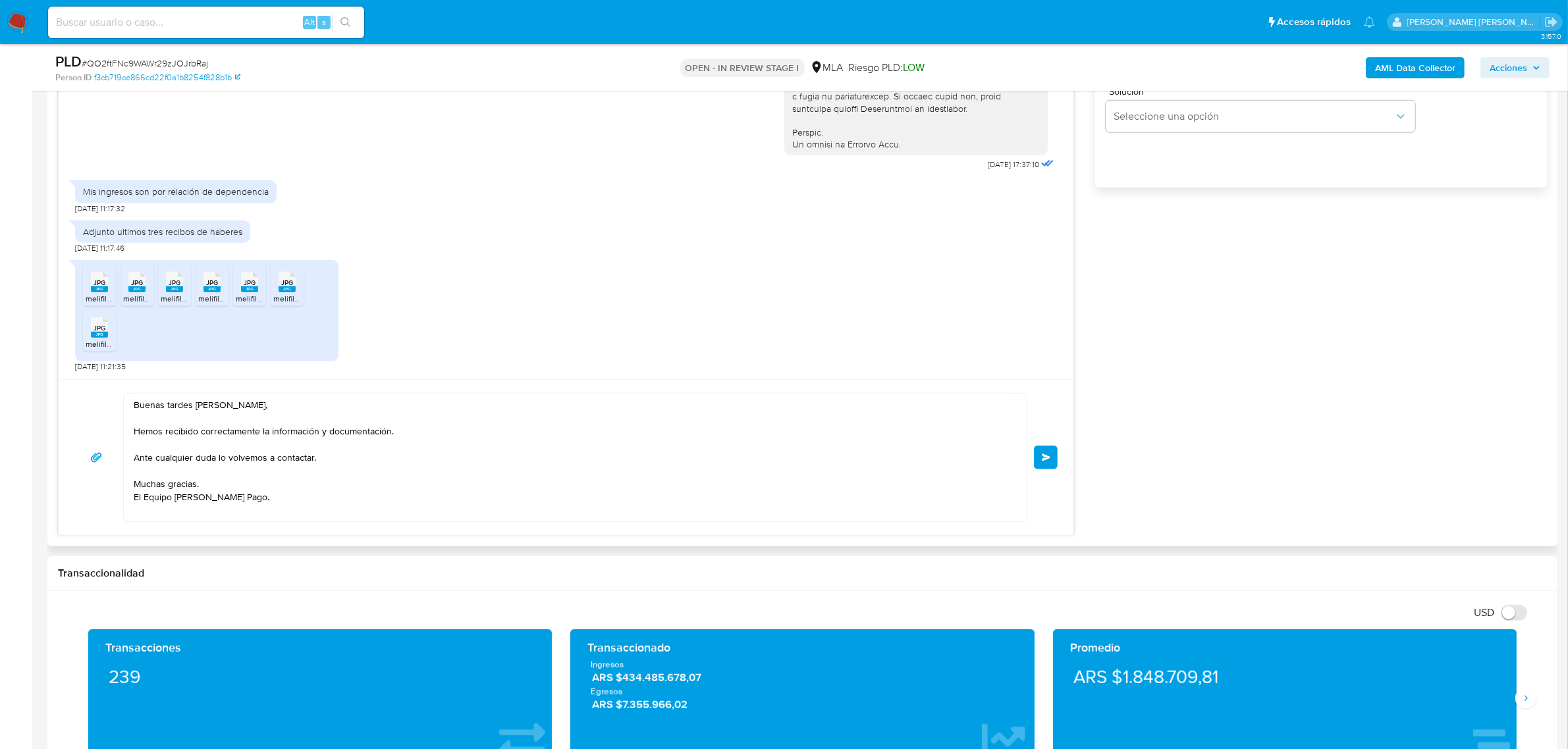
click at [1046, 455] on span "Enviar" at bounding box center [1047, 457] width 10 height 8
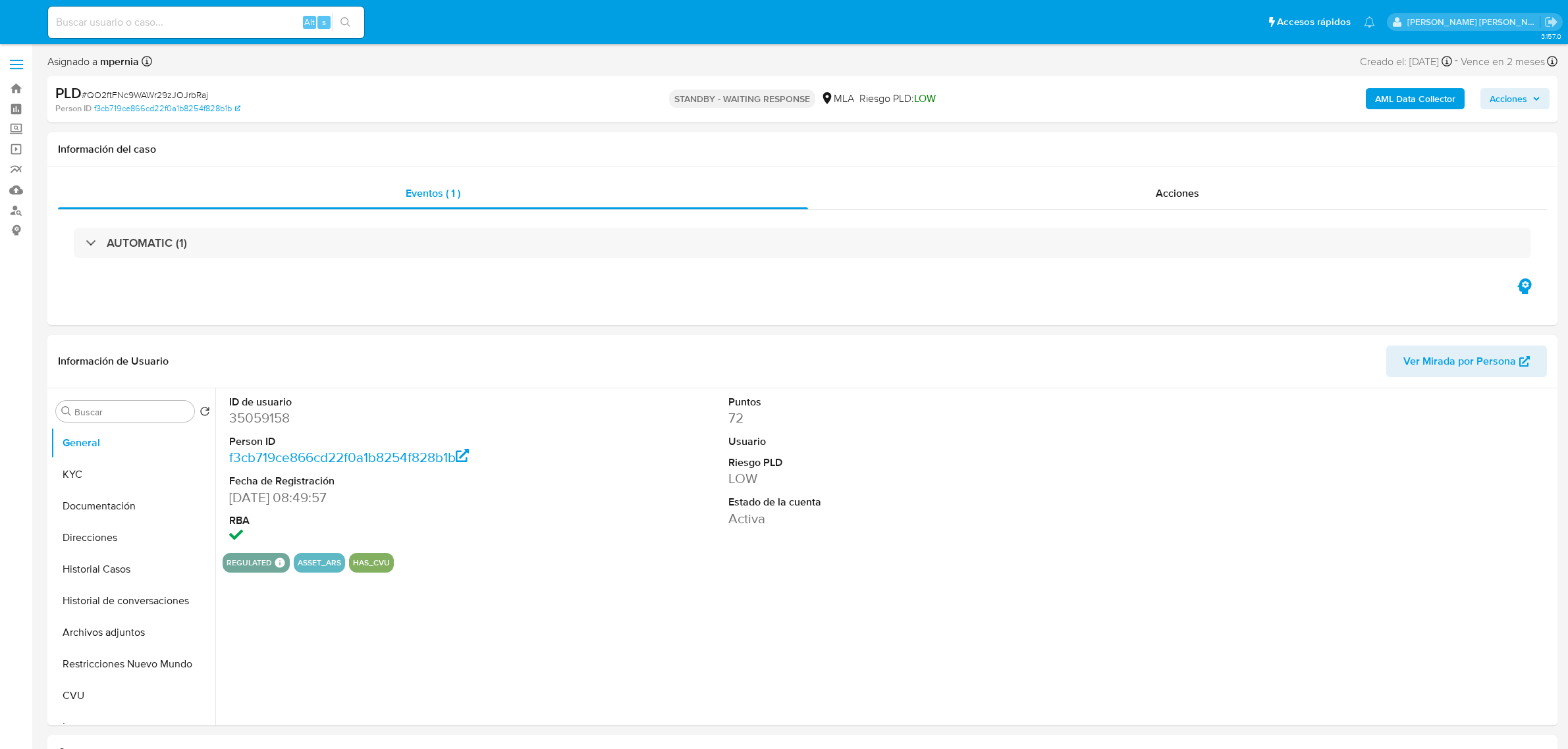
select select "10"
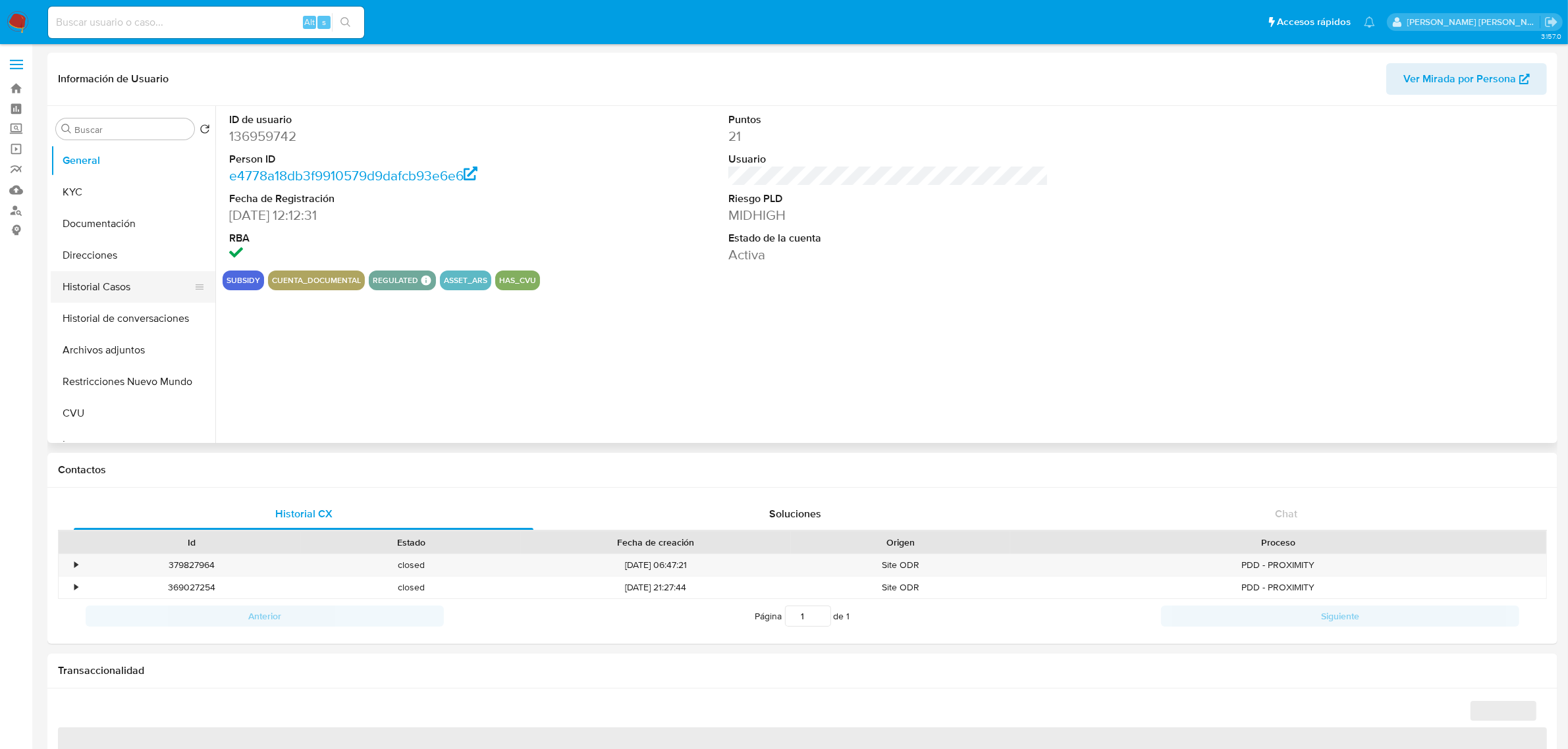
click at [137, 294] on button "Historial Casos" at bounding box center [127, 287] width 154 height 32
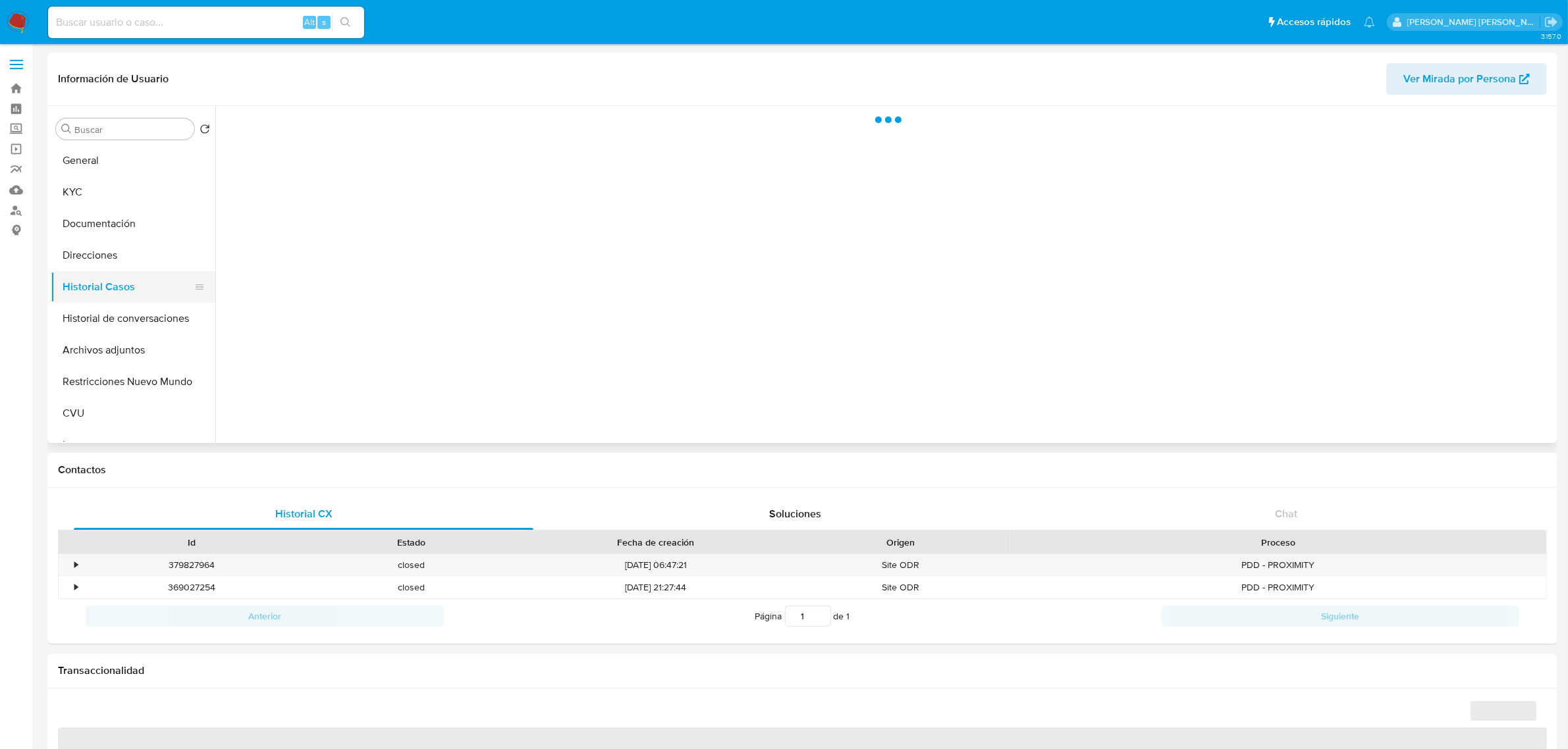
select select "10"
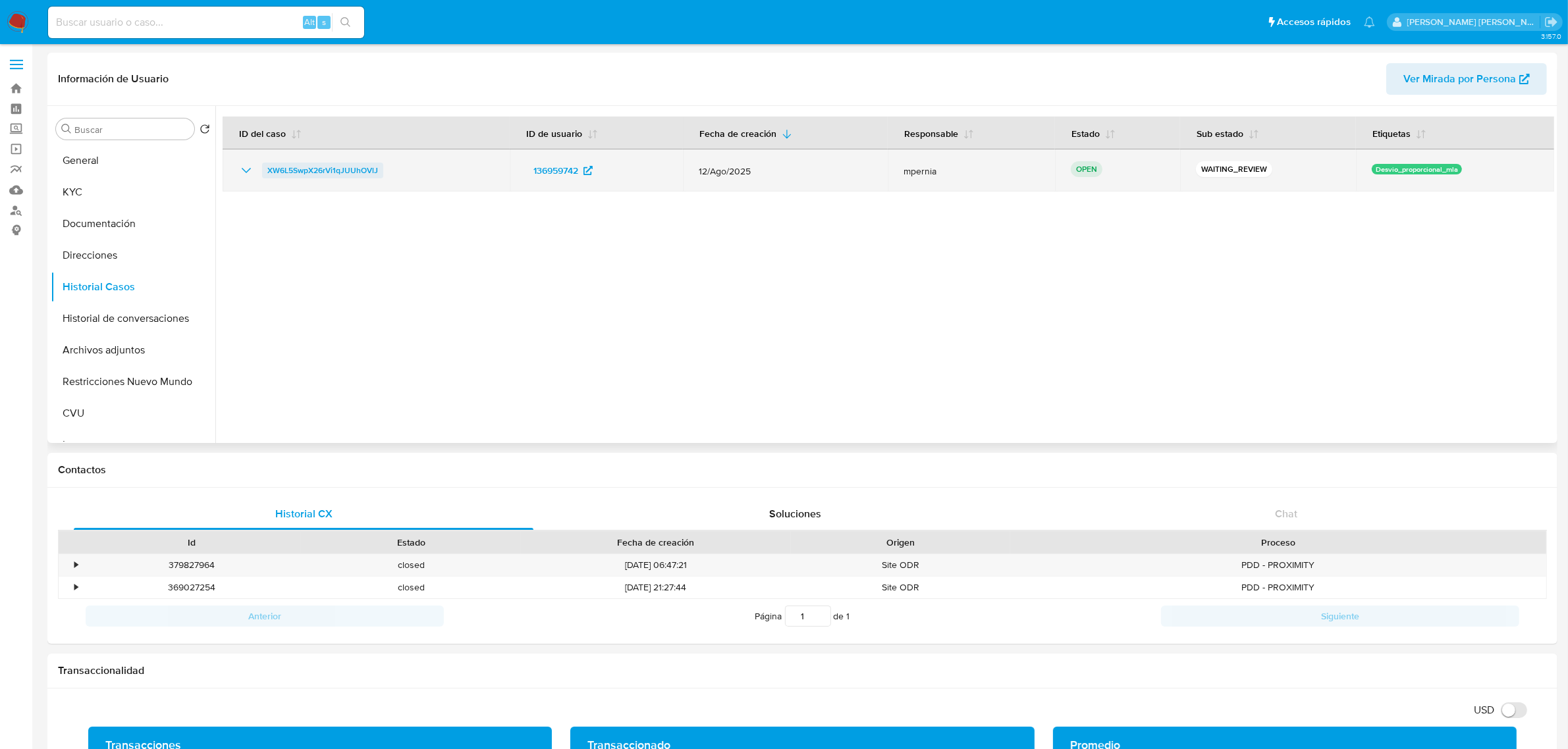
drag, startPoint x: 403, startPoint y: 172, endPoint x: 266, endPoint y: 172, distance: 137.0
click at [266, 172] on div "XW6L5SwpX26rVi1qJUUhOVlJ" at bounding box center [366, 171] width 256 height 16
click at [305, 172] on span "XW6L5SwpX26rVi1qJUUhOVlJ" at bounding box center [323, 171] width 110 height 16
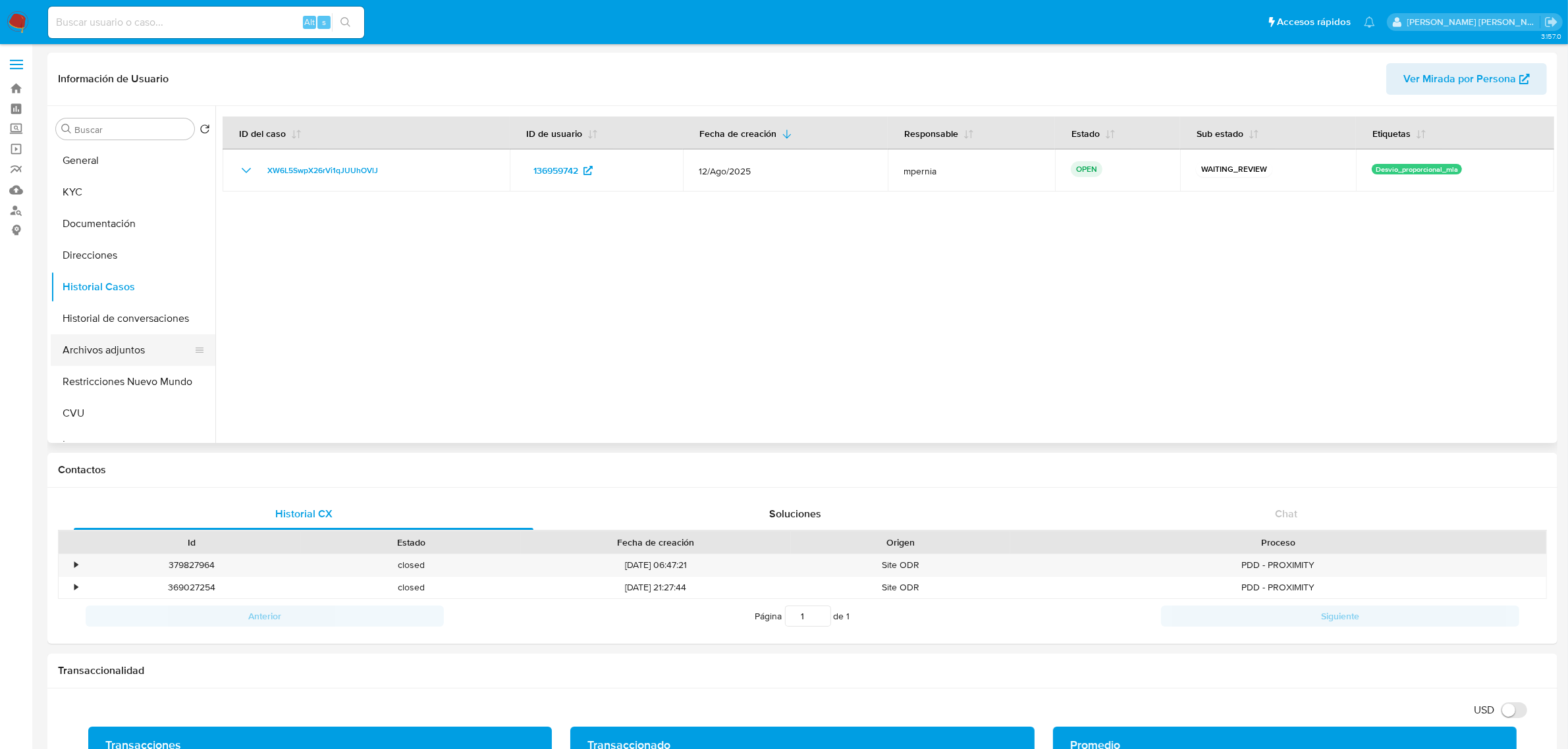
click at [157, 355] on button "Archivos adjuntos" at bounding box center [127, 350] width 154 height 32
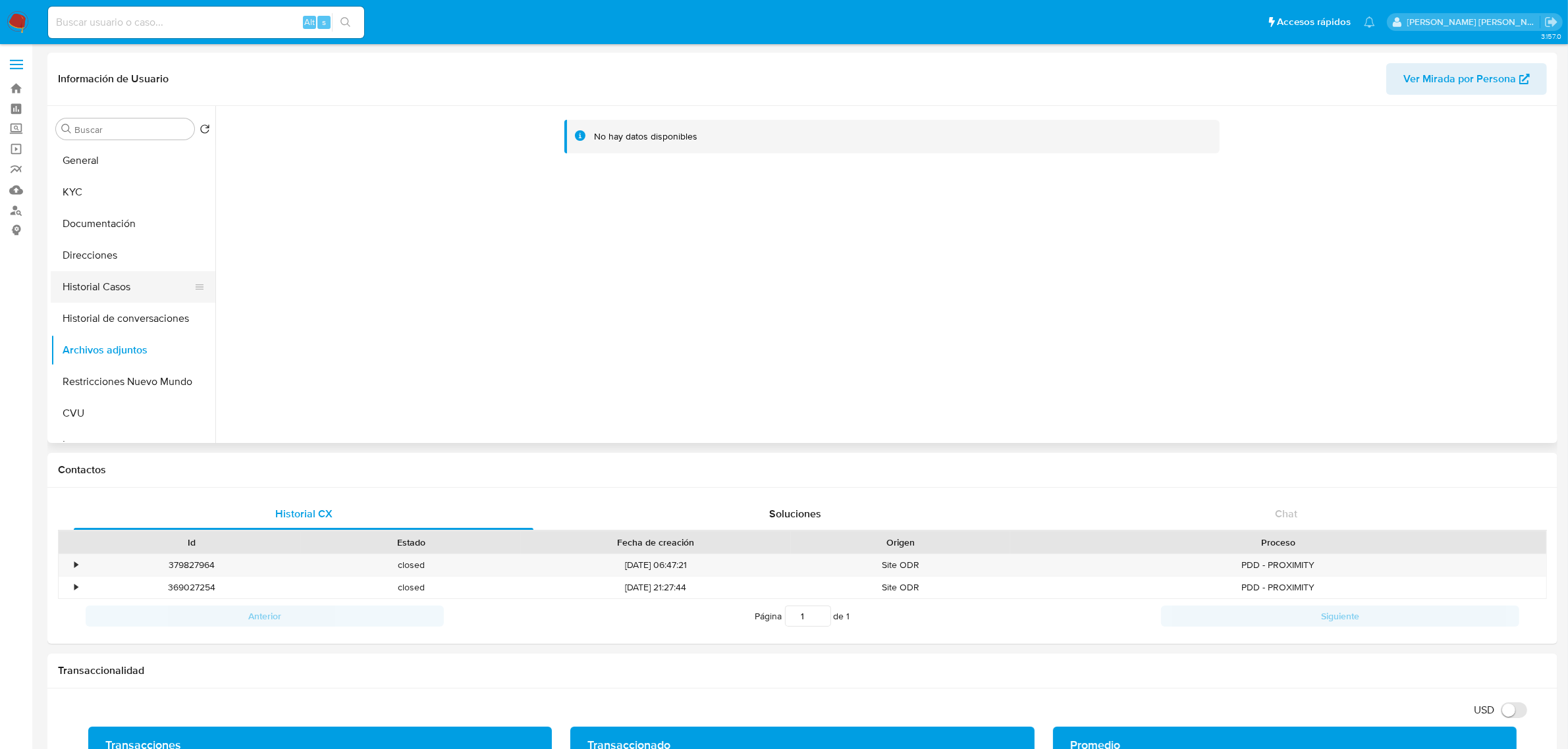
click at [108, 294] on button "Historial Casos" at bounding box center [127, 287] width 154 height 32
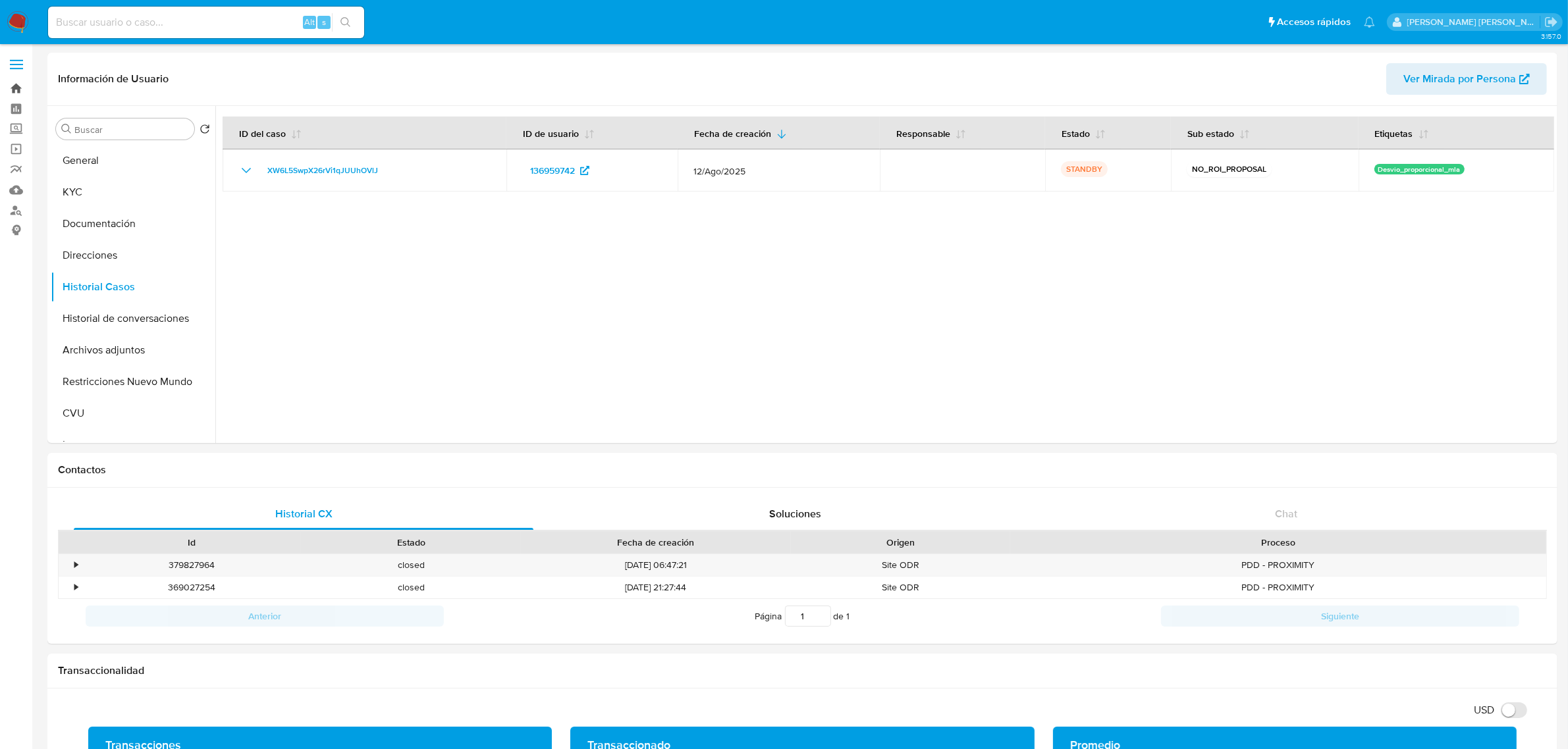
click at [19, 87] on link "Bandeja" at bounding box center [78, 88] width 157 height 20
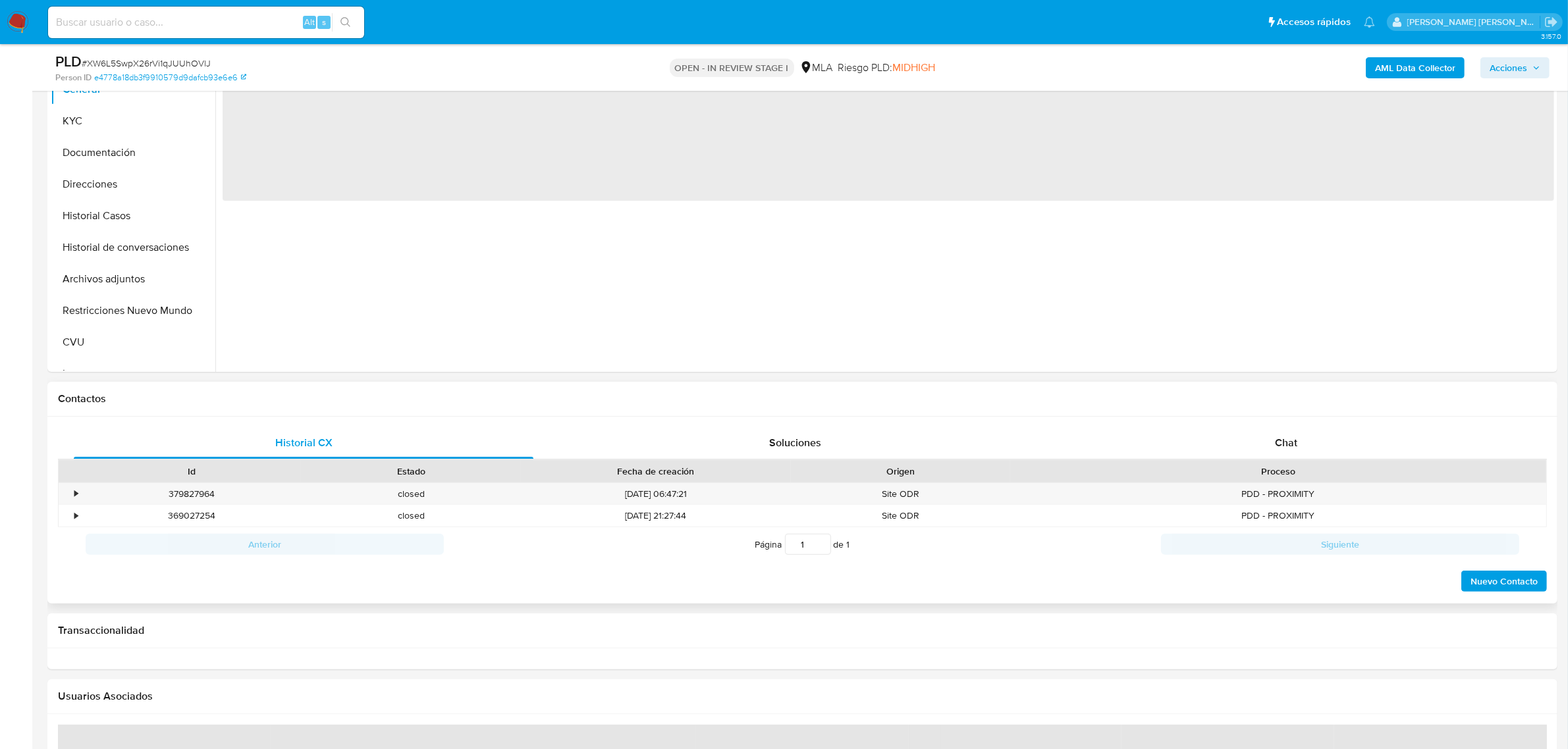
scroll to position [329, 0]
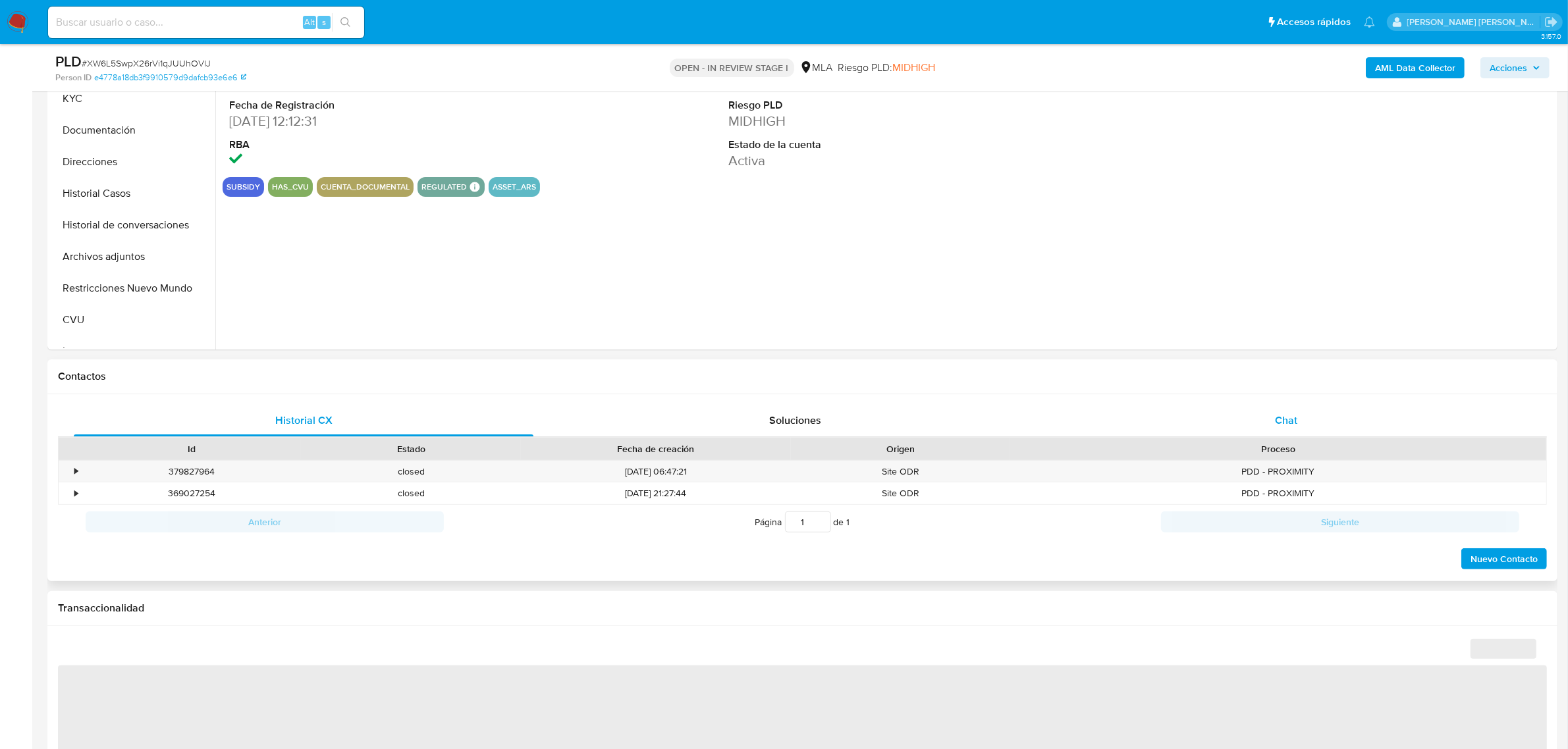
click at [1282, 417] on span "Chat" at bounding box center [1286, 421] width 22 height 16
select select "10"
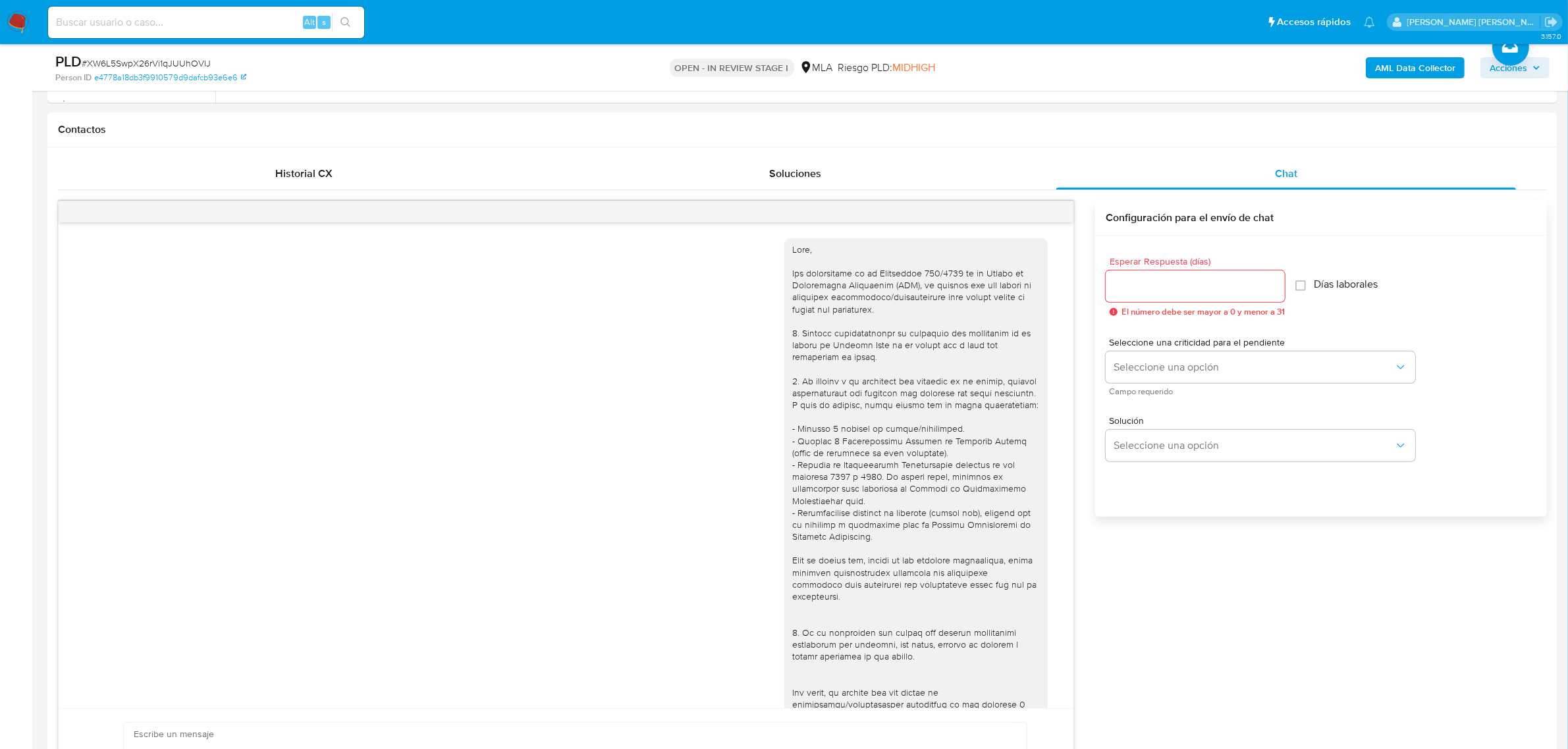
scroll to position [501, 0]
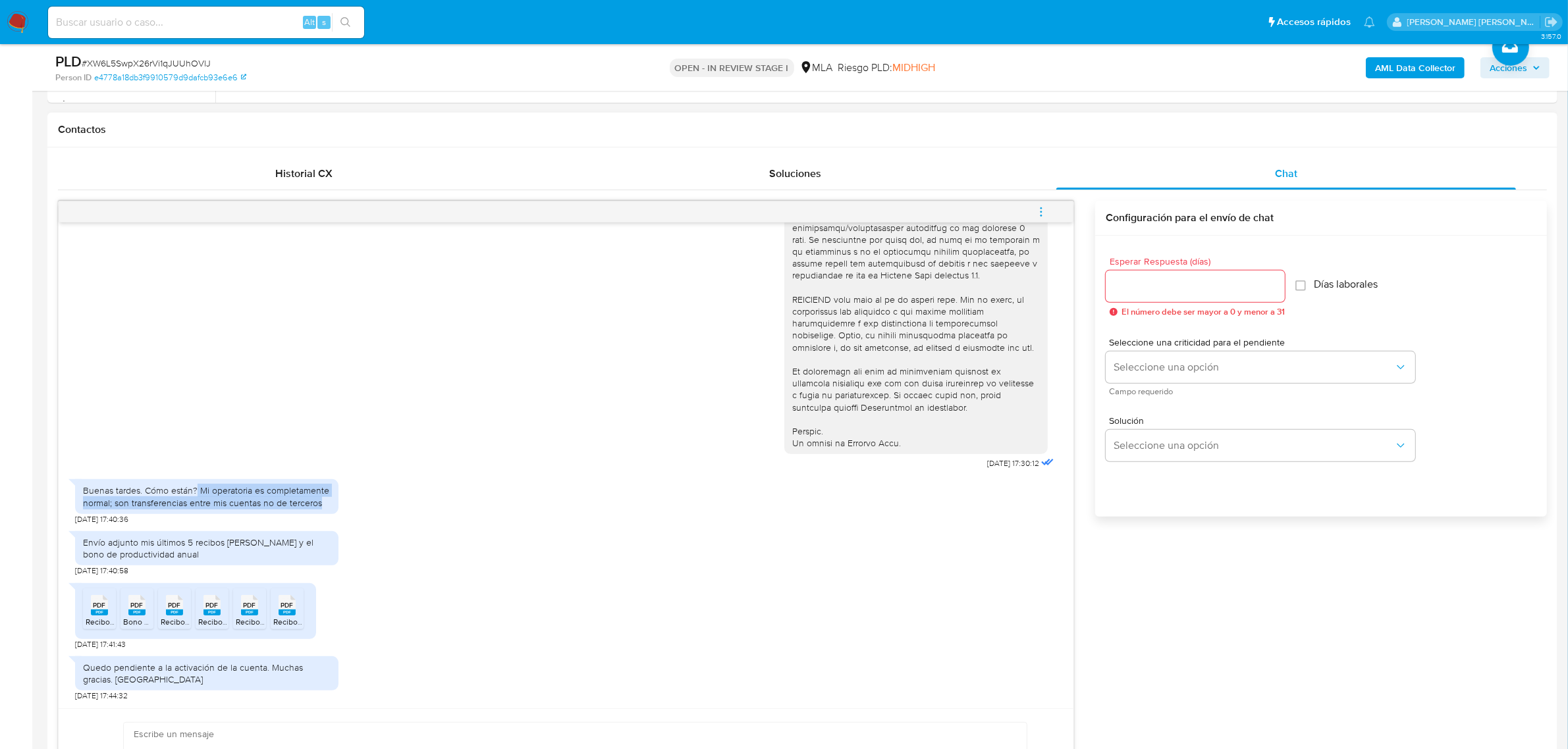
drag, startPoint x: 198, startPoint y: 492, endPoint x: 340, endPoint y: 516, distance: 144.0
click at [340, 516] on div "Buenas tardes. Cómo están? Mi operatoria es completamente normal; son transfere…" at bounding box center [565, 499] width 982 height 52
copy div "Mi operatoria es completamente normal; son transferencias entre mis cuentas no …"
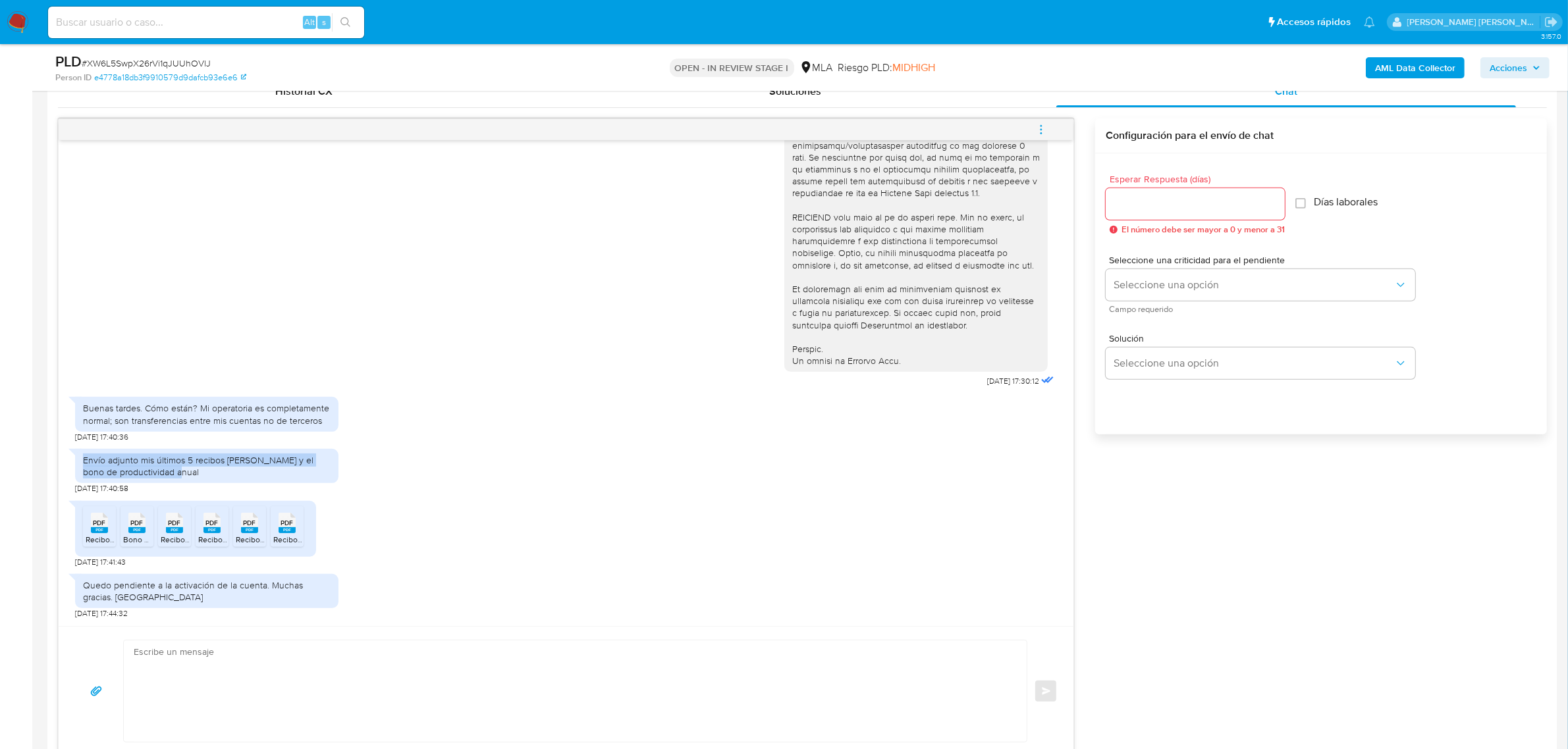
drag, startPoint x: 146, startPoint y: 463, endPoint x: 83, endPoint y: 458, distance: 63.2
click at [83, 458] on div "Envío adjunto mis últimos 5 recibos [PERSON_NAME] y el bono de productividad an…" at bounding box center [207, 466] width 248 height 23
copy div "Envío adjunto mis últimos 5 recibos [PERSON_NAME] y el bono de productividad an…"
click at [93, 530] on rect at bounding box center [100, 530] width 17 height 6
click at [129, 535] on icon "PDF" at bounding box center [138, 523] width 17 height 23
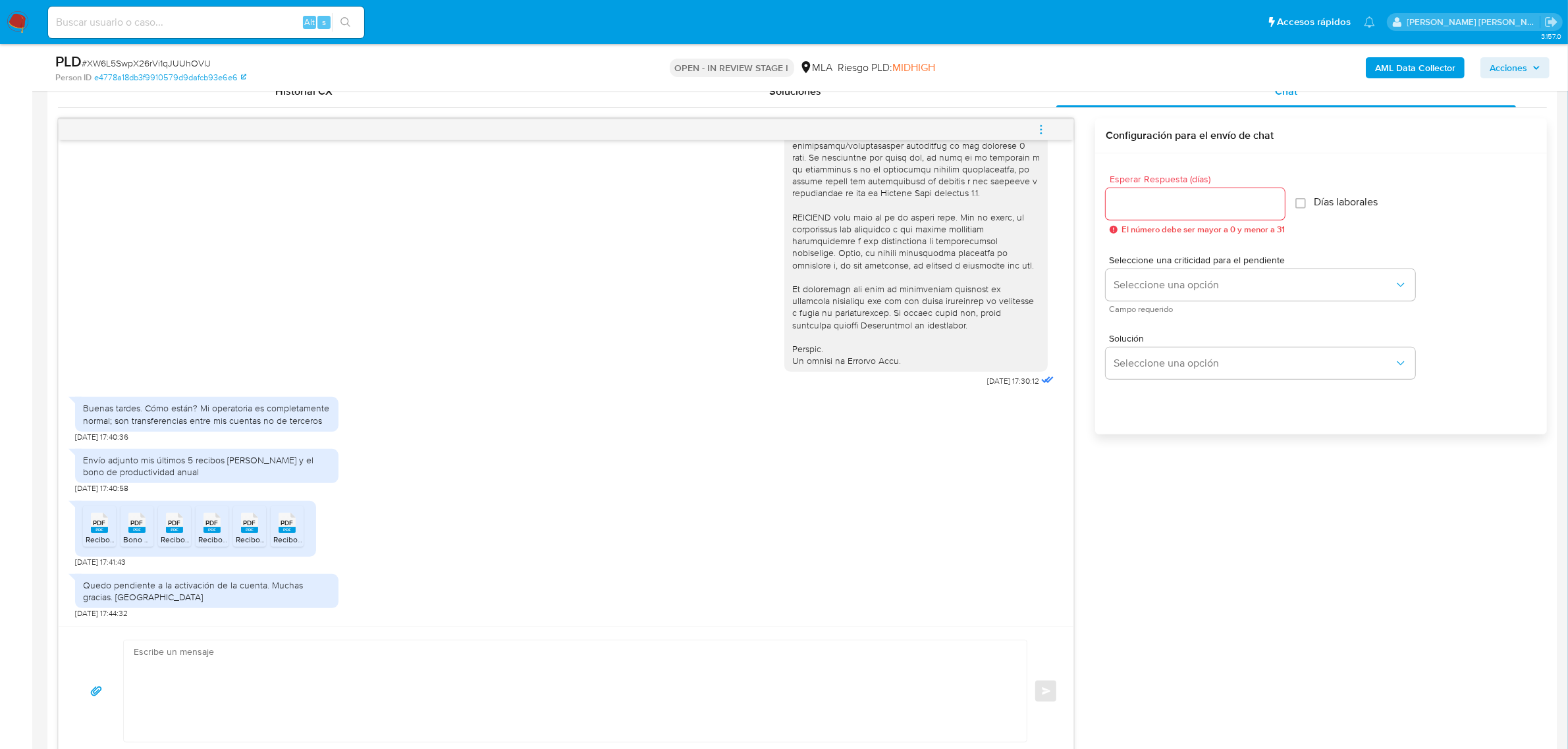
click at [174, 539] on span "Recibo Abril 2025.pdf" at bounding box center [199, 540] width 77 height 12
click at [210, 535] on icon "PDF" at bounding box center [212, 523] width 17 height 23
click at [245, 538] on span "Recibo Marzo 2025.pdf" at bounding box center [276, 540] width 81 height 12
click at [287, 527] on span "PDF" at bounding box center [287, 523] width 13 height 9
click at [1382, 71] on b "AML Data Collector" at bounding box center [1415, 68] width 80 height 21
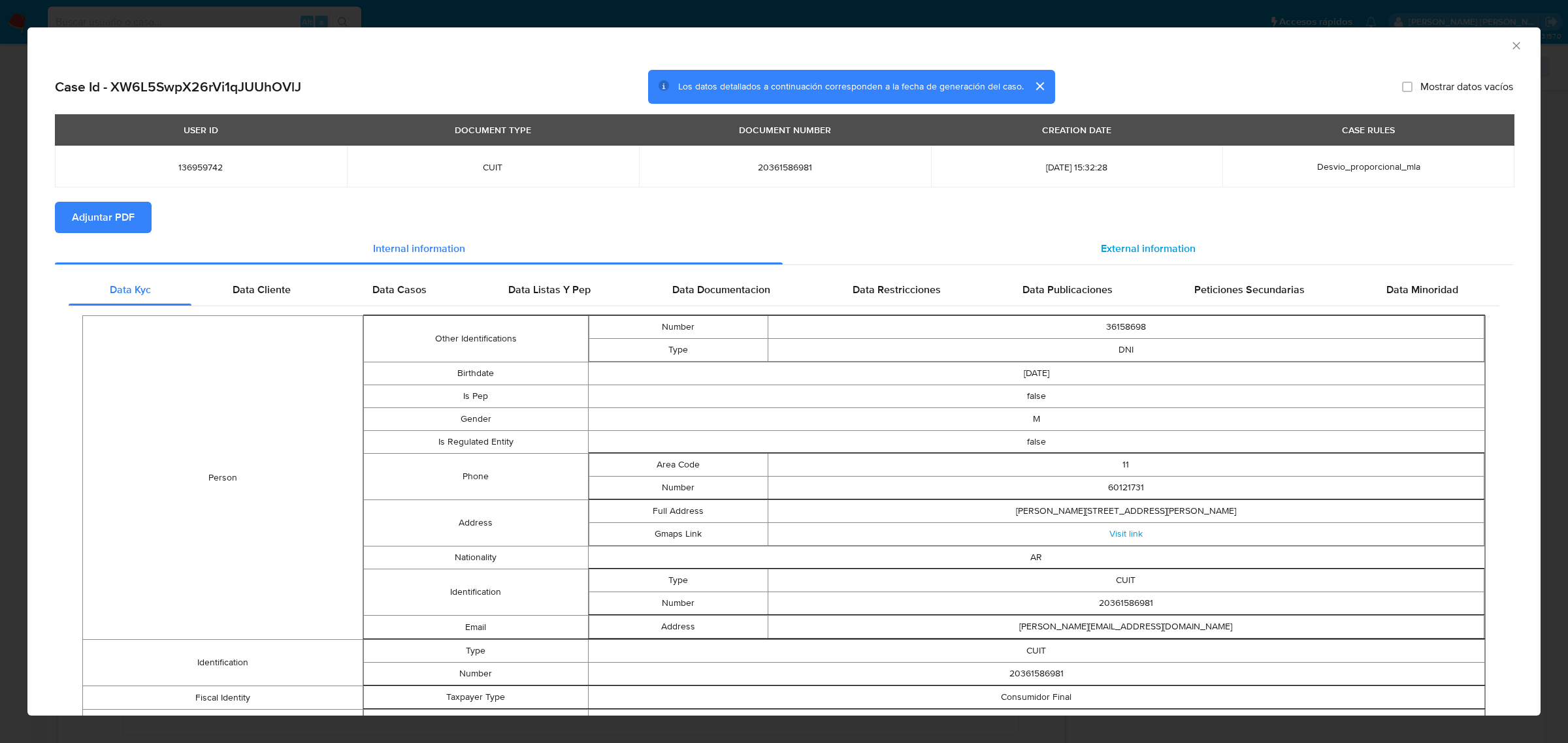
click at [1131, 246] on span "External information" at bounding box center [1148, 249] width 95 height 15
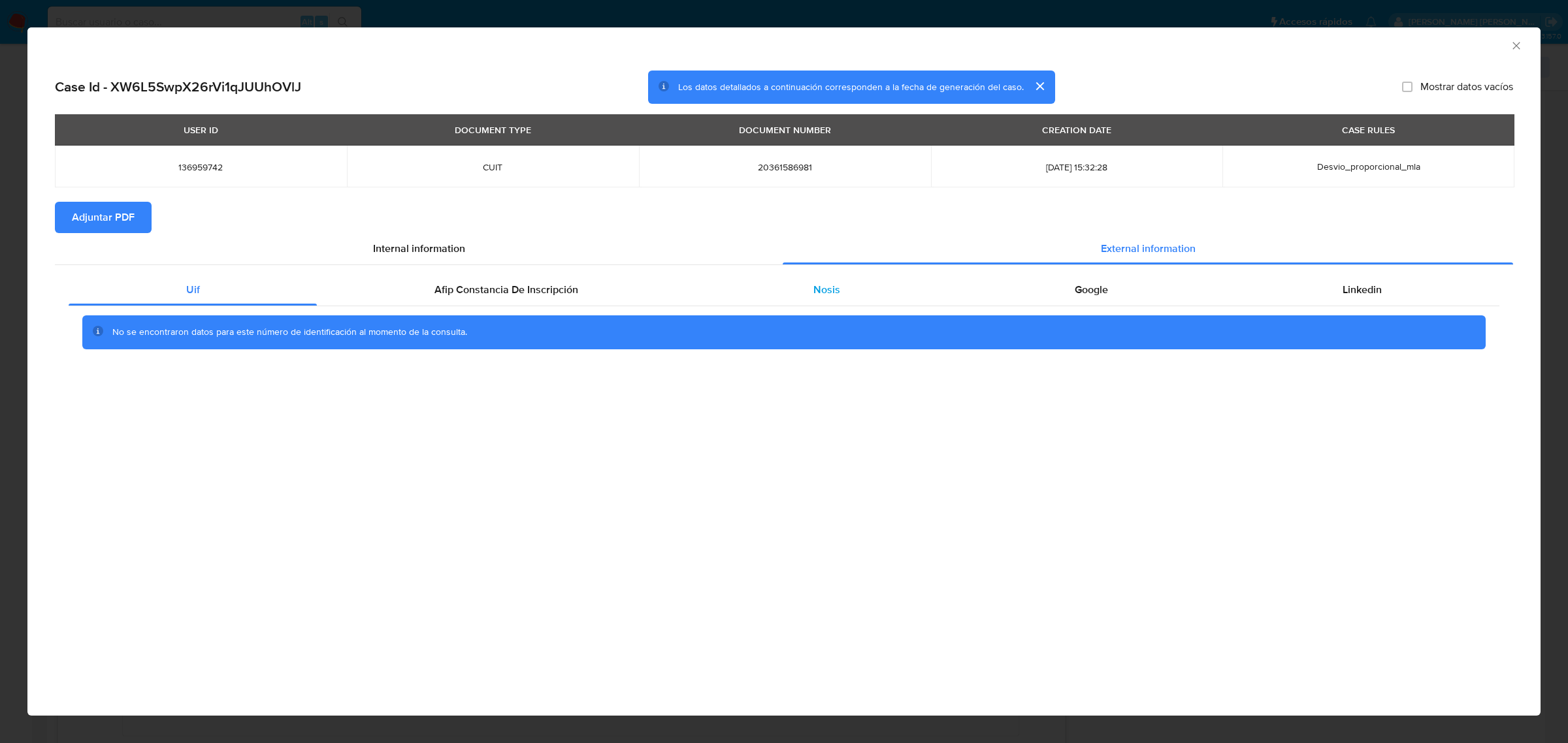
click at [845, 299] on div "Nosis" at bounding box center [827, 289] width 261 height 32
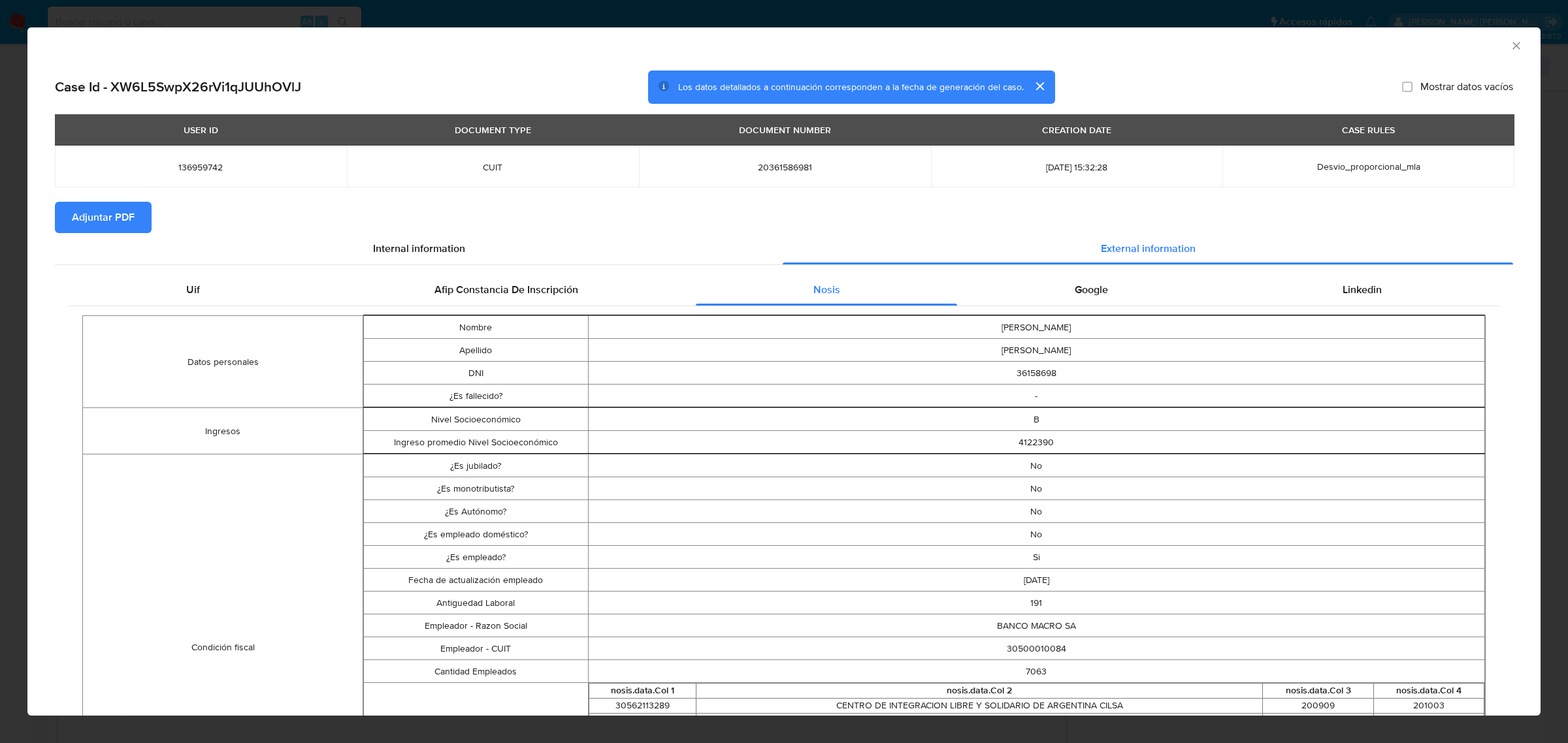
click at [1044, 647] on td "30500010084" at bounding box center [1036, 649] width 897 height 23
copy td "30500010084"
click at [103, 213] on span "Adjuntar PDF" at bounding box center [103, 217] width 62 height 29
click at [1510, 44] on icon "Cerrar ventana" at bounding box center [1517, 46] width 13 height 13
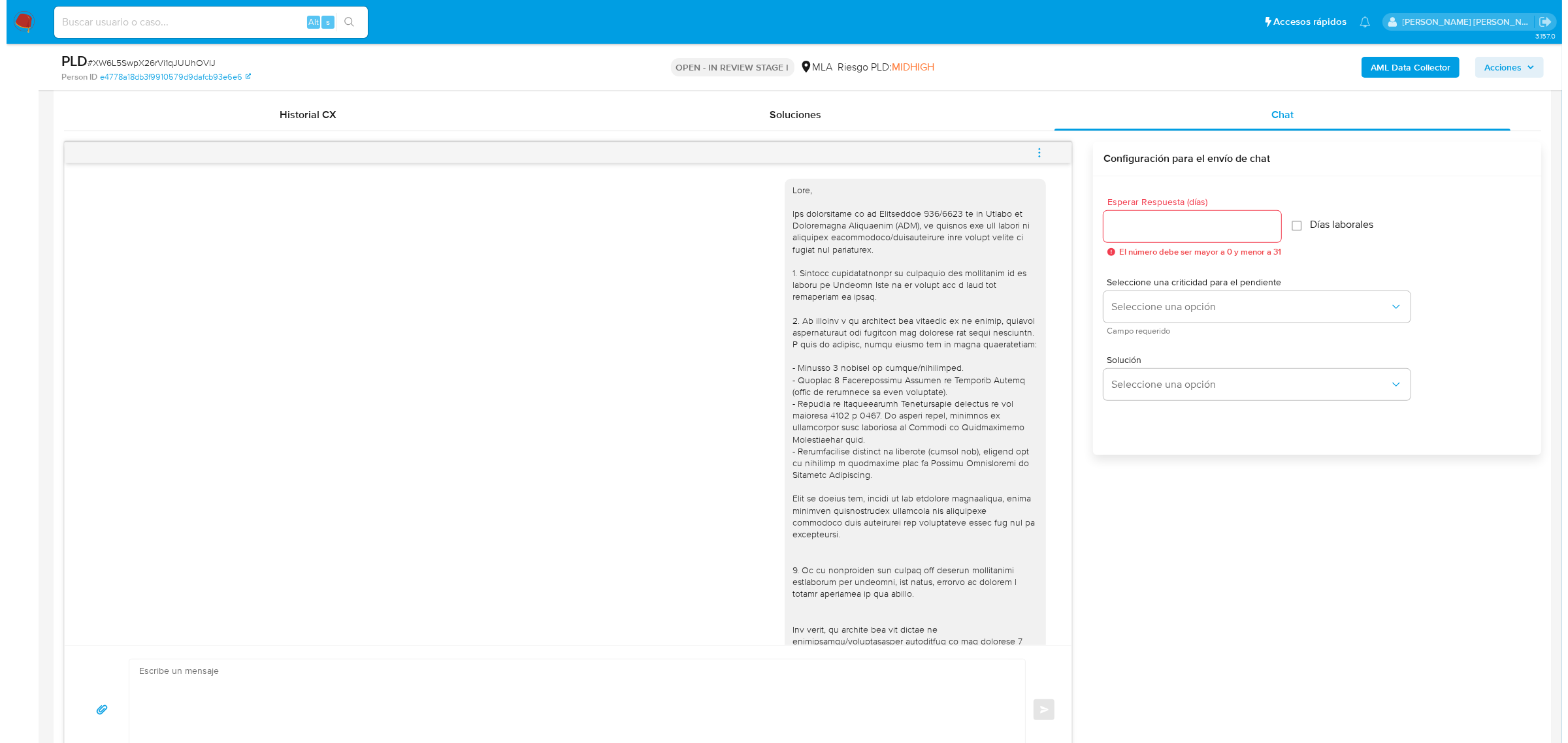
scroll to position [245, 0]
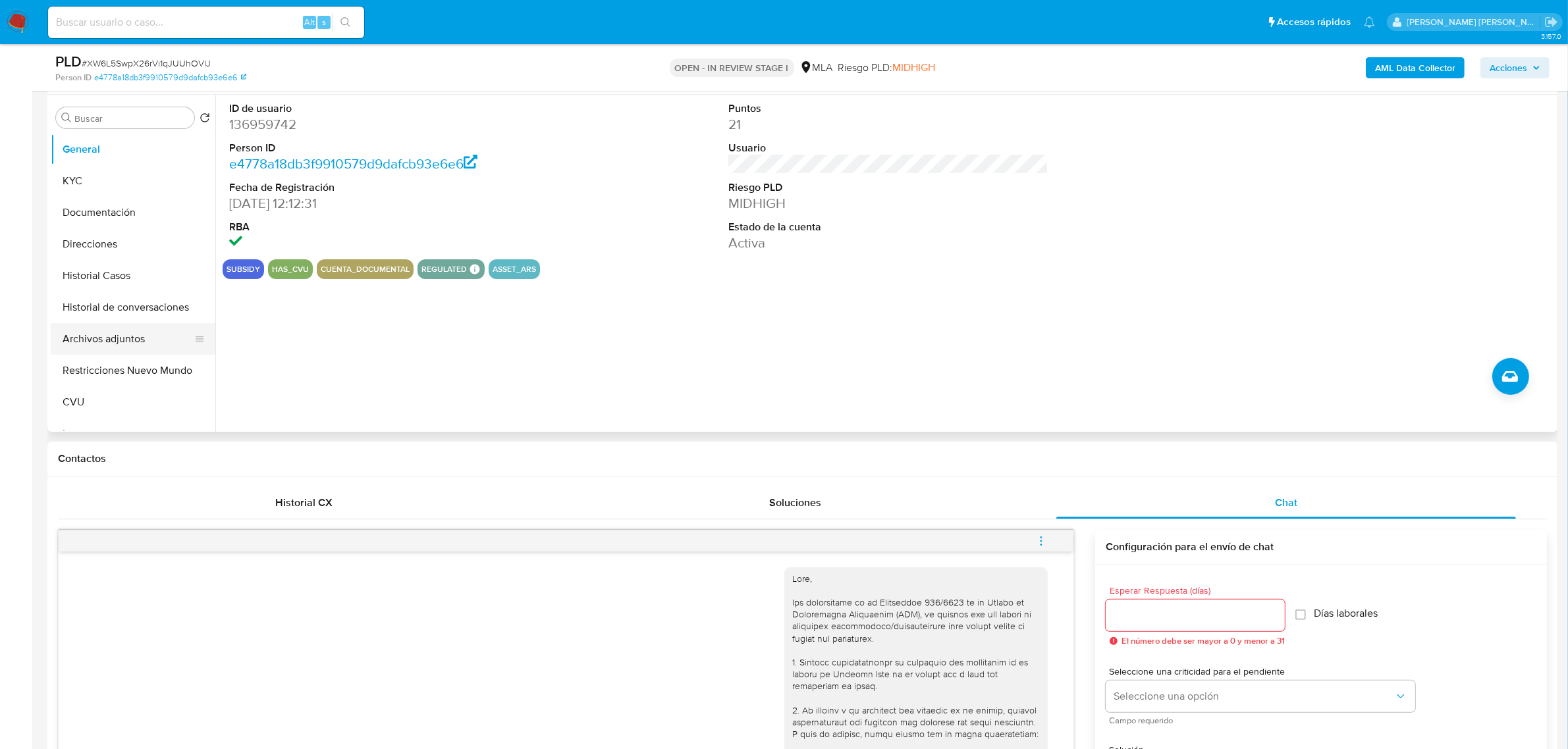
click at [125, 341] on button "Archivos adjuntos" at bounding box center [127, 339] width 154 height 32
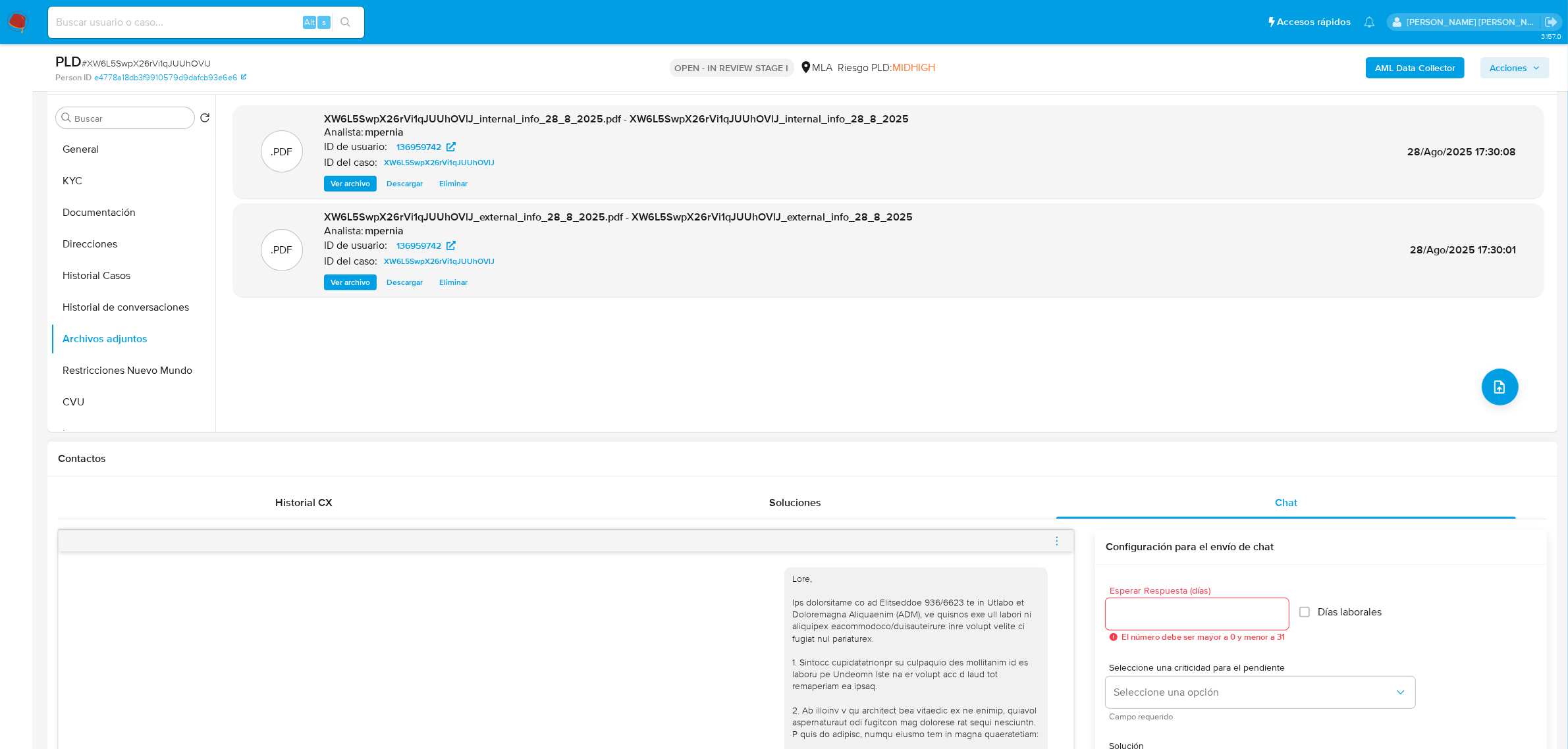
click at [1062, 542] on icon "menu-action" at bounding box center [1057, 542] width 12 height 12
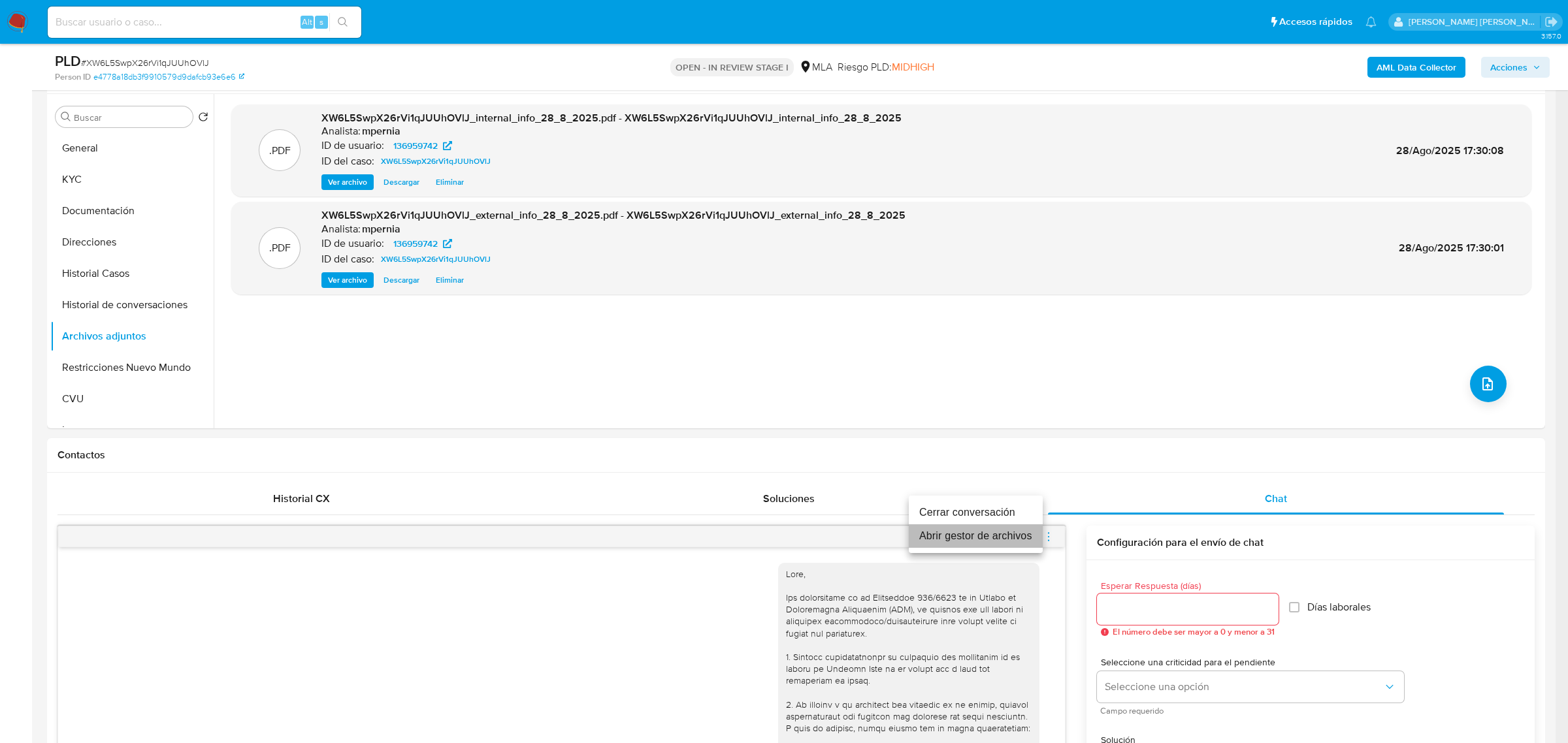
click at [972, 533] on li "Abrir gestor de archivos" at bounding box center [975, 536] width 134 height 23
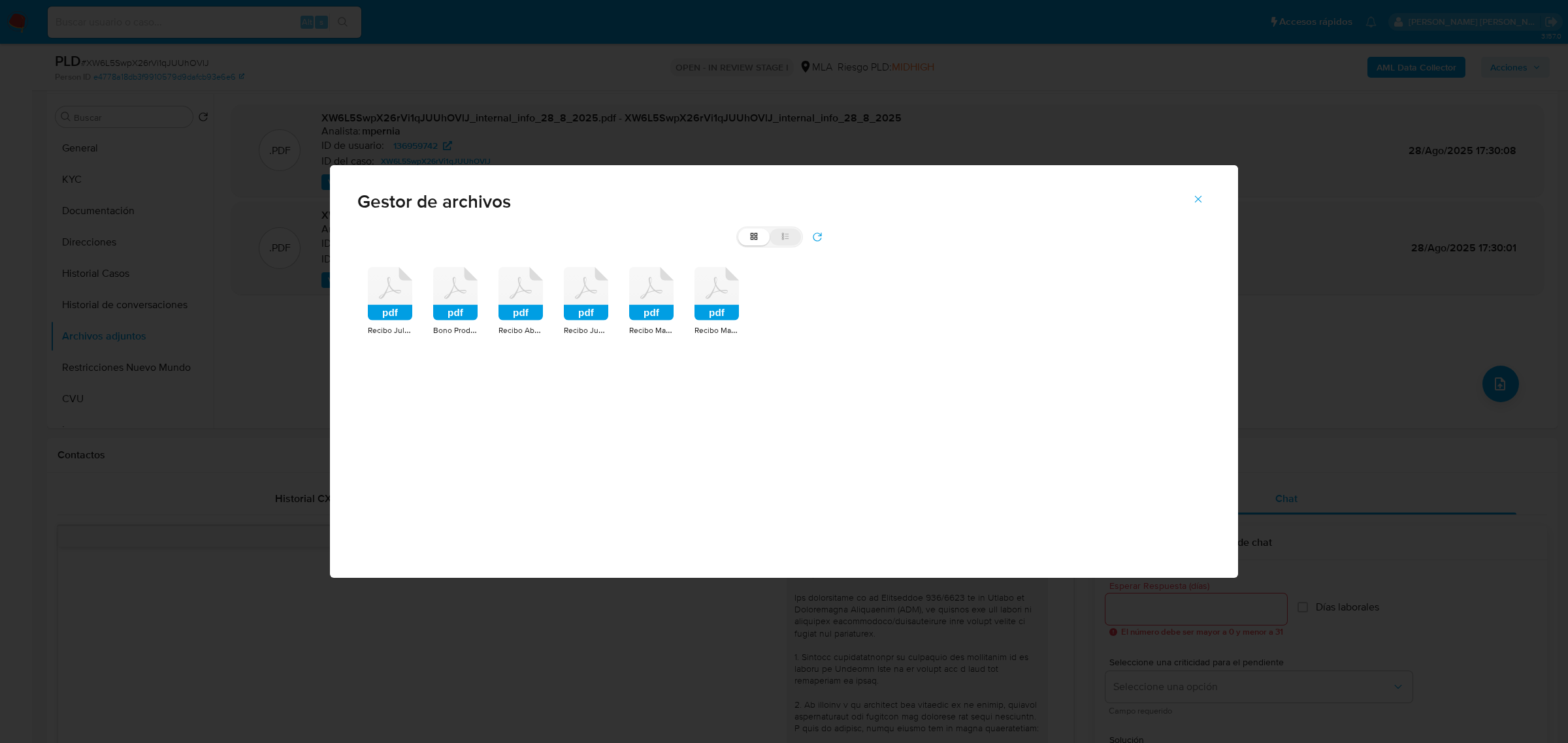
click at [794, 235] on label "list" at bounding box center [785, 237] width 32 height 17
click at [739, 230] on input "list" at bounding box center [738, 229] width 1 height 1
radio input "true"
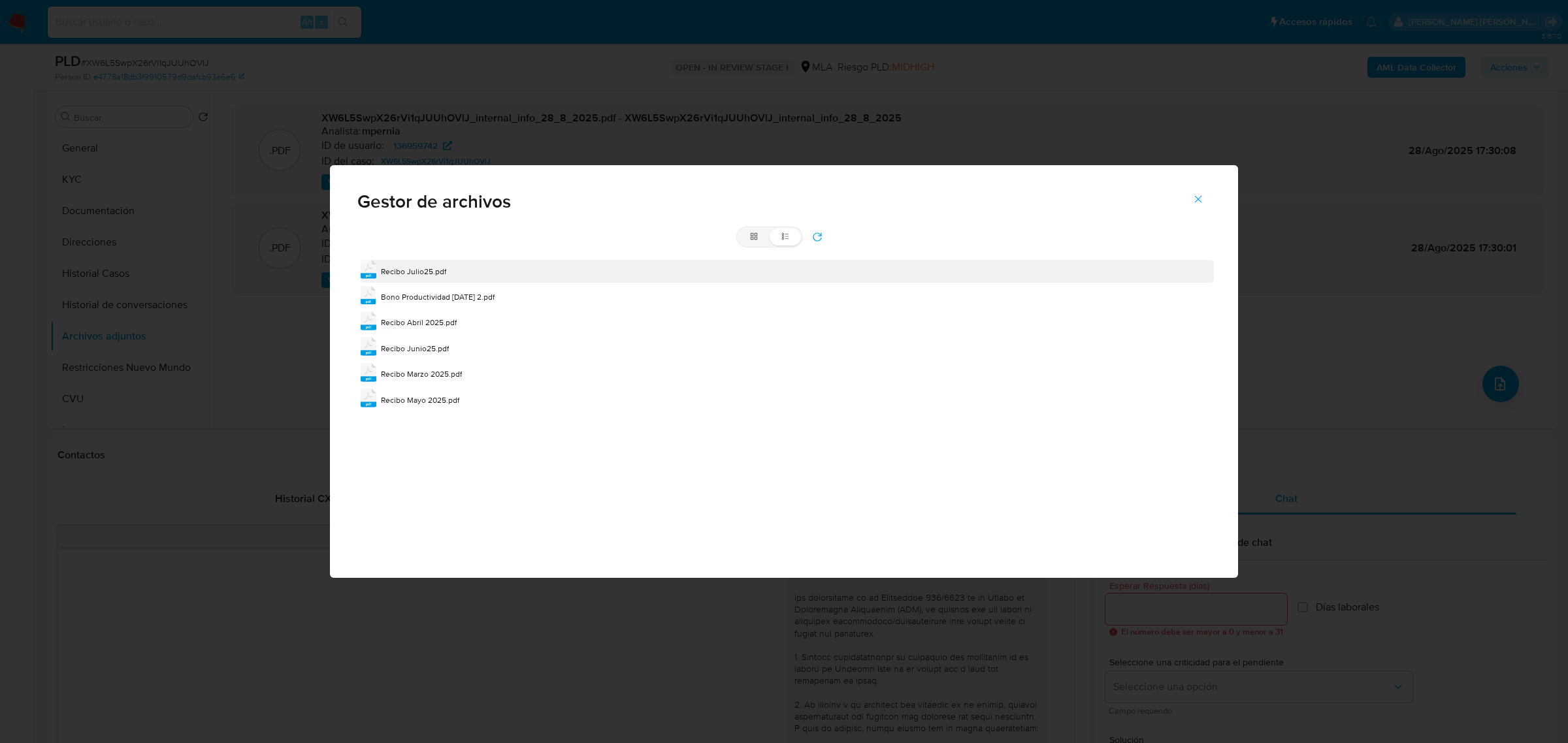
click at [433, 274] on span "Recibo Julio25.pdf" at bounding box center [413, 272] width 65 height 12
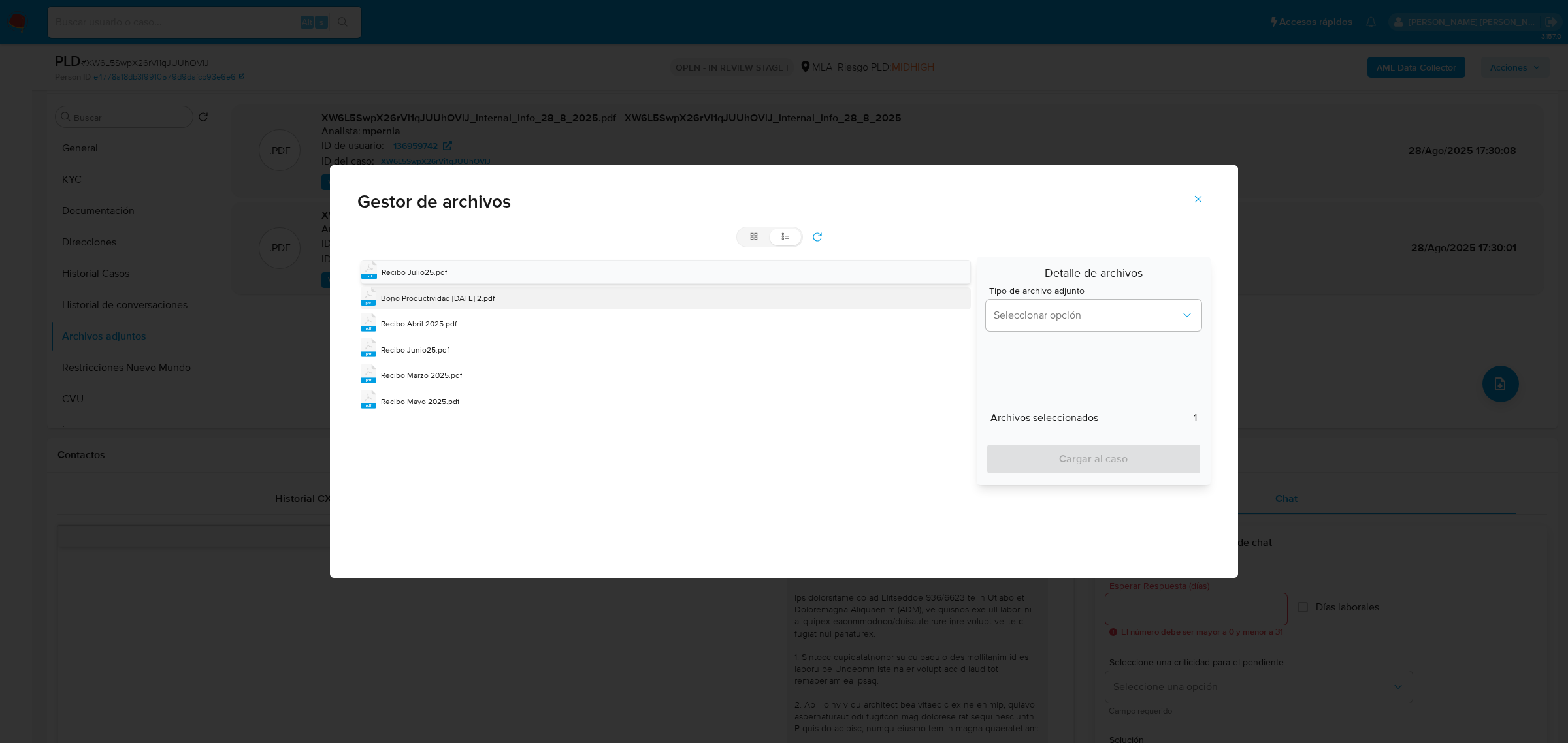
click at [432, 294] on span "[PERSON_NAME] Productividad Febrero 2025 2.pdf" at bounding box center [437, 298] width 113 height 12
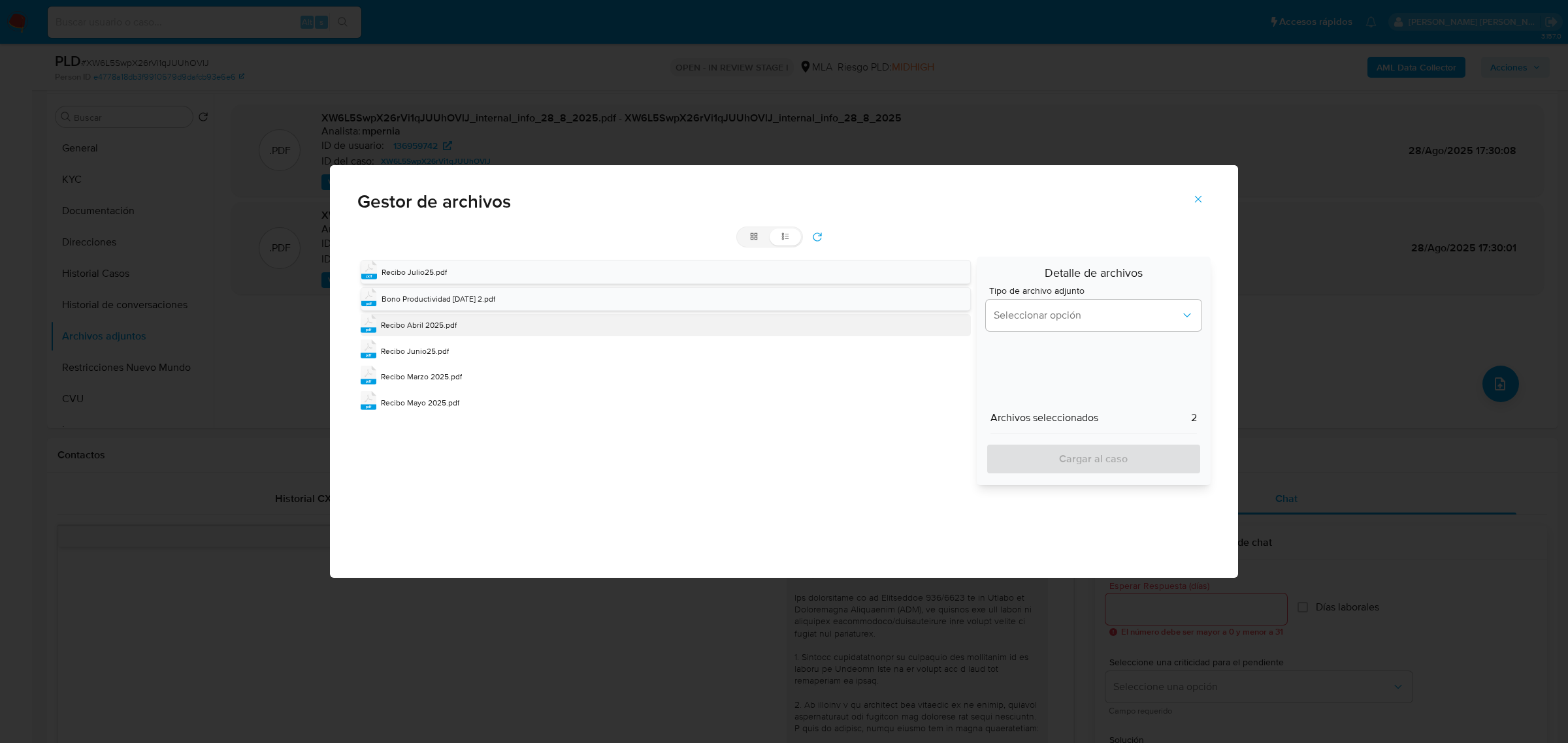
click at [423, 327] on span "Recibo Abril 2025.pdf" at bounding box center [418, 325] width 76 height 12
click at [429, 348] on span "Recibo Junio25.pdf" at bounding box center [414, 353] width 68 height 12
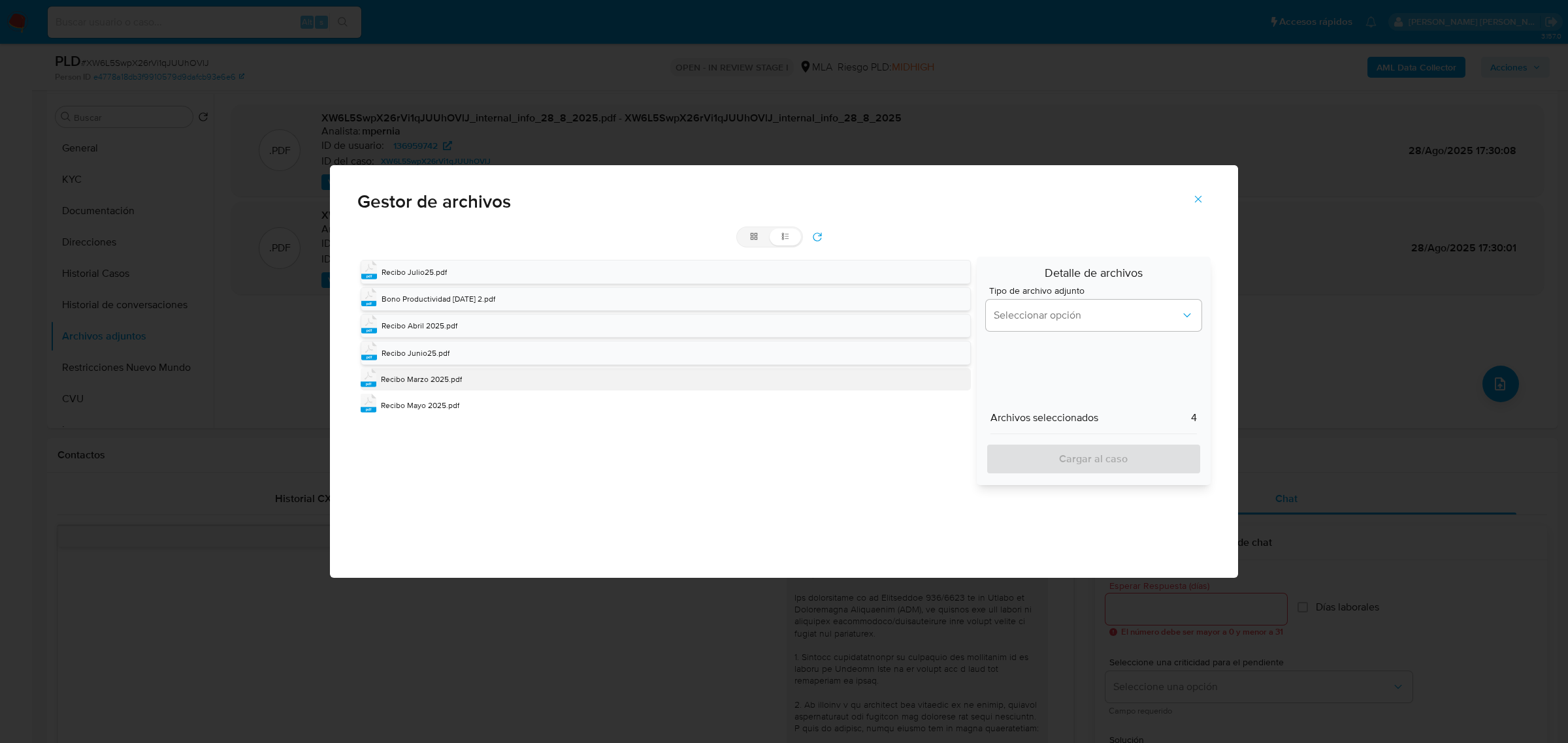
click at [425, 374] on div "Recibo Marzo 2025.pdf" at bounding box center [421, 380] width 81 height 13
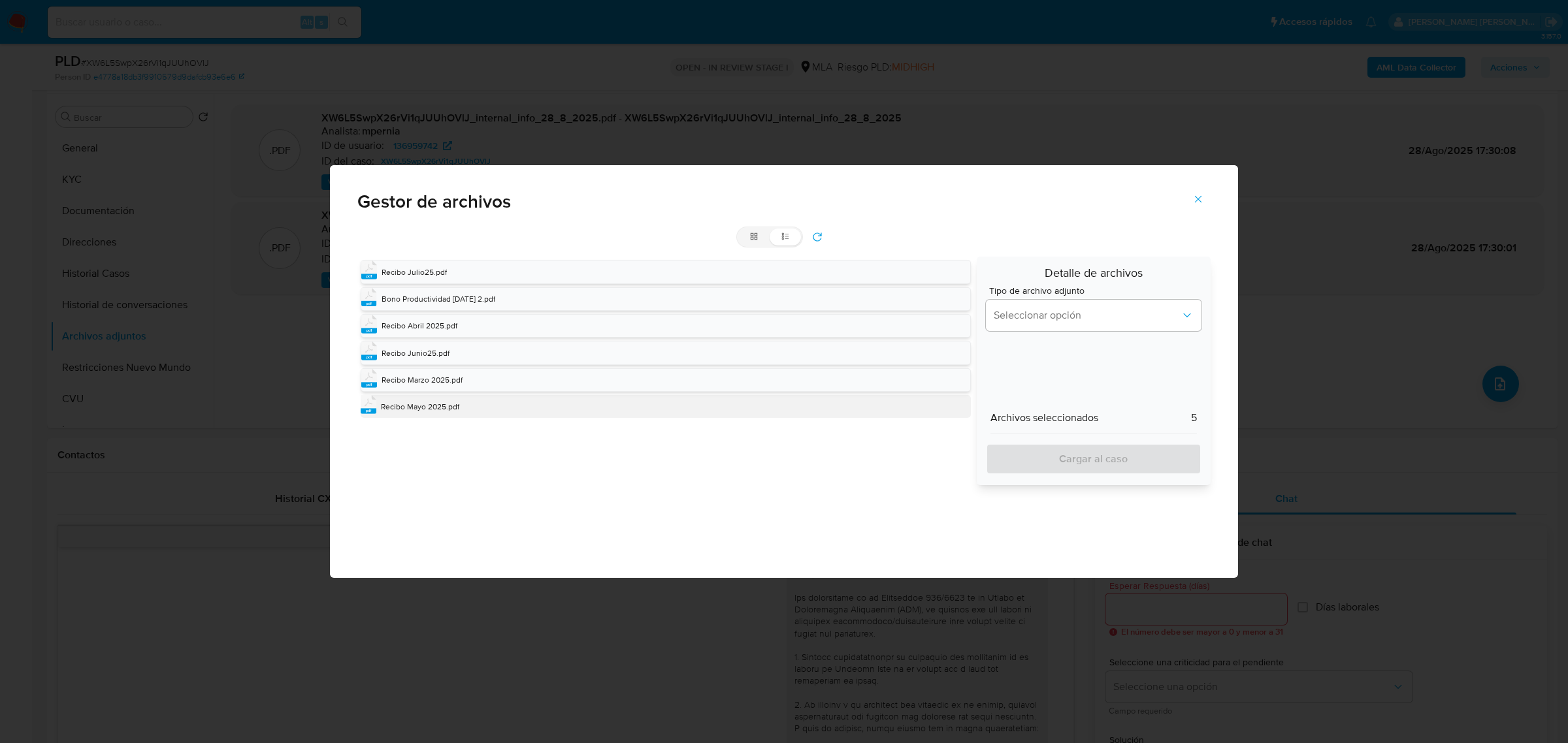
click at [430, 401] on div "pdf Recibo Mayo 2025.pdf" at bounding box center [665, 406] width 610 height 22
click at [1101, 312] on span "Seleccionar opción" at bounding box center [1087, 315] width 187 height 13
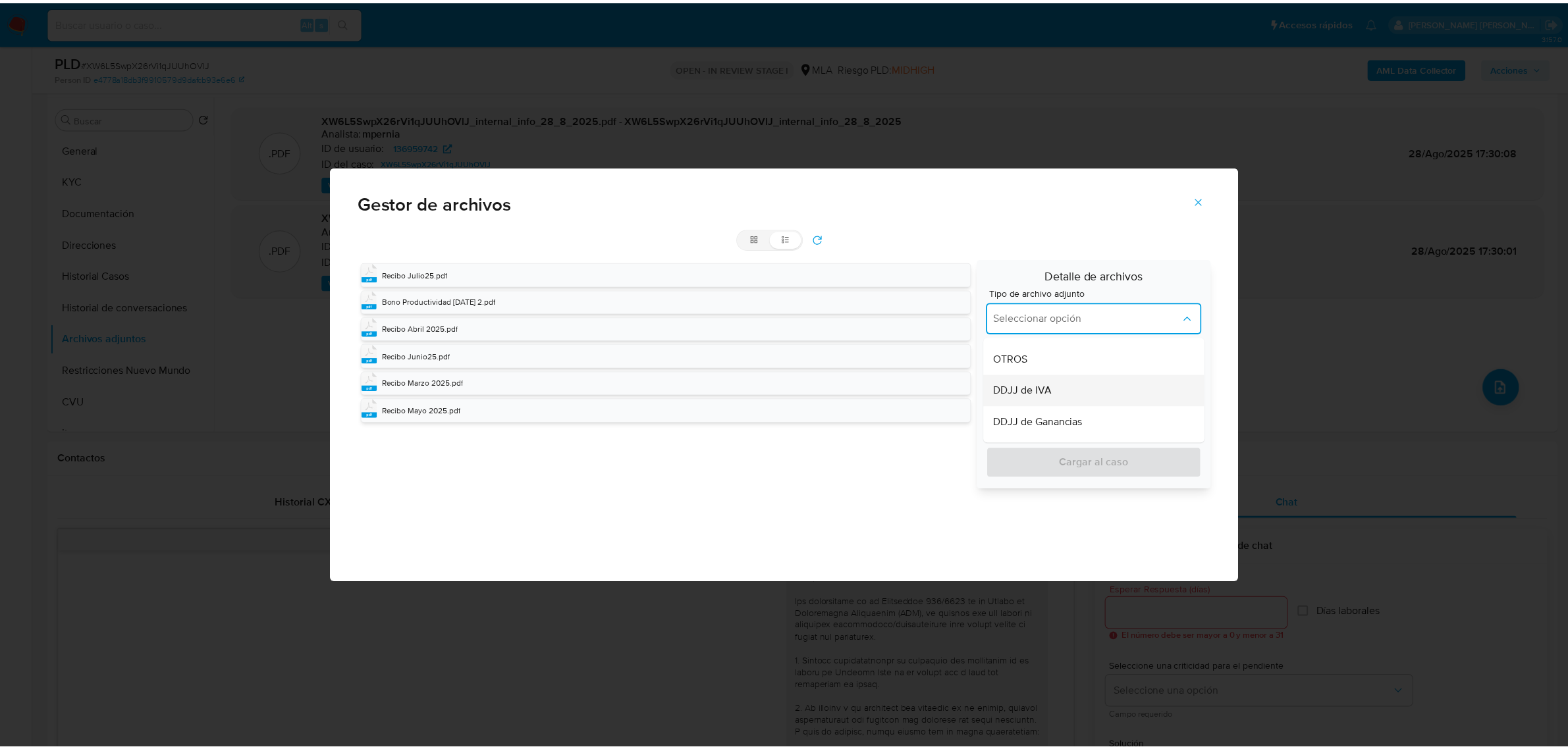
scroll to position [412, 0]
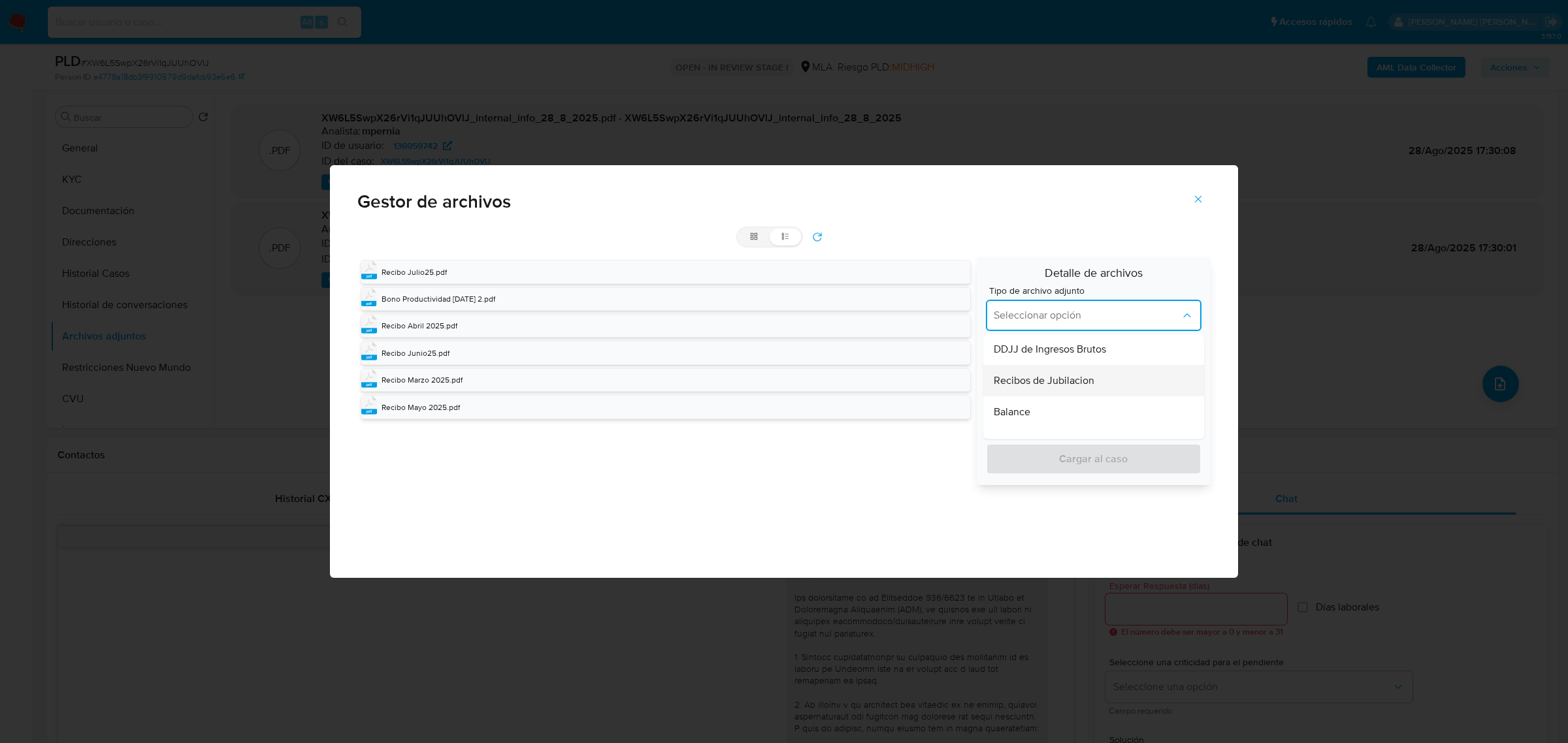
click at [1082, 386] on span "Recibos de Jubilacion" at bounding box center [1044, 382] width 101 height 13
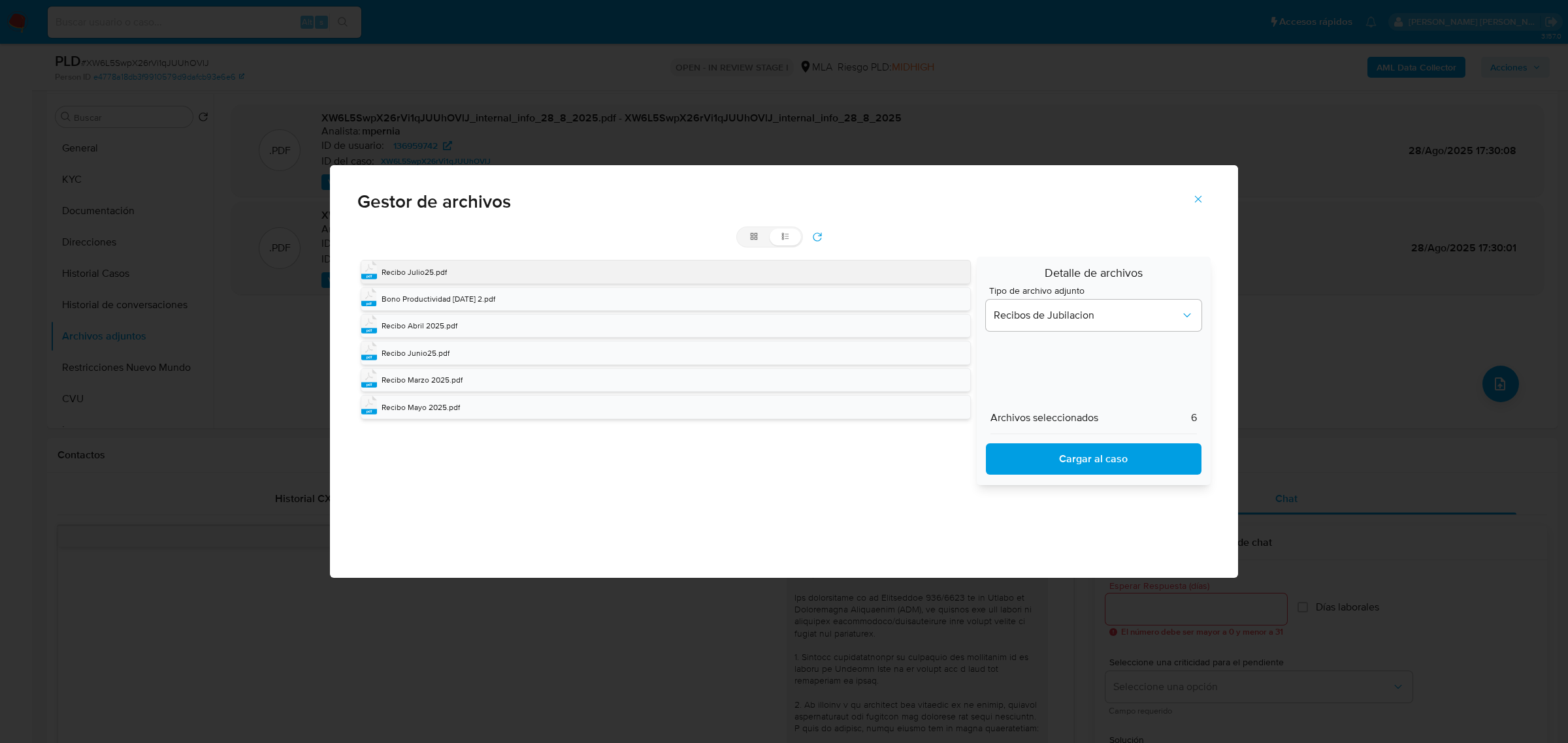
click at [441, 266] on span "Recibo Julio25.pdf" at bounding box center [414, 272] width 65 height 12
click at [436, 266] on span "Recibo Julio25.pdf" at bounding box center [413, 272] width 65 height 12
click at [1151, 454] on span "Cargar al caso" at bounding box center [1093, 459] width 182 height 29
click at [1200, 201] on icon "Cerrar" at bounding box center [1198, 199] width 7 height 7
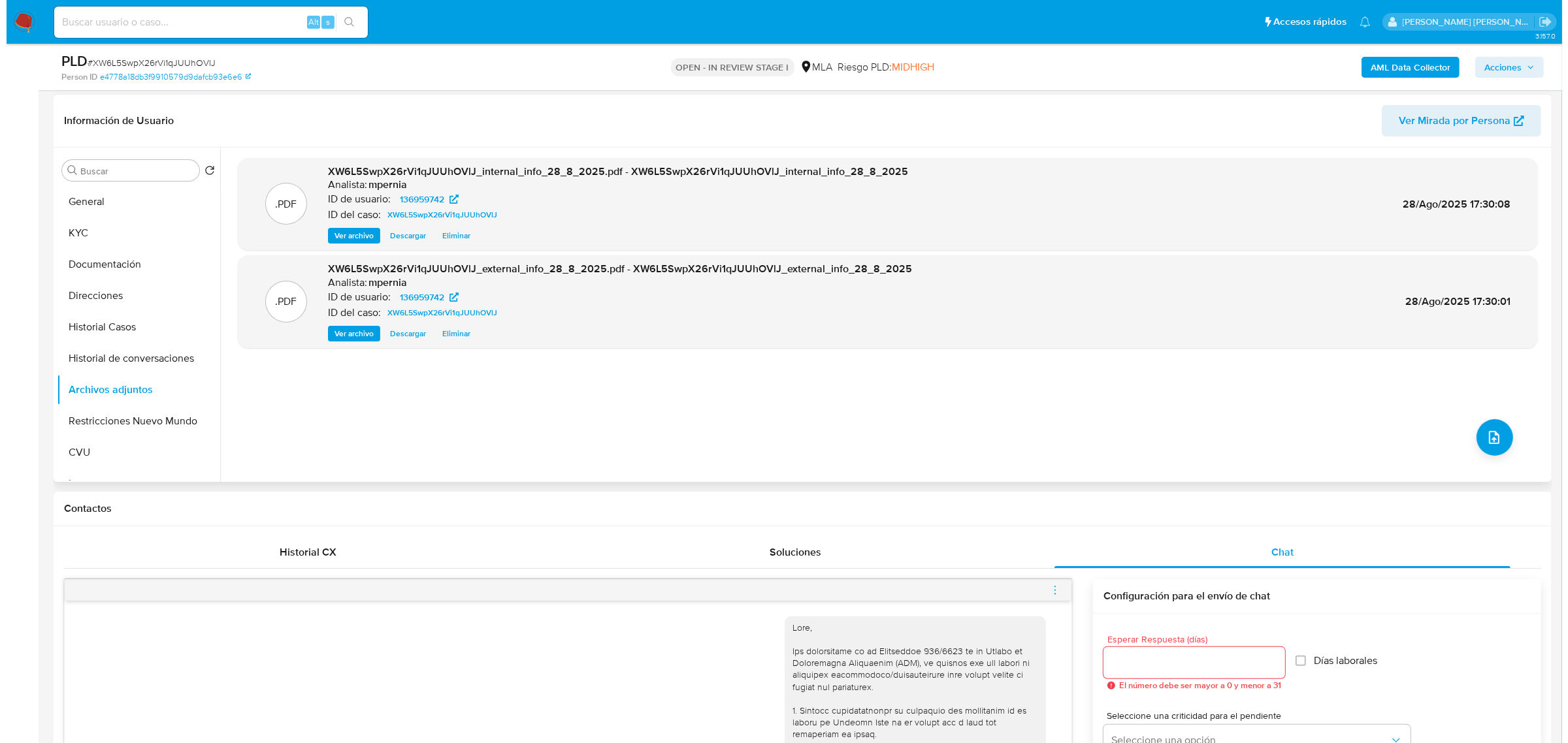
scroll to position [82, 0]
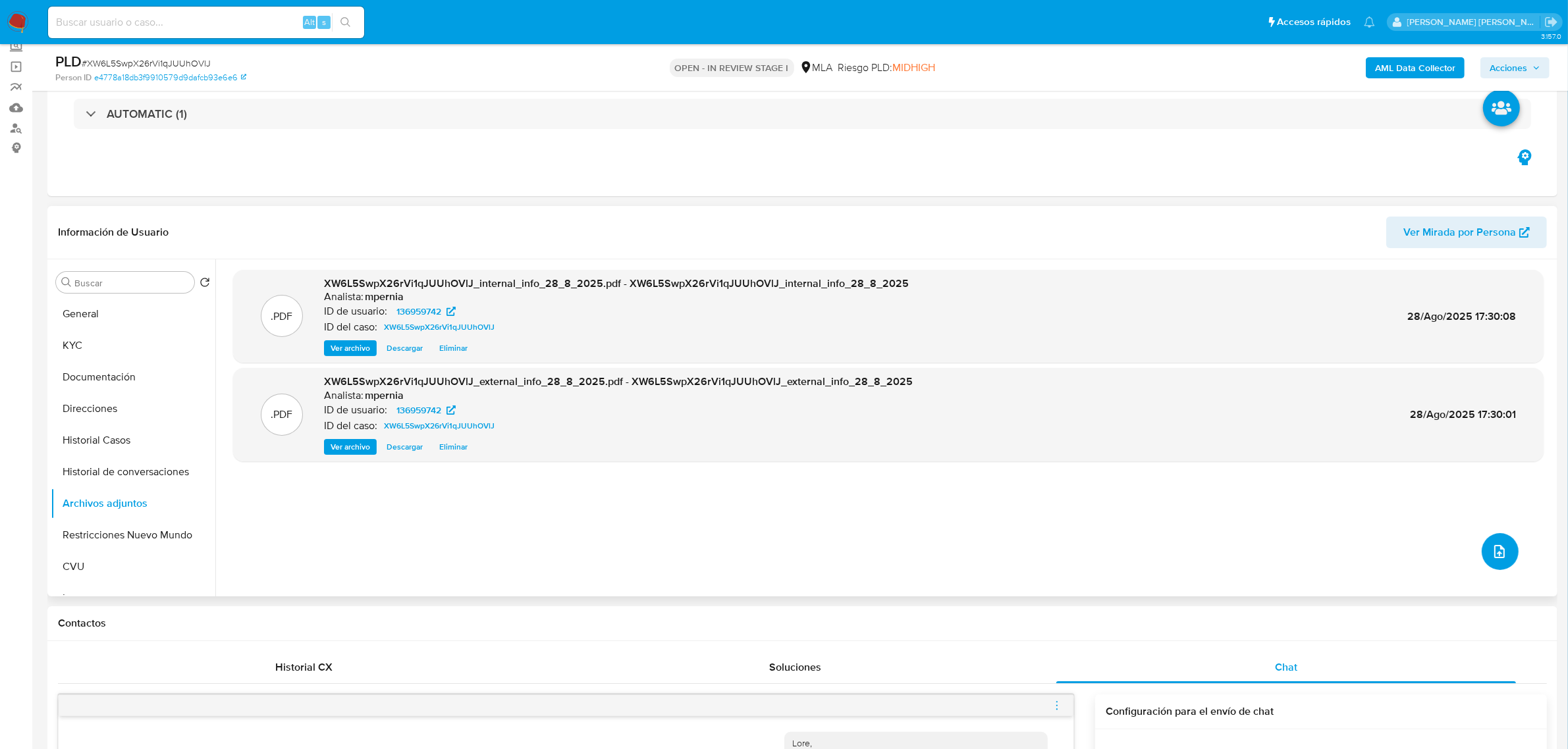
click at [1491, 553] on icon "upload-file" at bounding box center [1499, 551] width 16 height 16
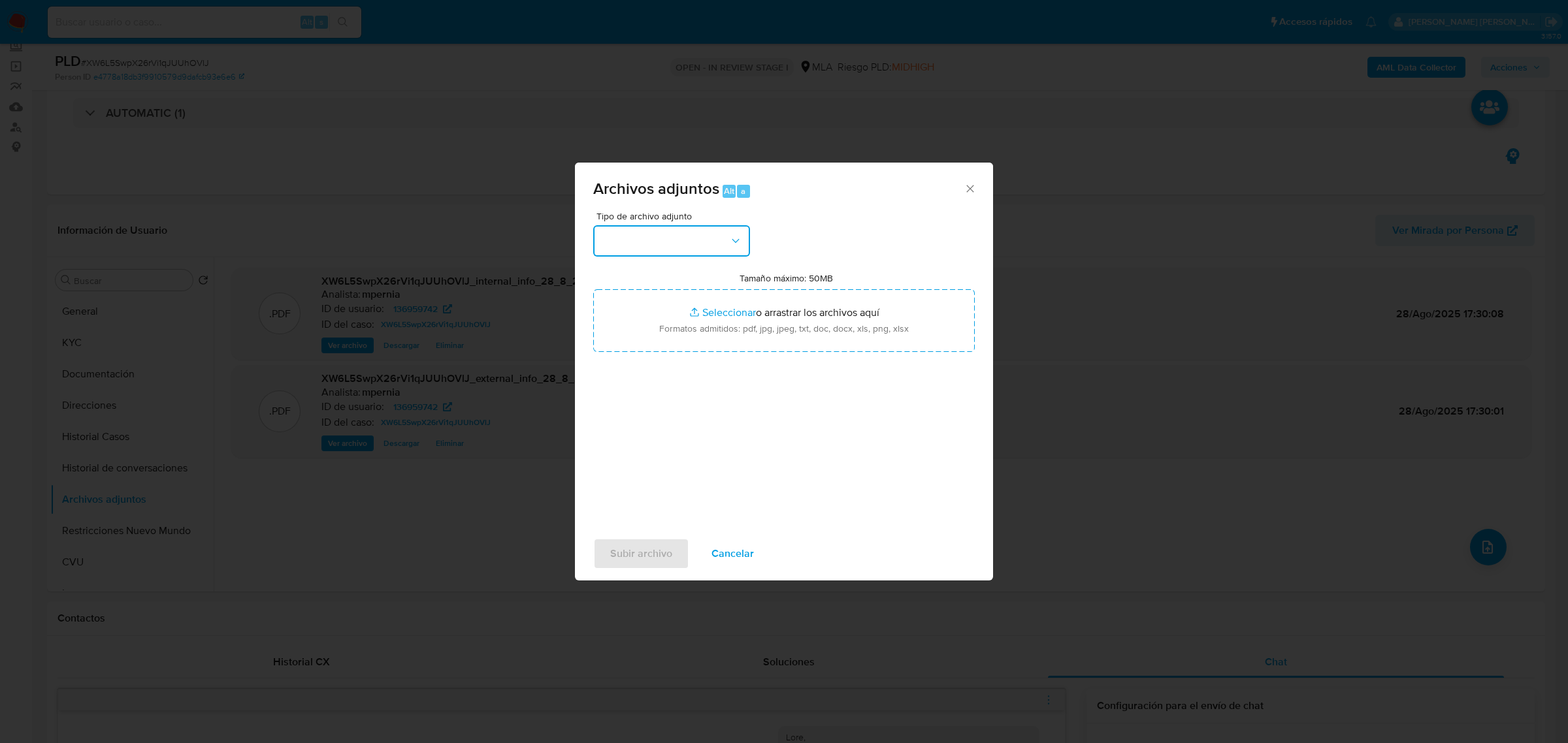
click at [663, 246] on button "button" at bounding box center [671, 240] width 157 height 32
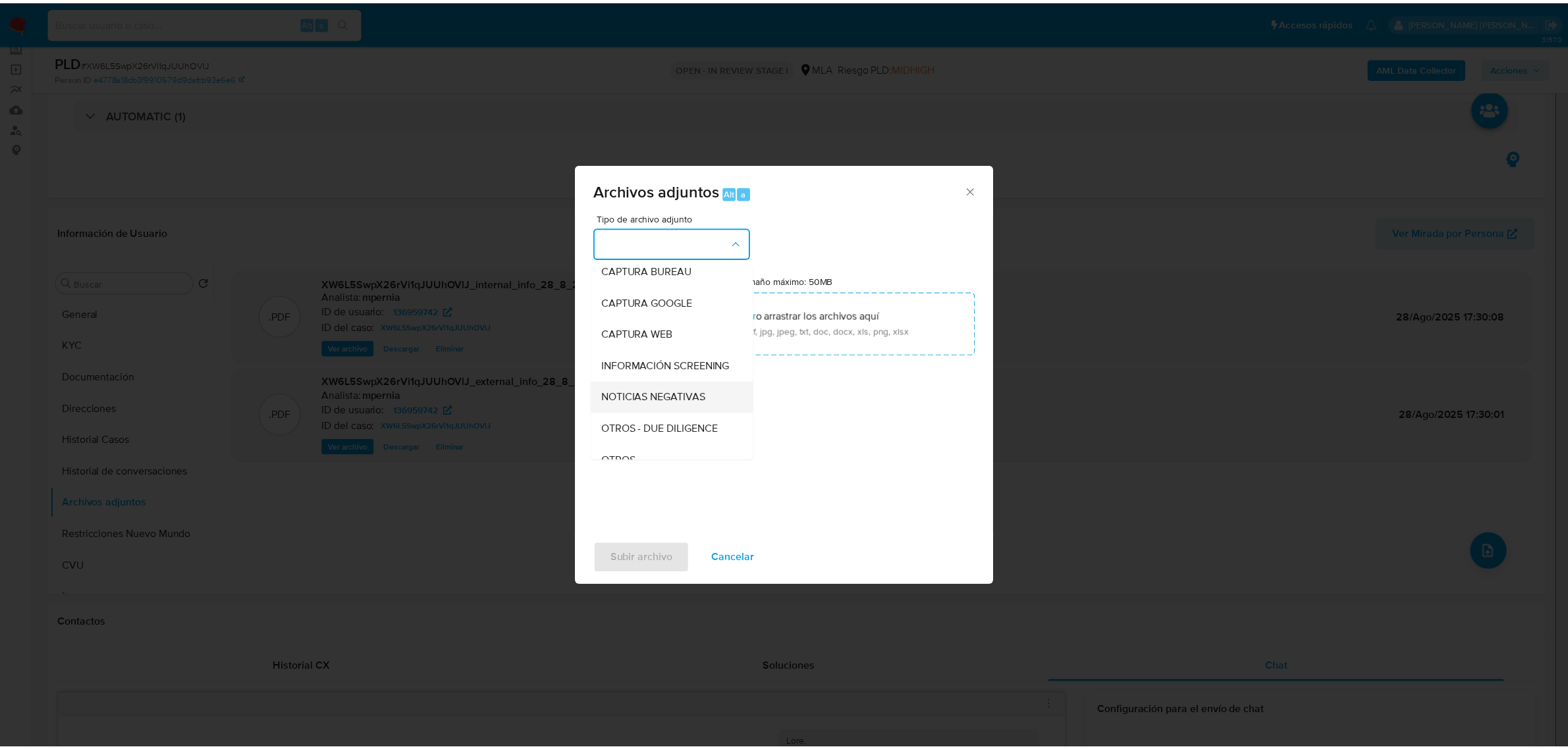
scroll to position [165, 0]
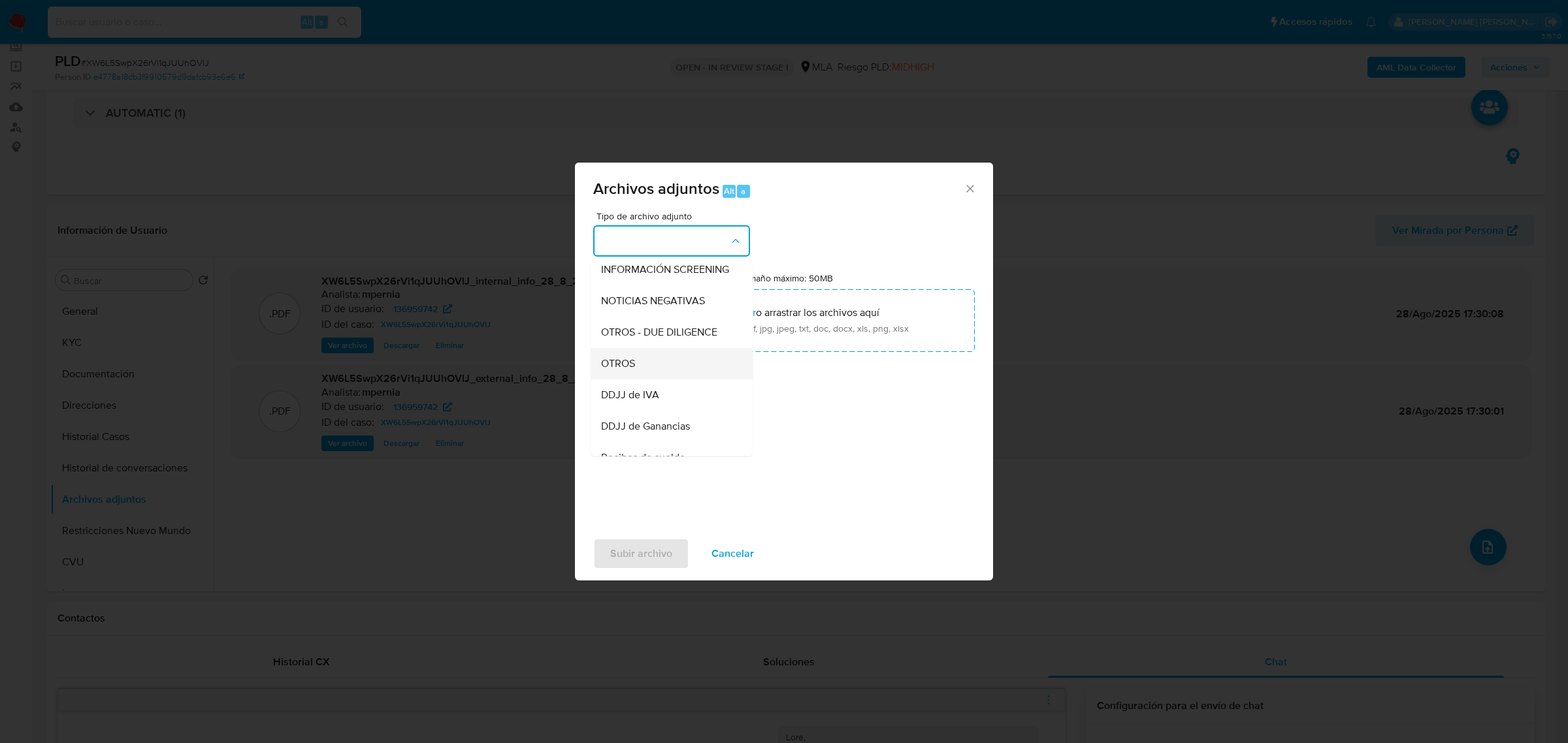
click at [642, 379] on div "OTROS" at bounding box center [667, 363] width 134 height 32
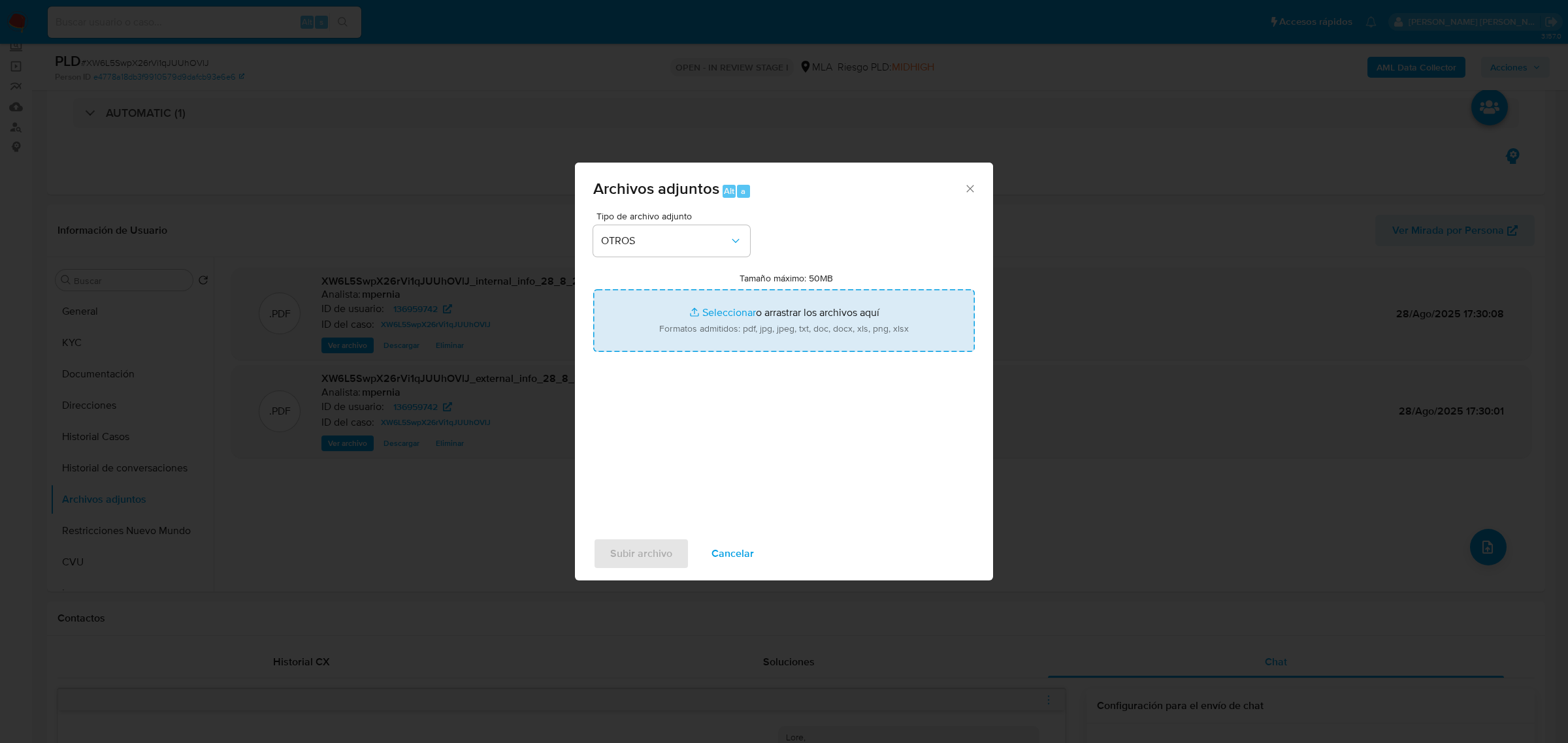
type input "C:\fakepath\Movimientos-Aladdin-136959742.xlsx"
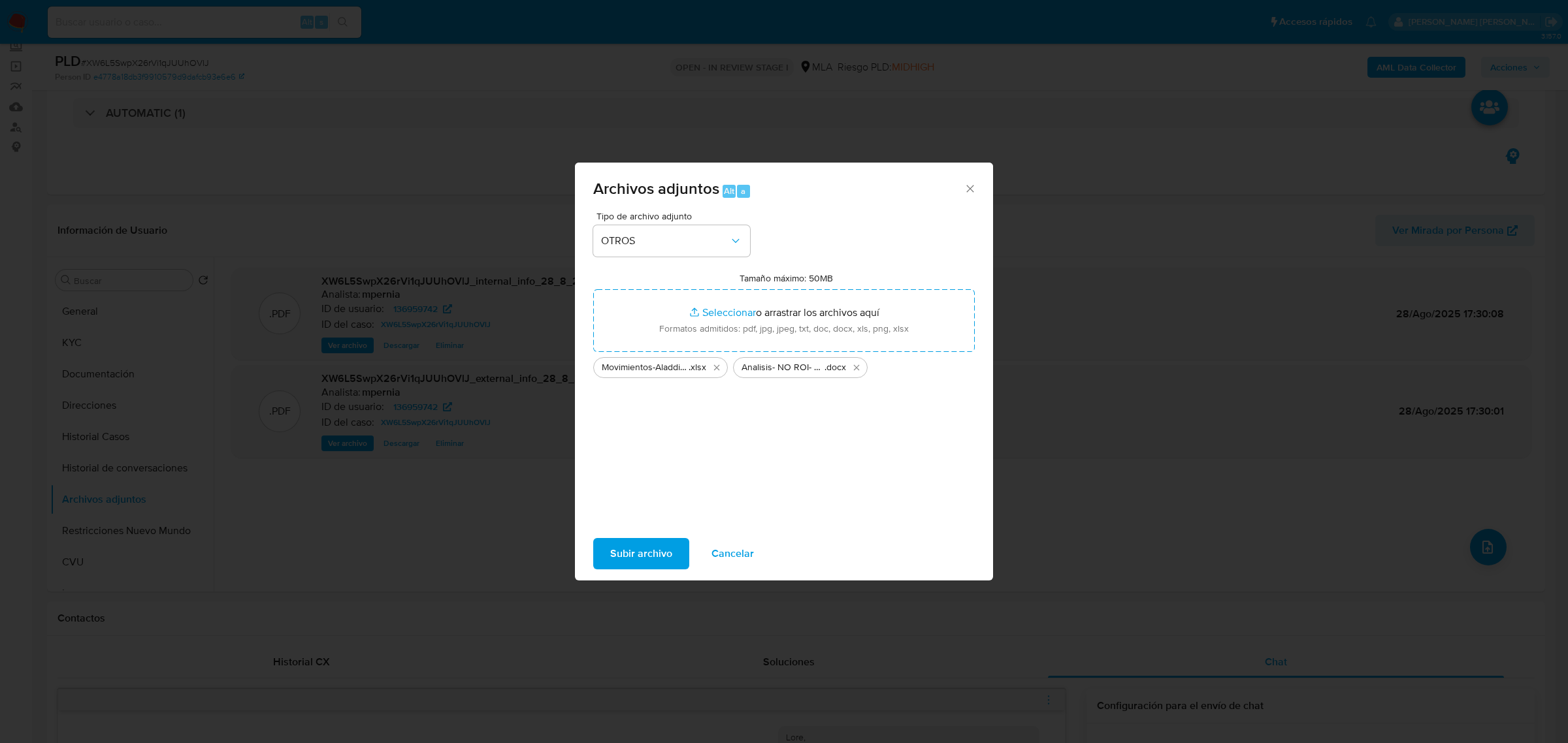
click at [635, 550] on span "Subir archivo" at bounding box center [641, 554] width 62 height 29
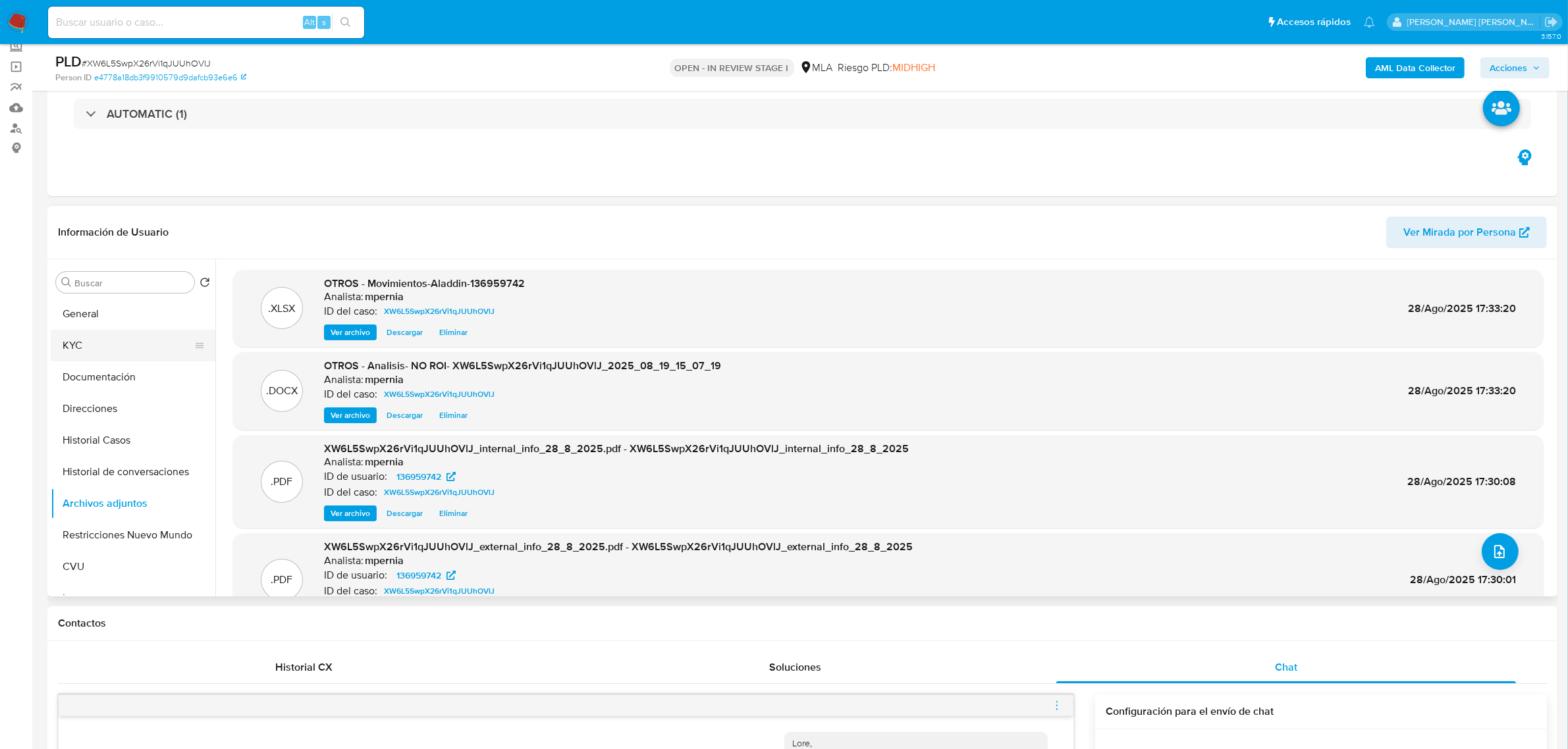
click at [78, 348] on button "KYC" at bounding box center [127, 345] width 154 height 32
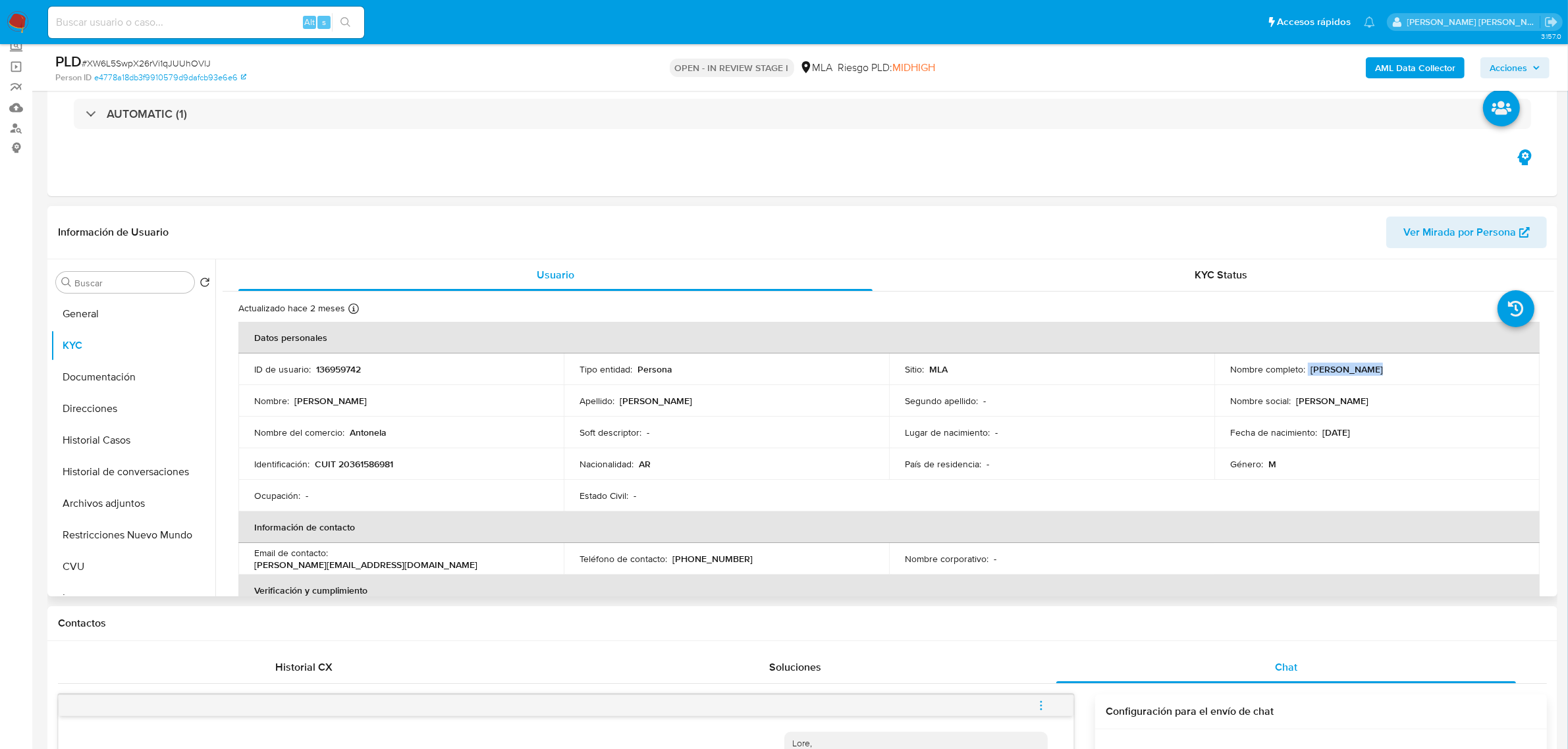
drag, startPoint x: 1304, startPoint y: 364, endPoint x: 1365, endPoint y: 370, distance: 61.3
click at [1365, 370] on div "Nombre completo : Mauro Gabriel Caracciolo" at bounding box center [1376, 369] width 294 height 12
copy div "Mauro Gabriel"
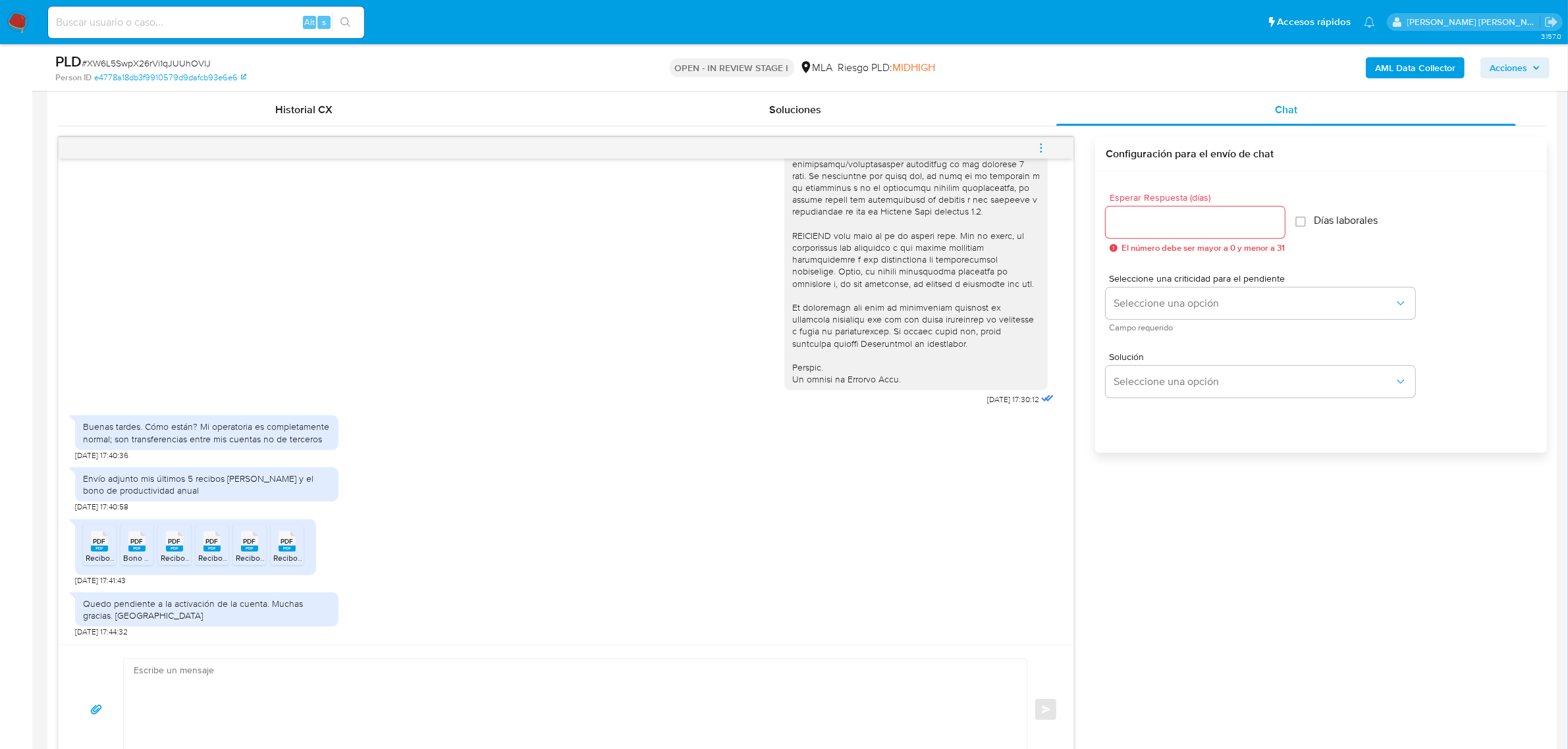
scroll to position [824, 0]
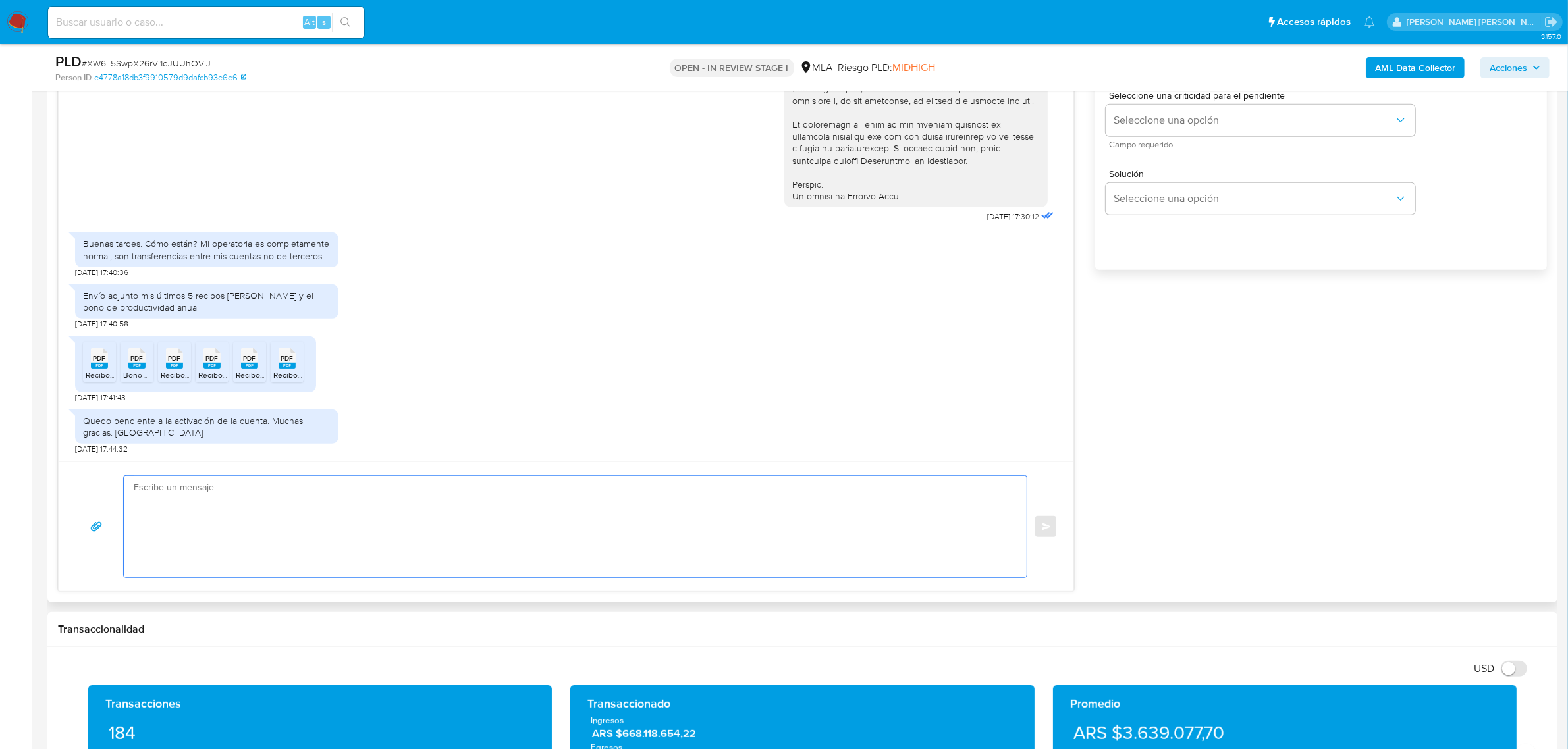
click at [307, 509] on textarea at bounding box center [572, 526] width 877 height 102
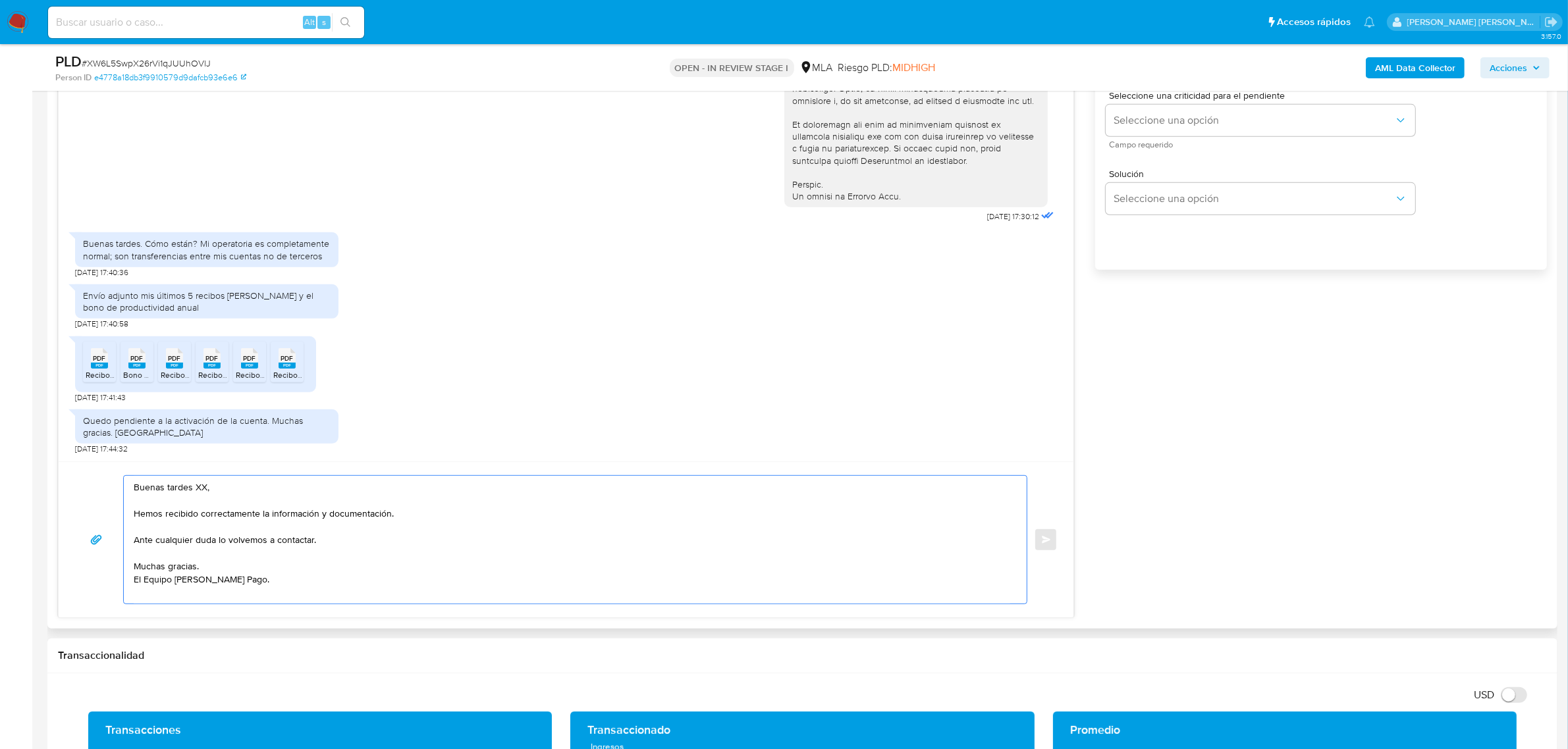
click at [201, 486] on textarea "Buenas tardes XX, Hemos recibido correctamente la información y documentación. …" at bounding box center [572, 540] width 877 height 128
paste textarea "Mauro Gabriel"
type textarea "Buenas tardes Mauro Gabriel, Hemos recibido correctamente la información y docu…"
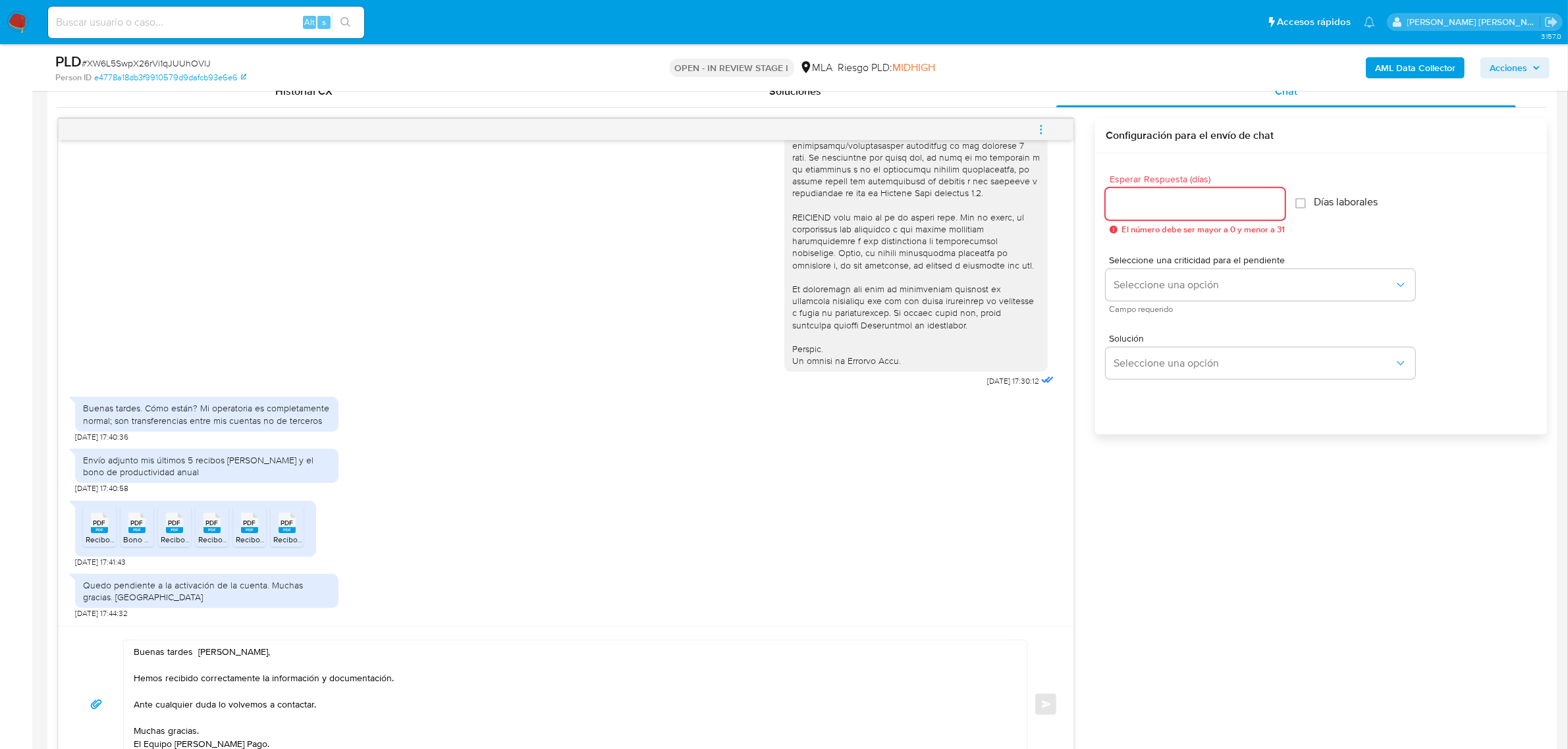
click at [1164, 212] on input "Esperar Respuesta (días)" at bounding box center [1195, 204] width 179 height 17
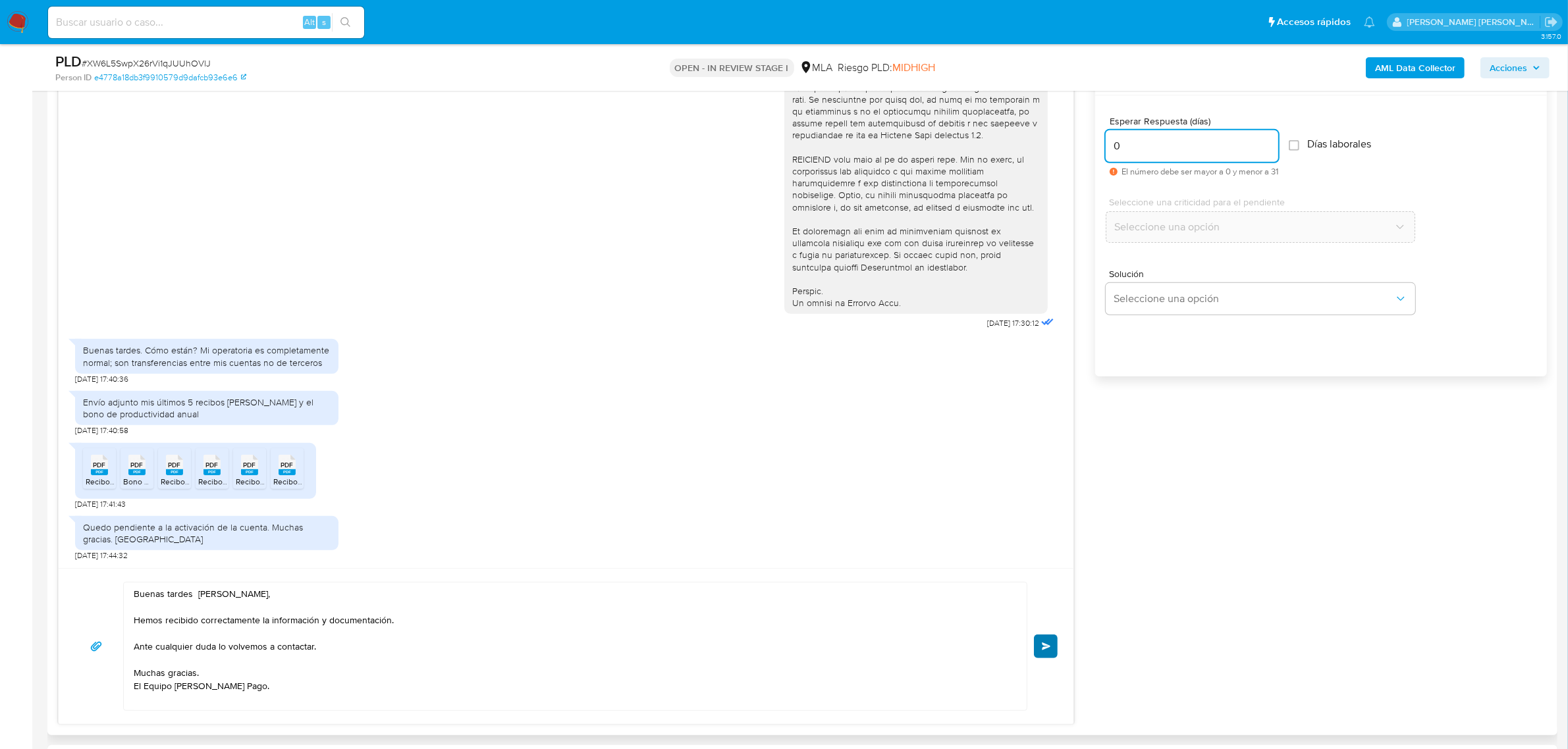
scroll to position [905, 0]
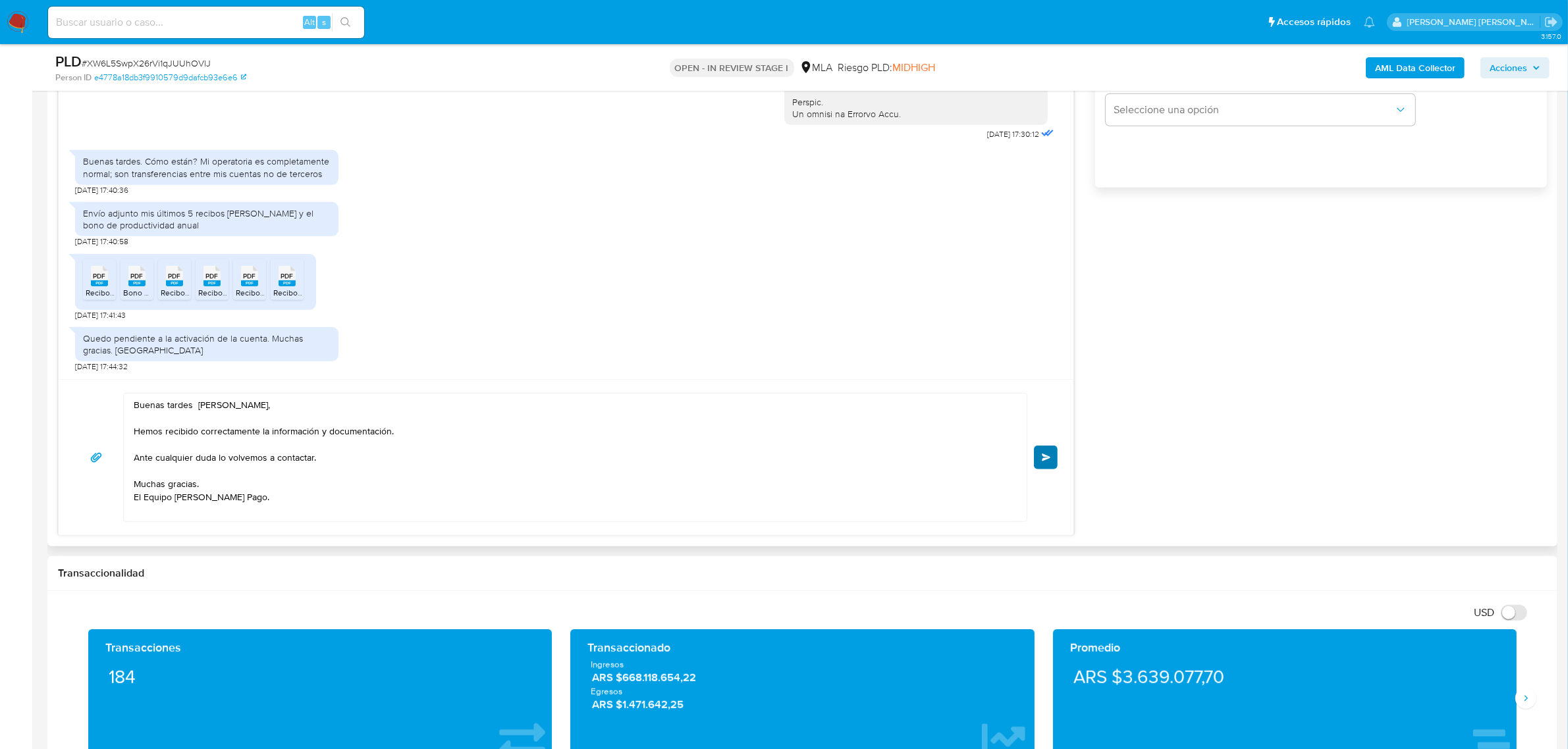
type input "0"
click at [1055, 452] on button "Enviar" at bounding box center [1046, 457] width 23 height 23
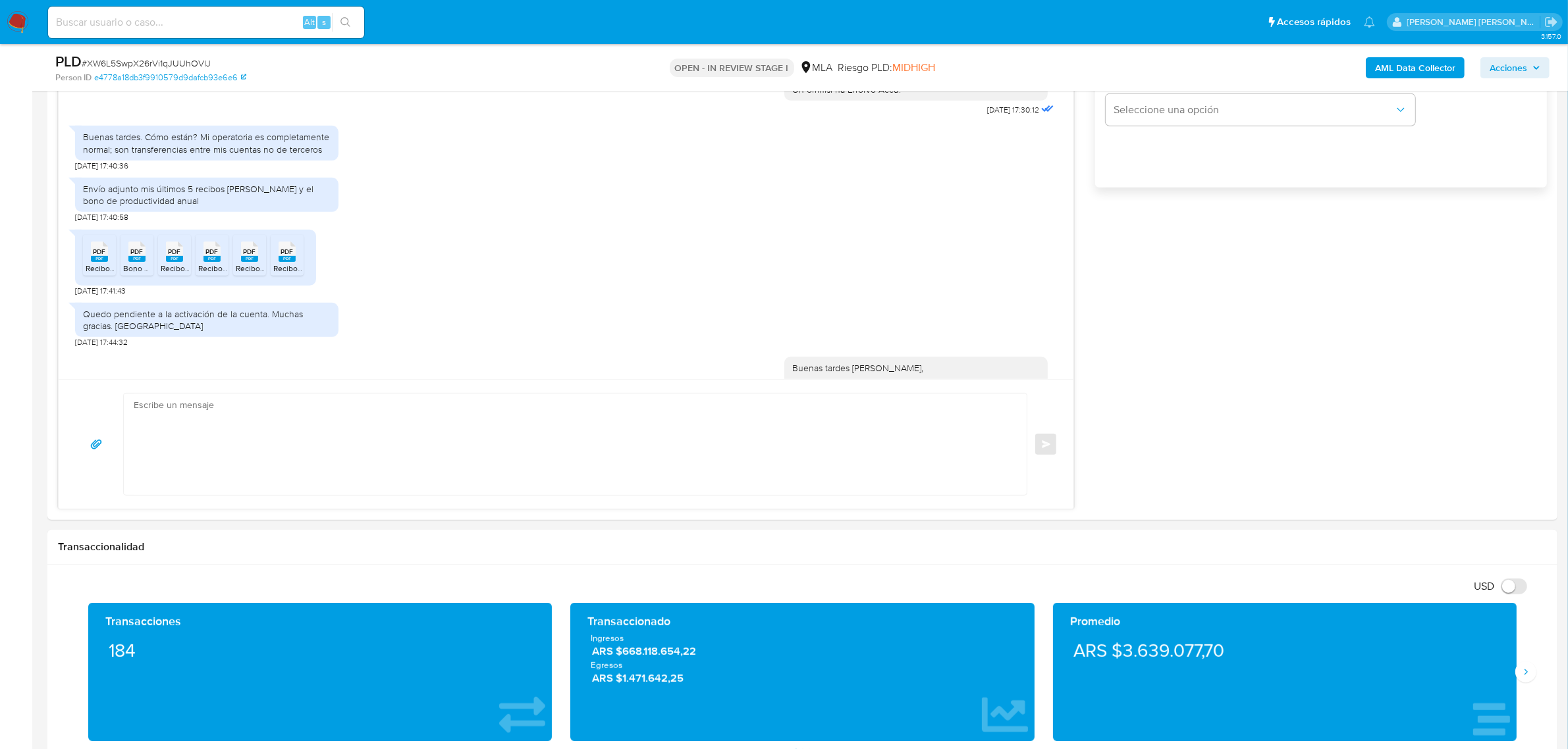
scroll to position [647, 0]
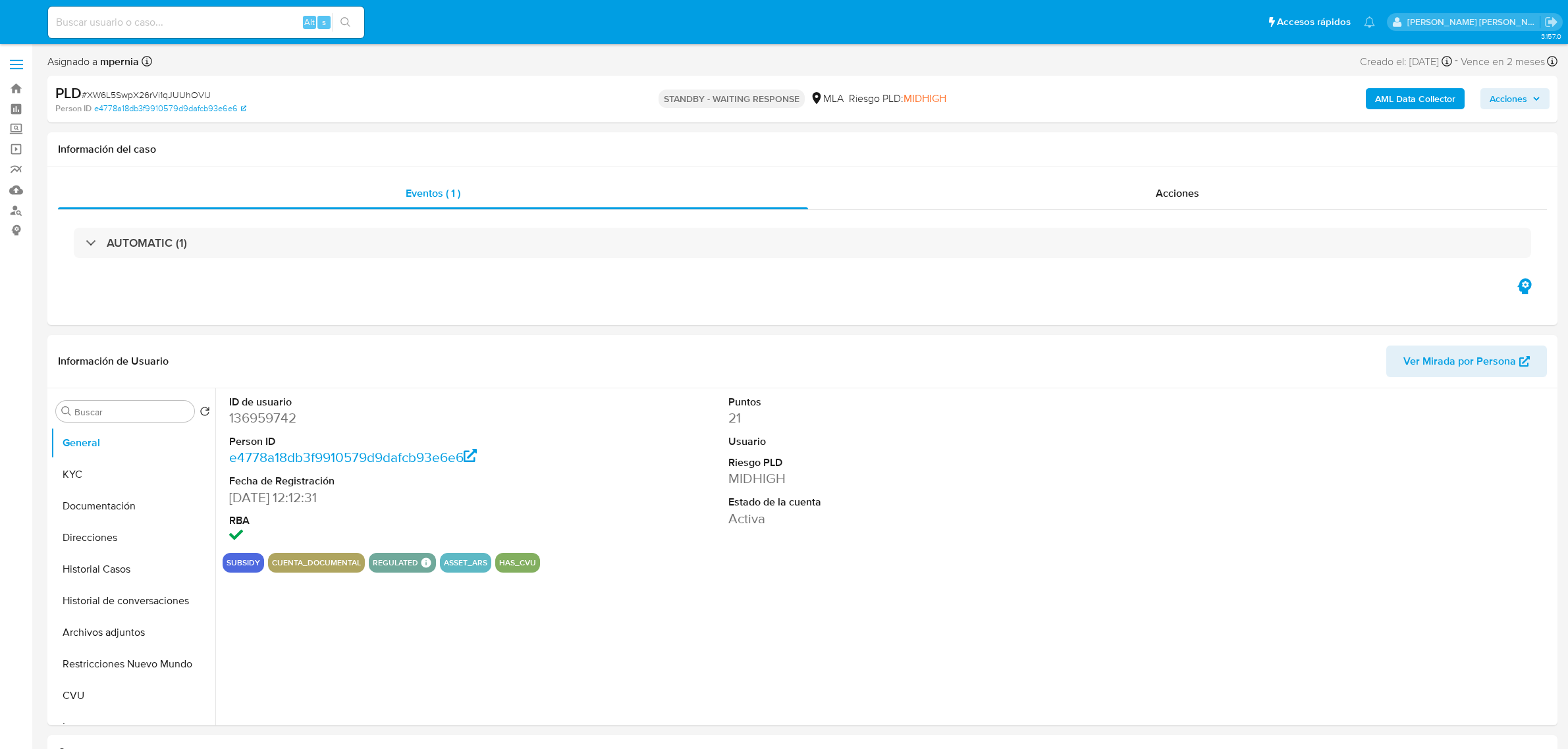
select select "10"
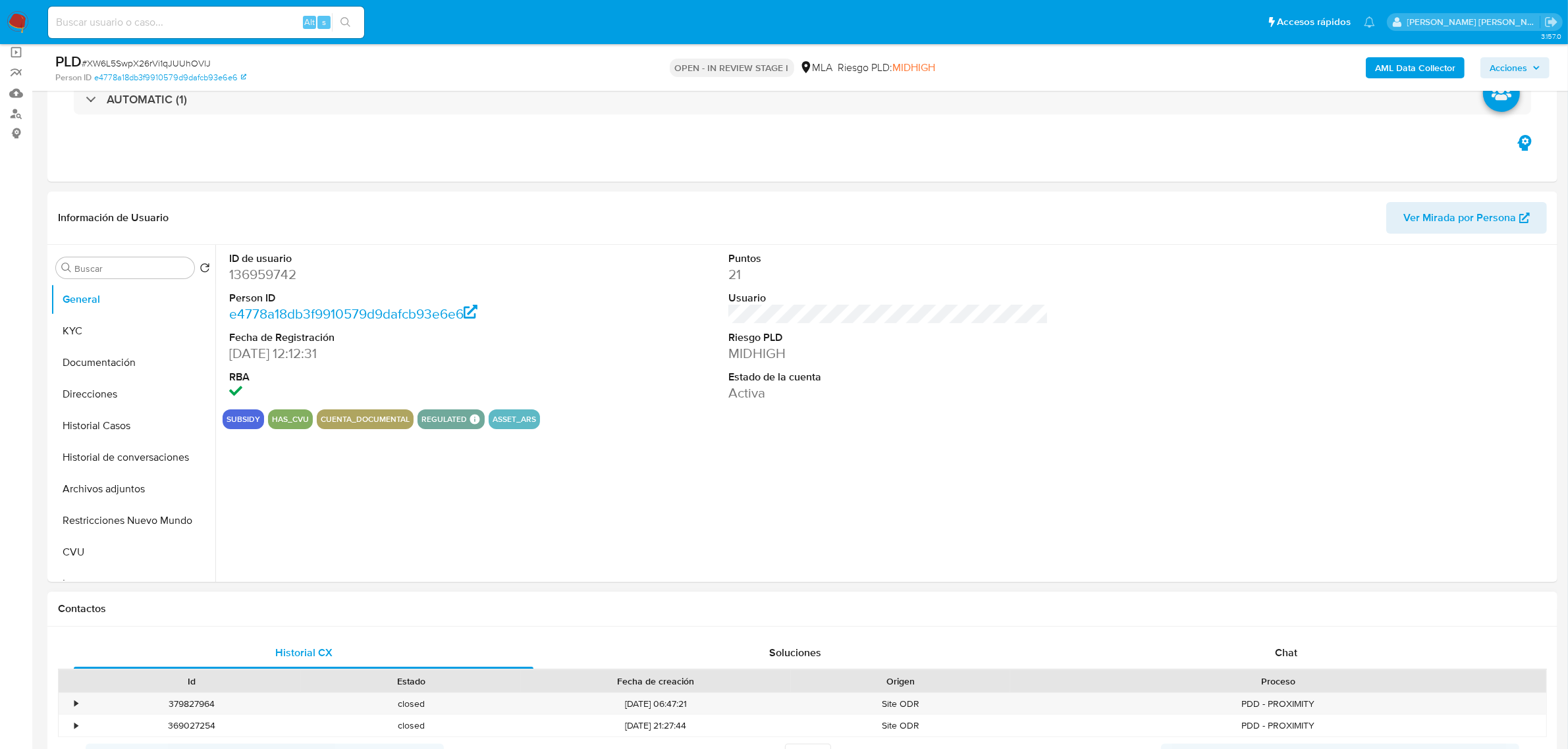
scroll to position [247, 0]
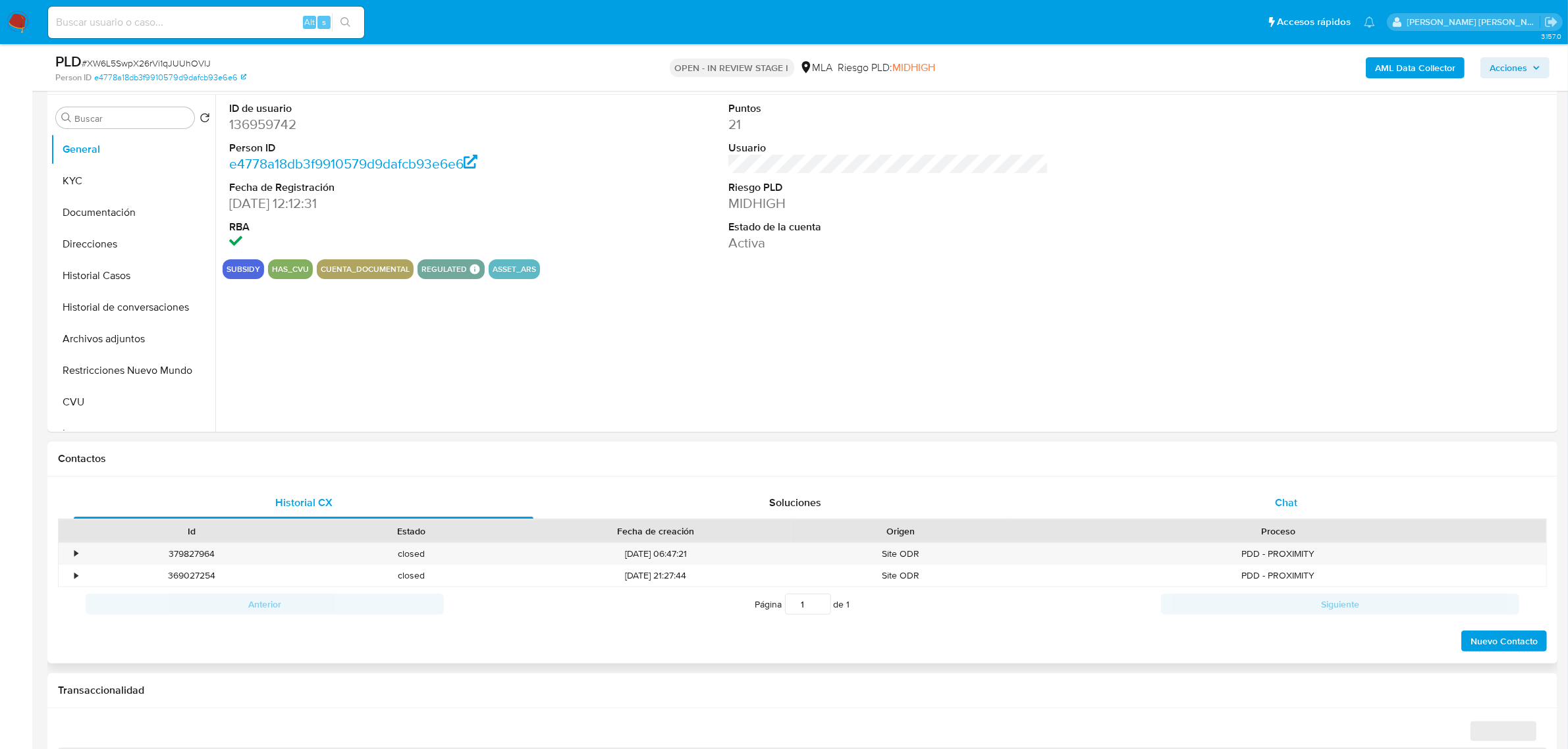
select select "10"
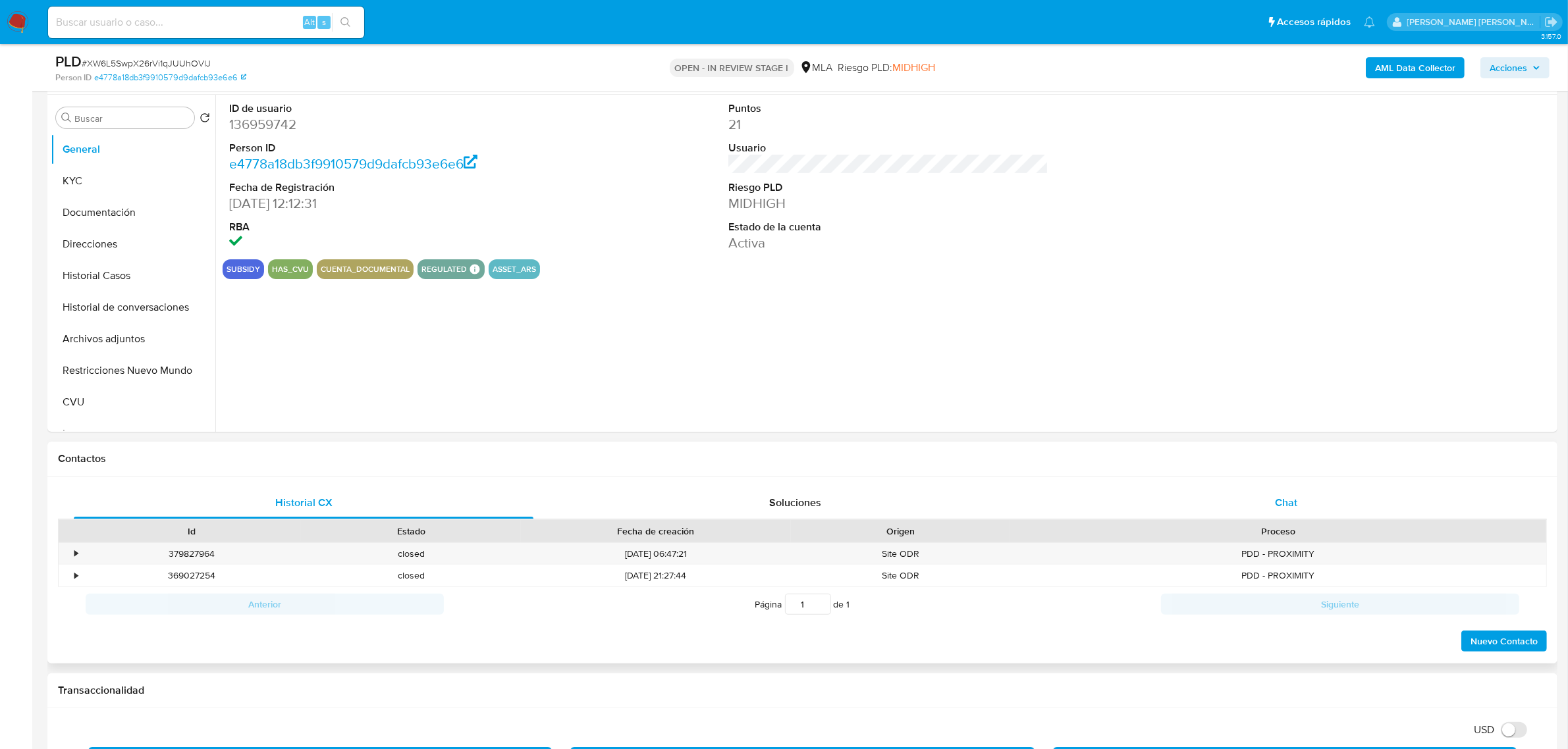
click at [1295, 506] on span "Chat" at bounding box center [1286, 503] width 22 height 16
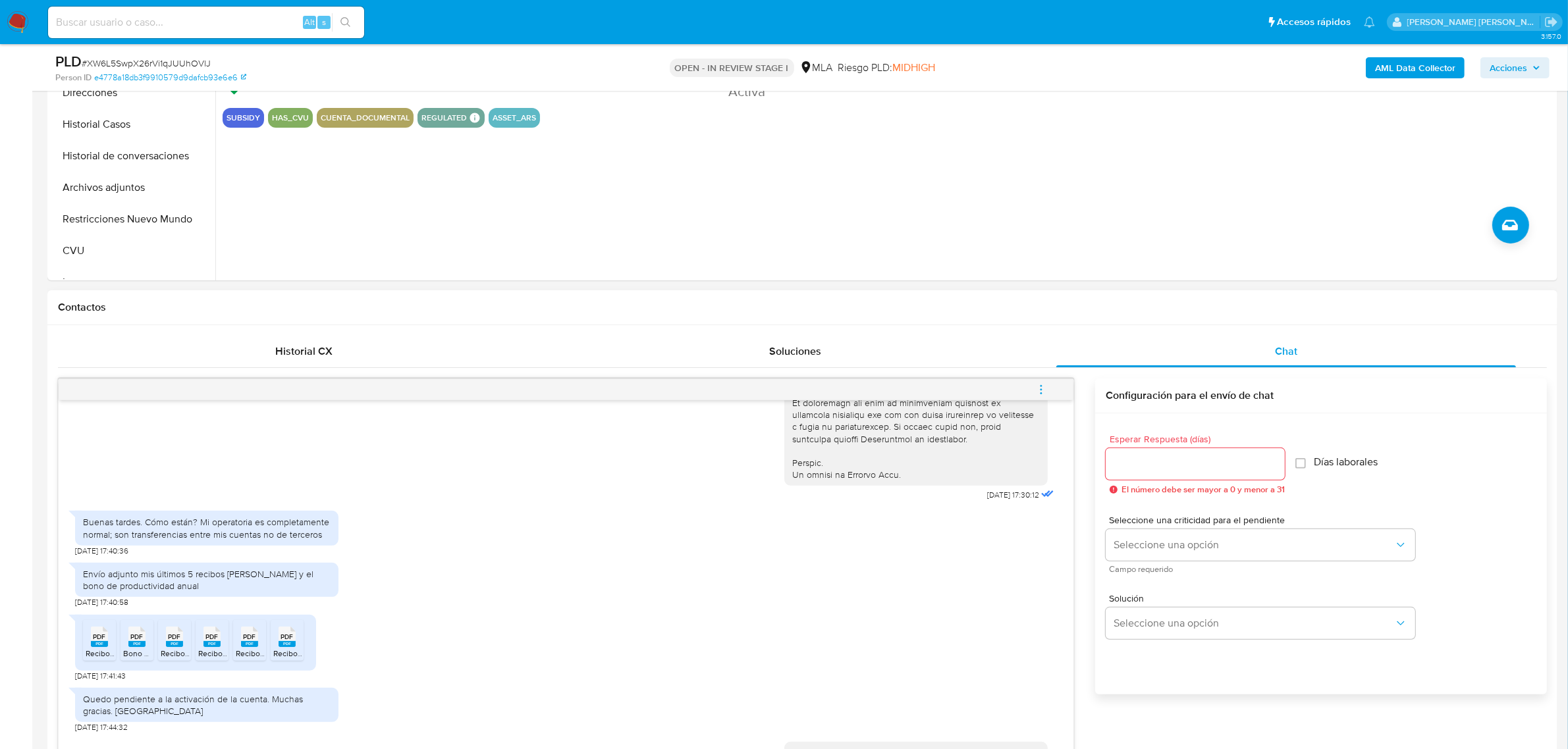
scroll to position [412, 0]
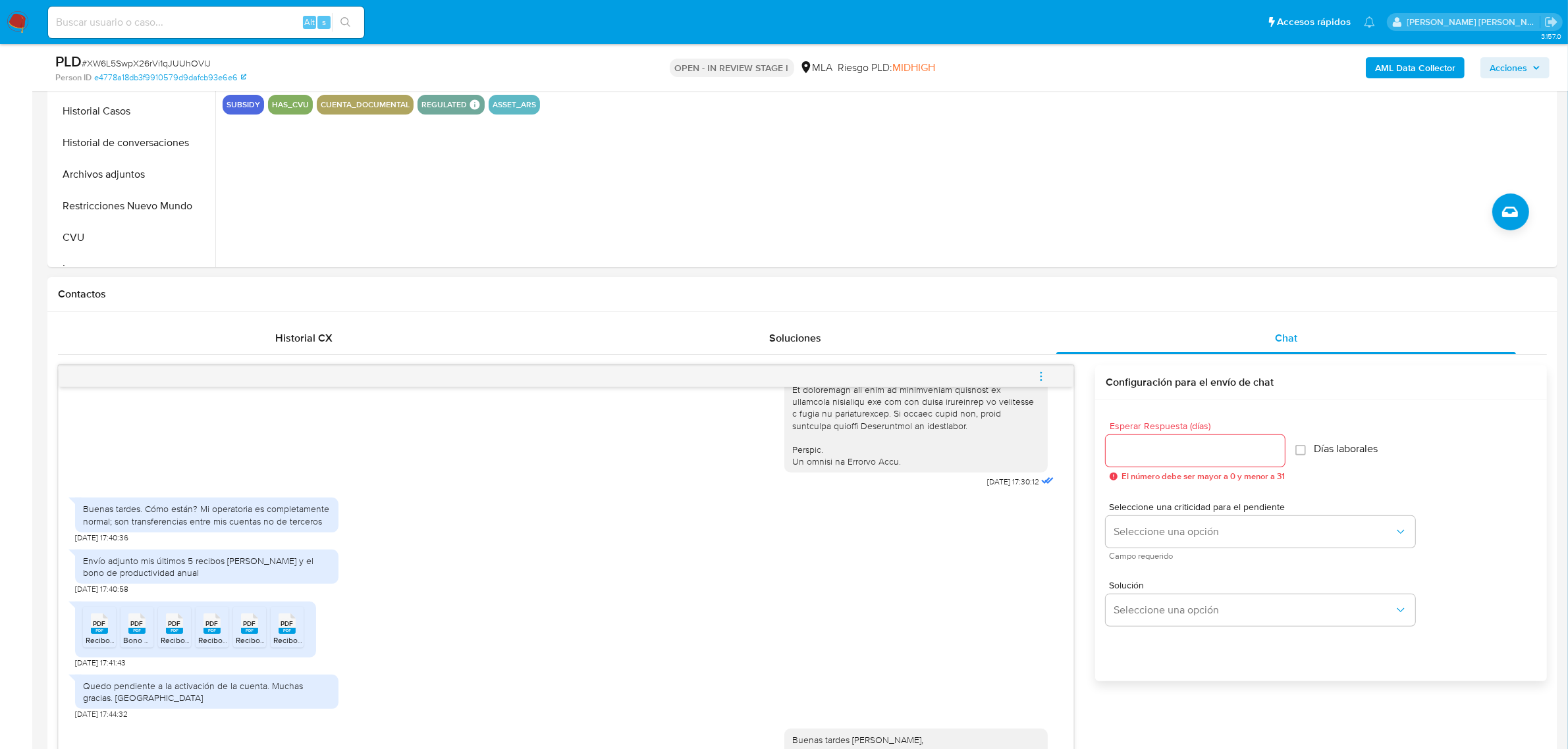
click at [1034, 371] on button "menu-action" at bounding box center [1041, 376] width 44 height 32
click at [978, 353] on li "Cerrar conversación" at bounding box center [952, 352] width 135 height 23
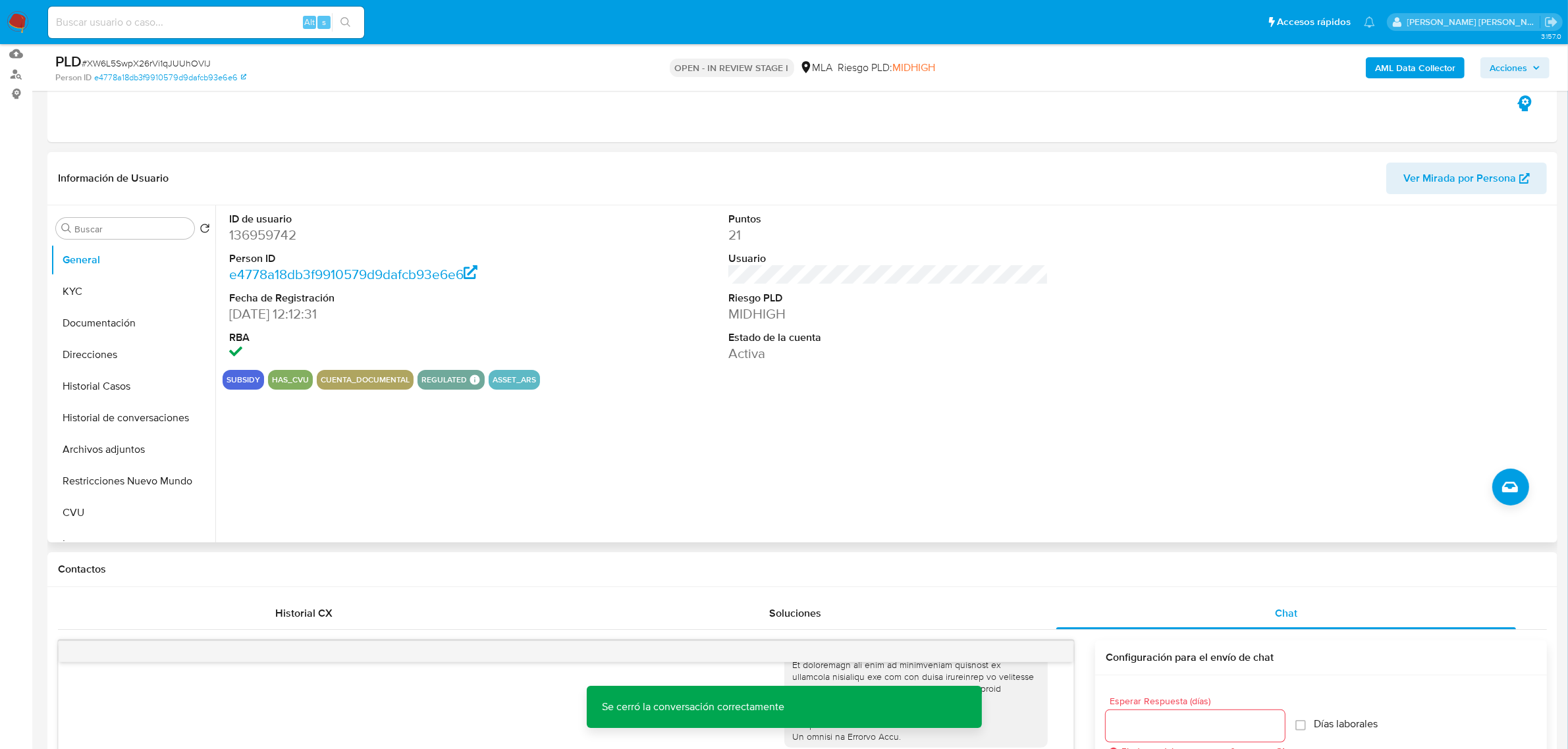
scroll to position [0, 0]
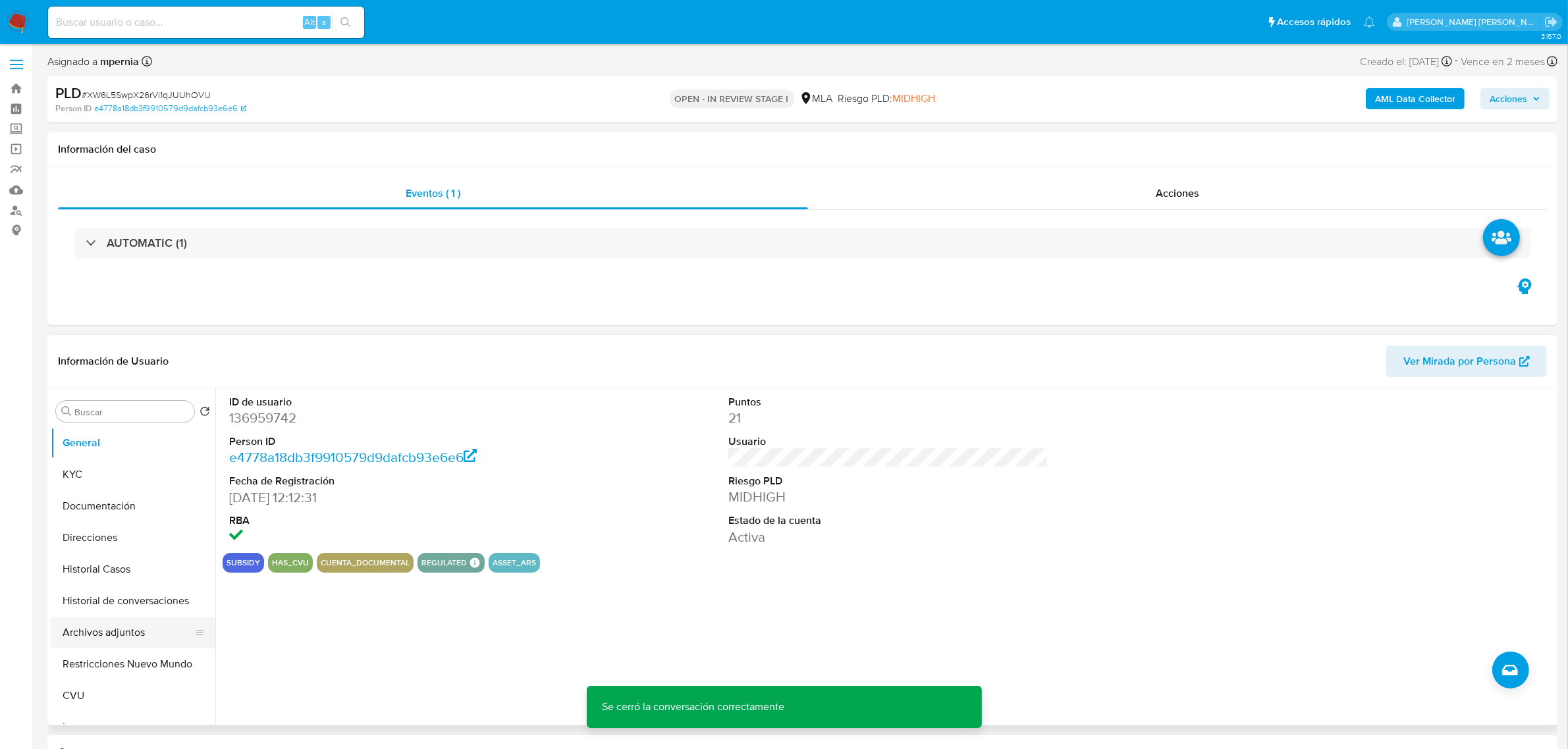
click at [117, 624] on button "Archivos adjuntos" at bounding box center [127, 633] width 154 height 32
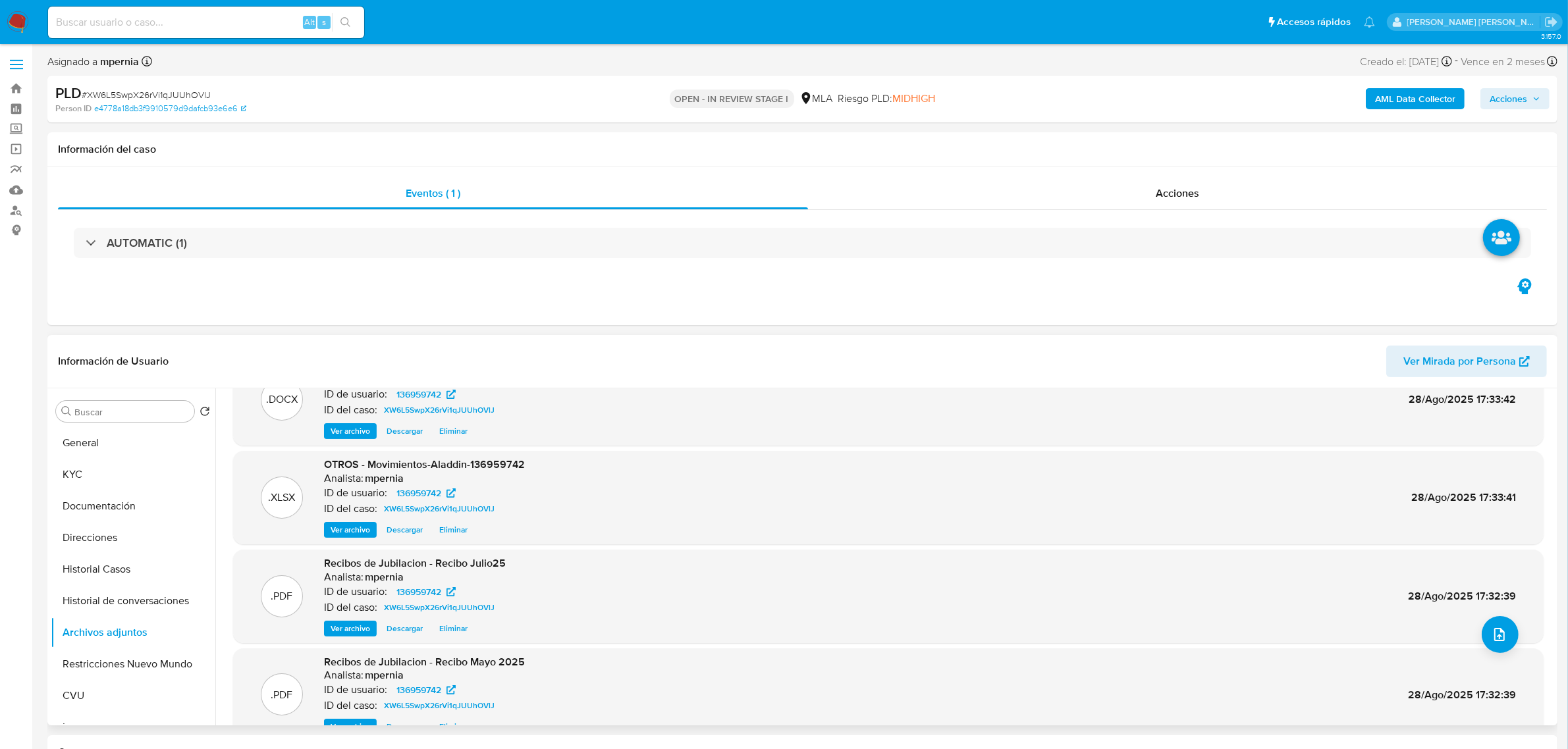
scroll to position [82, 0]
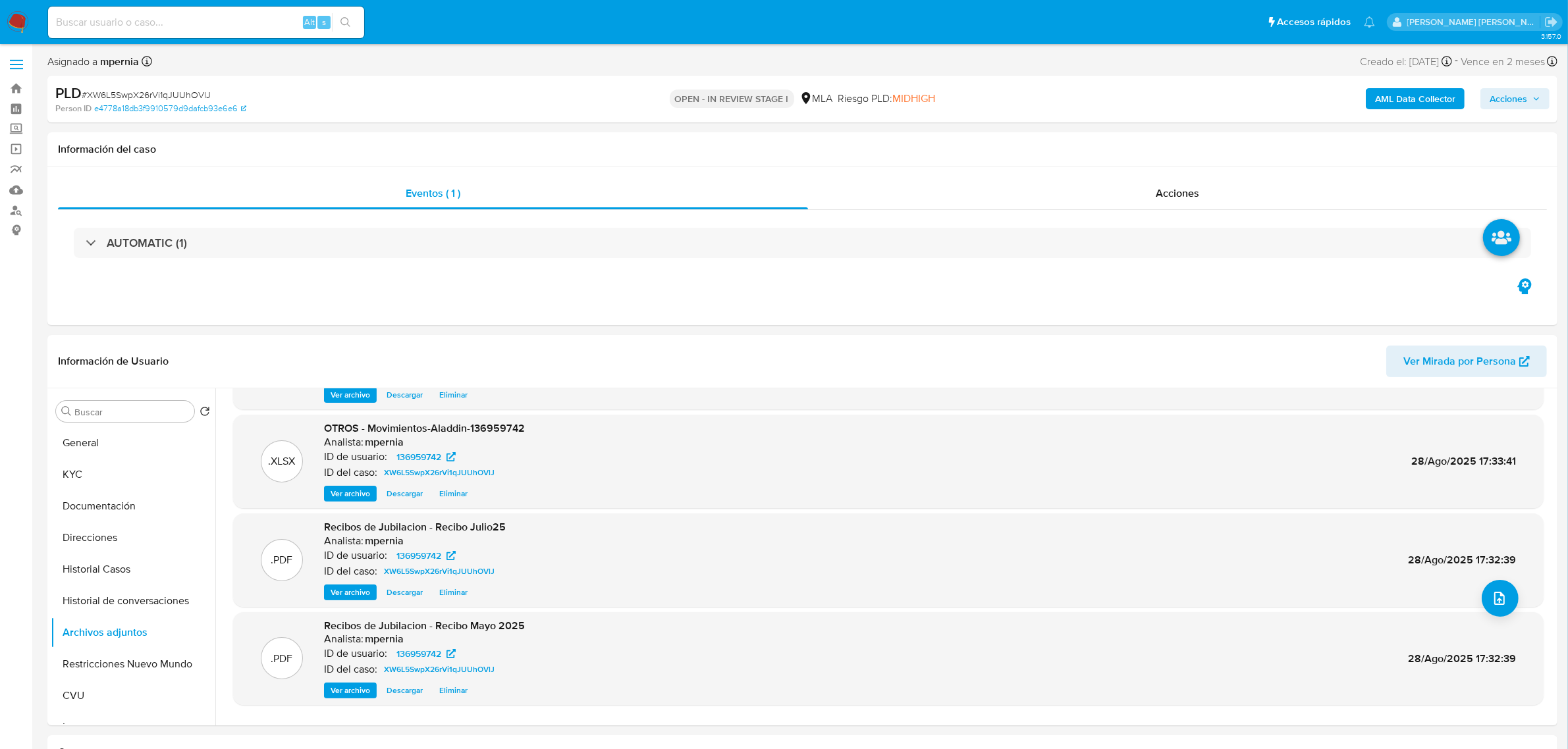
click at [1531, 100] on span "Acciones" at bounding box center [1515, 98] width 50 height 18
click at [1180, 148] on div "Resolución del caso Alt r" at bounding box center [1157, 140] width 126 height 34
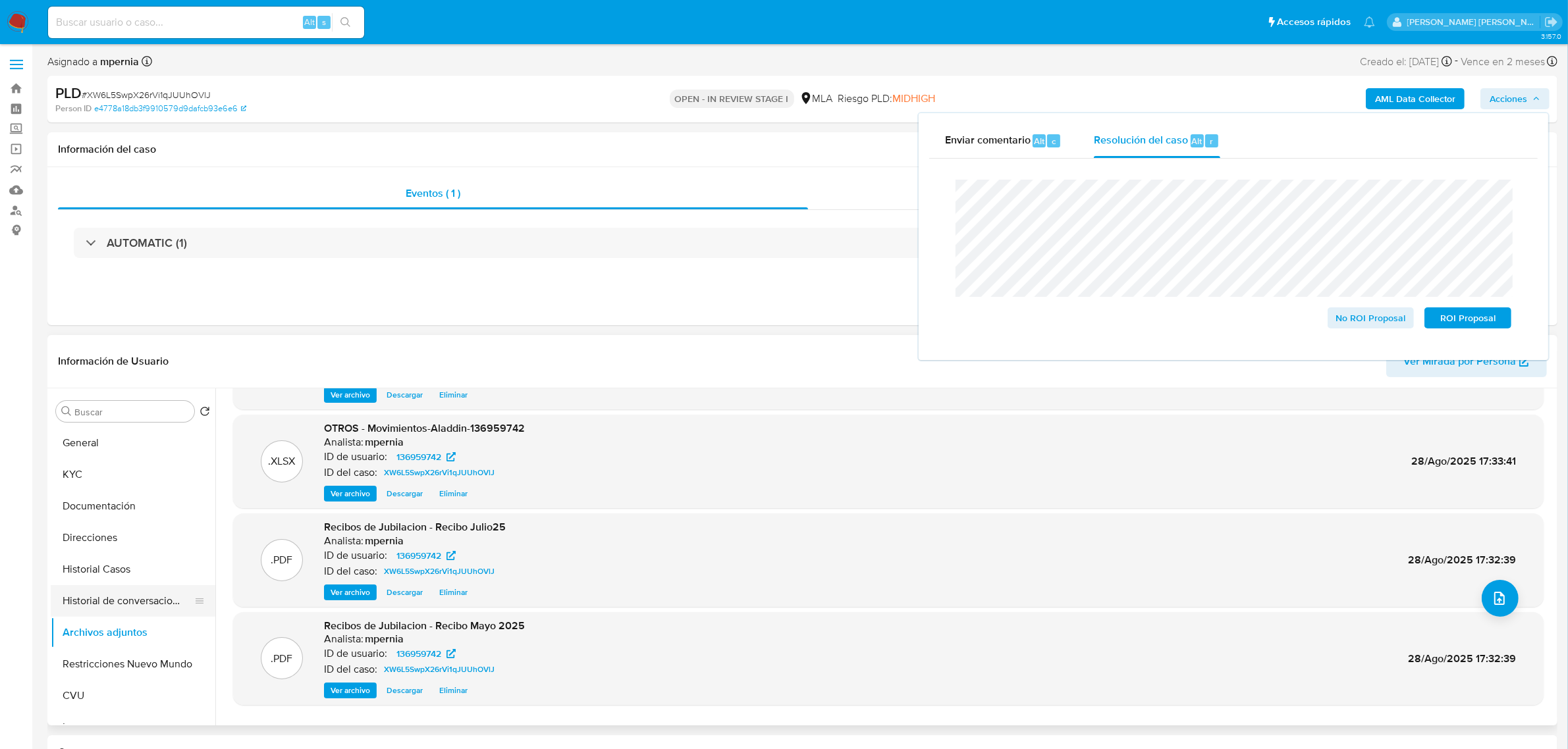
click at [114, 593] on button "Historial de conversaciones" at bounding box center [127, 601] width 154 height 32
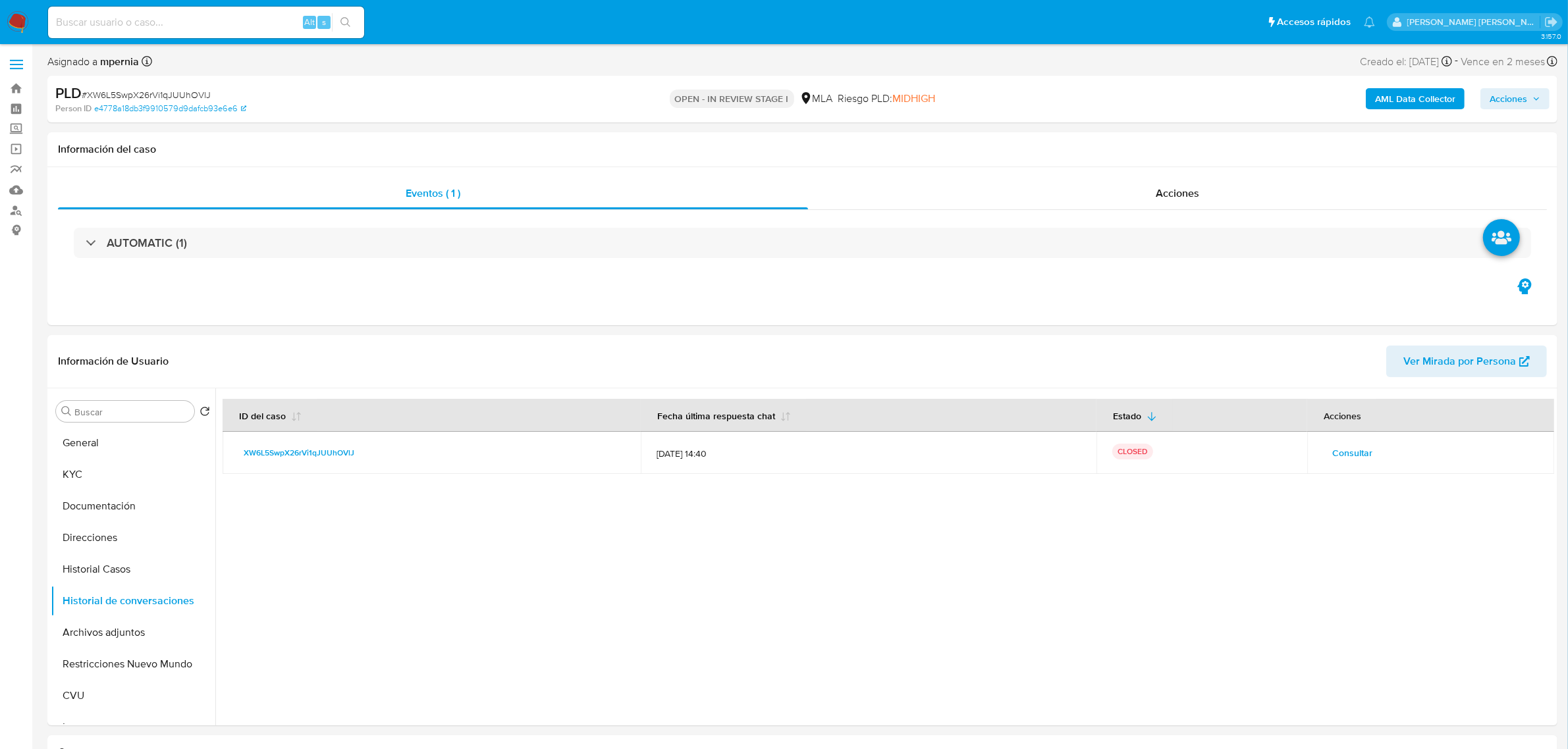
click at [1505, 96] on span "Acciones" at bounding box center [1508, 99] width 38 height 21
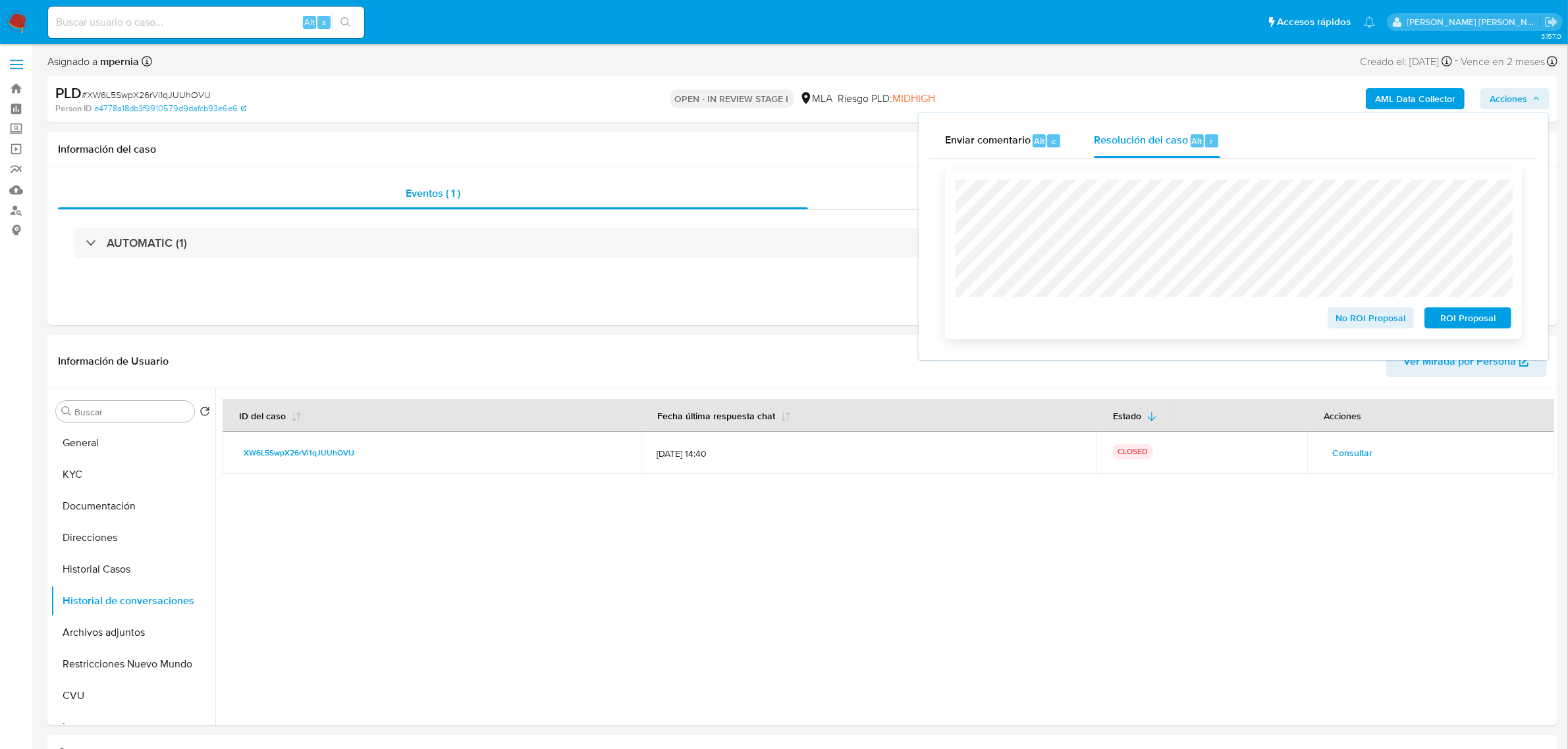
click at [1367, 324] on span "No ROI Proposal" at bounding box center [1371, 318] width 69 height 18
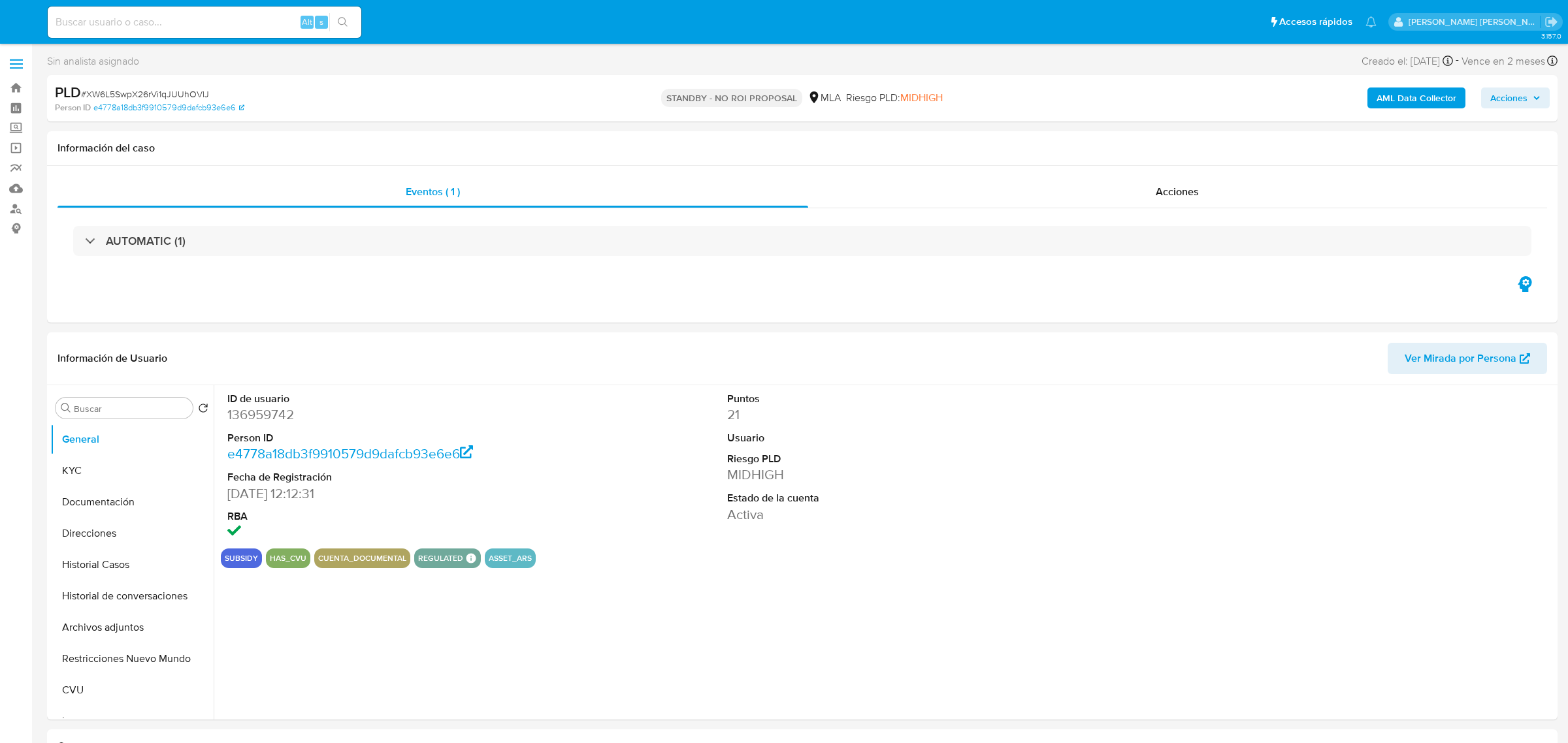
select select "10"
click at [262, 19] on input at bounding box center [205, 22] width 313 height 17
paste input "255689654"
type input "255689654"
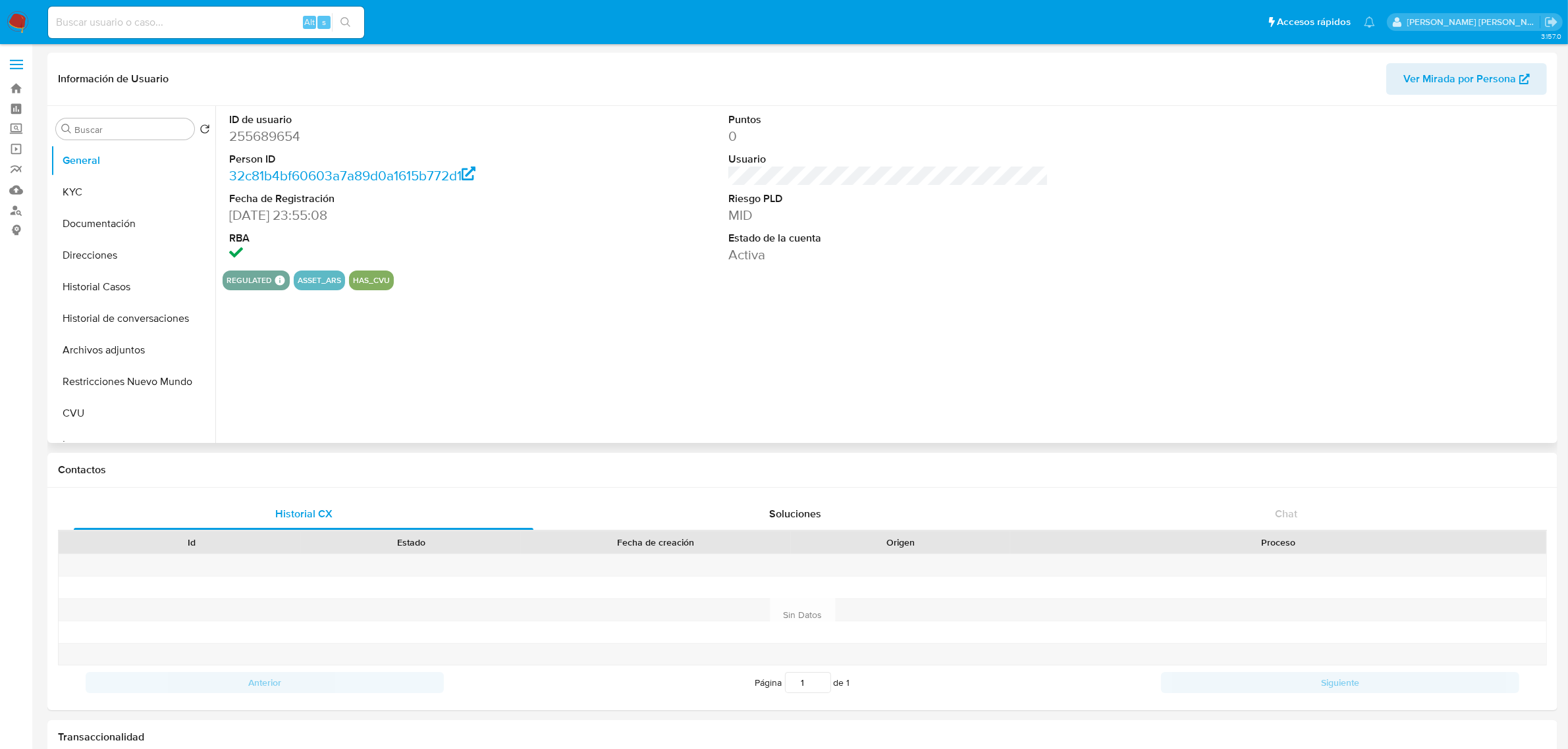
select select "10"
click at [102, 284] on button "Historial Casos" at bounding box center [127, 287] width 154 height 32
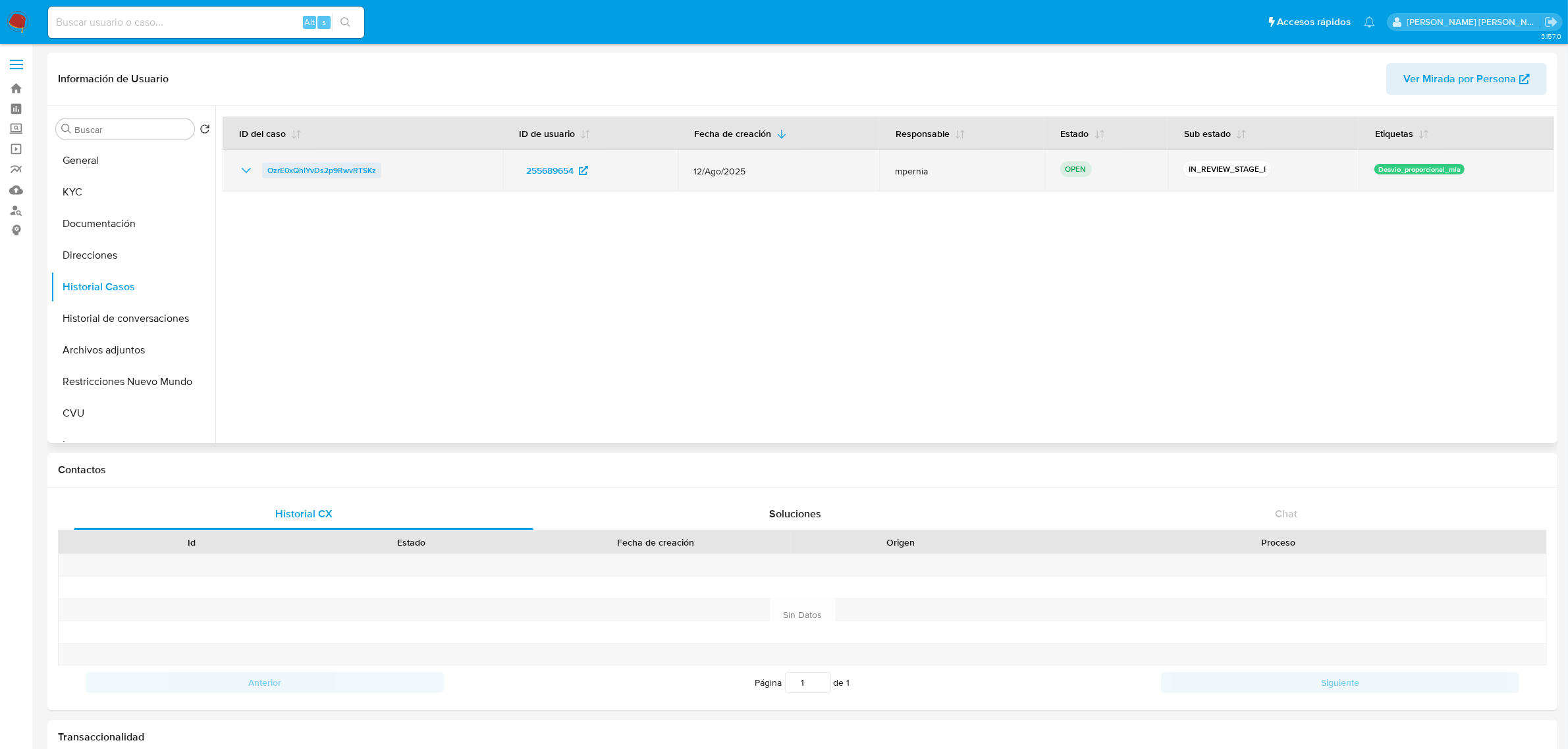
click at [293, 173] on span "OzrE0xQhIYvDs2p9RwvRTSKz" at bounding box center [322, 171] width 109 height 16
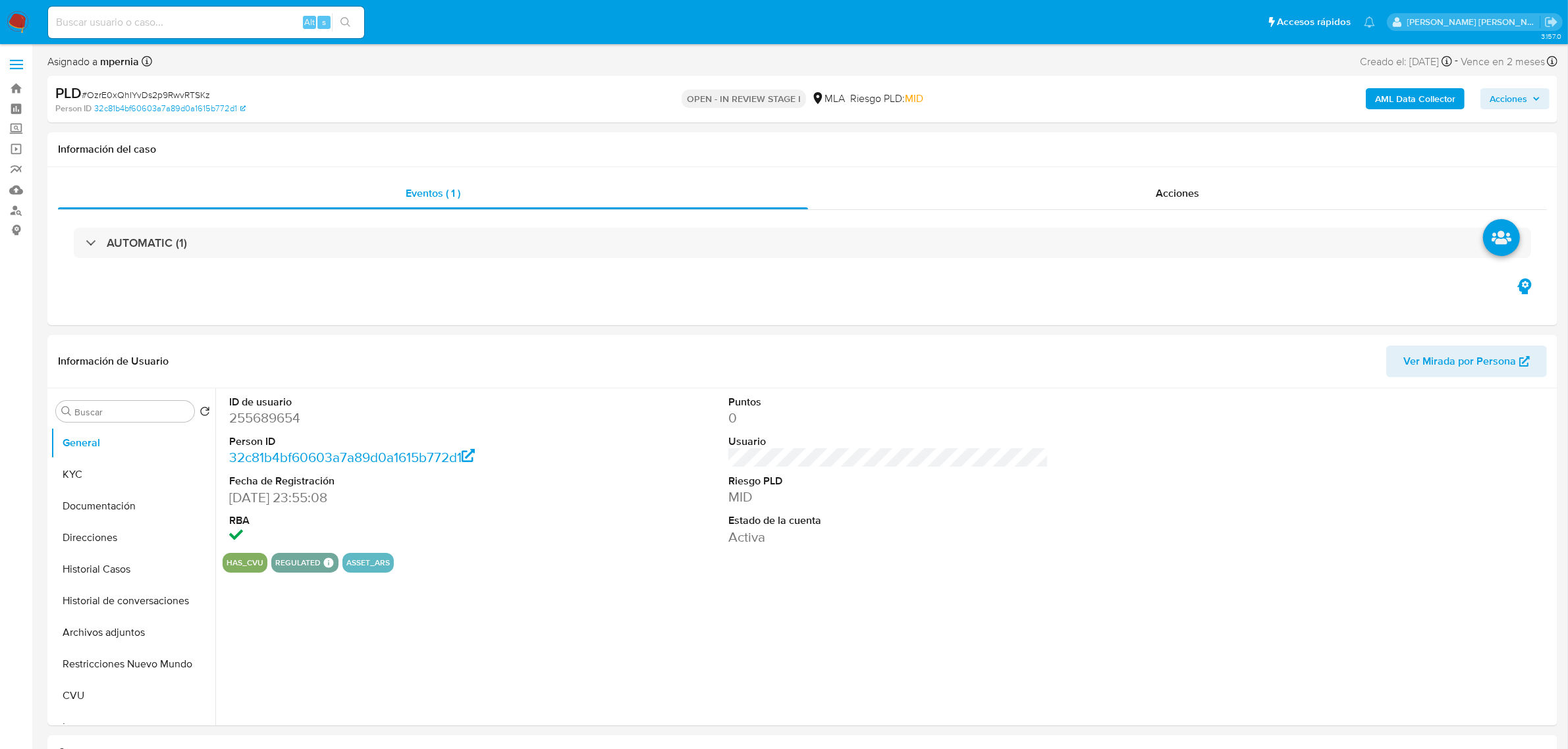
select select "10"
click at [1194, 193] on span "Acciones" at bounding box center [1177, 194] width 44 height 16
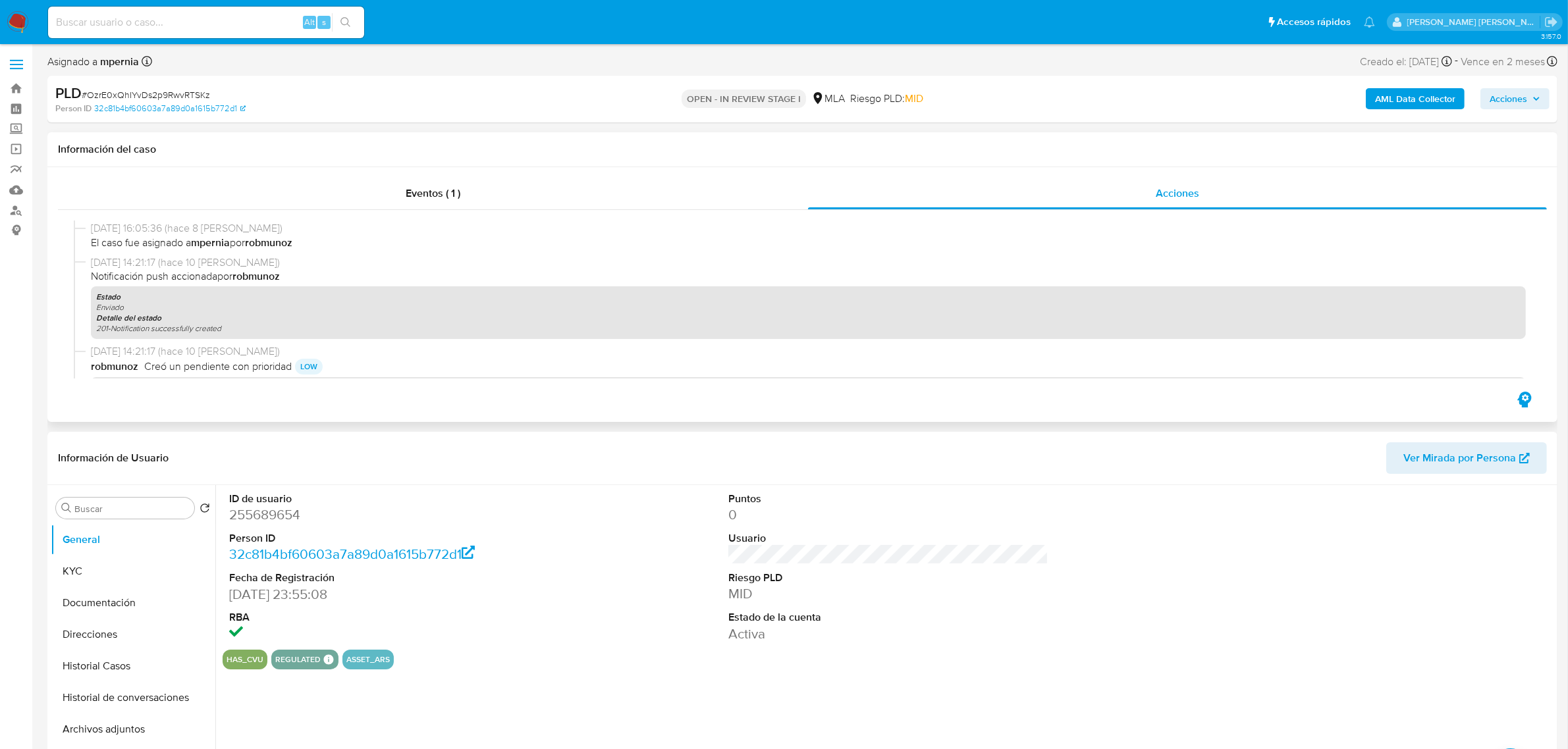
scroll to position [54, 0]
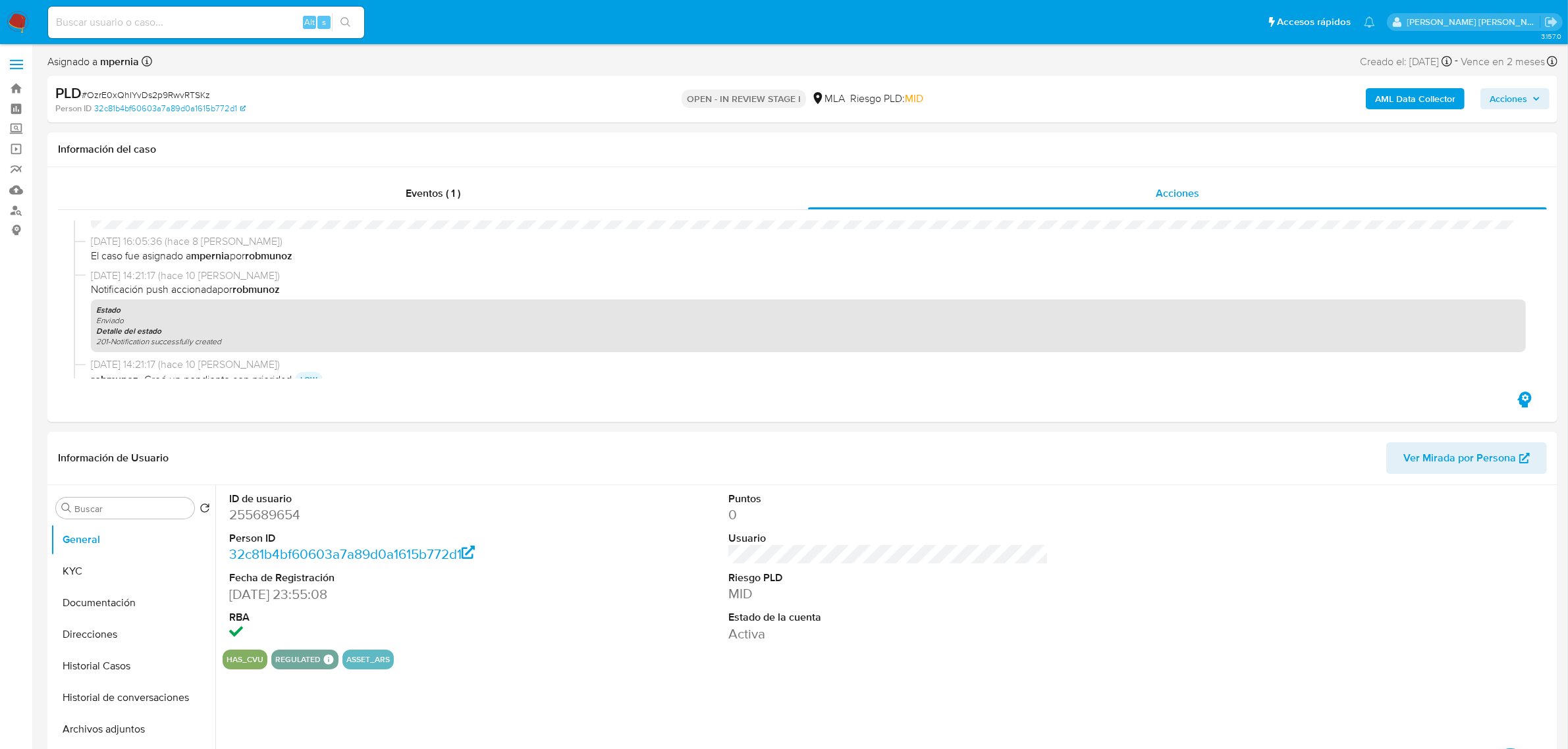
click at [231, 10] on div "Alt s" at bounding box center [206, 22] width 316 height 32
click at [219, 30] on input at bounding box center [206, 22] width 316 height 17
paste input "422828350"
type input "422828350"
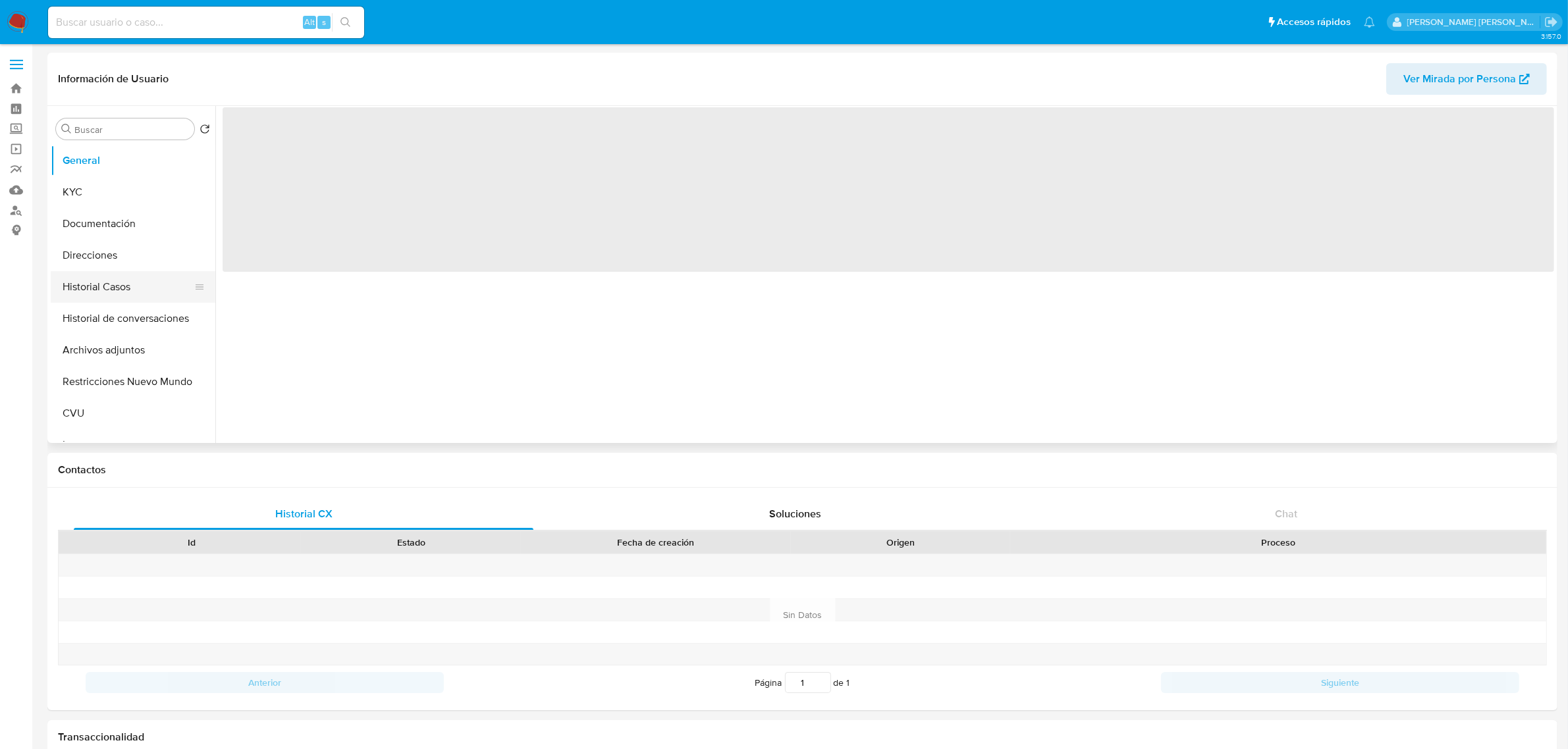
click at [108, 282] on button "Historial Casos" at bounding box center [127, 287] width 154 height 32
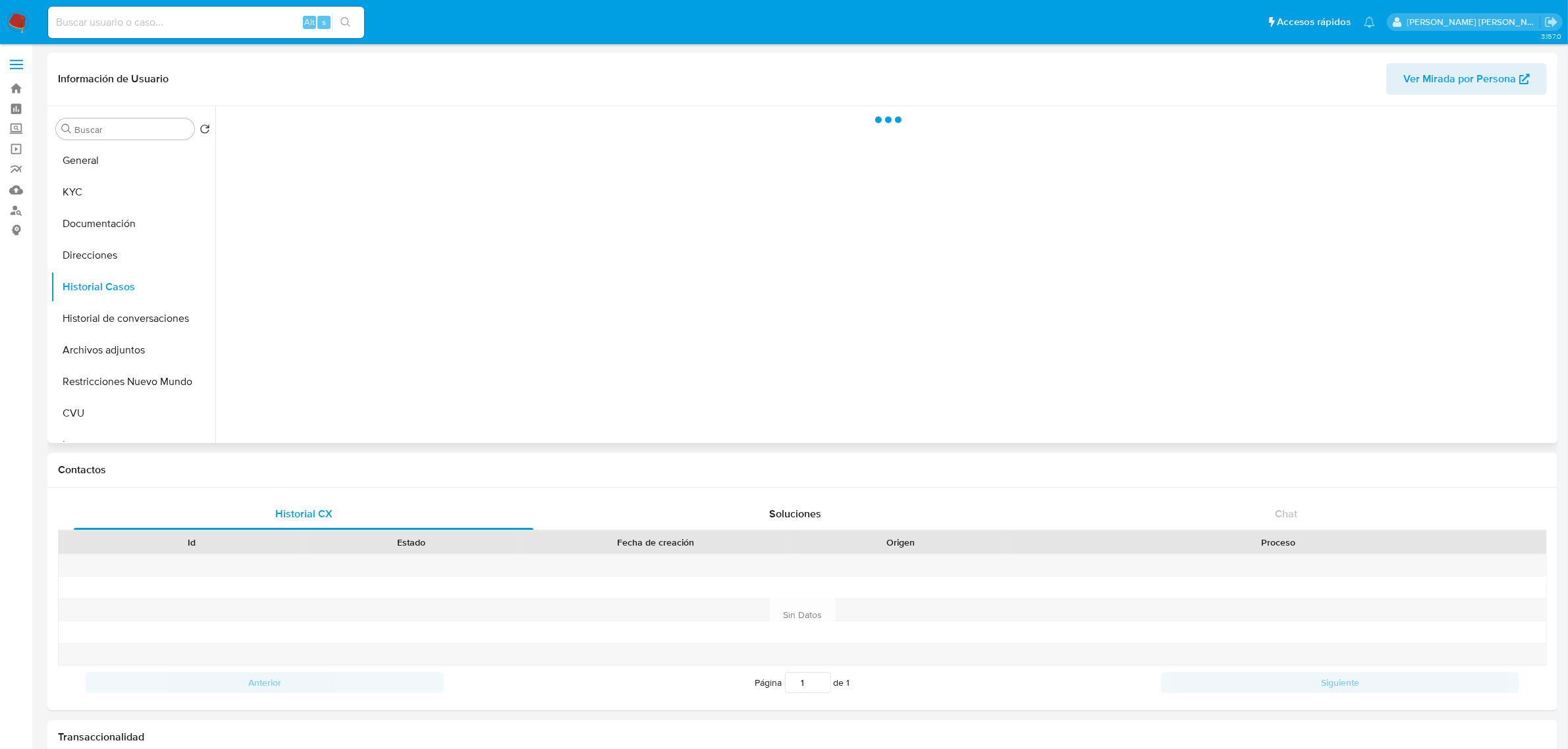
select select "10"
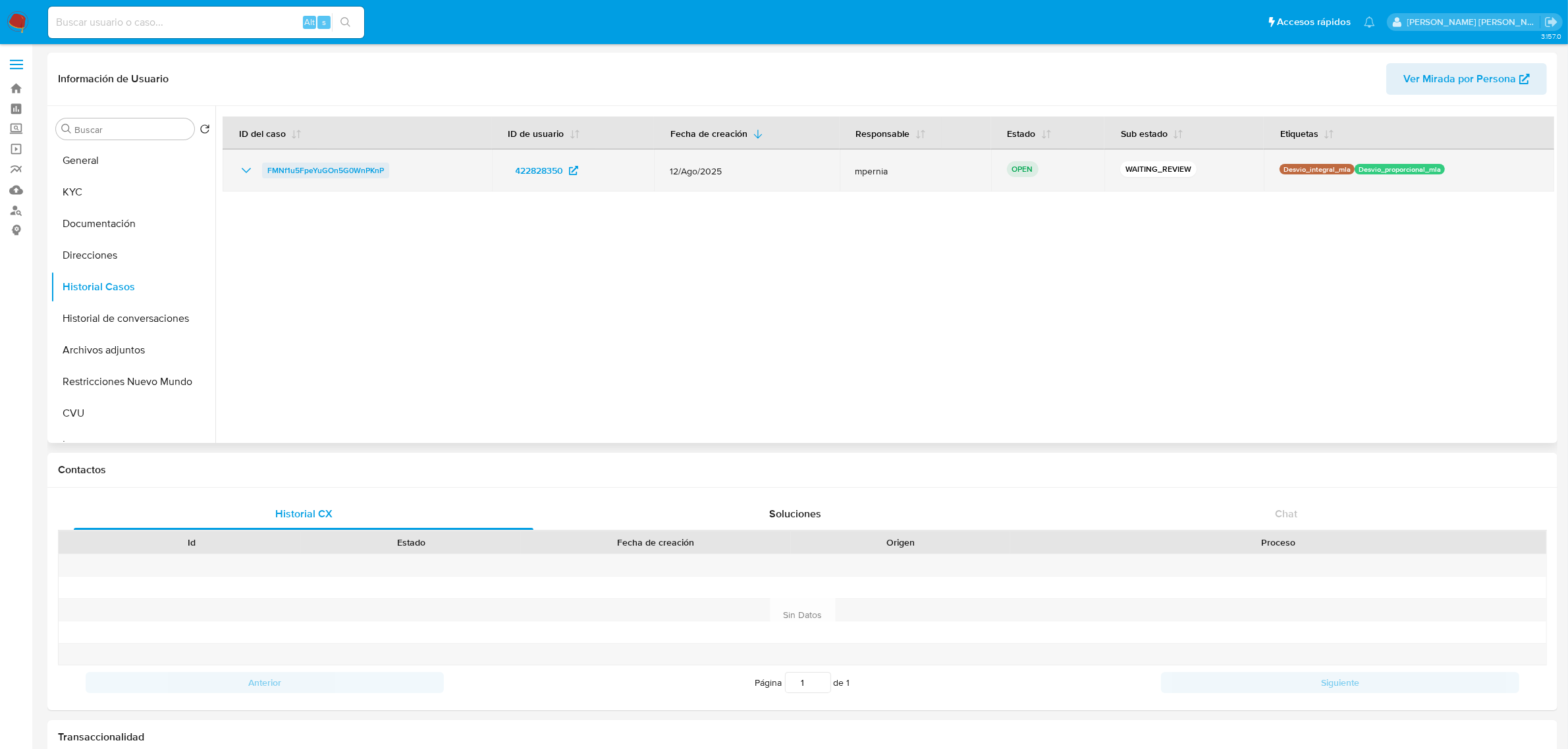
drag, startPoint x: 397, startPoint y: 172, endPoint x: 264, endPoint y: 175, distance: 133.0
click at [264, 175] on div "FMNf1u5FpeYuGOn5G0WnPKnP" at bounding box center [357, 171] width 237 height 16
click at [347, 172] on span "FMNf1u5FpeYuGOn5G0WnPKnP" at bounding box center [326, 171] width 116 height 16
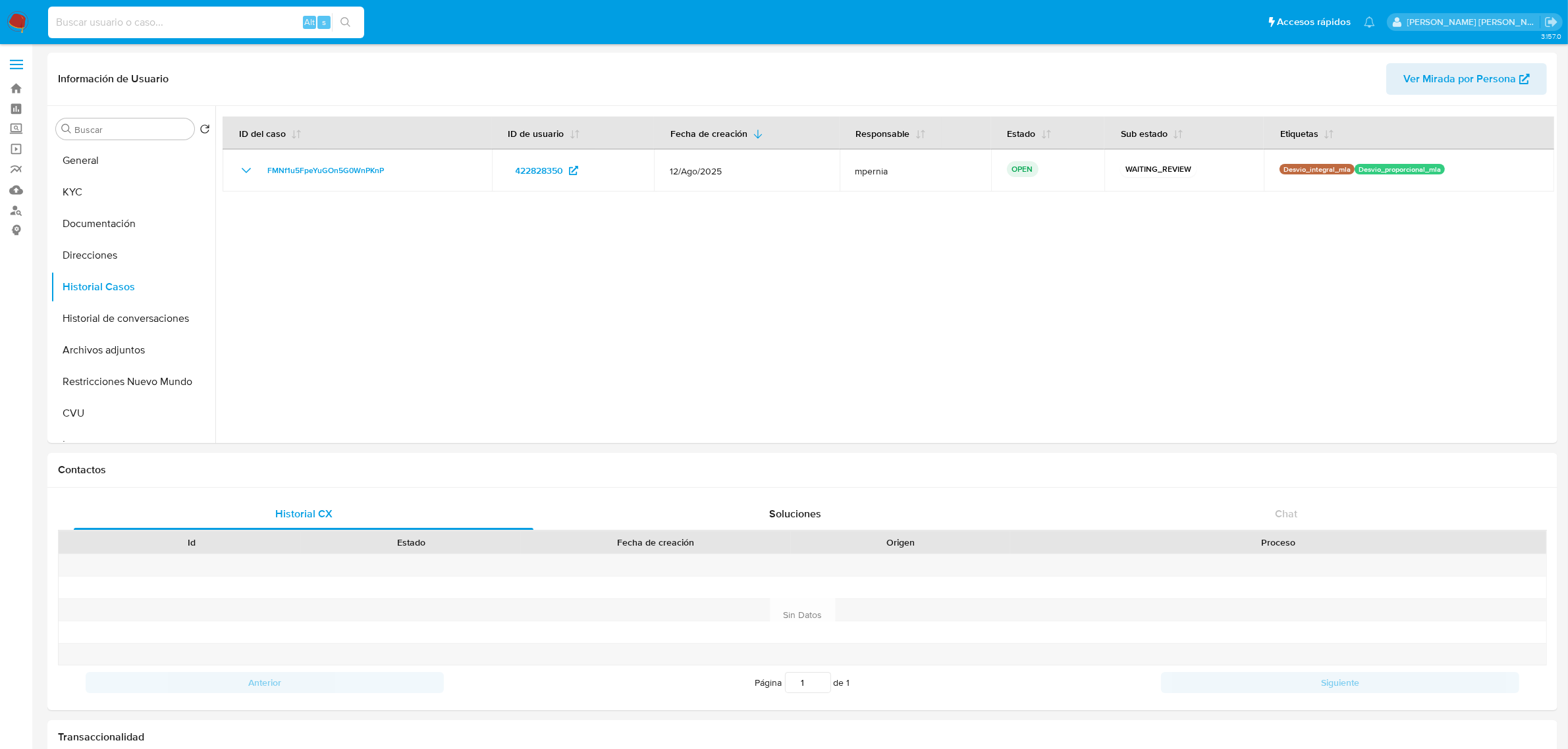
click at [264, 24] on input at bounding box center [206, 22] width 316 height 17
paste input "6z4crWtqXaWs5Ej6N8R9lE74"
type input "6z4crWtqXaWs5Ej6N8R9lE74"
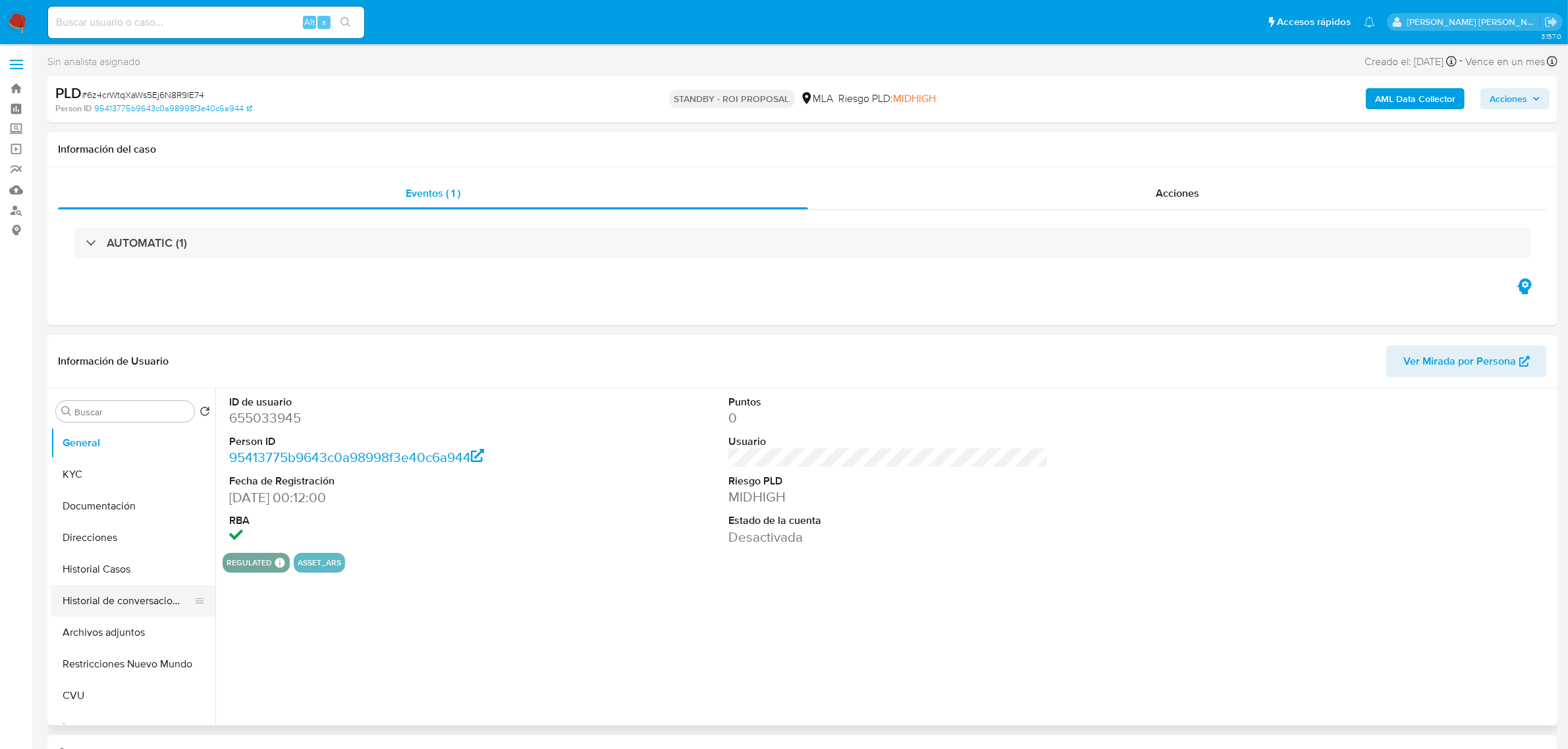
select select "10"
click at [104, 577] on button "Historial Casos" at bounding box center [127, 570] width 154 height 32
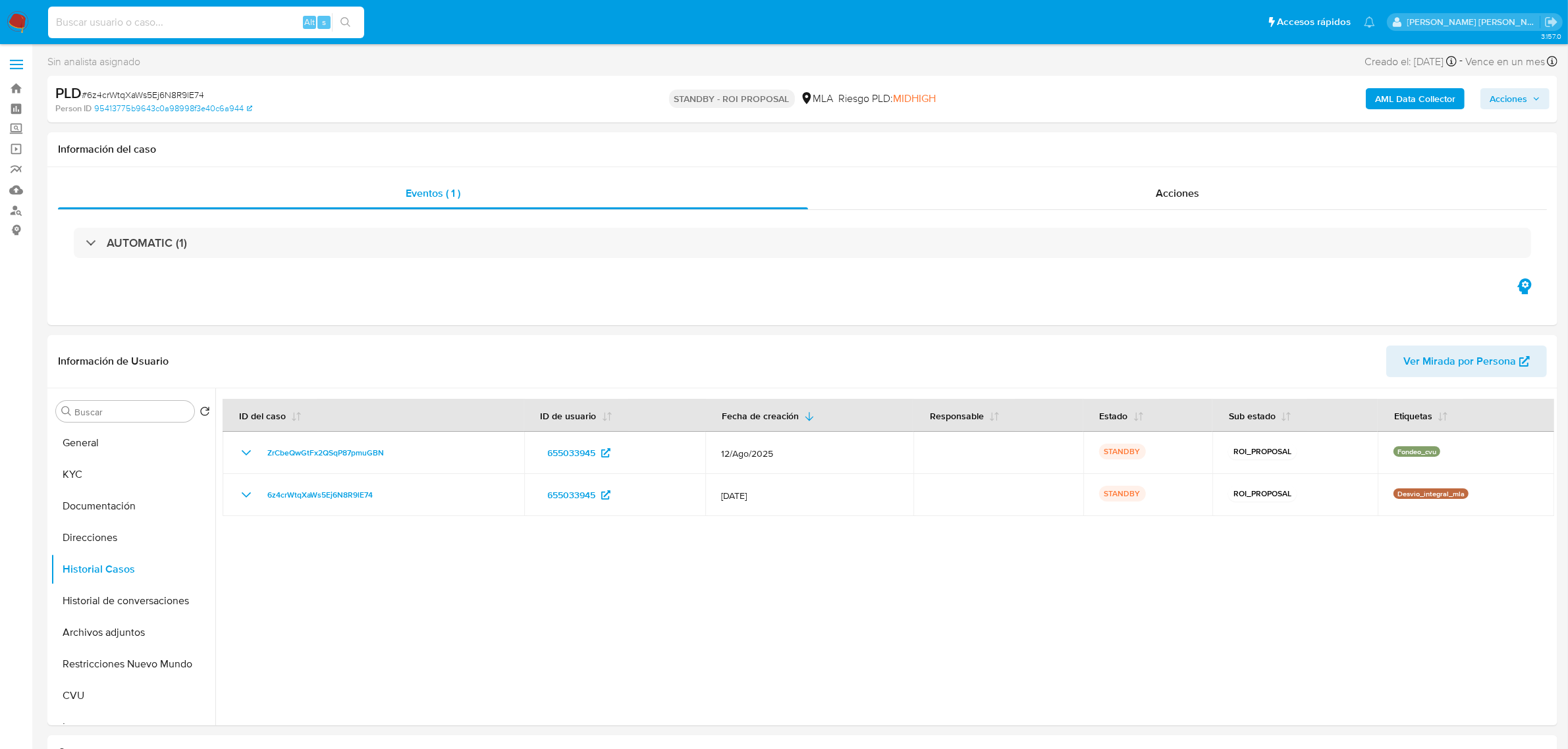
click at [126, 14] on input at bounding box center [206, 22] width 316 height 17
paste input "0KiCS7q5uiNC1ANSttkwqosT"
type input "0KiCS7q5uiNC1ANSttkwqosT"
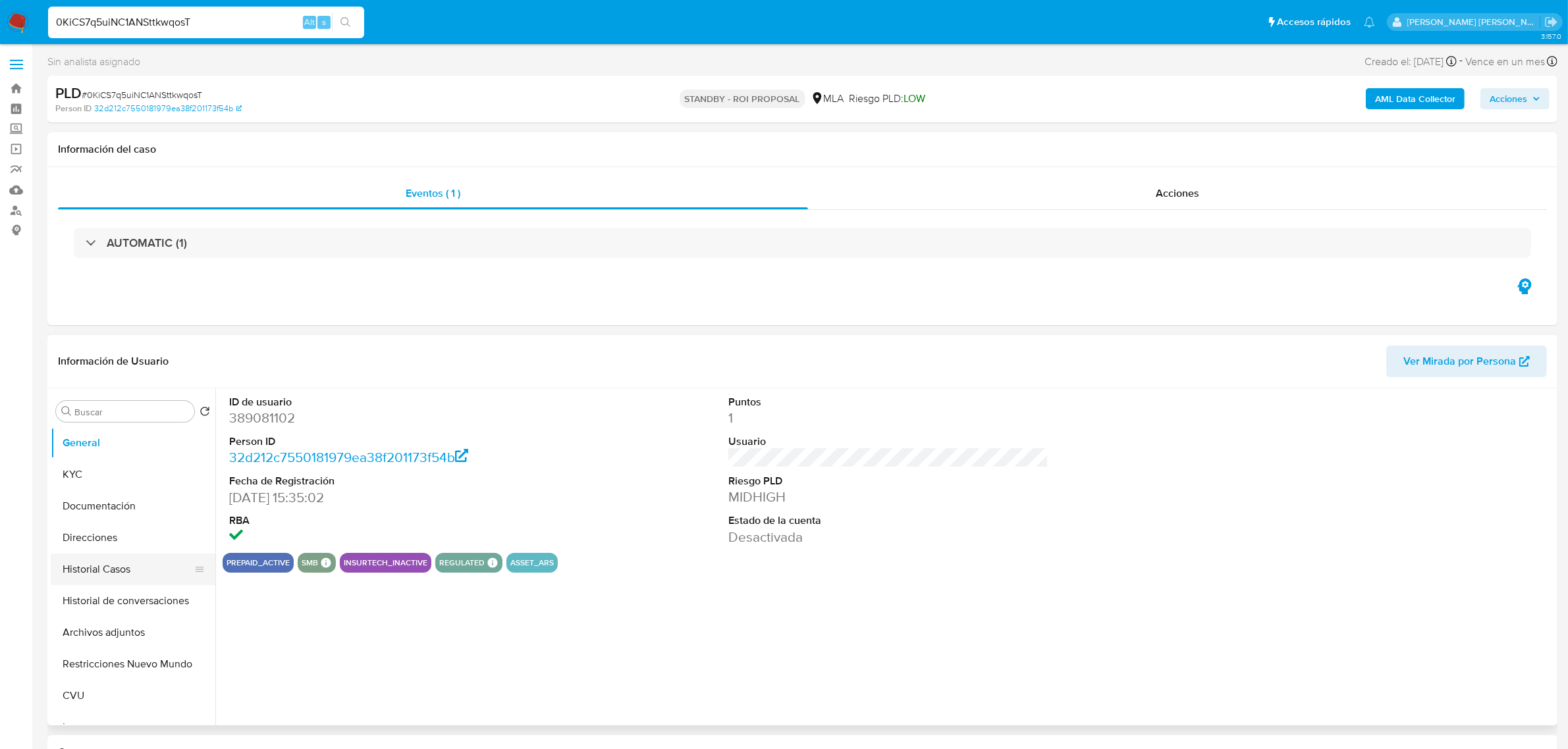
click at [115, 572] on button "Historial Casos" at bounding box center [127, 570] width 154 height 32
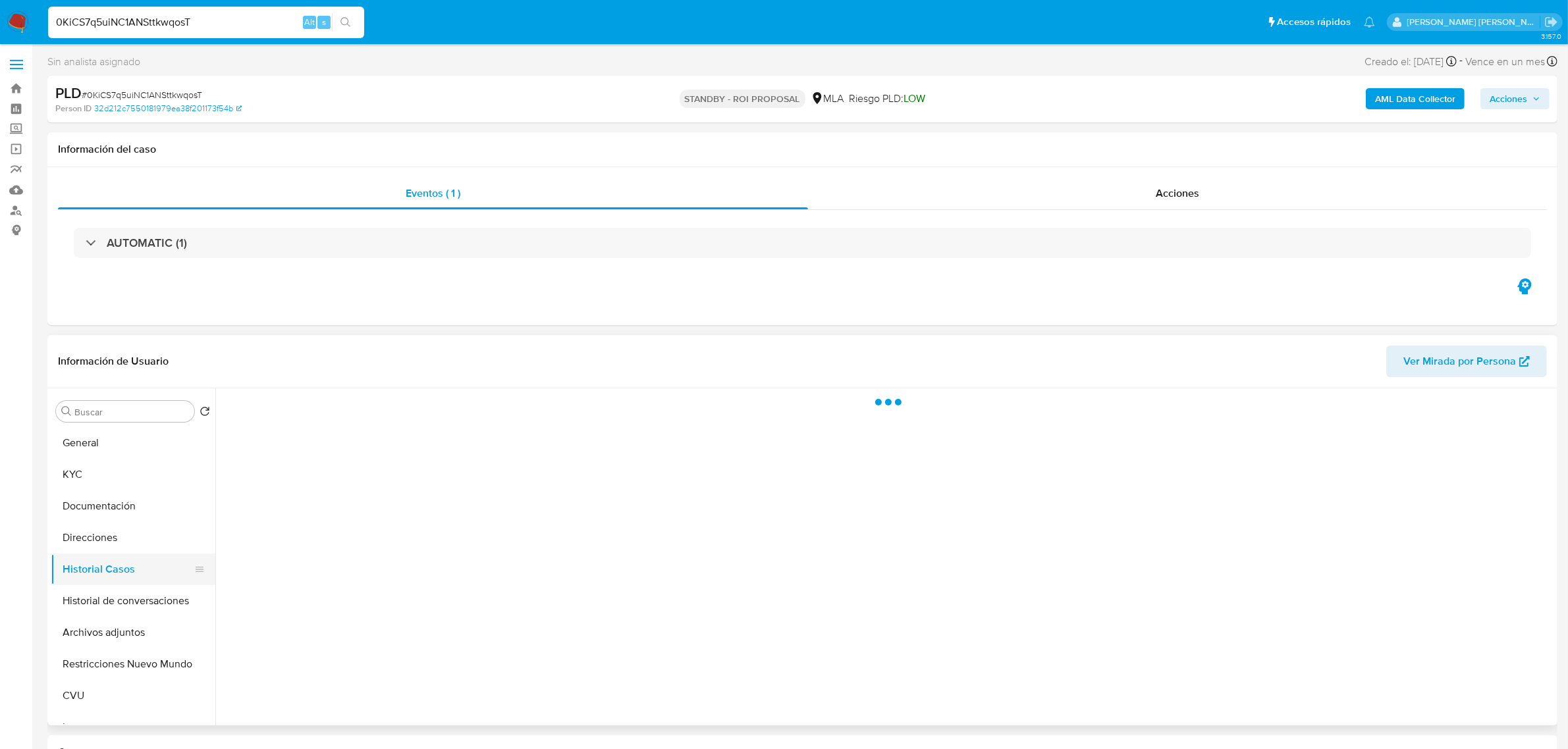
select select "10"
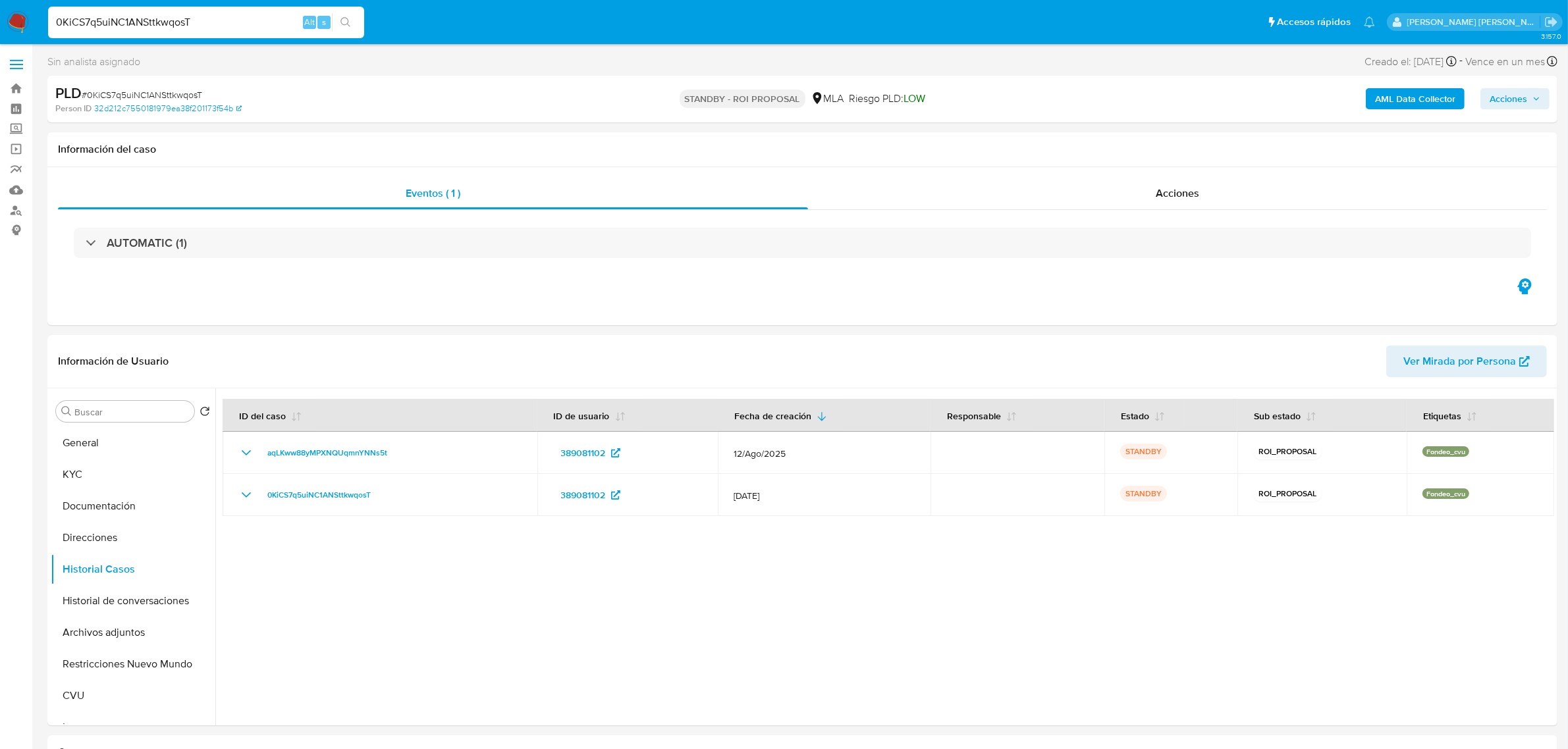
drag, startPoint x: 205, startPoint y: 16, endPoint x: -124, endPoint y: 12, distance: 329.0
paste input "YrvSPUXV9vGb8MEyL0nUq5Z3"
type input "YrvSPUXV9vGb8MEyL0nUq5Z3"
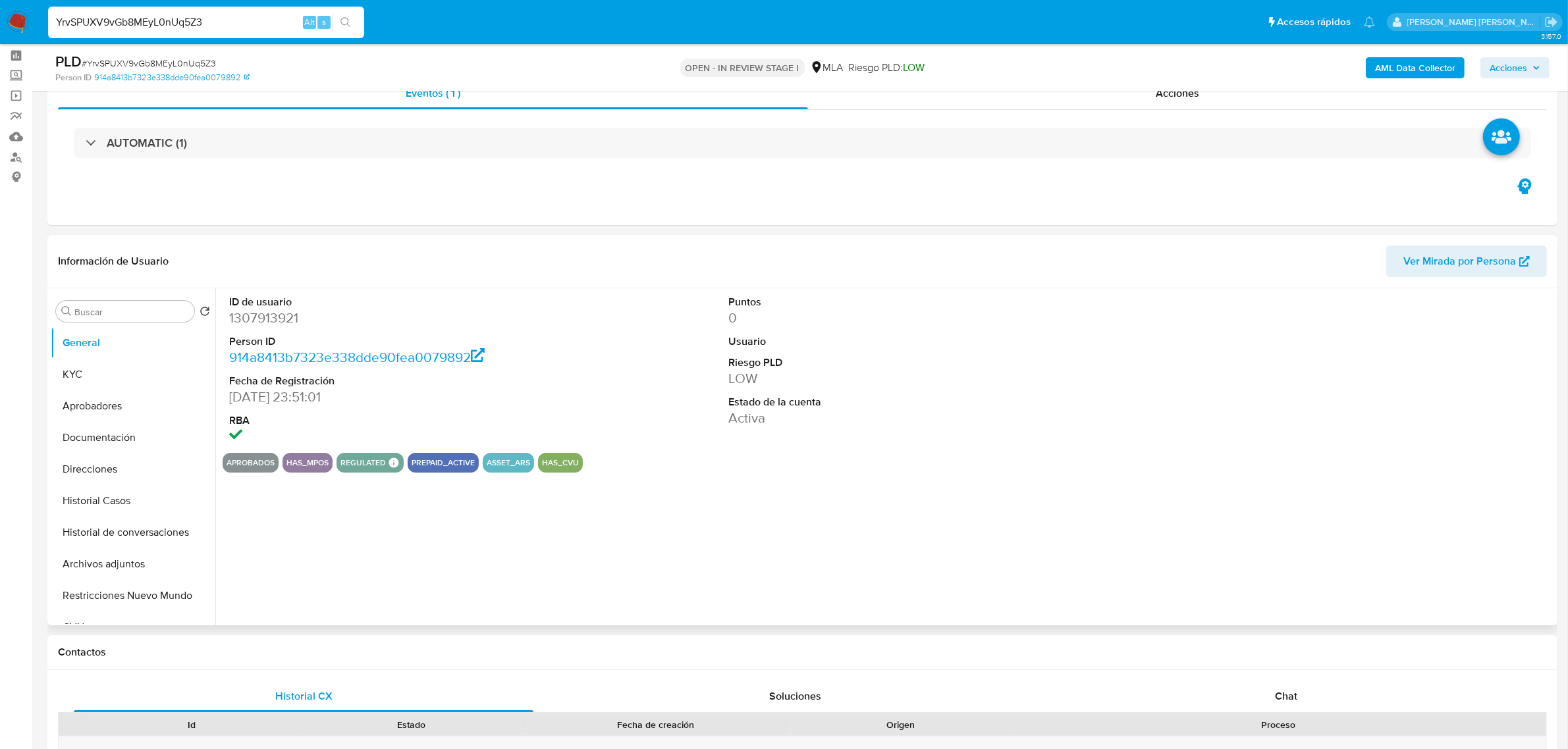
scroll to position [82, 0]
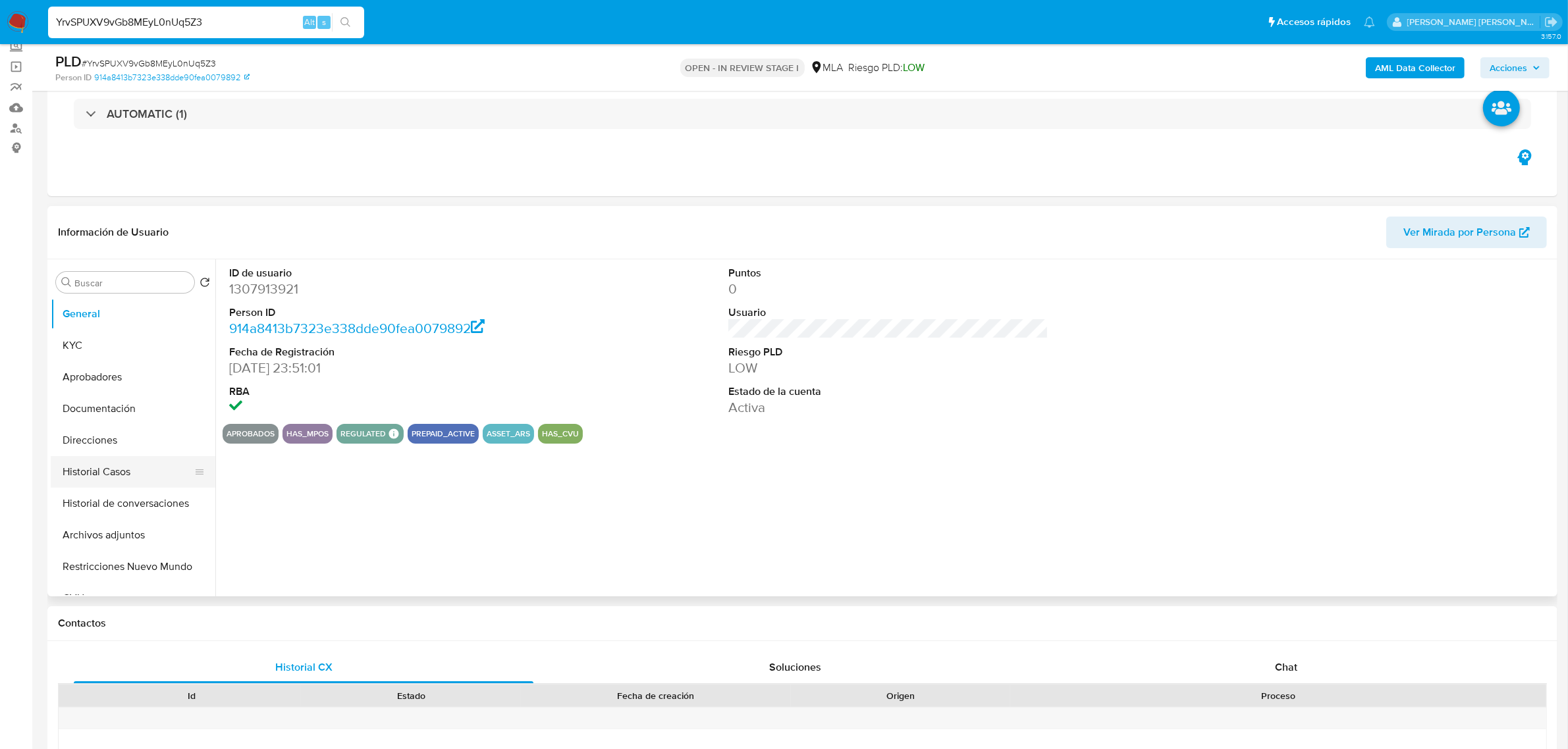
select select "10"
click at [92, 474] on button "Historial Casos" at bounding box center [127, 472] width 154 height 32
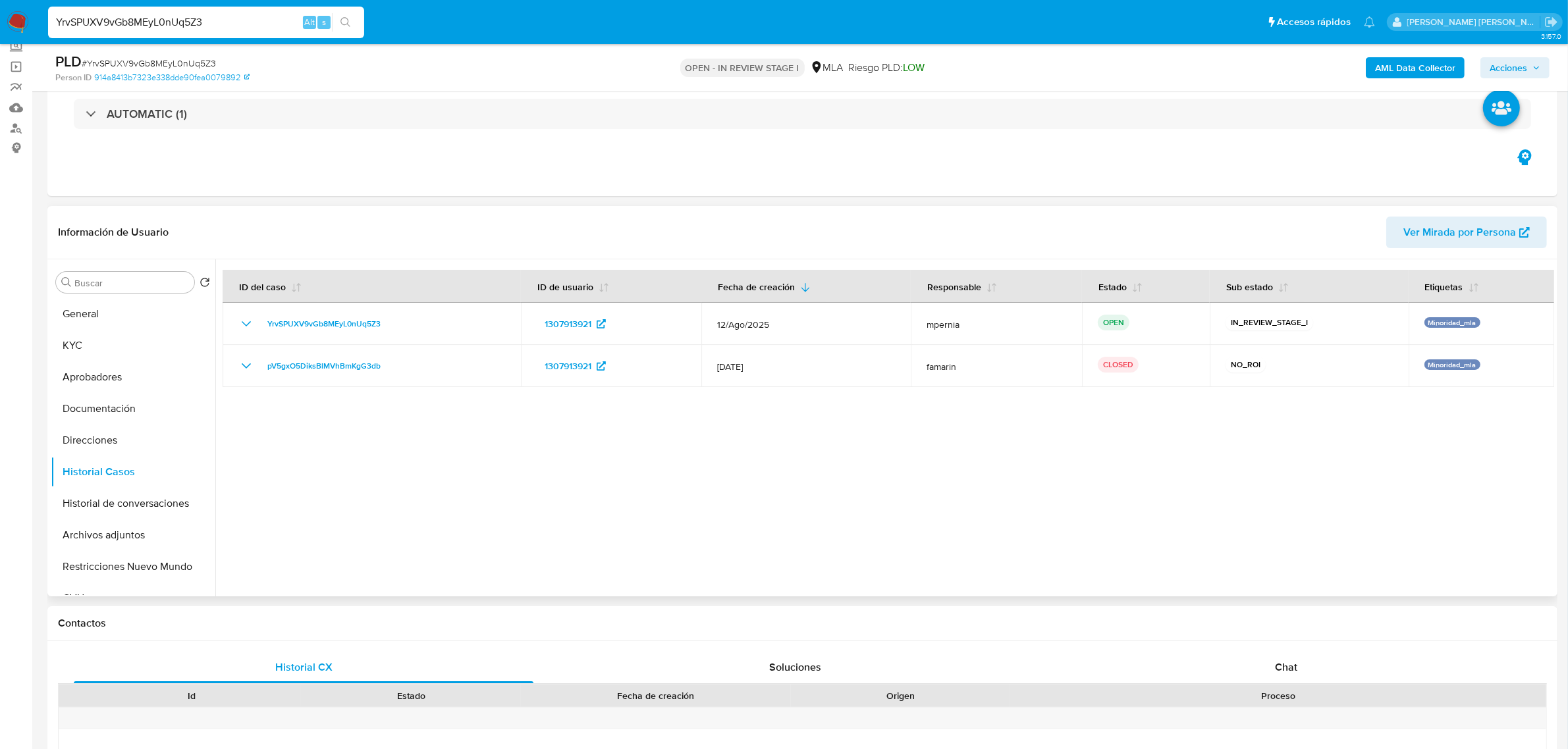
scroll to position [0, 0]
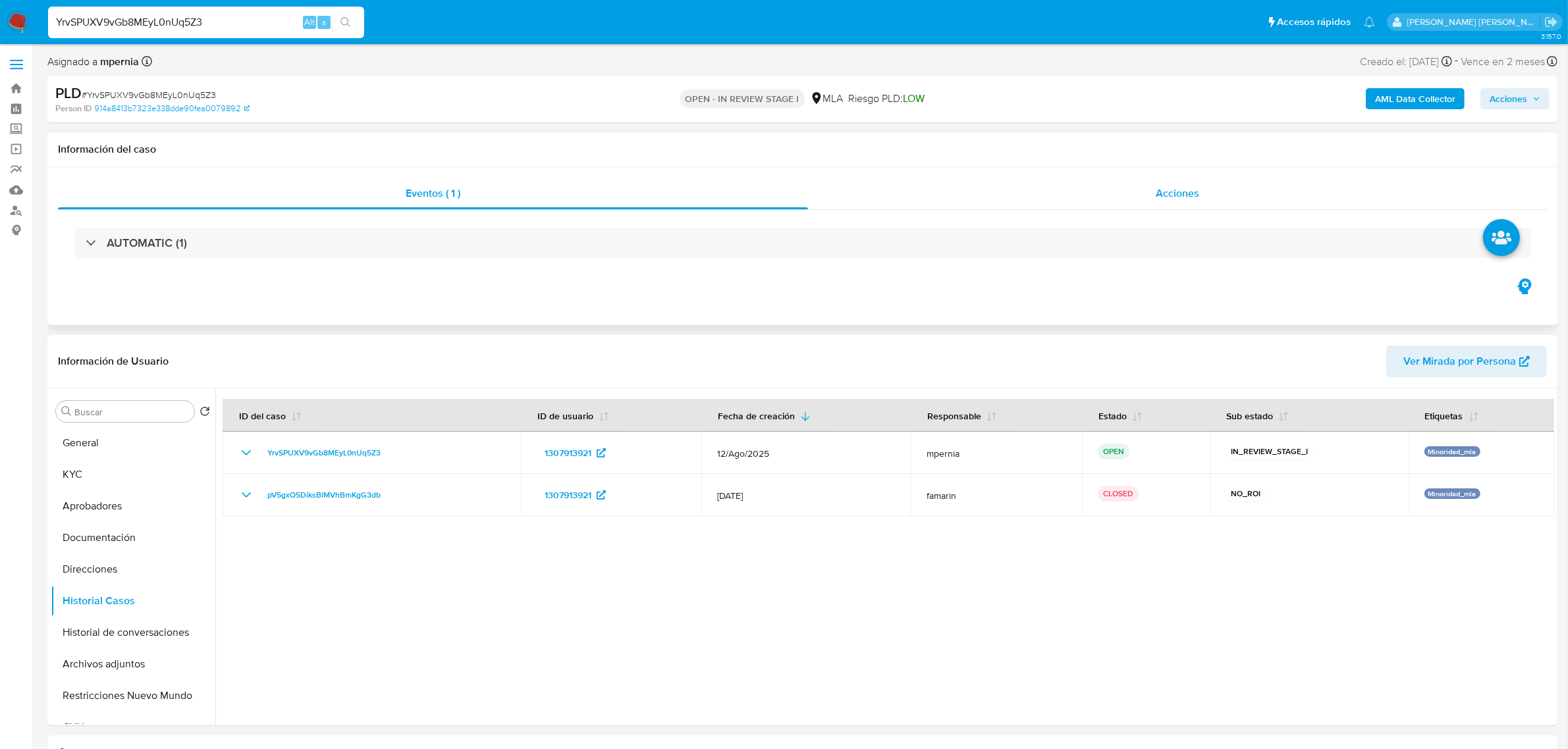
click at [1186, 199] on span "Acciones" at bounding box center [1177, 194] width 44 height 16
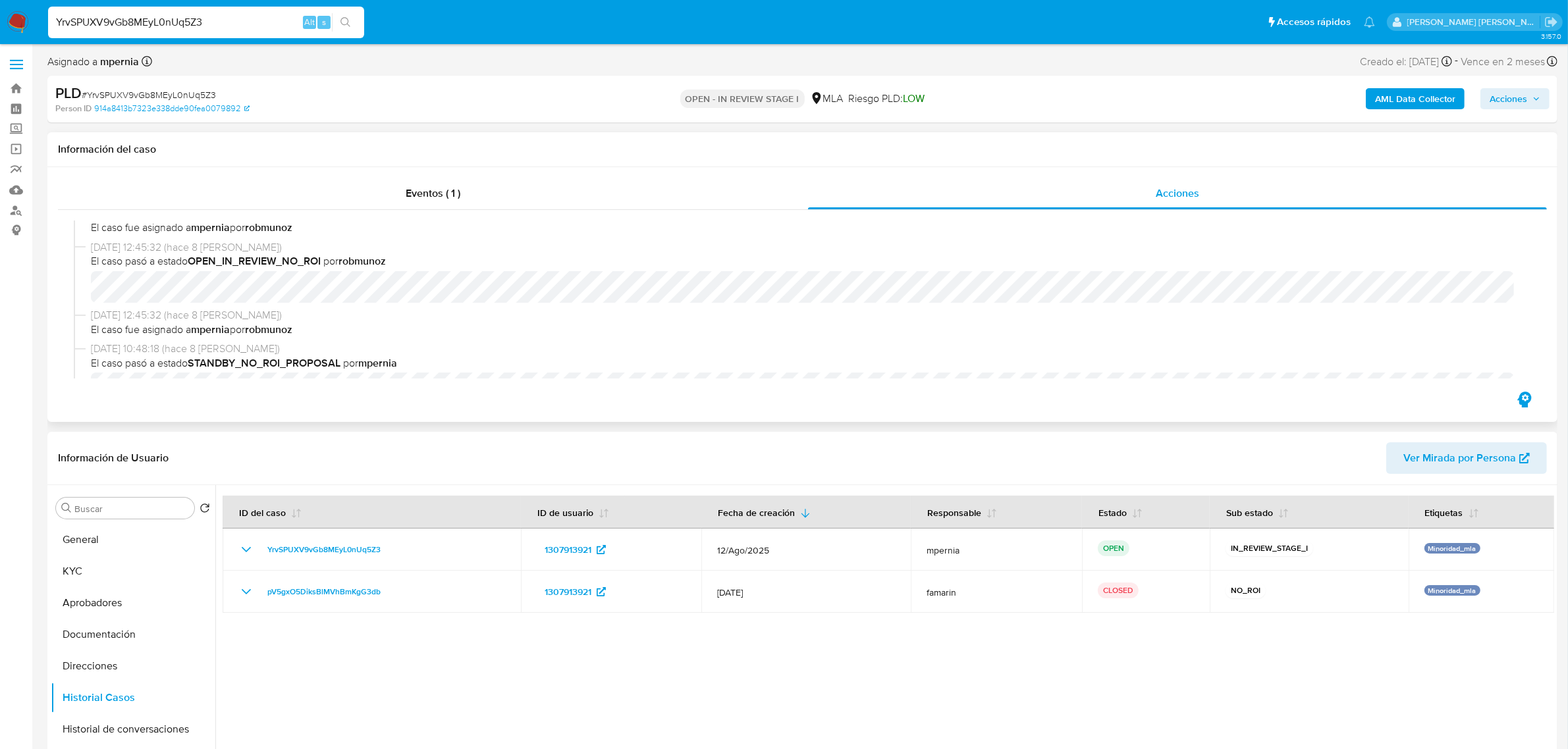
scroll to position [215, 0]
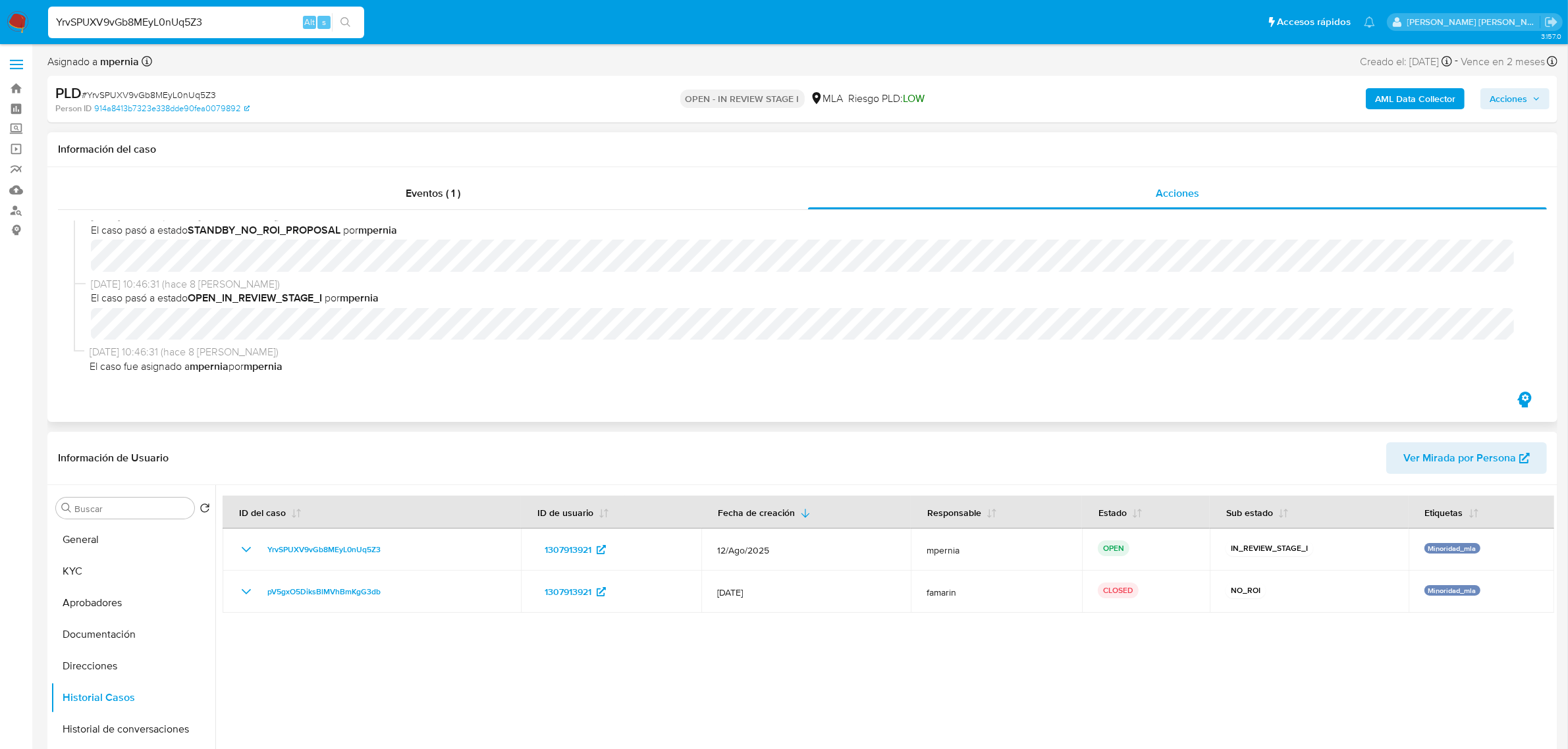
click at [141, 272] on div "20/08/2025 10:48:18 (hace 8 días) El caso pasó a estado STANDBY_NO_ROI_PROPOSAL…" at bounding box center [802, 242] width 1458 height 68
click at [1516, 104] on span "Acciones" at bounding box center [1508, 99] width 38 height 21
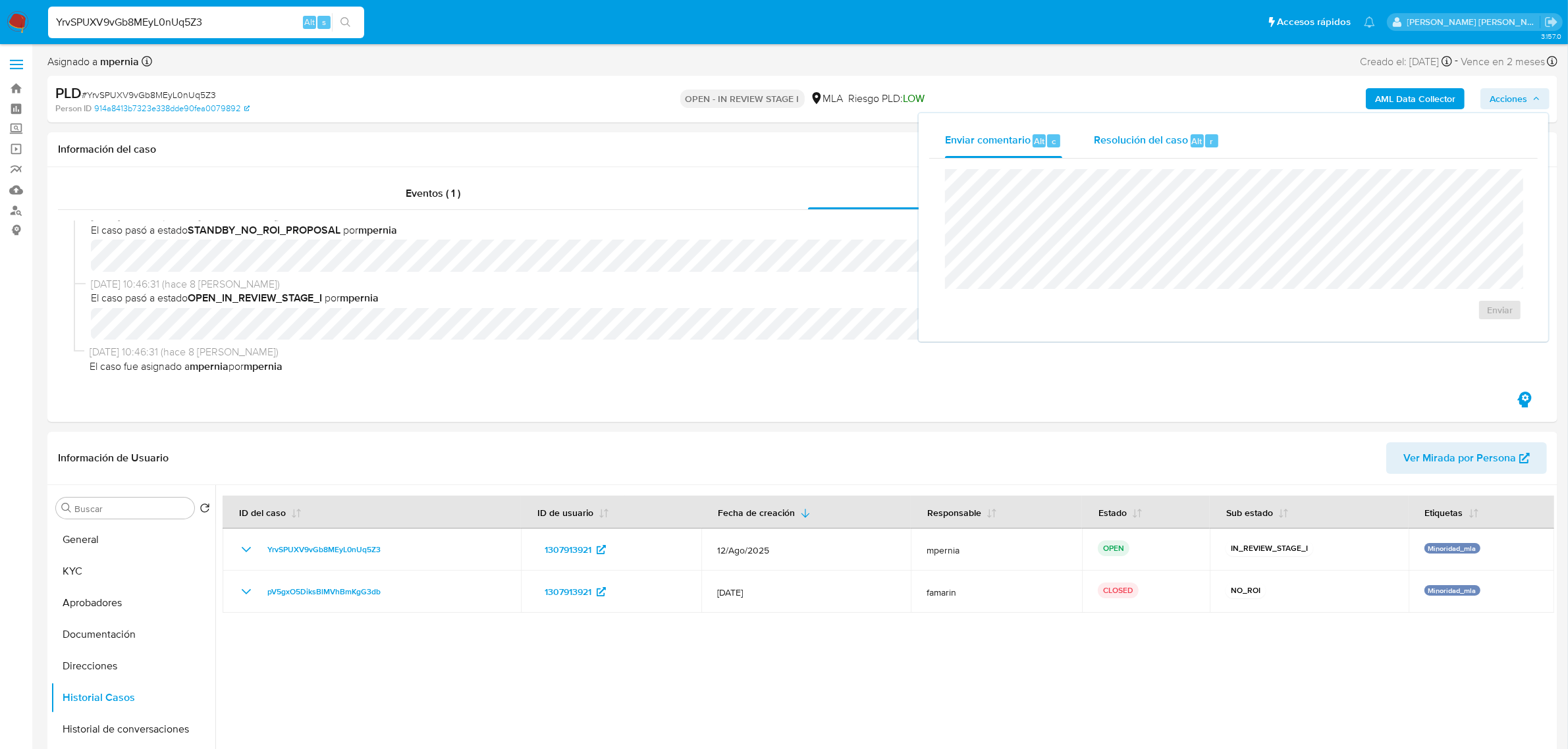
click at [1183, 147] on span "Resolución del caso" at bounding box center [1141, 140] width 94 height 16
click at [1365, 324] on span "No ROI Proposal" at bounding box center [1371, 318] width 69 height 18
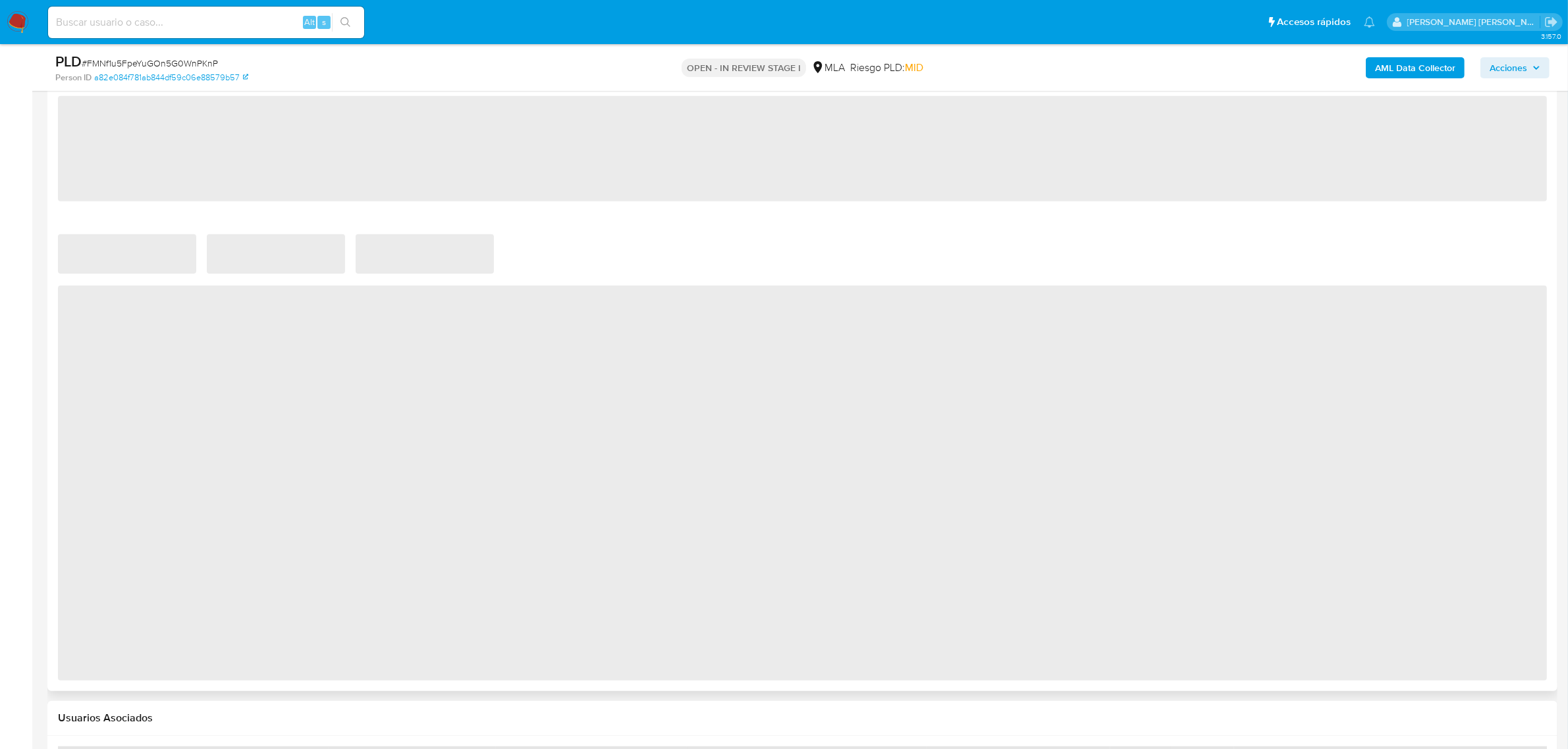
select select "10"
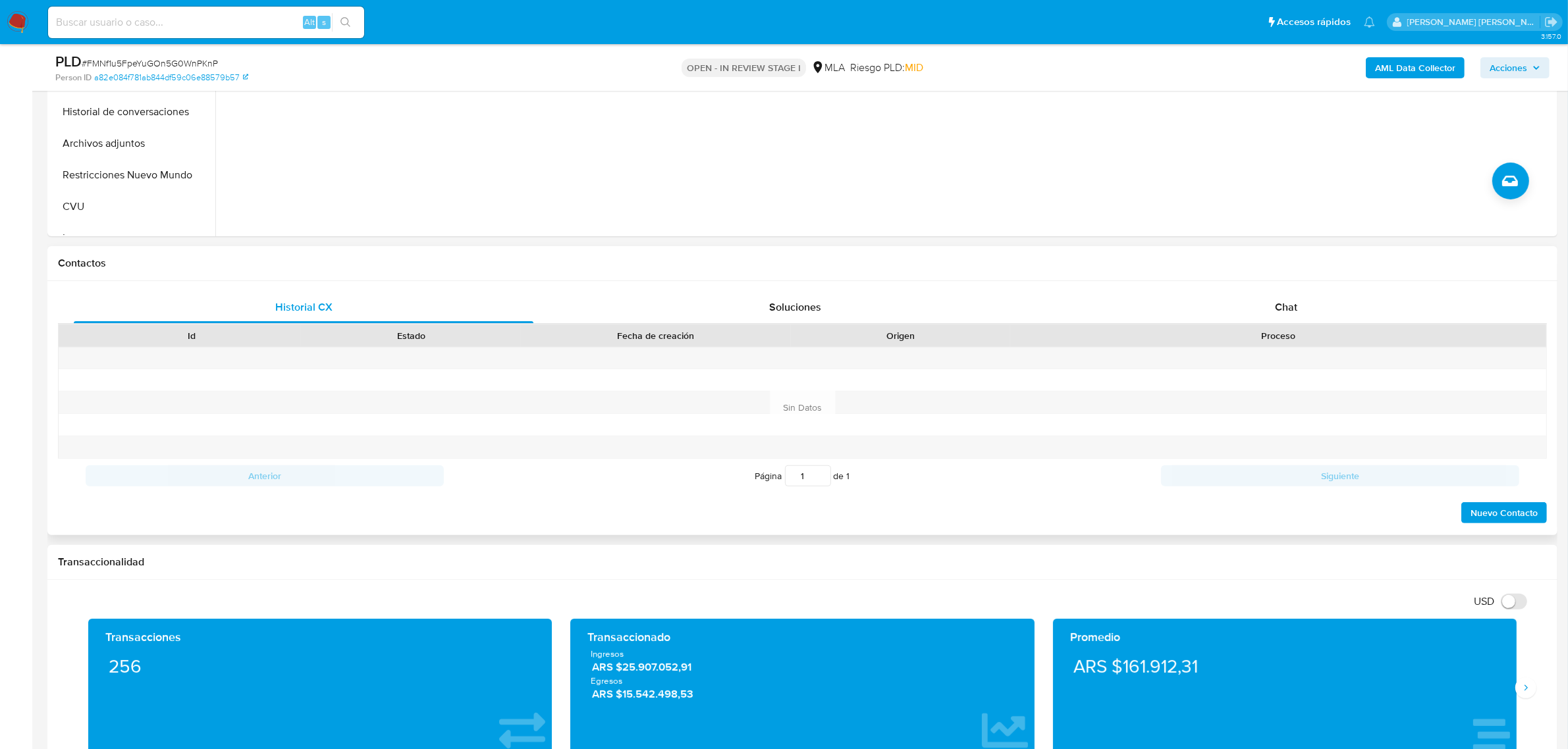
scroll to position [494, 0]
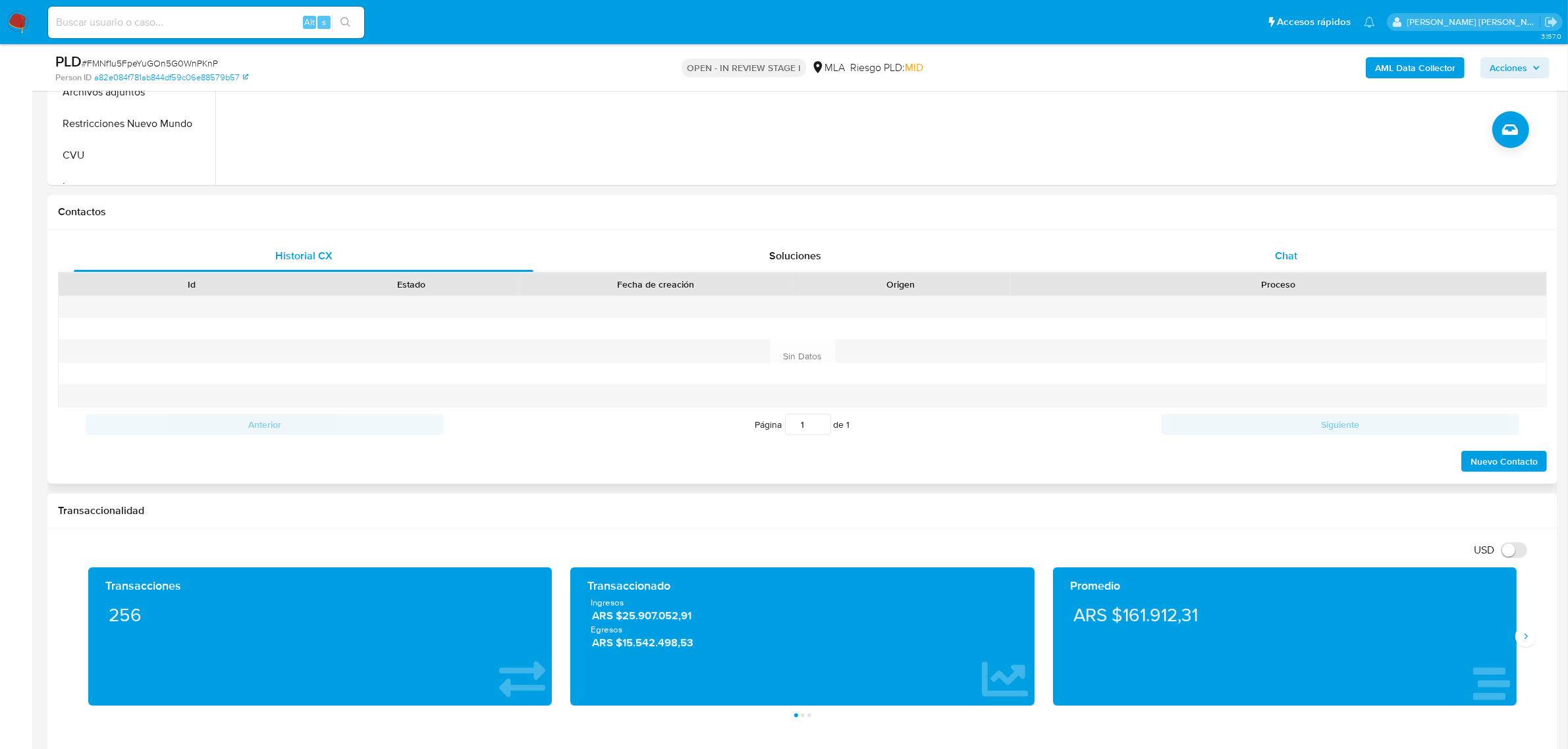
click at [1288, 260] on span "Chat" at bounding box center [1286, 256] width 22 height 16
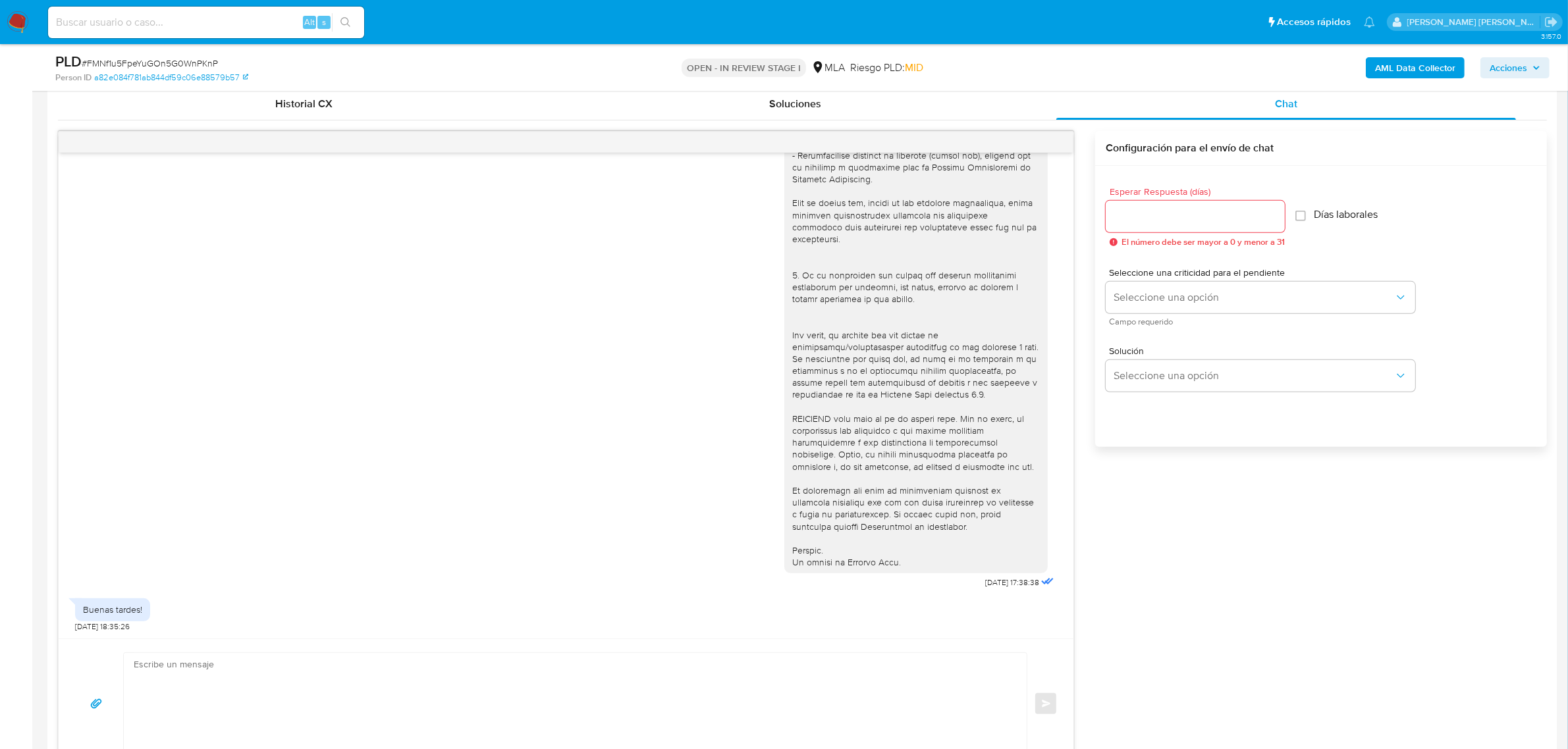
scroll to position [659, 0]
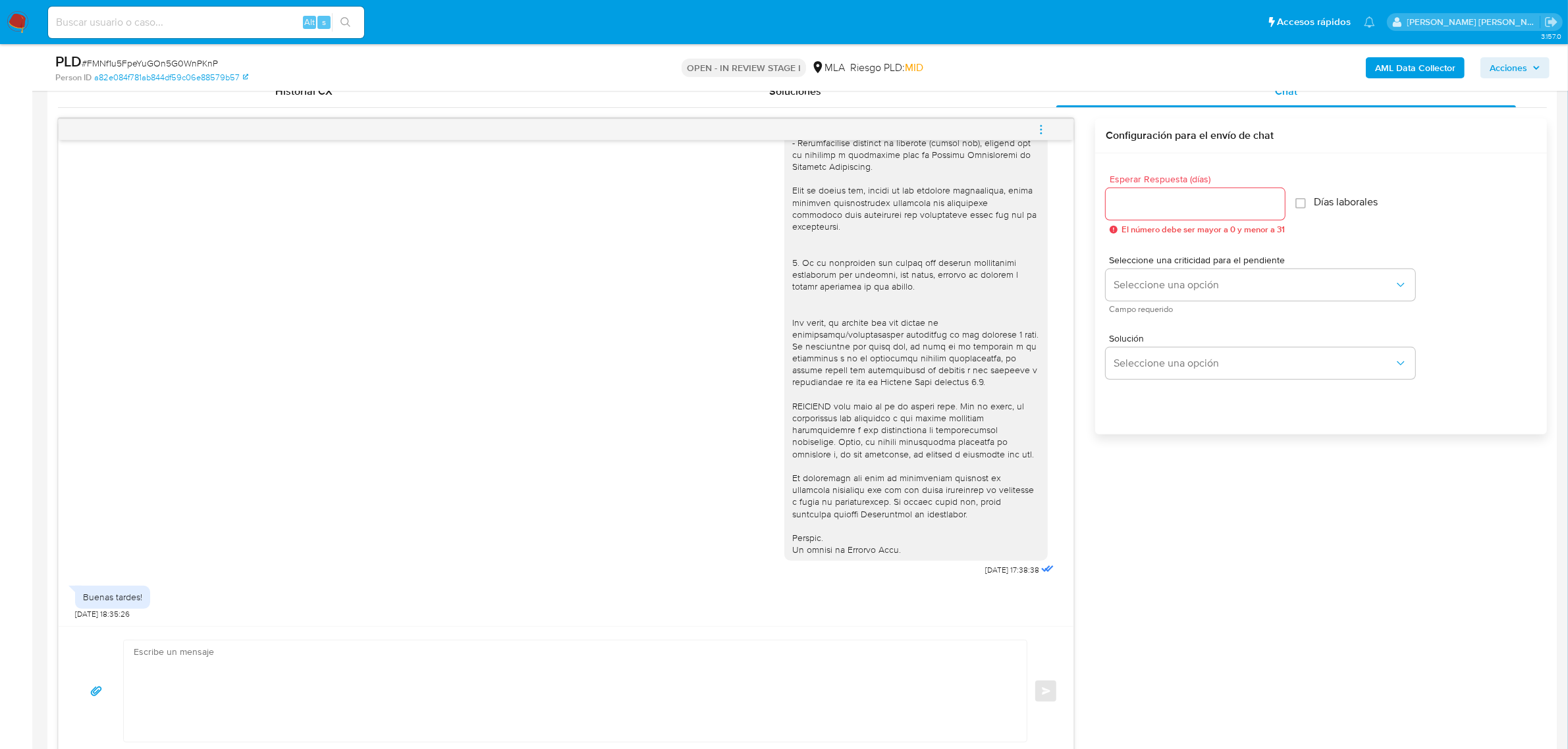
click at [145, 17] on input at bounding box center [206, 22] width 316 height 17
paste input "gFM1nqPqhuhIiM3iKGcJGioQ"
type input "gFM1nqPqhuhIiM3iKGcJGioQ"
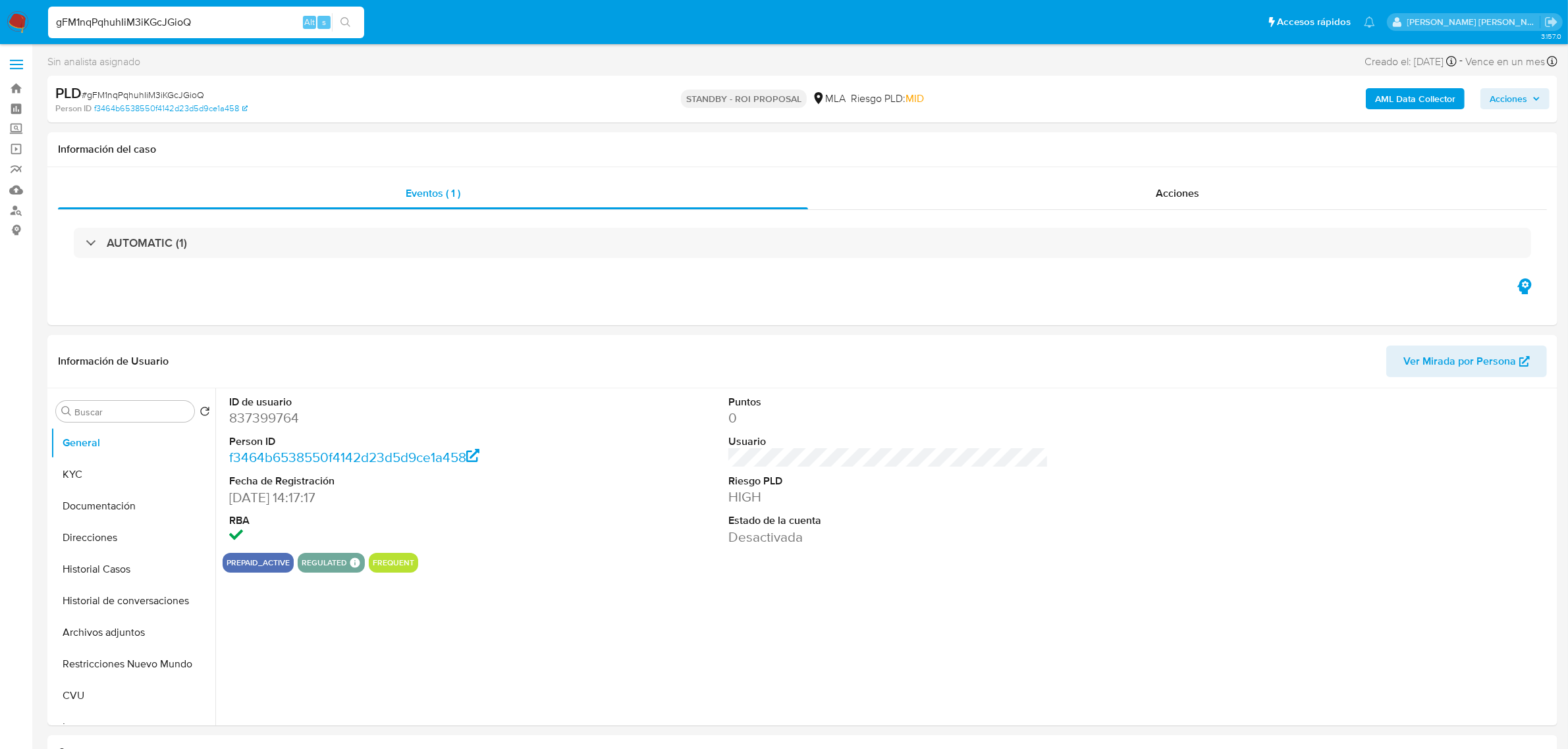
select select "10"
click at [1173, 193] on span "Acciones" at bounding box center [1177, 194] width 44 height 16
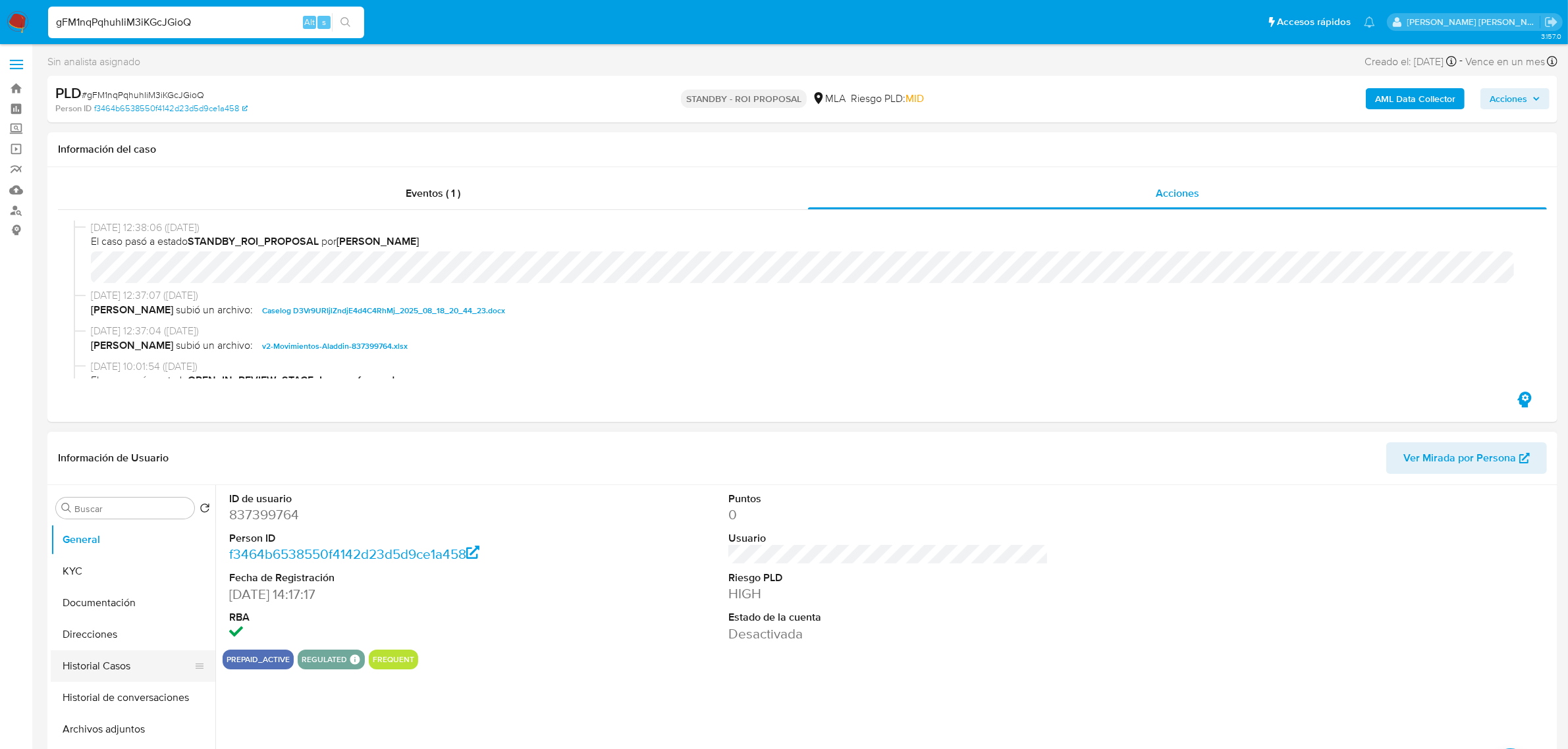
click at [99, 669] on button "Historial Casos" at bounding box center [127, 666] width 154 height 32
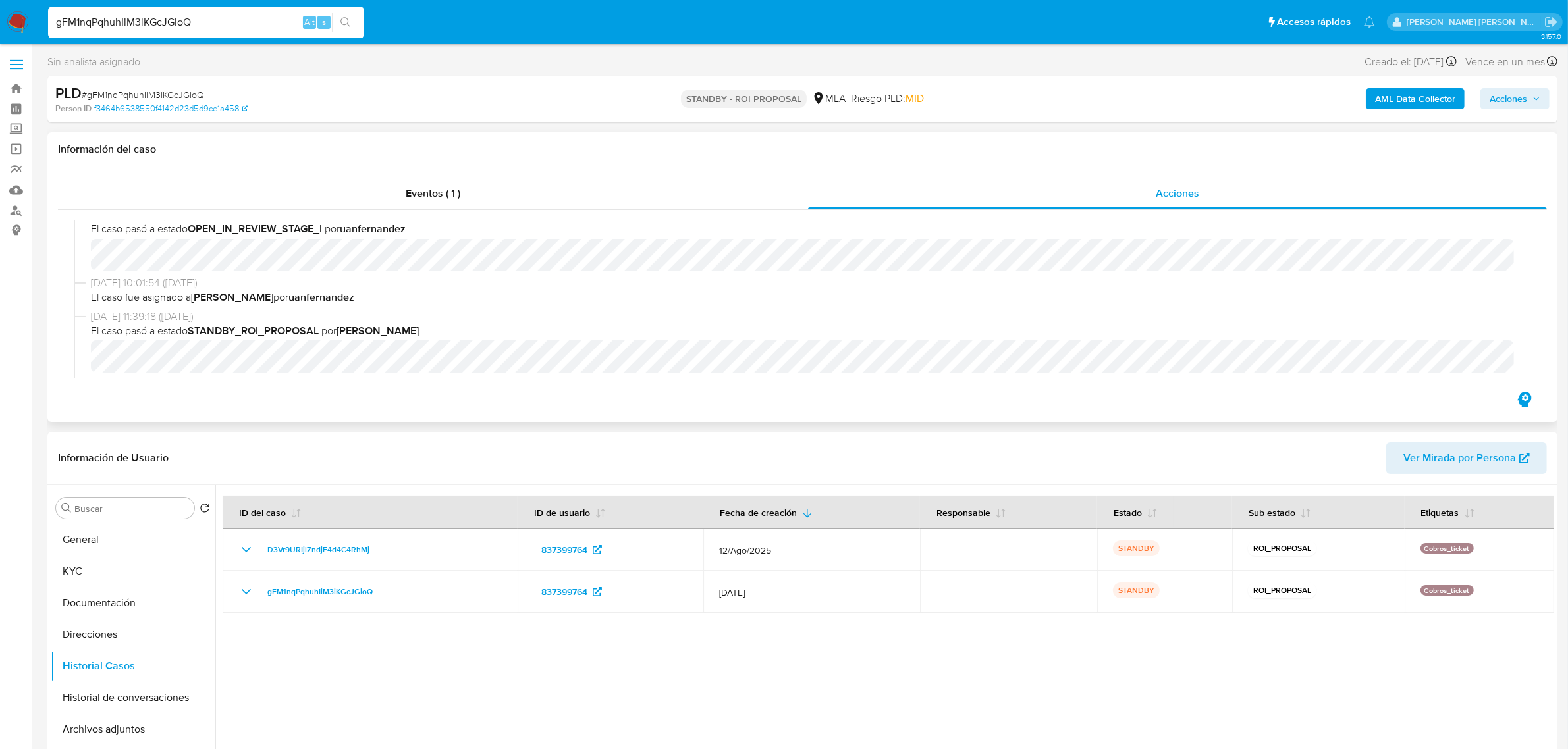
scroll to position [165, 0]
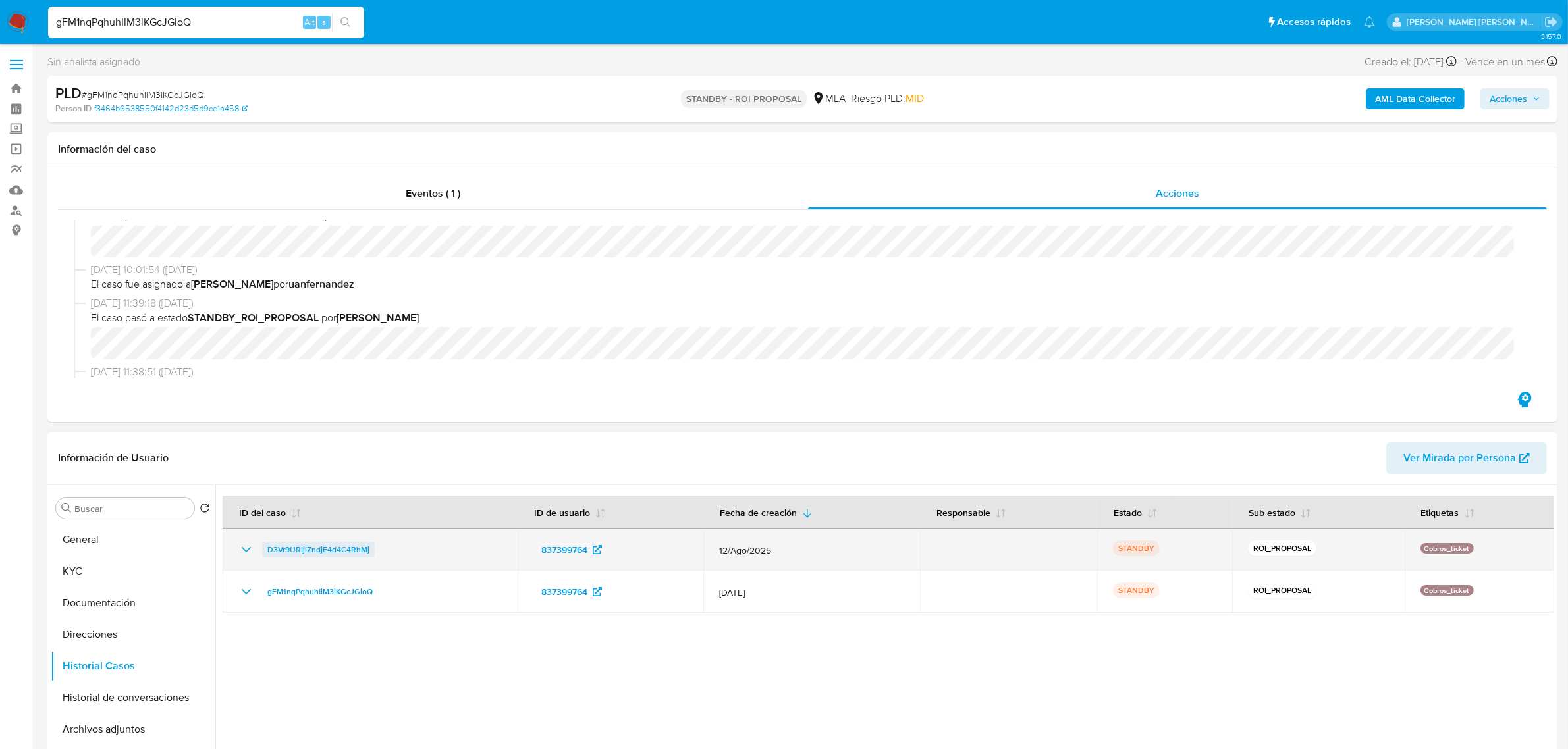
click at [304, 554] on span "D3Vr9URIjlZndjE4d4C4RhMj" at bounding box center [318, 549] width 102 height 16
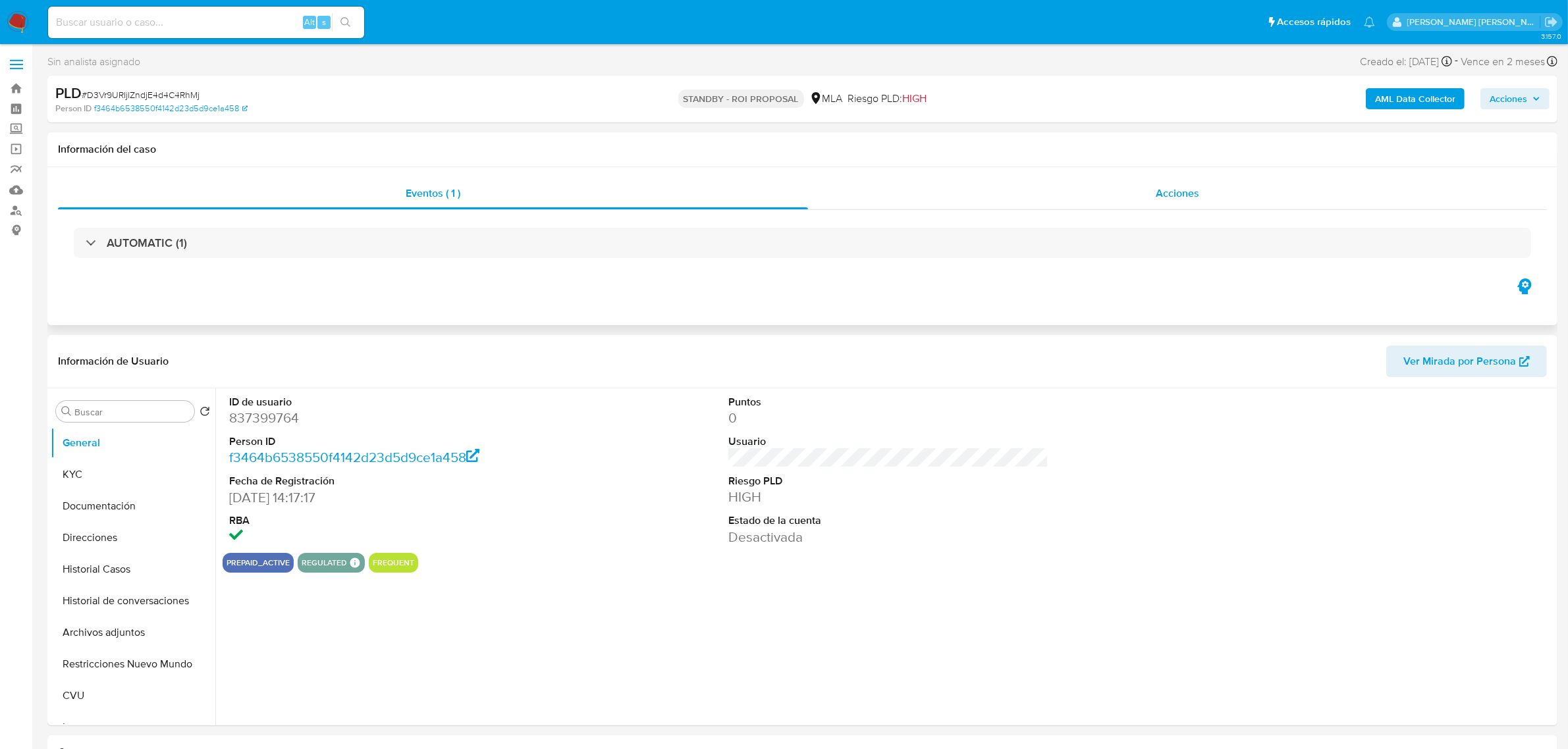
click at [1193, 196] on span "Acciones" at bounding box center [1177, 194] width 44 height 16
select select "10"
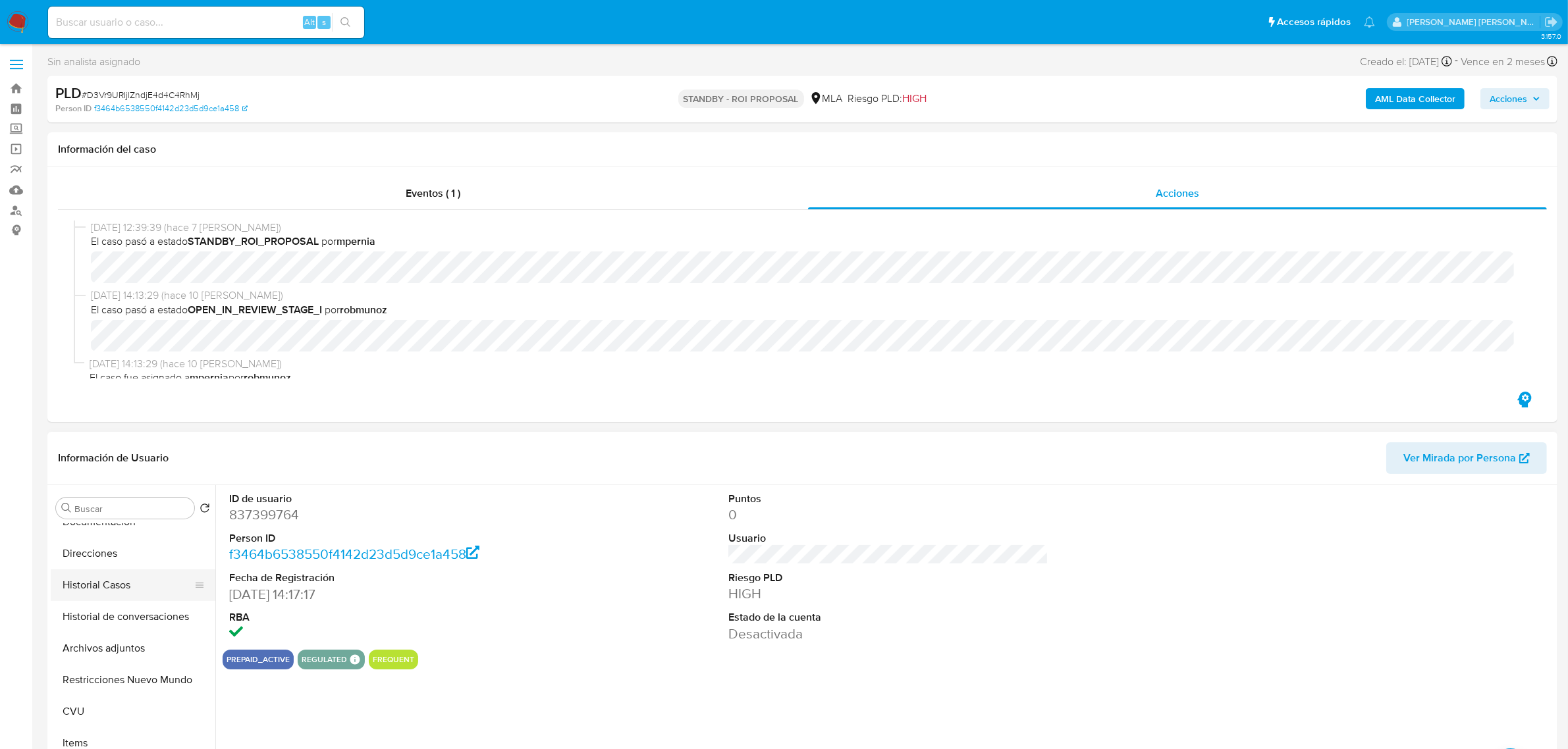
scroll to position [82, 0]
click at [116, 580] on button "Historial Casos" at bounding box center [127, 583] width 154 height 32
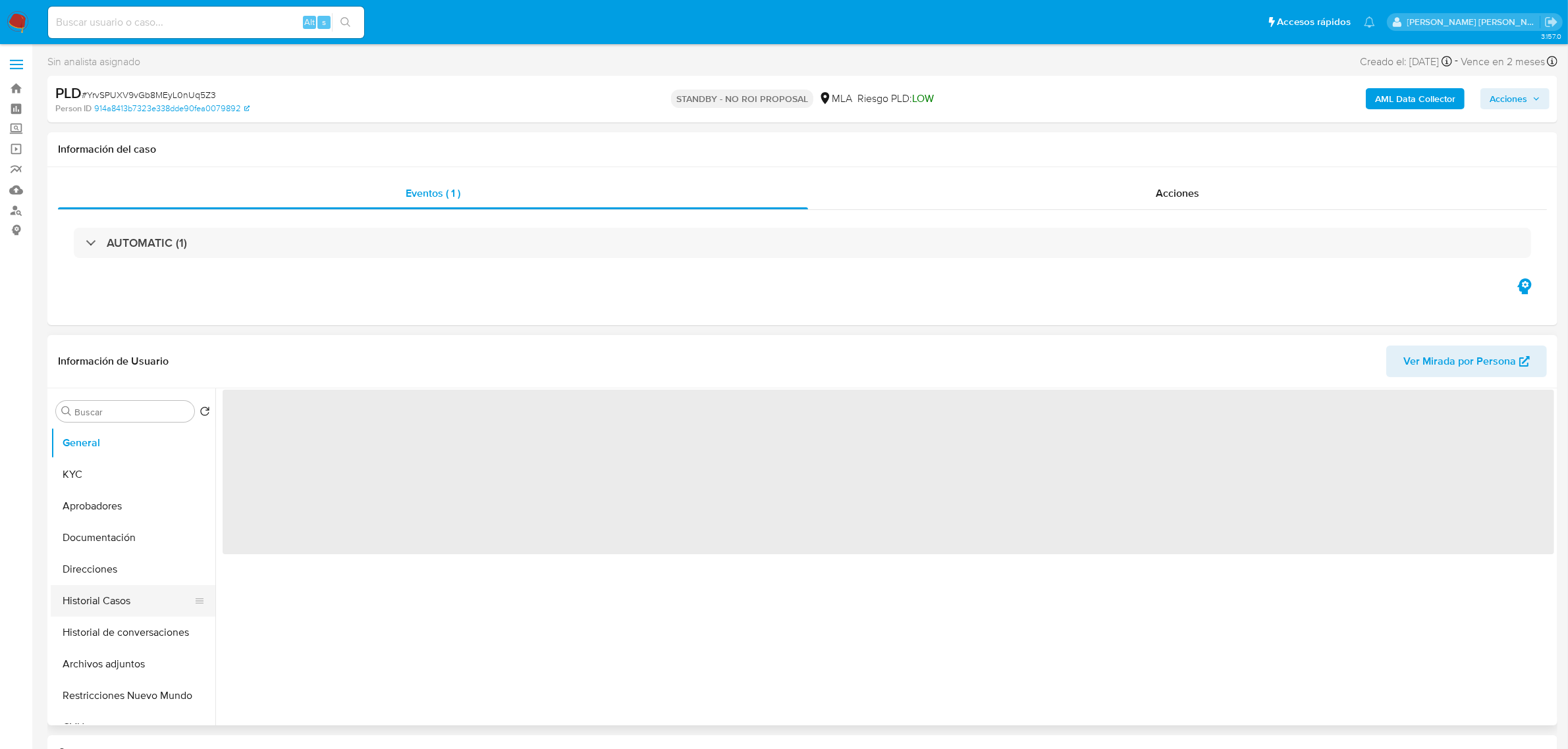
click at [83, 597] on button "Historial Casos" at bounding box center [127, 601] width 154 height 32
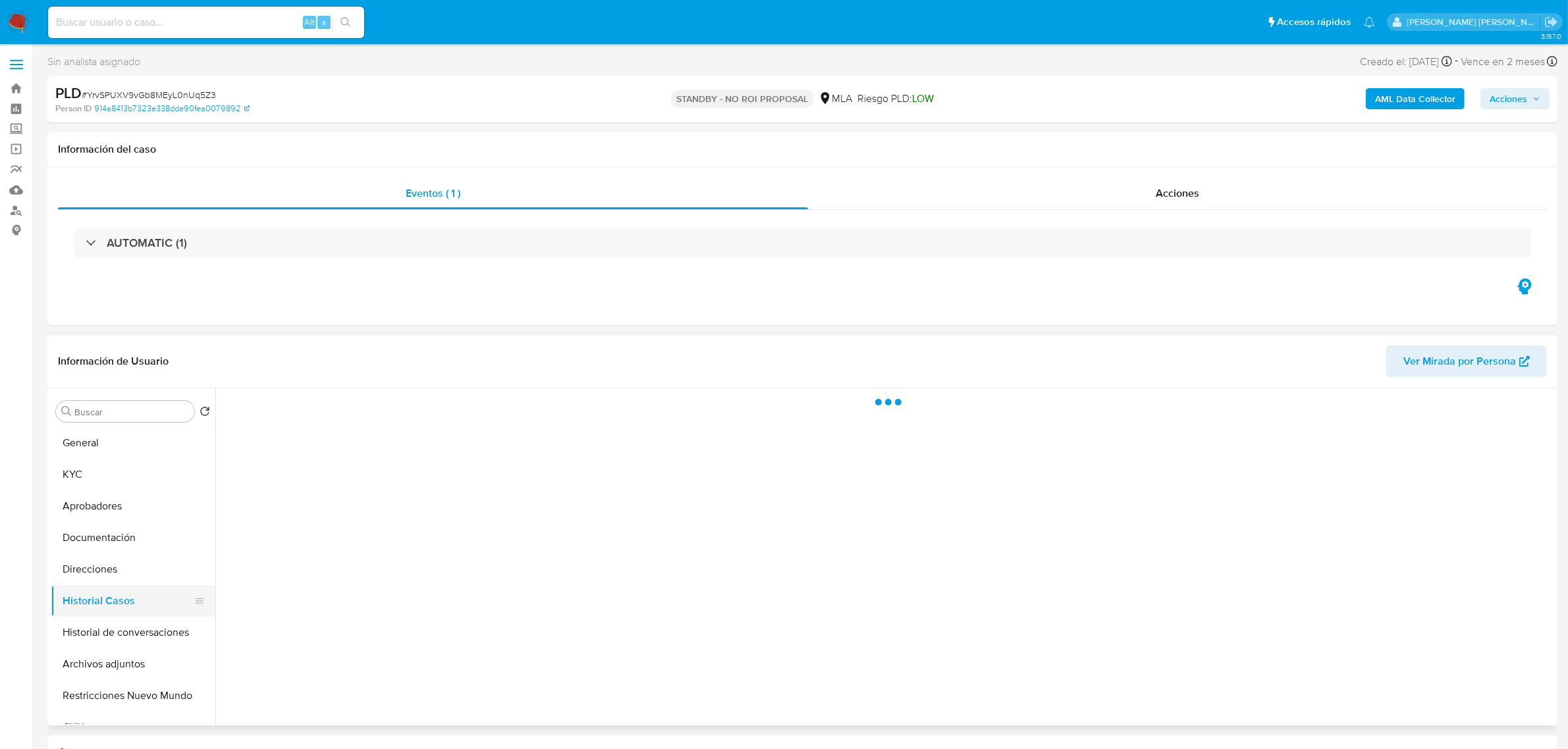
select select "10"
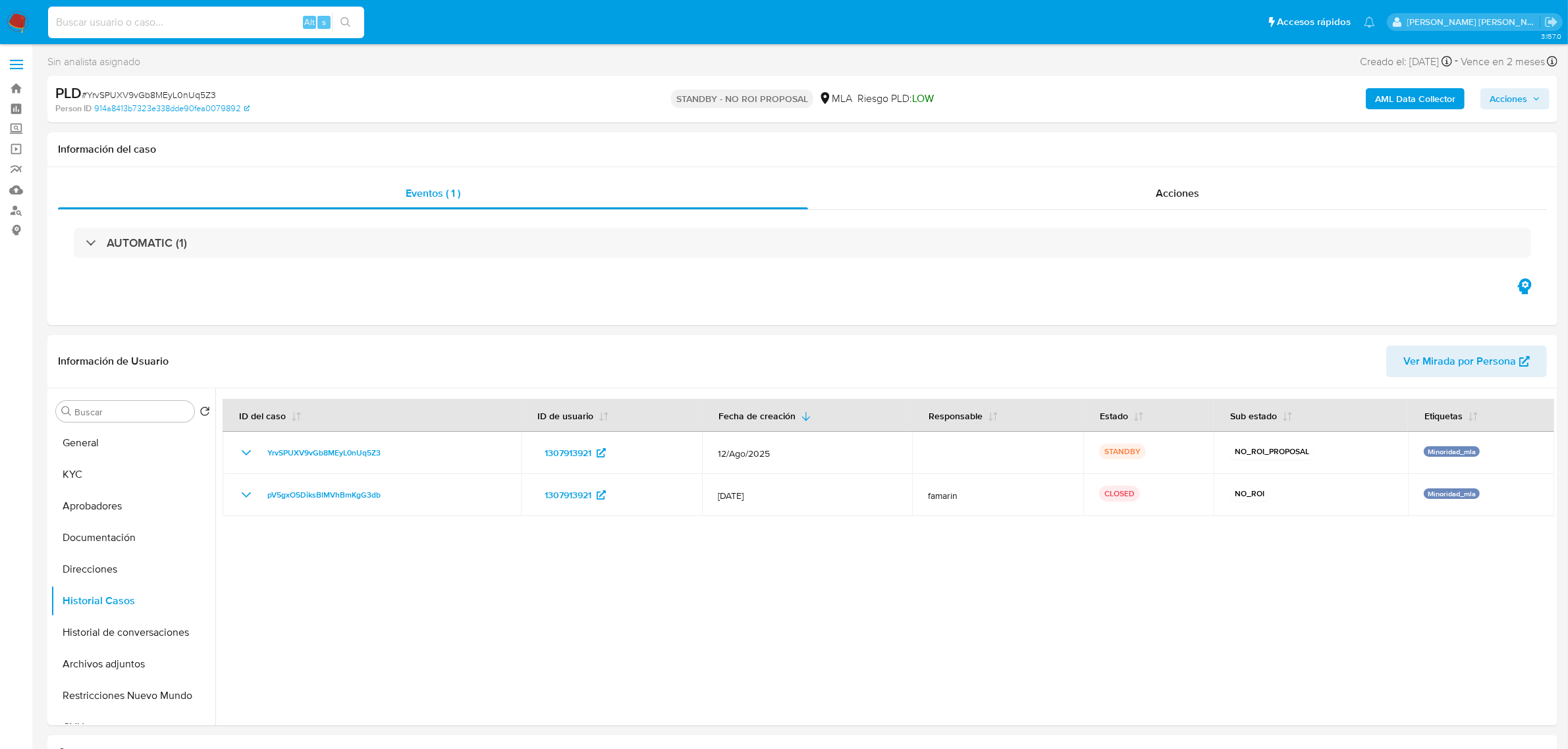
click at [178, 26] on input at bounding box center [206, 22] width 316 height 17
paste input "cQ7iqV6gJOA8rHGYaLHhqDy1"
type input "cQ7iqV6gJOA8rHGYaLHhqDy1"
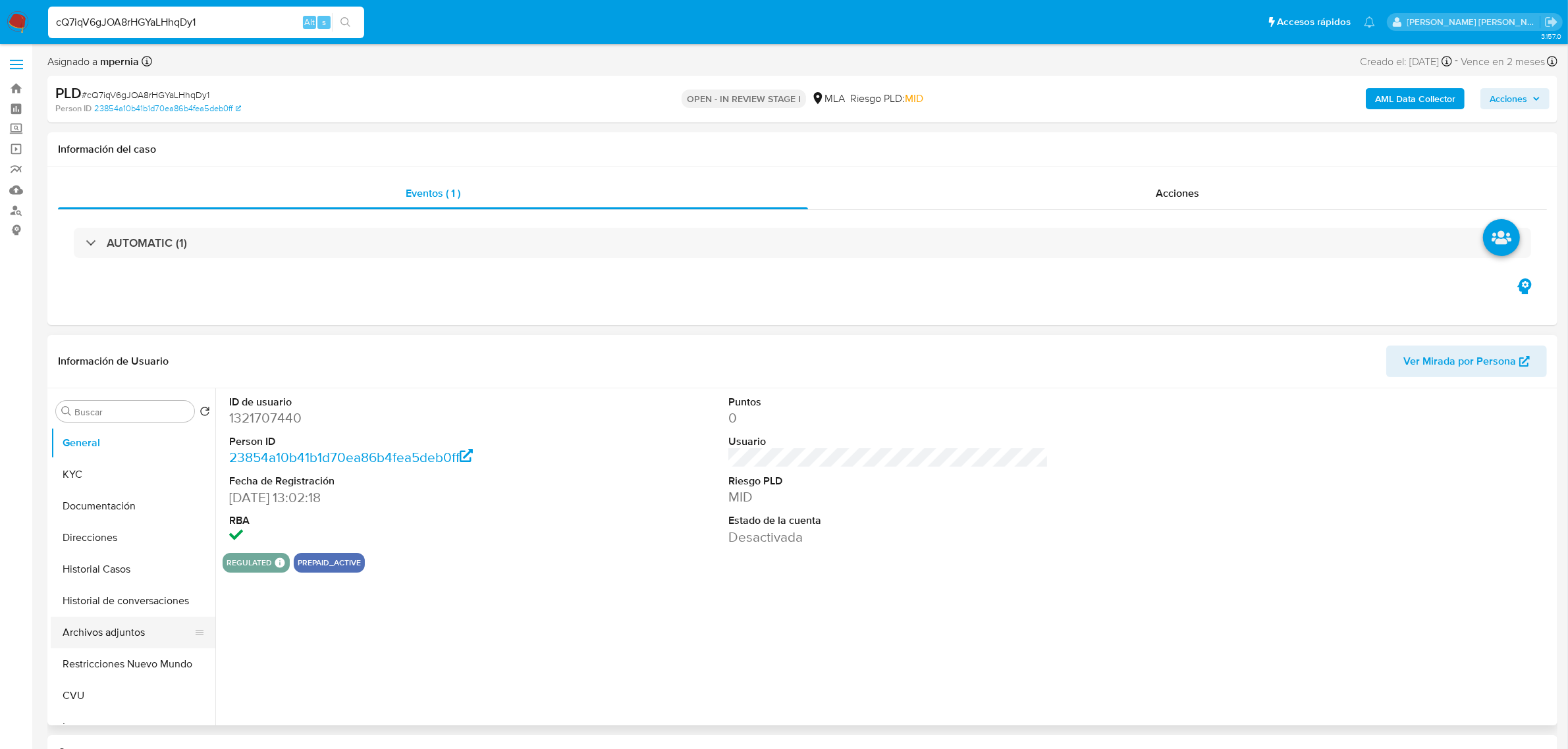
select select "10"
click at [96, 572] on button "Historial Casos" at bounding box center [127, 570] width 154 height 32
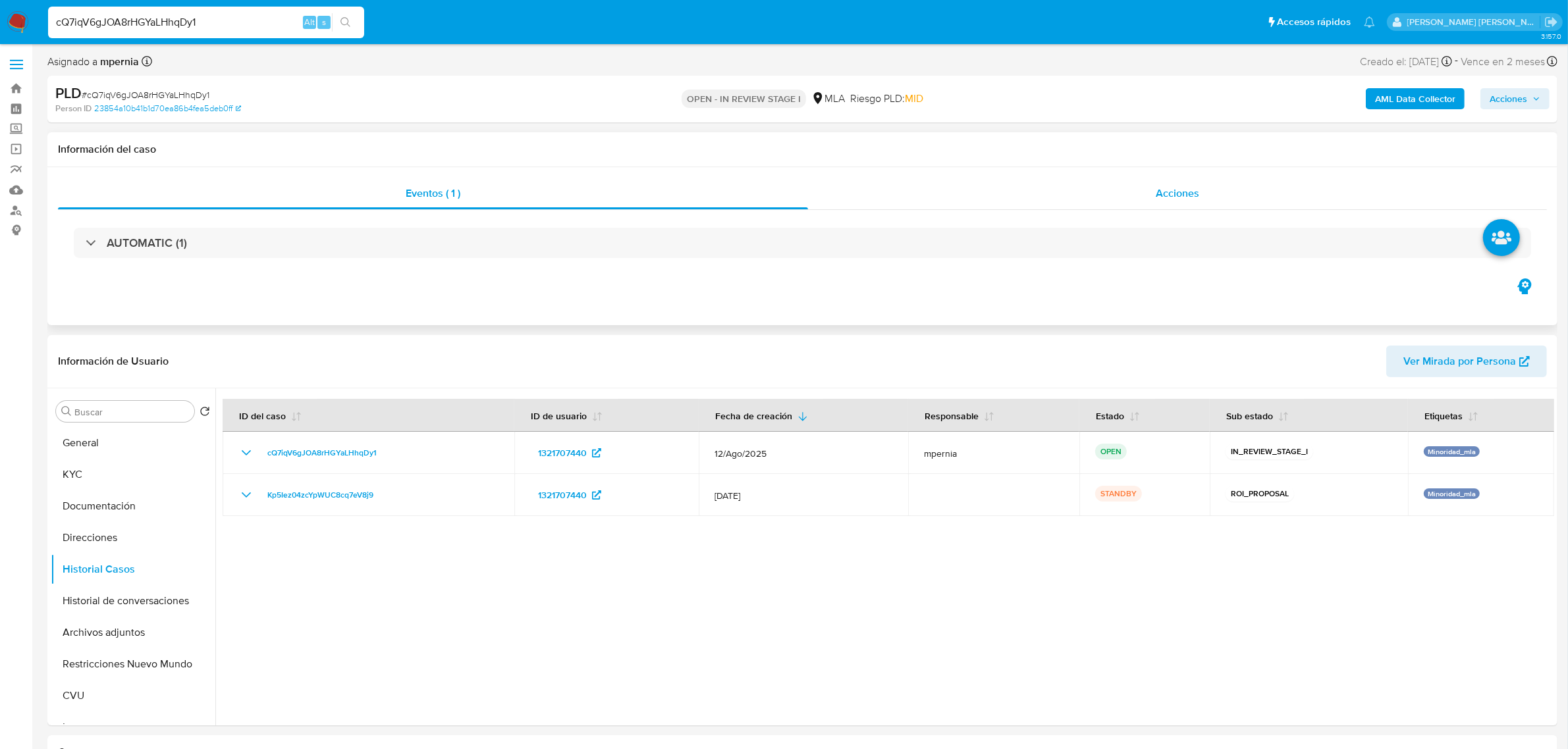
click at [1176, 203] on div "Acciones" at bounding box center [1177, 193] width 739 height 32
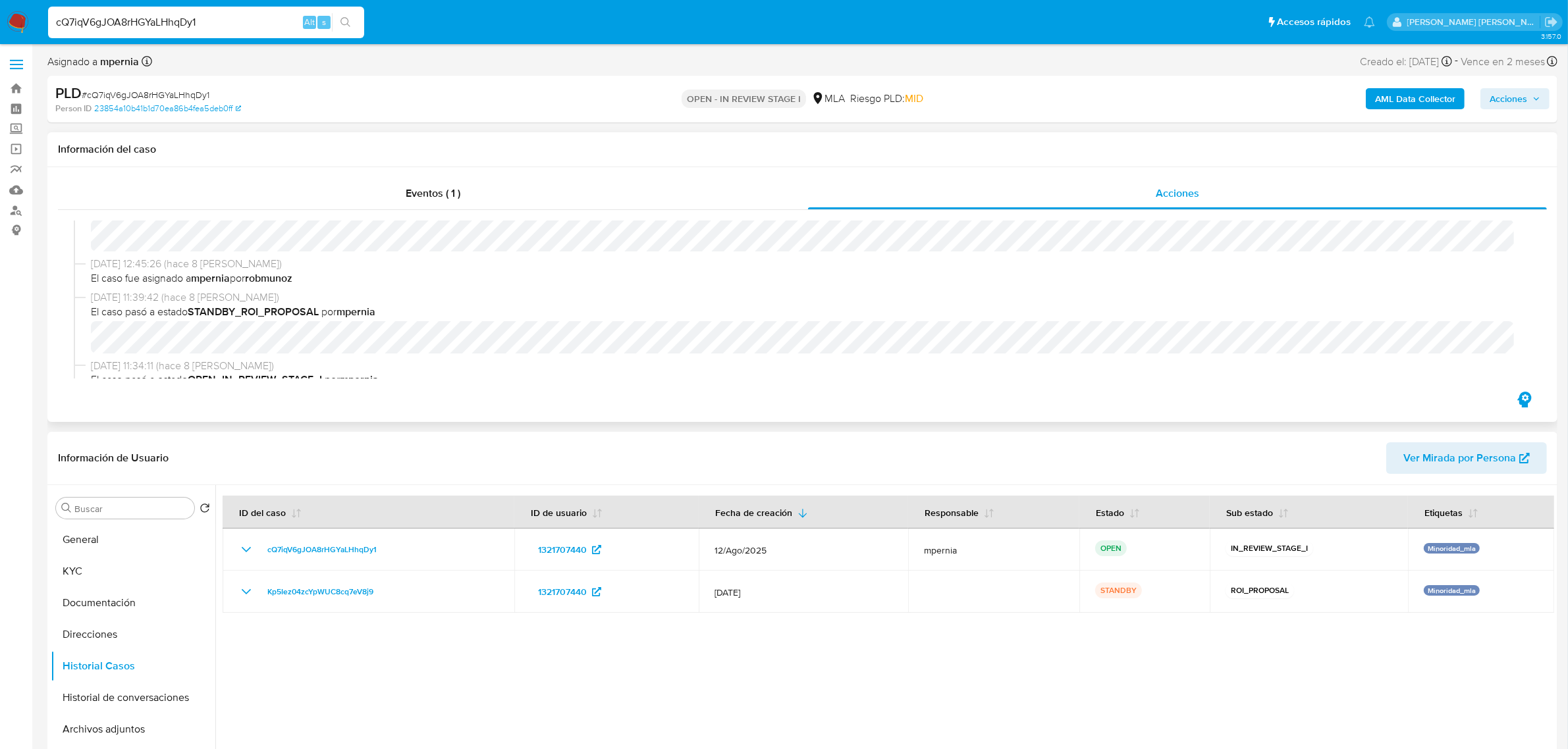
scroll to position [165, 0]
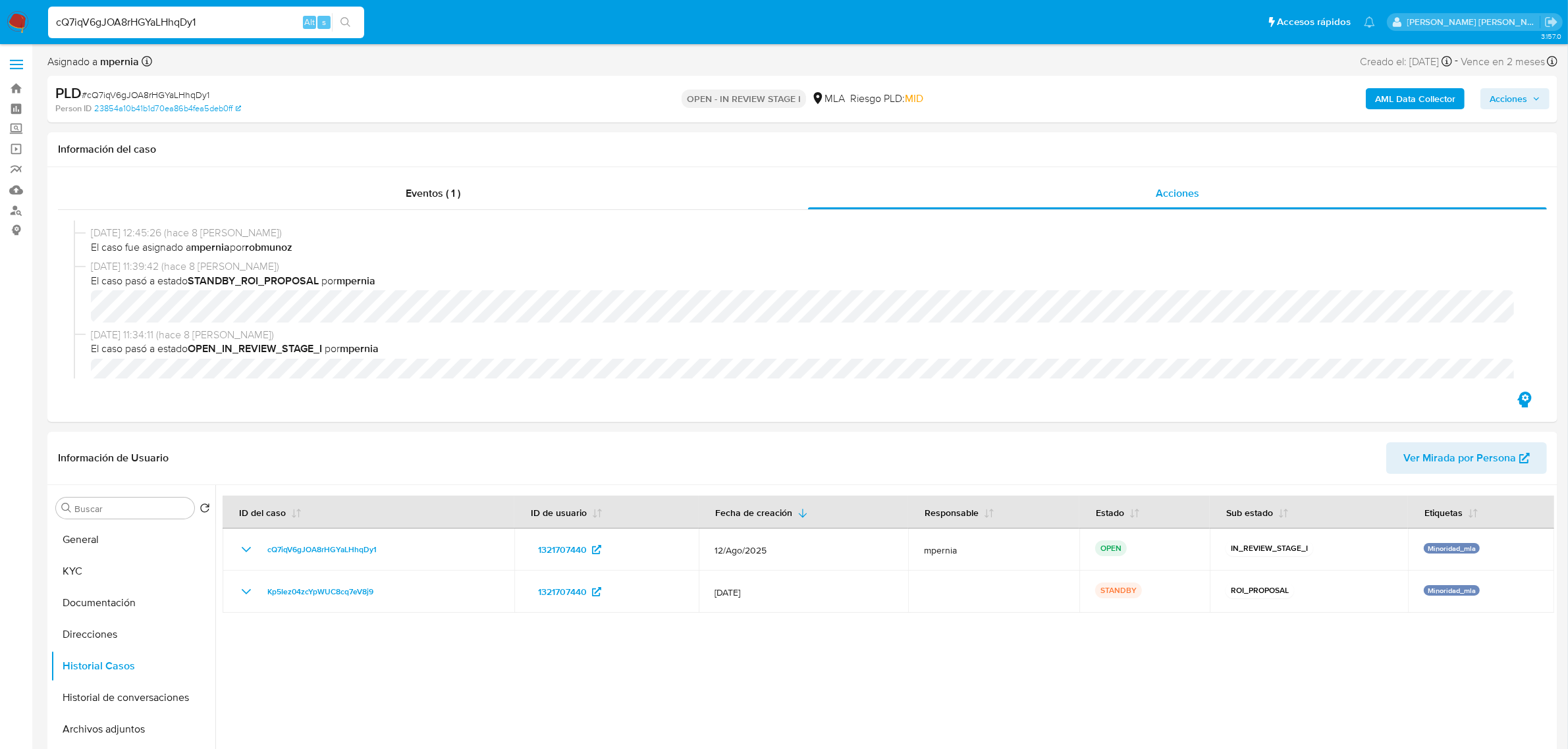
click at [1520, 100] on span "Acciones" at bounding box center [1508, 99] width 38 height 21
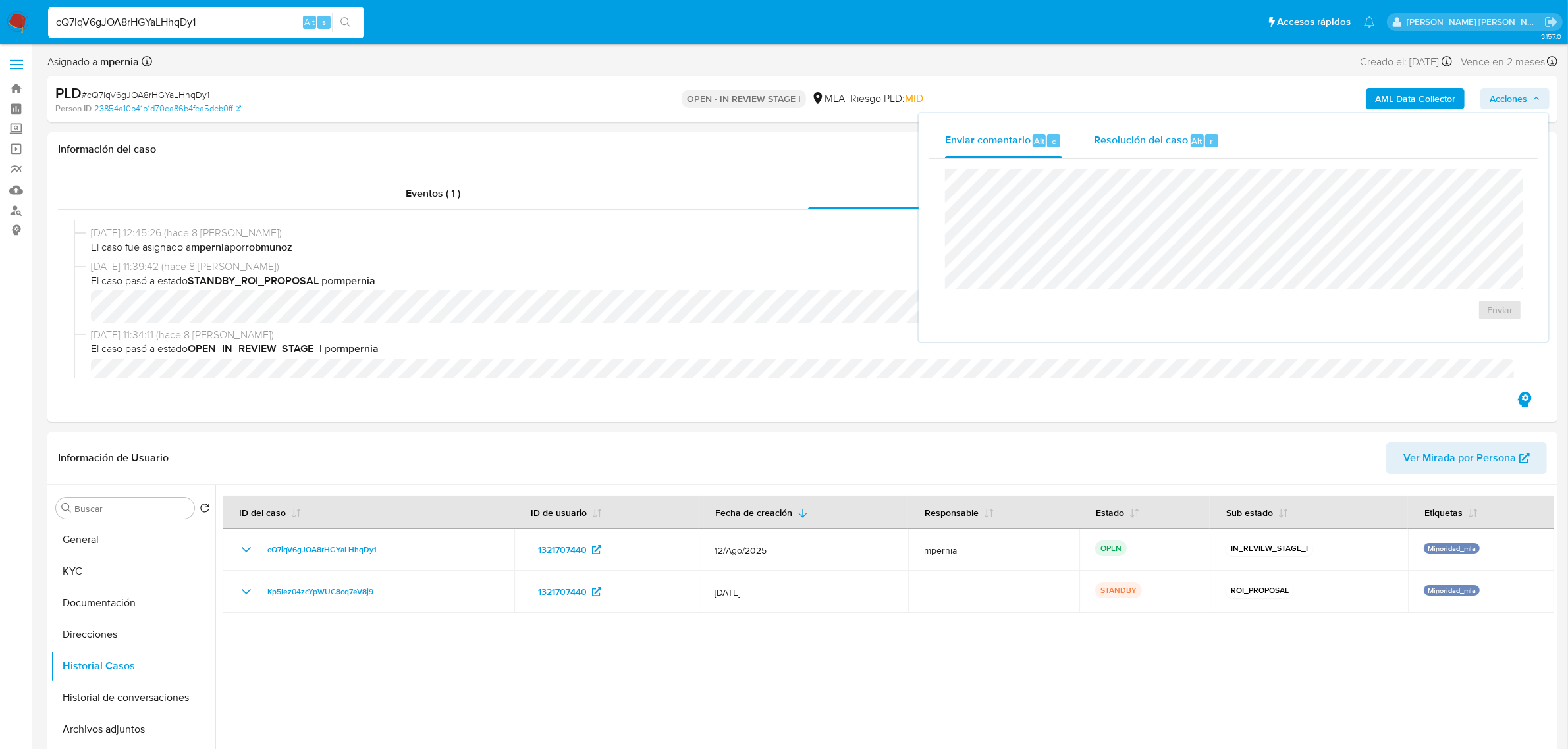
click at [1183, 143] on span "Resolución del caso" at bounding box center [1141, 140] width 94 height 16
click at [1441, 323] on span "ROI Proposal" at bounding box center [1467, 318] width 69 height 18
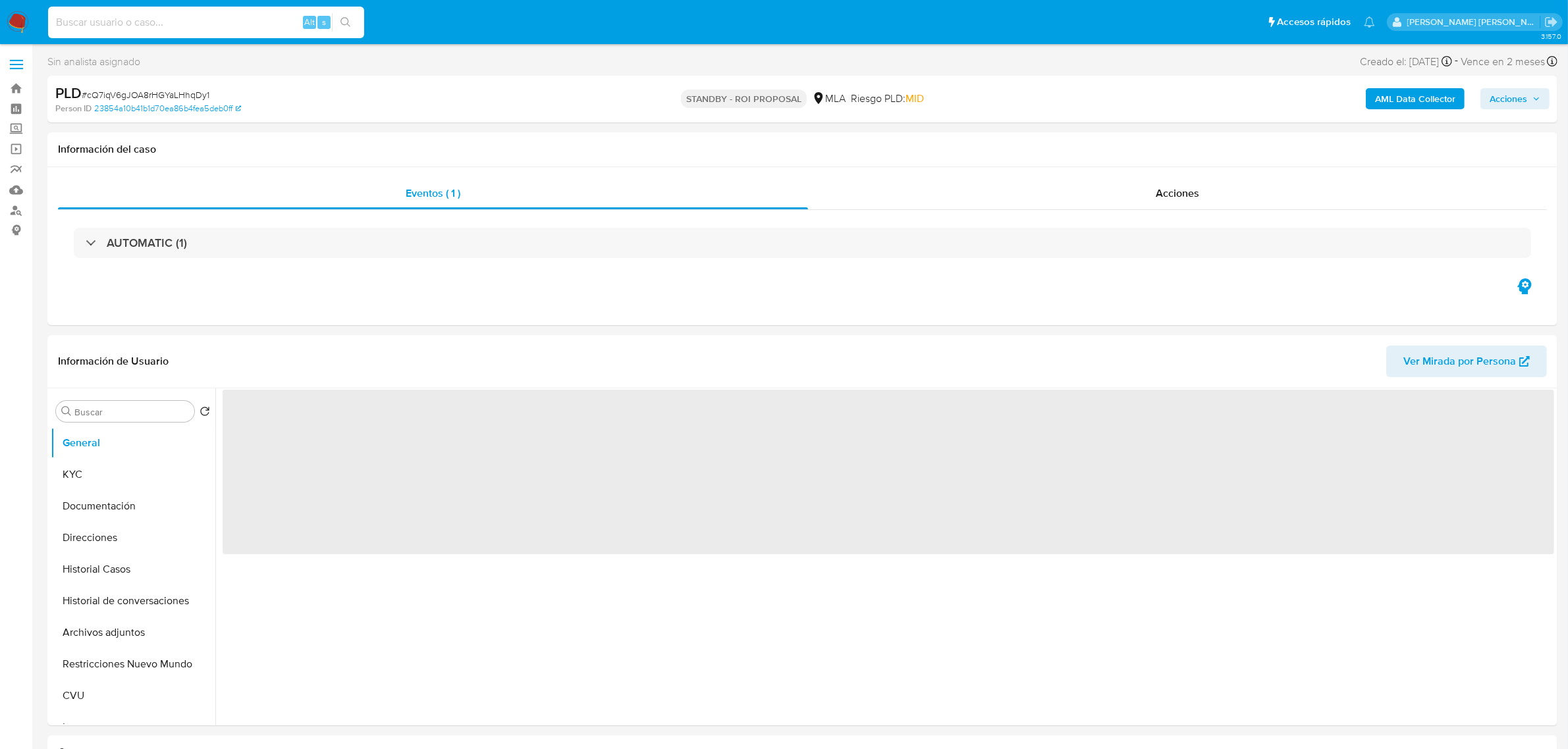
click at [142, 26] on input at bounding box center [206, 22] width 316 height 17
paste input "4fWnS9CNvWGwC3T7TaOdPMXa"
type input "4fWnS9CNvWGwC3T7TaOdPMXa"
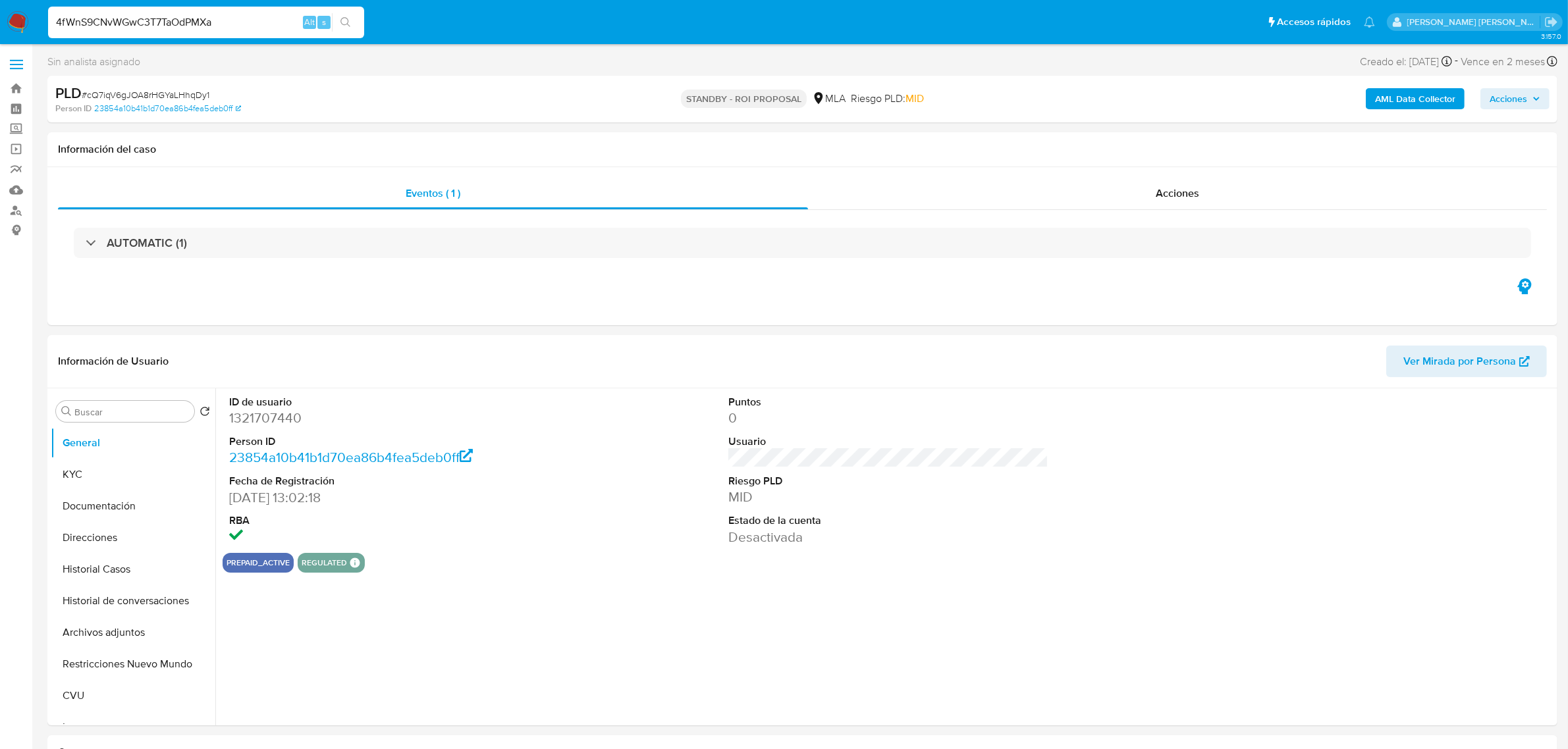
select select "10"
type input "4fWnS9CNvWGwC3T7TaOdPMXa"
click at [113, 571] on button "Historial Casos" at bounding box center [127, 570] width 154 height 32
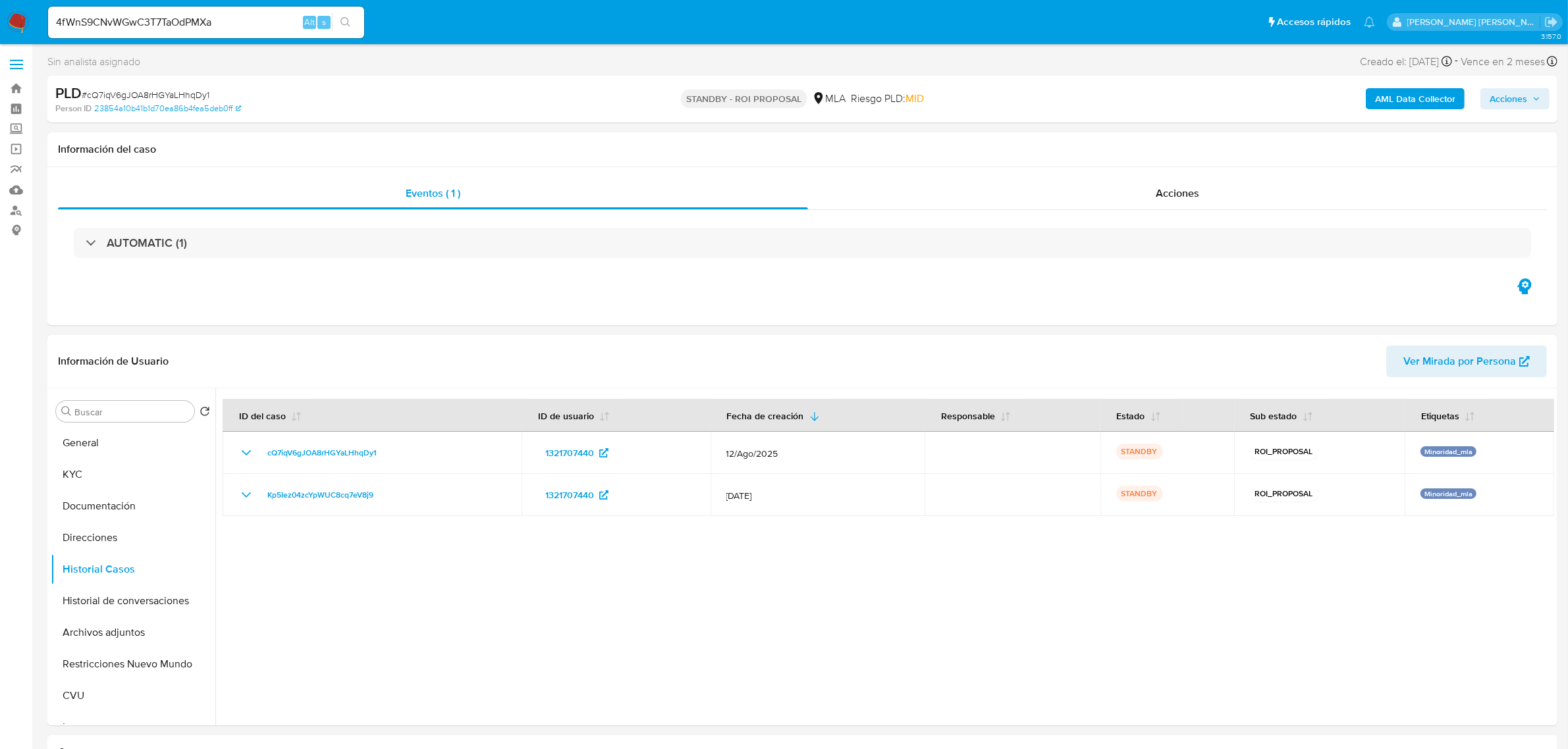
click at [219, 19] on input "4fWnS9CNvWGwC3T7TaOdPMXa" at bounding box center [206, 22] width 316 height 17
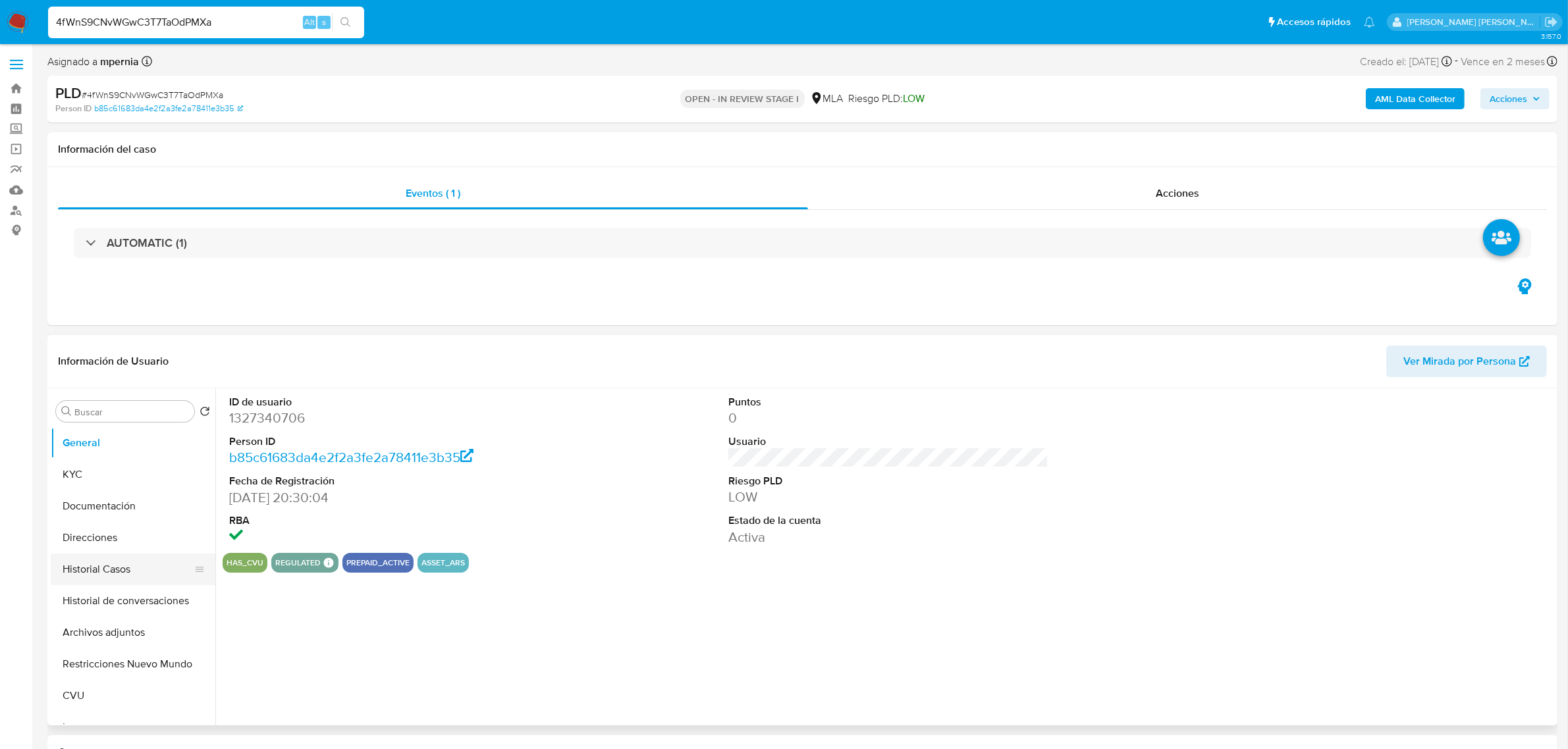
select select "10"
click at [109, 577] on button "Historial Casos" at bounding box center [127, 570] width 154 height 32
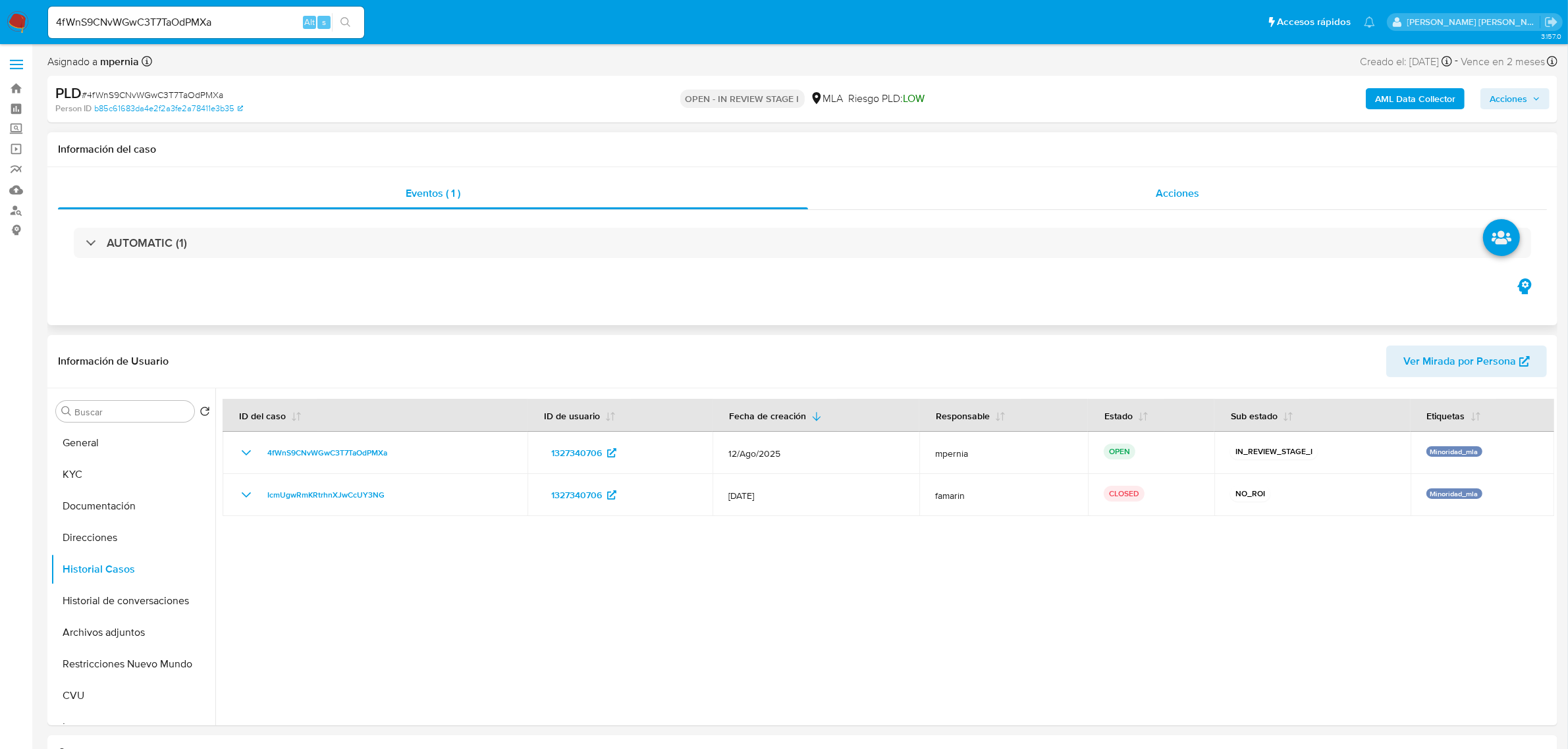
click at [1207, 180] on div "Acciones" at bounding box center [1177, 193] width 739 height 32
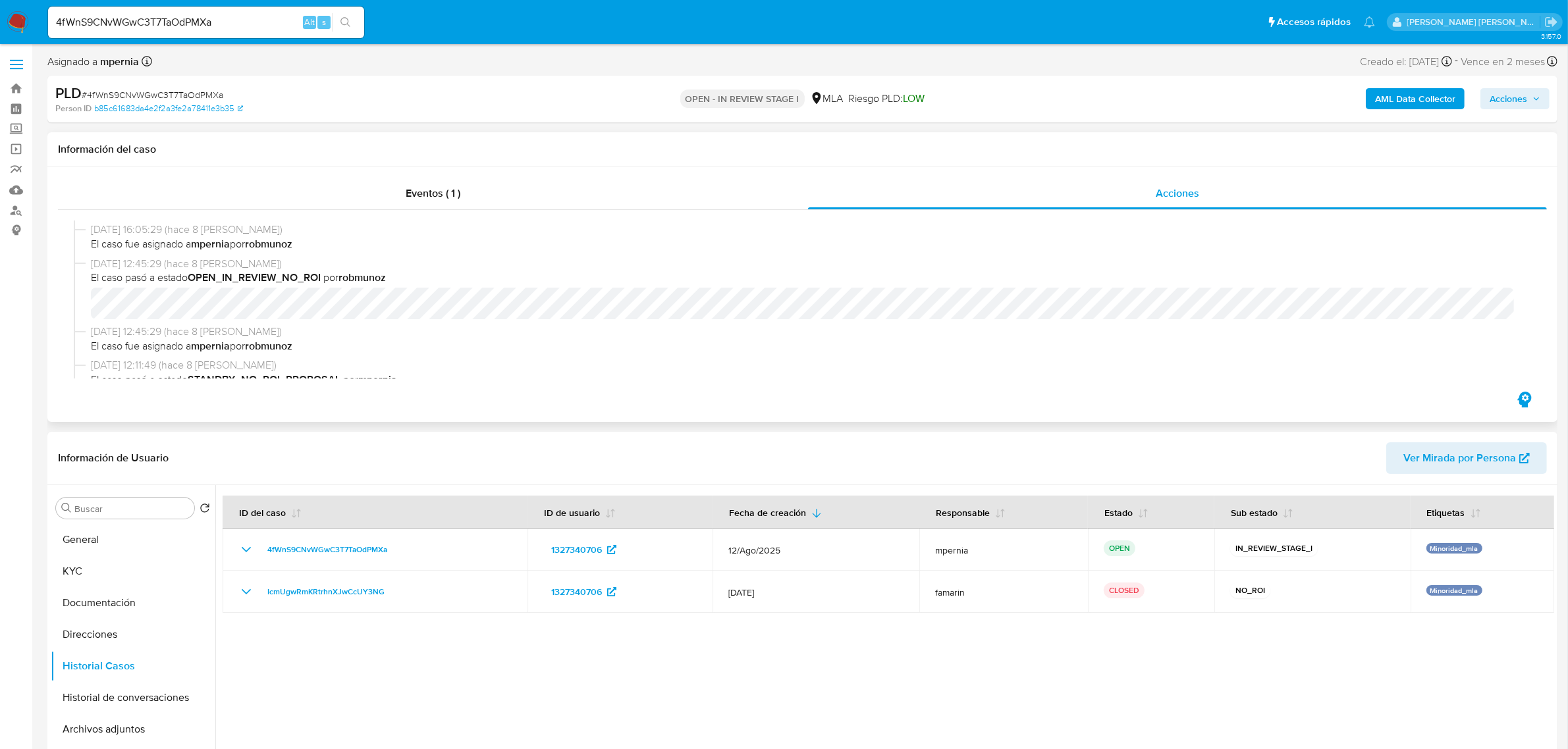
scroll to position [165, 0]
click at [1517, 100] on span "Acciones" at bounding box center [1508, 99] width 38 height 21
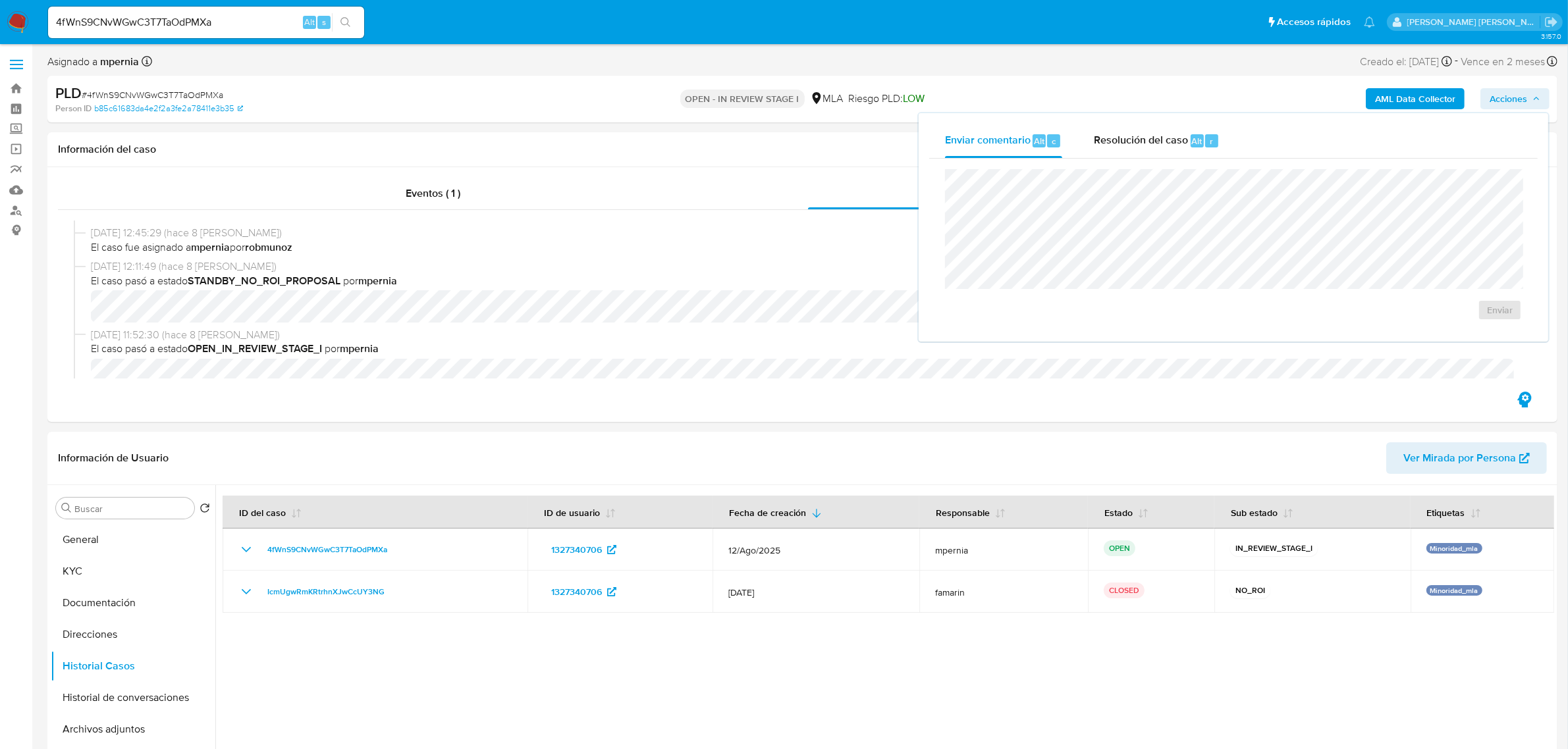
drag, startPoint x: 1168, startPoint y: 149, endPoint x: 1166, endPoint y: 162, distance: 13.2
click at [1166, 162] on div "Enviar comentario Alt c Resolución del caso Alt r Enviar" at bounding box center [1234, 228] width 609 height 207
click at [1147, 136] on span "Resolución del caso" at bounding box center [1141, 140] width 94 height 16
click at [1362, 317] on span "No ROI Proposal" at bounding box center [1371, 318] width 69 height 18
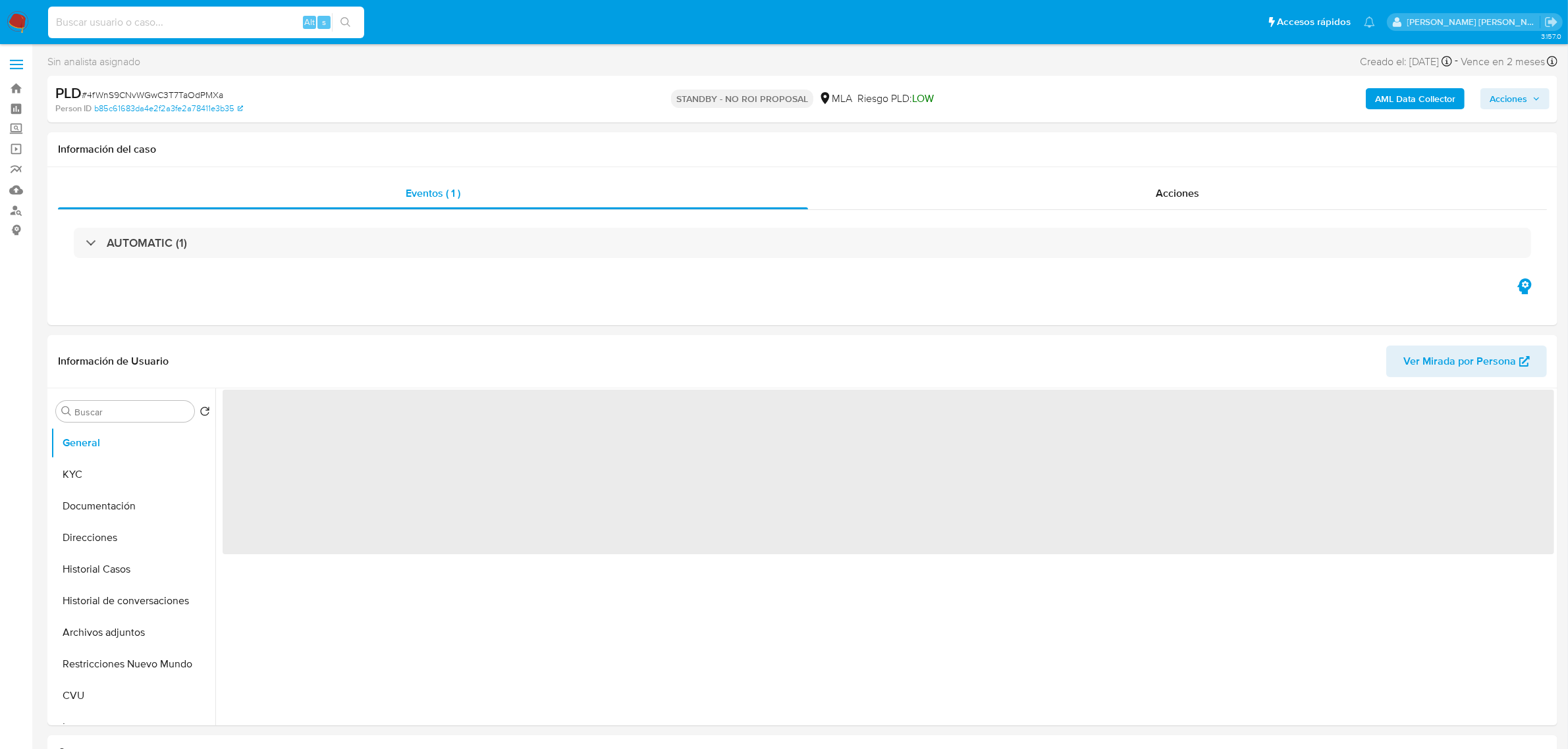
click at [150, 15] on input at bounding box center [206, 22] width 316 height 17
paste input "o7UrcBOFT356wsNh1dMou8xD"
type input "o7UrcBOFT356wsNh1dMou8xD"
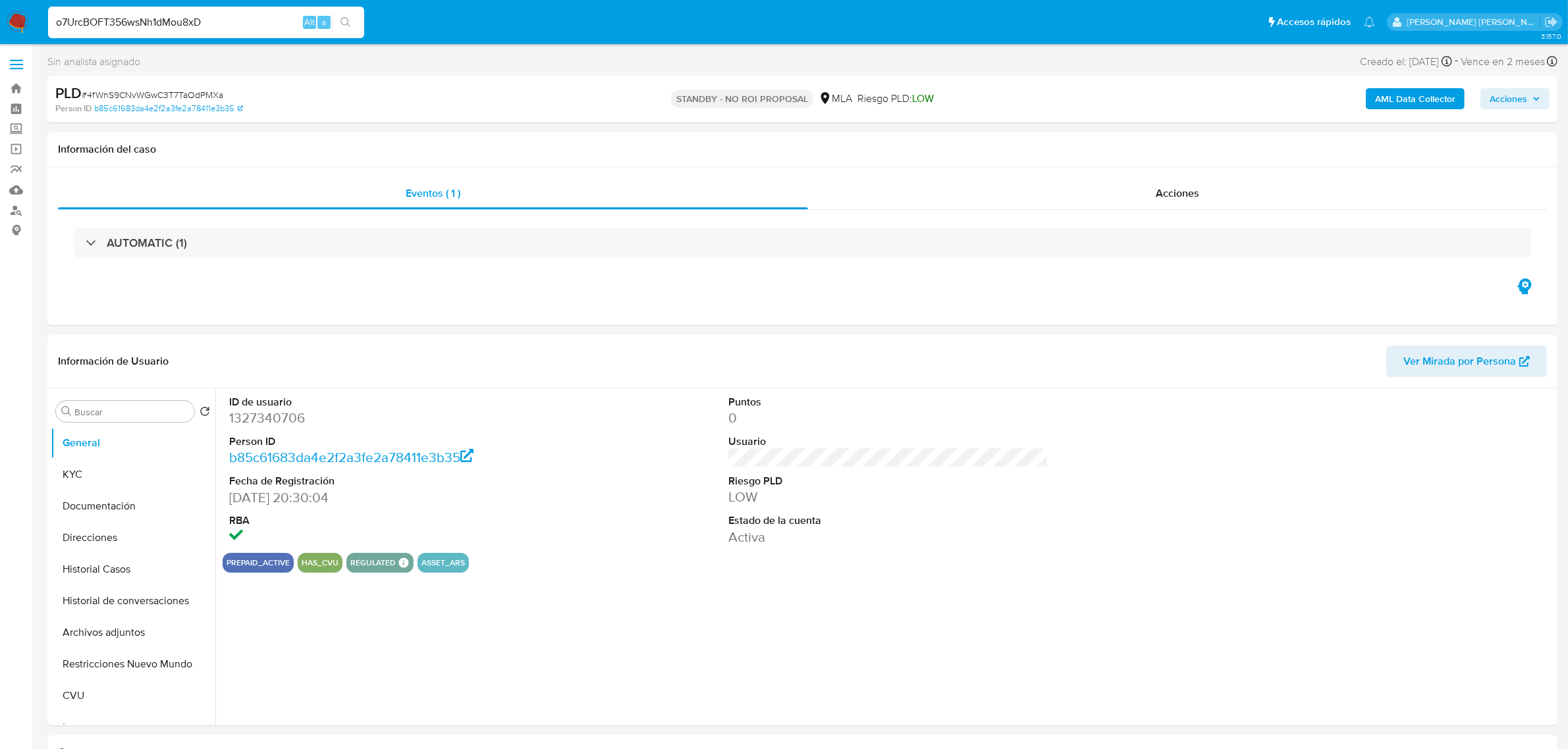
select select "10"
type input "o7UrcBOFT356wsNh1dMou8xD"
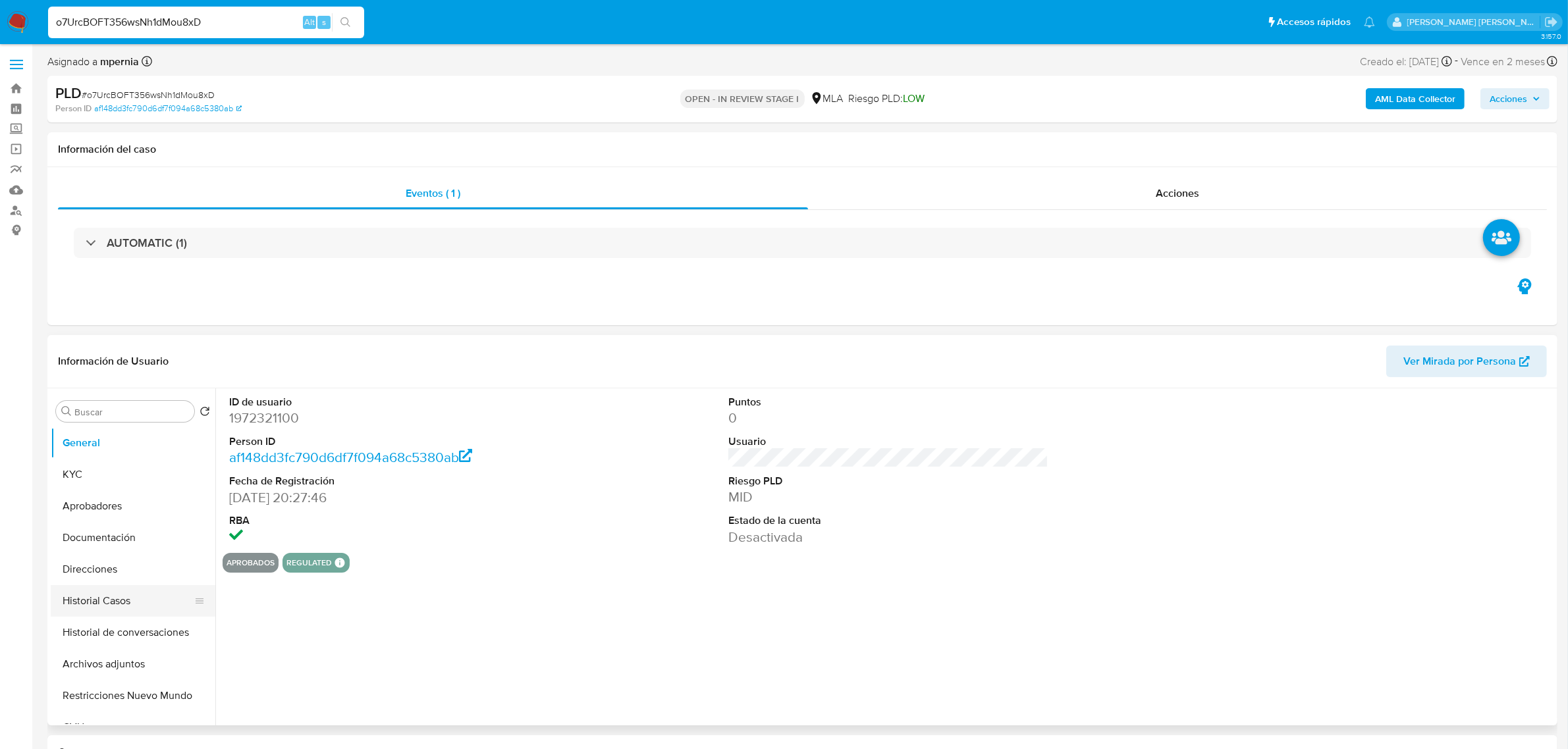
click at [89, 608] on button "Historial Casos" at bounding box center [127, 601] width 154 height 32
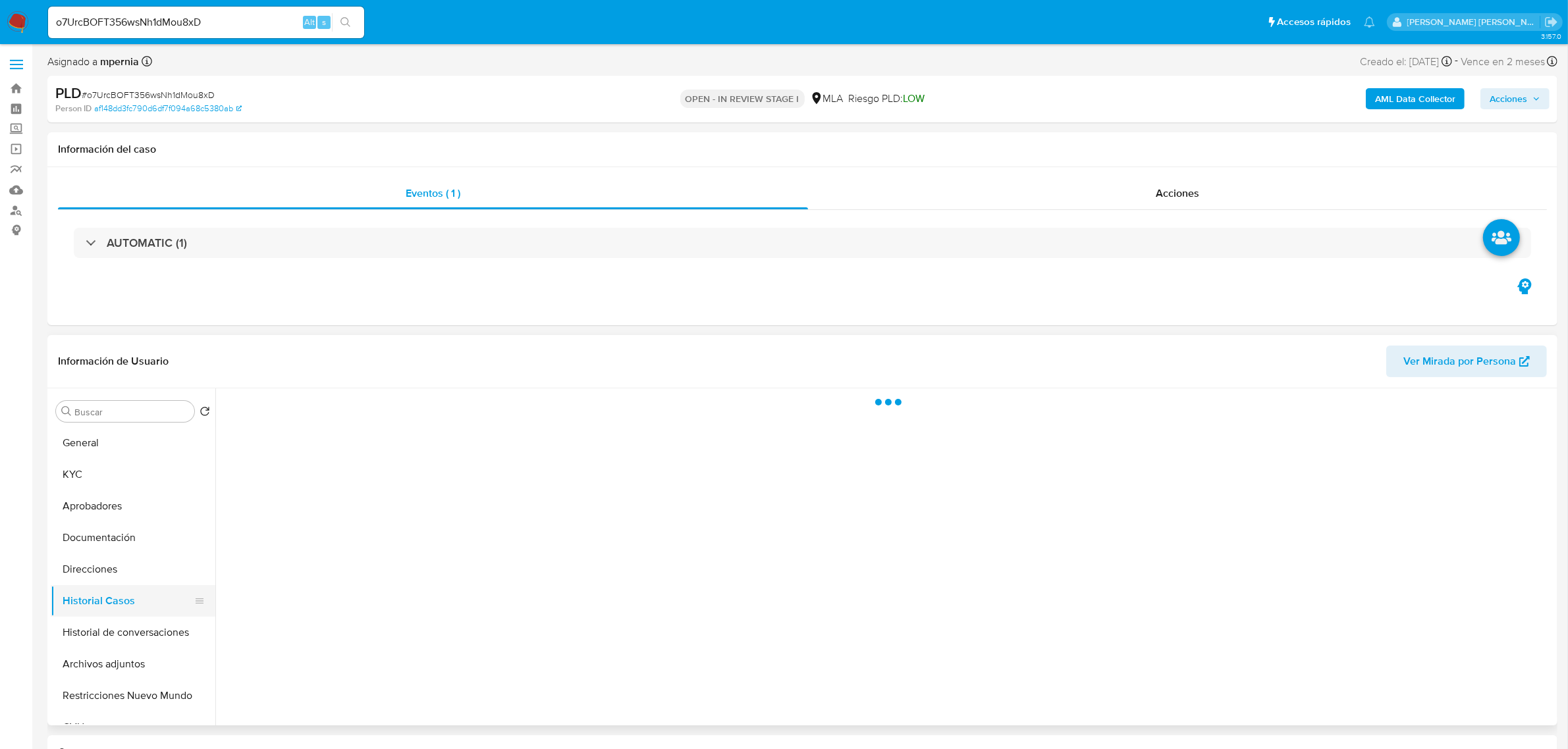
select select "10"
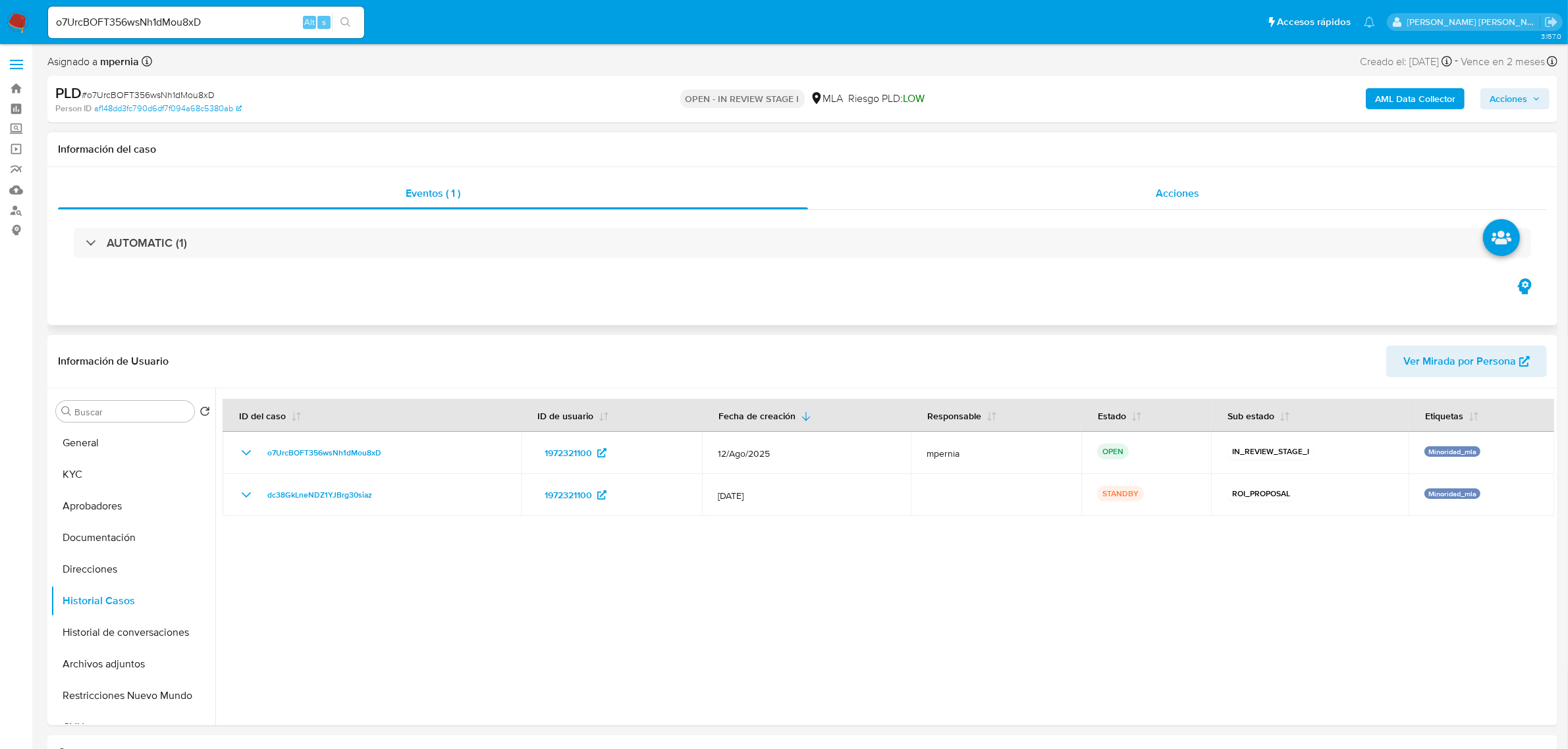
click at [1158, 199] on span "Acciones" at bounding box center [1177, 194] width 44 height 16
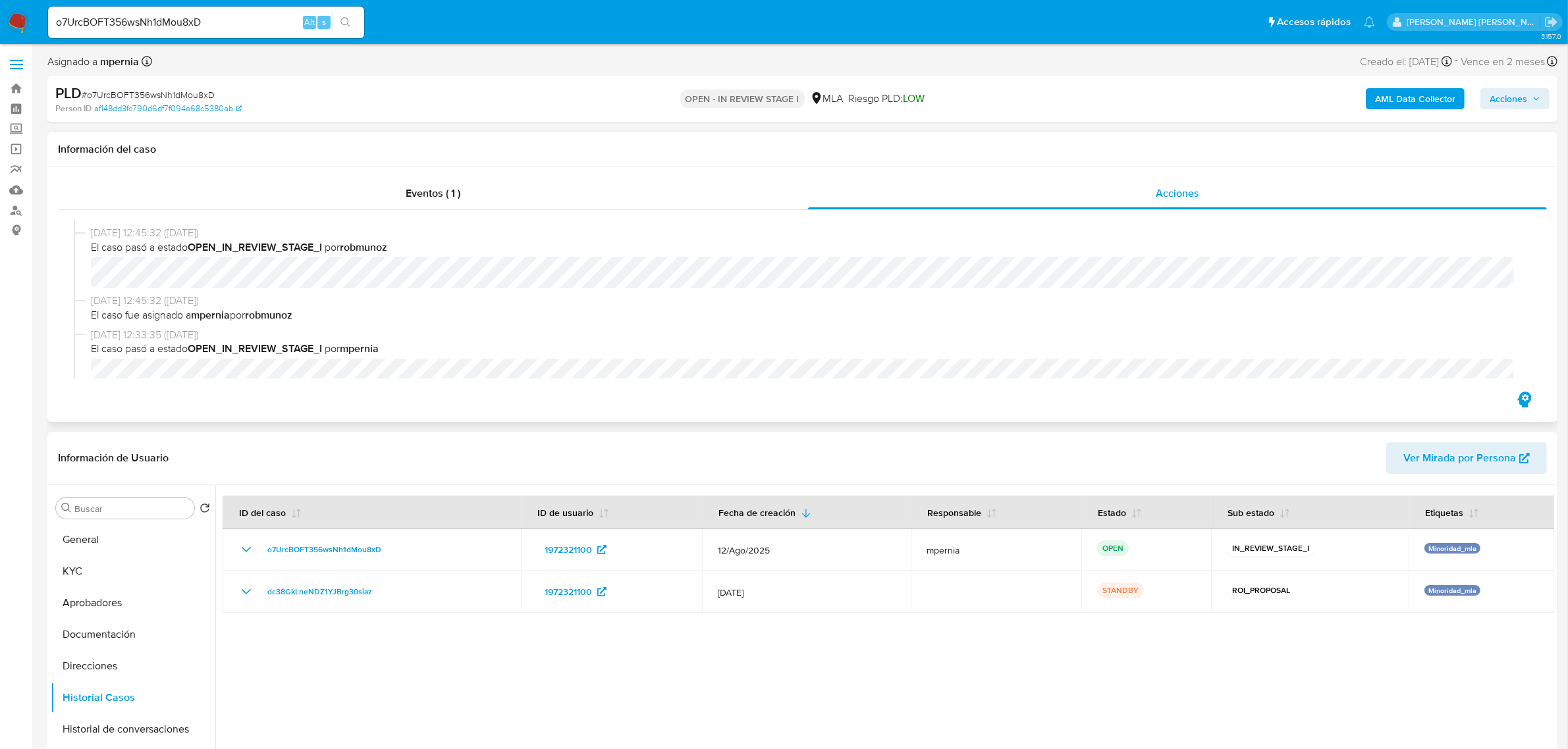
scroll to position [82, 0]
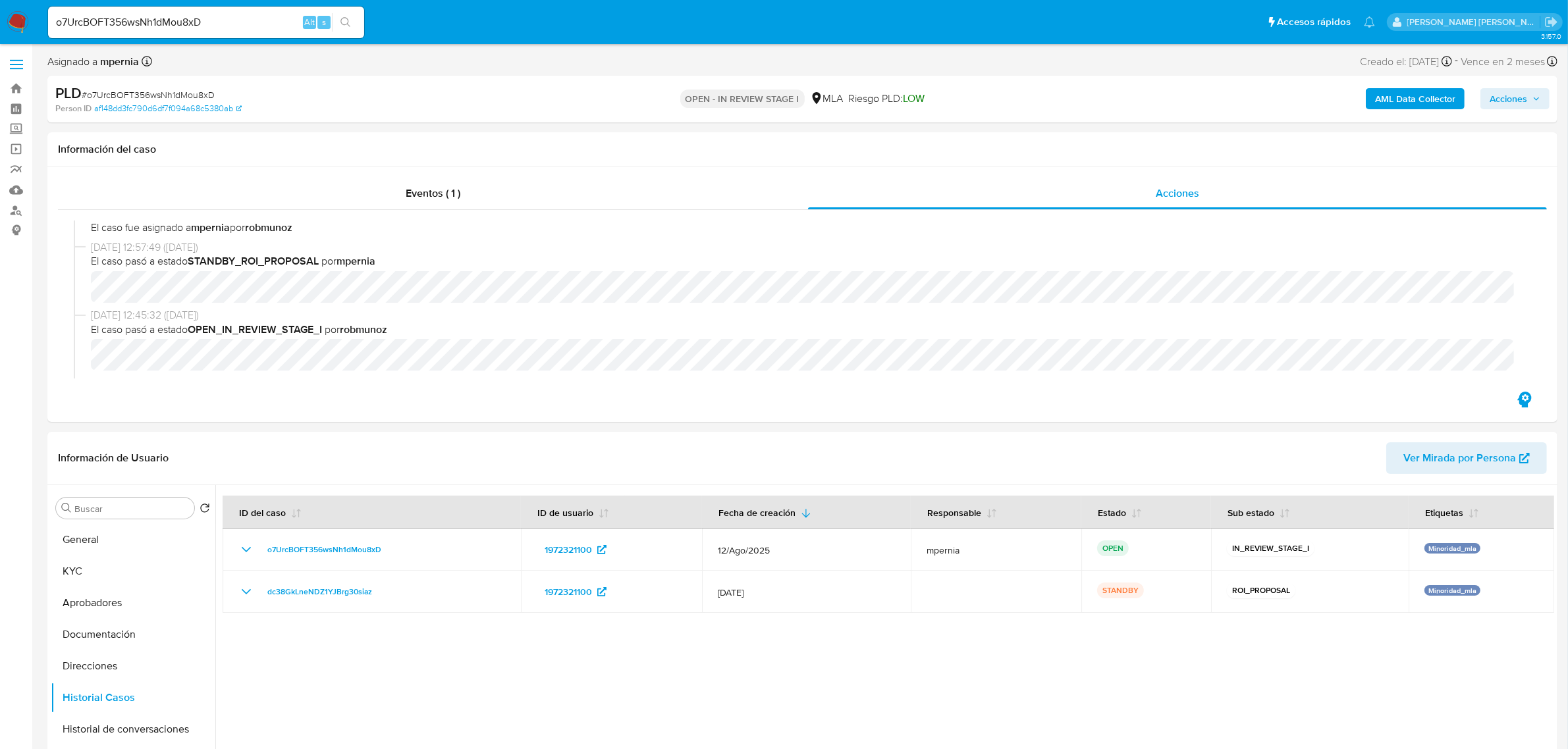
click at [1532, 101] on span "Acciones" at bounding box center [1515, 98] width 50 height 18
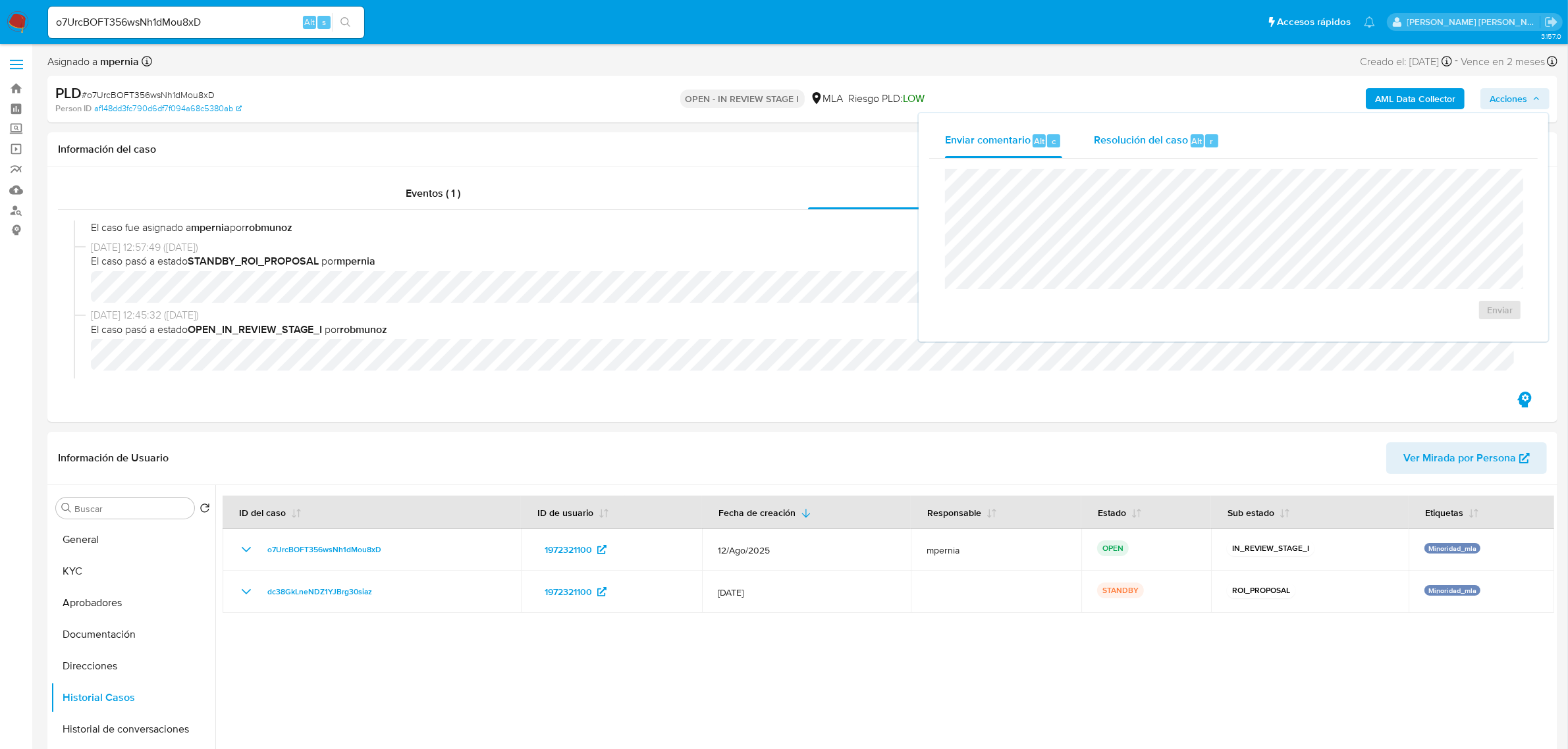
click at [1151, 149] on div "Resolución del caso Alt r" at bounding box center [1157, 140] width 126 height 34
click at [1458, 320] on span "ROI Proposal" at bounding box center [1467, 318] width 69 height 18
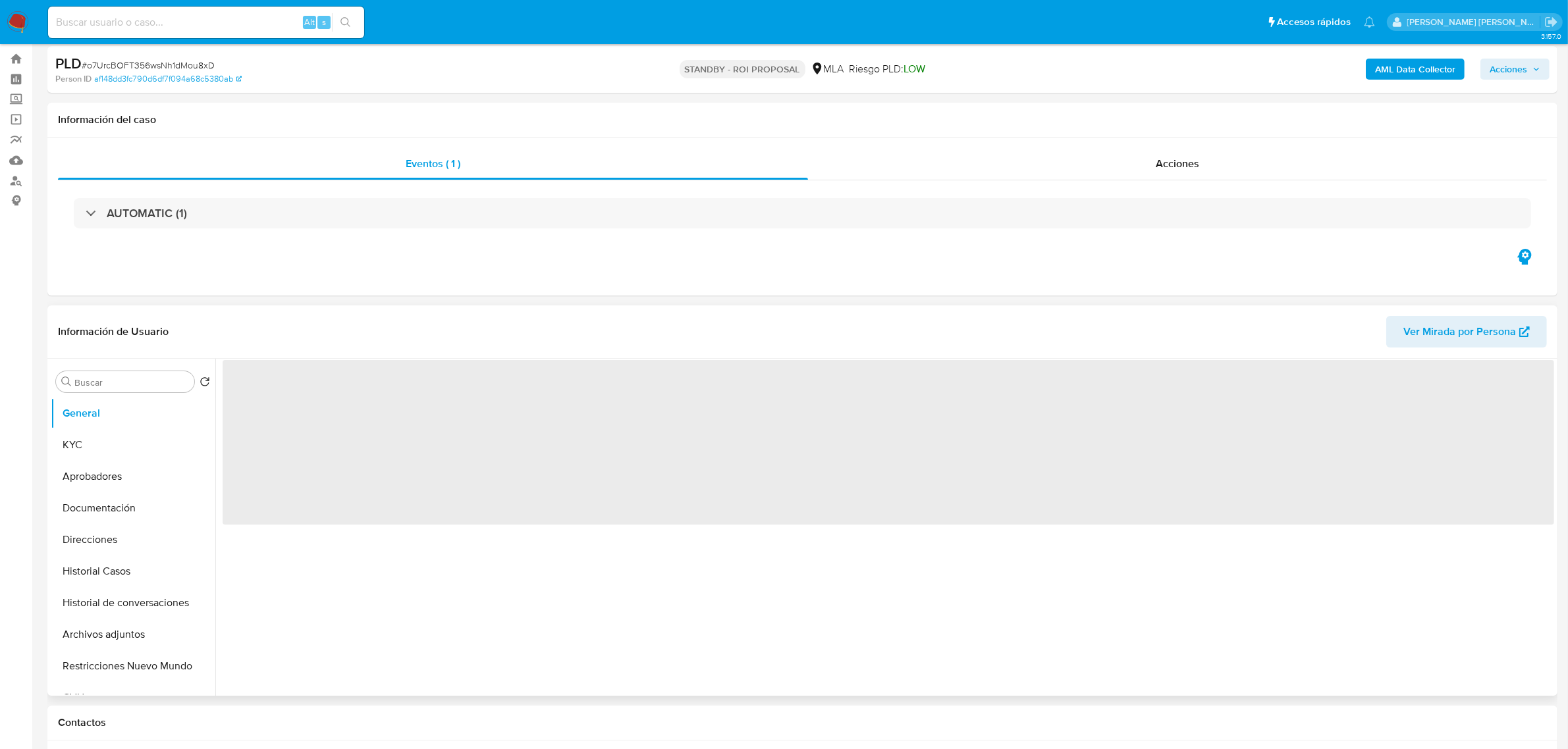
scroll to position [82, 0]
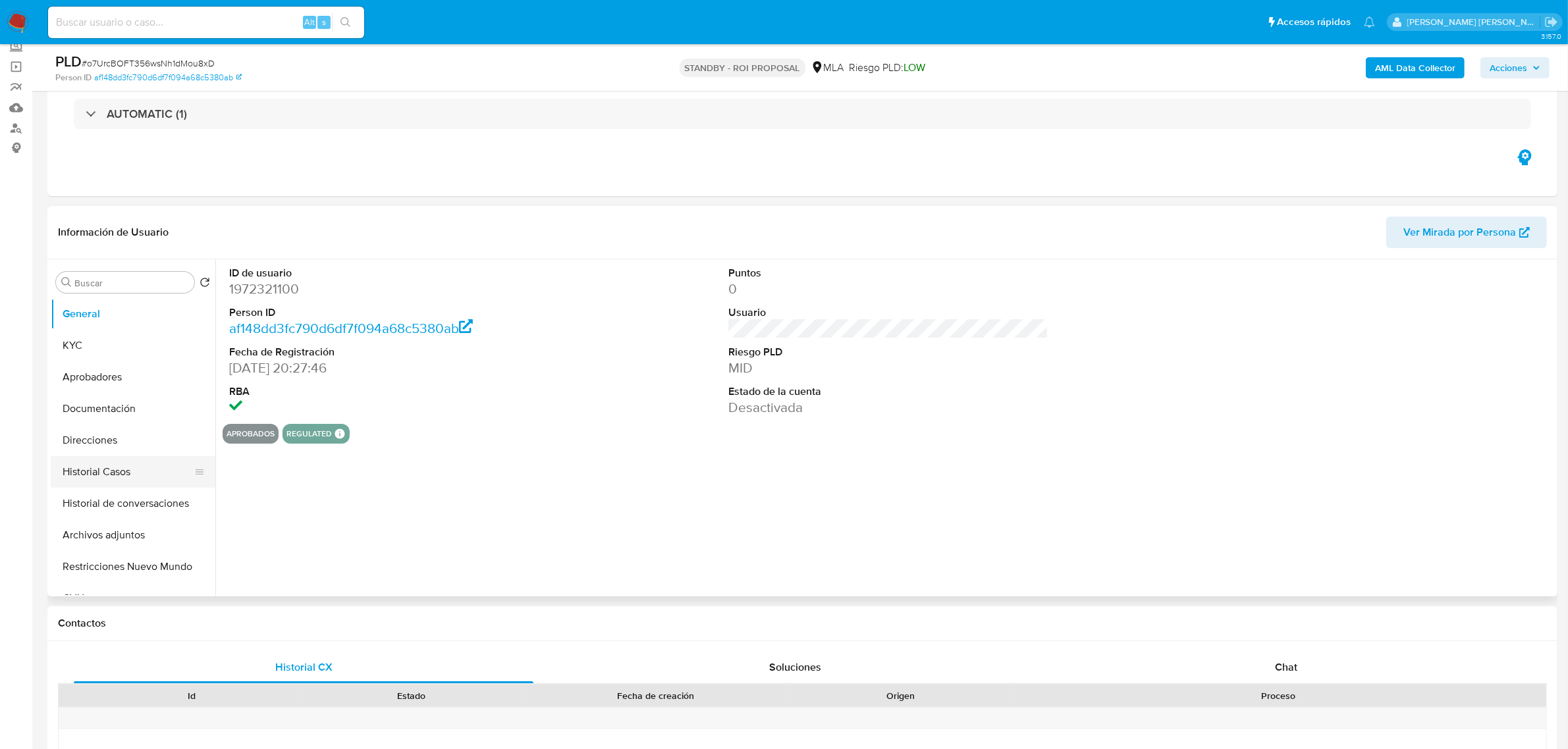
click at [98, 471] on button "Historial Casos" at bounding box center [127, 472] width 154 height 32
select select "10"
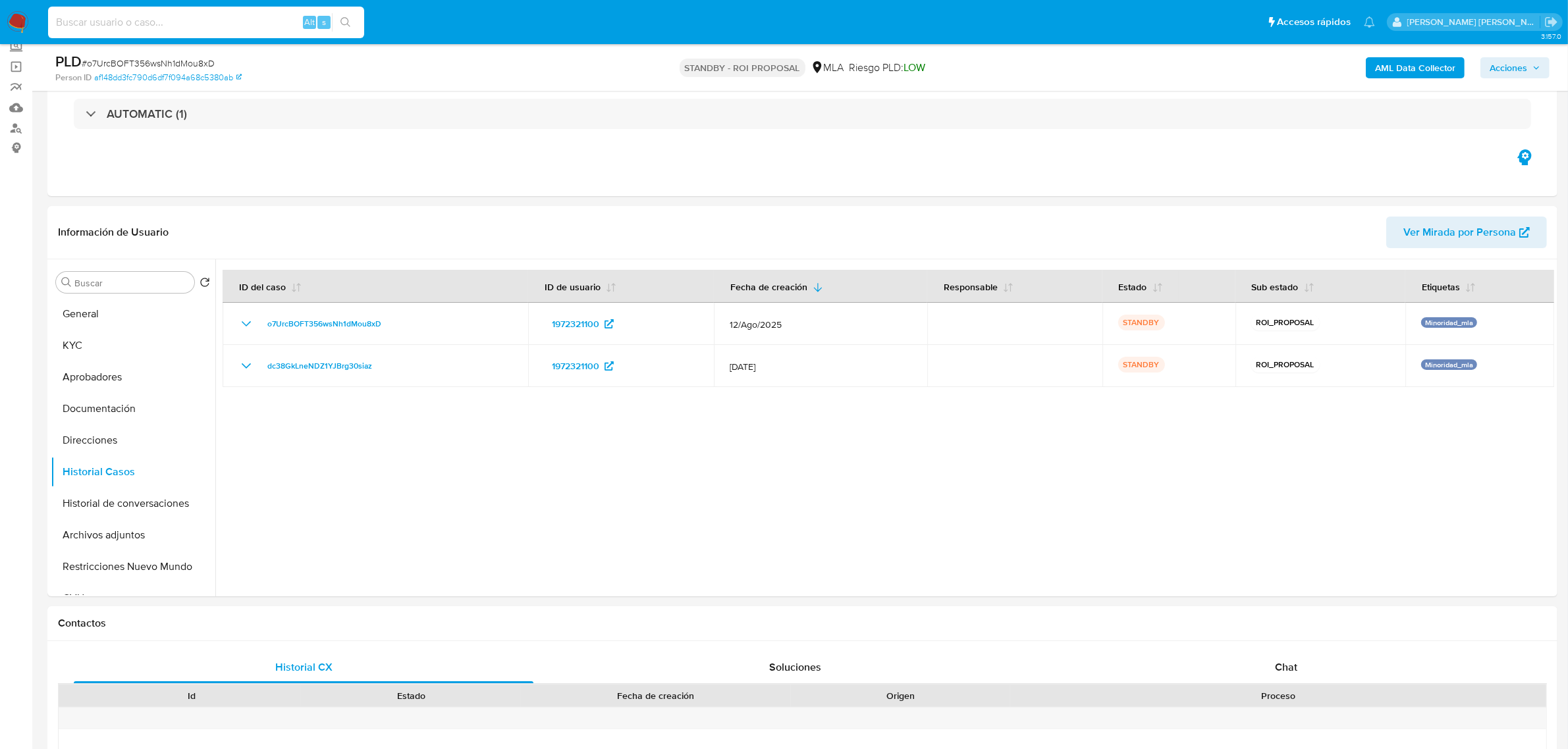
click at [182, 18] on input at bounding box center [206, 22] width 316 height 17
paste input "4fWnS9CNvWGwC3T7TaOdPMXa"
type input "4fWnS9CNvWGwC3T7TaOdPMXa"
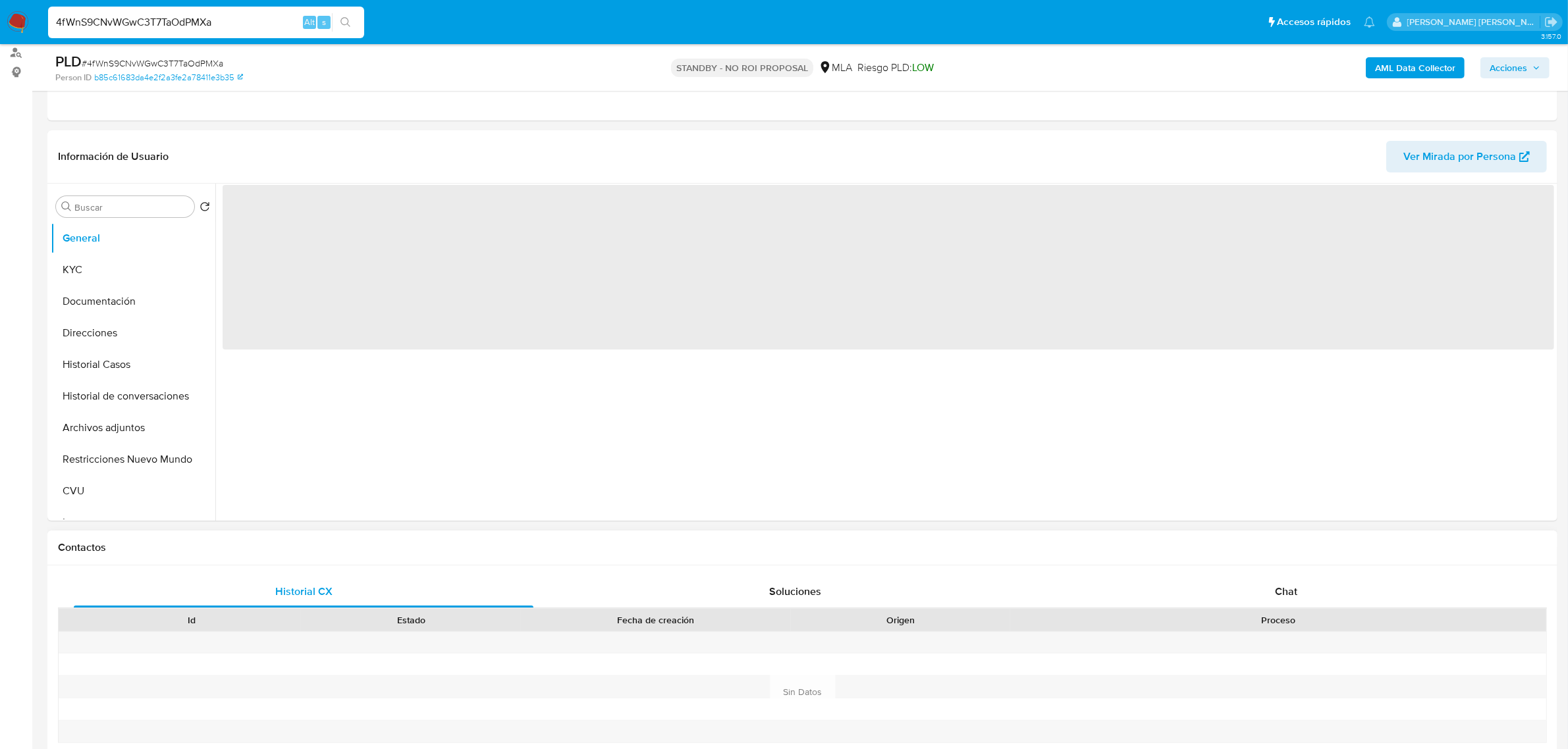
scroll to position [165, 0]
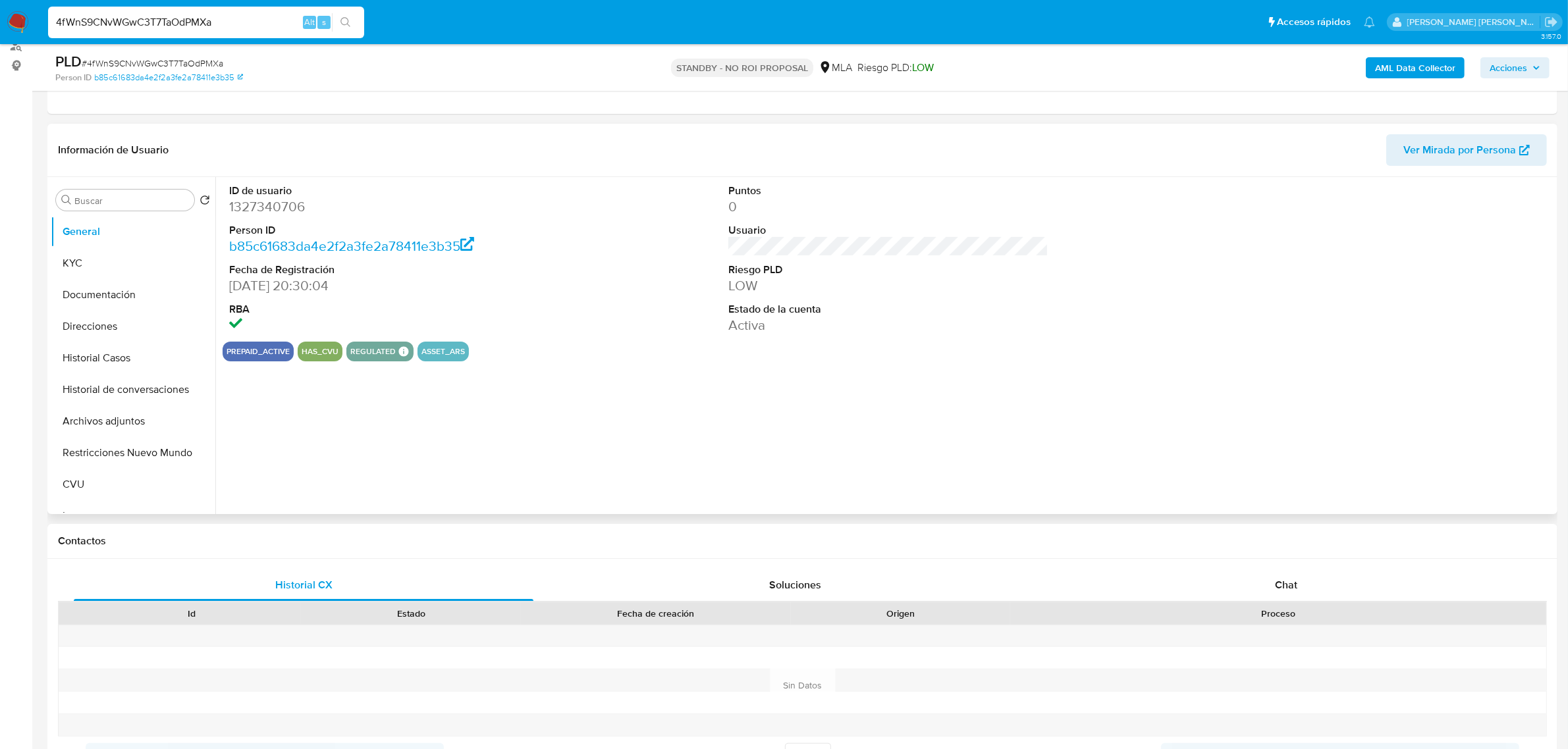
select select "10"
click at [100, 367] on button "Historial Casos" at bounding box center [127, 358] width 154 height 32
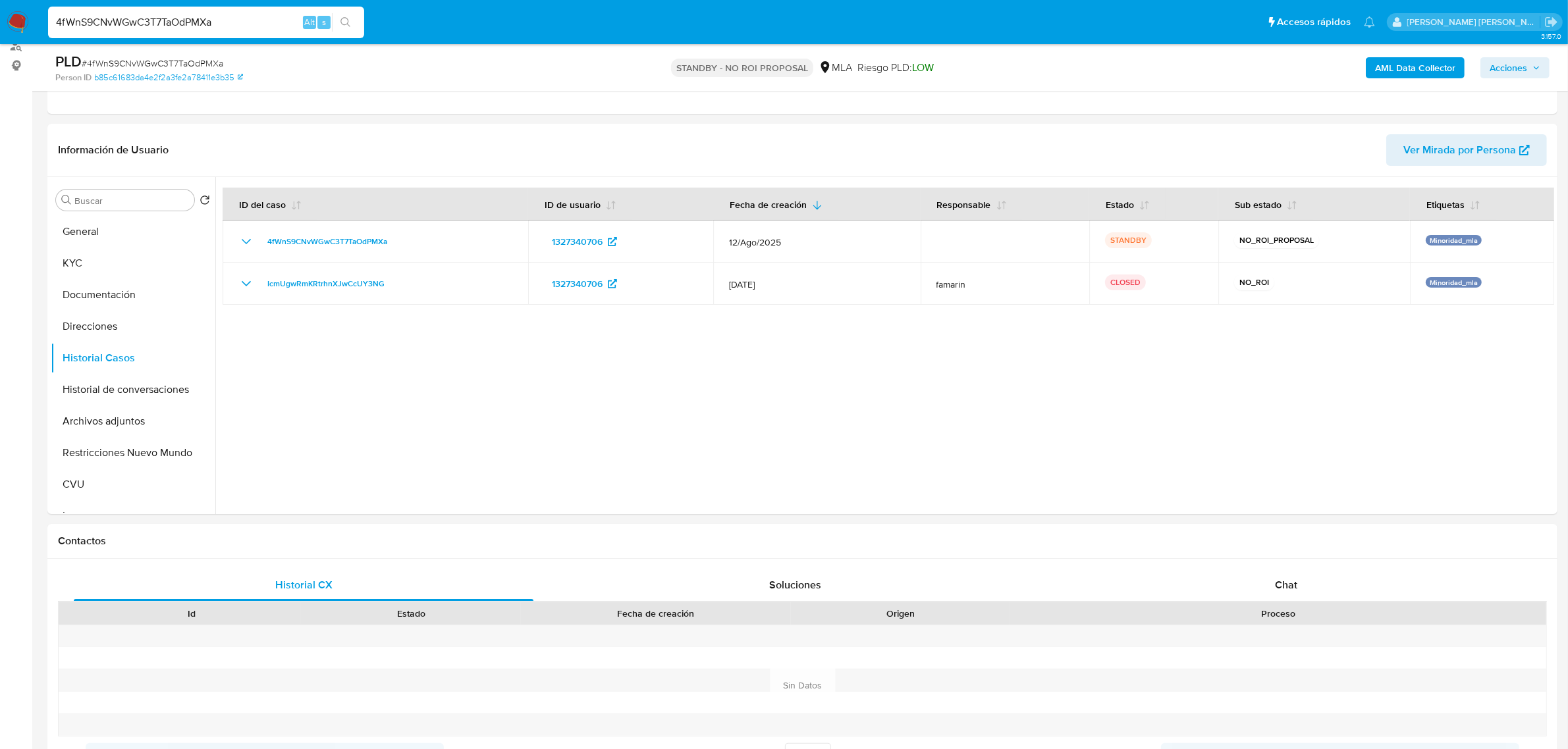
click at [175, 26] on input "4fWnS9CNvWGwC3T7TaOdPMXa" at bounding box center [206, 22] width 316 height 17
click at [175, 25] on input "4fWnS9CNvWGwC3T7TaOdPMXa" at bounding box center [206, 22] width 316 height 17
paste input "v12myB8Vpfp1vaKlIVACfxM6"
type input "v12myB8Vpfp1vaKlIVACfxM6"
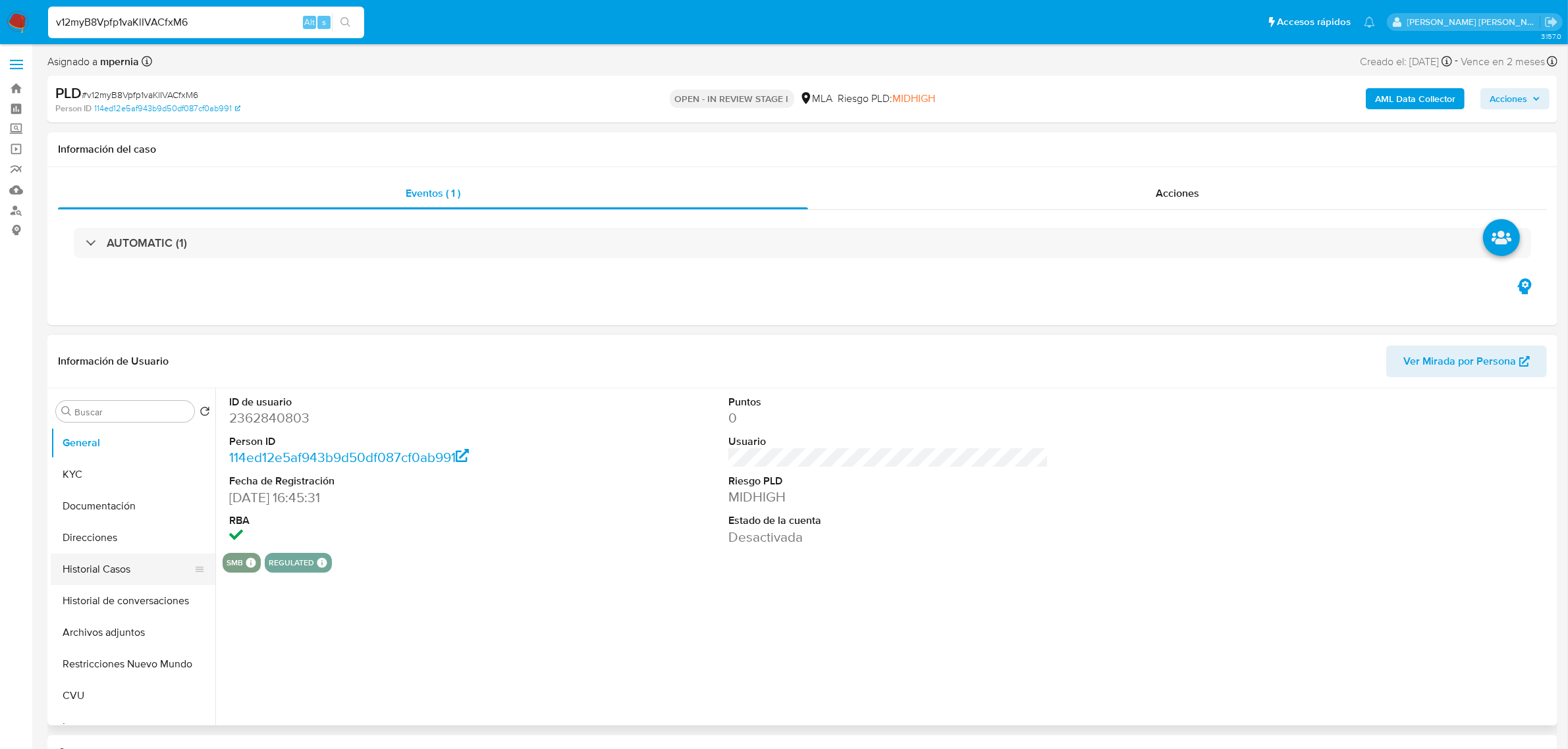
select select "10"
click at [100, 577] on button "Historial Casos" at bounding box center [127, 570] width 154 height 32
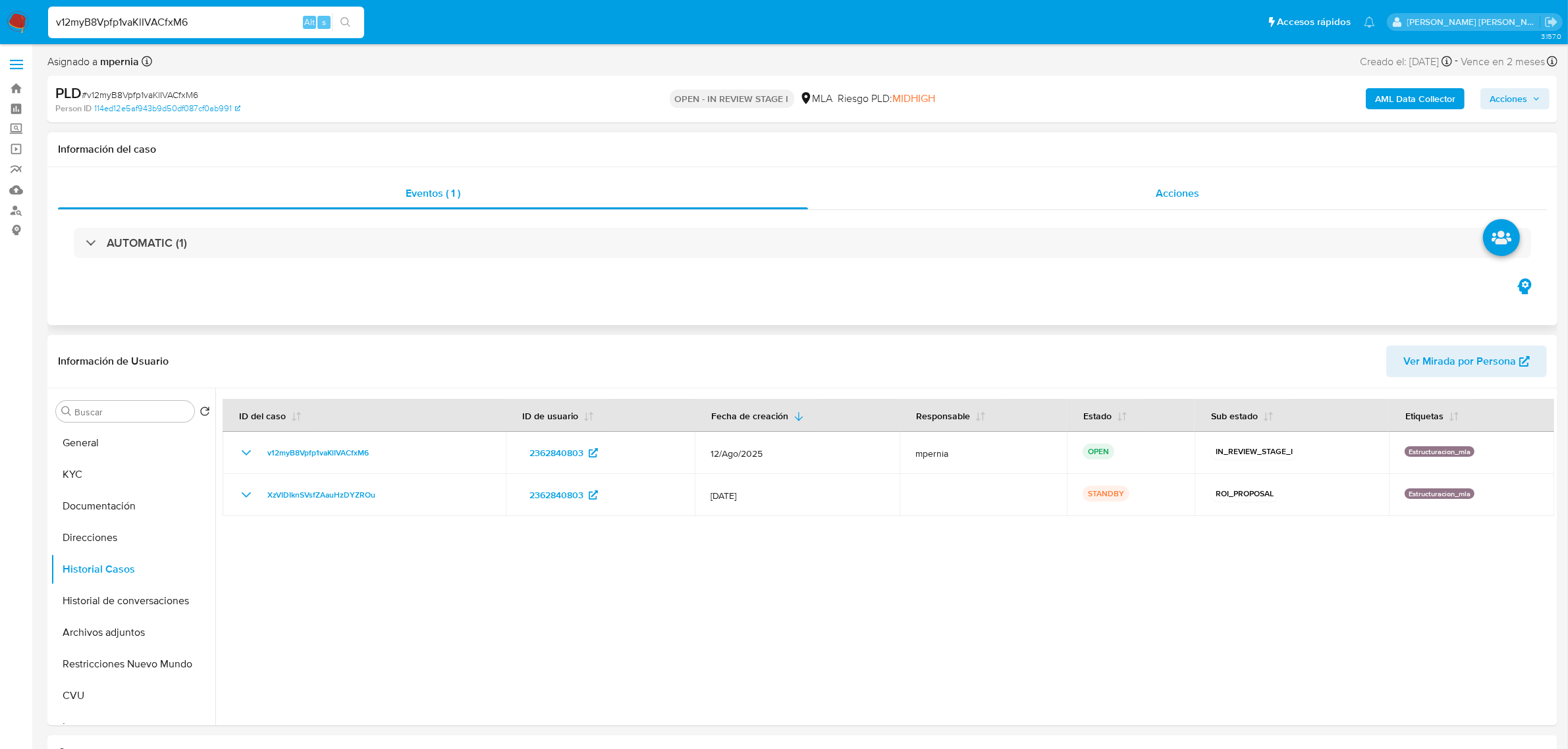
click at [1189, 198] on span "Acciones" at bounding box center [1177, 194] width 44 height 16
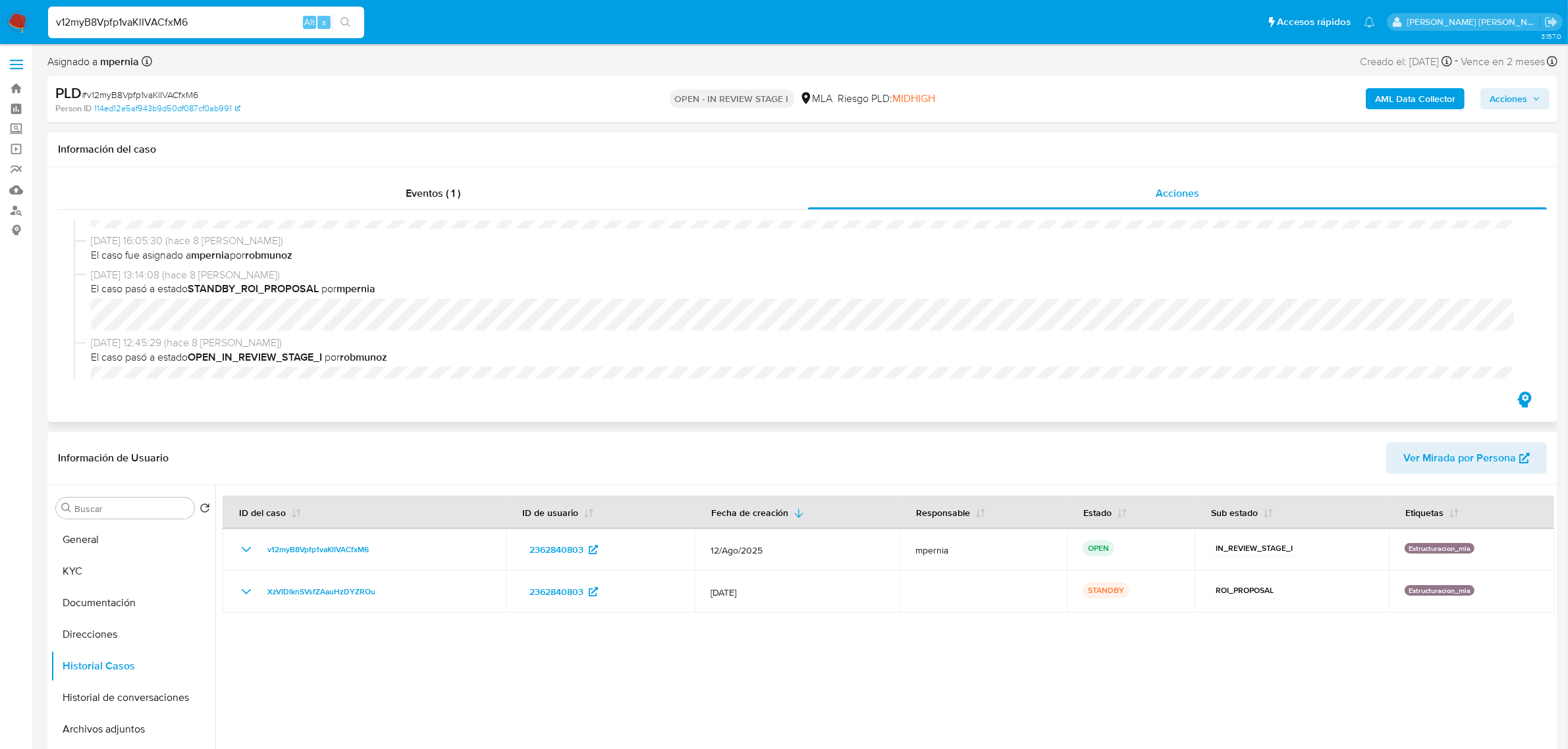
scroll to position [82, 0]
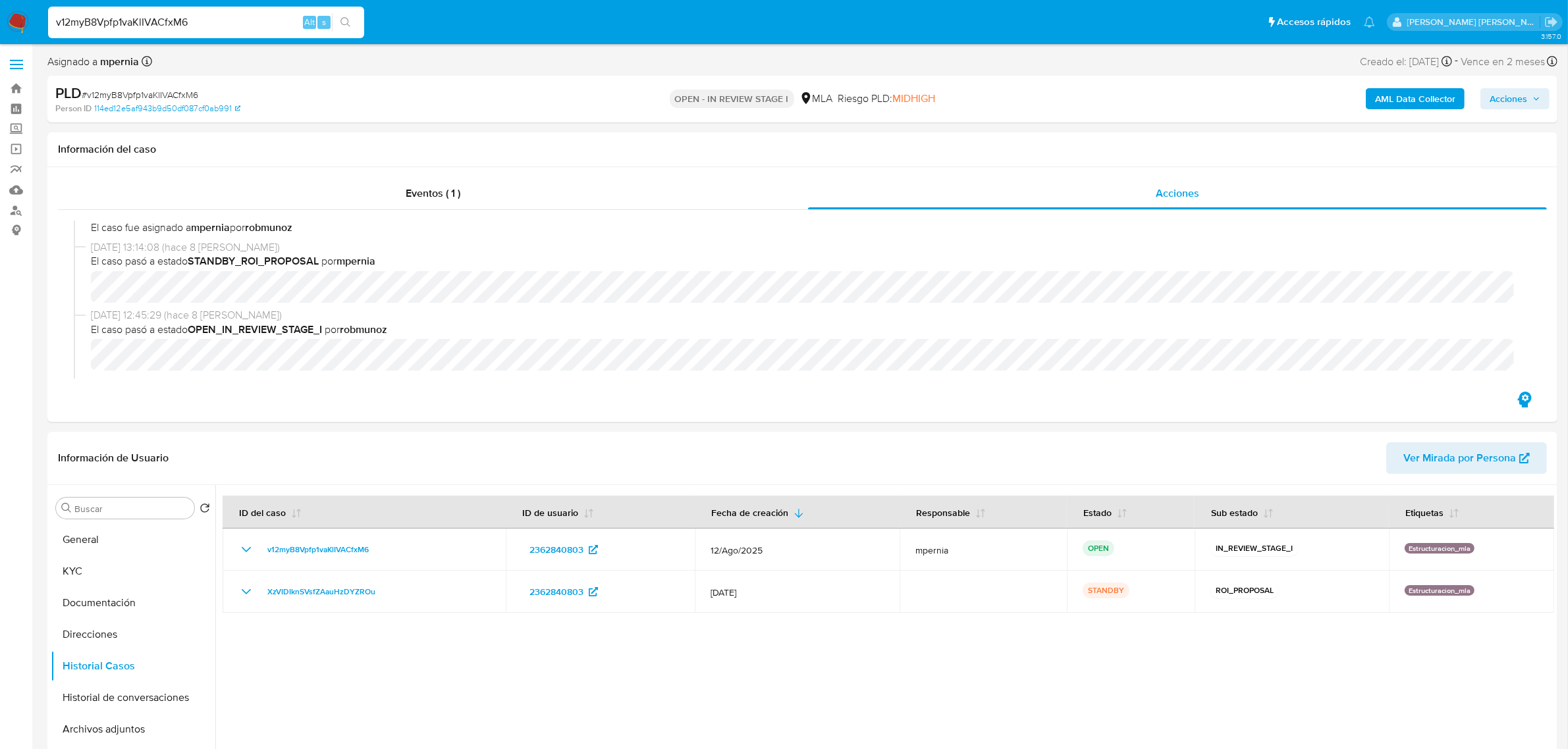
click at [1520, 100] on span "Acciones" at bounding box center [1508, 99] width 38 height 21
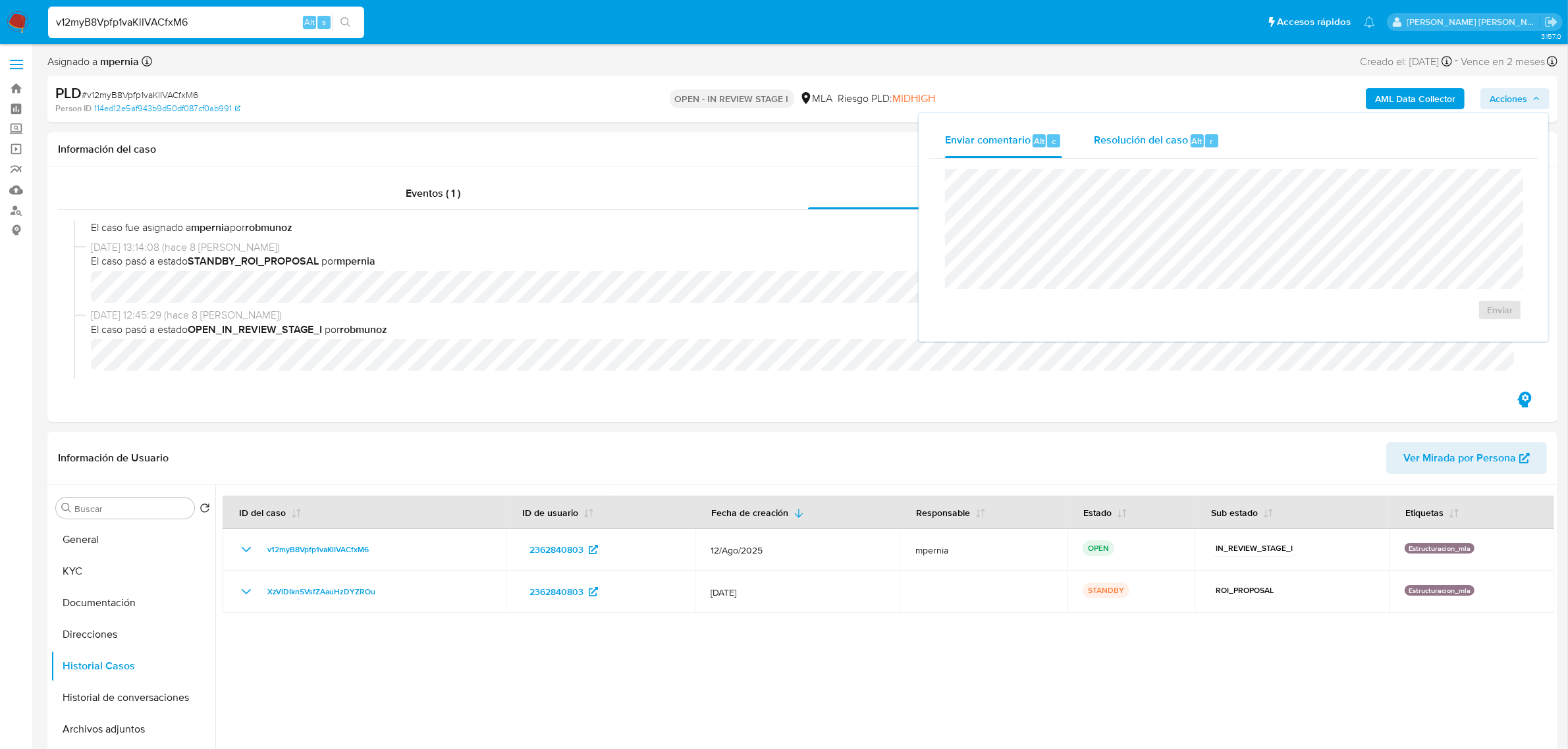
click at [1209, 145] on span "r" at bounding box center [1210, 140] width 3 height 13
click at [1462, 322] on span "ROI Proposal" at bounding box center [1467, 318] width 69 height 18
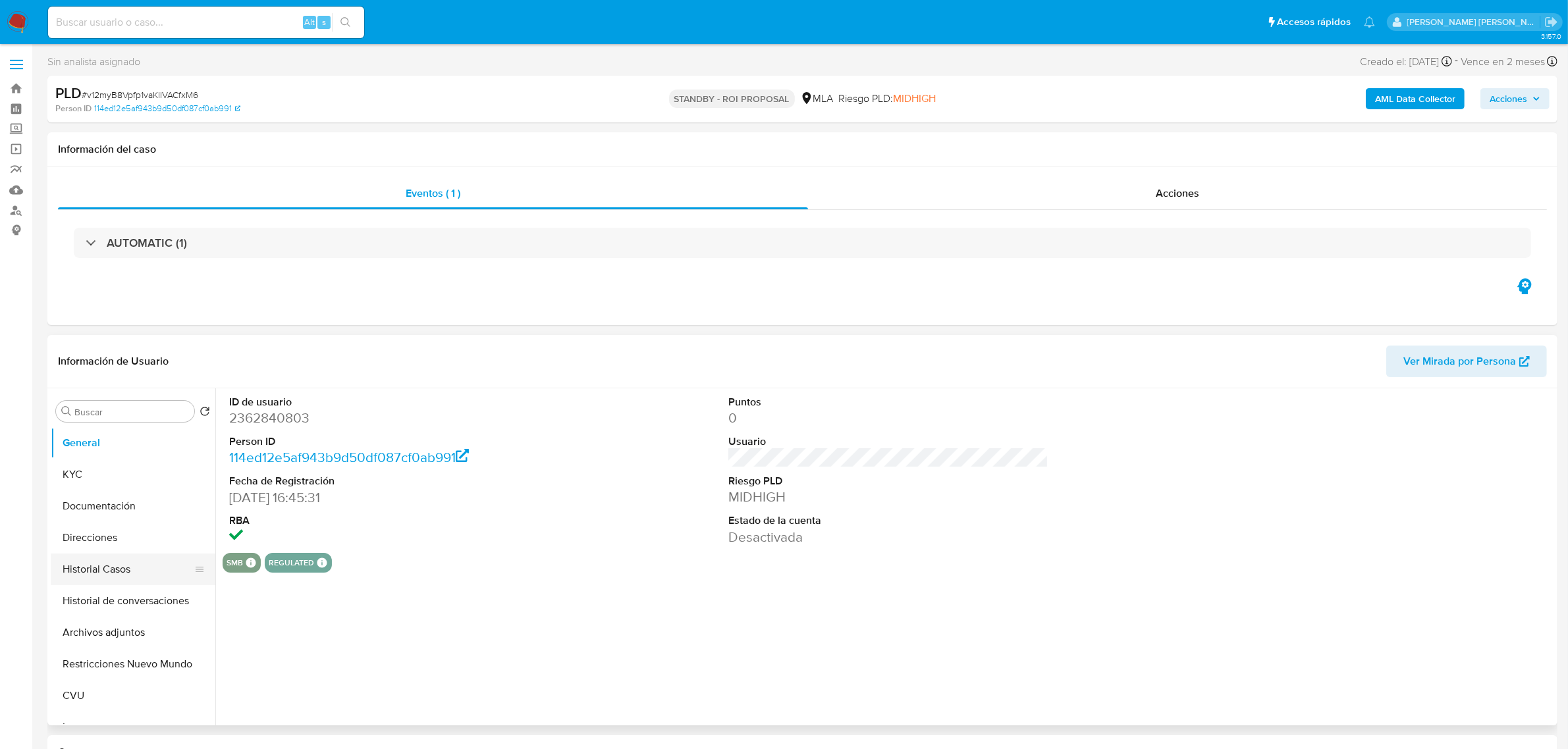
select select "10"
click at [86, 574] on button "Historial Casos" at bounding box center [127, 570] width 154 height 32
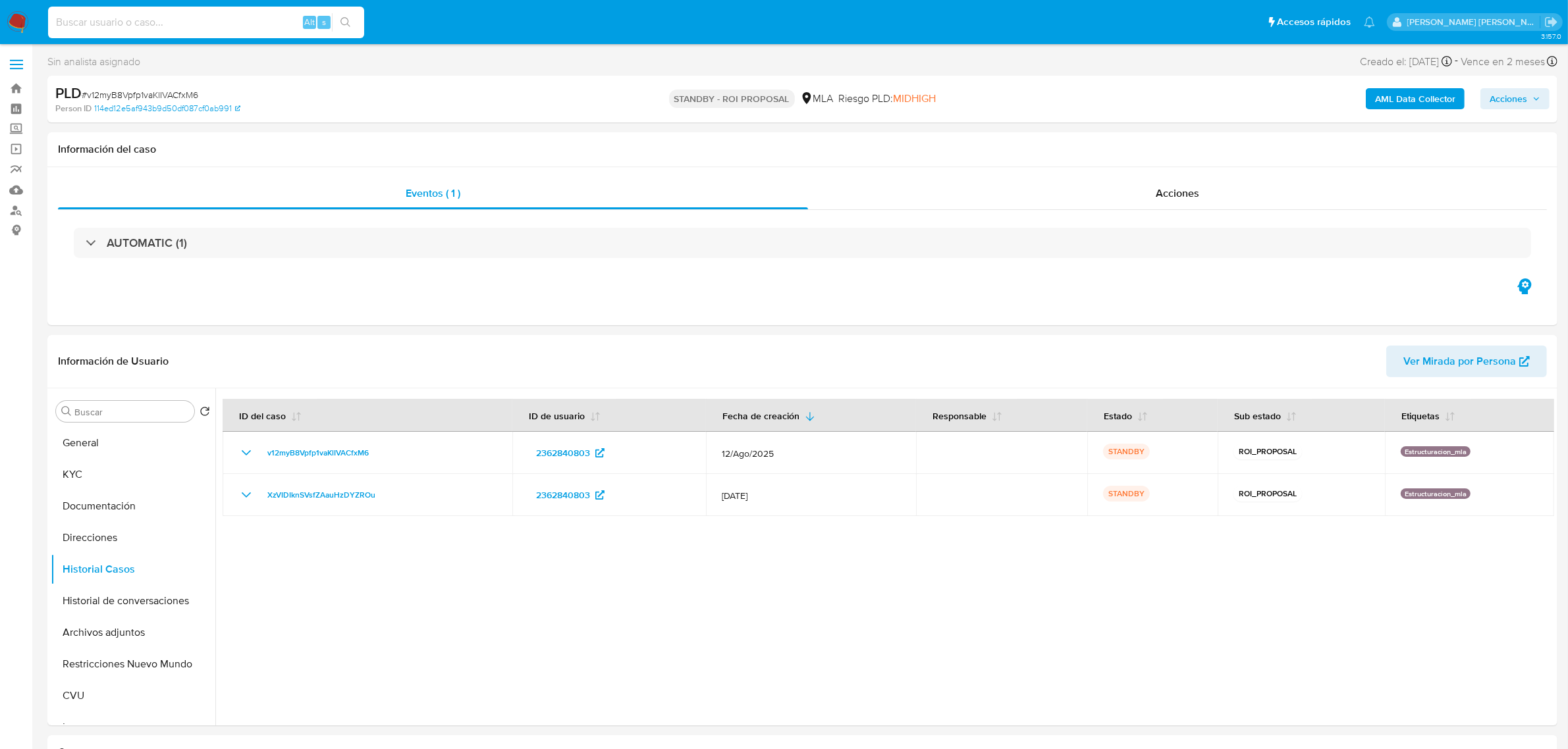
click at [198, 25] on input at bounding box center [206, 22] width 316 height 17
paste input "ABEUslkqKxVuNHb8ddslLcnD"
type input "ABEUslkqKxVuNHb8ddslLcnD"
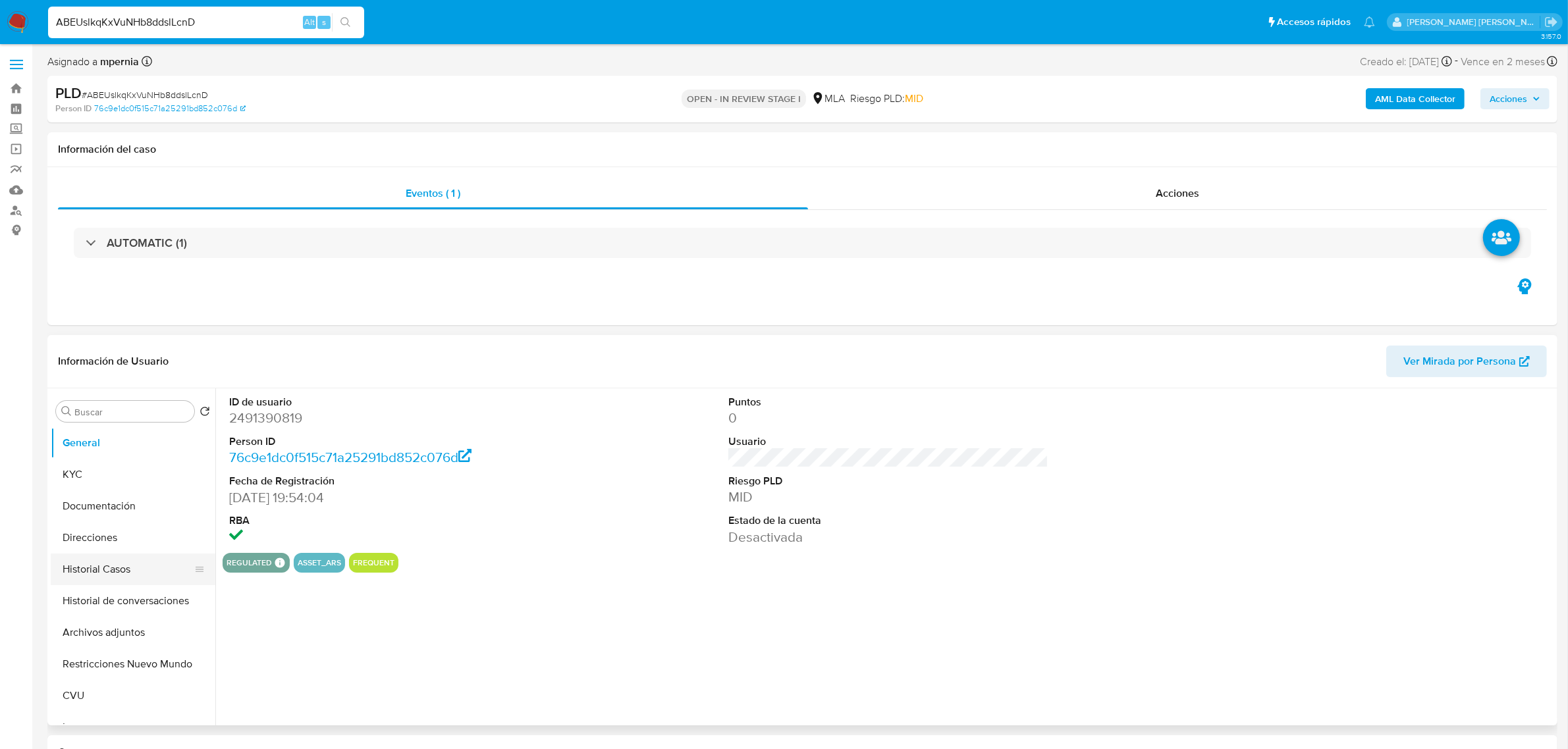
select select "10"
click at [67, 571] on button "Historial Casos" at bounding box center [127, 570] width 154 height 32
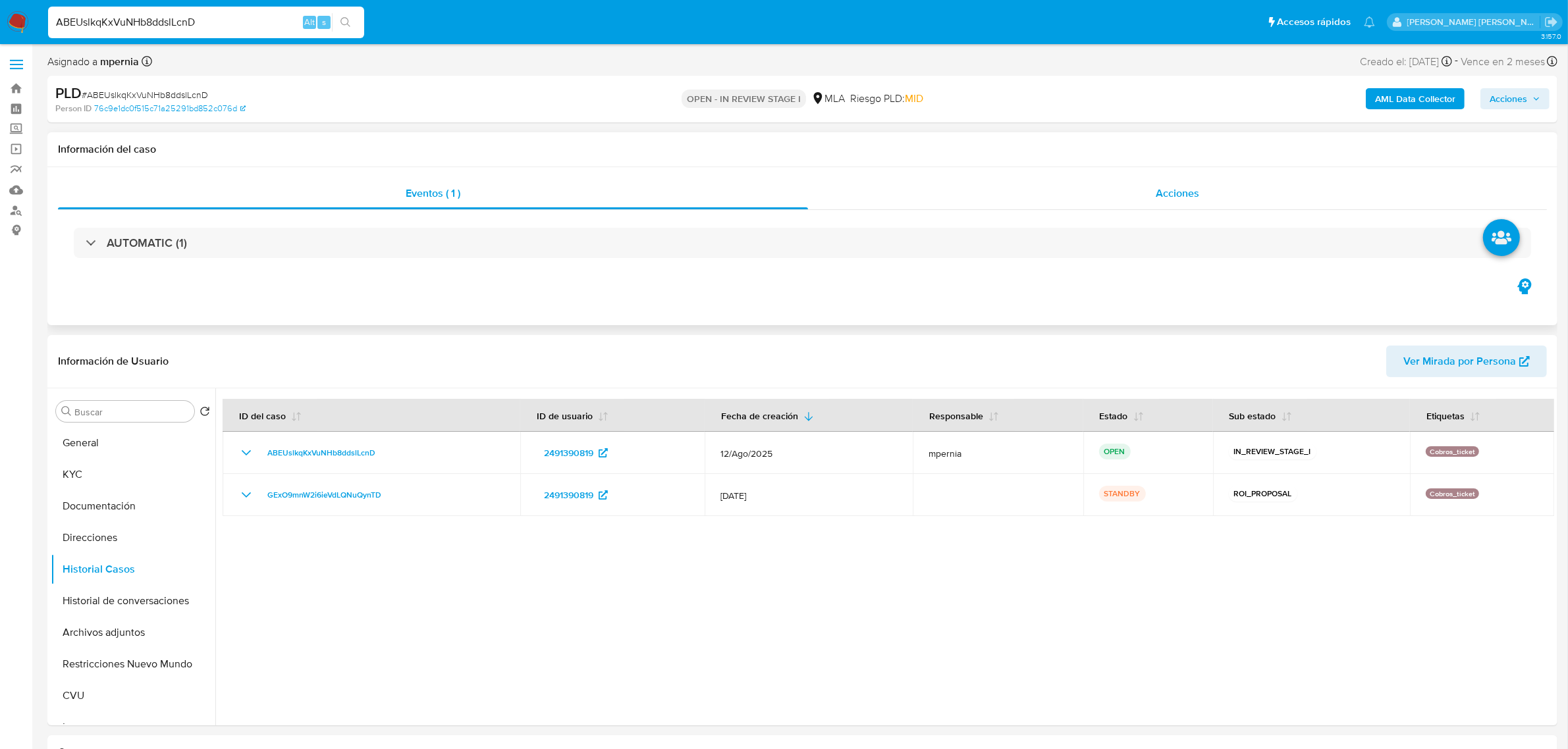
click at [1183, 199] on span "Acciones" at bounding box center [1177, 194] width 44 height 16
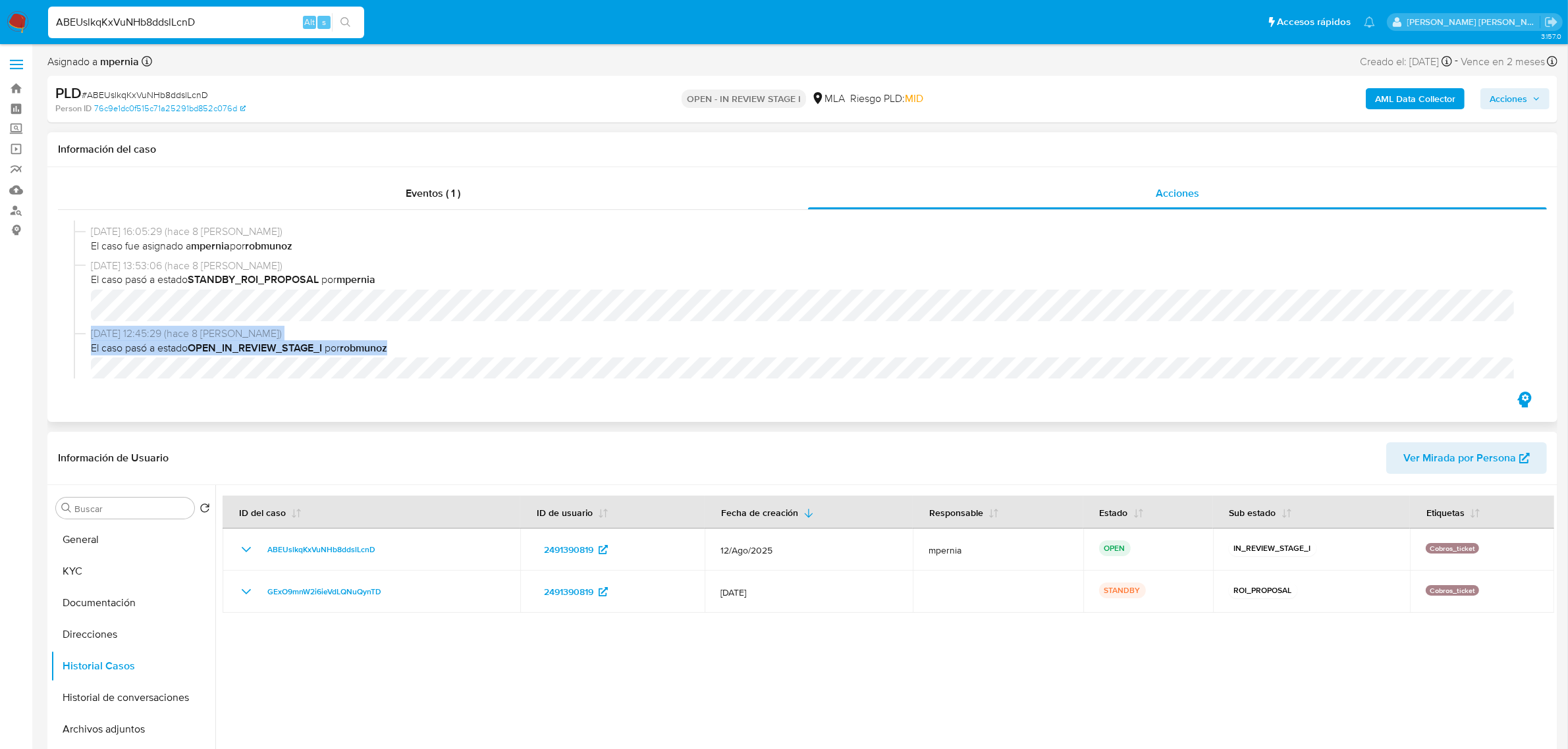
click at [241, 373] on div "[DATE] 16:05:29 (hace 8 [PERSON_NAME]) El caso pasó a estado OPEN_IN_REVIEW_STA…" at bounding box center [802, 299] width 1458 height 158
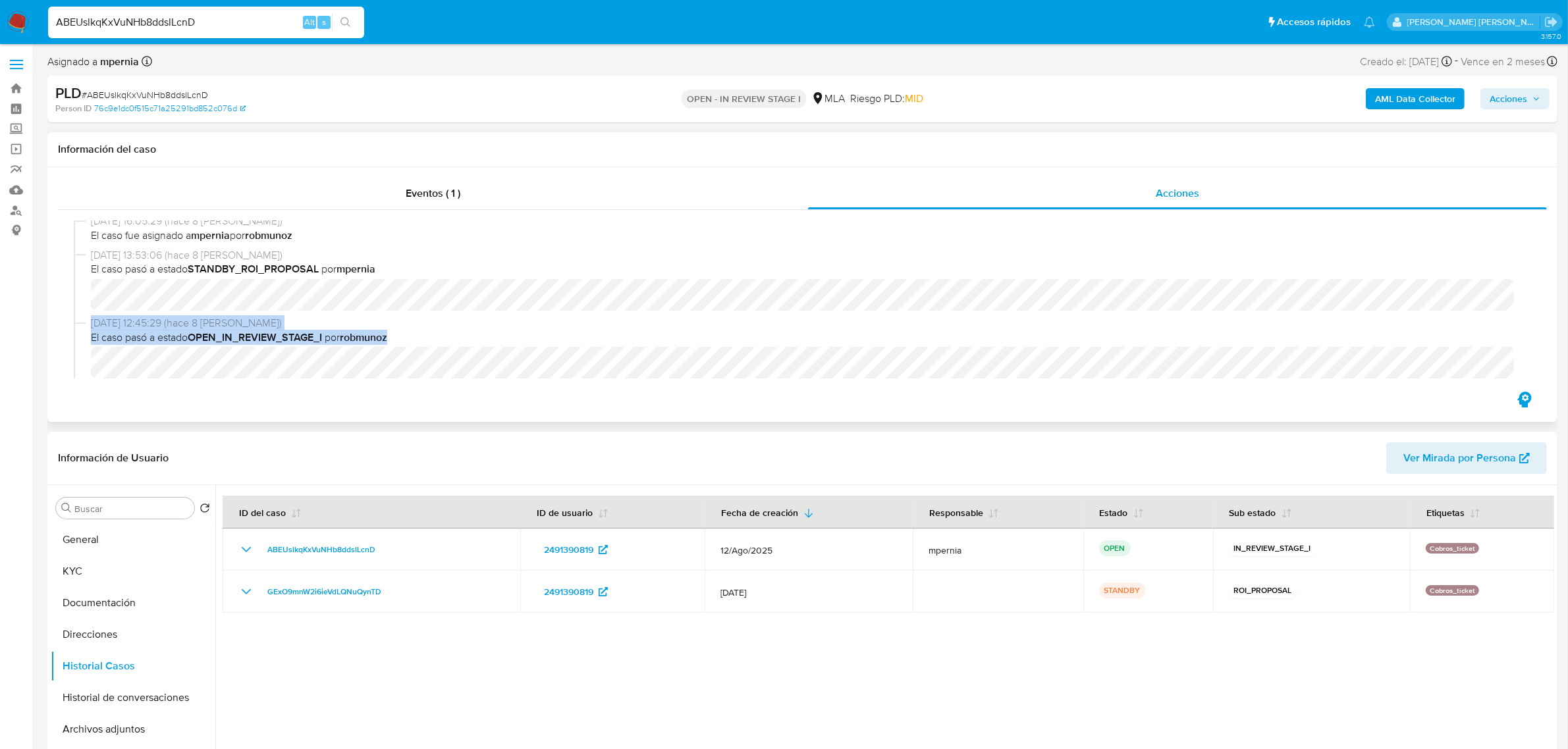
click at [495, 338] on span "El caso pasó a estado OPEN_IN_REVIEW_STAGE_I por robmunoz" at bounding box center [808, 337] width 1435 height 15
click at [1519, 94] on span "Acciones" at bounding box center [1508, 99] width 38 height 21
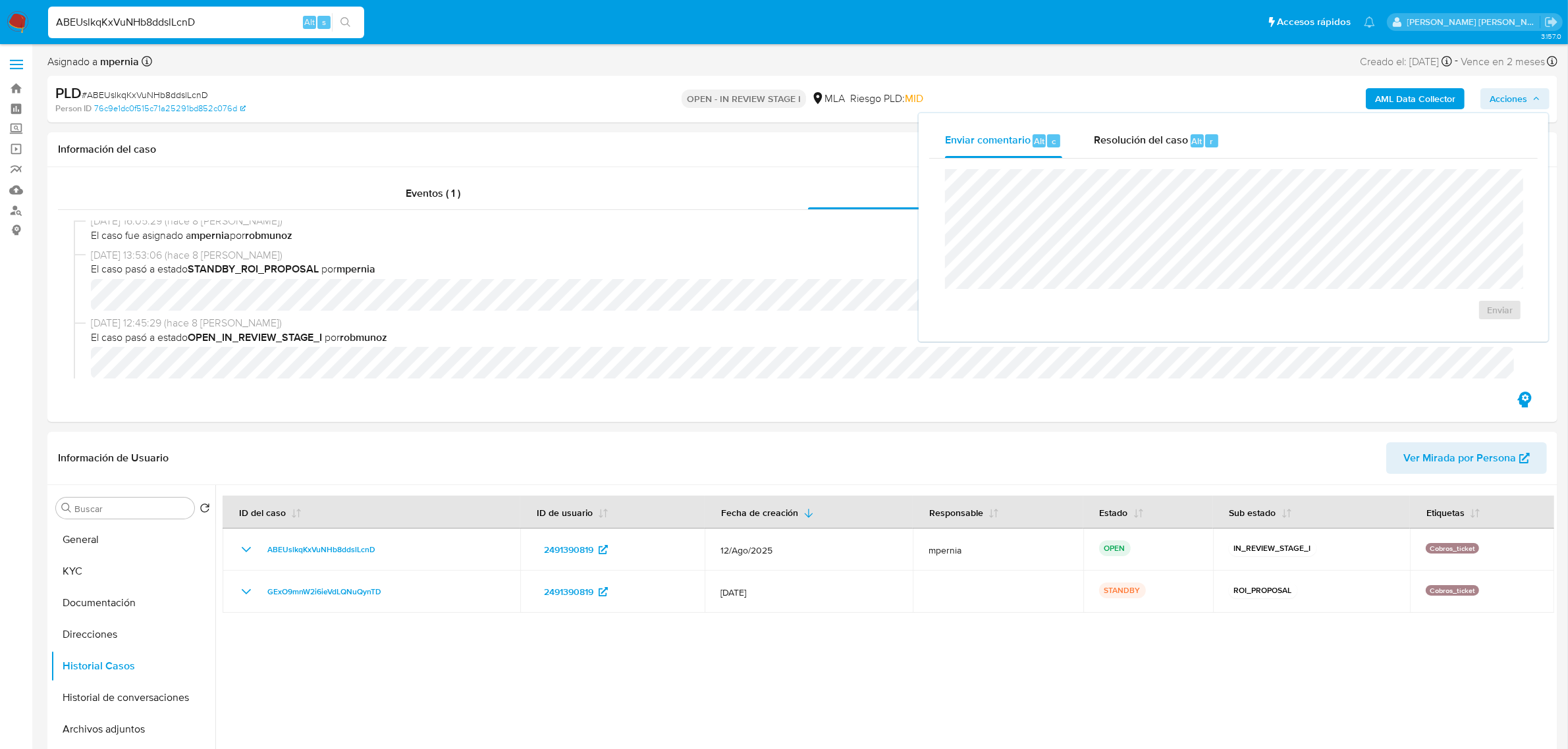
drag, startPoint x: 1174, startPoint y: 147, endPoint x: 1173, endPoint y: 164, distance: 17.0
click at [1173, 147] on span "Resolución del caso" at bounding box center [1141, 140] width 94 height 16
click at [1447, 317] on span "ROI Proposal" at bounding box center [1467, 318] width 69 height 18
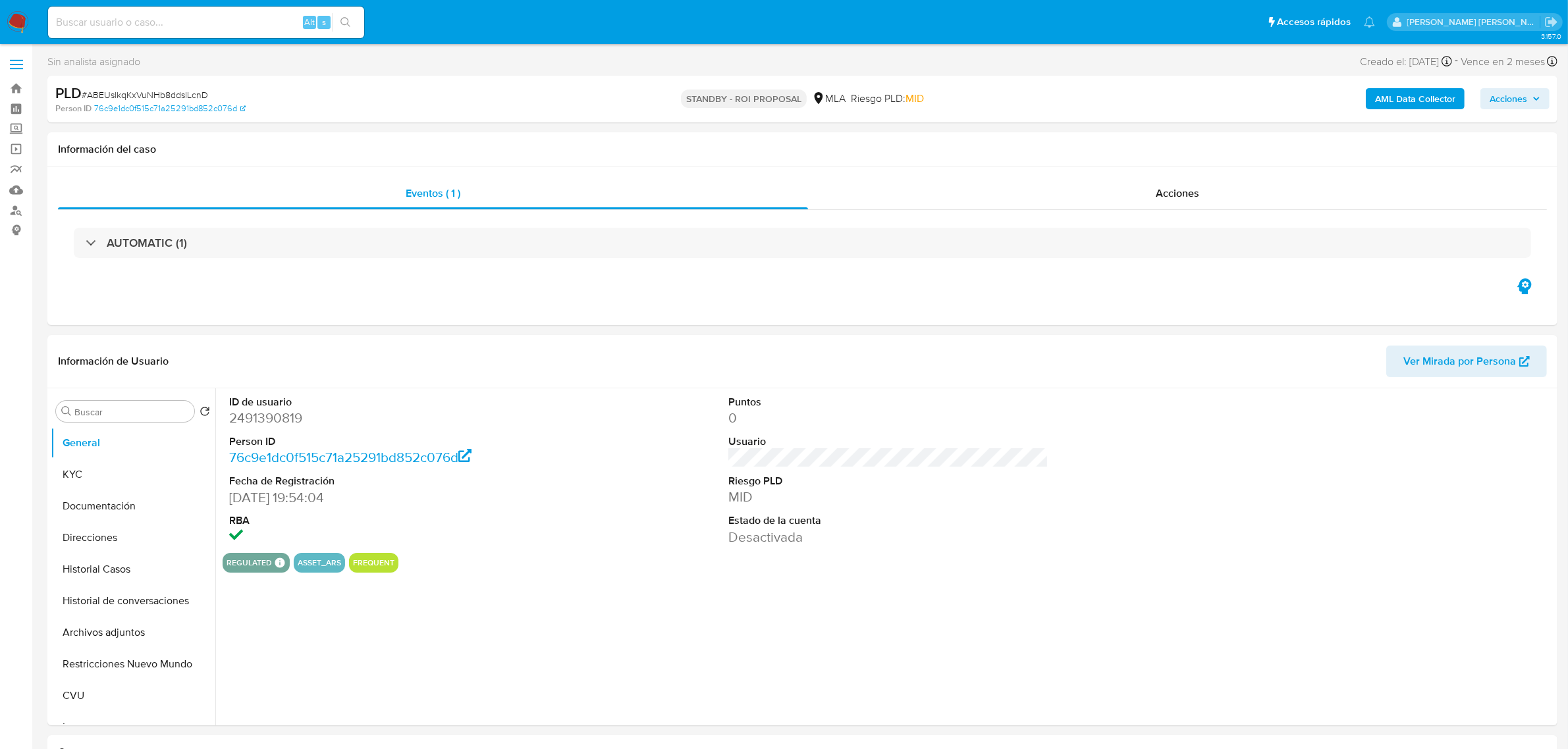
select select "10"
click at [84, 577] on button "Historial Casos" at bounding box center [127, 570] width 154 height 32
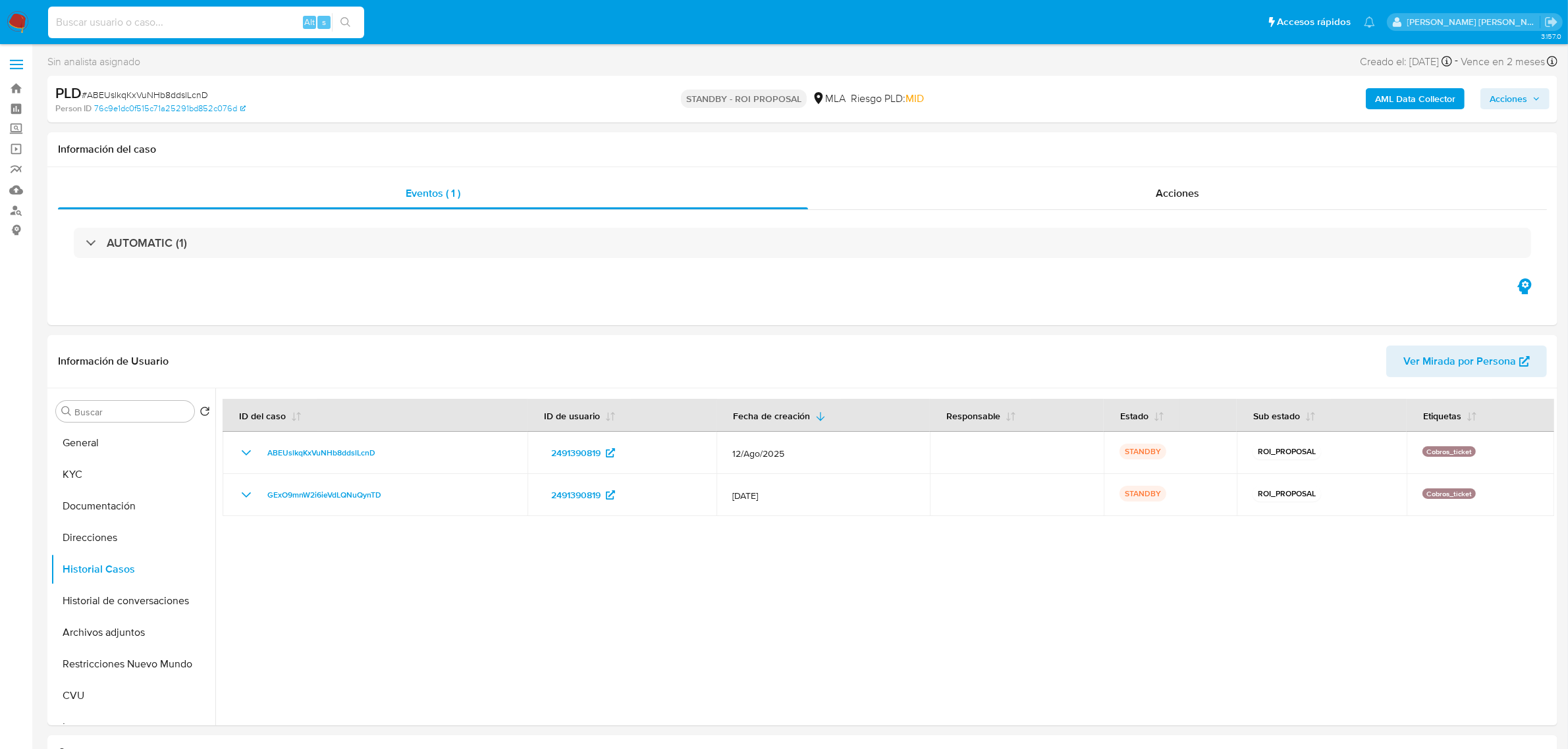
click at [188, 23] on input at bounding box center [206, 22] width 316 height 17
paste input "R9dHJE7rkp6hYGsp68ih5YgH"
type input "R9dHJE7rkp6hYGsp68ih5YgH"
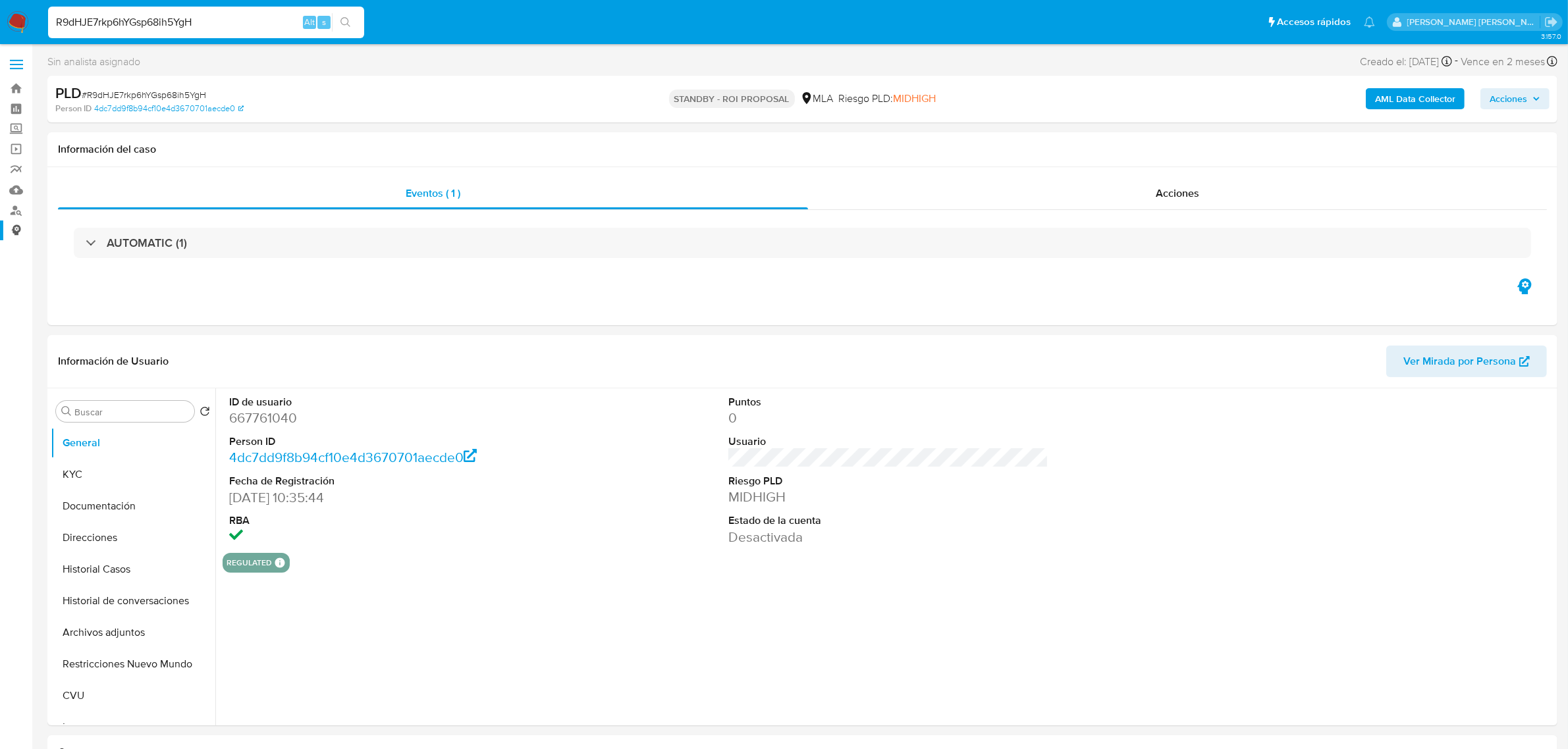
select select "10"
click at [169, 18] on input "R9dHJE7rkp6hYGsp68ih5YgH" at bounding box center [206, 22] width 316 height 17
click at [169, 17] on input "R9dHJE7rkp6hYGsp68ih5YgH" at bounding box center [206, 22] width 316 height 17
paste input "MJfboEBxWBynmzzkw4dkjI7i"
type input "MJfboEBxWBynmzzkw4dkjI7i"
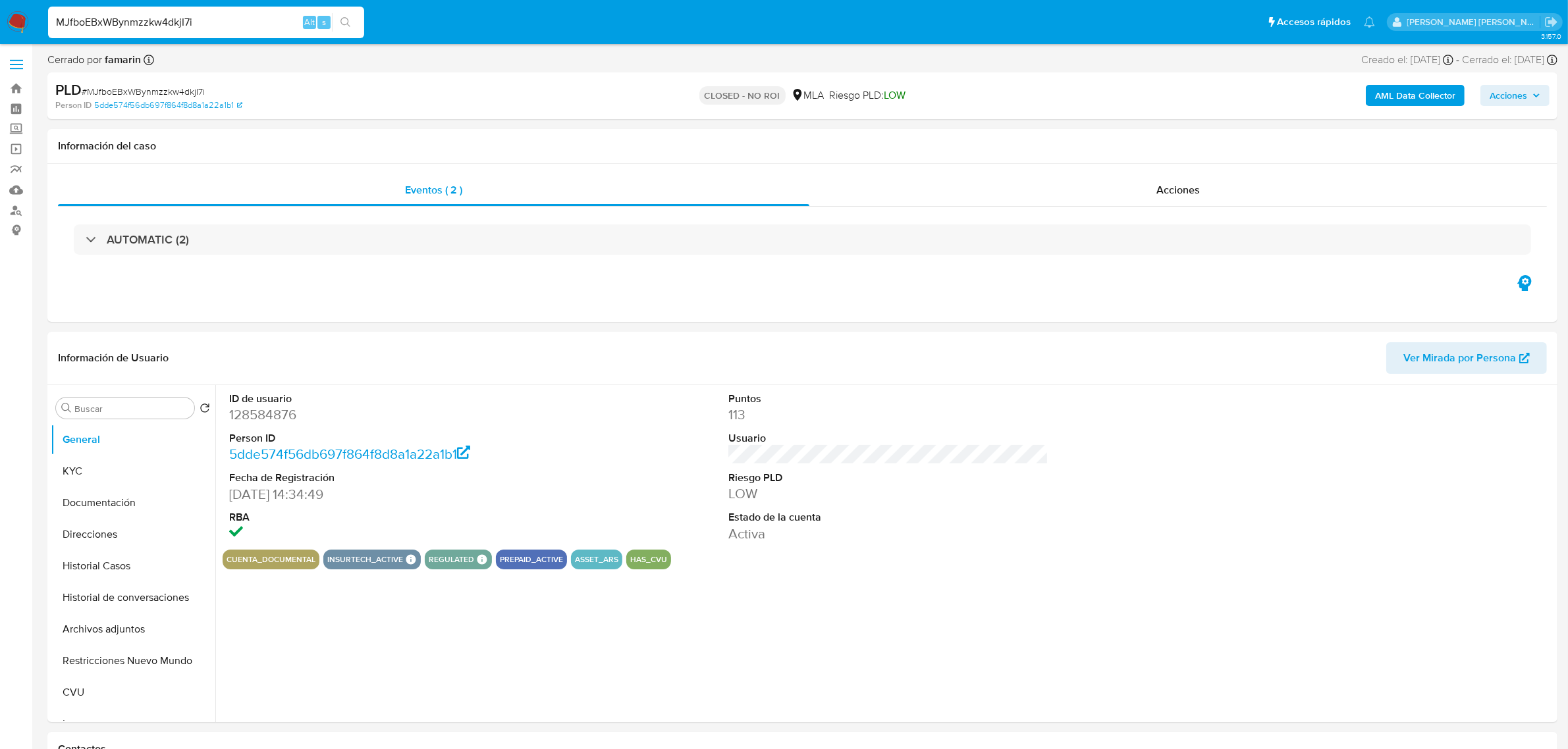
select select "10"
click at [172, 24] on input "MJfboEBxWBynmzzkw4dkjI7i" at bounding box center [206, 22] width 316 height 17
paste input "dml4qQHYbpWKuyCUGiyCg4zX"
type input "dml4qQHYbpWKuyCUGiyCg4zX"
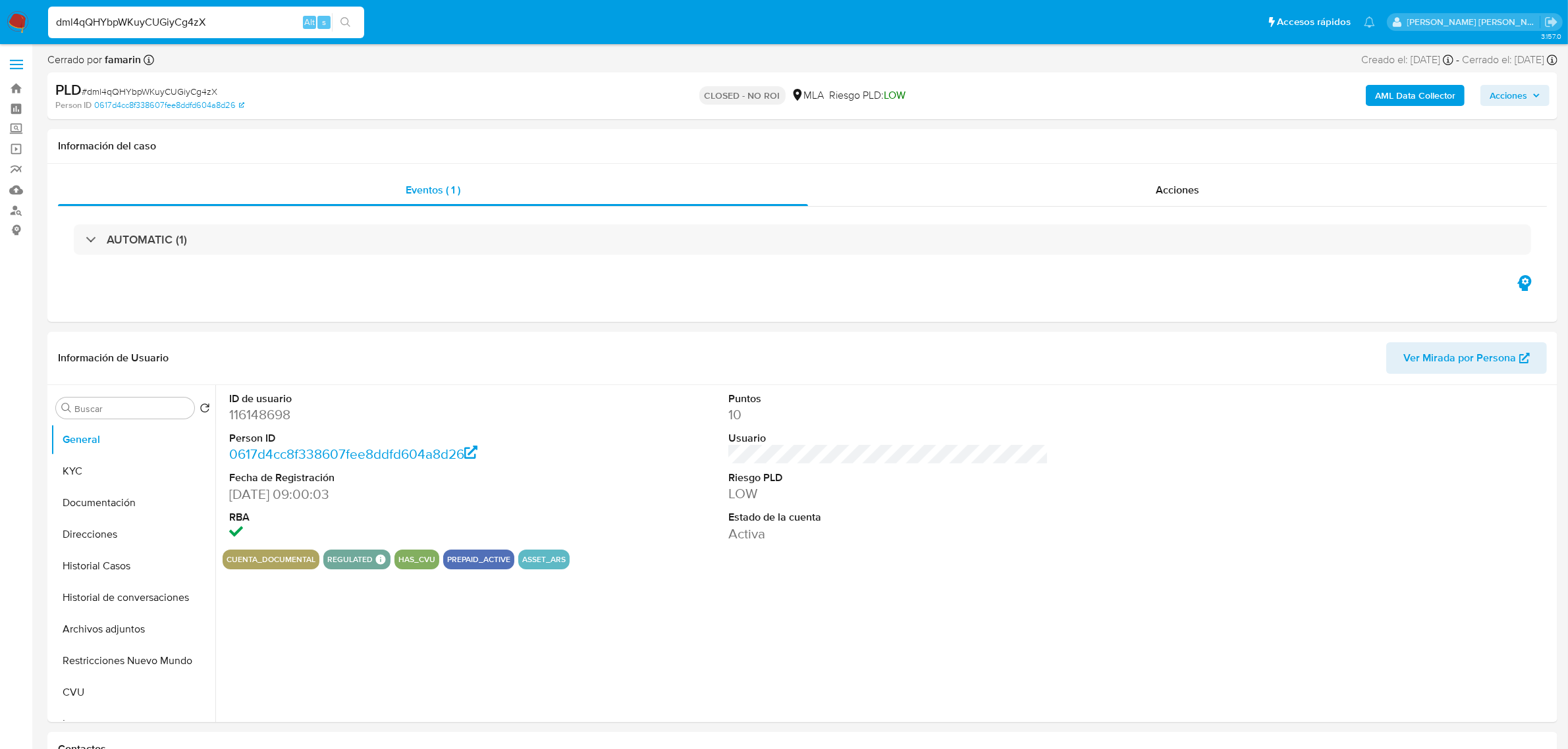
select select "10"
click at [14, 89] on link "Bandeja" at bounding box center [78, 88] width 157 height 20
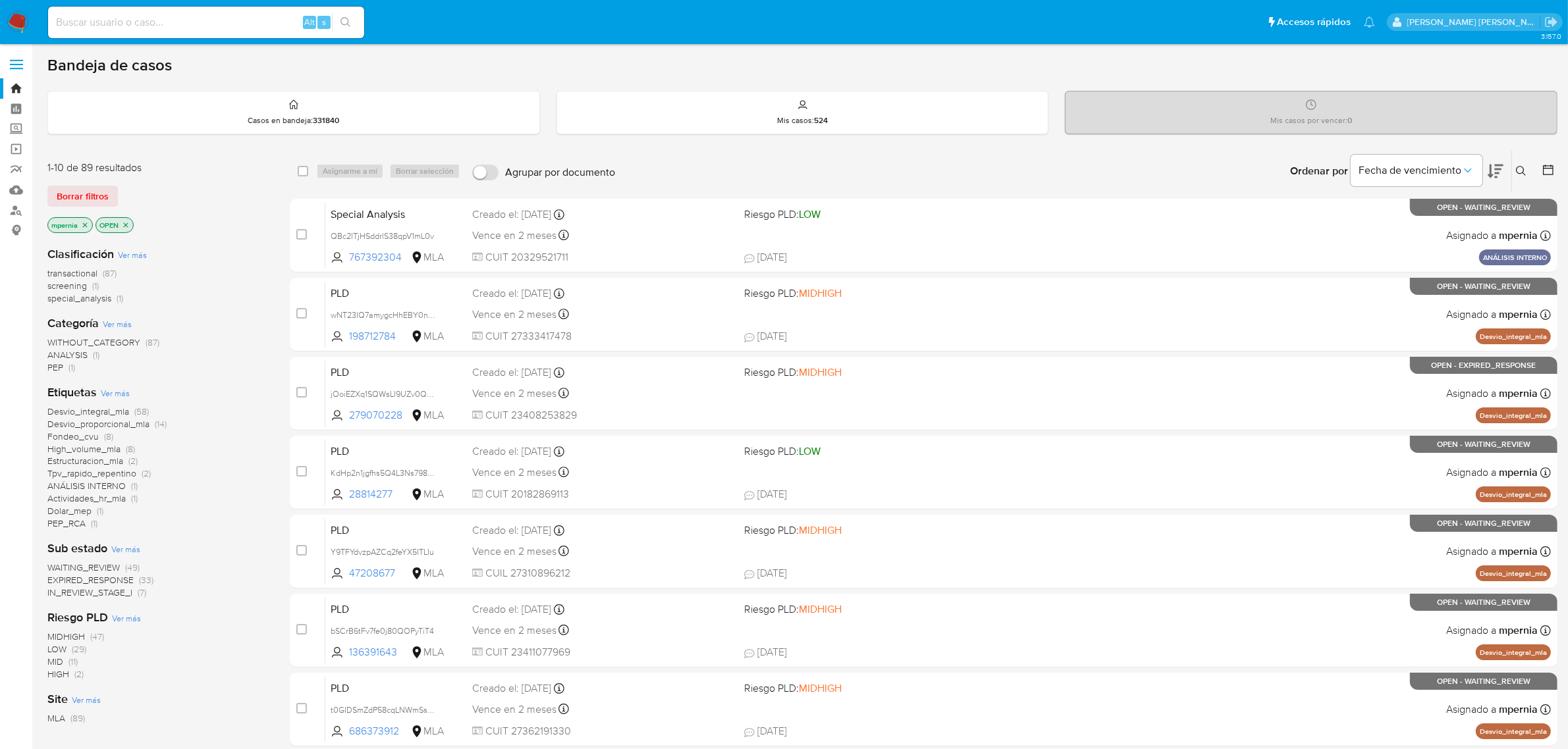
click at [84, 277] on span "transactional" at bounding box center [73, 273] width 50 height 14
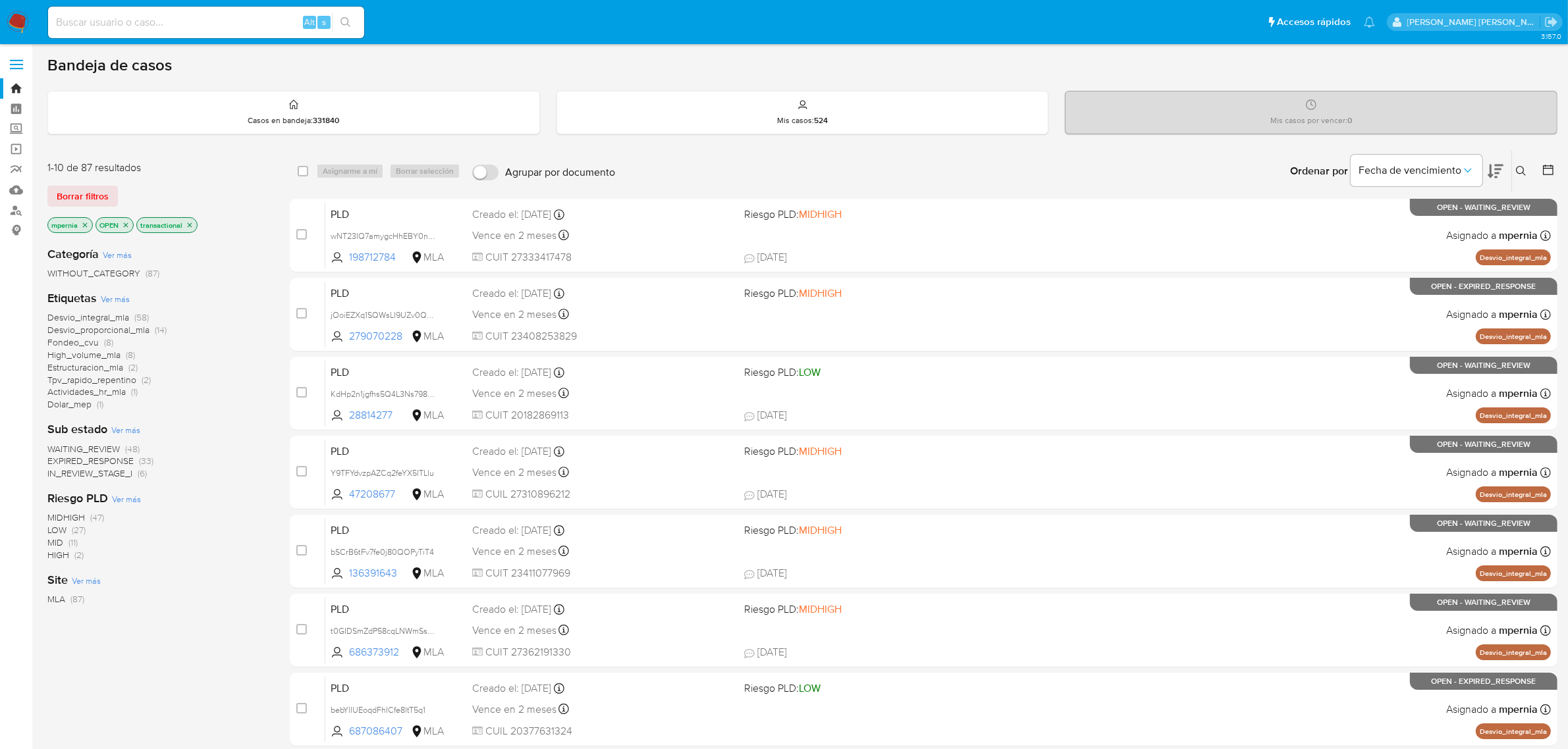
click at [85, 227] on icon "close-filter" at bounding box center [85, 225] width 8 height 8
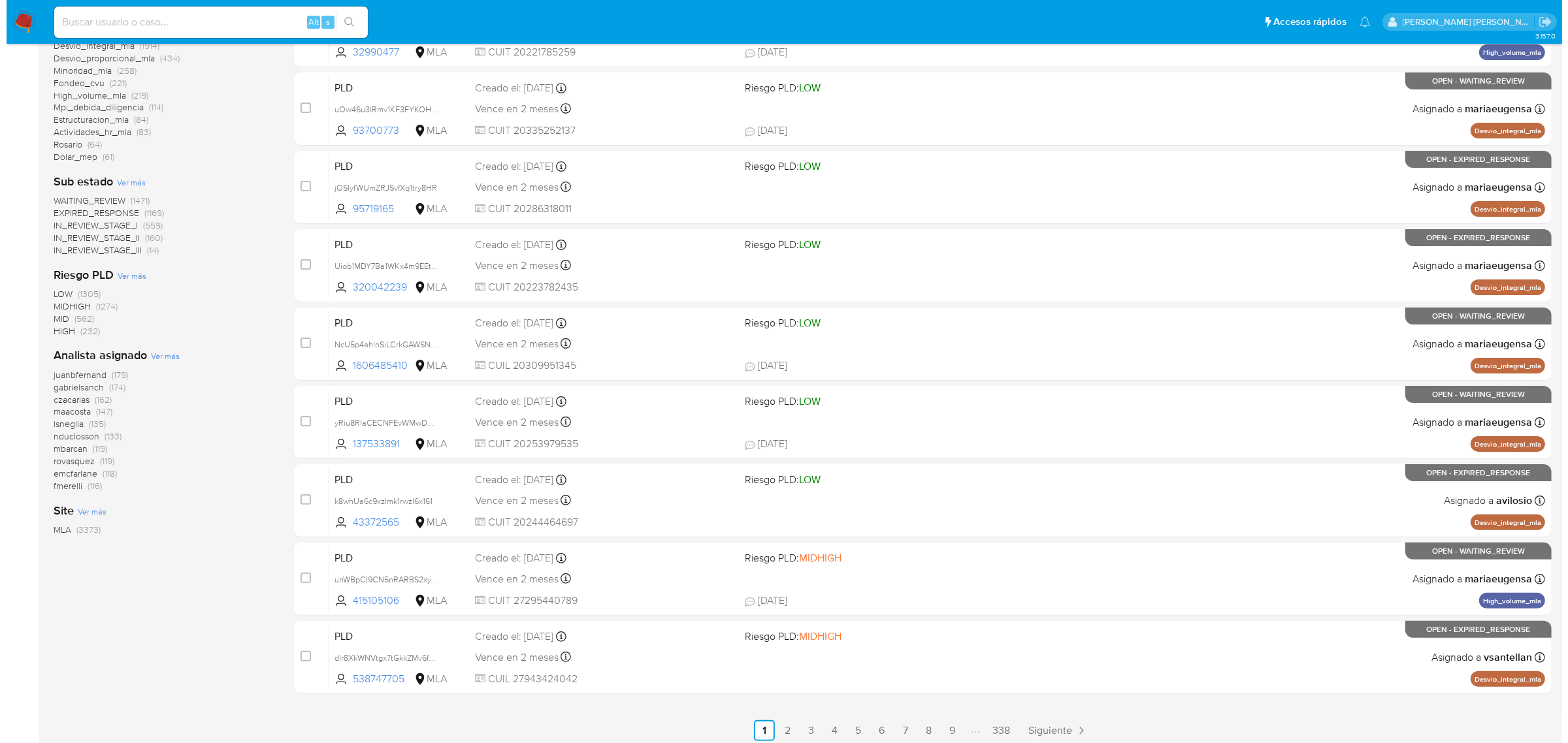
scroll to position [286, 0]
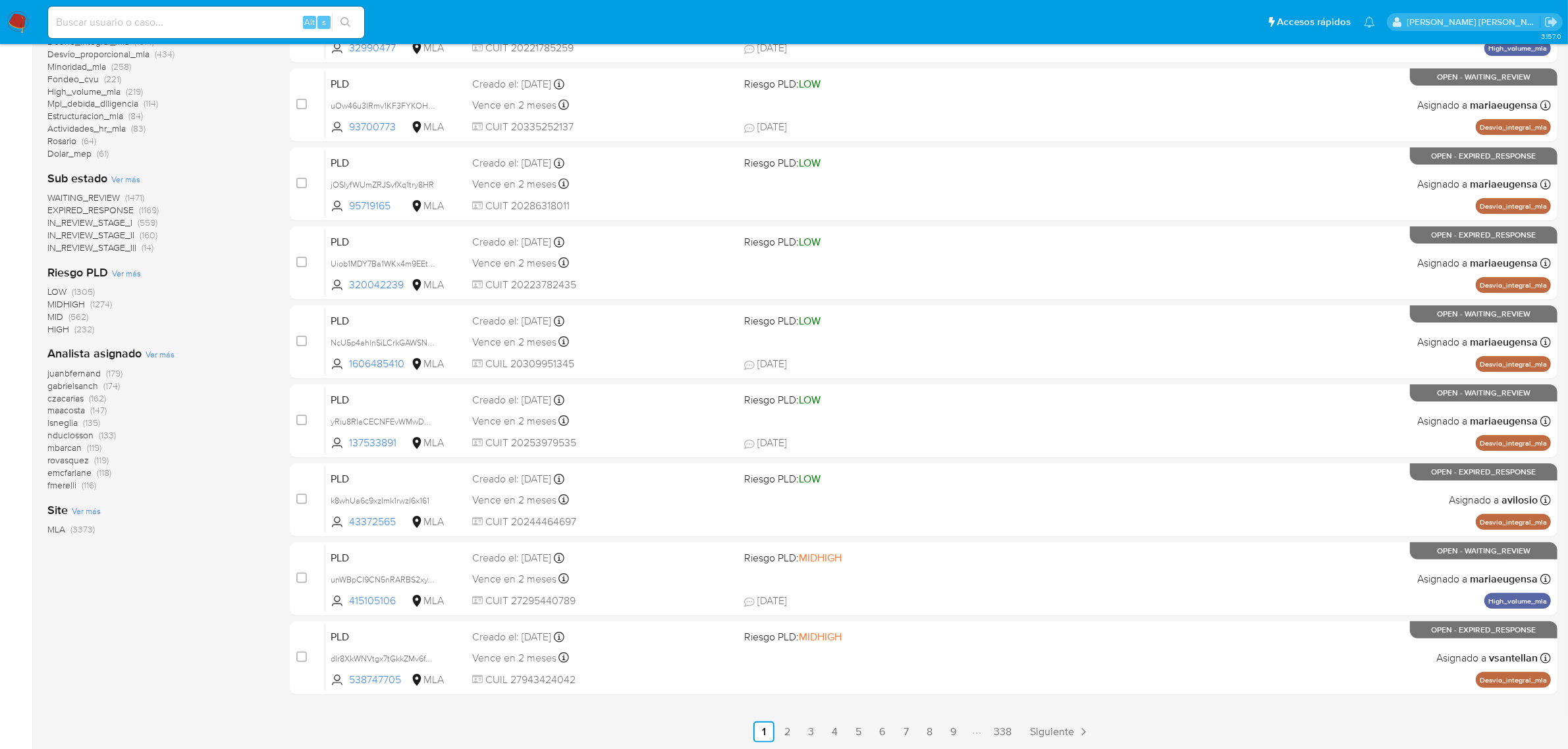
click at [167, 353] on span "Ver más" at bounding box center [160, 355] width 29 height 12
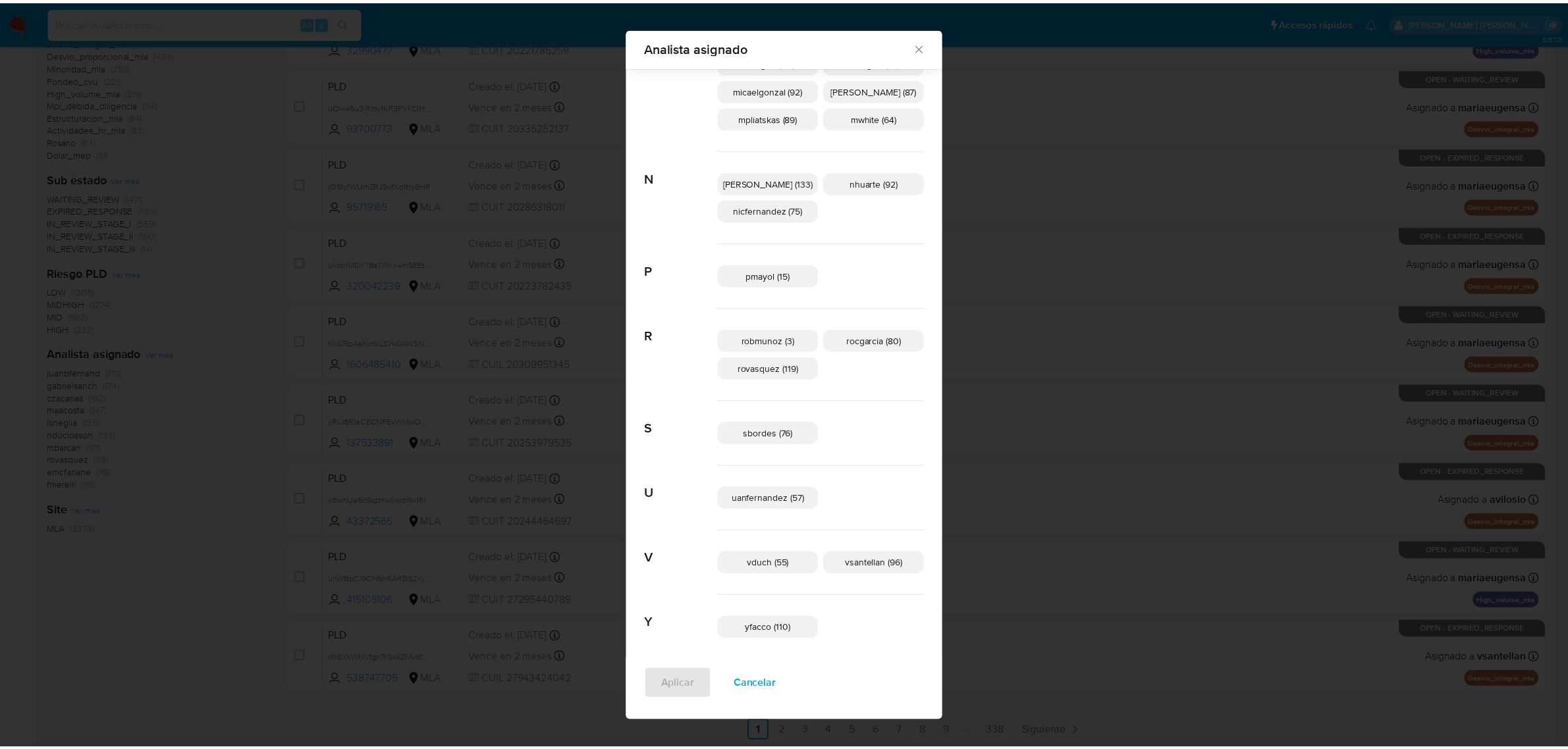
scroll to position [710, 0]
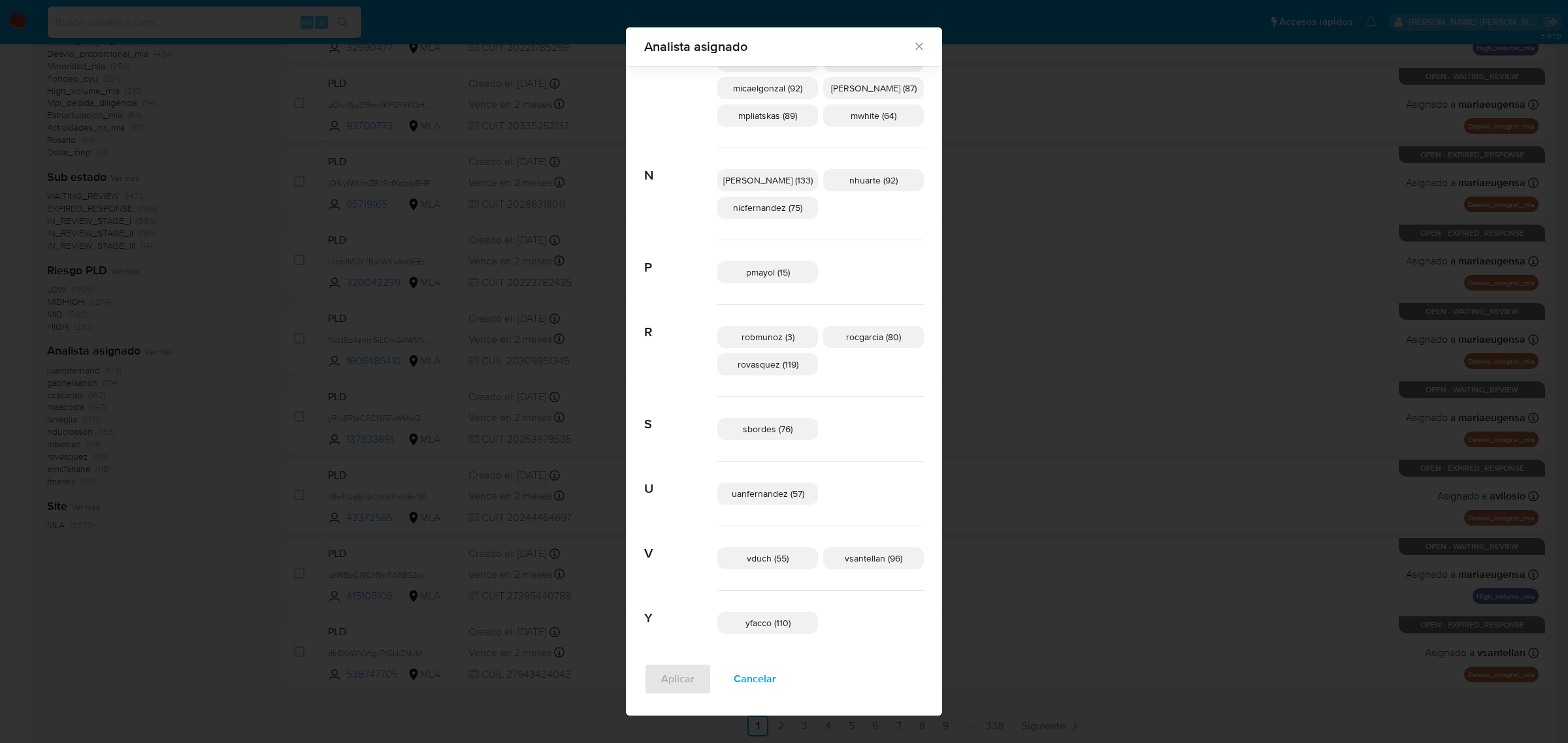
click at [912, 44] on icon "Cerrar" at bounding box center [919, 46] width 13 height 13
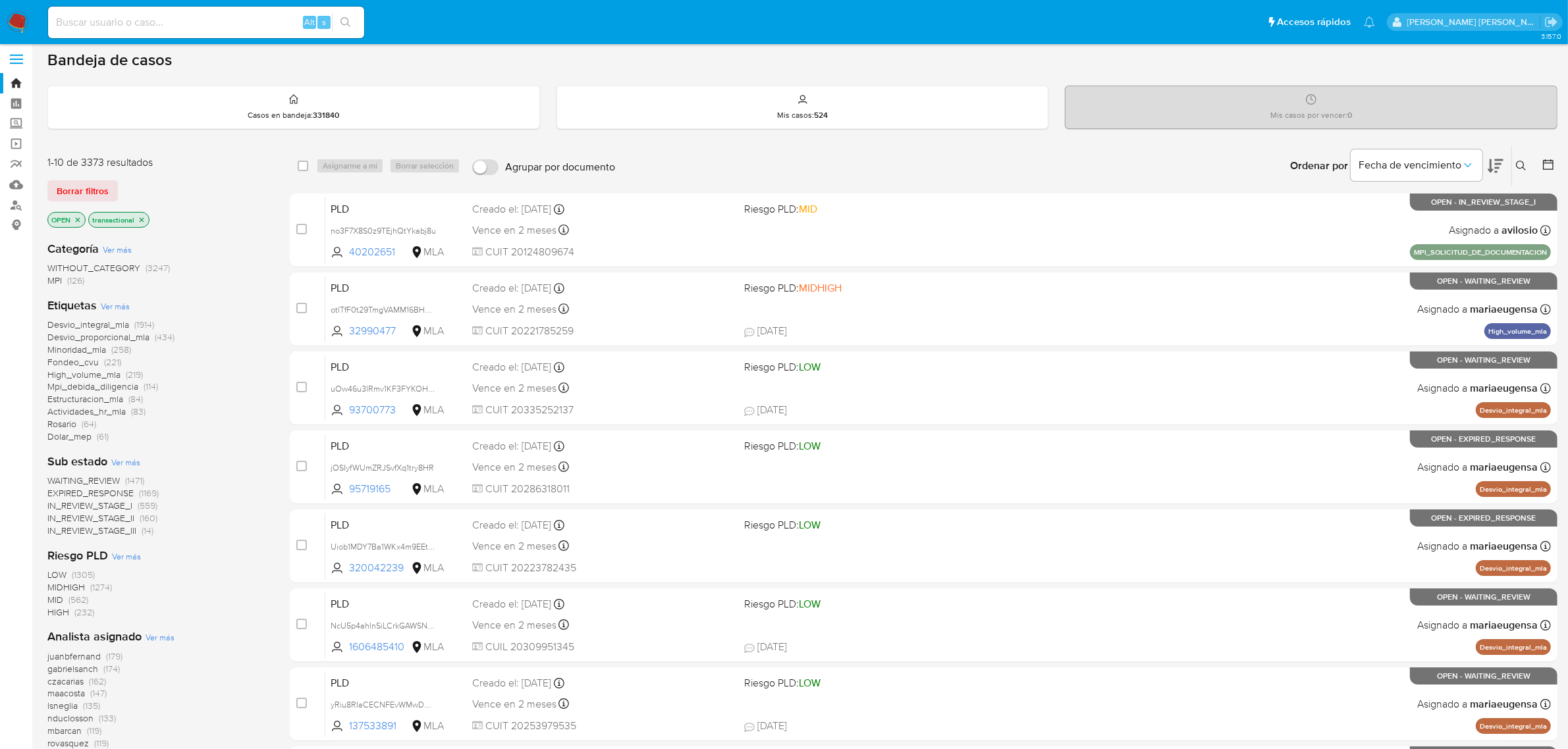
scroll to position [0, 0]
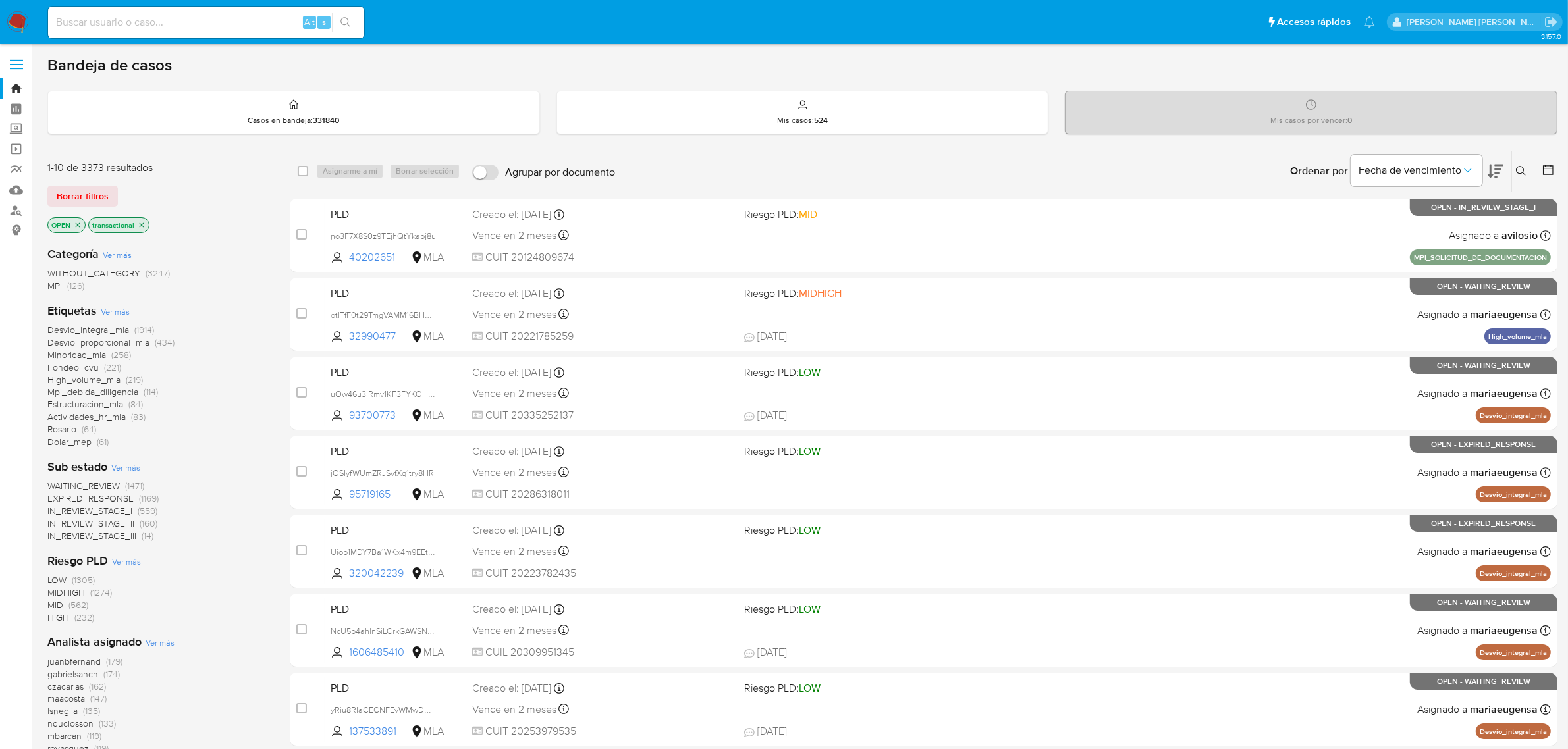
click at [140, 225] on icon "close-filter" at bounding box center [141, 225] width 8 height 8
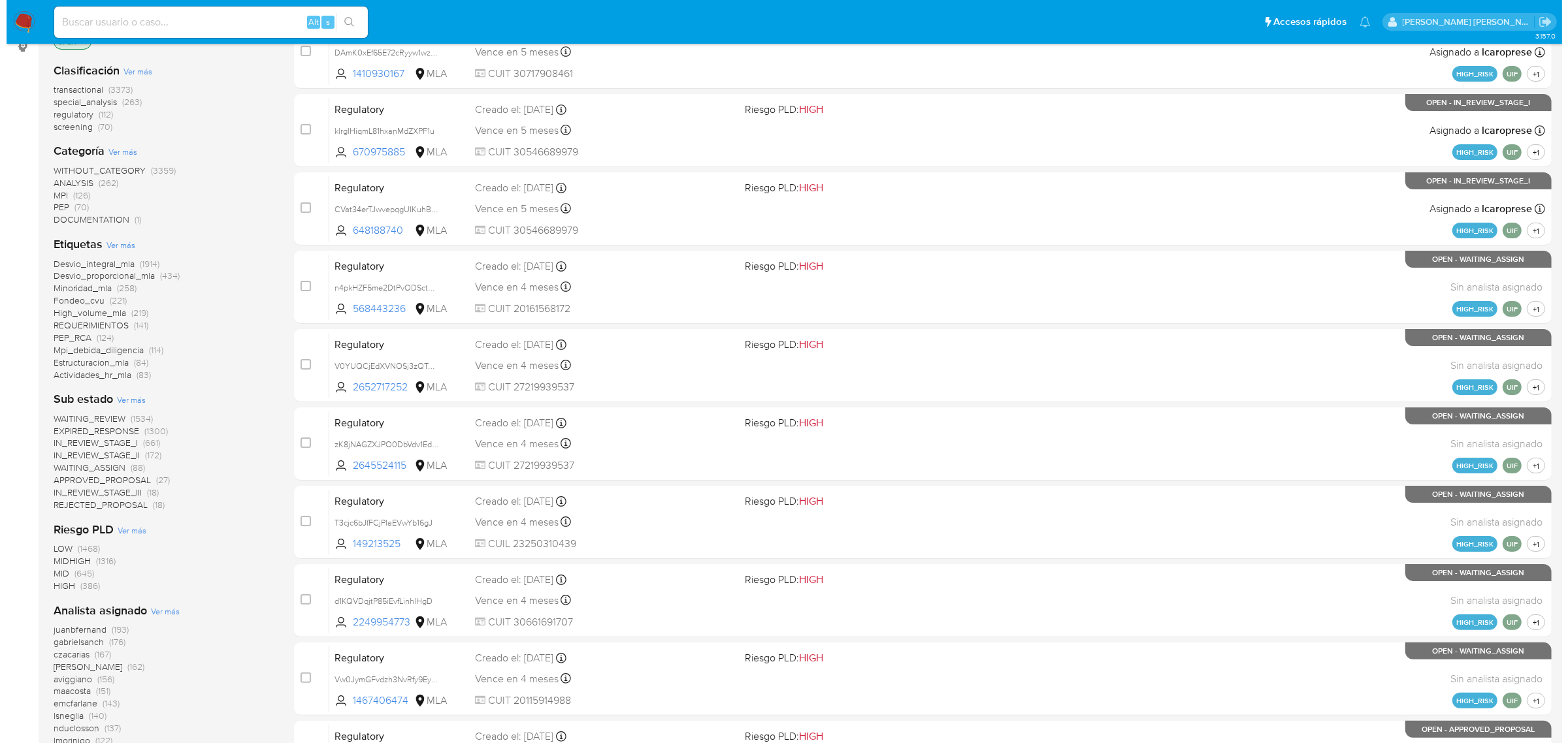
scroll to position [299, 0]
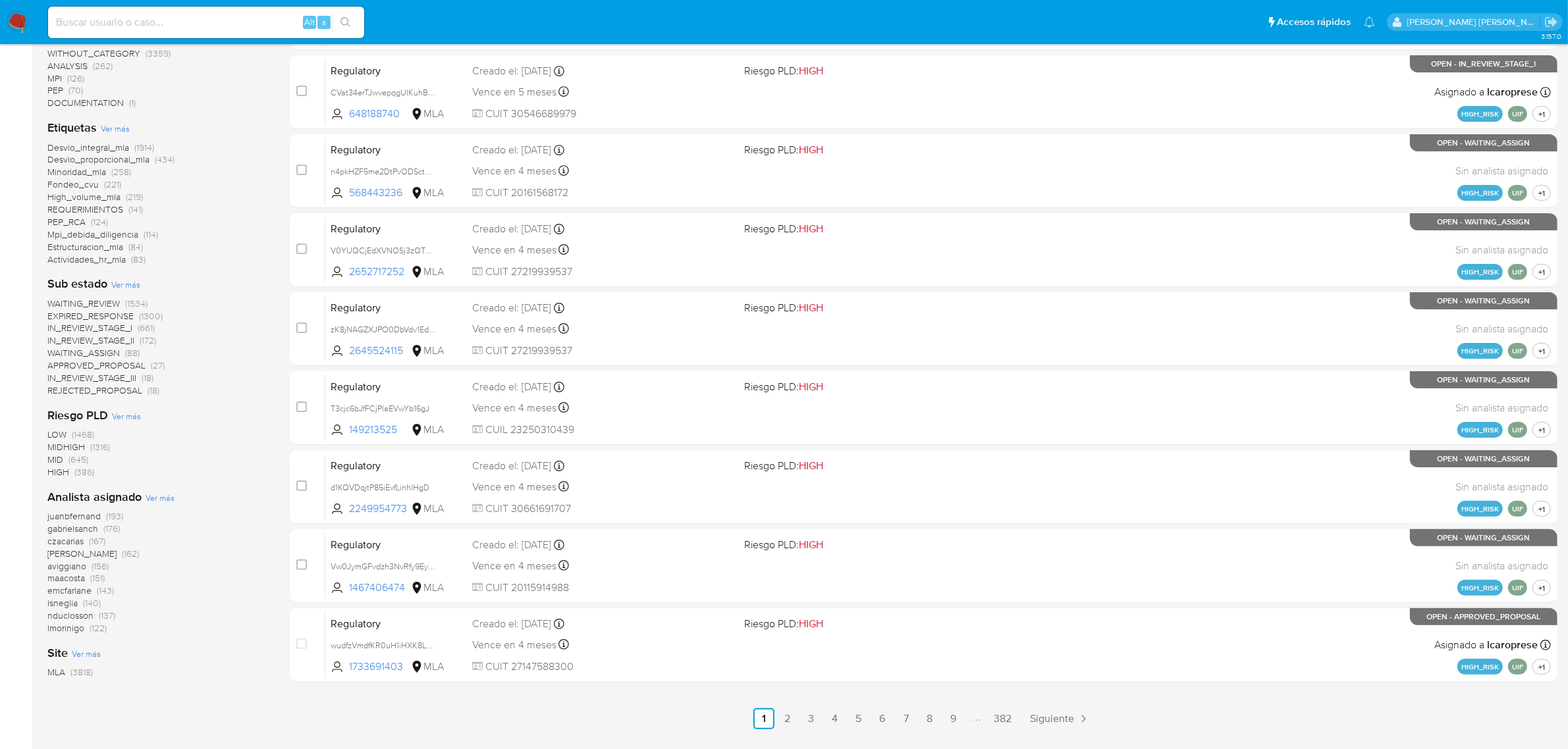
click at [165, 498] on span "Ver más" at bounding box center [160, 498] width 29 height 12
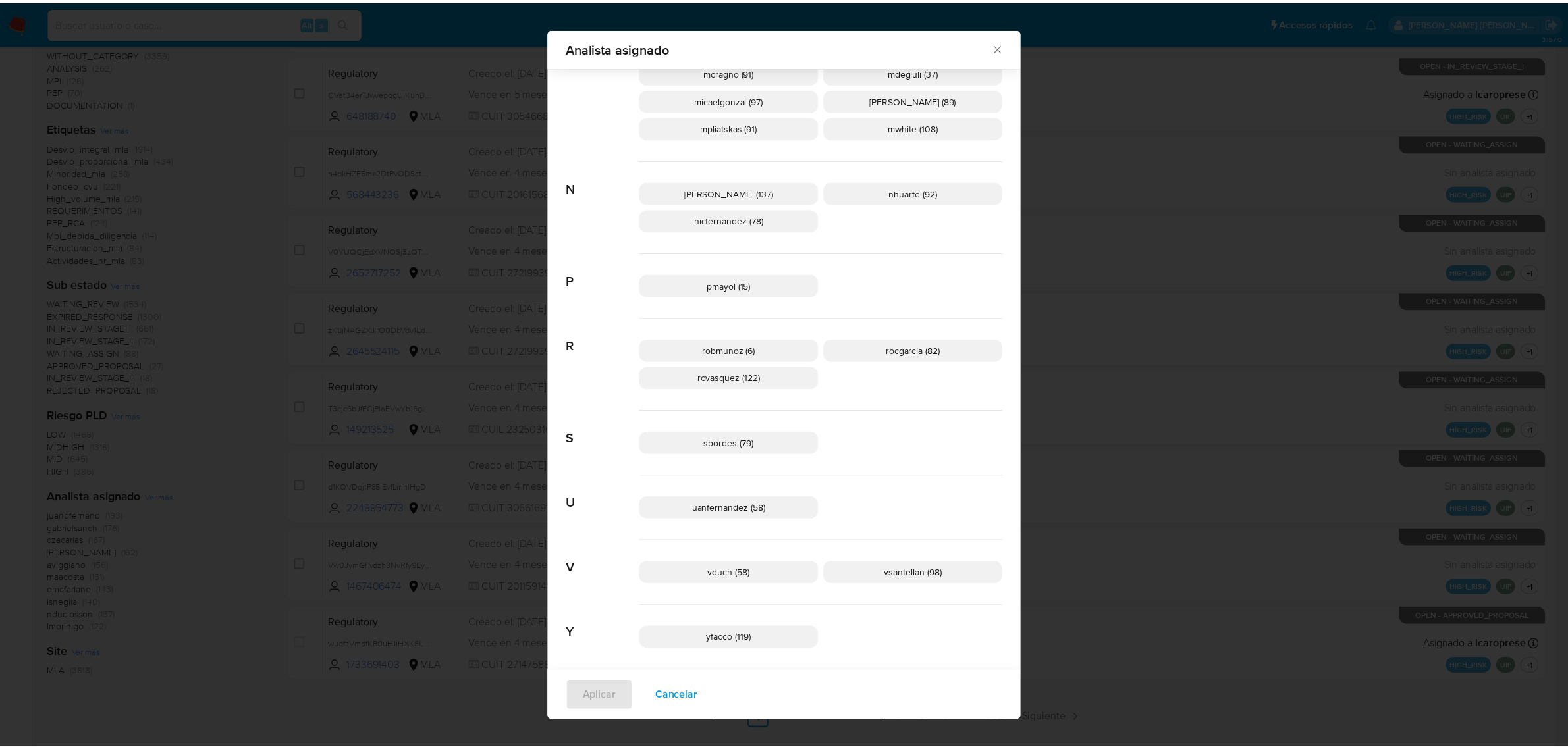
scroll to position [776, 0]
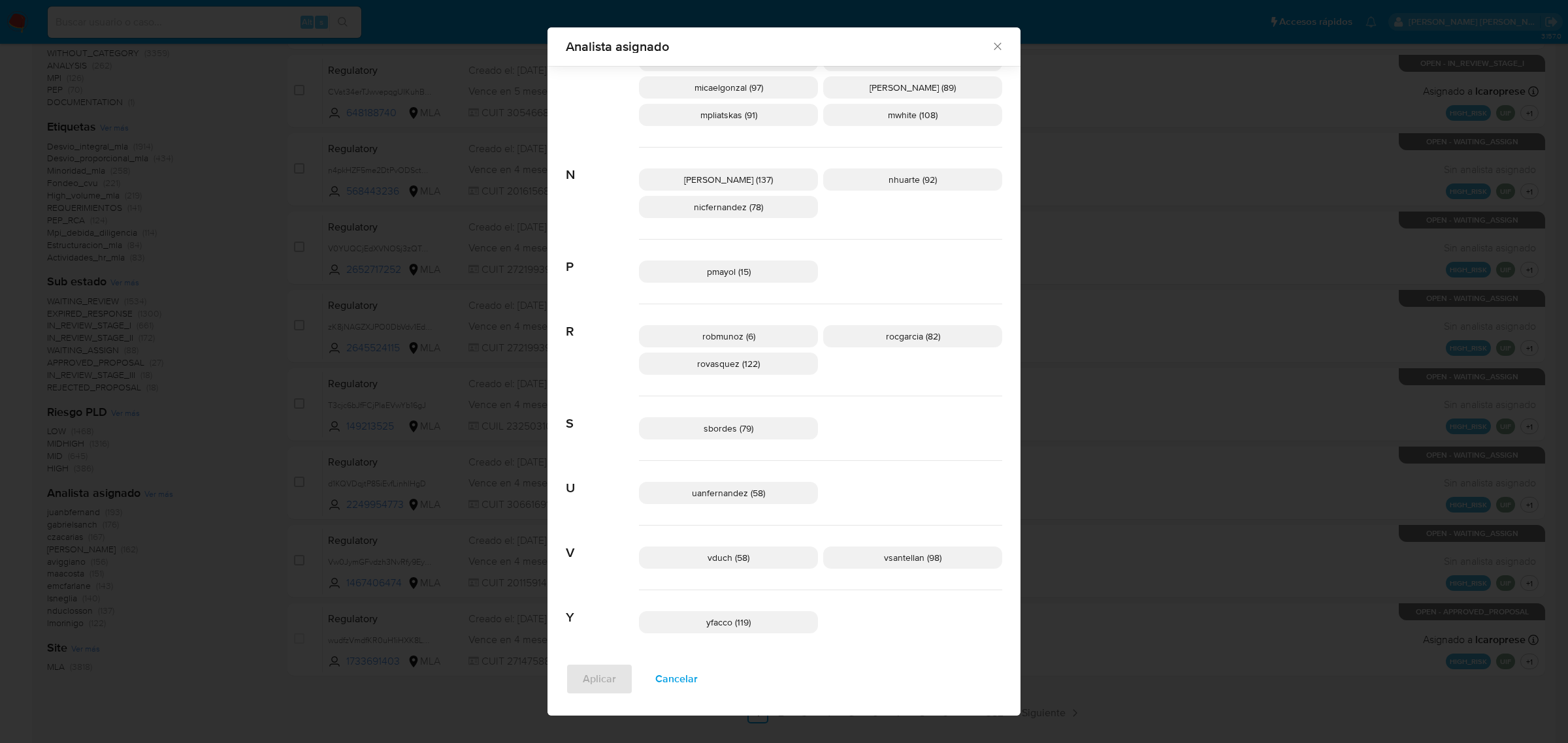
click at [992, 44] on icon "Cerrar" at bounding box center [998, 46] width 13 height 13
